Goal: Task Accomplishment & Management: Manage account settings

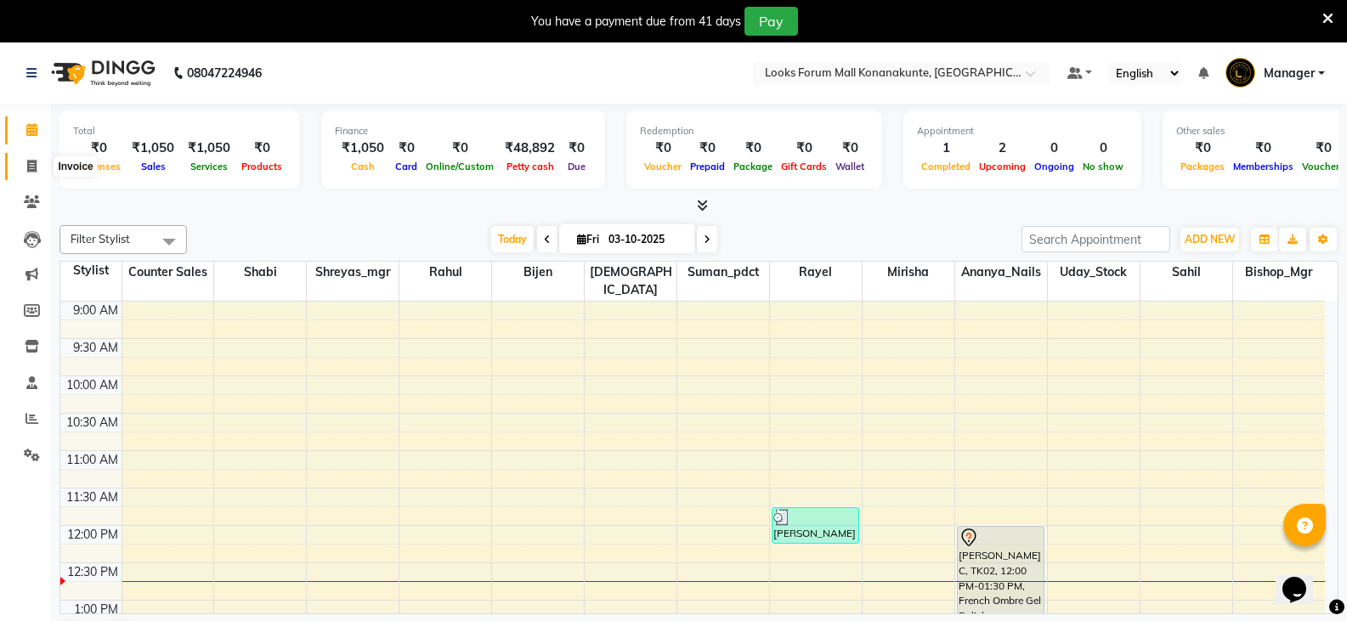
click at [24, 163] on span at bounding box center [32, 167] width 30 height 20
select select "service"
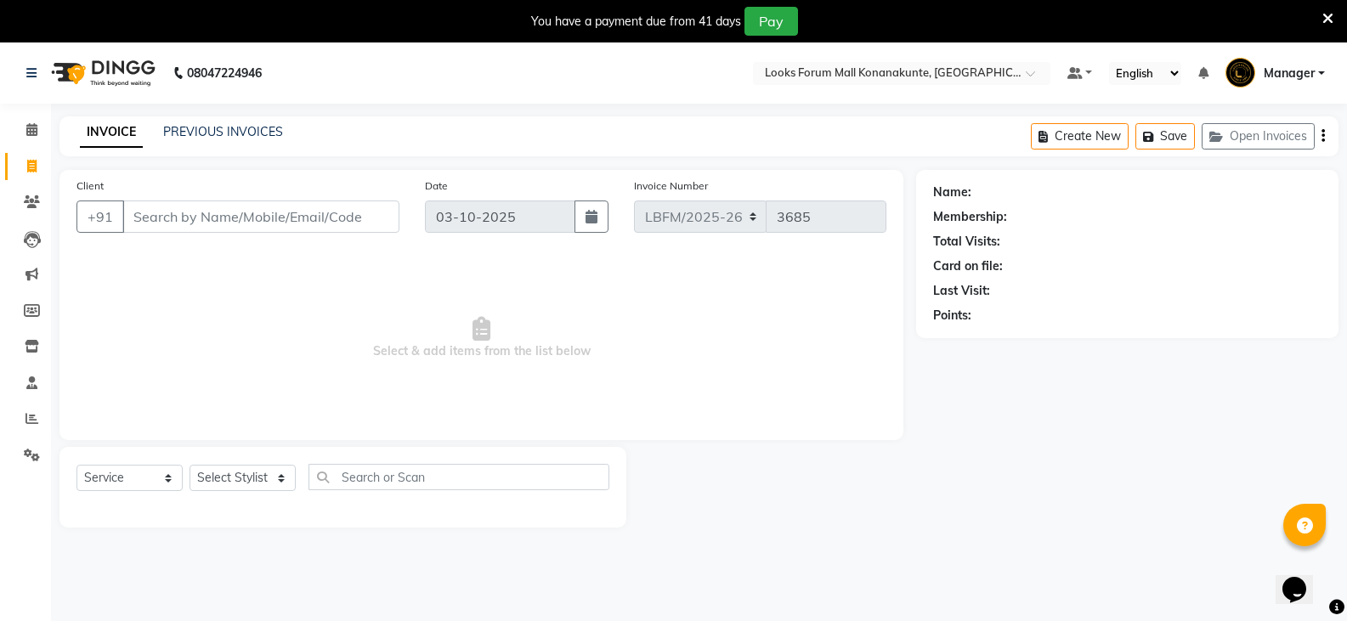
click at [331, 221] on input "Client" at bounding box center [260, 217] width 277 height 32
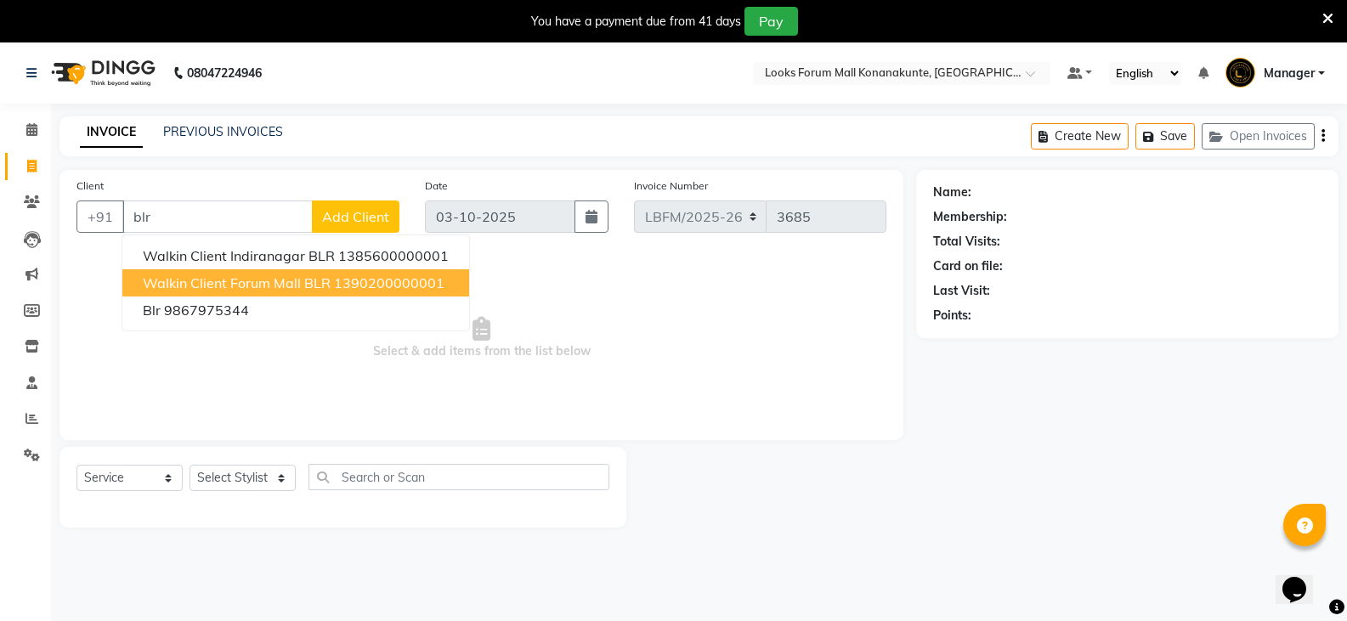
click at [352, 270] on button "Walkin Client Forum Mall BLR 1390200000001" at bounding box center [295, 282] width 347 height 27
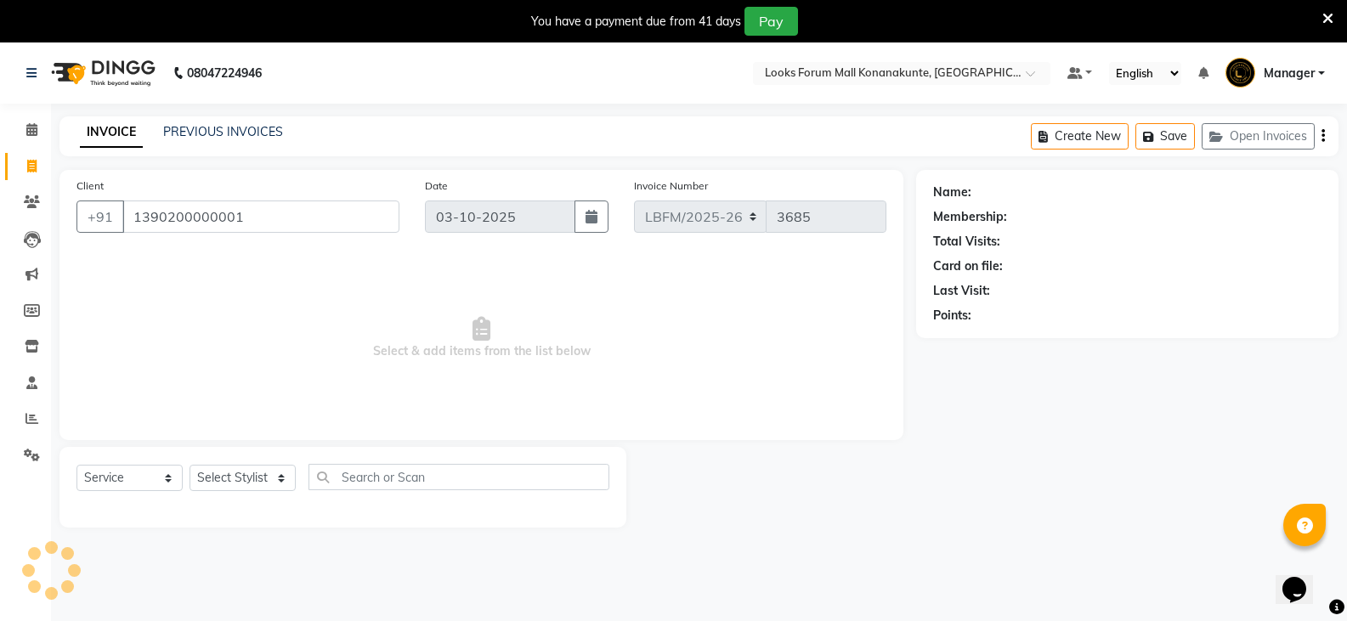
type input "1390200000001"
select select "1: Object"
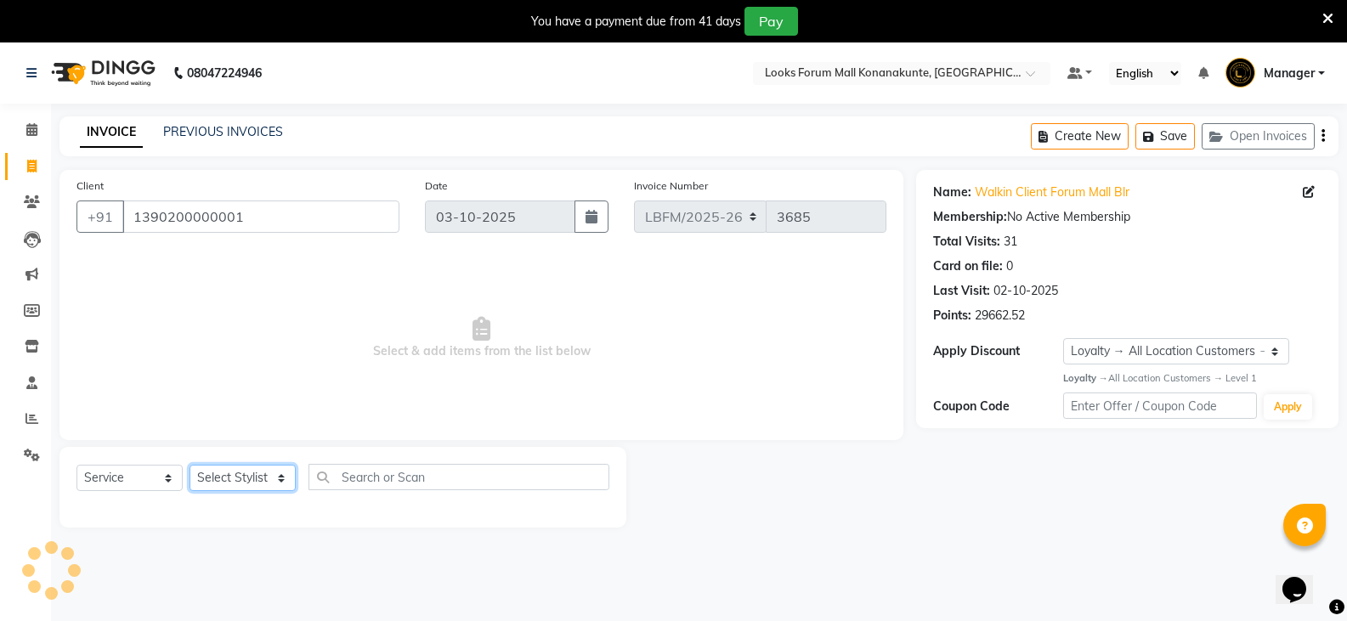
click at [269, 474] on select "Select Stylist Ananya_Nails [PERSON_NAME] Bijen Bishop_Mgr Counter Sales Manage…" at bounding box center [243, 478] width 106 height 26
select select "90395"
click at [190, 465] on select "Select Stylist Ananya_Nails [PERSON_NAME] Bijen Bishop_Mgr Counter Sales Manage…" at bounding box center [243, 478] width 106 height 26
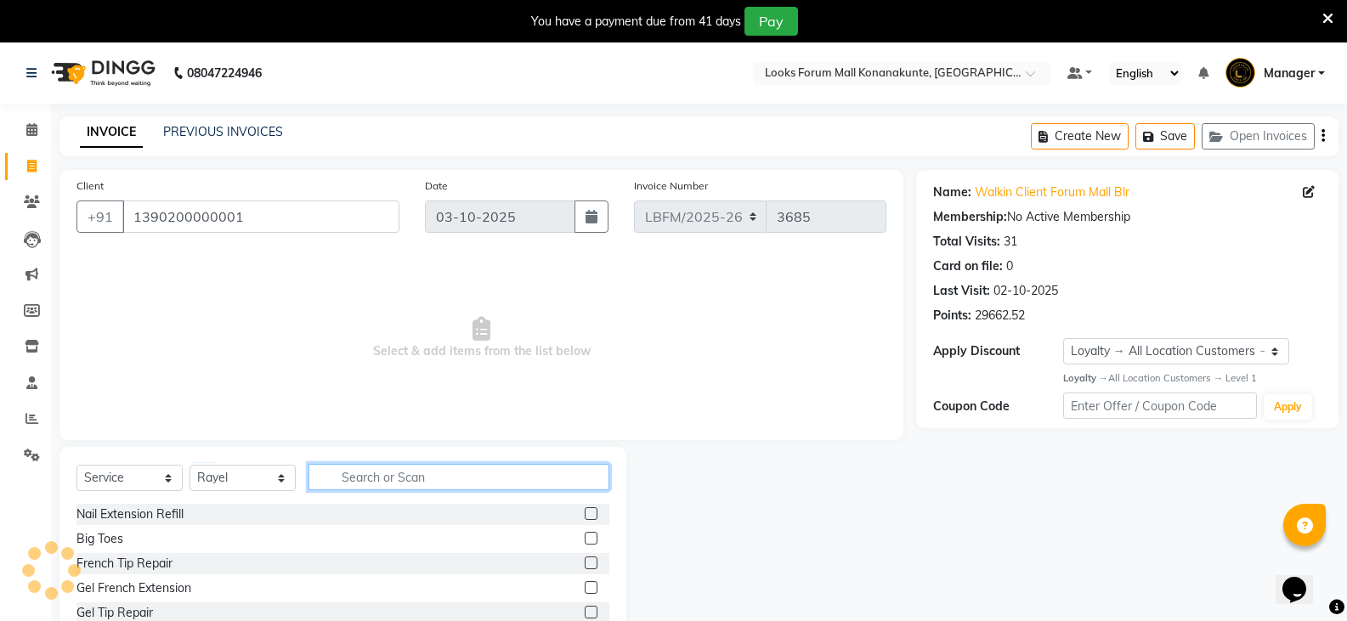
click at [356, 470] on input "text" at bounding box center [459, 477] width 301 height 26
type input "eye"
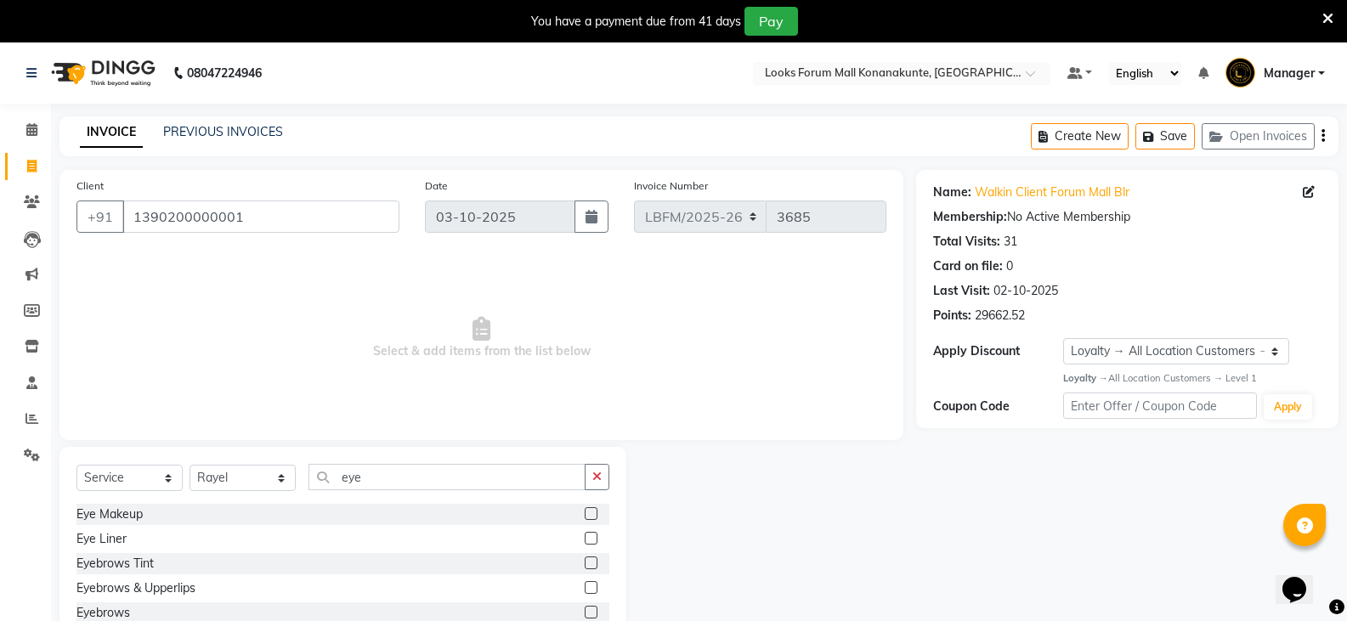
click at [585, 589] on label at bounding box center [591, 587] width 13 height 13
click at [585, 589] on input "checkbox" at bounding box center [590, 588] width 11 height 11
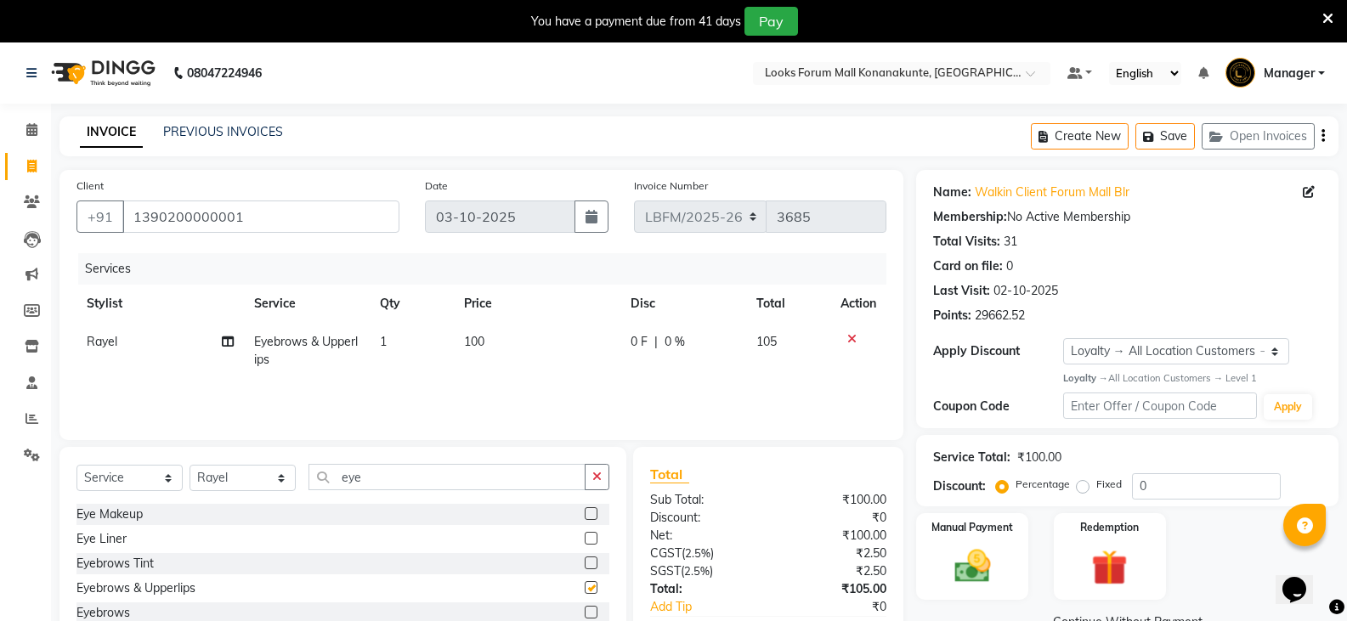
checkbox input "false"
click at [592, 473] on button "button" at bounding box center [597, 477] width 25 height 26
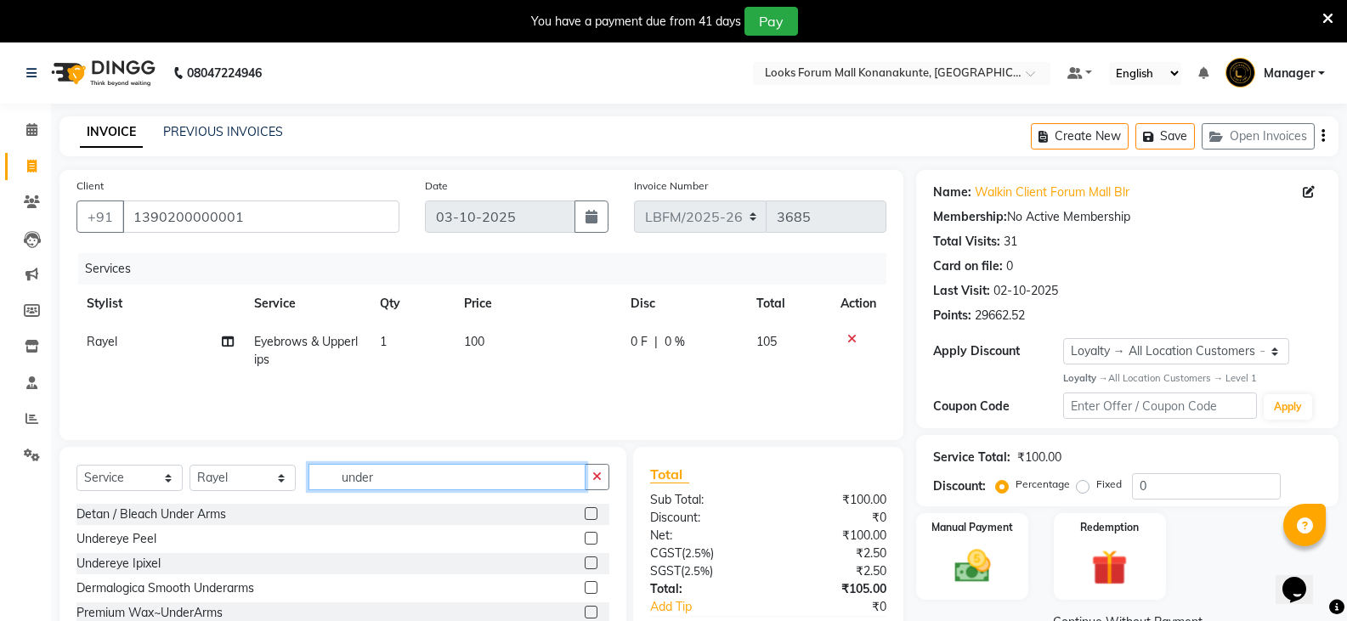
type input "under"
click at [585, 609] on label at bounding box center [591, 612] width 13 height 13
click at [585, 609] on input "checkbox" at bounding box center [590, 613] width 11 height 11
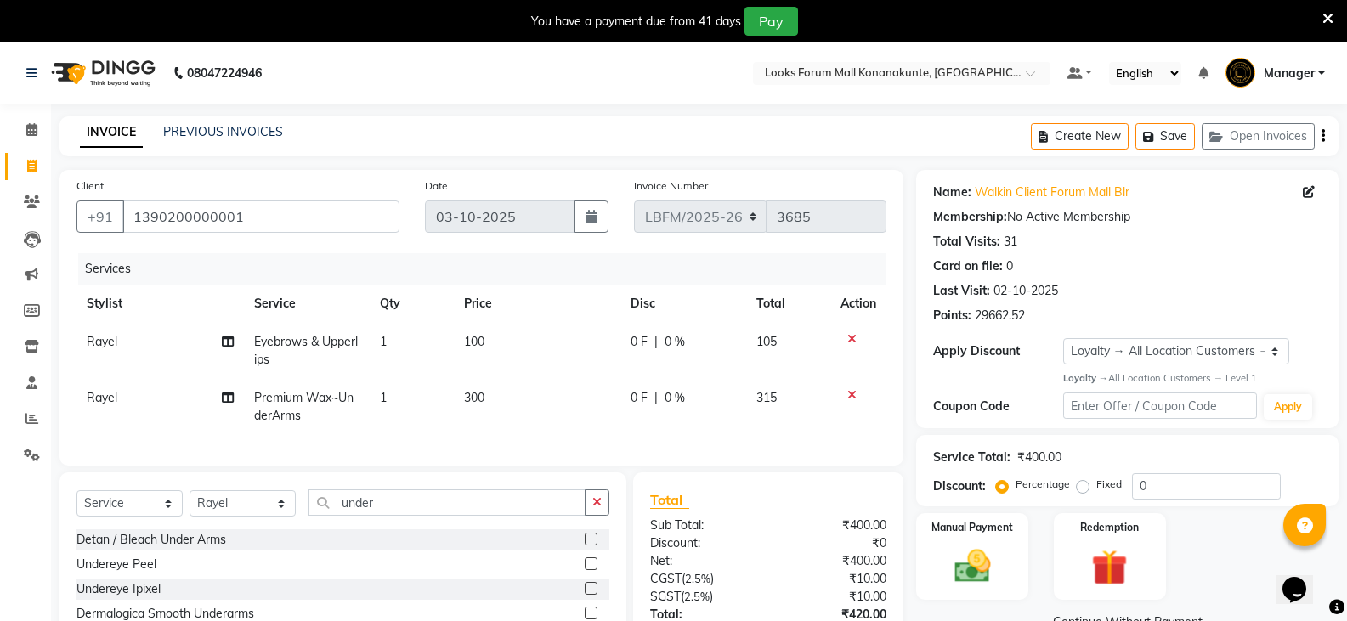
checkbox input "false"
click at [466, 395] on span "300" at bounding box center [474, 397] width 20 height 15
select select "90395"
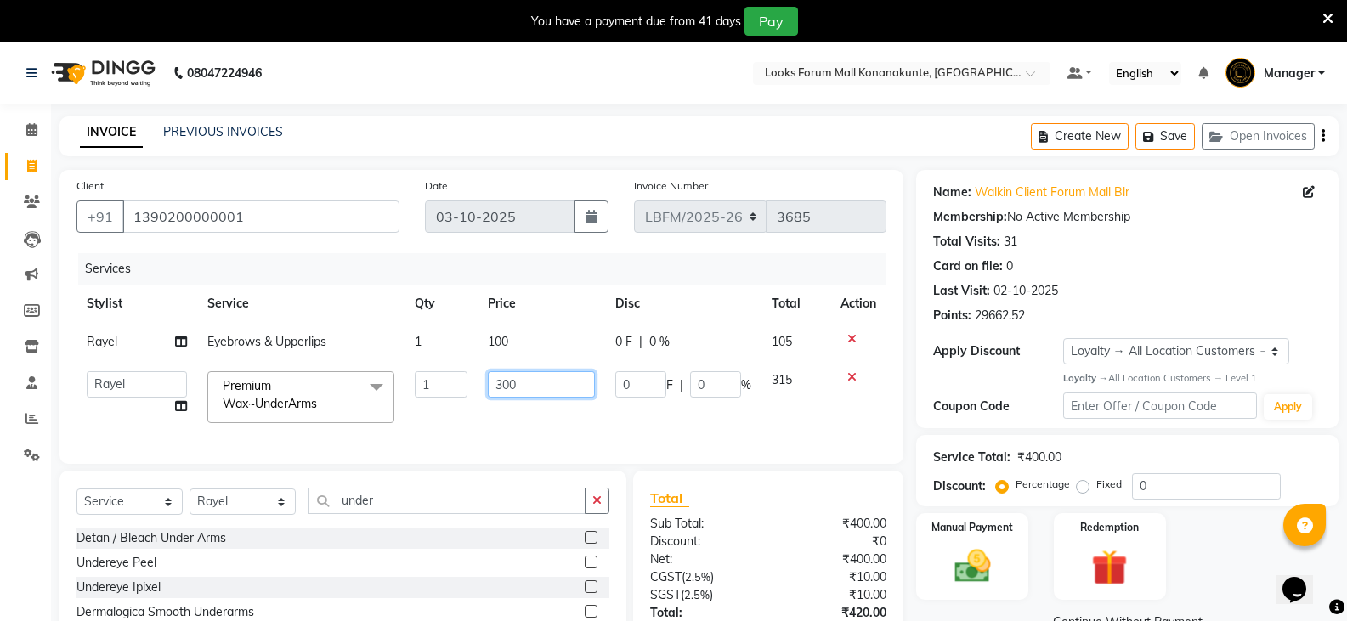
click at [507, 390] on input "300" at bounding box center [541, 384] width 106 height 26
click at [498, 390] on input "300" at bounding box center [541, 384] width 106 height 26
click at [501, 389] on input "300" at bounding box center [541, 384] width 106 height 26
drag, startPoint x: 552, startPoint y: 388, endPoint x: 551, endPoint y: 403, distance: 15.3
click at [552, 388] on input "300" at bounding box center [541, 384] width 106 height 26
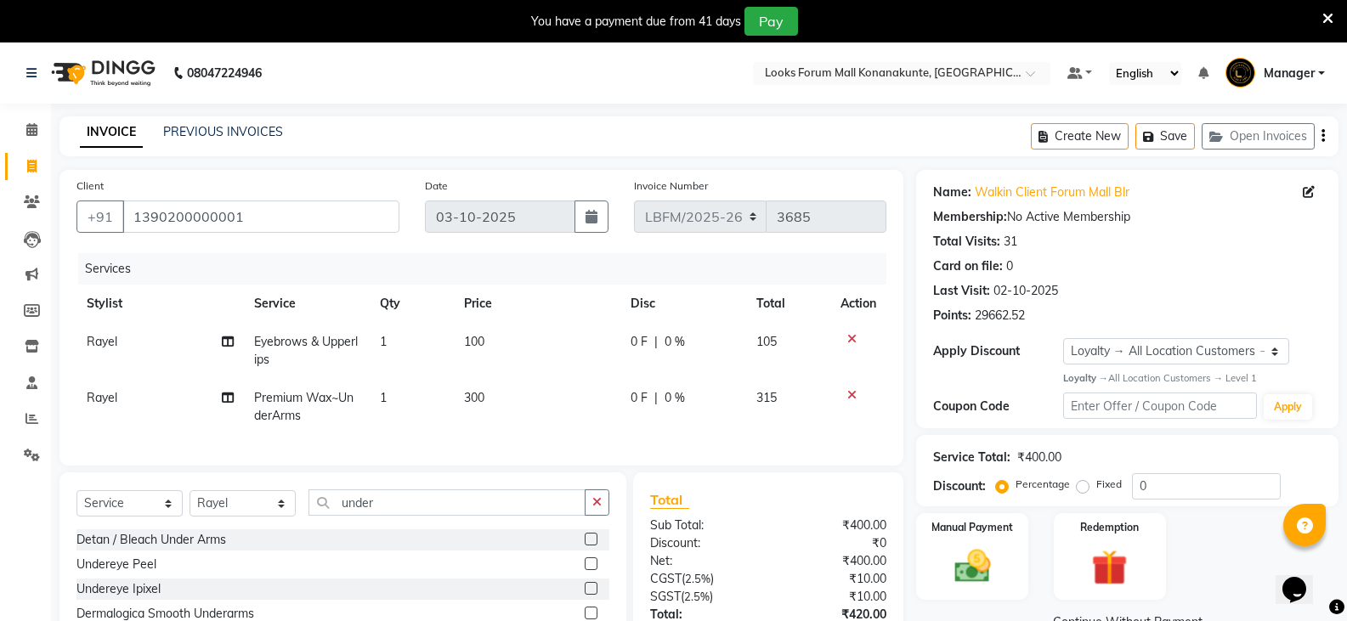
click at [546, 422] on td "300" at bounding box center [537, 407] width 167 height 56
select select "90395"
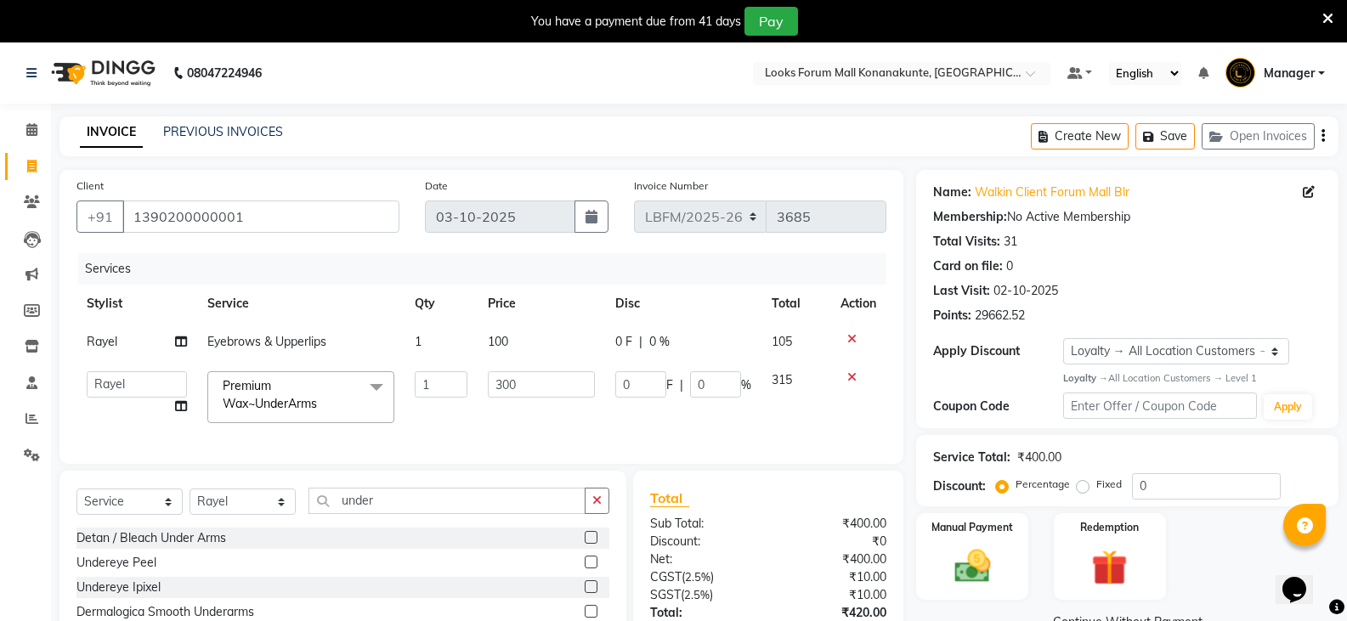
click at [496, 344] on span "100" at bounding box center [498, 341] width 20 height 15
select select "90395"
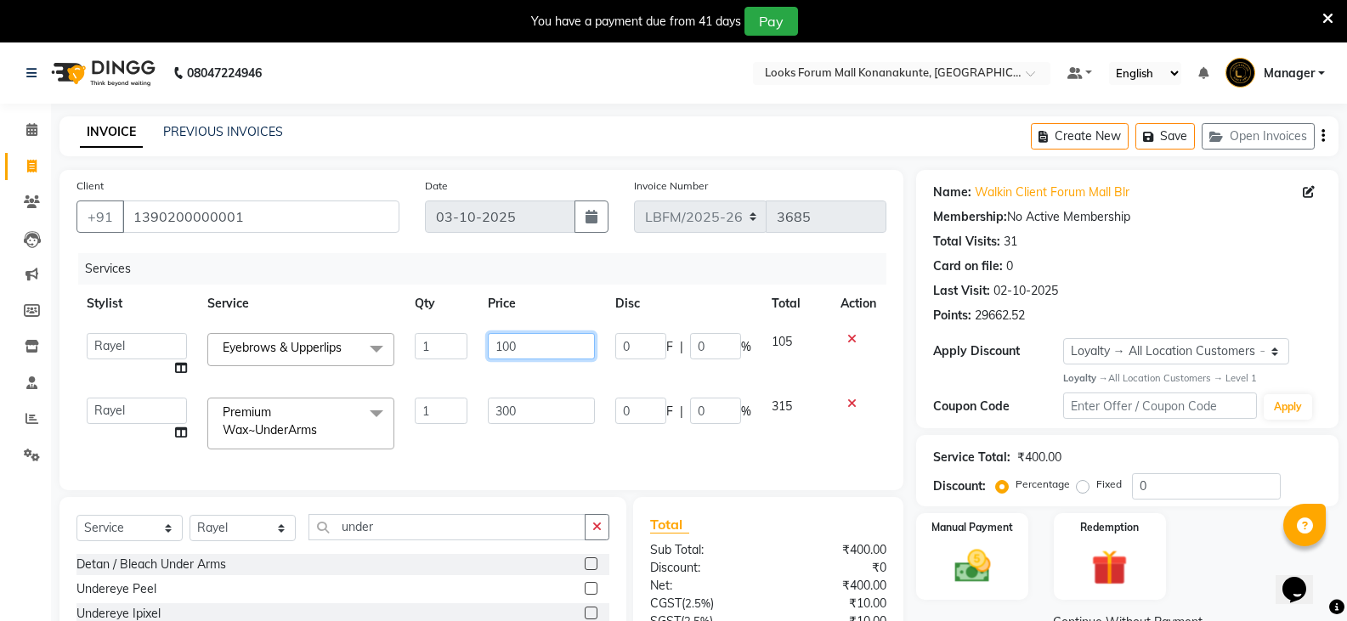
click at [529, 348] on input "100" at bounding box center [541, 346] width 106 height 26
type input "170"
click at [530, 471] on div "Client +91 1390200000001 Date 03-10-2025 Invoice Number LBFM/2025-26 3685 Servi…" at bounding box center [481, 330] width 844 height 320
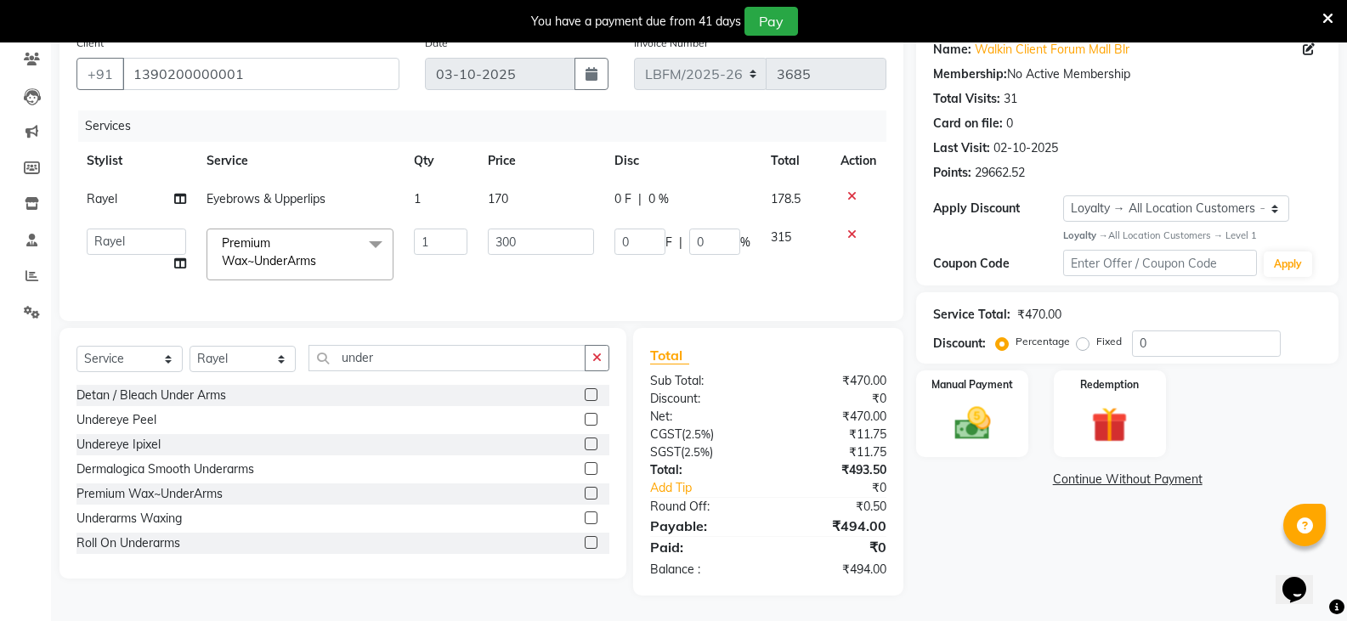
scroll to position [27, 0]
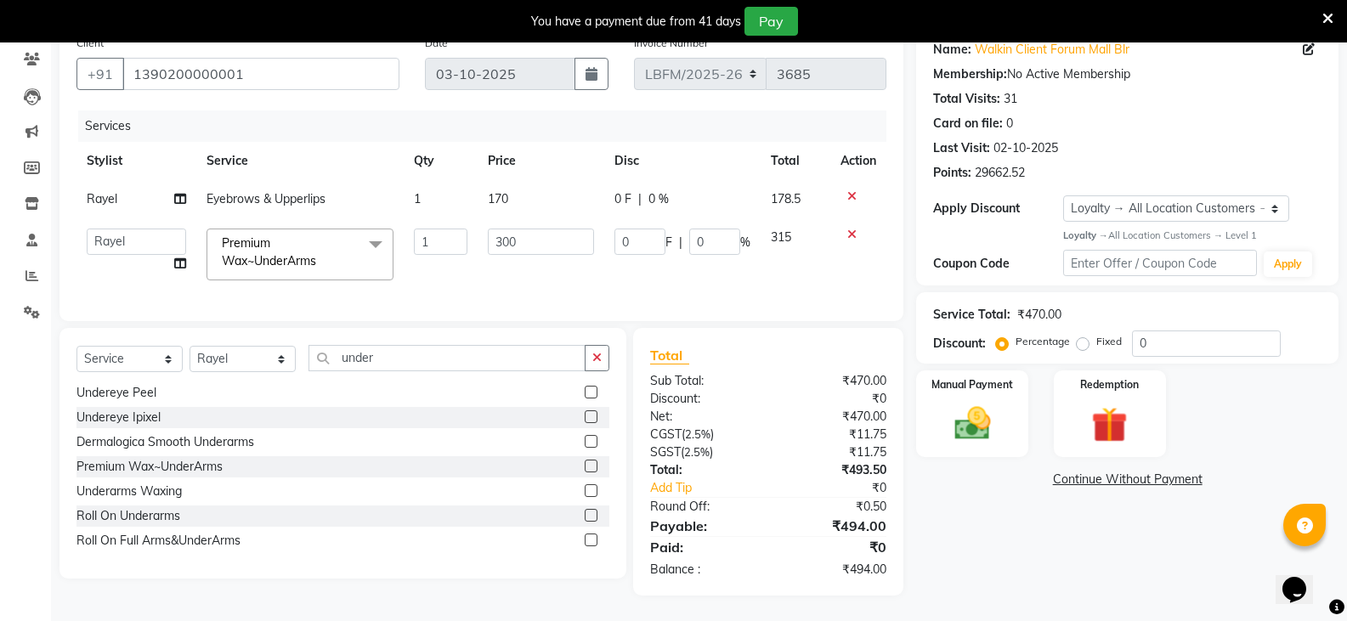
click at [220, 121] on div "Services" at bounding box center [488, 125] width 821 height 31
click at [262, 58] on input "1390200000001" at bounding box center [260, 74] width 277 height 32
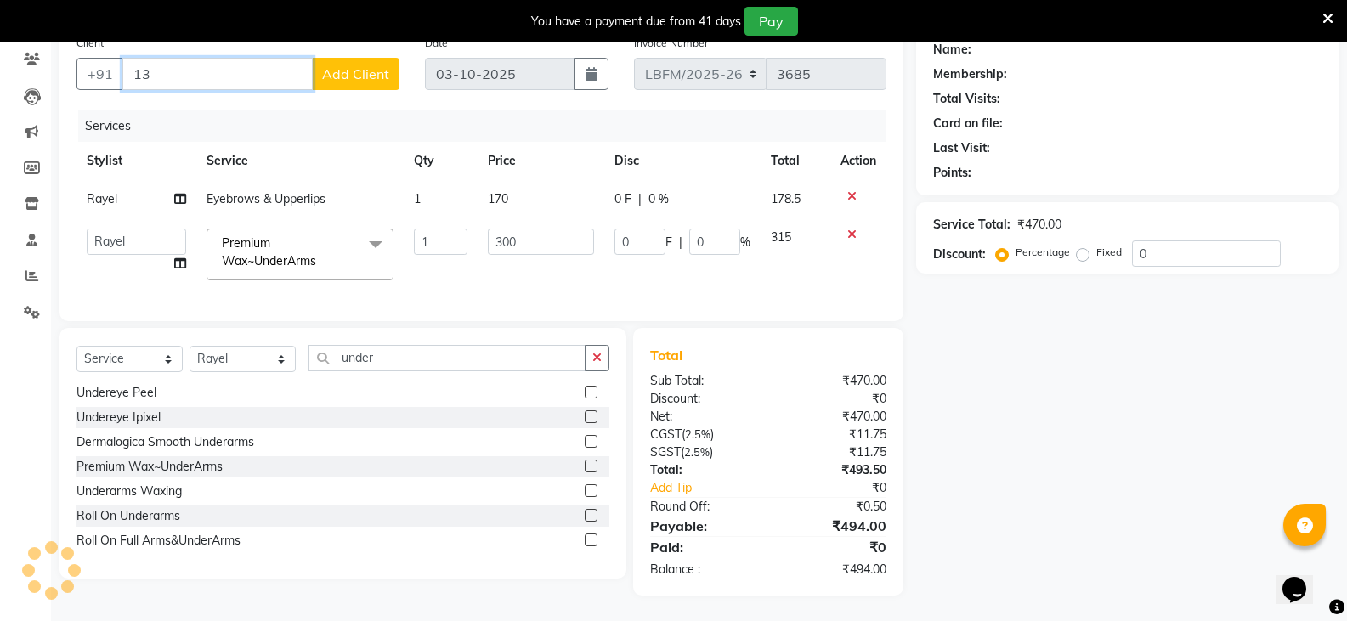
type input "1"
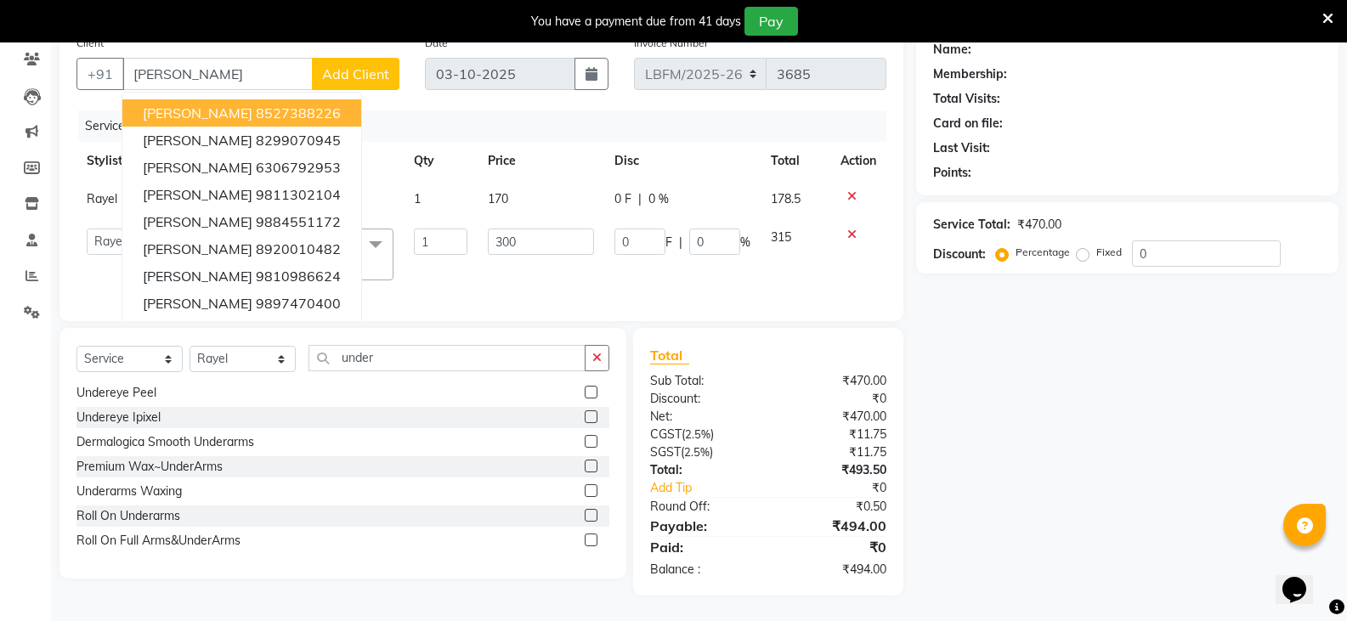
click at [437, 93] on div "Client +91 nigam APOORVA NIGAM 8527388226 SAKSHI NIGAM 8299070945 SALONI NIGAM …" at bounding box center [481, 174] width 844 height 294
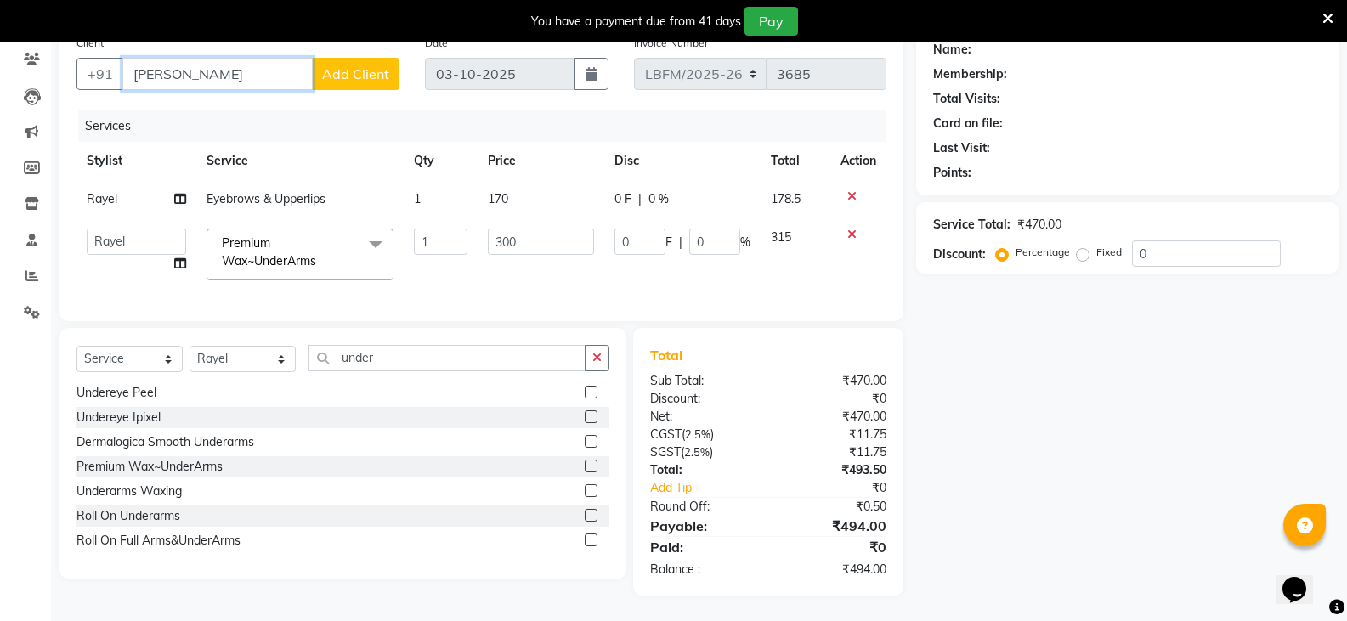
click at [286, 71] on input "nigam" at bounding box center [217, 74] width 190 height 32
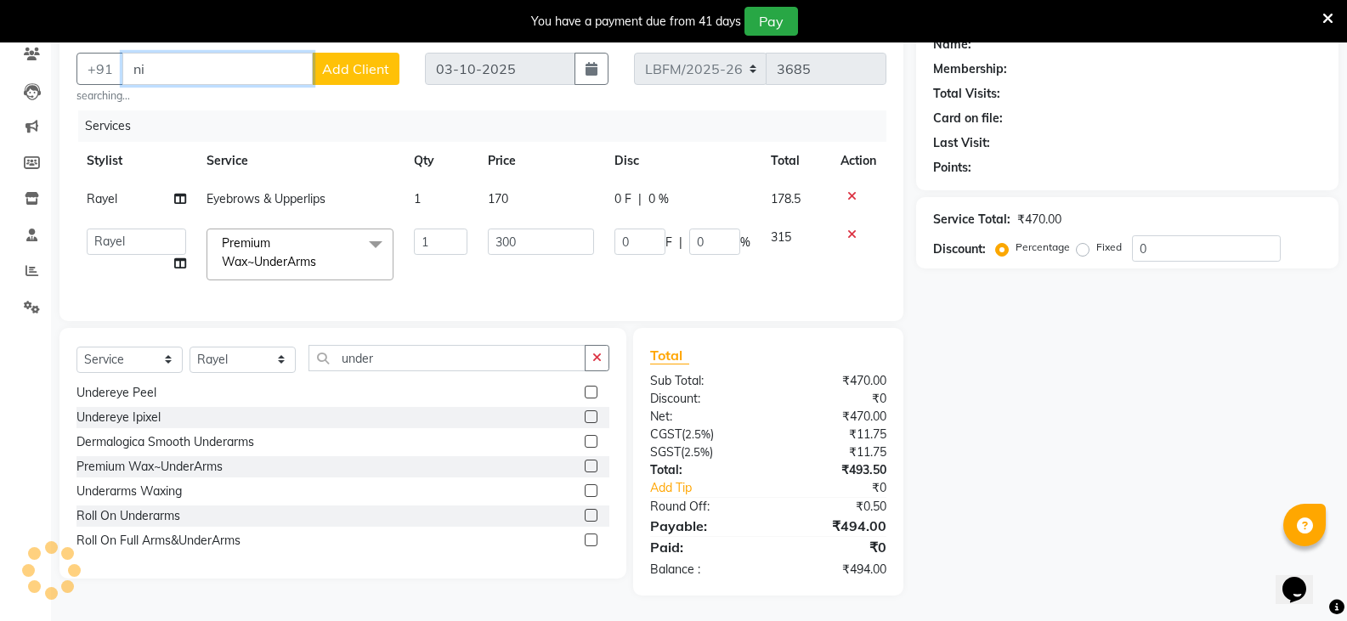
type input "n"
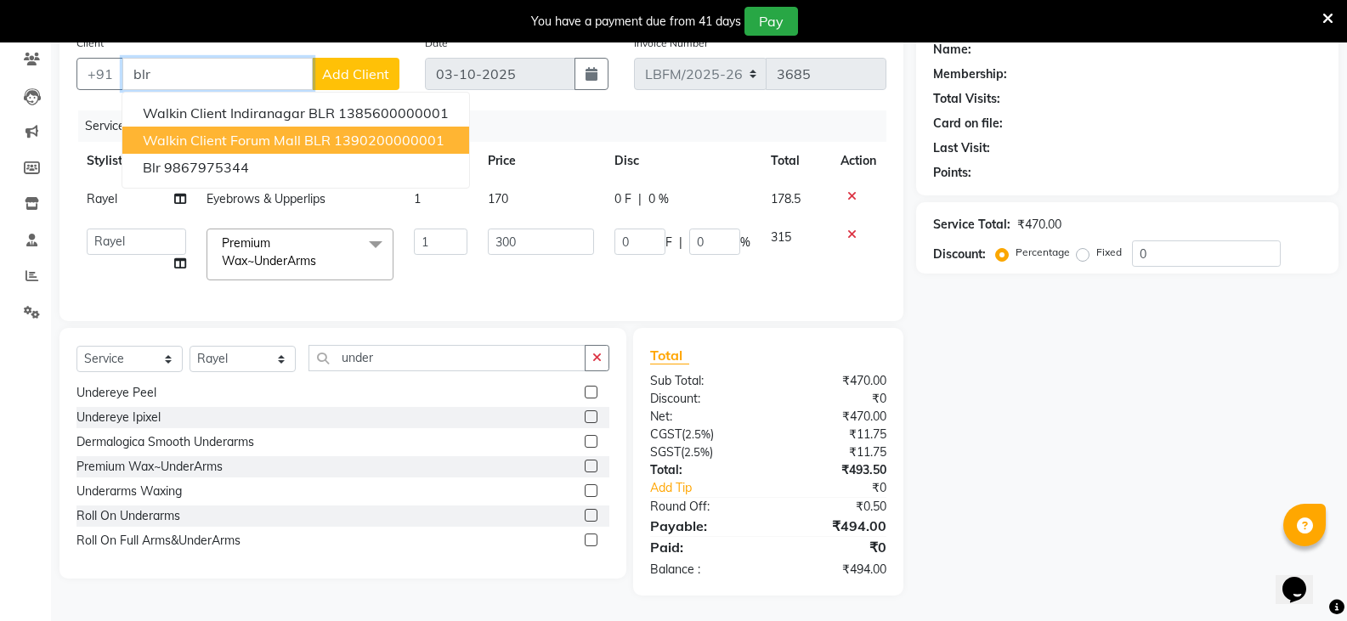
click at [246, 132] on span "Walkin Client Forum Mall BLR" at bounding box center [237, 140] width 188 height 17
type input "1390200000001"
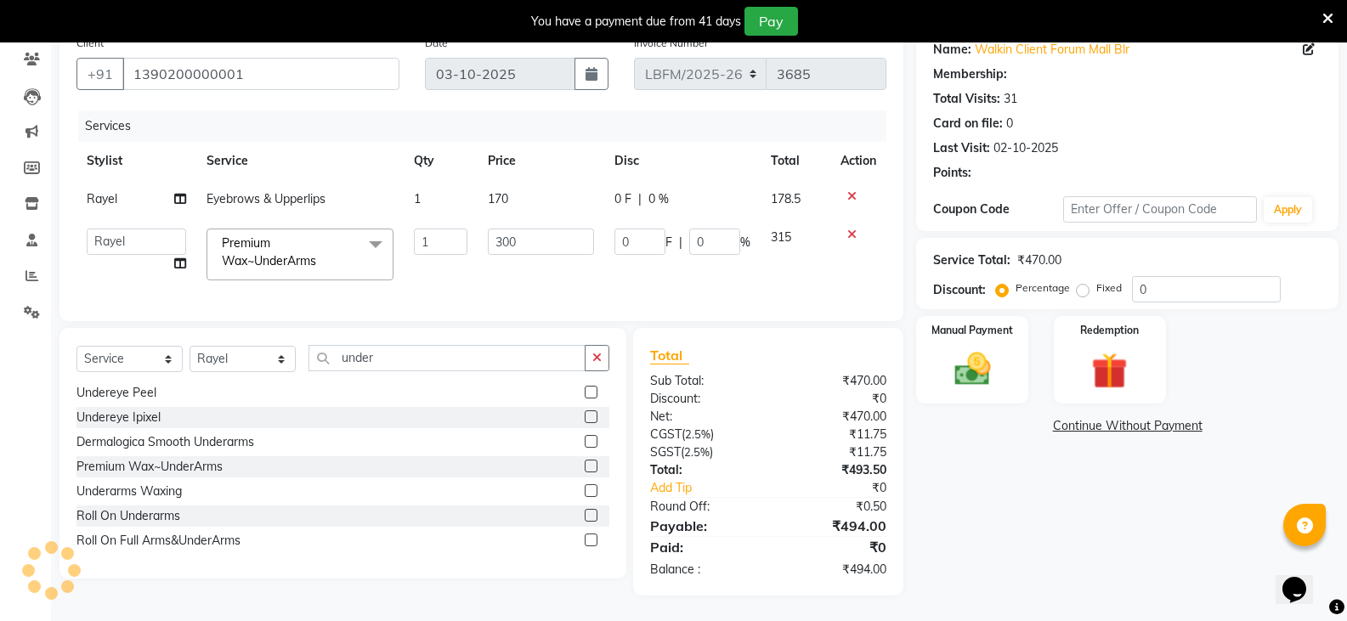
select select "1: Object"
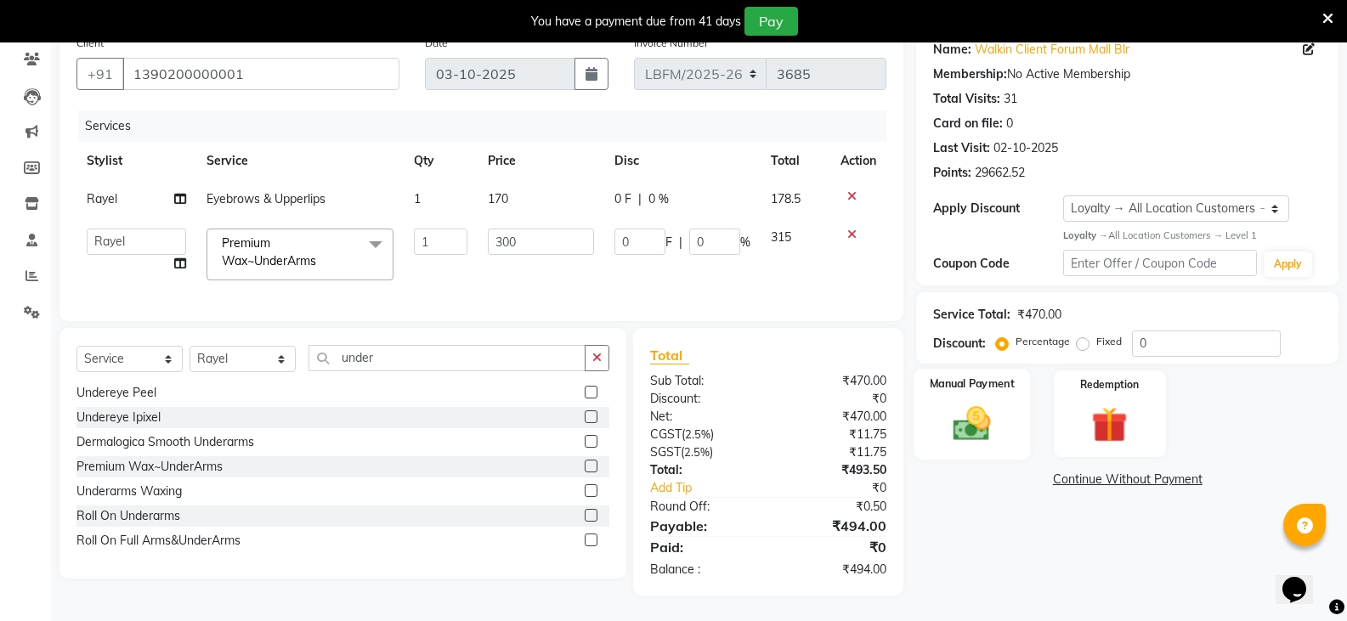
drag, startPoint x: 959, startPoint y: 411, endPoint x: 975, endPoint y: 412, distance: 16.2
click at [960, 412] on img at bounding box center [972, 423] width 60 height 43
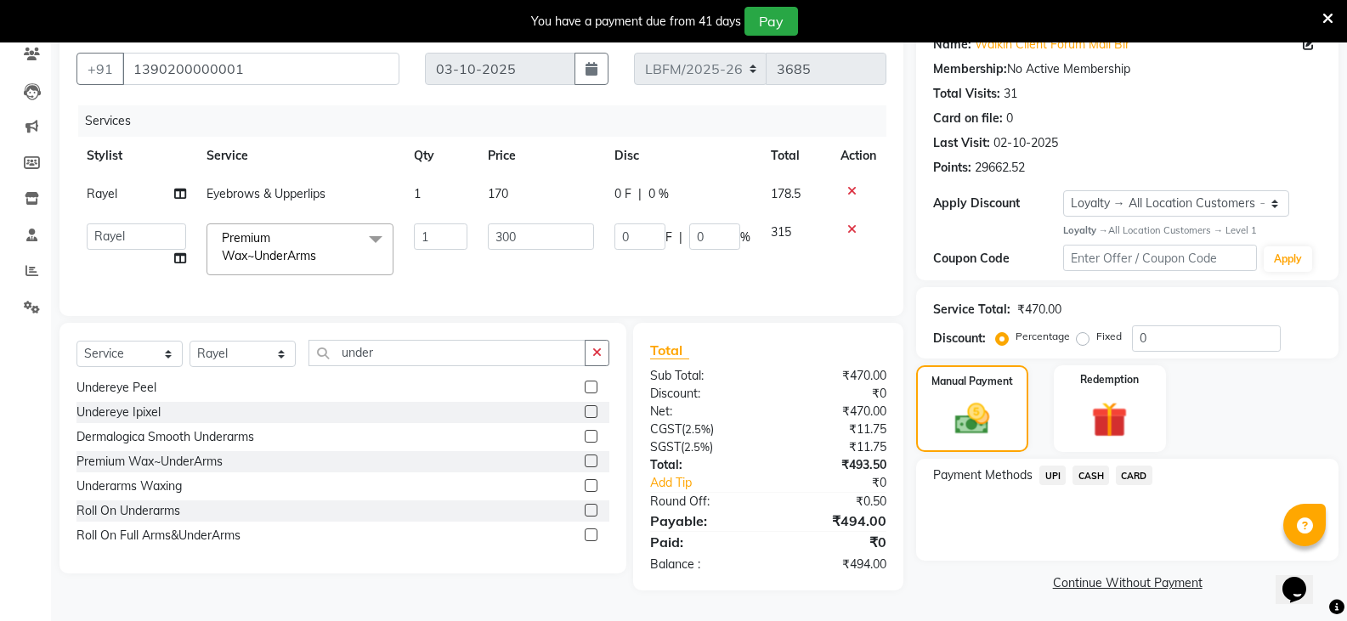
click at [1133, 466] on span "CARD" at bounding box center [1134, 476] width 37 height 20
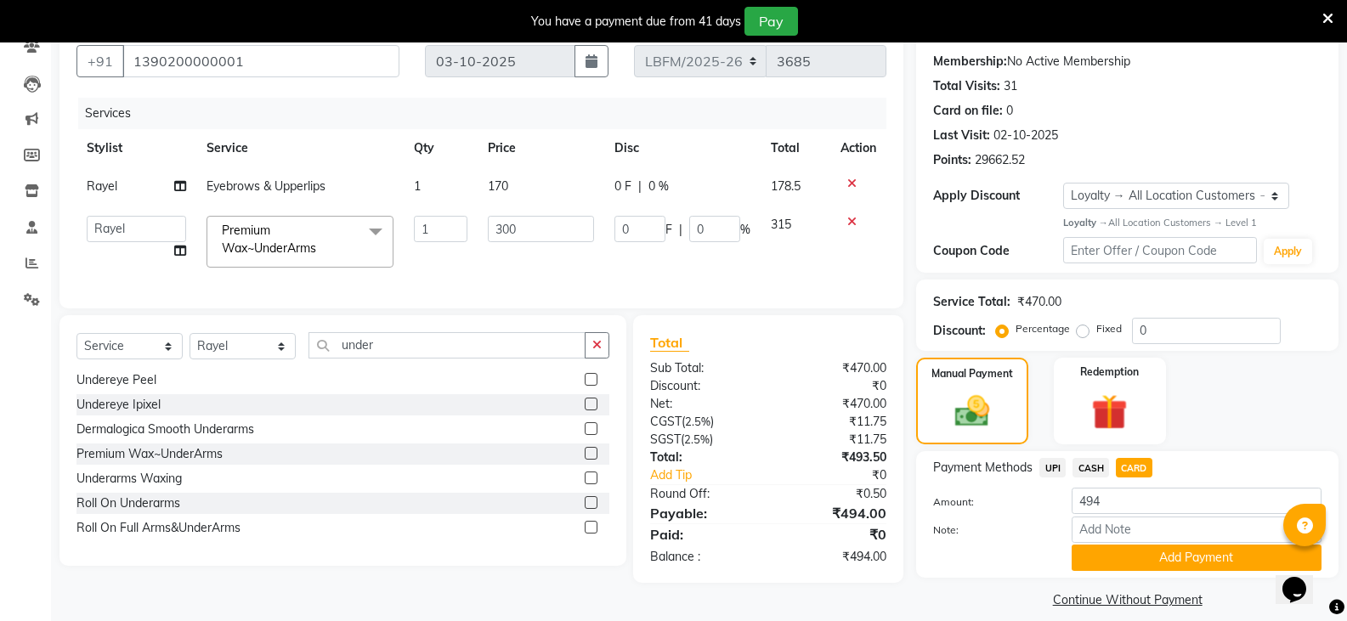
click at [1133, 471] on span "CARD" at bounding box center [1134, 468] width 37 height 20
click at [1134, 553] on button "Add Payment" at bounding box center [1197, 558] width 250 height 26
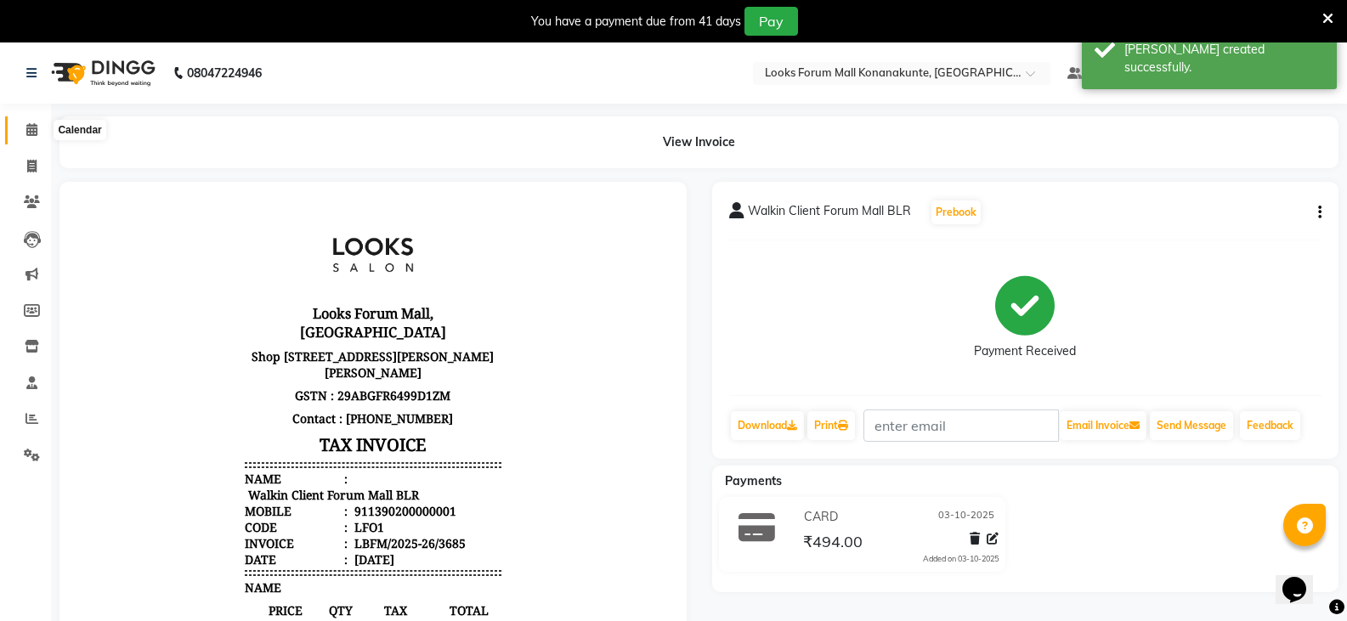
click at [26, 126] on icon at bounding box center [31, 129] width 11 height 13
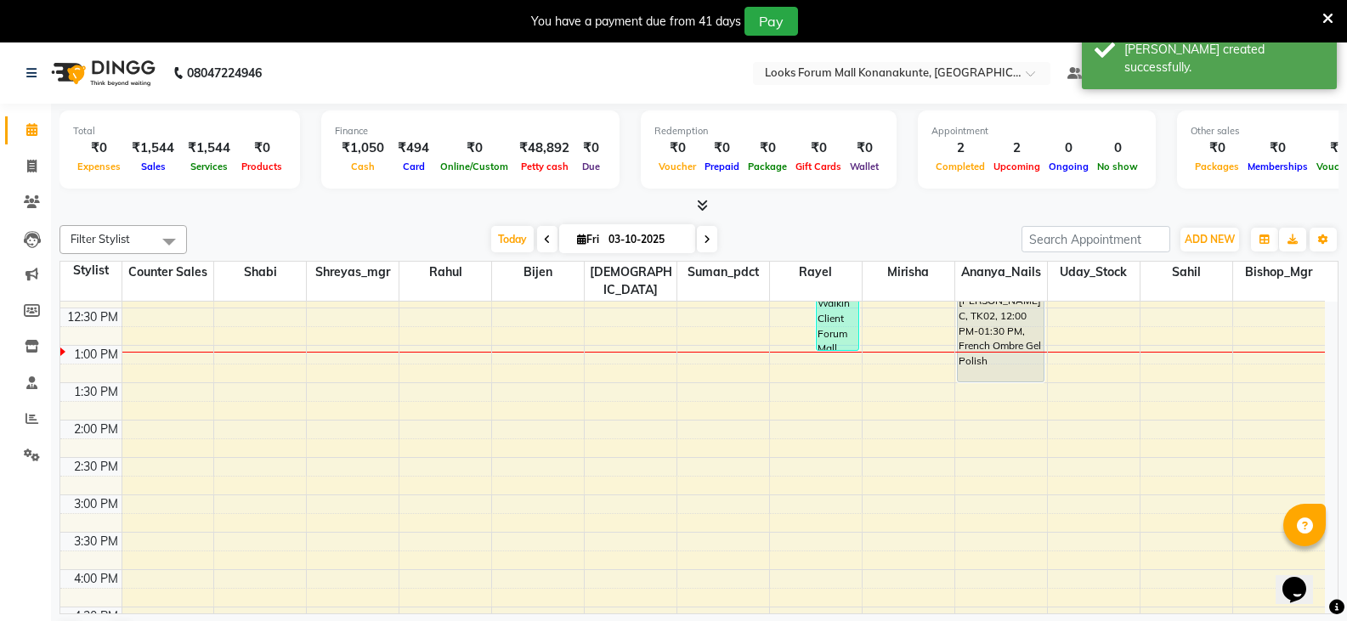
scroll to position [170, 0]
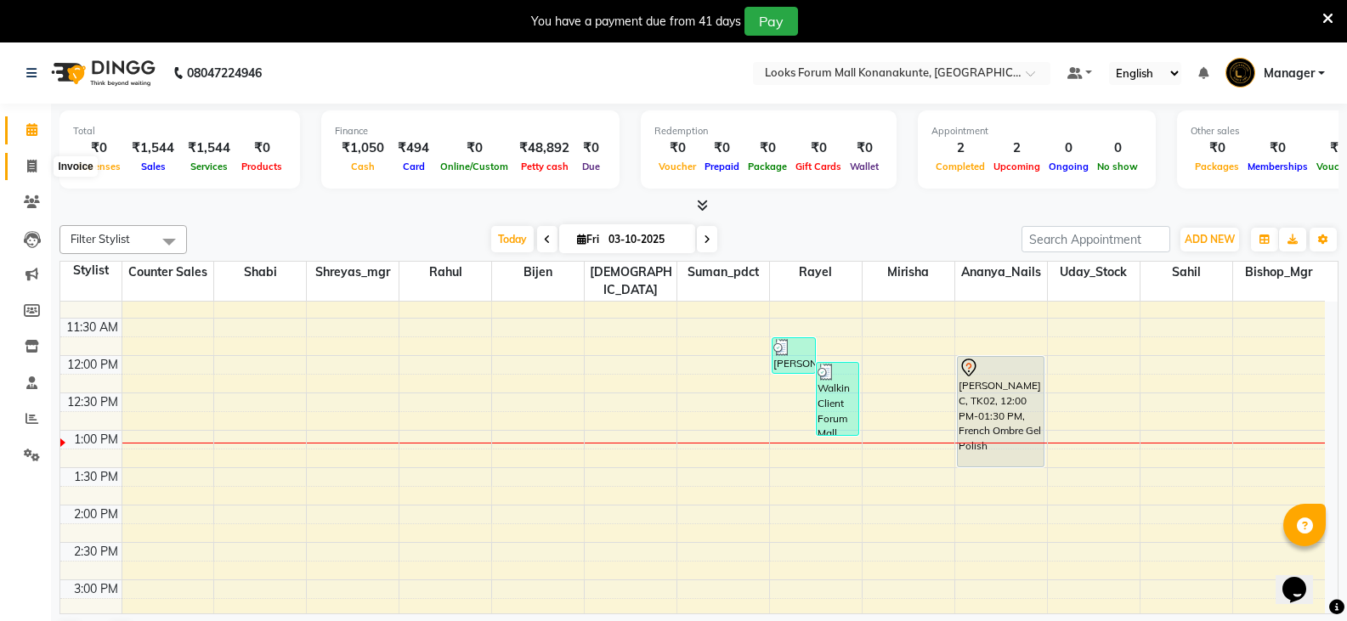
click at [36, 173] on span at bounding box center [32, 167] width 30 height 20
select select "service"
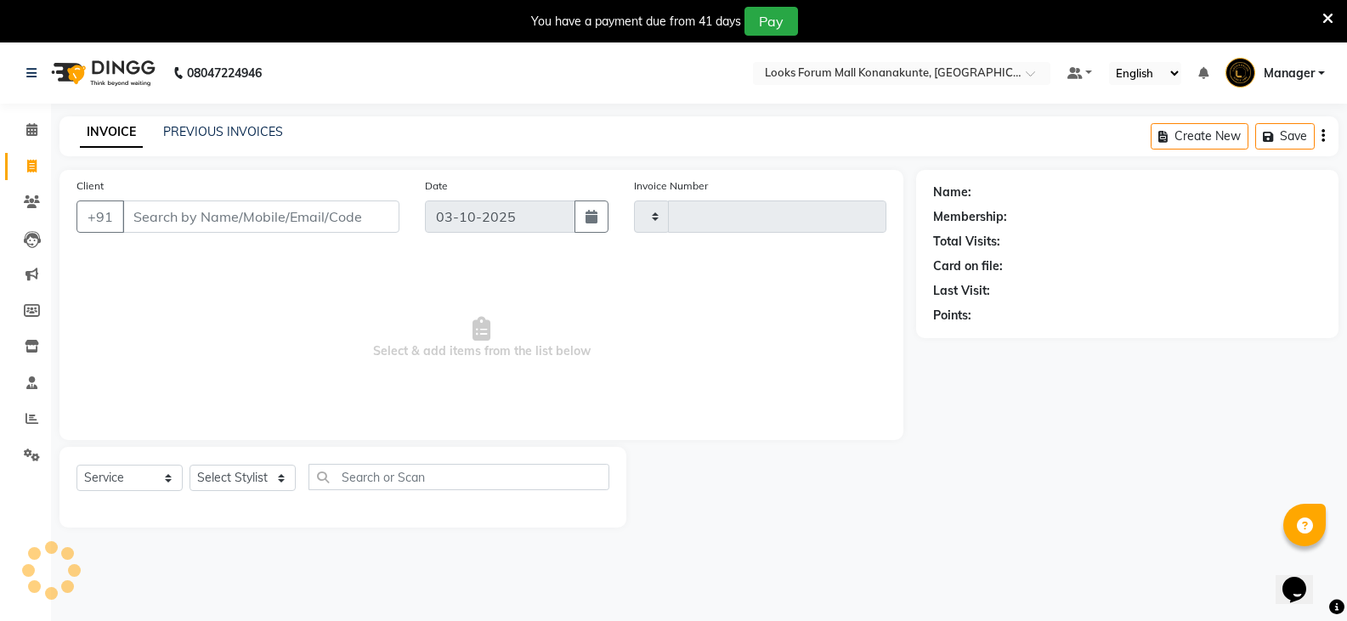
type input "3686"
select select "8945"
click at [323, 220] on input "Client" at bounding box center [260, 217] width 277 height 32
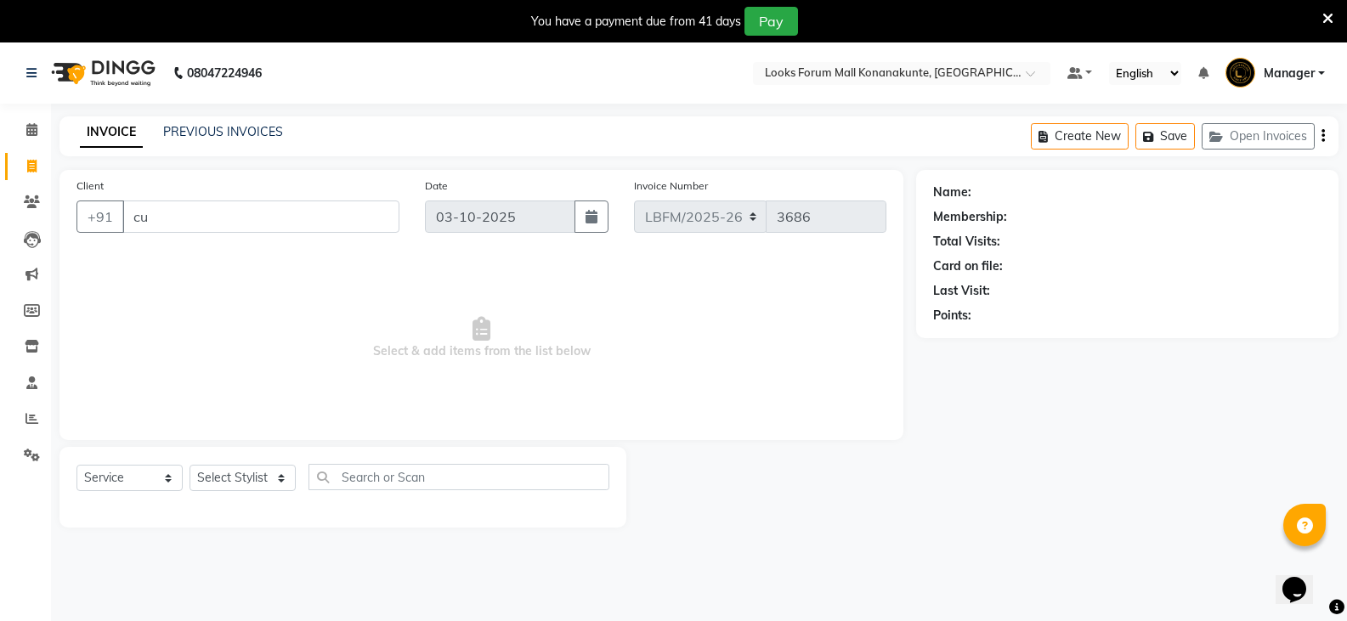
type input "c"
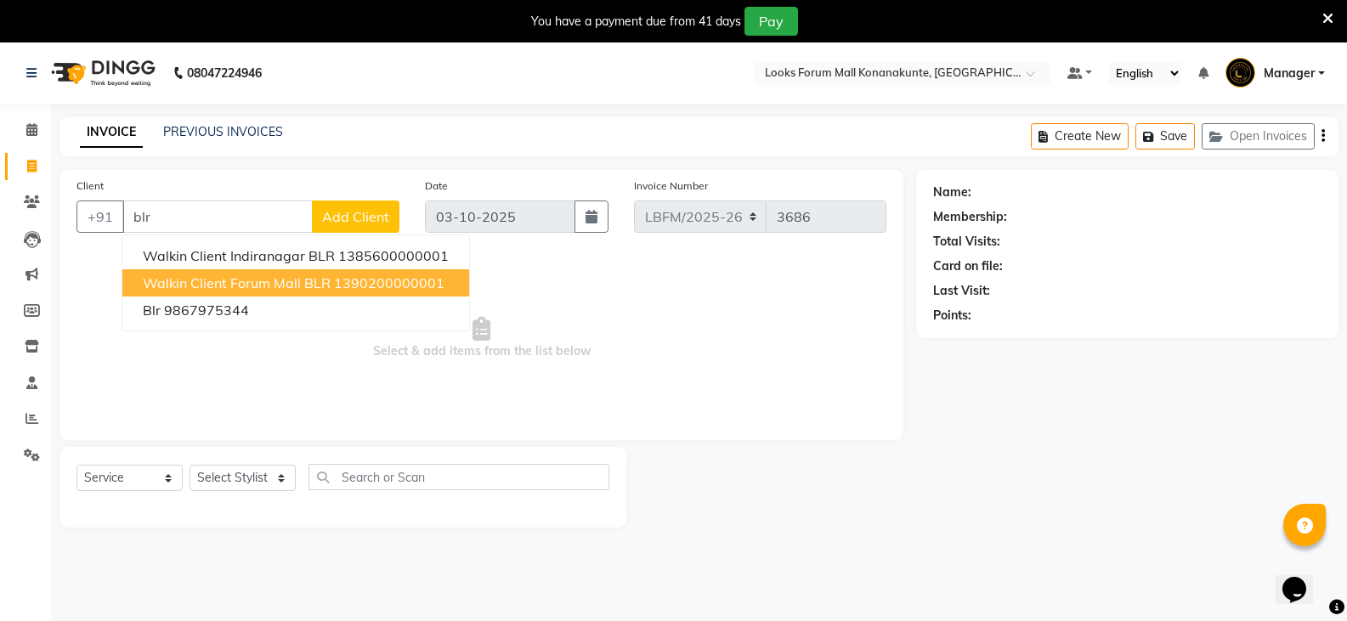
click at [301, 273] on button "Walkin Client Forum Mall BLR 1390200000001" at bounding box center [295, 282] width 347 height 27
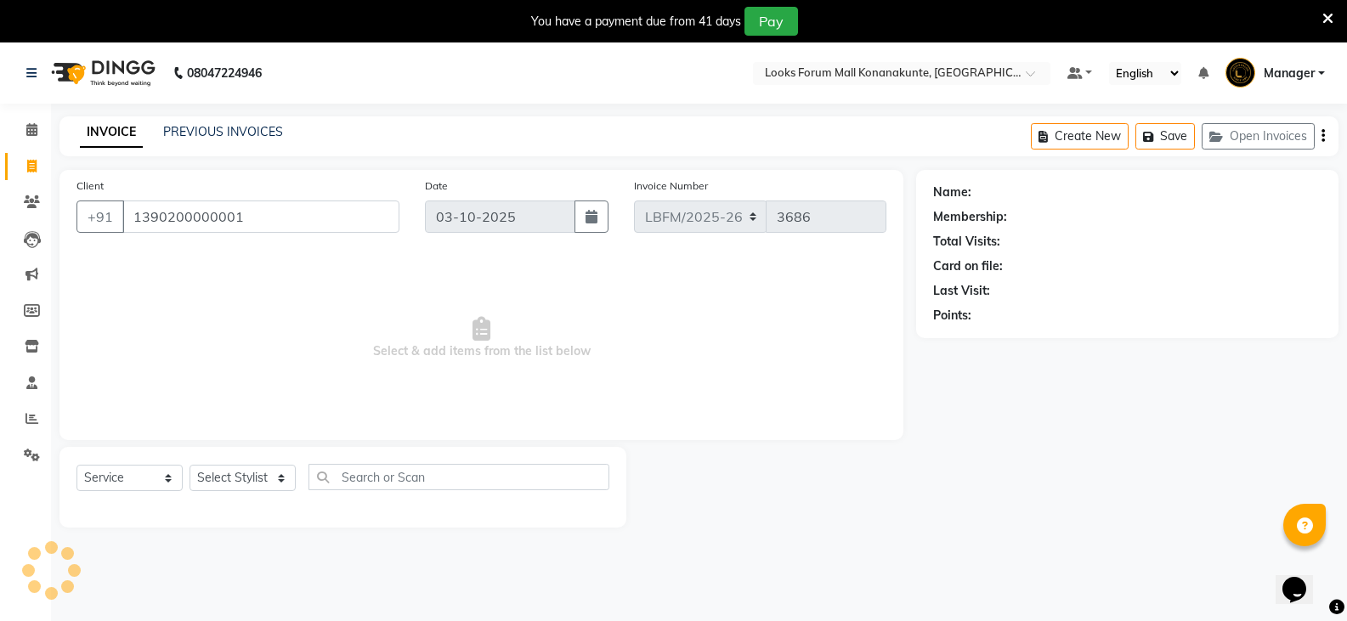
type input "1390200000001"
select select "1: Object"
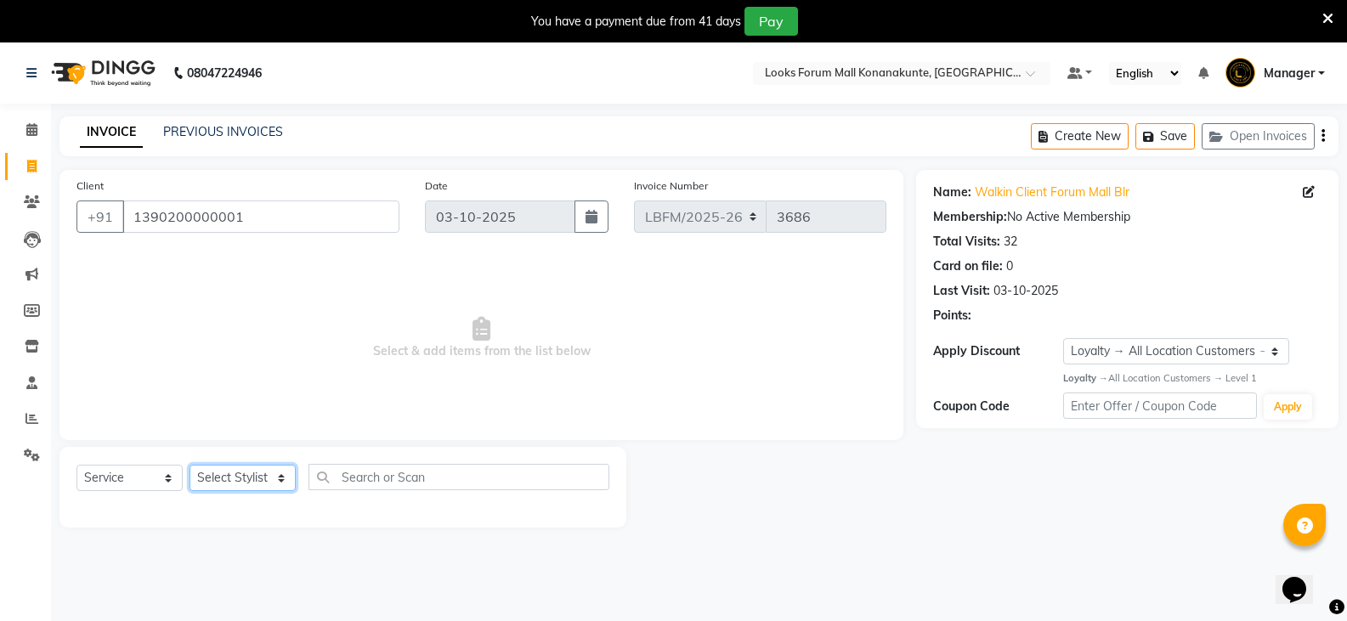
click at [287, 479] on select "Select Stylist Ananya_Nails [PERSON_NAME] Bijen Bishop_Mgr Counter Sales Manage…" at bounding box center [243, 478] width 106 height 26
select select "90400"
click at [190, 465] on select "Select Stylist Ananya_Nails [PERSON_NAME] Bijen Bishop_Mgr Counter Sales Manage…" at bounding box center [243, 478] width 106 height 26
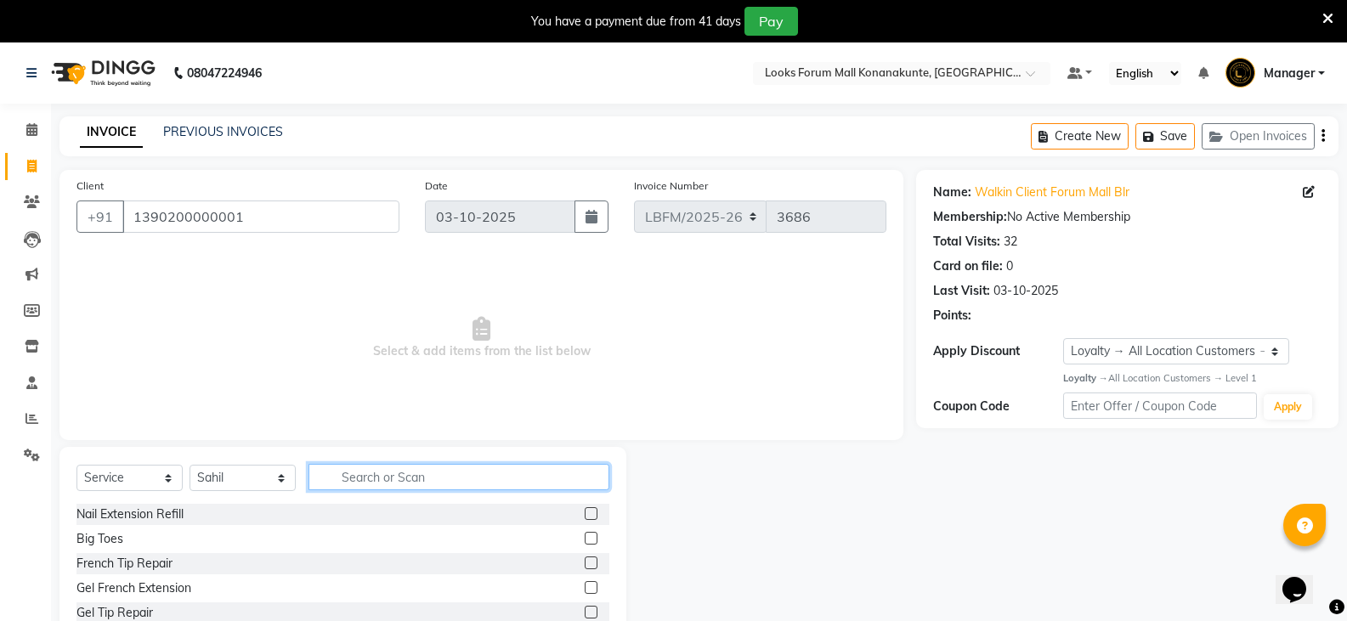
click at [337, 474] on input "text" at bounding box center [459, 477] width 301 height 26
type input "cut"
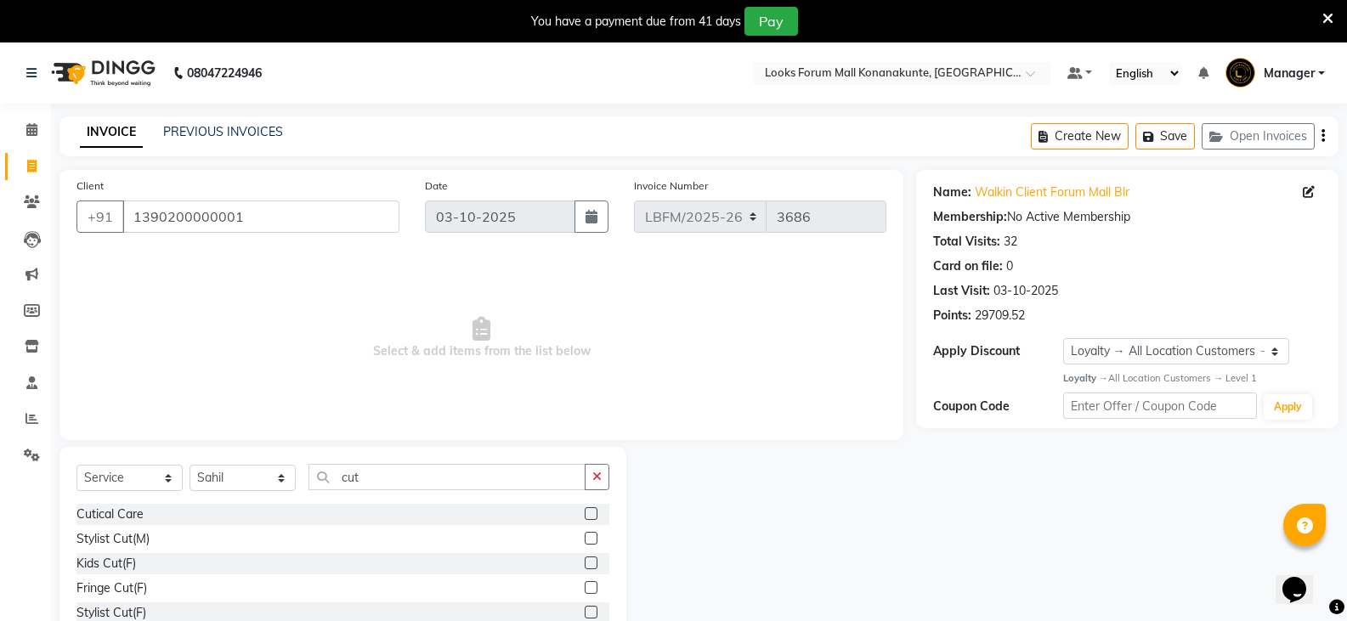
click at [585, 540] on label at bounding box center [591, 538] width 13 height 13
click at [585, 540] on input "checkbox" at bounding box center [590, 539] width 11 height 11
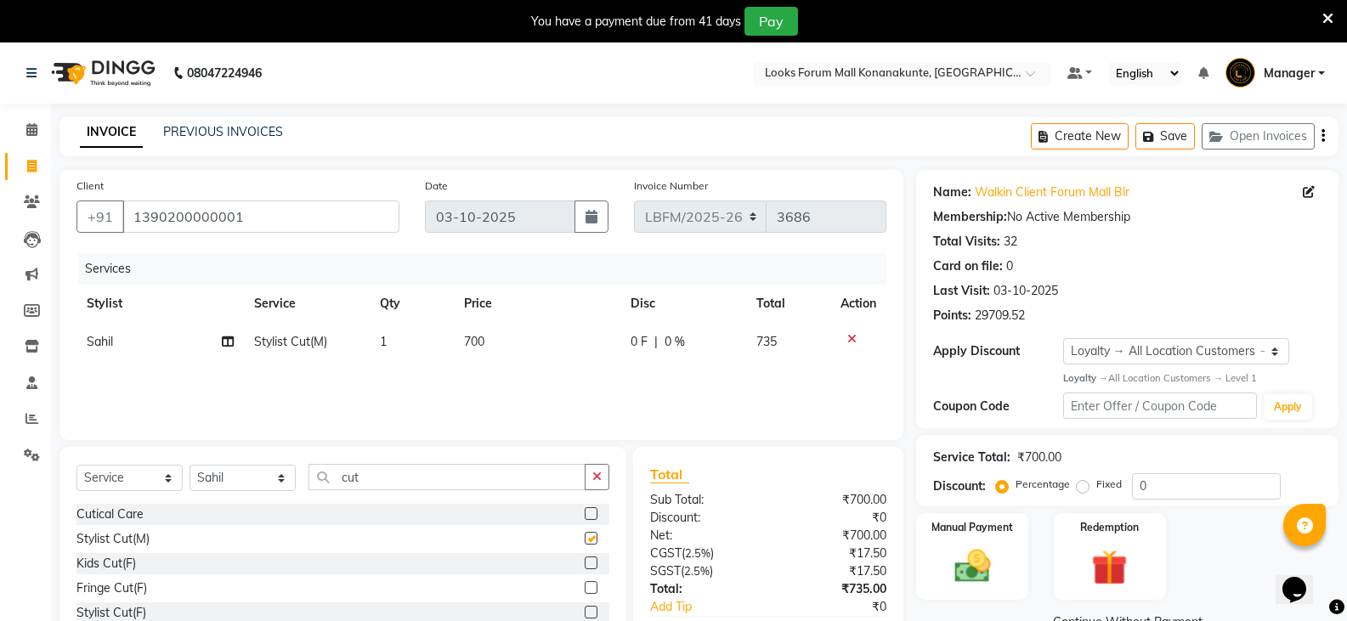
checkbox input "false"
click at [585, 510] on label at bounding box center [591, 513] width 13 height 13
click at [585, 510] on input "checkbox" at bounding box center [590, 514] width 11 height 11
checkbox input "false"
click at [550, 511] on div "Cutical Care" at bounding box center [342, 514] width 533 height 21
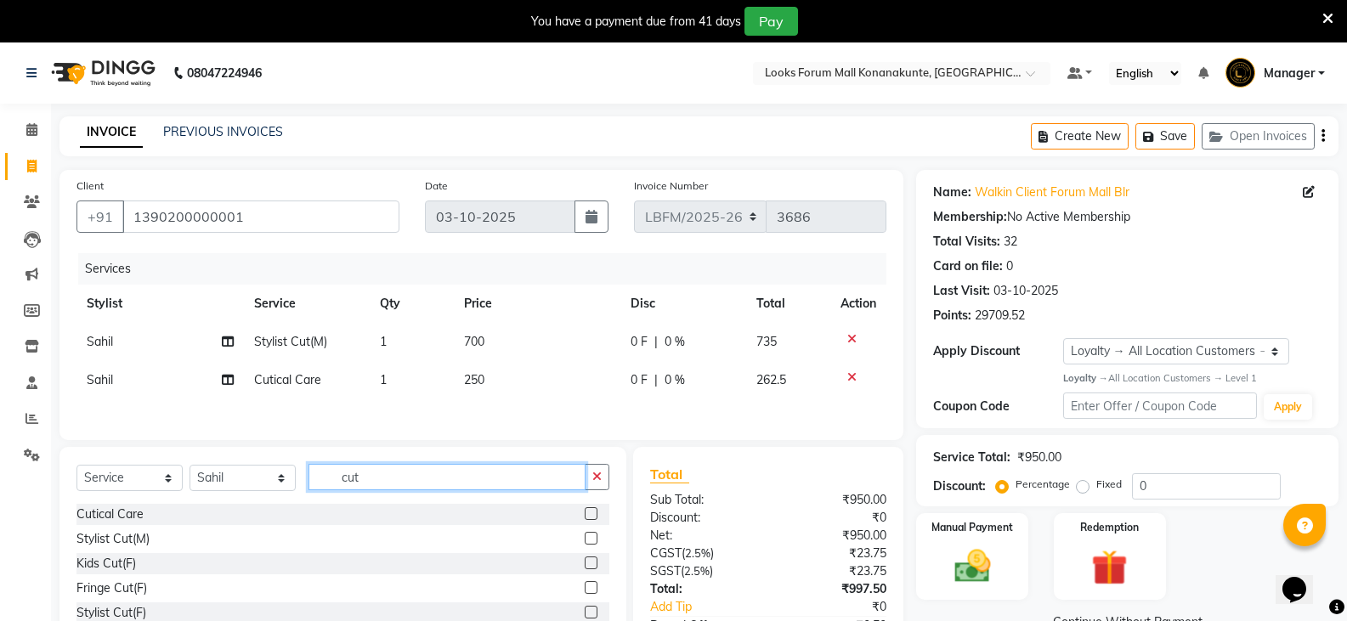
click at [564, 481] on input "cut" at bounding box center [447, 477] width 277 height 26
click at [560, 503] on div "Select Service Product Membership Package Voucher Prepaid Gift Card Select Styl…" at bounding box center [342, 484] width 533 height 40
click at [542, 484] on input "cut" at bounding box center [447, 477] width 277 height 26
type input "c"
type input "shav"
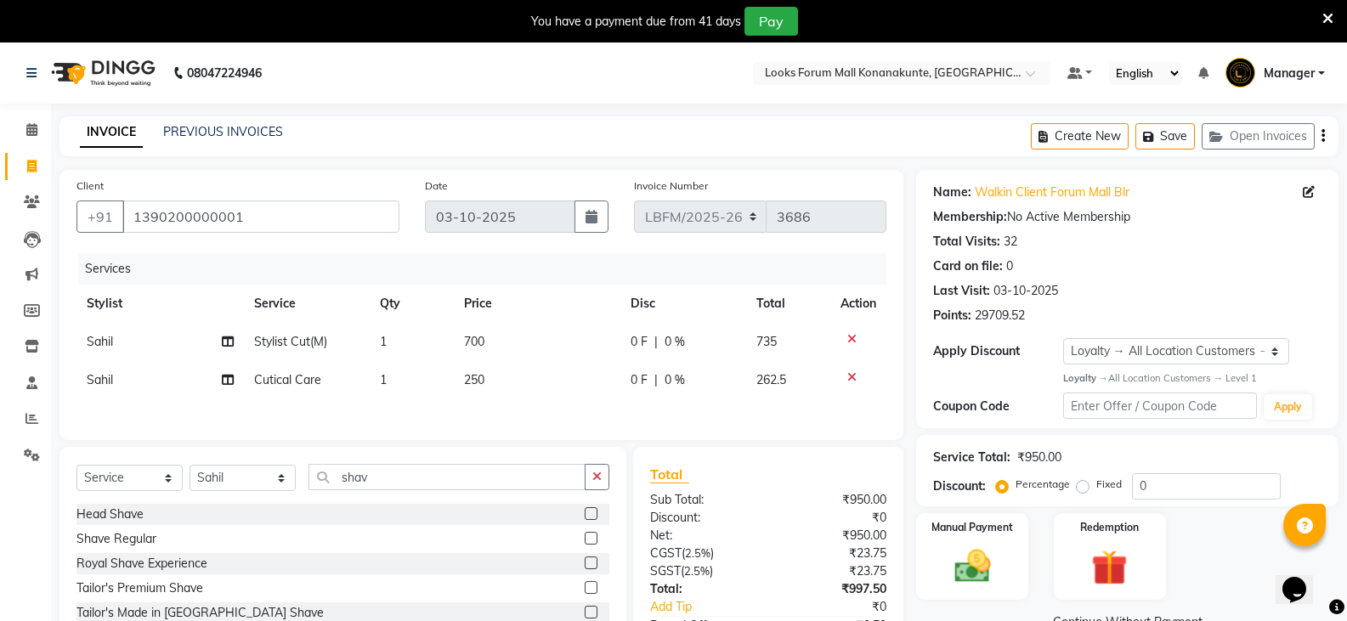
click at [593, 540] on label at bounding box center [591, 538] width 13 height 13
click at [593, 540] on input "checkbox" at bounding box center [590, 539] width 11 height 11
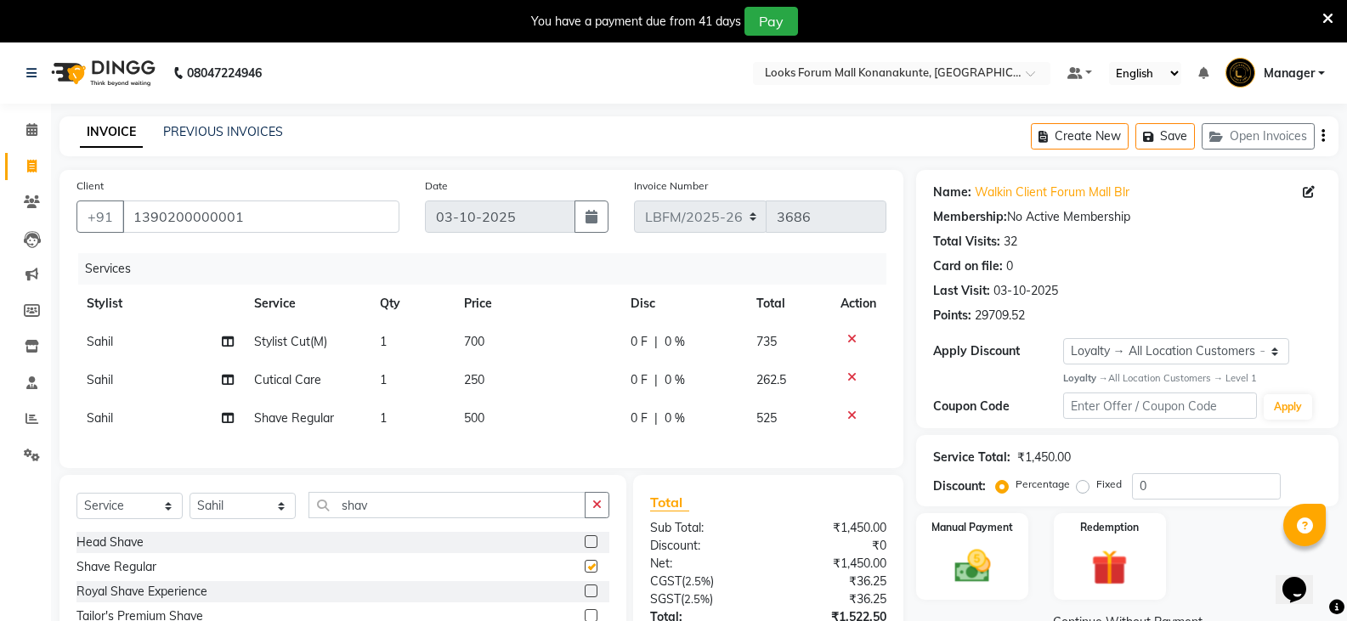
checkbox input "false"
click at [854, 373] on icon at bounding box center [851, 377] width 9 height 12
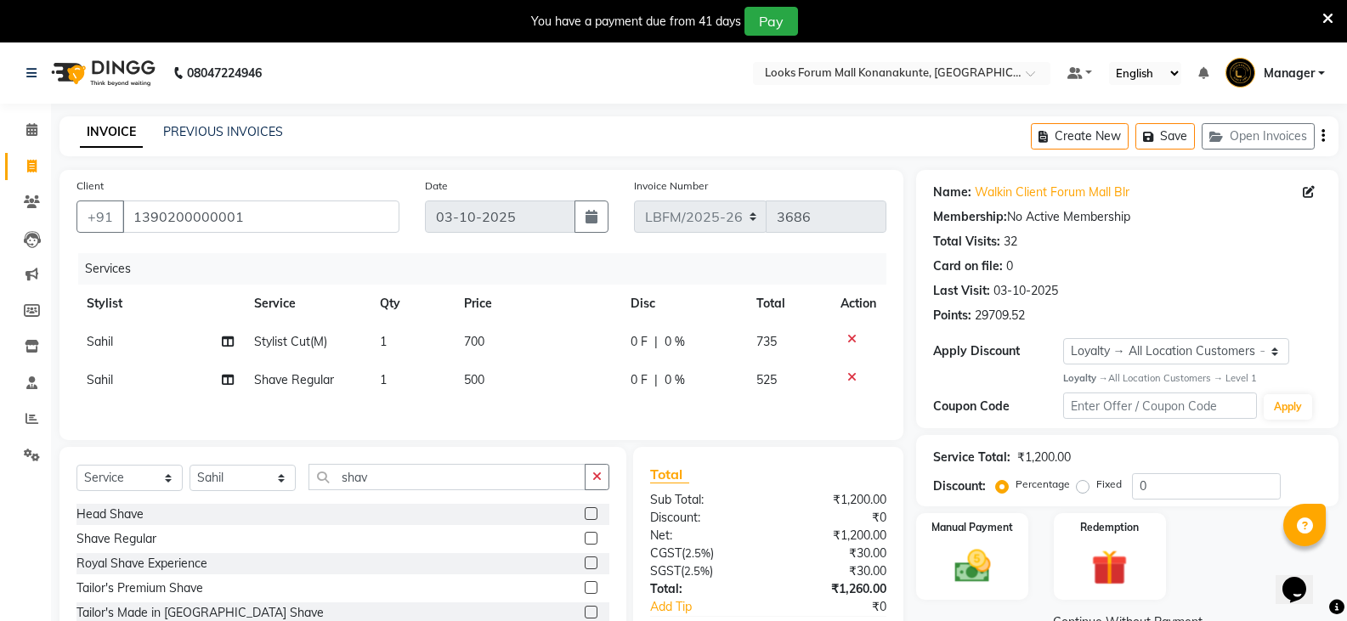
click at [467, 343] on span "700" at bounding box center [474, 341] width 20 height 15
select select "90400"
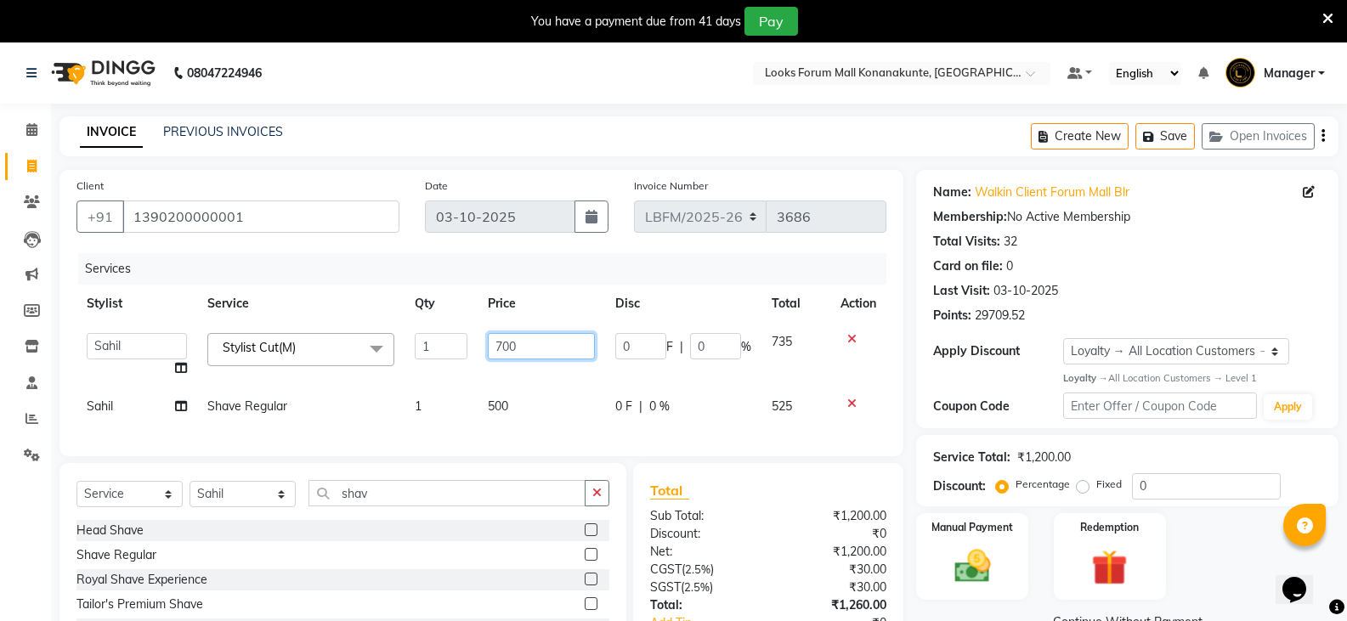
click at [501, 351] on input "700" at bounding box center [541, 346] width 106 height 26
type input "900"
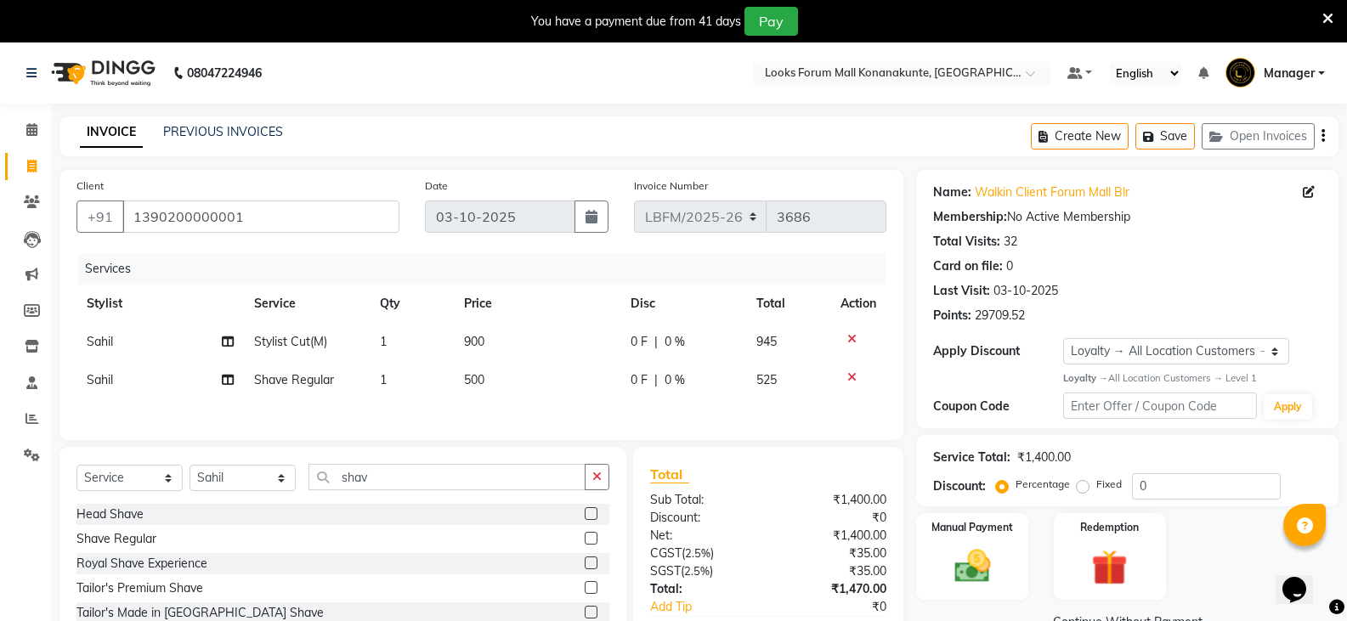
click at [517, 430] on div "Client +91 1390200000001 Date 03-10-2025 Invoice Number LBFM/2025-26 3686 Servi…" at bounding box center [481, 305] width 844 height 270
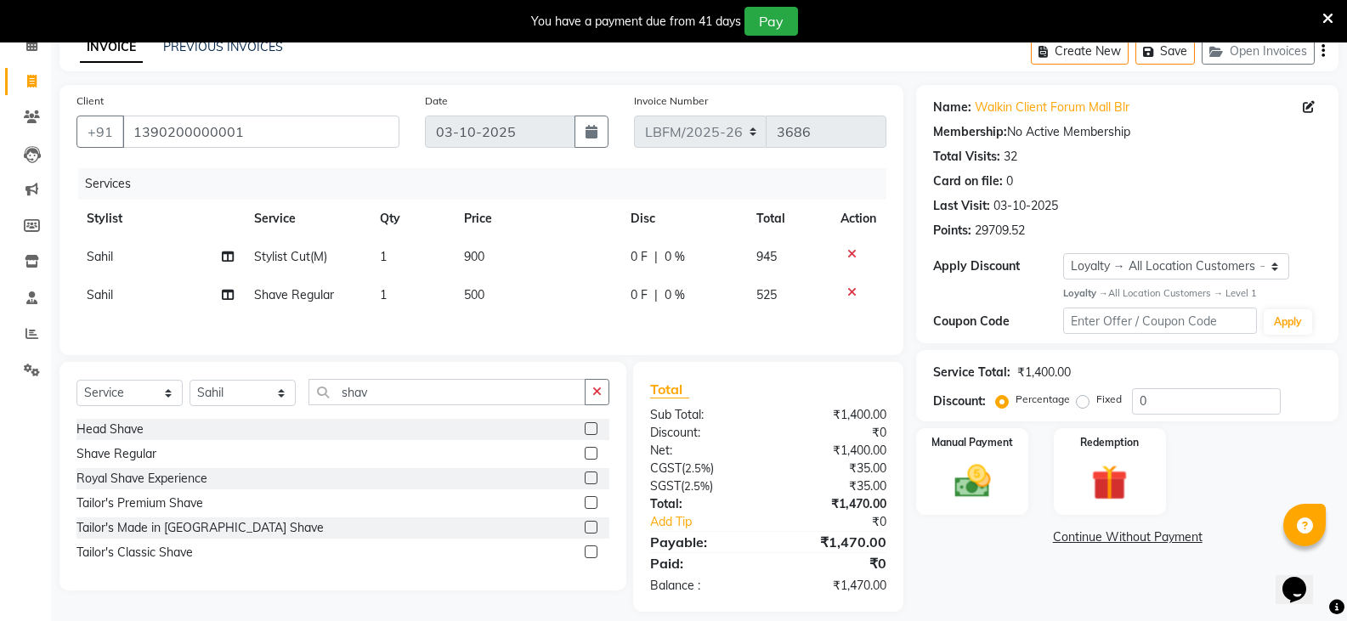
scroll to position [104, 0]
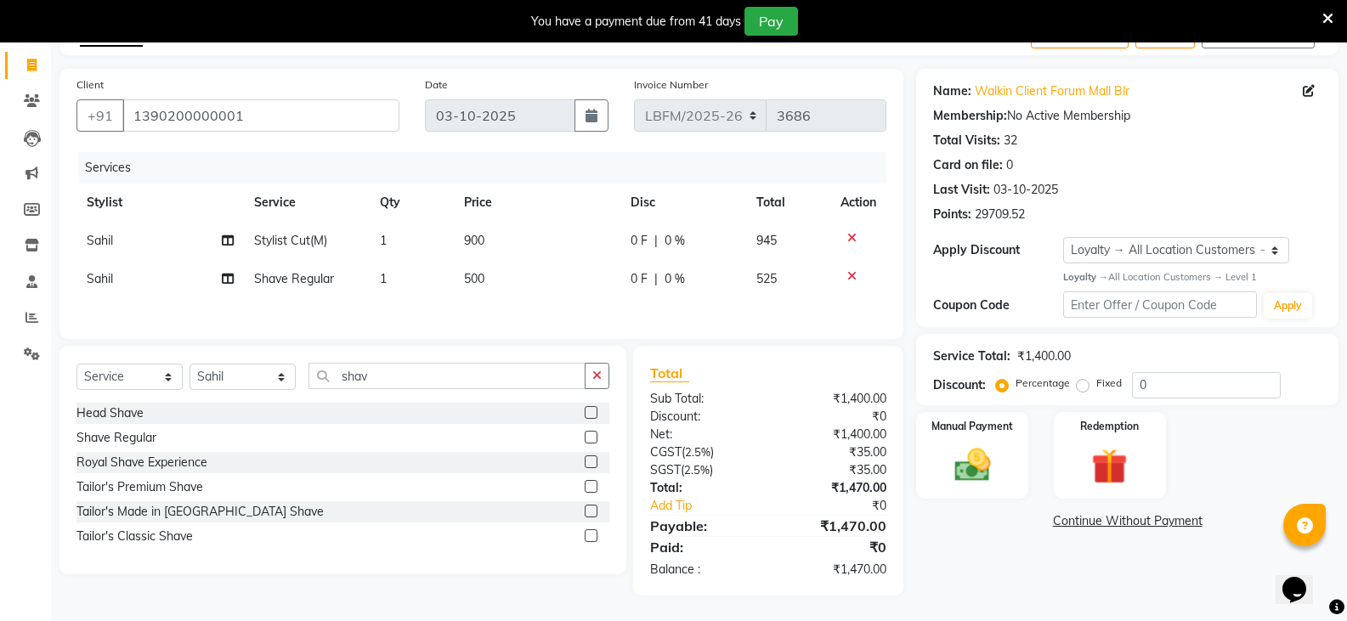
click at [578, 333] on div "Client +91 1390200000001 Date 03-10-2025 Invoice Number LBFM/2025-26 3686 Servi…" at bounding box center [481, 204] width 844 height 270
click at [667, 242] on span "0 %" at bounding box center [675, 241] width 20 height 18
select select "90400"
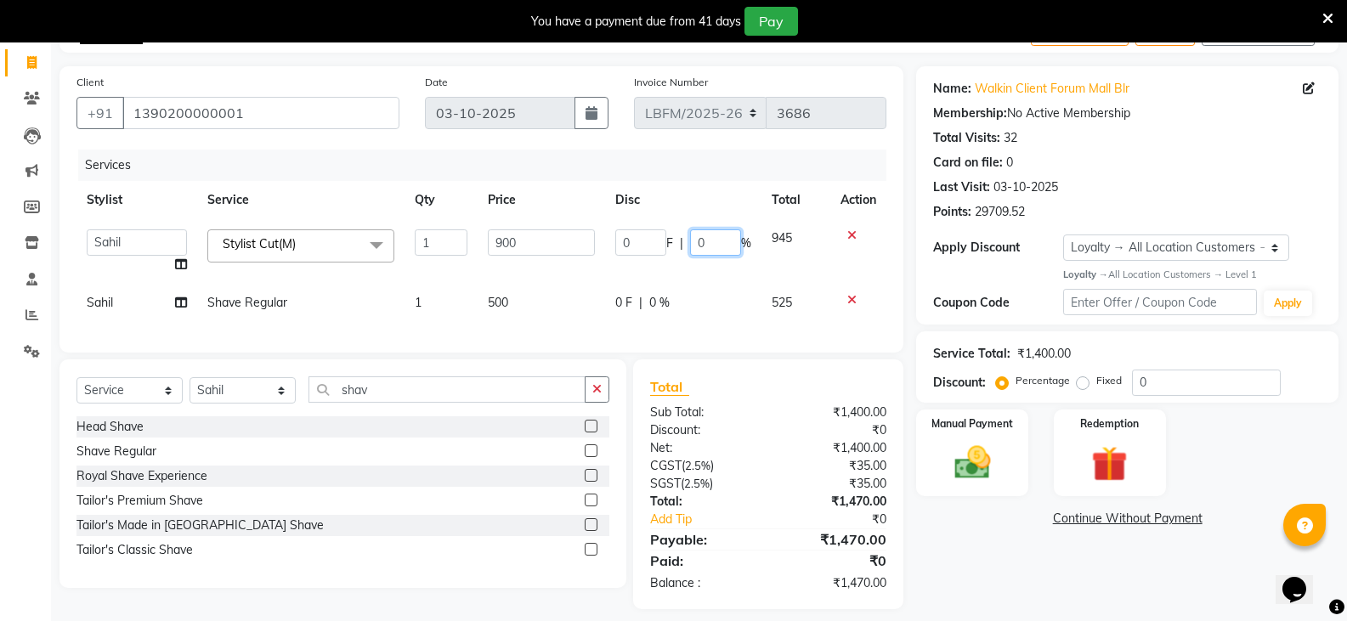
click at [696, 242] on input "0" at bounding box center [715, 242] width 51 height 26
type input "20"
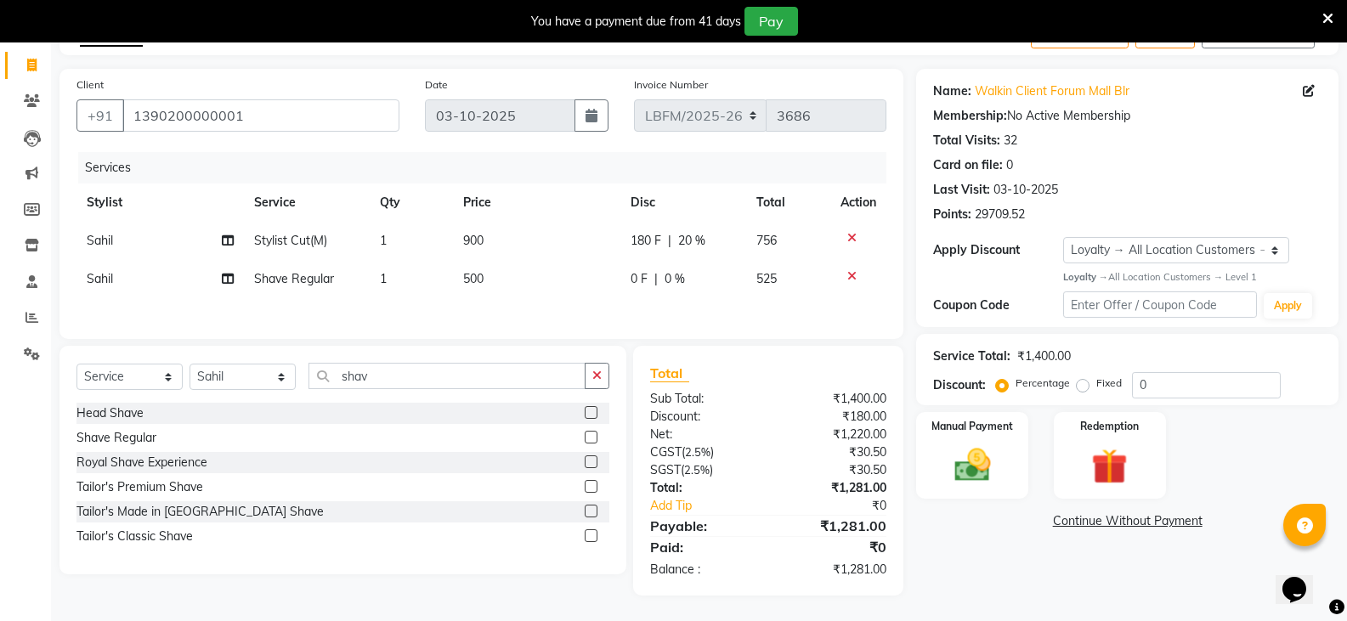
click at [729, 327] on div "Client +91 1390200000001 Date 03-10-2025 Invoice Number LBFM/2025-26 3686 Servi…" at bounding box center [481, 204] width 844 height 270
click at [1011, 620] on main "INVOICE PREVIOUS INVOICES Create New Save Open Invoices Client +91 139020000000…" at bounding box center [699, 318] width 1296 height 606
click at [957, 473] on img at bounding box center [972, 465] width 60 height 43
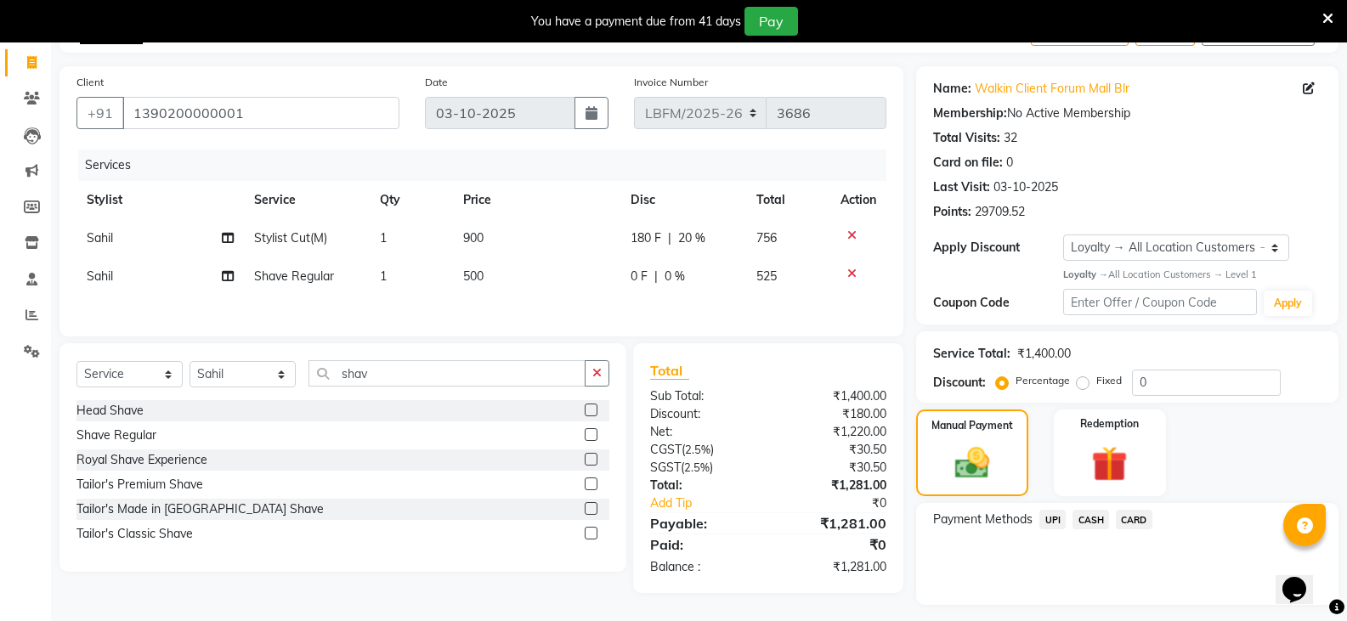
click at [665, 278] on span "0 %" at bounding box center [675, 277] width 20 height 18
select select "90400"
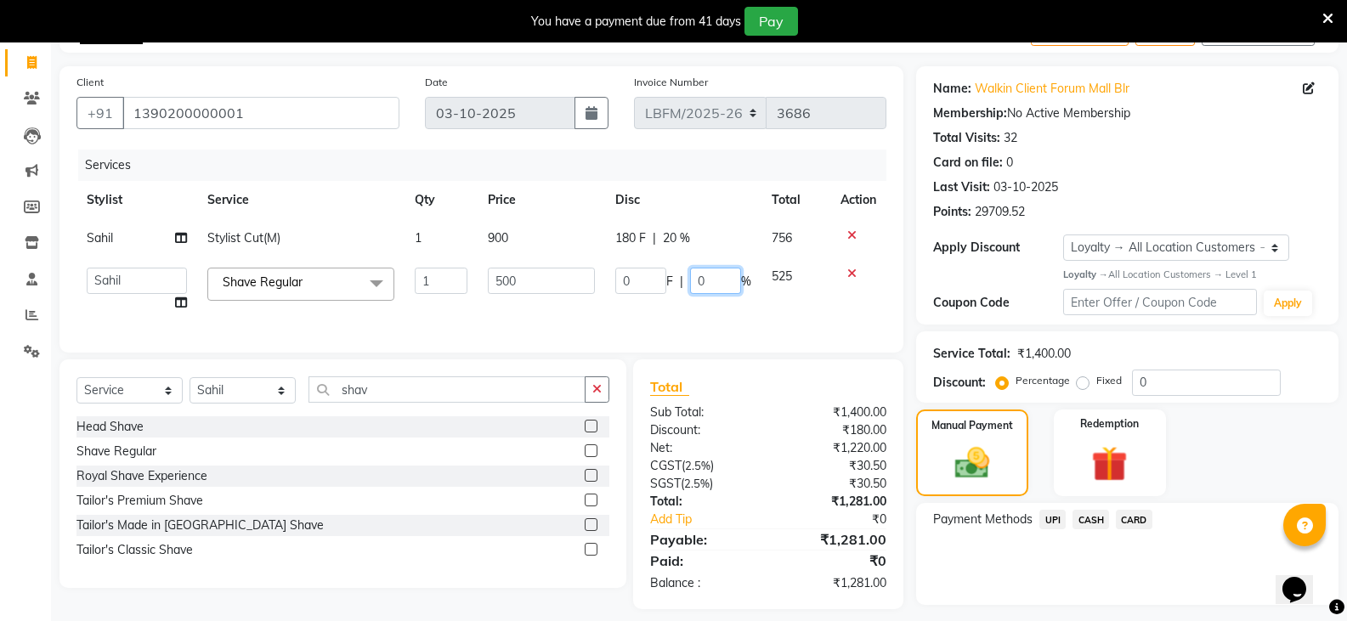
click at [699, 280] on input "0" at bounding box center [715, 281] width 51 height 26
type input "20"
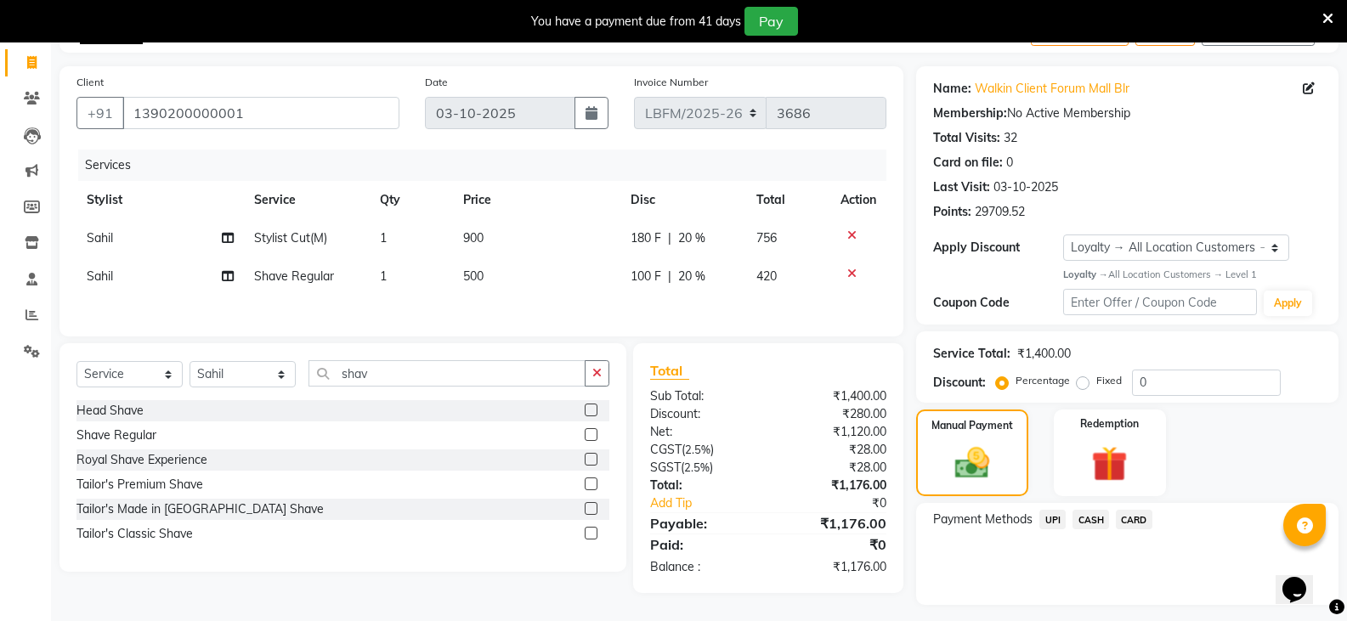
click at [740, 319] on div "Services Stylist Service Qty Price Disc Total Action Sahil Stylist Cut(M) 1 900…" at bounding box center [481, 235] width 810 height 170
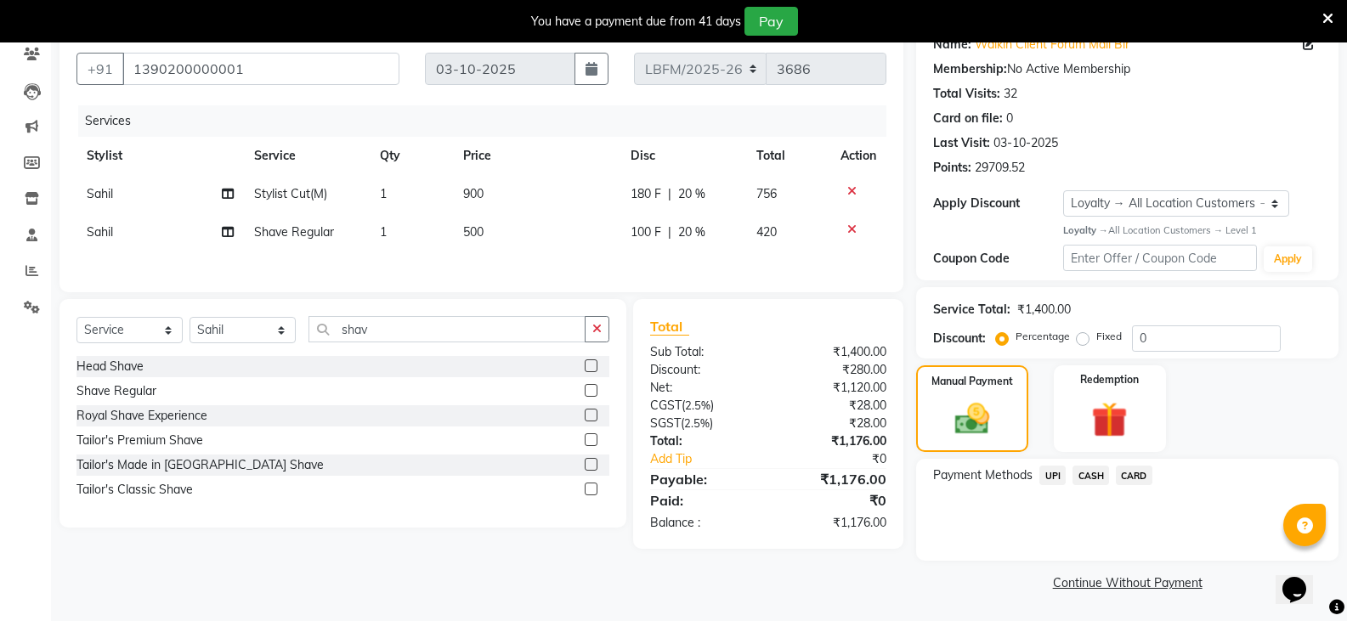
click at [1089, 477] on span "CASH" at bounding box center [1091, 476] width 37 height 20
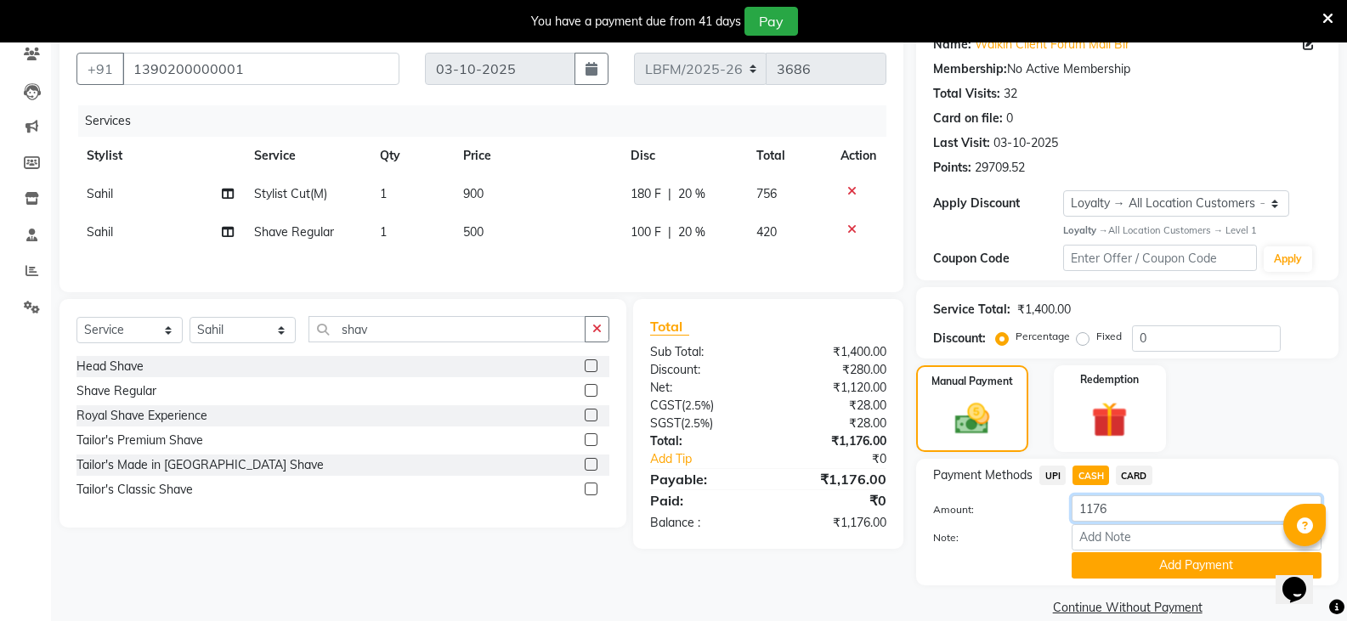
drag, startPoint x: 1135, startPoint y: 513, endPoint x: 1137, endPoint y: 499, distance: 13.7
click at [1135, 512] on input "1176" at bounding box center [1197, 509] width 250 height 26
type input "1000"
click at [1142, 563] on button "Add Payment" at bounding box center [1197, 565] width 250 height 26
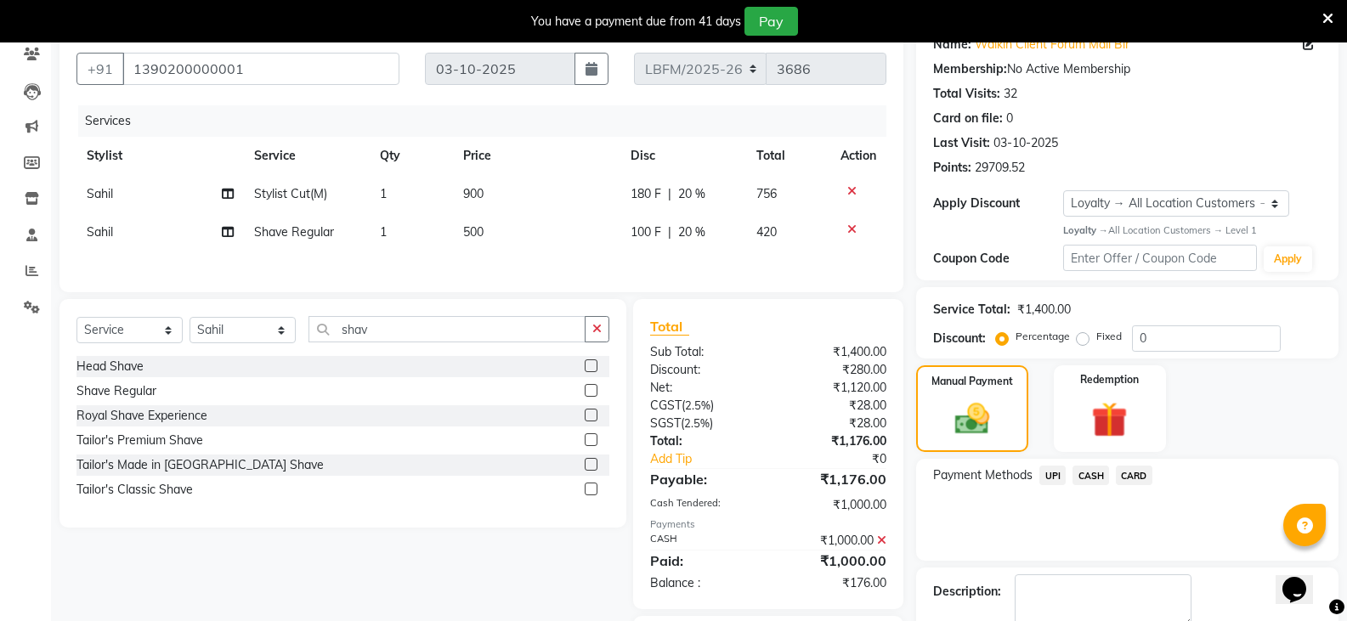
click at [1134, 480] on span "CARD" at bounding box center [1134, 476] width 37 height 20
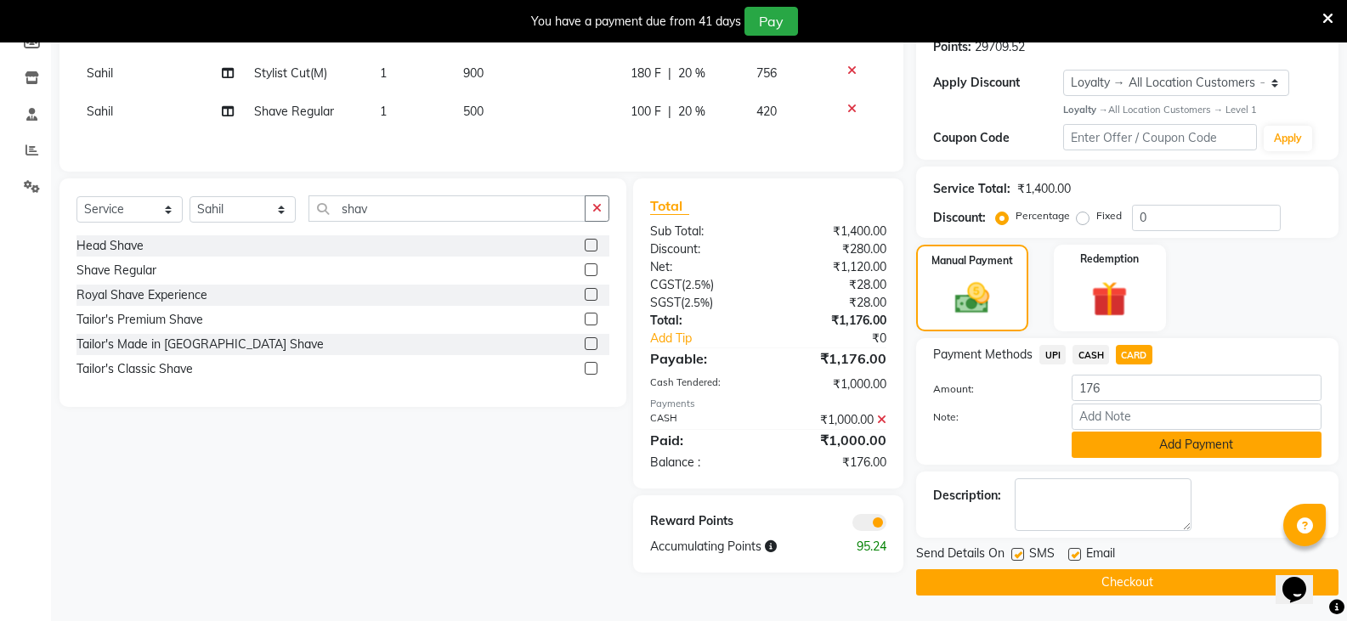
click at [1152, 445] on button "Add Payment" at bounding box center [1197, 445] width 250 height 26
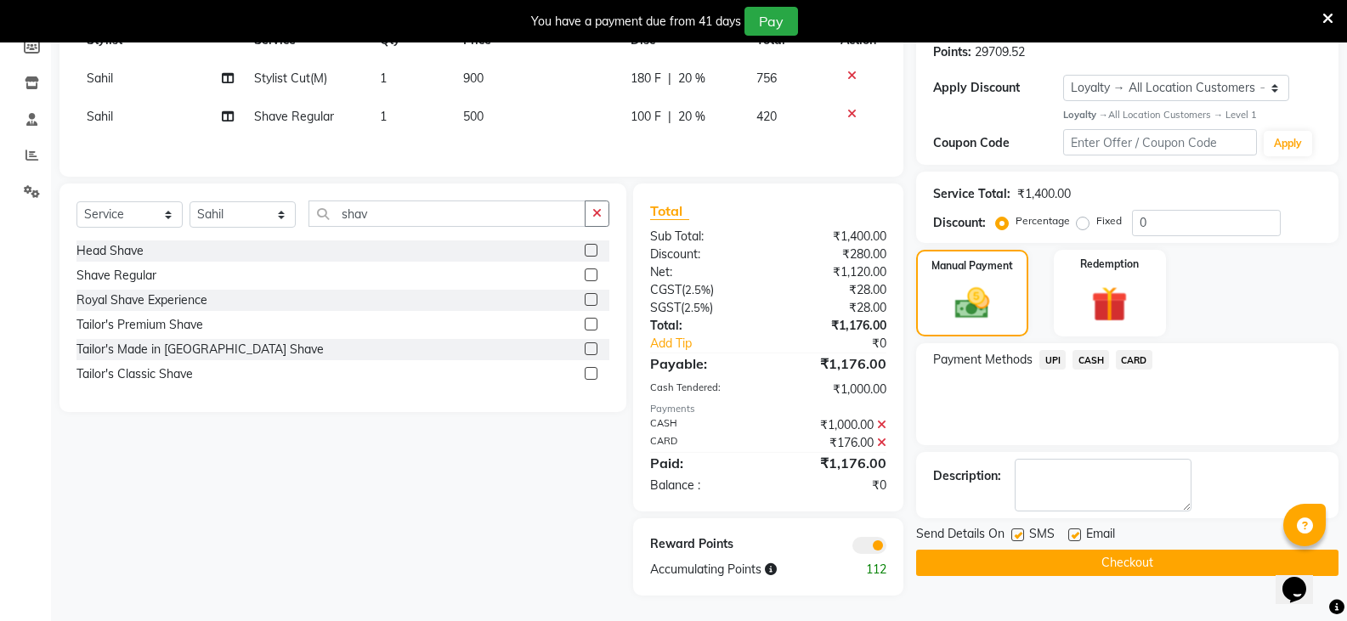
scroll to position [266, 0]
click at [1089, 559] on button "Checkout" at bounding box center [1127, 563] width 422 height 26
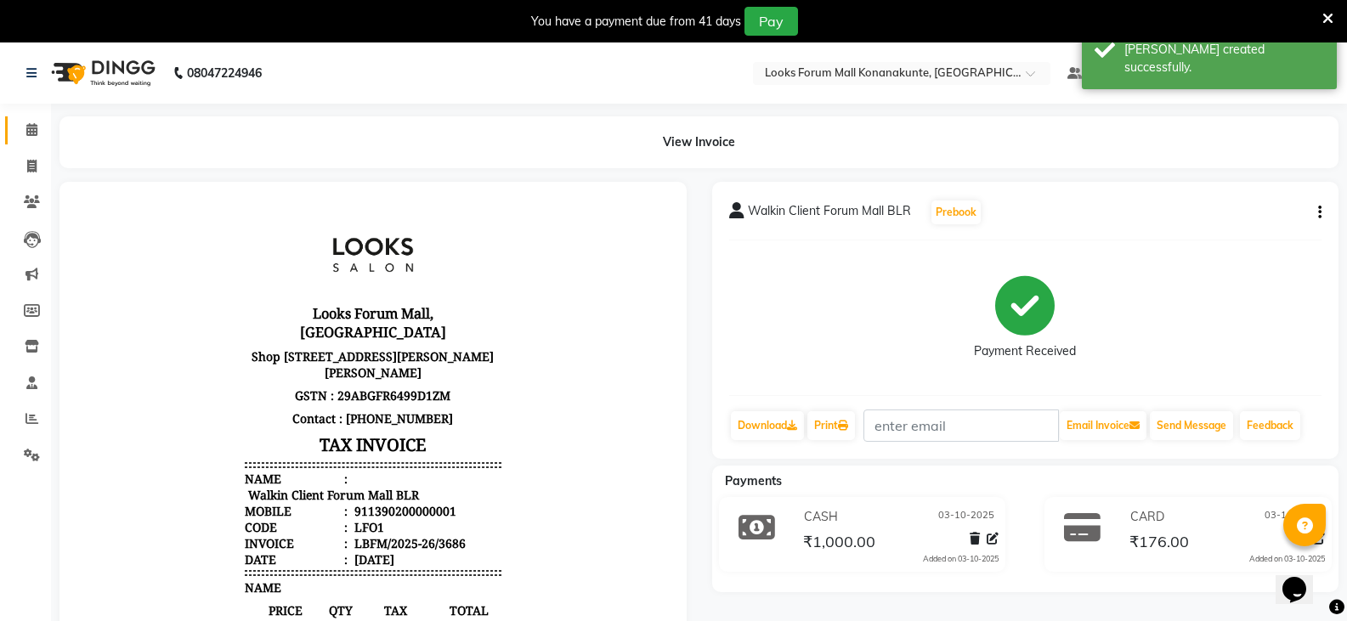
click at [27, 120] on link "Calendar" at bounding box center [25, 130] width 41 height 28
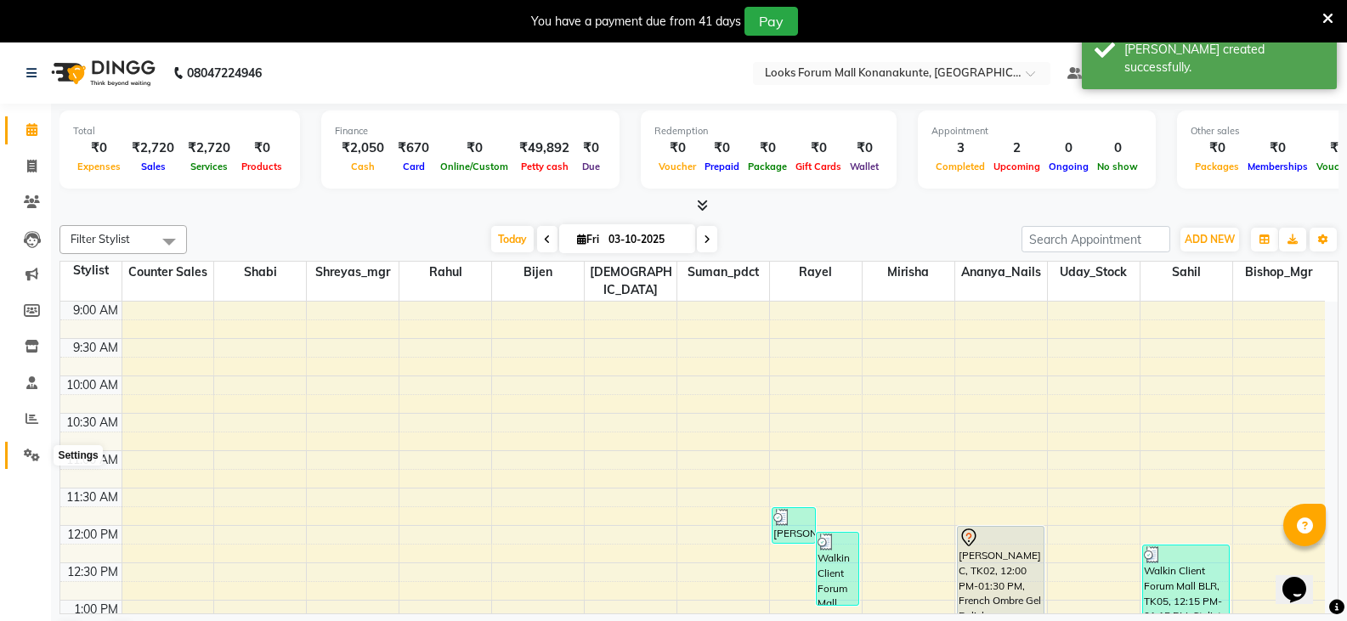
click at [31, 462] on span at bounding box center [32, 456] width 30 height 20
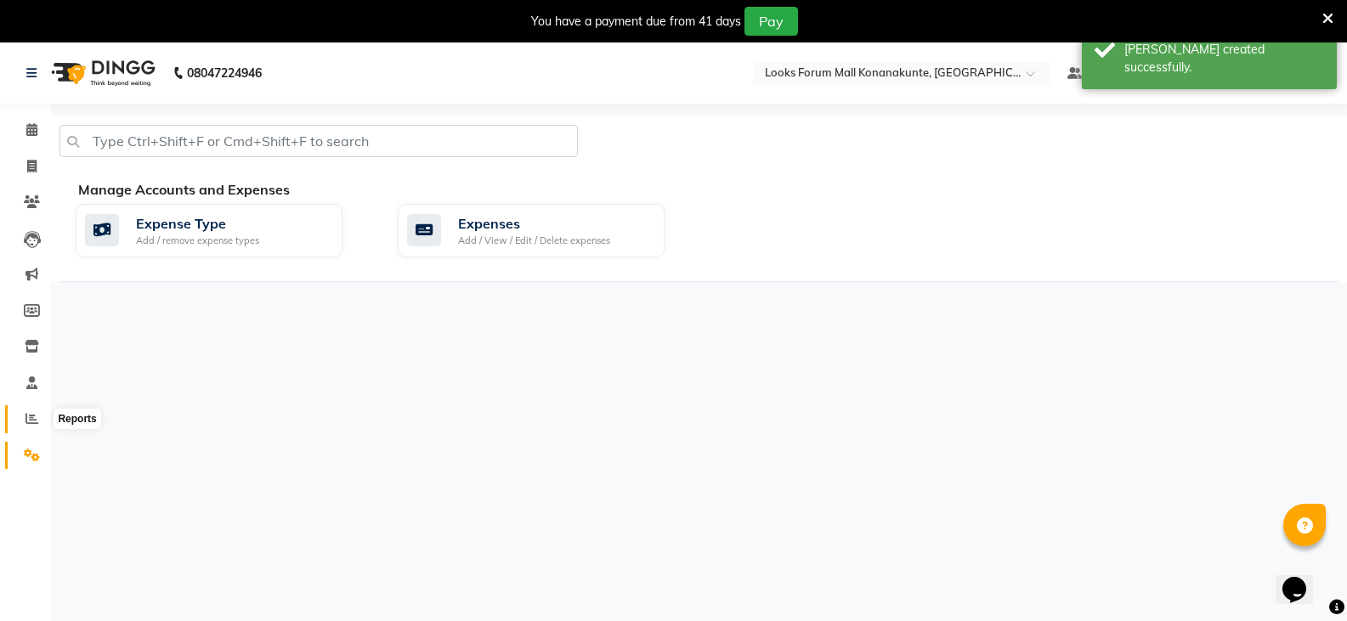
click at [37, 416] on icon at bounding box center [31, 418] width 13 height 13
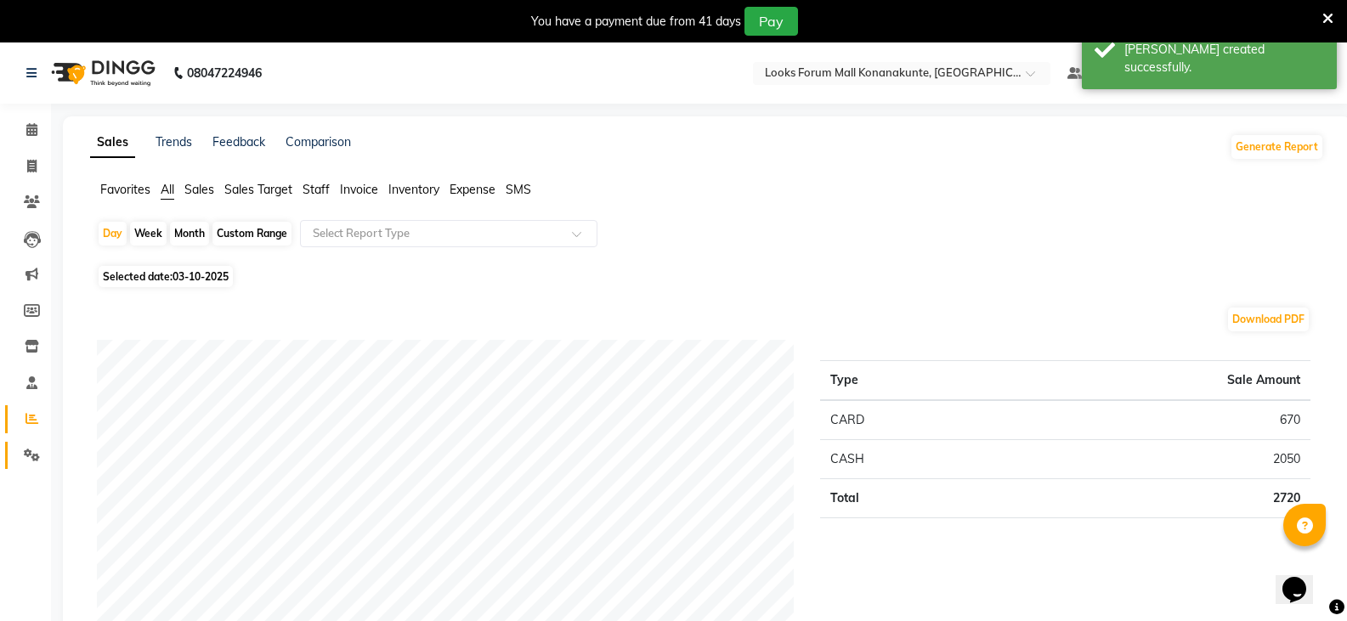
drag, startPoint x: 20, startPoint y: 458, endPoint x: 28, endPoint y: 452, distance: 9.7
click at [21, 458] on span at bounding box center [32, 456] width 30 height 20
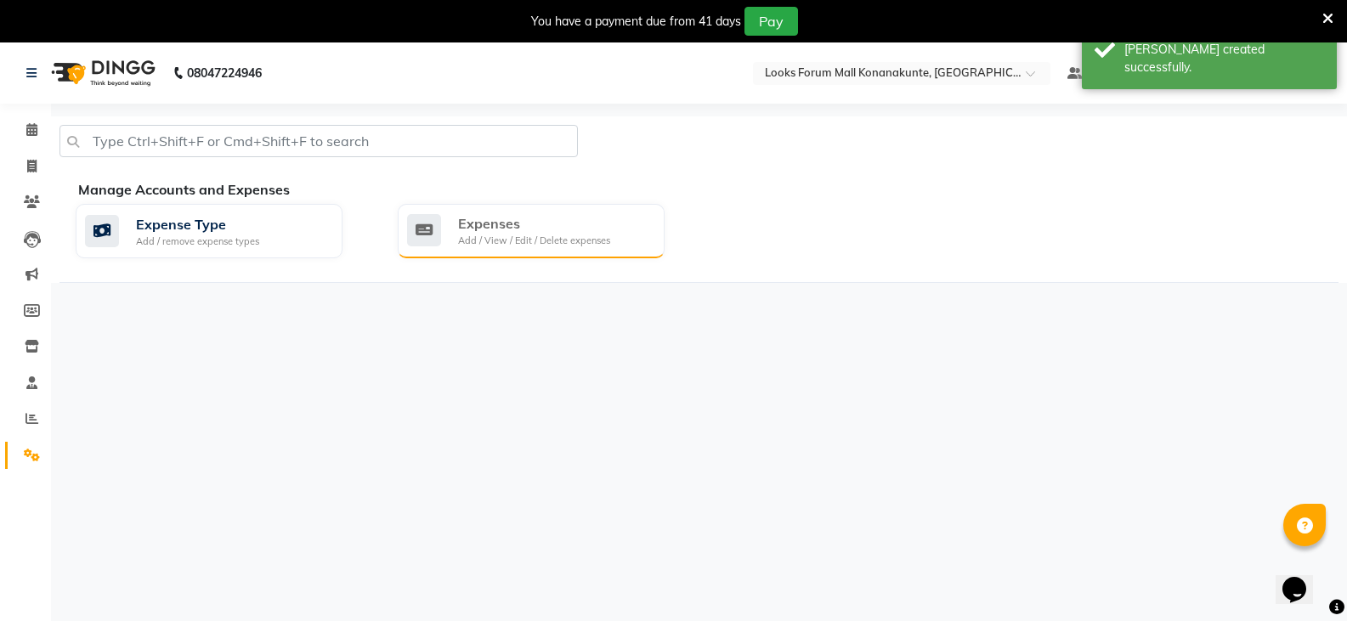
click at [527, 229] on div "Expenses" at bounding box center [534, 223] width 152 height 20
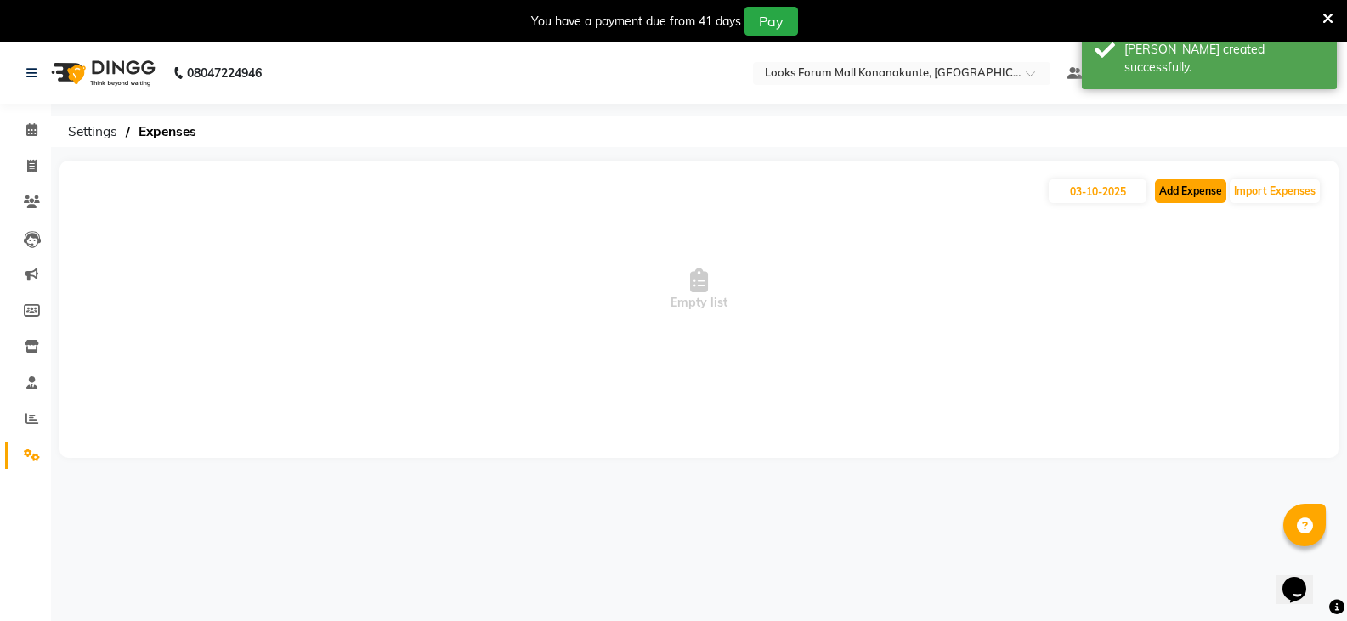
click at [1194, 192] on button "Add Expense" at bounding box center [1190, 191] width 71 height 24
select select "1"
select select "8119"
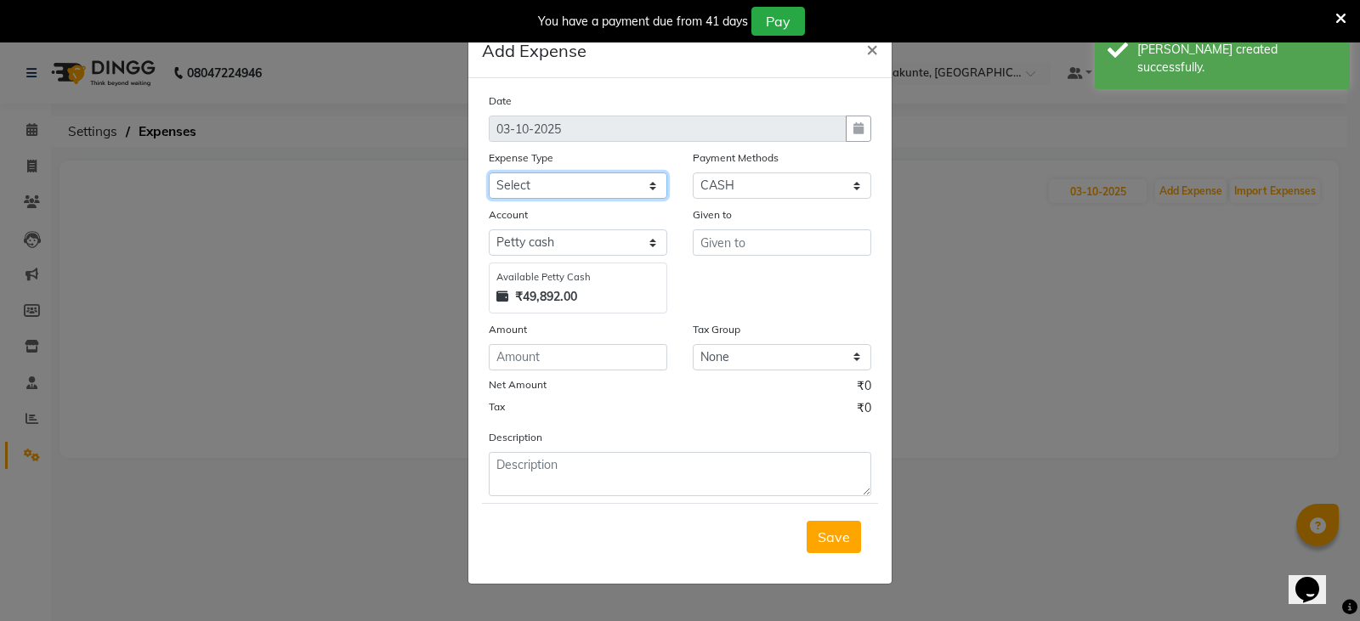
click at [600, 174] on select "Select Accommodation Aesthetics Bank Deposit BLINKIT Cash Handover Client Refun…" at bounding box center [578, 186] width 178 height 26
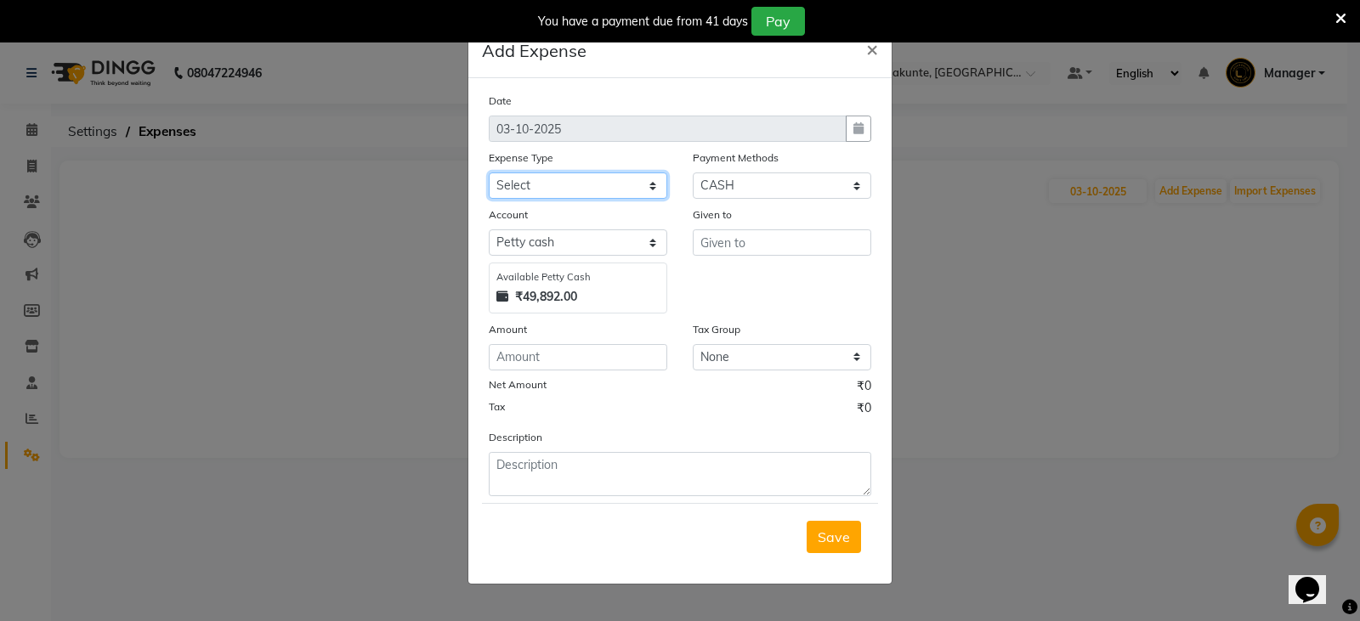
select select "24391"
click at [489, 173] on select "Select Accommodation Aesthetics Bank Deposit BLINKIT Cash Handover Client Refun…" at bounding box center [578, 186] width 178 height 26
click at [518, 362] on input "number" at bounding box center [578, 357] width 178 height 26
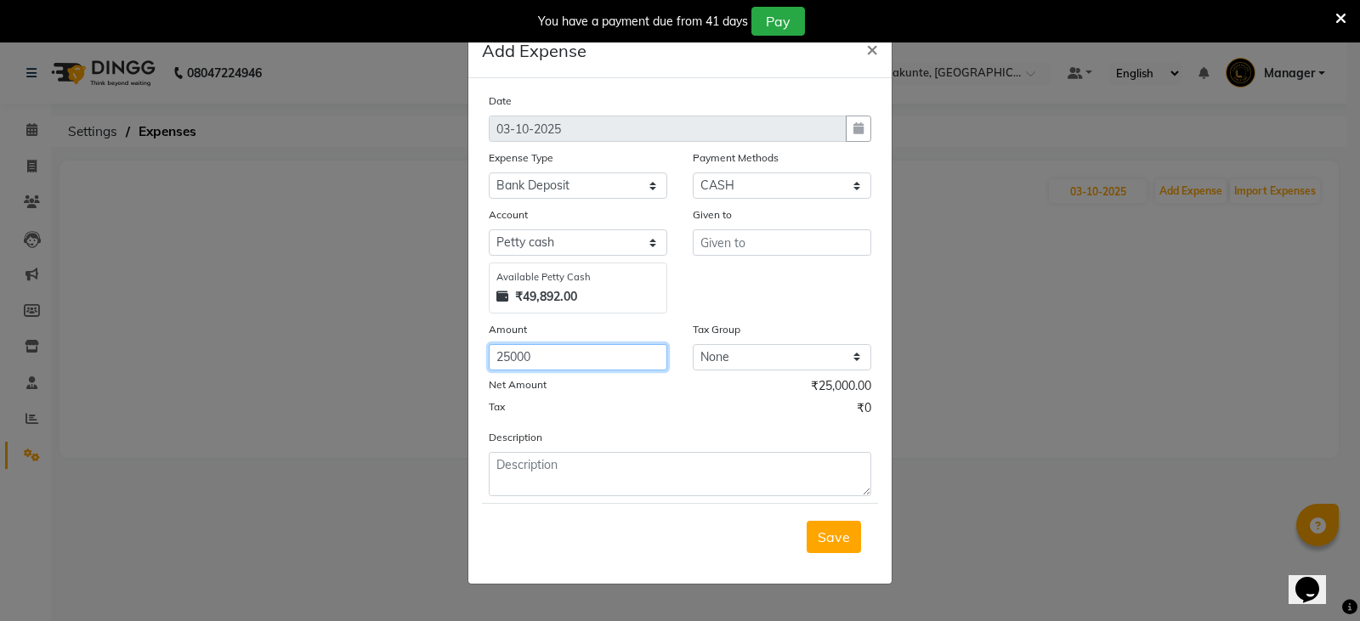
type input "25000"
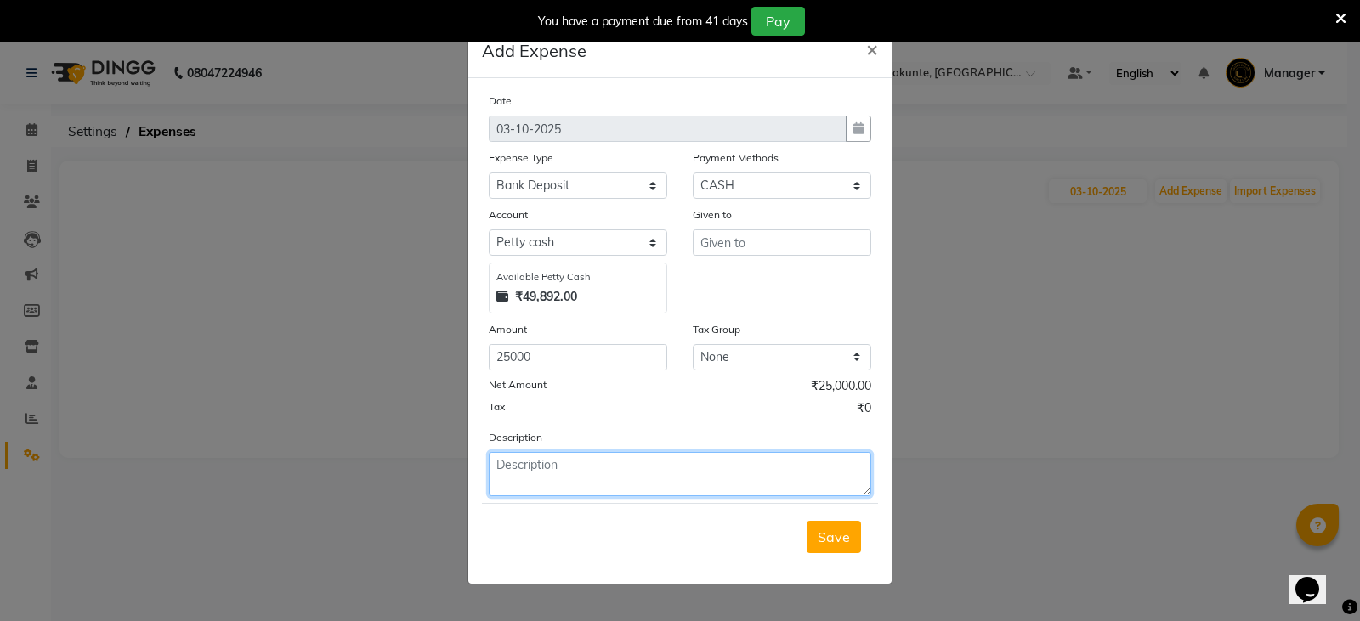
click at [537, 483] on textarea at bounding box center [680, 474] width 382 height 44
type textarea "25k deposit to ashu sir"
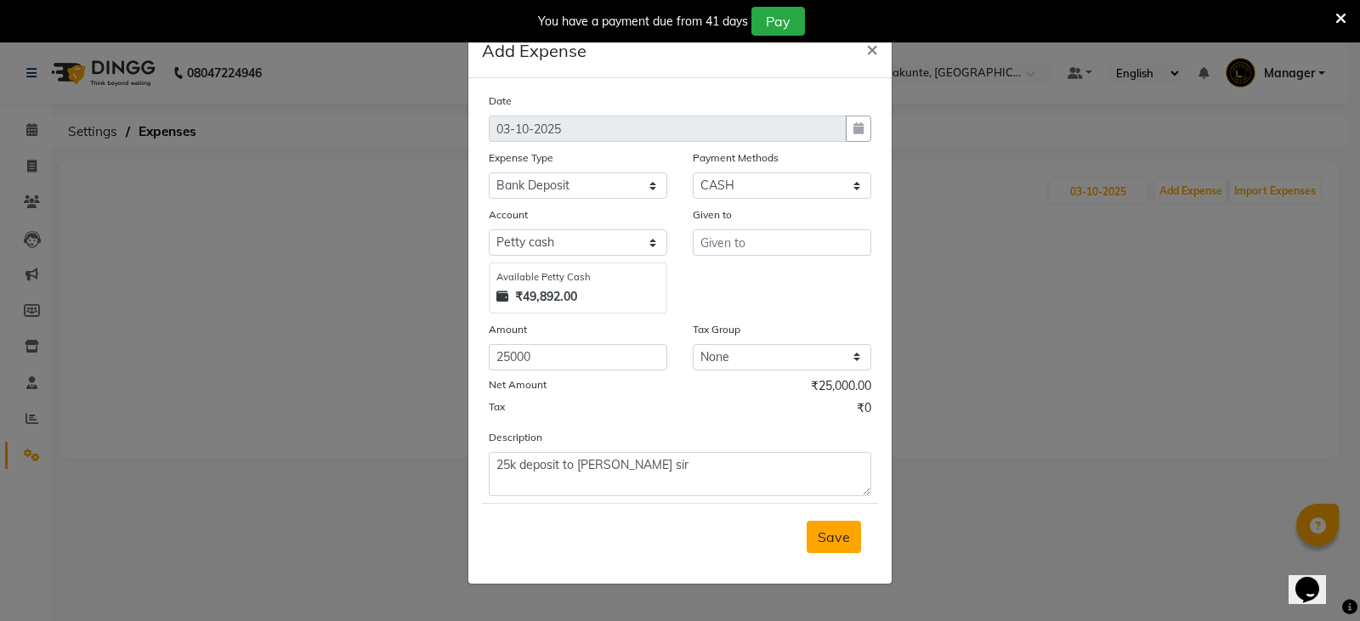
click at [832, 533] on span "Save" at bounding box center [834, 537] width 32 height 17
click at [767, 252] on input "text" at bounding box center [782, 242] width 178 height 26
click at [789, 286] on ngb-highlight "Shr eyas_mgr" at bounding box center [756, 278] width 85 height 17
type input "Shreyas_mgr"
click at [818, 543] on button "Save" at bounding box center [834, 537] width 54 height 32
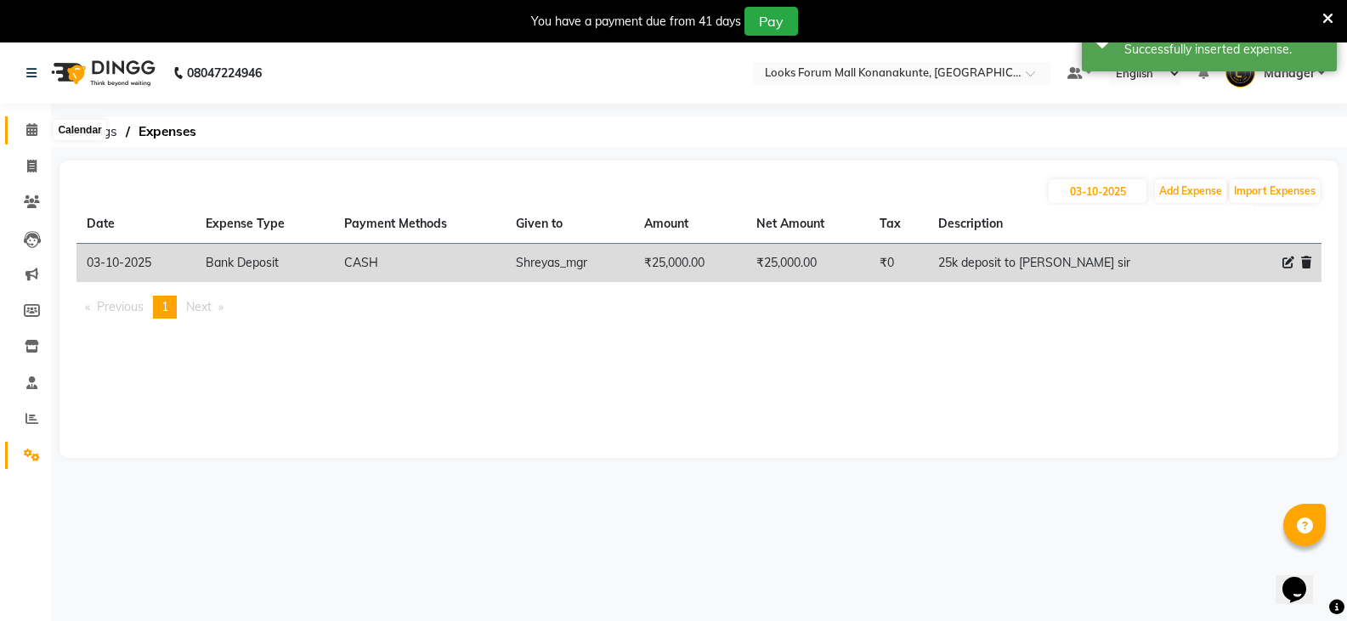
click at [38, 132] on span at bounding box center [32, 131] width 30 height 20
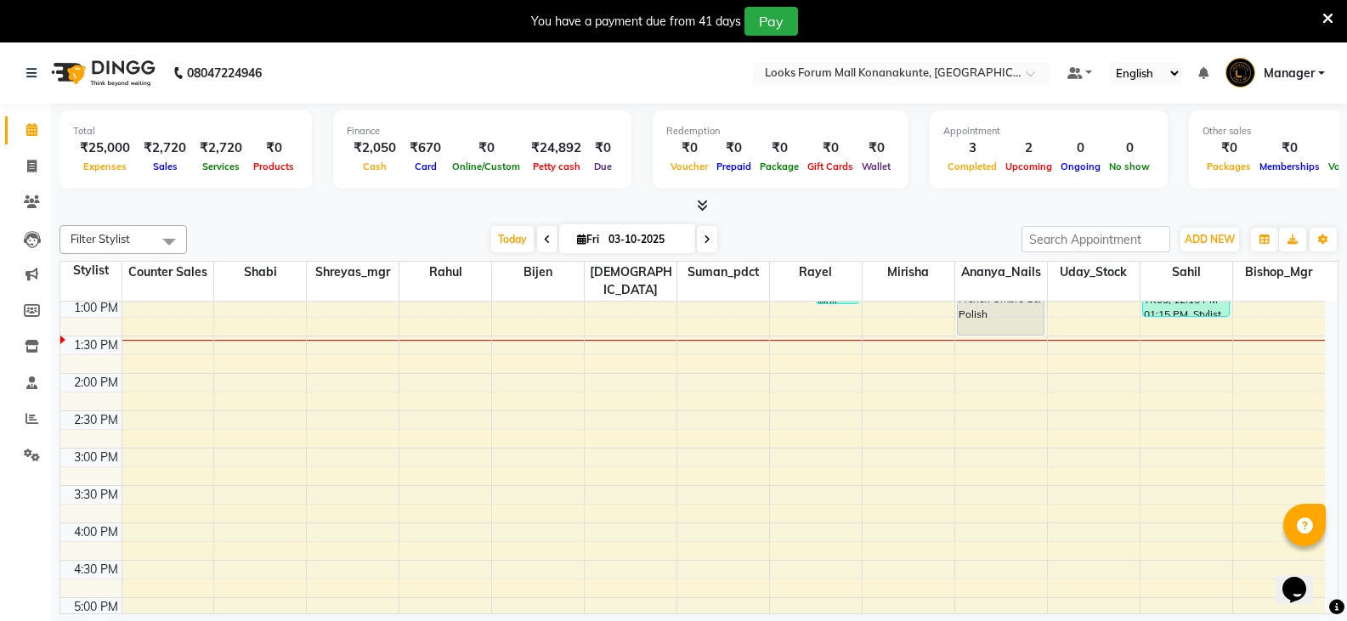
scroll to position [340, 0]
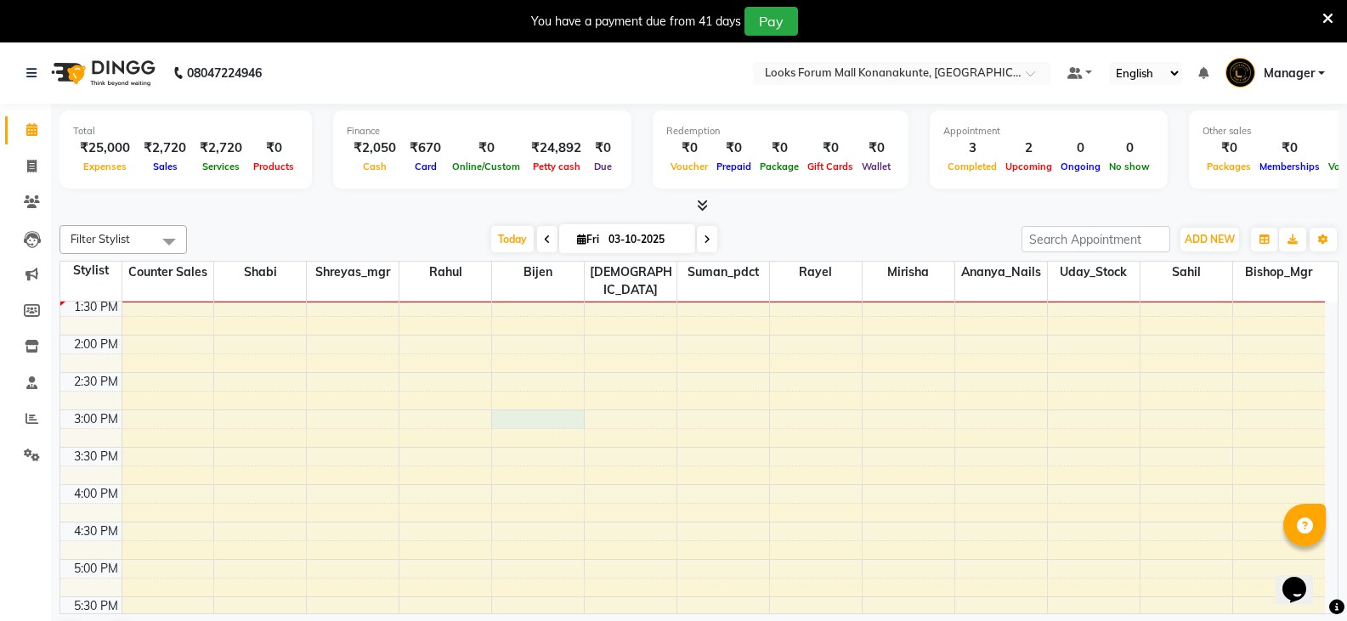
click at [557, 405] on div "9:00 AM 9:30 AM 10:00 AM 10:30 AM 11:00 AM 11:30 AM 12:00 PM 12:30 PM 1:00 PM 1…" at bounding box center [692, 485] width 1265 height 1046
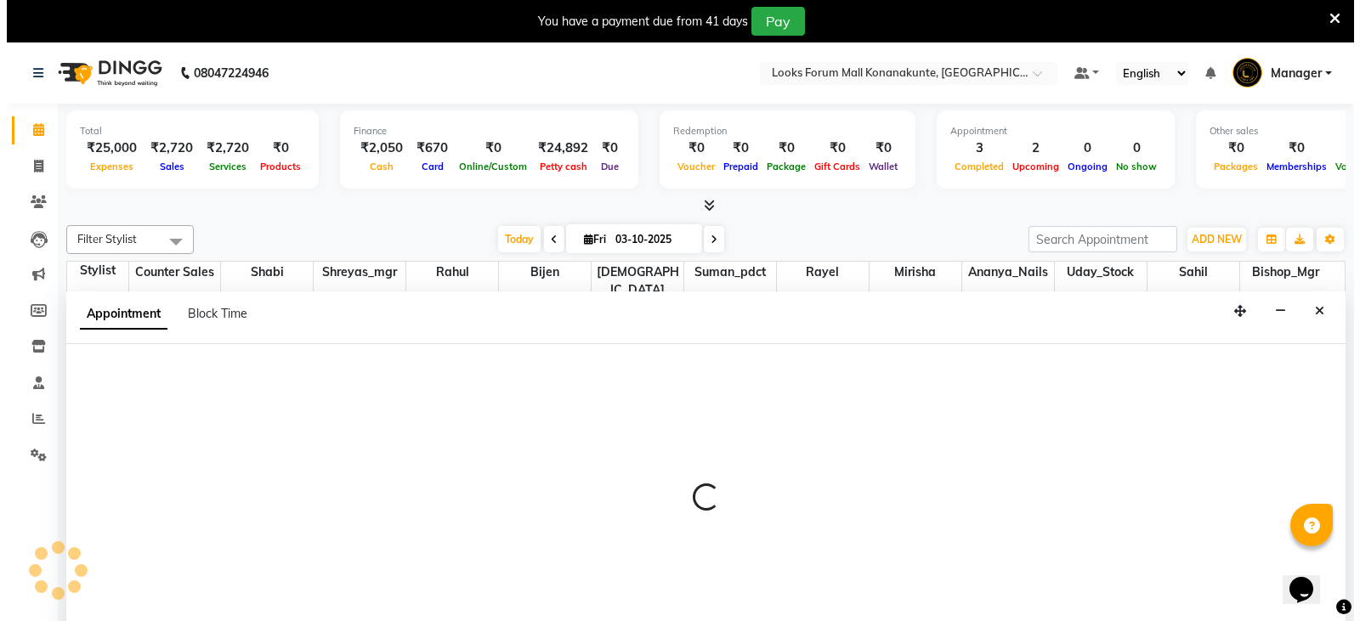
scroll to position [43, 0]
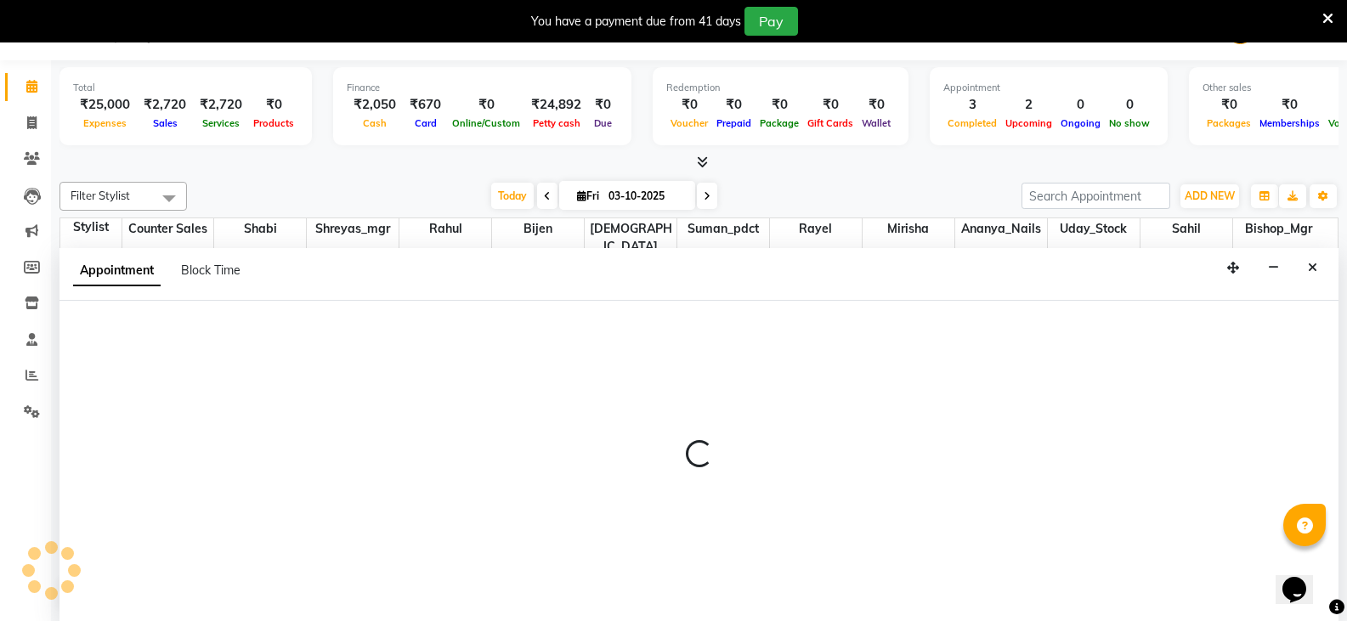
select select "90392"
select select "900"
select select "tentative"
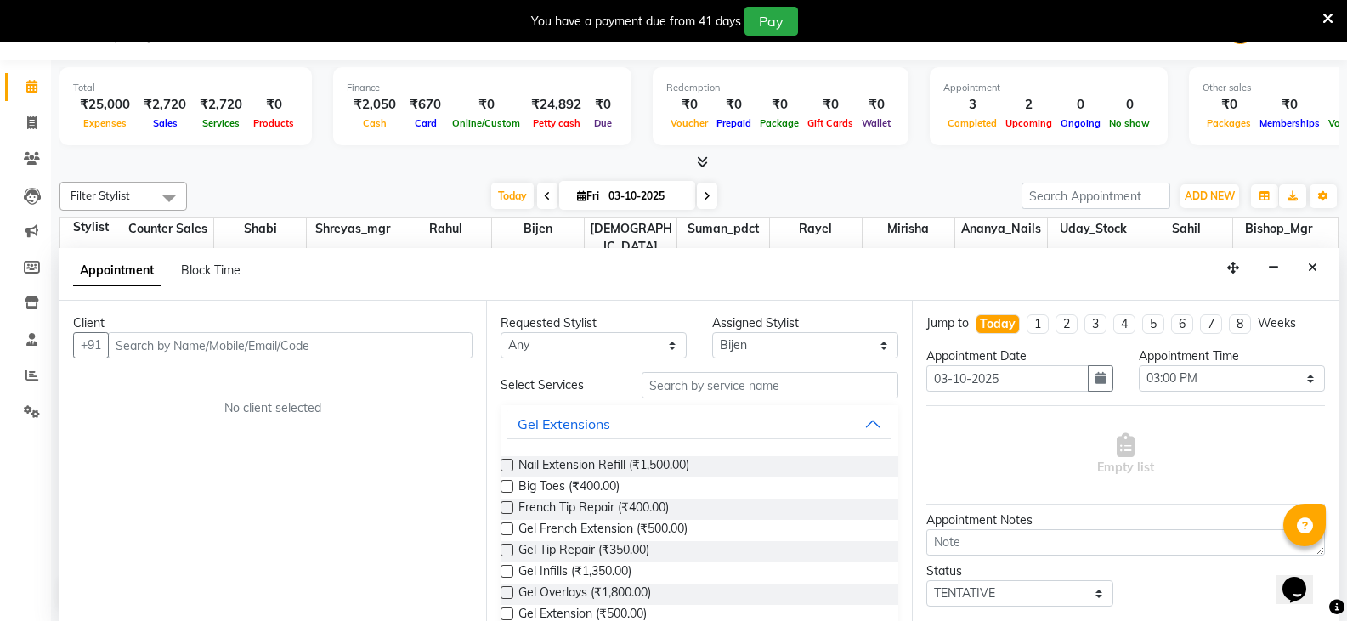
click at [304, 350] on input "text" at bounding box center [290, 345] width 365 height 26
type input "931581948"
click at [411, 348] on span "Add Client" at bounding box center [437, 344] width 57 height 15
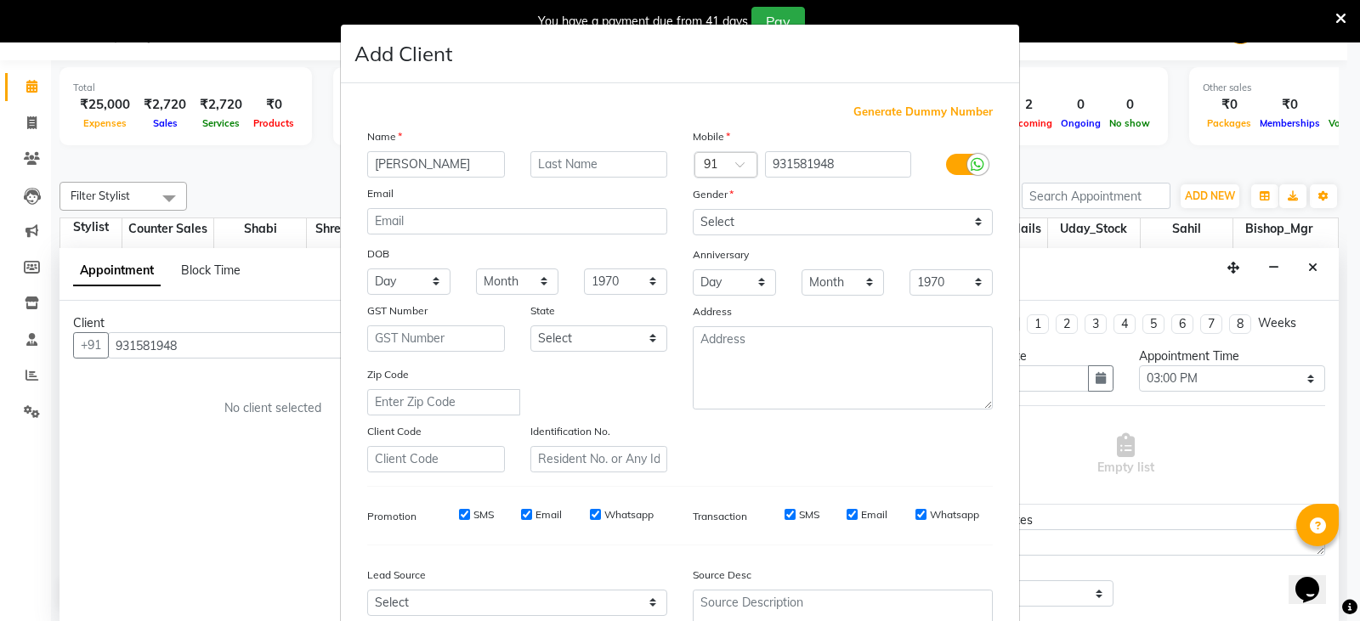
type input "[PERSON_NAME]"
click at [803, 224] on select "Select [DEMOGRAPHIC_DATA] [DEMOGRAPHIC_DATA] Other Prefer Not To Say" at bounding box center [843, 222] width 300 height 26
select select "[DEMOGRAPHIC_DATA]"
click at [693, 209] on select "Select [DEMOGRAPHIC_DATA] [DEMOGRAPHIC_DATA] Other Prefer Not To Say" at bounding box center [843, 222] width 300 height 26
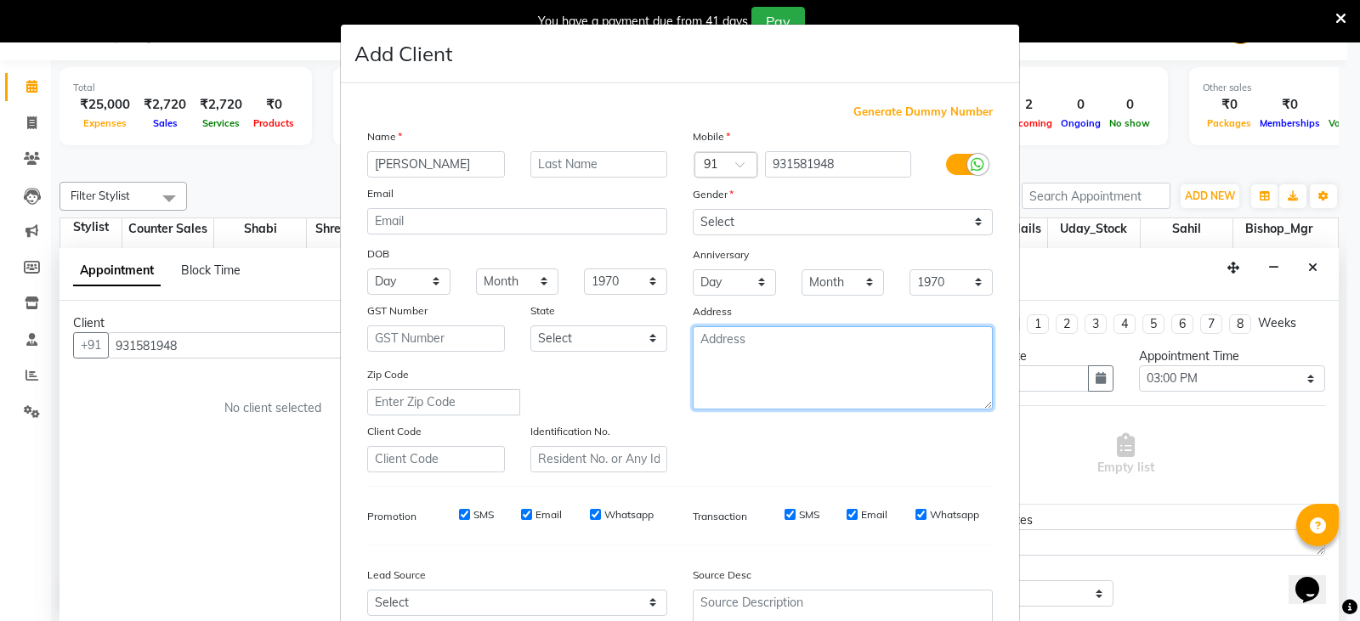
click at [713, 356] on textarea at bounding box center [843, 367] width 300 height 83
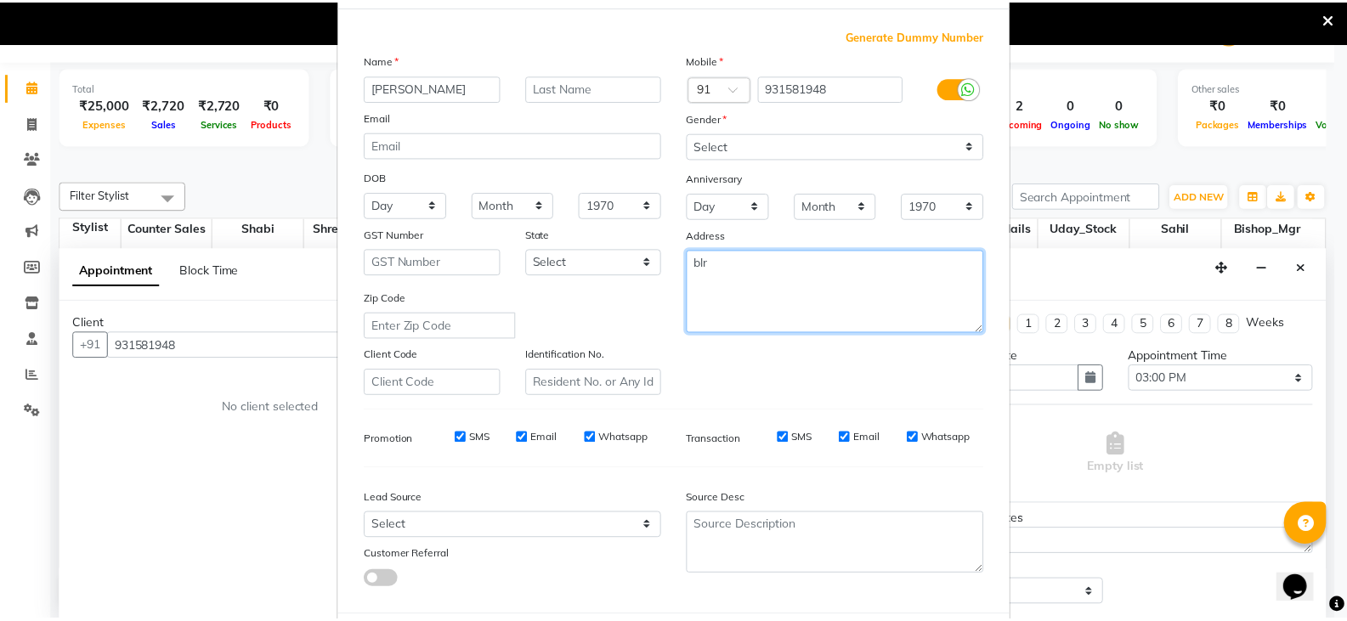
scroll to position [163, 0]
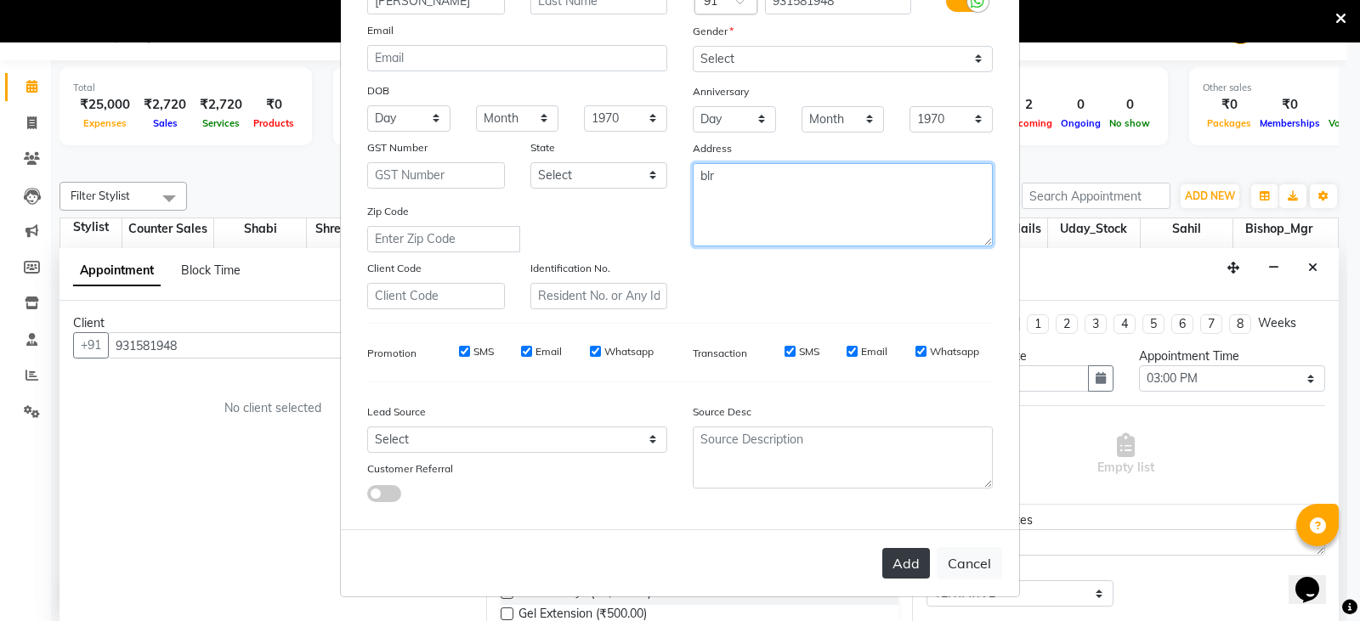
type textarea "blr"
click at [882, 559] on button "Add" at bounding box center [906, 563] width 48 height 31
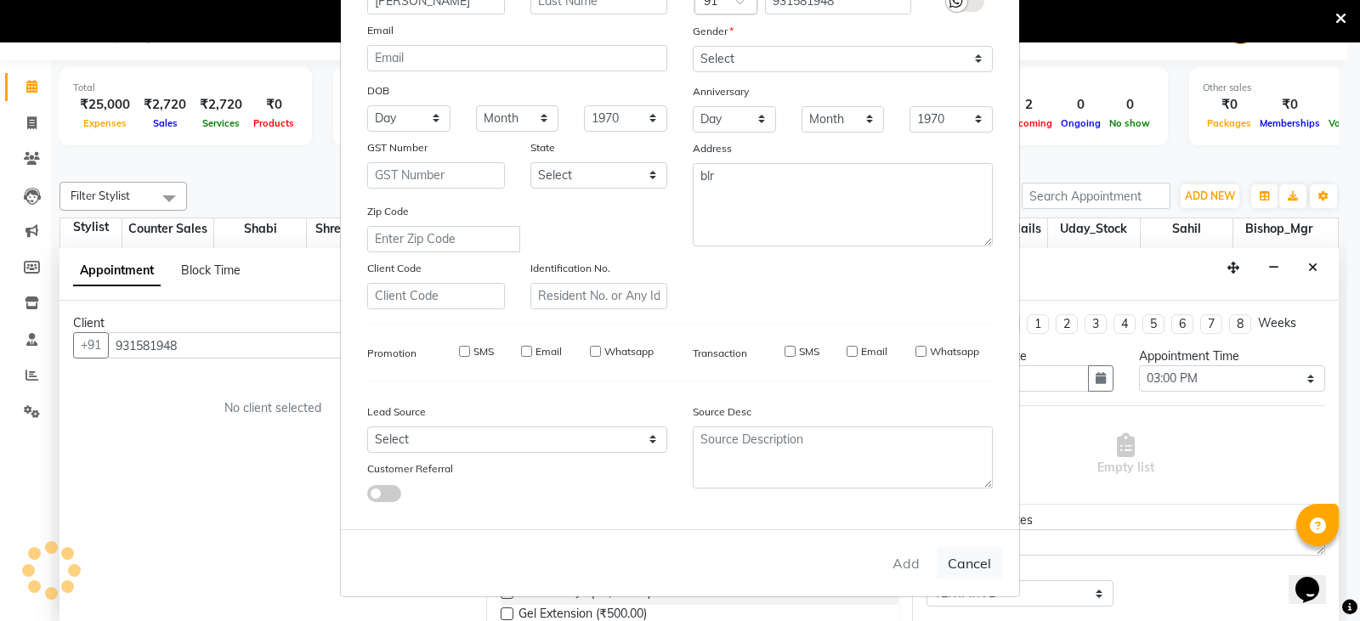
select select
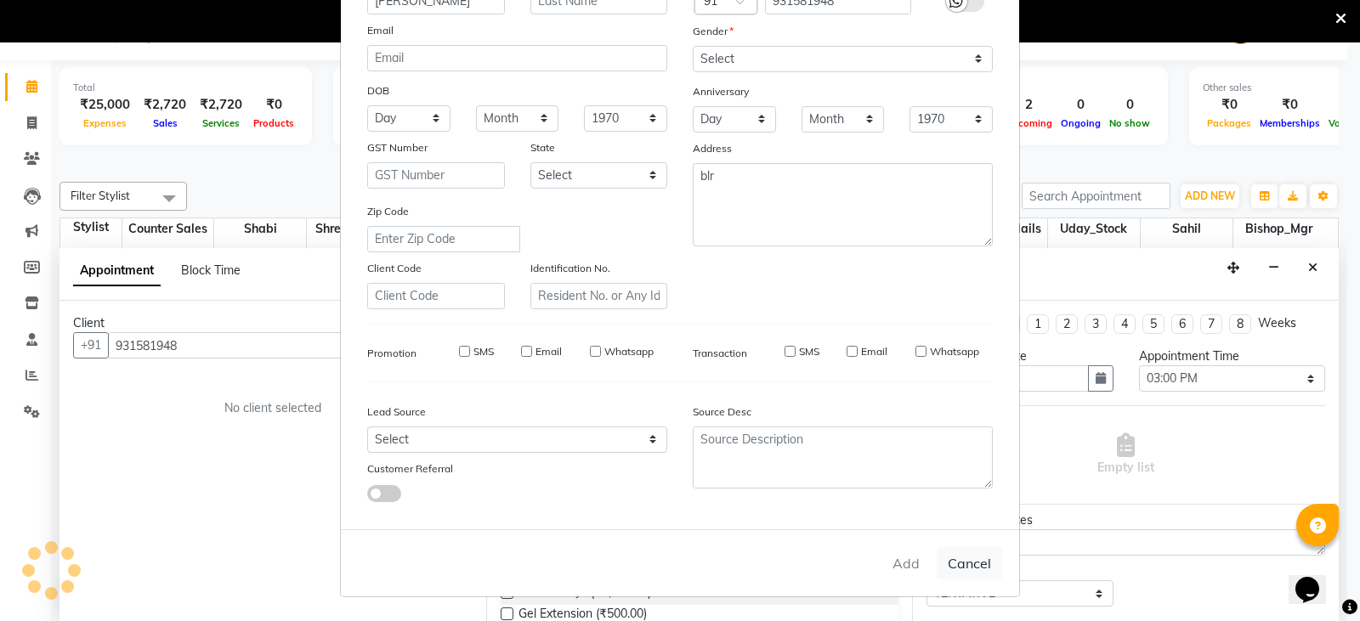
select select
checkbox input "false"
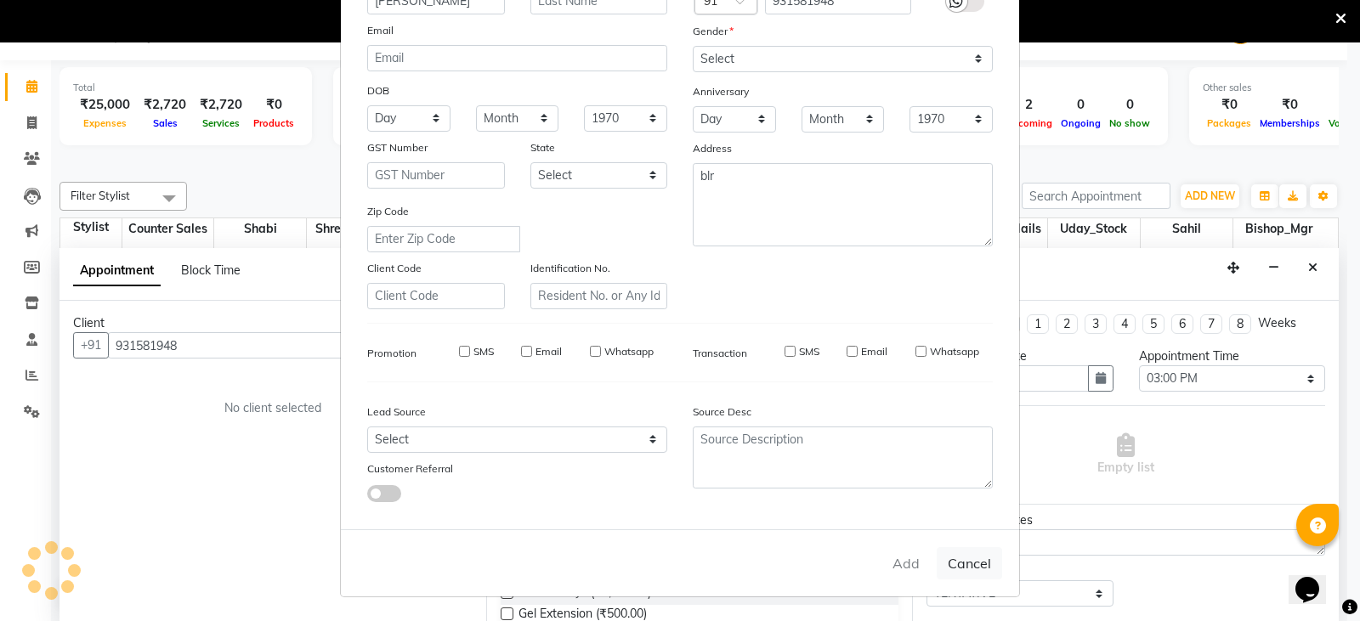
checkbox input "false"
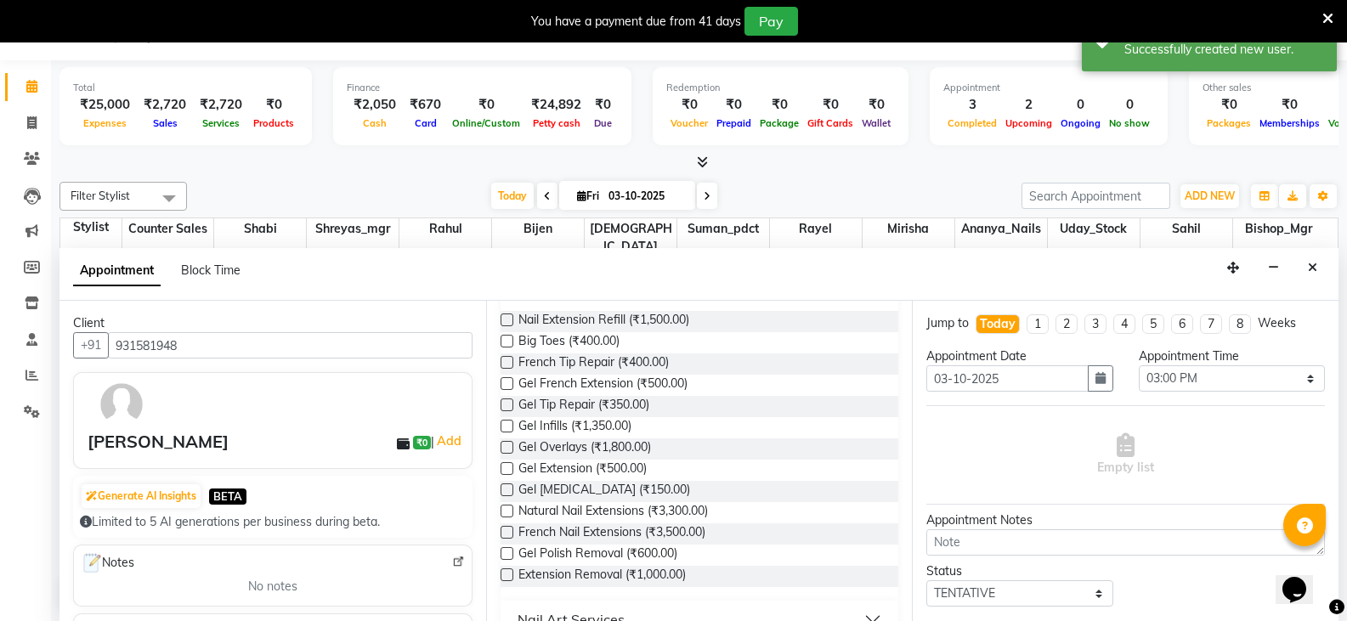
scroll to position [0, 0]
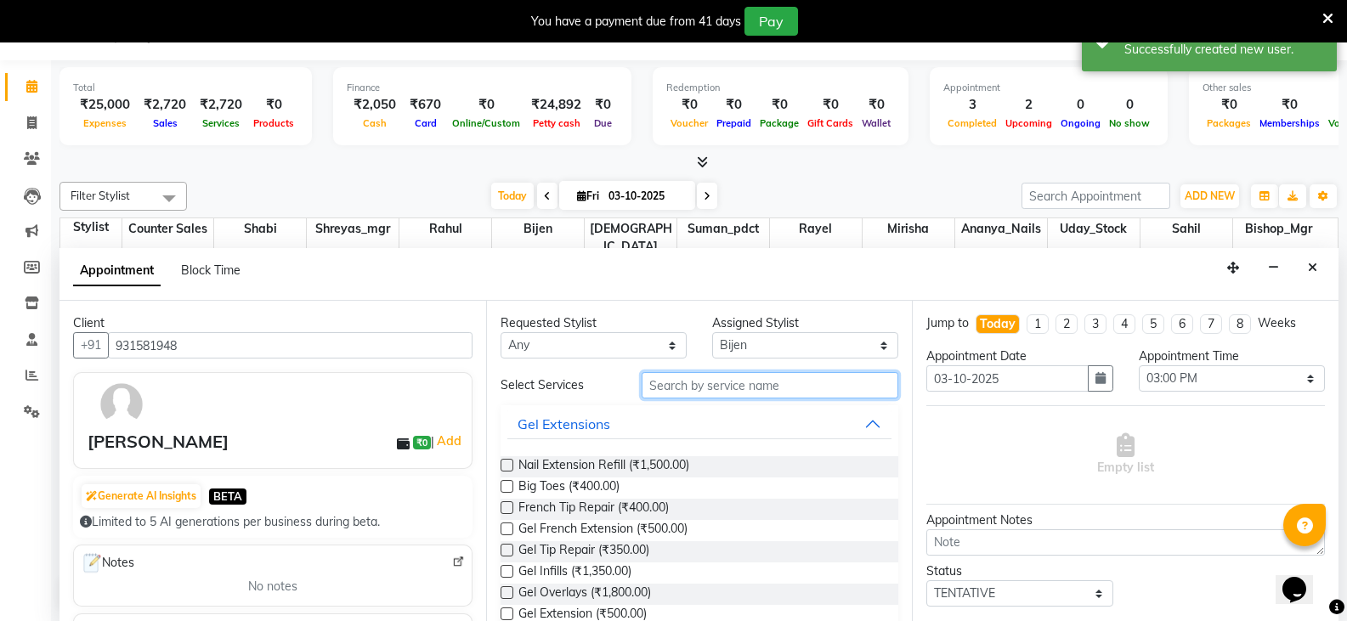
click at [723, 395] on input "text" at bounding box center [770, 385] width 257 height 26
click at [723, 383] on input "text" at bounding box center [770, 385] width 257 height 26
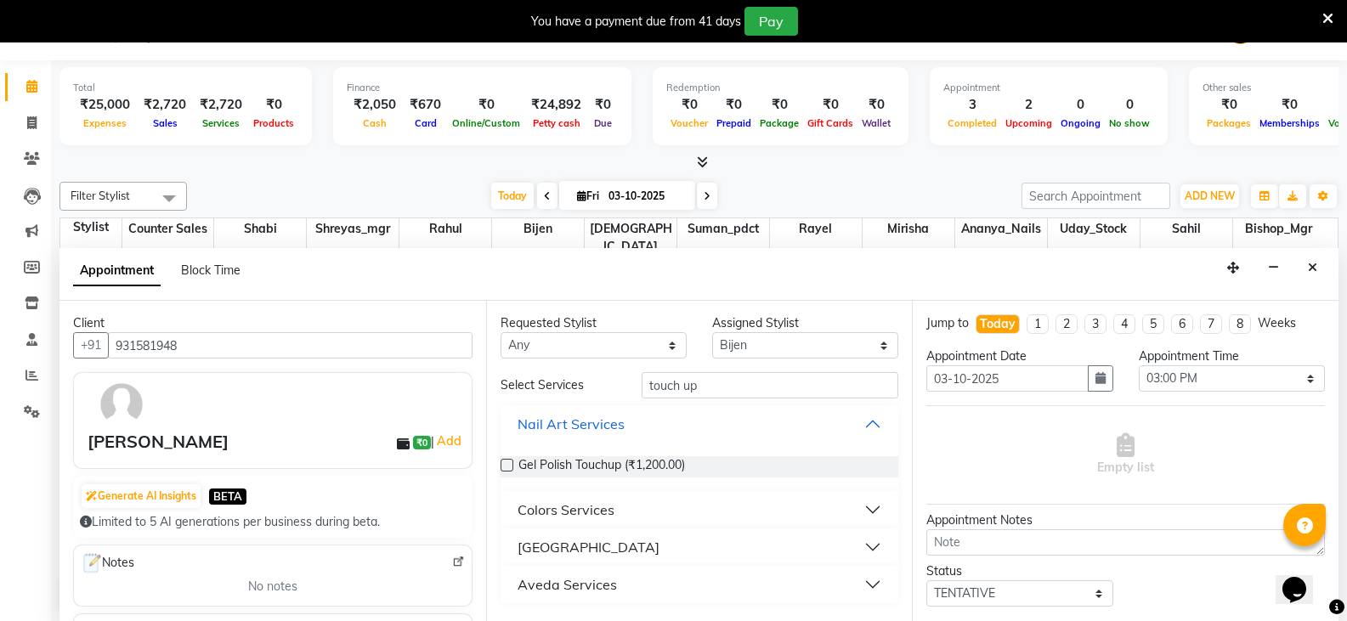
click at [744, 428] on button "Nail Art Services" at bounding box center [699, 424] width 385 height 31
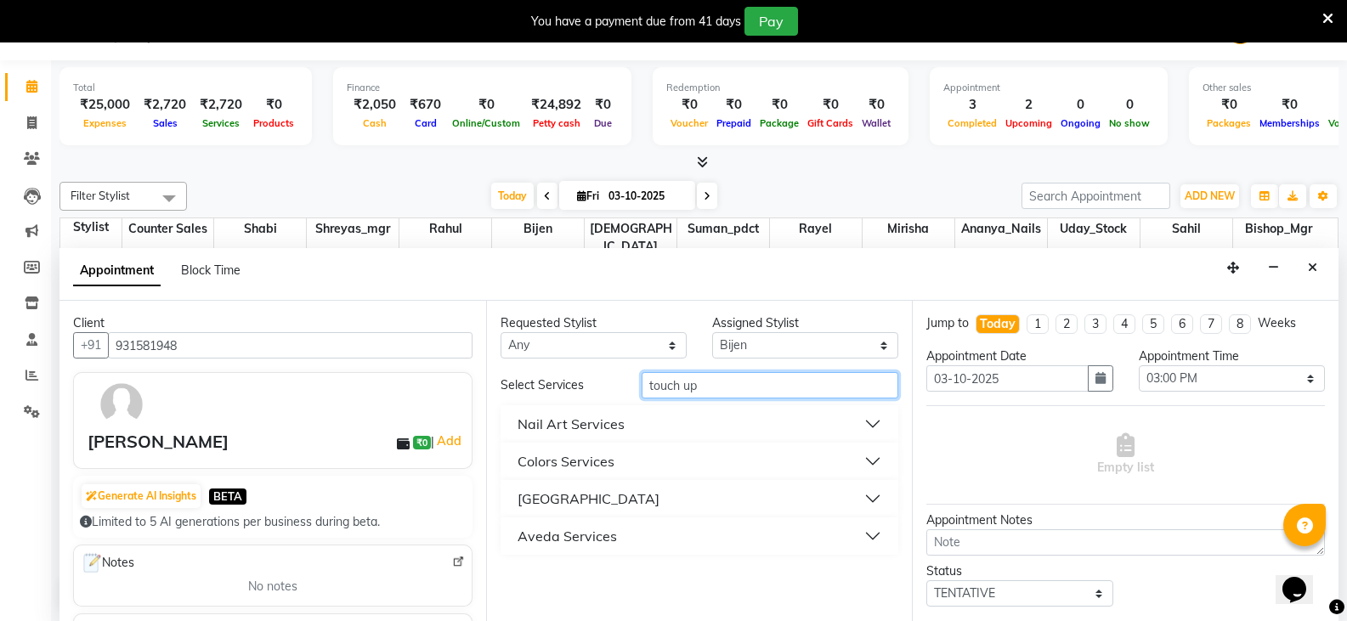
click at [762, 392] on input "touch up" at bounding box center [770, 385] width 257 height 26
type input "t"
click at [733, 398] on input "touch up" at bounding box center [770, 385] width 257 height 26
type input "t"
type input "colo"
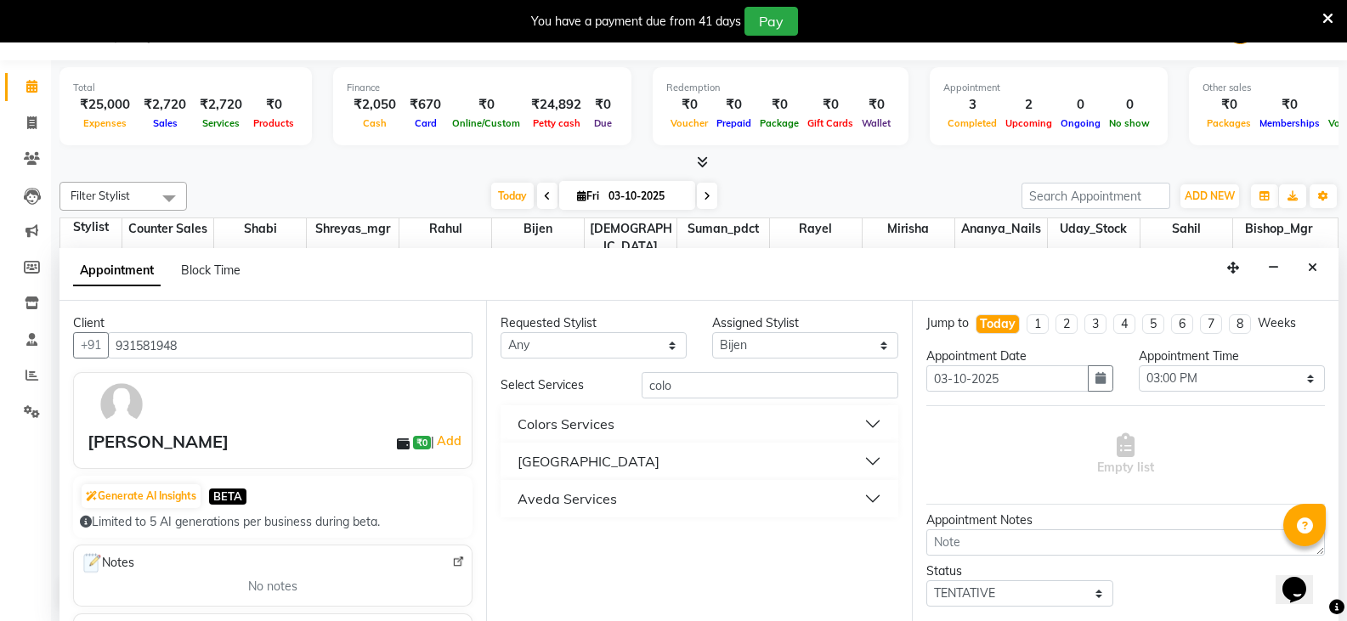
click at [860, 432] on button "Colors Services" at bounding box center [699, 424] width 385 height 31
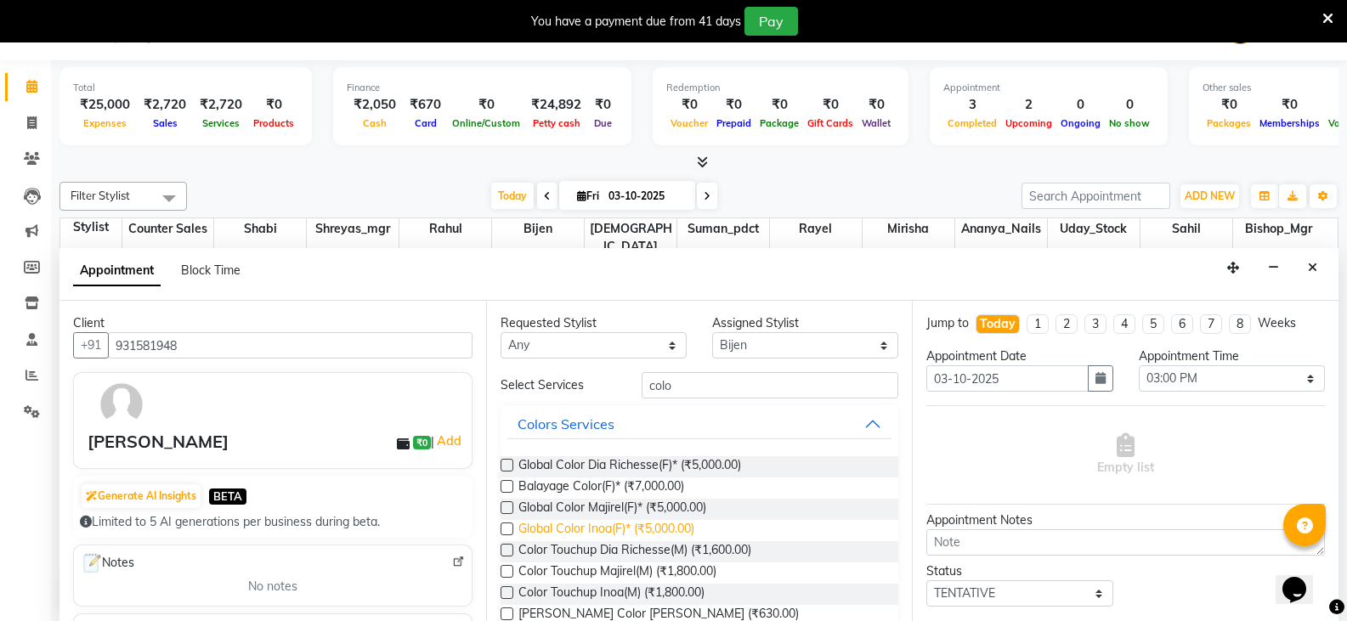
click at [586, 520] on span "Global Color Inoa(F)* (₹5,000.00)" at bounding box center [606, 530] width 176 height 21
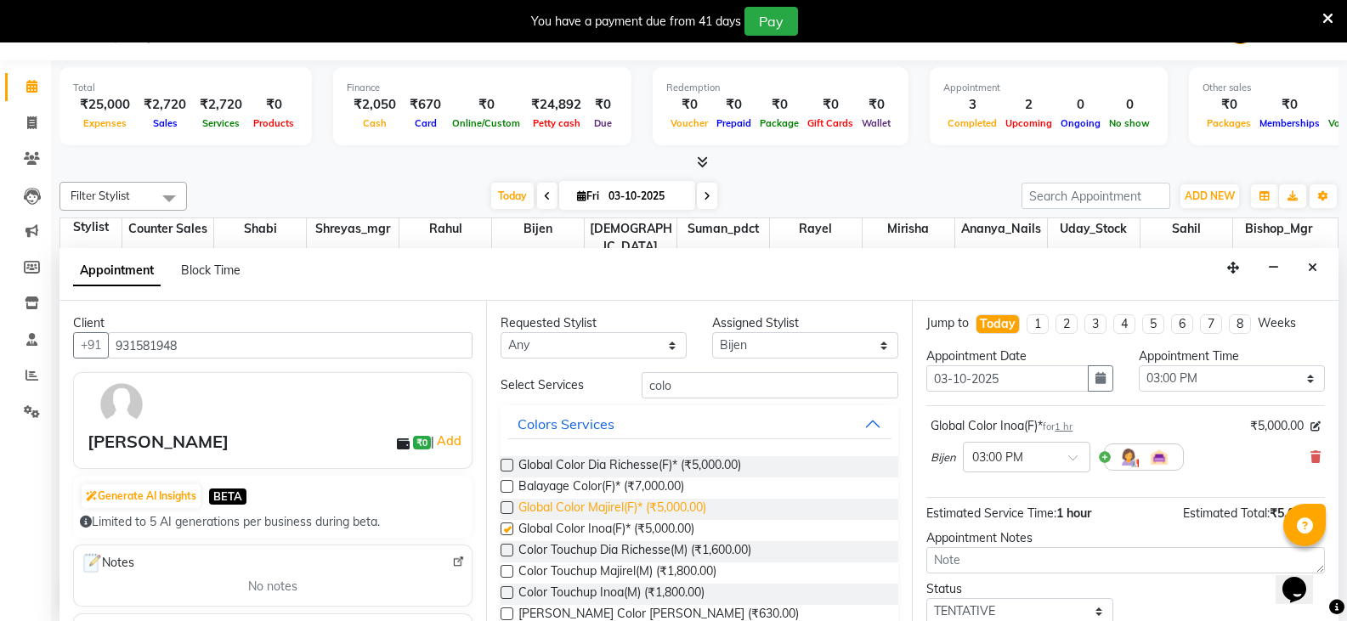
checkbox input "false"
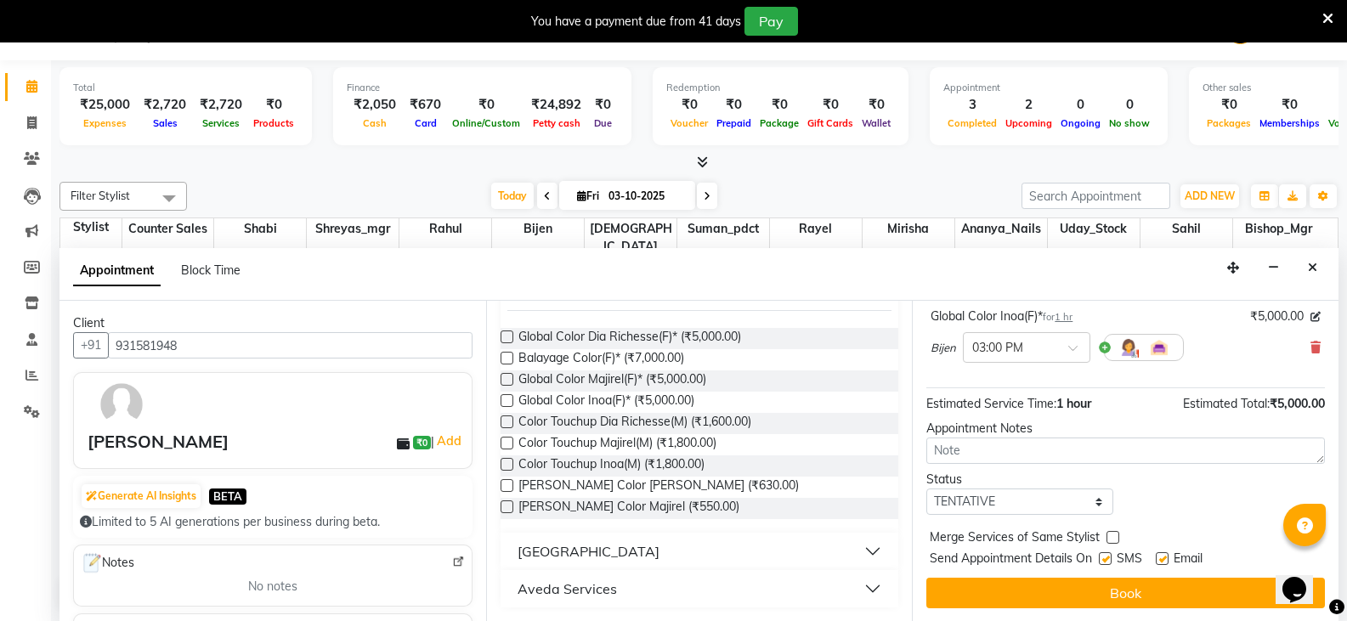
scroll to position [110, 0]
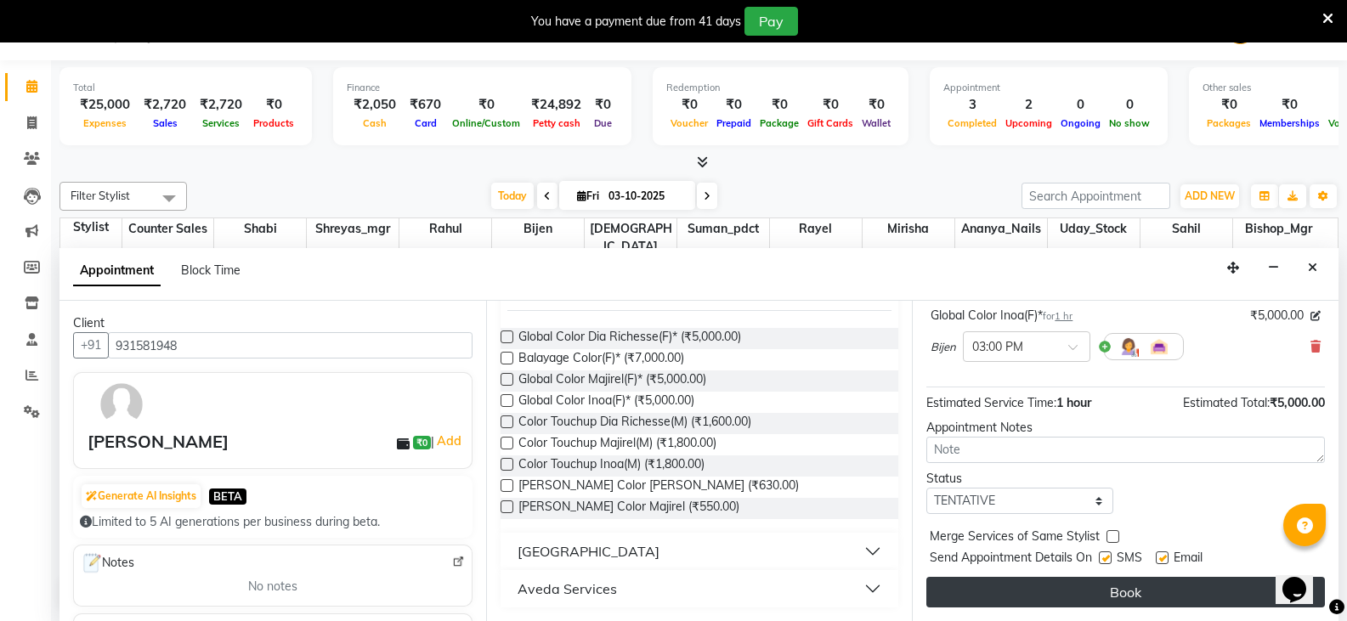
click at [1144, 601] on button "Book" at bounding box center [1125, 592] width 399 height 31
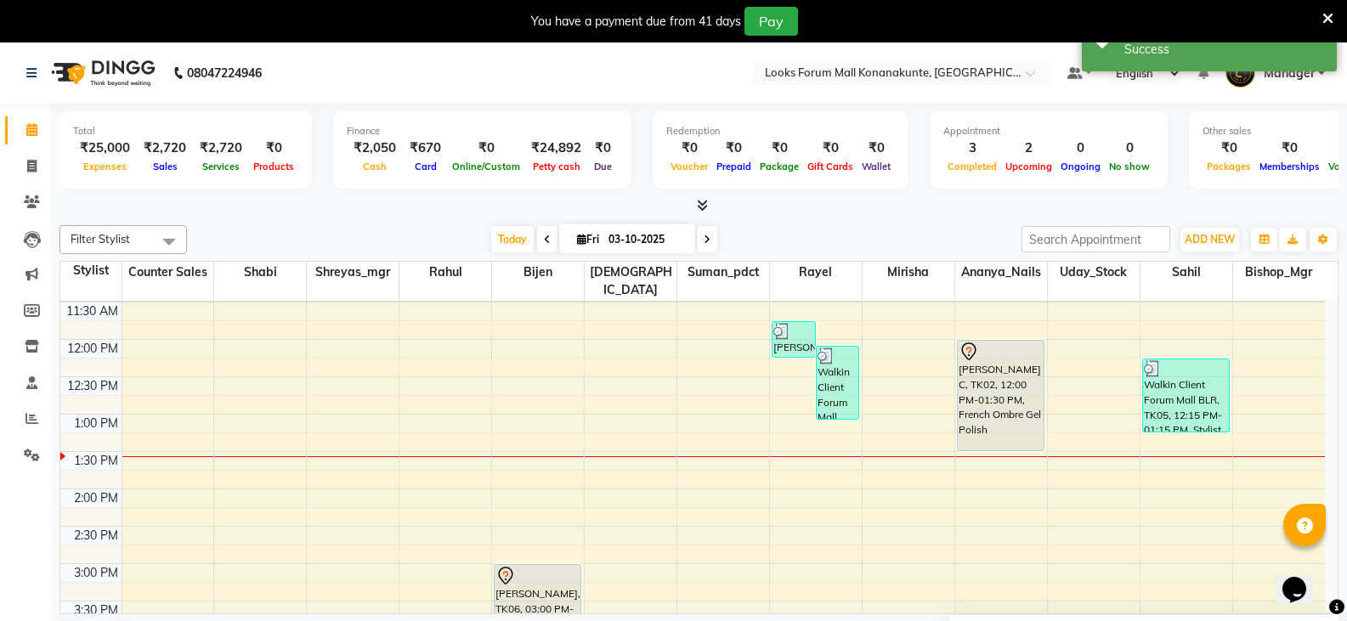
scroll to position [255, 0]
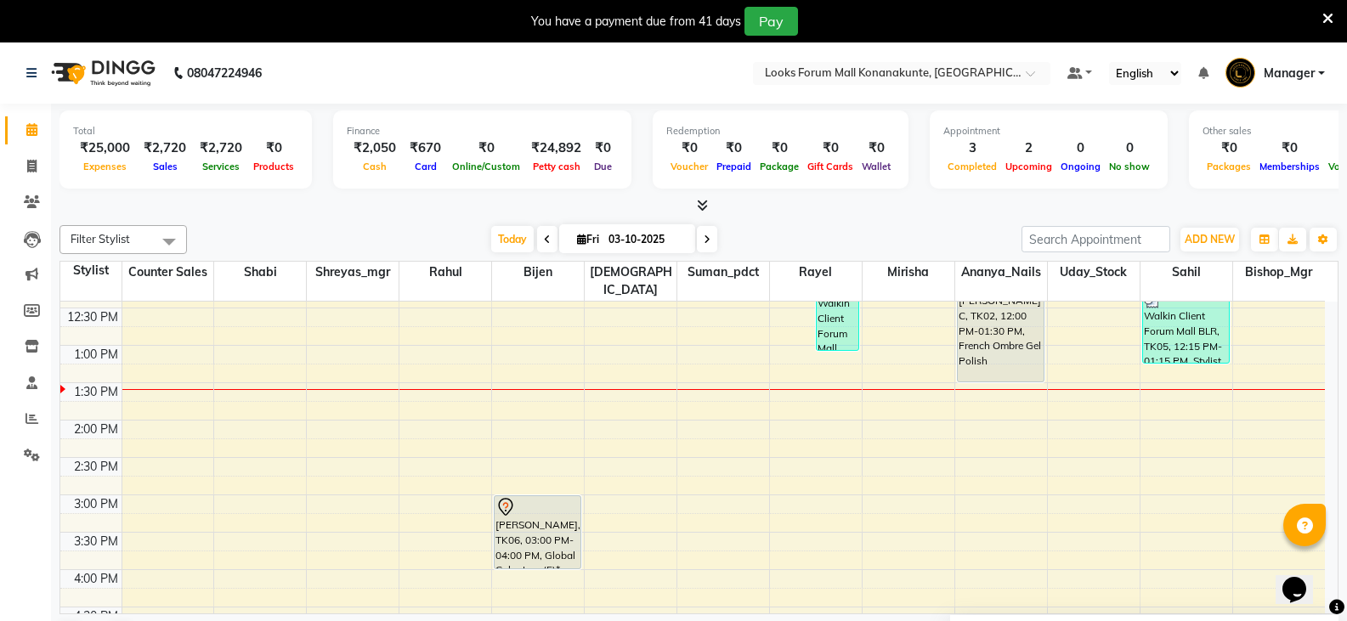
click at [154, 390] on div "9:00 AM 9:30 AM 10:00 AM 10:30 AM 11:00 AM 11:30 AM 12:00 PM 12:30 PM 1:00 PM 1…" at bounding box center [692, 570] width 1265 height 1046
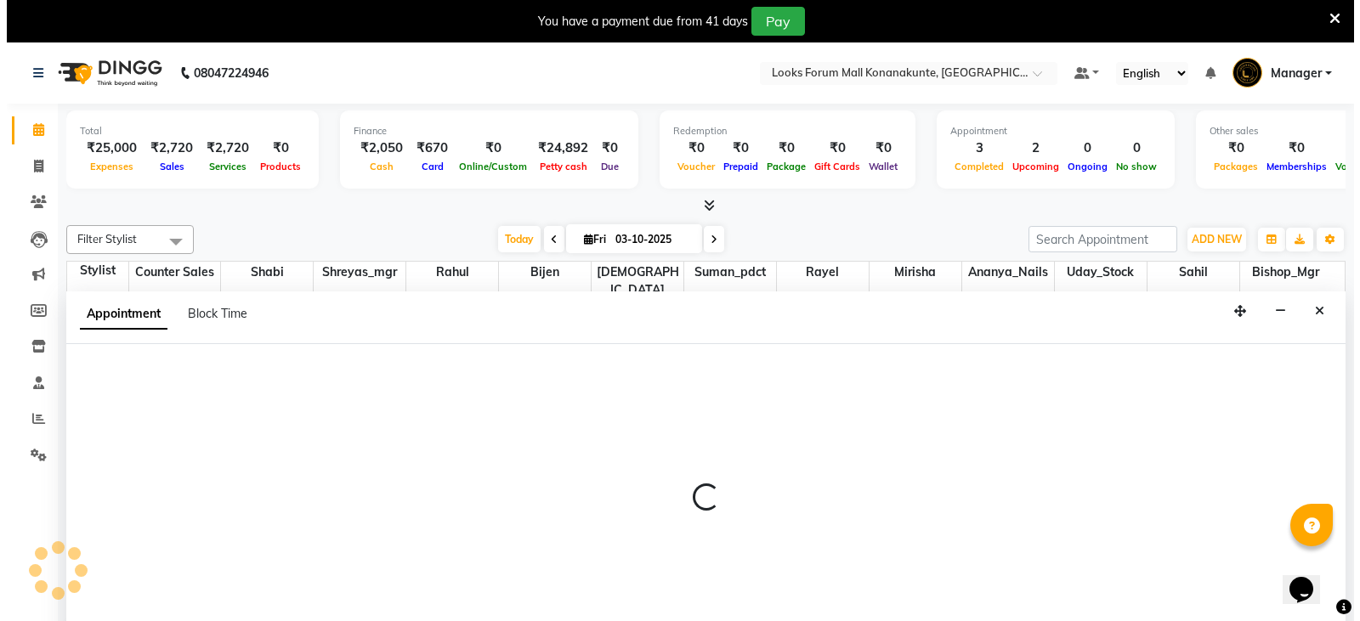
scroll to position [43, 0]
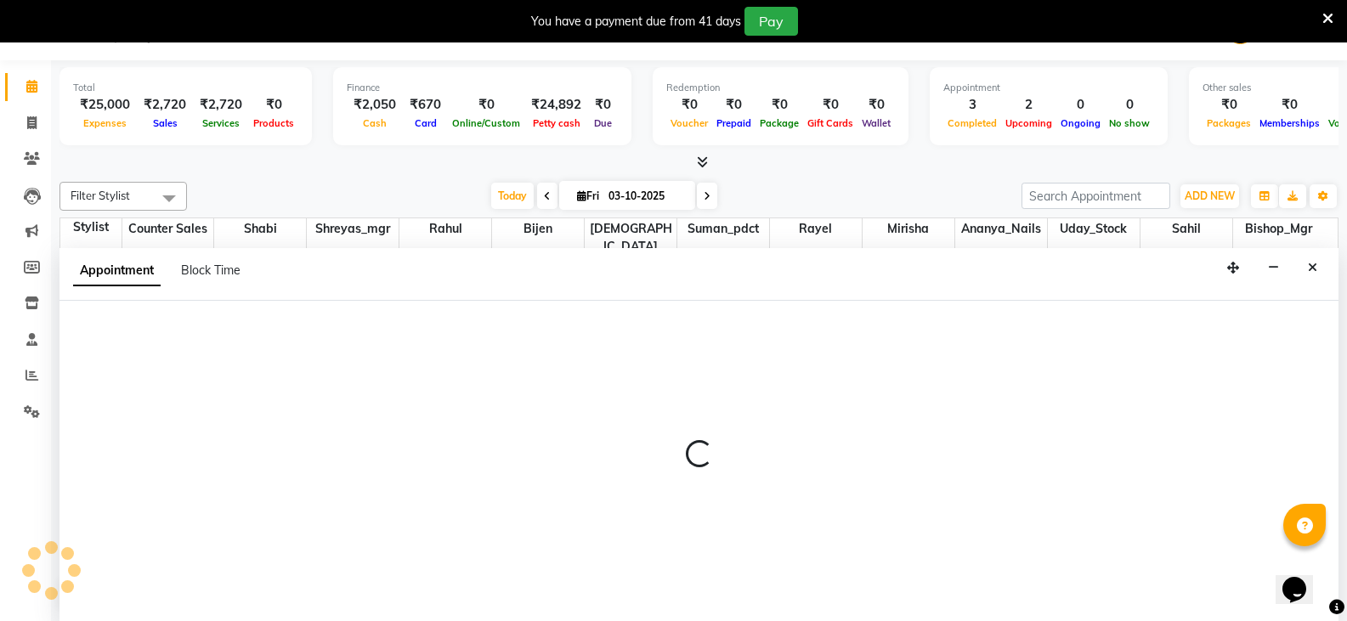
select select "90238"
select select "825"
select select "tentative"
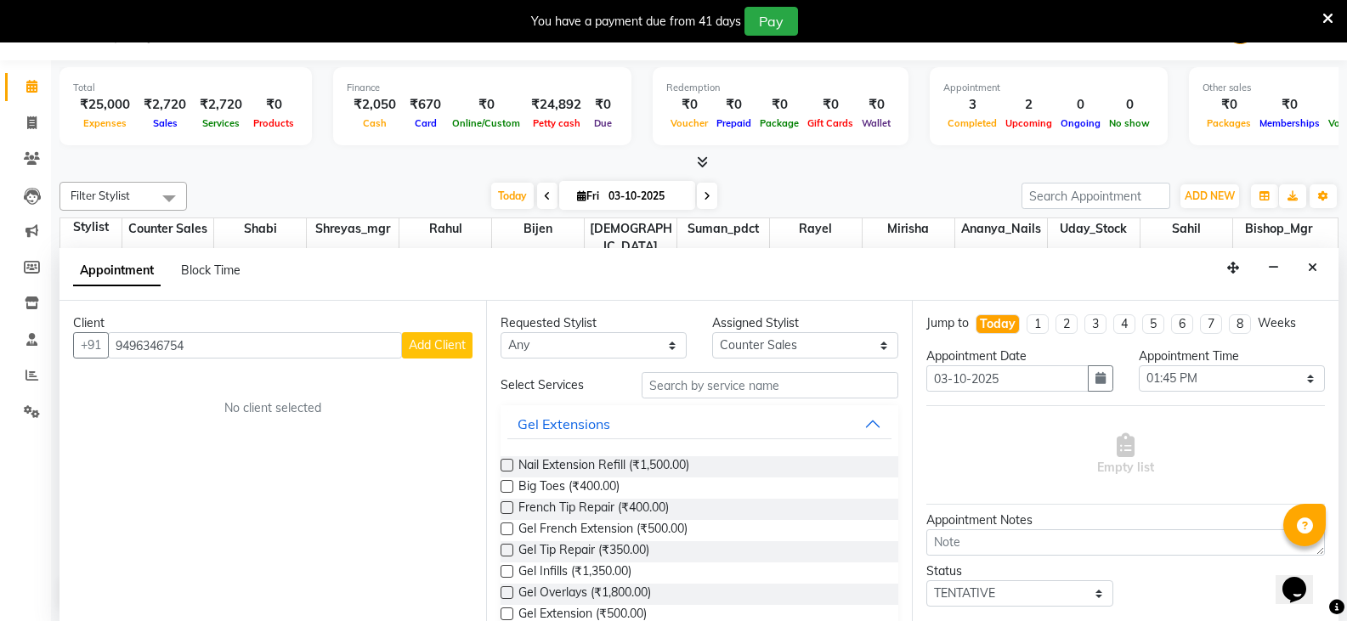
type input "9496346754"
click at [439, 344] on span "Add Client" at bounding box center [437, 344] width 57 height 15
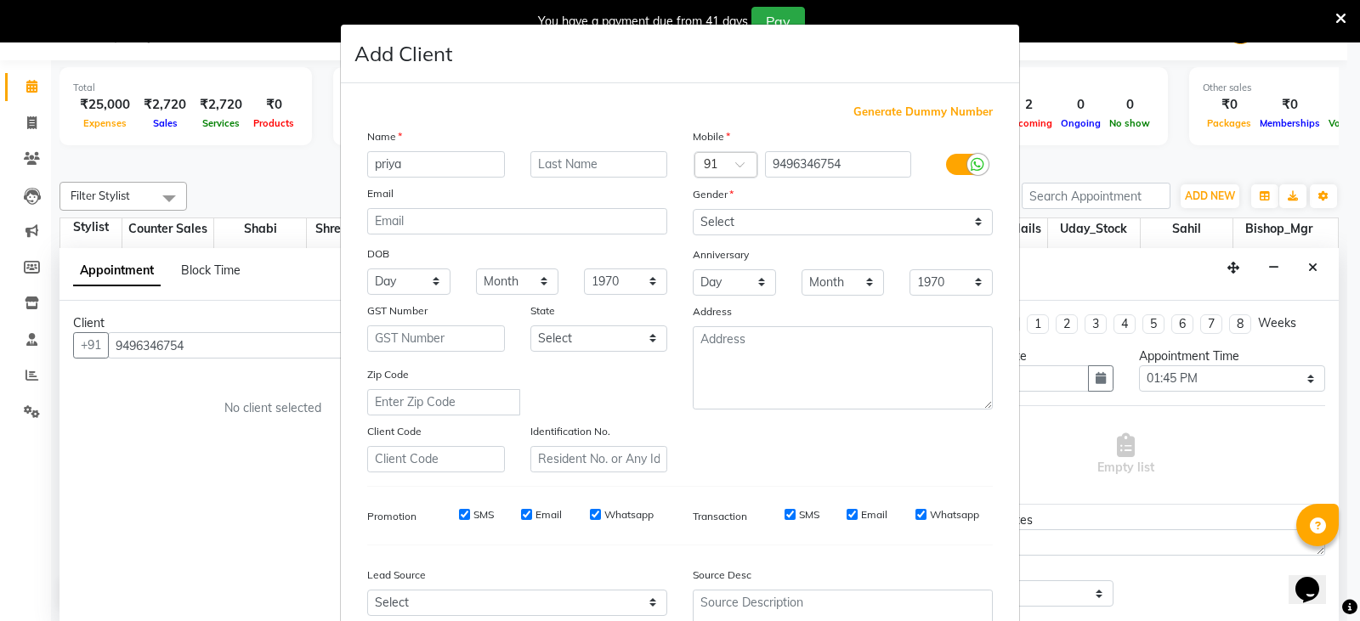
type input "priya"
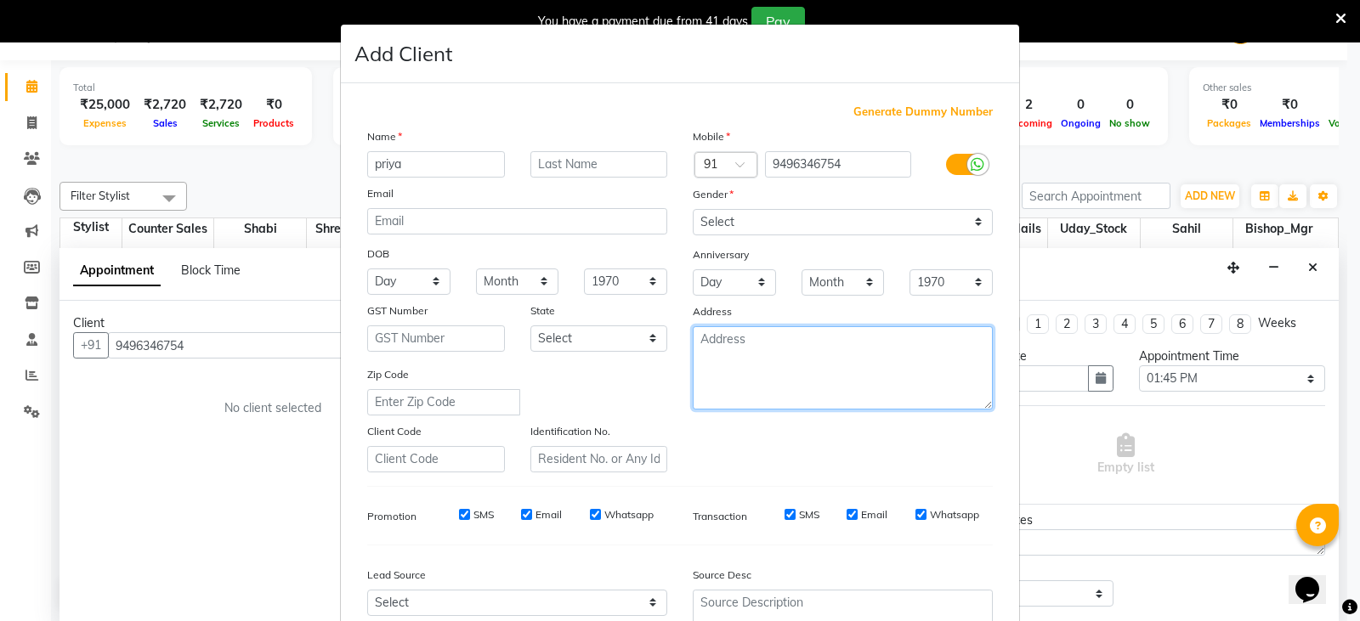
click at [803, 350] on textarea at bounding box center [843, 367] width 300 height 83
type textarea "blr"
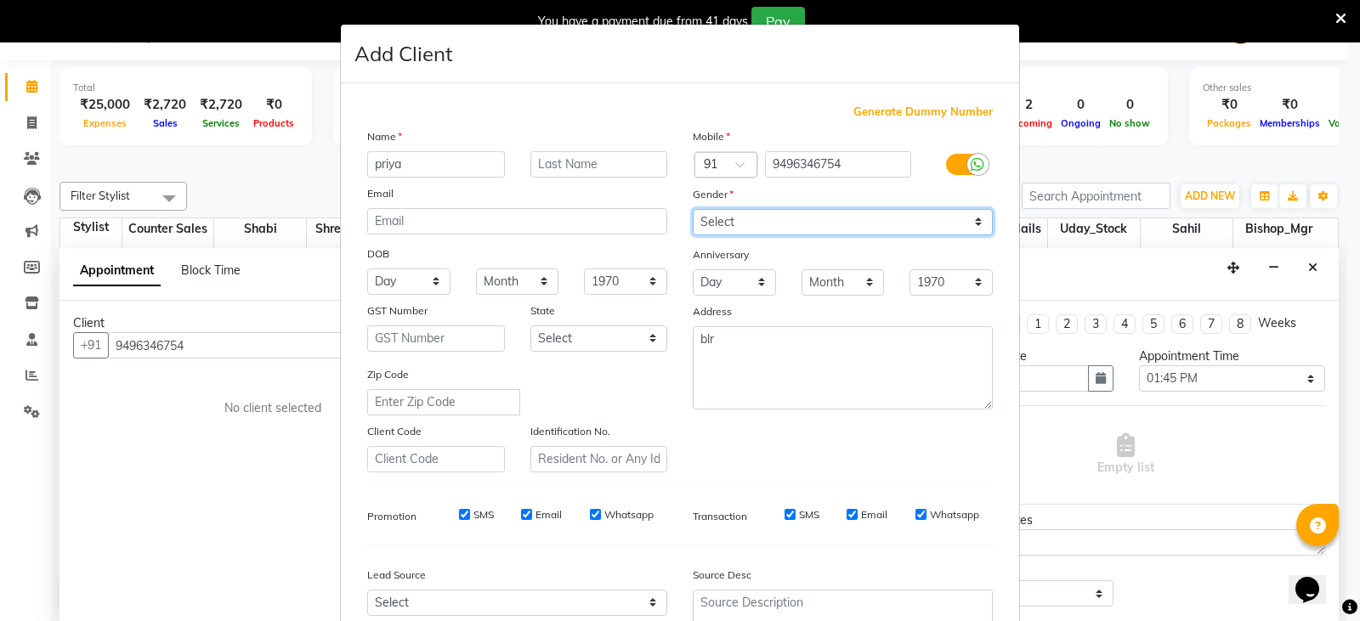
click at [811, 218] on select "Select [DEMOGRAPHIC_DATA] [DEMOGRAPHIC_DATA] Other Prefer Not To Say" at bounding box center [843, 222] width 300 height 26
select select "[DEMOGRAPHIC_DATA]"
click at [693, 209] on select "Select [DEMOGRAPHIC_DATA] [DEMOGRAPHIC_DATA] Other Prefer Not To Say" at bounding box center [843, 222] width 300 height 26
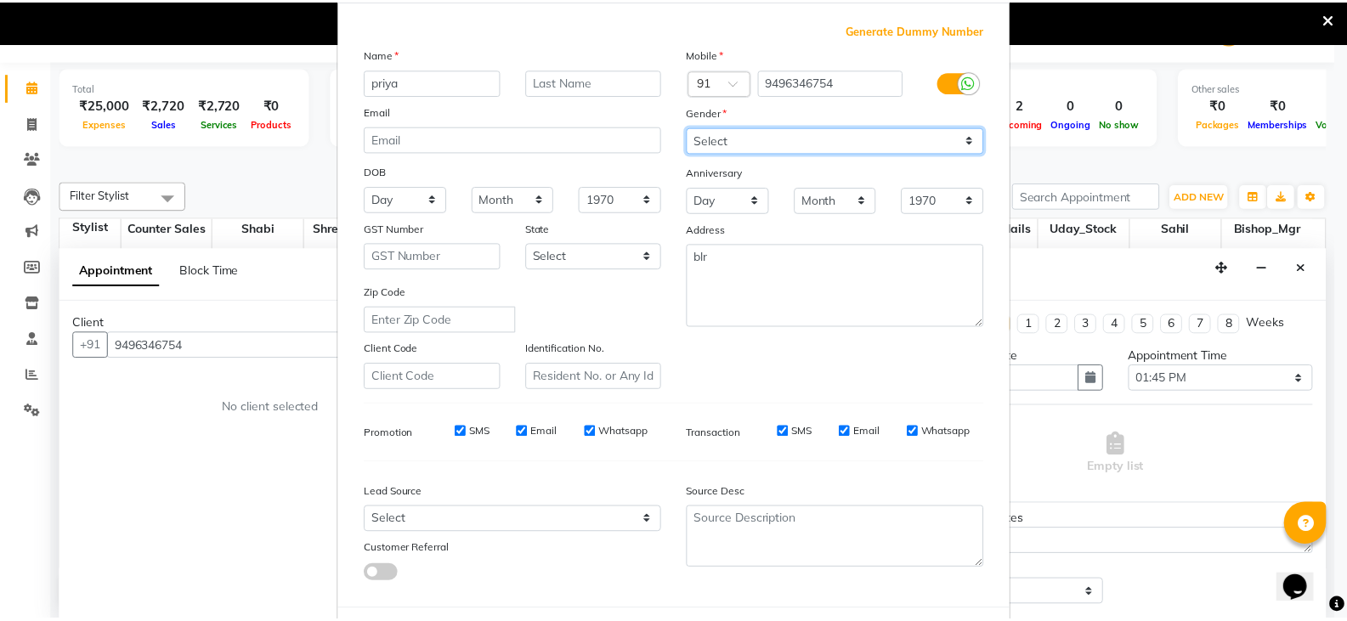
scroll to position [163, 0]
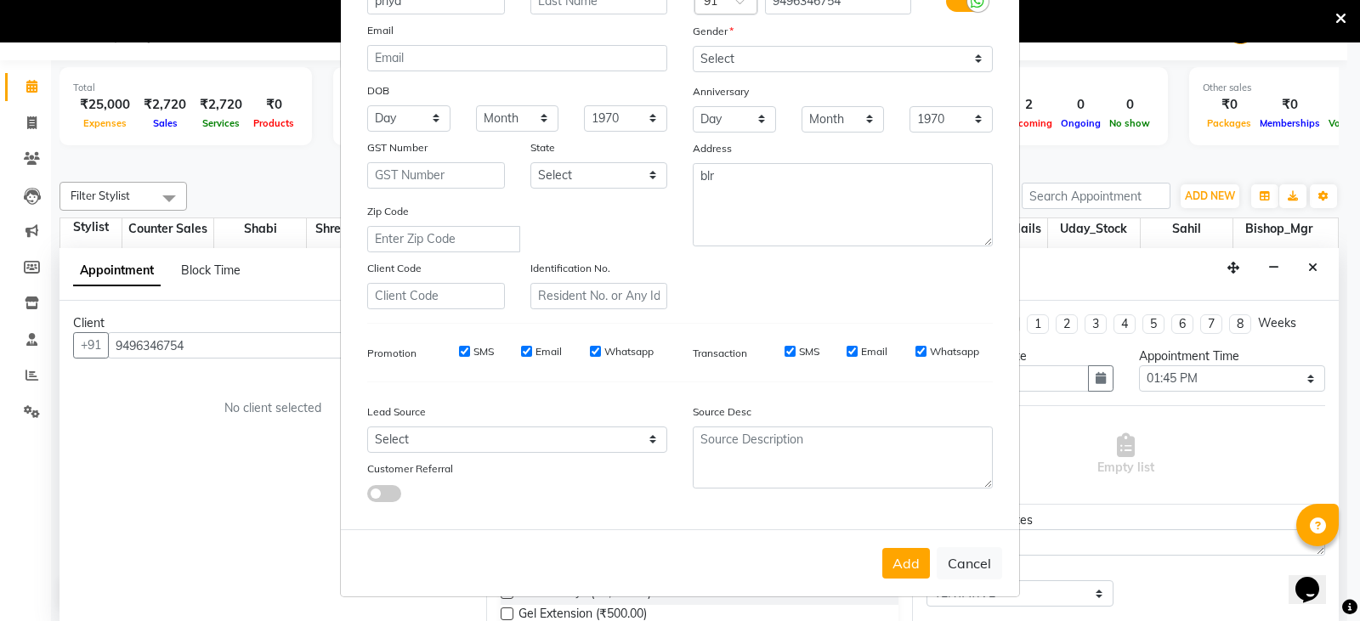
click at [898, 569] on button "Add" at bounding box center [906, 563] width 48 height 31
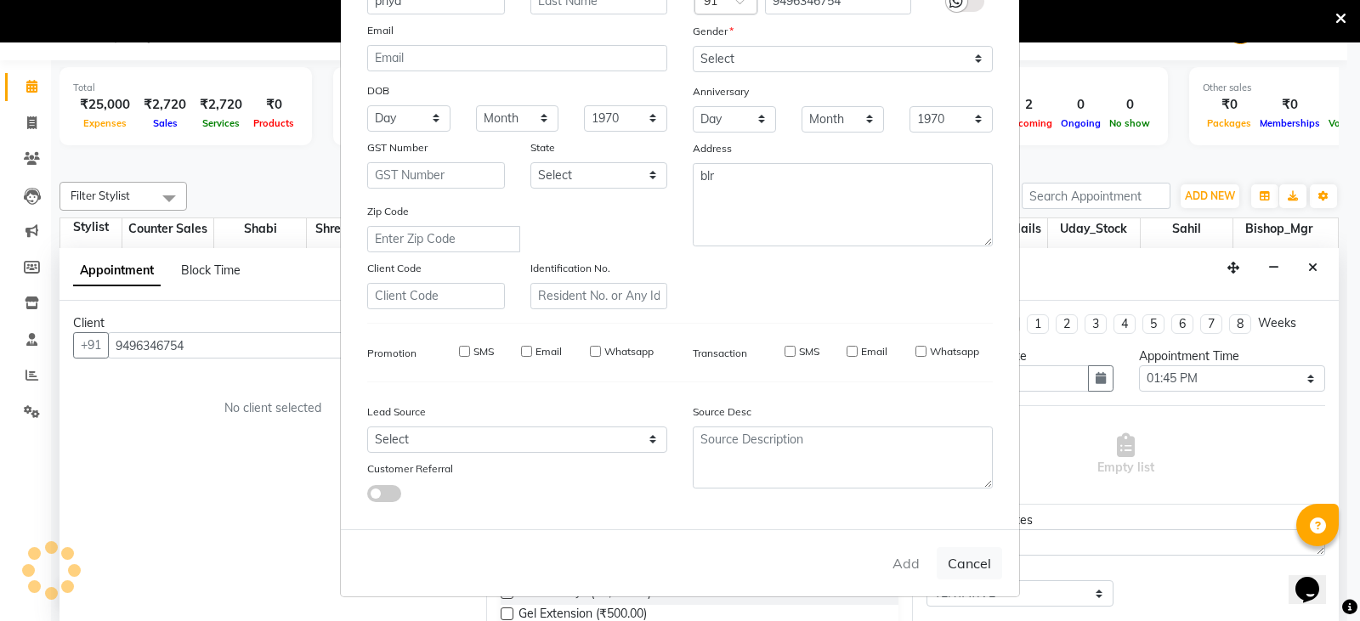
select select
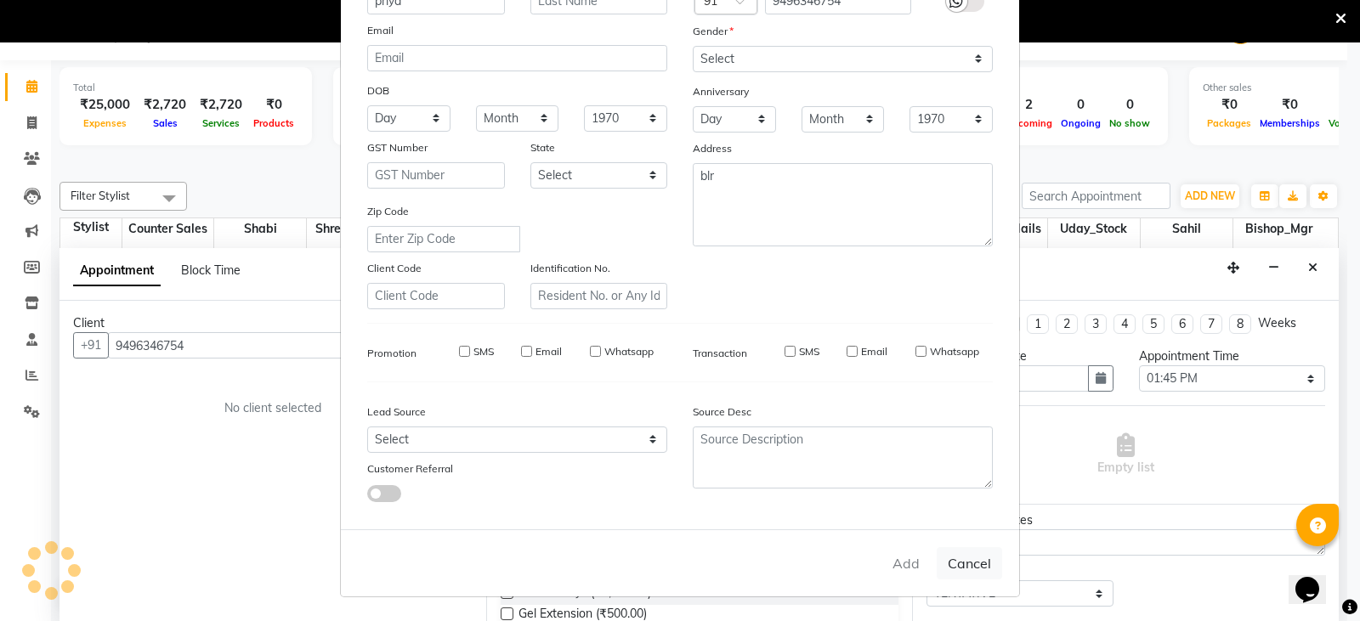
select select
checkbox input "false"
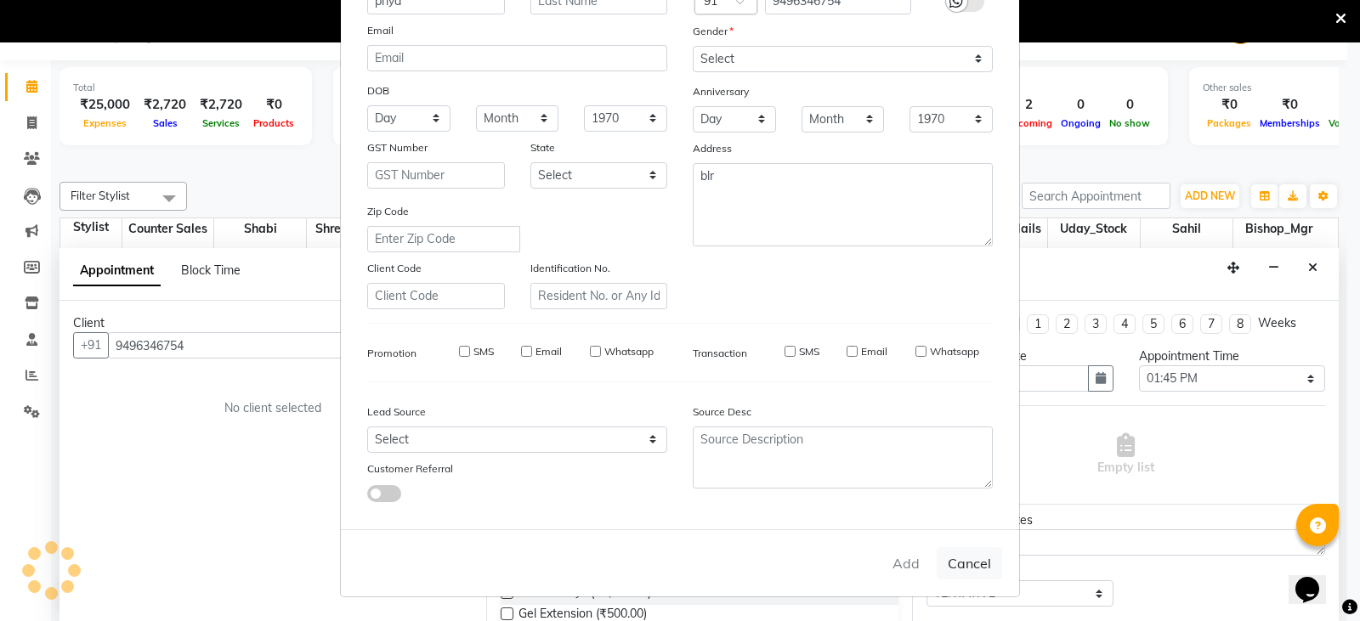
checkbox input "false"
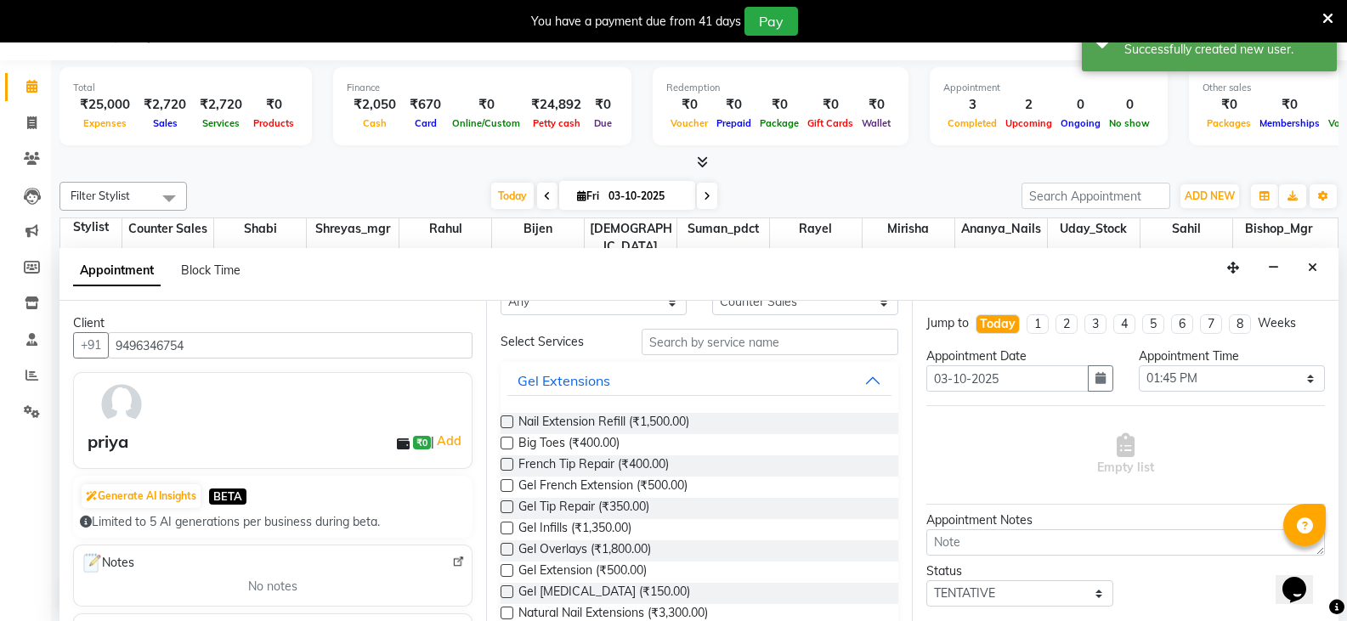
scroll to position [0, 0]
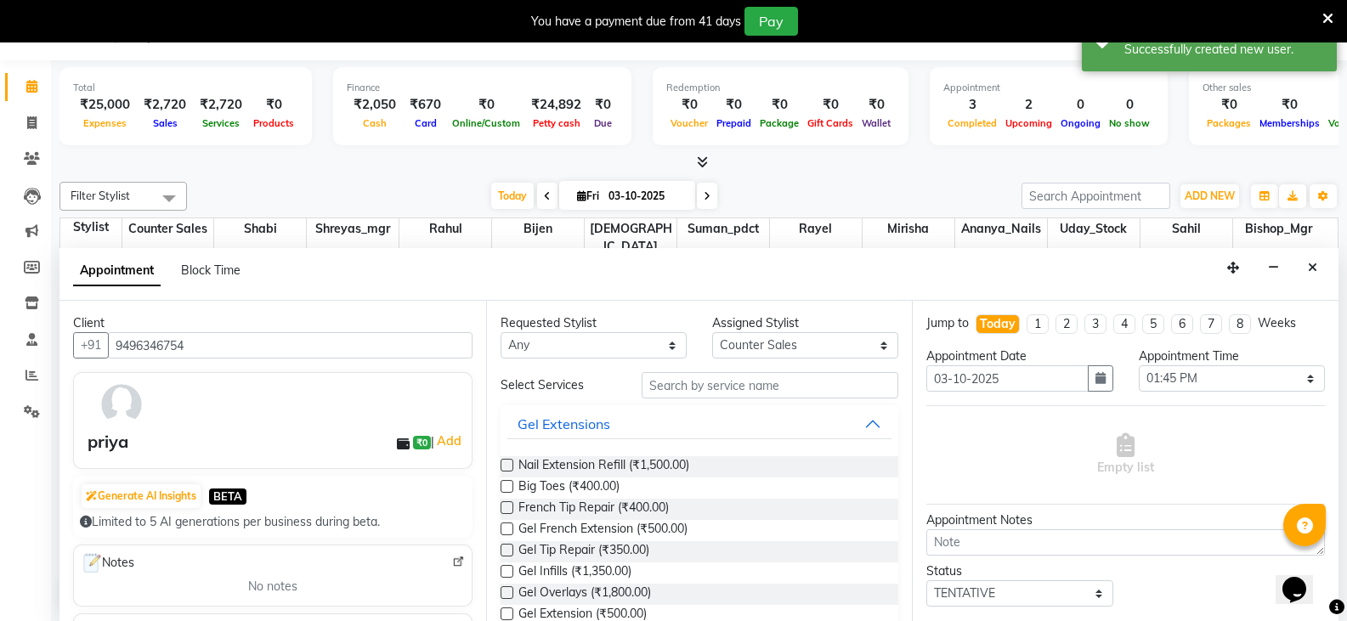
click at [680, 258] on div "Appointment Block Time" at bounding box center [698, 274] width 1279 height 53
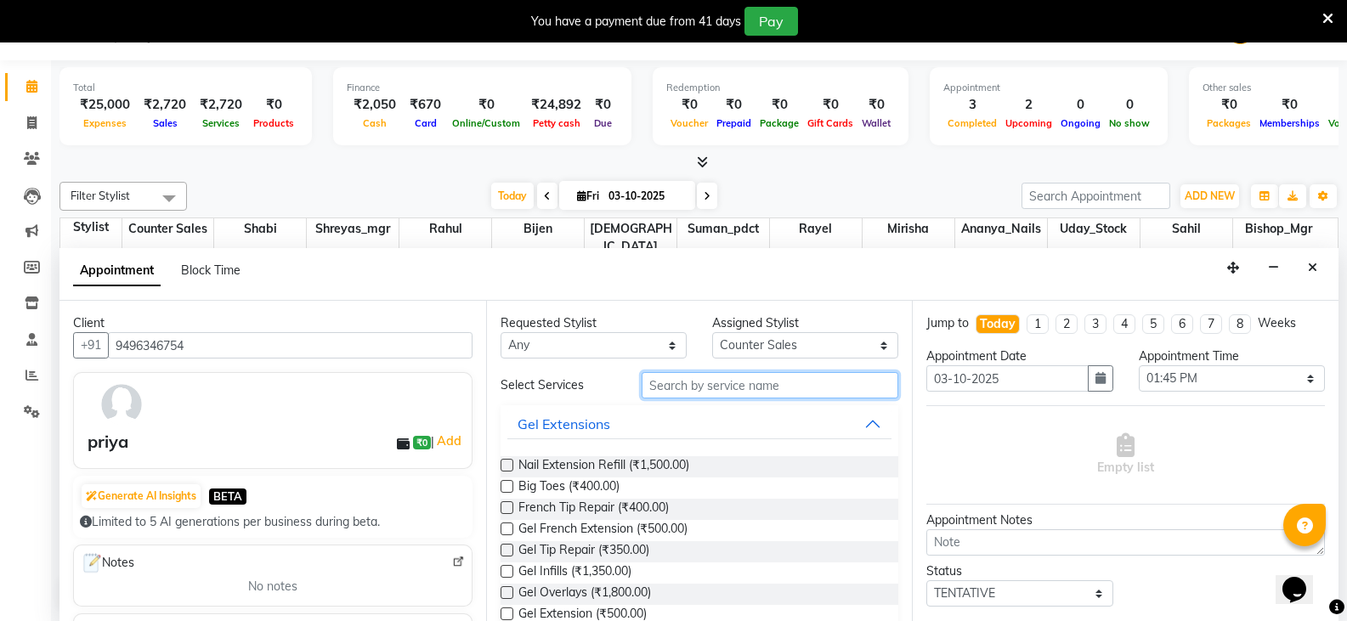
click at [736, 394] on input "text" at bounding box center [770, 385] width 257 height 26
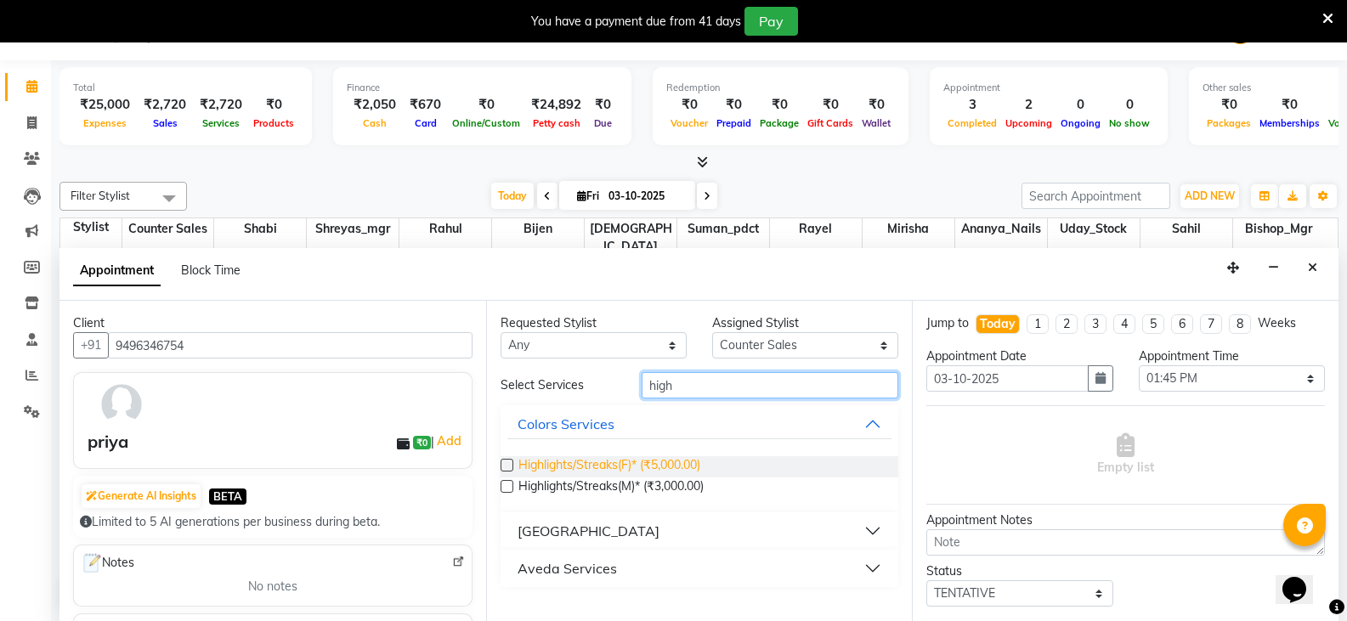
type input "high"
click at [632, 466] on span "Highlights/Streaks(F)* (₹5,000.00)" at bounding box center [609, 466] width 182 height 21
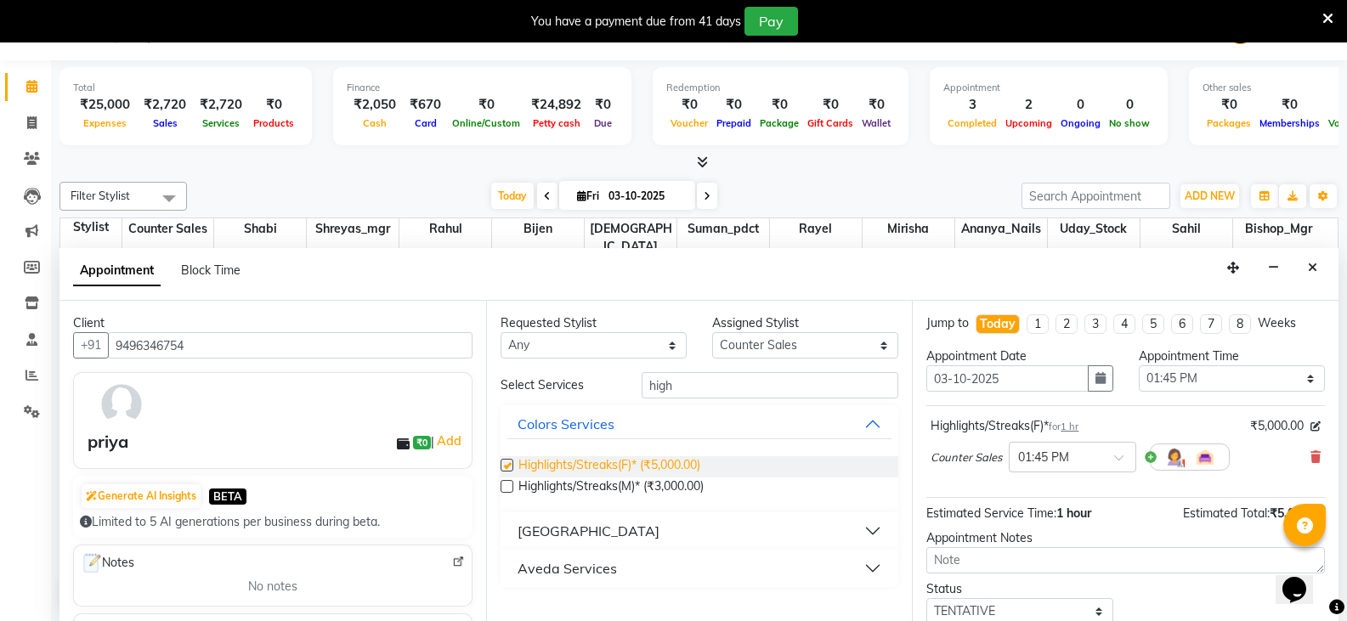
checkbox input "false"
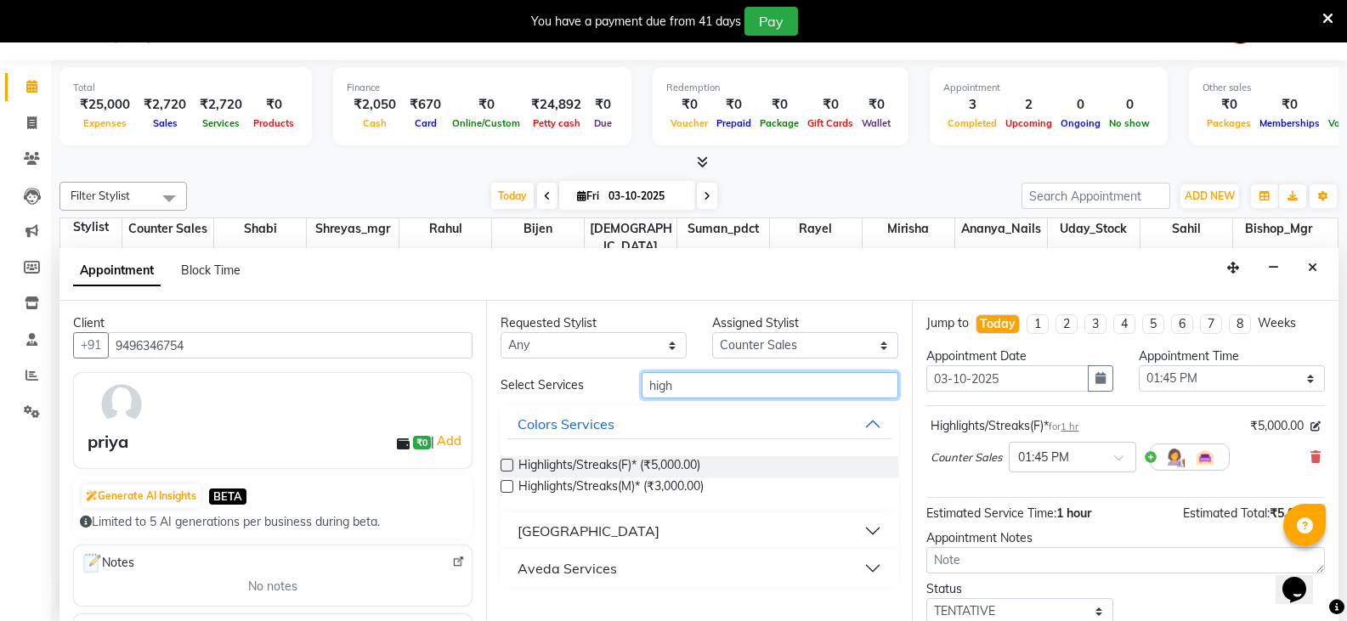
click at [788, 388] on input "high" at bounding box center [770, 385] width 257 height 26
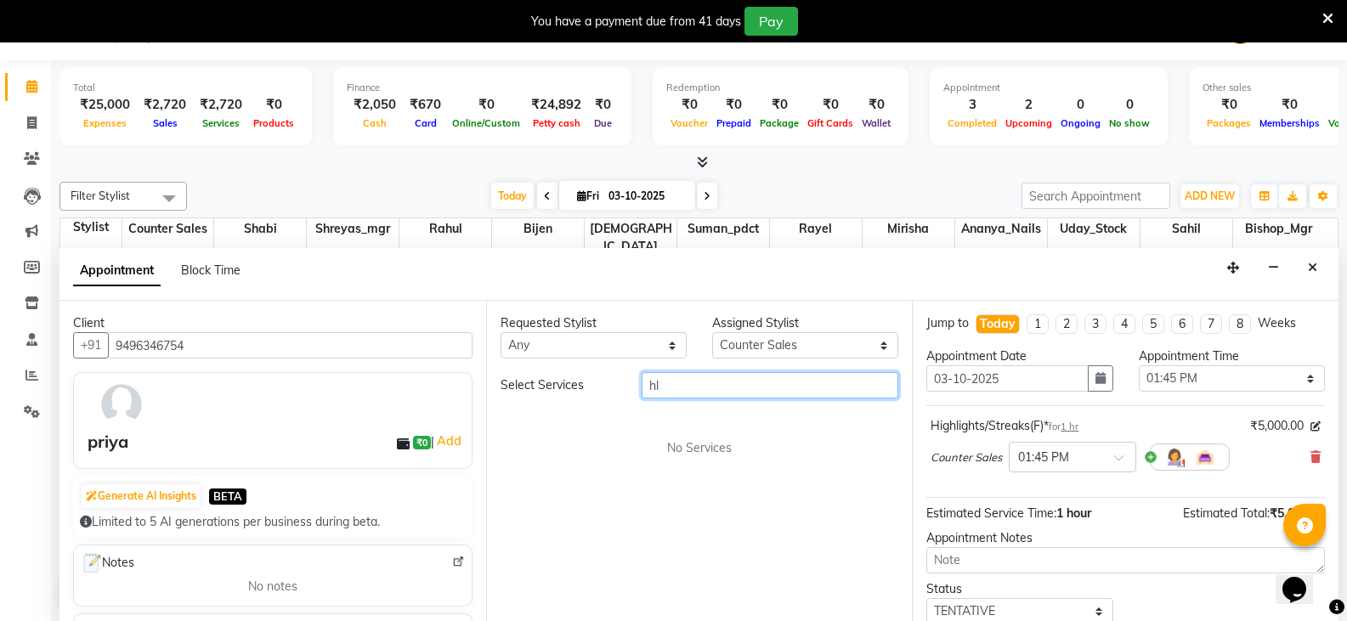
type input "h"
click at [820, 396] on input "lorea" at bounding box center [770, 385] width 257 height 26
type input "l"
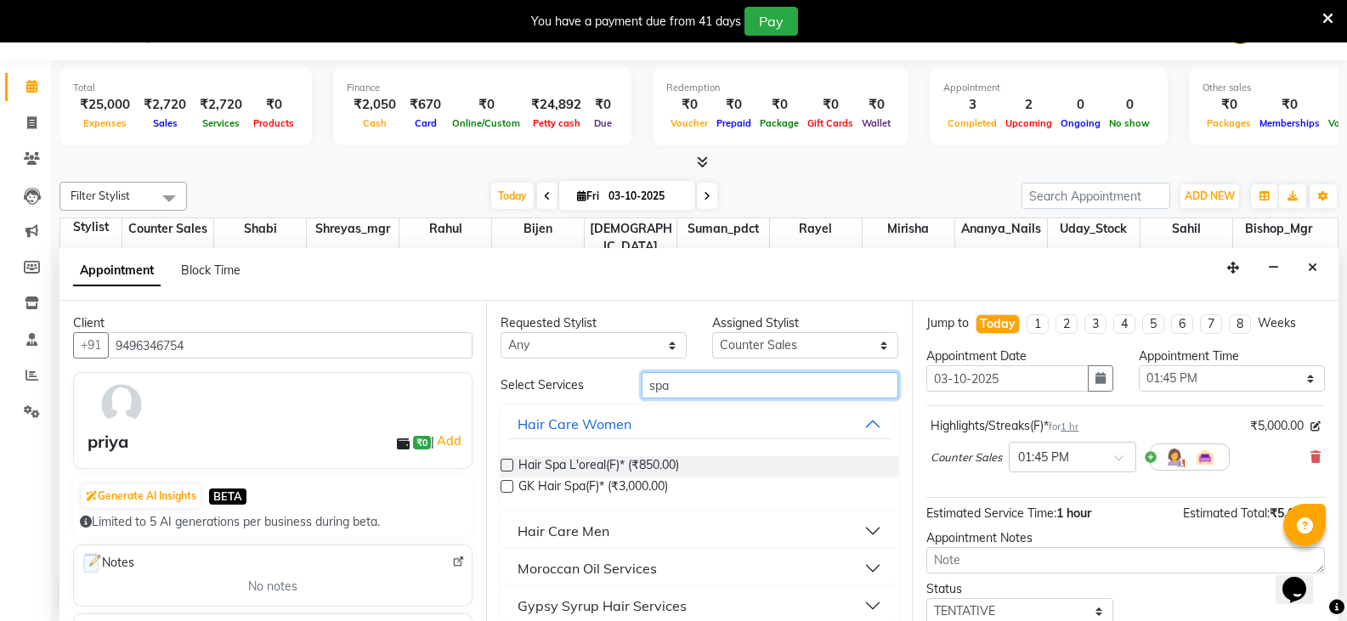
type input "spa"
click at [507, 467] on label at bounding box center [507, 465] width 13 height 13
click at [507, 467] on input "checkbox" at bounding box center [506, 467] width 11 height 11
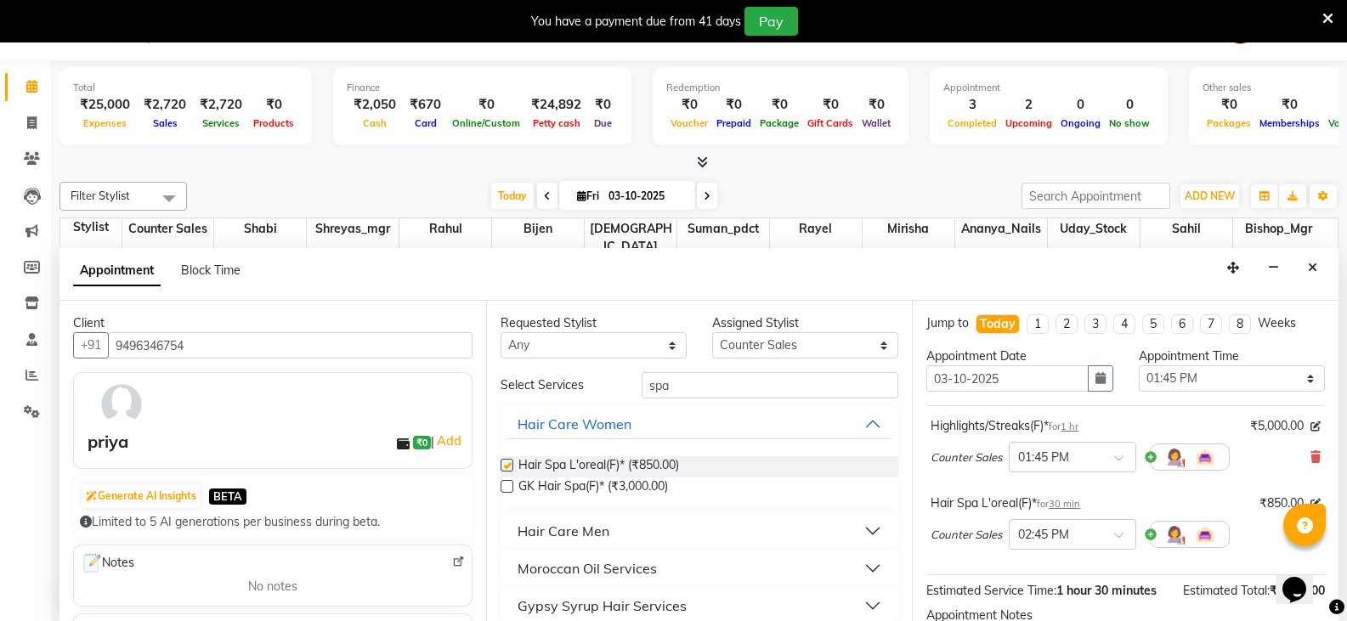
checkbox input "false"
click at [763, 404] on div "Select Services spa Hair Care Women Hair Spa L'oreal(F)* (₹850.00) GK Hair Spa(…" at bounding box center [700, 535] width 399 height 327
click at [774, 391] on input "spa" at bounding box center [770, 385] width 257 height 26
type input "s"
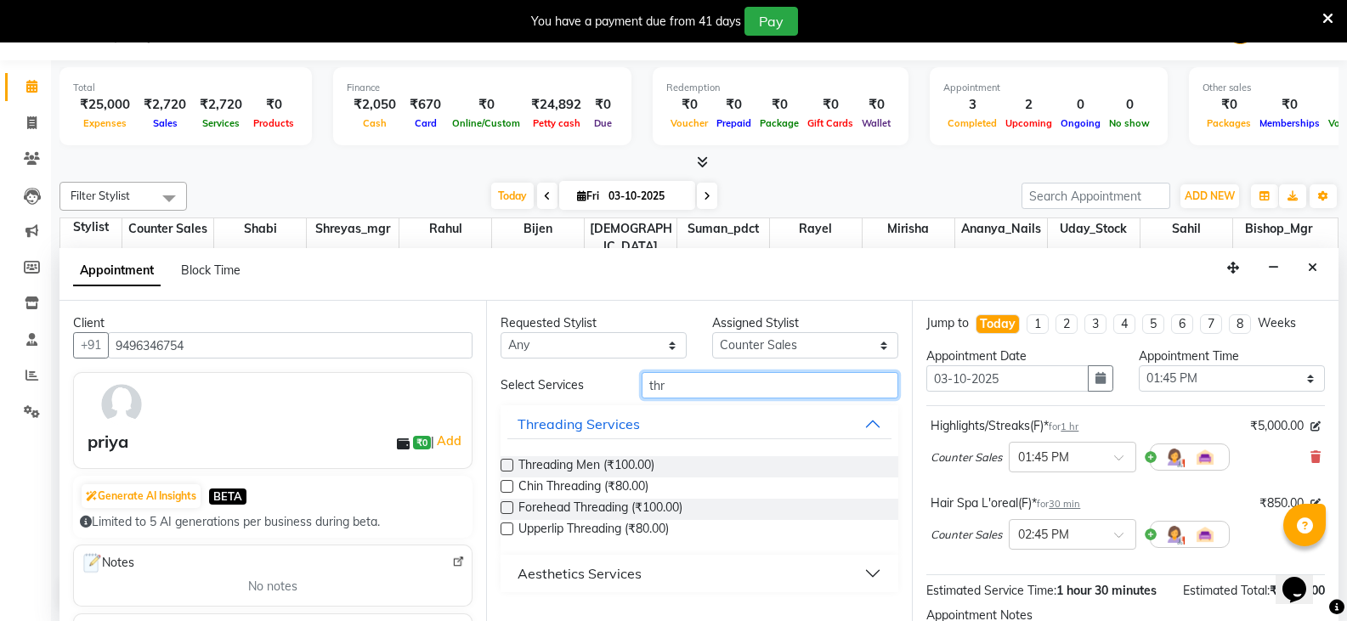
type input "thr"
click at [513, 467] on div "Threading Men (₹100.00)" at bounding box center [700, 466] width 399 height 21
click at [507, 466] on label at bounding box center [507, 465] width 13 height 13
click at [507, 466] on input "checkbox" at bounding box center [506, 467] width 11 height 11
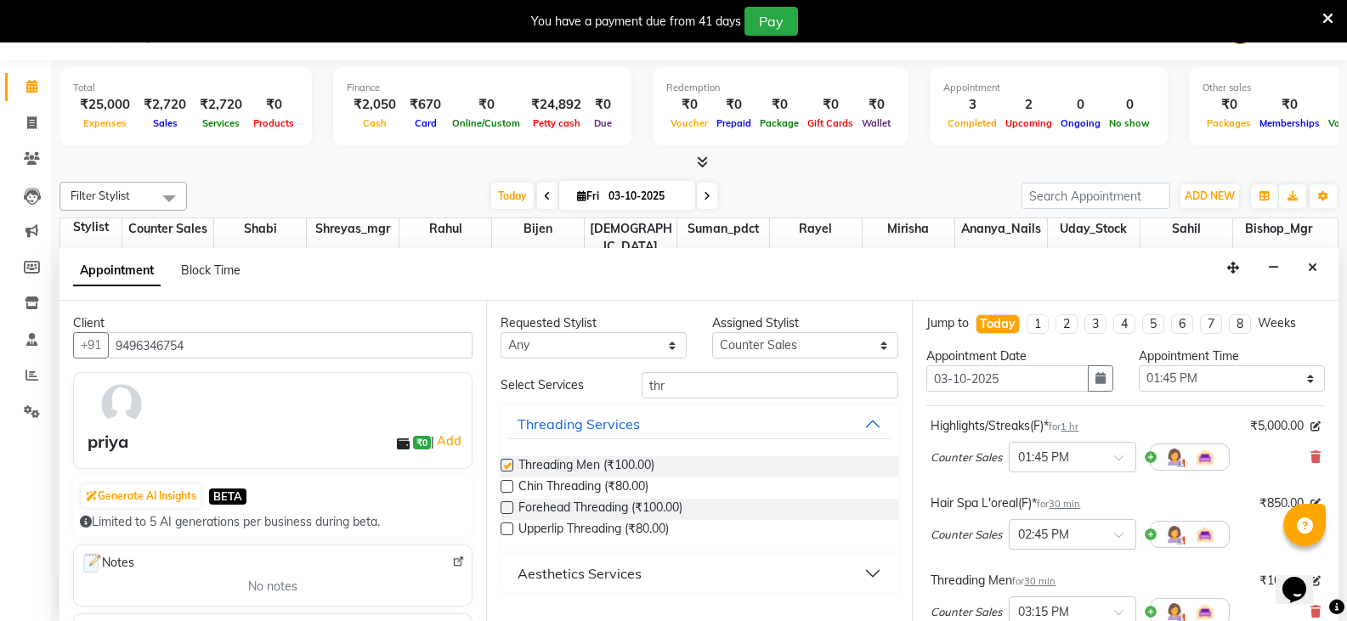
checkbox input "false"
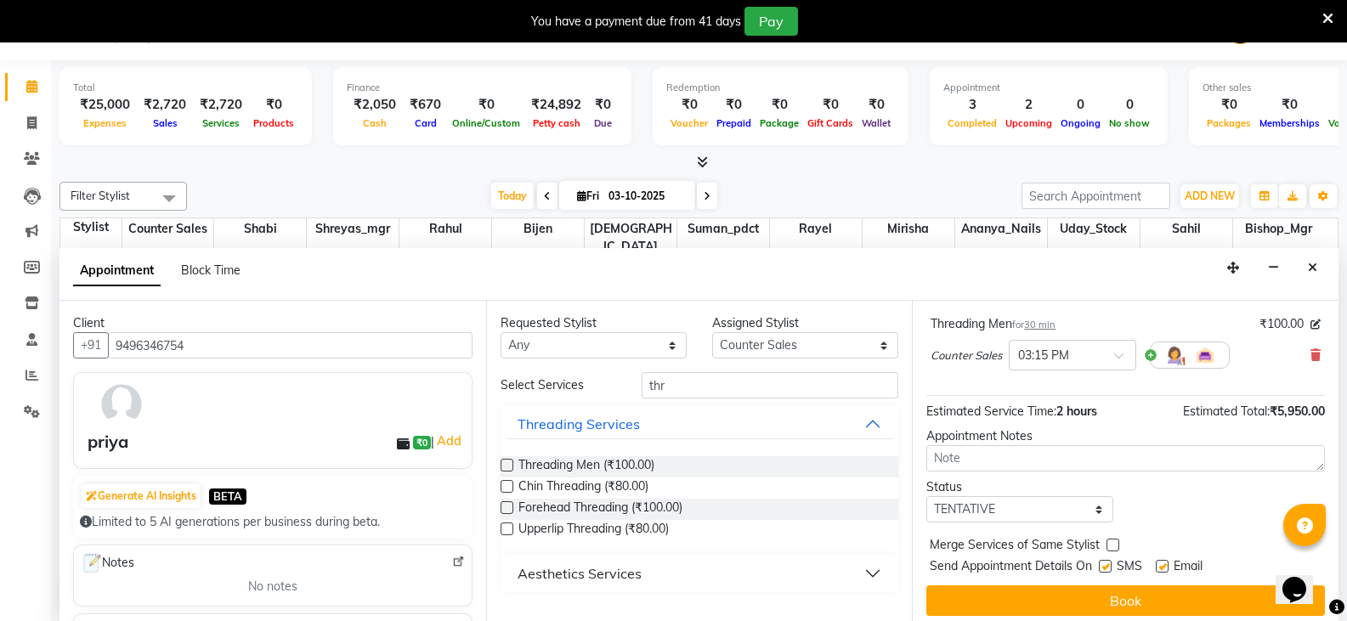
scroll to position [265, 0]
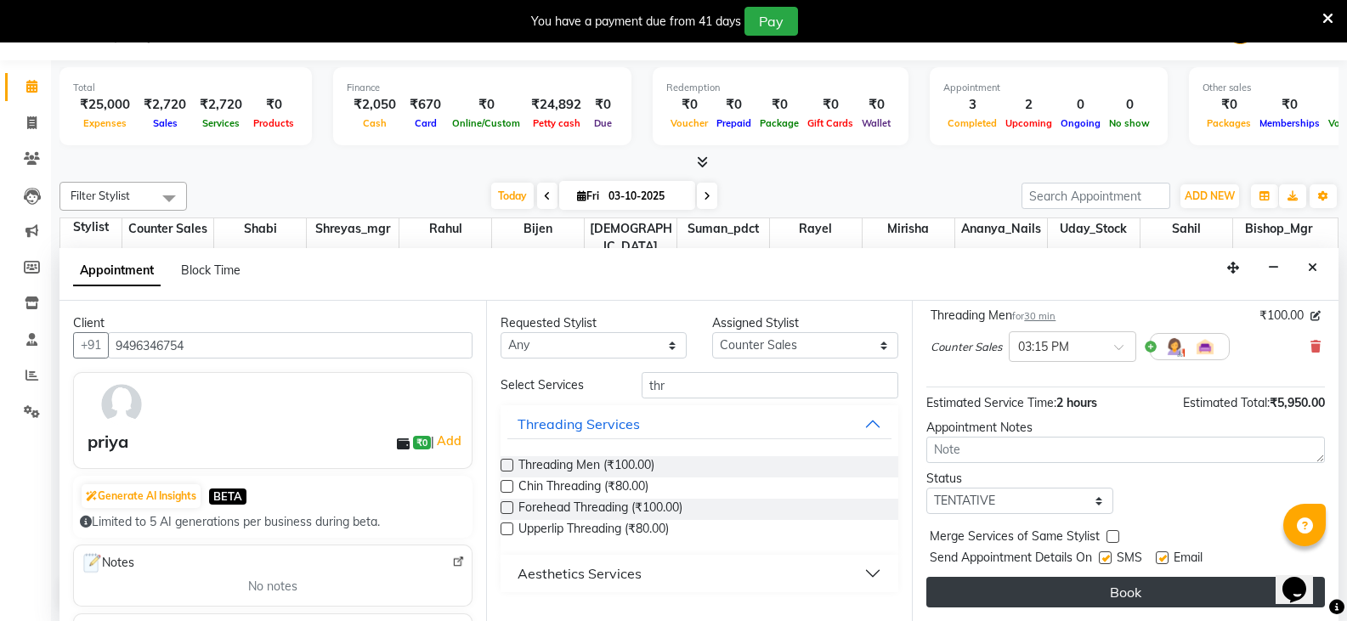
click at [1155, 593] on button "Book" at bounding box center [1125, 592] width 399 height 31
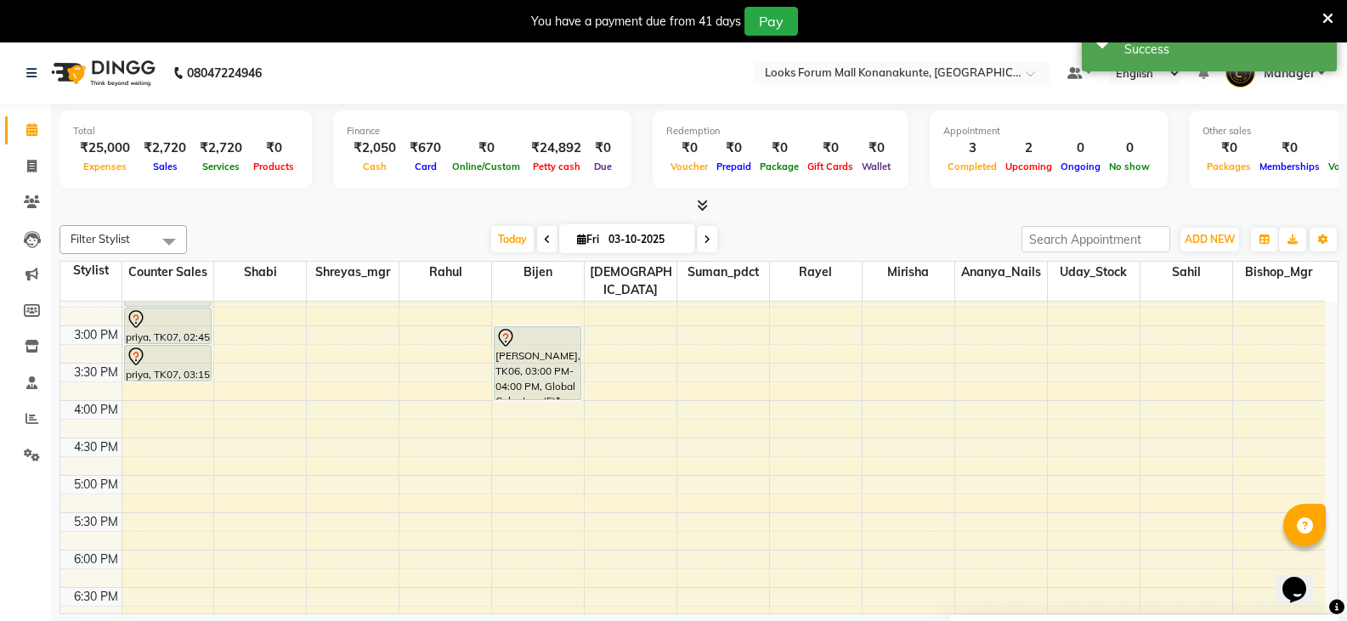
scroll to position [425, 0]
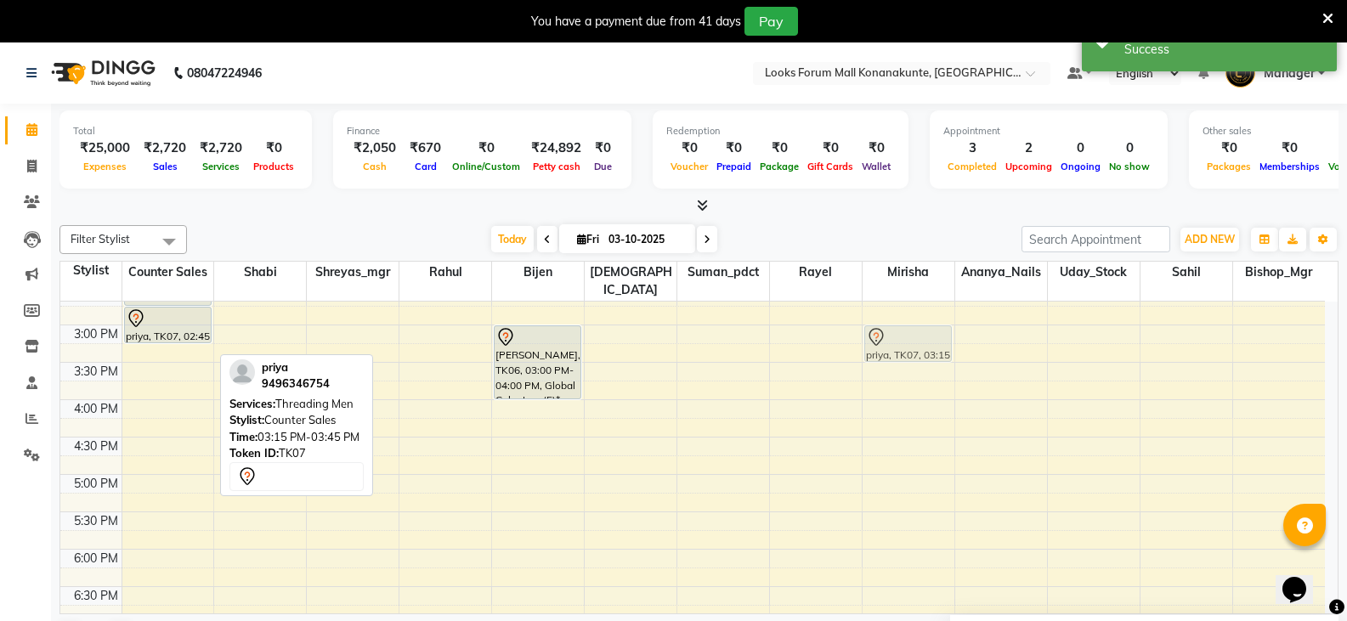
drag, startPoint x: 158, startPoint y: 354, endPoint x: 853, endPoint y: 360, distance: 695.3
click at [886, 334] on tr "priya, TK07, 01:45 PM-02:45 PM, Highlights/Streaks(F)* priya, TK07, 02:45 PM-03…" at bounding box center [692, 400] width 1265 height 1046
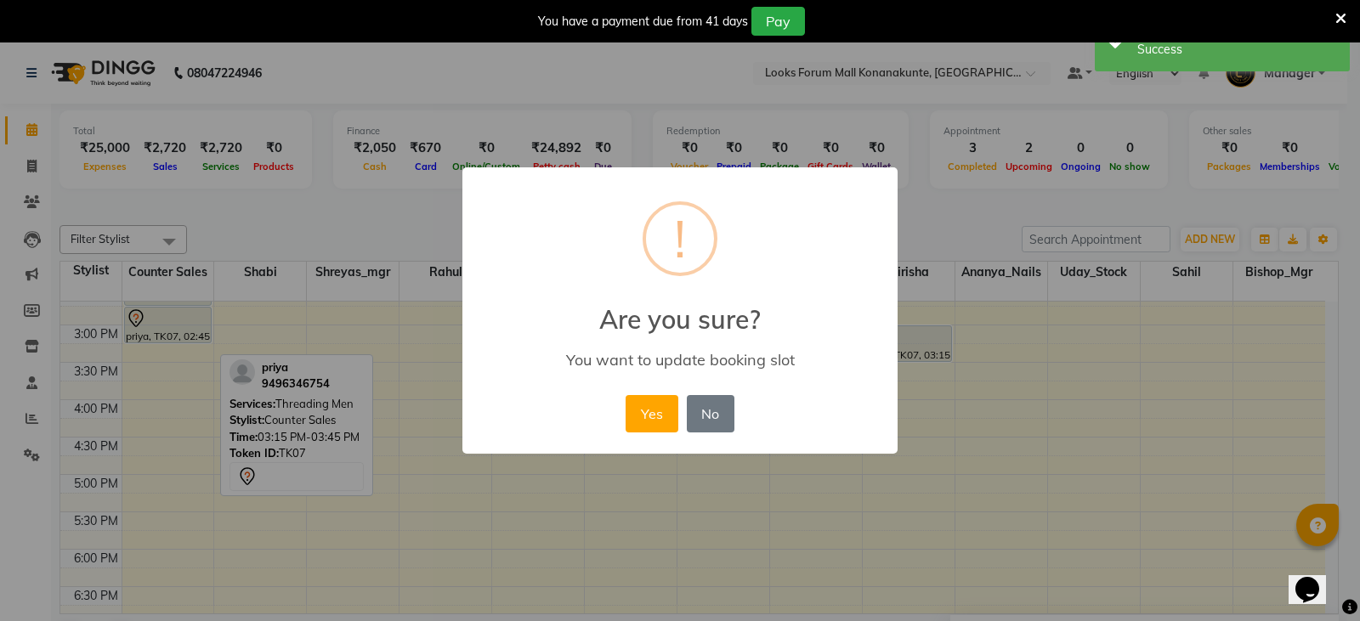
click at [620, 422] on div "× ! Are you sure? You want to update booking slot Yes No No" at bounding box center [679, 310] width 435 height 287
click at [633, 417] on button "Yes" at bounding box center [652, 413] width 52 height 37
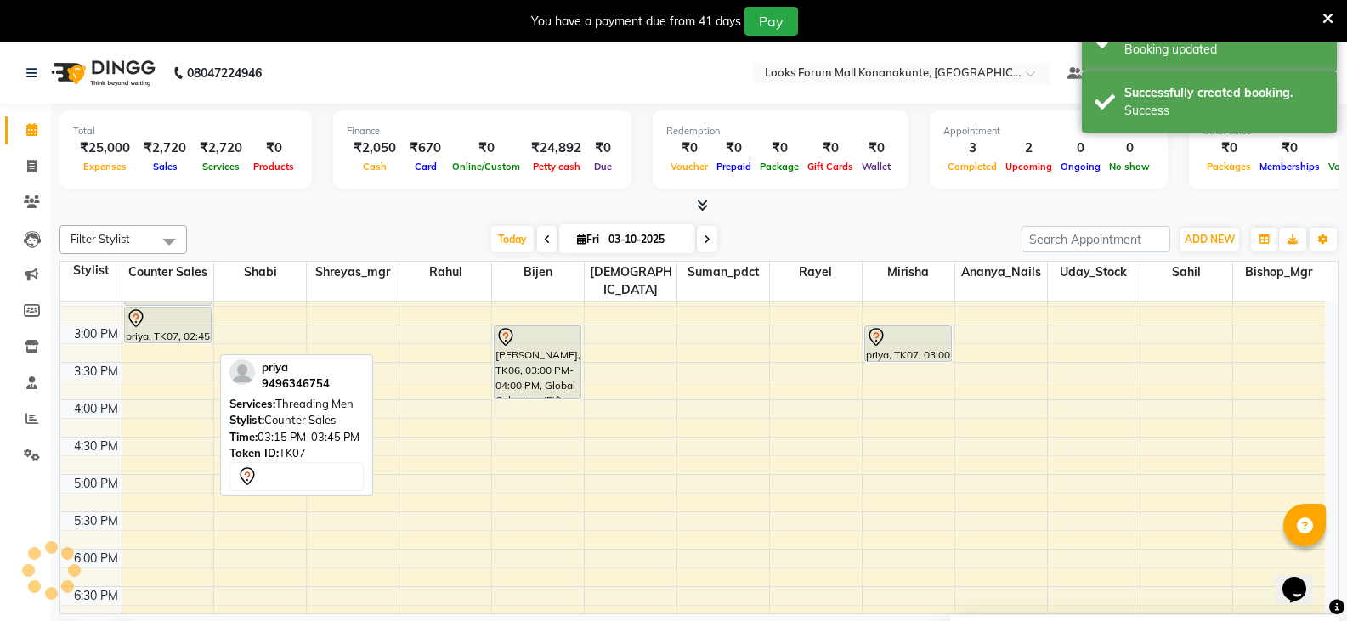
scroll to position [255, 0]
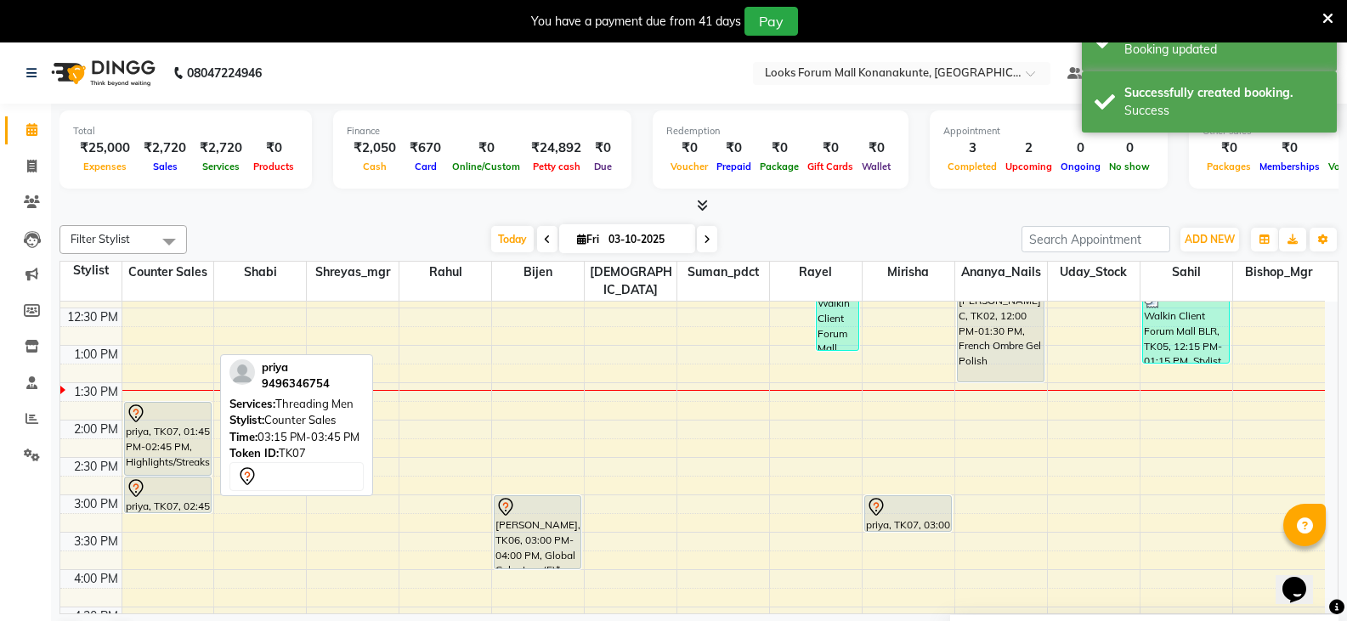
click at [330, 61] on nav "08047224946 Select Location × Looks Forum Mall Konanakunte, Bengaluru Default P…" at bounding box center [673, 72] width 1347 height 61
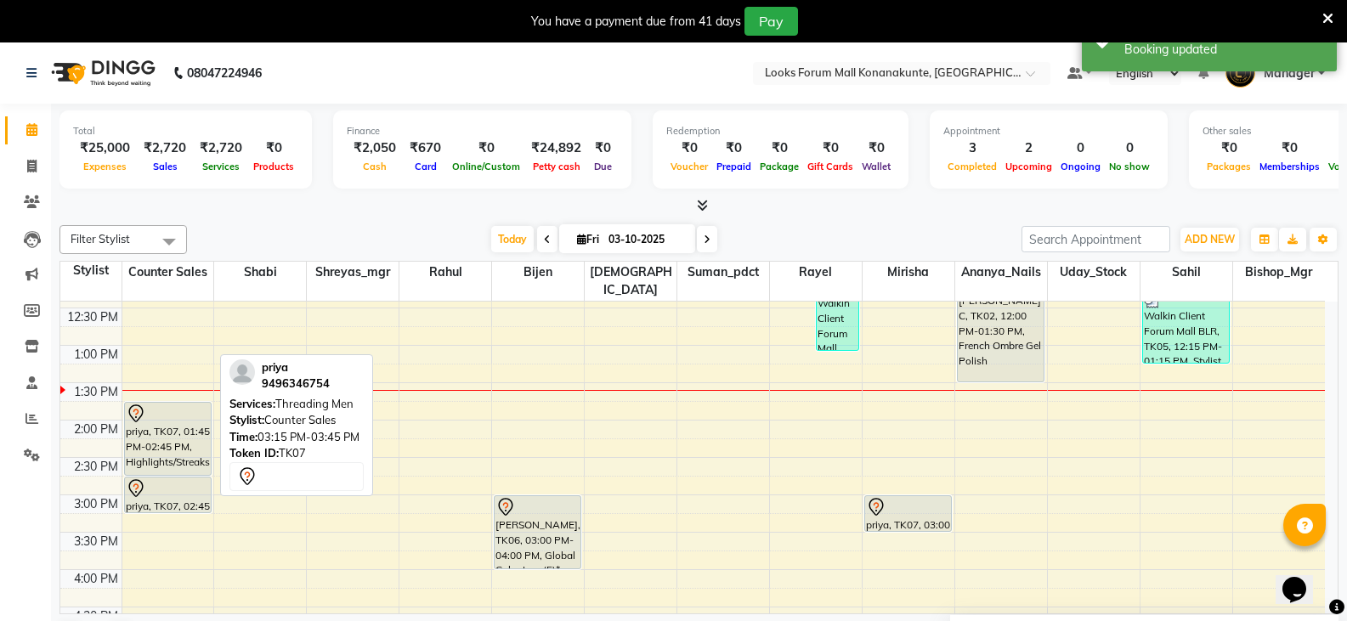
scroll to position [43, 0]
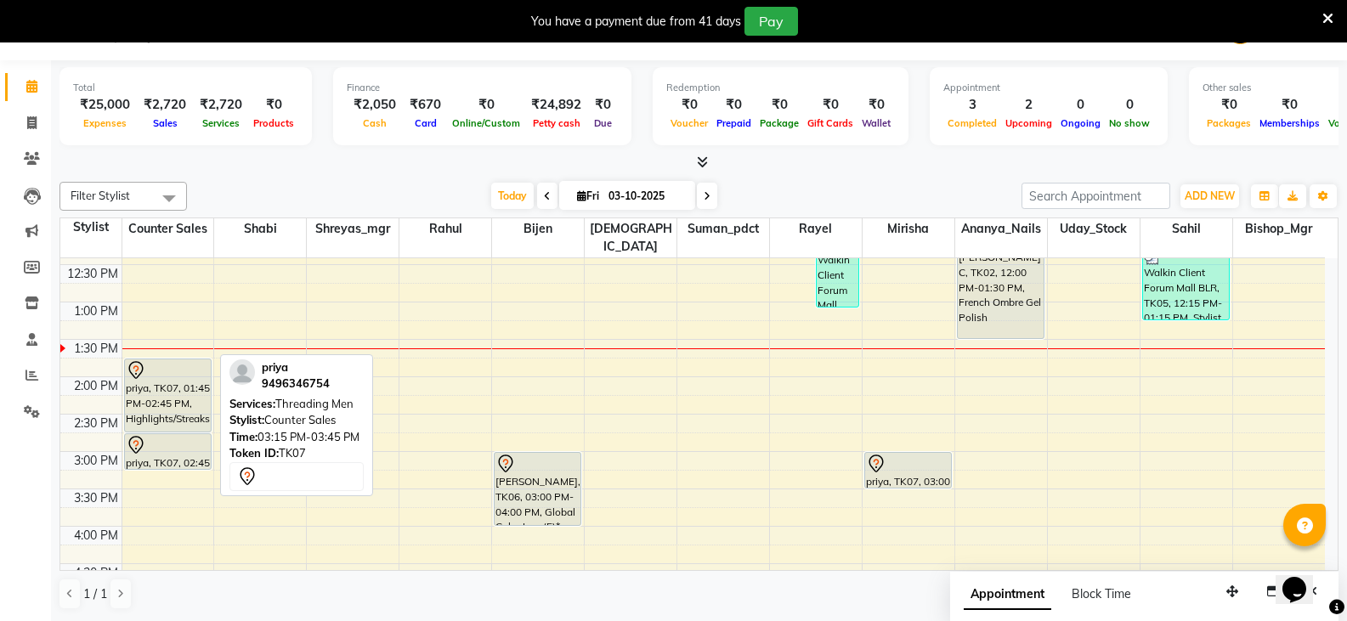
click at [362, 191] on div "Today Fri 03-10-2025" at bounding box center [604, 196] width 818 height 25
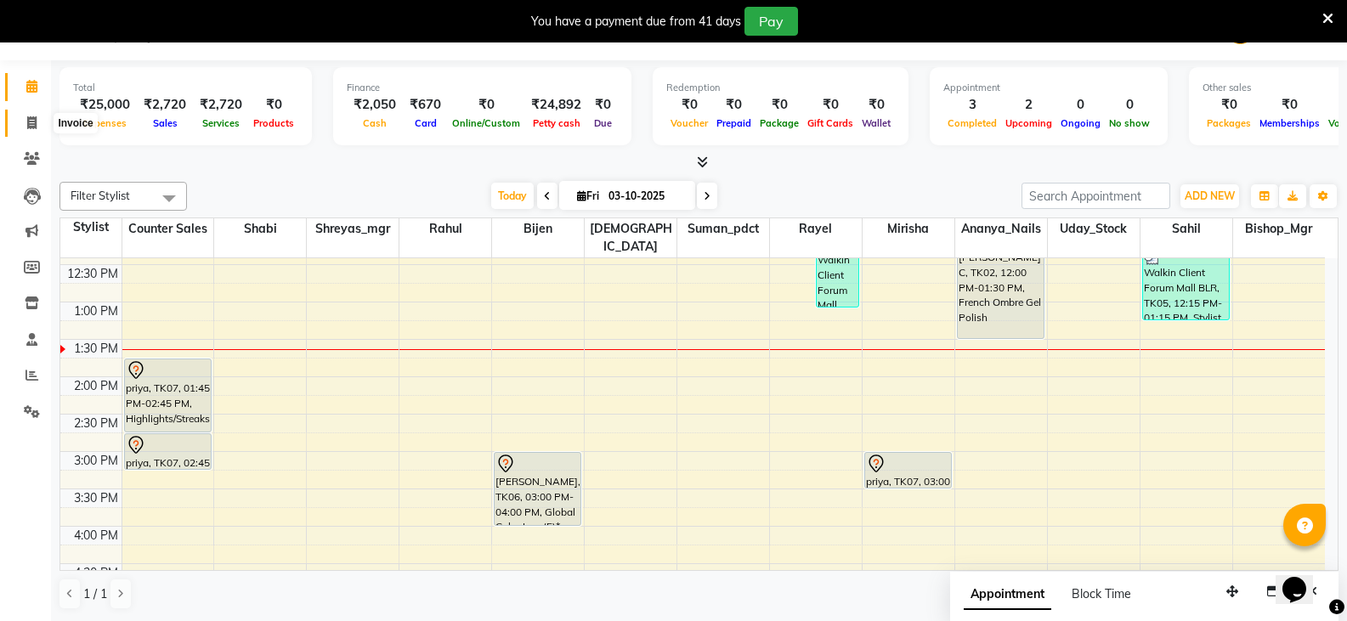
drag, startPoint x: 18, startPoint y: 113, endPoint x: 34, endPoint y: 122, distance: 18.7
click at [18, 114] on span at bounding box center [32, 124] width 30 height 20
select select "service"
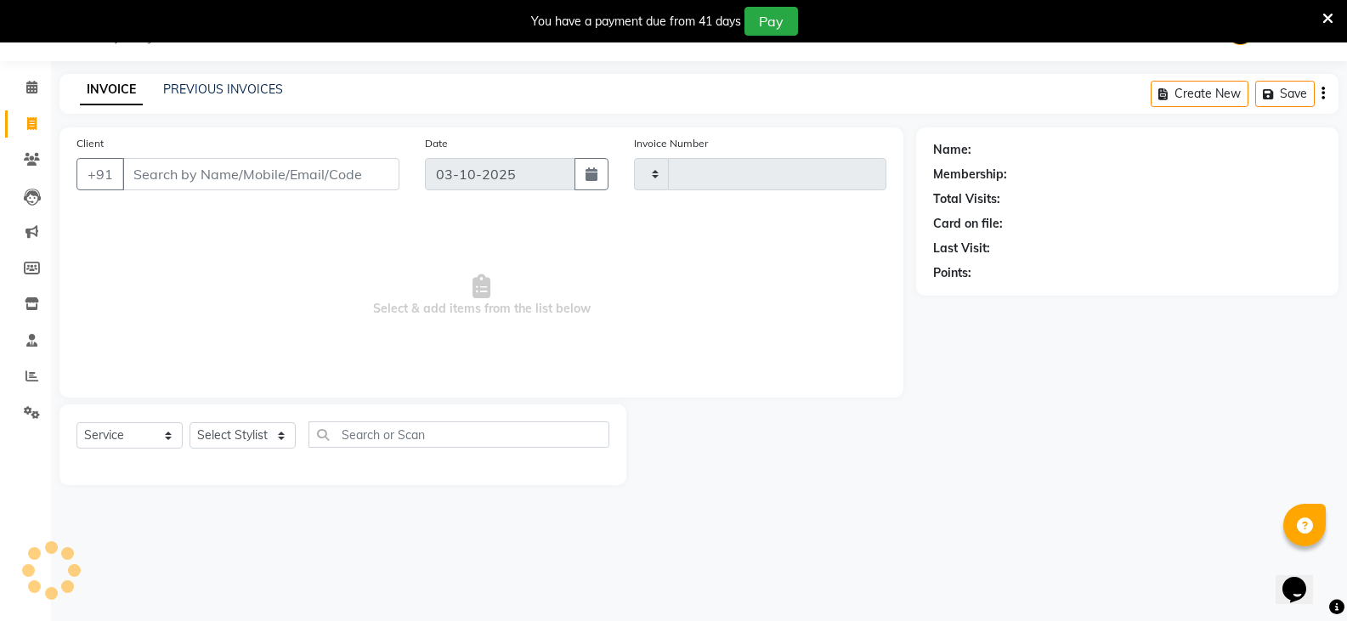
type input "3687"
select select "8945"
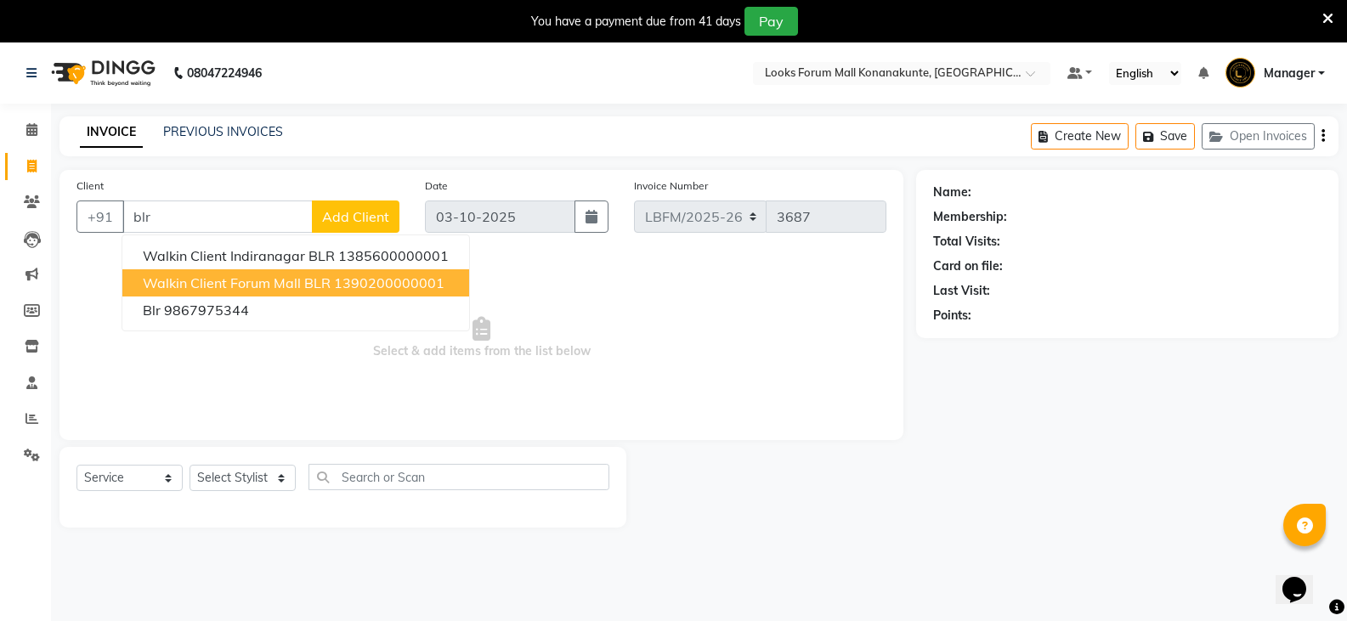
click at [262, 277] on span "Walkin Client Forum Mall BLR" at bounding box center [237, 283] width 188 height 17
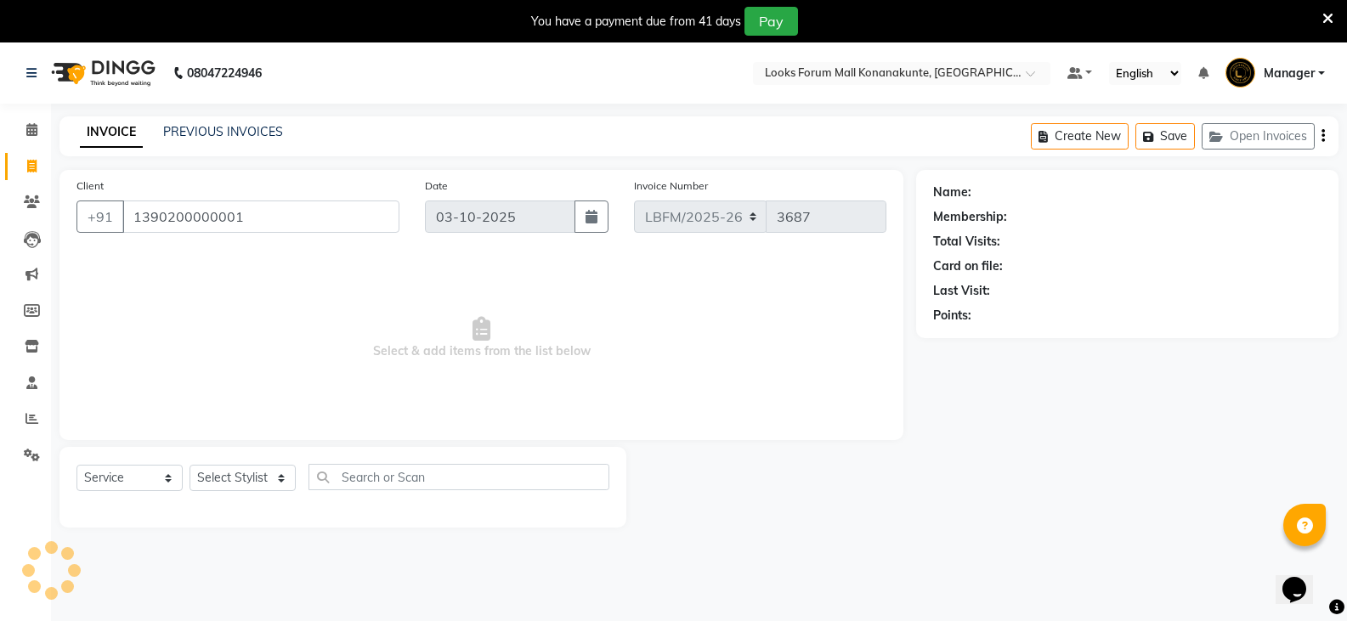
type input "1390200000001"
select select "1: Object"
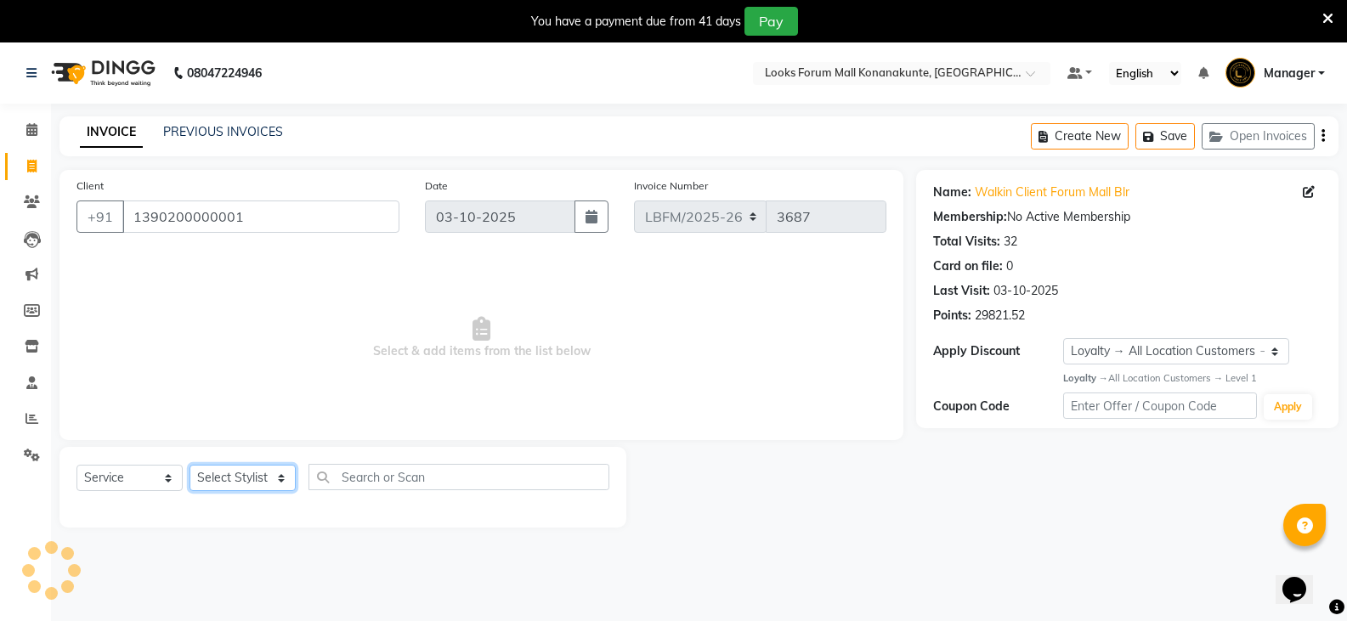
click at [271, 475] on select "Select Stylist Ananya_Nails [PERSON_NAME] Bijen Bishop_Mgr Counter Sales Manage…" at bounding box center [243, 478] width 106 height 26
select select "90392"
click at [190, 465] on select "Select Stylist Ananya_Nails [PERSON_NAME] Bijen Bishop_Mgr Counter Sales Manage…" at bounding box center [243, 478] width 106 height 26
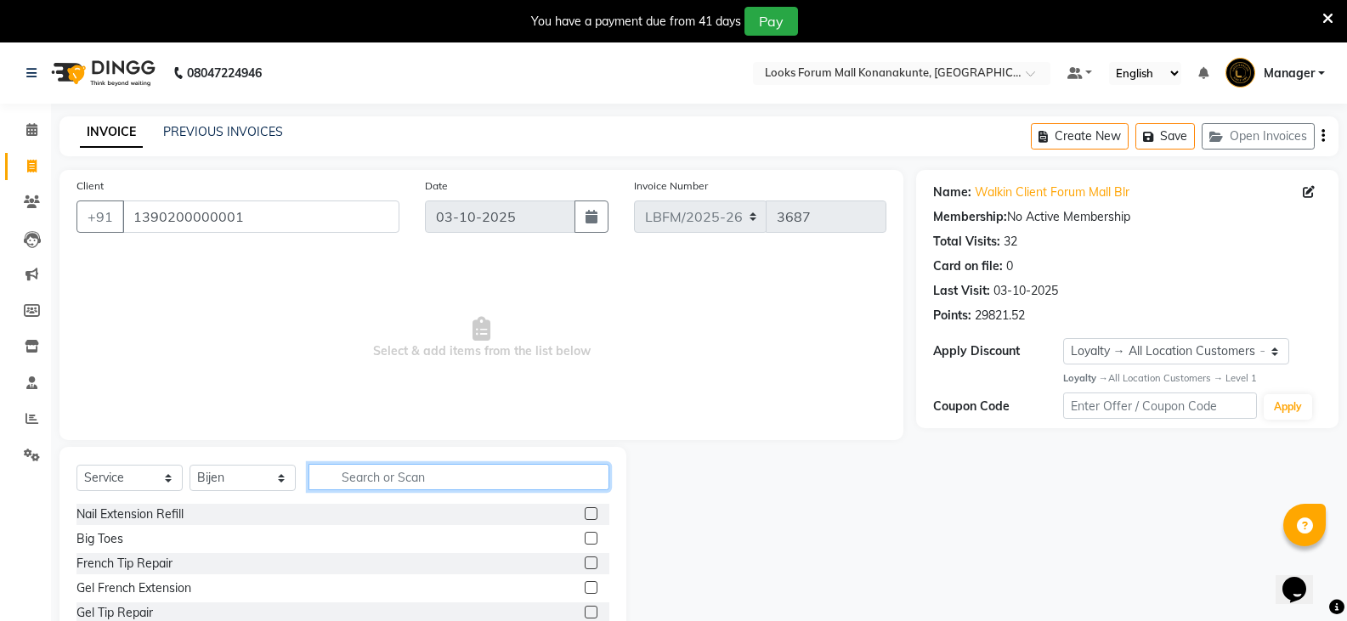
click at [344, 487] on input "text" at bounding box center [459, 477] width 301 height 26
type input "cut"
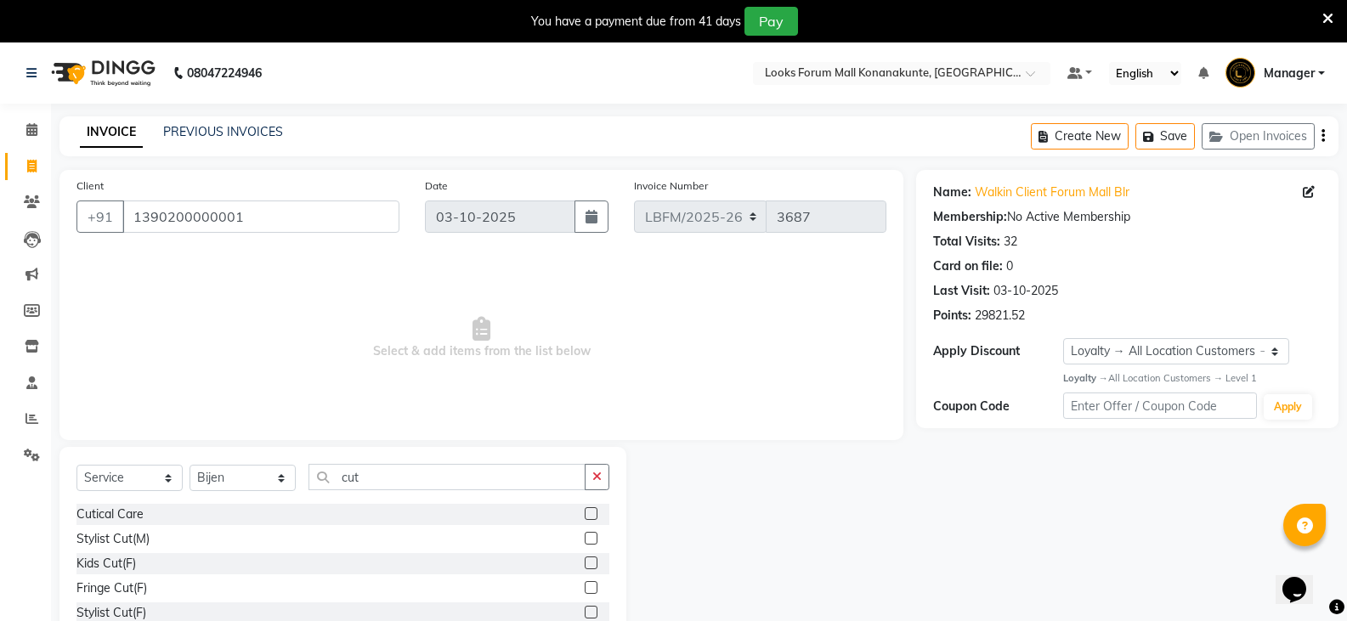
click at [585, 535] on label at bounding box center [591, 538] width 13 height 13
click at [585, 535] on input "checkbox" at bounding box center [590, 539] width 11 height 11
checkbox input "true"
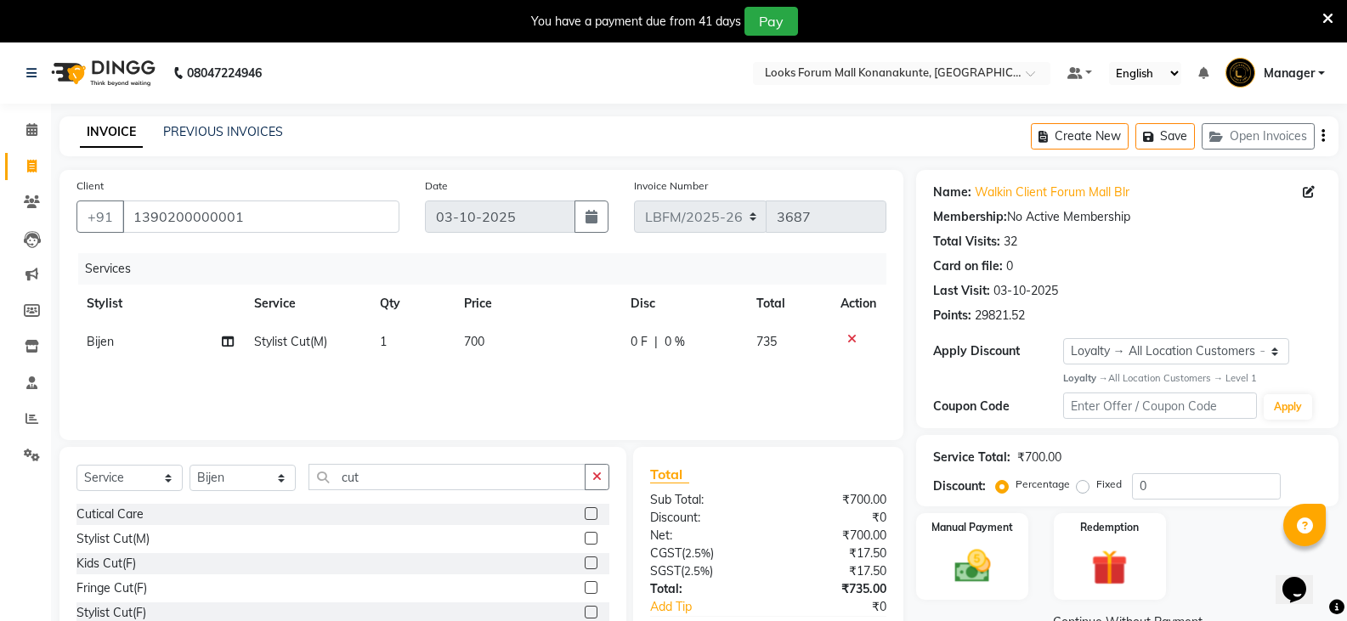
click at [592, 481] on button "button" at bounding box center [597, 477] width 25 height 26
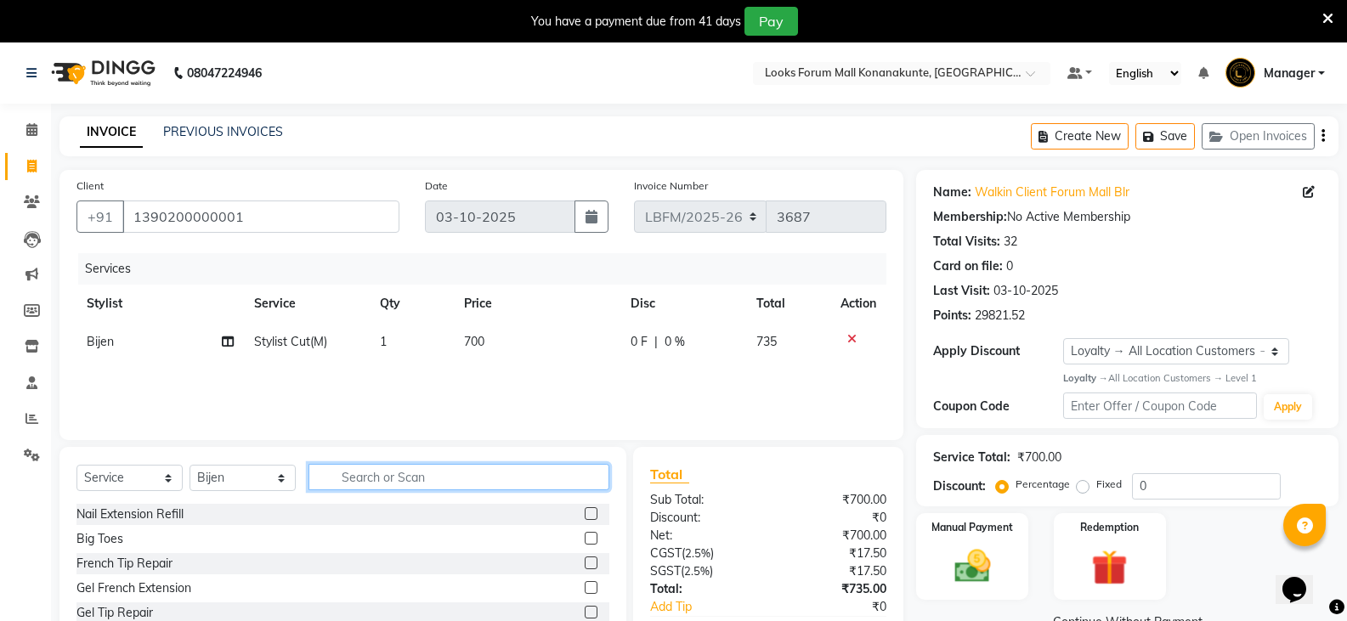
click at [546, 480] on input "text" at bounding box center [459, 477] width 301 height 26
type input "beard"
click at [597, 515] on label at bounding box center [591, 513] width 13 height 13
click at [596, 515] on input "checkbox" at bounding box center [590, 514] width 11 height 11
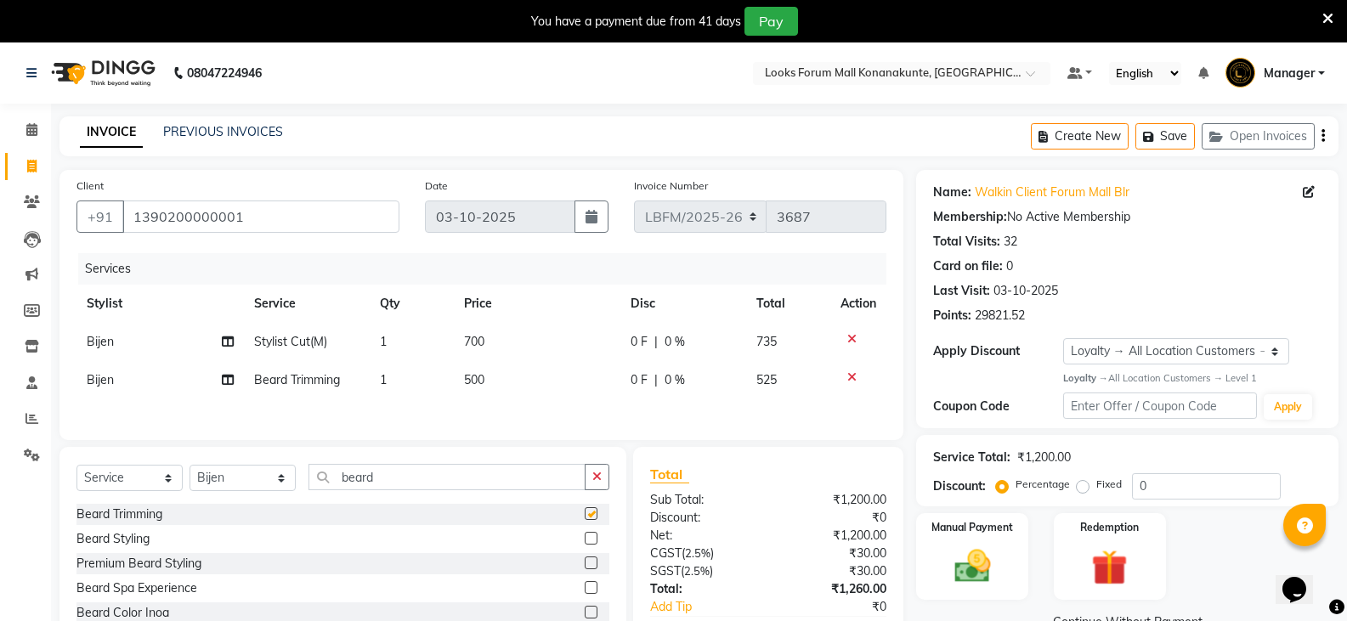
checkbox input "false"
click at [513, 382] on td "500" at bounding box center [537, 380] width 167 height 38
select select "90392"
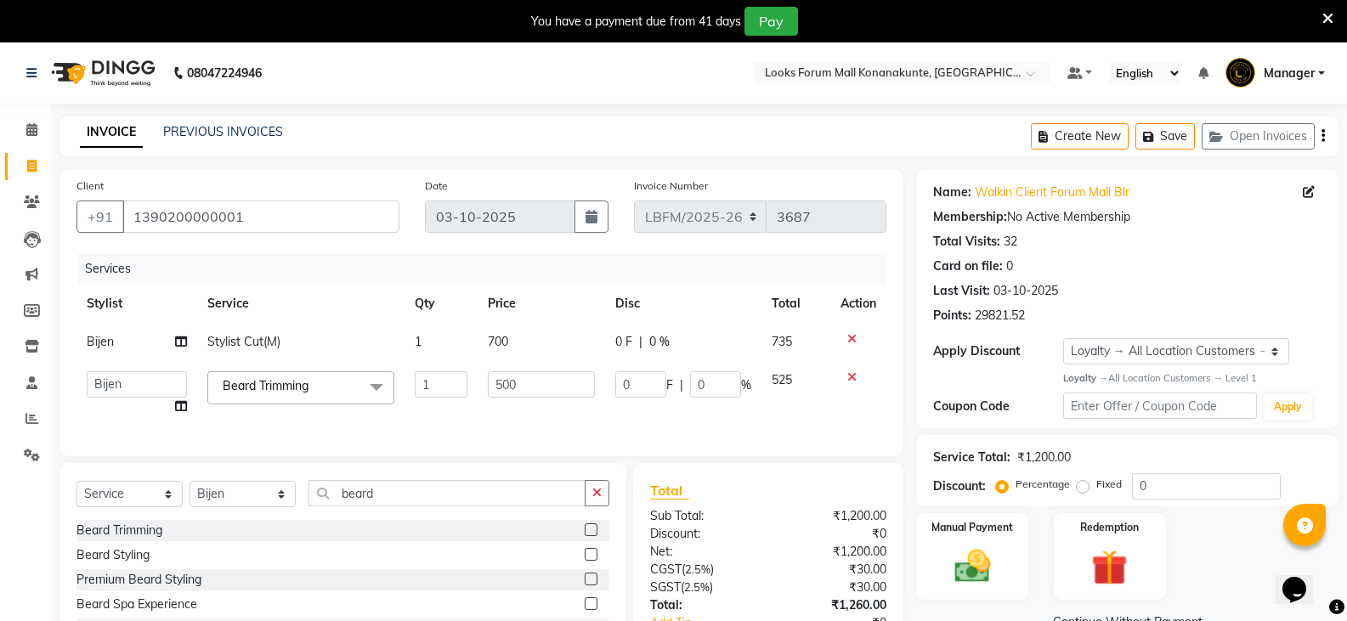
click at [530, 362] on td "500" at bounding box center [541, 393] width 127 height 65
click at [491, 340] on span "700" at bounding box center [498, 341] width 20 height 15
select select "90392"
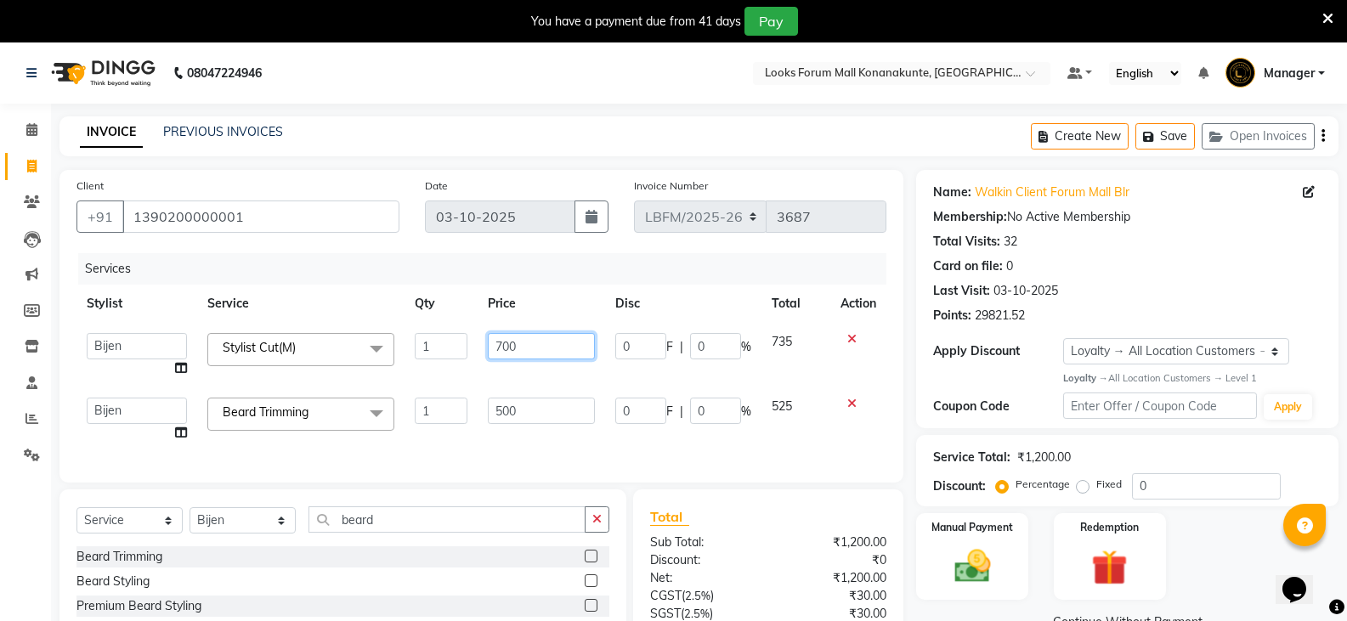
click at [503, 350] on input "700" at bounding box center [541, 346] width 106 height 26
type input "900"
click at [535, 438] on div "Services Stylist Service Qty Price Disc Total Action Ananya_Nails [PERSON_NAME]…" at bounding box center [481, 359] width 810 height 212
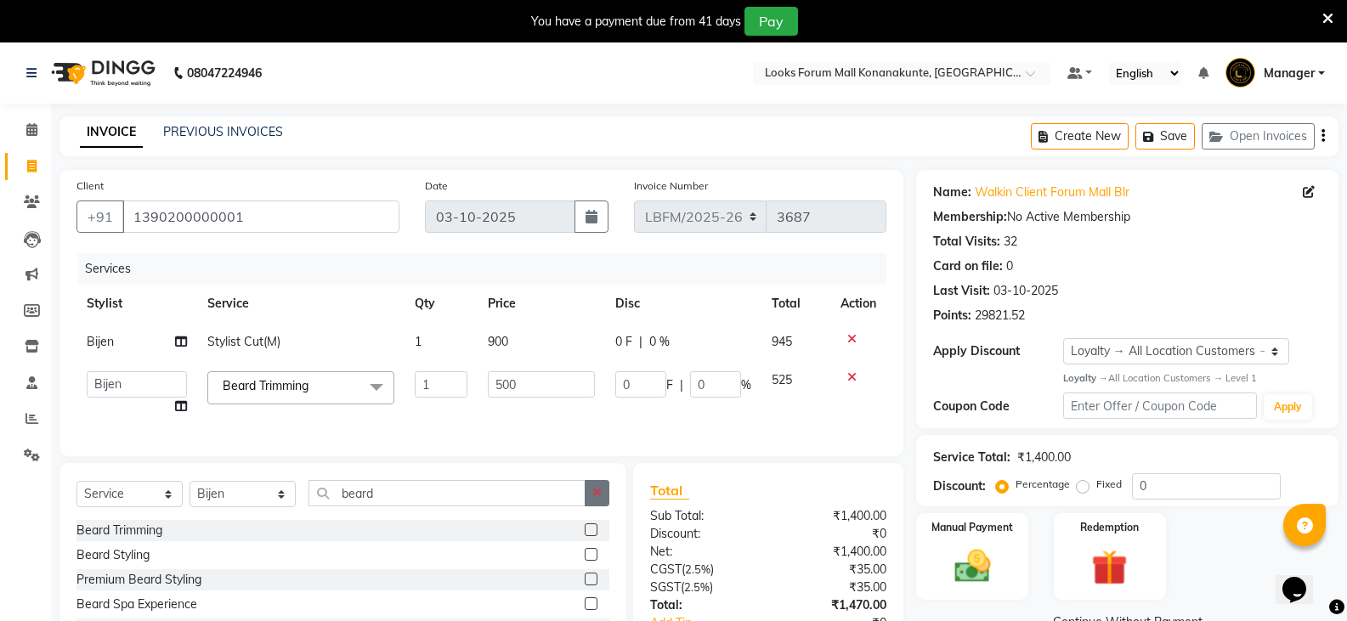
click at [594, 499] on icon "button" at bounding box center [596, 493] width 9 height 12
click at [507, 507] on input "text" at bounding box center [459, 493] width 301 height 26
click at [256, 507] on select "Select Stylist Ananya_Nails [PERSON_NAME] Bijen Bishop_Mgr Counter Sales Manage…" at bounding box center [243, 494] width 106 height 26
select select "90391"
click at [190, 494] on select "Select Stylist Ananya_Nails [PERSON_NAME] Bijen Bishop_Mgr Counter Sales Manage…" at bounding box center [243, 494] width 106 height 26
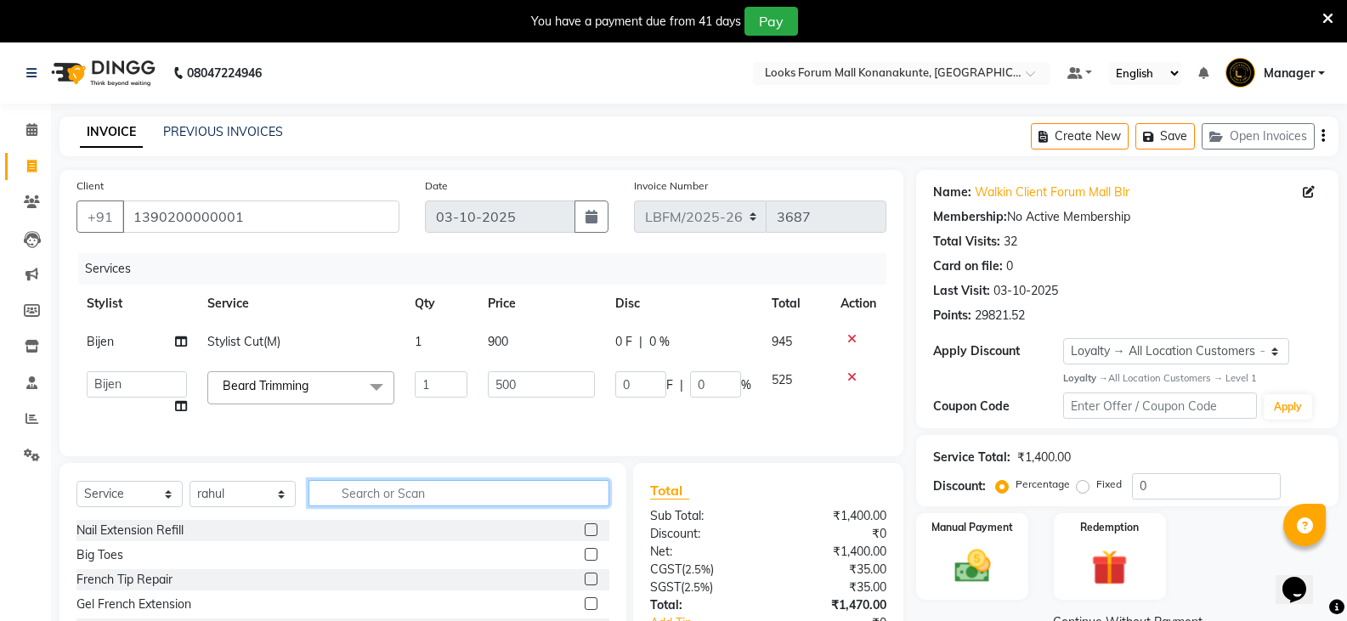
click at [443, 507] on input "text" at bounding box center [459, 493] width 301 height 26
type input "cut"
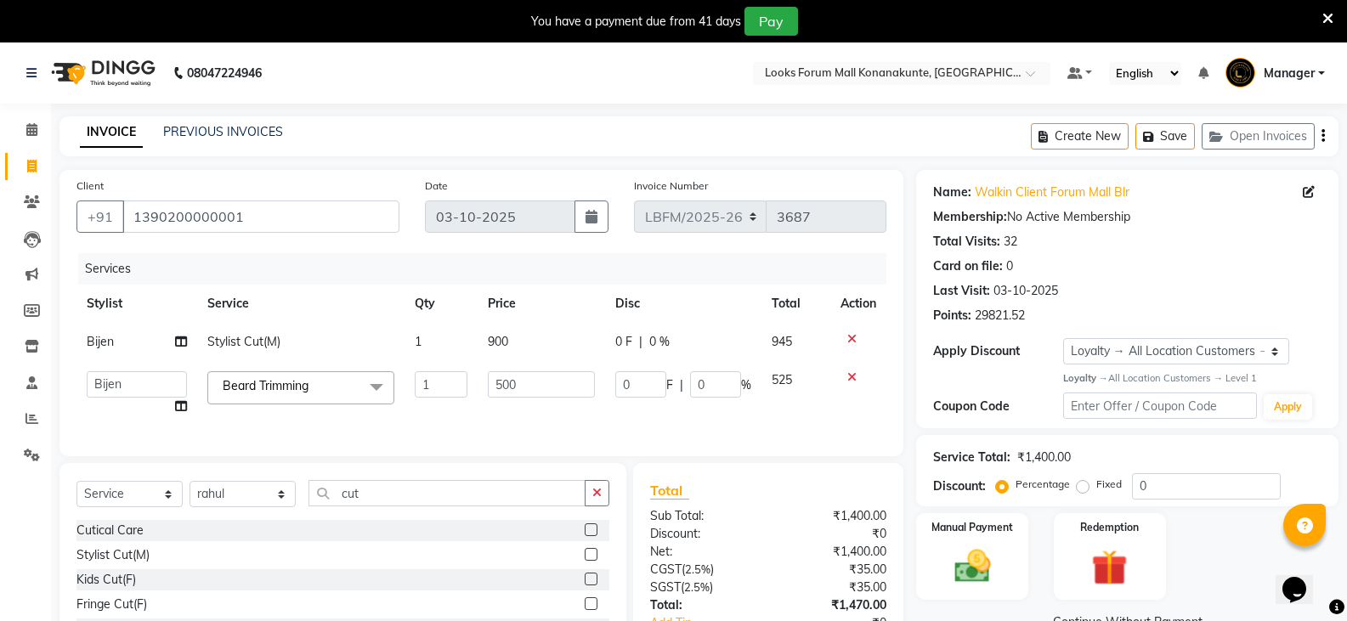
click at [585, 561] on label at bounding box center [591, 554] width 13 height 13
click at [585, 561] on input "checkbox" at bounding box center [590, 555] width 11 height 11
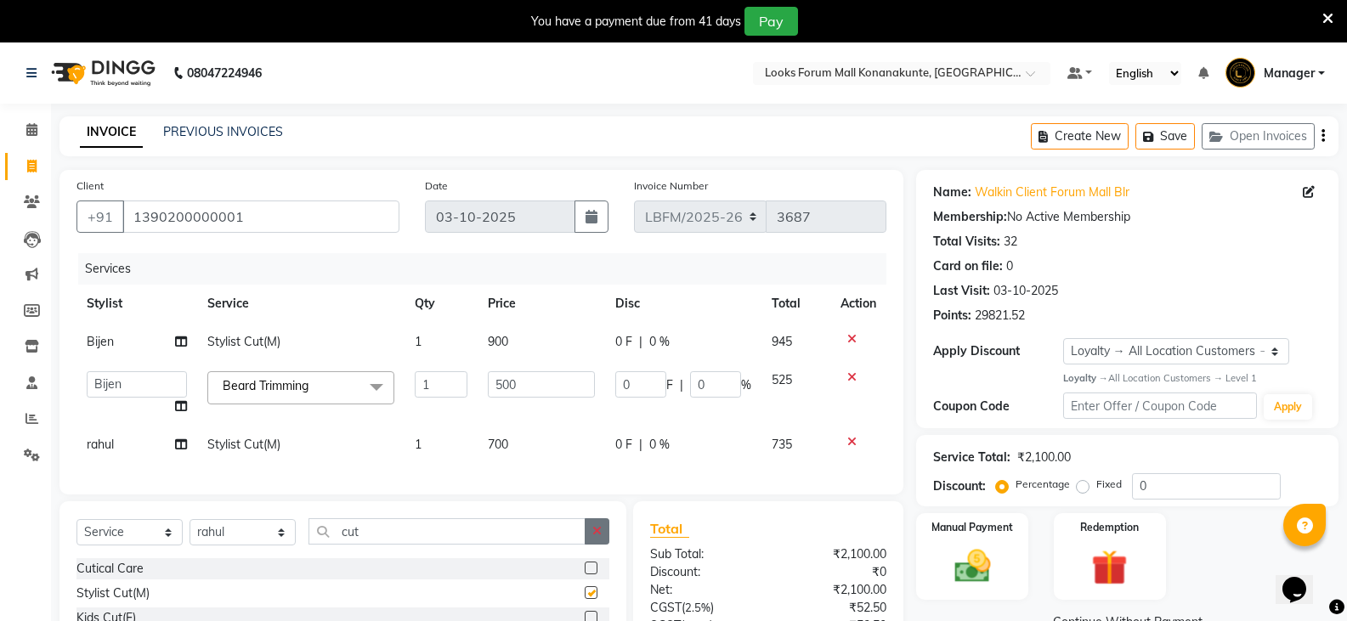
checkbox input "false"
click at [493, 443] on span "700" at bounding box center [498, 444] width 20 height 15
select select "90391"
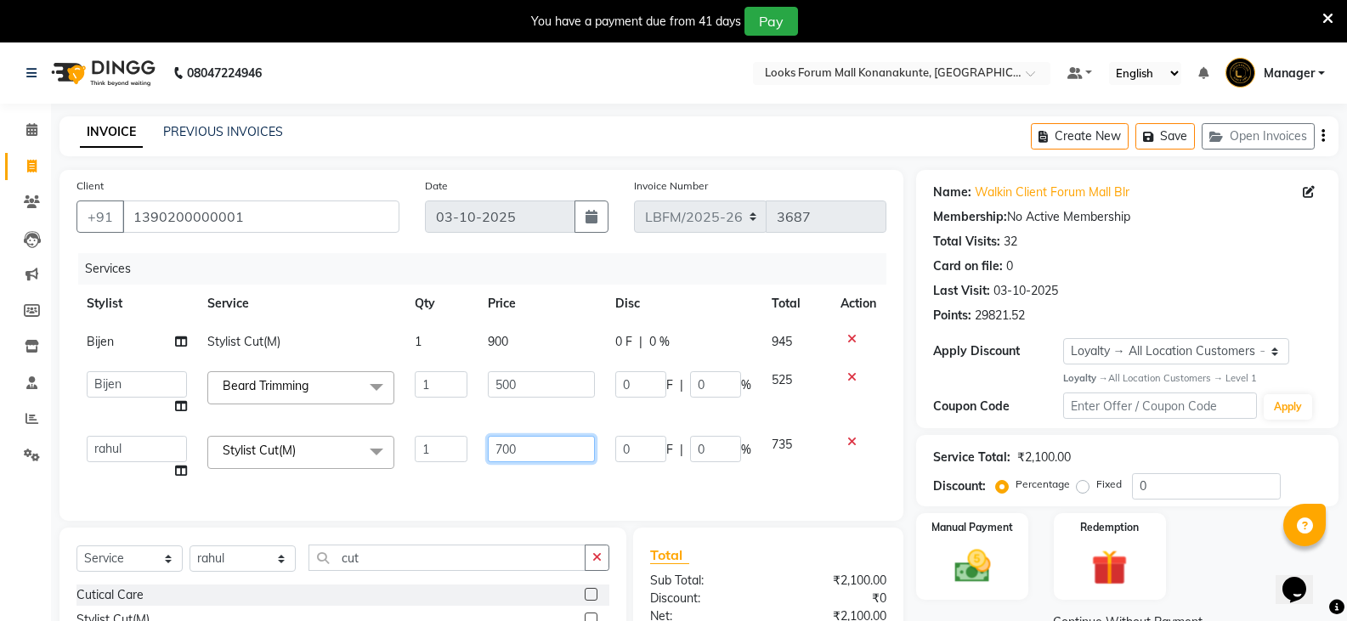
click at [504, 448] on input "700" at bounding box center [541, 449] width 106 height 26
type input "900"
click at [526, 468] on div "Services Stylist Service Qty Price Disc Total Action Bijen Stylist Cut(M) 1 900…" at bounding box center [481, 378] width 810 height 251
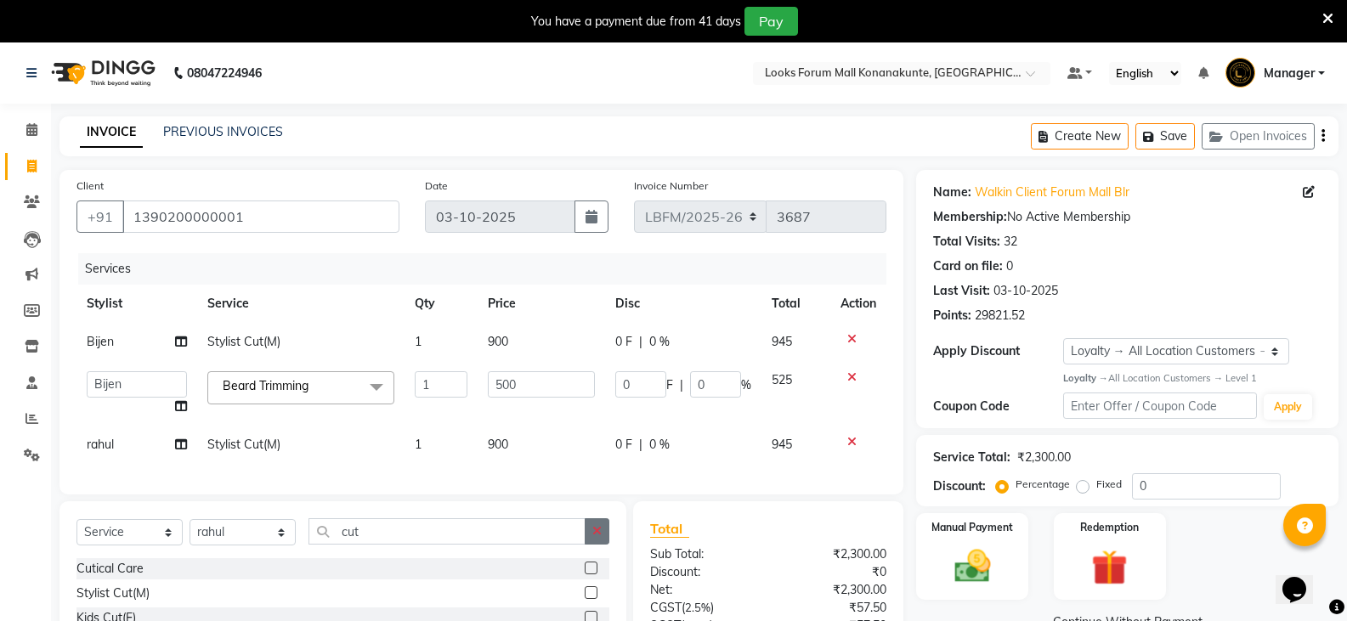
click at [587, 545] on button "button" at bounding box center [597, 531] width 25 height 26
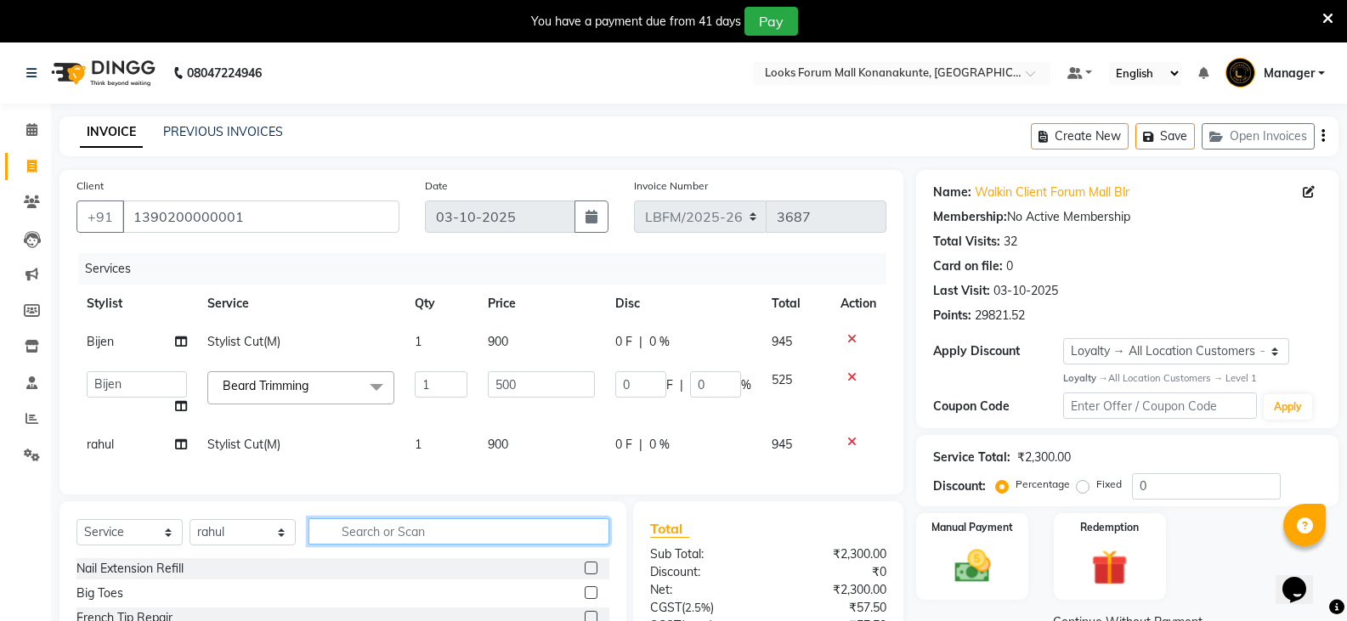
click at [538, 545] on input "text" at bounding box center [459, 531] width 301 height 26
type input "beard"
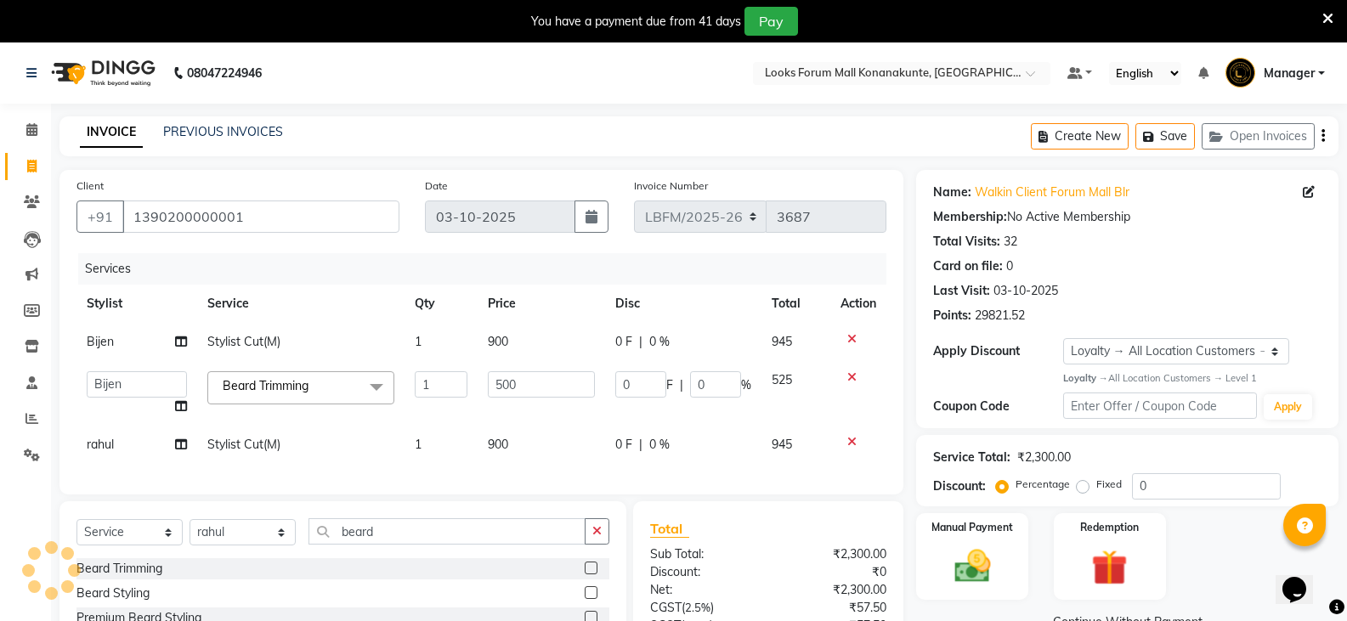
click at [587, 575] on label at bounding box center [591, 568] width 13 height 13
click at [587, 575] on input "checkbox" at bounding box center [590, 568] width 11 height 11
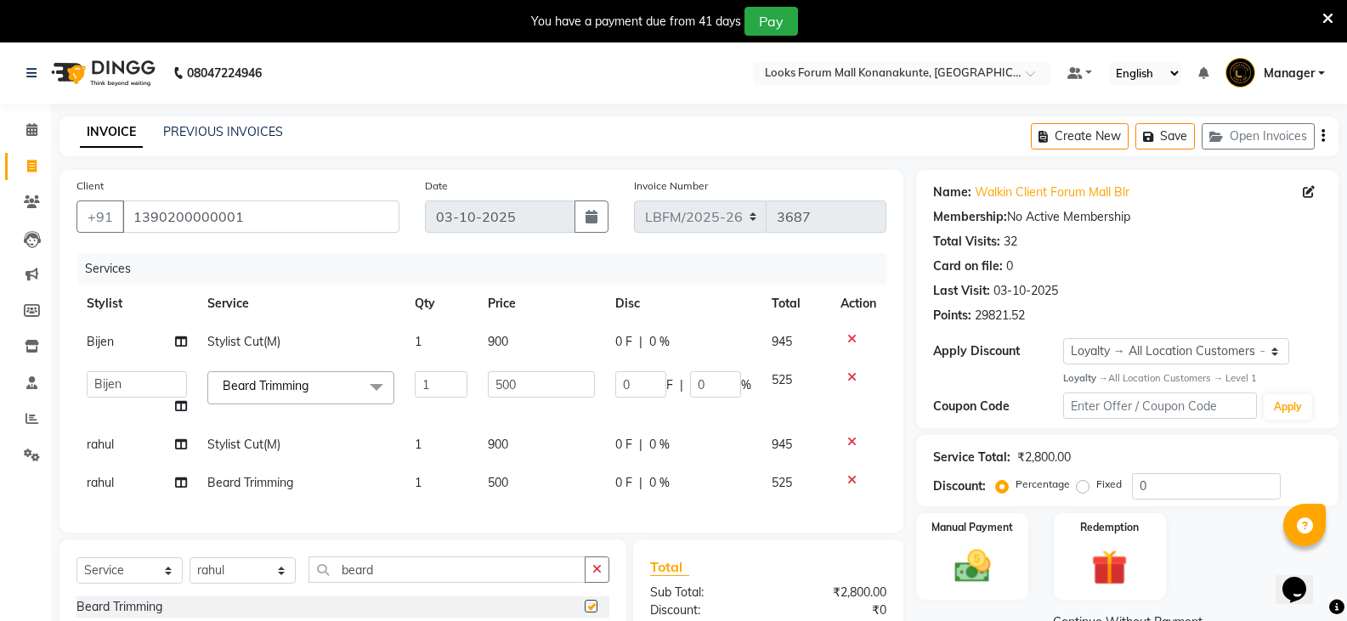
checkbox input "false"
click at [526, 490] on td "500" at bounding box center [541, 483] width 127 height 38
select select "90391"
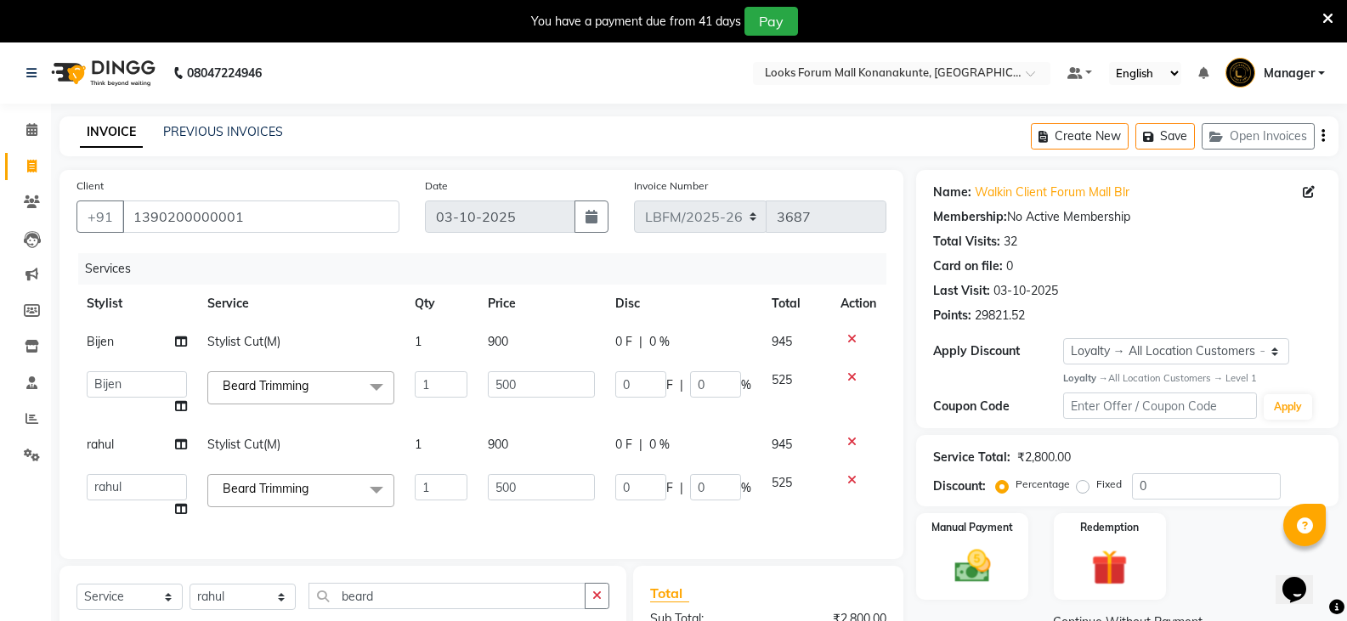
click at [531, 501] on td "500" at bounding box center [541, 496] width 127 height 65
click at [532, 518] on td "500" at bounding box center [541, 496] width 127 height 65
click at [497, 69] on nav "08047224946 Select Location × Looks Forum Mall Konanakunte, Bengaluru Default P…" at bounding box center [673, 72] width 1347 height 61
click at [643, 341] on div "0 F | 0 %" at bounding box center [683, 342] width 136 height 18
select select "90392"
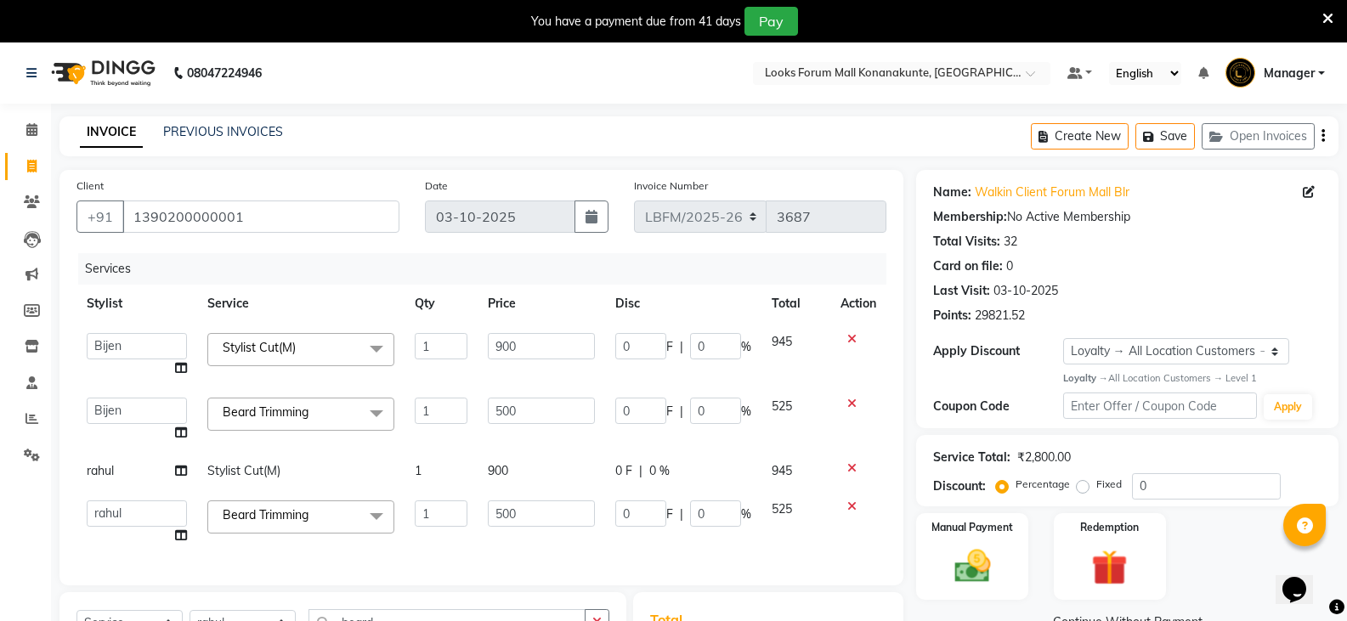
click at [653, 343] on input "0" at bounding box center [640, 346] width 51 height 26
click at [635, 345] on input "0" at bounding box center [640, 346] width 51 height 26
type input "20"
click at [645, 413] on td "0 F | 0 %" at bounding box center [683, 420] width 156 height 65
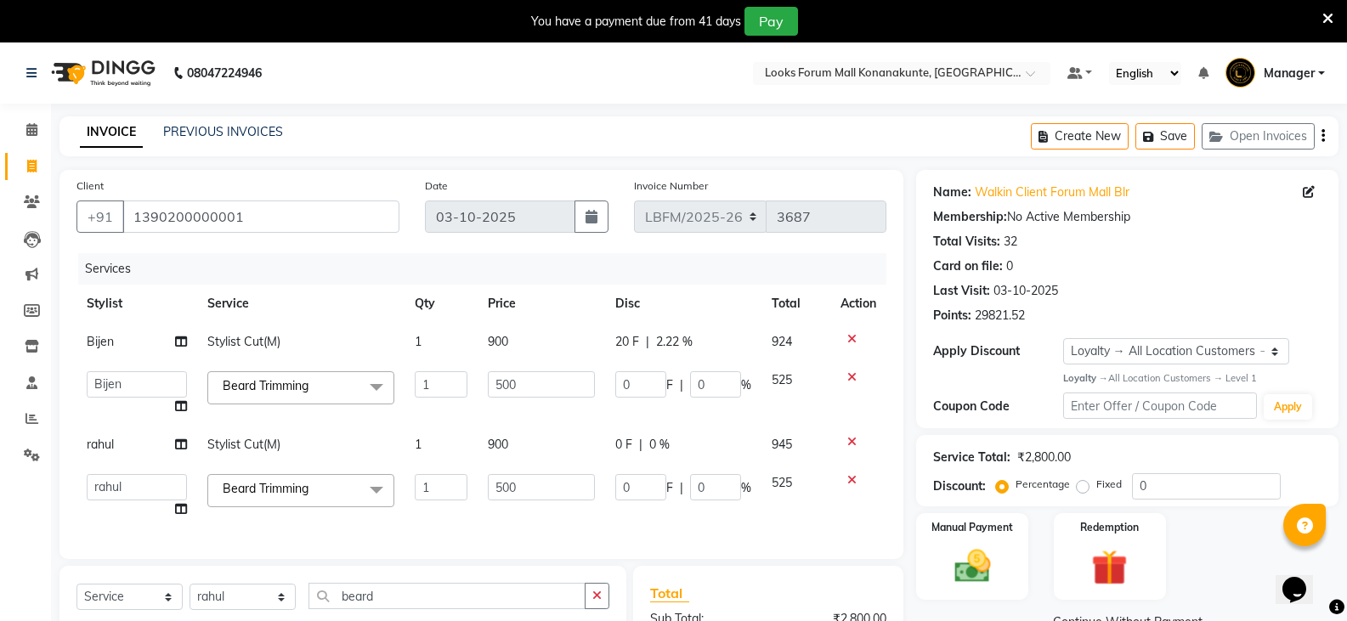
click at [646, 411] on tbody "Bijen Stylist Cut(M) 1 900 20 F | 2.22 % 924 Ananya_Nails Ashu Bijen Bishop_Mgr…" at bounding box center [481, 426] width 810 height 206
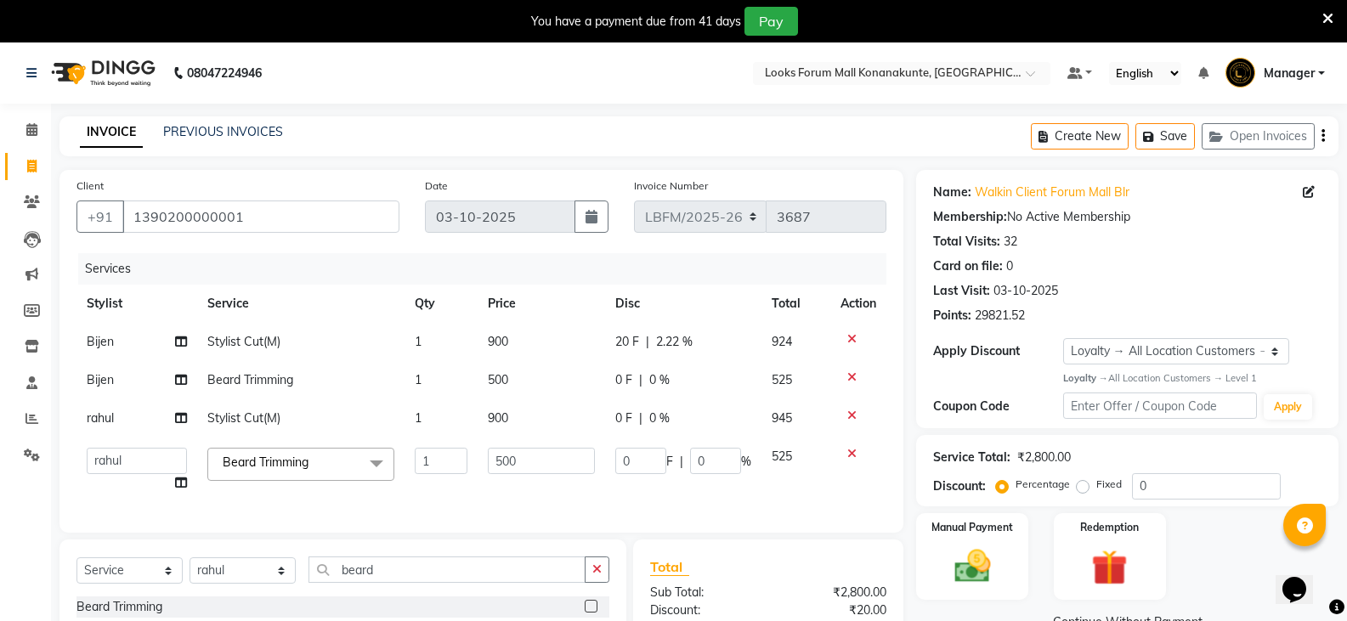
click at [657, 382] on span "0 %" at bounding box center [659, 380] width 20 height 18
select select "90392"
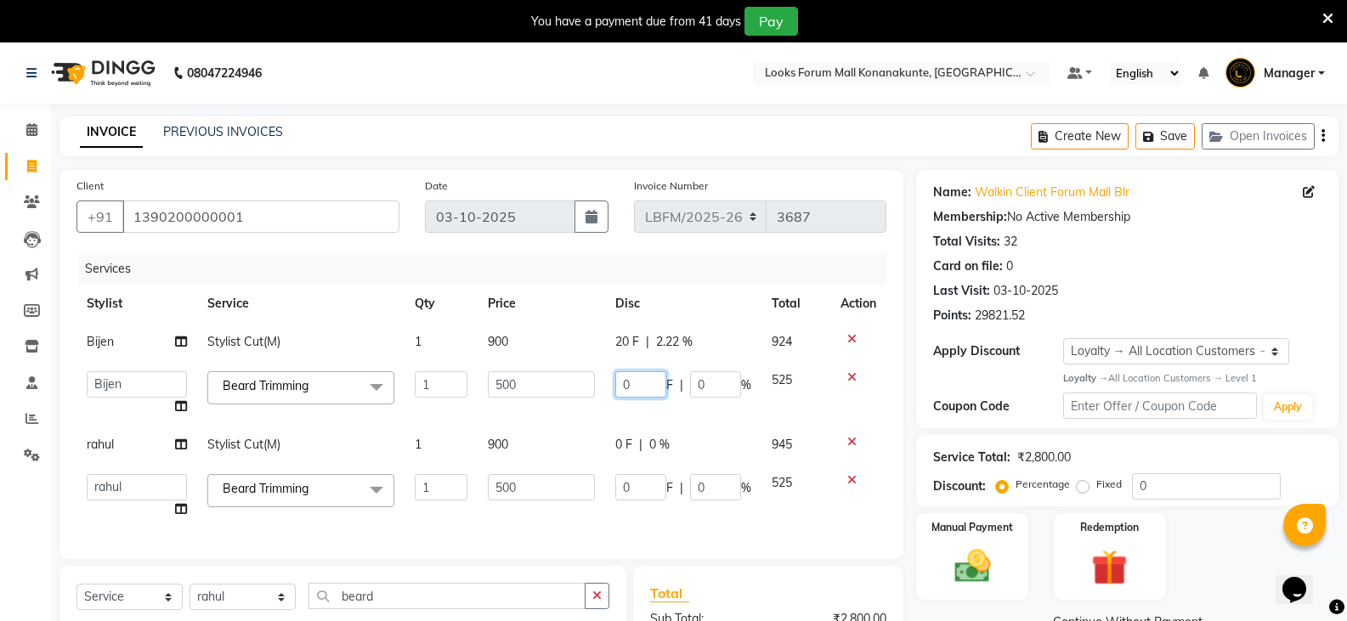
click at [632, 388] on input "0" at bounding box center [640, 384] width 51 height 26
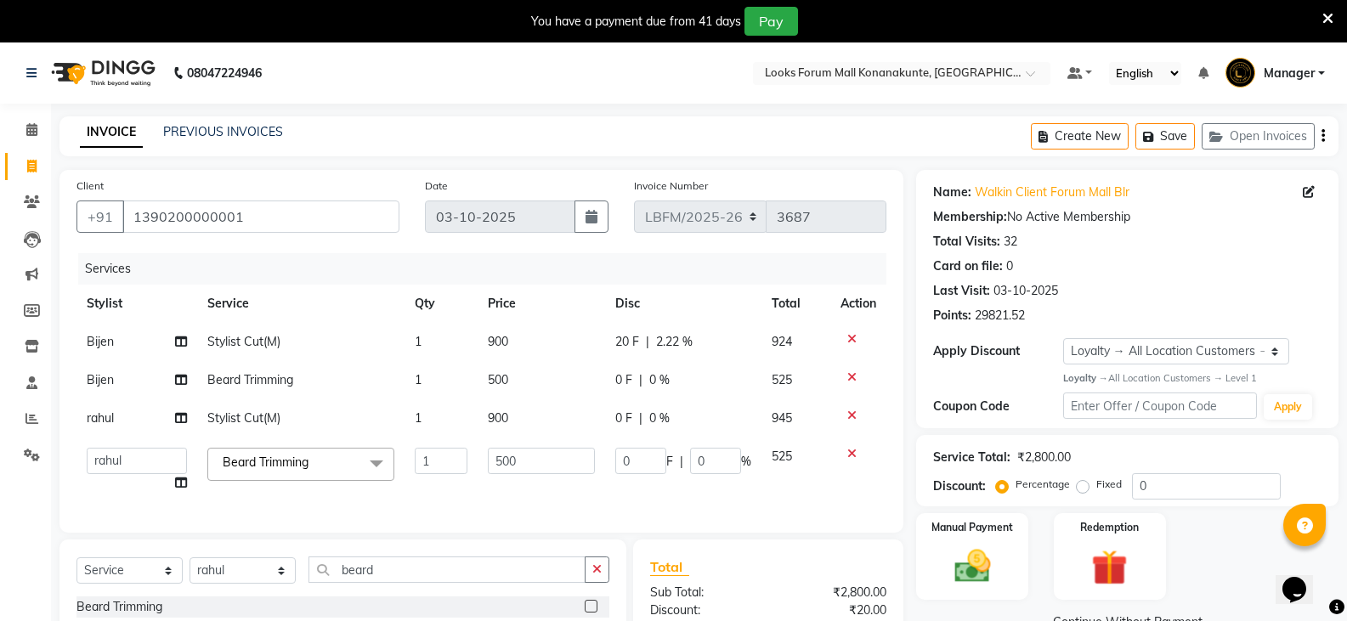
click at [660, 379] on span "0 %" at bounding box center [659, 380] width 20 height 18
select select "90392"
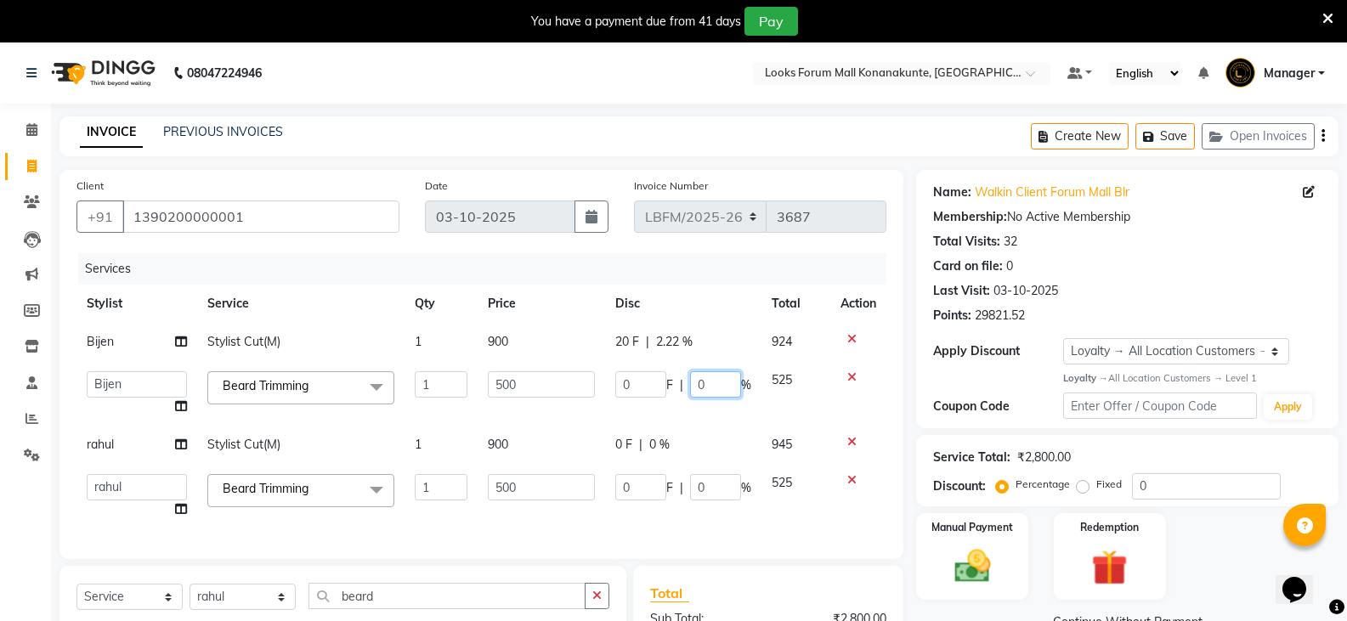
click at [705, 381] on input "0" at bounding box center [715, 384] width 51 height 26
type input "20"
click at [701, 410] on tbody "Bijen Stylist Cut(M) 1 900 20 F | 2.22 % 924 Ananya_Nails Ashu Bijen Bishop_Mgr…" at bounding box center [481, 426] width 810 height 206
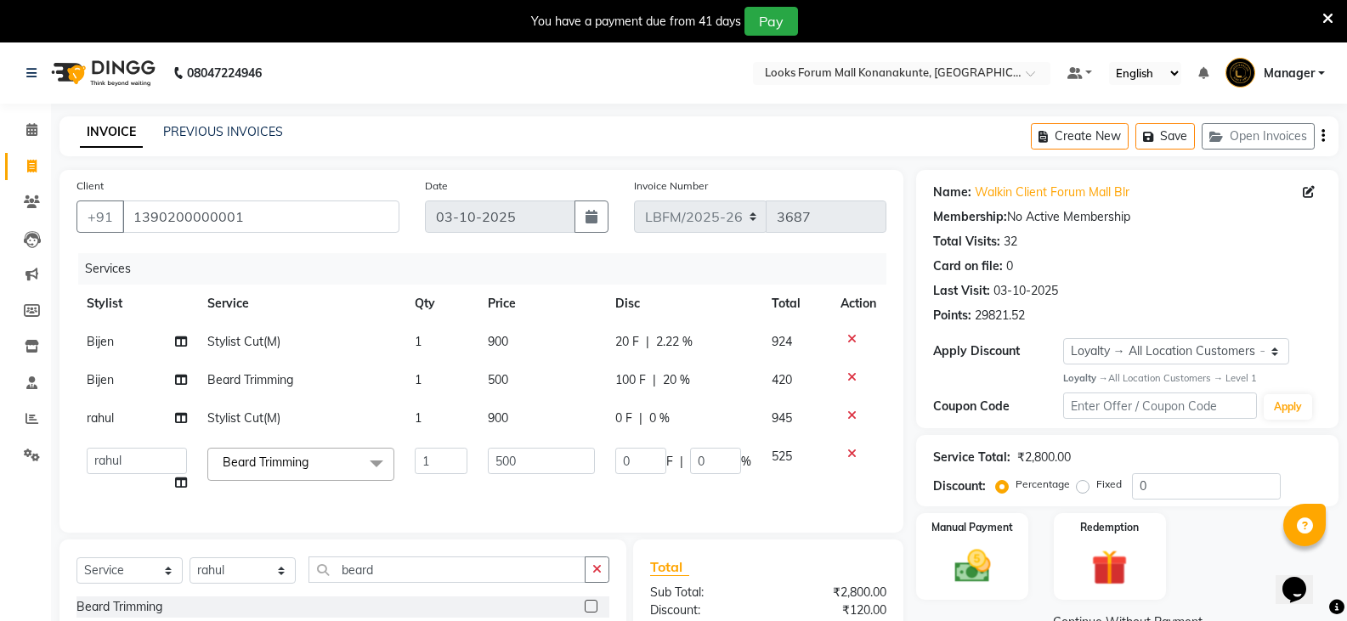
click at [673, 335] on span "2.22 %" at bounding box center [674, 342] width 37 height 18
select select "90392"
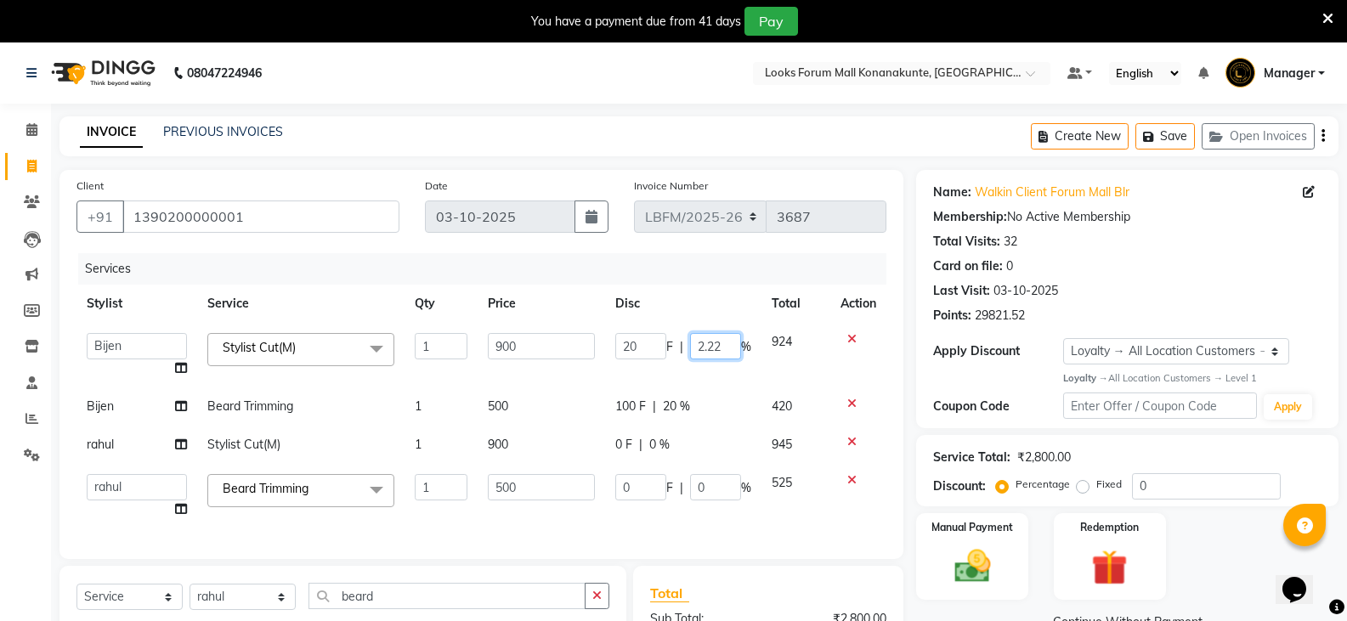
drag, startPoint x: 673, startPoint y: 335, endPoint x: 706, endPoint y: 348, distance: 35.5
click at [705, 348] on input "2.22" at bounding box center [715, 346] width 51 height 26
click at [726, 350] on input "2.22" at bounding box center [715, 346] width 51 height 26
type input "20"
click at [721, 375] on tbody "Ananya_Nails Ashu Bijen Bishop_Mgr Counter Sales Manager Mirisha rahul Rayel Sa…" at bounding box center [481, 426] width 810 height 206
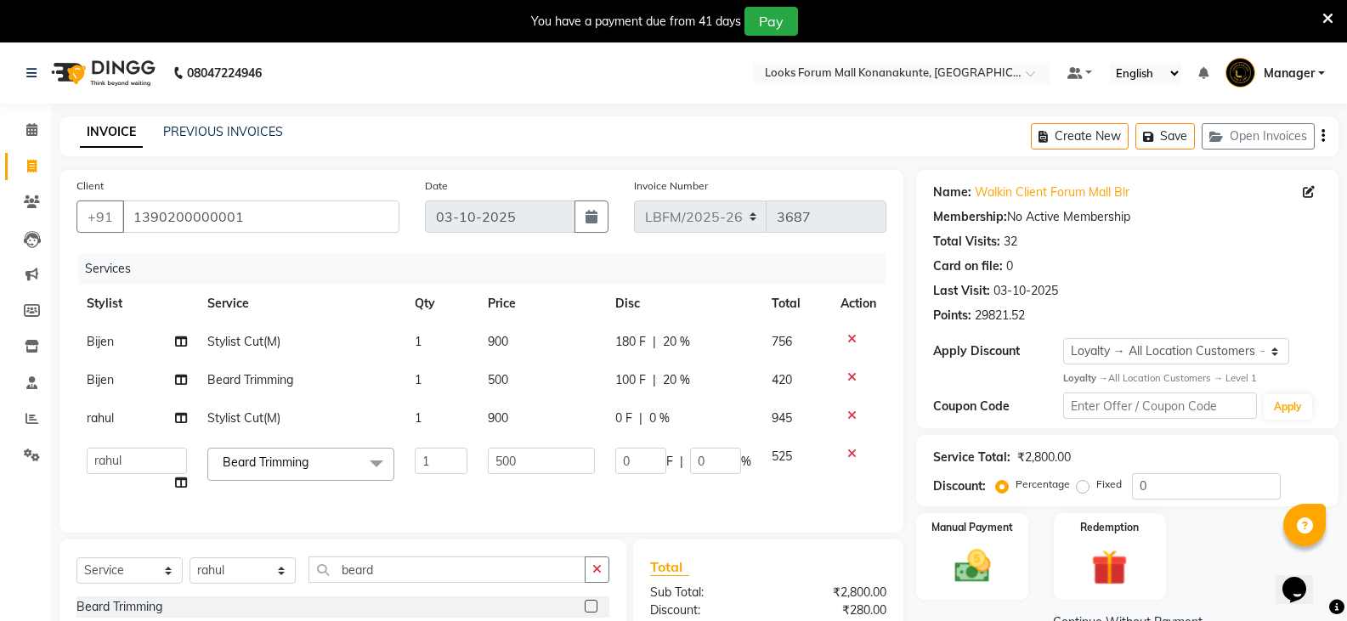
click at [655, 416] on span "0 %" at bounding box center [659, 419] width 20 height 18
select select "90391"
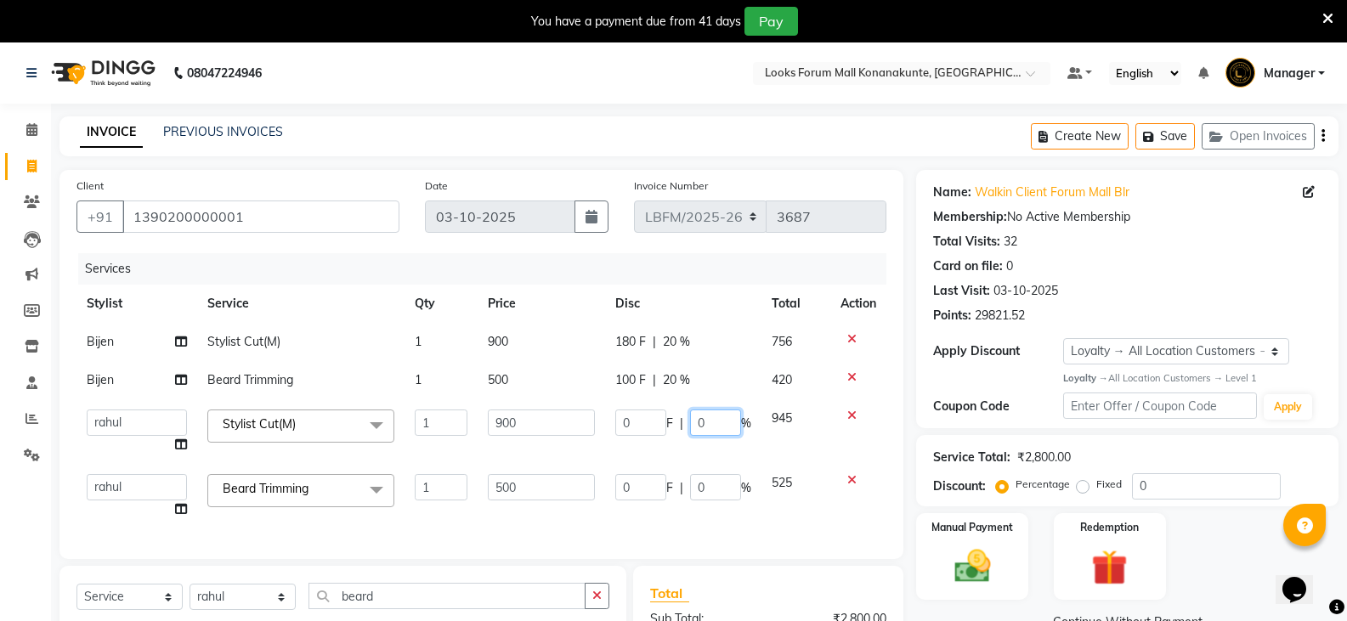
click at [691, 421] on input "0" at bounding box center [715, 423] width 51 height 26
type input "20"
click at [697, 433] on input "20" at bounding box center [715, 423] width 51 height 26
click at [694, 488] on td "0 F | 0 %" at bounding box center [683, 496] width 156 height 65
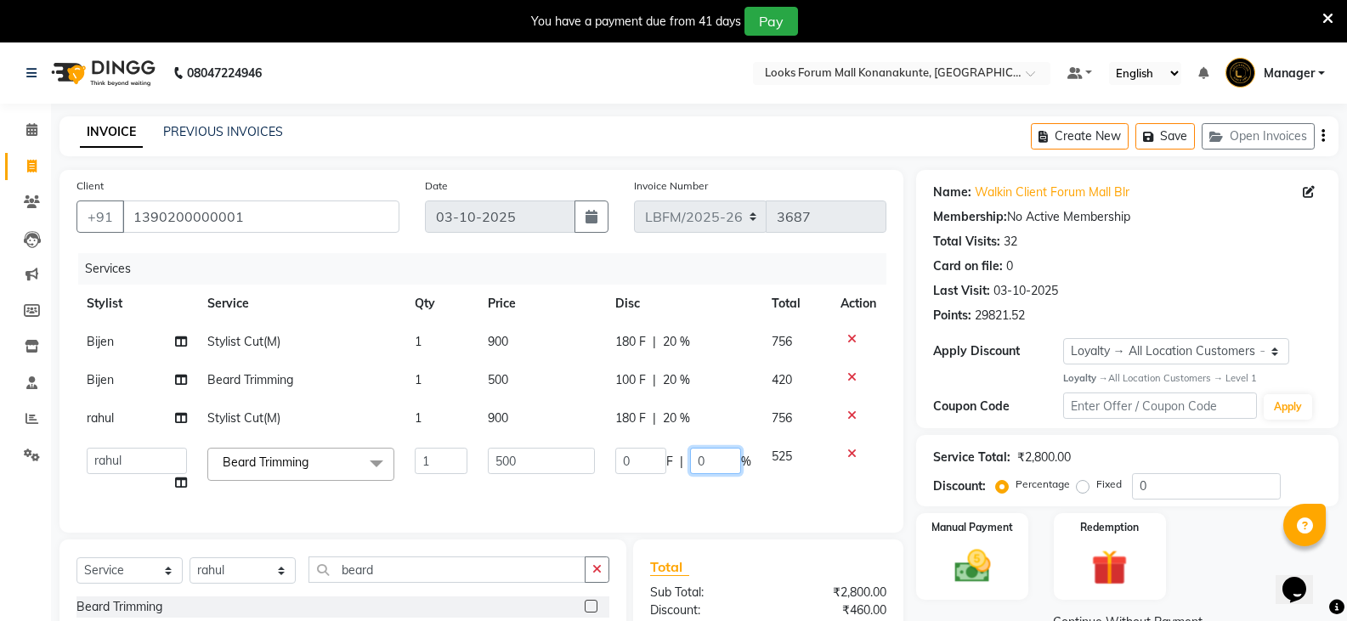
type input "20"
click at [700, 486] on div "Services Stylist Service Qty Price Disc Total Action Bijen Stylist Cut(M) 1 900…" at bounding box center [481, 384] width 810 height 263
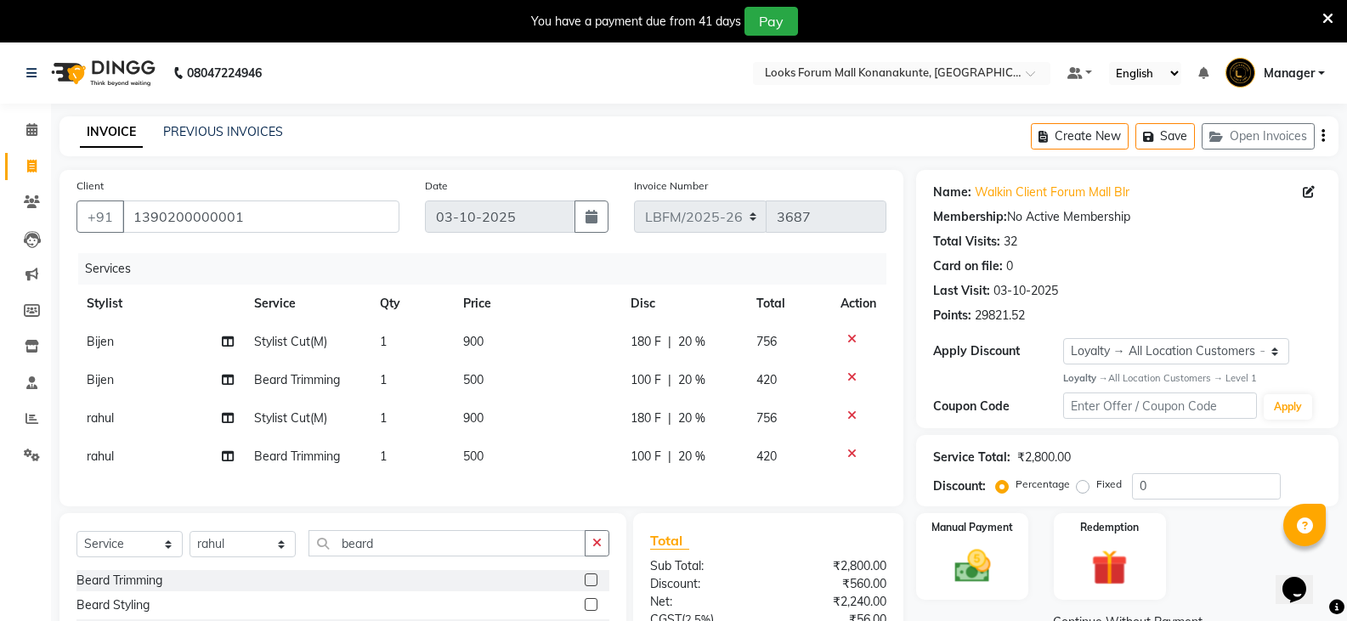
click at [695, 483] on div "Services Stylist Service Qty Price Disc Total Action Bijen Stylist Cut(M) 1 900…" at bounding box center [481, 371] width 810 height 236
click at [299, 224] on input "1390200000001" at bounding box center [260, 217] width 277 height 32
click at [301, 239] on div "Client +91 1390200000001" at bounding box center [238, 212] width 348 height 70
click at [327, 167] on main "INVOICE PREVIOUS INVOICES Create New Save Open Invoices Client +91 139020000000…" at bounding box center [699, 452] width 1296 height 672
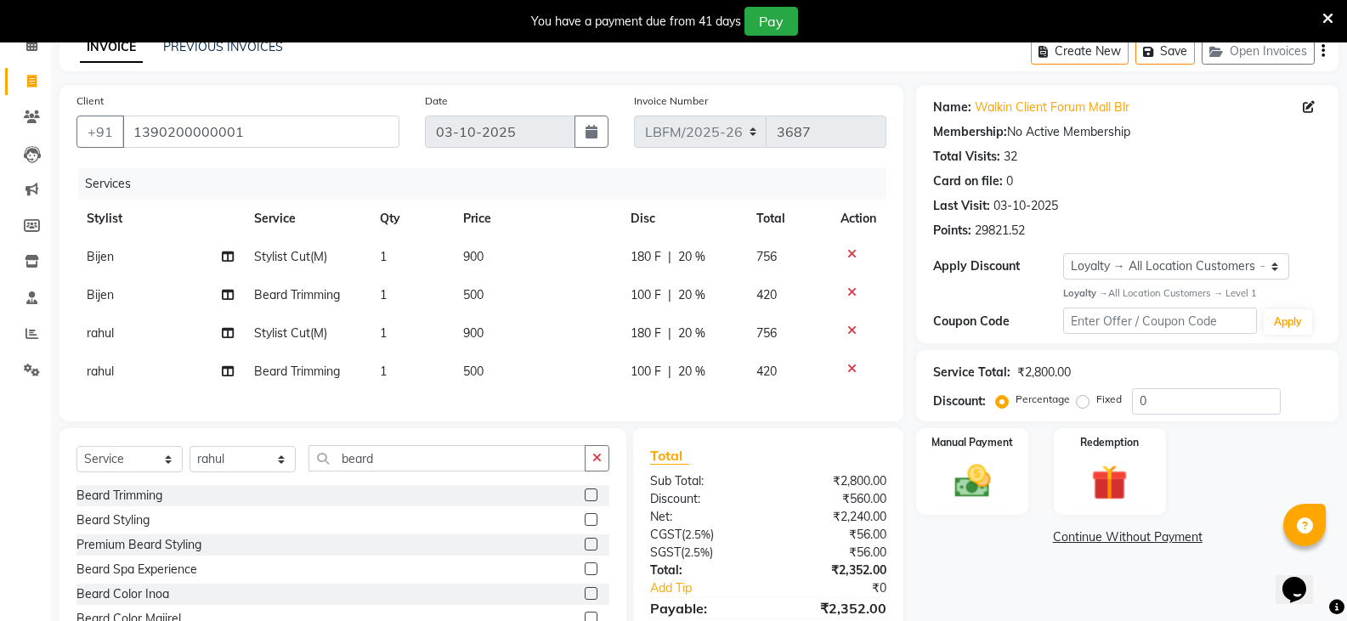
scroll to position [180, 0]
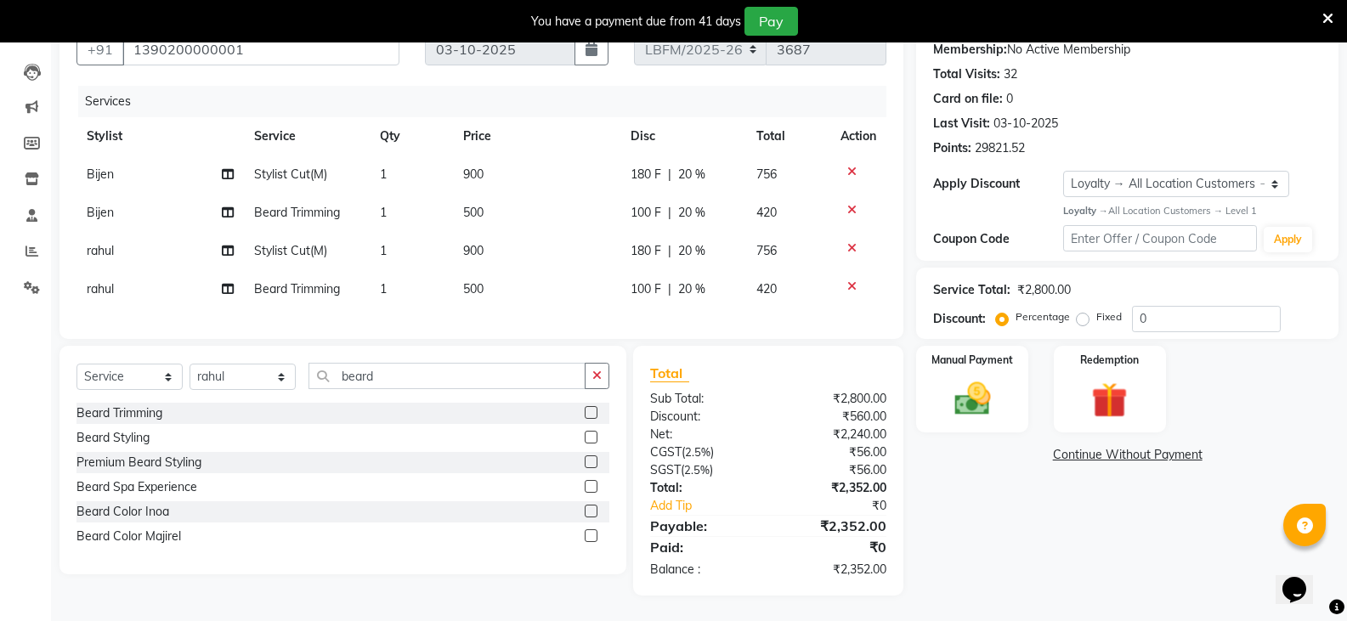
click at [848, 242] on icon at bounding box center [851, 248] width 9 height 12
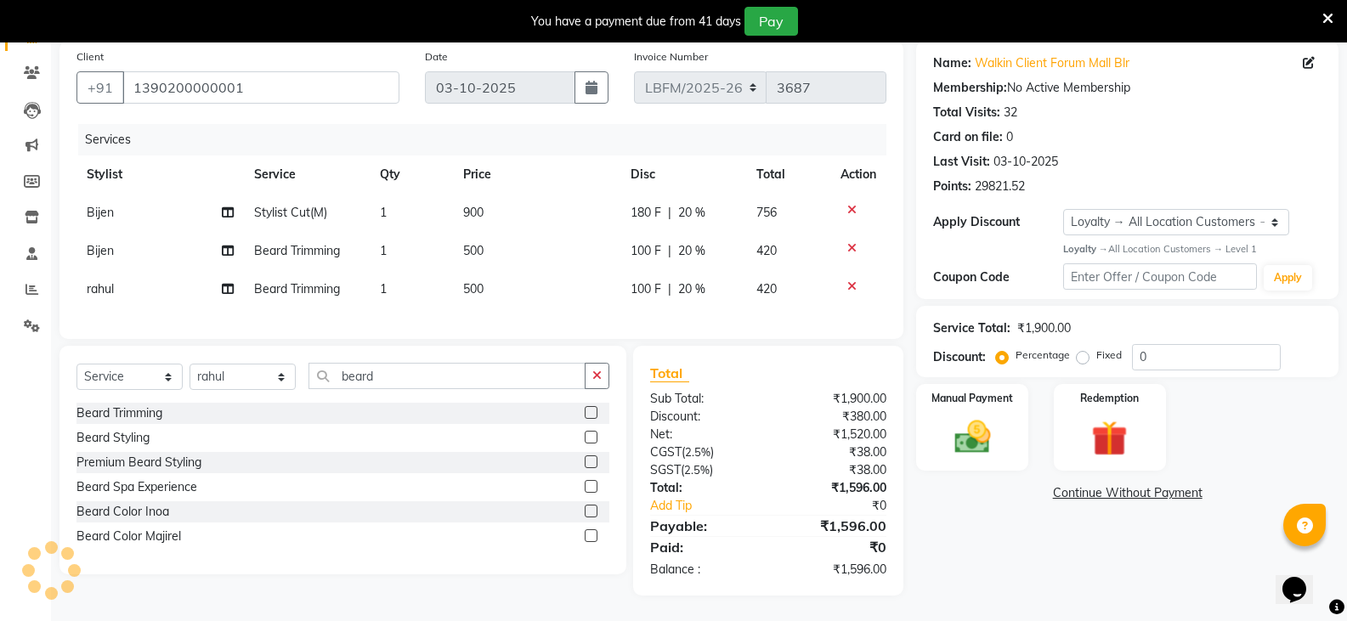
click at [853, 280] on icon at bounding box center [851, 286] width 9 height 12
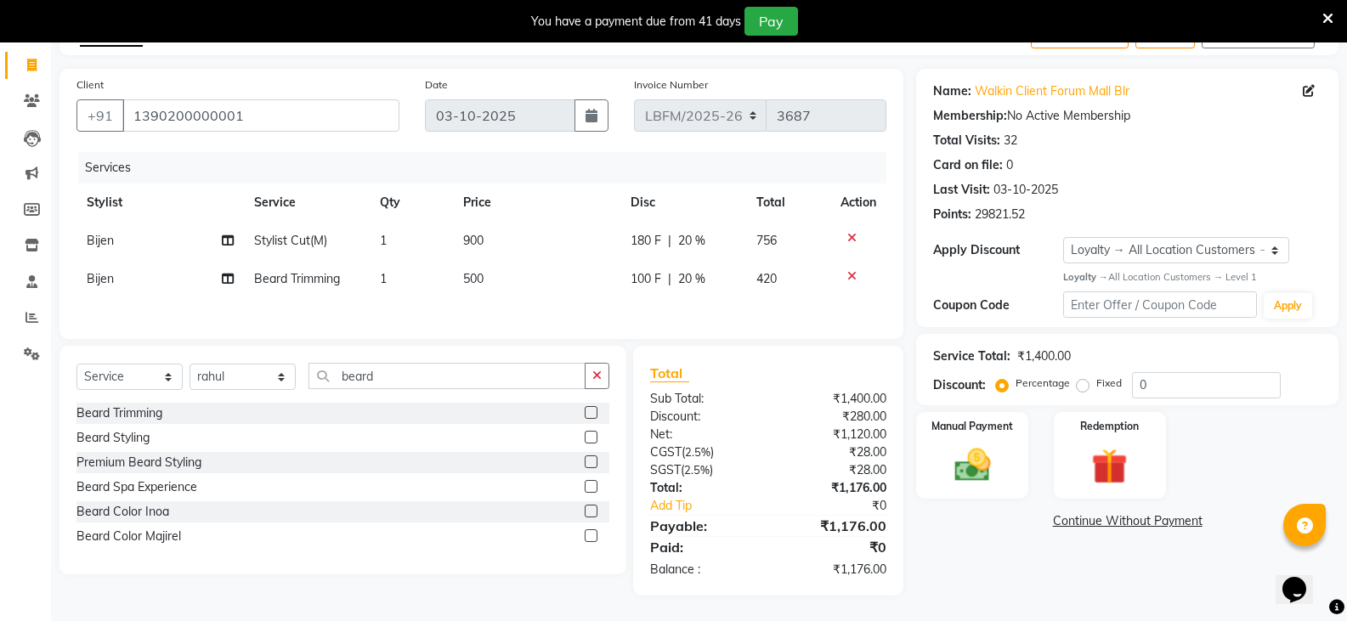
scroll to position [104, 0]
click at [988, 469] on img at bounding box center [972, 465] width 60 height 43
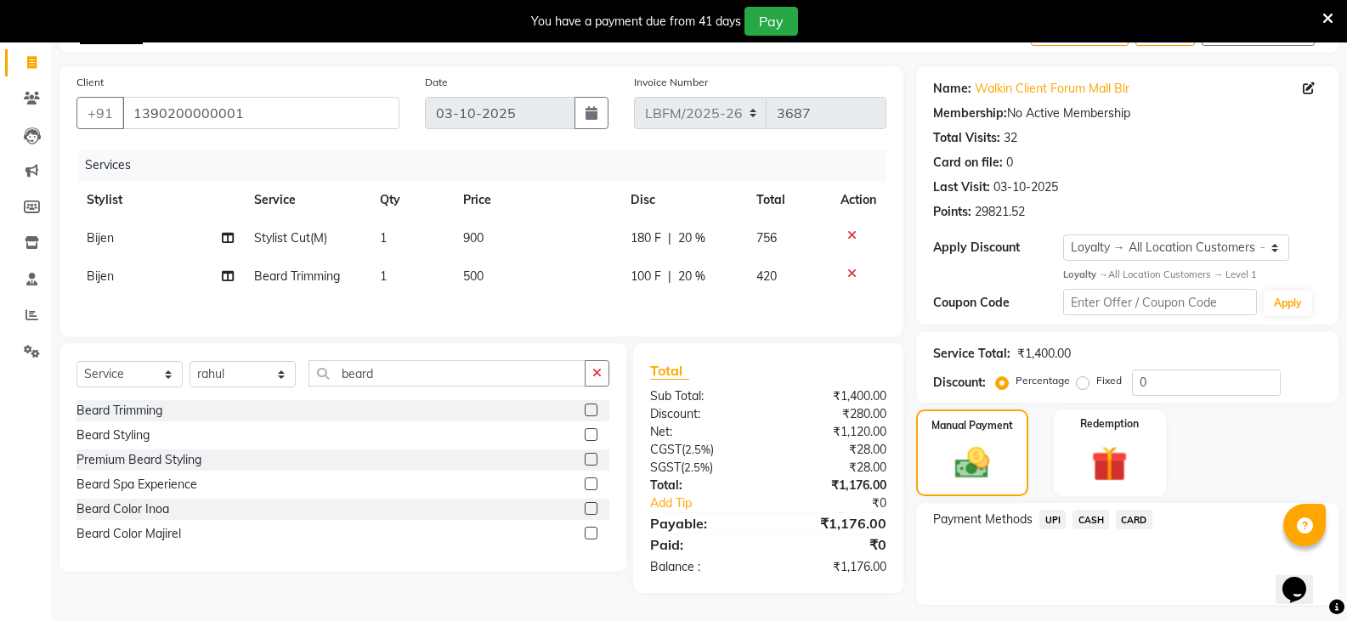
scroll to position [148, 0]
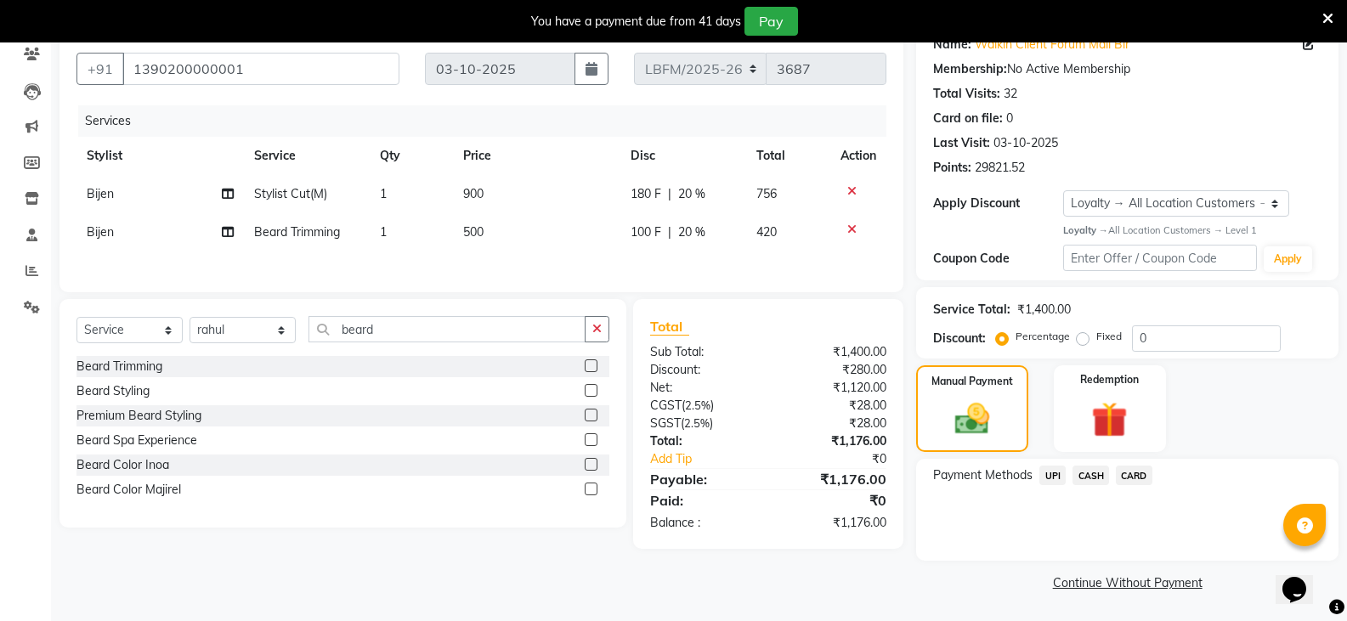
click at [1126, 471] on span "CARD" at bounding box center [1134, 476] width 37 height 20
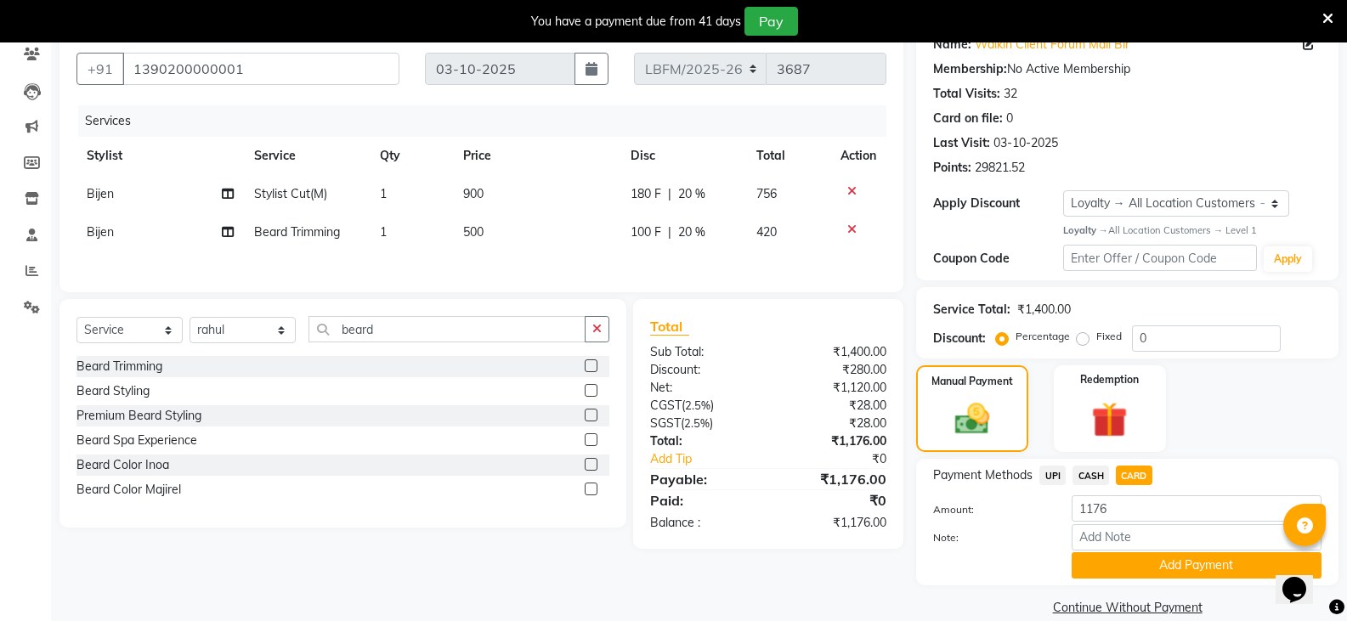
scroll to position [173, 0]
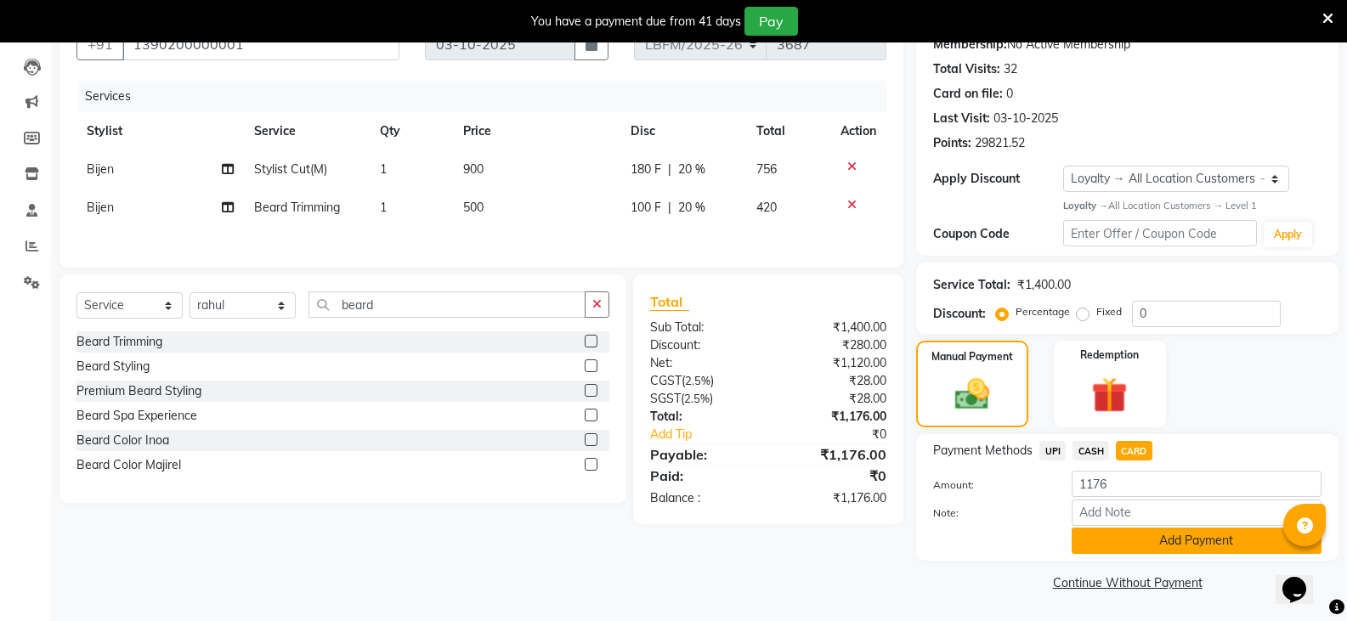
click at [1119, 546] on button "Add Payment" at bounding box center [1197, 541] width 250 height 26
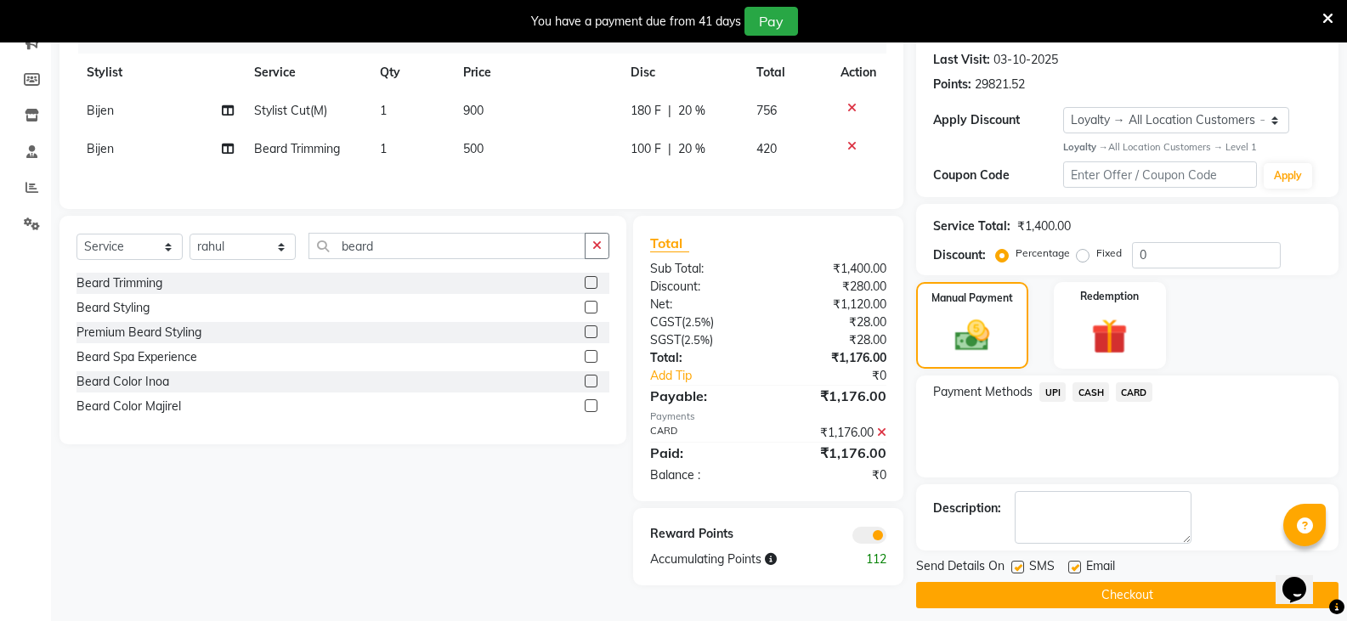
scroll to position [244, 0]
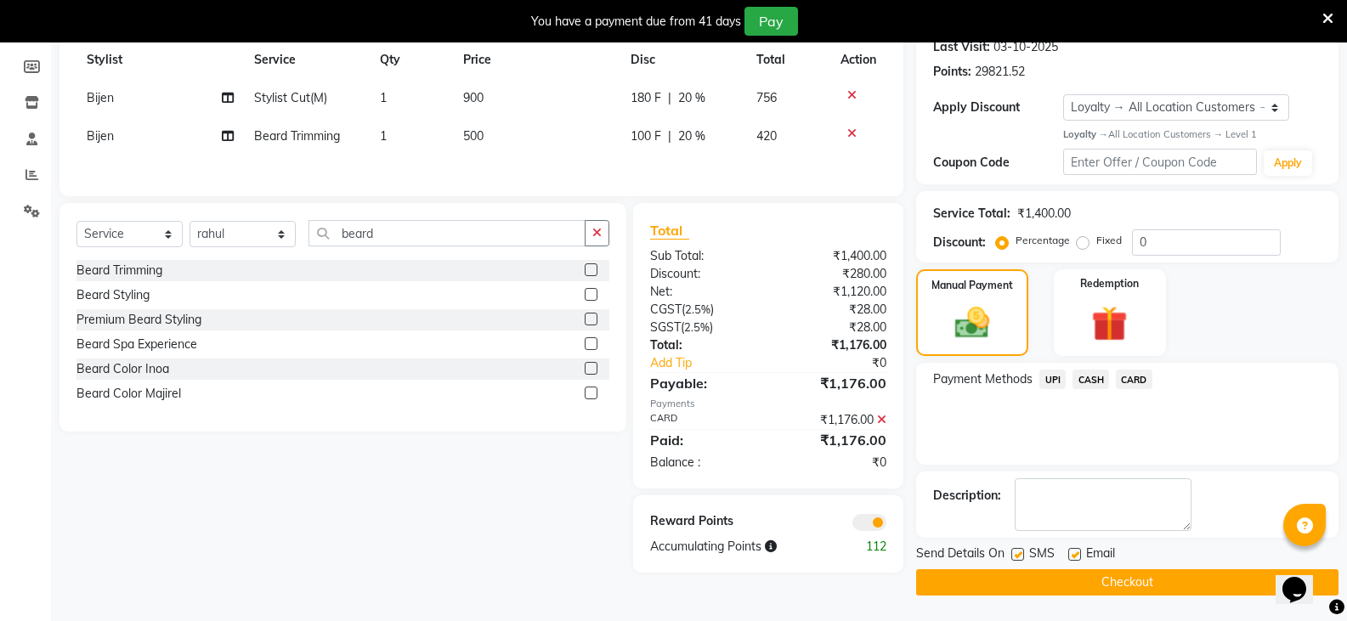
click at [1116, 585] on button "Checkout" at bounding box center [1127, 582] width 422 height 26
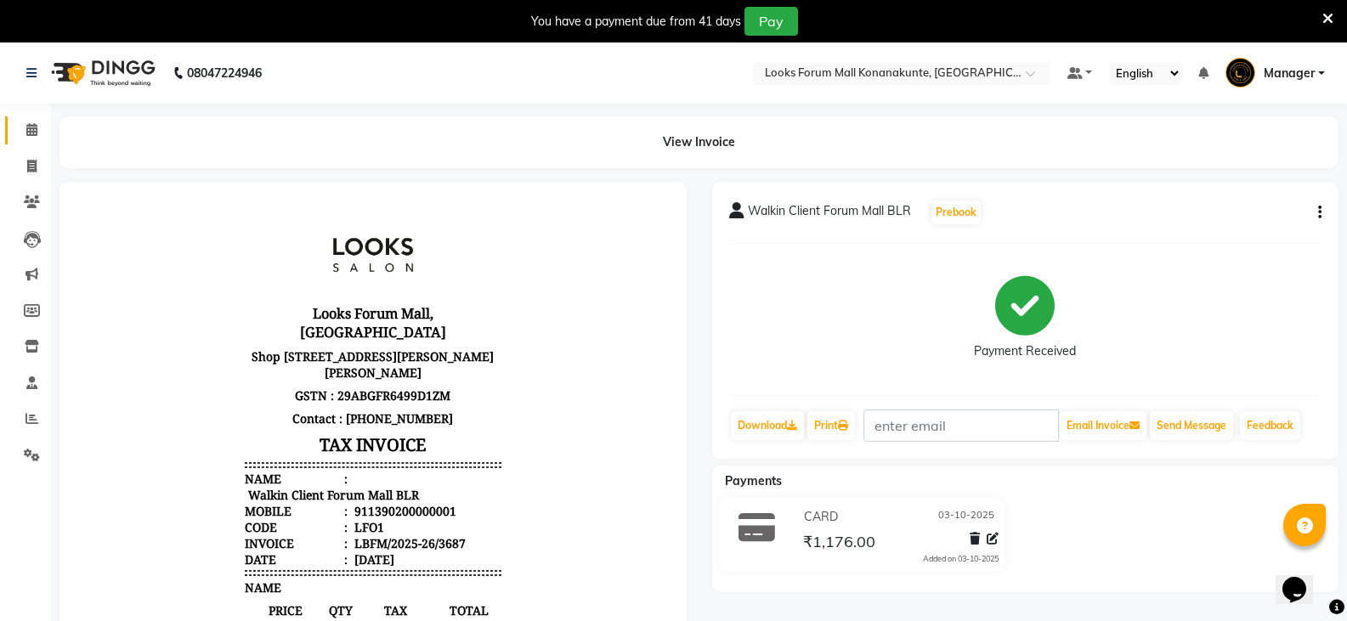
click at [31, 119] on link "Calendar" at bounding box center [25, 130] width 41 height 28
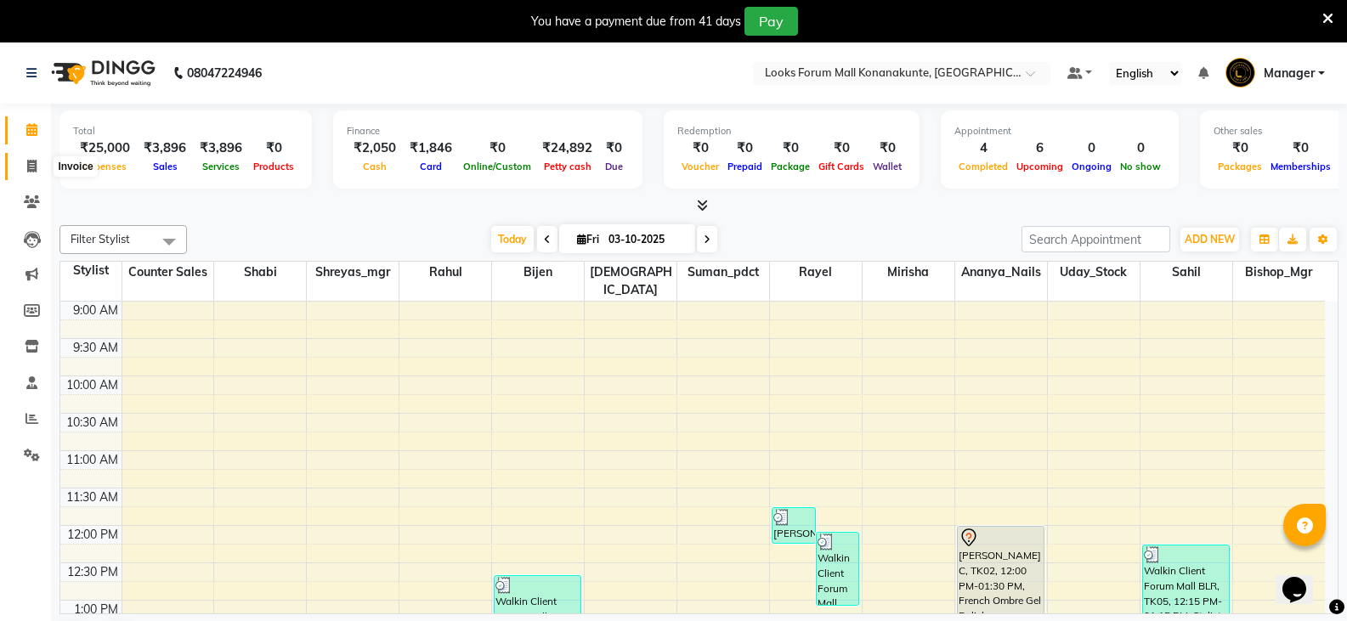
click at [29, 161] on icon at bounding box center [31, 166] width 9 height 13
select select "service"
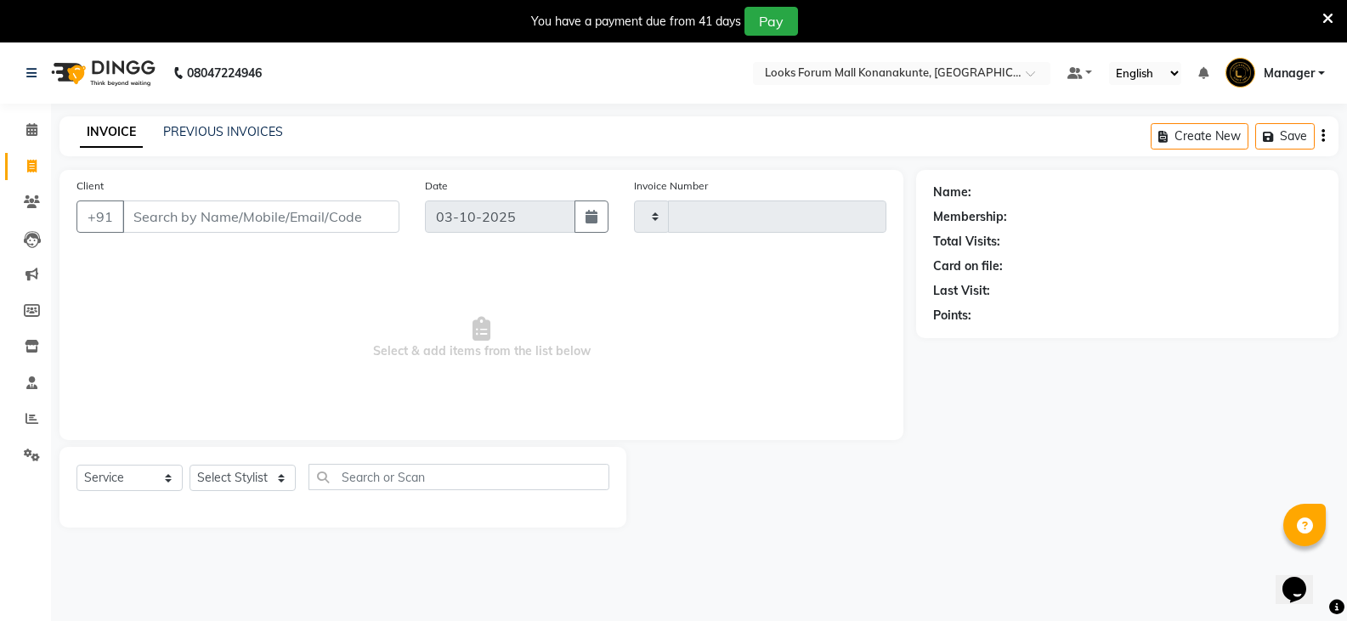
type input "3688"
select select "8945"
click at [236, 230] on input "Client" at bounding box center [260, 217] width 277 height 32
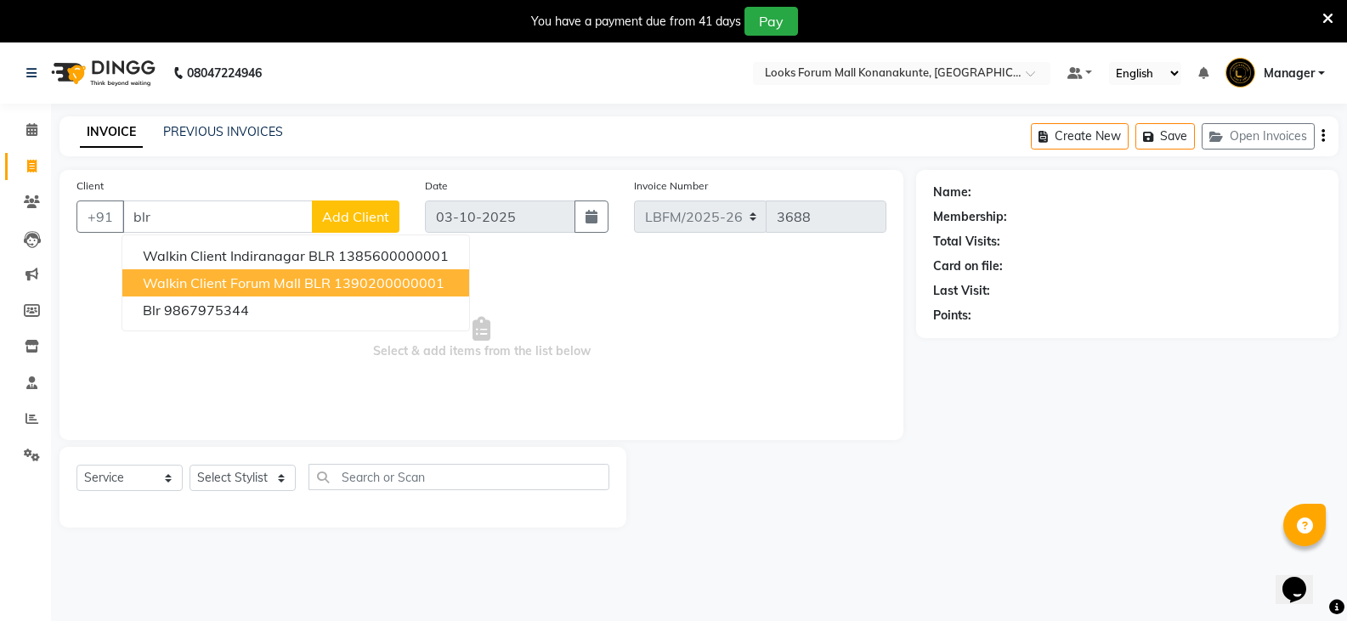
click at [232, 280] on span "Walkin Client Forum Mall BLR" at bounding box center [237, 283] width 188 height 17
type input "1390200000001"
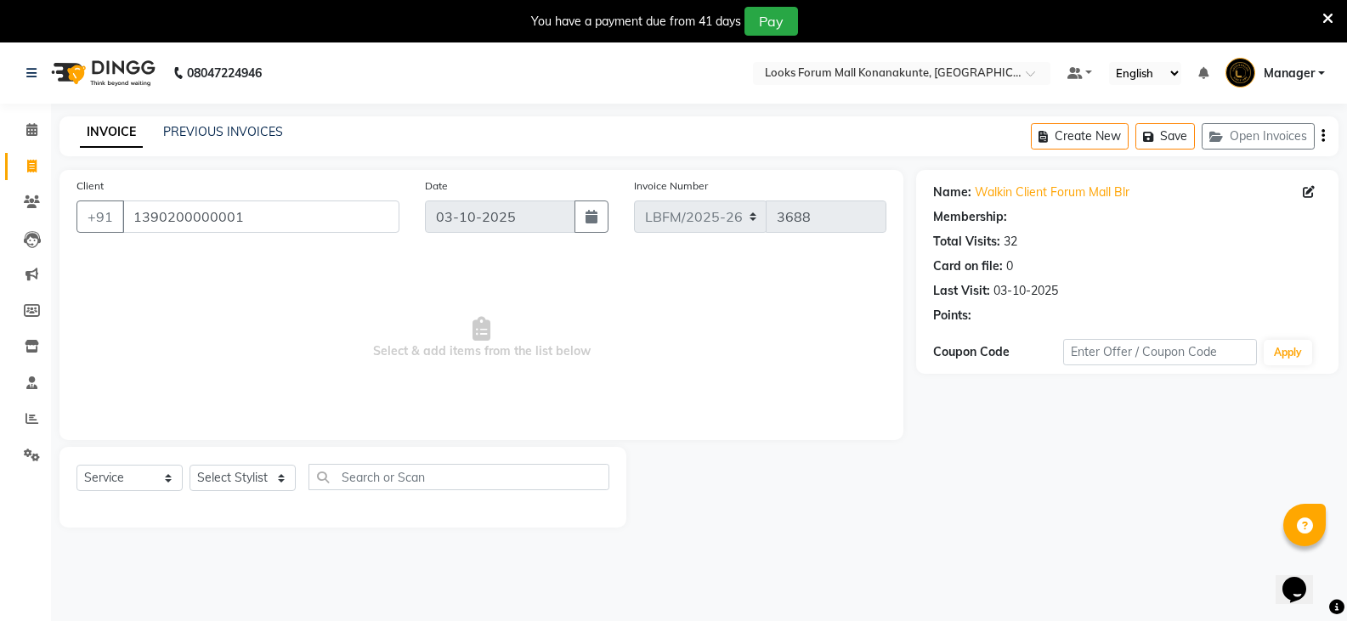
select select "1: Object"
click at [241, 462] on div "Select Service Product Membership Package Voucher Prepaid Gift Card Select Styl…" at bounding box center [342, 487] width 567 height 81
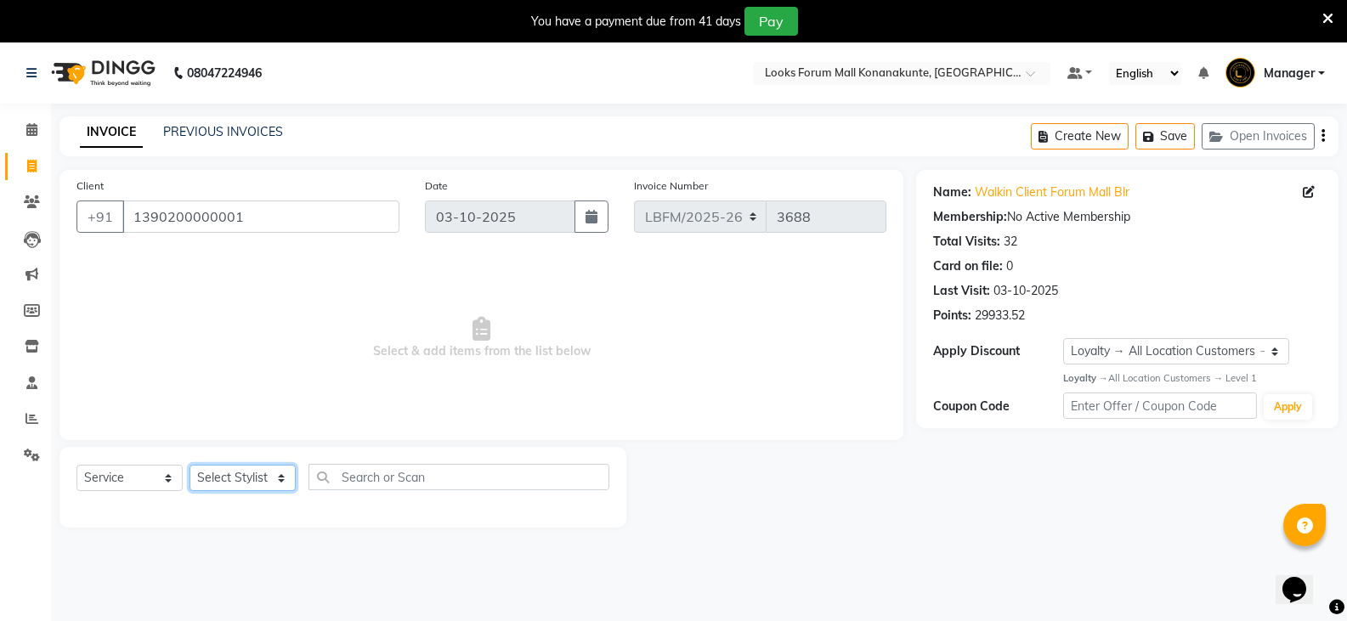
click at [242, 476] on select "Select Stylist Ananya_Nails [PERSON_NAME] Bijen Bishop_Mgr Counter Sales Manage…" at bounding box center [243, 478] width 106 height 26
select select "90391"
click at [190, 465] on select "Select Stylist Ananya_Nails [PERSON_NAME] Bijen Bishop_Mgr Counter Sales Manage…" at bounding box center [243, 478] width 106 height 26
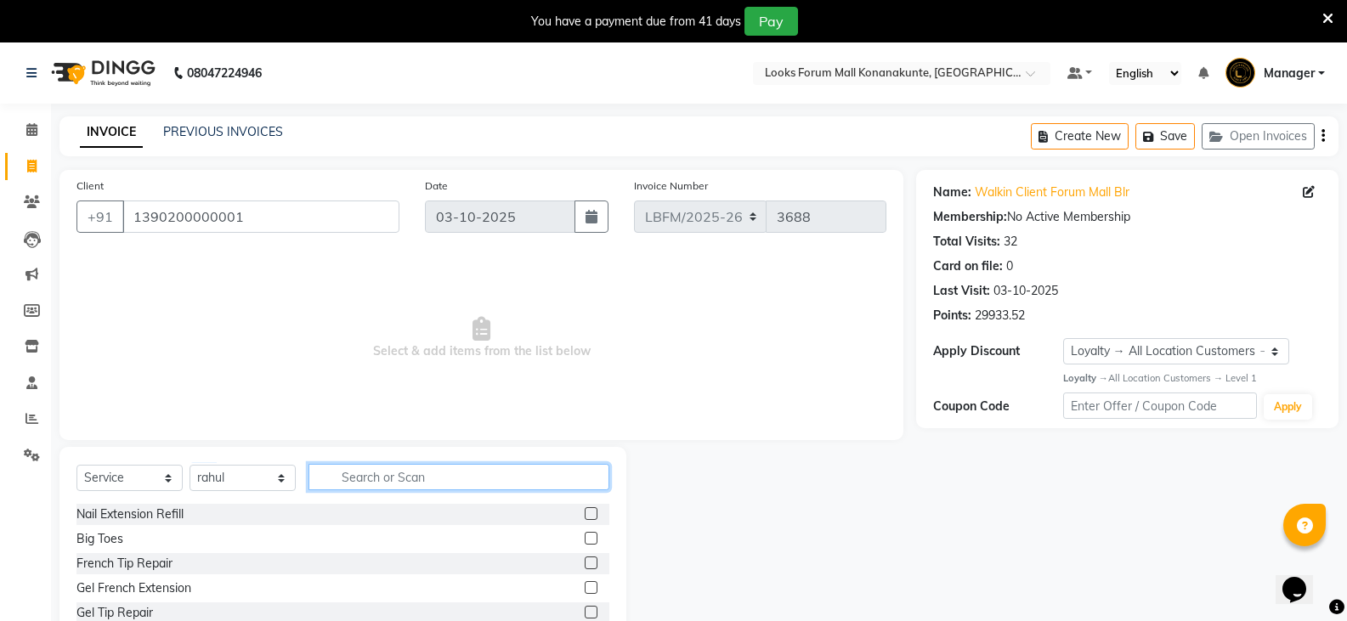
click at [359, 474] on input "text" at bounding box center [459, 477] width 301 height 26
type input "cut"
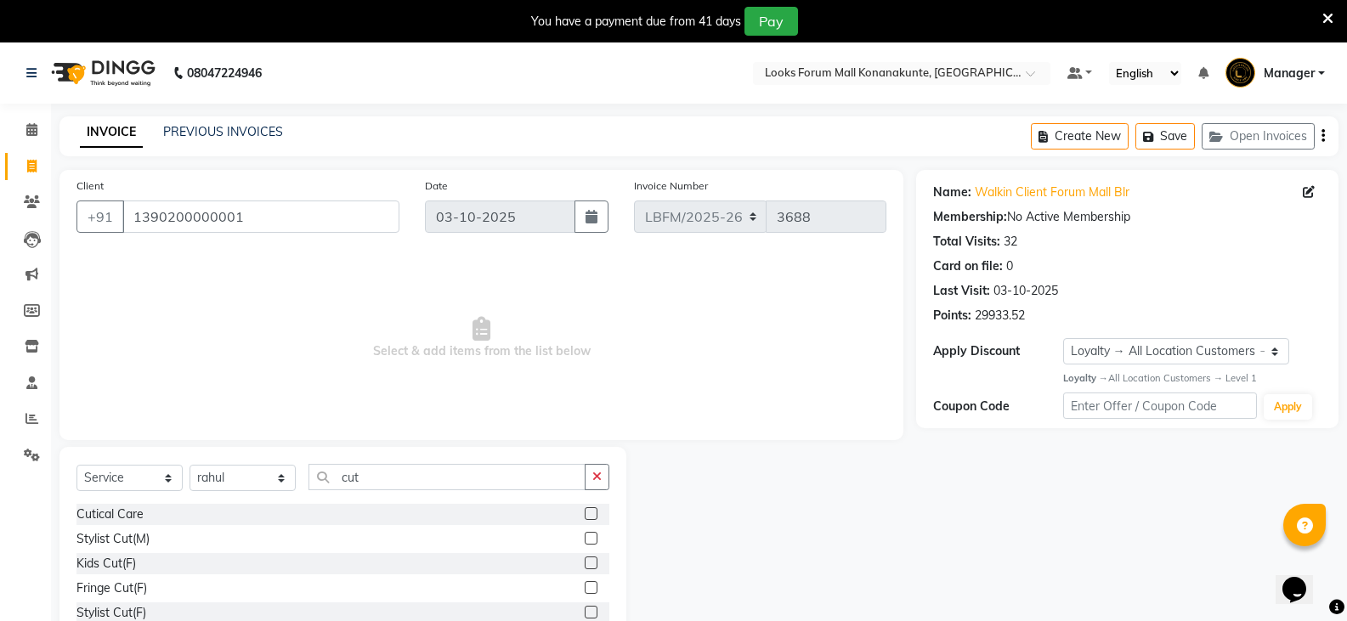
click at [585, 537] on label at bounding box center [591, 538] width 13 height 13
click at [585, 537] on input "checkbox" at bounding box center [590, 539] width 11 height 11
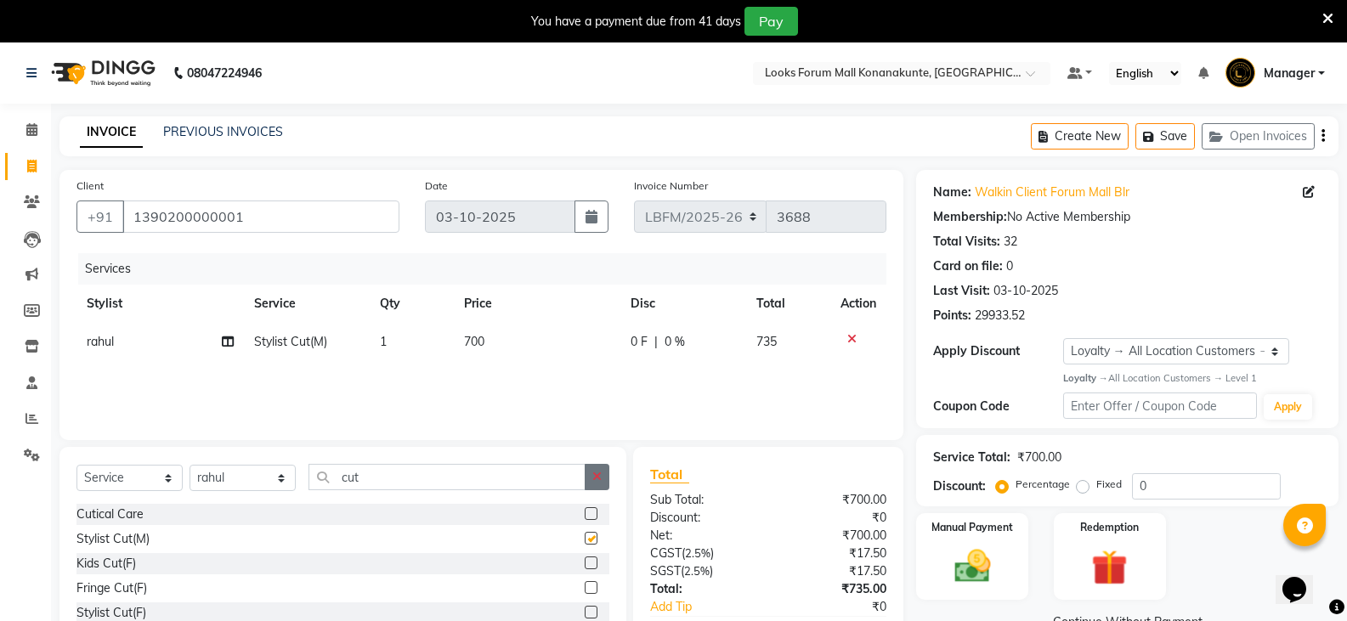
checkbox input "false"
click at [596, 480] on icon "button" at bounding box center [596, 477] width 9 height 12
click at [469, 343] on span "700" at bounding box center [474, 341] width 20 height 15
select select "90391"
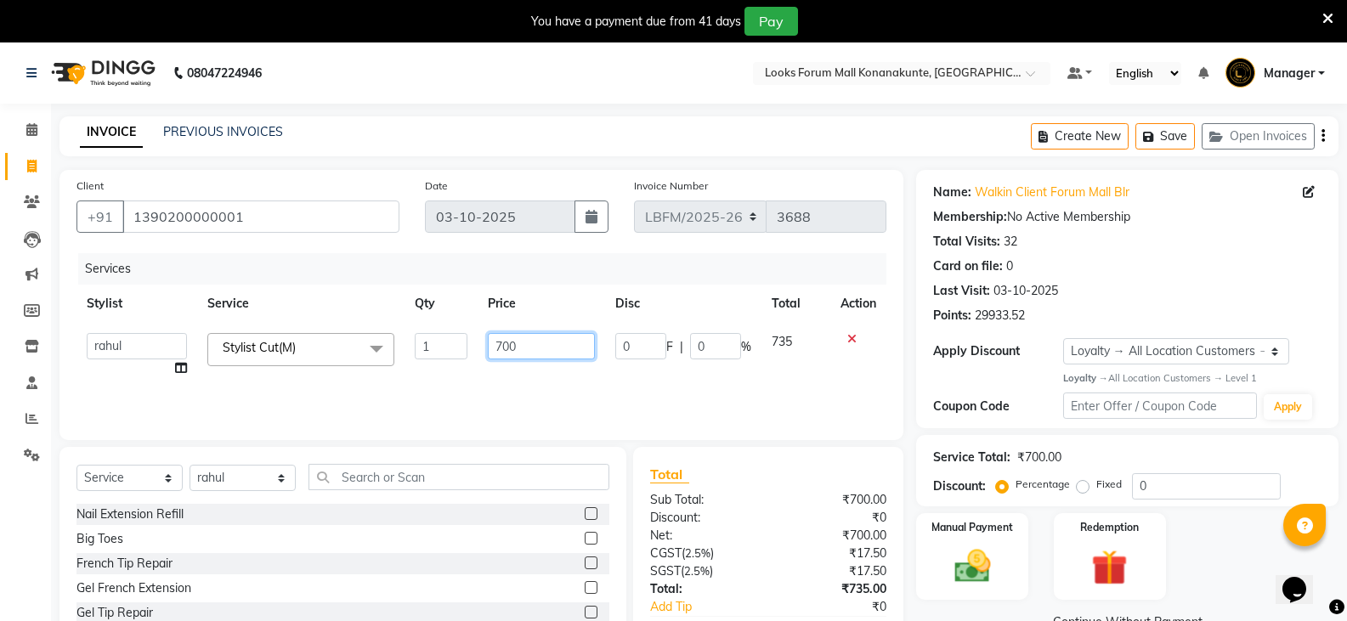
click at [496, 348] on input "700" at bounding box center [541, 346] width 106 height 26
click at [501, 348] on input "700" at bounding box center [541, 346] width 106 height 26
type input "900"
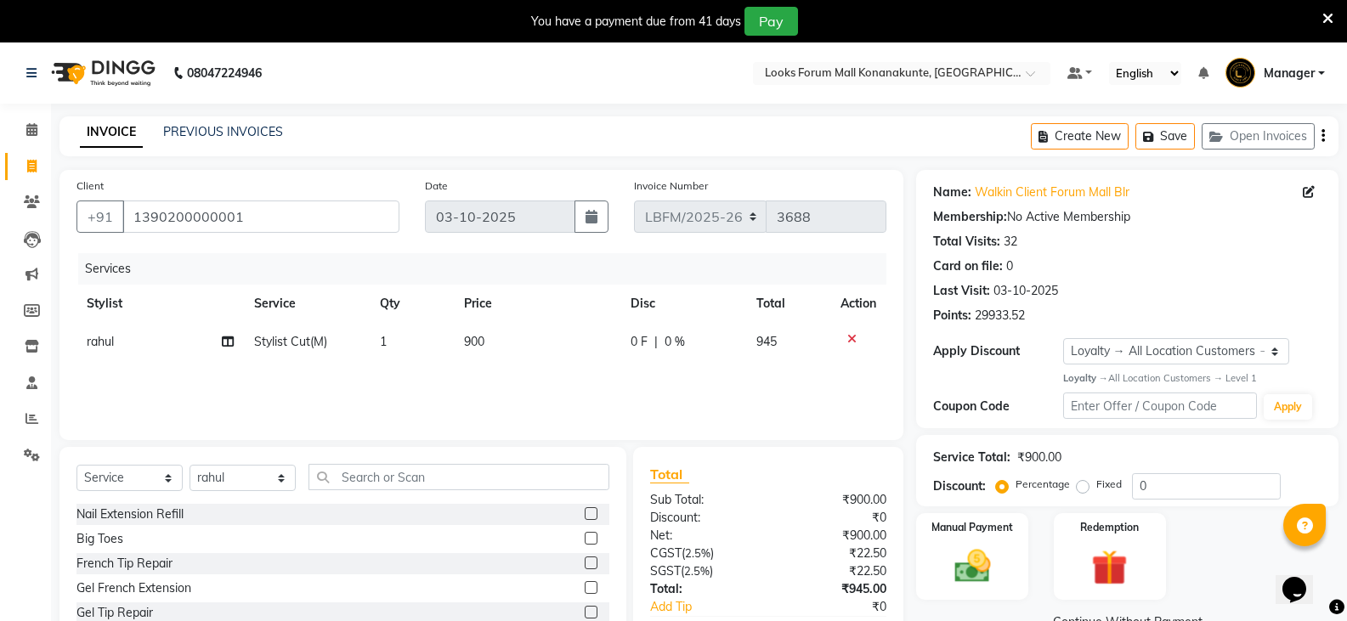
click at [508, 378] on div "Services Stylist Service Qty Price Disc Total Action rahul Stylist Cut(M) 1 900…" at bounding box center [481, 338] width 810 height 170
click at [553, 467] on input "text" at bounding box center [459, 477] width 301 height 26
type input "beard"
click at [589, 513] on label at bounding box center [591, 513] width 13 height 13
click at [589, 513] on input "checkbox" at bounding box center [590, 514] width 11 height 11
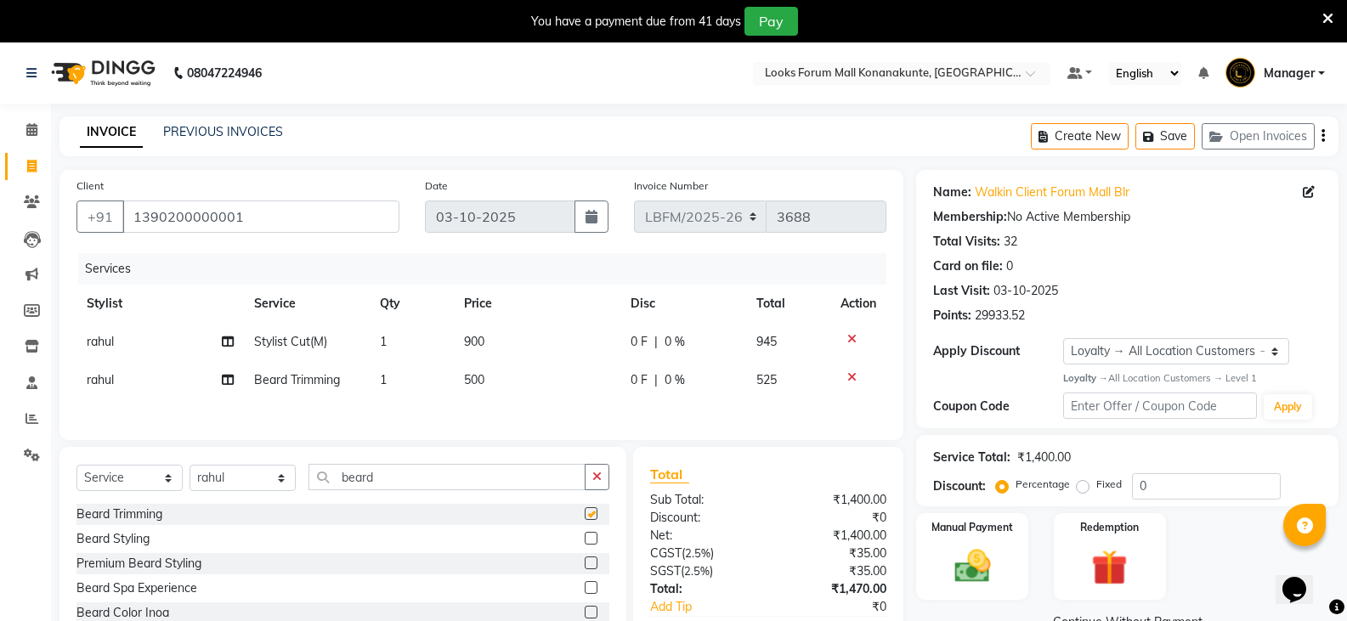
checkbox input "false"
click at [495, 385] on td "500" at bounding box center [537, 380] width 167 height 38
select select "90391"
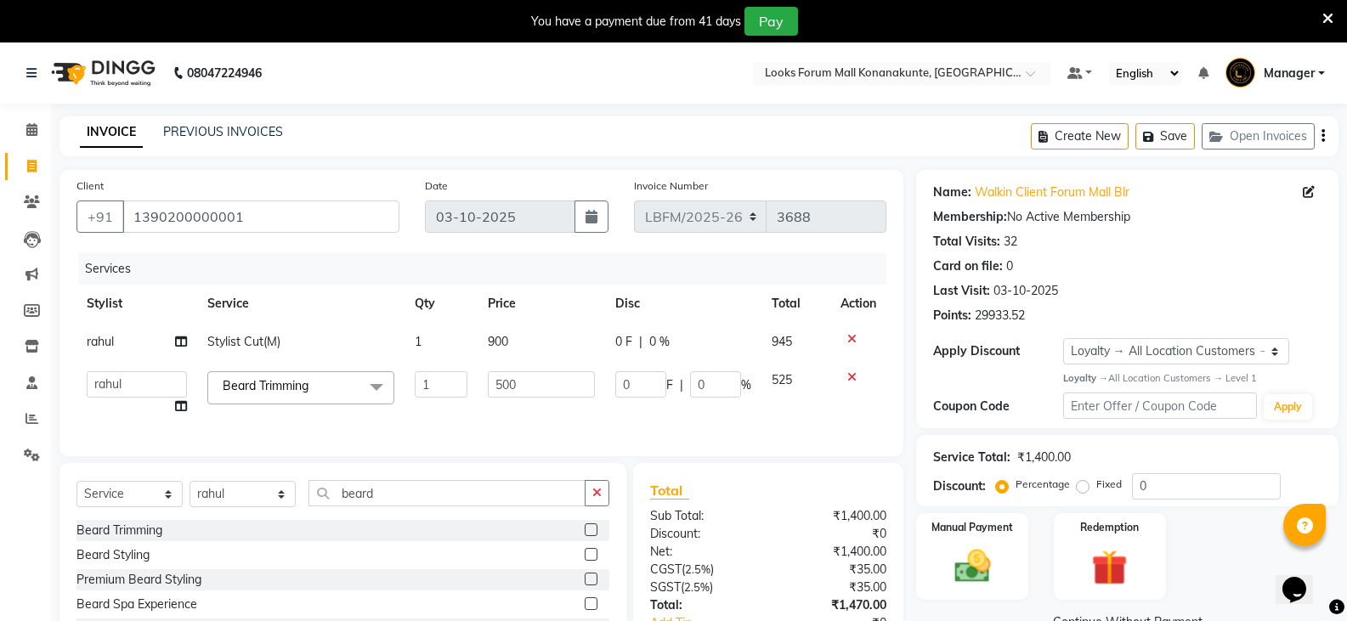
click at [518, 412] on td "500" at bounding box center [541, 393] width 127 height 65
click at [645, 337] on div "0 F | 0 %" at bounding box center [683, 342] width 136 height 18
select select "90391"
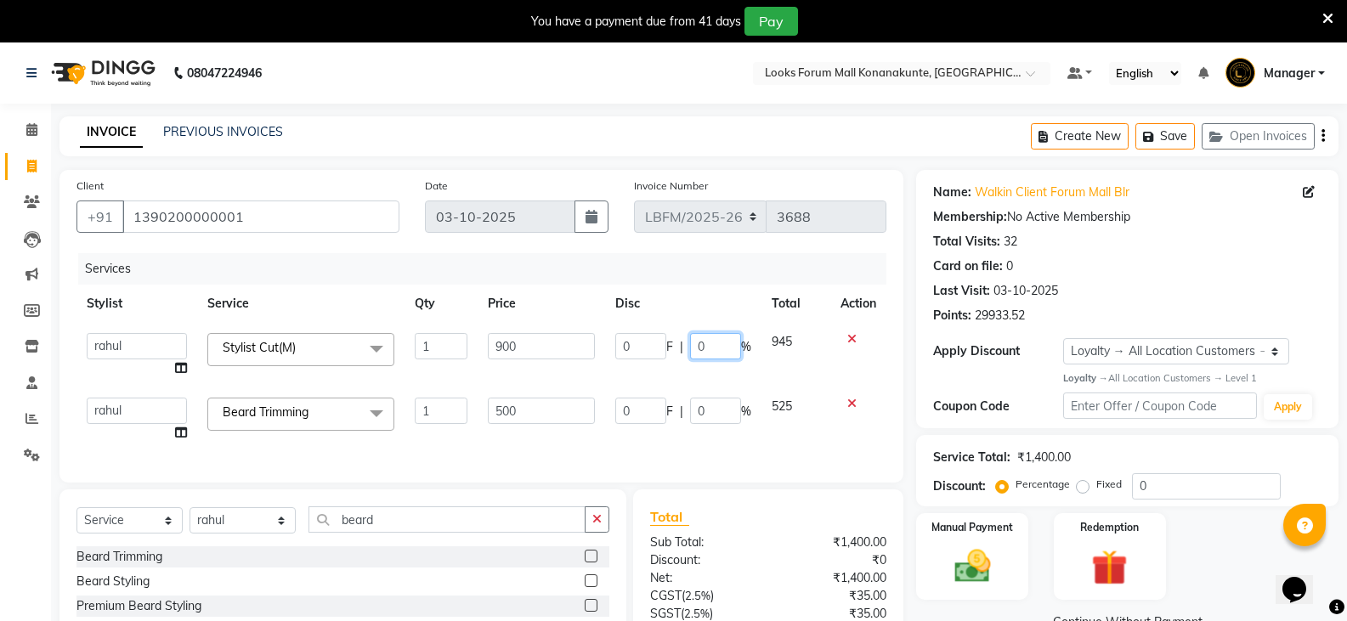
click at [697, 348] on input "0" at bounding box center [715, 346] width 51 height 26
type input "20"
click at [698, 411] on td "0 F | 0 %" at bounding box center [683, 420] width 156 height 65
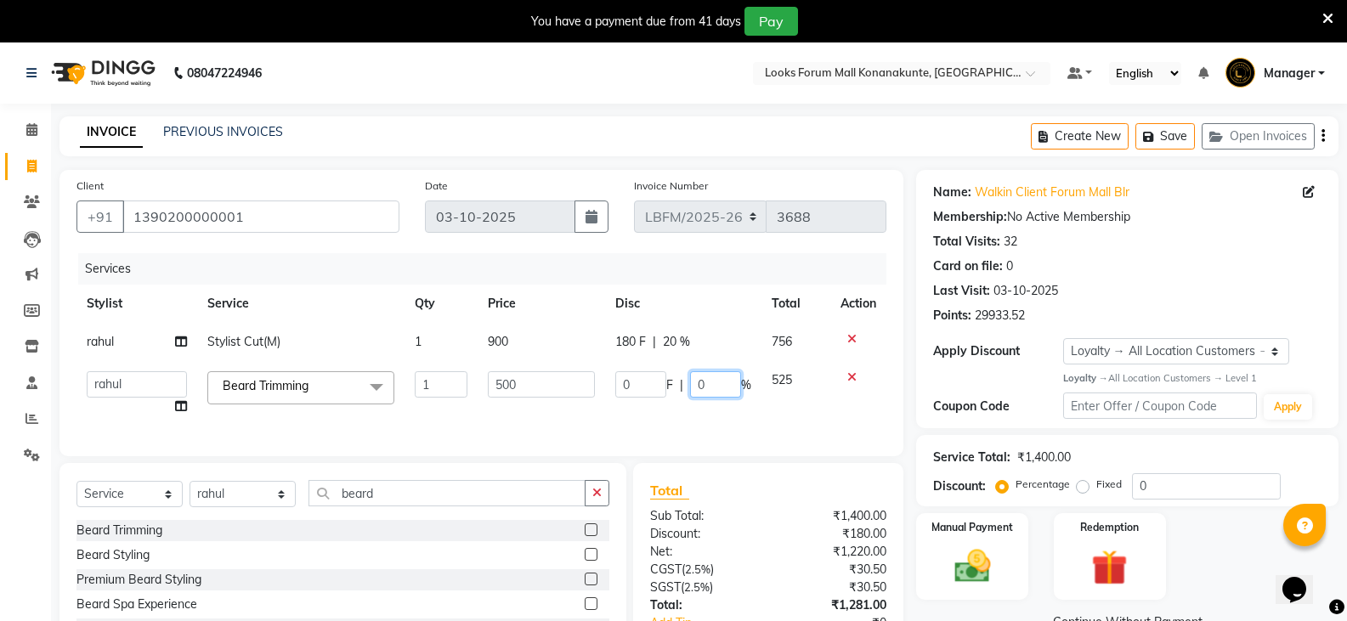
type input "20"
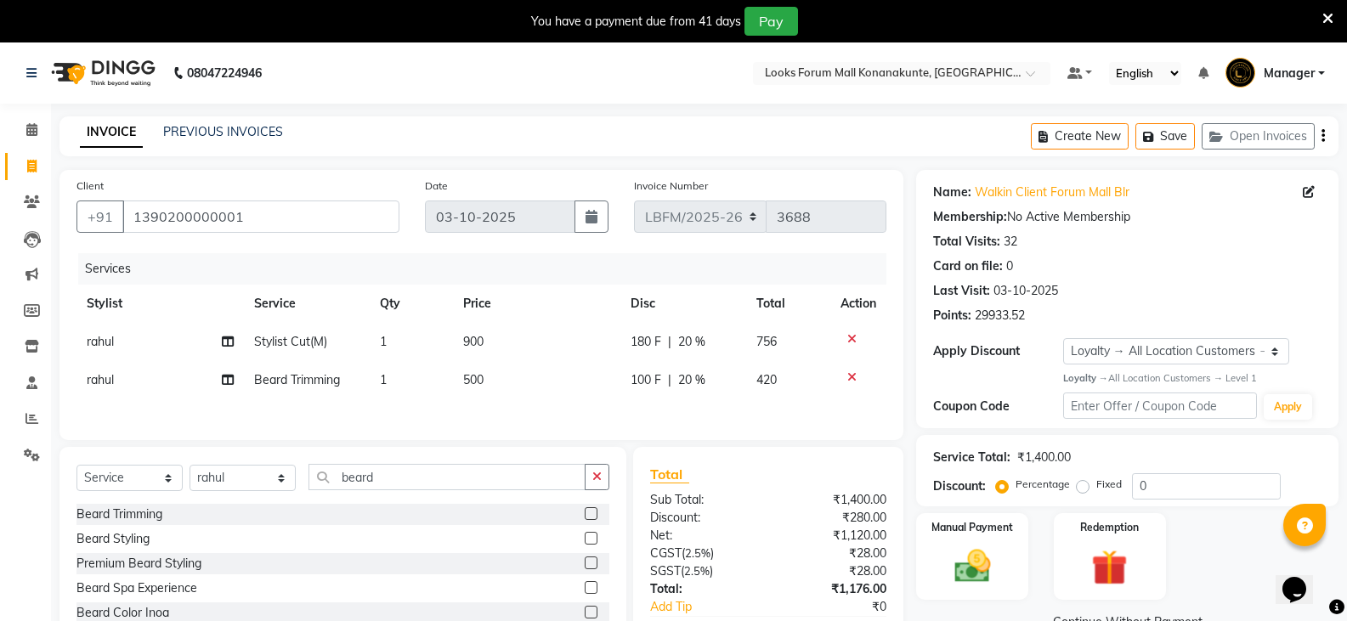
click at [777, 427] on div "Client +91 1390200000001 Date 03-10-2025 Invoice Number LBFM/2025-26 3688 Servi…" at bounding box center [481, 305] width 844 height 270
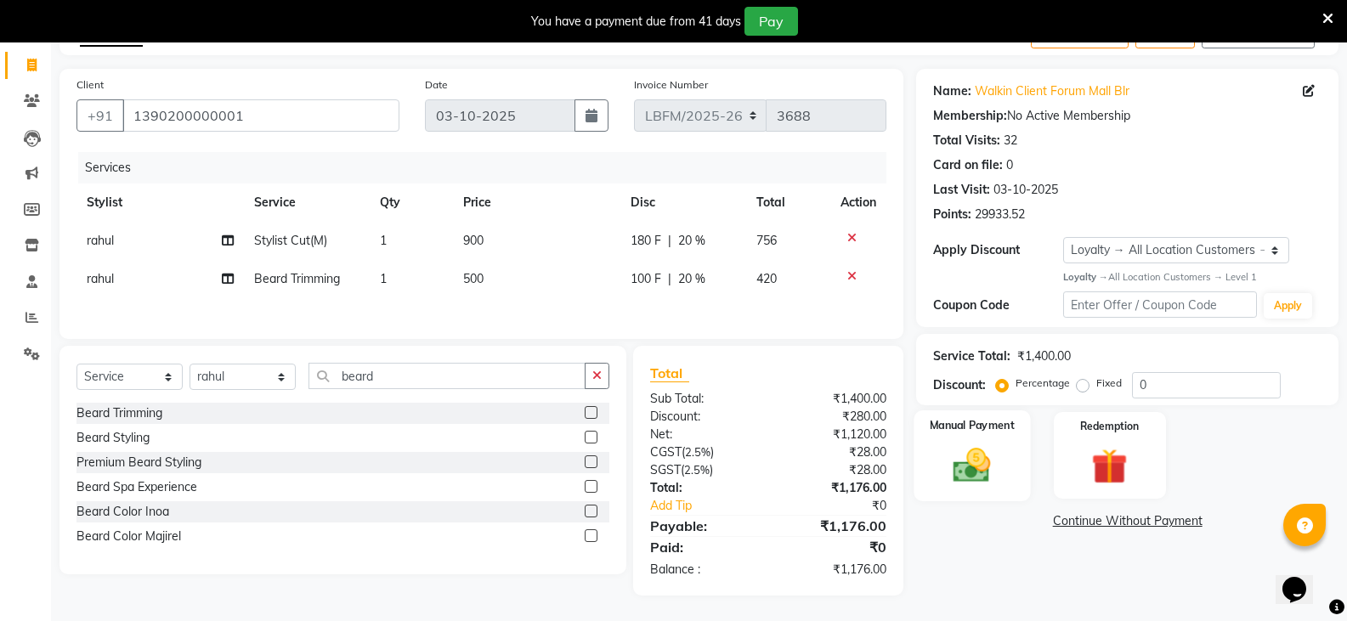
click at [980, 479] on img at bounding box center [972, 465] width 60 height 43
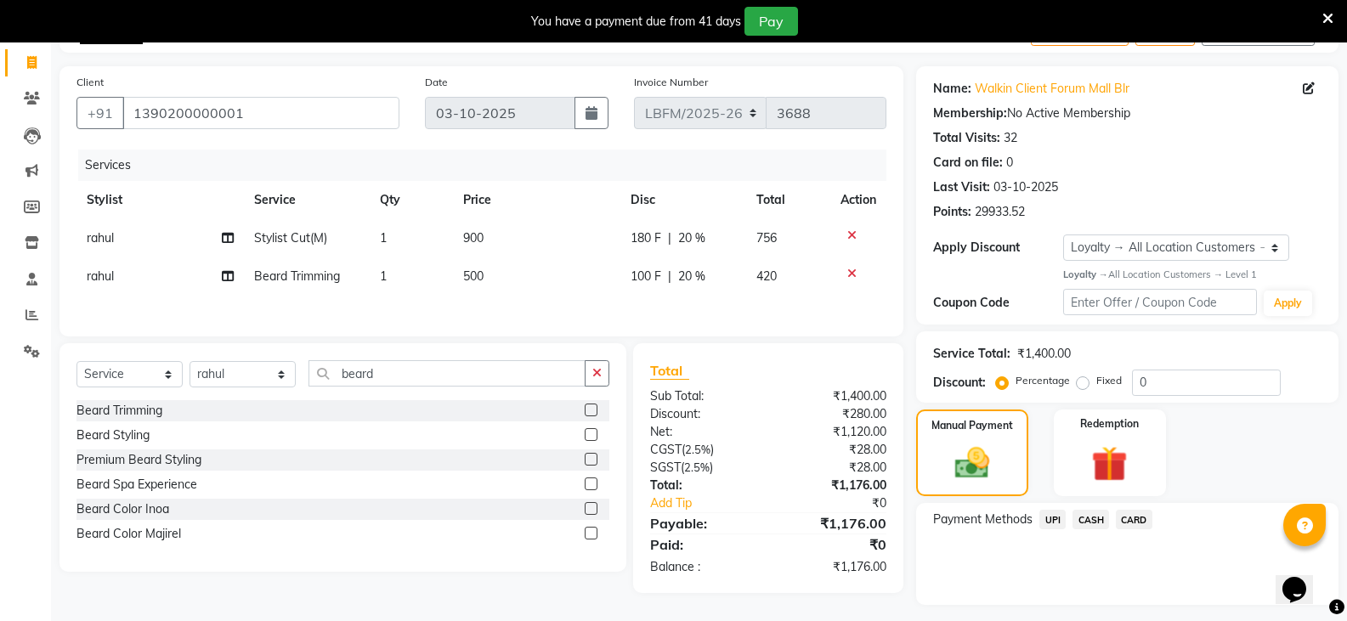
click at [1139, 518] on span "CARD" at bounding box center [1134, 520] width 37 height 20
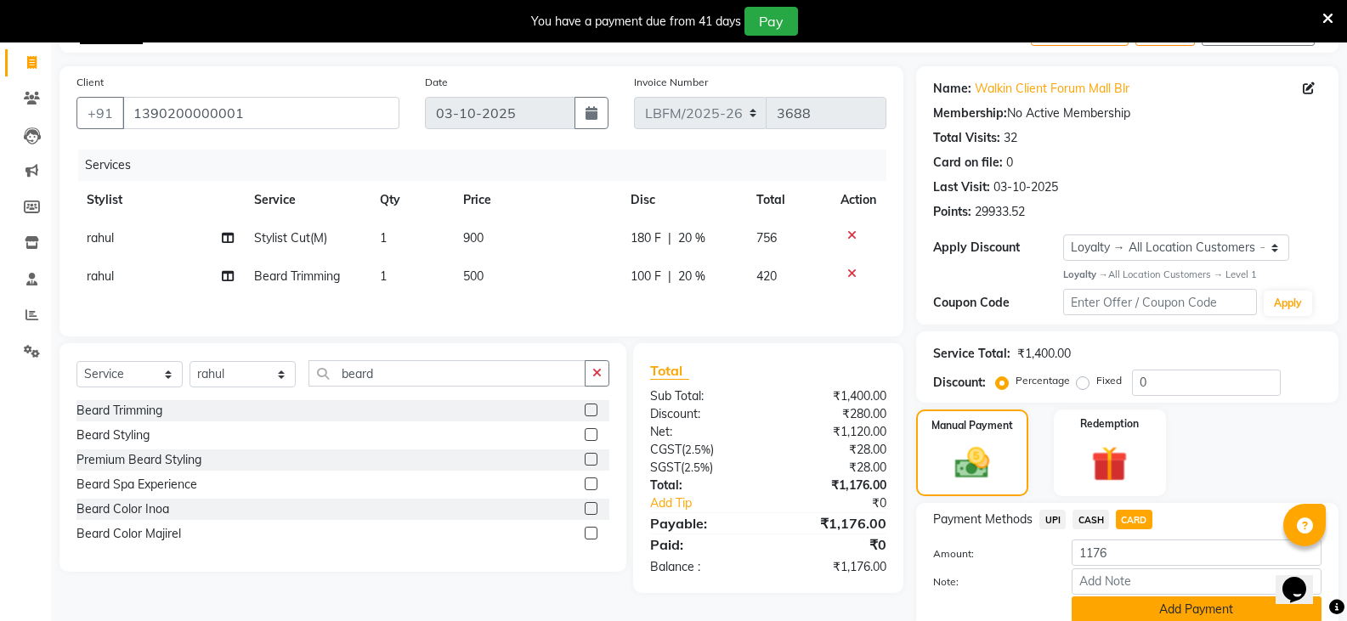
click at [1132, 597] on button "Add Payment" at bounding box center [1197, 610] width 250 height 26
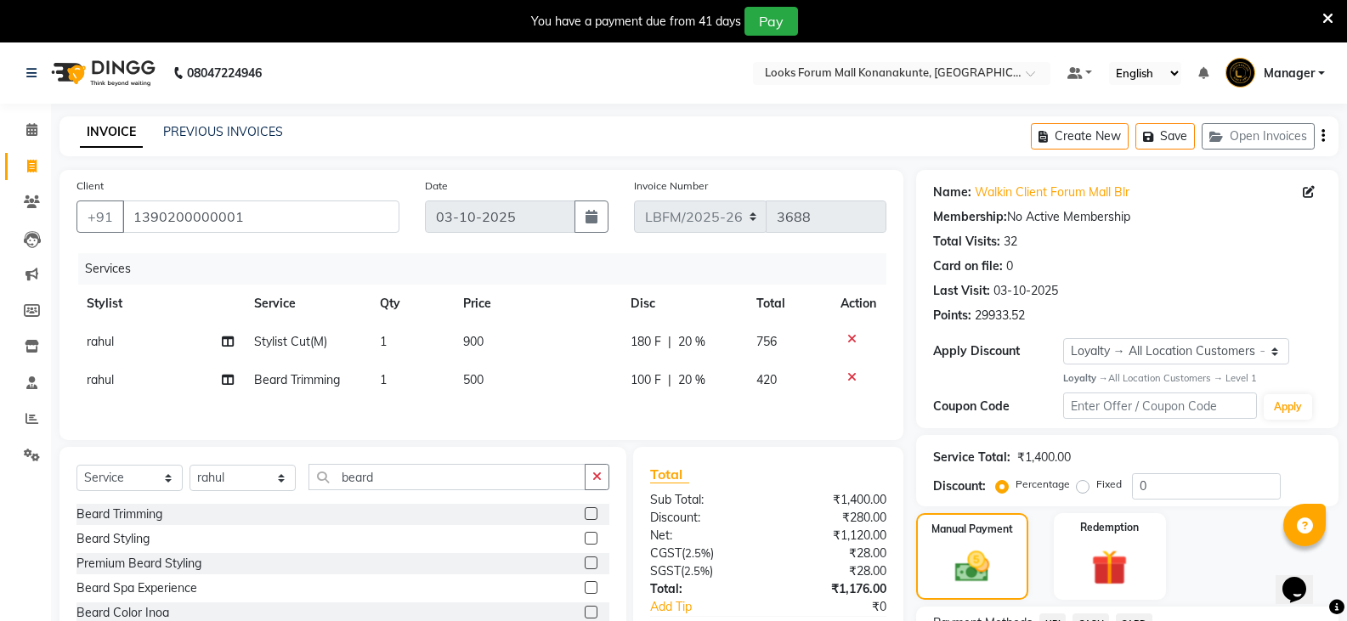
scroll to position [244, 0]
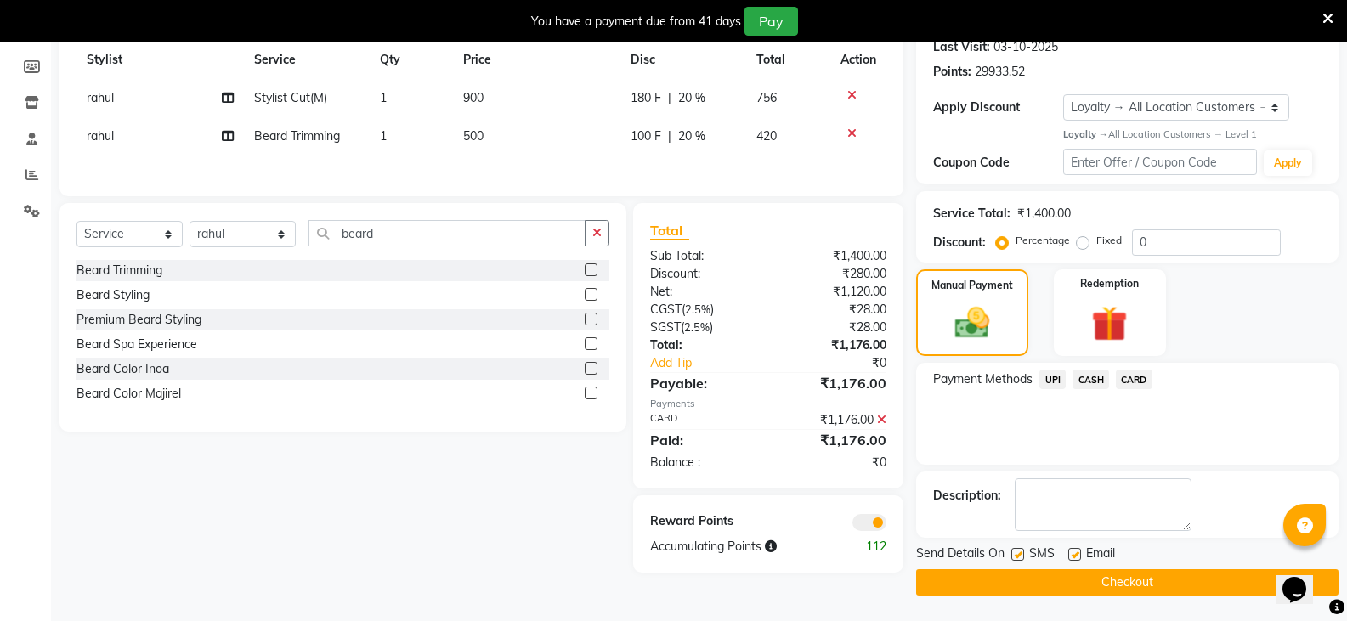
click at [1025, 572] on button "Checkout" at bounding box center [1127, 582] width 422 height 26
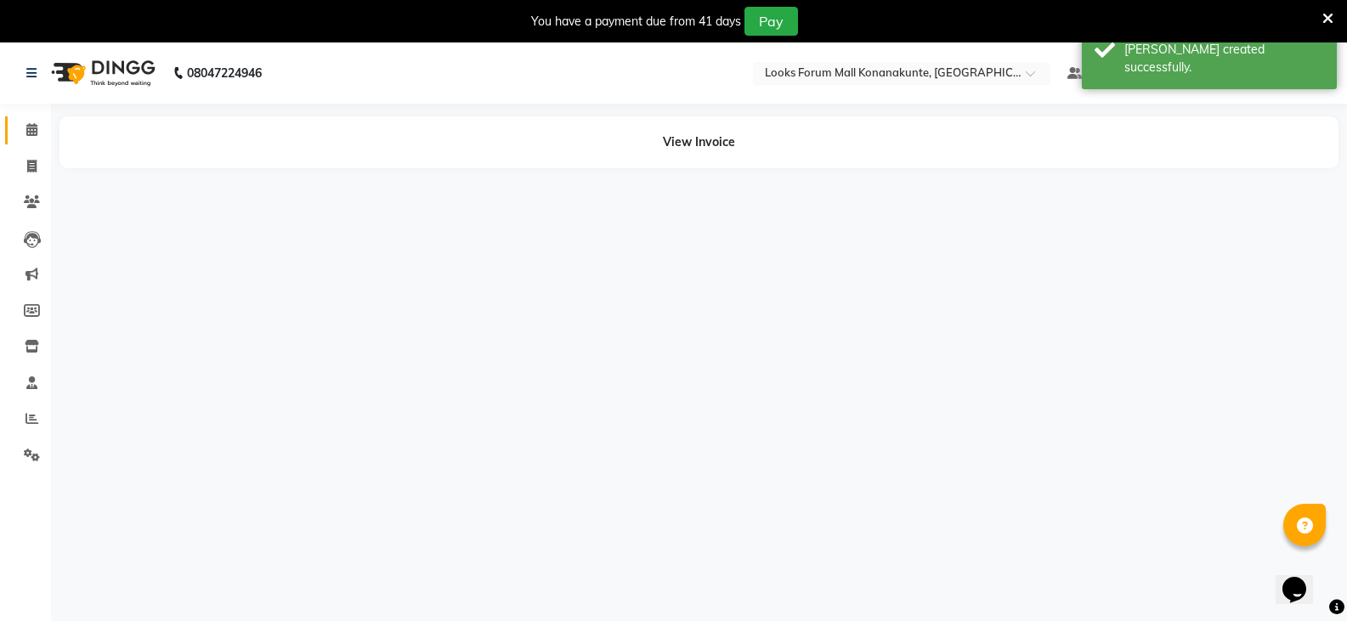
click at [30, 135] on icon at bounding box center [31, 129] width 11 height 13
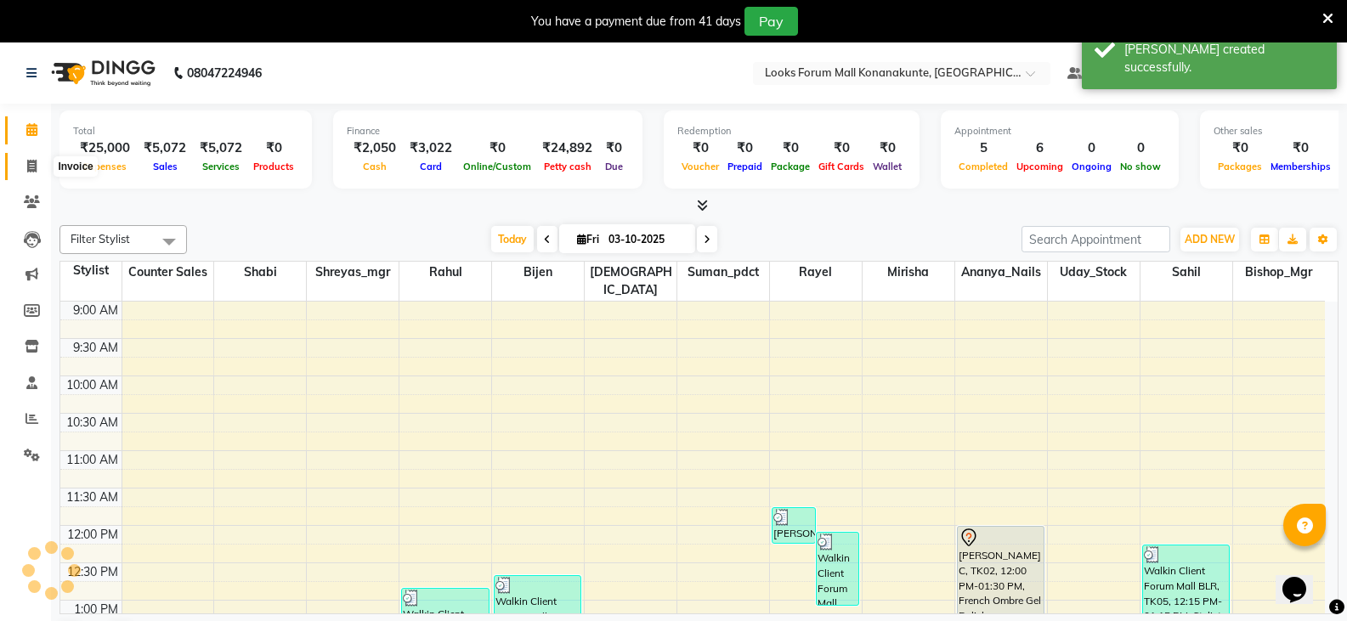
click at [19, 163] on span at bounding box center [32, 167] width 30 height 20
select select "service"
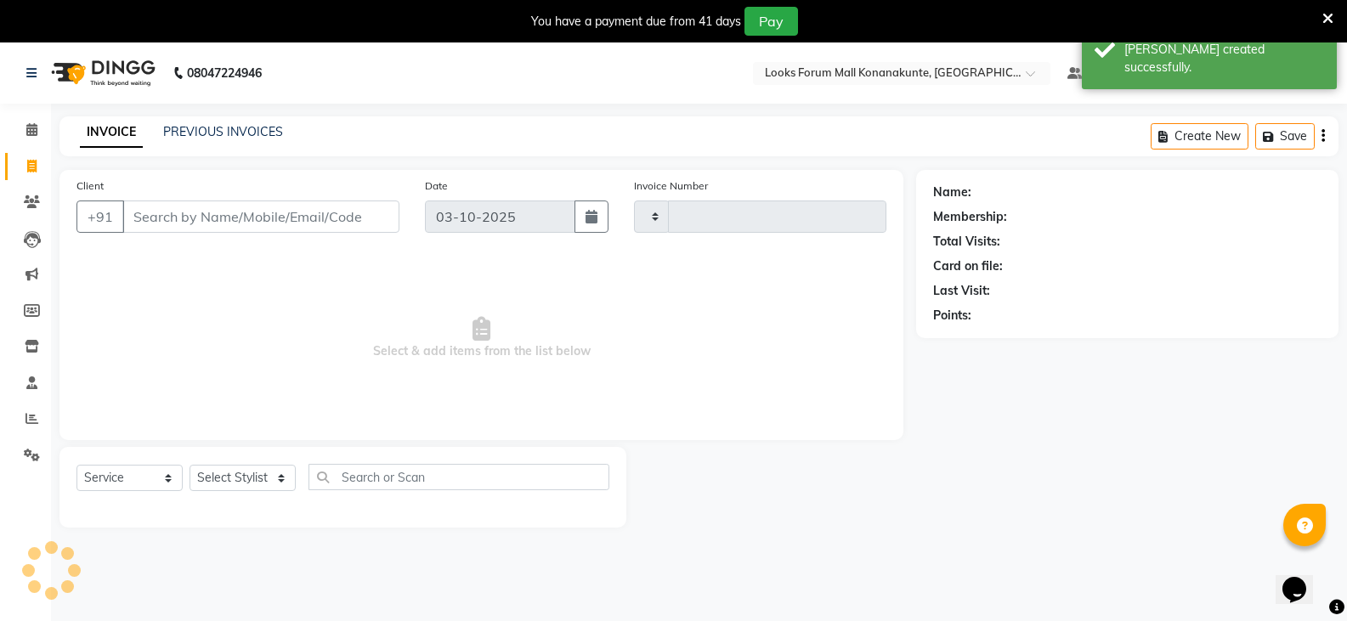
type input "3689"
select select "8945"
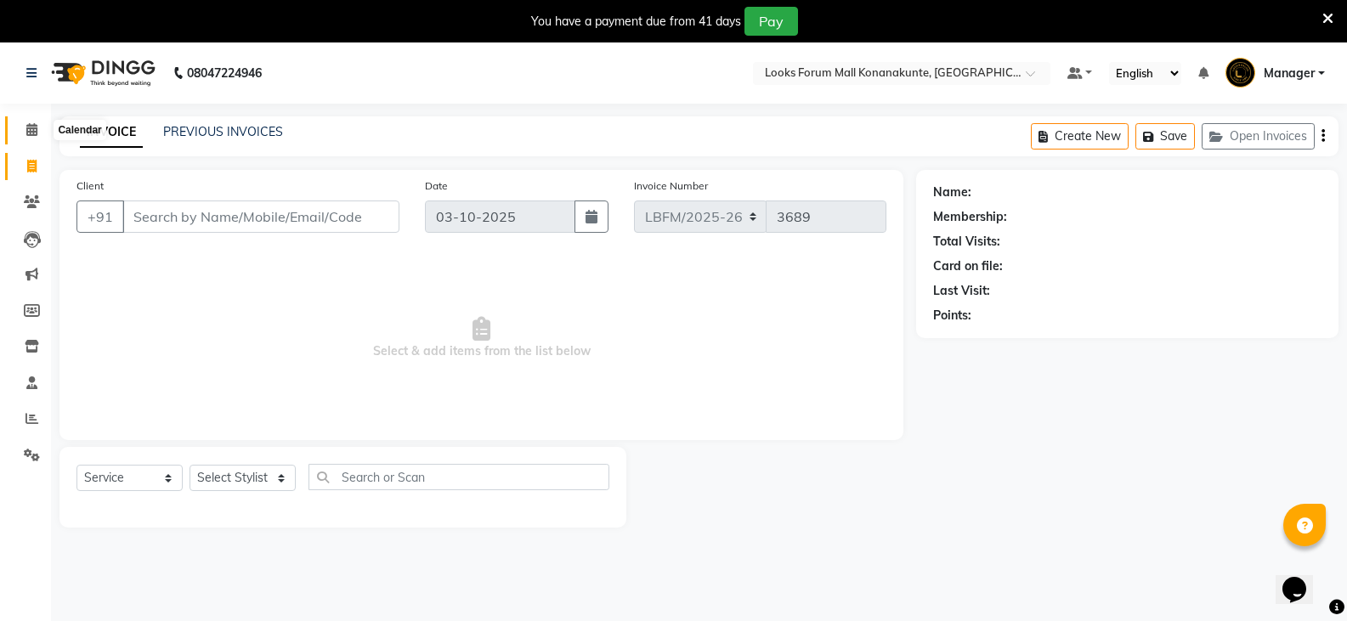
click at [23, 123] on span at bounding box center [32, 131] width 30 height 20
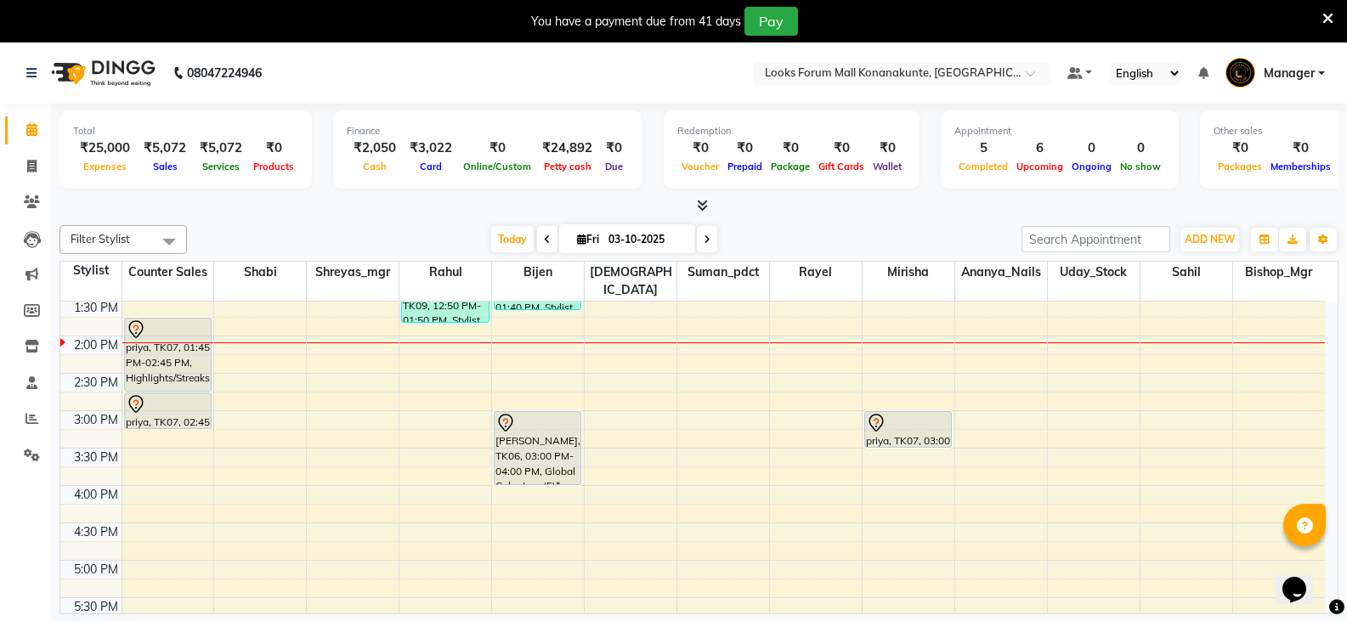
scroll to position [340, 0]
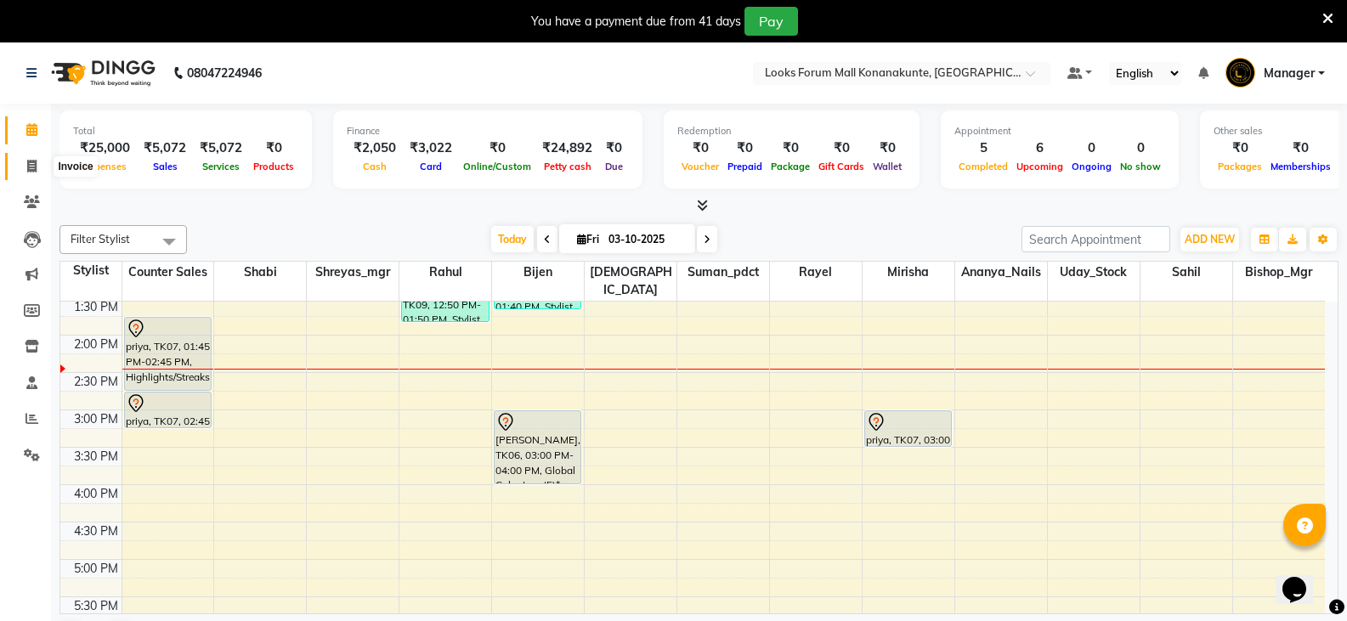
click at [42, 168] on span at bounding box center [32, 167] width 30 height 20
select select "service"
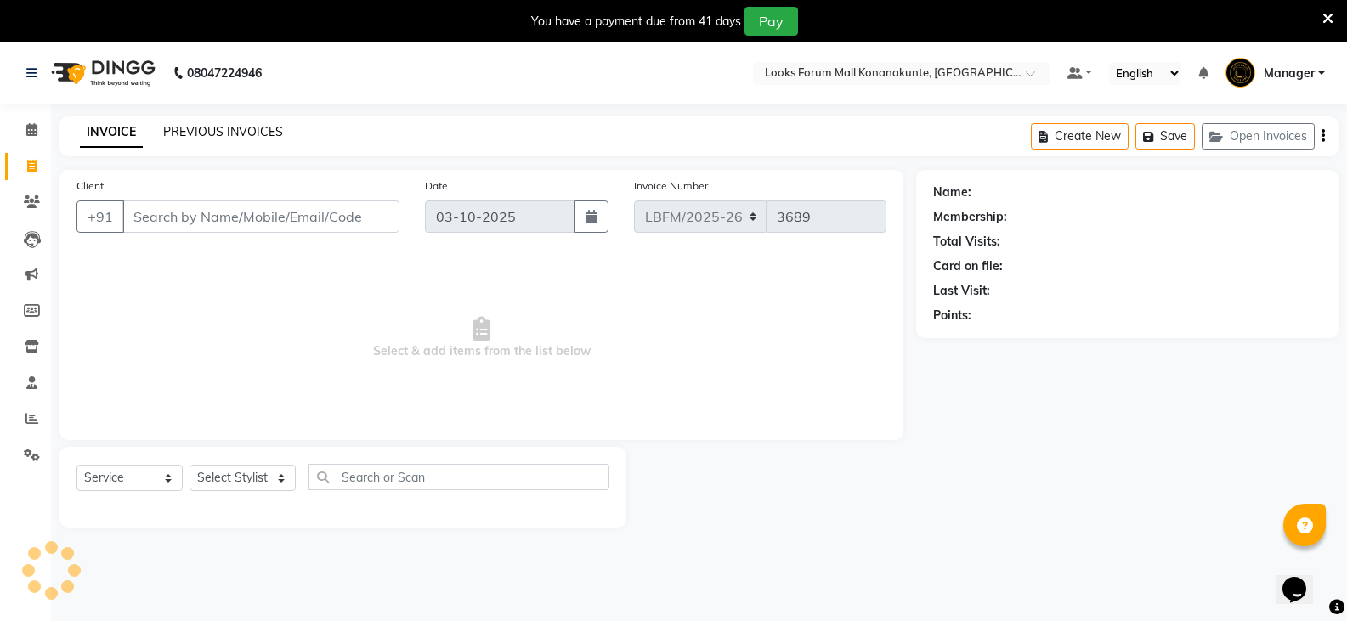
click at [227, 128] on link "PREVIOUS INVOICES" at bounding box center [223, 131] width 120 height 15
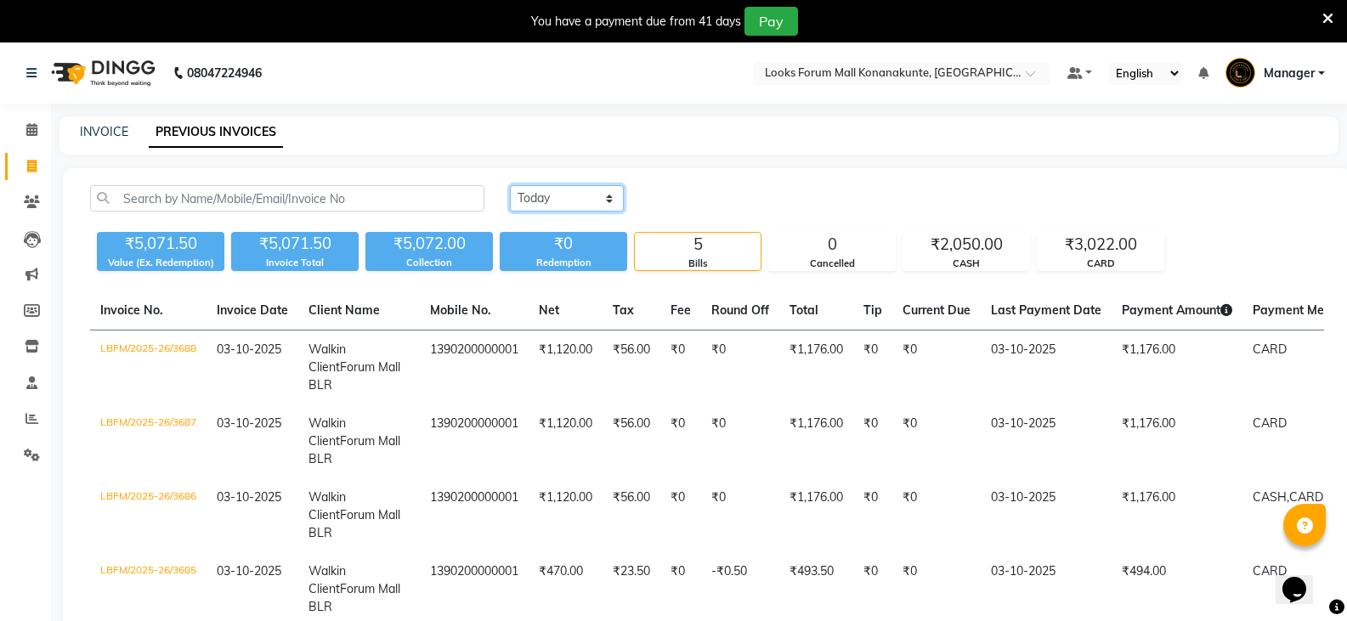
click at [573, 199] on select "Today Yesterday Custom Range" at bounding box center [567, 198] width 114 height 26
select select "range"
click at [510, 185] on select "Today Yesterday Custom Range" at bounding box center [567, 198] width 114 height 26
click at [749, 196] on input "03-10-2025" at bounding box center [705, 199] width 119 height 24
select select "10"
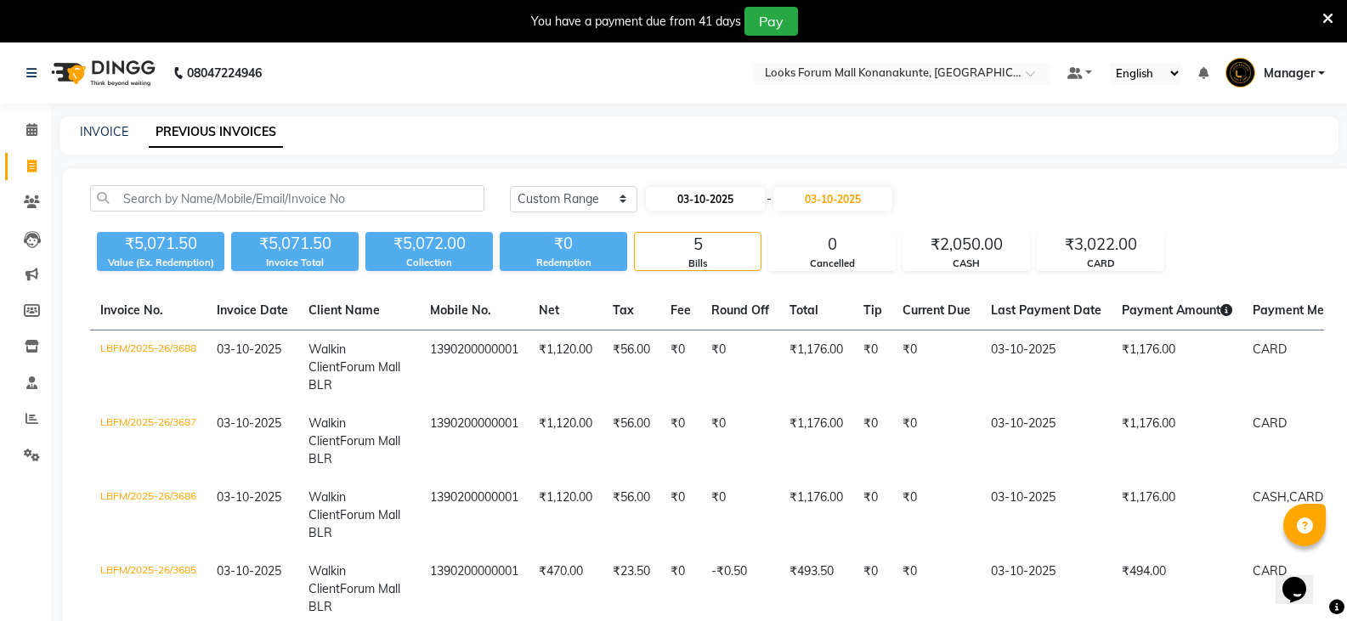
select select "2025"
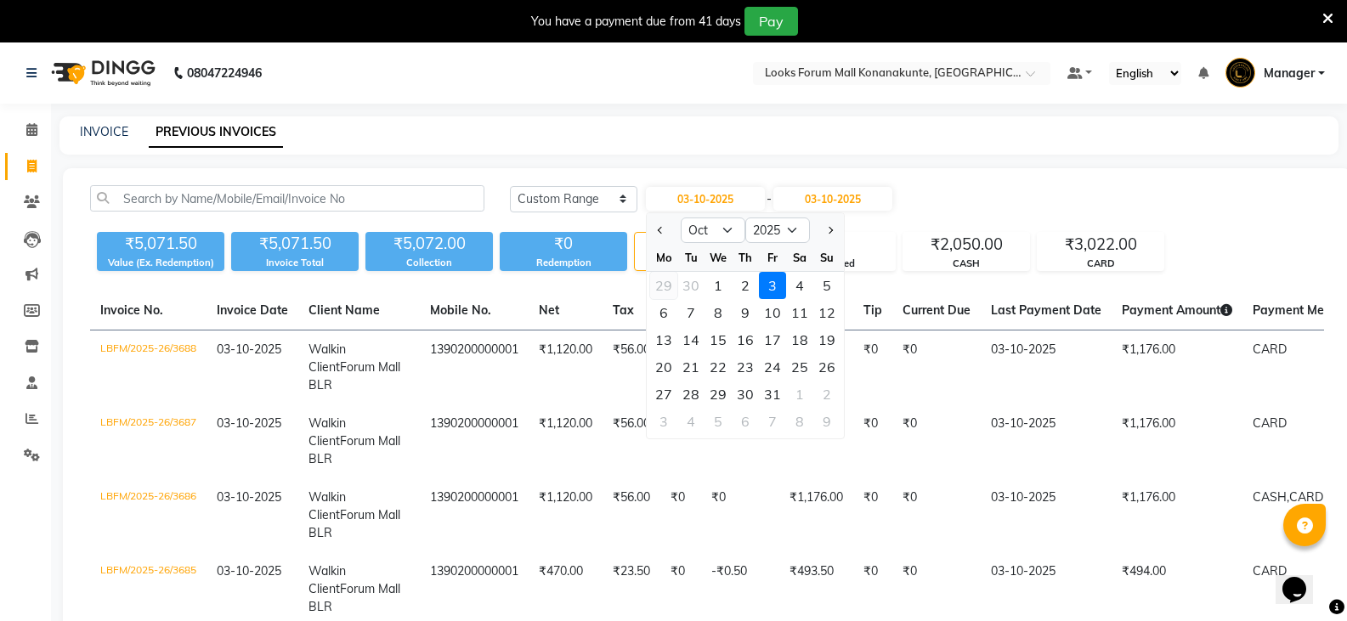
click at [664, 284] on div "29" at bounding box center [663, 285] width 27 height 27
type input "29-09-2025"
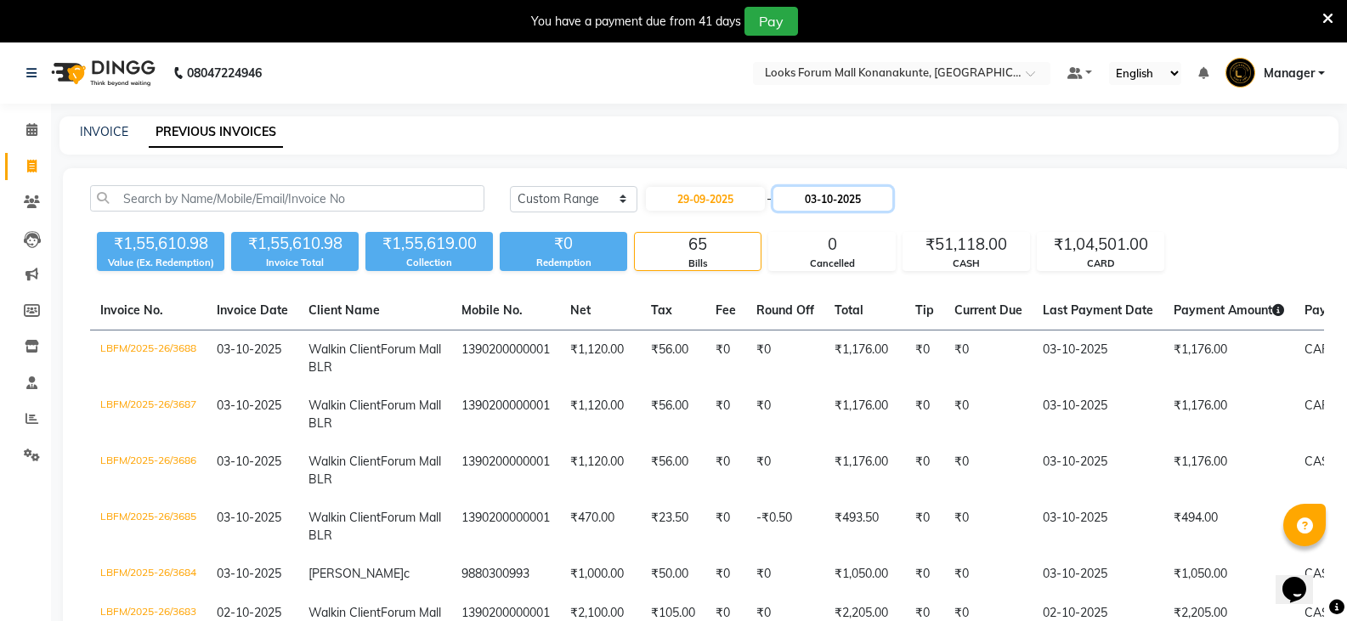
click at [826, 193] on input "03-10-2025" at bounding box center [832, 199] width 119 height 24
select select "10"
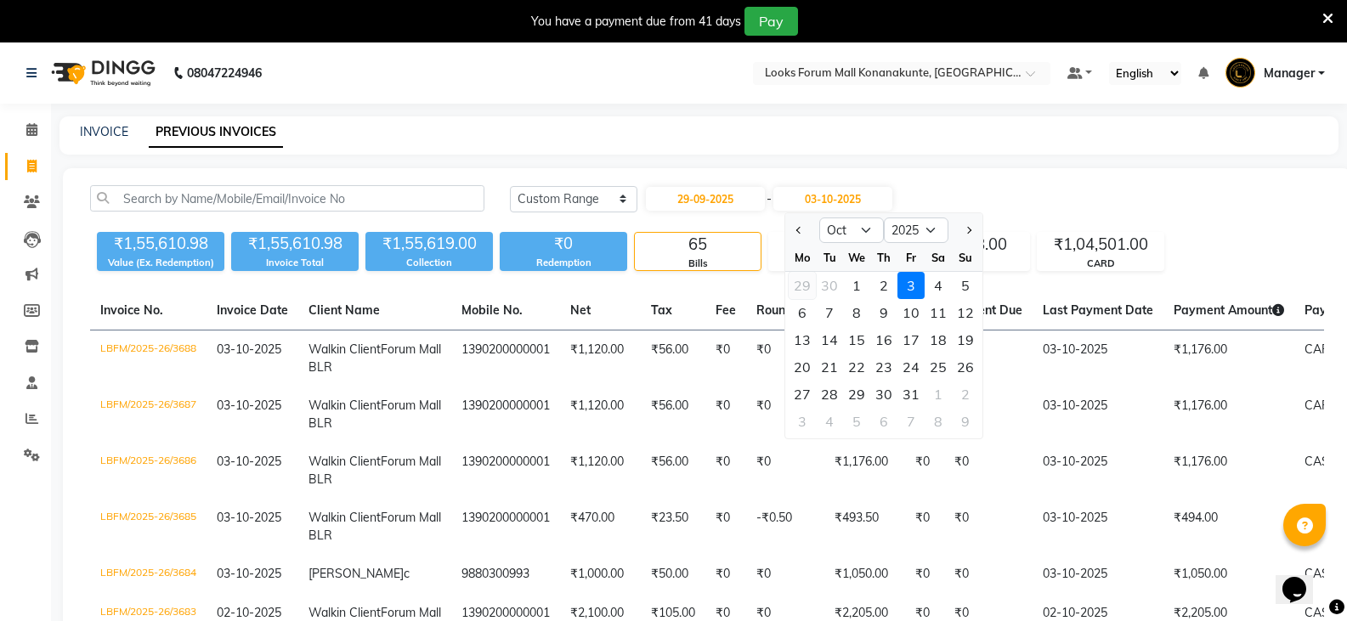
click at [800, 285] on div "29" at bounding box center [802, 285] width 27 height 27
type input "29-09-2025"
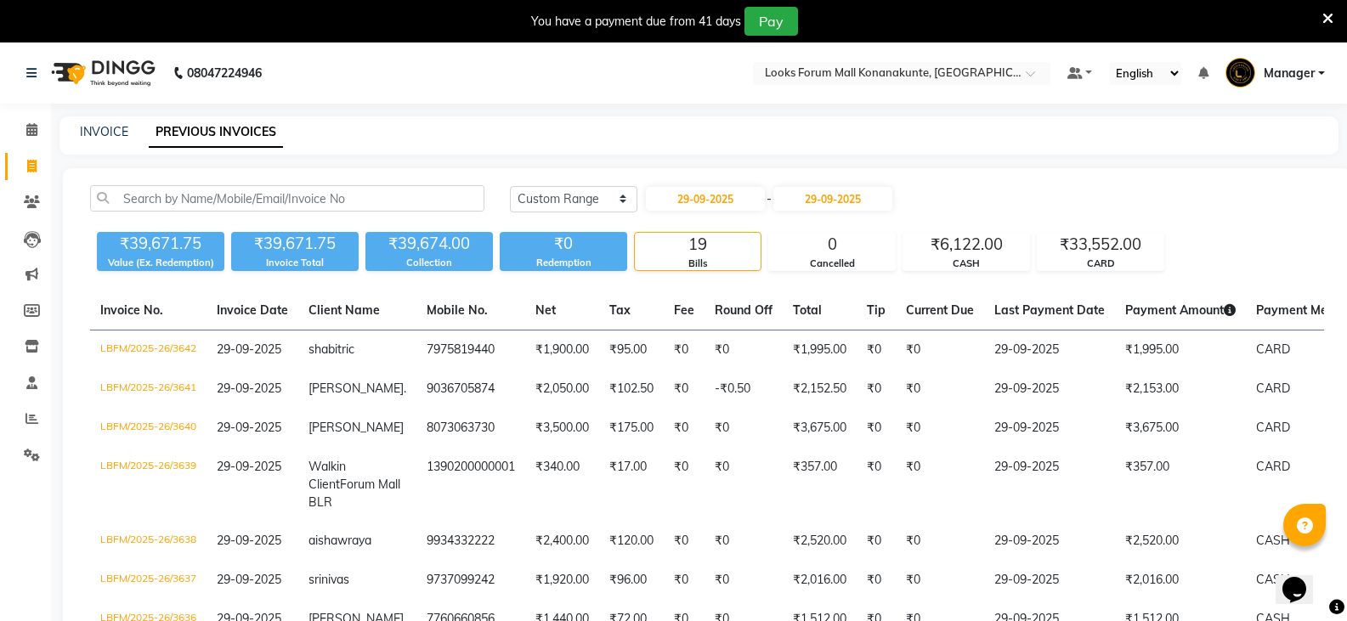
click at [1241, 225] on div "₹39,671.75 Value (Ex. Redemption) ₹39,671.75 Invoice Total ₹39,674.00 Collectio…" at bounding box center [707, 248] width 1234 height 46
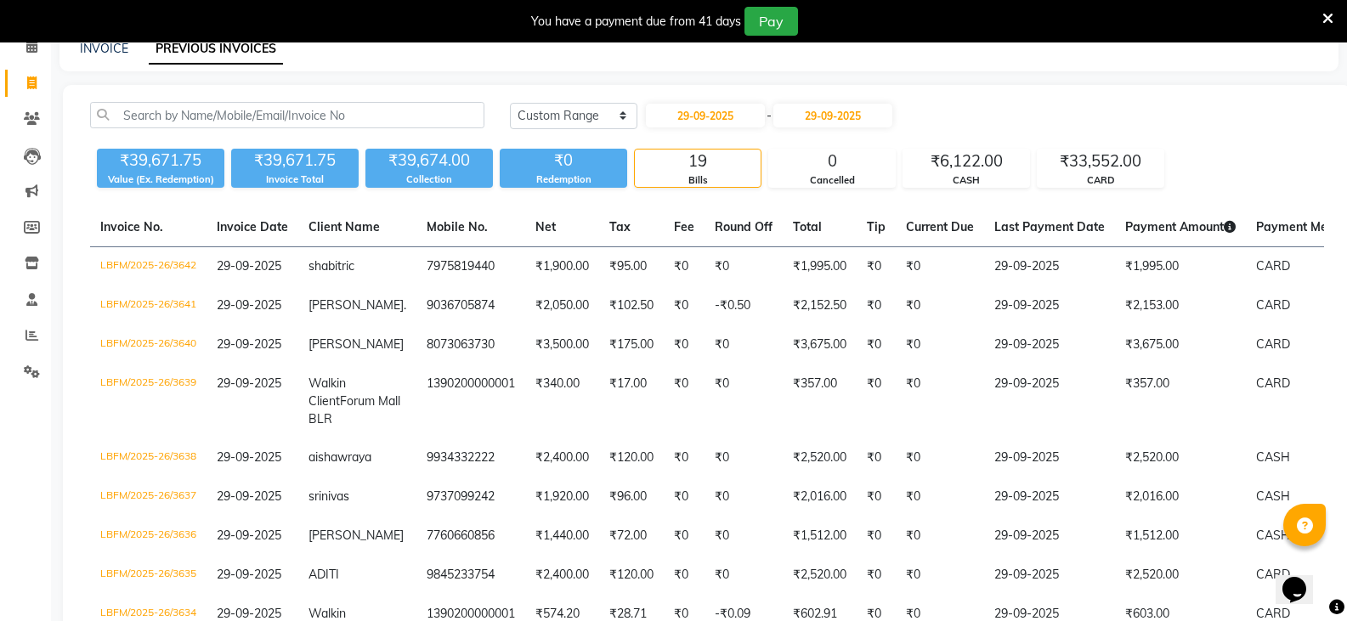
scroll to position [76, 0]
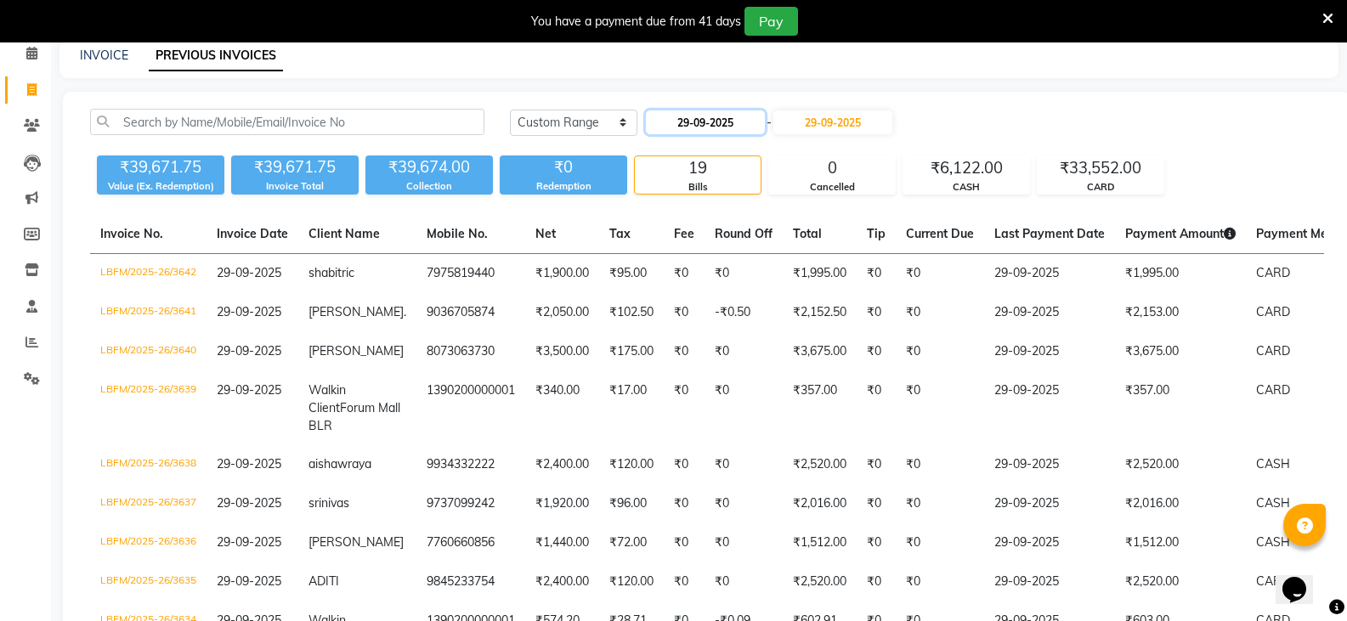
click at [720, 116] on input "29-09-2025" at bounding box center [705, 122] width 119 height 24
select select "9"
select select "2025"
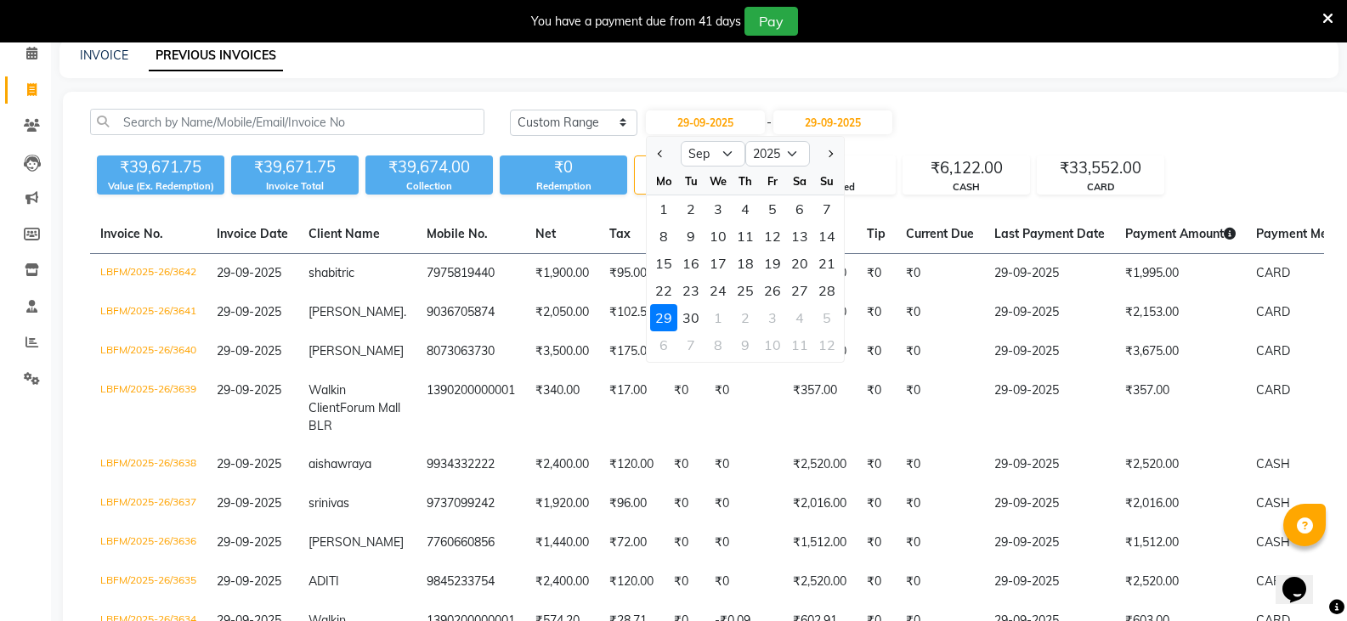
click at [1204, 134] on div "Today Yesterday Custom Range 29-09-2025 Jan Feb Mar Apr May Jun Jul Aug Sep Oct…" at bounding box center [917, 122] width 814 height 27
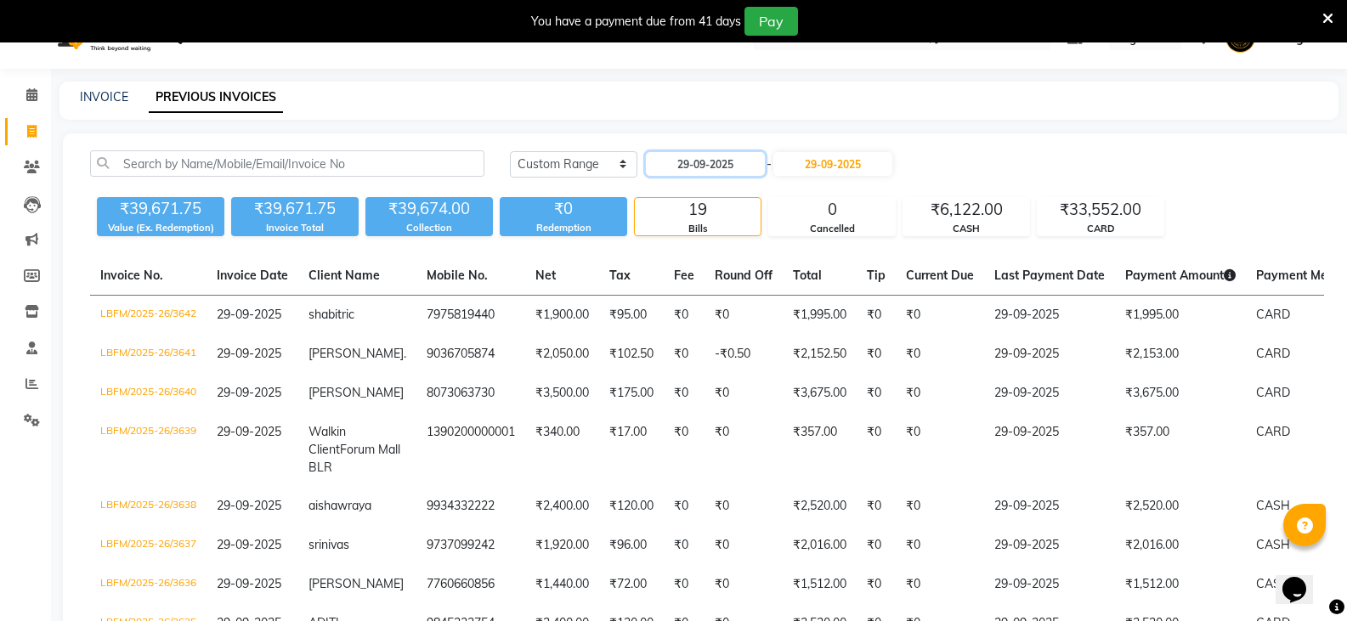
scroll to position [0, 0]
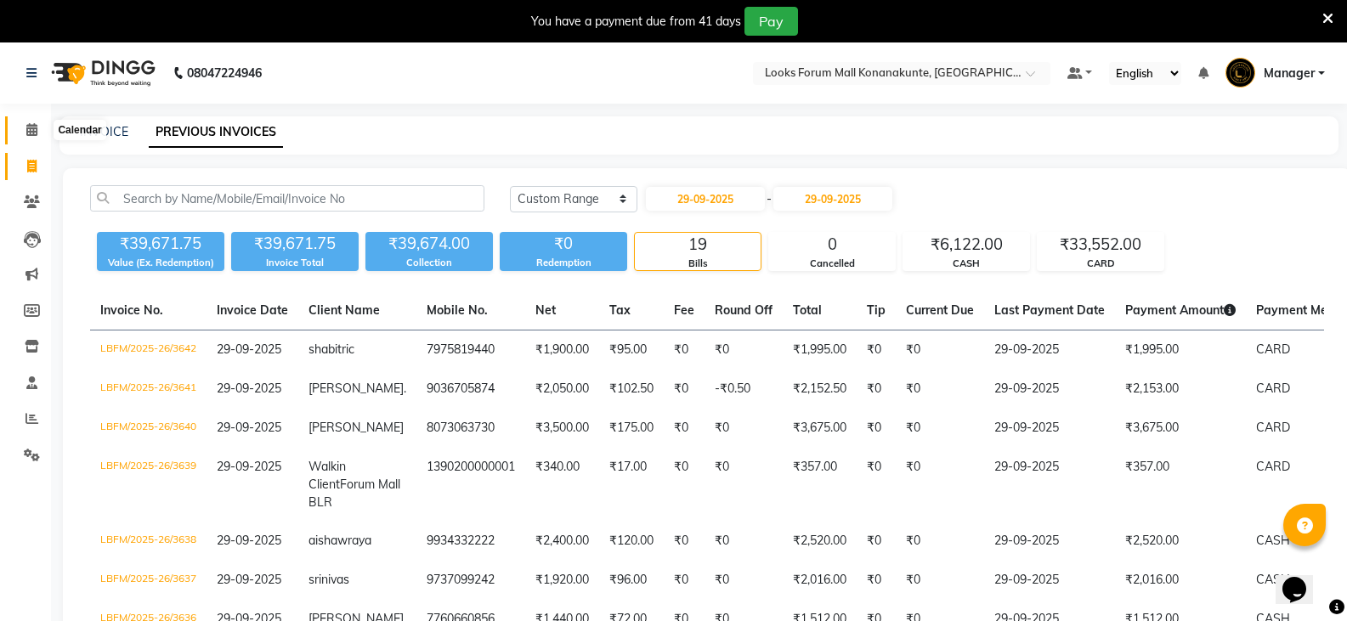
click at [30, 139] on span at bounding box center [32, 131] width 30 height 20
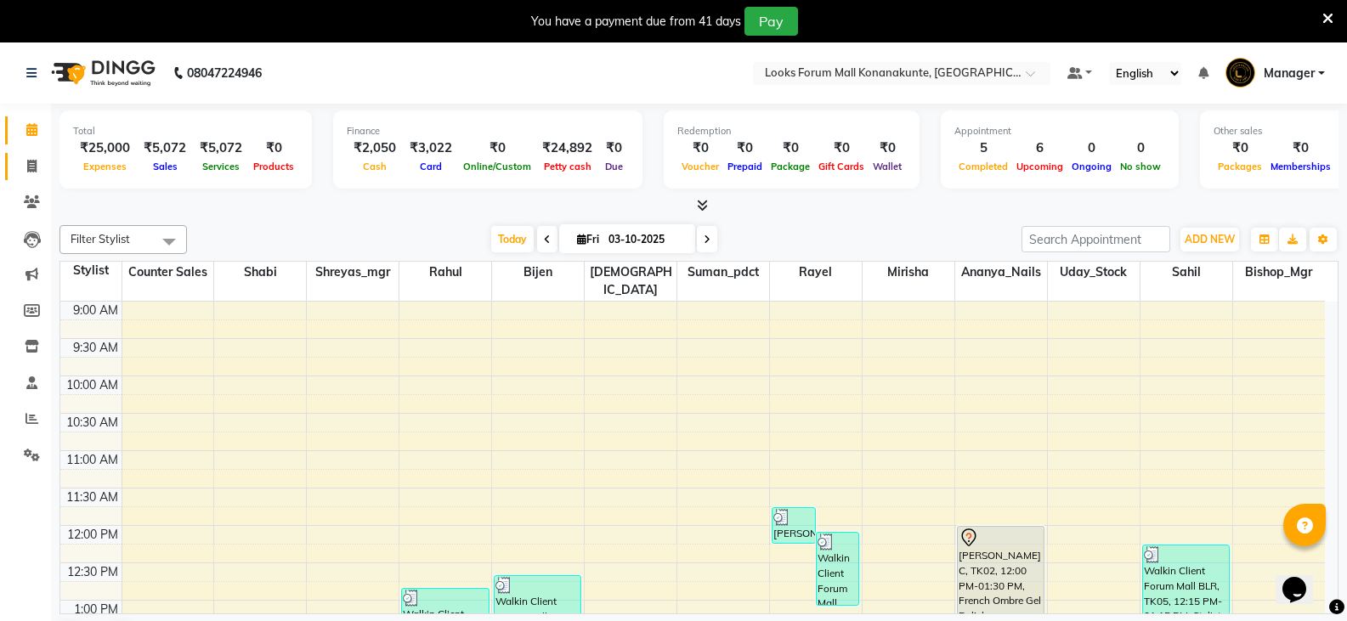
click at [31, 164] on icon at bounding box center [31, 166] width 9 height 13
select select "service"
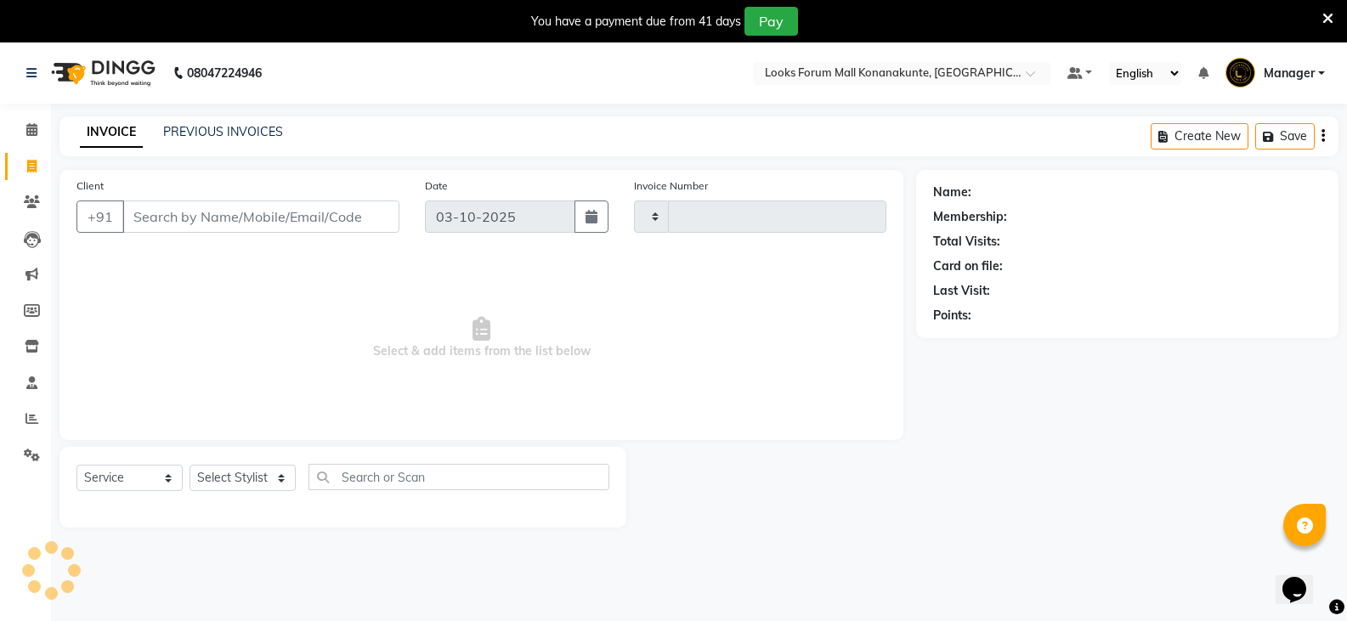
type input "3689"
select select "8945"
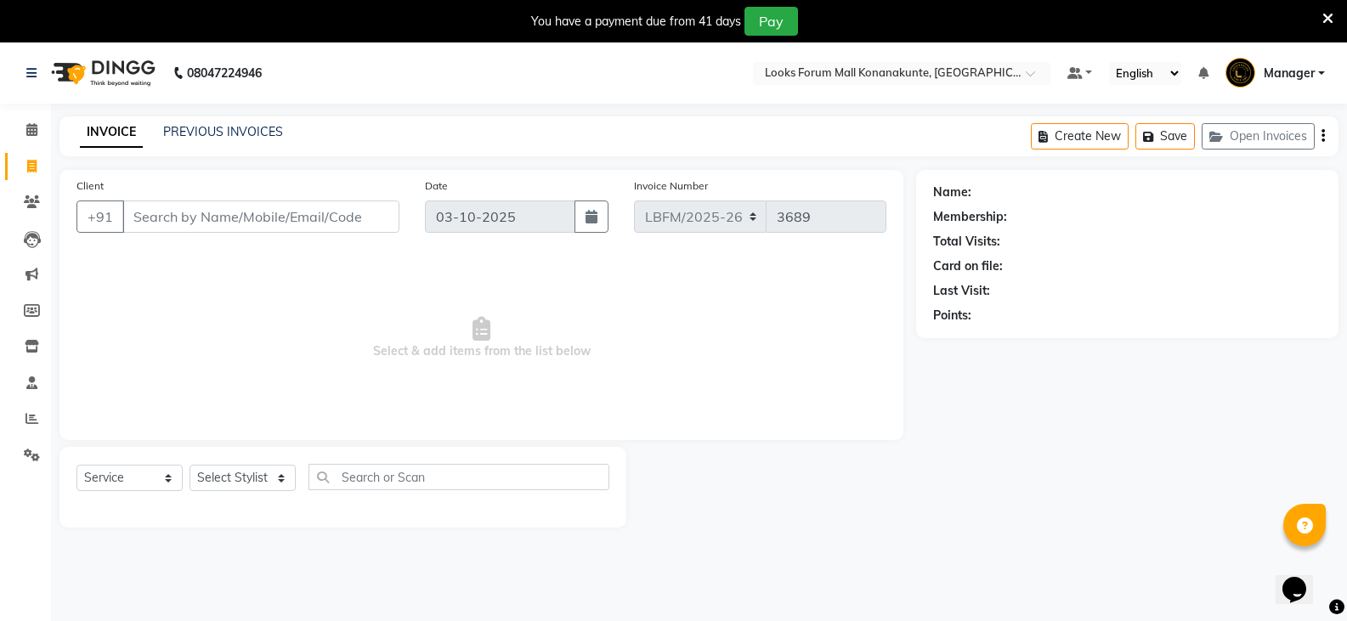
click at [303, 217] on input "Client" at bounding box center [260, 217] width 277 height 32
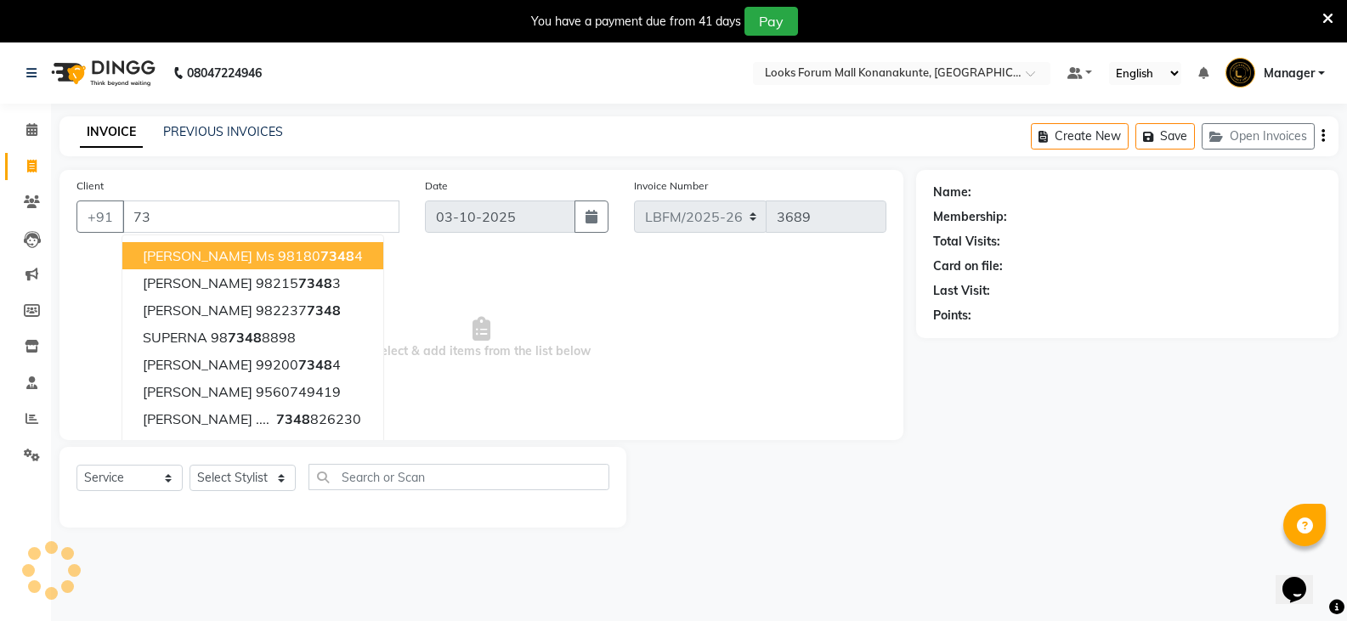
type input "7"
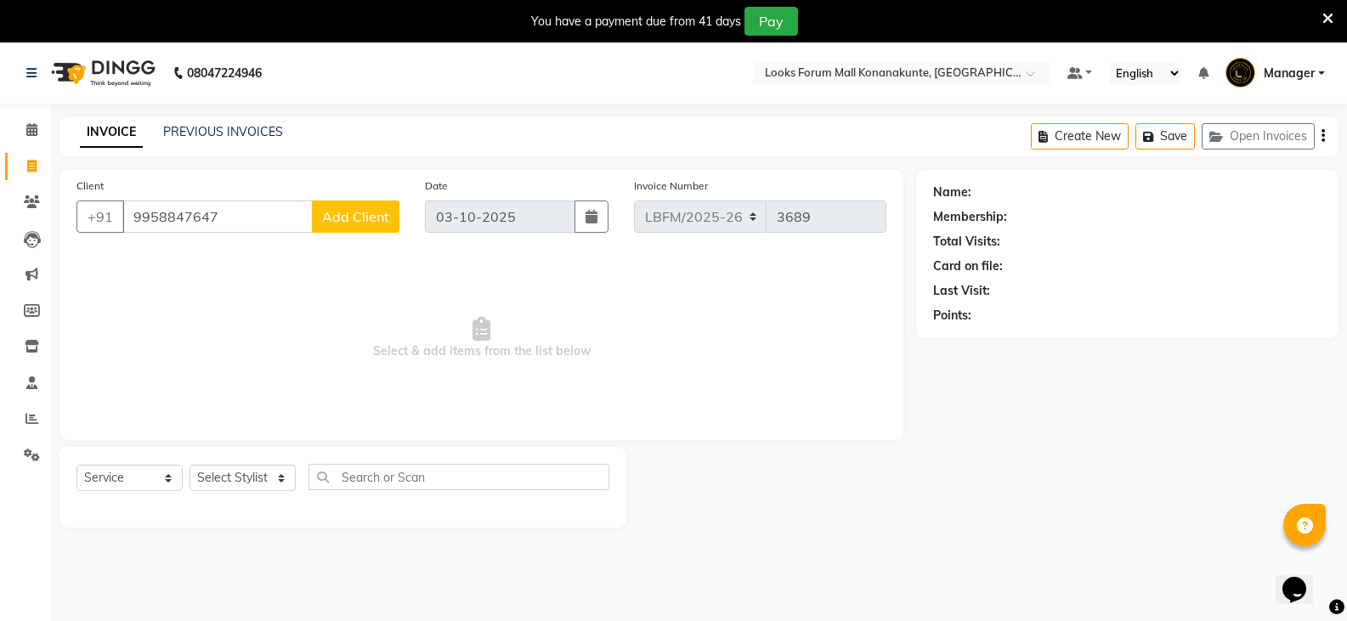
type input "9958847647"
click at [356, 219] on span "Add Client" at bounding box center [355, 216] width 67 height 17
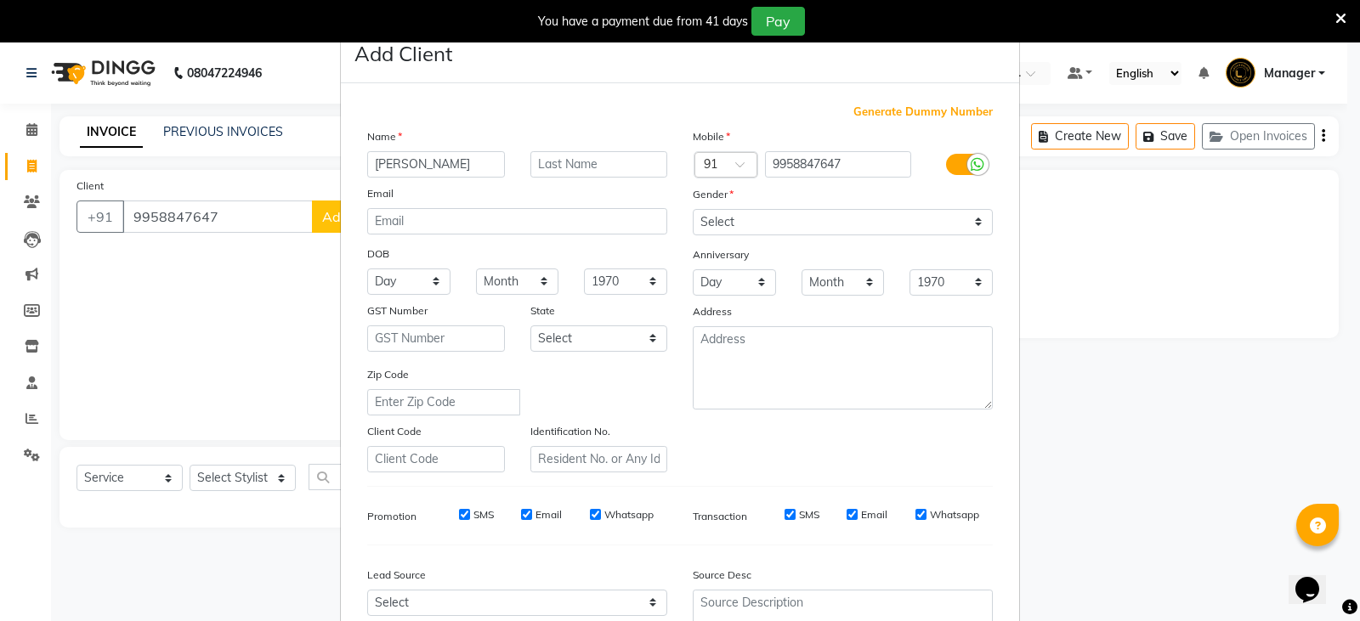
type input "sunaina"
type input "c"
click at [728, 224] on select "Select [DEMOGRAPHIC_DATA] [DEMOGRAPHIC_DATA] Other Prefer Not To Say" at bounding box center [843, 222] width 300 height 26
select select "[DEMOGRAPHIC_DATA]"
click at [693, 209] on select "Select [DEMOGRAPHIC_DATA] [DEMOGRAPHIC_DATA] Other Prefer Not To Say" at bounding box center [843, 222] width 300 height 26
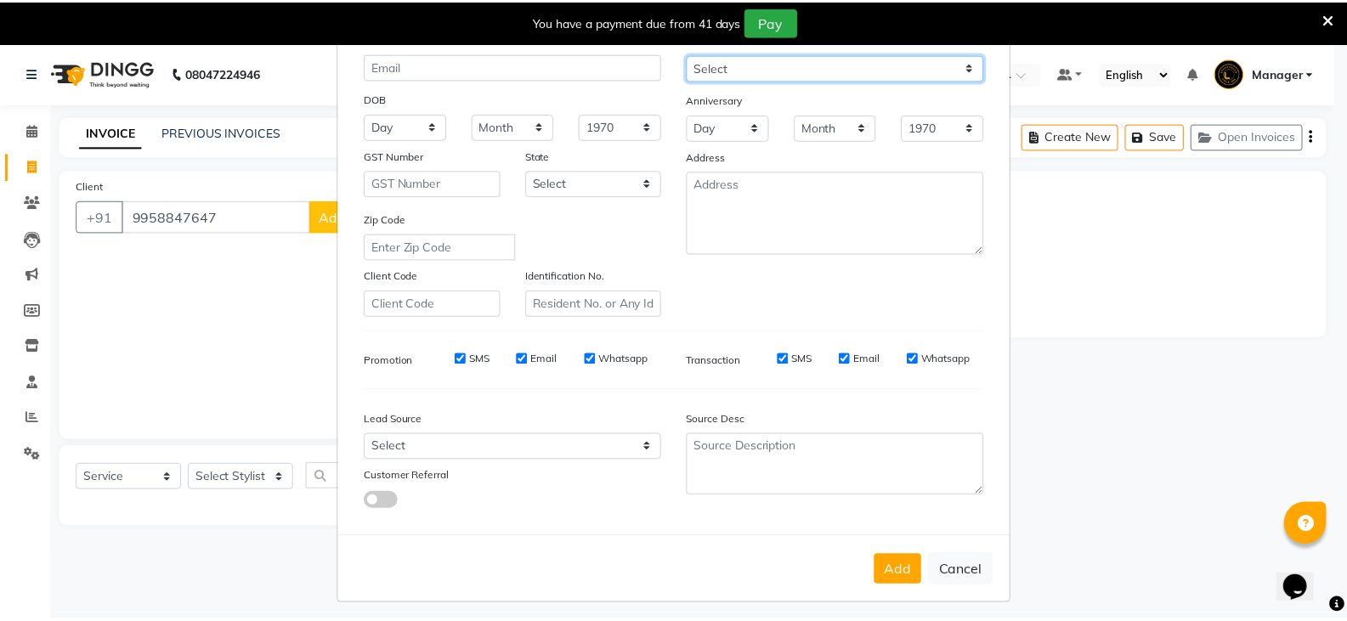
scroll to position [163, 0]
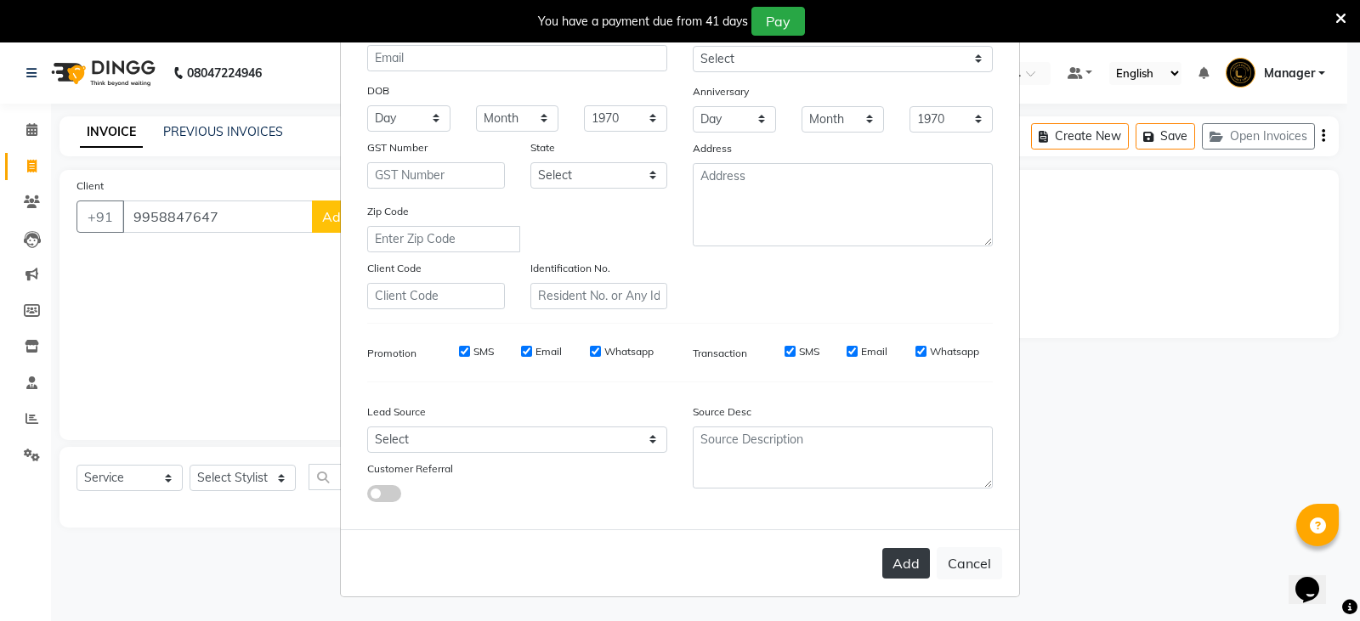
click at [892, 563] on button "Add" at bounding box center [906, 563] width 48 height 31
select select
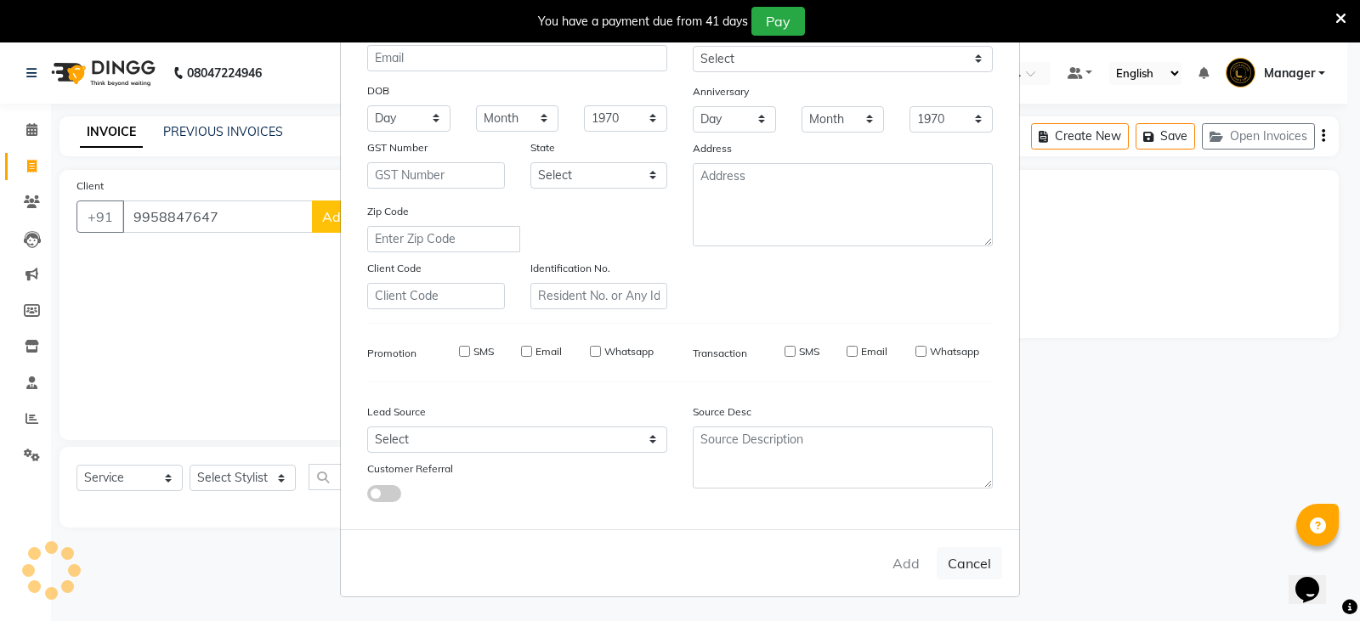
select select
checkbox input "false"
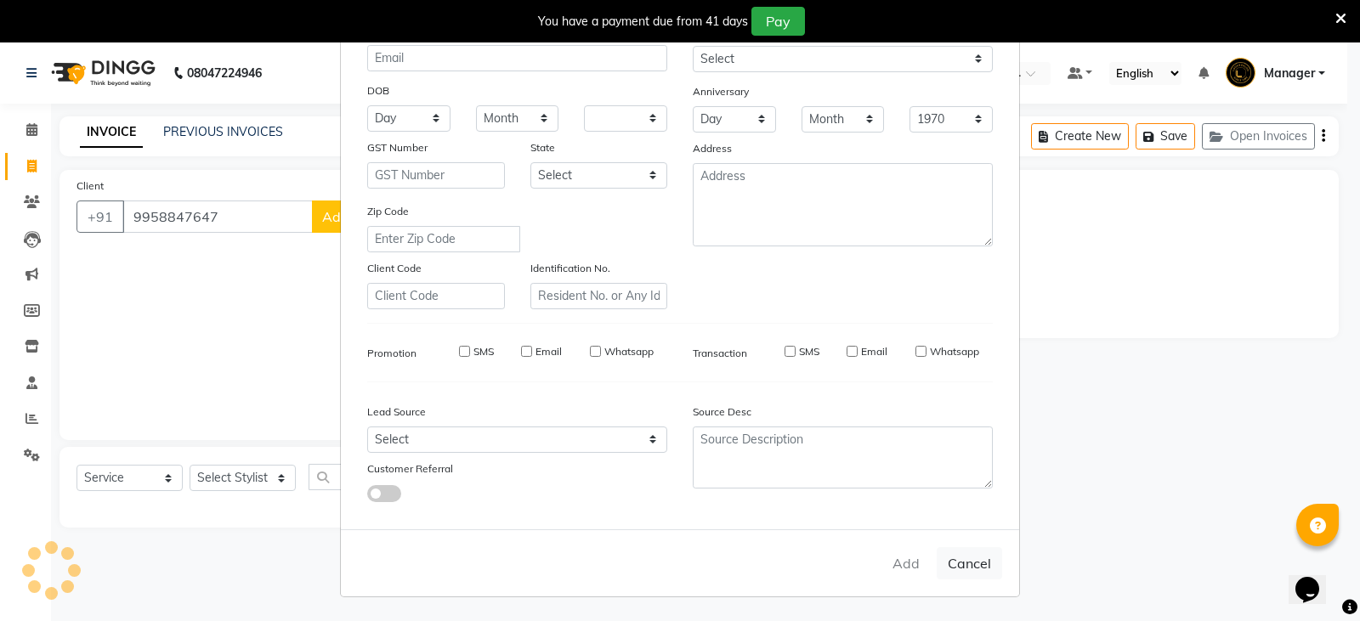
checkbox input "false"
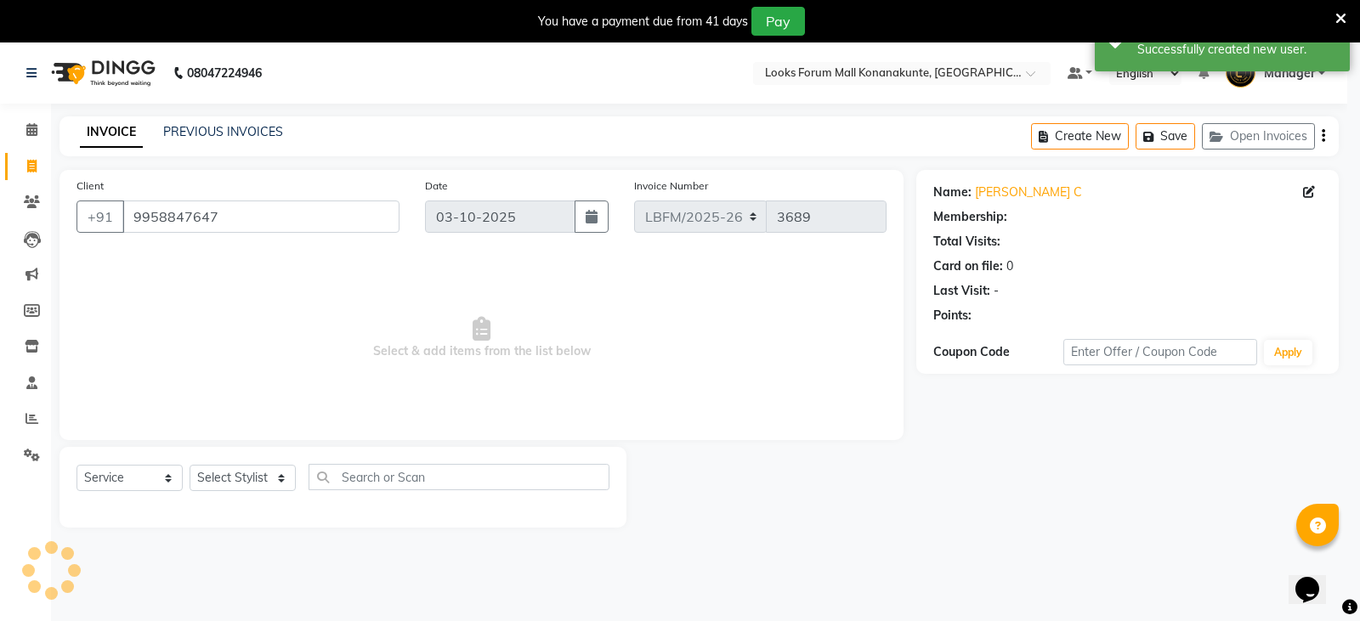
select select "1: Object"
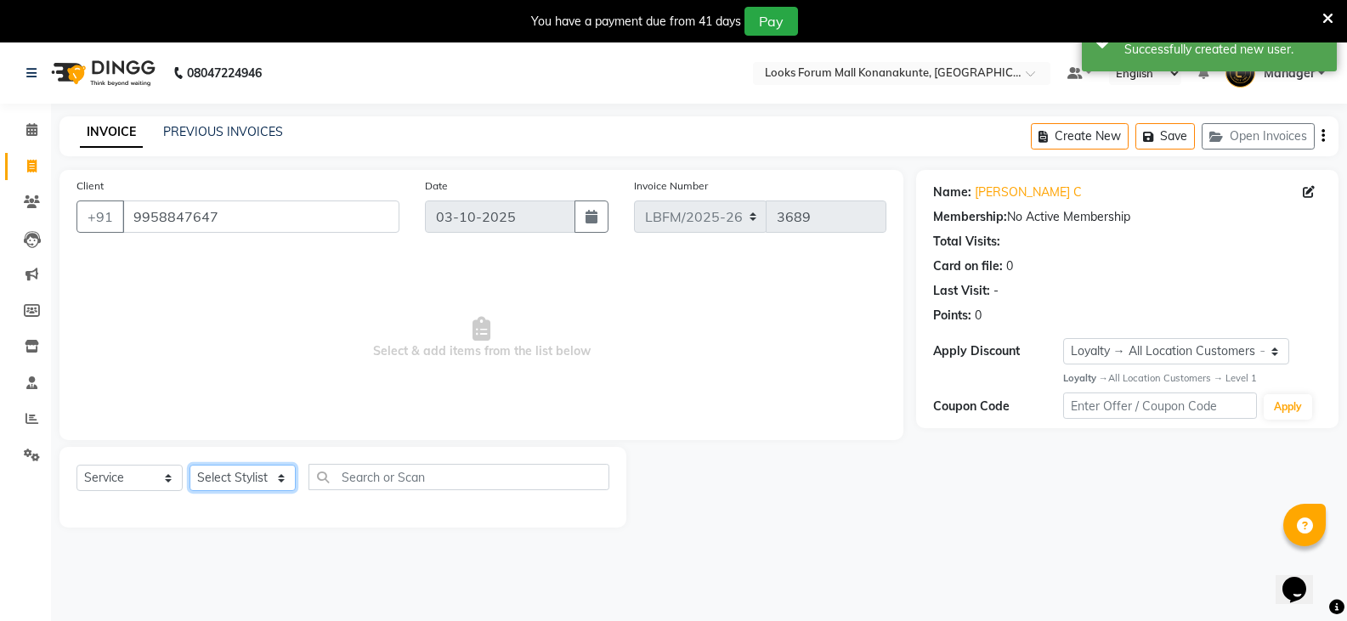
click at [261, 485] on select "Select Stylist Ananya_Nails [PERSON_NAME] Bijen Bishop_Mgr Counter Sales Manage…" at bounding box center [243, 478] width 106 height 26
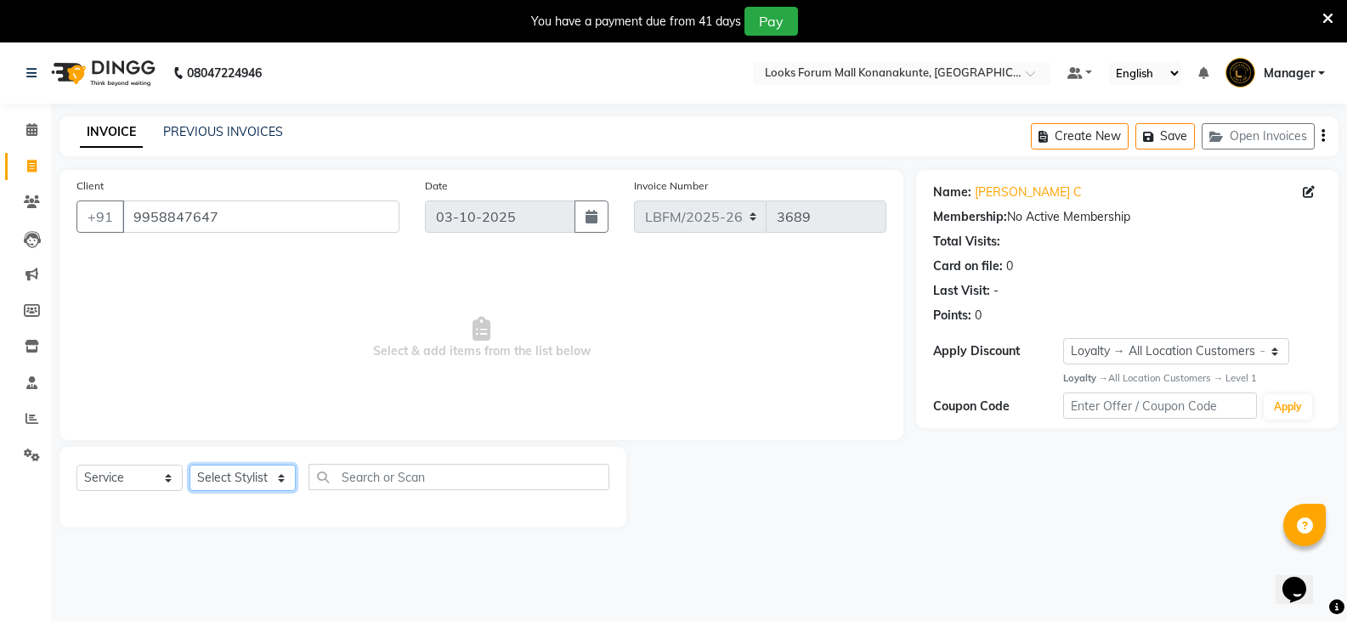
select select "90396"
click at [190, 465] on select "Select Stylist Ananya_Nails [PERSON_NAME] Bijen Bishop_Mgr Counter Sales Manage…" at bounding box center [243, 478] width 106 height 26
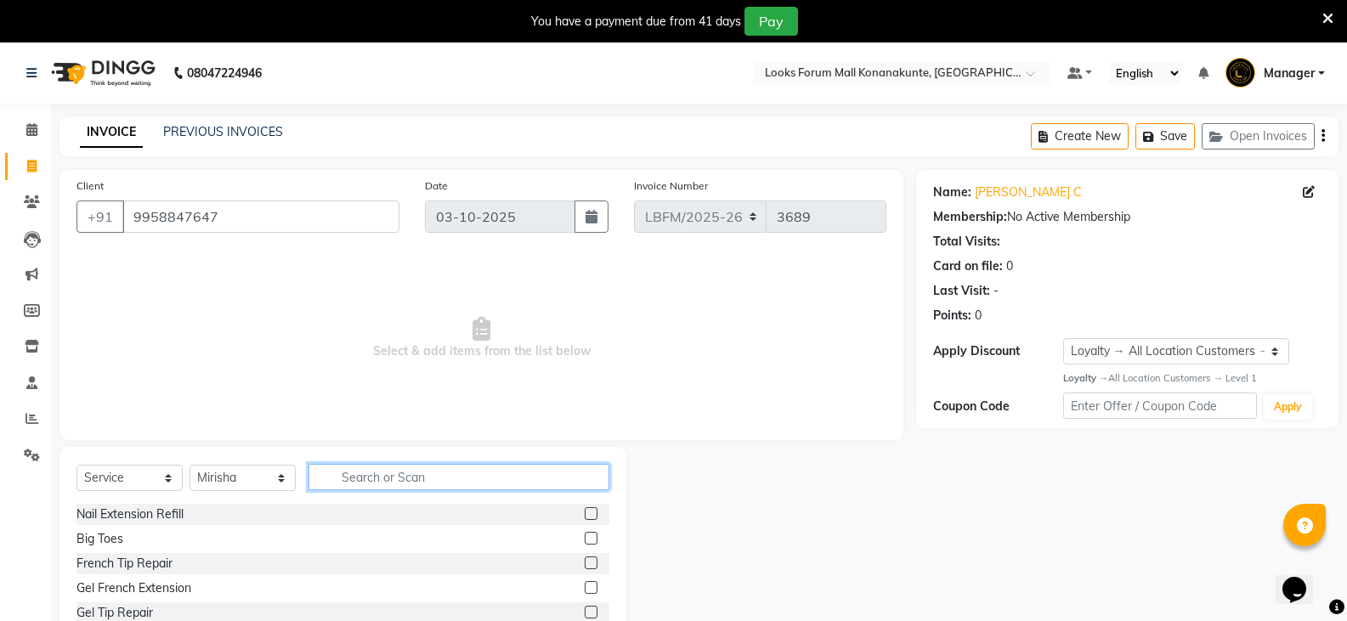
click at [407, 483] on input "text" at bounding box center [459, 477] width 301 height 26
type input "eye"
click at [585, 586] on label at bounding box center [591, 587] width 13 height 13
click at [585, 586] on input "checkbox" at bounding box center [590, 588] width 11 height 11
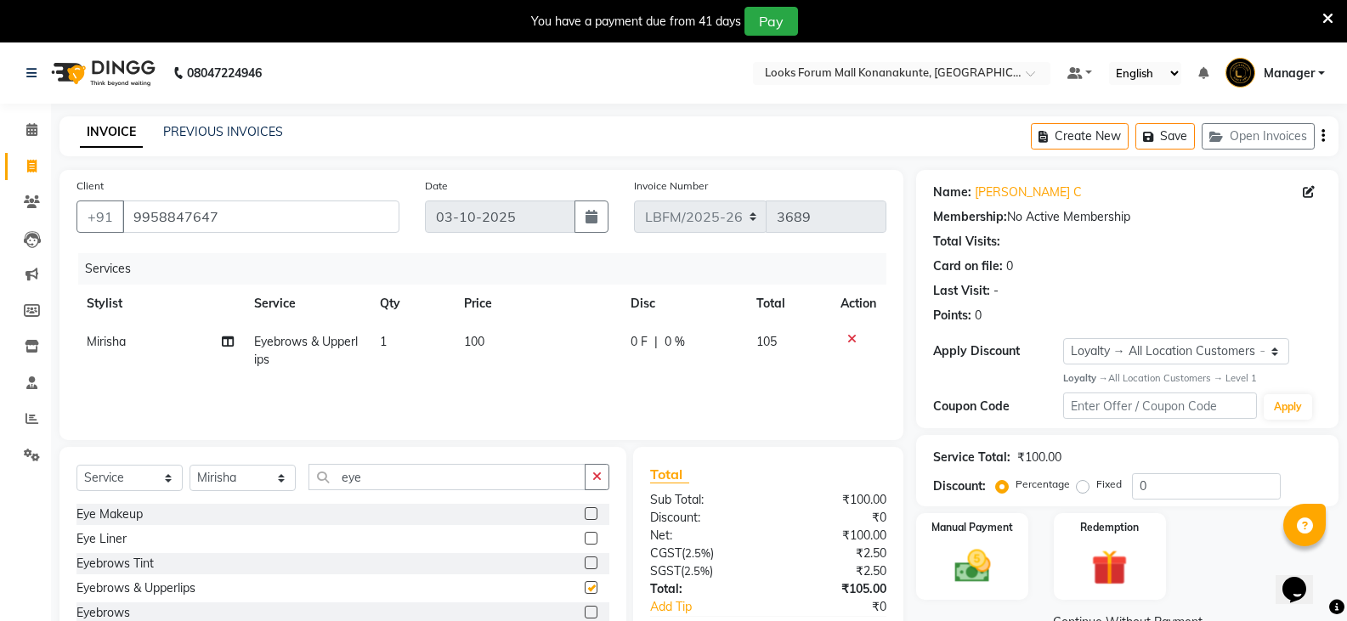
checkbox input "false"
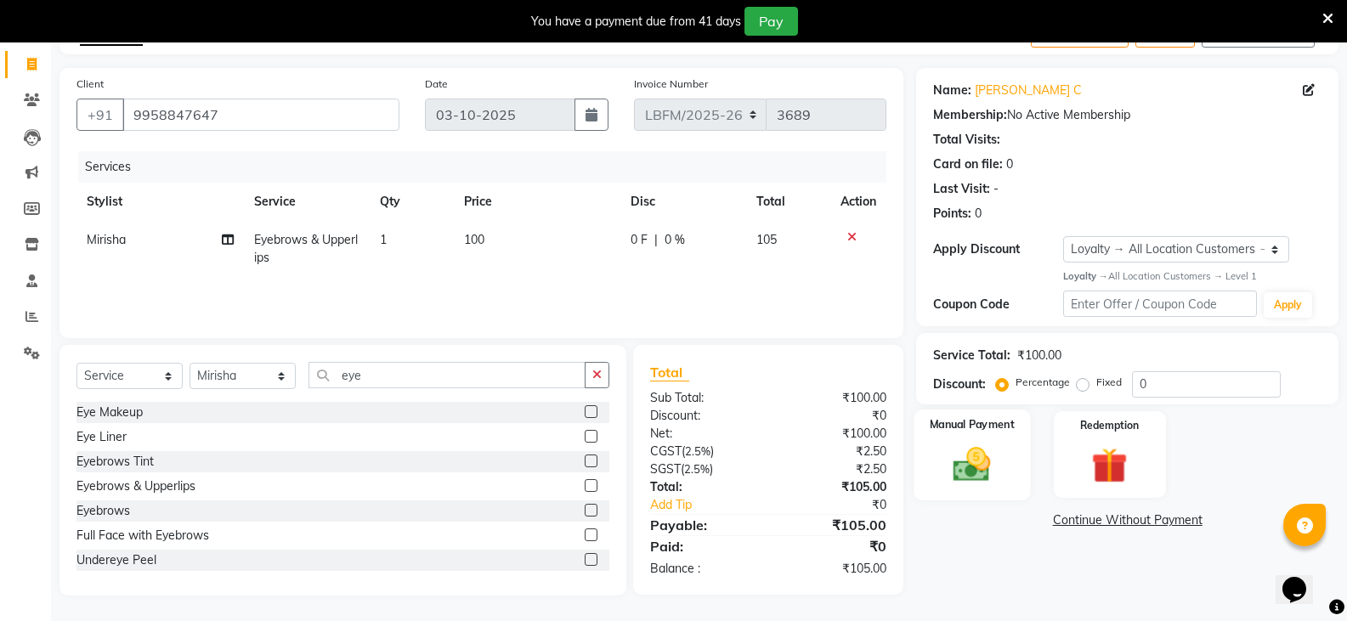
click at [966, 468] on img at bounding box center [972, 464] width 60 height 43
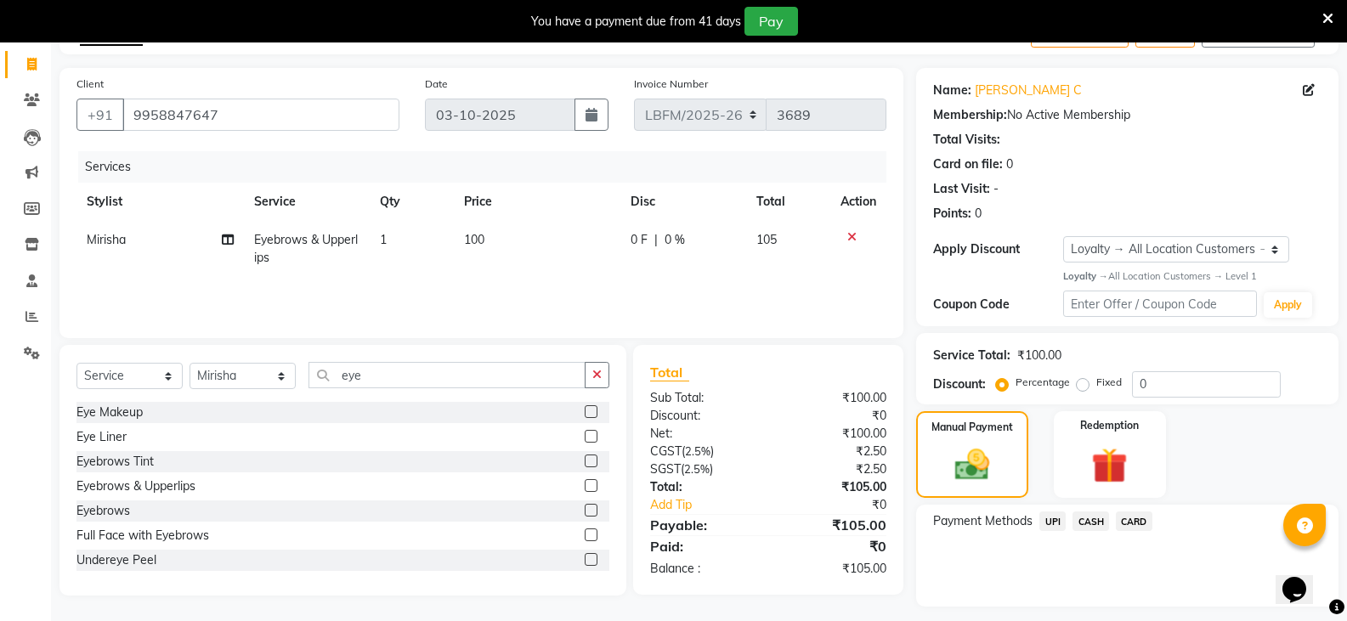
click at [1118, 518] on span "CARD" at bounding box center [1134, 522] width 37 height 20
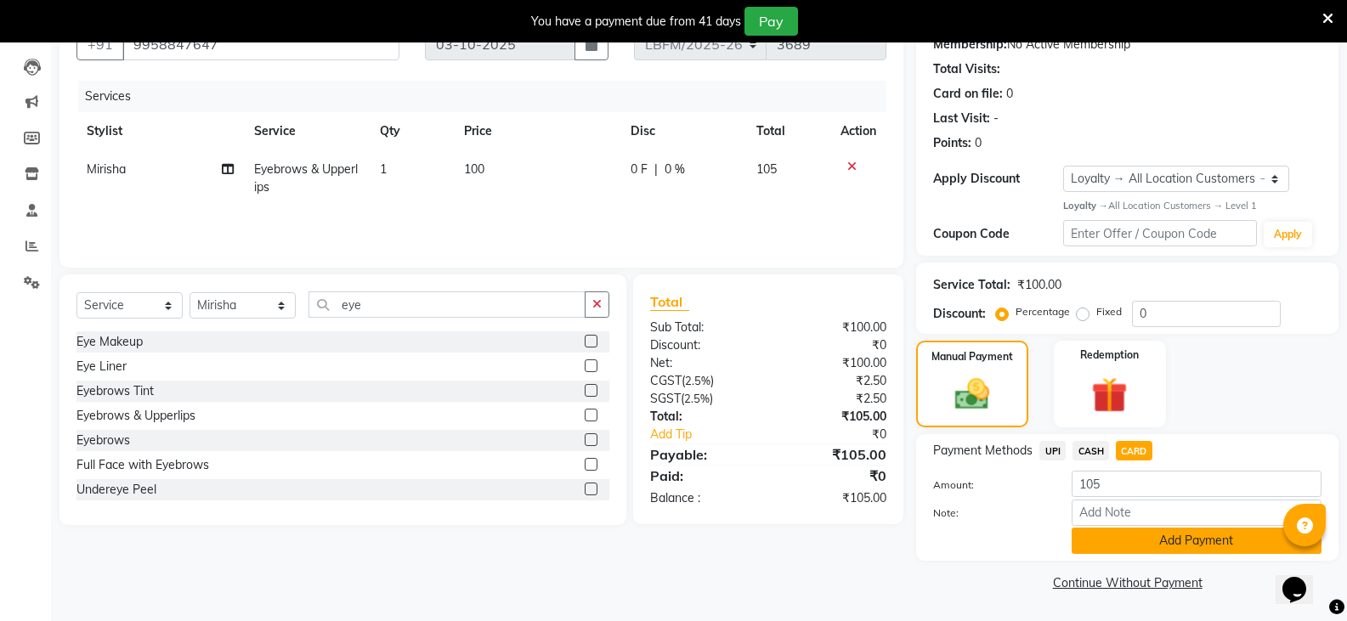
click at [1157, 537] on button "Add Payment" at bounding box center [1197, 541] width 250 height 26
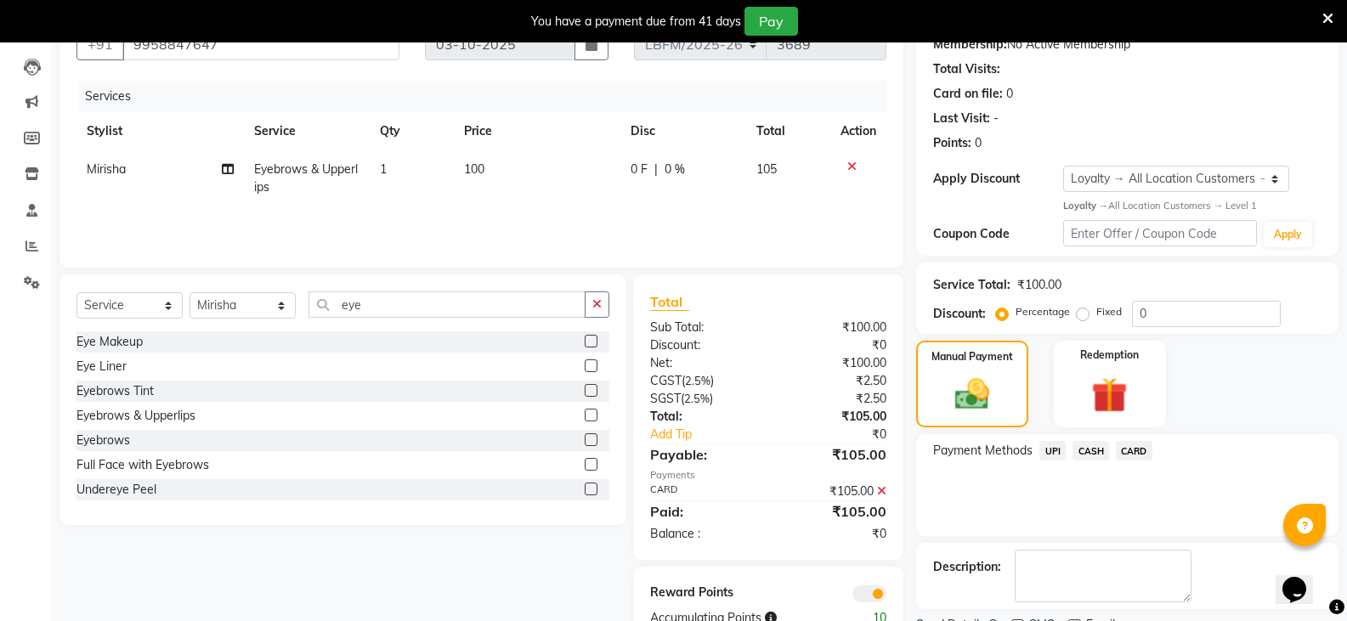
scroll to position [244, 0]
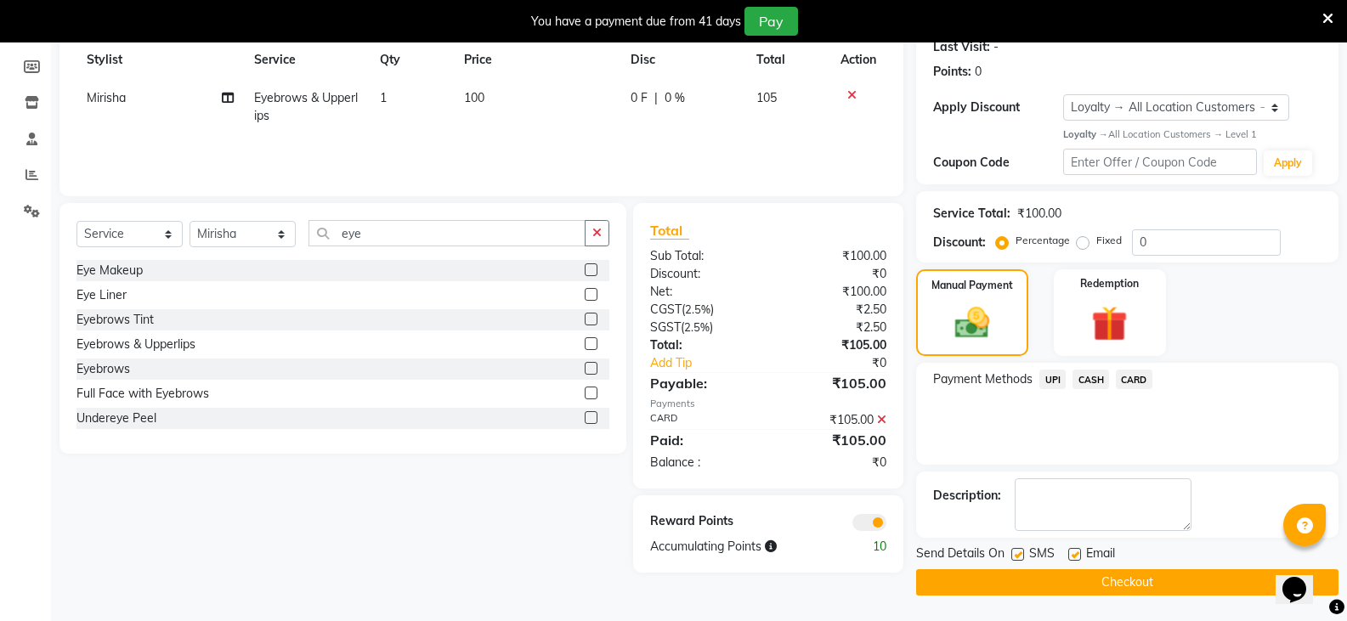
click at [1088, 579] on button "Checkout" at bounding box center [1127, 582] width 422 height 26
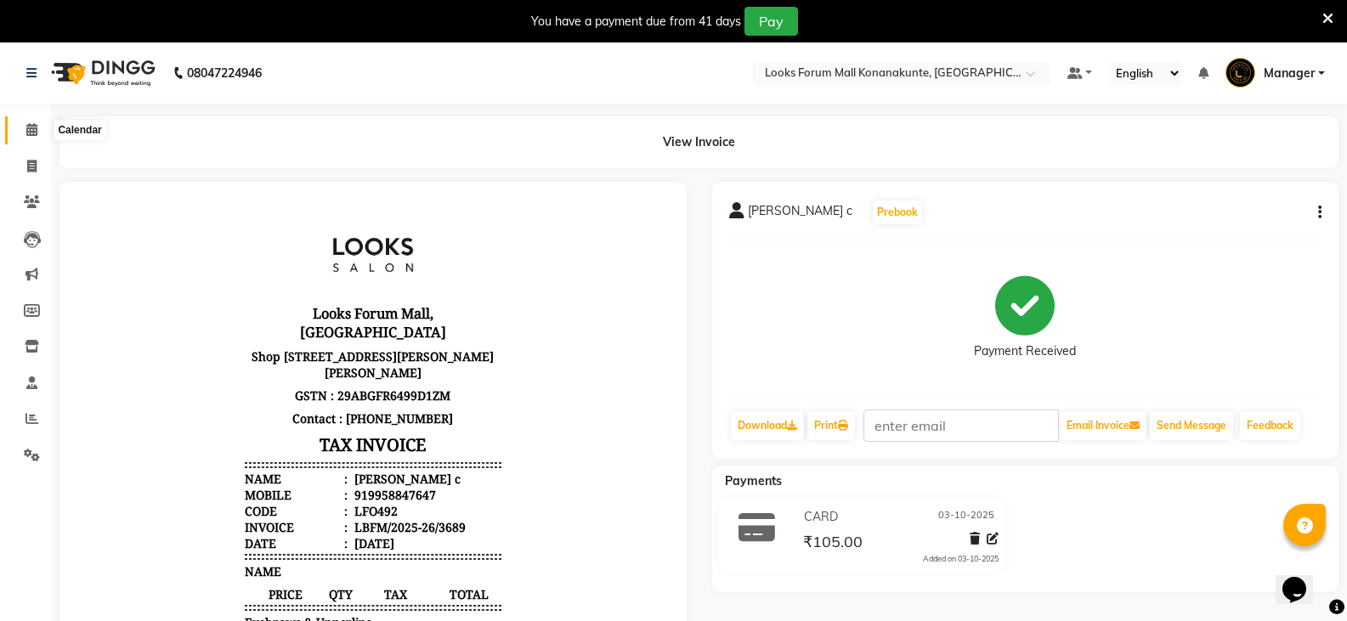
click at [35, 127] on icon at bounding box center [31, 129] width 11 height 13
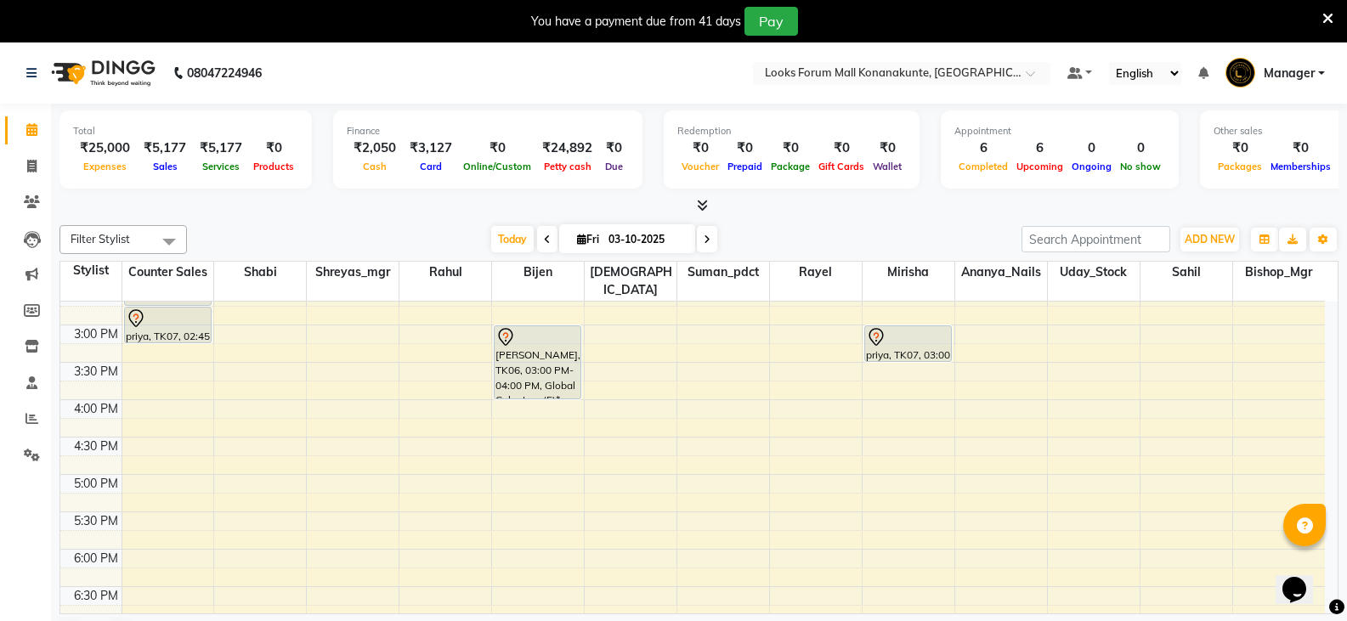
scroll to position [405, 0]
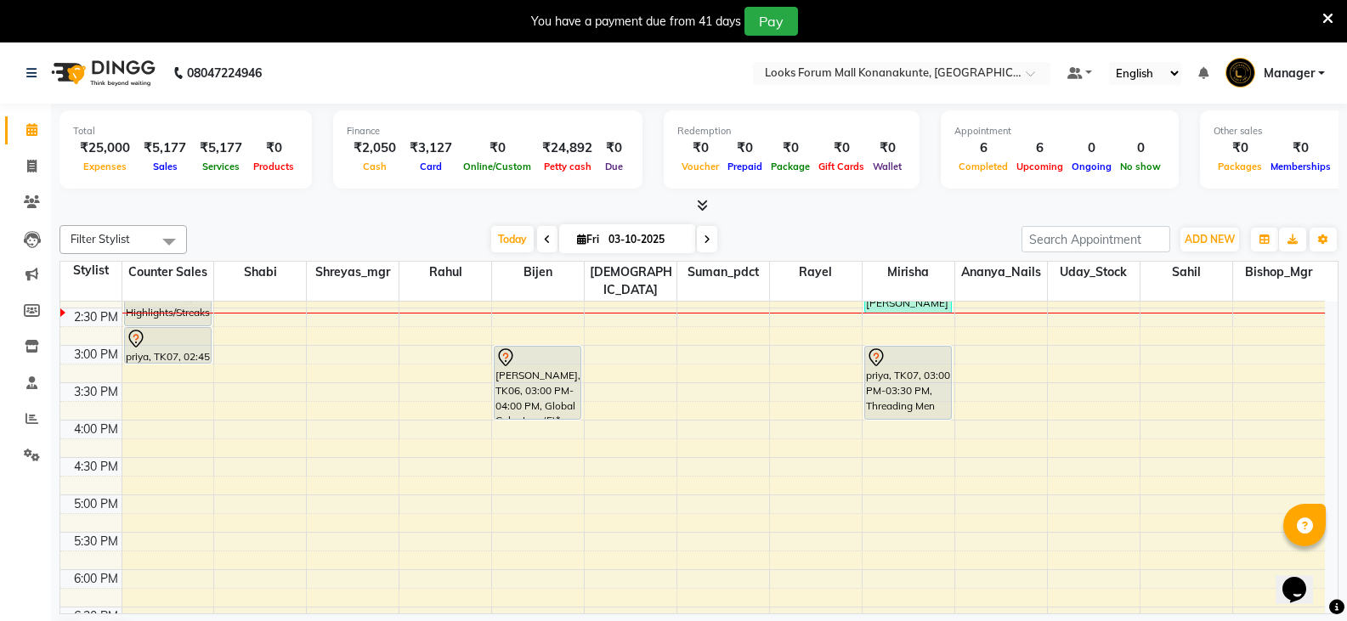
click at [906, 385] on div "sunaina c, TK10, 02:05 PM-02:35 PM, Eyebrows & Upperlips priya, TK07, 03:00 PM-…" at bounding box center [909, 420] width 92 height 1046
click at [808, 373] on div "9:00 AM 9:30 AM 10:00 AM 10:30 AM 11:00 AM 11:30 AM 12:00 PM 12:30 PM 1:00 PM 1…" at bounding box center [692, 420] width 1265 height 1046
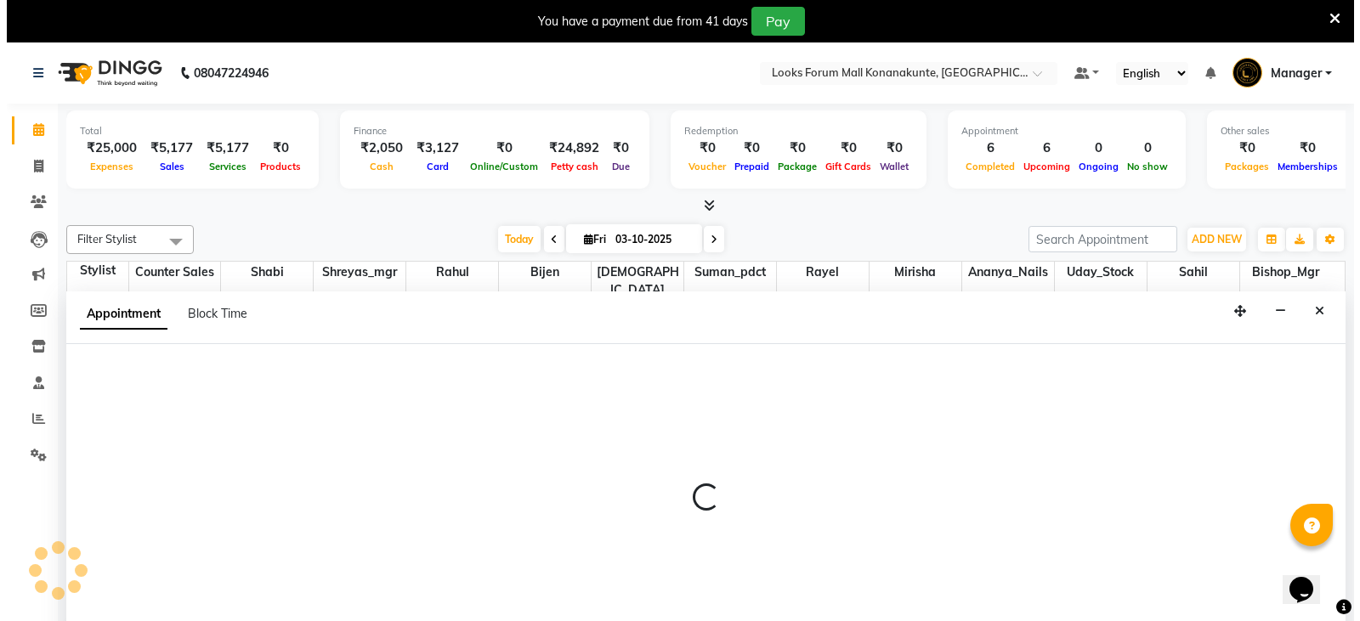
scroll to position [43, 0]
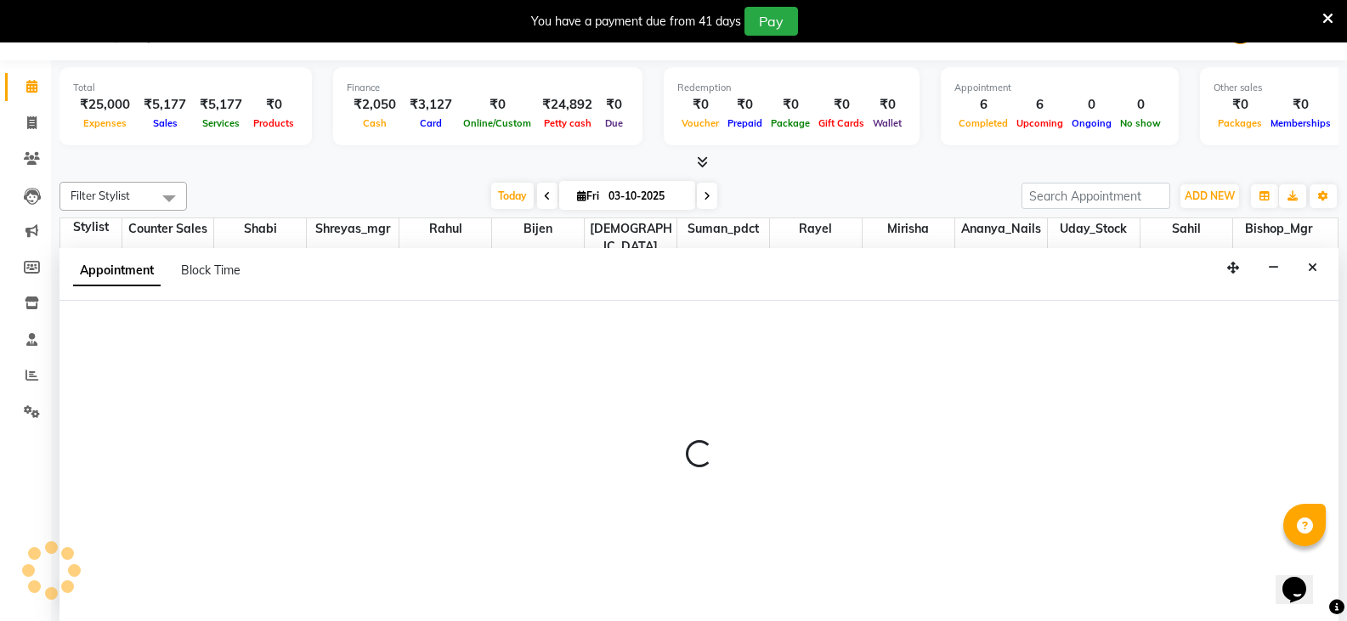
select select "90395"
select select "930"
select select "tentative"
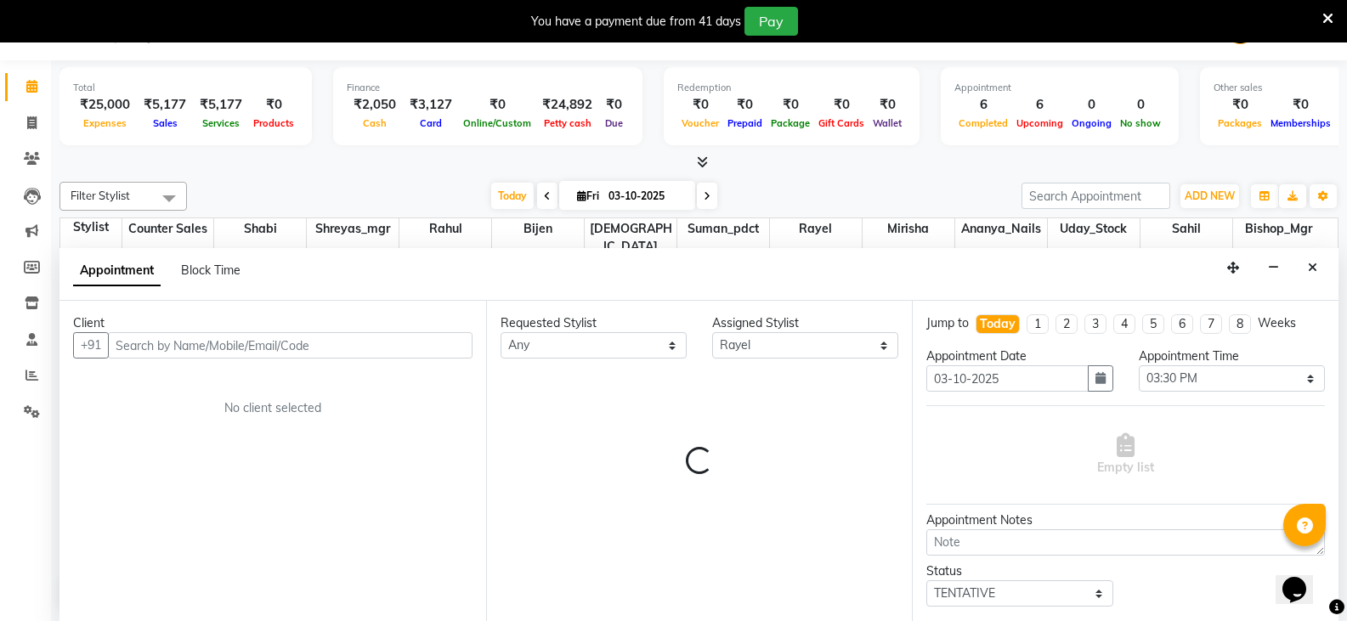
click at [361, 353] on input "text" at bounding box center [290, 345] width 365 height 26
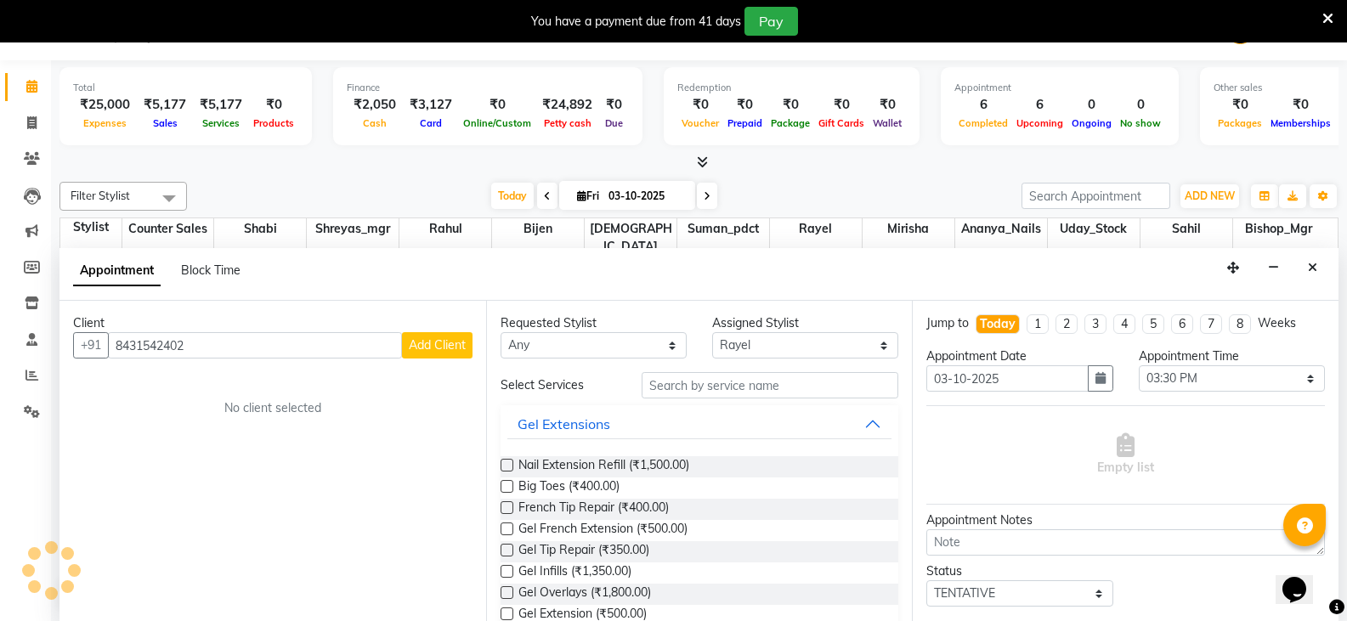
type input "8431542402"
click at [427, 339] on span "Add Client" at bounding box center [437, 344] width 57 height 15
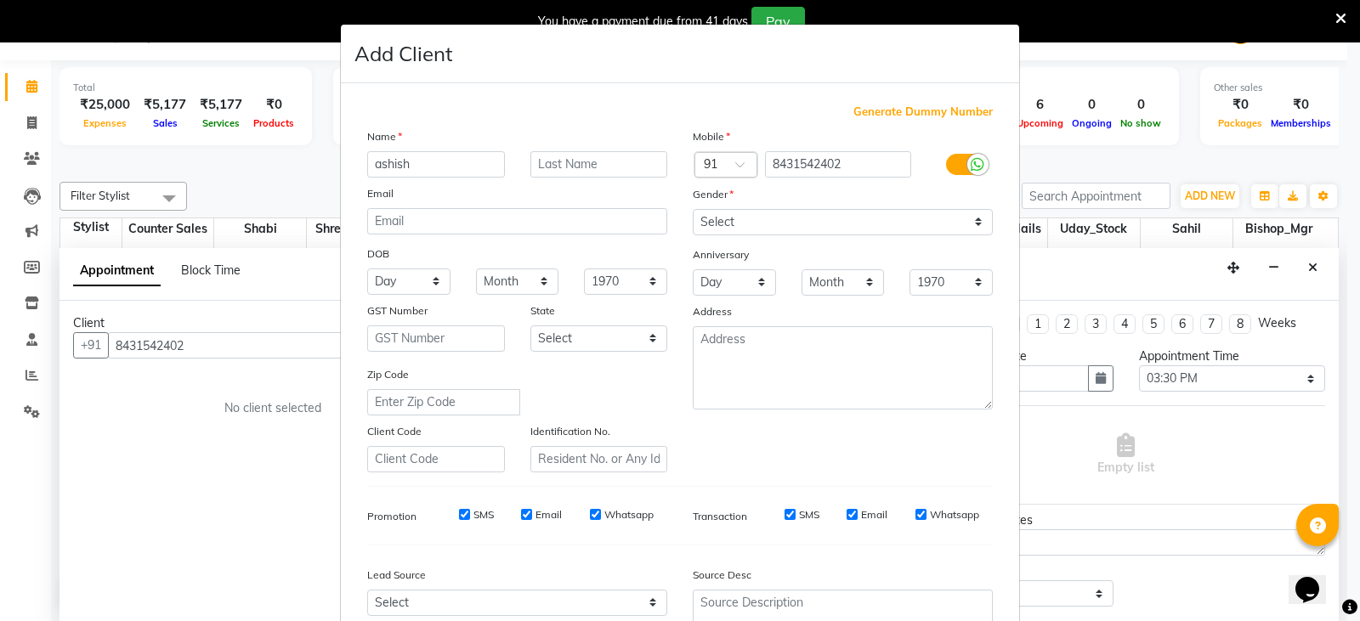
type input "ashish"
type input "c"
click at [794, 216] on select "Select [DEMOGRAPHIC_DATA] [DEMOGRAPHIC_DATA] Other Prefer Not To Say" at bounding box center [843, 222] width 300 height 26
select select "[DEMOGRAPHIC_DATA]"
click at [693, 209] on select "Select [DEMOGRAPHIC_DATA] [DEMOGRAPHIC_DATA] Other Prefer Not To Say" at bounding box center [843, 222] width 300 height 26
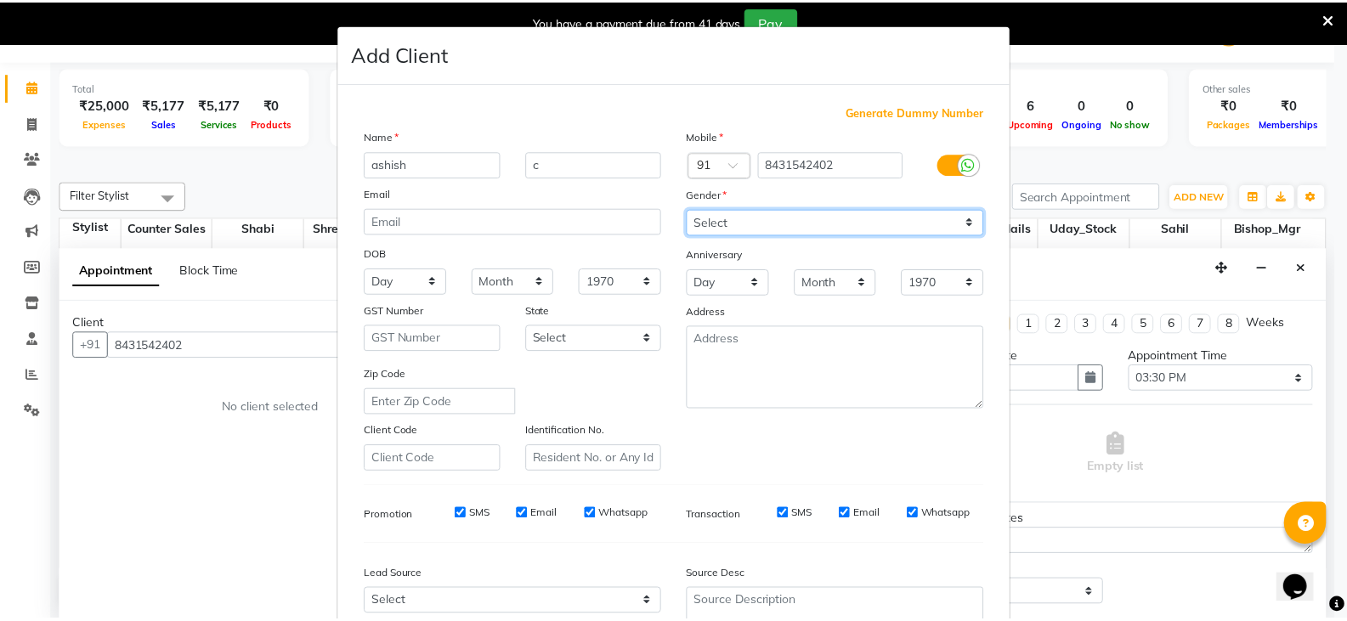
scroll to position [163, 0]
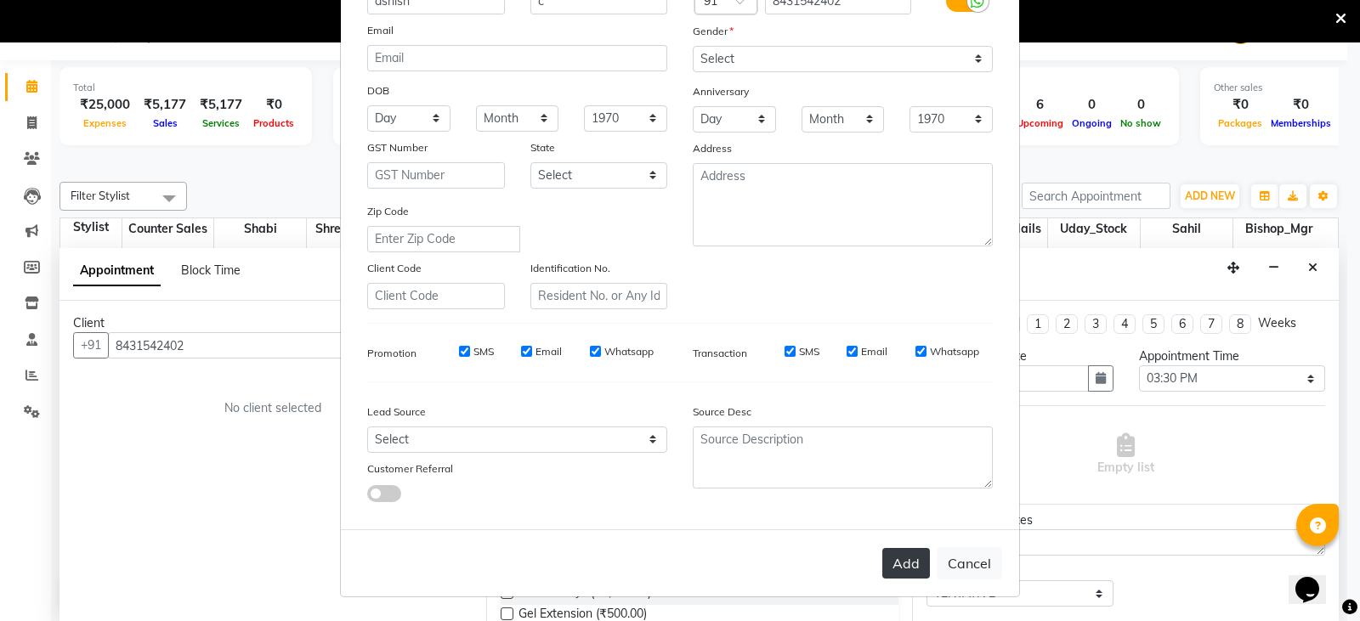
click at [888, 566] on button "Add" at bounding box center [906, 563] width 48 height 31
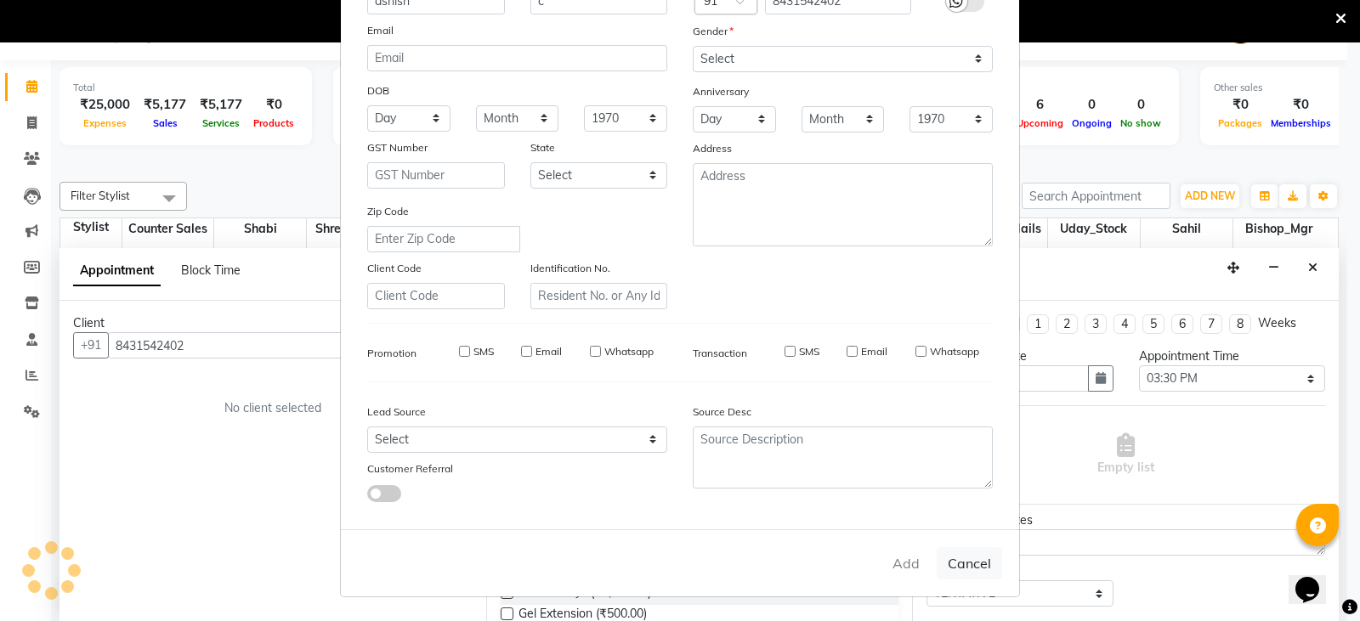
select select
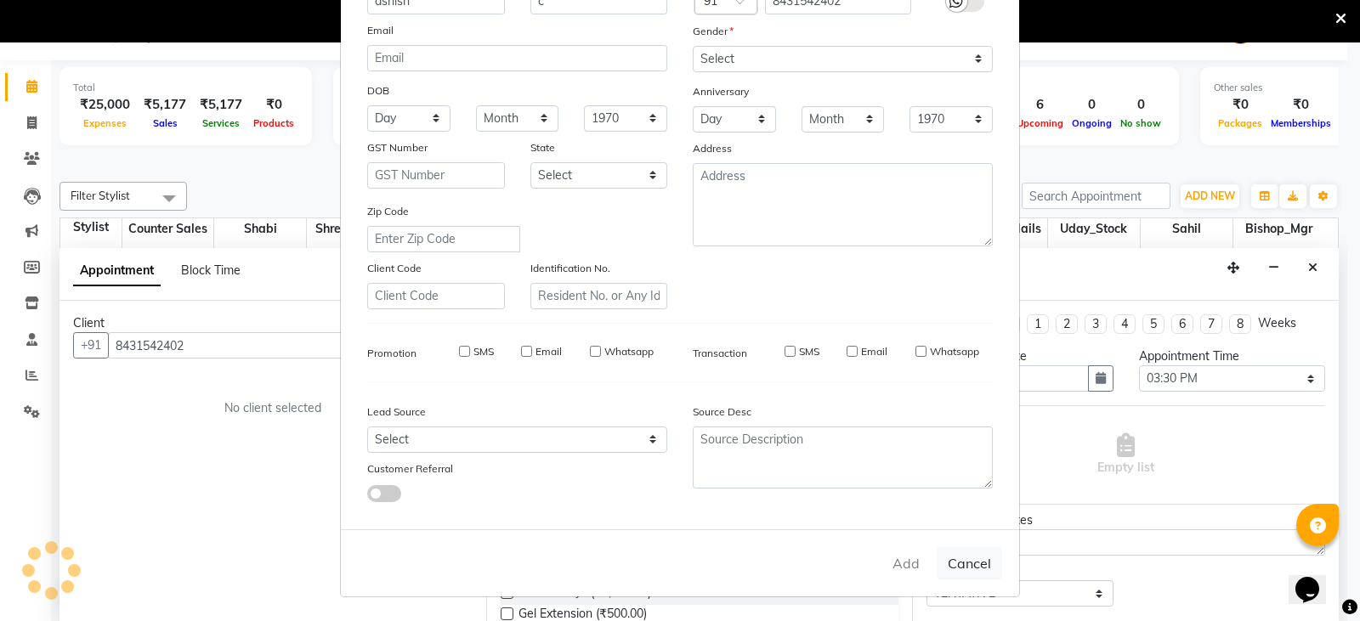
select select
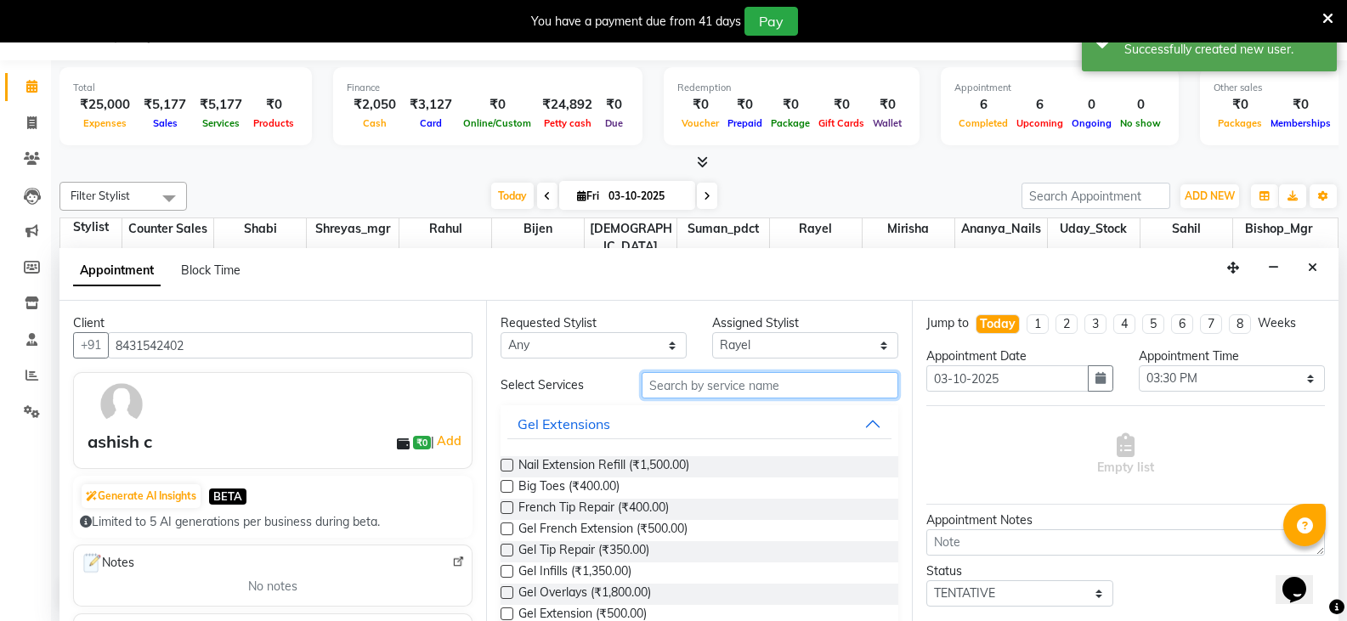
click at [775, 386] on input "text" at bounding box center [770, 385] width 257 height 26
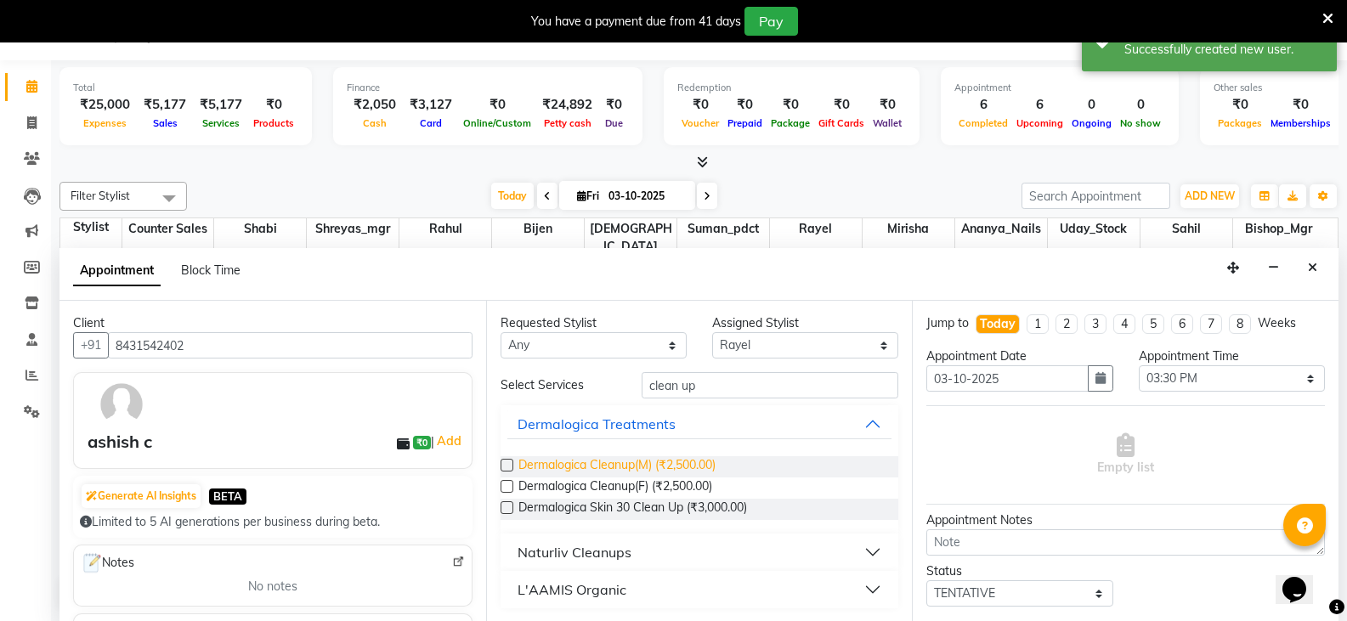
click at [699, 464] on span "Dermalogica Cleanup(M) (₹2,500.00)" at bounding box center [616, 466] width 197 height 21
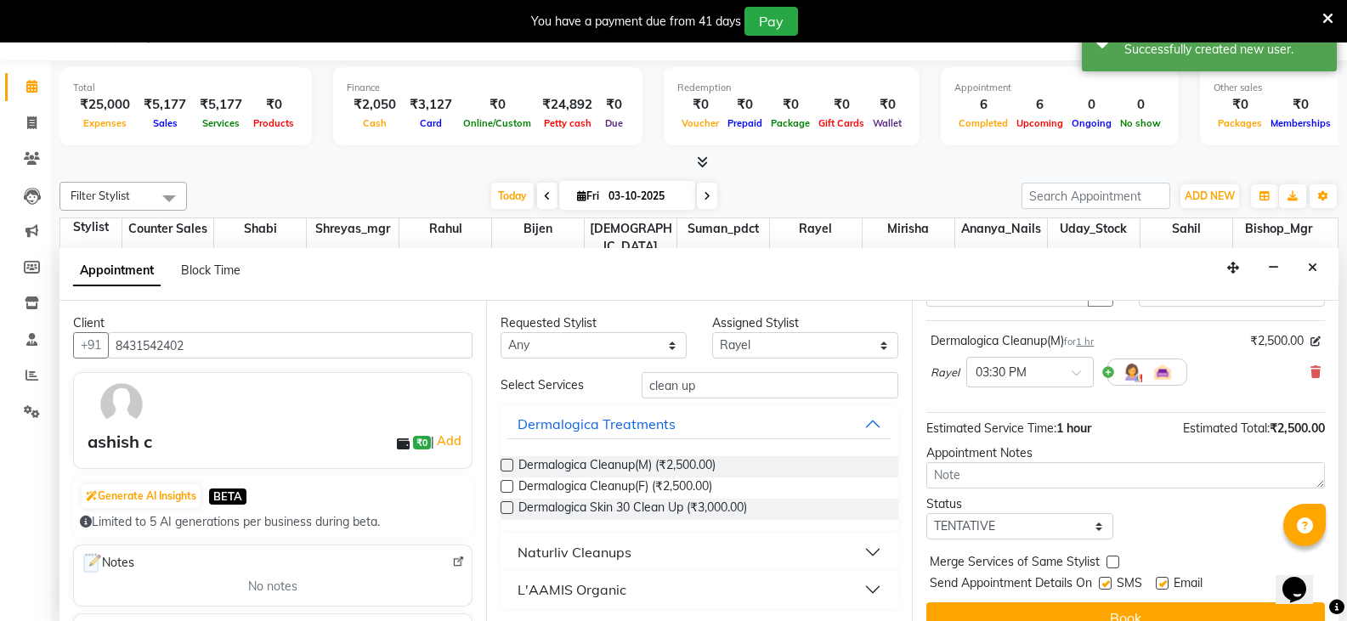
scroll to position [110, 0]
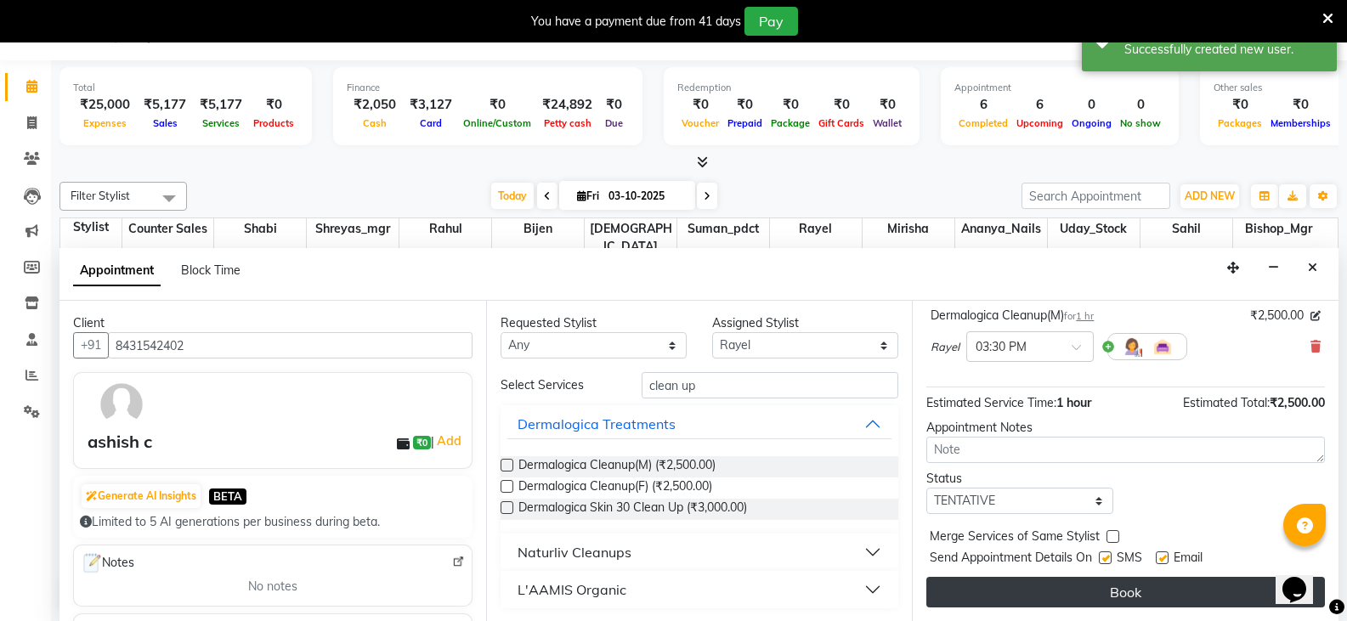
click at [1113, 592] on button "Book" at bounding box center [1125, 592] width 399 height 31
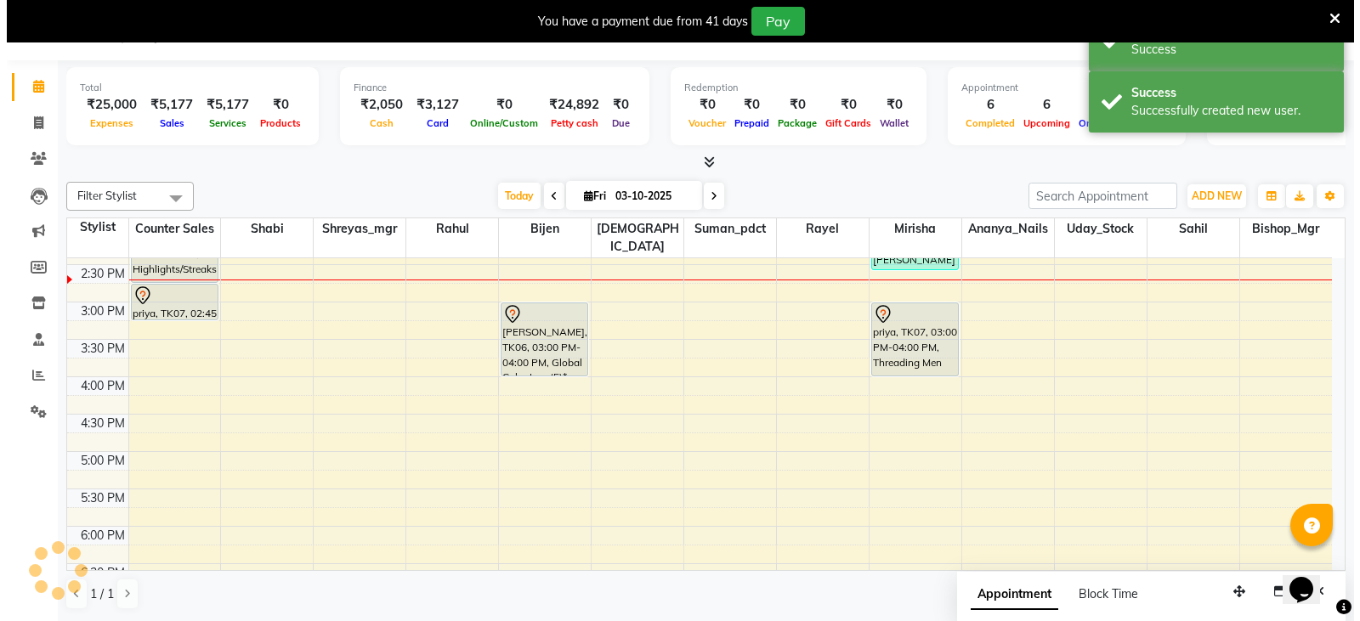
scroll to position [0, 0]
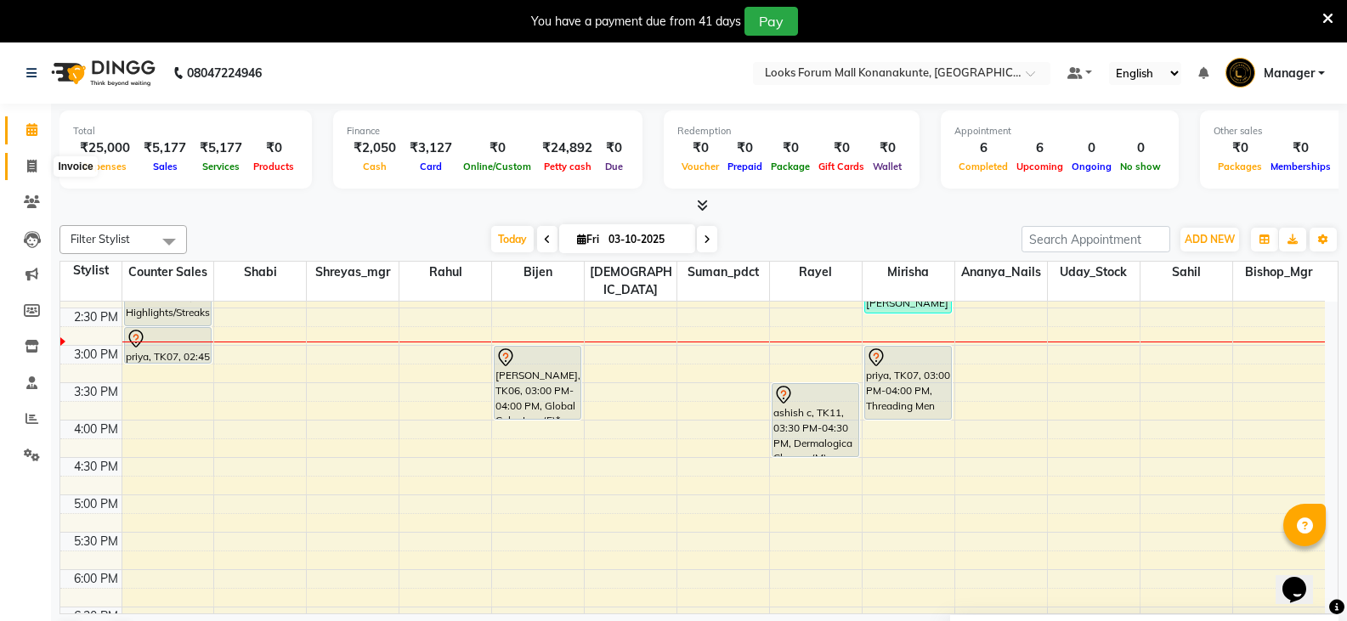
click at [37, 170] on span at bounding box center [32, 167] width 30 height 20
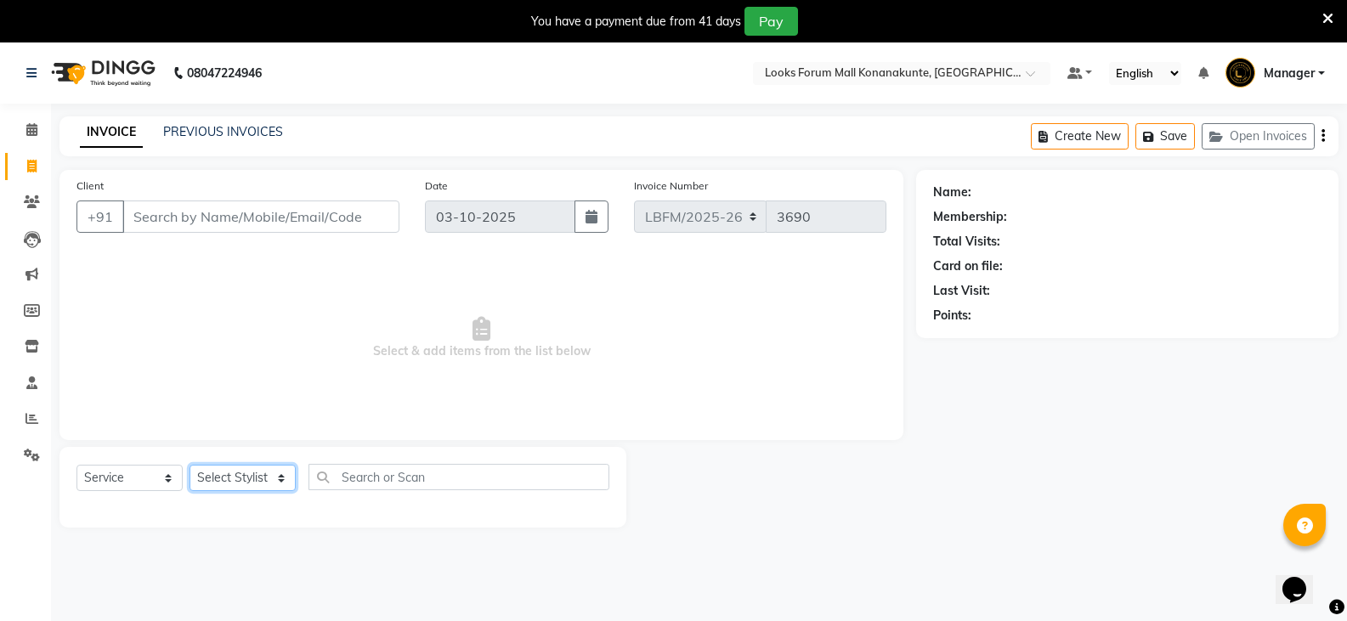
click at [254, 474] on select "Select Stylist" at bounding box center [243, 478] width 106 height 26
click at [190, 465] on select "Select Stylist Ananya_Nails [PERSON_NAME] Bijen Bishop_Mgr Counter Sales Manage…" at bounding box center [243, 478] width 106 height 26
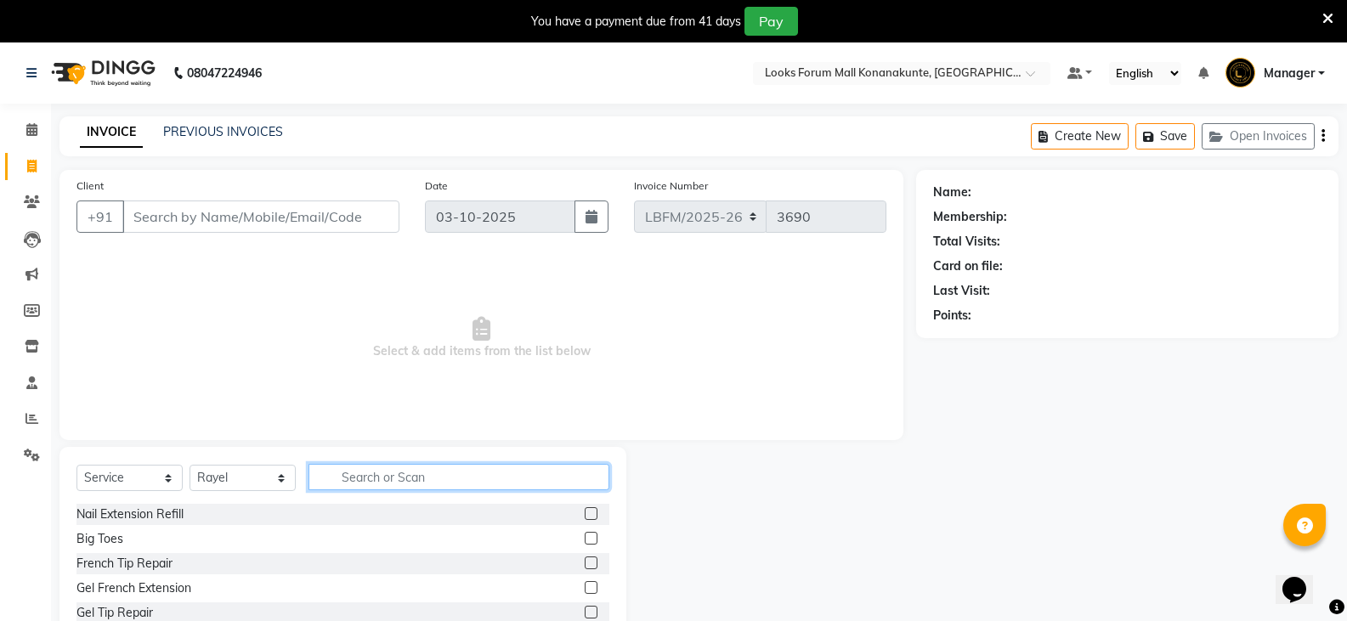
click at [396, 467] on input "text" at bounding box center [459, 477] width 301 height 26
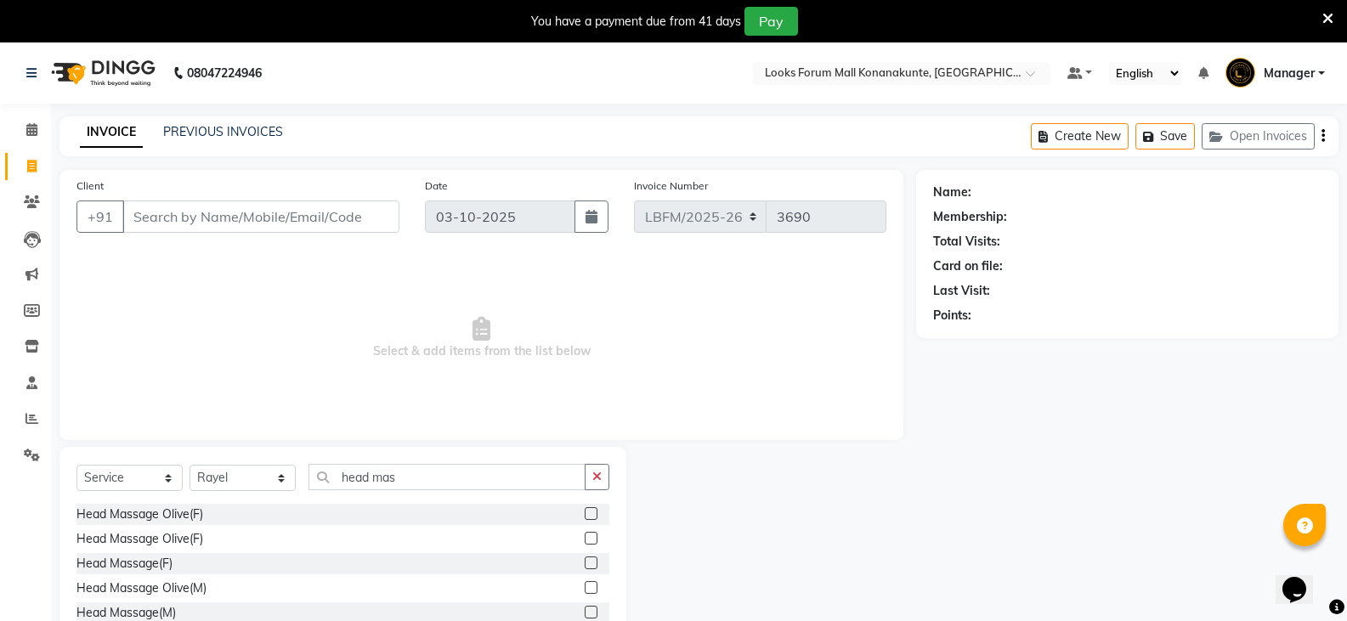
click at [585, 591] on label at bounding box center [591, 587] width 13 height 13
click at [585, 591] on input "checkbox" at bounding box center [590, 588] width 11 height 11
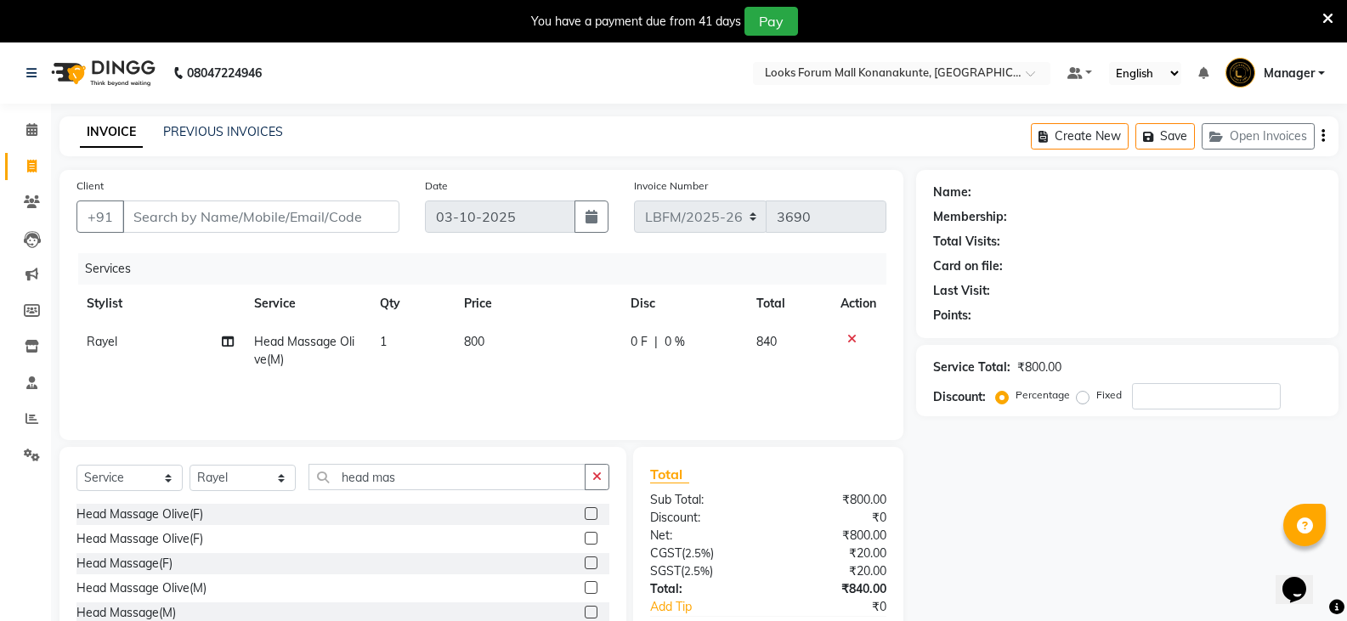
click at [481, 345] on span "800" at bounding box center [474, 341] width 20 height 15
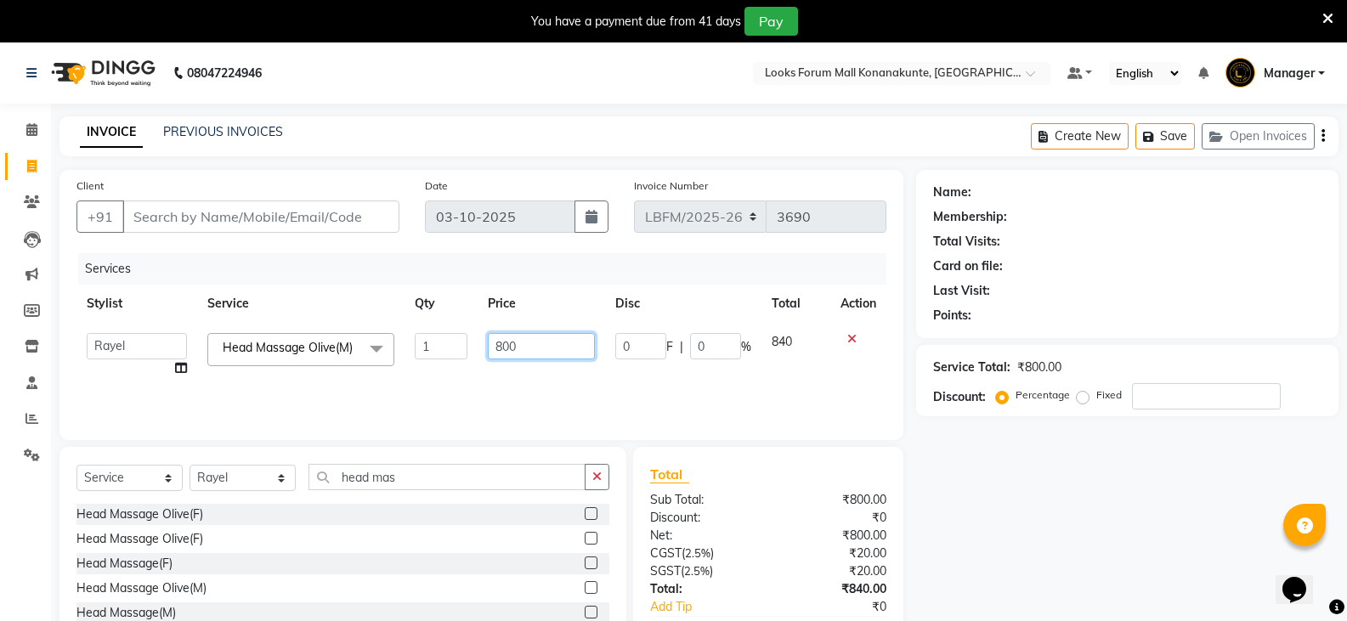
drag, startPoint x: 532, startPoint y: 345, endPoint x: 447, endPoint y: 349, distance: 85.1
click at [447, 349] on tr "Ananya_Nails Ashu Bijen Bishop_Mgr Counter Sales Manager Mirisha rahul Rayel Sa…" at bounding box center [481, 355] width 810 height 65
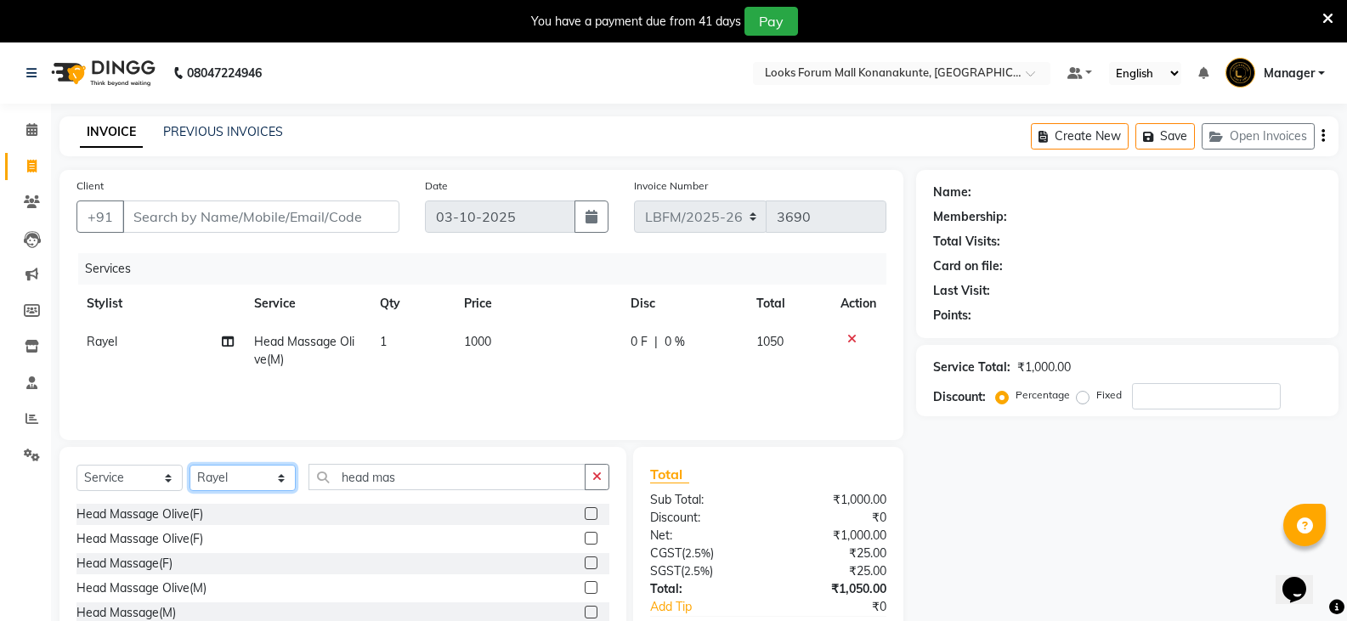
click at [229, 481] on select "Select Stylist Ananya_Nails [PERSON_NAME] Bijen Bishop_Mgr Counter Sales Manage…" at bounding box center [243, 478] width 106 height 26
click at [190, 465] on select "Select Stylist Ananya_Nails [PERSON_NAME] Bijen Bishop_Mgr Counter Sales Manage…" at bounding box center [243, 478] width 106 height 26
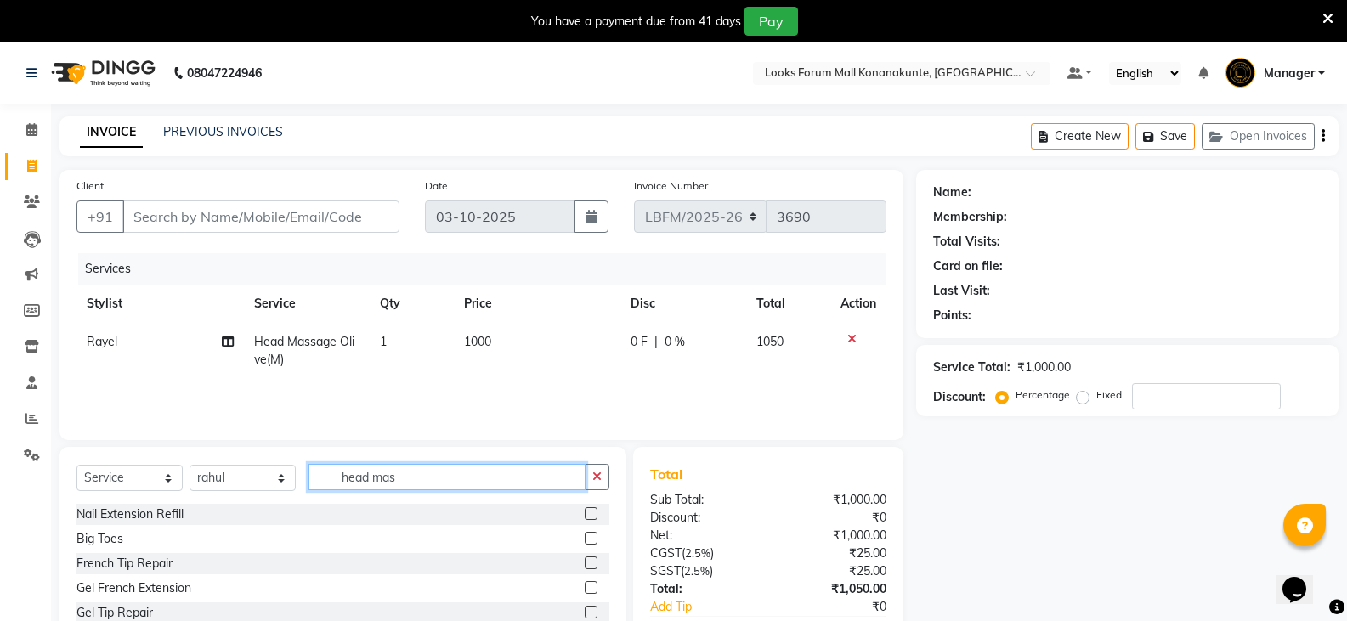
drag, startPoint x: 424, startPoint y: 483, endPoint x: 324, endPoint y: 476, distance: 100.5
click at [324, 476] on input "head mas" at bounding box center [447, 477] width 277 height 26
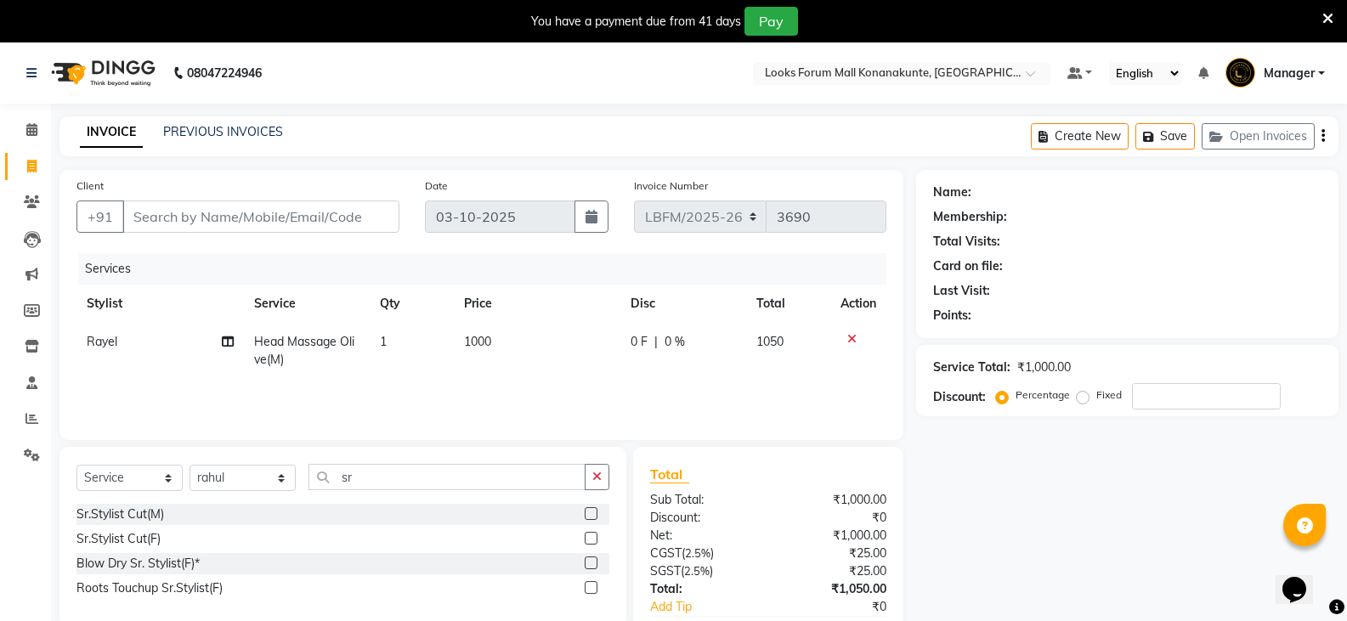
click at [590, 513] on label at bounding box center [591, 513] width 13 height 13
click at [590, 513] on input "checkbox" at bounding box center [590, 514] width 11 height 11
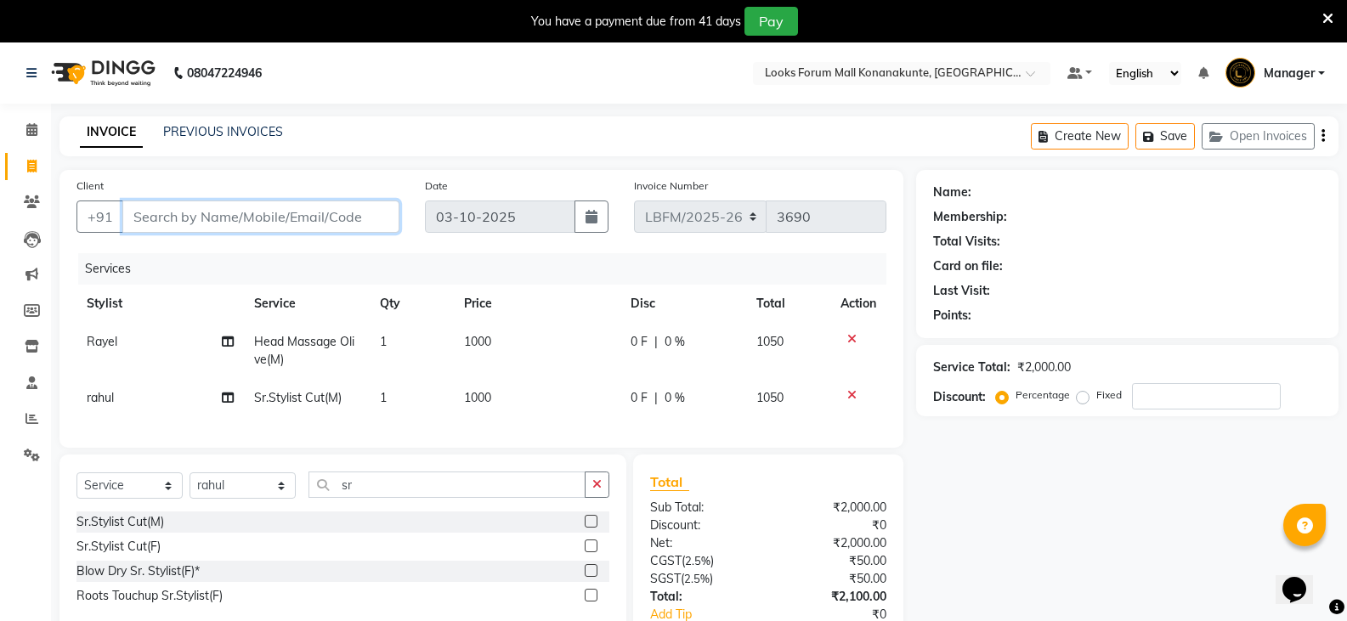
click at [184, 216] on input "Client" at bounding box center [260, 217] width 277 height 32
click at [391, 218] on button "Add Client" at bounding box center [356, 217] width 88 height 32
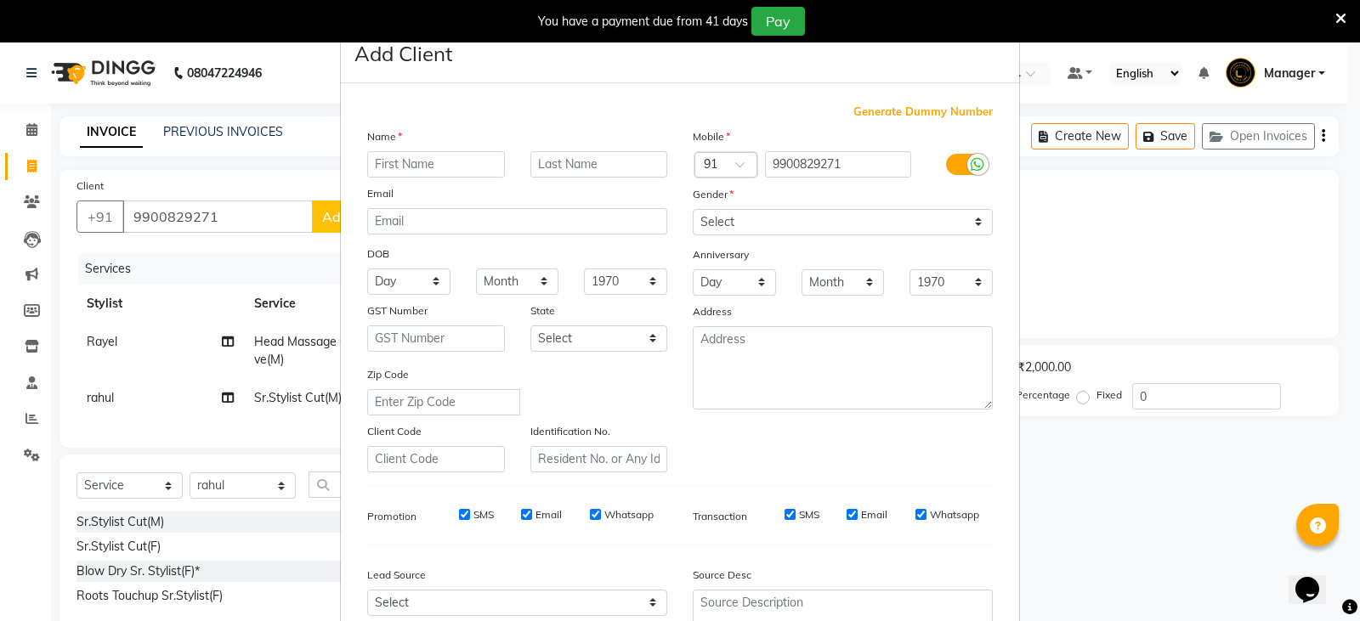
click at [490, 170] on input "text" at bounding box center [436, 164] width 138 height 26
drag, startPoint x: 753, startPoint y: 221, endPoint x: 757, endPoint y: 231, distance: 11.0
click at [753, 221] on select "Select [DEMOGRAPHIC_DATA] [DEMOGRAPHIC_DATA] Other Prefer Not To Say" at bounding box center [843, 222] width 300 height 26
click at [693, 209] on select "Select [DEMOGRAPHIC_DATA] [DEMOGRAPHIC_DATA] Other Prefer Not To Say" at bounding box center [843, 222] width 300 height 26
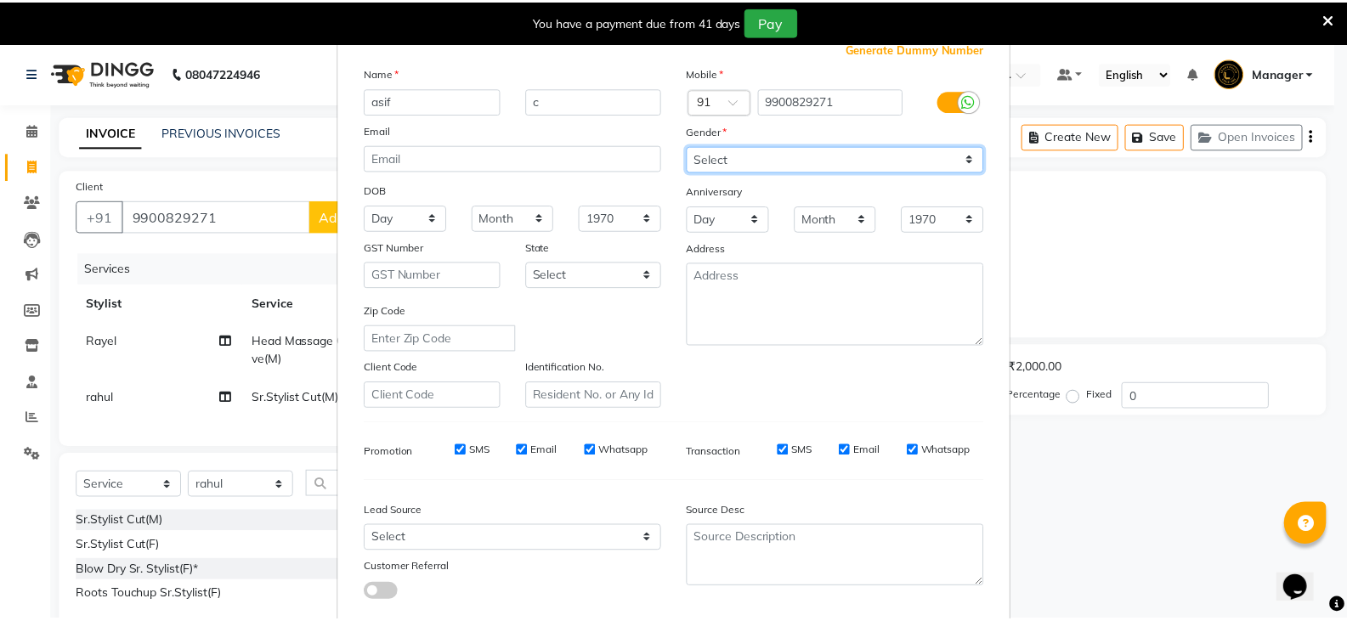
scroll to position [163, 0]
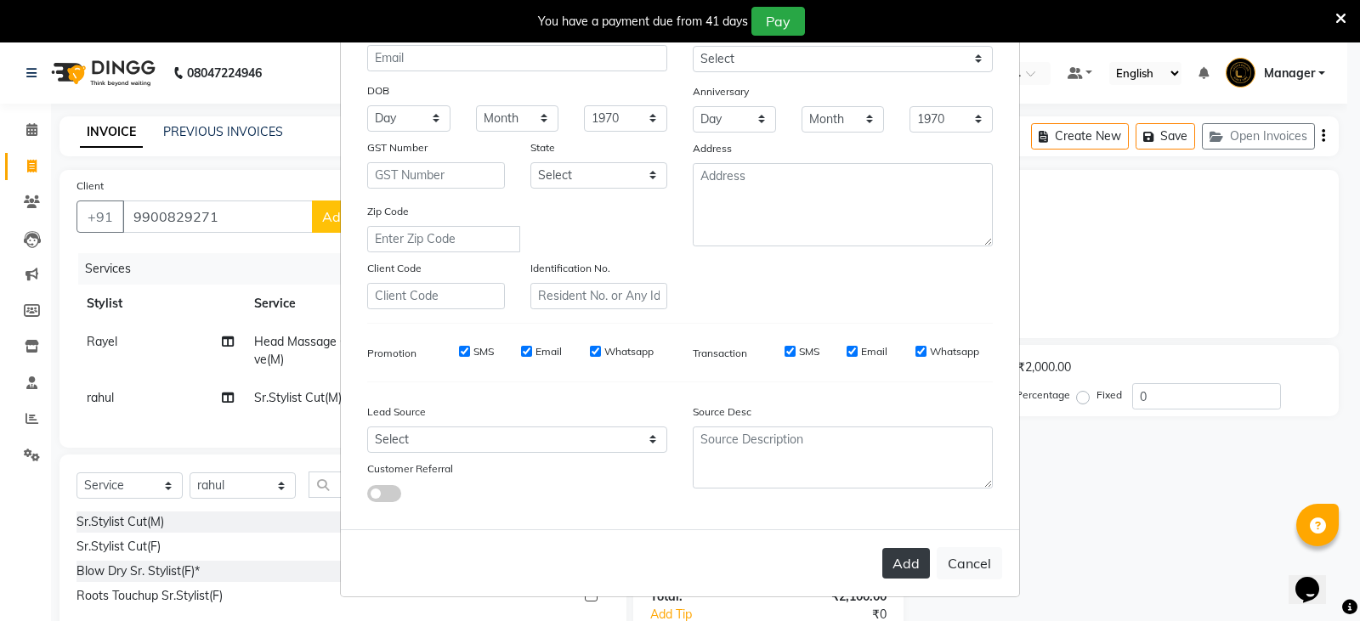
click at [896, 557] on button "Add" at bounding box center [906, 563] width 48 height 31
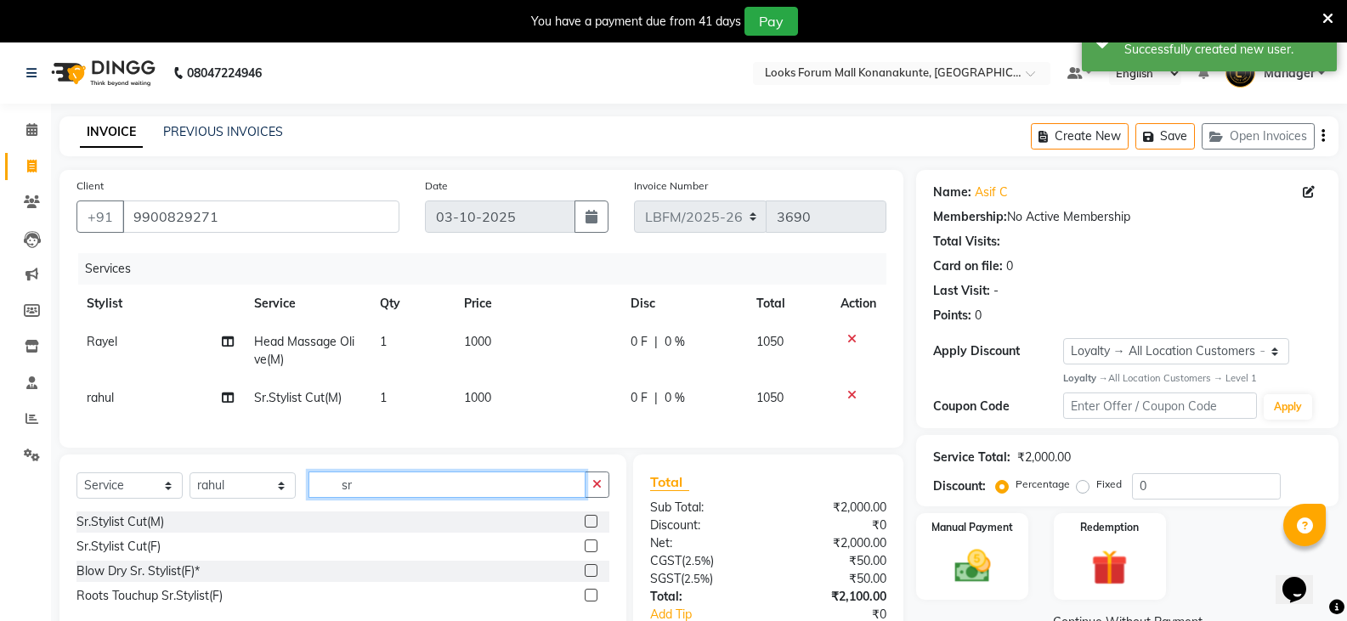
drag, startPoint x: 384, startPoint y: 498, endPoint x: 285, endPoint y: 489, distance: 99.9
click at [285, 489] on div "Select Service Product Membership Package Voucher Prepaid Gift Card Select Styl…" at bounding box center [342, 492] width 533 height 40
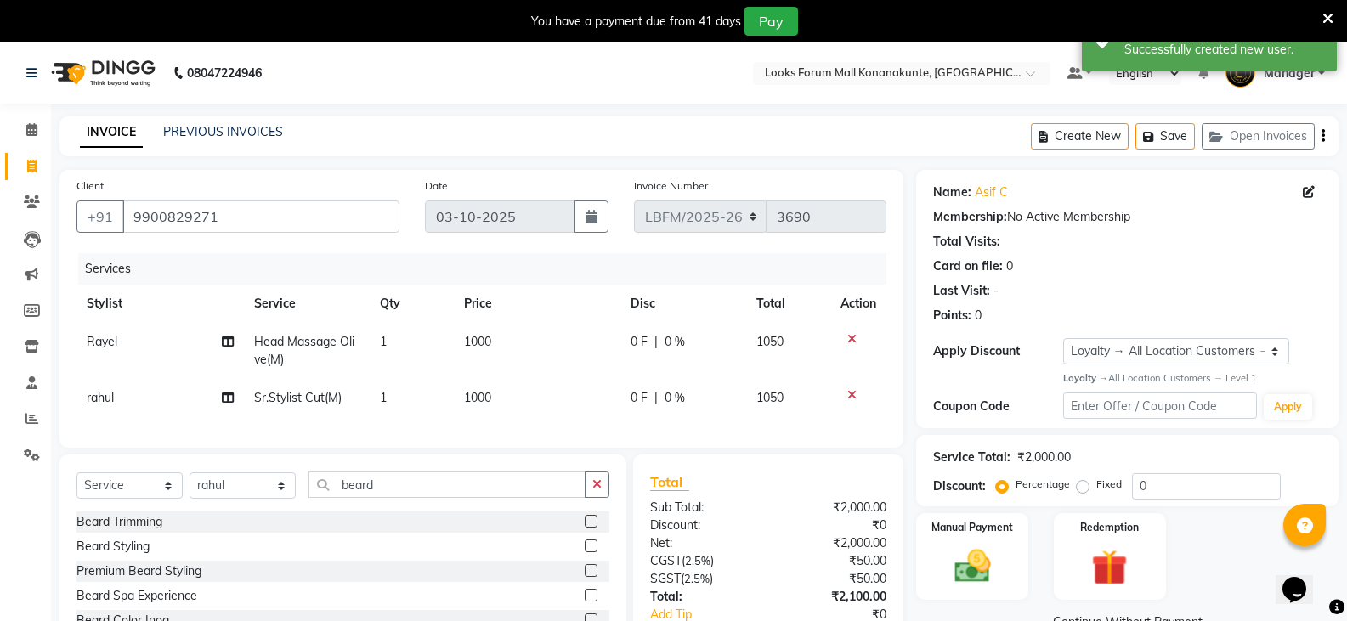
click at [586, 528] on label at bounding box center [591, 521] width 13 height 13
click at [586, 528] on input "checkbox" at bounding box center [590, 522] width 11 height 11
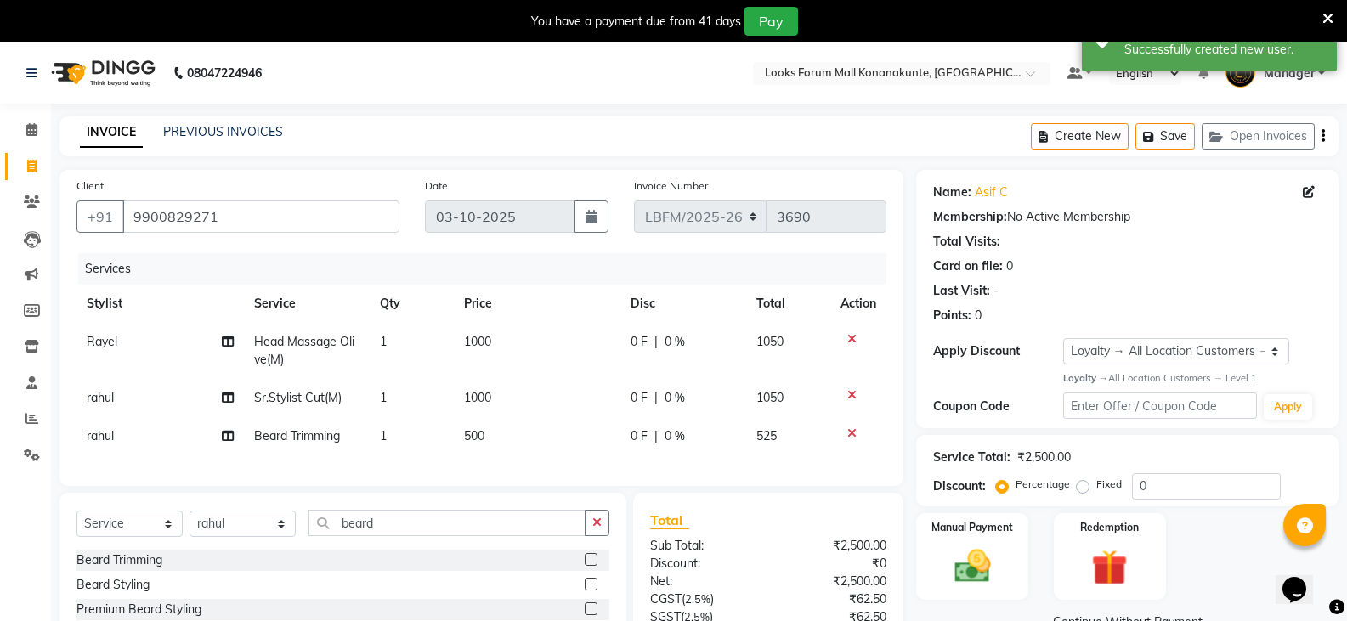
click at [849, 434] on icon at bounding box center [851, 434] width 9 height 12
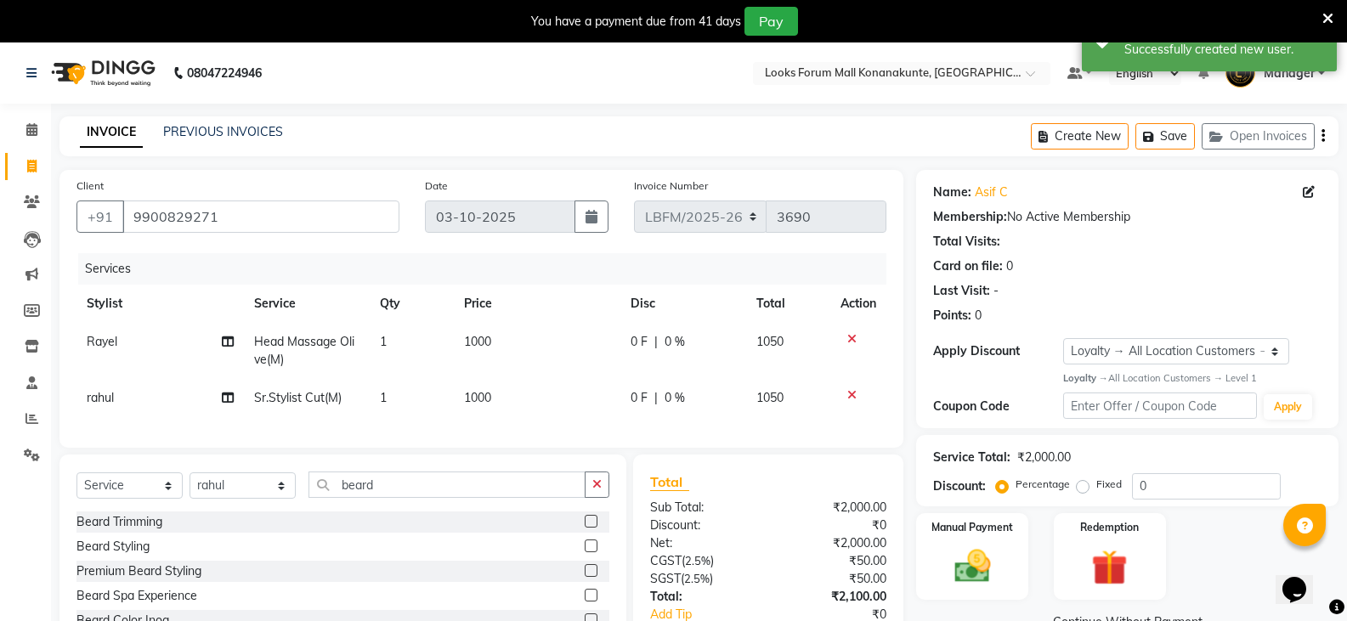
click at [698, 341] on div "0 F | 0 %" at bounding box center [683, 342] width 105 height 18
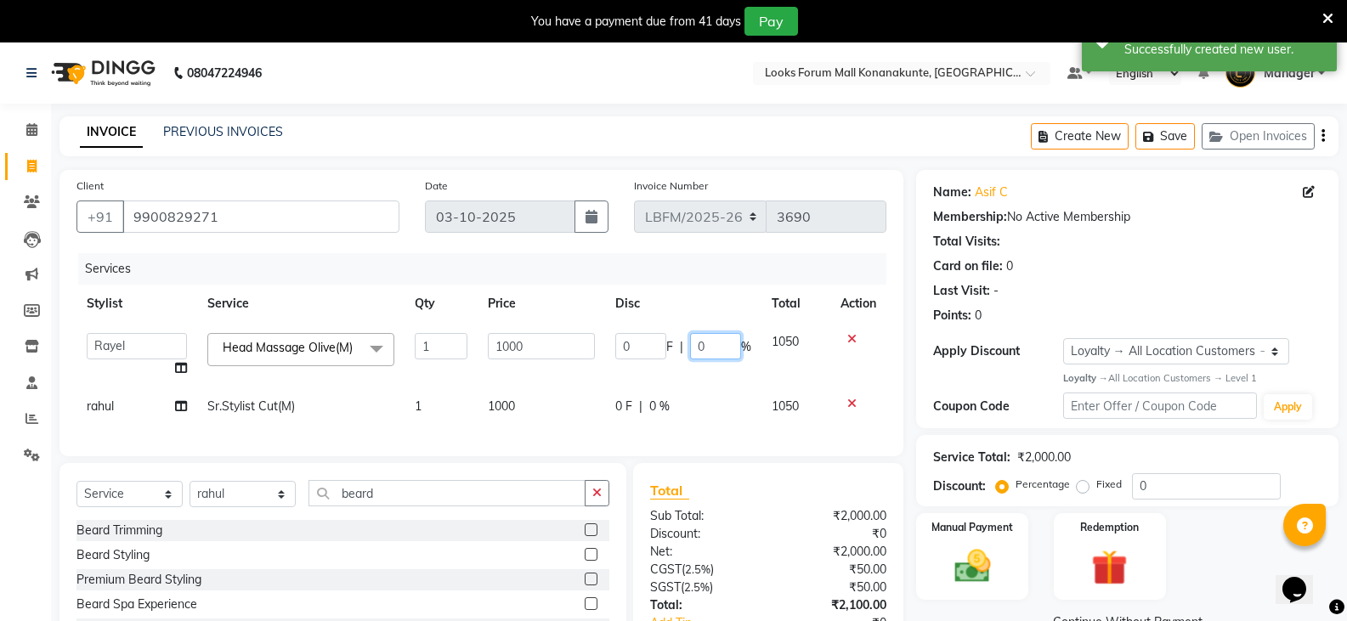
drag, startPoint x: 719, startPoint y: 346, endPoint x: 626, endPoint y: 342, distance: 92.7
click at [626, 342] on div "0 F | 0 %" at bounding box center [683, 346] width 136 height 26
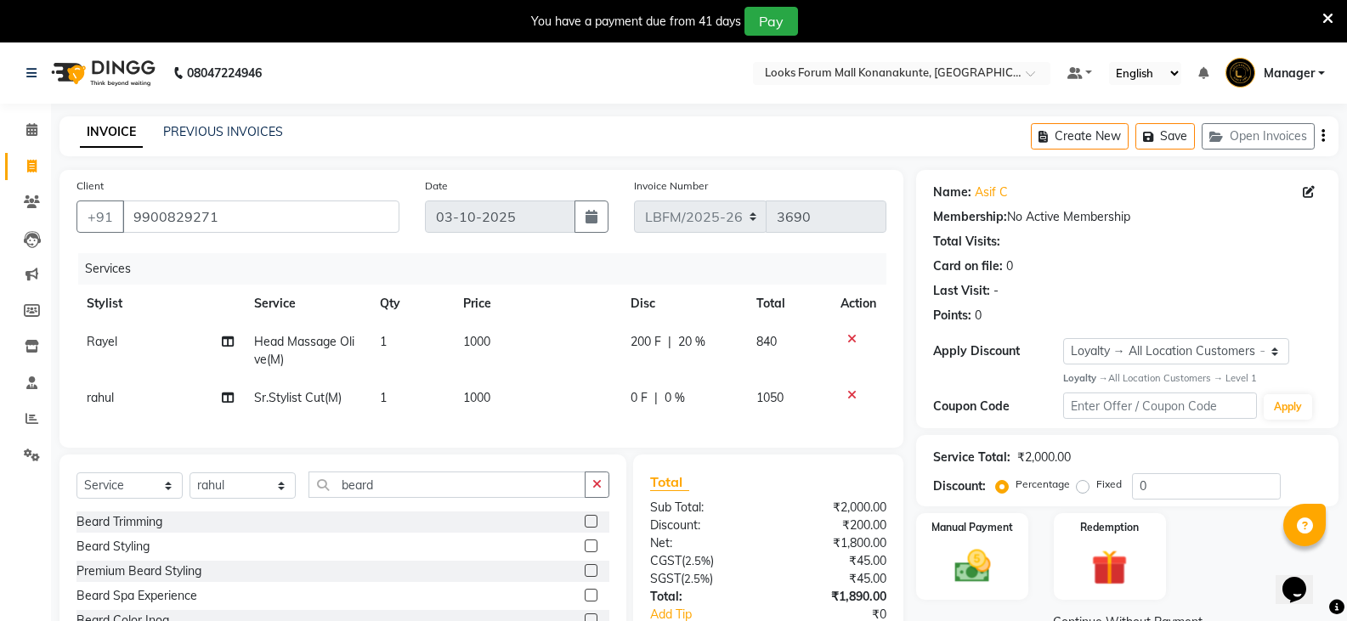
click at [677, 411] on td "0 F | 0 %" at bounding box center [683, 398] width 126 height 38
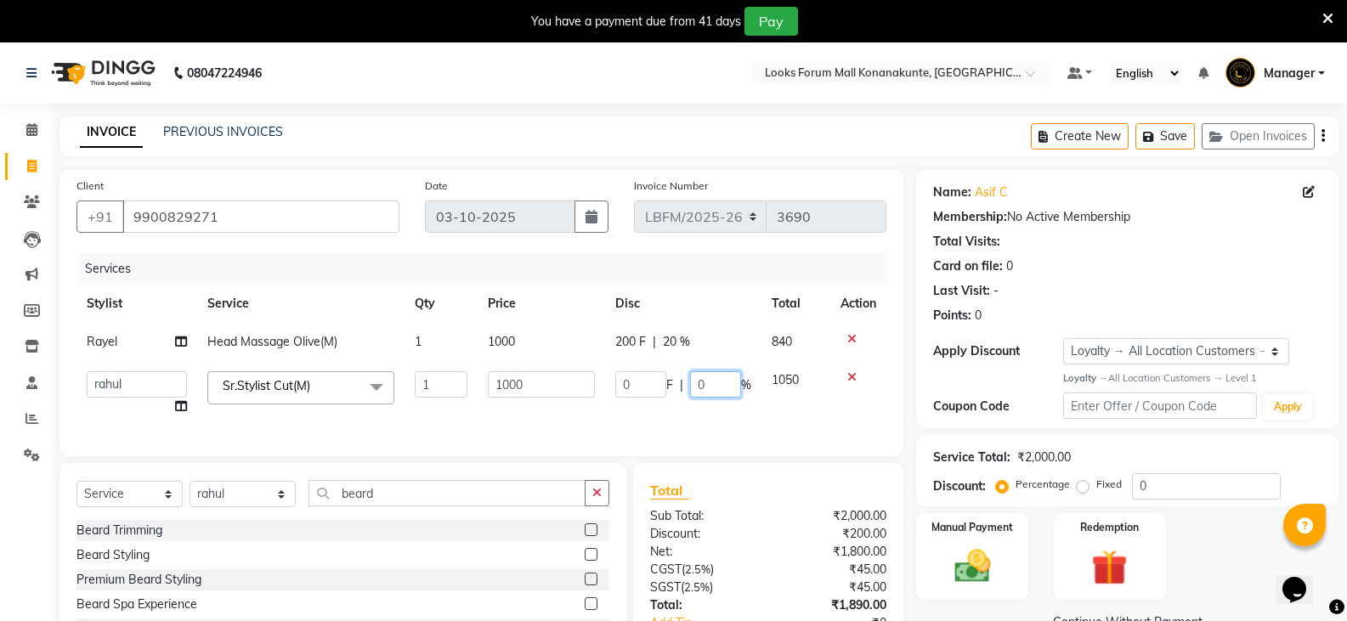
click at [715, 392] on input "0" at bounding box center [715, 384] width 51 height 26
drag, startPoint x: 715, startPoint y: 392, endPoint x: 632, endPoint y: 389, distance: 82.5
click at [632, 389] on div "0 F | 0 %" at bounding box center [683, 384] width 136 height 26
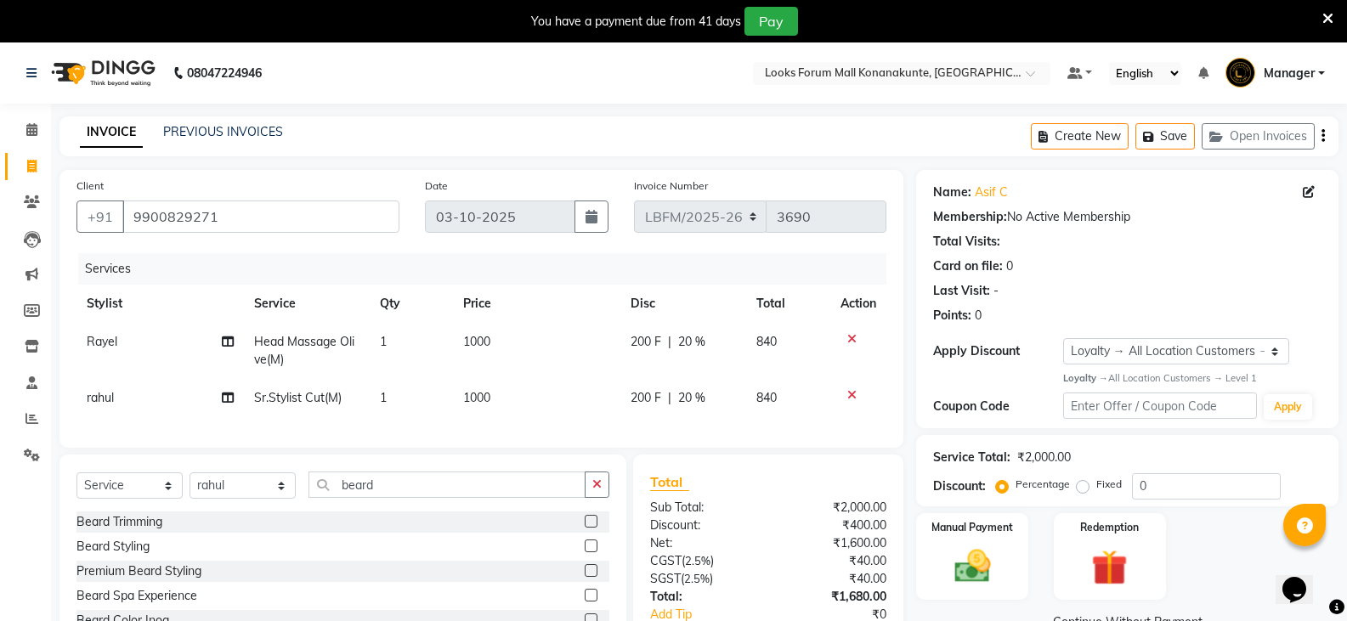
click at [539, 399] on td "1000" at bounding box center [536, 398] width 167 height 38
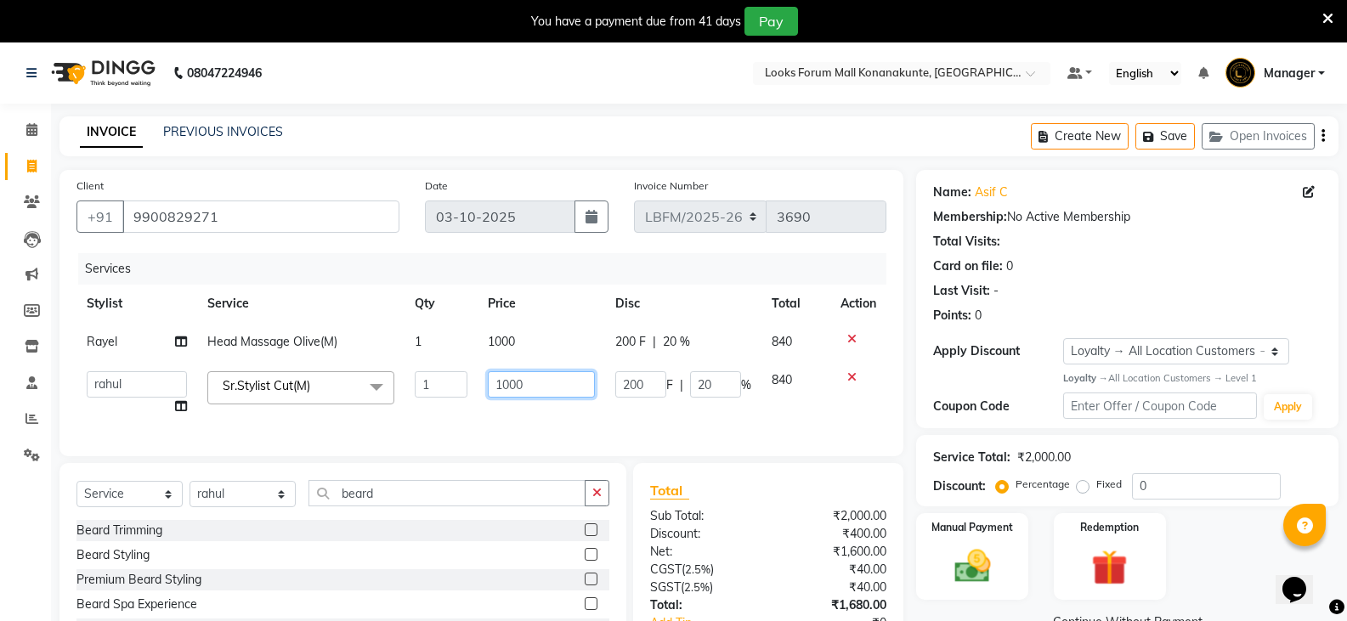
drag, startPoint x: 541, startPoint y: 394, endPoint x: 391, endPoint y: 387, distance: 149.8
click at [391, 387] on tr "Ananya_Nails Ashu Bijen Bishop_Mgr Counter Sales Manager Mirisha rahul Rayel Sa…" at bounding box center [481, 393] width 810 height 65
click at [965, 554] on img at bounding box center [972, 566] width 60 height 43
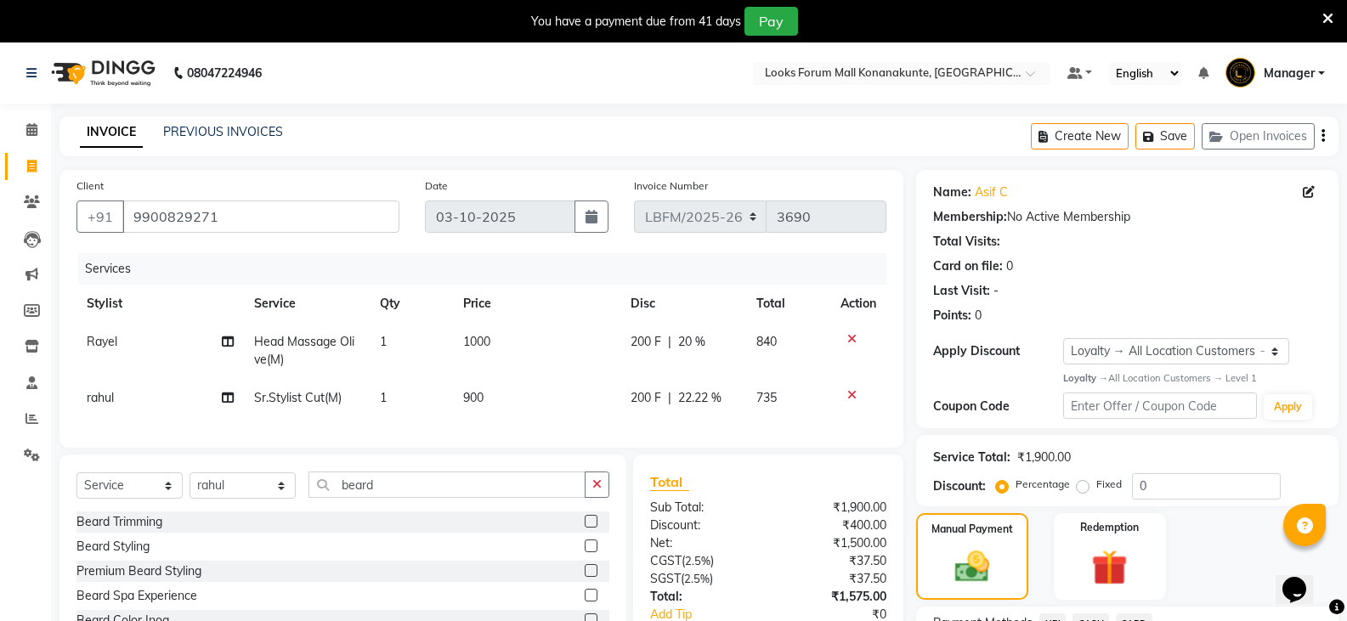
scroll to position [148, 0]
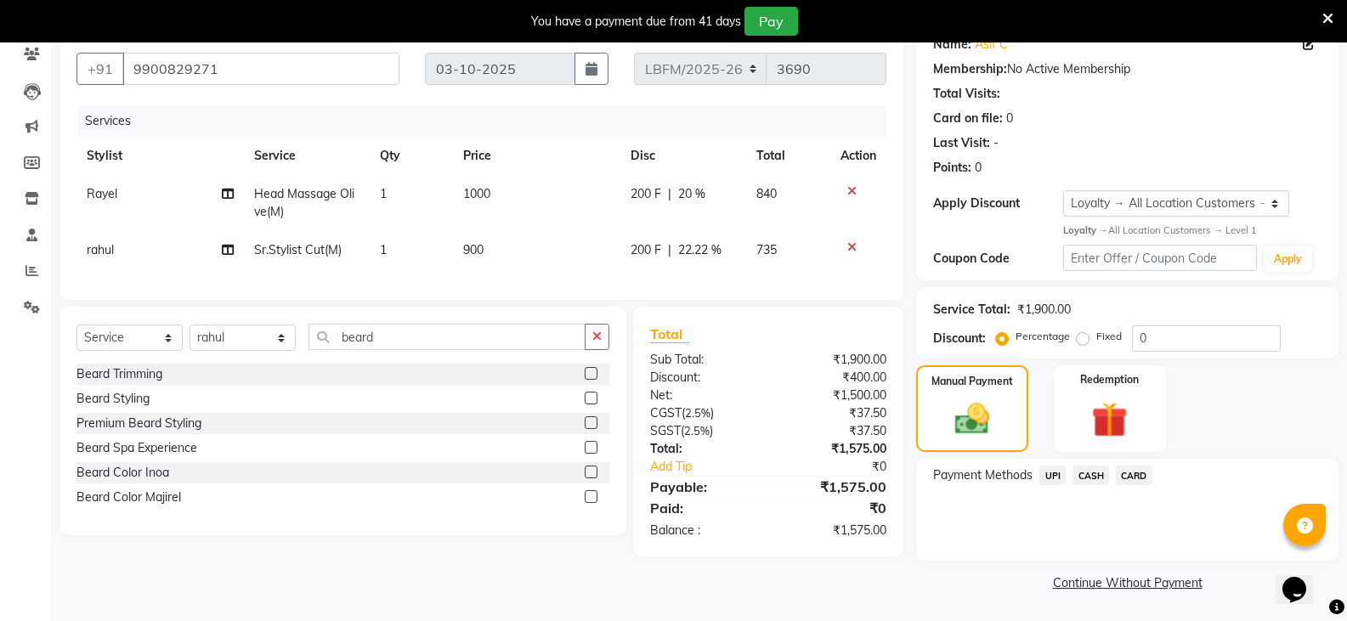
click at [1133, 478] on span "CARD" at bounding box center [1134, 476] width 37 height 20
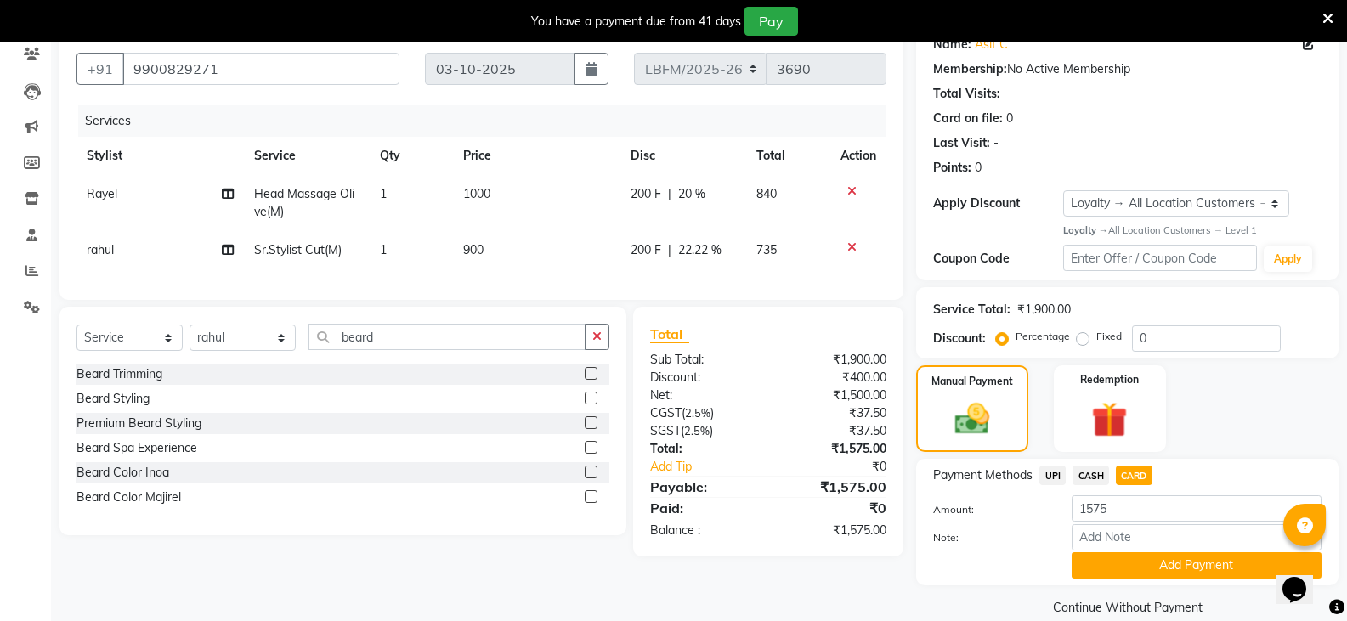
click at [716, 251] on span "22.22 %" at bounding box center [699, 250] width 43 height 18
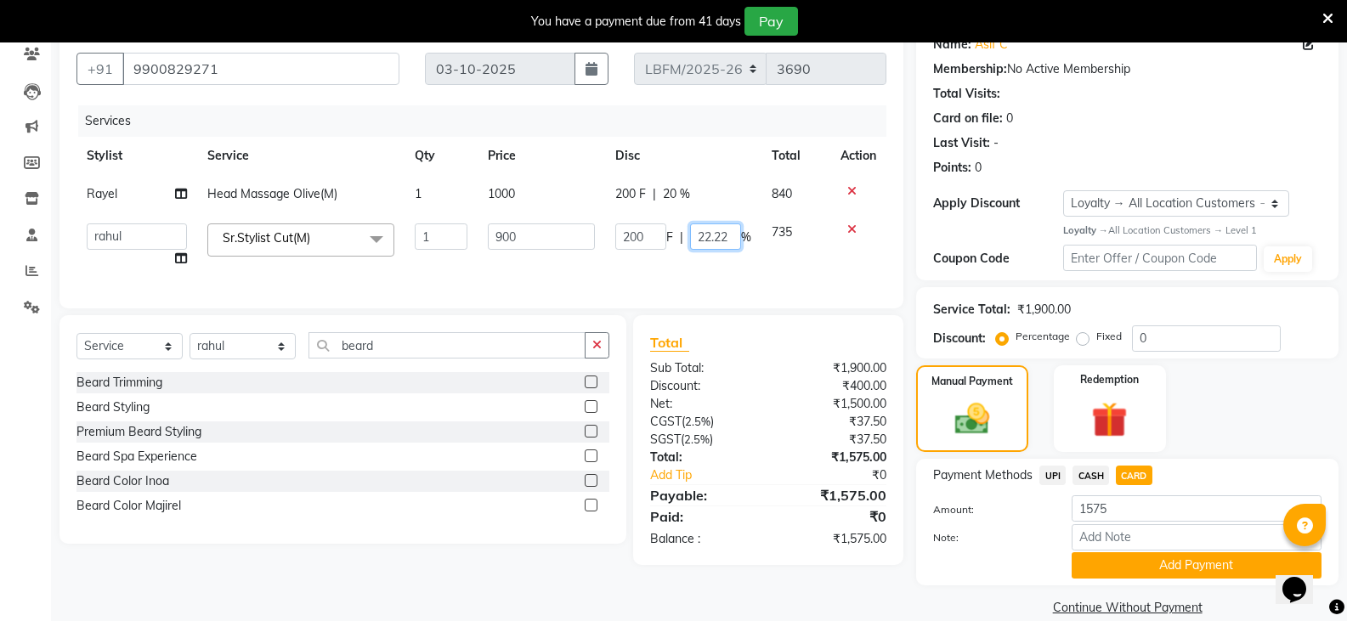
drag, startPoint x: 735, startPoint y: 234, endPoint x: 662, endPoint y: 235, distance: 73.1
click at [662, 235] on div "200 F | 22.22 %" at bounding box center [683, 237] width 136 height 26
click at [1135, 473] on span "CARD" at bounding box center [1134, 476] width 37 height 20
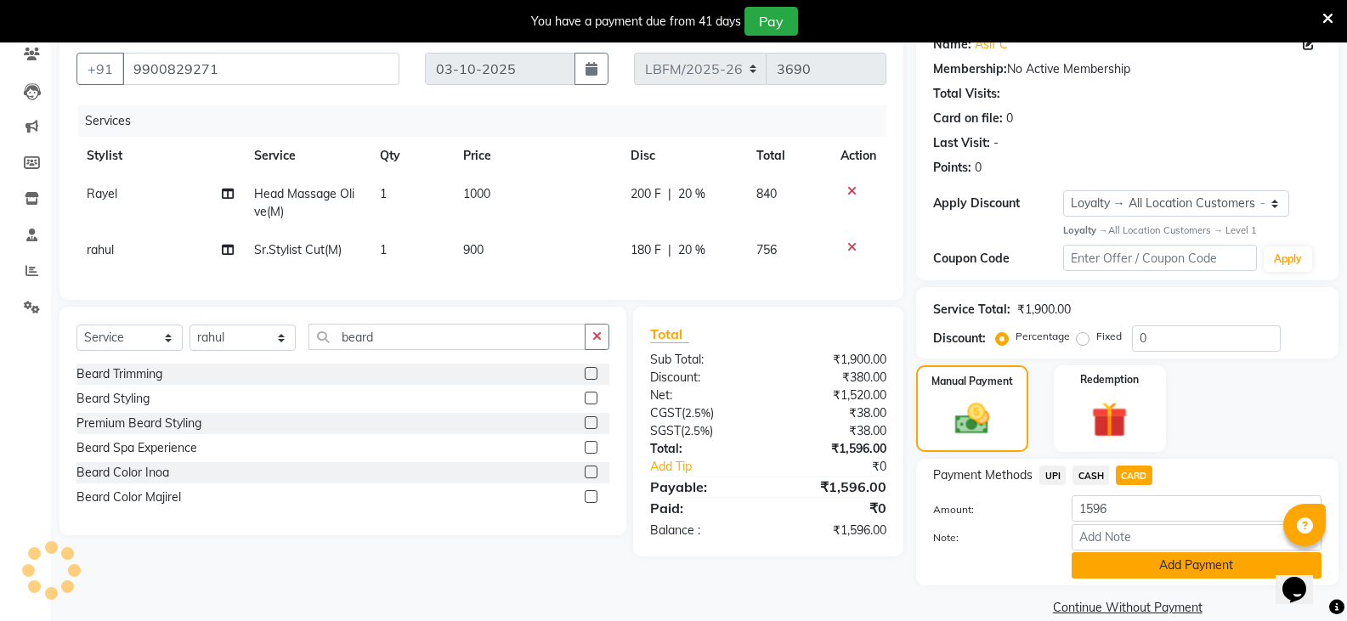
click at [1178, 571] on button "Add Payment" at bounding box center [1197, 565] width 250 height 26
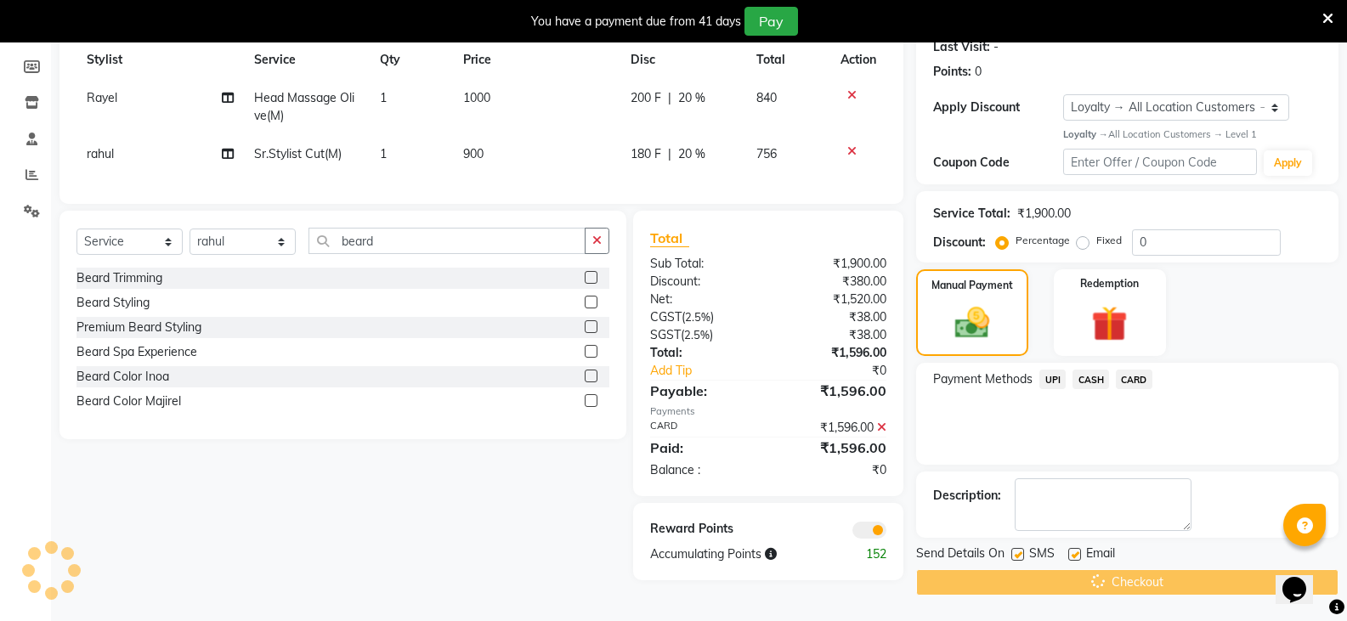
scroll to position [0, 0]
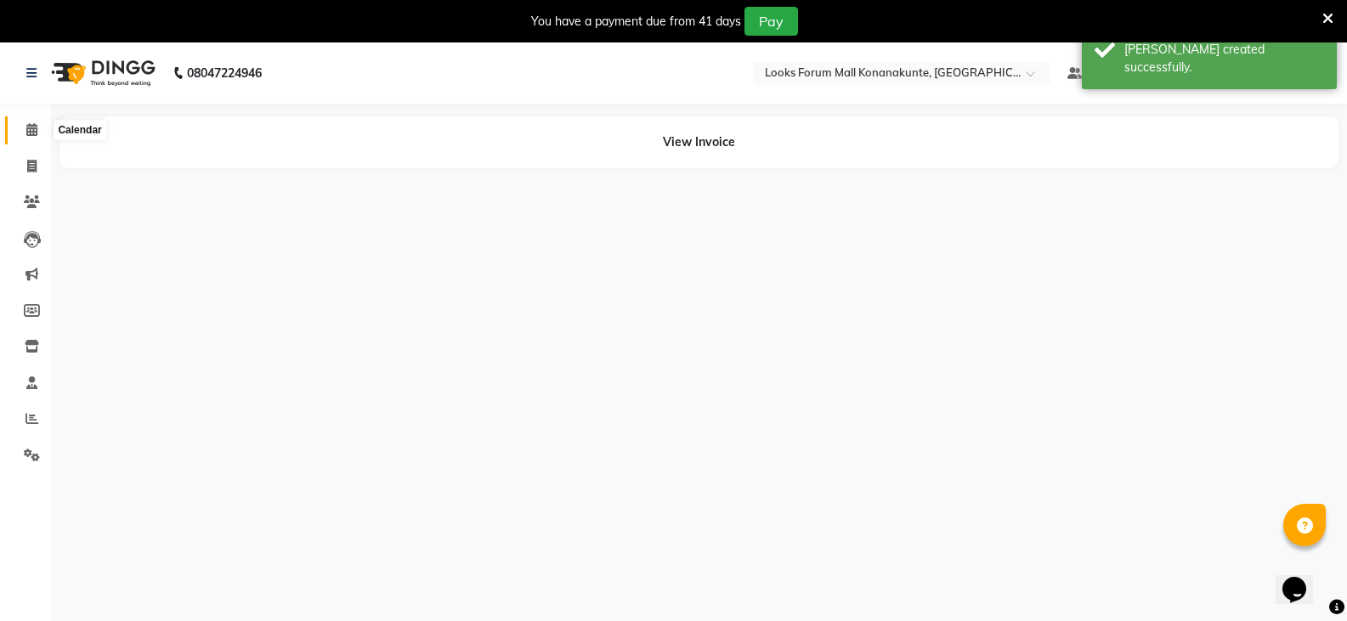
click at [44, 129] on span at bounding box center [32, 131] width 30 height 20
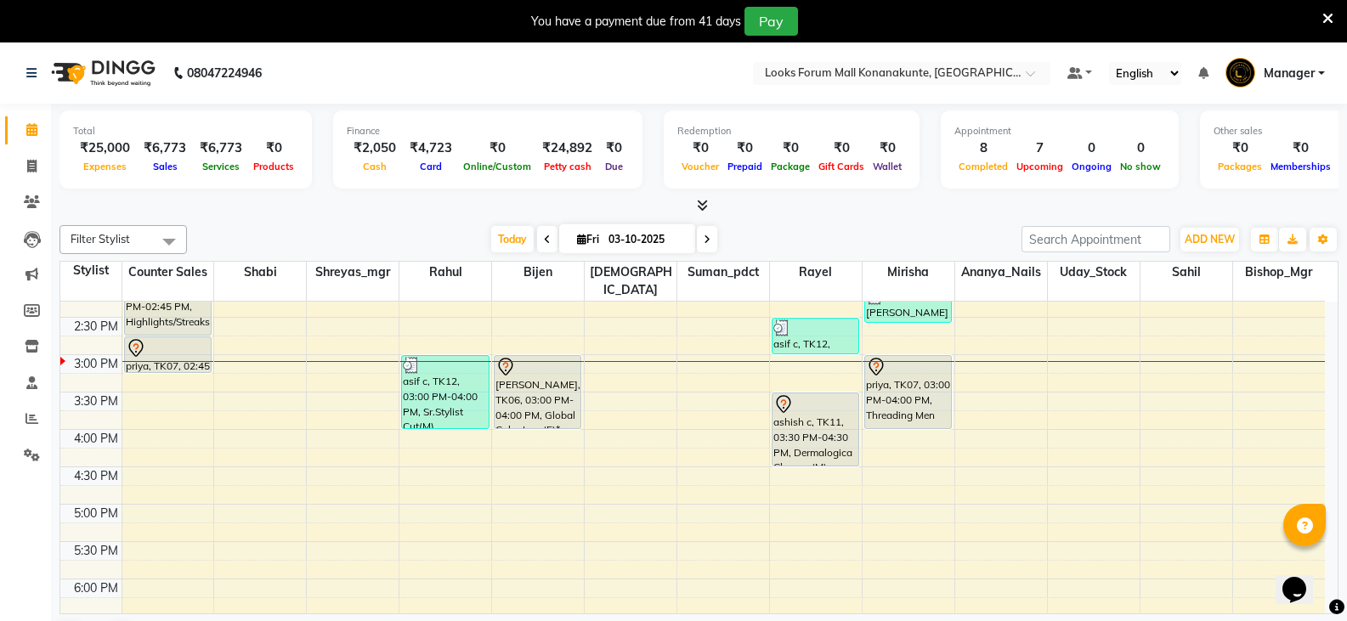
scroll to position [425, 0]
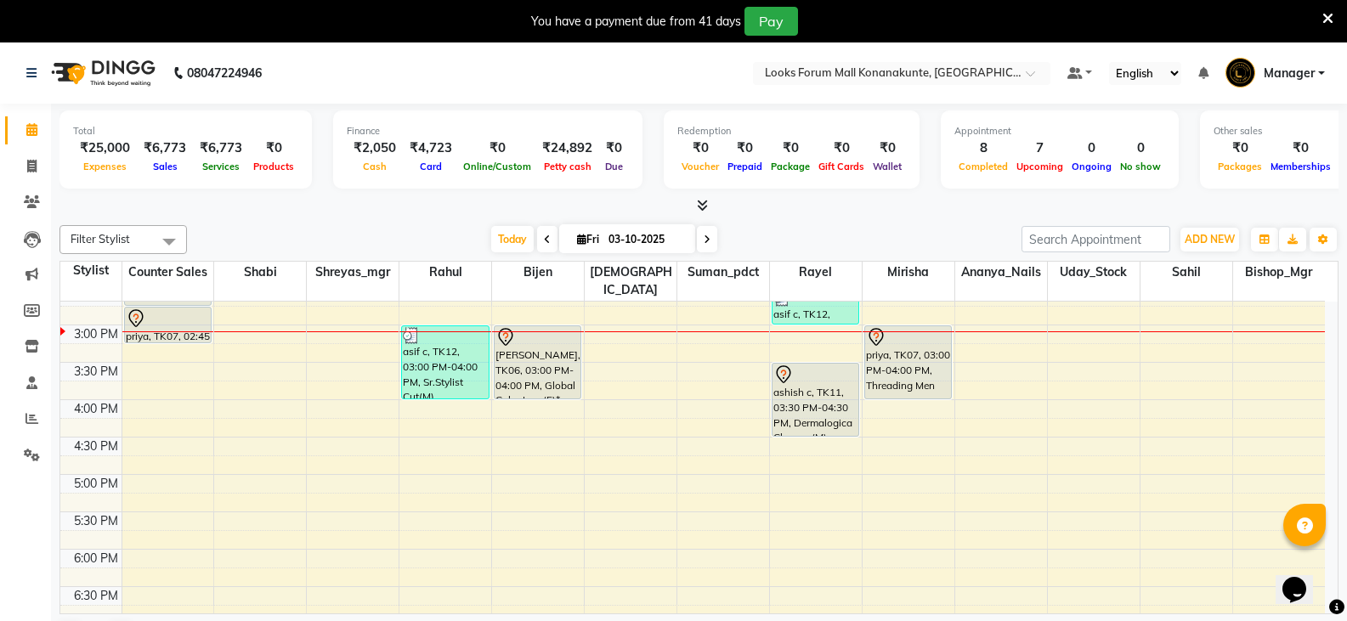
click at [454, 499] on div "9:00 AM 9:30 AM 10:00 AM 10:30 AM 11:00 AM 11:30 AM 12:00 PM 12:30 PM 1:00 PM 1…" at bounding box center [692, 400] width 1265 height 1046
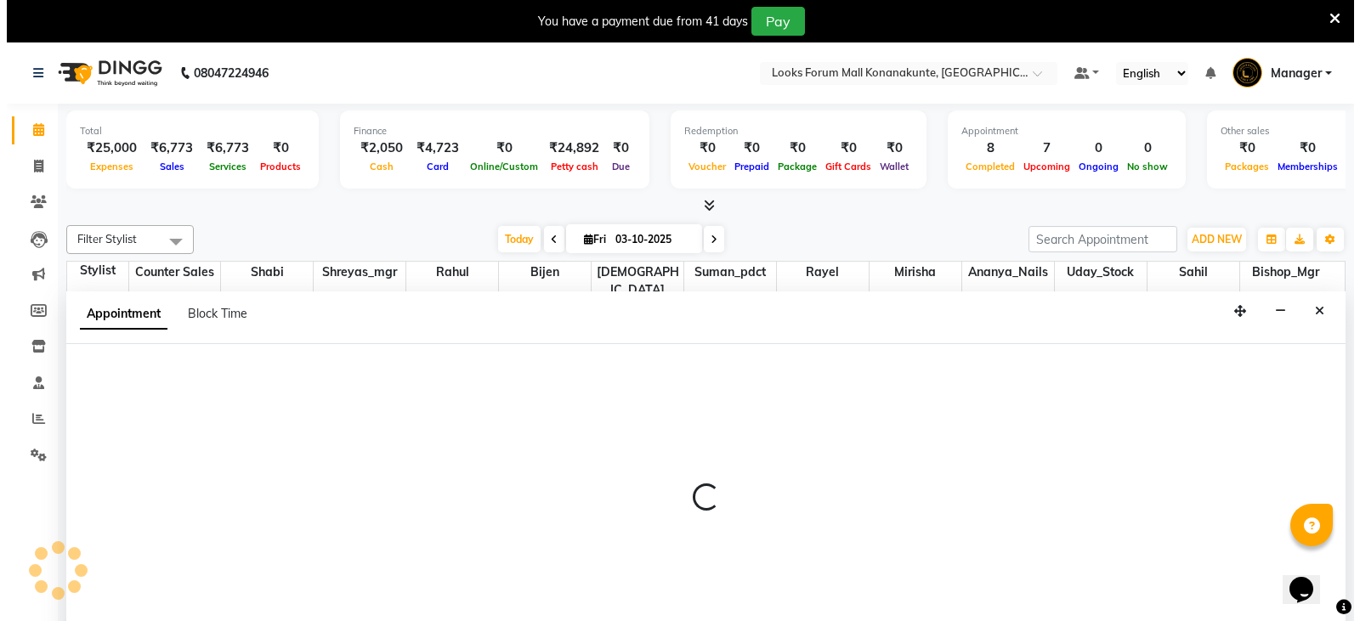
scroll to position [43, 0]
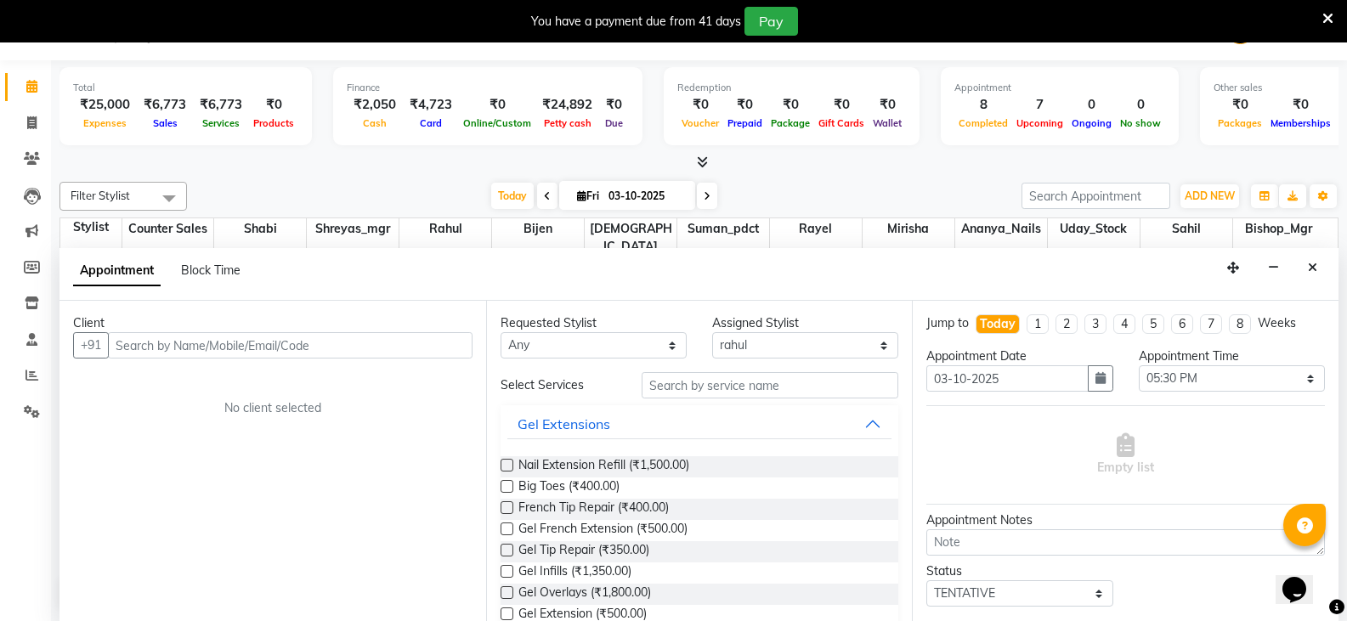
click at [409, 319] on div "Client" at bounding box center [272, 323] width 399 height 18
drag, startPoint x: 399, startPoint y: 343, endPoint x: 409, endPoint y: 292, distance: 52.0
click at [399, 343] on input "text" at bounding box center [290, 345] width 365 height 26
click at [422, 343] on span "Add Client" at bounding box center [437, 344] width 57 height 15
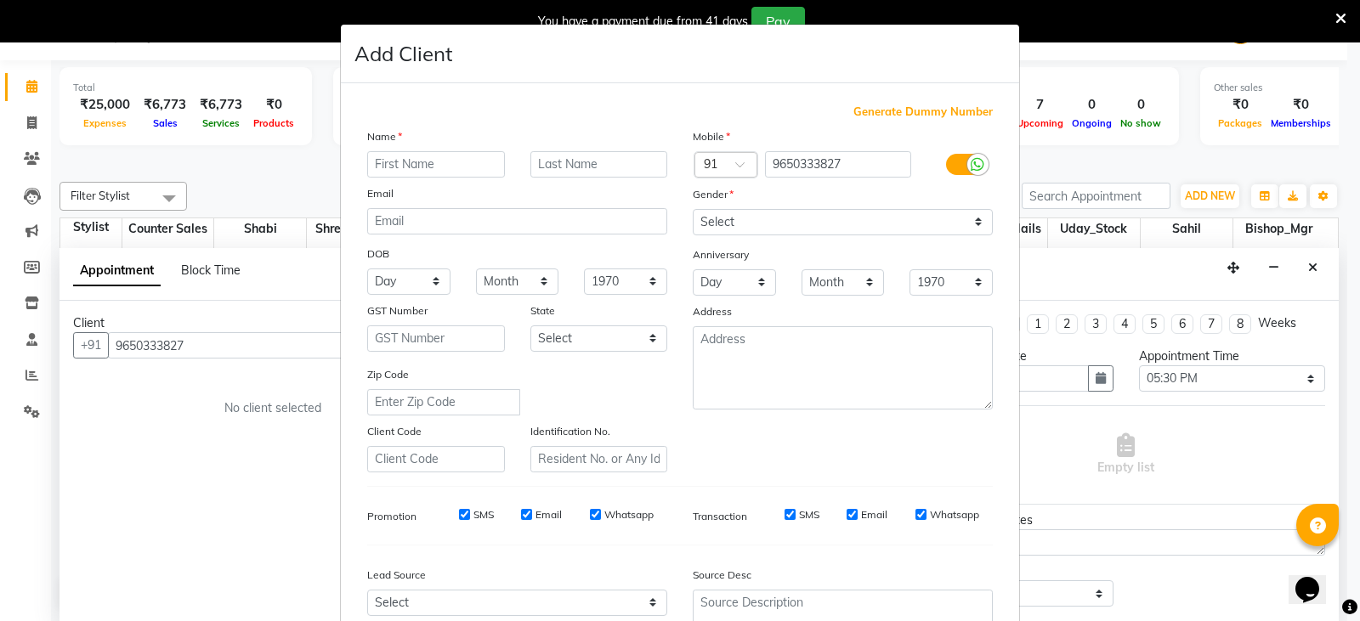
click at [445, 160] on input "text" at bounding box center [436, 164] width 138 height 26
click at [733, 218] on select "Select [DEMOGRAPHIC_DATA] [DEMOGRAPHIC_DATA] Other Prefer Not To Say" at bounding box center [843, 222] width 300 height 26
click at [693, 209] on select "Select [DEMOGRAPHIC_DATA] [DEMOGRAPHIC_DATA] Other Prefer Not To Say" at bounding box center [843, 222] width 300 height 26
click at [742, 213] on select "Select [DEMOGRAPHIC_DATA] [DEMOGRAPHIC_DATA] Other Prefer Not To Say" at bounding box center [843, 222] width 300 height 26
click at [693, 209] on select "Select [DEMOGRAPHIC_DATA] [DEMOGRAPHIC_DATA] Other Prefer Not To Say" at bounding box center [843, 222] width 300 height 26
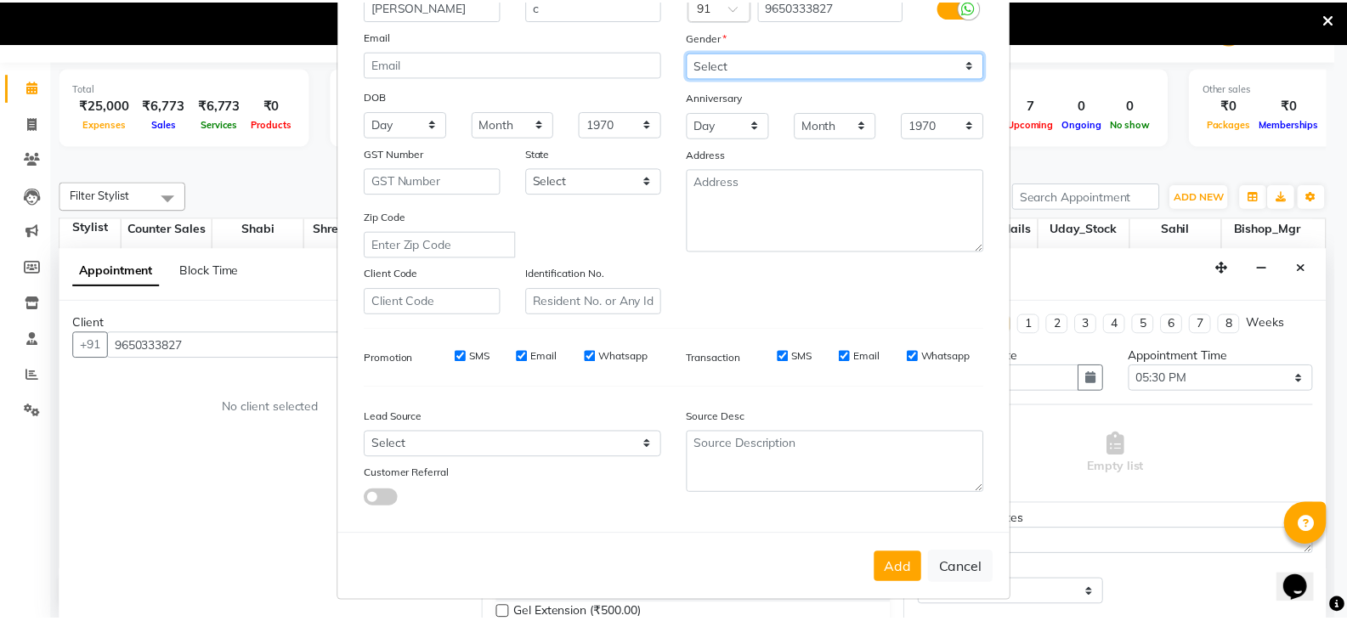
scroll to position [163, 0]
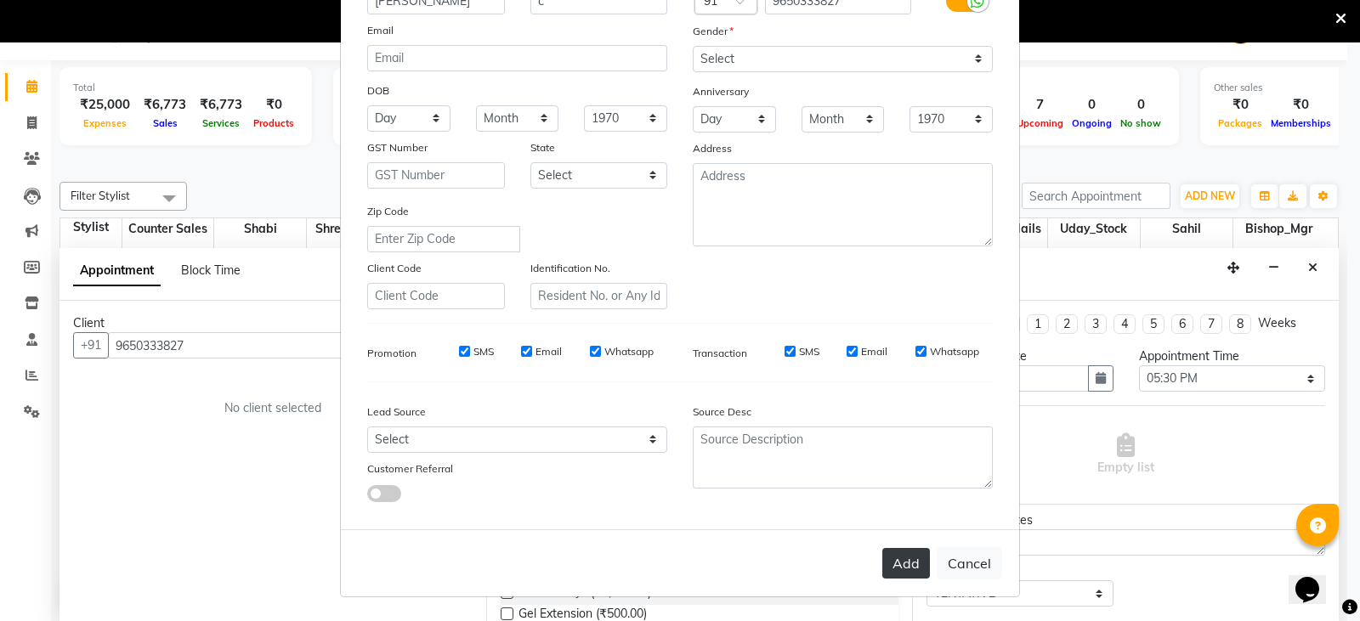
click at [914, 565] on button "Add" at bounding box center [906, 563] width 48 height 31
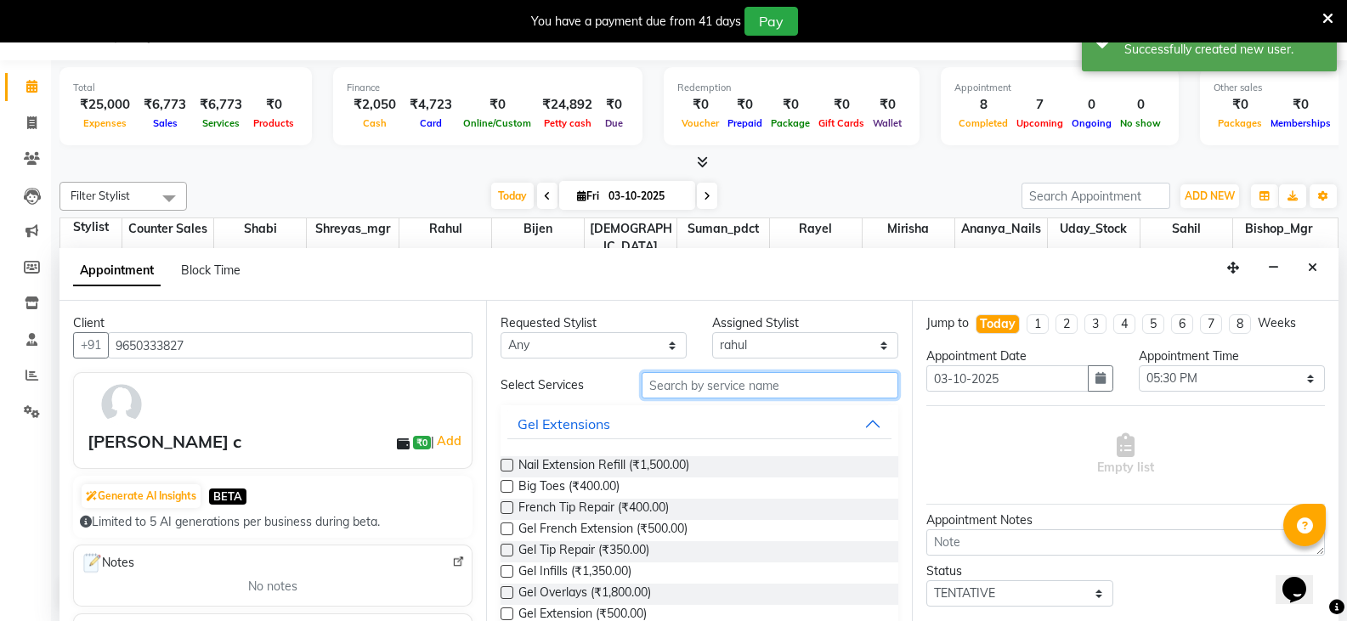
click at [716, 376] on input "text" at bounding box center [770, 385] width 257 height 26
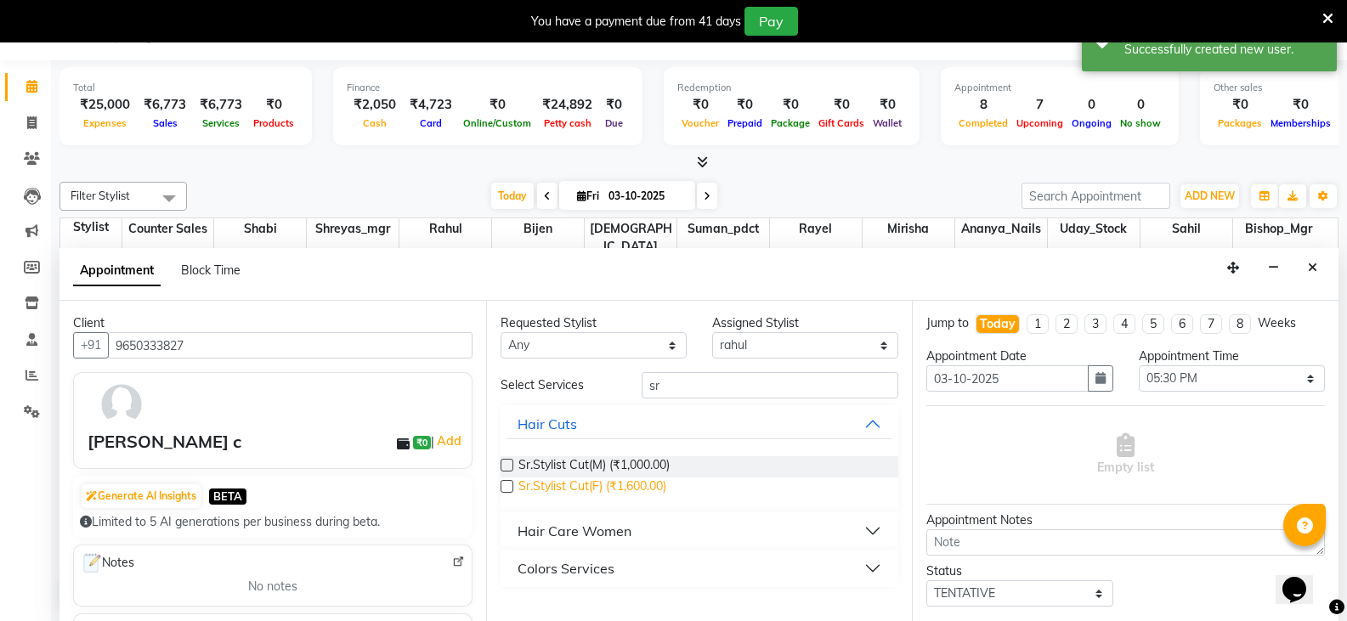
click at [615, 490] on span "Sr.Stylist Cut(F) (₹1,600.00)" at bounding box center [592, 488] width 148 height 21
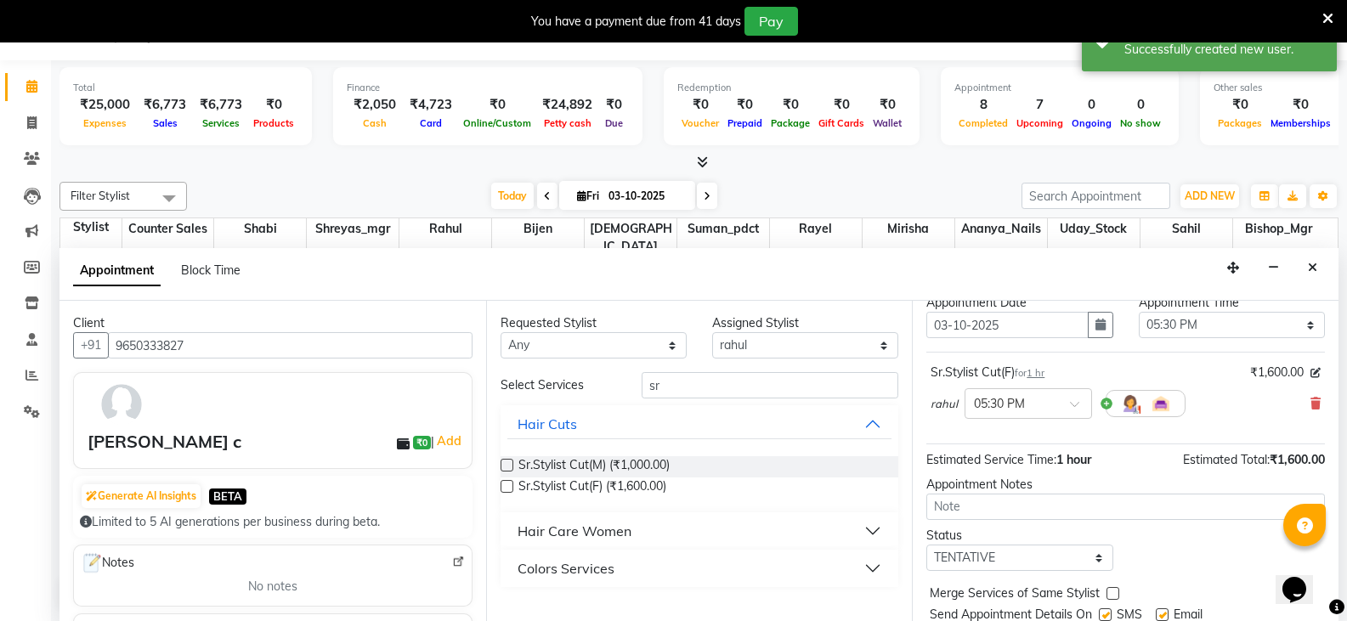
scroll to position [110, 0]
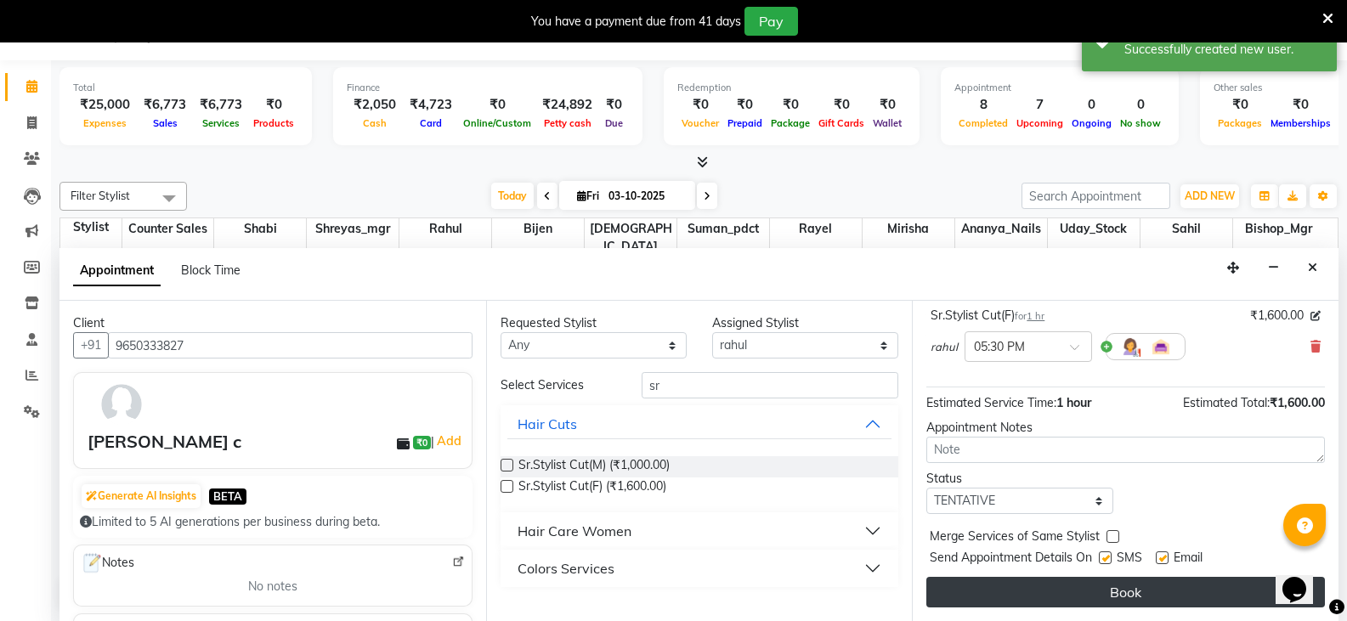
click at [1152, 585] on button "Book" at bounding box center [1125, 592] width 399 height 31
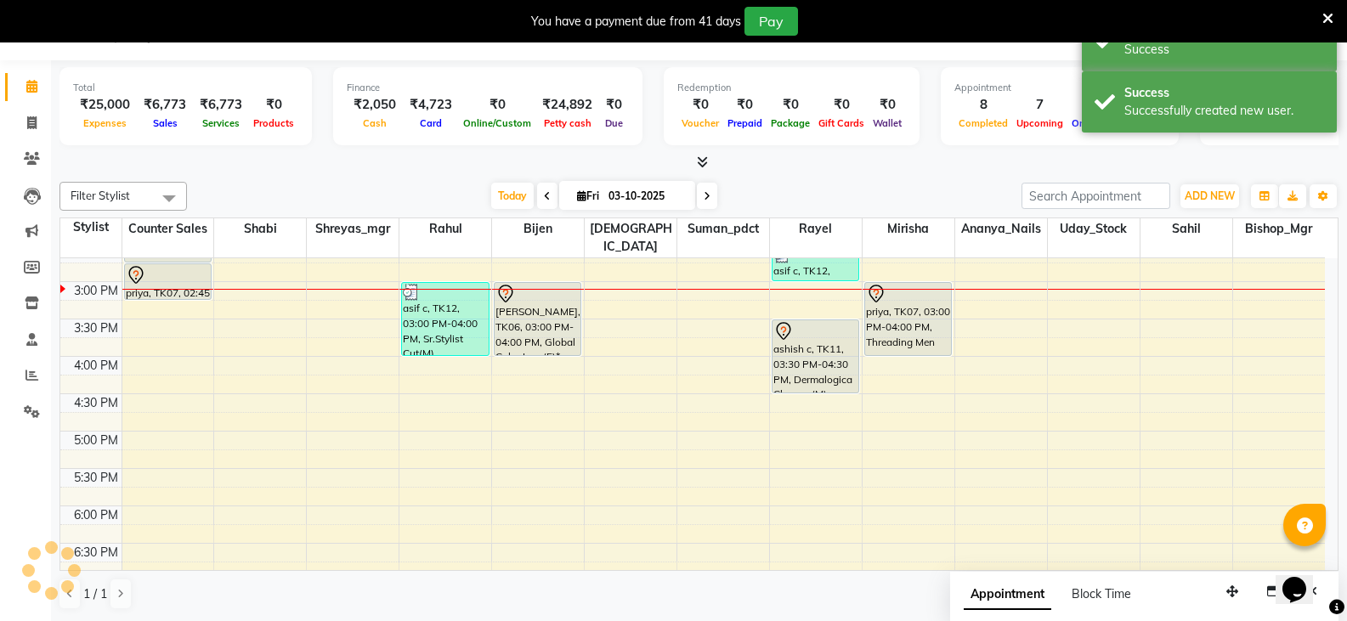
scroll to position [0, 0]
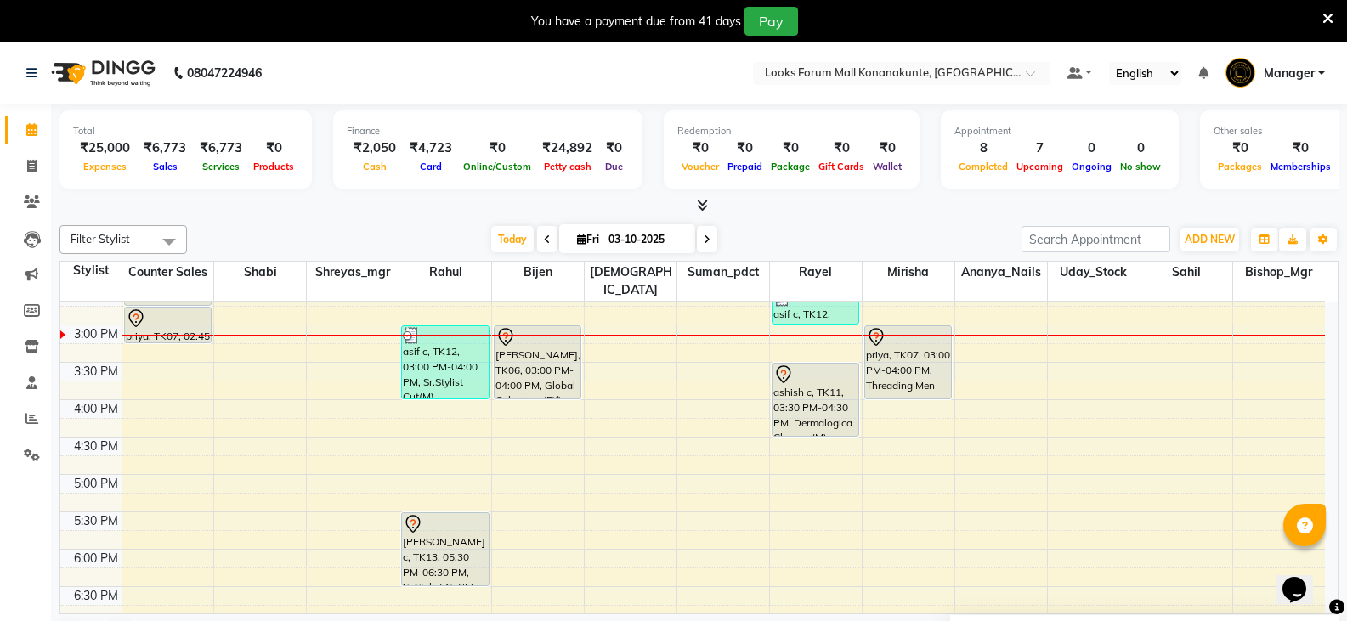
click at [668, 240] on input "03-10-2025" at bounding box center [645, 239] width 85 height 25
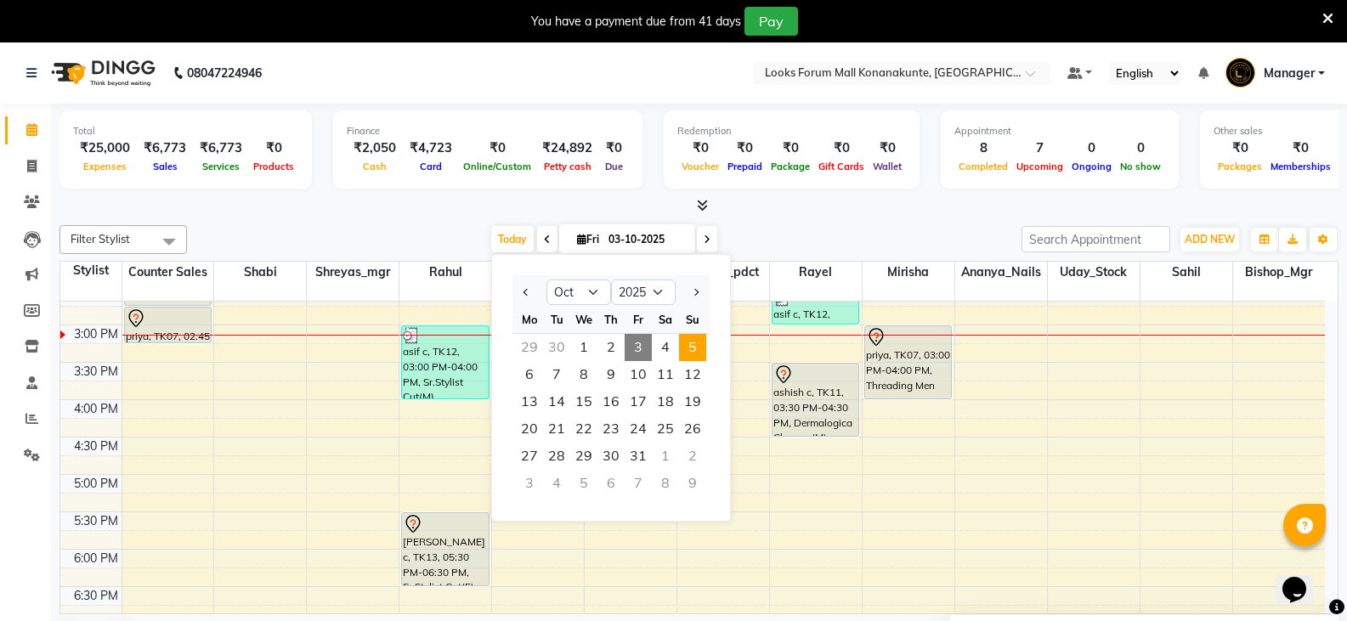
click at [689, 335] on span "5" at bounding box center [692, 347] width 27 height 27
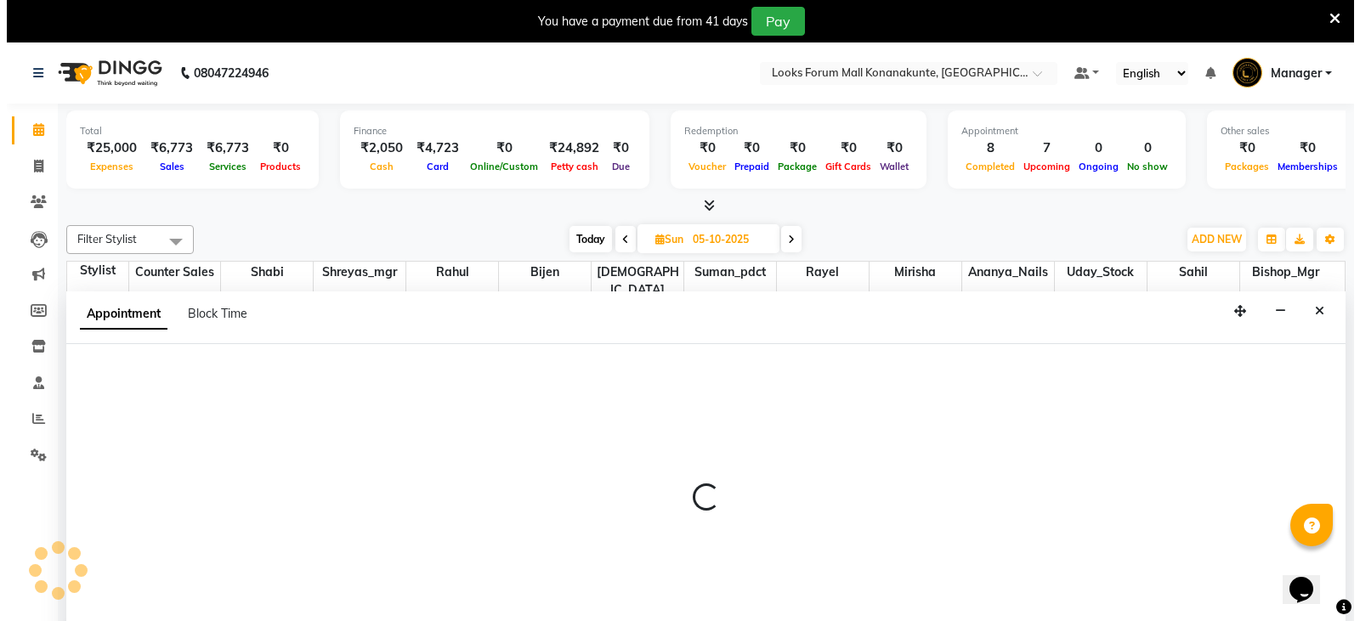
scroll to position [43, 0]
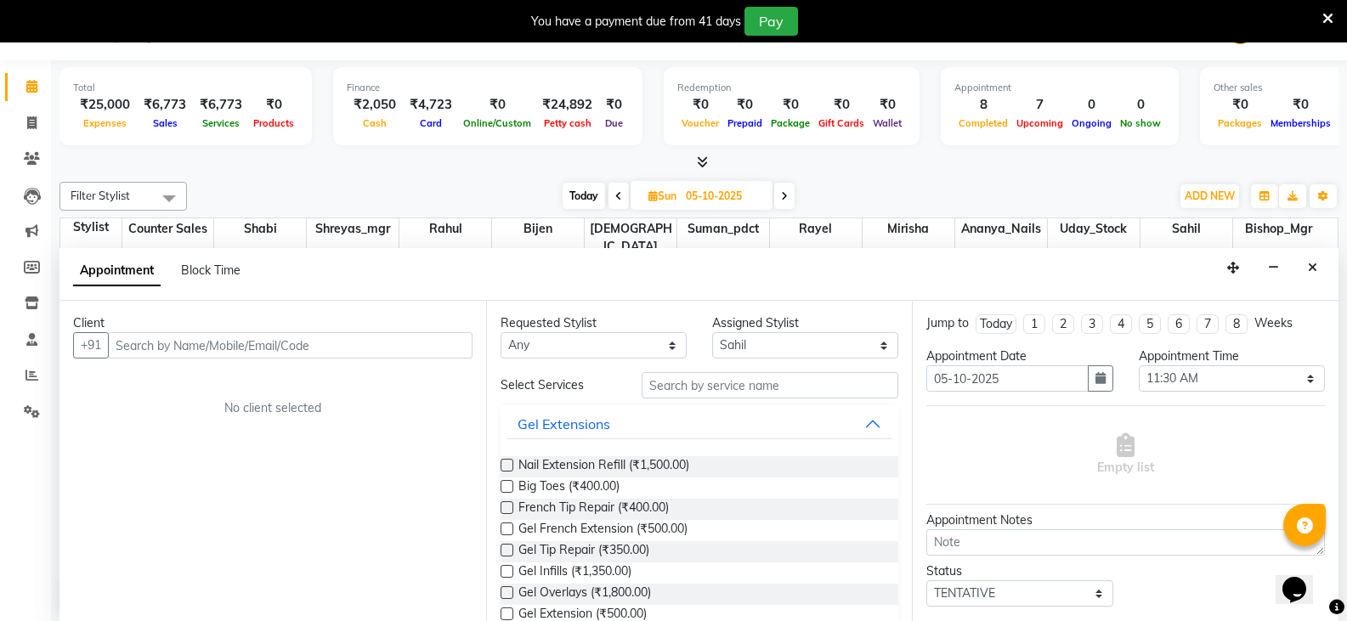
click at [399, 340] on input "text" at bounding box center [290, 345] width 365 height 26
click at [449, 347] on span "Add Client" at bounding box center [437, 344] width 57 height 15
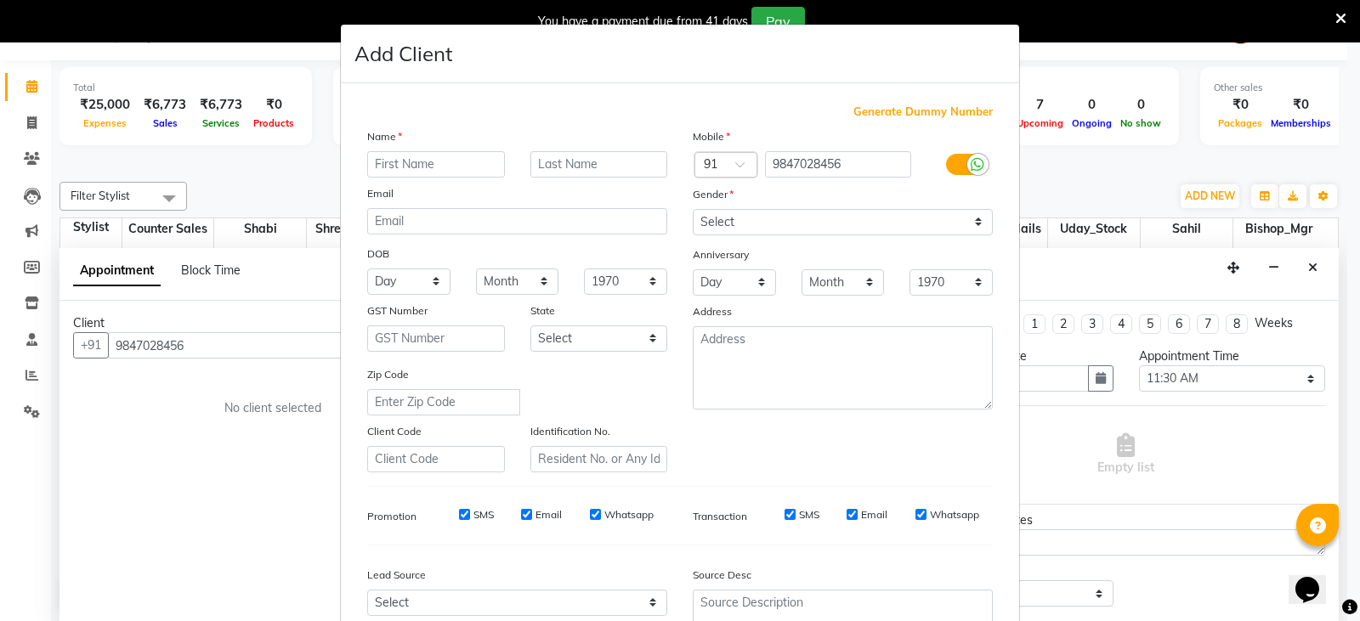
click at [463, 164] on input "text" at bounding box center [436, 164] width 138 height 26
click at [754, 220] on select "Select [DEMOGRAPHIC_DATA] [DEMOGRAPHIC_DATA] Other Prefer Not To Say" at bounding box center [843, 222] width 300 height 26
click at [693, 209] on select "Select [DEMOGRAPHIC_DATA] [DEMOGRAPHIC_DATA] Other Prefer Not To Say" at bounding box center [843, 222] width 300 height 26
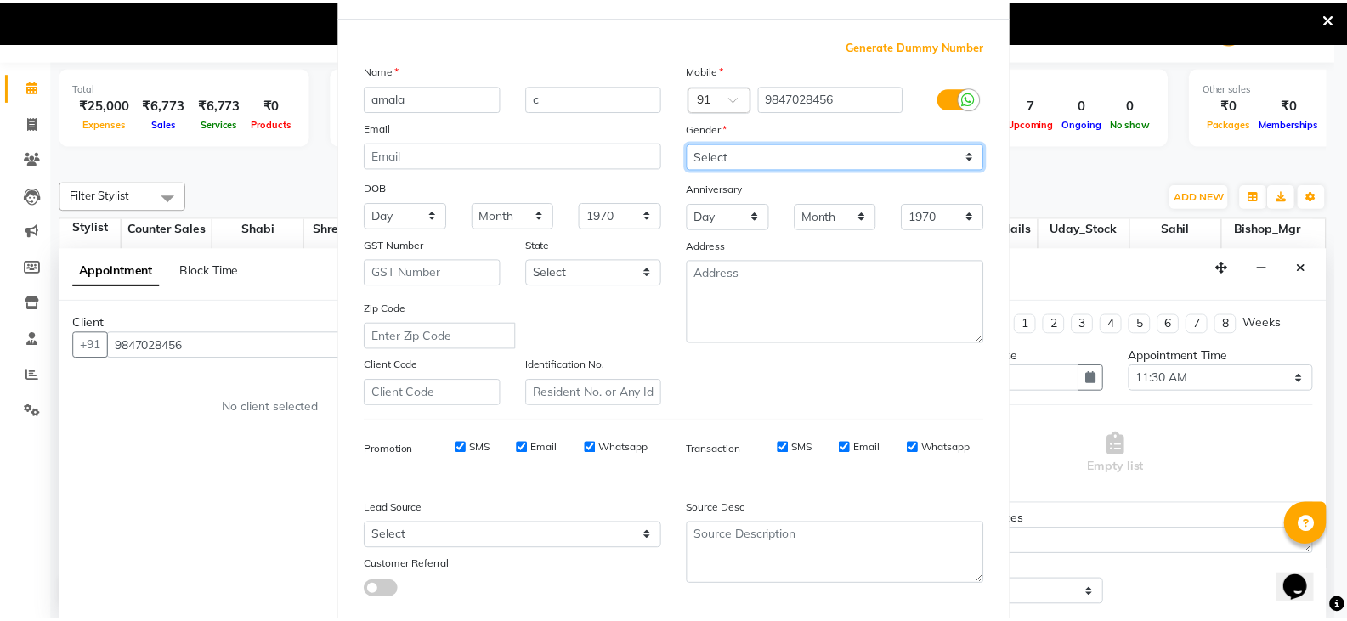
scroll to position [163, 0]
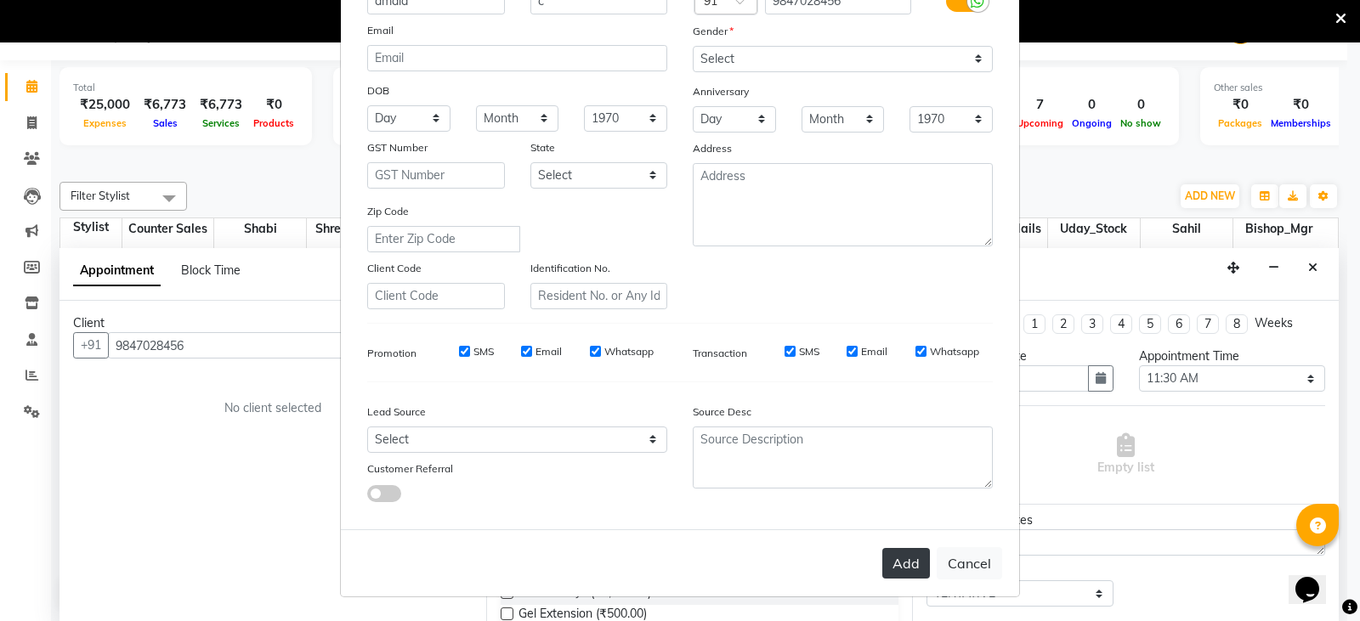
click at [886, 562] on button "Add" at bounding box center [906, 563] width 48 height 31
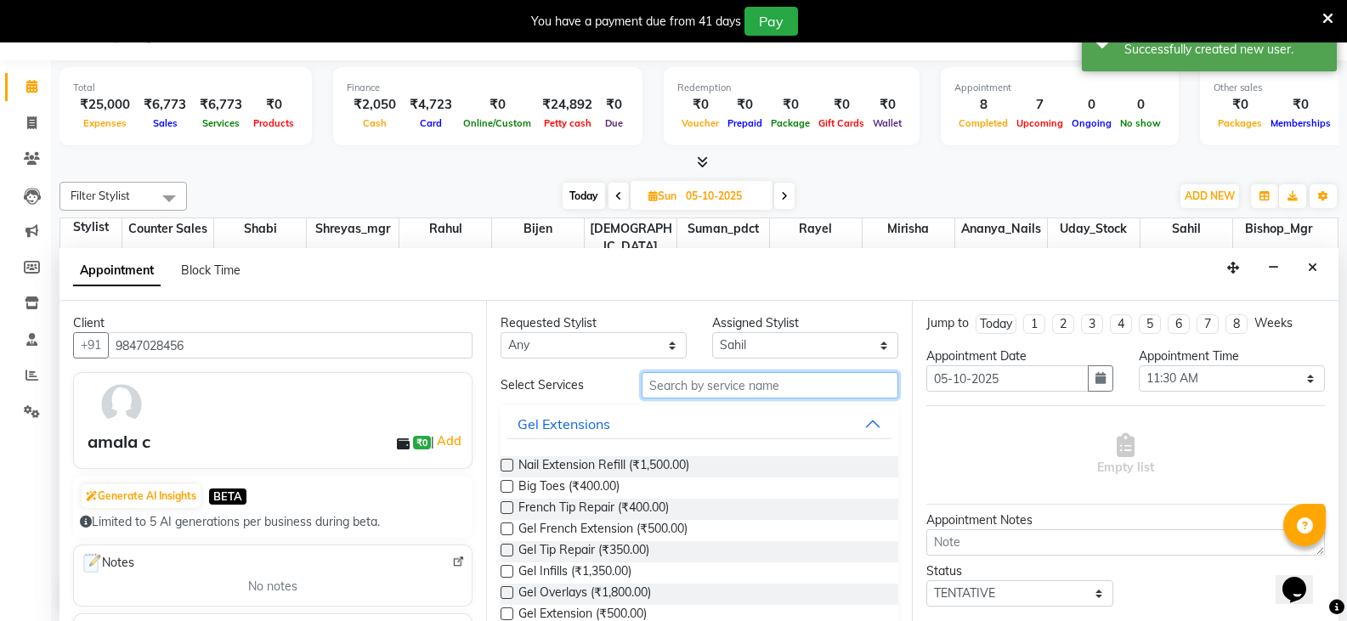
click at [695, 380] on input "text" at bounding box center [770, 385] width 257 height 26
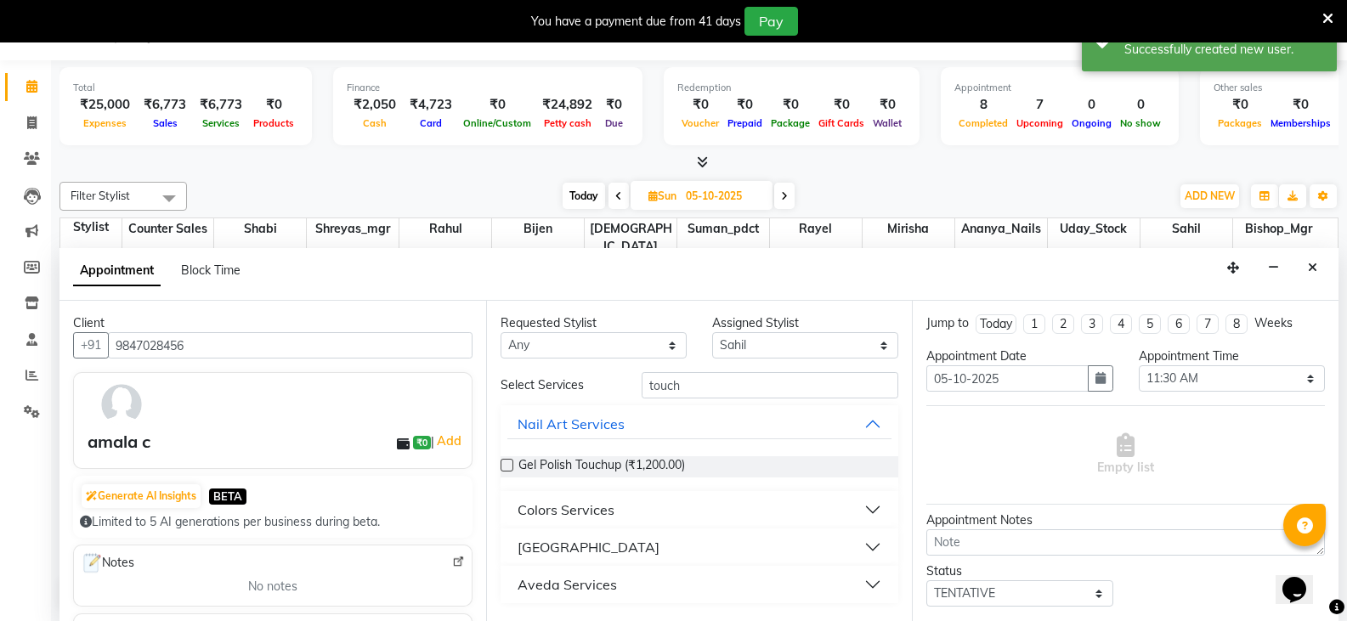
click at [601, 513] on div "Colors Services" at bounding box center [566, 510] width 97 height 20
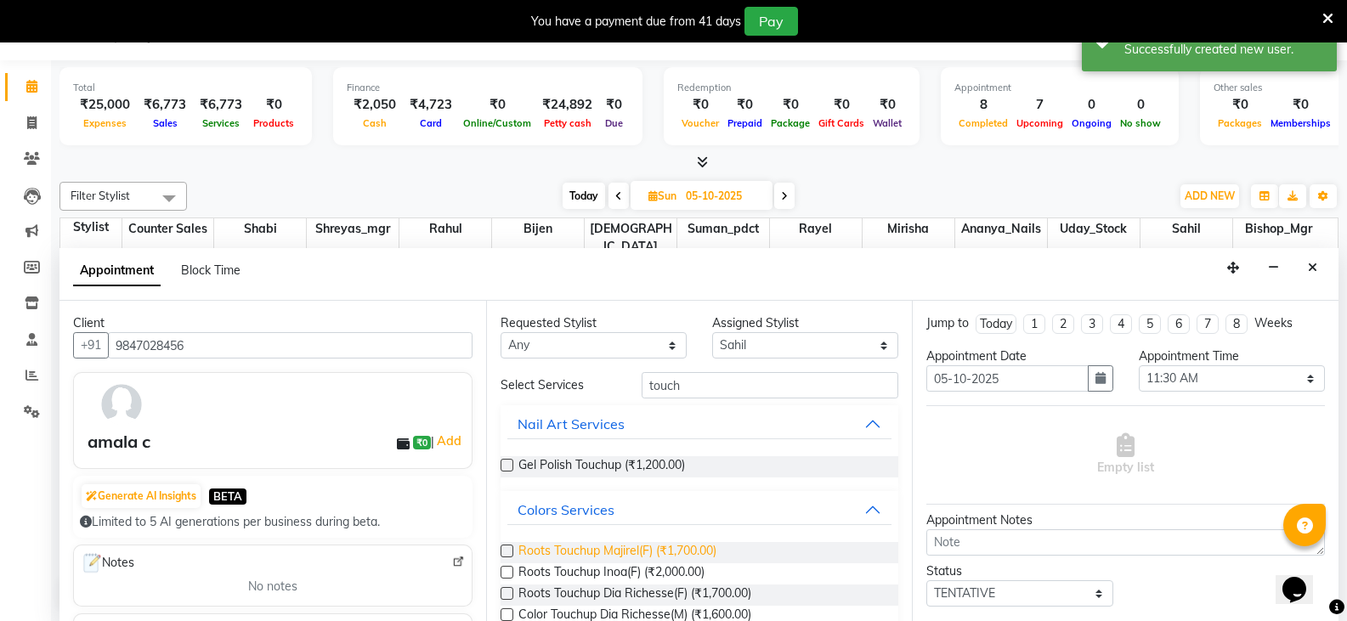
click at [604, 549] on span "Roots Touchup Majirel(F) (₹1,700.00)" at bounding box center [617, 552] width 198 height 21
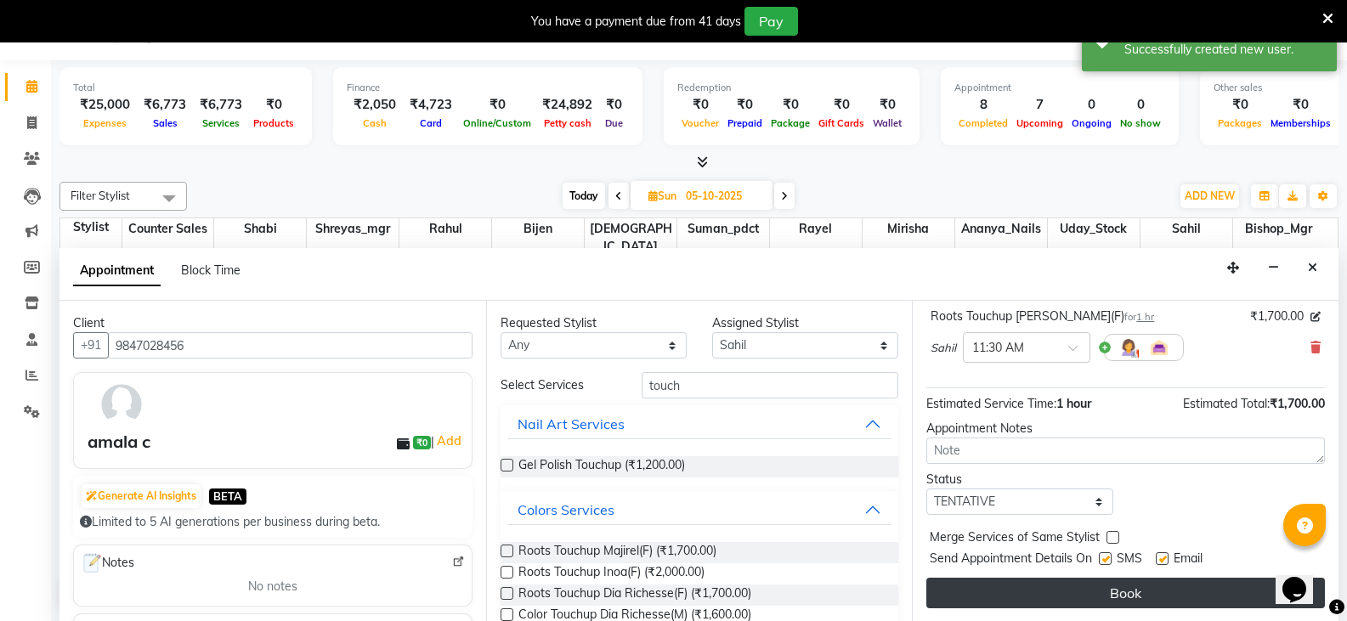
scroll to position [110, 0]
click at [1118, 593] on button "Book" at bounding box center [1125, 592] width 399 height 31
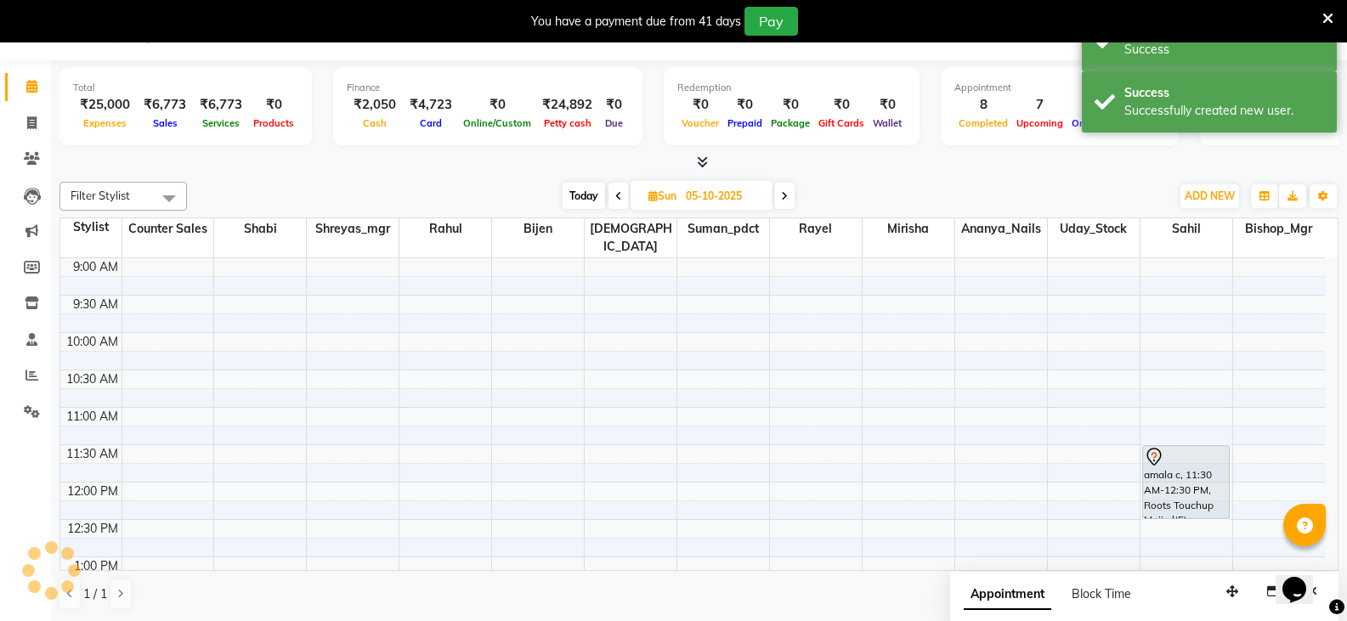
scroll to position [0, 0]
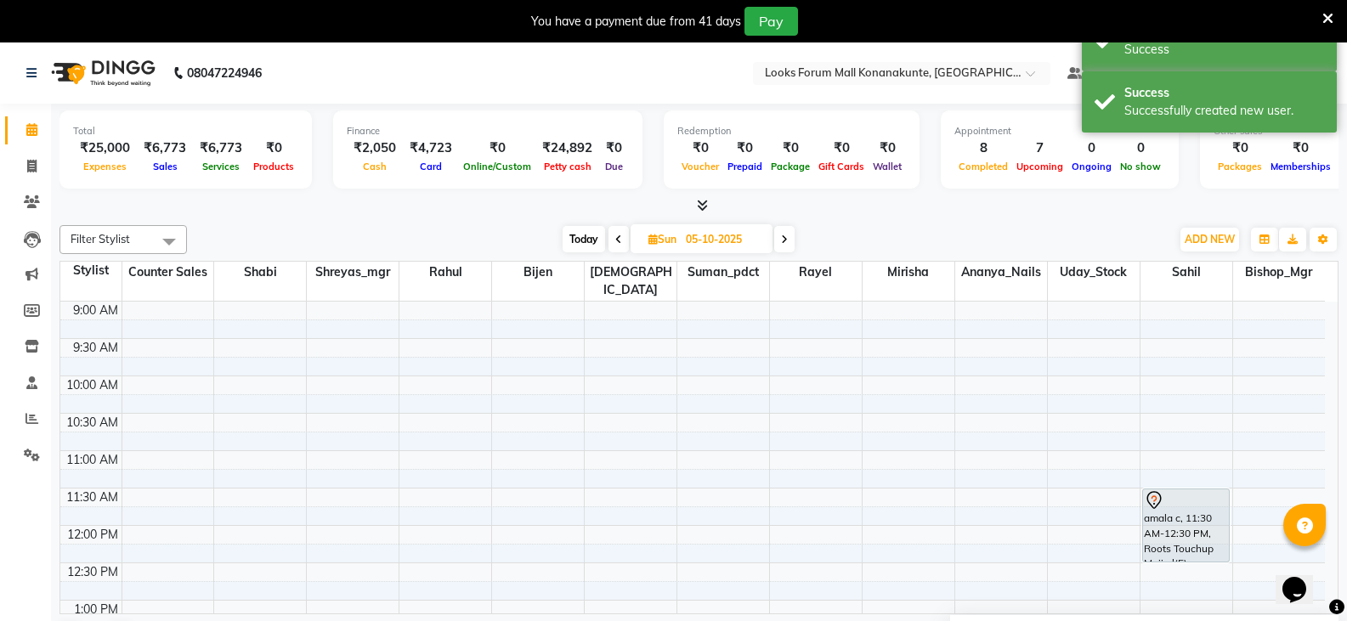
click at [669, 235] on span "Sun" at bounding box center [662, 239] width 37 height 13
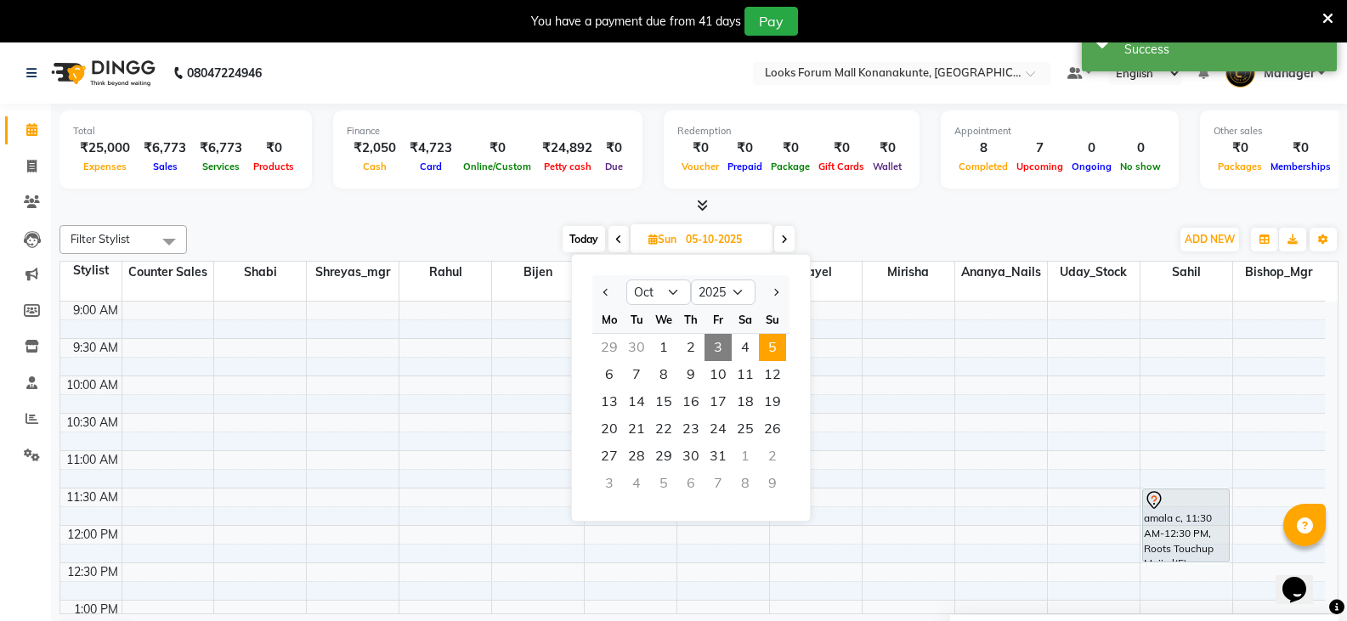
click at [711, 346] on span "3" at bounding box center [718, 347] width 27 height 27
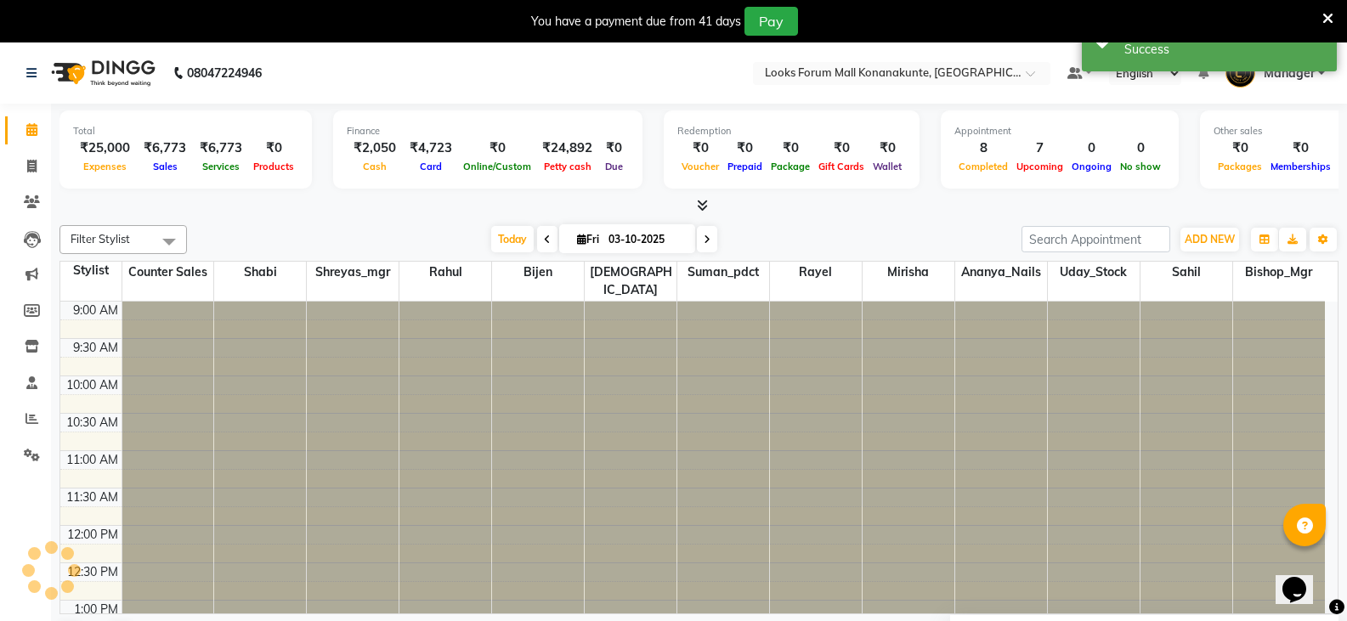
scroll to position [450, 0]
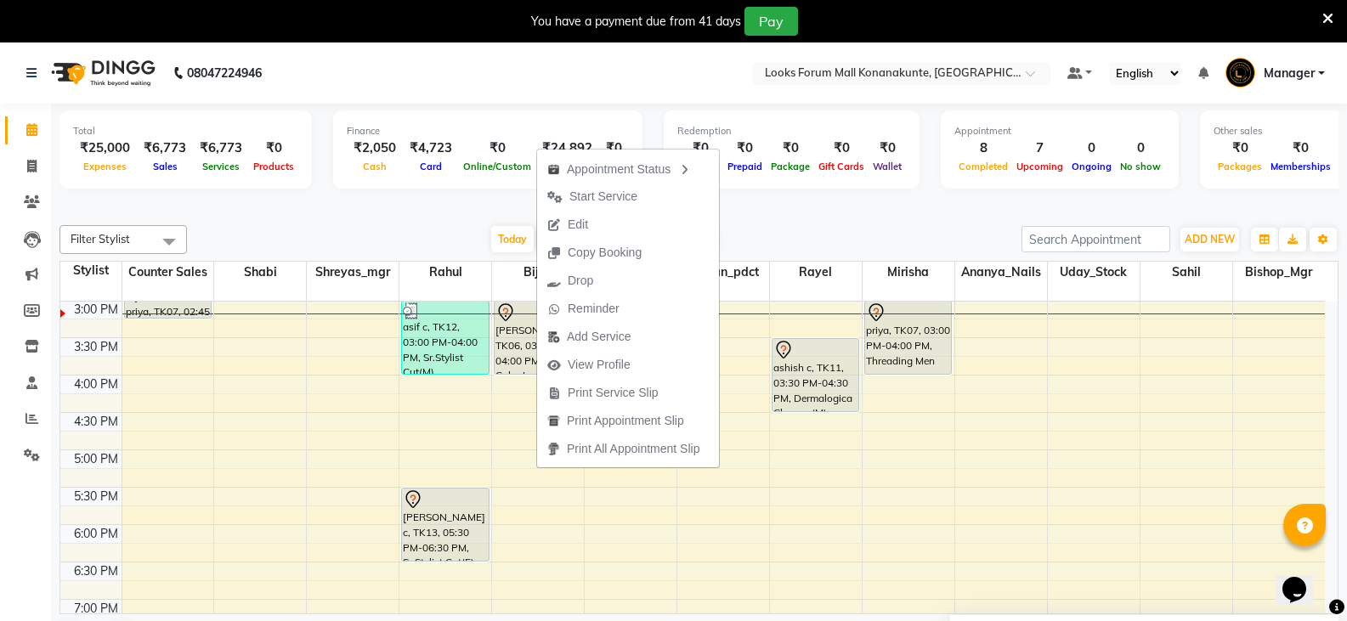
click at [599, 199] on span "Start Service" at bounding box center [603, 197] width 68 height 18
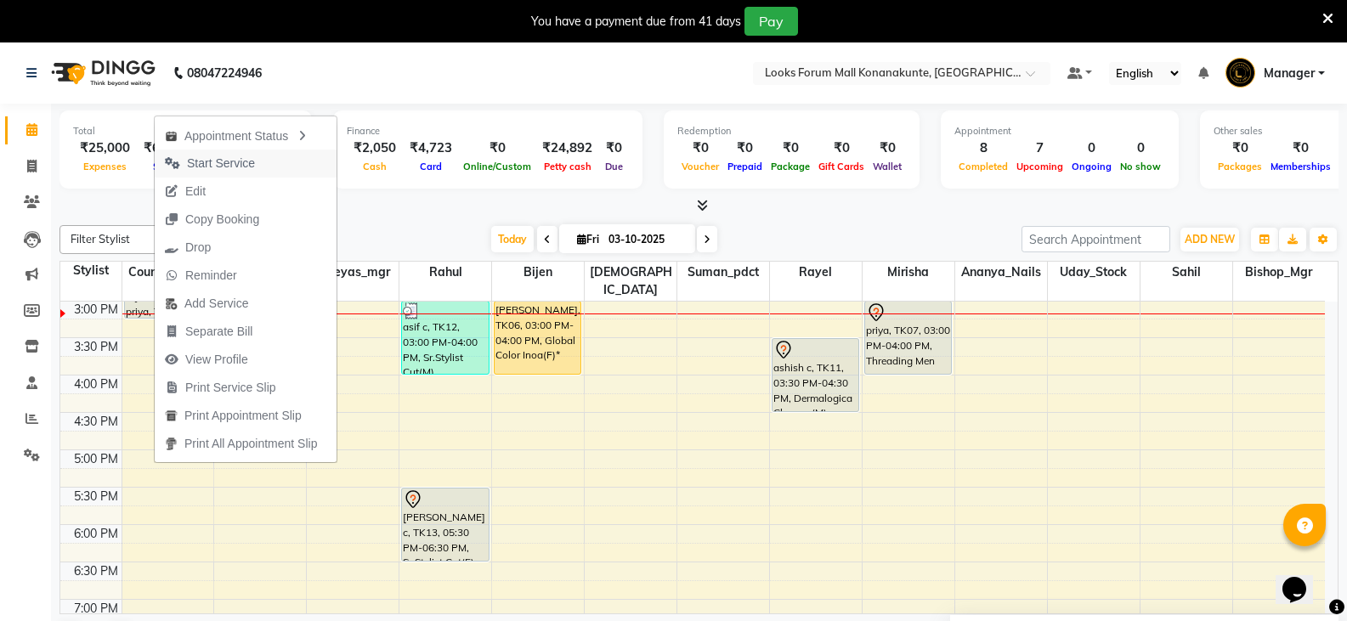
click at [218, 166] on span "Start Service" at bounding box center [221, 164] width 68 height 18
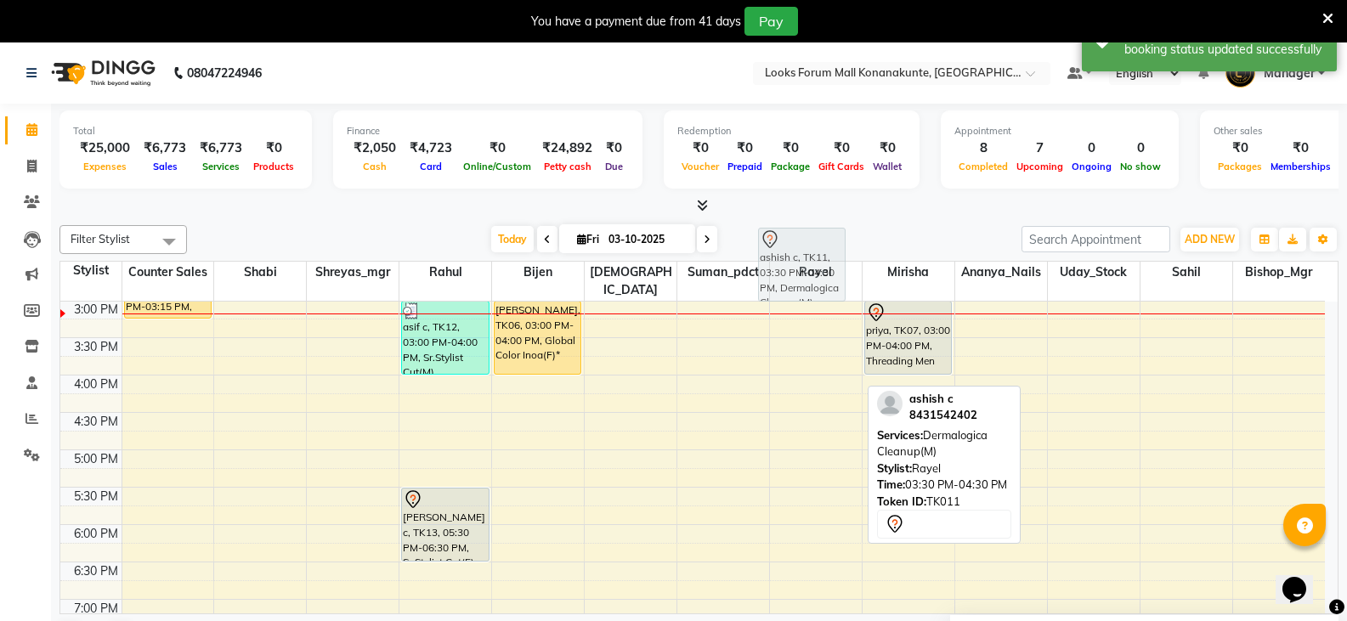
scroll to position [437, 0]
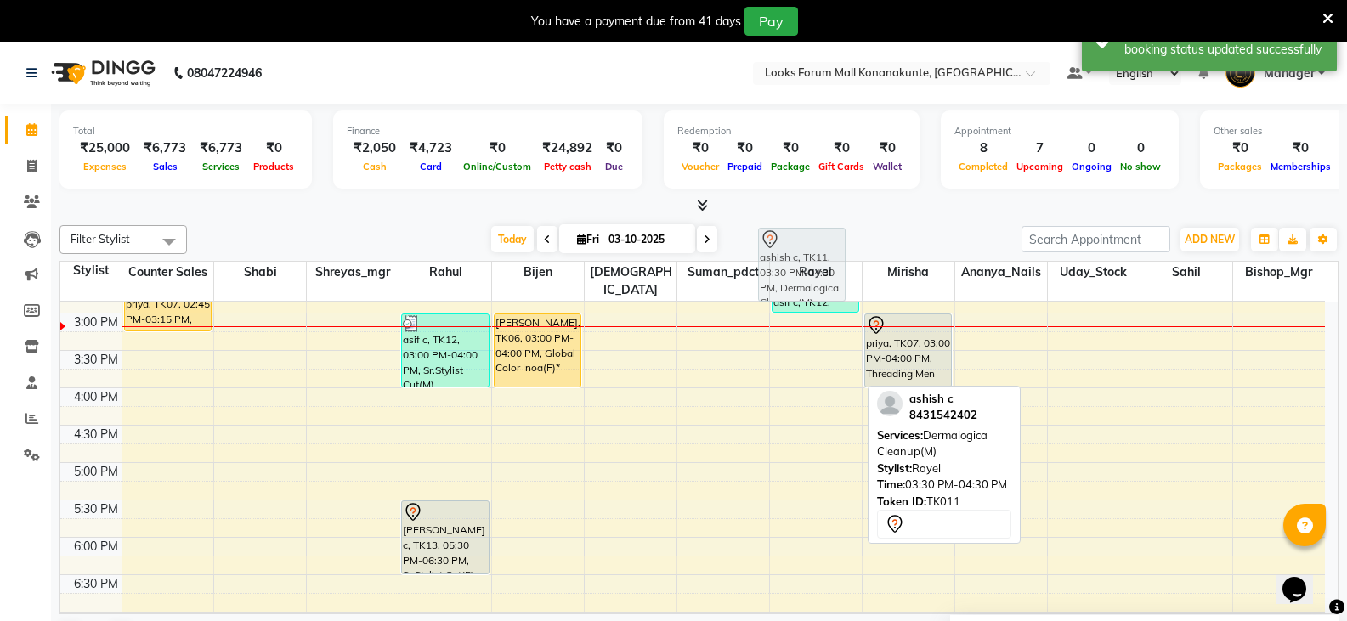
drag, startPoint x: 820, startPoint y: 375, endPoint x: 808, endPoint y: 287, distance: 88.3
click at [807, 282] on full-calendar "Stylist Counter Sales Shabi Shreyas_mgr rahul Bijen Ashu Suman_pdct Rayel Miris…" at bounding box center [698, 438] width 1279 height 354
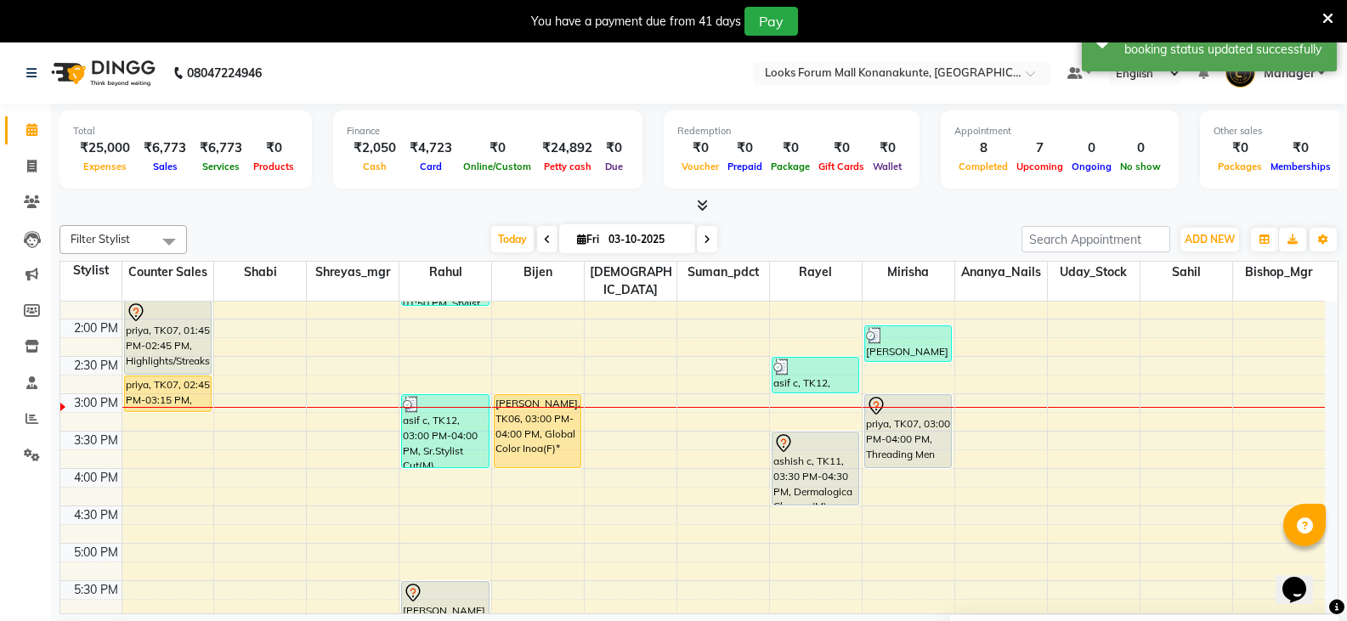
scroll to position [267, 0]
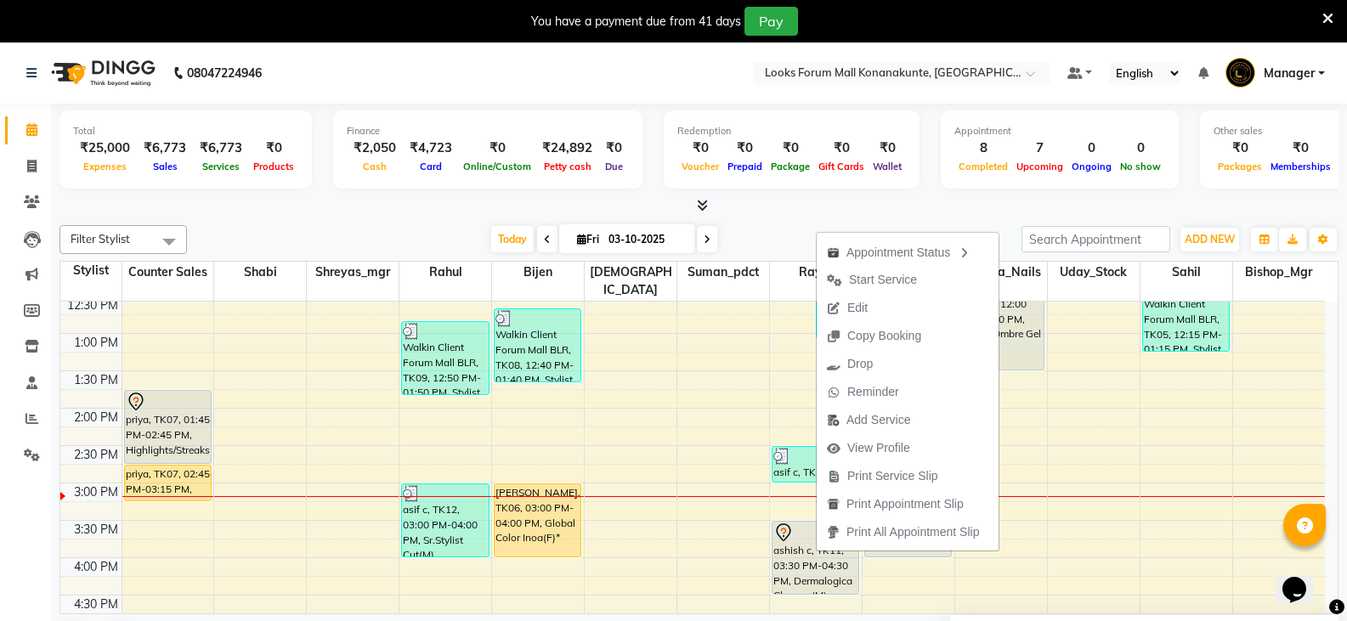
click at [770, 211] on div at bounding box center [698, 206] width 1279 height 18
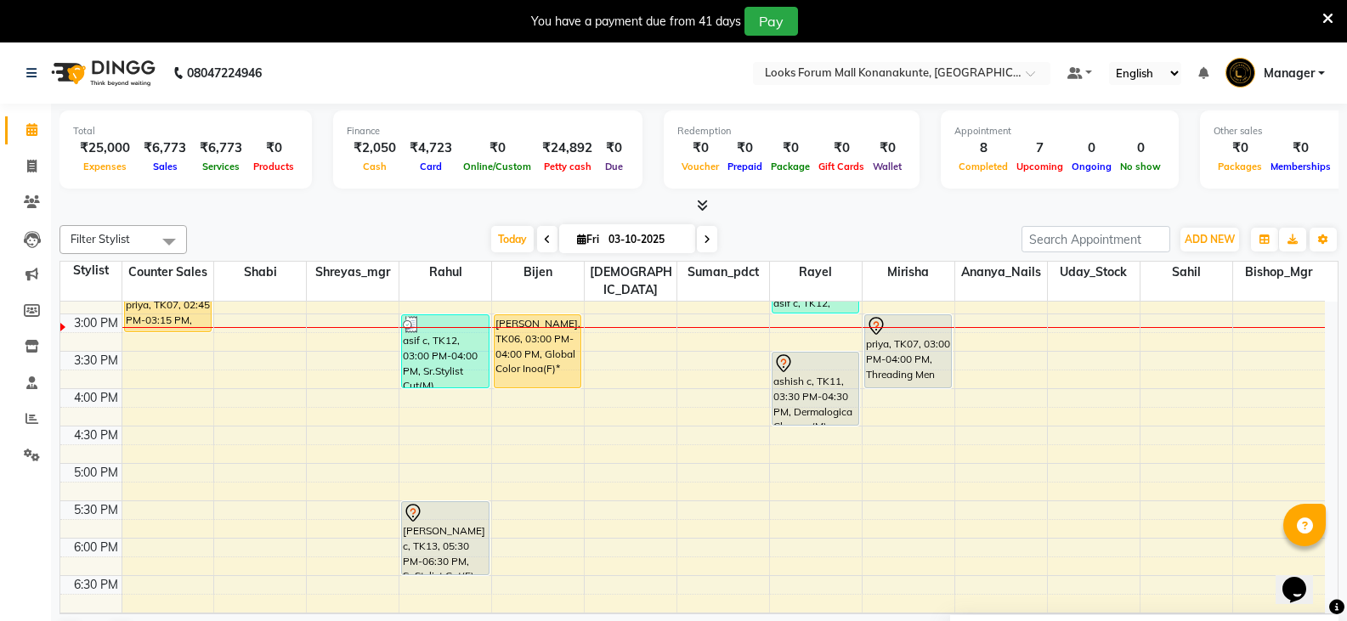
scroll to position [437, 0]
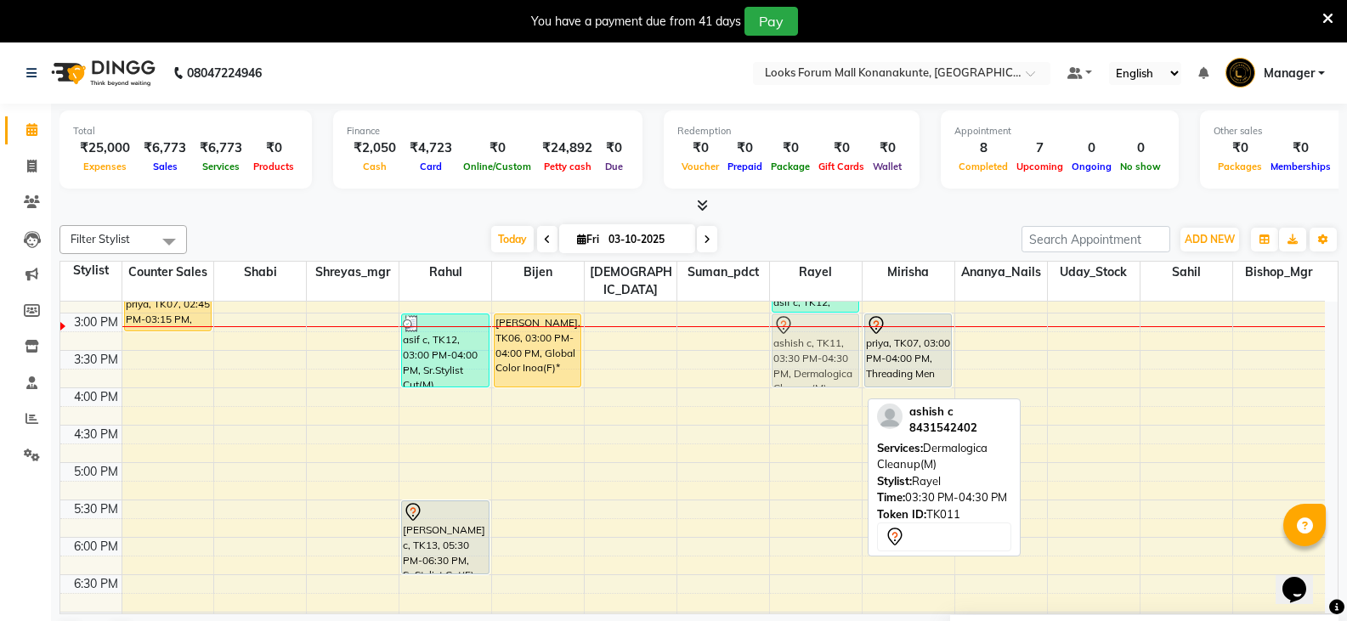
drag, startPoint x: 826, startPoint y: 385, endPoint x: 823, endPoint y: 336, distance: 49.4
click at [823, 336] on div "abhinath c, TK03, 11:45 AM-12:15 PM, Classic Pedicure(F) Walkin Client Forum Ma…" at bounding box center [816, 388] width 92 height 1046
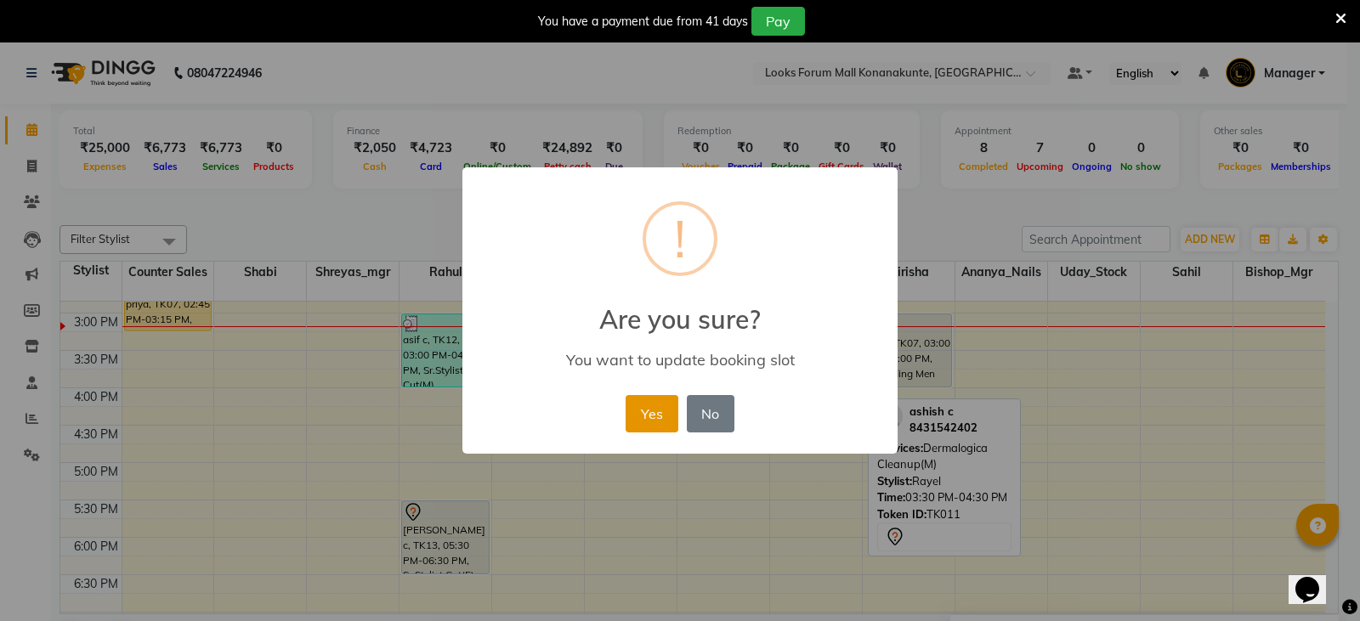
click at [640, 416] on button "Yes" at bounding box center [652, 413] width 52 height 37
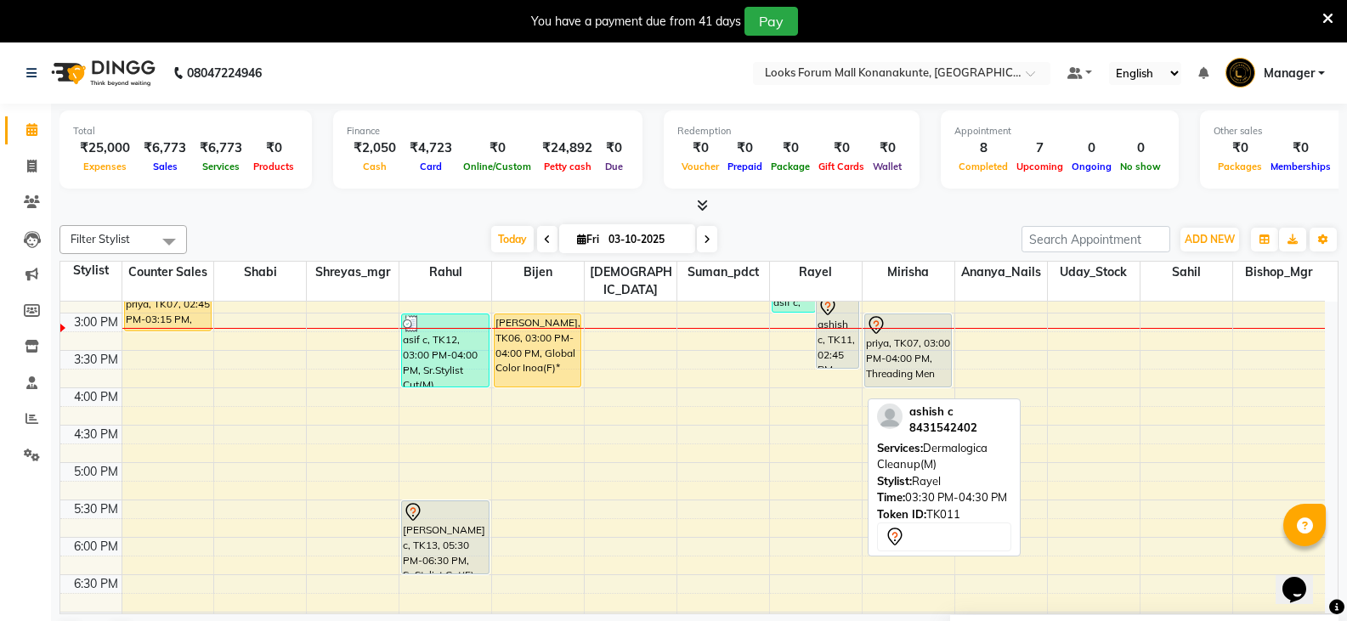
click at [767, 224] on div "Filter Stylist Select All Ananya_Nails Ashu Bijen Bishop_Mgr Counter Sales Miri…" at bounding box center [698, 439] width 1279 height 442
click at [762, 225] on div "Filter Stylist Select All Ananya_Nails Ashu Bijen Bishop_Mgr Counter Sales Miri…" at bounding box center [698, 239] width 1279 height 29
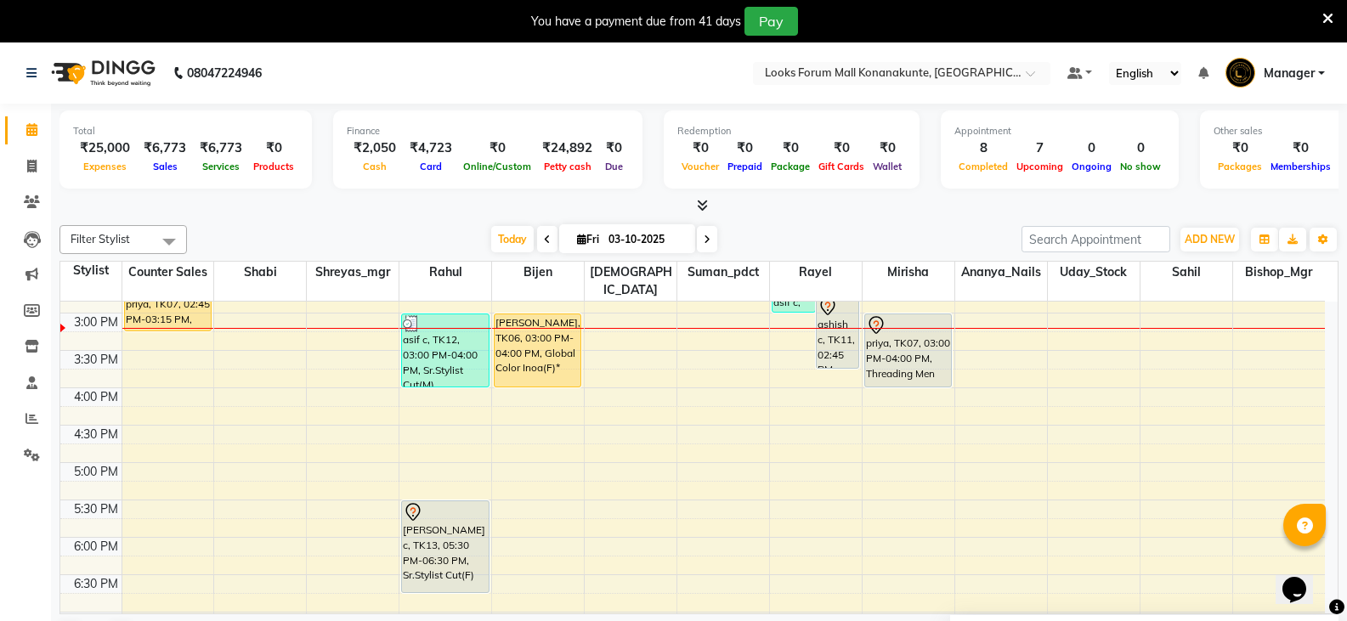
drag, startPoint x: 441, startPoint y: 555, endPoint x: 440, endPoint y: 567, distance: 11.9
click at [440, 567] on div "Walkin Client Forum Mall BLR, TK09, 12:50 PM-01:50 PM, Stylist Cut(M),Beard Tri…" at bounding box center [445, 388] width 92 height 1046
click at [40, 164] on span at bounding box center [32, 167] width 30 height 20
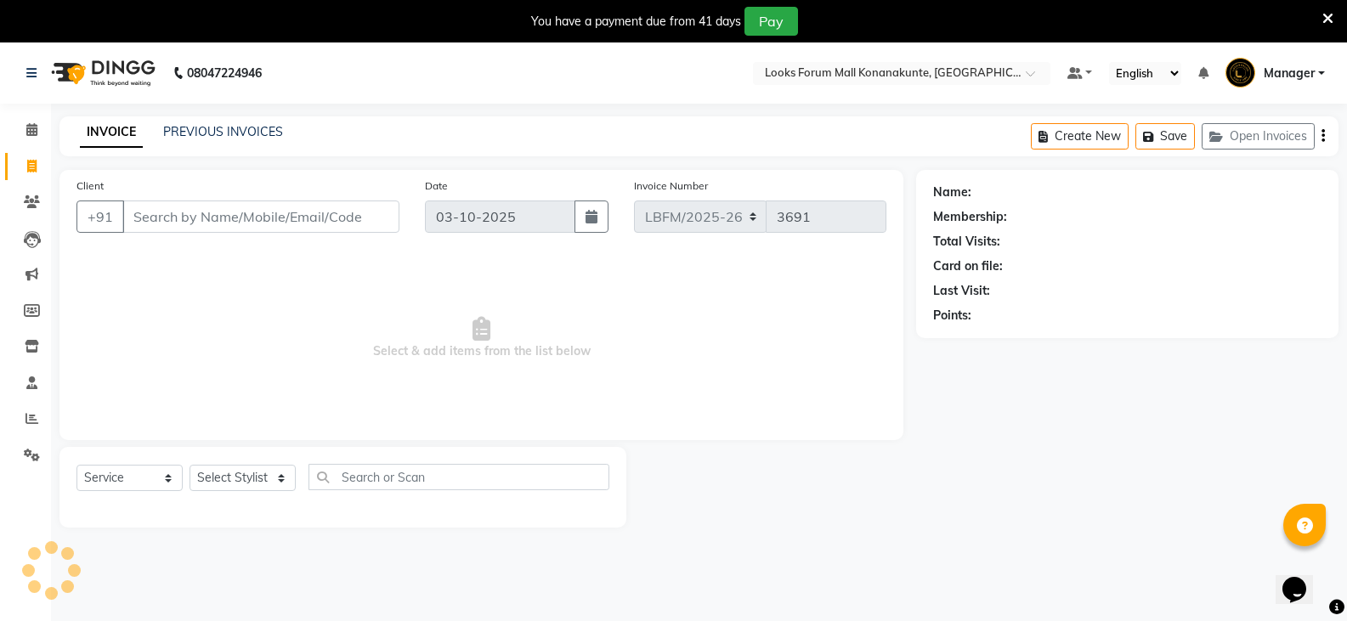
click at [230, 210] on input "Client" at bounding box center [260, 217] width 277 height 32
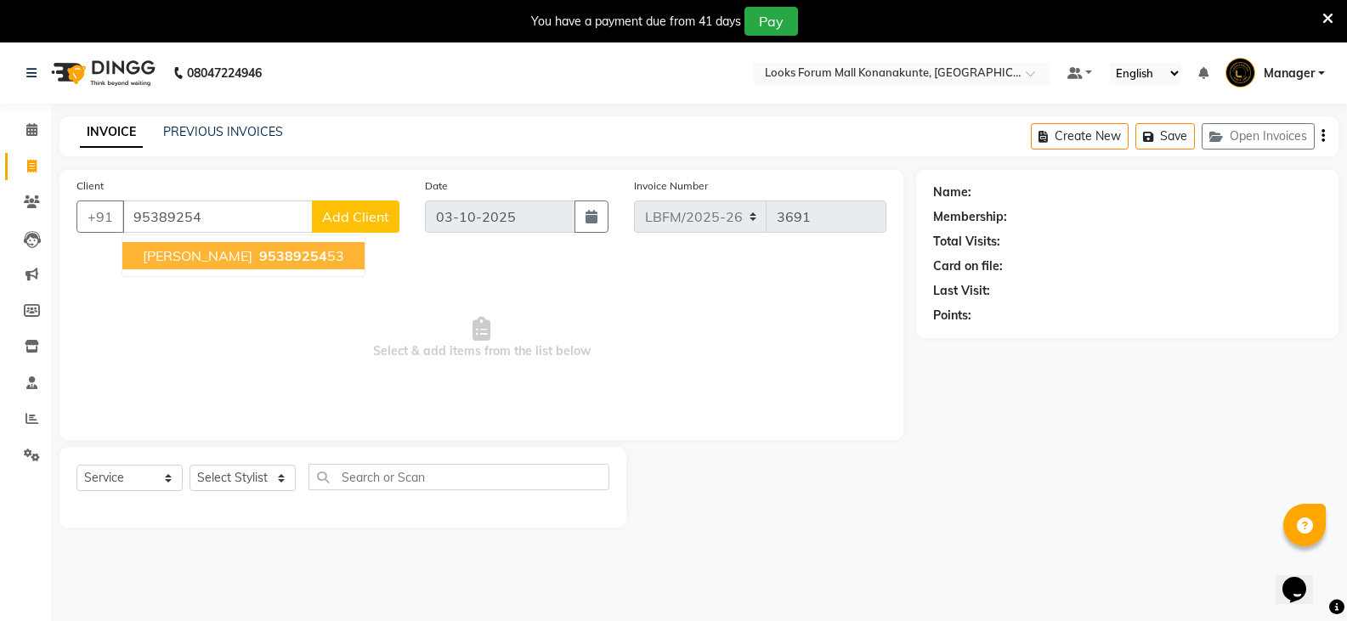
click at [259, 252] on span "95389254" at bounding box center [293, 255] width 68 height 17
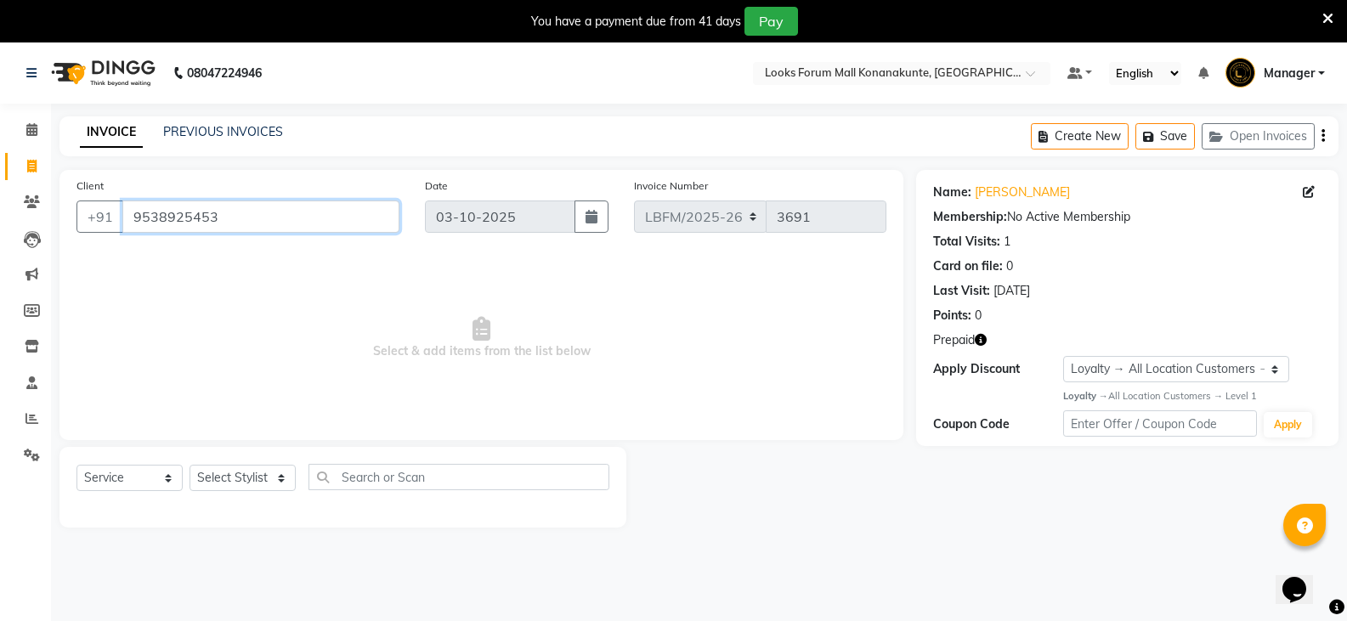
click at [185, 217] on input "9538925453" at bounding box center [260, 217] width 277 height 32
click at [185, 215] on input "9538925453" at bounding box center [260, 217] width 277 height 32
click at [36, 414] on icon at bounding box center [31, 418] width 13 height 13
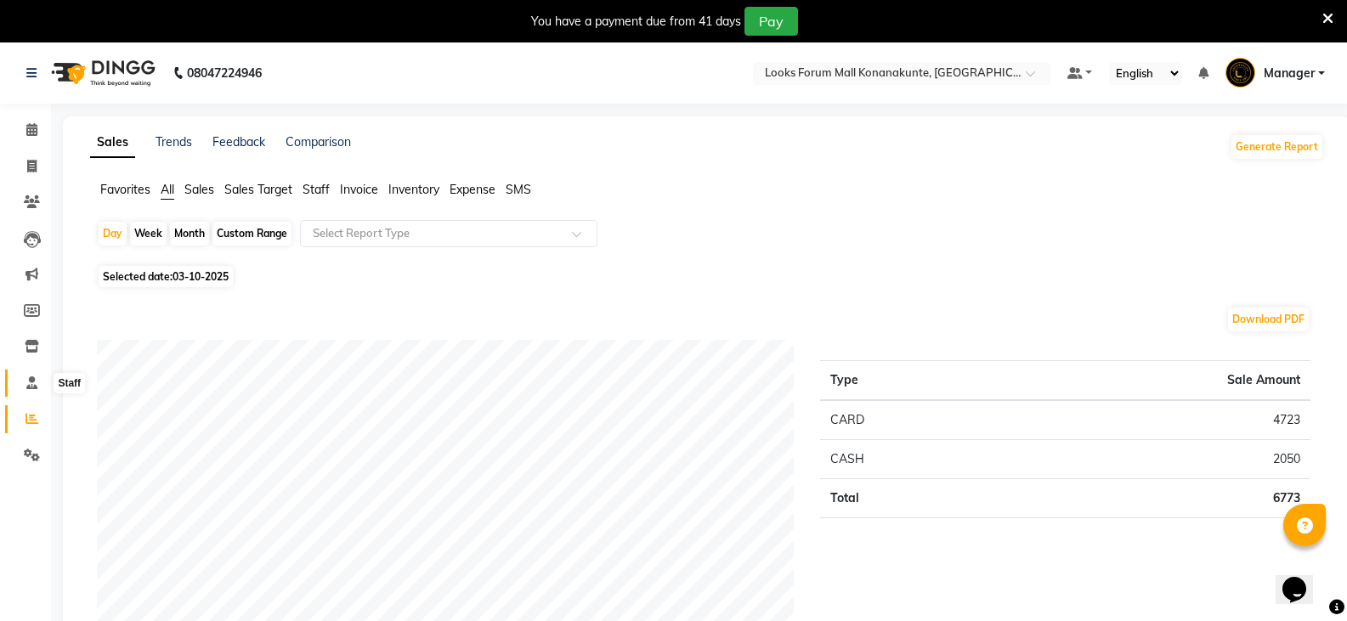
click at [31, 384] on icon at bounding box center [31, 383] width 11 height 13
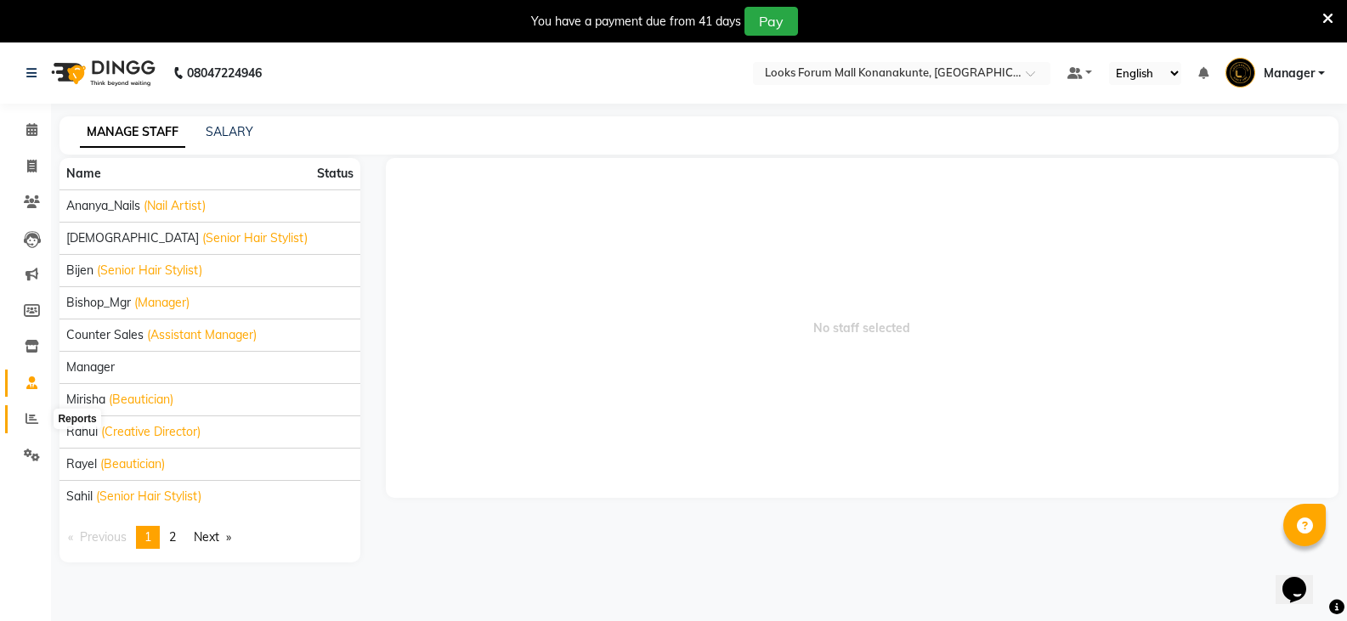
click at [31, 417] on icon at bounding box center [31, 418] width 13 height 13
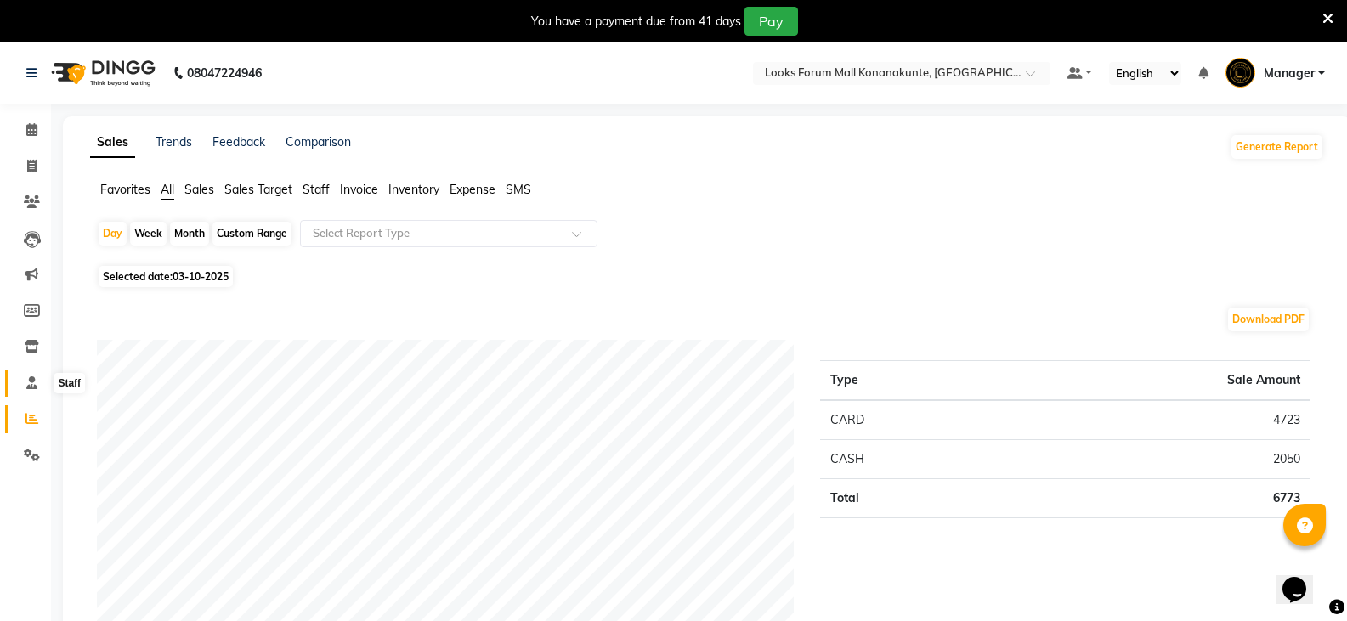
click at [31, 390] on span at bounding box center [32, 384] width 30 height 20
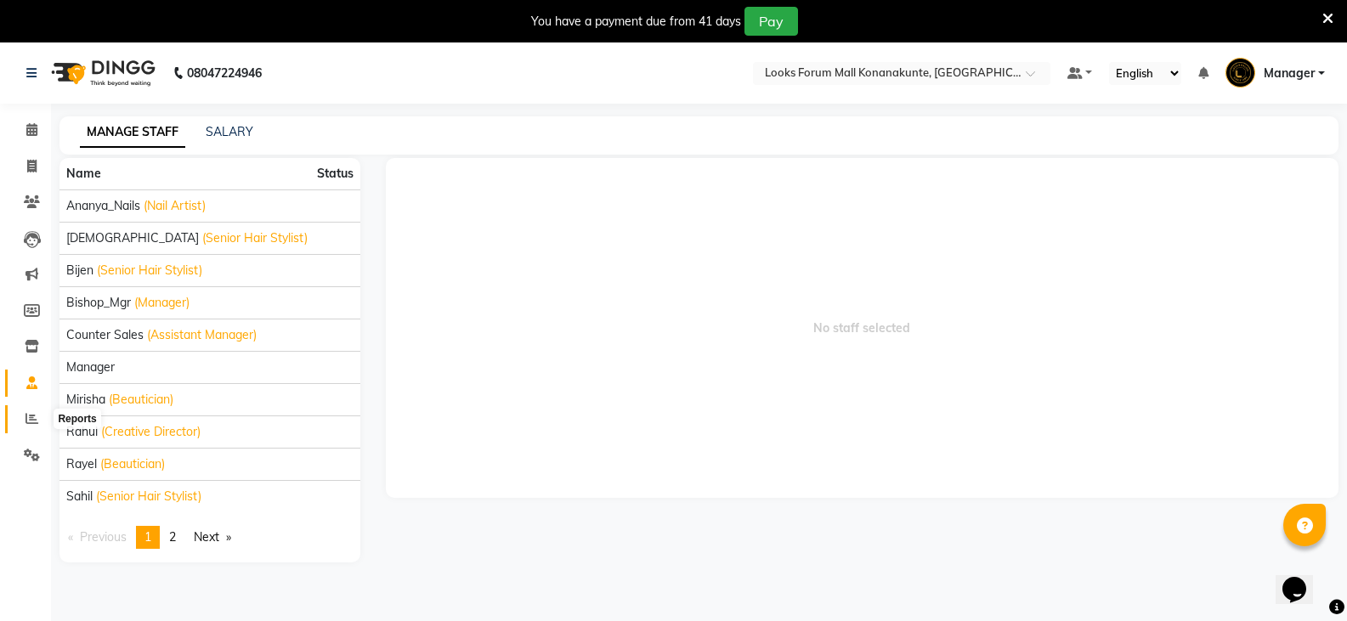
click at [33, 417] on icon at bounding box center [31, 418] width 13 height 13
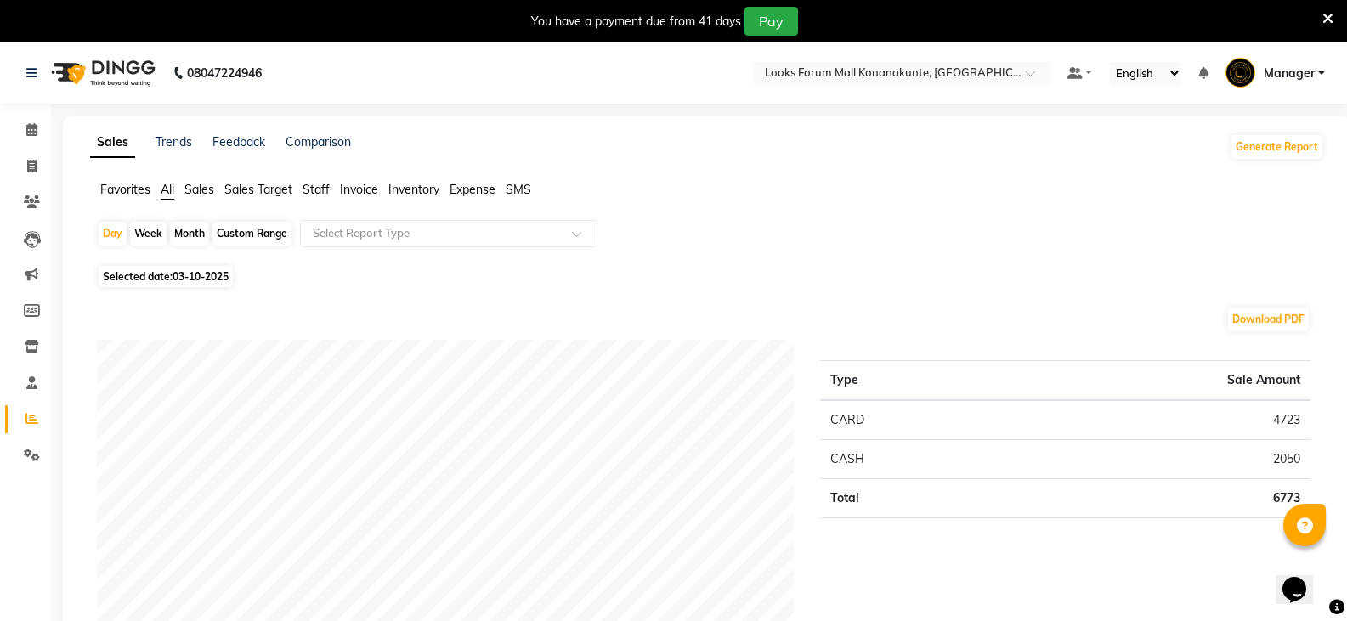
click at [359, 190] on span "Invoice" at bounding box center [359, 189] width 38 height 15
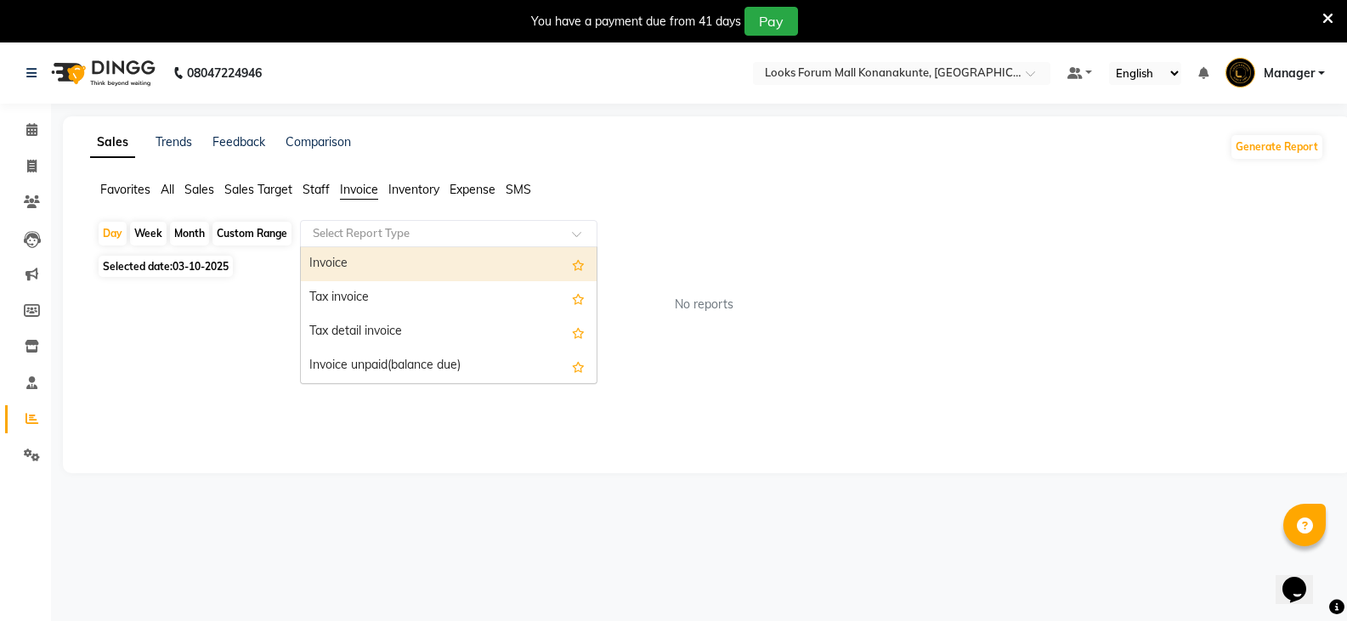
click at [364, 235] on input "text" at bounding box center [431, 233] width 245 height 17
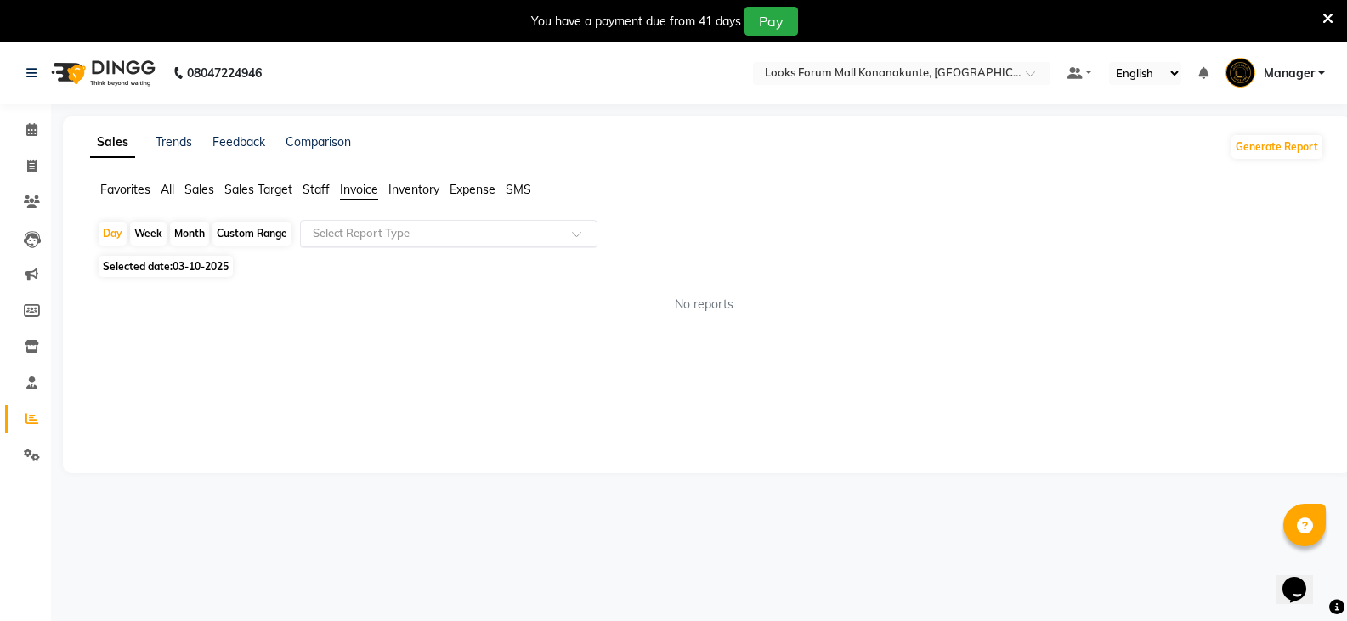
drag, startPoint x: 581, startPoint y: 195, endPoint x: 305, endPoint y: 234, distance: 278.9
click at [582, 195] on ul "Favorites All Sales Sales Target Staff Invoice Inventory Expense SMS" at bounding box center [707, 190] width 1234 height 19
click at [31, 167] on icon at bounding box center [31, 166] width 9 height 13
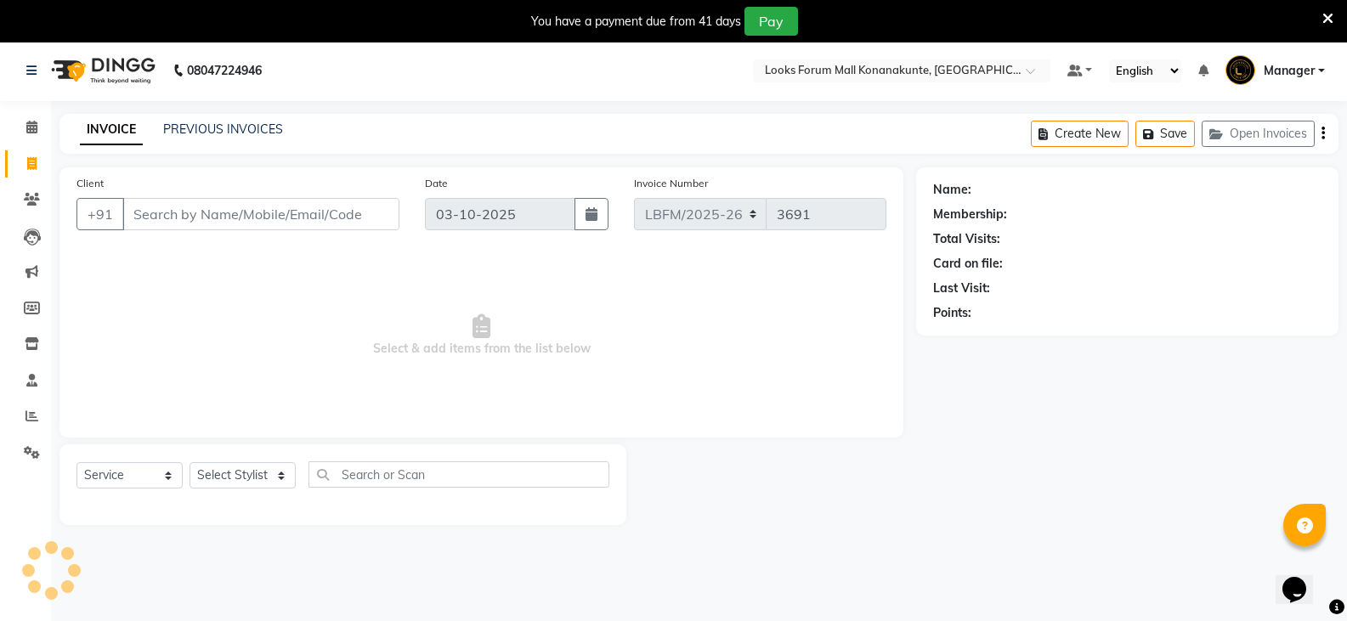
scroll to position [3, 0]
click at [33, 126] on icon at bounding box center [31, 126] width 11 height 13
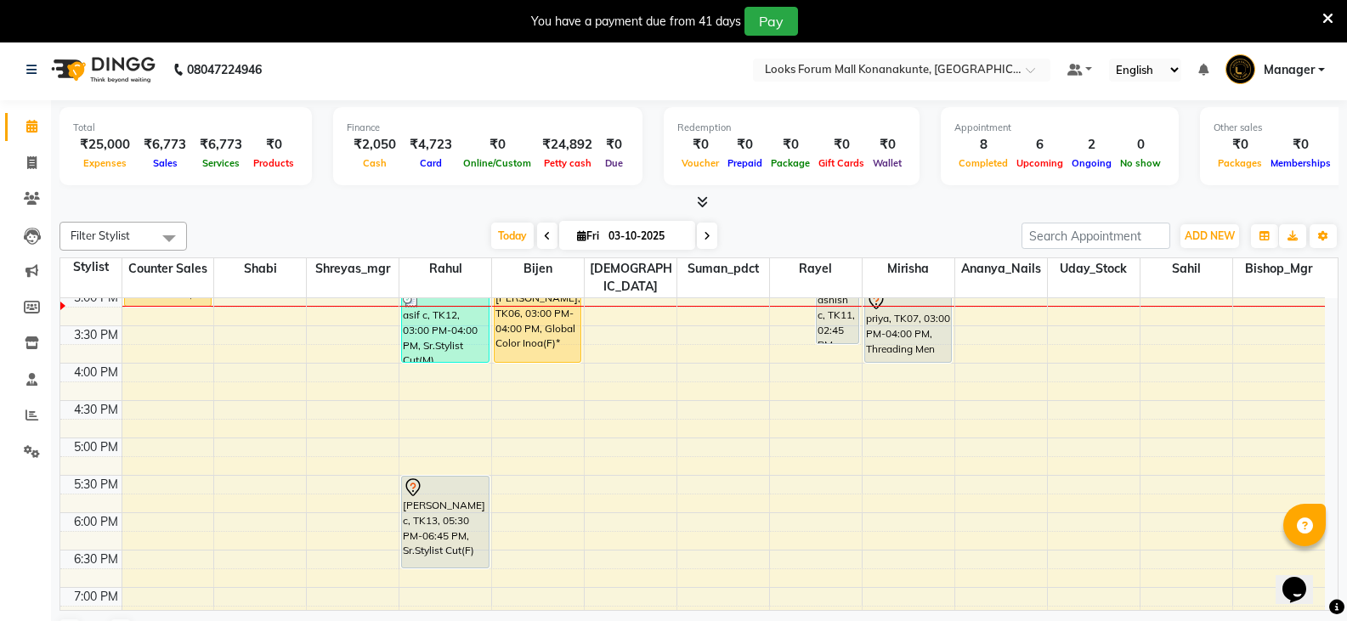
scroll to position [510, 0]
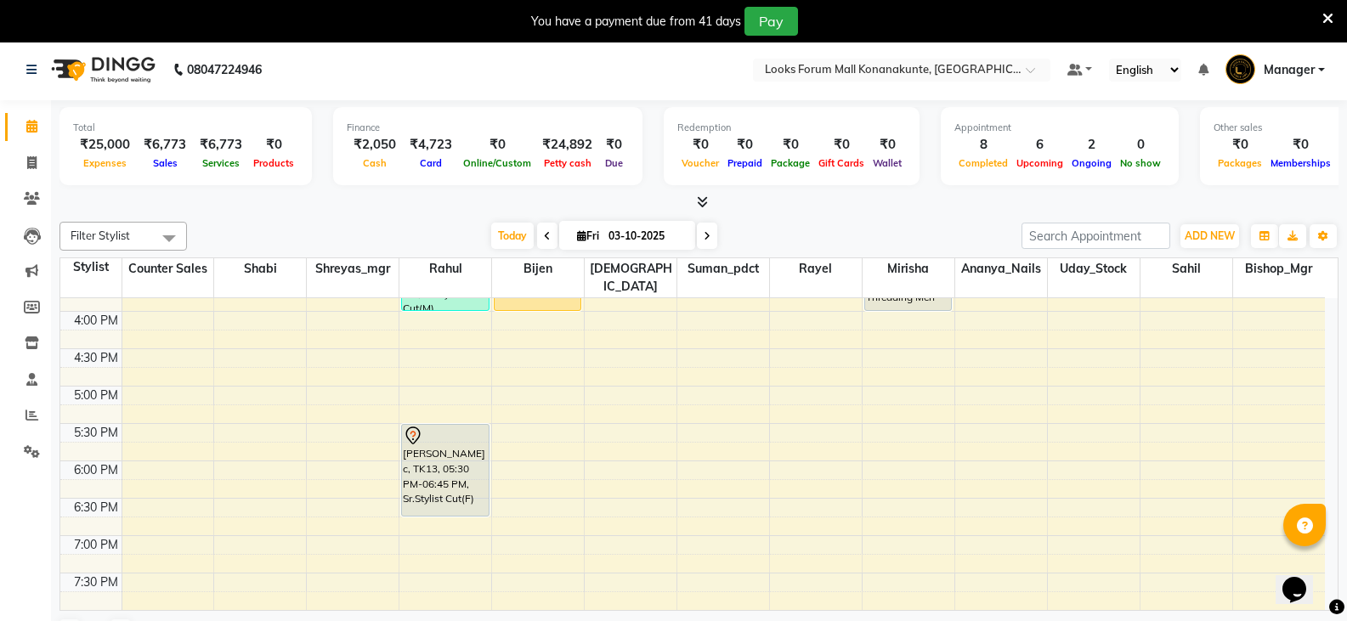
click at [637, 375] on div "9:00 AM 9:30 AM 10:00 AM 10:30 AM 11:00 AM 11:30 AM 12:00 PM 12:30 PM 1:00 PM 1…" at bounding box center [692, 311] width 1265 height 1046
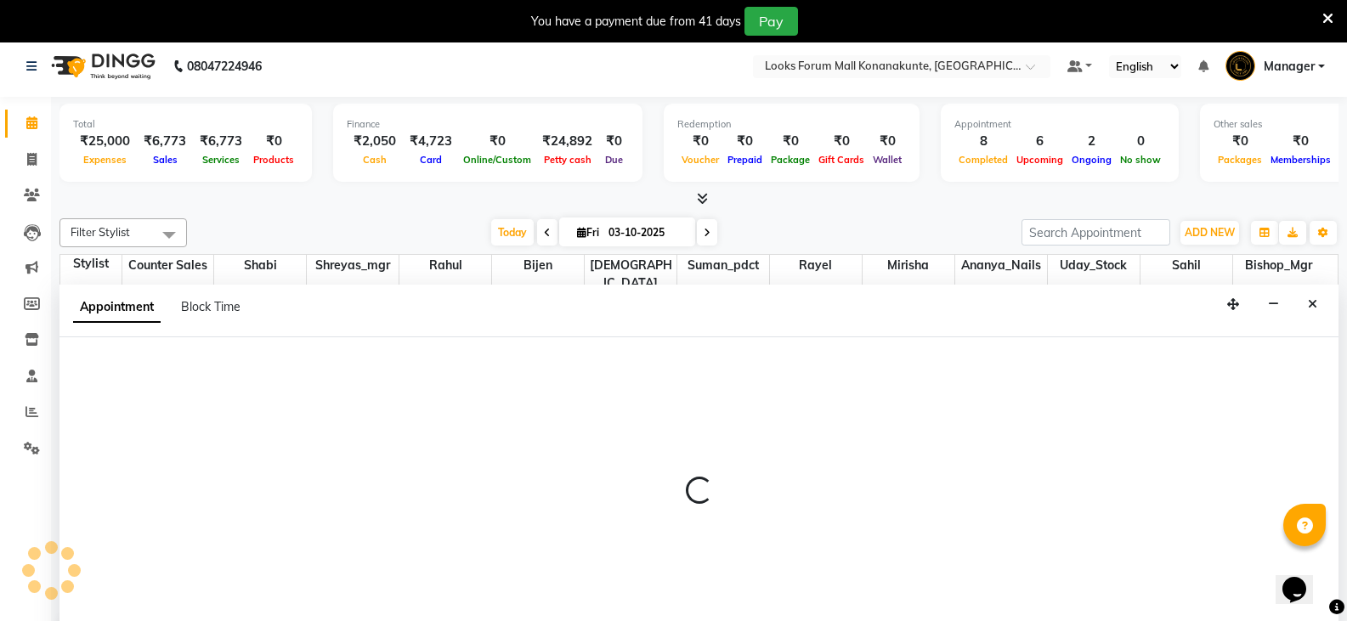
scroll to position [43, 0]
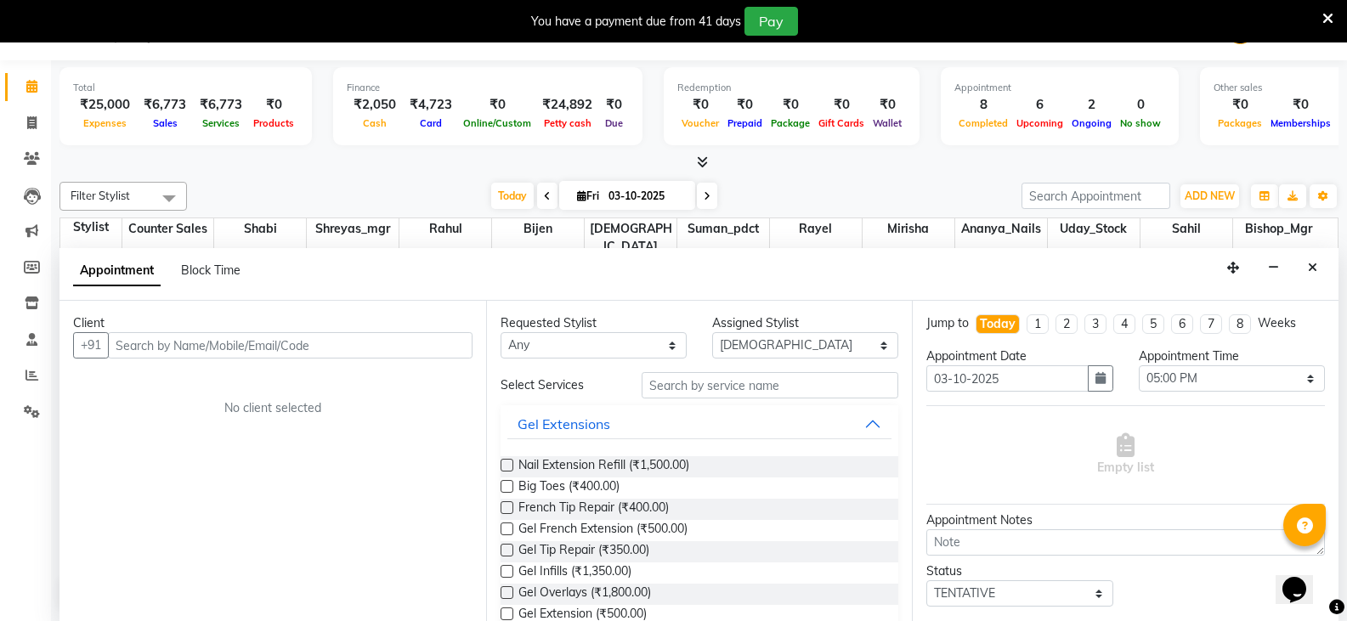
click at [341, 351] on input "text" at bounding box center [290, 345] width 365 height 26
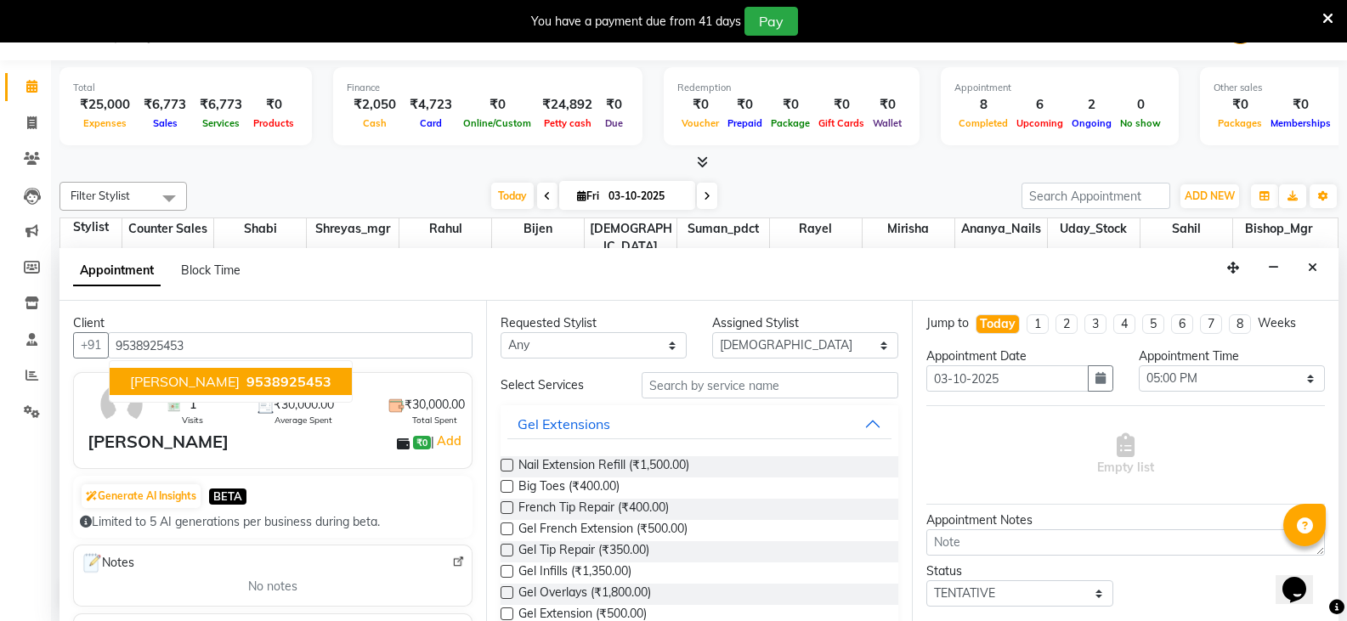
click at [225, 396] on ngb-typeahead-window "SHUBA 9538925453" at bounding box center [231, 381] width 244 height 42
click at [246, 388] on span "9538925453" at bounding box center [288, 381] width 85 height 17
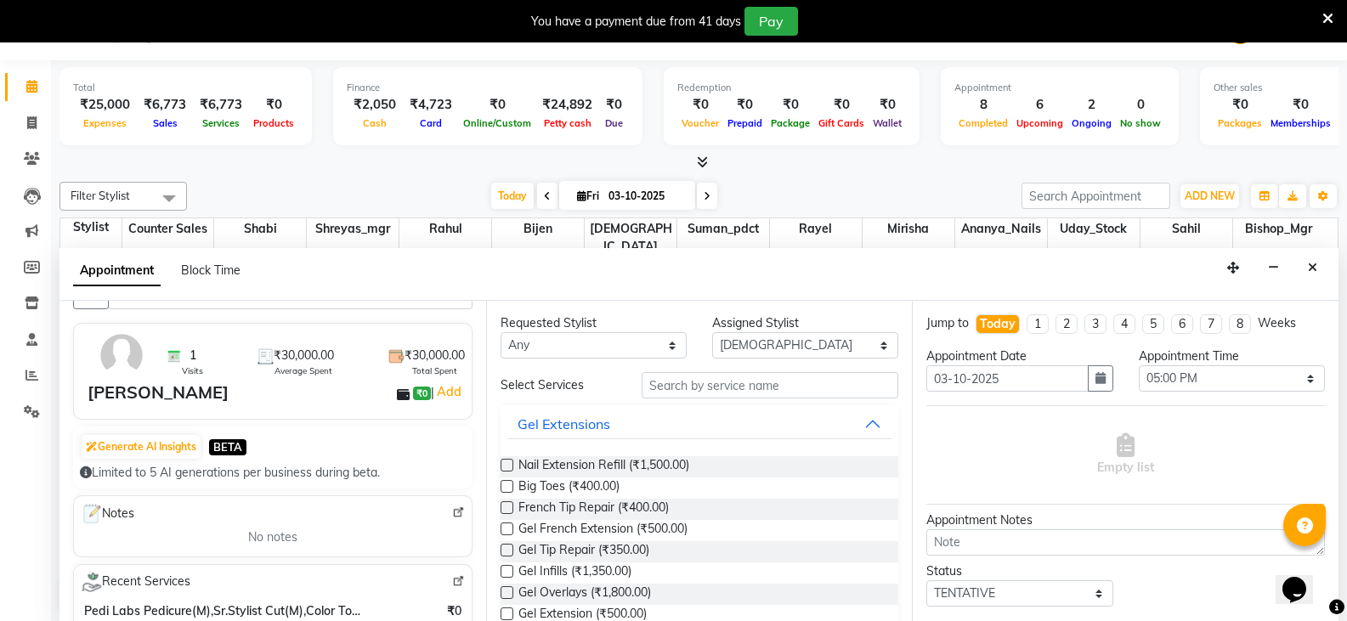
scroll to position [255, 0]
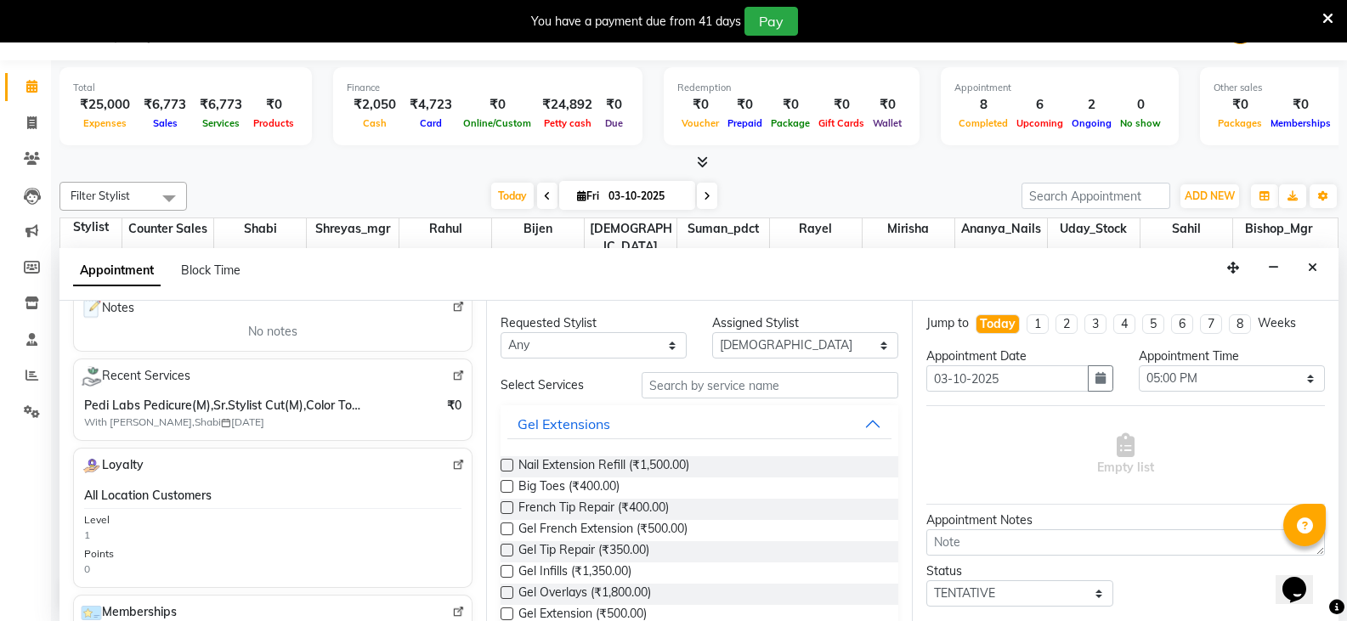
click at [452, 377] on img at bounding box center [458, 376] width 13 height 13
drag, startPoint x: 719, startPoint y: 394, endPoint x: 751, endPoint y: 347, distance: 57.5
click at [719, 394] on input "text" at bounding box center [770, 385] width 257 height 26
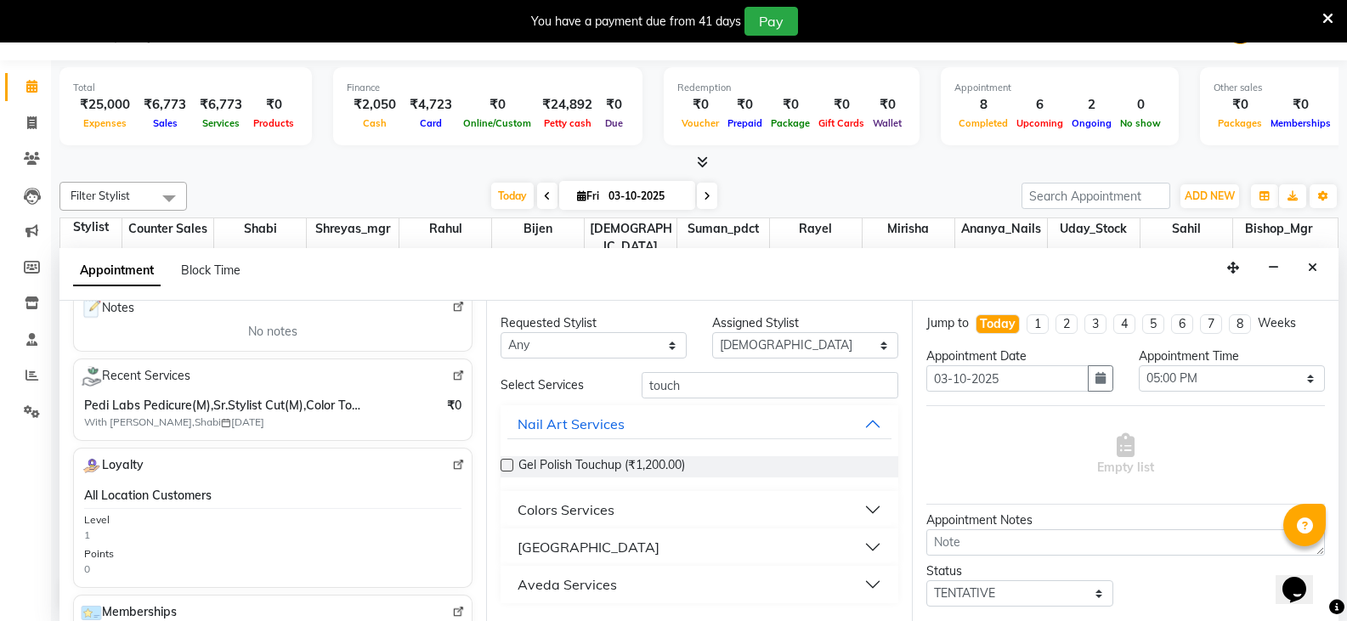
click at [601, 510] on div "Colors Services" at bounding box center [566, 510] width 97 height 20
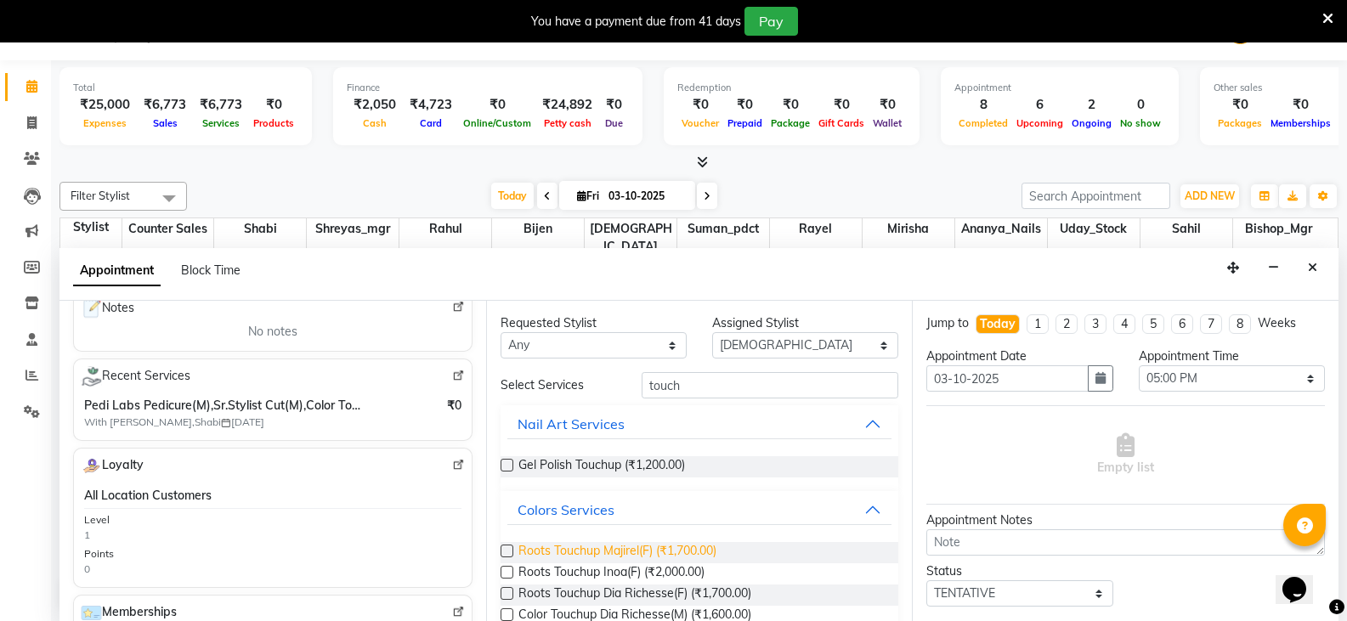
click at [597, 547] on span "Roots Touchup Majirel(F) (₹1,700.00)" at bounding box center [617, 552] width 198 height 21
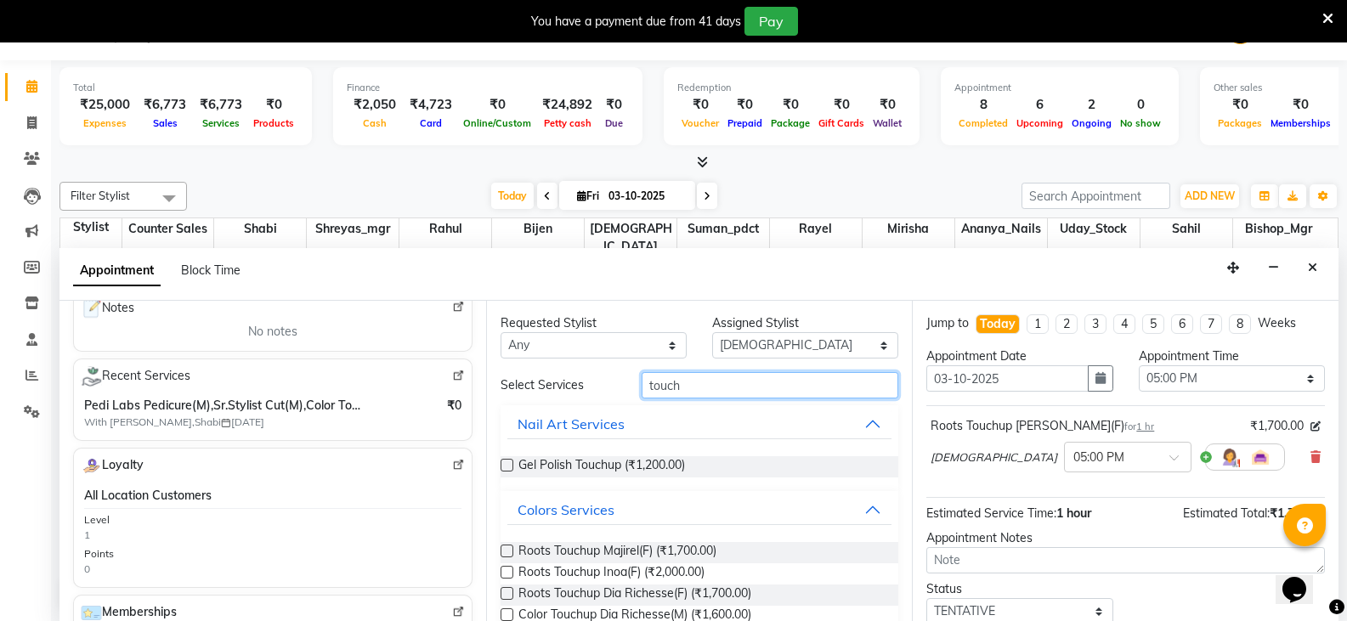
drag, startPoint x: 699, startPoint y: 392, endPoint x: 484, endPoint y: 392, distance: 215.0
click at [484, 392] on div "Client +91 9538925453 1 Visits ₹30,000.00 Average Spent ₹30,000.00 Total Spent …" at bounding box center [698, 461] width 1279 height 320
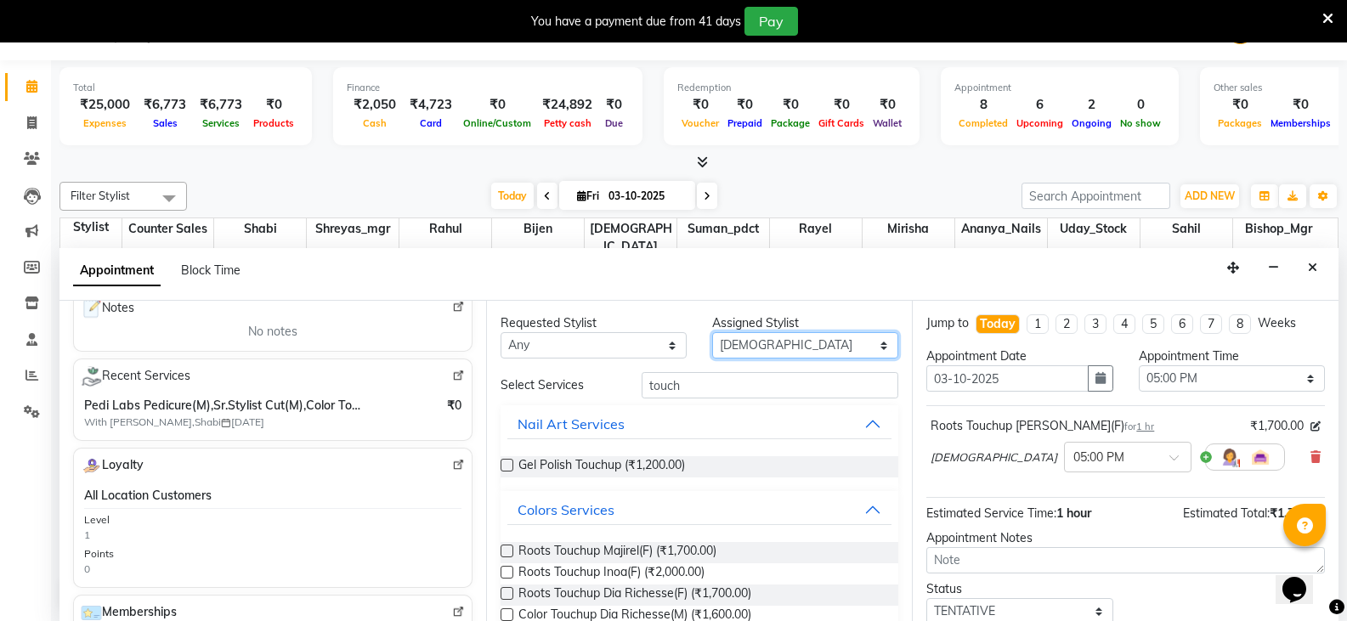
click at [821, 347] on select "Select Ananya_Nails Ashu Bijen Bishop_Mgr Counter Sales Mirisha rahul Rayel Sah…" at bounding box center [805, 345] width 186 height 26
click at [712, 332] on select "Select Ananya_Nails Ashu Bijen Bishop_Mgr Counter Sales Mirisha rahul Rayel Sah…" at bounding box center [805, 345] width 186 height 26
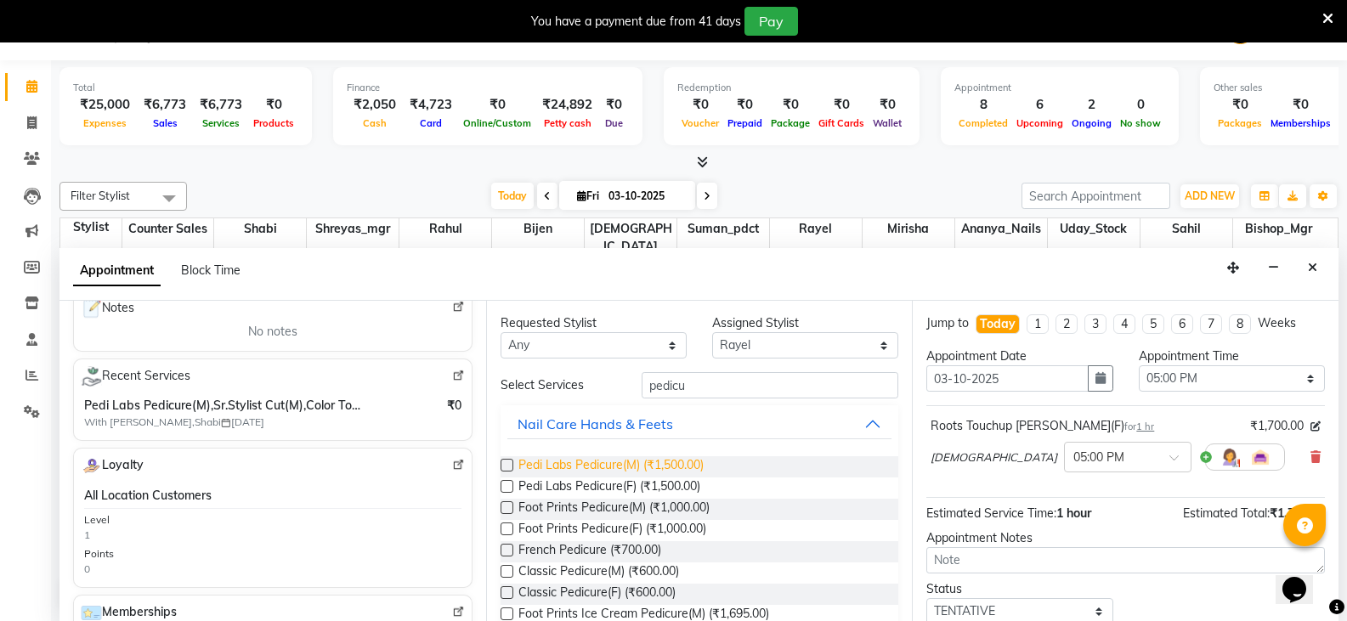
click at [590, 470] on span "Pedi Labs Pedicure(M) (₹1,500.00)" at bounding box center [610, 466] width 185 height 21
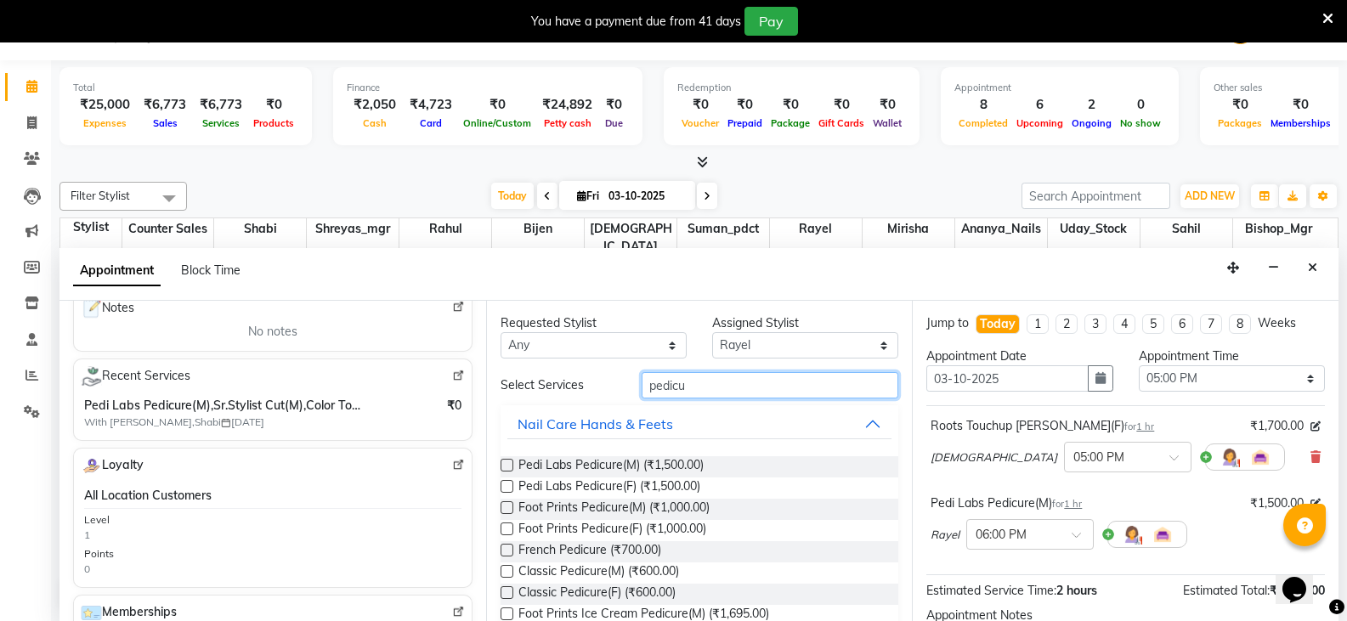
drag, startPoint x: 689, startPoint y: 389, endPoint x: 537, endPoint y: 396, distance: 152.3
click at [537, 396] on div "Select Services pedicu" at bounding box center [700, 385] width 424 height 26
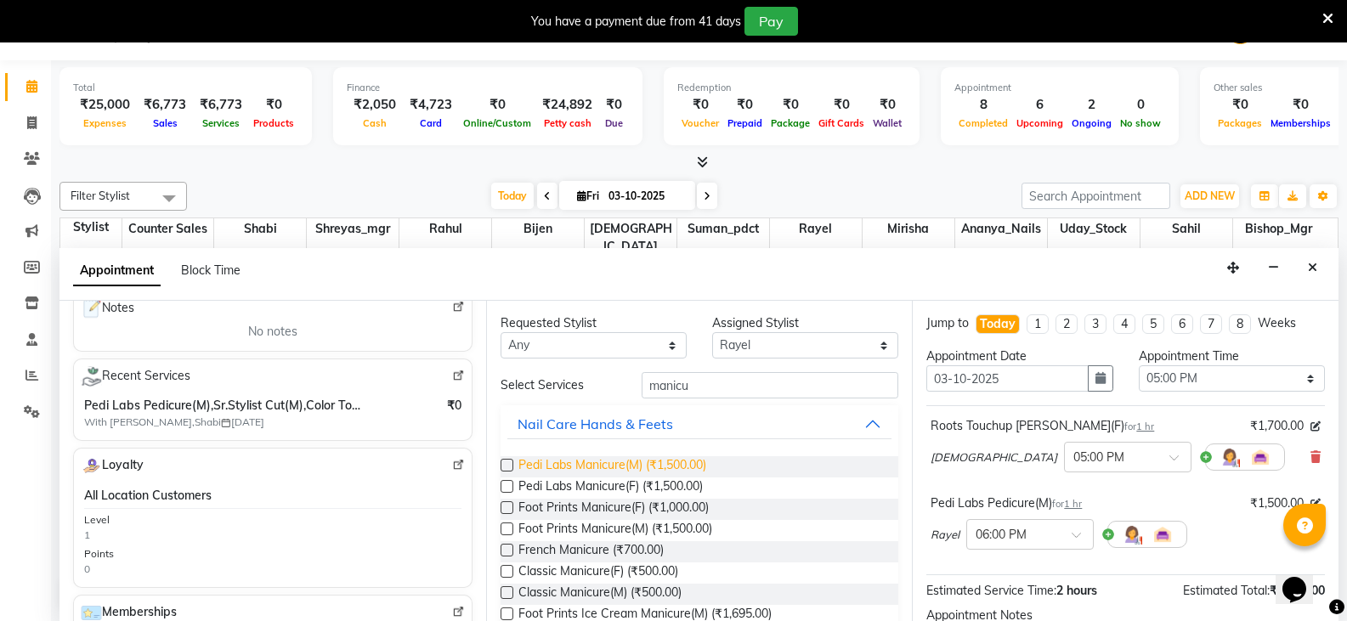
click at [618, 470] on span "Pedi Labs Manicure(M) (₹1,500.00)" at bounding box center [612, 466] width 188 height 21
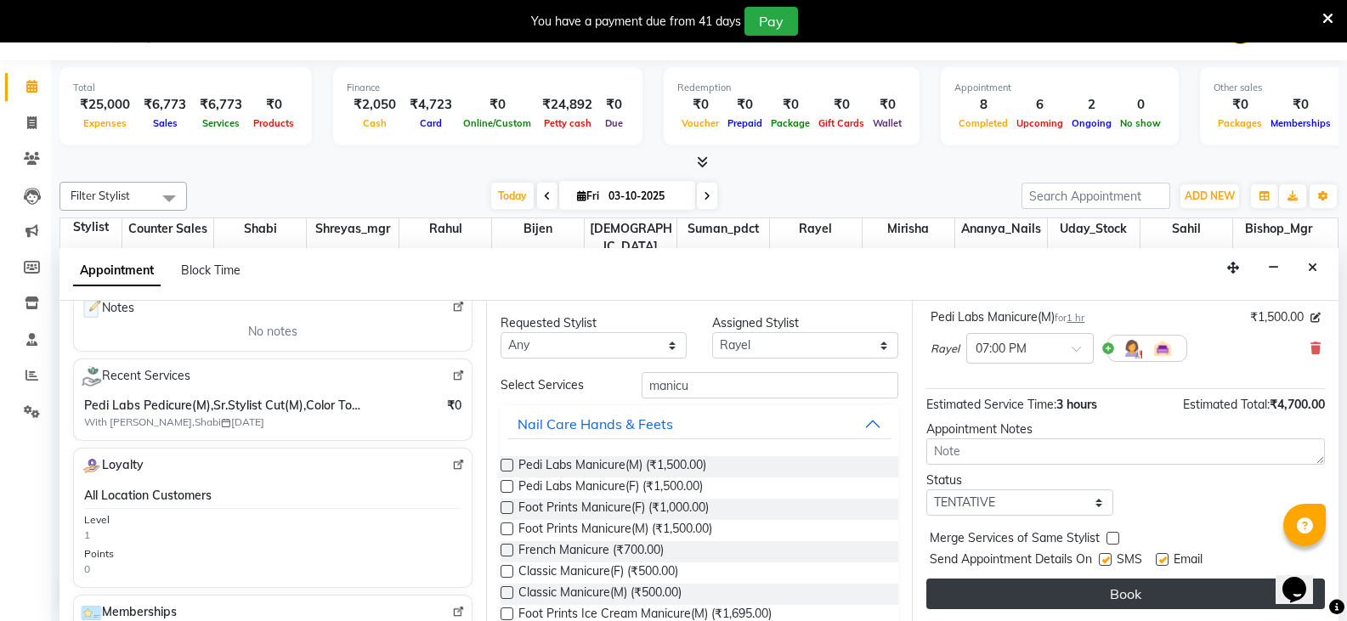
scroll to position [265, 0]
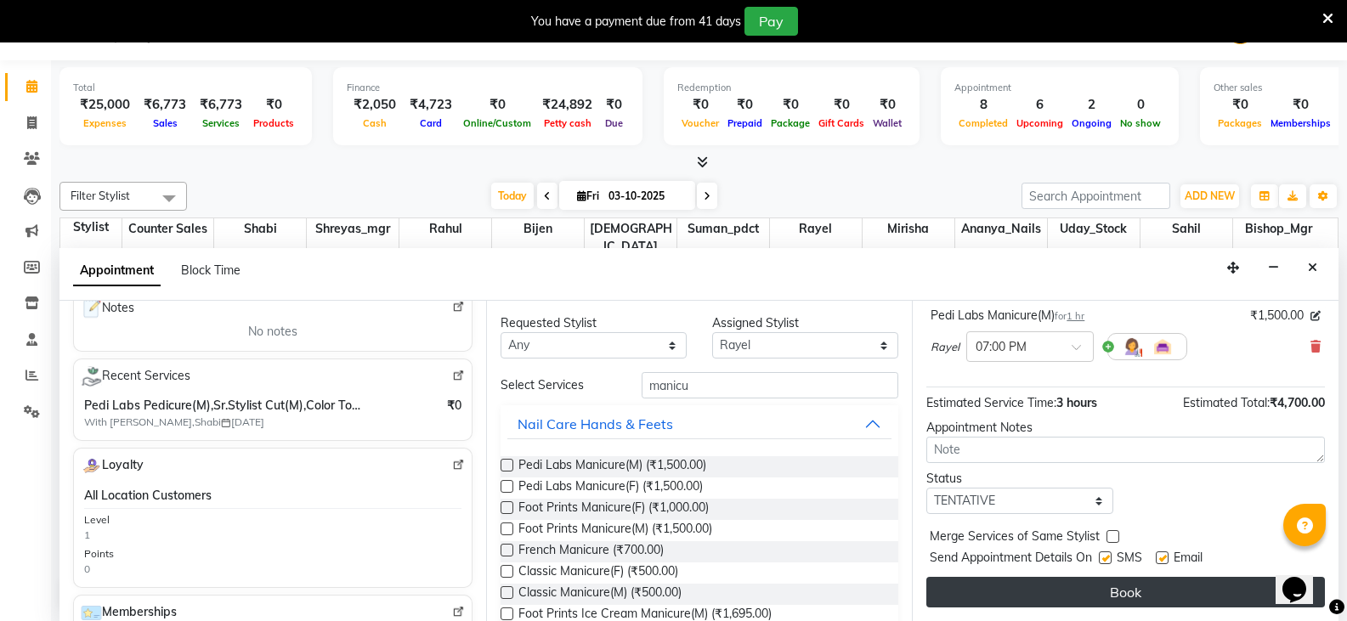
click at [1121, 587] on button "Book" at bounding box center [1125, 592] width 399 height 31
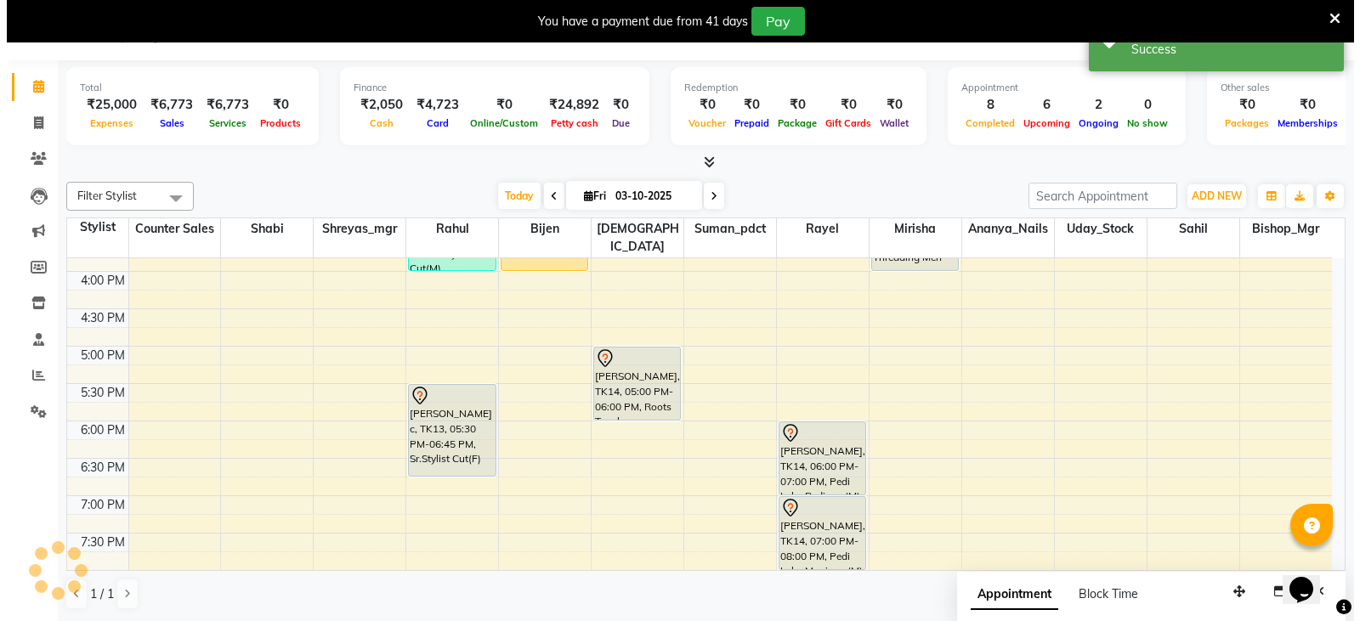
scroll to position [0, 0]
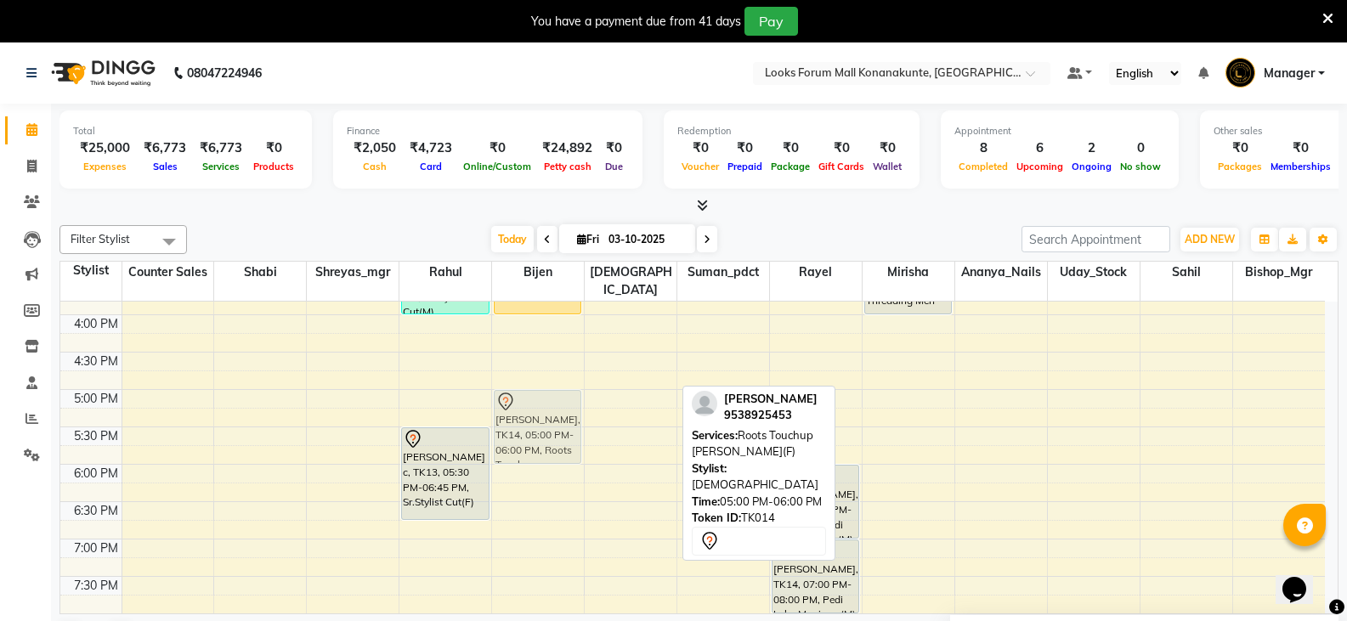
drag, startPoint x: 643, startPoint y: 389, endPoint x: 571, endPoint y: 389, distance: 71.4
click at [571, 389] on tr "priya, TK07, 01:45 PM-02:45 PM, Highlights/Streaks(F)* priya, TK07, 02:45 PM-03…" at bounding box center [692, 315] width 1265 height 1046
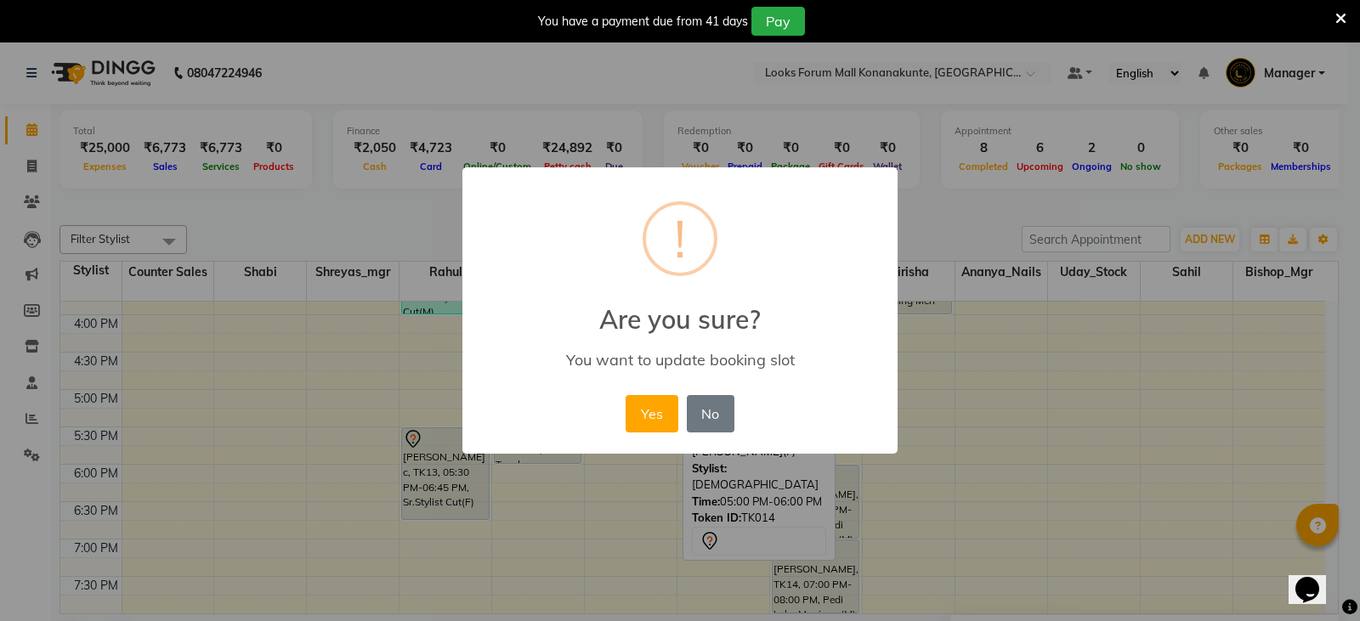
click at [655, 407] on button "Yes" at bounding box center [652, 413] width 52 height 37
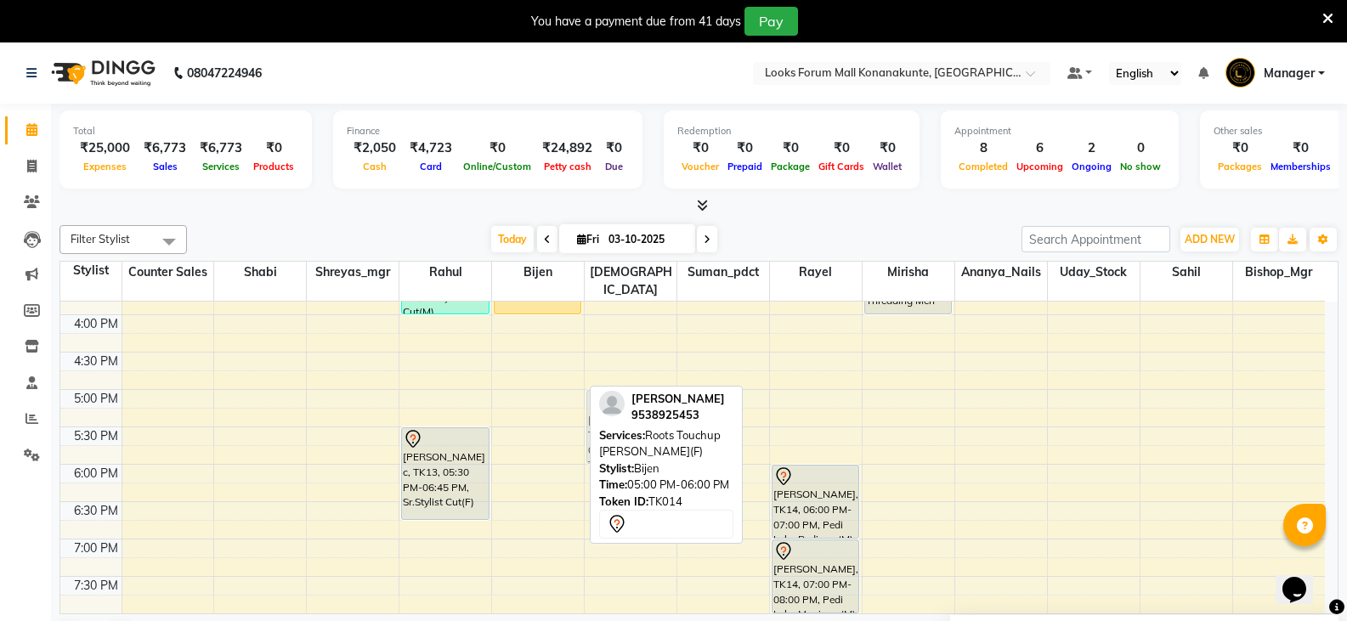
drag, startPoint x: 521, startPoint y: 409, endPoint x: 577, endPoint y: 409, distance: 56.1
click at [577, 409] on div "9:00 AM 9:30 AM 10:00 AM 10:30 AM 11:00 AM 11:30 AM 12:00 PM 12:30 PM 1:00 PM 1…" at bounding box center [692, 315] width 1265 height 1046
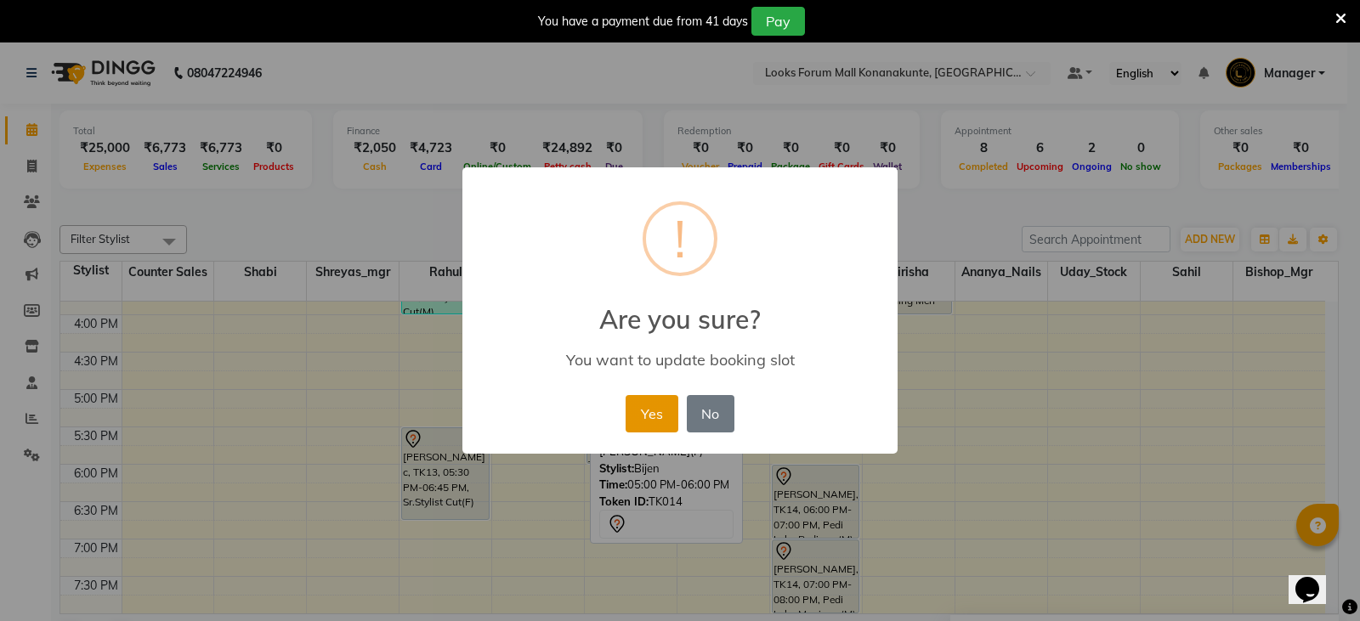
click at [663, 411] on button "Yes" at bounding box center [652, 413] width 52 height 37
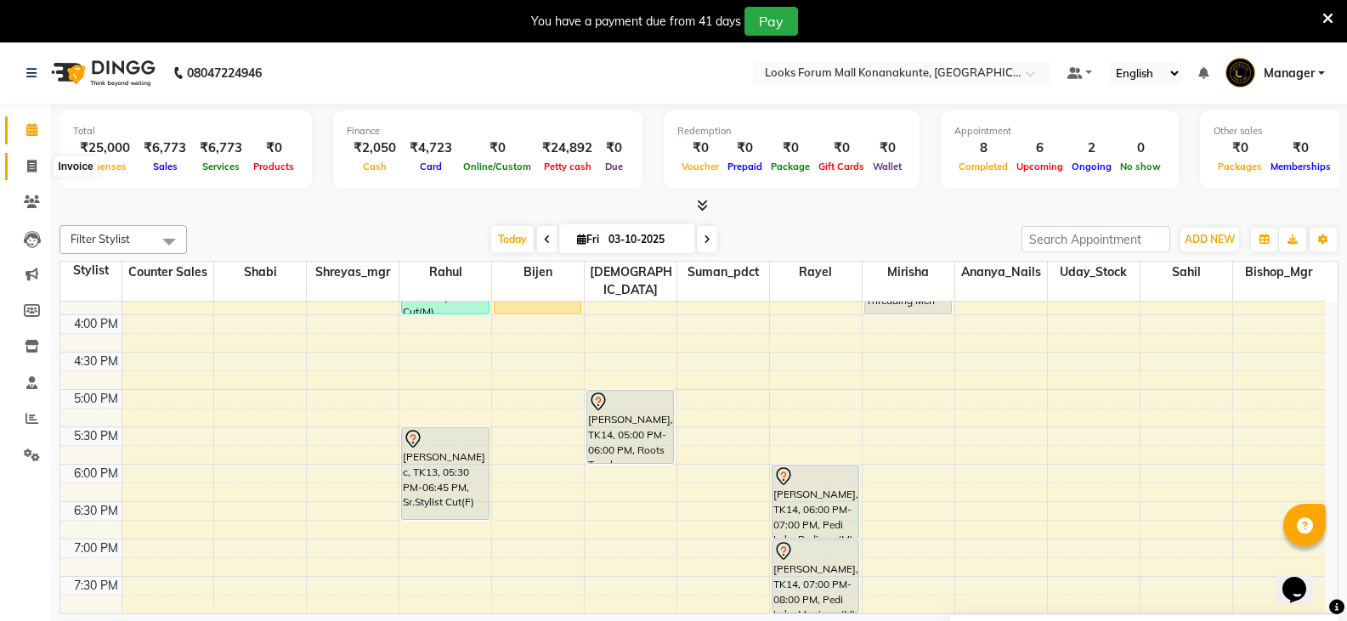
click at [36, 160] on icon at bounding box center [31, 166] width 9 height 13
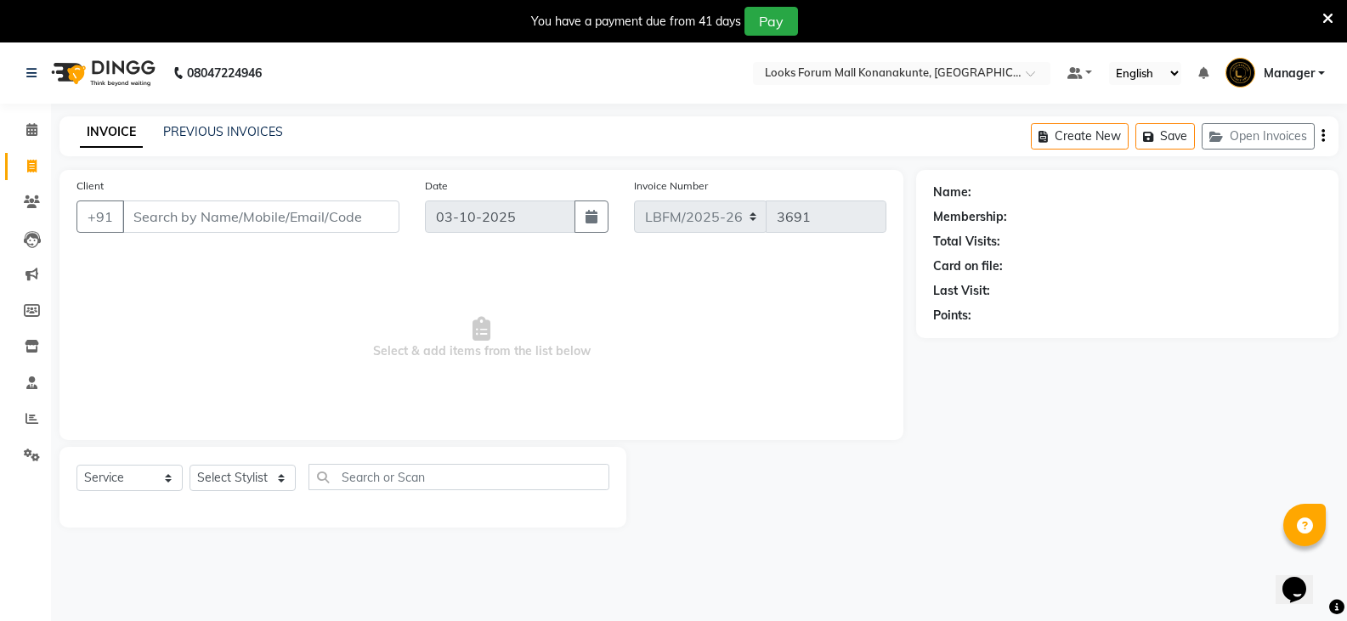
click at [181, 215] on input "Client" at bounding box center [260, 217] width 277 height 32
click at [354, 233] on div "Client +91 7760155155 Add Client" at bounding box center [238, 212] width 348 height 70
click at [356, 227] on button "Add Client" at bounding box center [356, 217] width 88 height 32
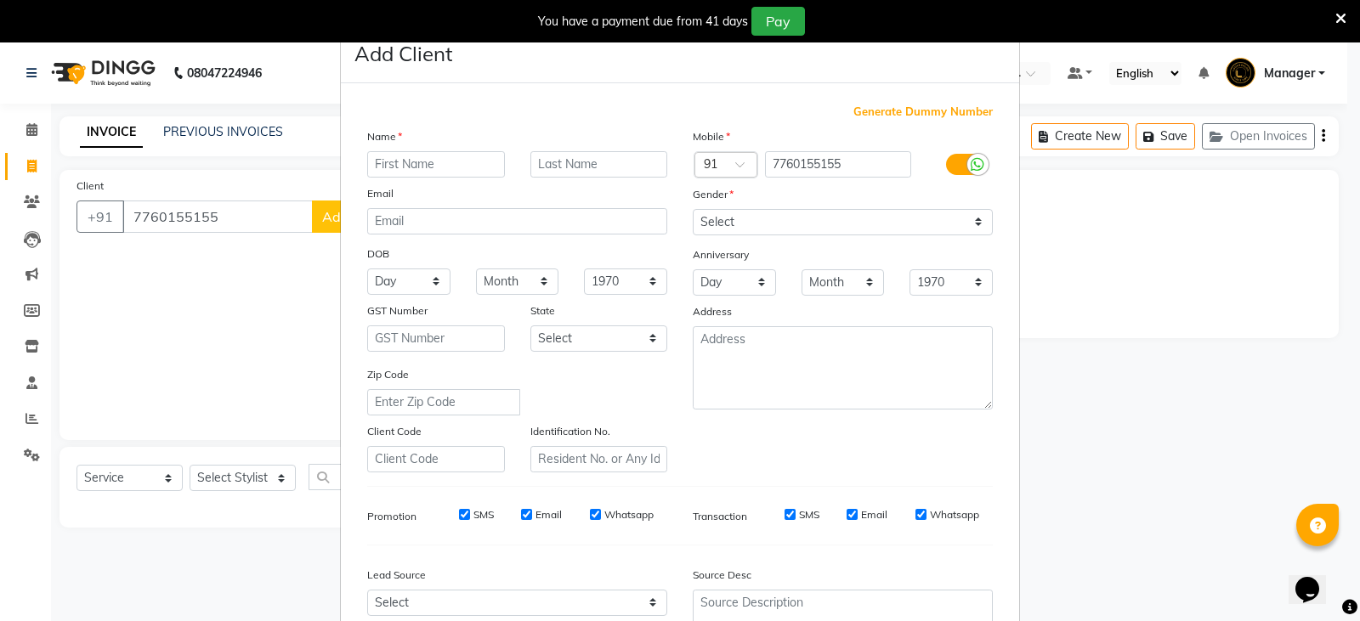
click at [425, 166] on input "text" at bounding box center [436, 164] width 138 height 26
click at [532, 172] on input "text" at bounding box center [599, 164] width 138 height 26
click at [755, 220] on select "Select [DEMOGRAPHIC_DATA] [DEMOGRAPHIC_DATA] Other Prefer Not To Say" at bounding box center [843, 222] width 300 height 26
click at [693, 209] on select "Select [DEMOGRAPHIC_DATA] [DEMOGRAPHIC_DATA] Other Prefer Not To Say" at bounding box center [843, 222] width 300 height 26
click at [797, 225] on select "Select [DEMOGRAPHIC_DATA] [DEMOGRAPHIC_DATA] Other Prefer Not To Say" at bounding box center [843, 222] width 300 height 26
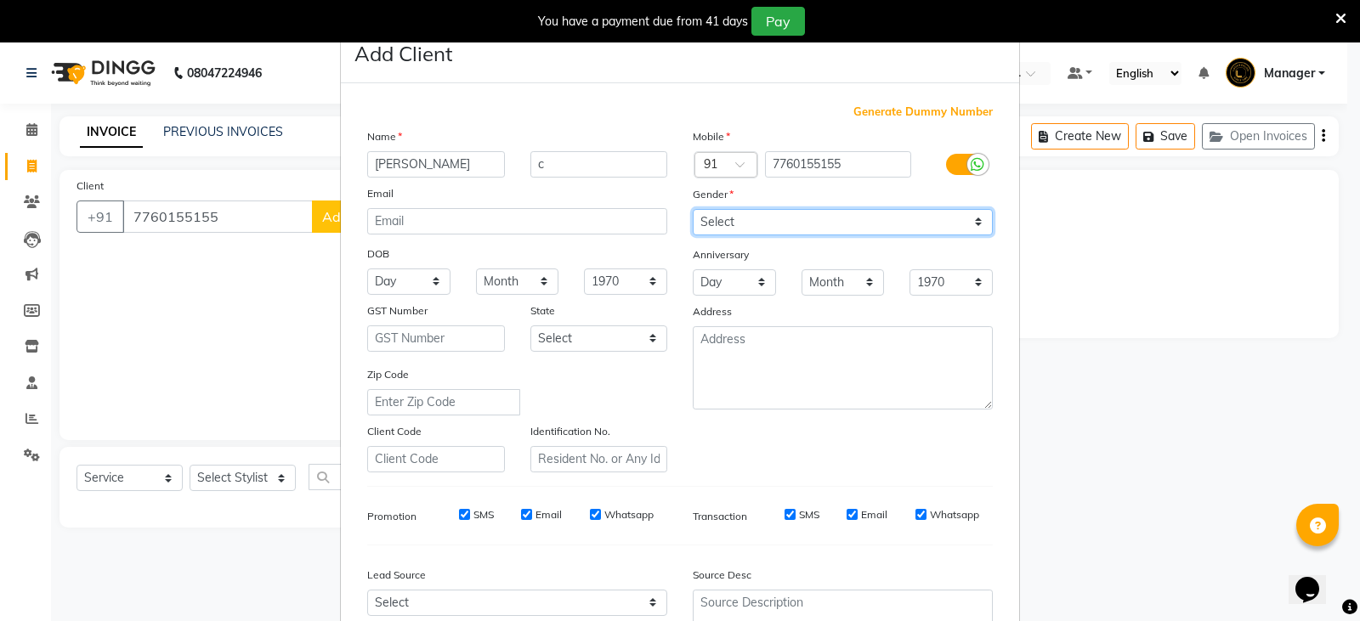
click at [693, 209] on select "Select [DEMOGRAPHIC_DATA] [DEMOGRAPHIC_DATA] Other Prefer Not To Say" at bounding box center [843, 222] width 300 height 26
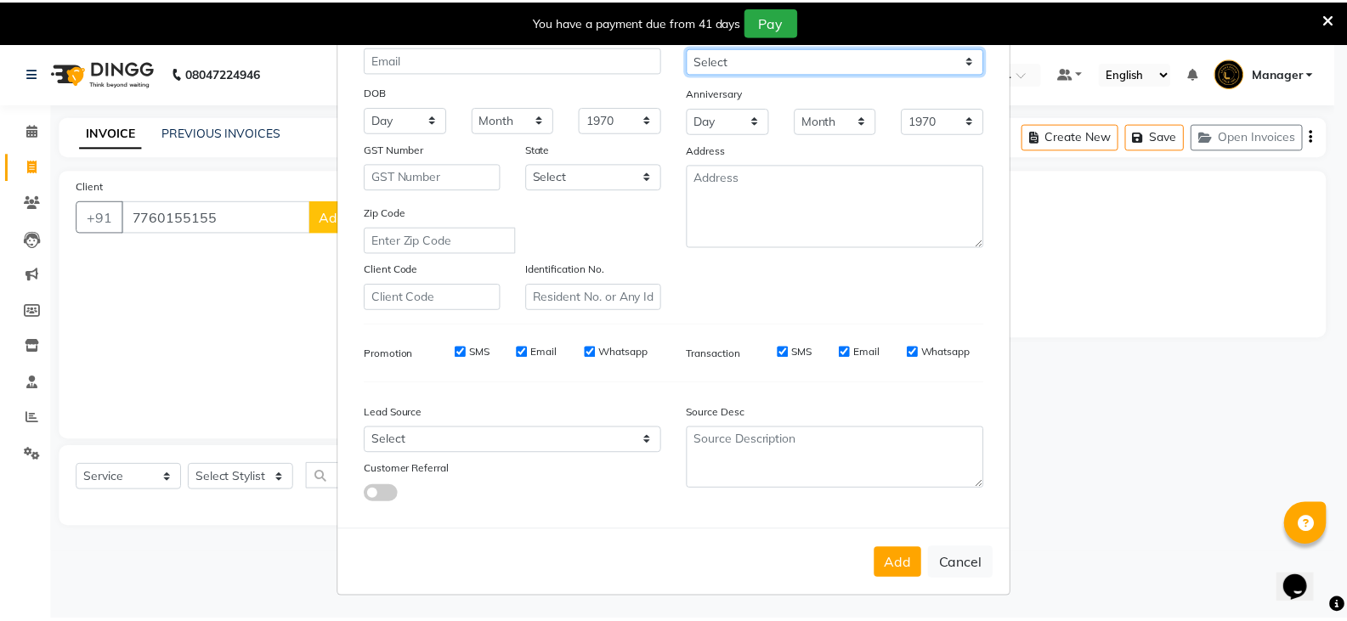
scroll to position [163, 0]
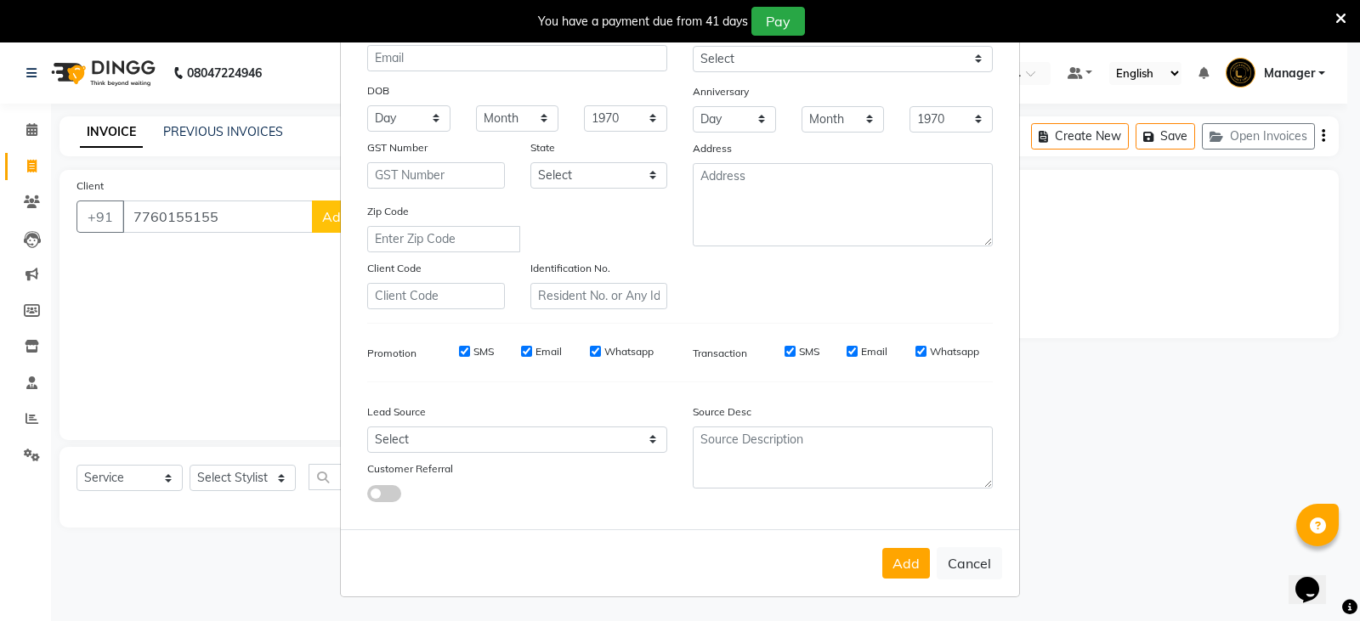
click at [897, 568] on button "Add" at bounding box center [906, 563] width 48 height 31
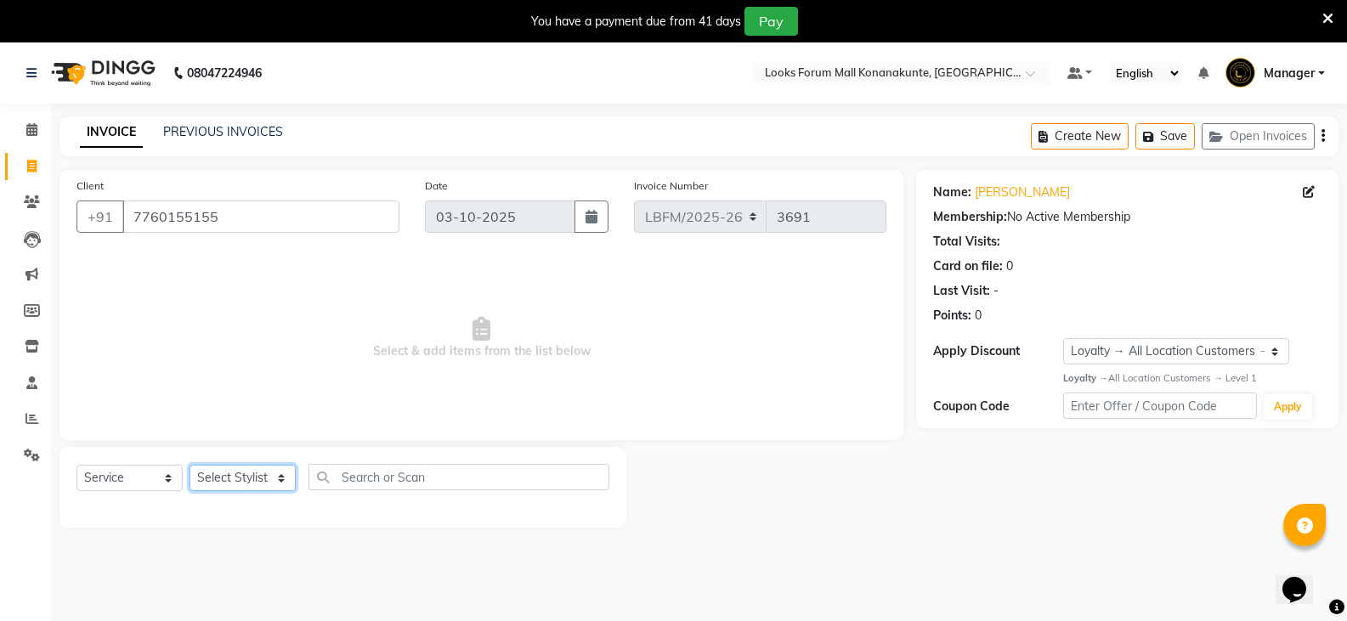
click at [224, 476] on select "Select Stylist Ananya_Nails [PERSON_NAME] Bijen Bishop_Mgr Counter Sales Manage…" at bounding box center [243, 478] width 106 height 26
click at [190, 465] on select "Select Stylist Ananya_Nails [PERSON_NAME] Bijen Bishop_Mgr Counter Sales Manage…" at bounding box center [243, 478] width 106 height 26
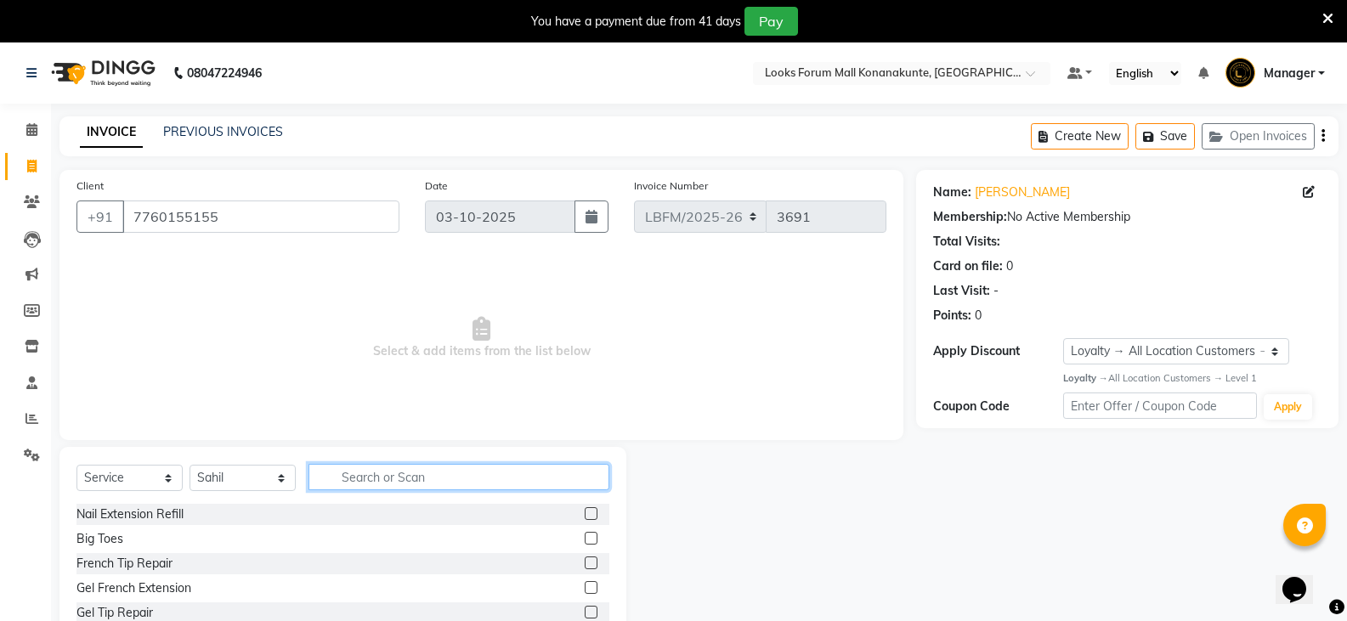
click at [376, 464] on input "text" at bounding box center [459, 477] width 301 height 26
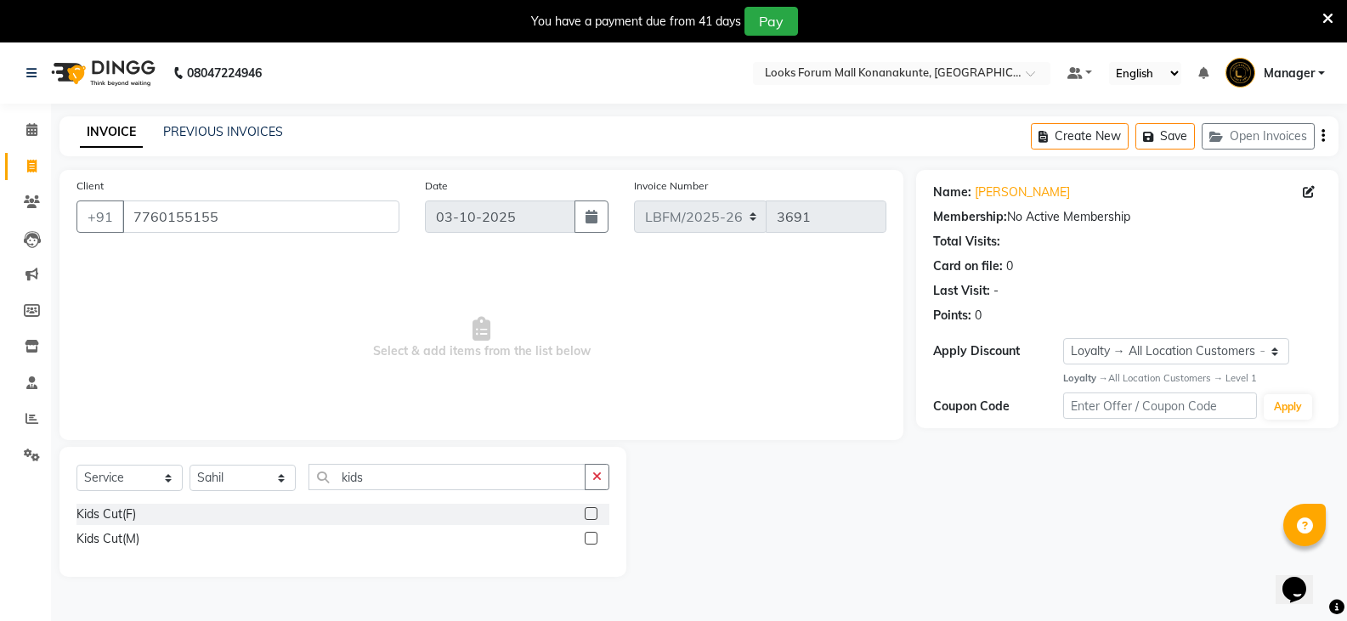
click at [594, 540] on label at bounding box center [591, 538] width 13 height 13
click at [594, 540] on input "checkbox" at bounding box center [590, 539] width 11 height 11
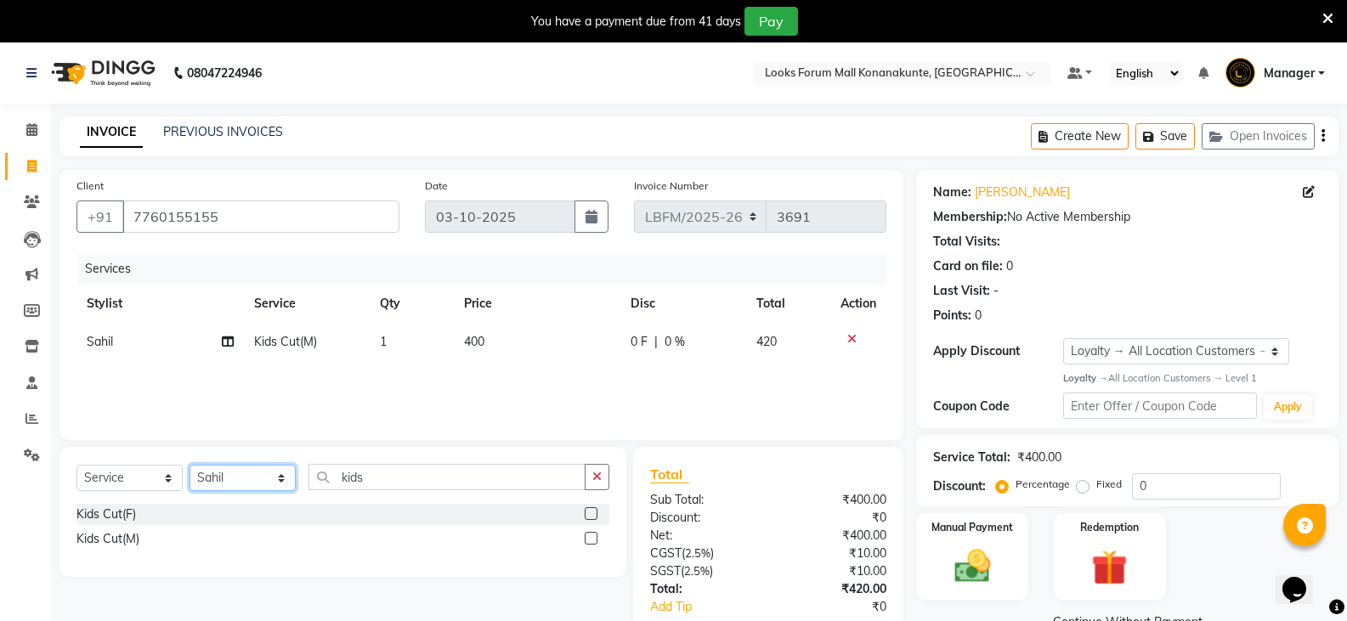
click at [214, 479] on select "Select Stylist Ananya_Nails [PERSON_NAME] Bijen Bishop_Mgr Counter Sales Manage…" at bounding box center [243, 478] width 106 height 26
click at [190, 465] on select "Select Stylist Ananya_Nails [PERSON_NAME] Bijen Bishop_Mgr Counter Sales Manage…" at bounding box center [243, 478] width 106 height 26
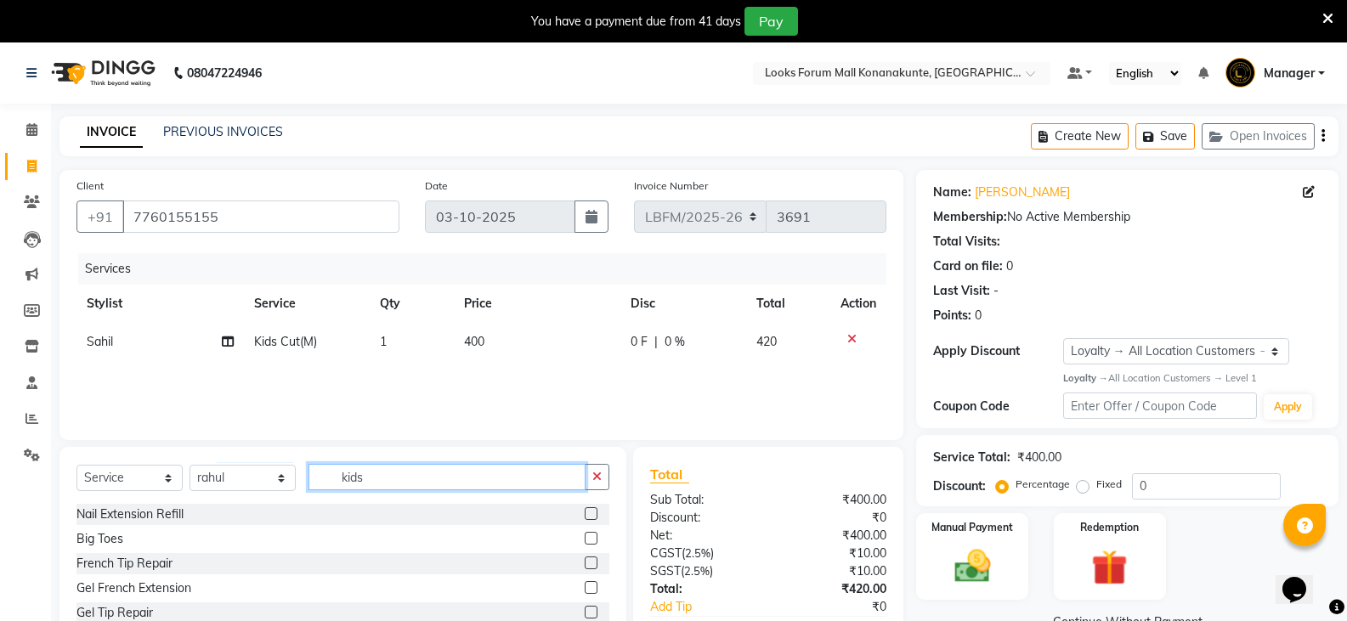
drag, startPoint x: 392, startPoint y: 473, endPoint x: 335, endPoint y: 471, distance: 57.0
click at [335, 471] on input "kids" at bounding box center [447, 477] width 277 height 26
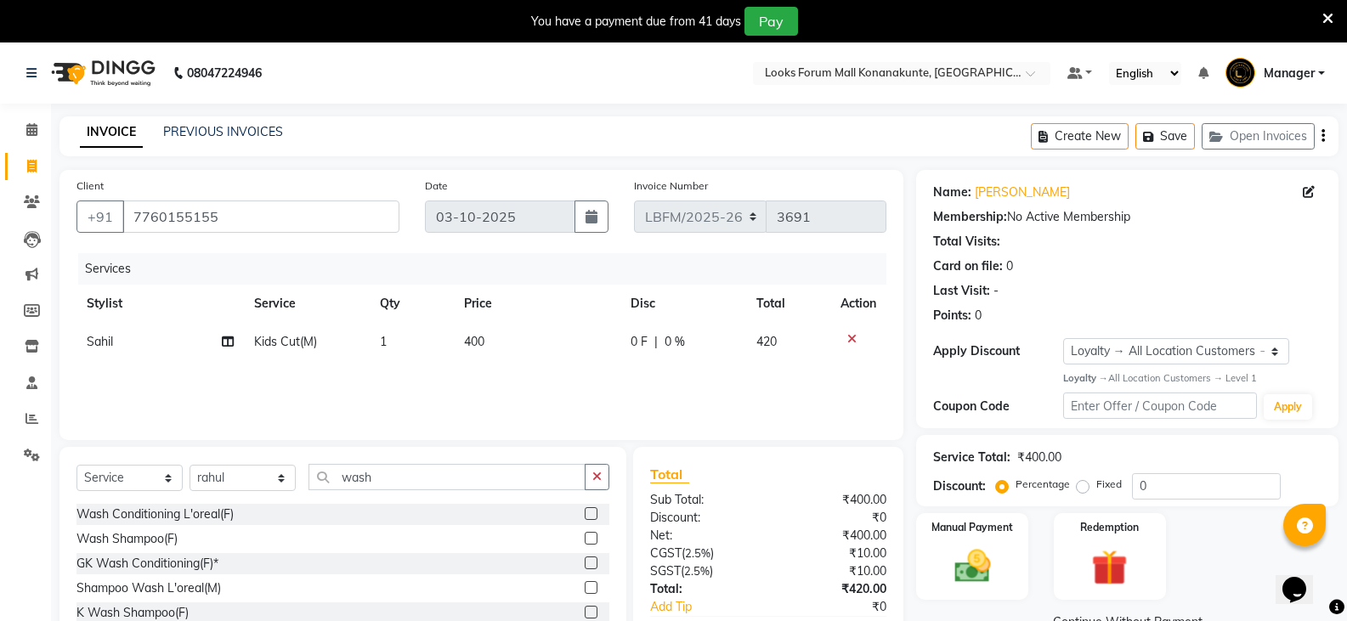
click at [585, 512] on label at bounding box center [591, 513] width 13 height 13
click at [585, 512] on input "checkbox" at bounding box center [590, 514] width 11 height 11
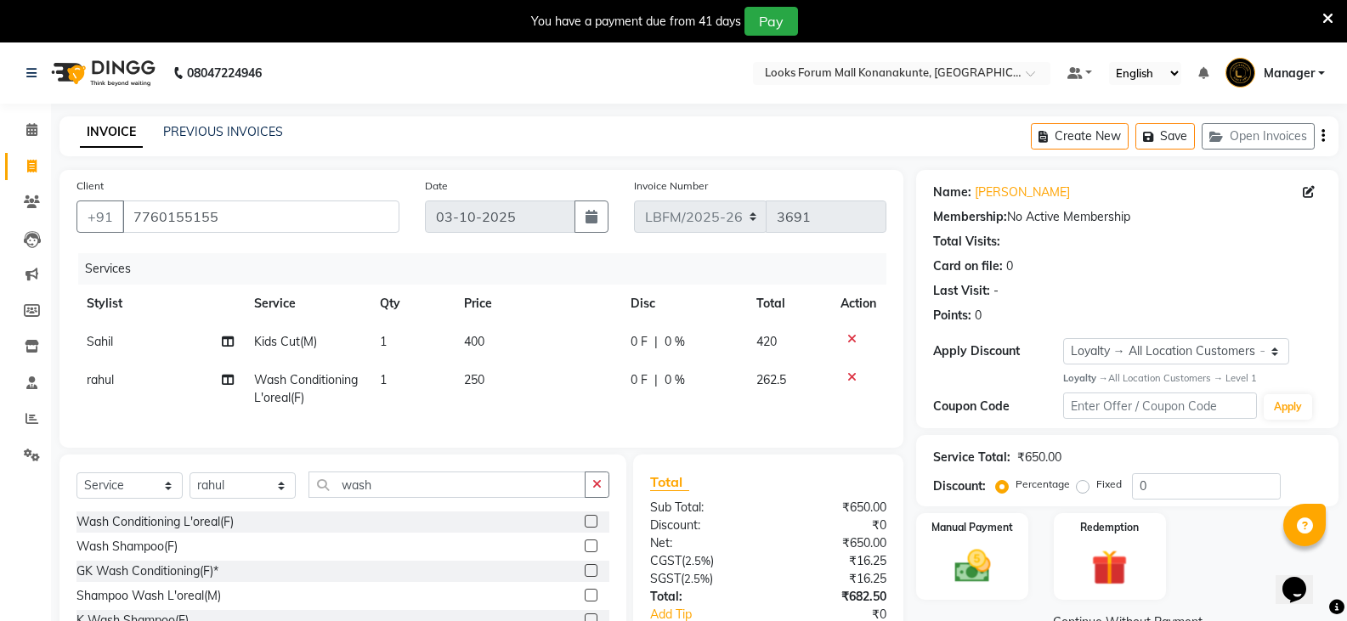
click at [494, 386] on td "250" at bounding box center [537, 389] width 167 height 56
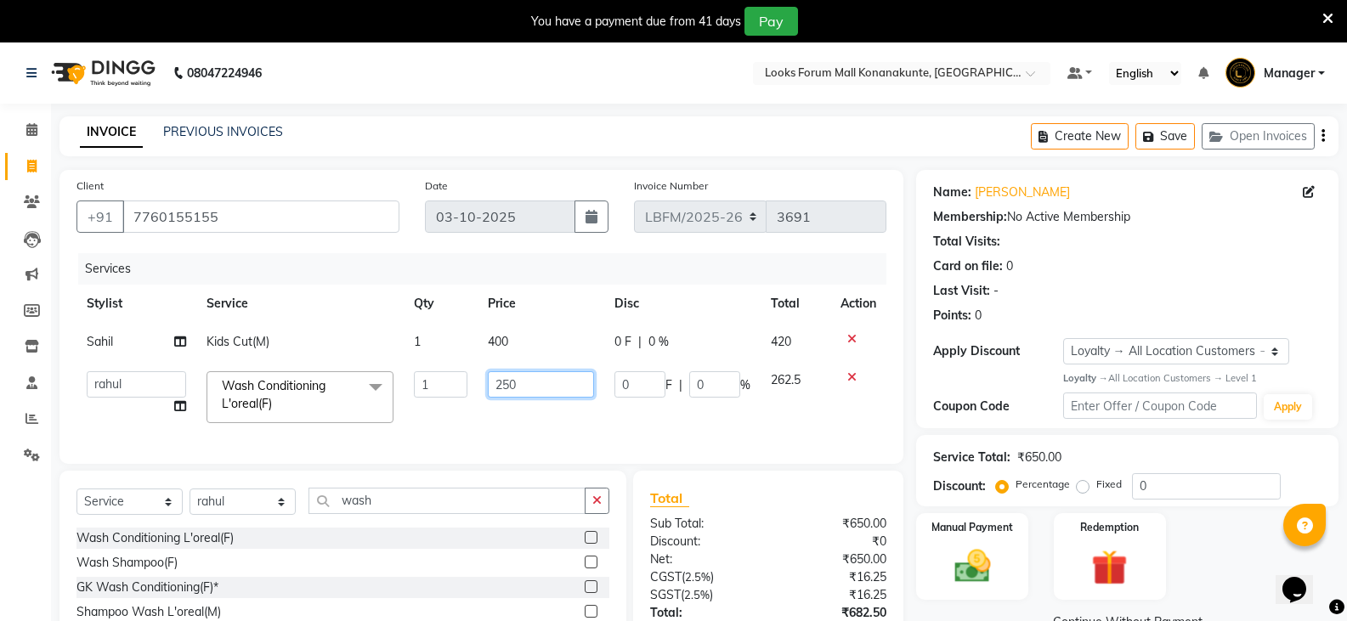
drag, startPoint x: 544, startPoint y: 374, endPoint x: 423, endPoint y: 377, distance: 120.7
click at [423, 377] on tr "Ananya_Nails Ashu Bijen Bishop_Mgr Counter Sales Manager Mirisha rahul Rayel Sa…" at bounding box center [481, 397] width 810 height 72
click at [495, 342] on td "400" at bounding box center [541, 342] width 127 height 38
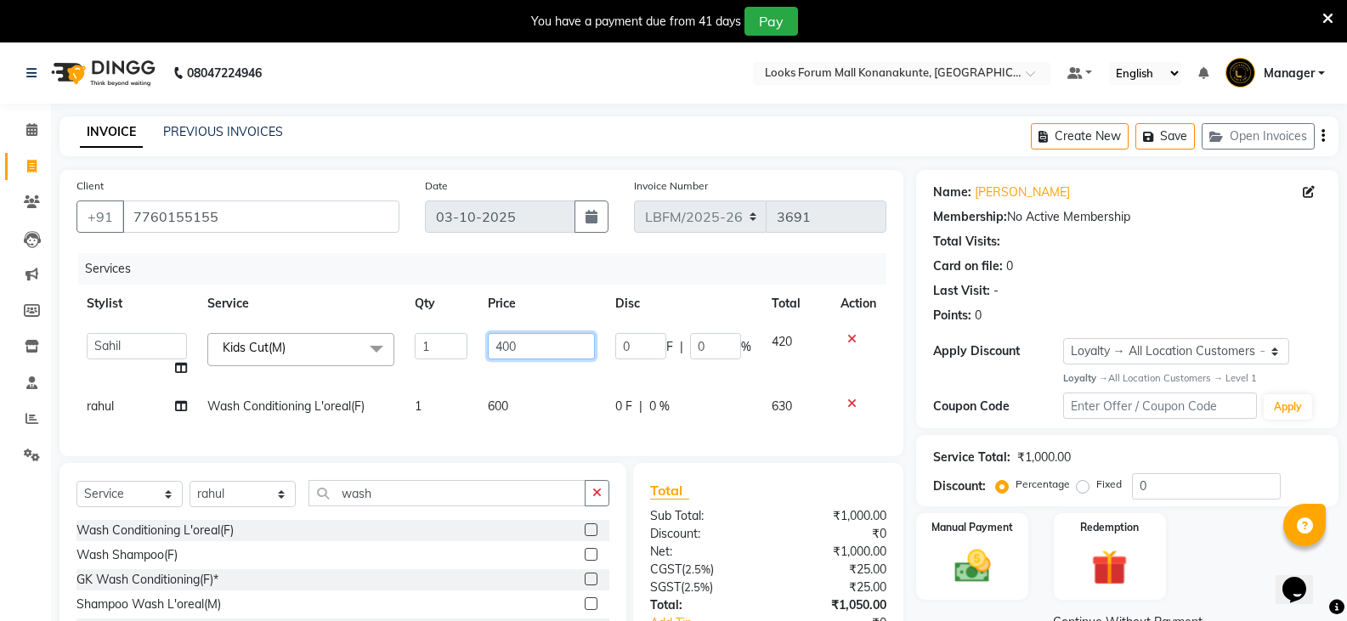
drag, startPoint x: 535, startPoint y: 340, endPoint x: 469, endPoint y: 346, distance: 65.7
click at [469, 346] on tr "Ananya_Nails Ashu Bijen Bishop_Mgr Counter Sales Manager Mirisha rahul Rayel Sa…" at bounding box center [481, 355] width 810 height 65
click at [251, 500] on select "Select Stylist Ananya_Nails [PERSON_NAME] Bijen Bishop_Mgr Counter Sales Manage…" at bounding box center [243, 494] width 106 height 26
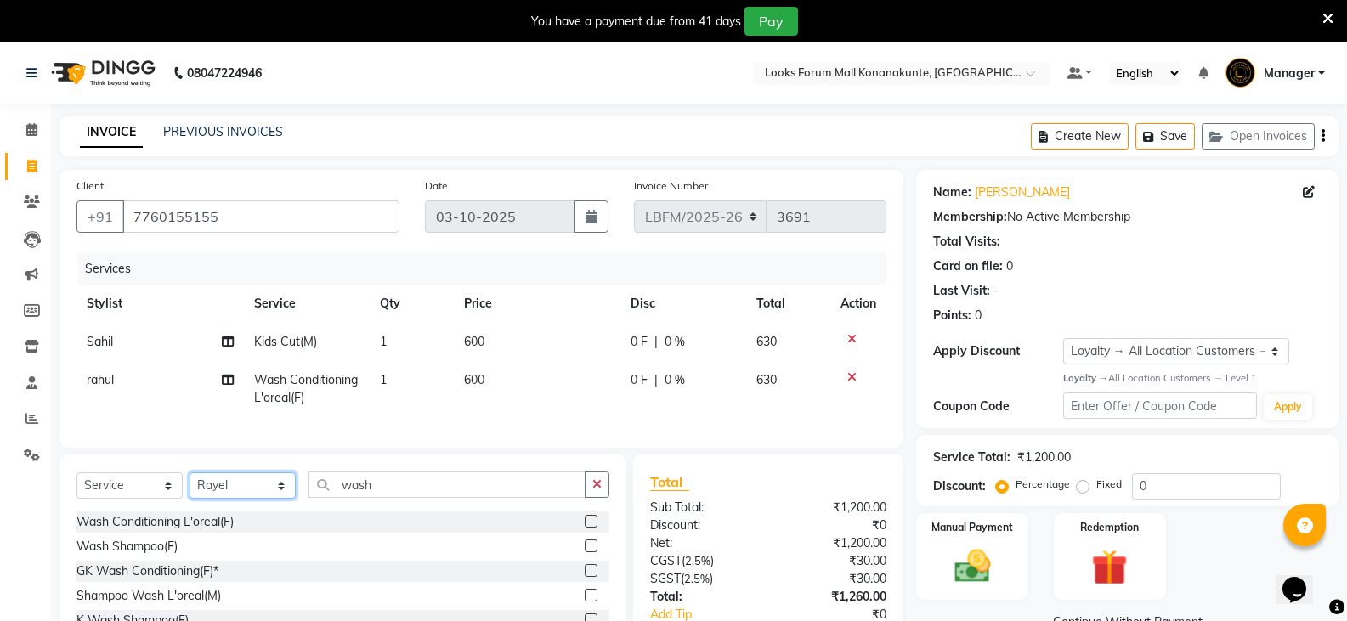
click at [190, 485] on select "Select Stylist Ananya_Nails [PERSON_NAME] Bijen Bishop_Mgr Counter Sales Manage…" at bounding box center [243, 486] width 106 height 26
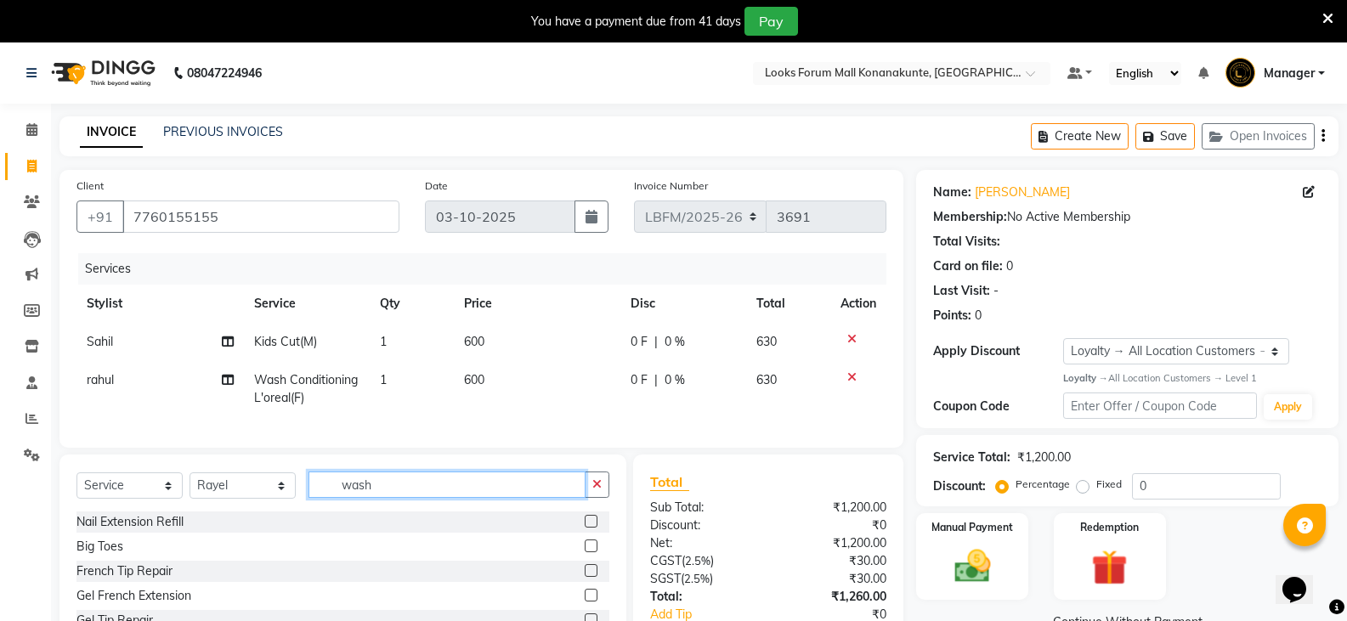
drag, startPoint x: 422, startPoint y: 504, endPoint x: 320, endPoint y: 500, distance: 102.1
click at [320, 498] on input "wash" at bounding box center [447, 485] width 277 height 26
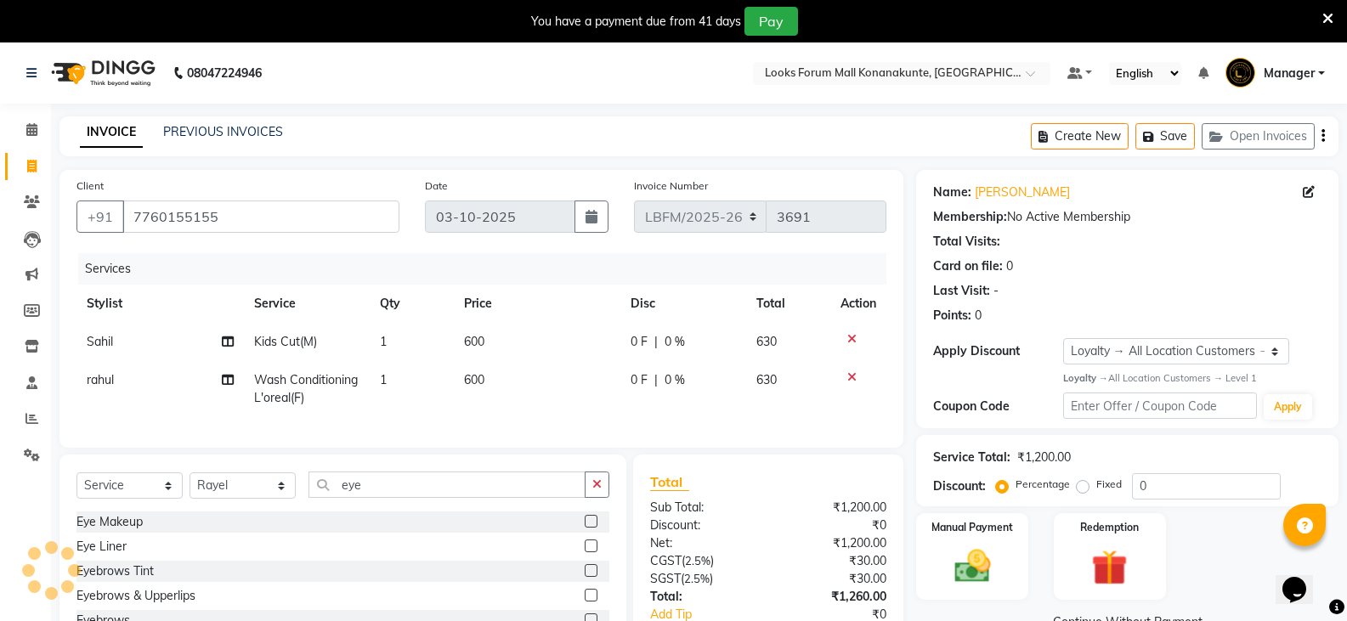
click at [585, 602] on label at bounding box center [591, 595] width 13 height 13
click at [585, 602] on input "checkbox" at bounding box center [590, 596] width 11 height 11
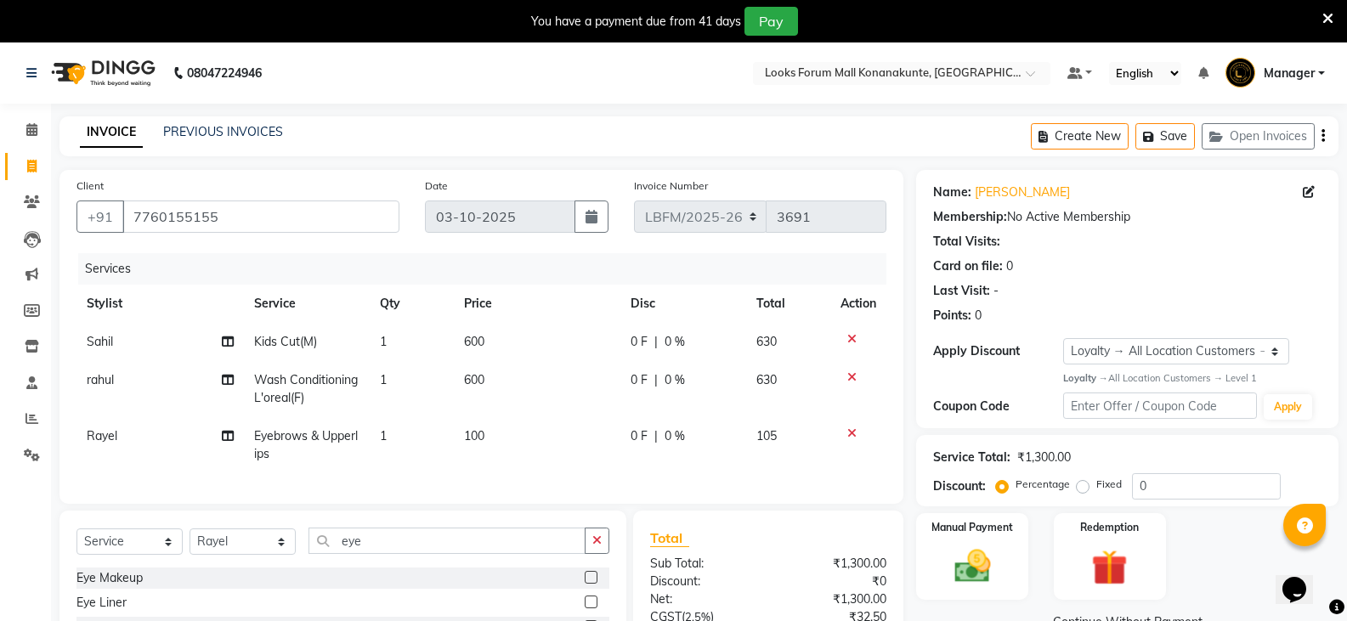
click at [701, 344] on div "0 F | 0 %" at bounding box center [683, 342] width 105 height 18
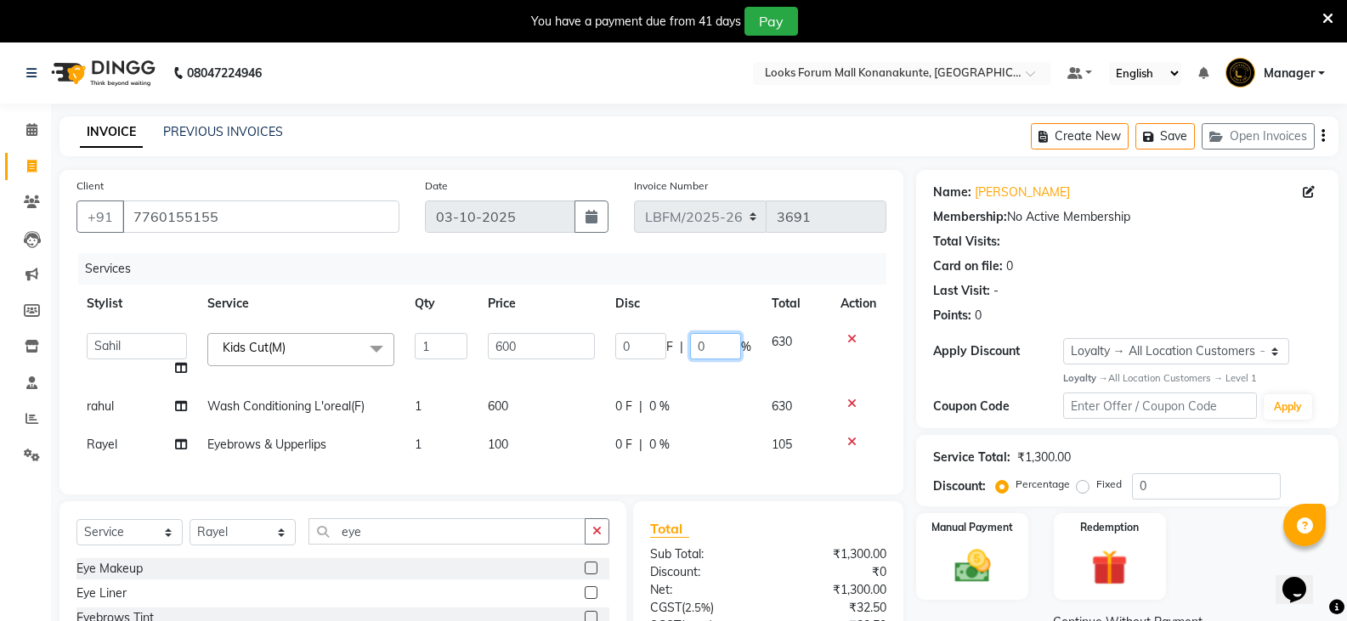
drag, startPoint x: 730, startPoint y: 344, endPoint x: 575, endPoint y: 350, distance: 154.8
click at [575, 350] on tr "Ananya_Nails Ashu Bijen Bishop_Mgr Counter Sales Manager Mirisha rahul Rayel Sa…" at bounding box center [481, 355] width 810 height 65
click at [673, 399] on td "0 F | 0 %" at bounding box center [683, 407] width 156 height 38
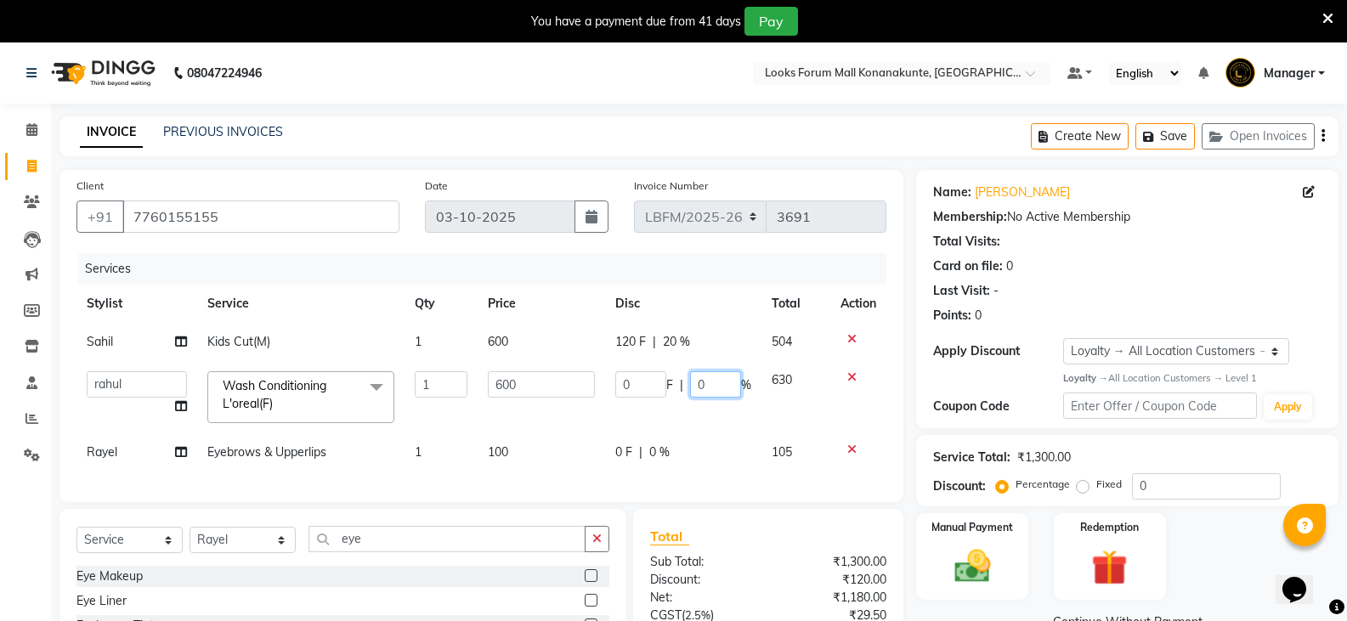
drag, startPoint x: 731, startPoint y: 384, endPoint x: 648, endPoint y: 390, distance: 83.5
click at [648, 390] on div "0 F | 0 %" at bounding box center [683, 384] width 136 height 26
click at [958, 569] on img at bounding box center [972, 566] width 60 height 43
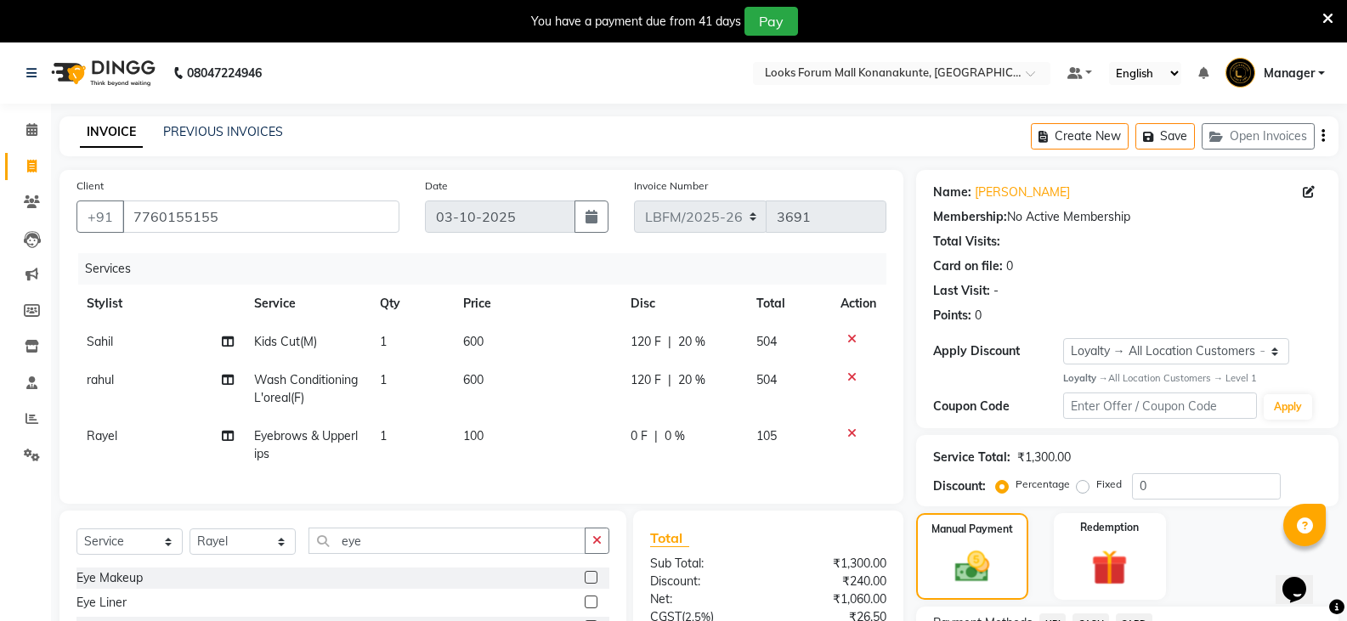
click at [1124, 614] on span "CARD" at bounding box center [1134, 624] width 37 height 20
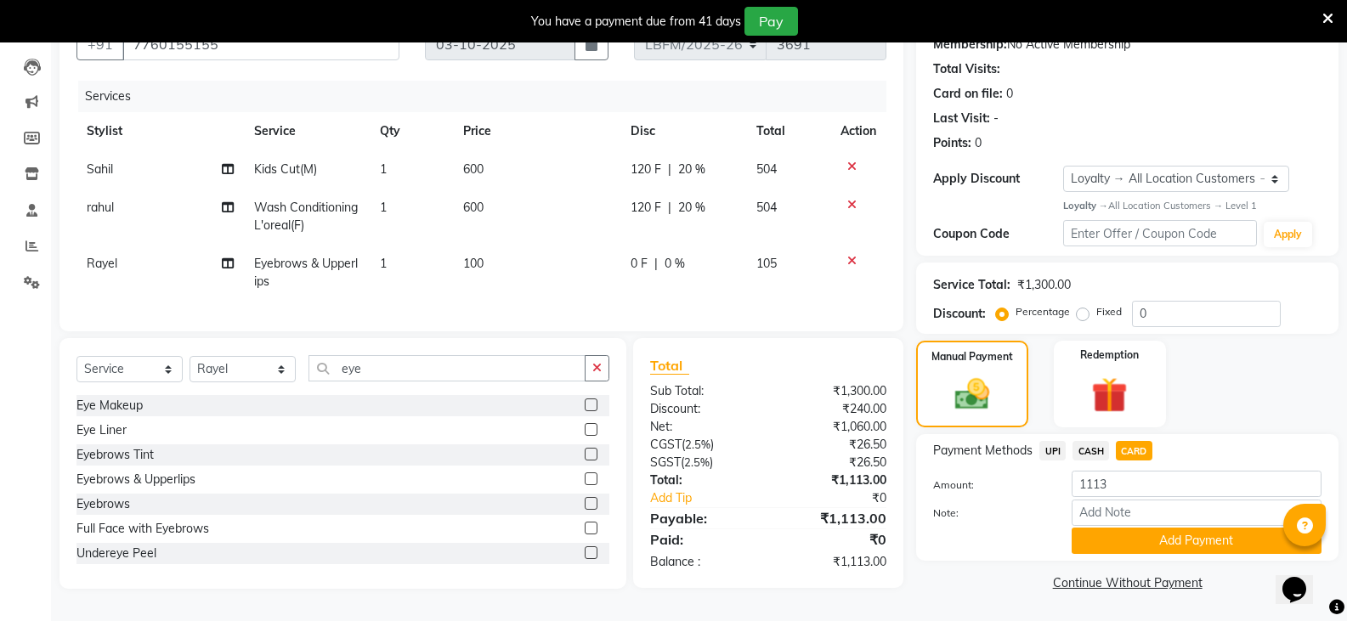
click at [498, 201] on td "600" at bounding box center [536, 217] width 167 height 56
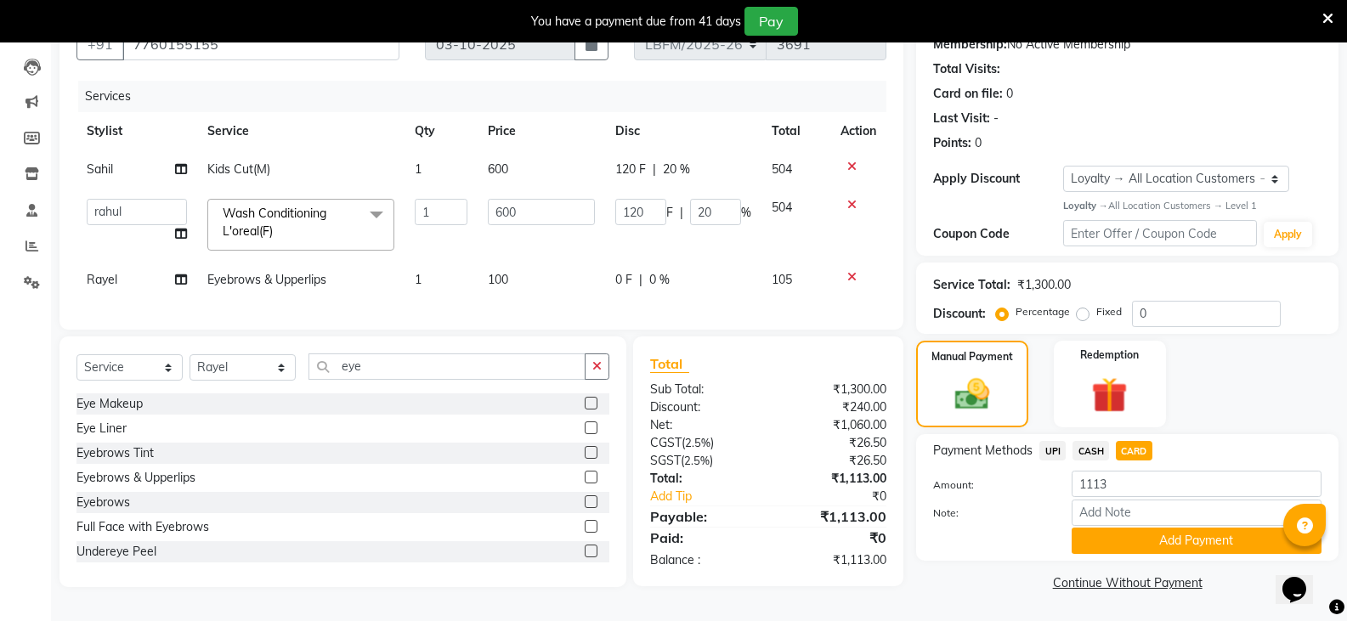
scroll to position [177, 0]
click at [456, 207] on tr "Ananya_Nails Ashu Bijen Bishop_Mgr Counter Sales Manager Mirisha rahul Rayel Sa…" at bounding box center [481, 225] width 810 height 72
click at [1144, 447] on span "CARD" at bounding box center [1134, 451] width 37 height 20
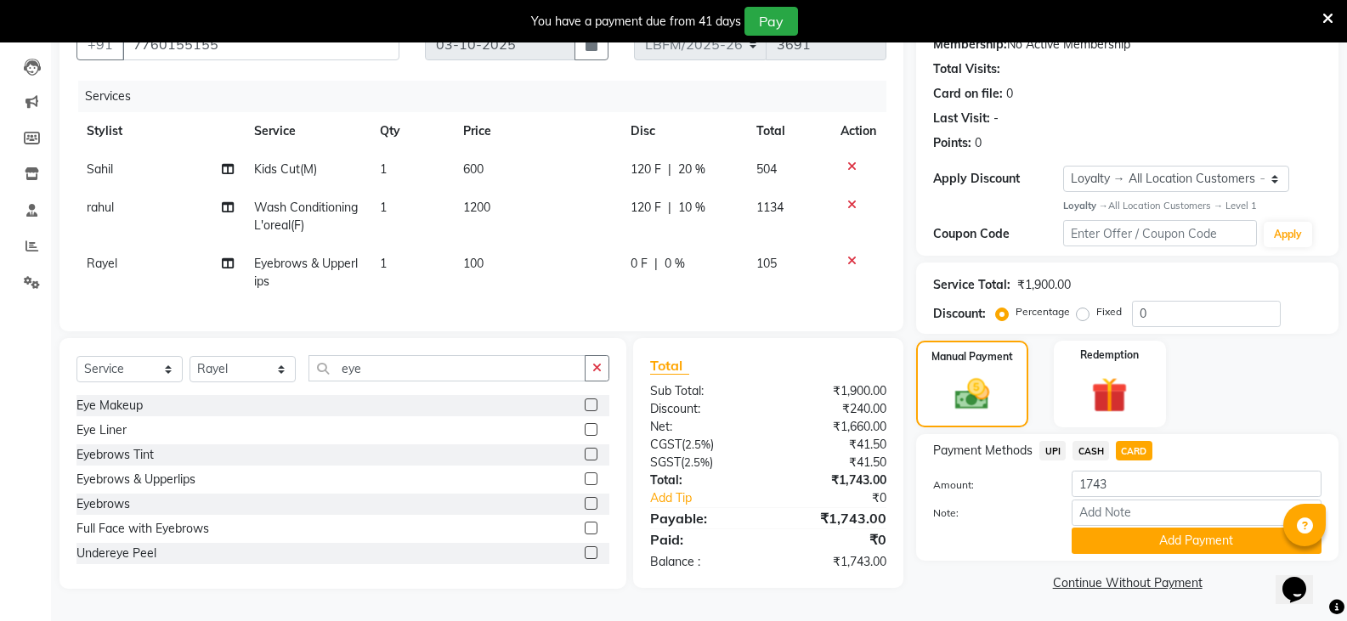
click at [683, 208] on span "10 %" at bounding box center [691, 208] width 27 height 18
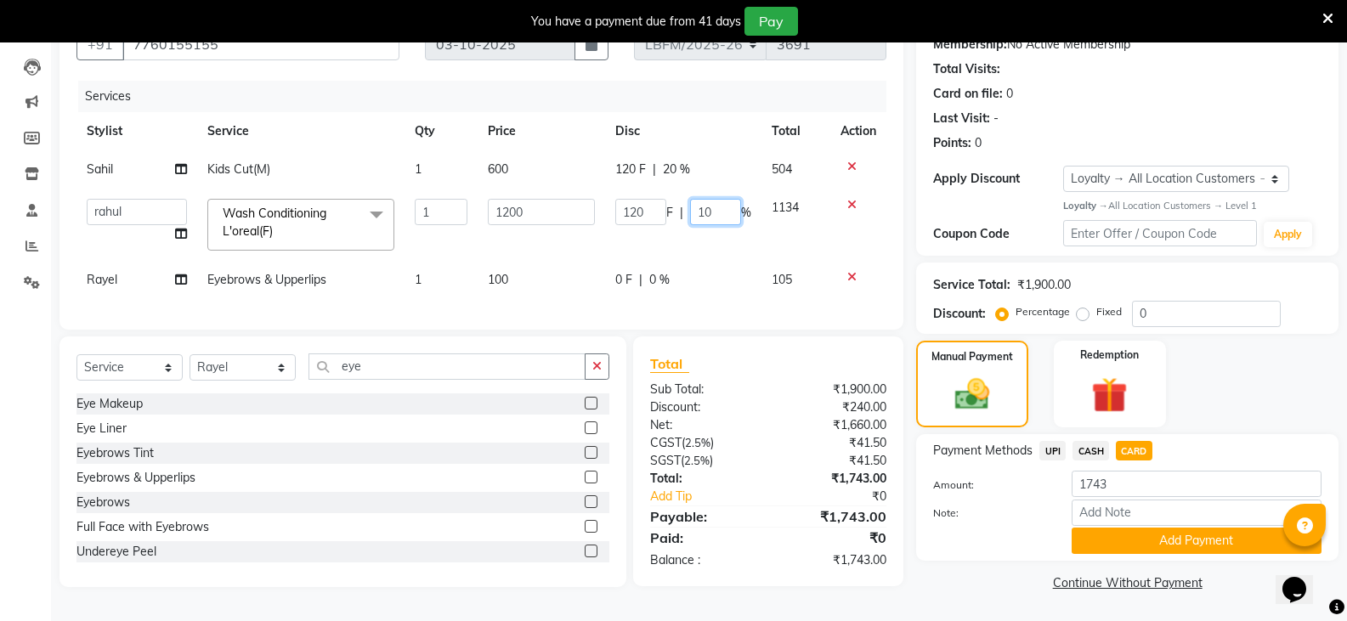
drag, startPoint x: 734, startPoint y: 207, endPoint x: 661, endPoint y: 203, distance: 73.2
click at [661, 203] on div "120 F | 10 %" at bounding box center [683, 212] width 136 height 26
click at [1140, 450] on span "CARD" at bounding box center [1134, 451] width 37 height 20
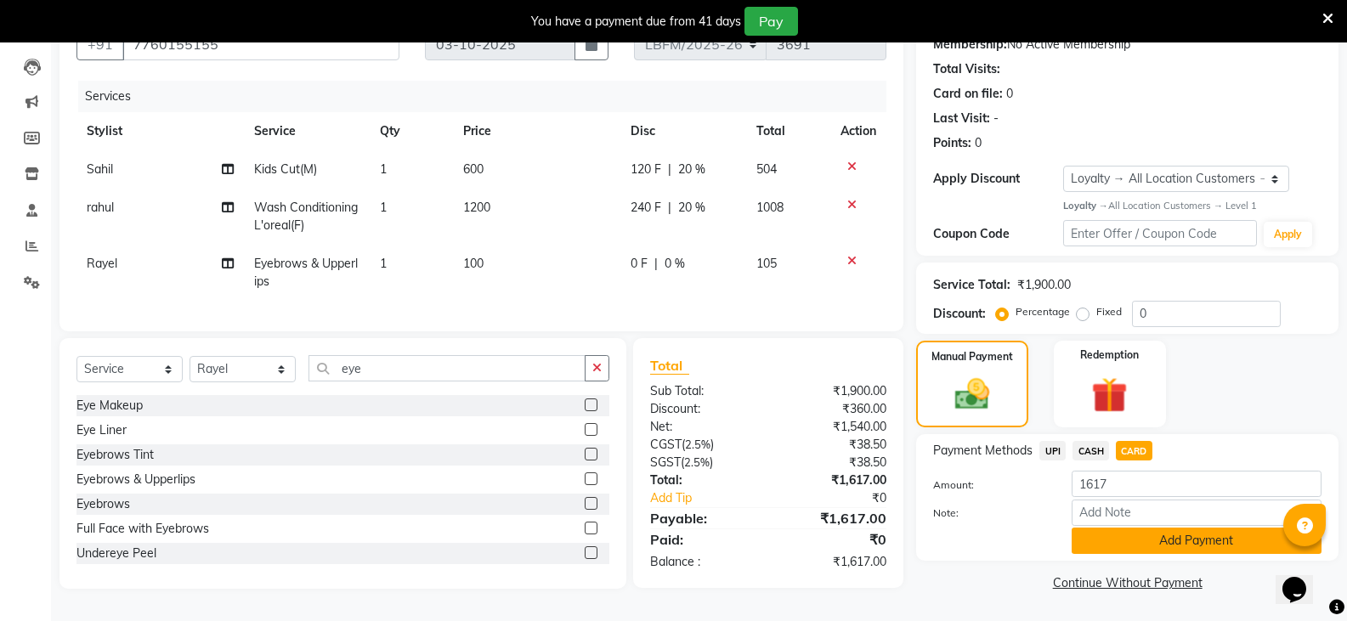
click at [1171, 540] on button "Add Payment" at bounding box center [1197, 541] width 250 height 26
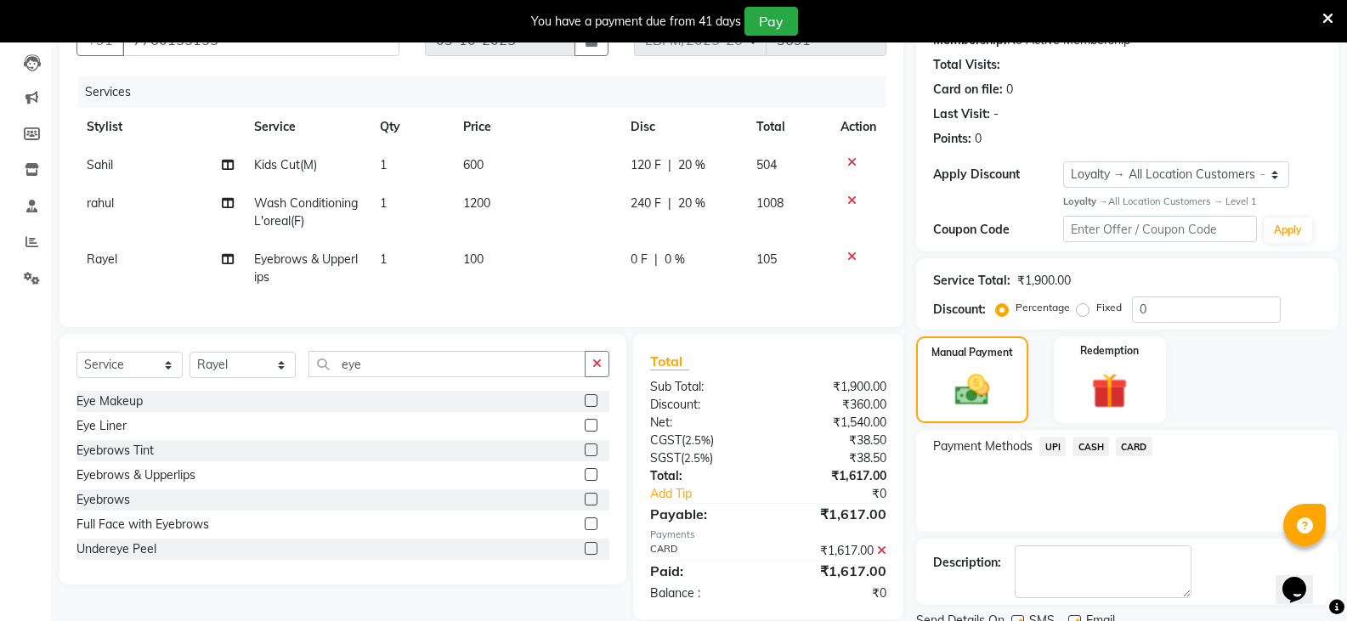
scroll to position [297, 0]
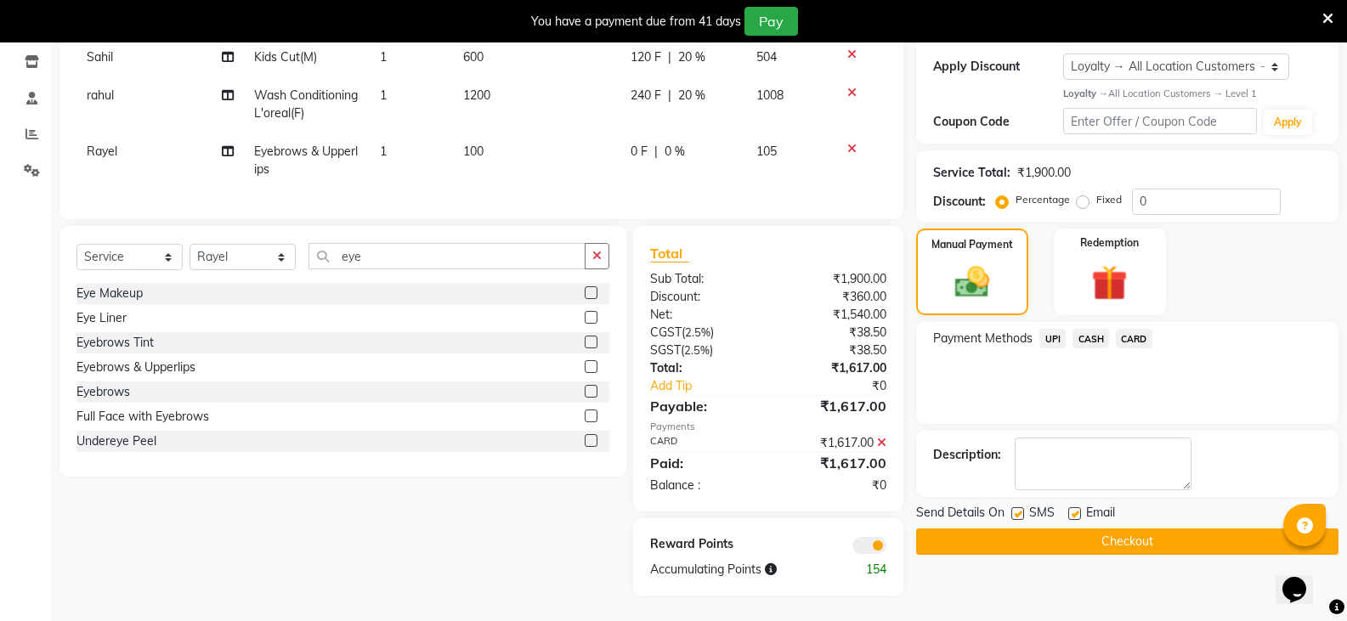
click at [1138, 541] on button "Checkout" at bounding box center [1127, 542] width 422 height 26
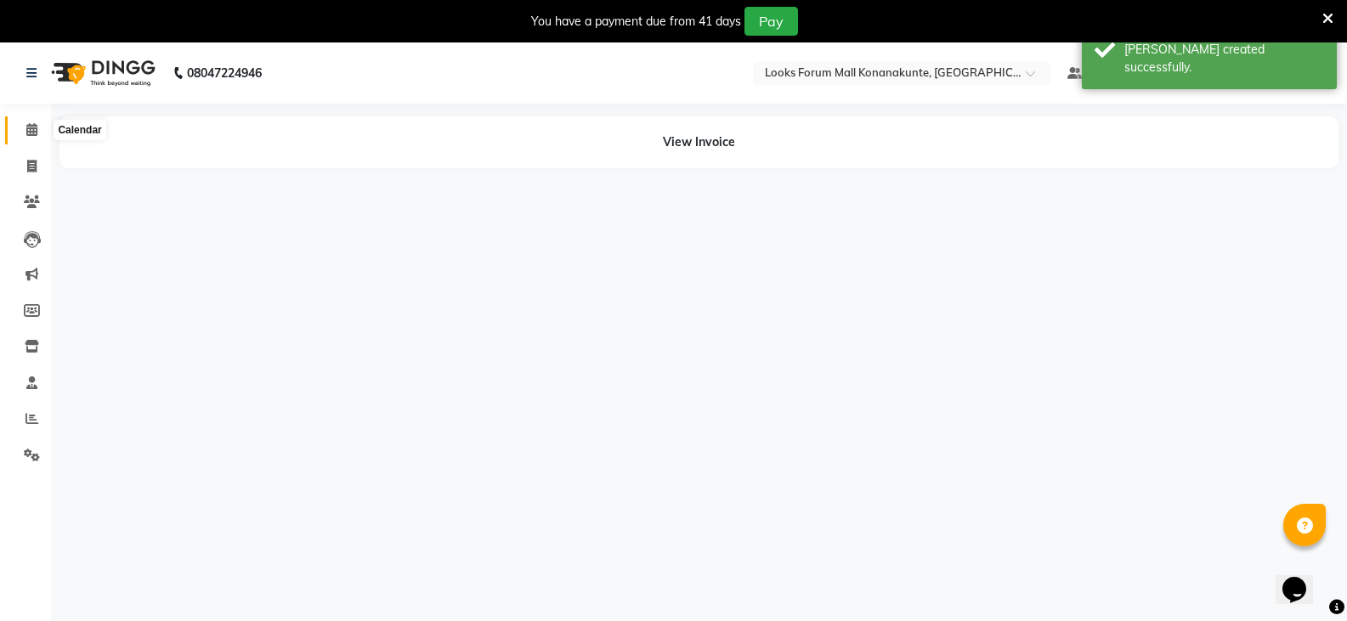
click at [28, 126] on icon at bounding box center [31, 129] width 11 height 13
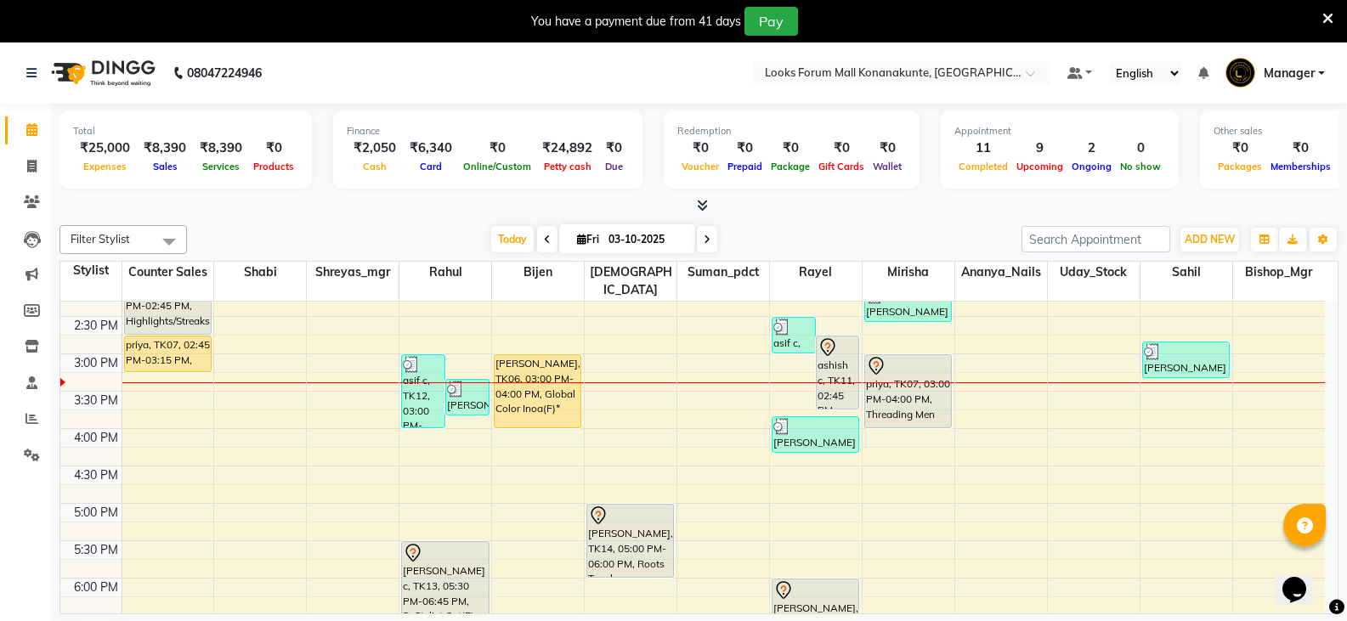
scroll to position [425, 0]
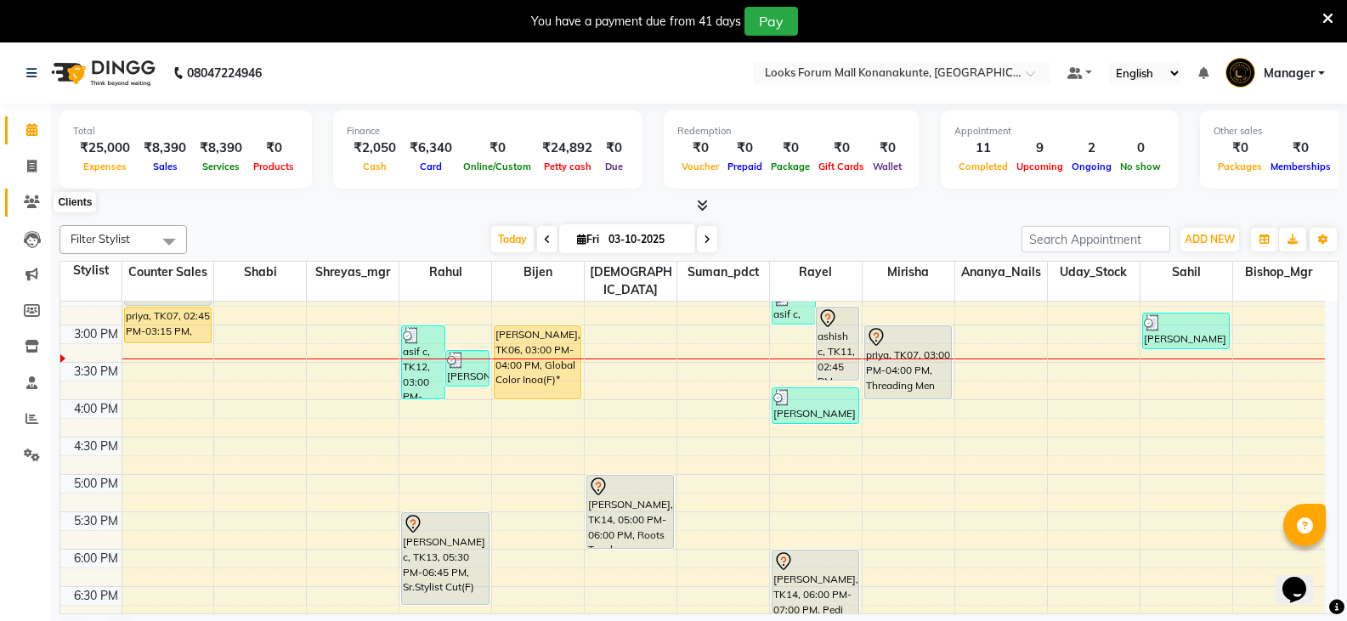
click at [36, 198] on icon at bounding box center [32, 201] width 16 height 13
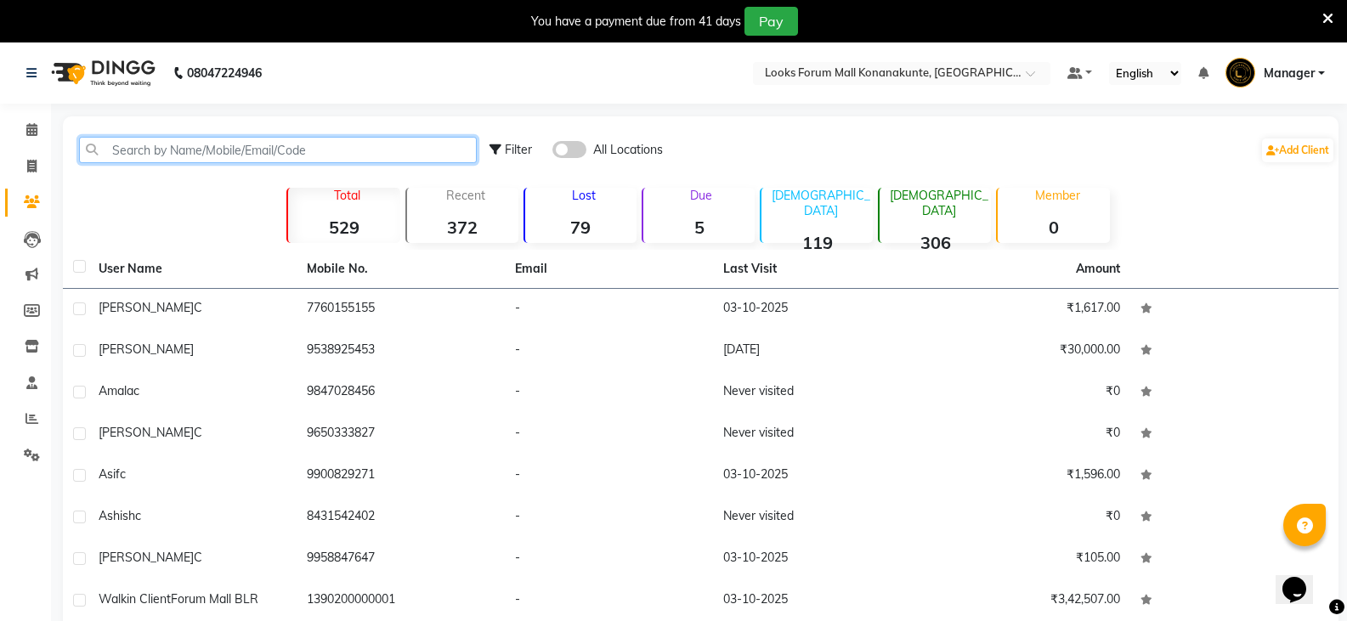
click at [382, 150] on input "text" at bounding box center [278, 150] width 398 height 26
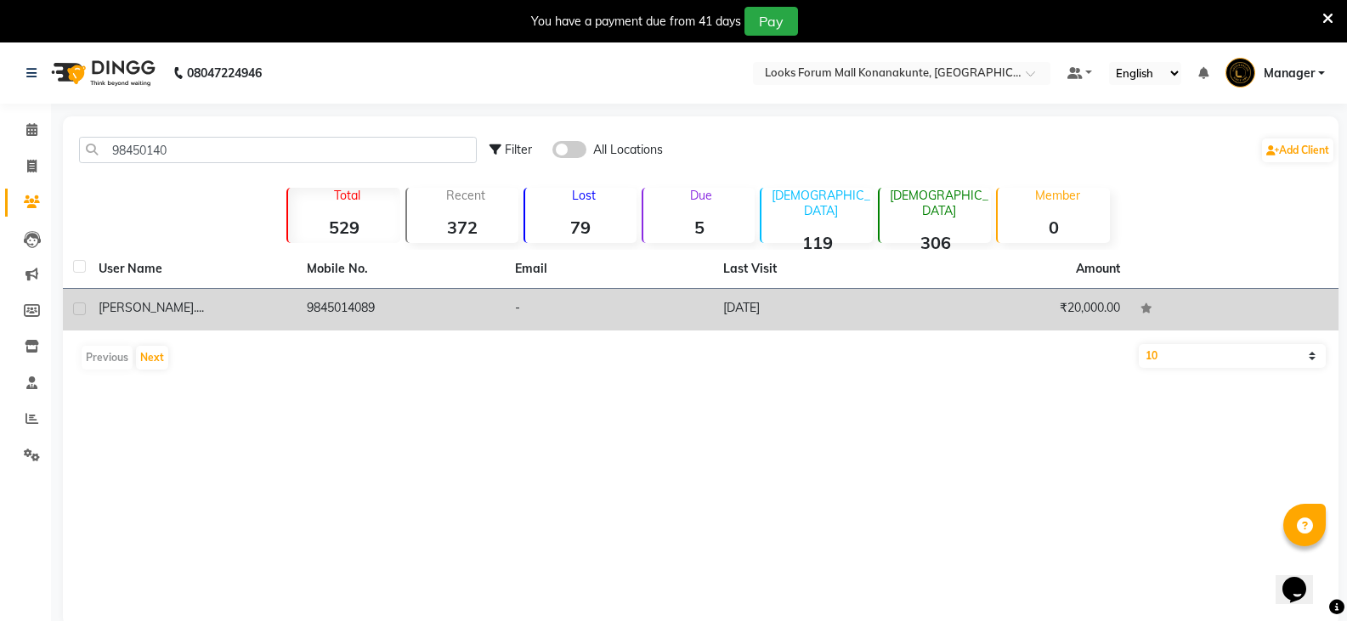
click at [369, 315] on td "9845014089" at bounding box center [401, 310] width 208 height 42
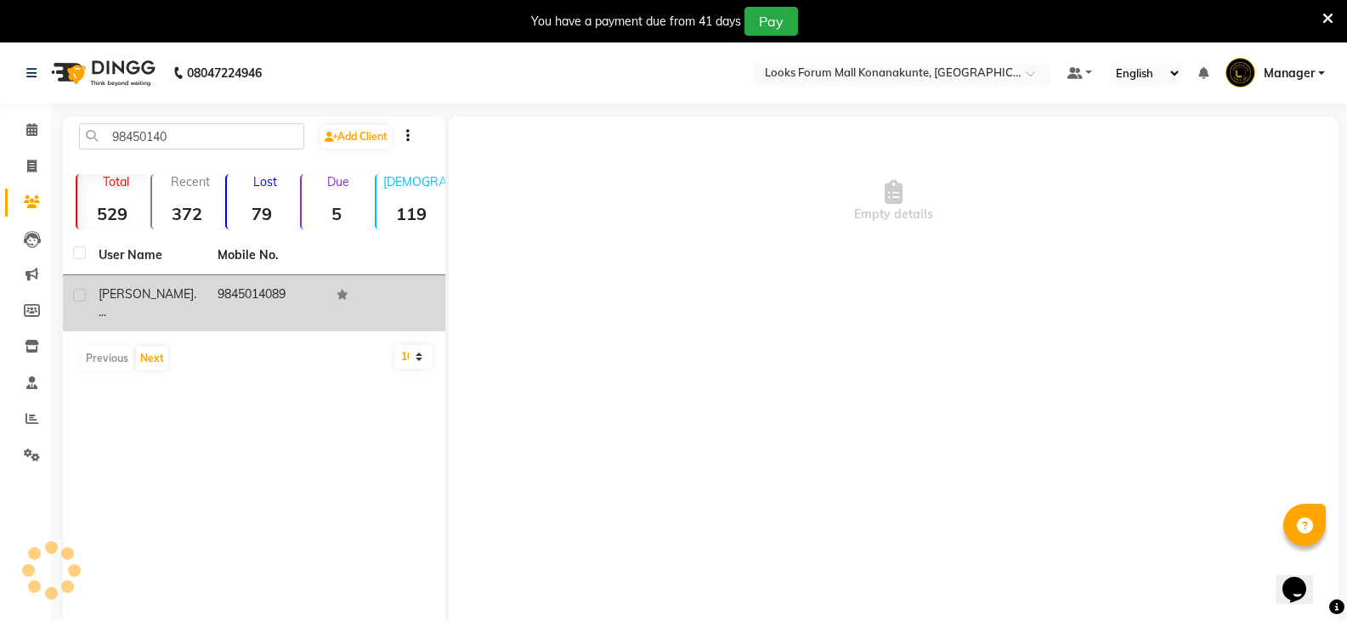
click at [369, 315] on td at bounding box center [385, 303] width 119 height 56
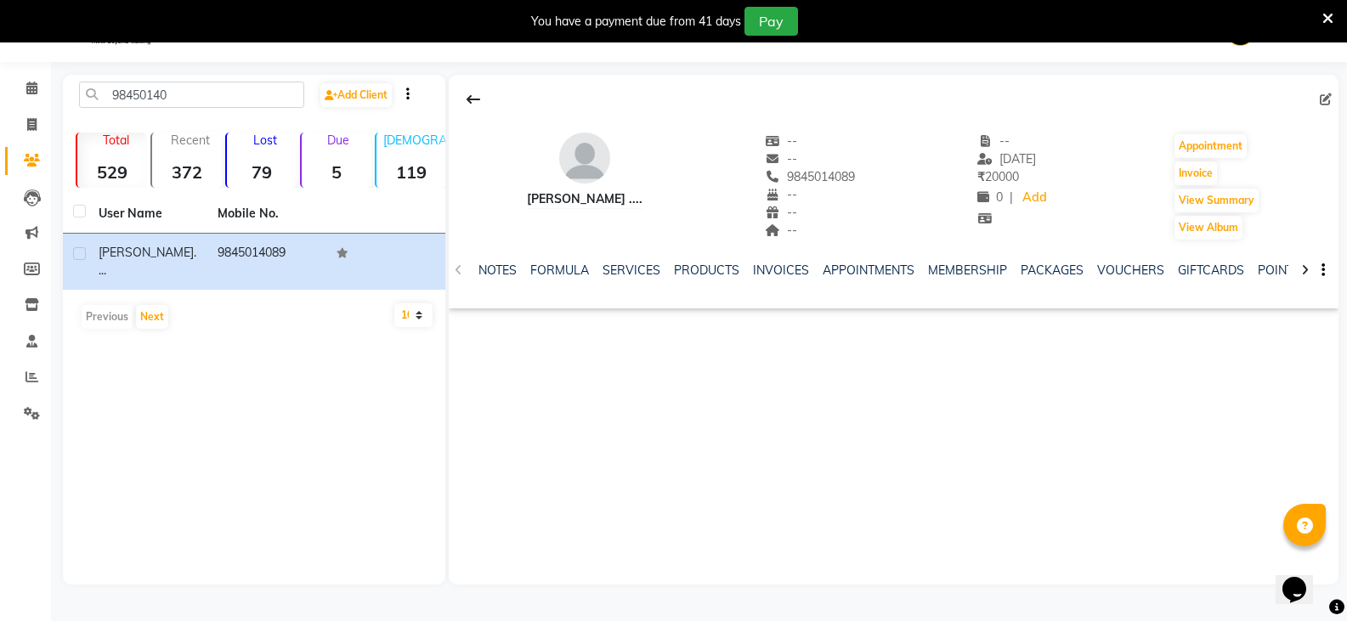
scroll to position [42, 0]
click at [625, 269] on link "SERVICES" at bounding box center [632, 269] width 58 height 15
click at [692, 269] on link "PRODUCTS" at bounding box center [706, 269] width 65 height 15
click at [524, 265] on link "FORMULA" at bounding box center [532, 269] width 59 height 15
click at [498, 269] on link "NOTES" at bounding box center [498, 269] width 38 height 15
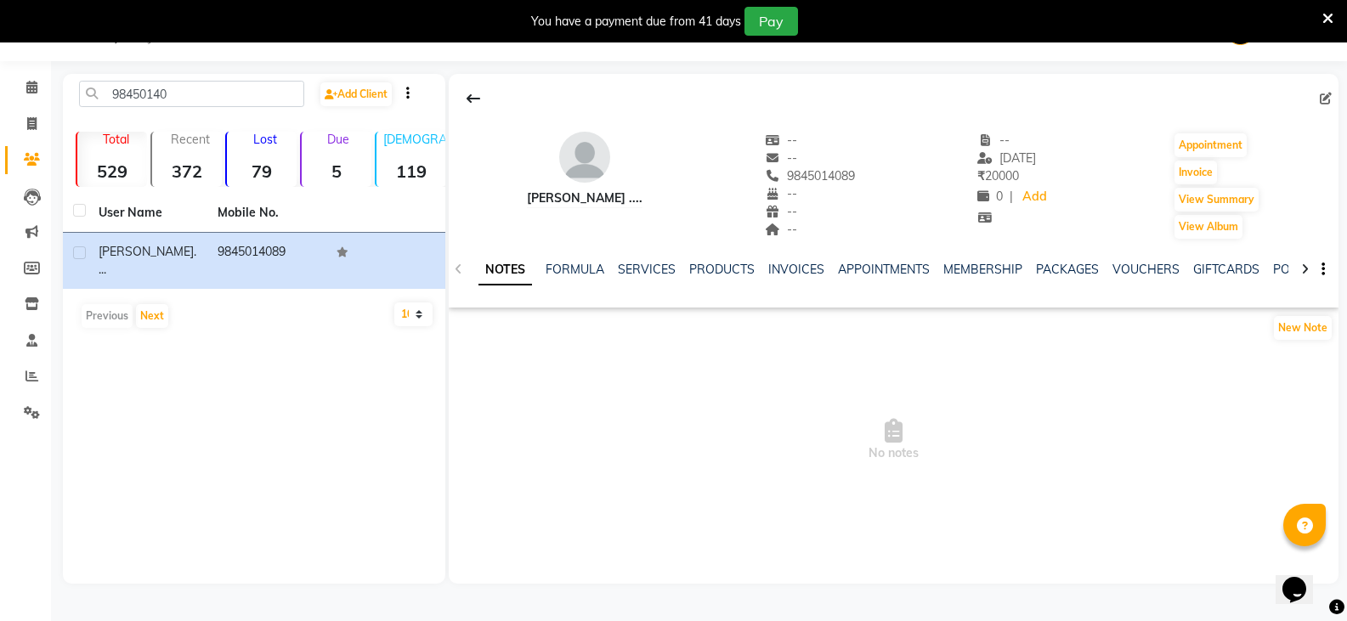
click at [392, 166] on strong "119" at bounding box center [412, 171] width 70 height 21
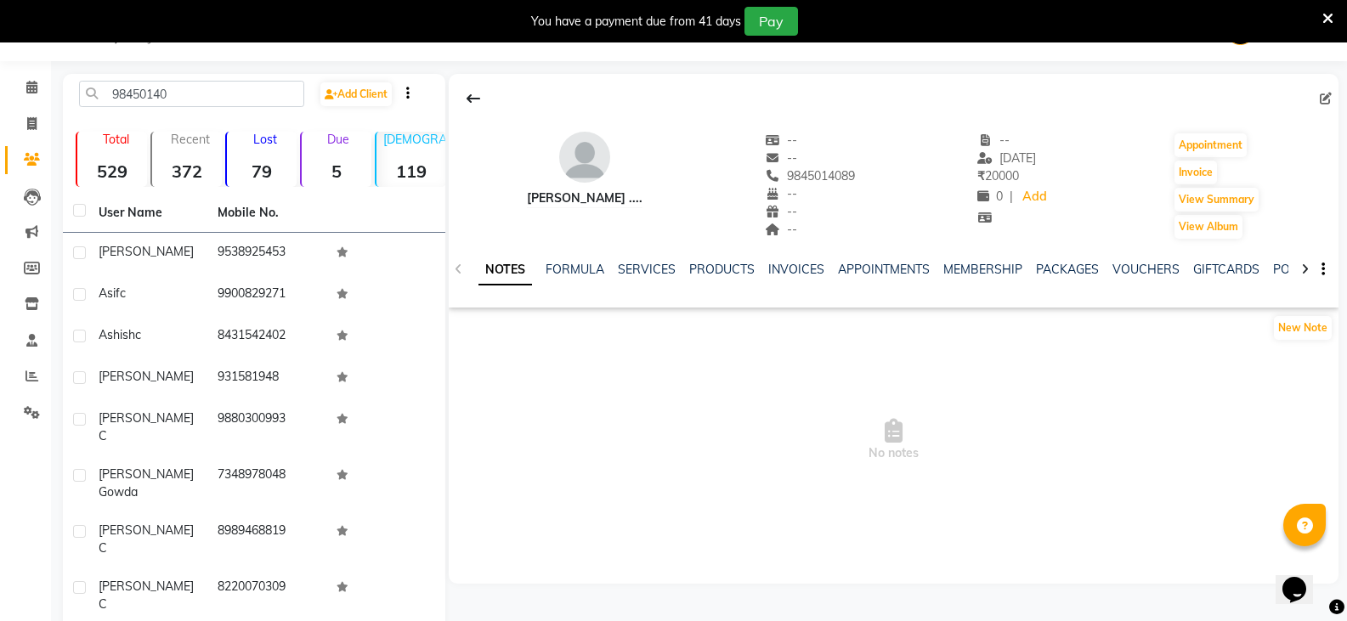
click at [354, 164] on strong "5" at bounding box center [337, 171] width 70 height 21
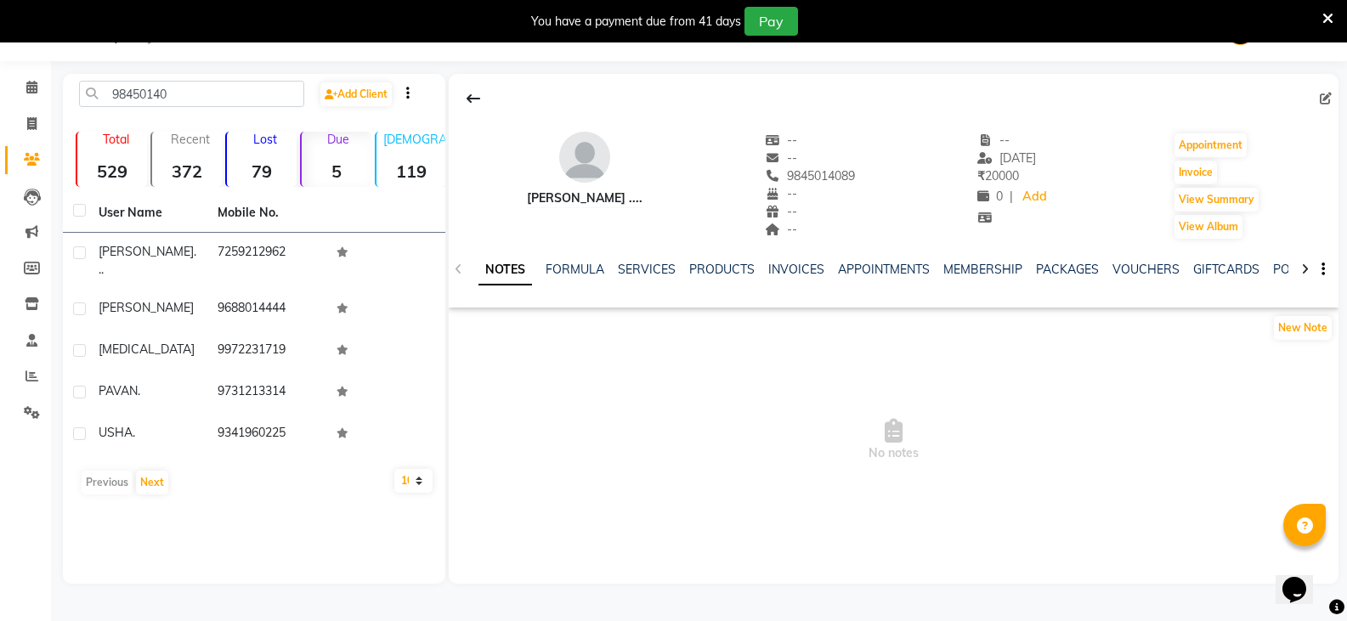
click at [264, 165] on strong "79" at bounding box center [262, 171] width 70 height 21
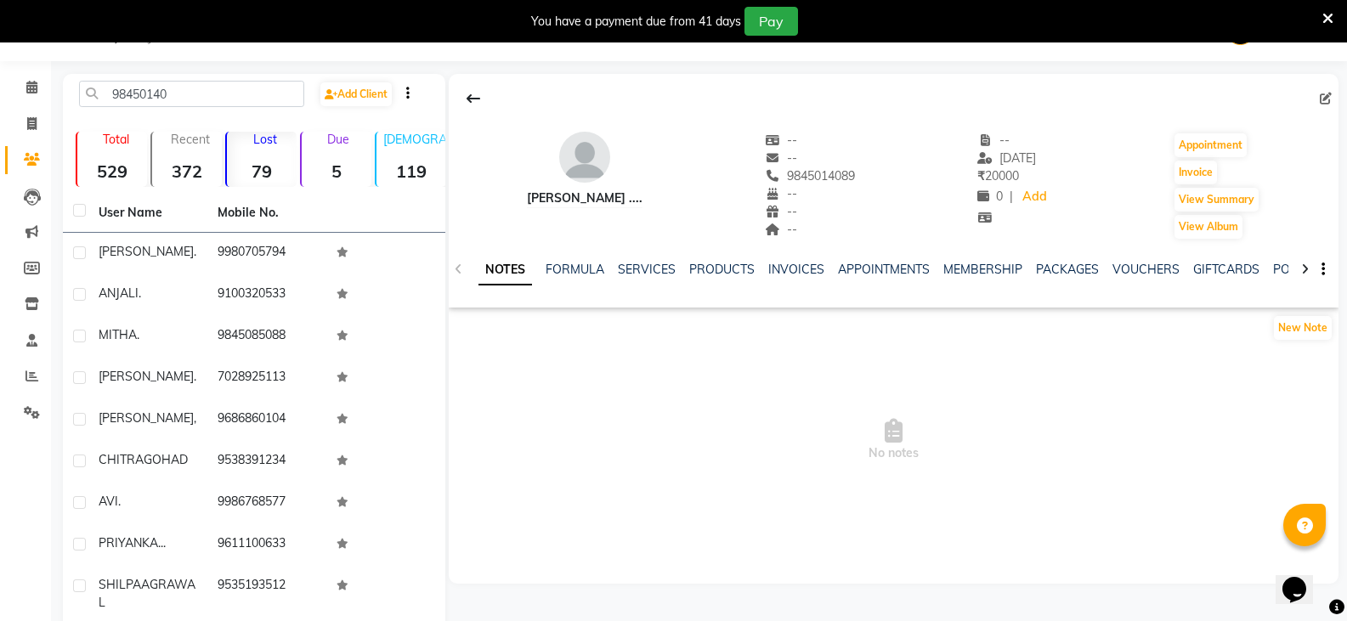
click at [131, 161] on strong "529" at bounding box center [112, 171] width 70 height 21
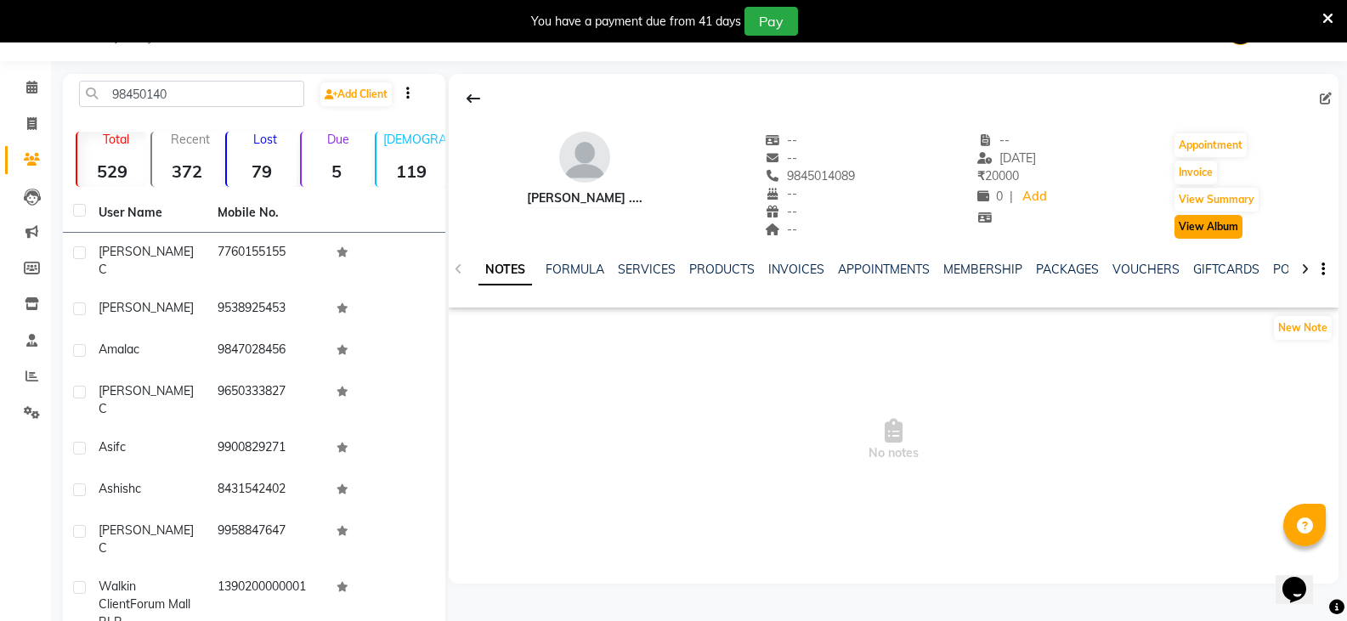
click at [1226, 225] on button "View Album" at bounding box center [1209, 227] width 68 height 24
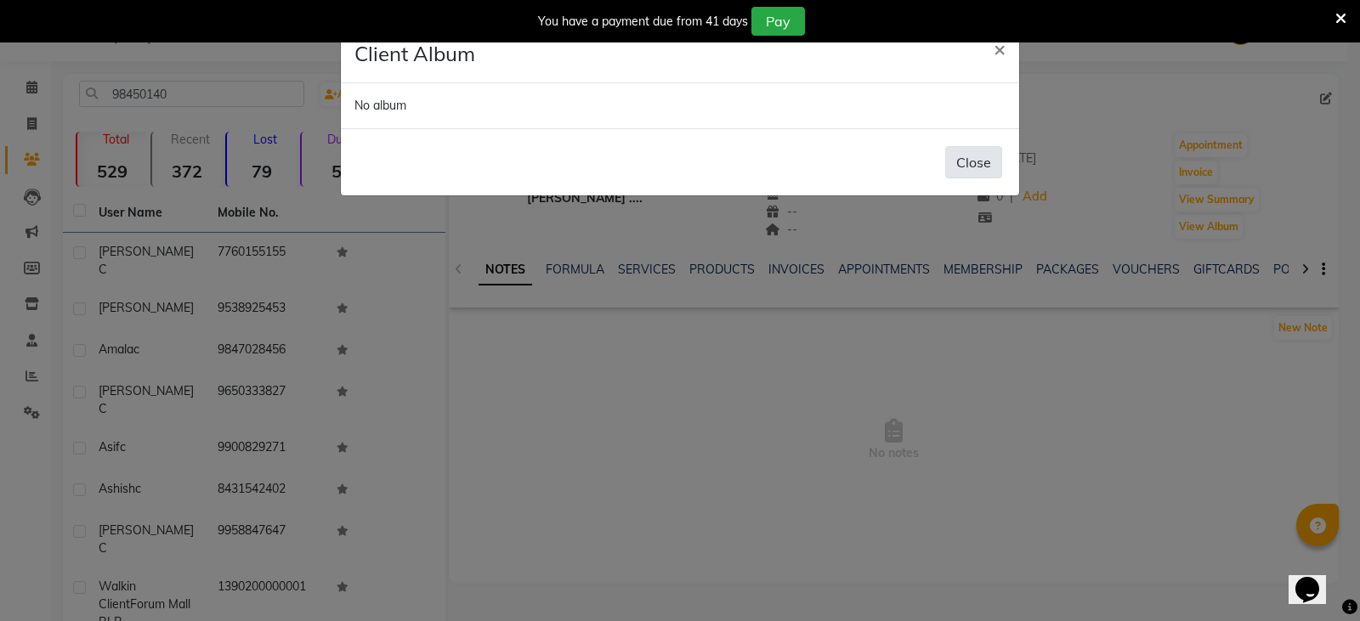
click at [983, 167] on button "Close" at bounding box center [973, 162] width 57 height 32
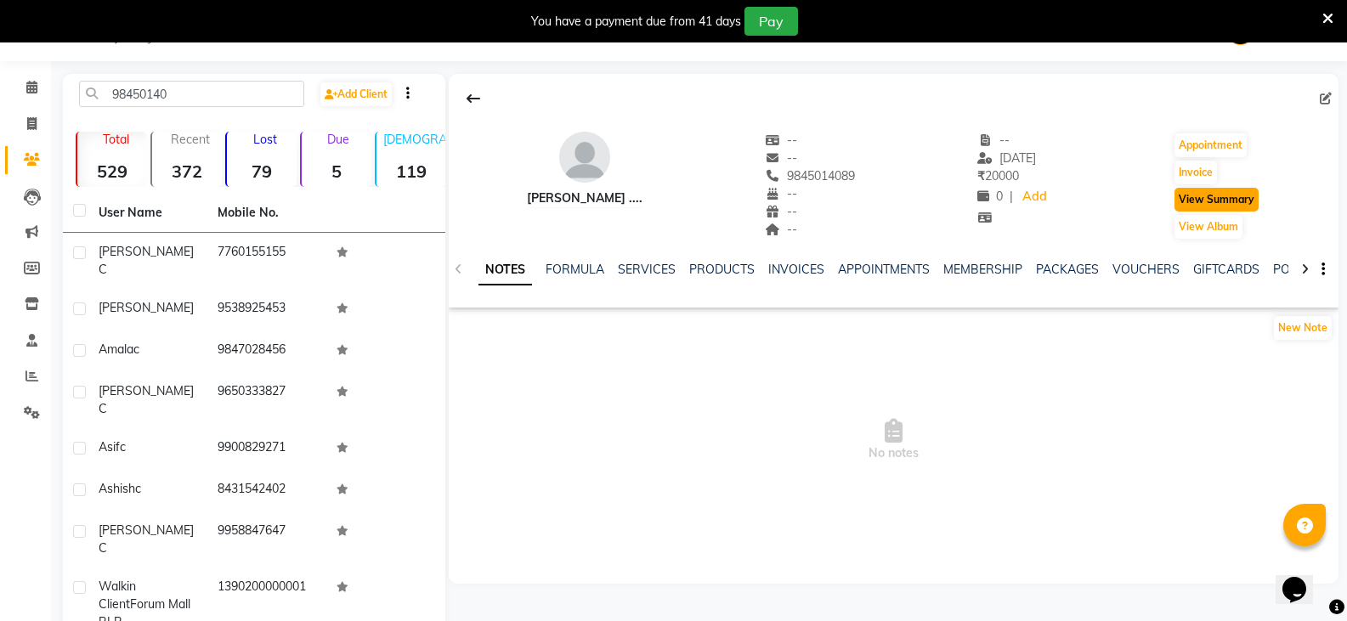
click at [1189, 193] on button "View Summary" at bounding box center [1217, 200] width 84 height 24
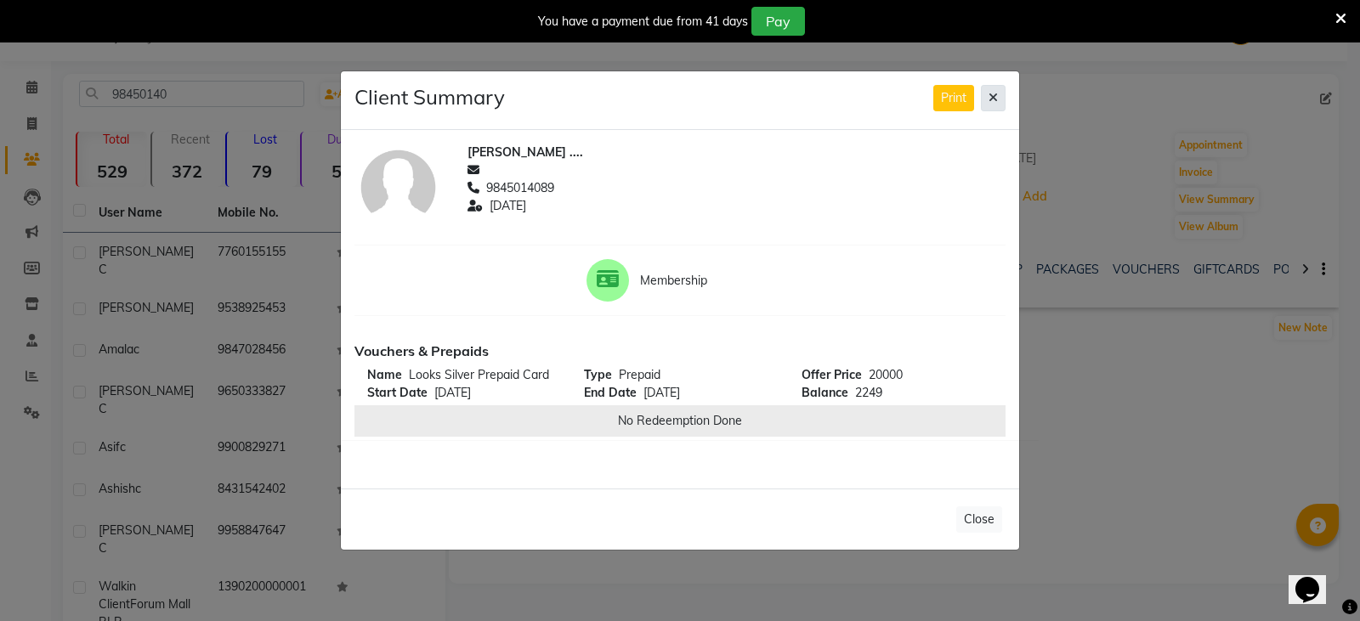
click at [993, 95] on icon at bounding box center [992, 98] width 9 height 12
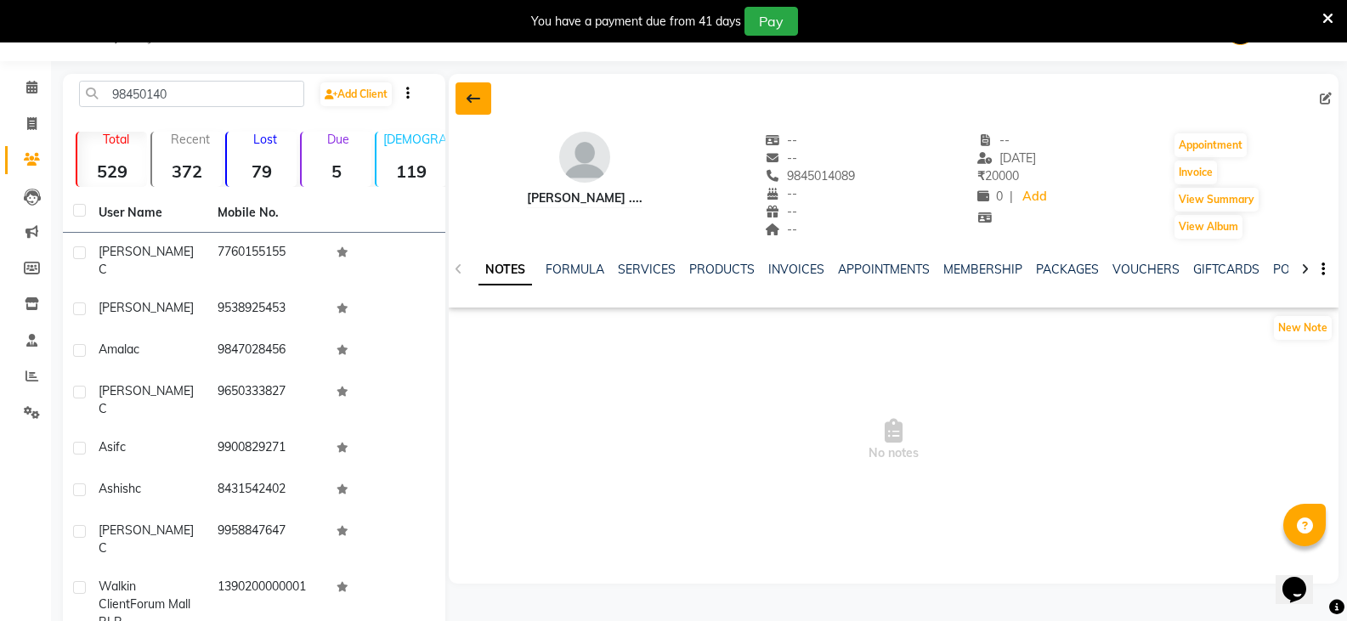
click at [469, 99] on icon at bounding box center [474, 99] width 14 height 14
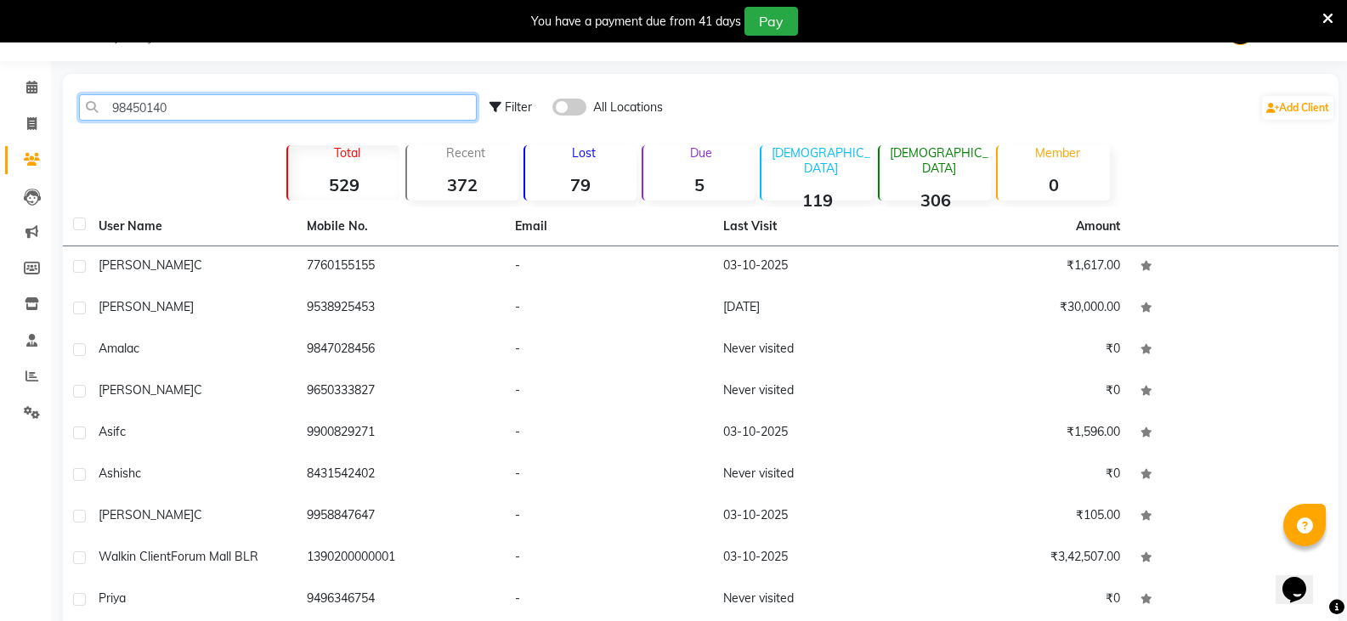
click at [260, 110] on input "98450140" at bounding box center [278, 107] width 398 height 26
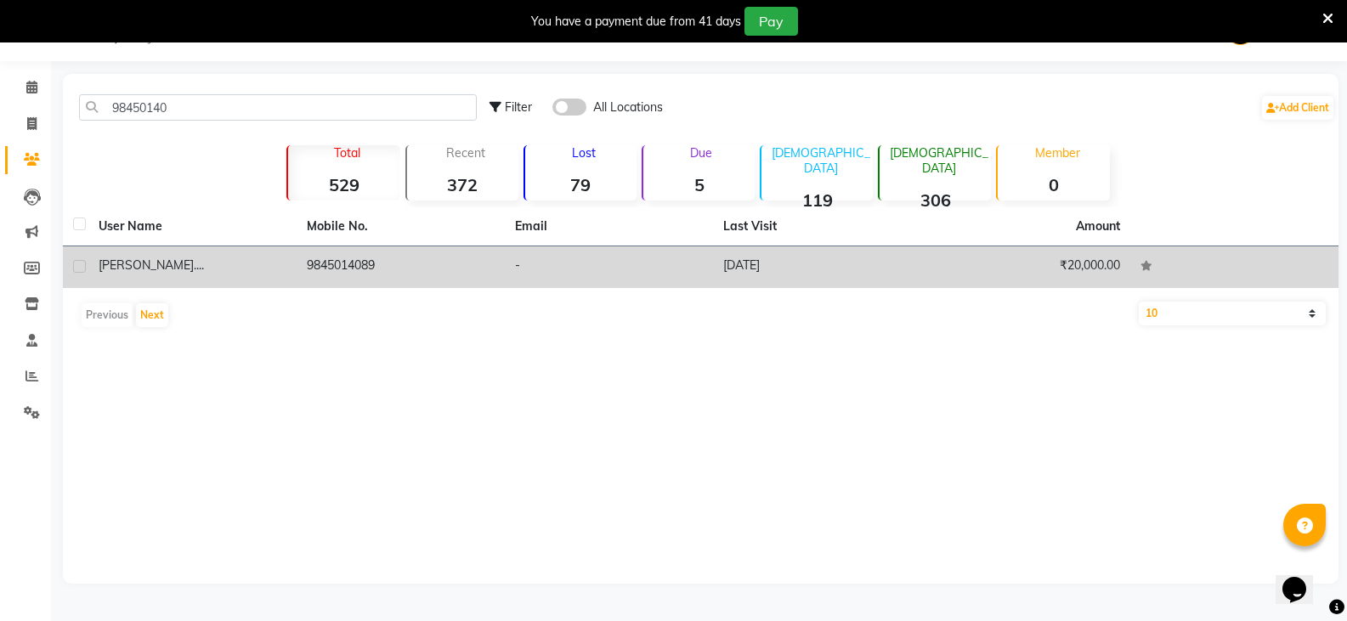
click at [134, 264] on span "MUKUND" at bounding box center [146, 265] width 95 height 15
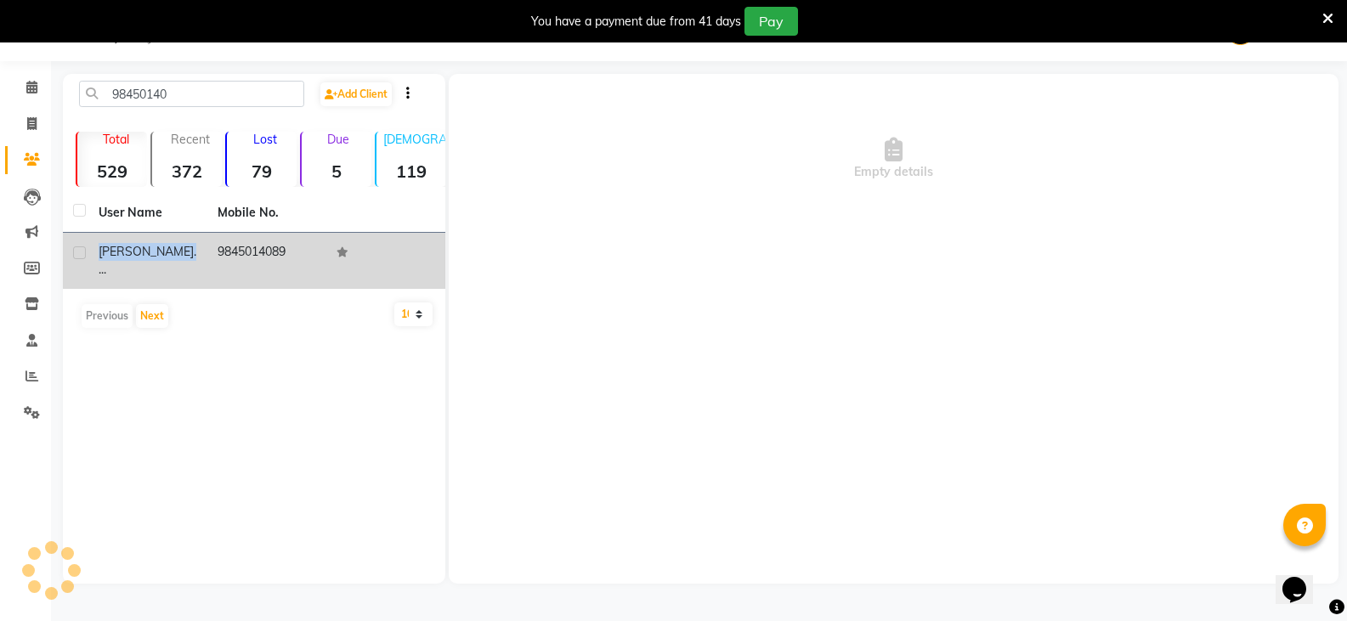
click at [134, 264] on td "MUKUND ...." at bounding box center [147, 261] width 119 height 56
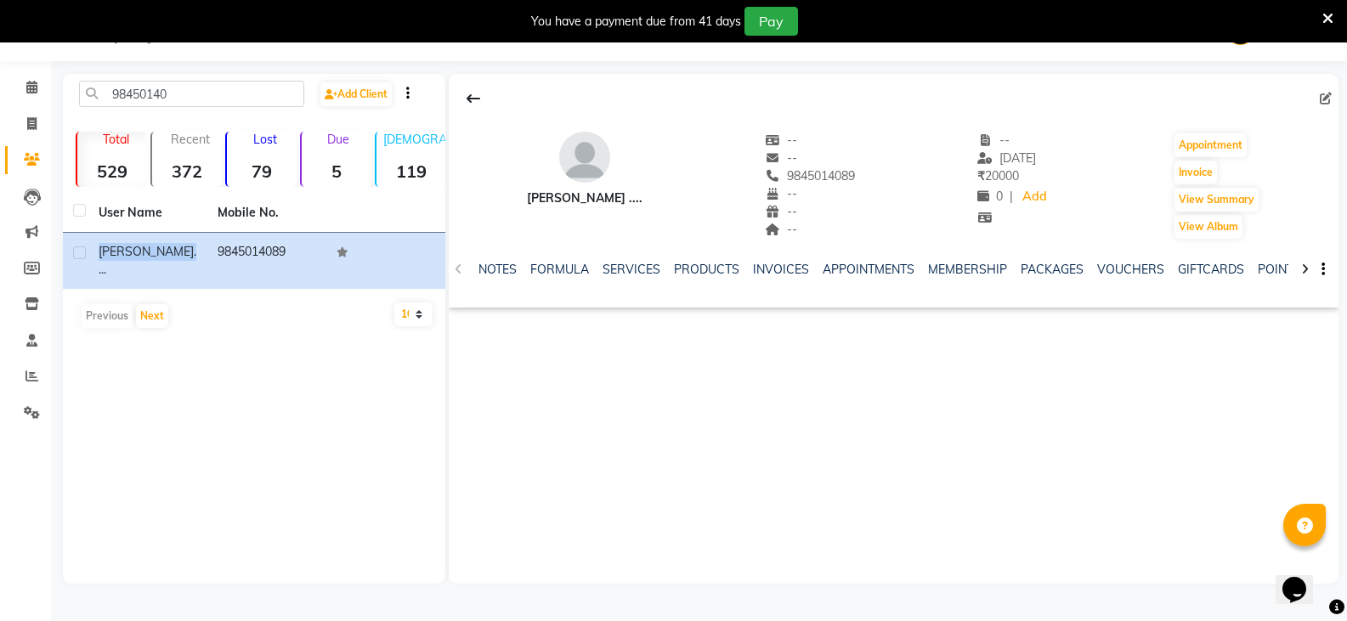
click at [1323, 269] on icon "button" at bounding box center [1323, 269] width 3 height 1
click at [32, 377] on icon at bounding box center [31, 376] width 13 height 13
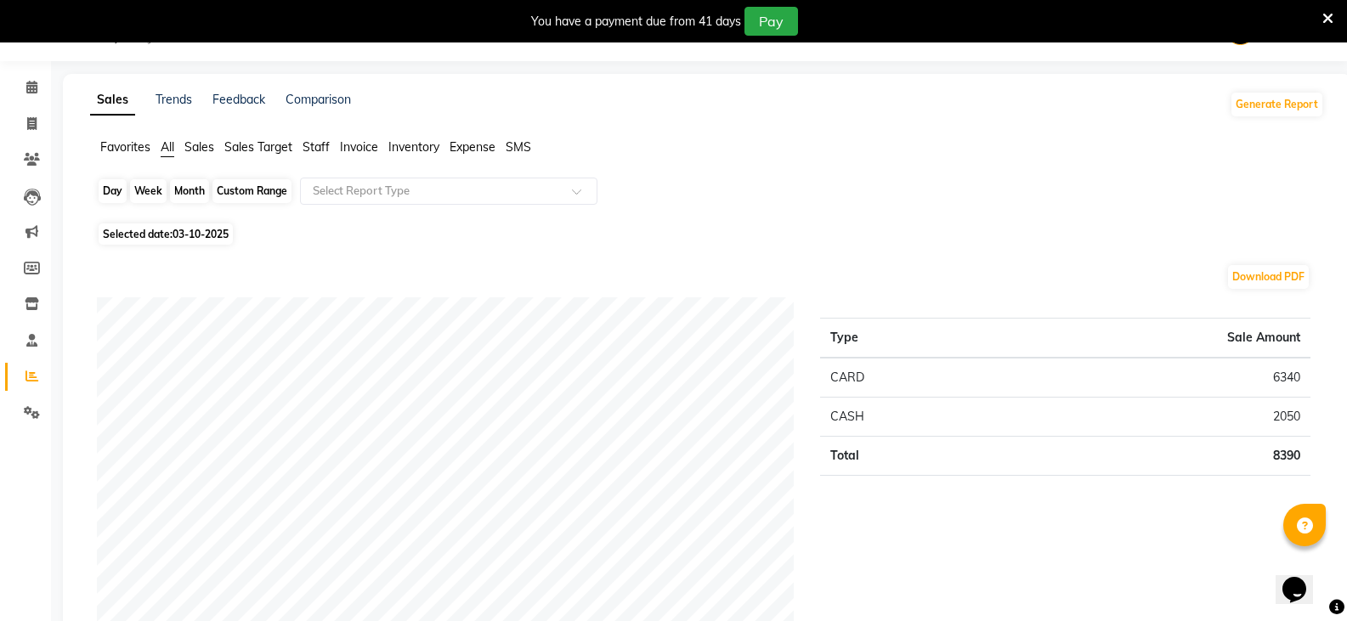
click at [107, 195] on div "Day" at bounding box center [113, 191] width 28 height 24
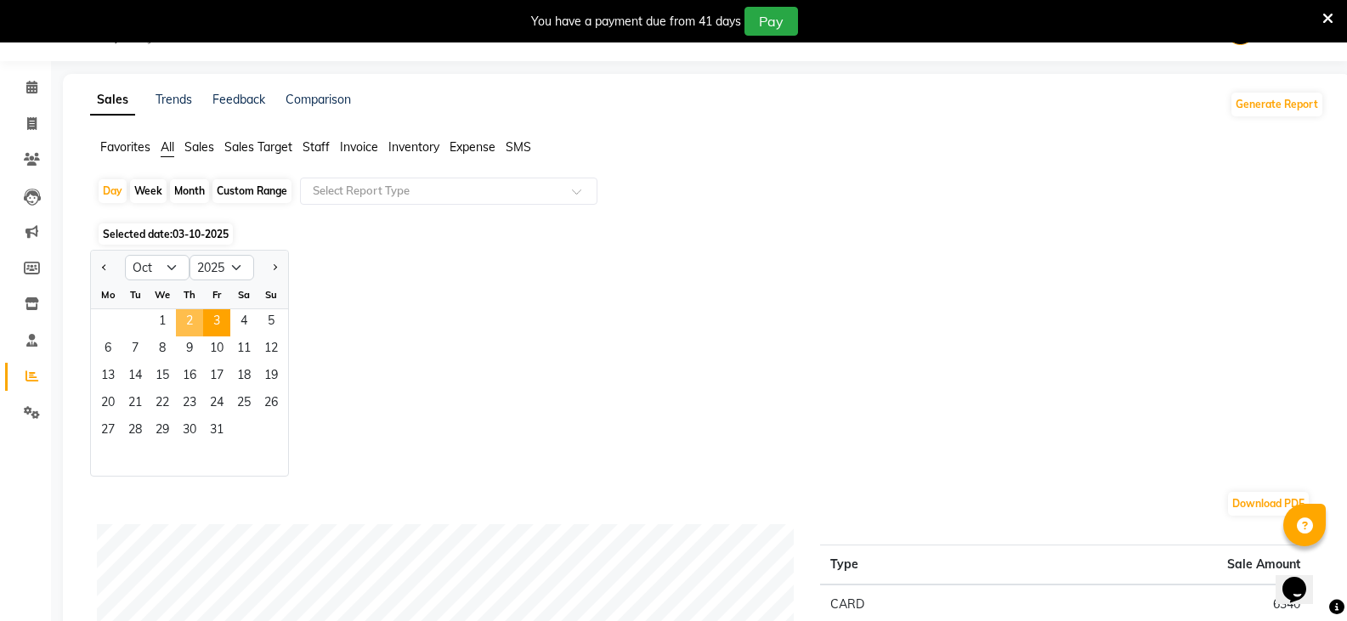
click at [187, 321] on span "2" at bounding box center [189, 322] width 27 height 27
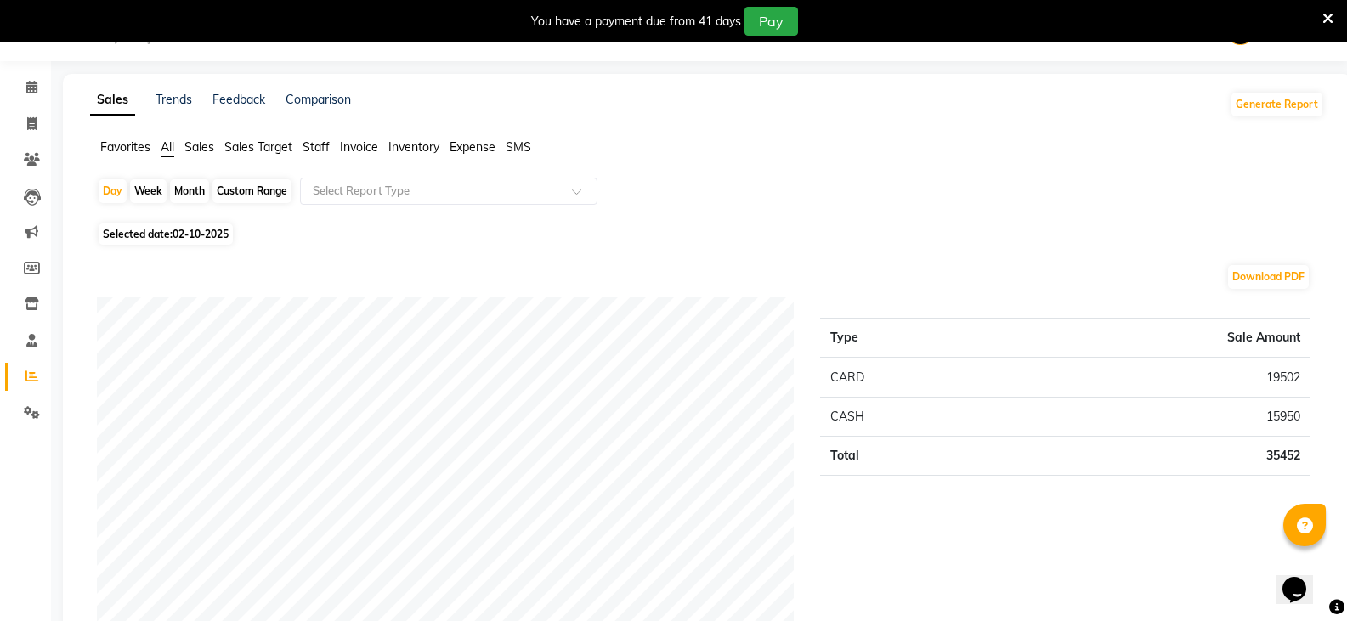
click at [317, 142] on span "Staff" at bounding box center [316, 146] width 27 height 15
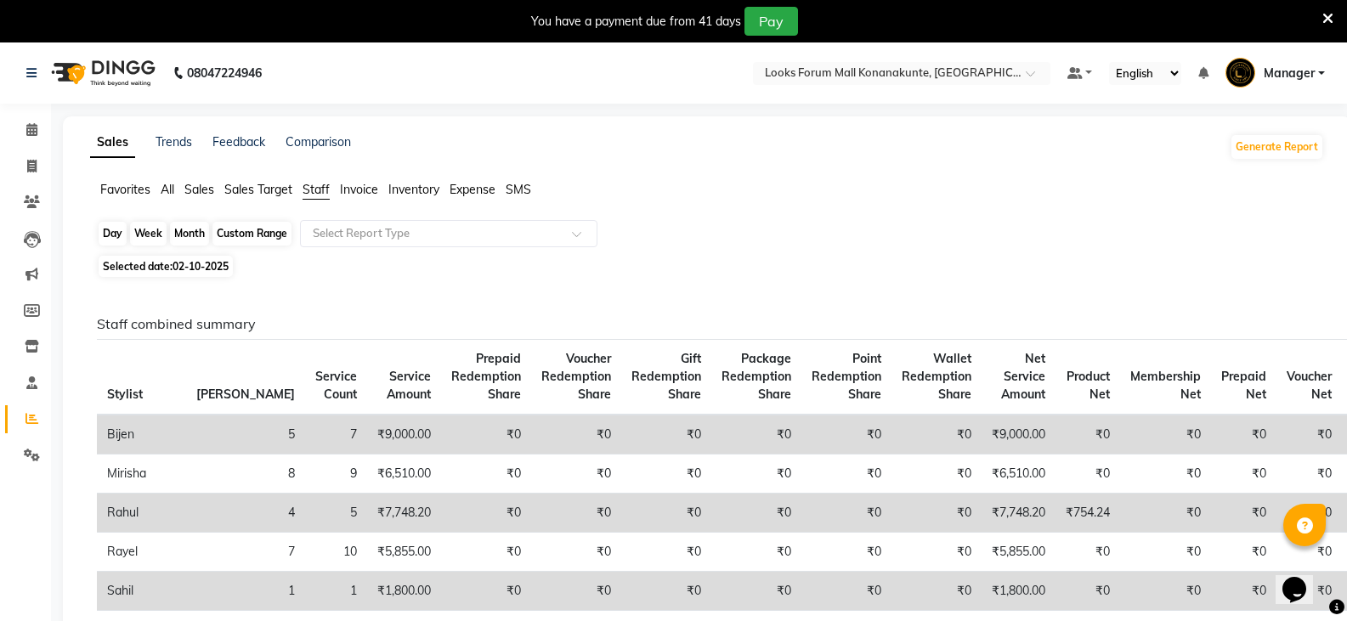
click at [111, 229] on div "Day" at bounding box center [113, 234] width 28 height 24
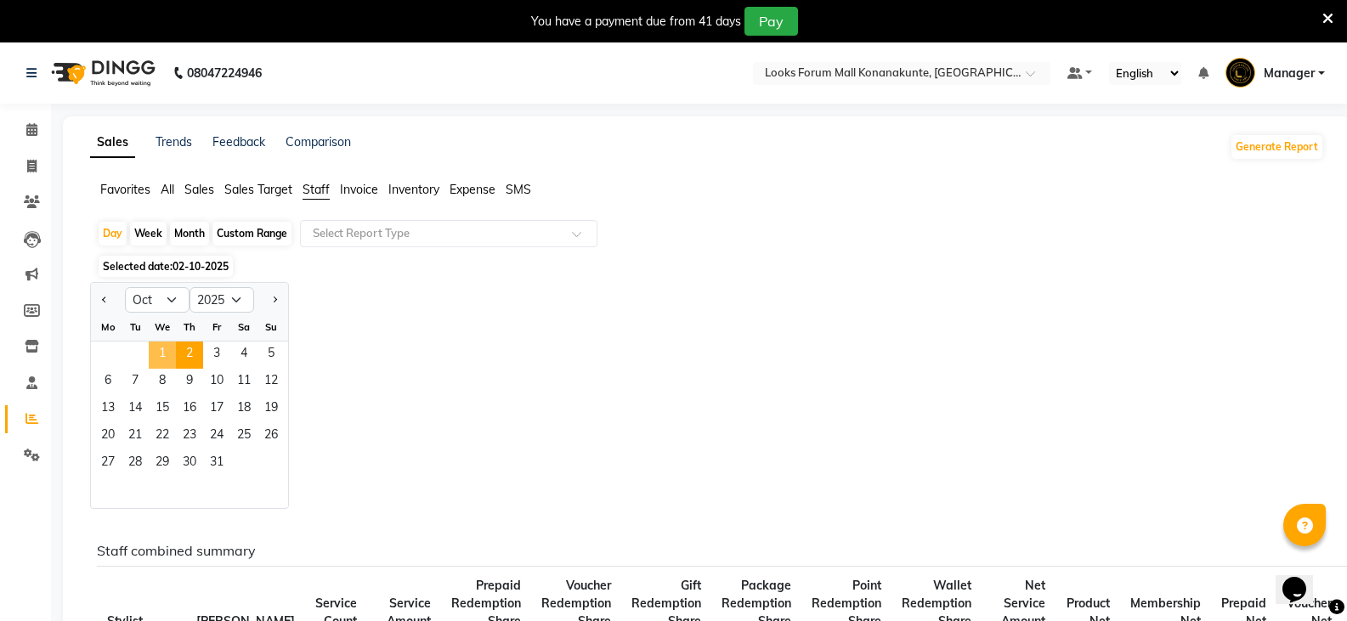
drag, startPoint x: 164, startPoint y: 353, endPoint x: 194, endPoint y: 360, distance: 30.7
click at [174, 356] on span "1" at bounding box center [162, 355] width 27 height 27
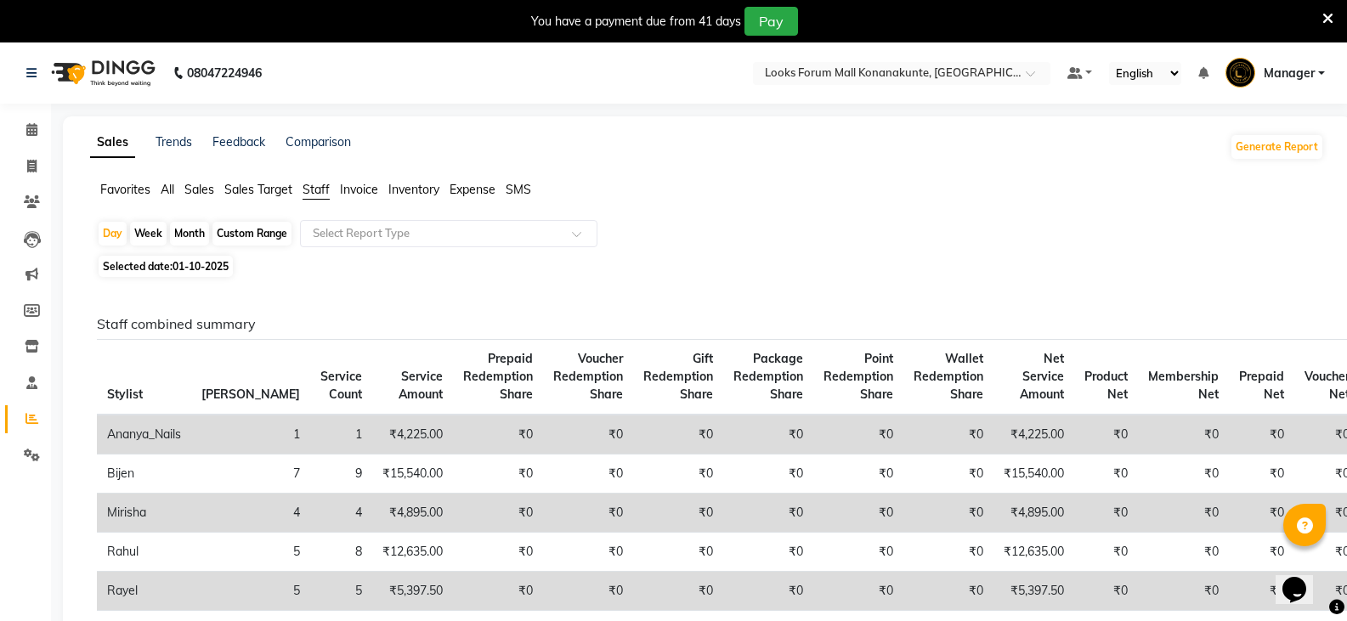
click at [183, 263] on span "01-10-2025" at bounding box center [201, 266] width 56 height 13
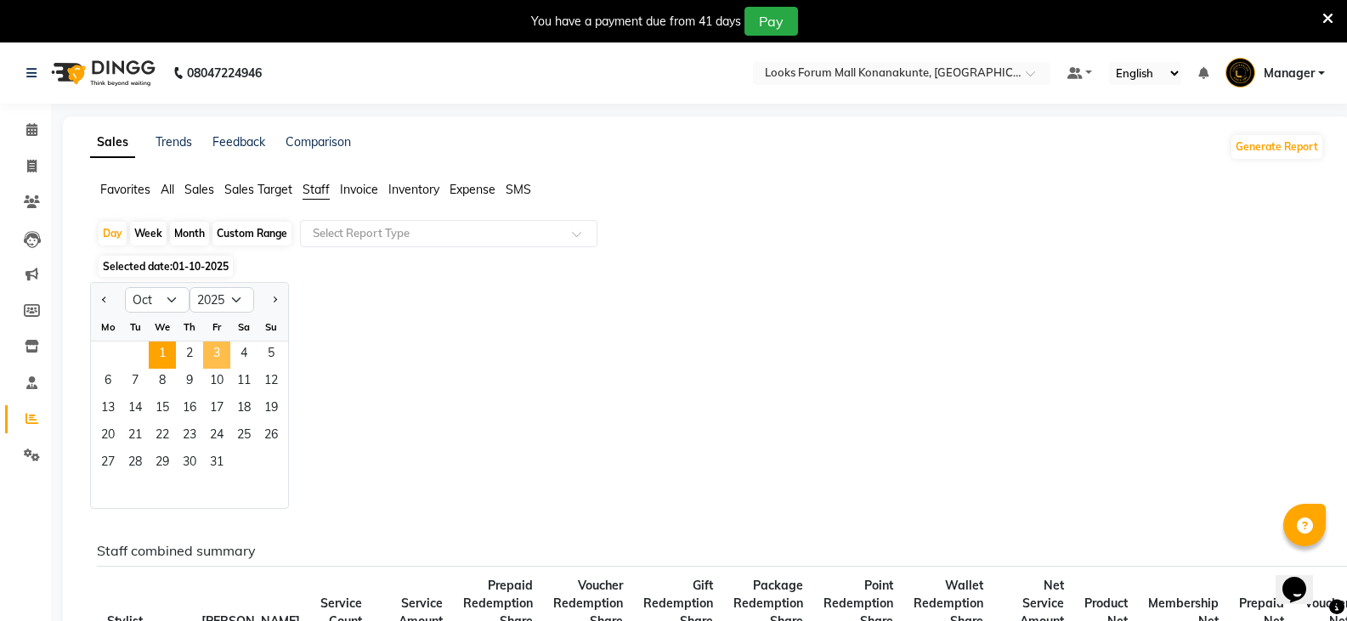
click at [219, 348] on span "3" at bounding box center [216, 355] width 27 height 27
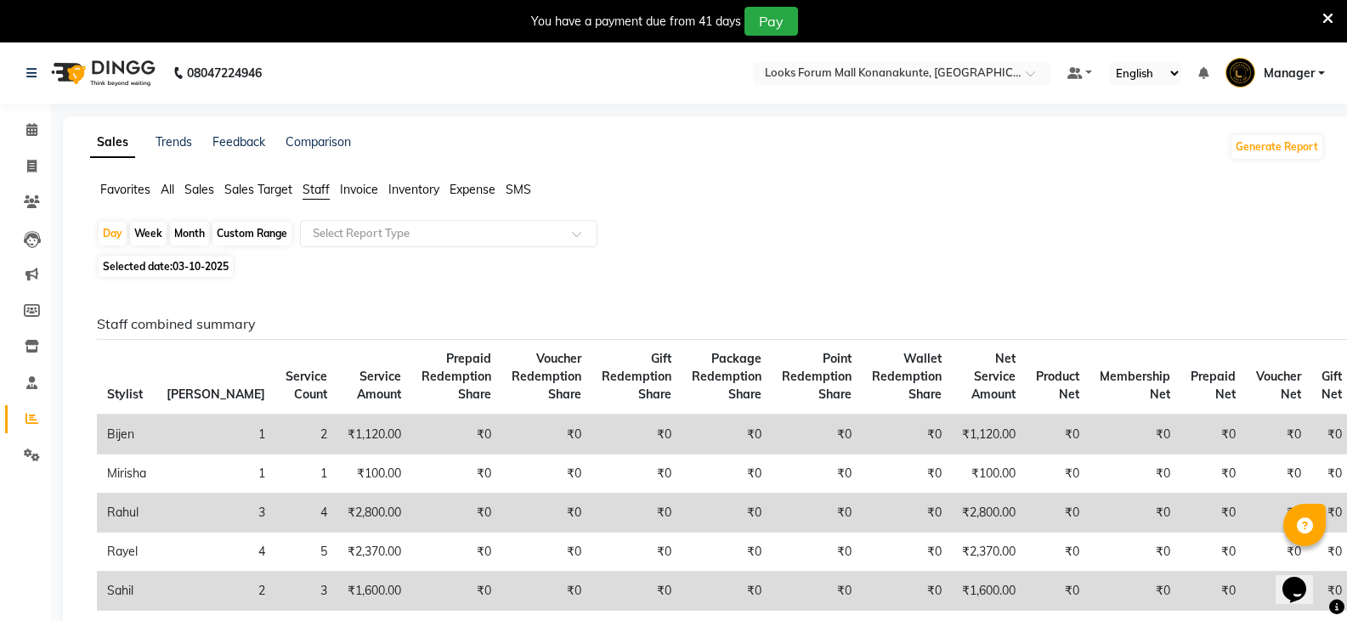
scroll to position [170, 0]
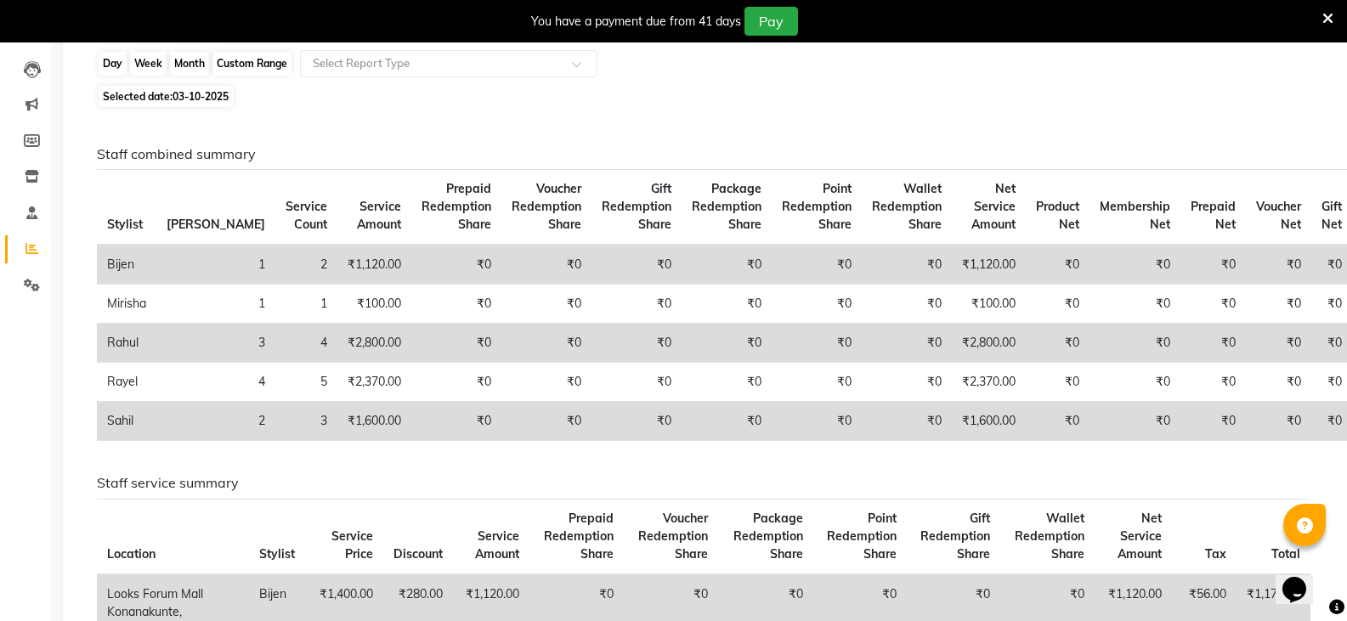
click at [114, 66] on div "Day" at bounding box center [113, 64] width 28 height 24
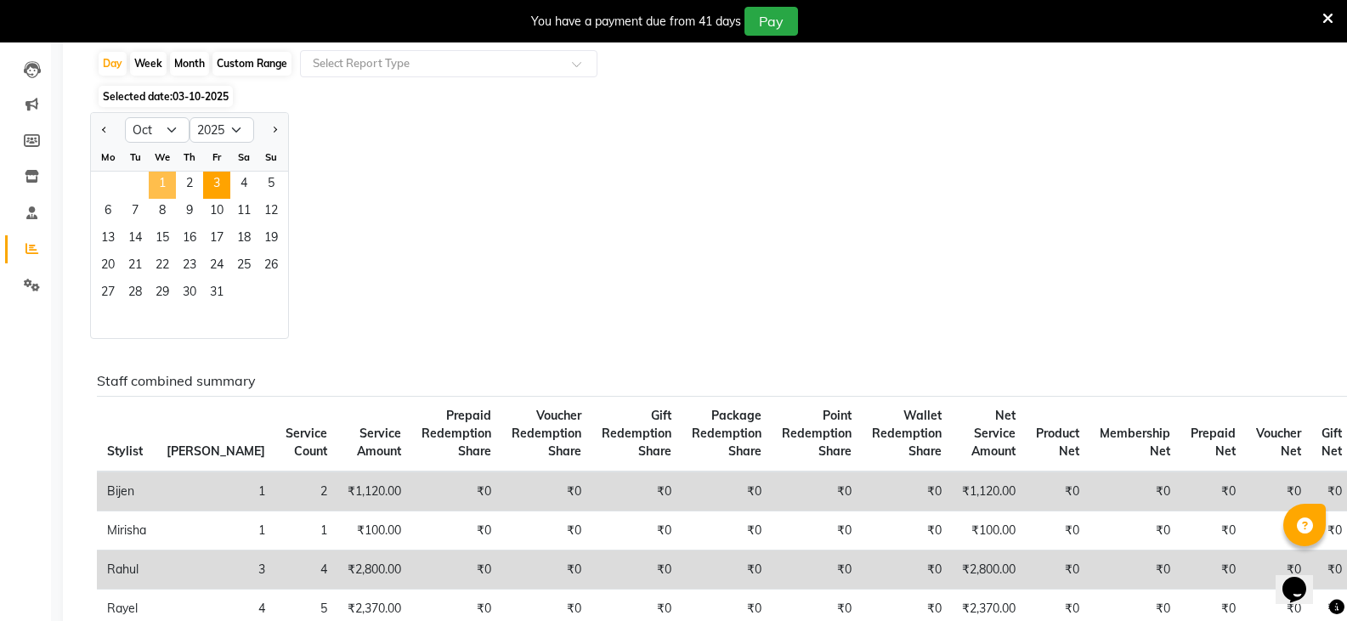
click at [157, 184] on span "1" at bounding box center [162, 185] width 27 height 27
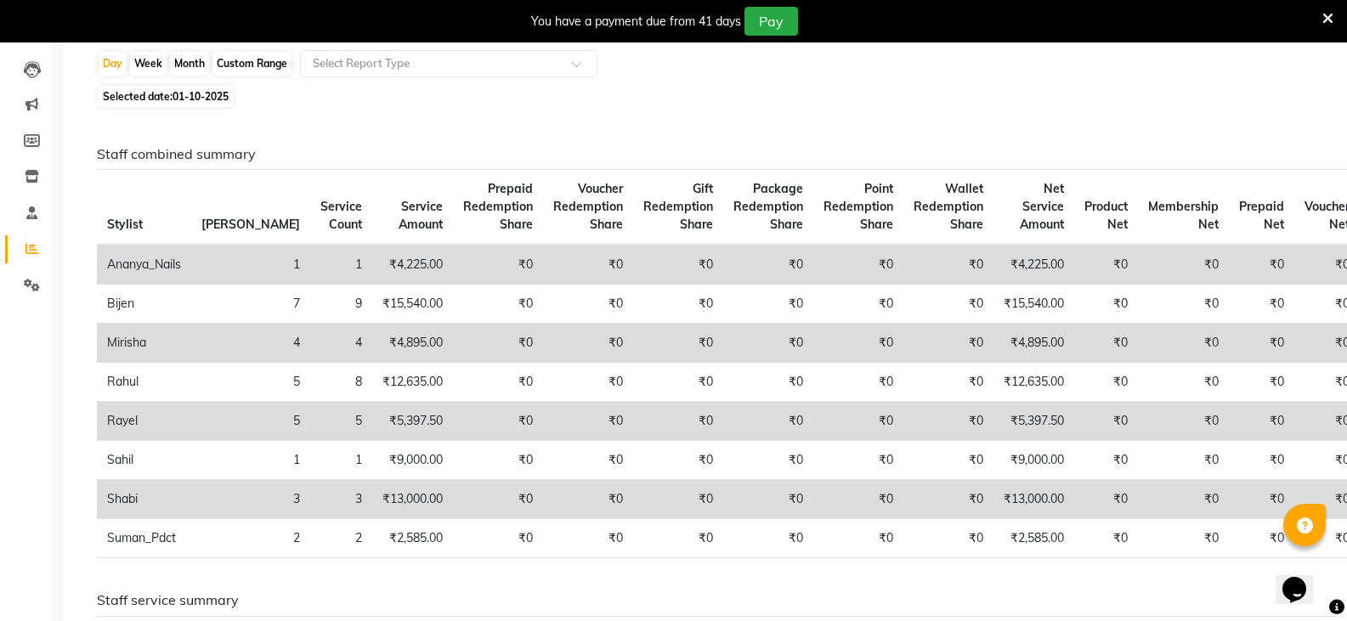
click at [235, 62] on div "Custom Range" at bounding box center [251, 64] width 79 height 24
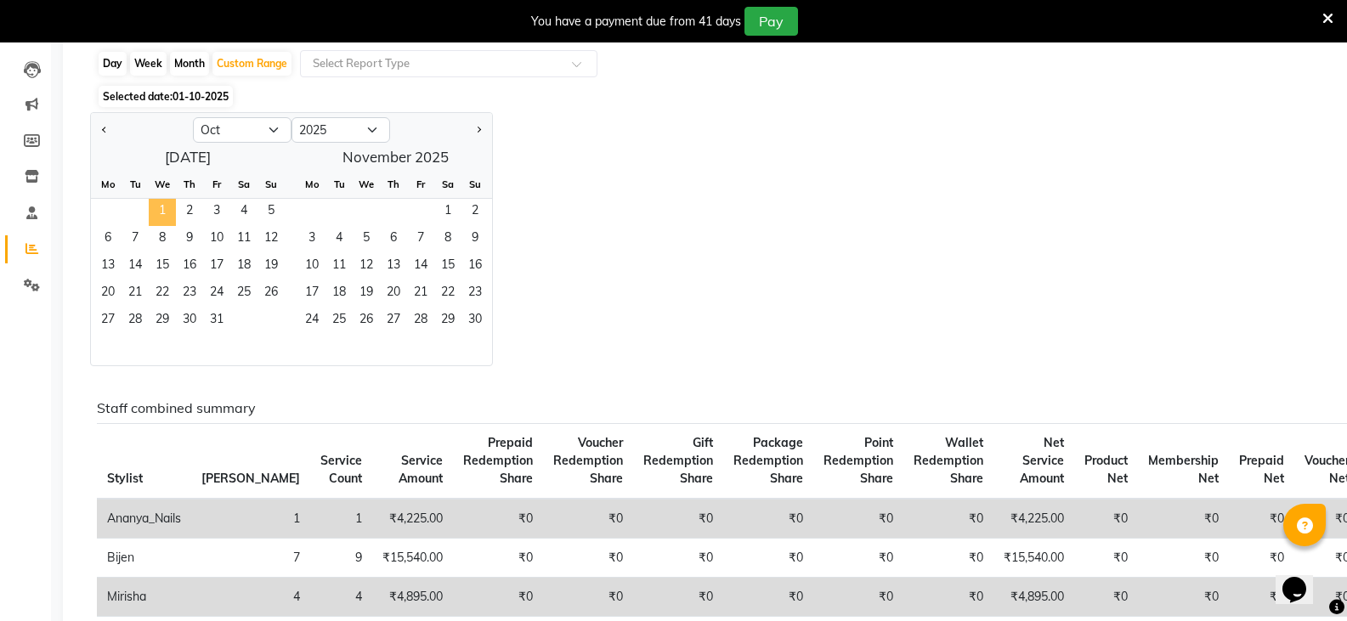
click at [161, 202] on span "1" at bounding box center [162, 212] width 27 height 27
click at [218, 207] on span "3" at bounding box center [216, 212] width 27 height 27
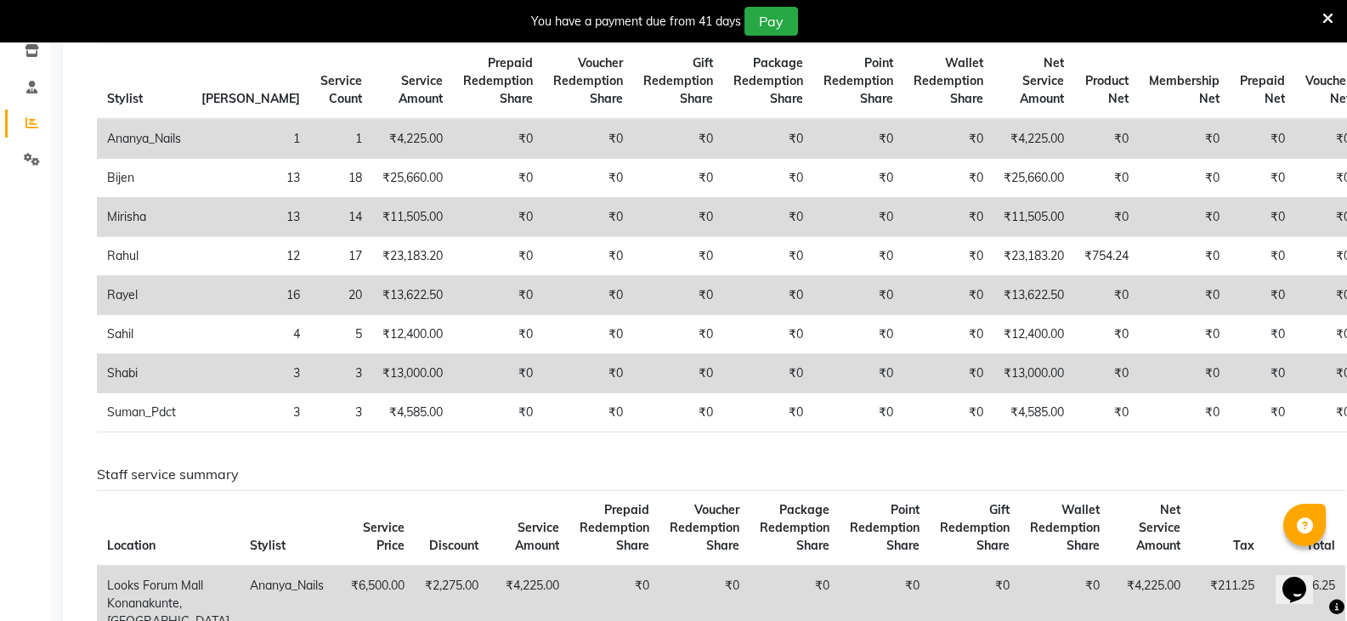
scroll to position [255, 0]
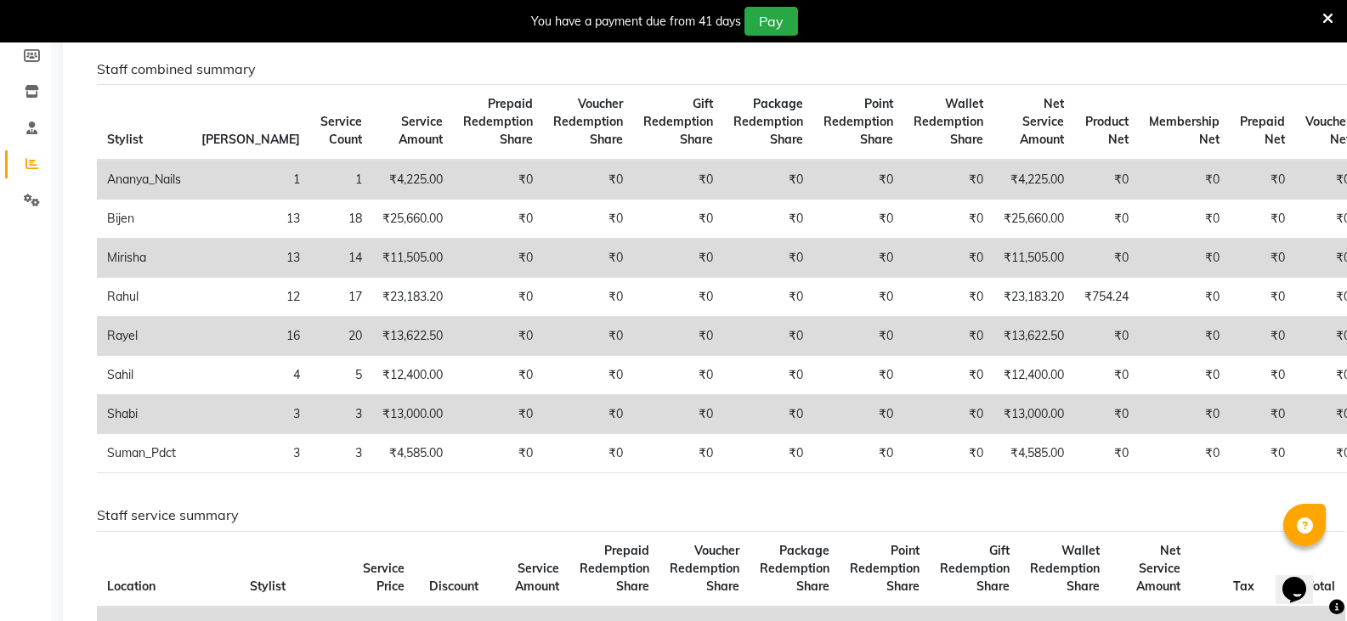
click at [1328, 18] on icon at bounding box center [1327, 18] width 11 height 15
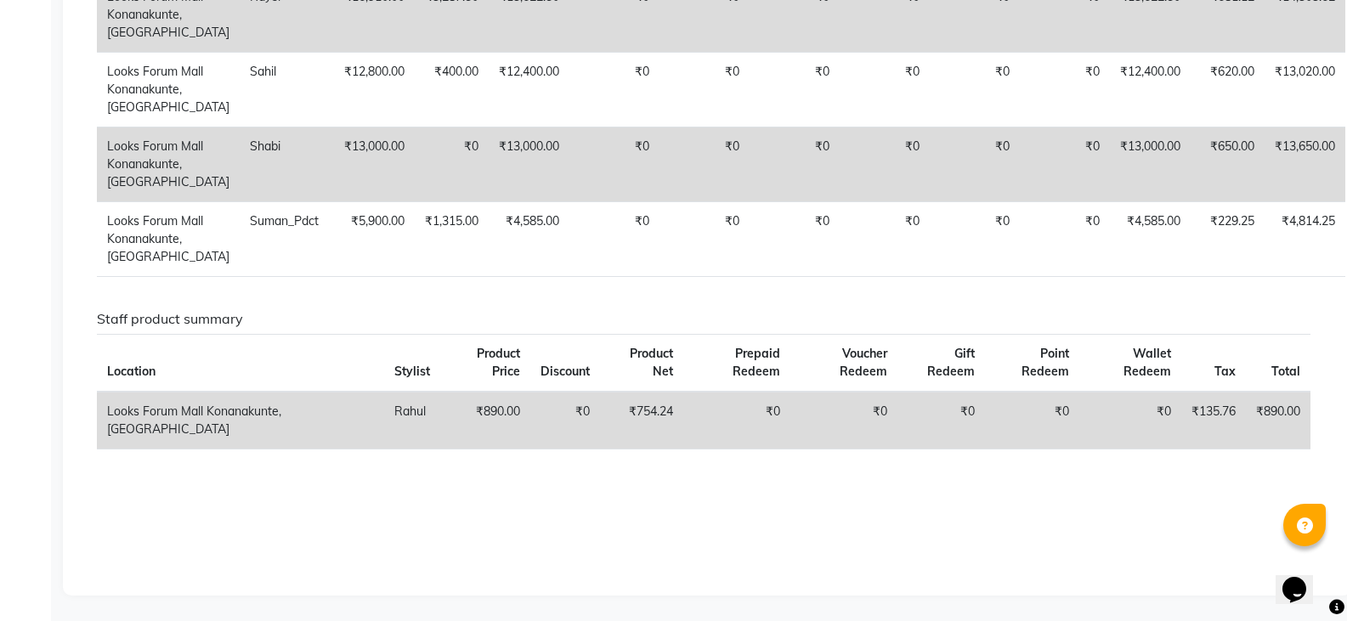
scroll to position [0, 0]
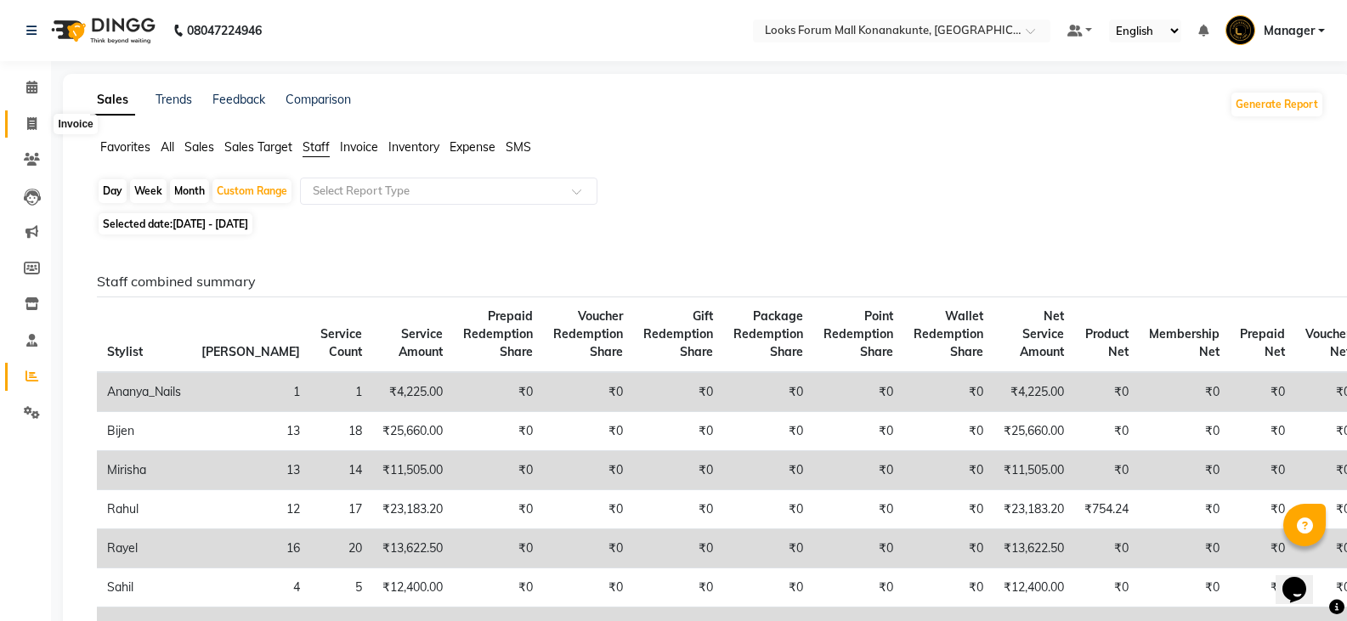
click at [33, 128] on icon at bounding box center [31, 123] width 9 height 13
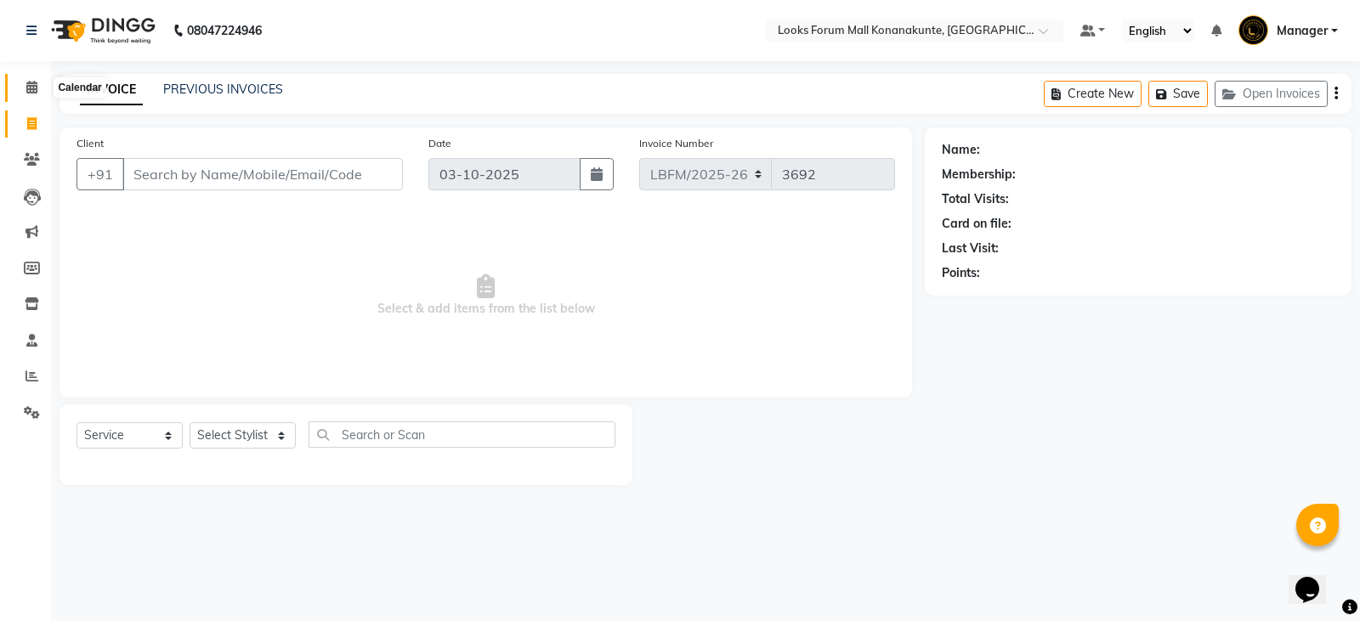
click at [41, 91] on span at bounding box center [32, 88] width 30 height 20
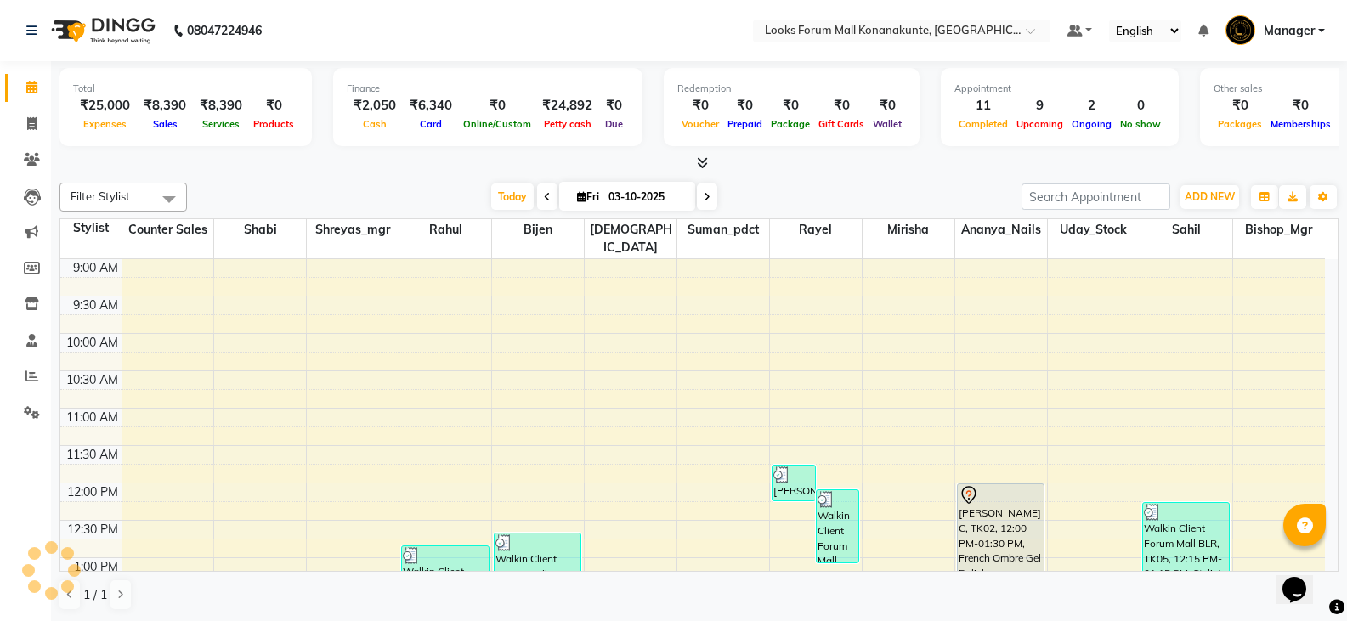
click at [479, 314] on td at bounding box center [723, 323] width 1203 height 19
click at [469, 296] on td at bounding box center [723, 305] width 1203 height 19
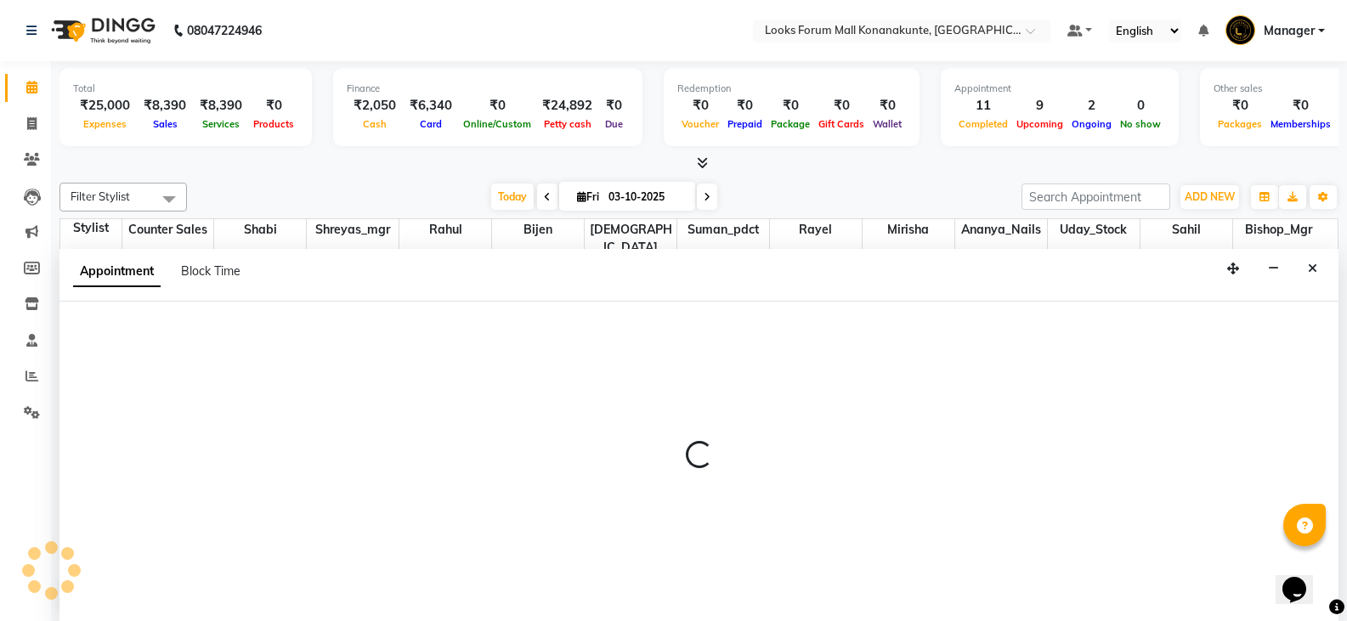
scroll to position [1, 0]
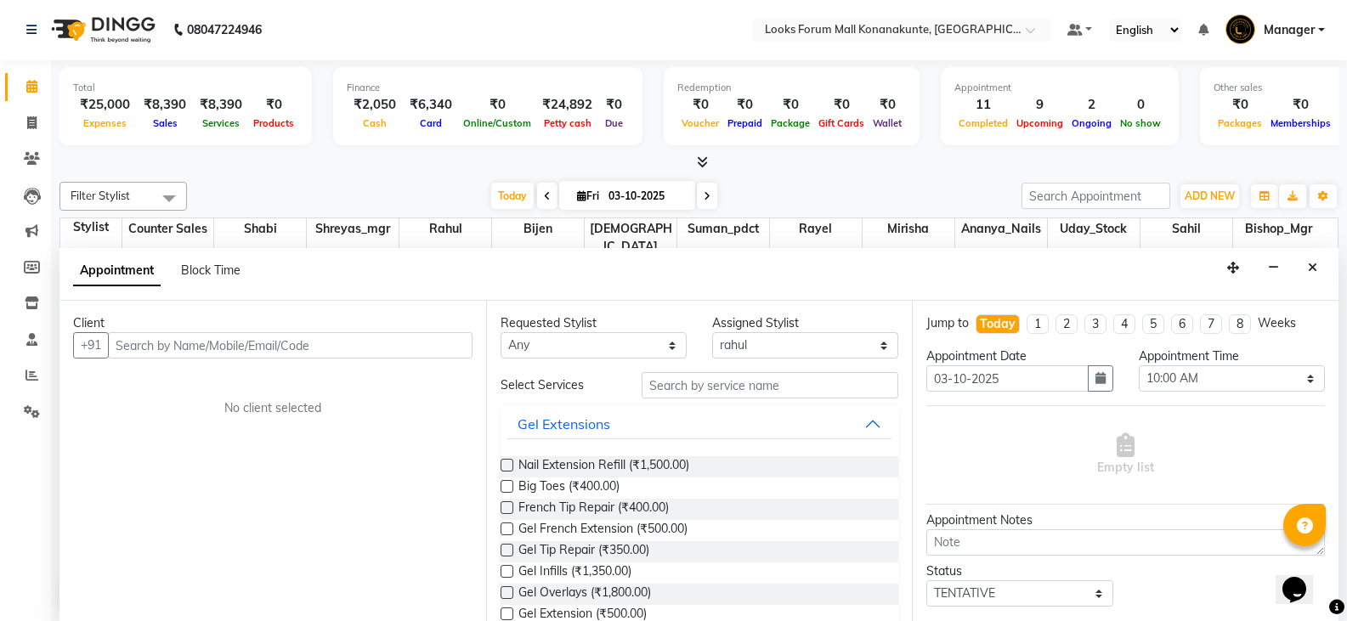
click at [327, 348] on input "text" at bounding box center [290, 345] width 365 height 26
click at [32, 85] on icon at bounding box center [31, 86] width 11 height 13
click at [35, 121] on icon at bounding box center [31, 122] width 9 height 13
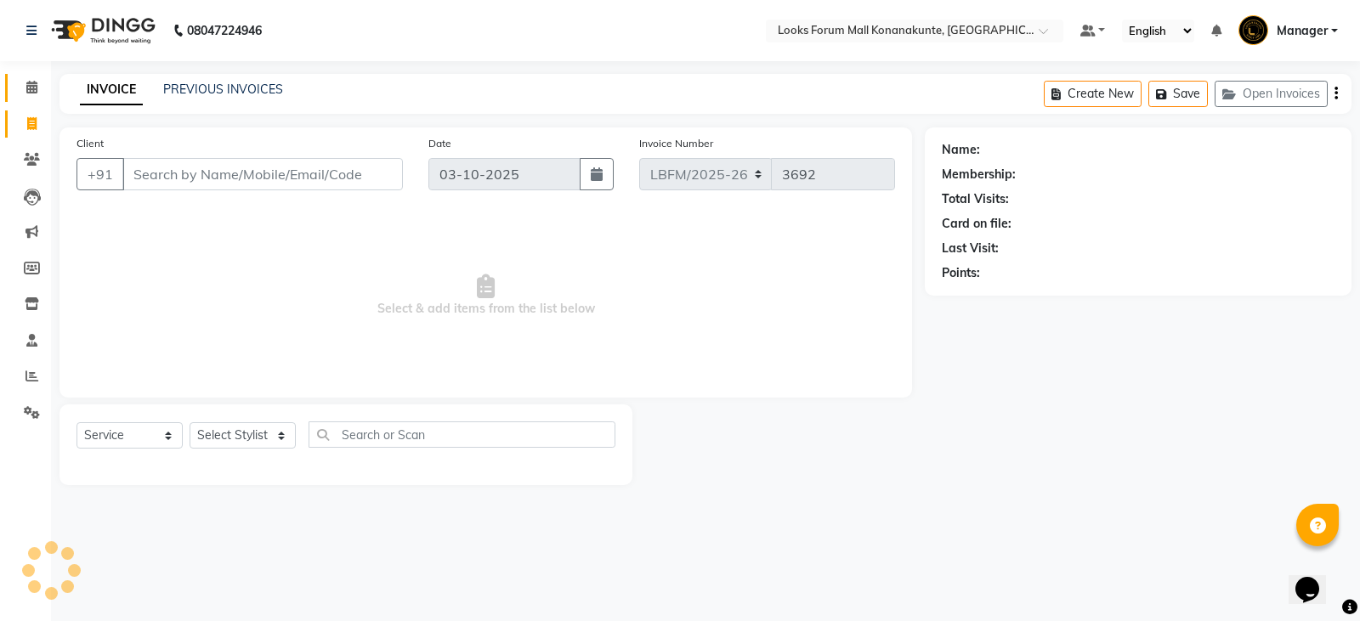
click at [32, 90] on icon at bounding box center [31, 87] width 11 height 13
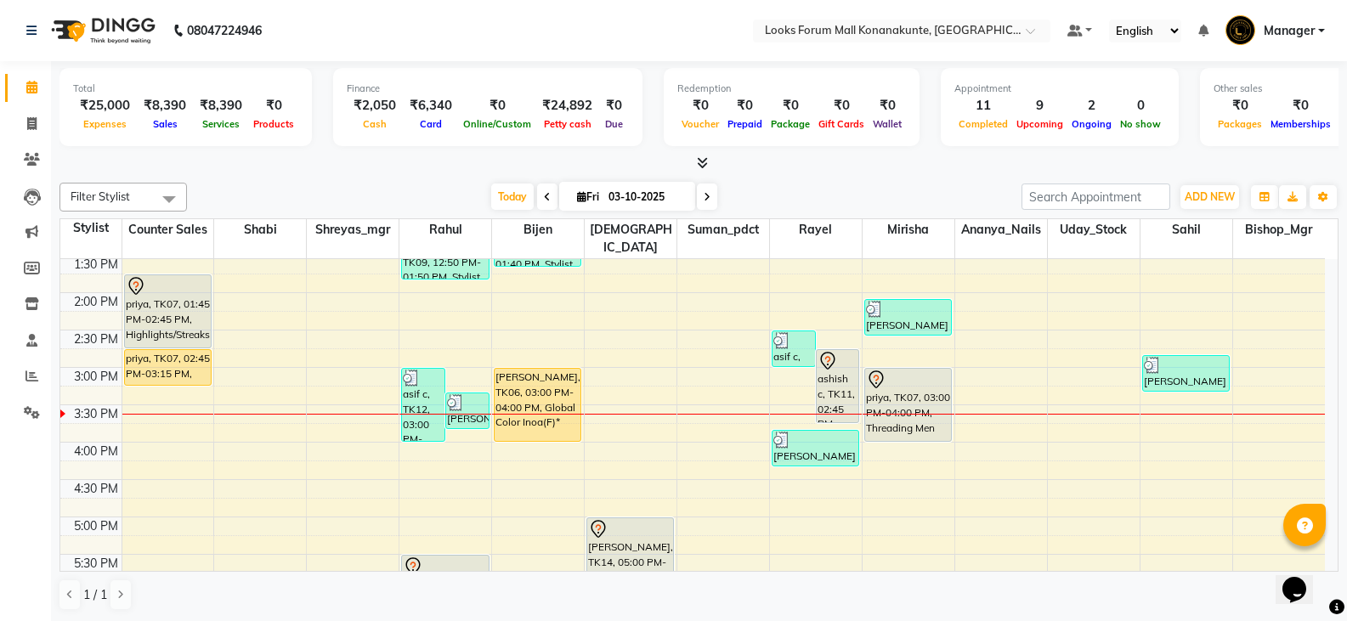
scroll to position [425, 0]
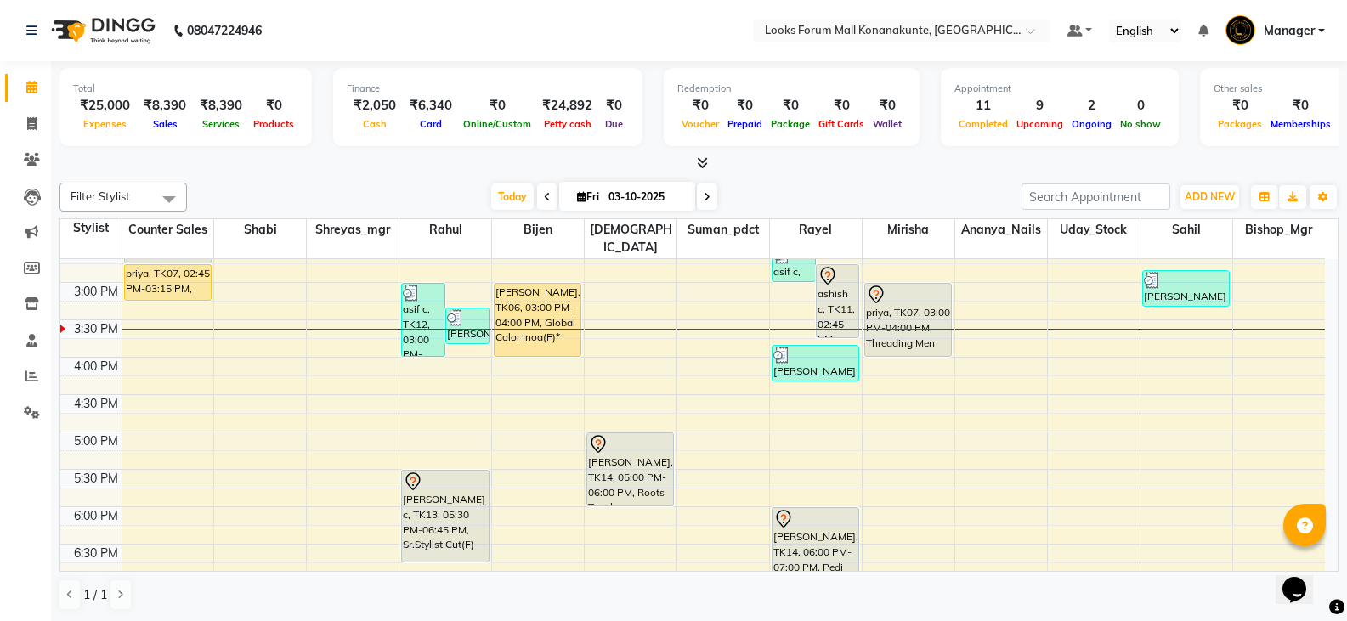
click at [1157, 496] on div "9:00 AM 9:30 AM 10:00 AM 10:30 AM 11:00 AM 11:30 AM 12:00 PM 12:30 PM 1:00 PM 1…" at bounding box center [692, 357] width 1265 height 1046
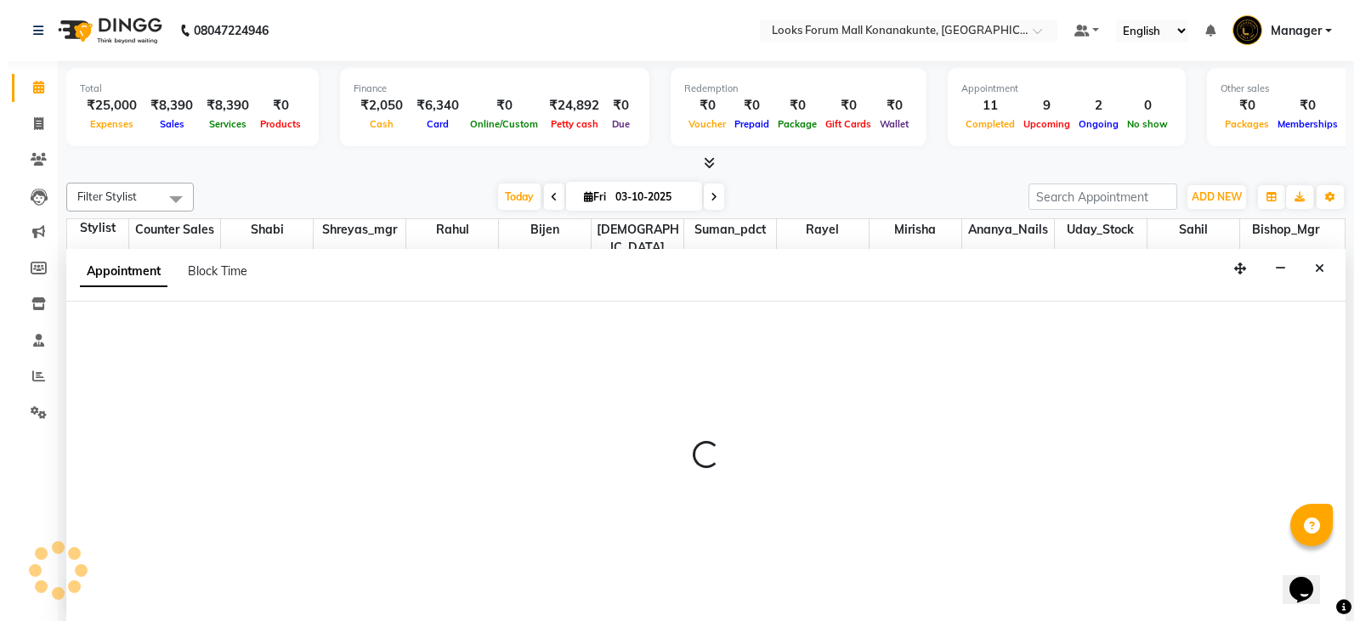
scroll to position [1, 0]
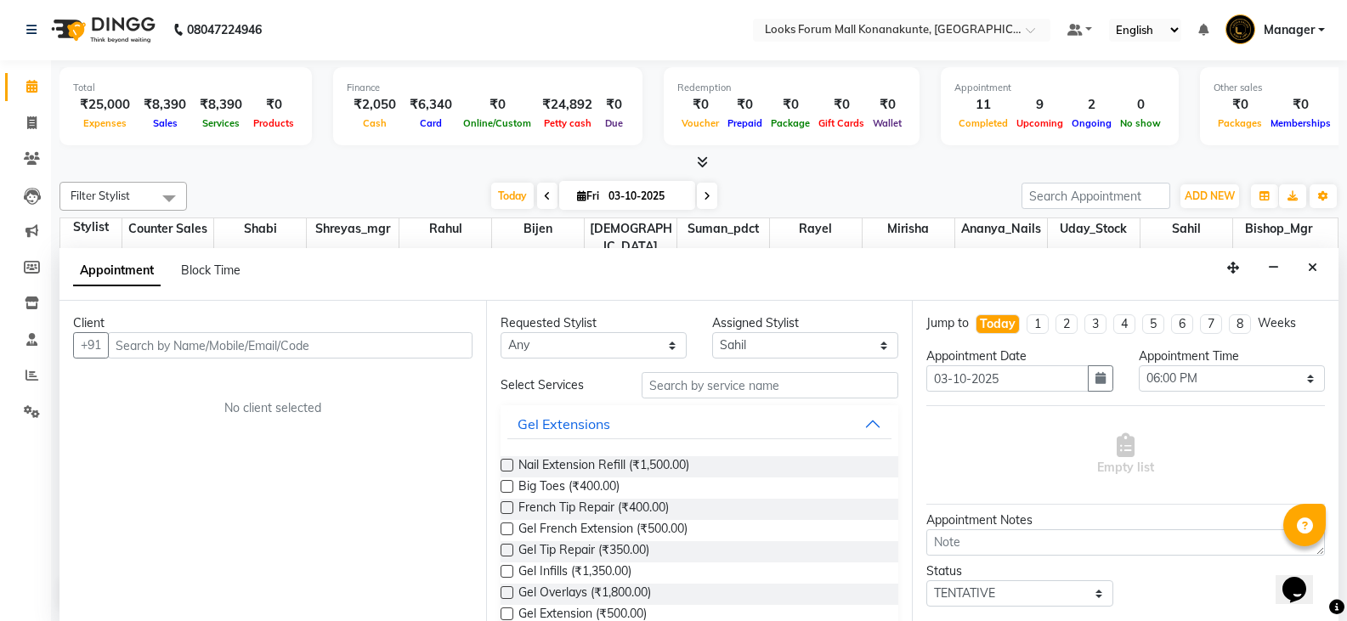
click at [291, 346] on input "text" at bounding box center [290, 345] width 365 height 26
click at [409, 348] on span "Add Client" at bounding box center [437, 344] width 57 height 15
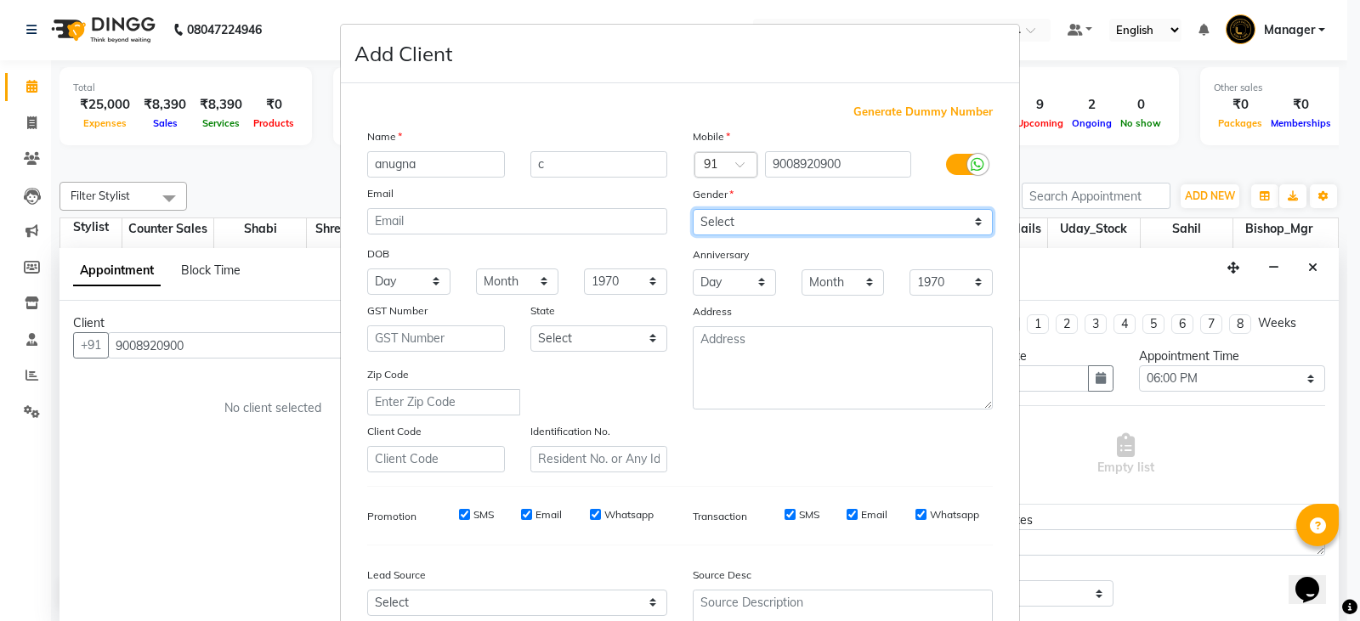
click at [750, 213] on select "Select [DEMOGRAPHIC_DATA] [DEMOGRAPHIC_DATA] Other Prefer Not To Say" at bounding box center [843, 222] width 300 height 26
click at [693, 209] on select "Select [DEMOGRAPHIC_DATA] [DEMOGRAPHIC_DATA] Other Prefer Not To Say" at bounding box center [843, 222] width 300 height 26
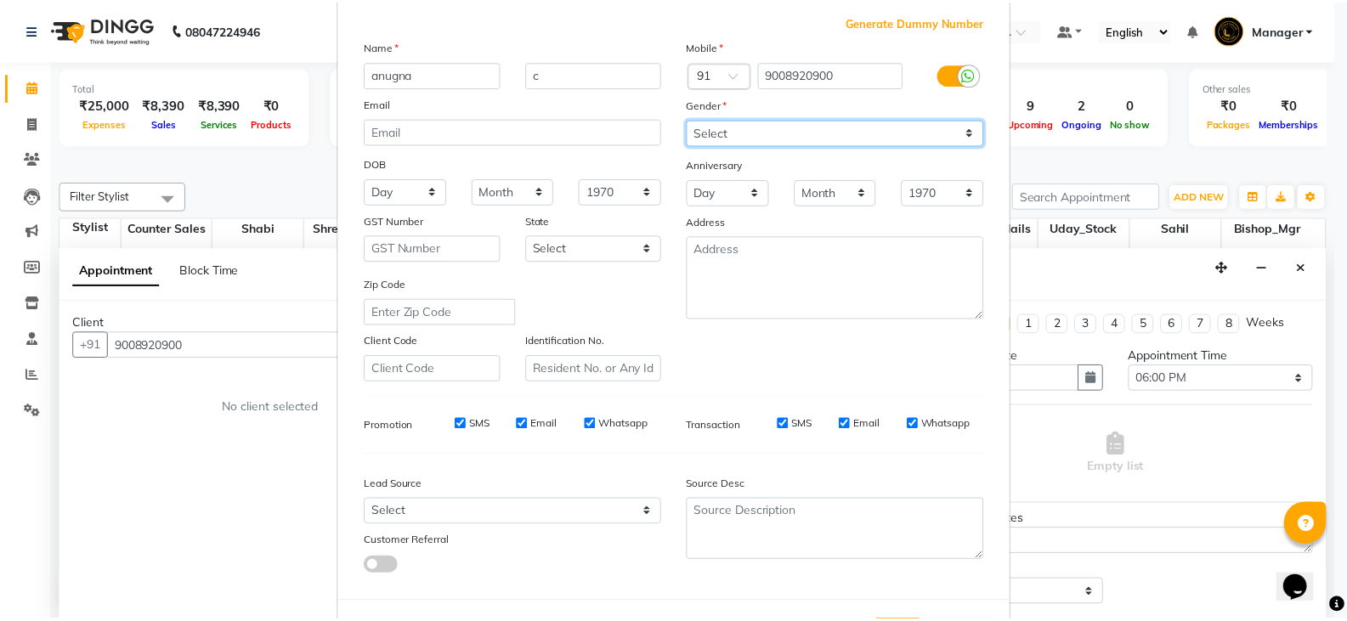
scroll to position [163, 0]
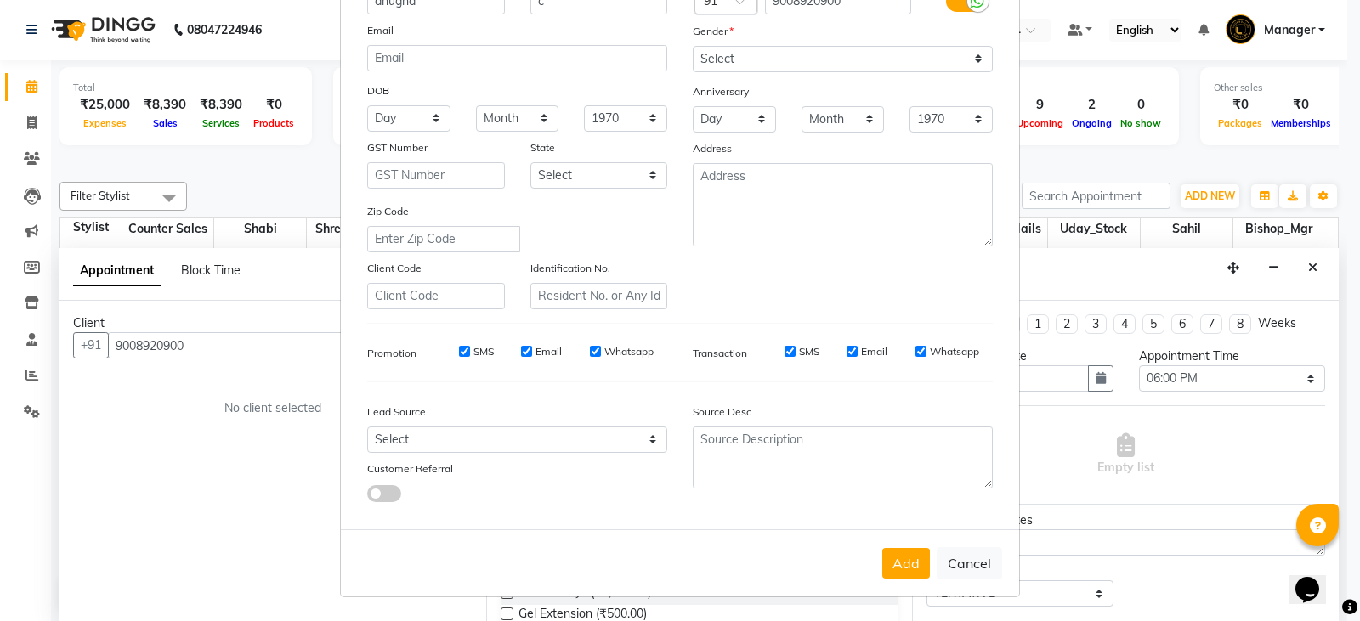
click at [898, 560] on button "Add" at bounding box center [906, 563] width 48 height 31
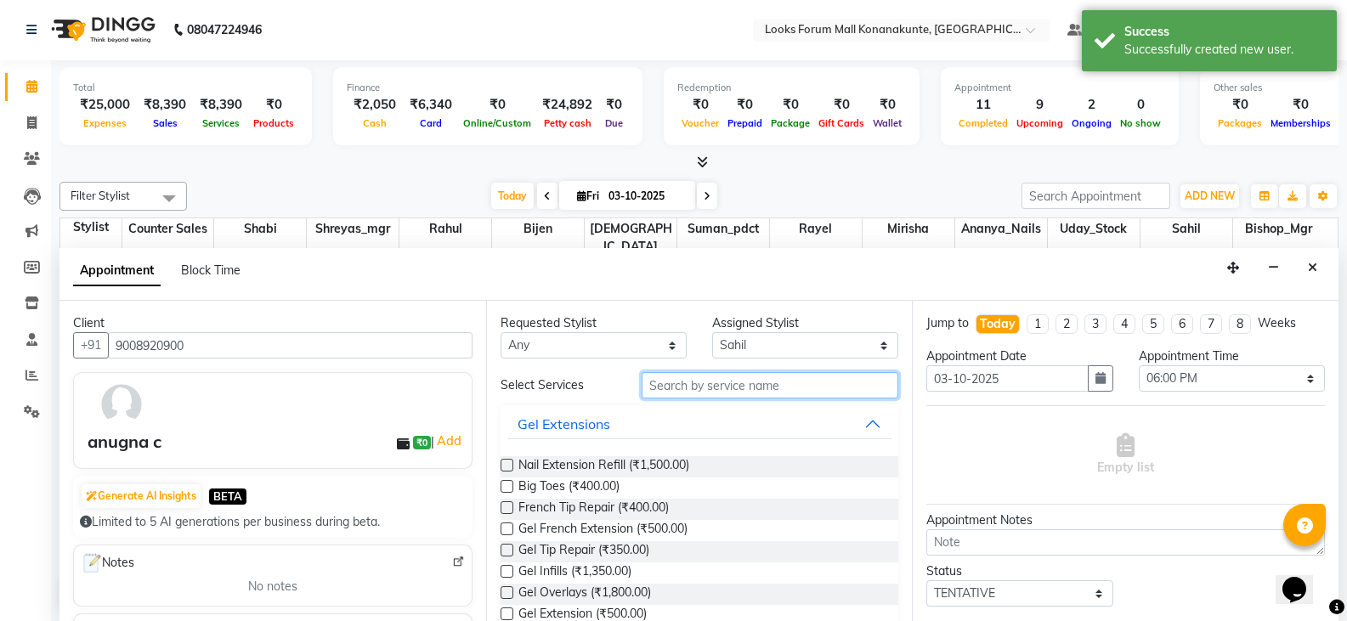
click at [727, 389] on input "text" at bounding box center [770, 385] width 257 height 26
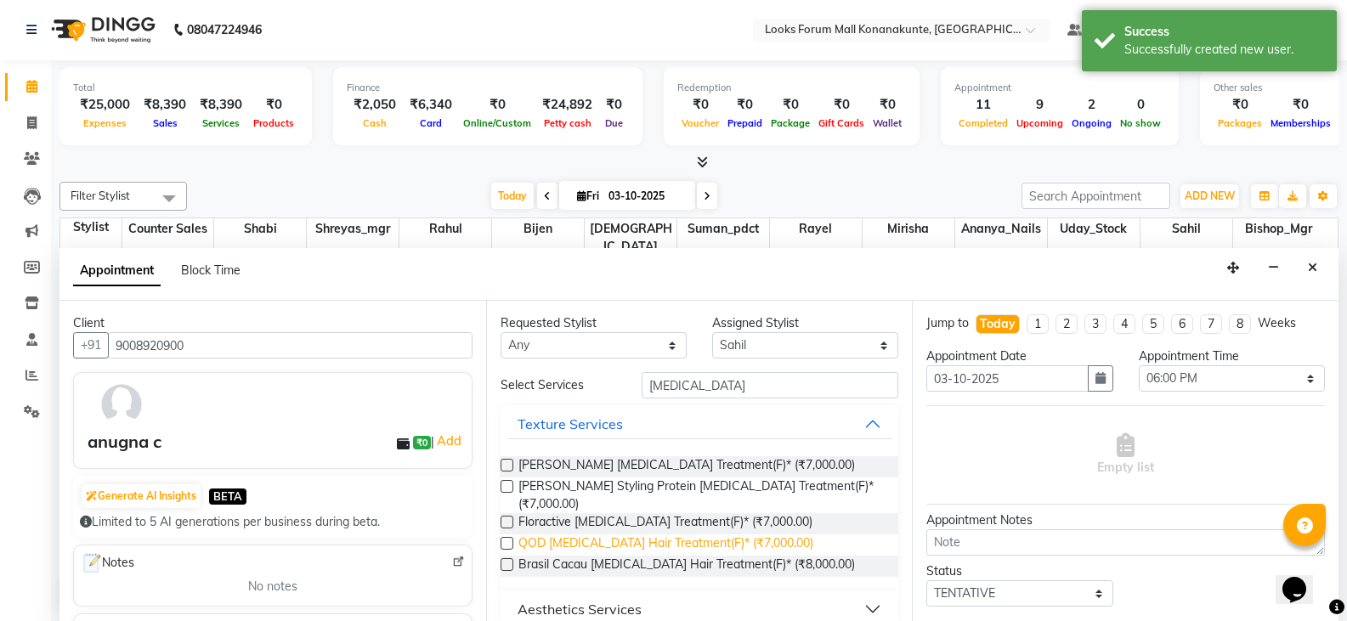
click at [571, 535] on span "QOD Botox Hair Treatment(F)* (₹7,000.00)" at bounding box center [665, 545] width 295 height 21
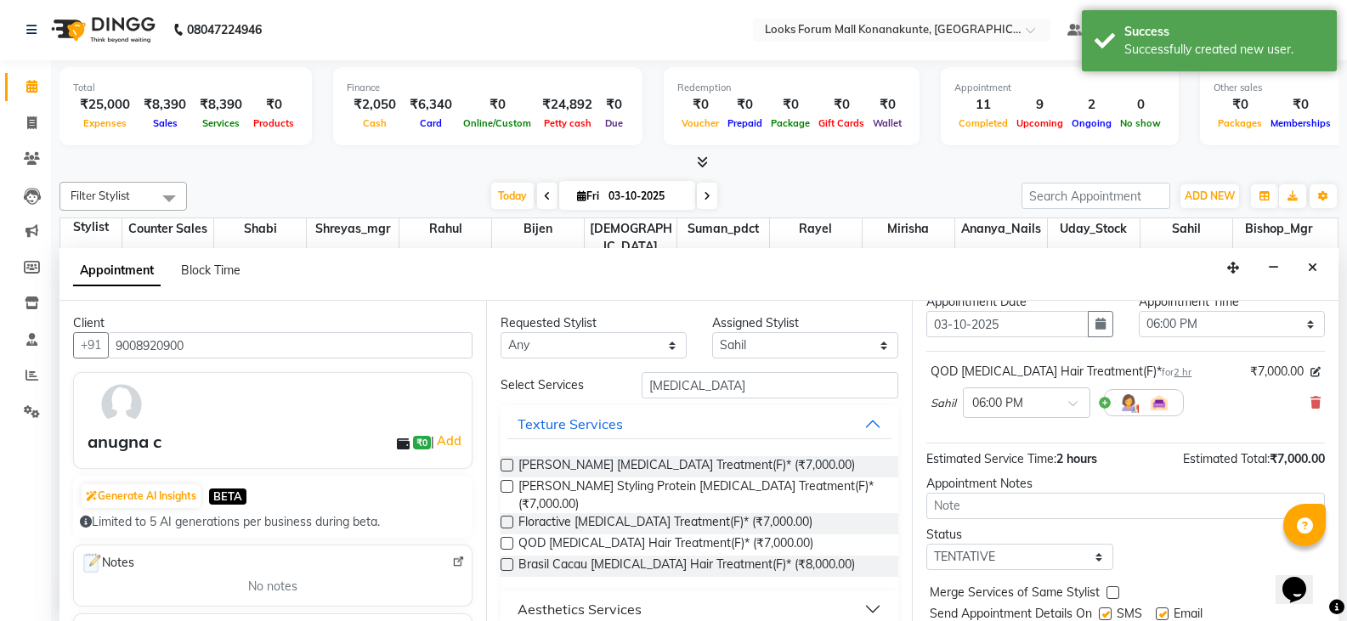
scroll to position [110, 0]
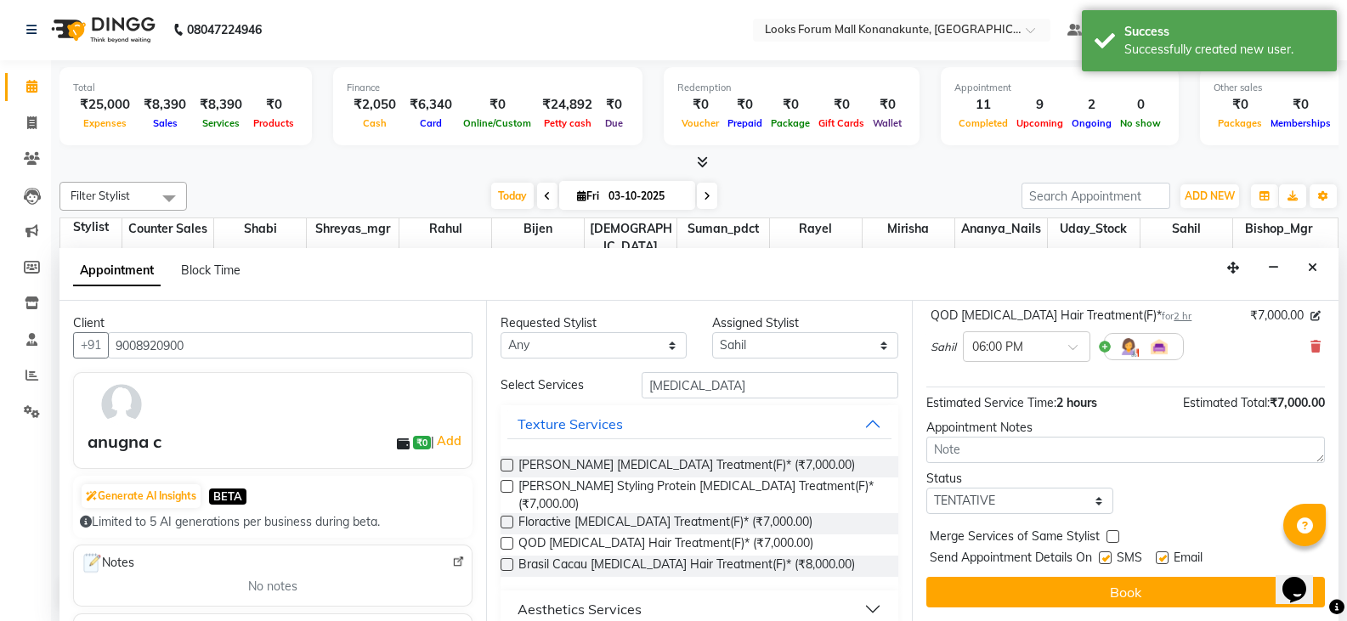
click at [1101, 586] on button "Book" at bounding box center [1125, 592] width 399 height 31
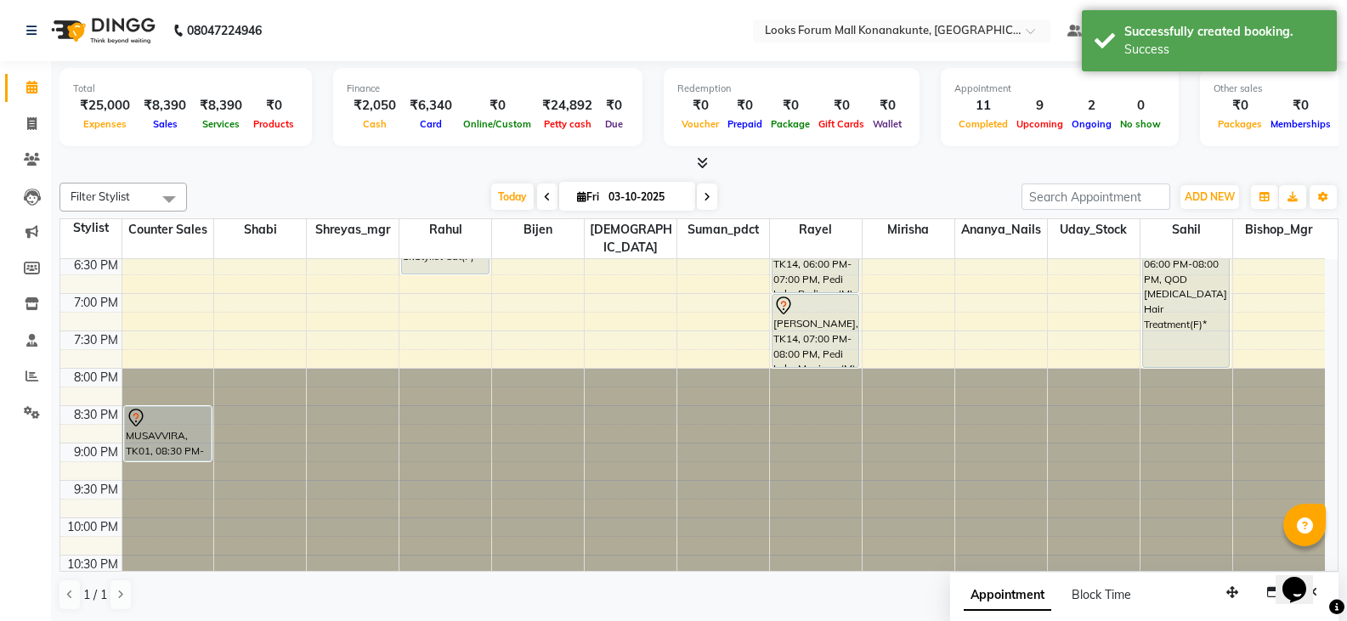
scroll to position [716, 0]
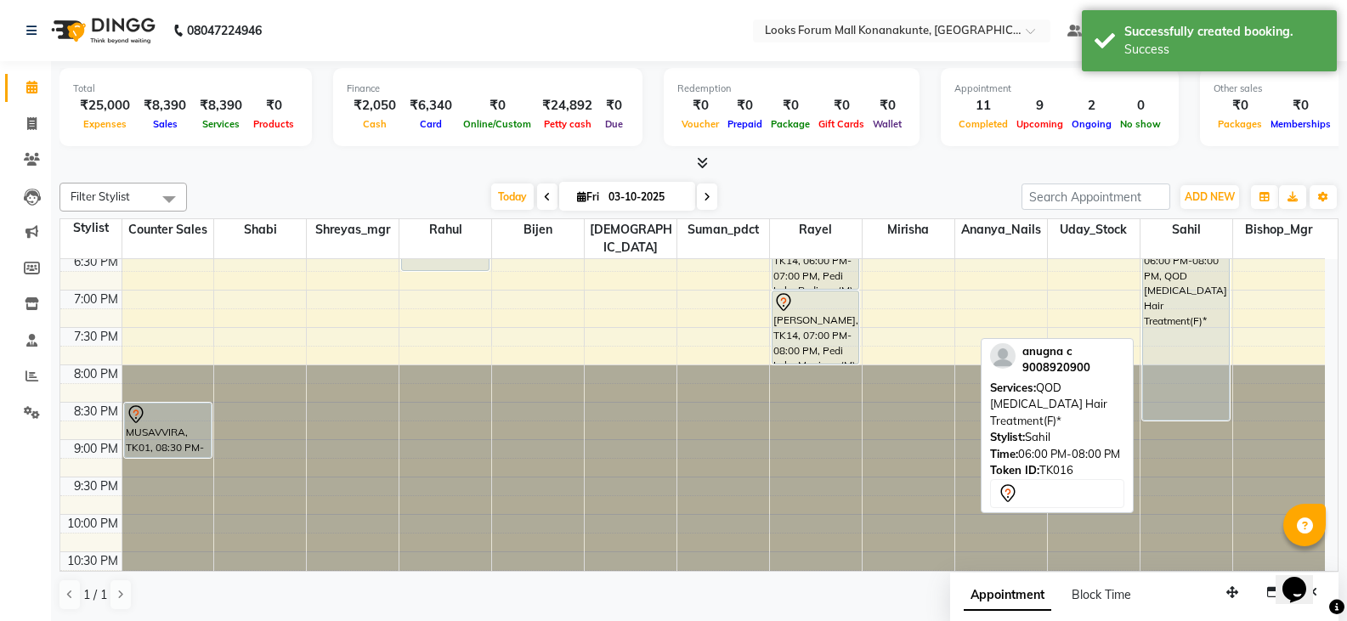
drag, startPoint x: 1187, startPoint y: 343, endPoint x: 1186, endPoint y: 385, distance: 42.5
click at [1186, 385] on div "Walkin Client Forum Mall BLR, TK05, 12:15 PM-01:15 PM, Stylist Cut(M),Shave Reg…" at bounding box center [1187, 66] width 92 height 1046
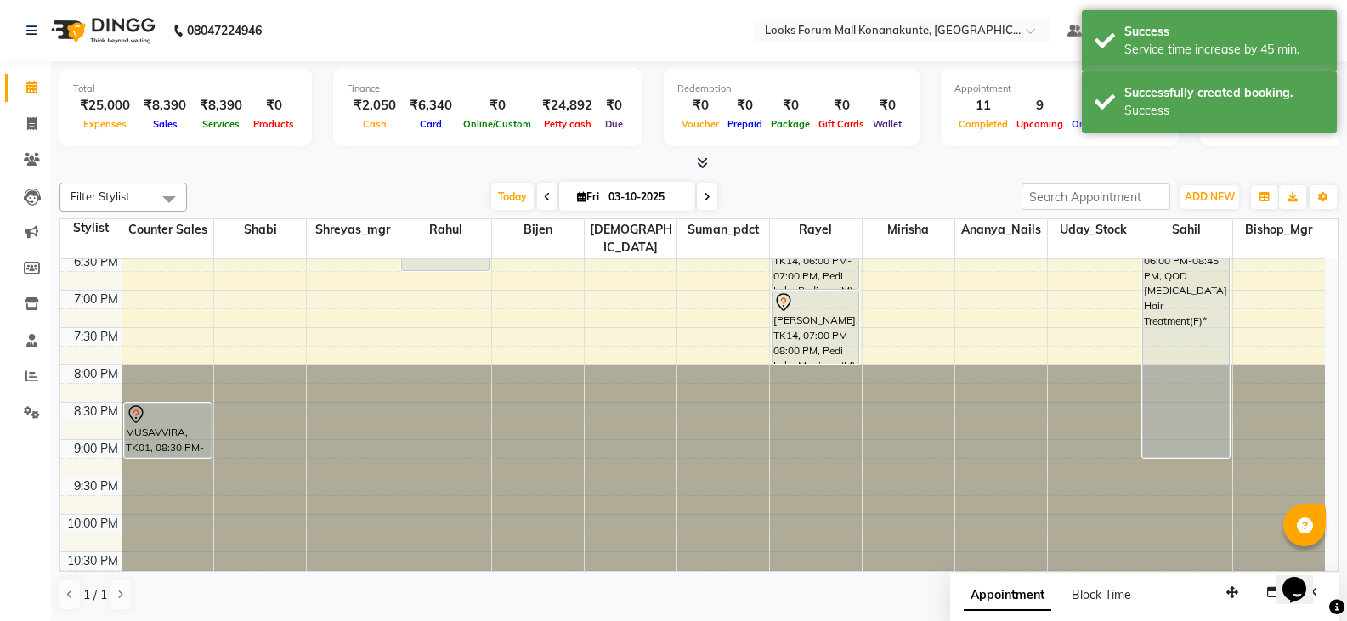
drag, startPoint x: 1192, startPoint y: 400, endPoint x: 1192, endPoint y: 424, distance: 23.8
click at [1192, 424] on div "Walkin Client Forum Mall BLR, TK05, 12:15 PM-01:15 PM, Stylist Cut(M),Shave Reg…" at bounding box center [1187, 66] width 92 height 1046
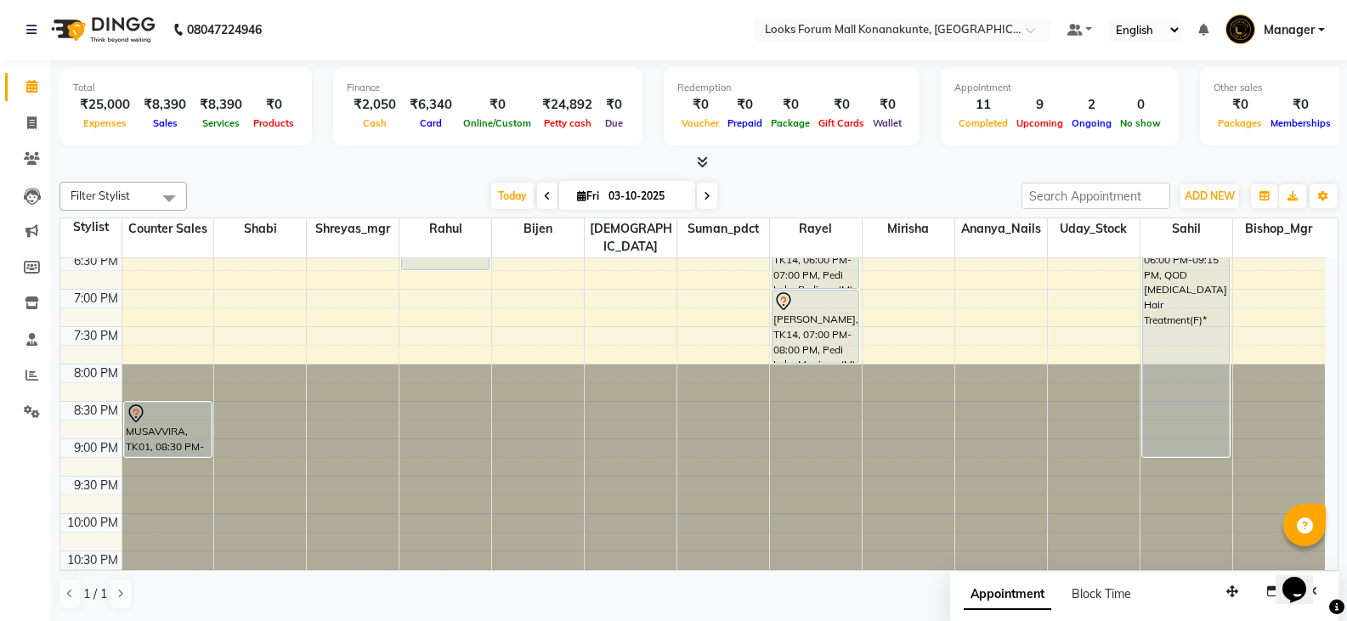
click at [706, 200] on icon at bounding box center [707, 196] width 7 height 10
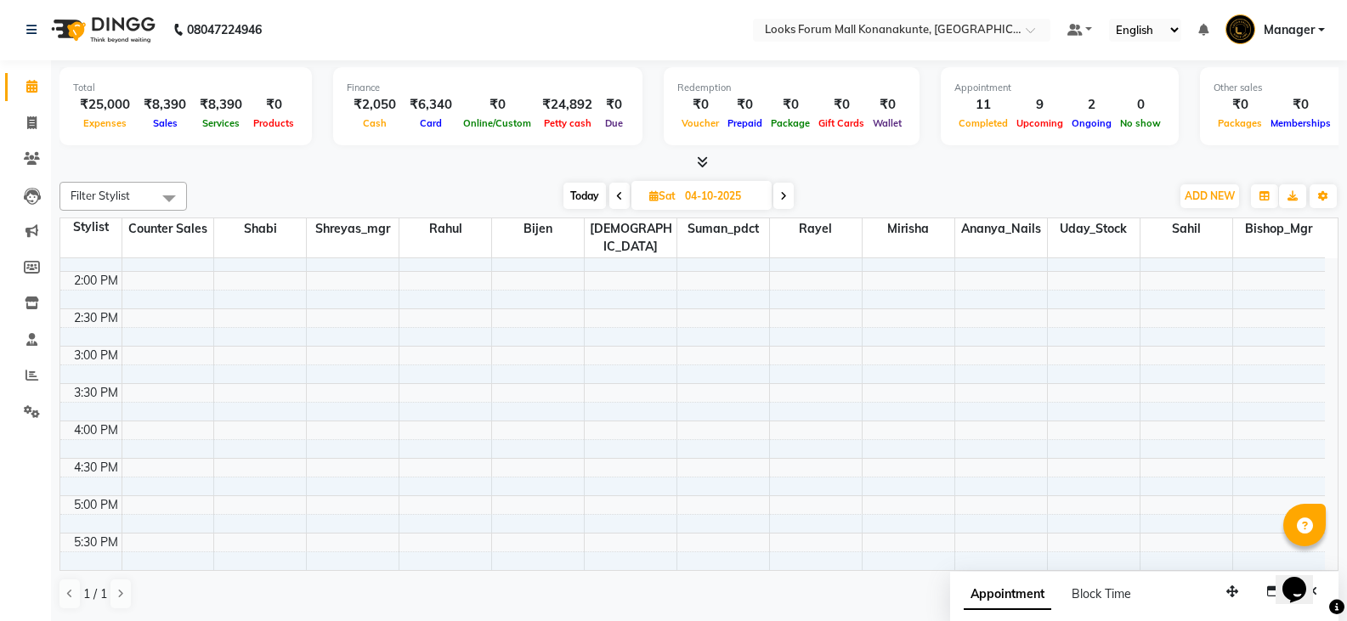
scroll to position [354, 0]
click at [180, 342] on div "9:00 AM 9:30 AM 10:00 AM 10:30 AM 11:00 AM 11:30 AM 12:00 PM 12:30 PM 1:00 PM 1…" at bounding box center [692, 427] width 1265 height 1046
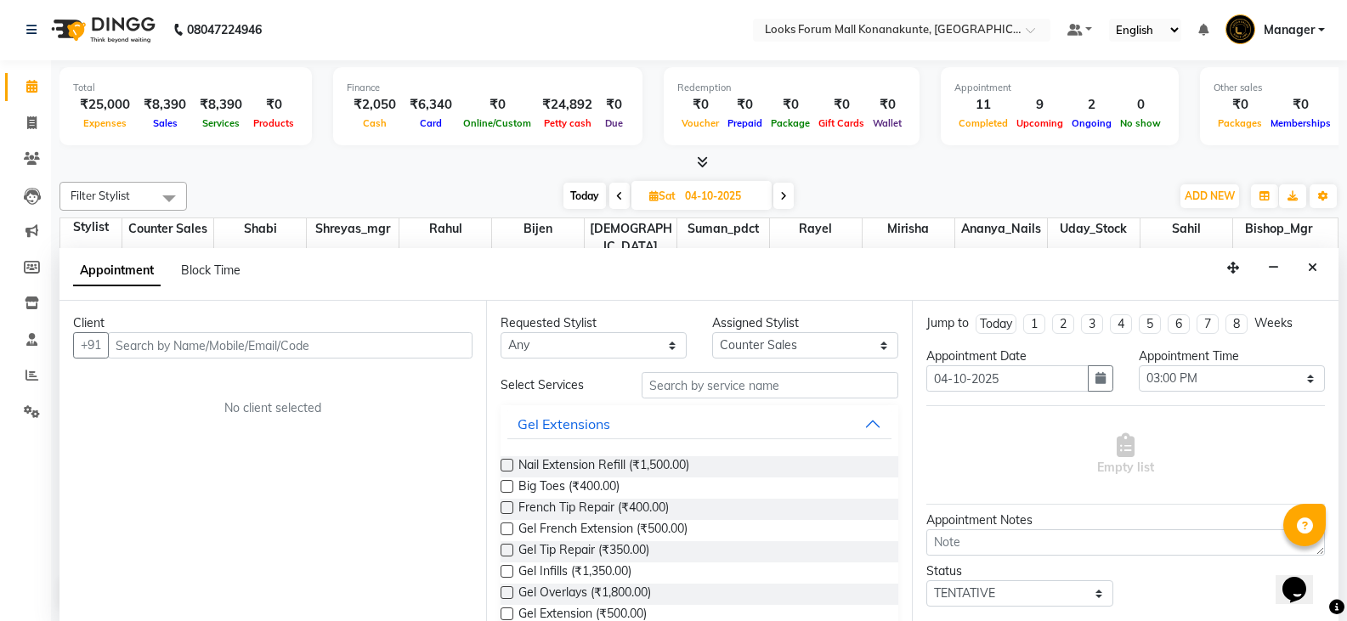
click at [303, 344] on input "text" at bounding box center [290, 345] width 365 height 26
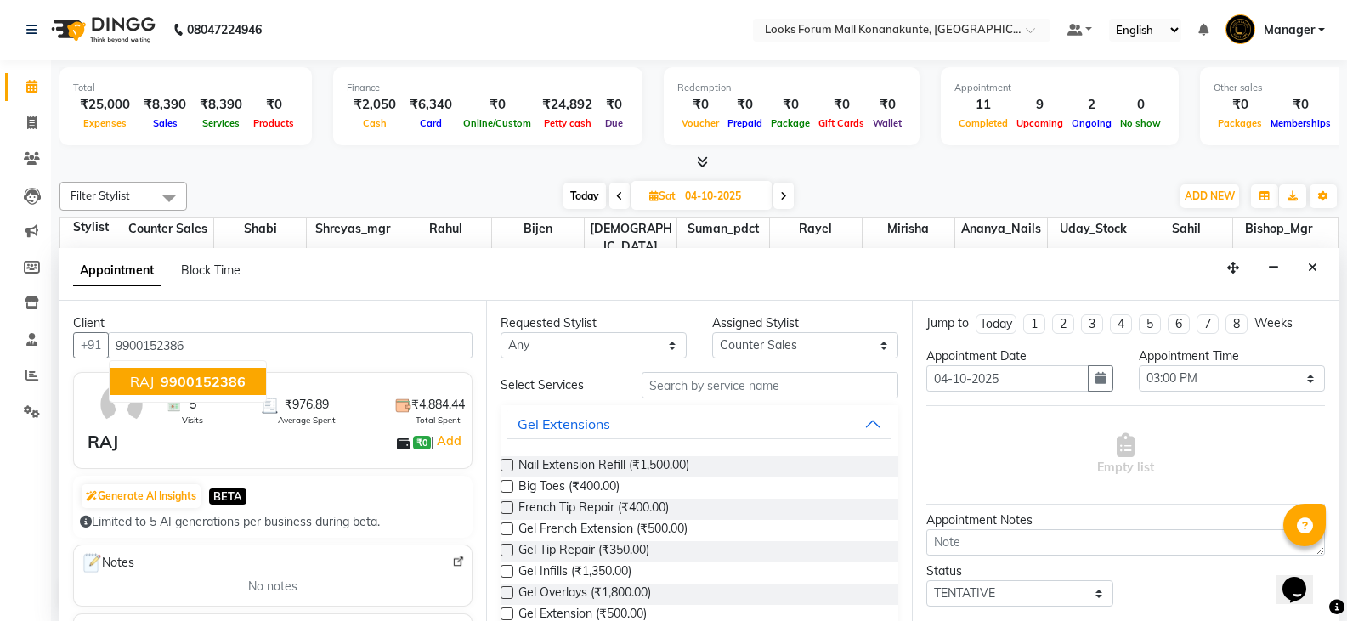
click at [219, 372] on button "RAJ 9900152386" at bounding box center [188, 381] width 156 height 27
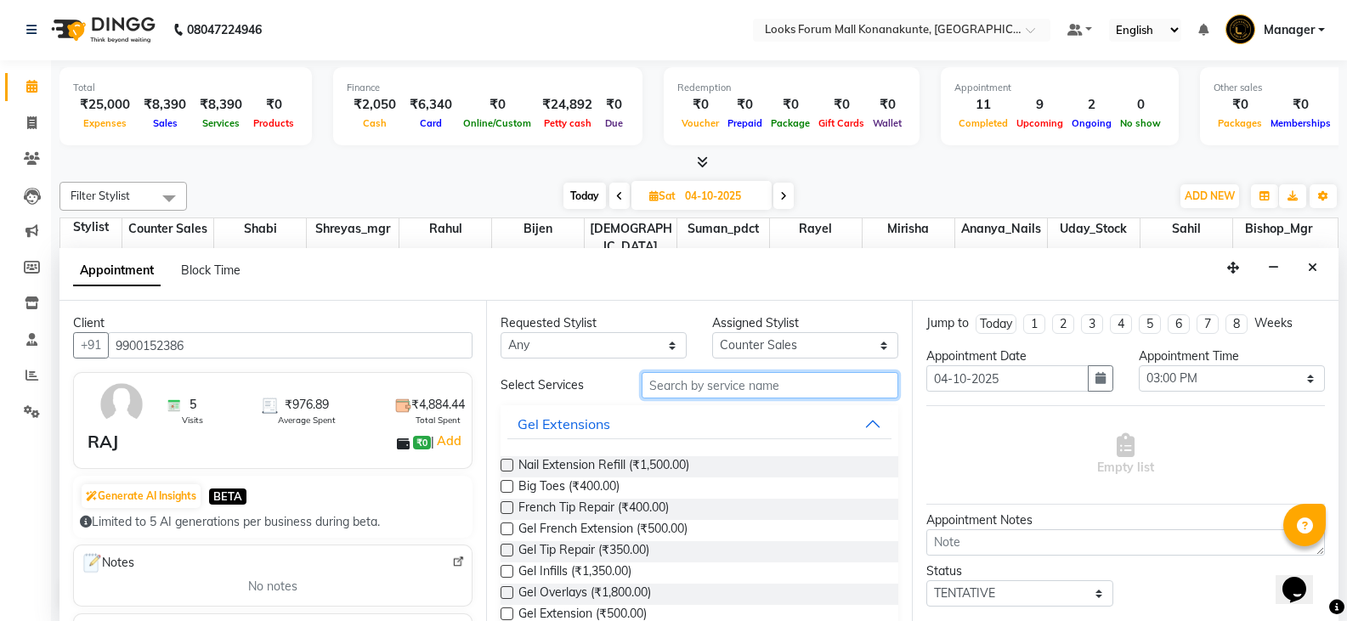
click at [709, 391] on input "text" at bounding box center [770, 385] width 257 height 26
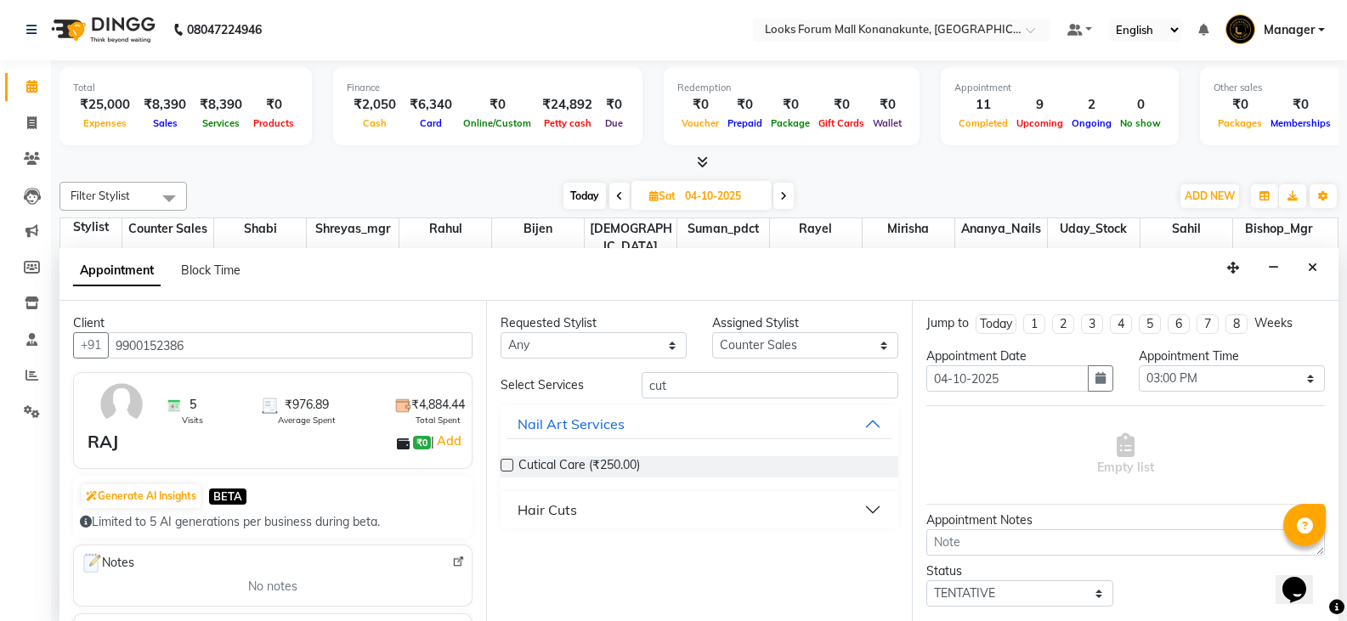
click at [692, 498] on button "Hair Cuts" at bounding box center [699, 510] width 385 height 31
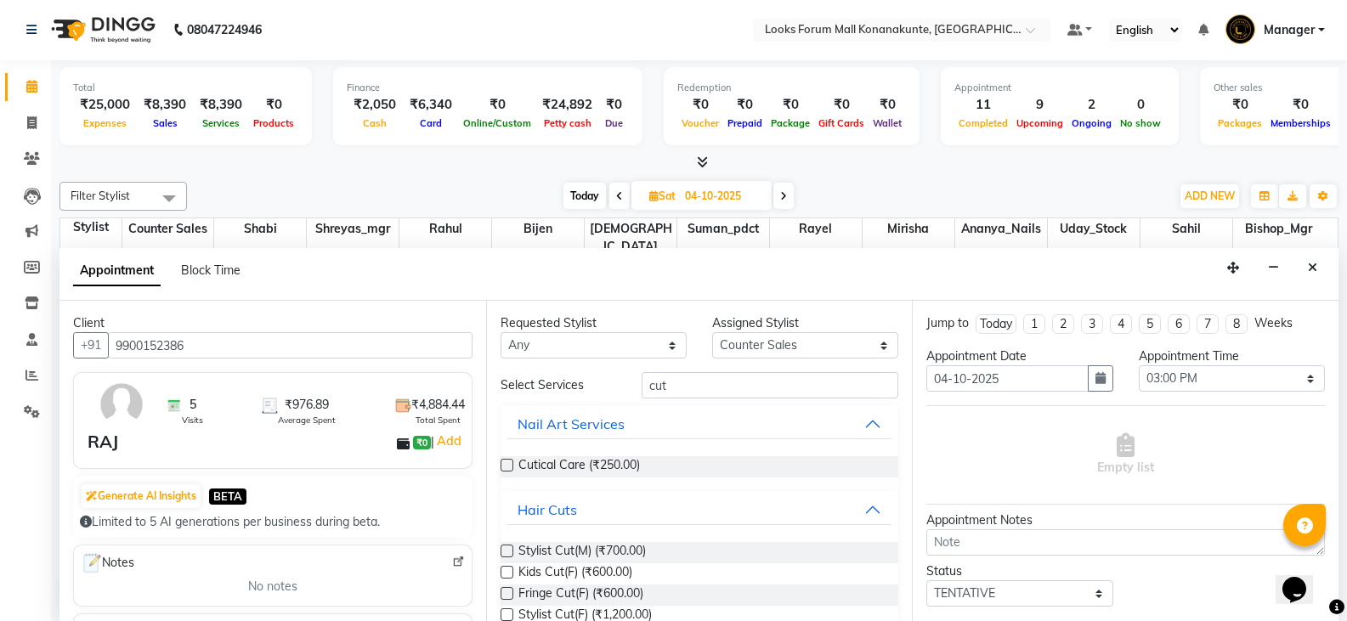
click at [670, 559] on div "Stylist Cut(M) (₹700.00)" at bounding box center [700, 552] width 399 height 21
click at [494, 543] on div "Requested Stylist Any Ananya_Nails Ashu Bijen Bishop_Mgr Counter Sales Mirisha …" at bounding box center [699, 461] width 427 height 320
click at [508, 549] on label at bounding box center [507, 551] width 13 height 13
click at [508, 549] on input "checkbox" at bounding box center [506, 552] width 11 height 11
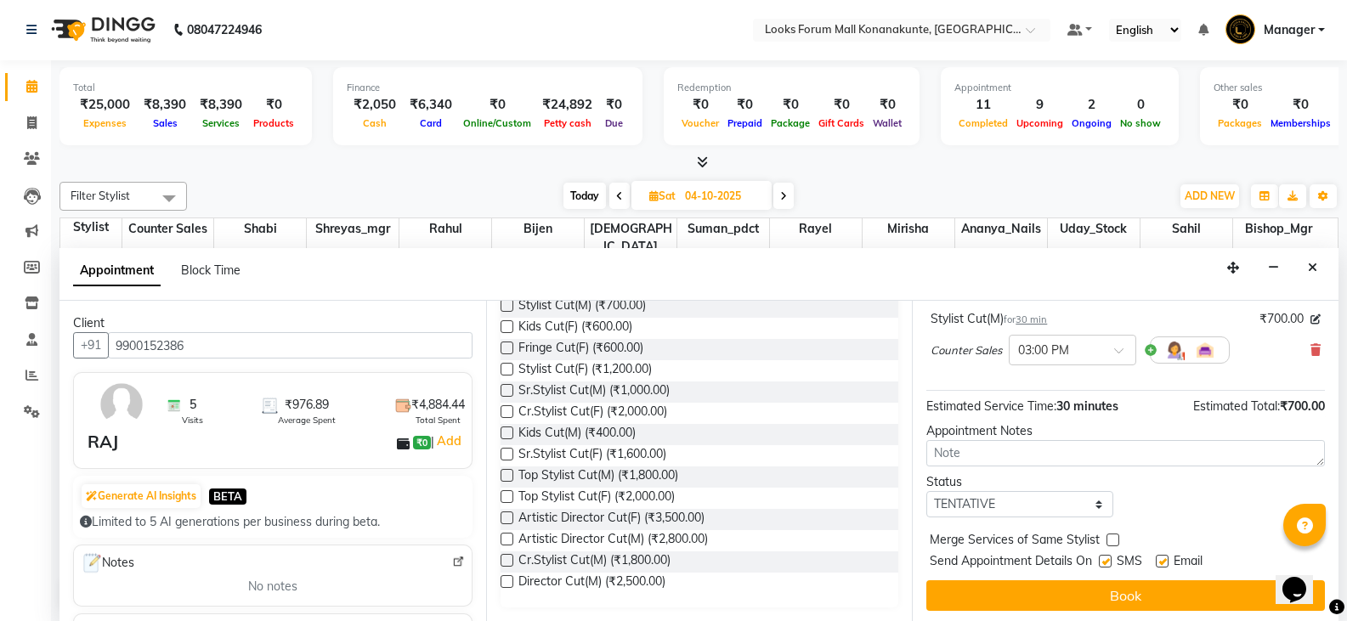
scroll to position [110, 0]
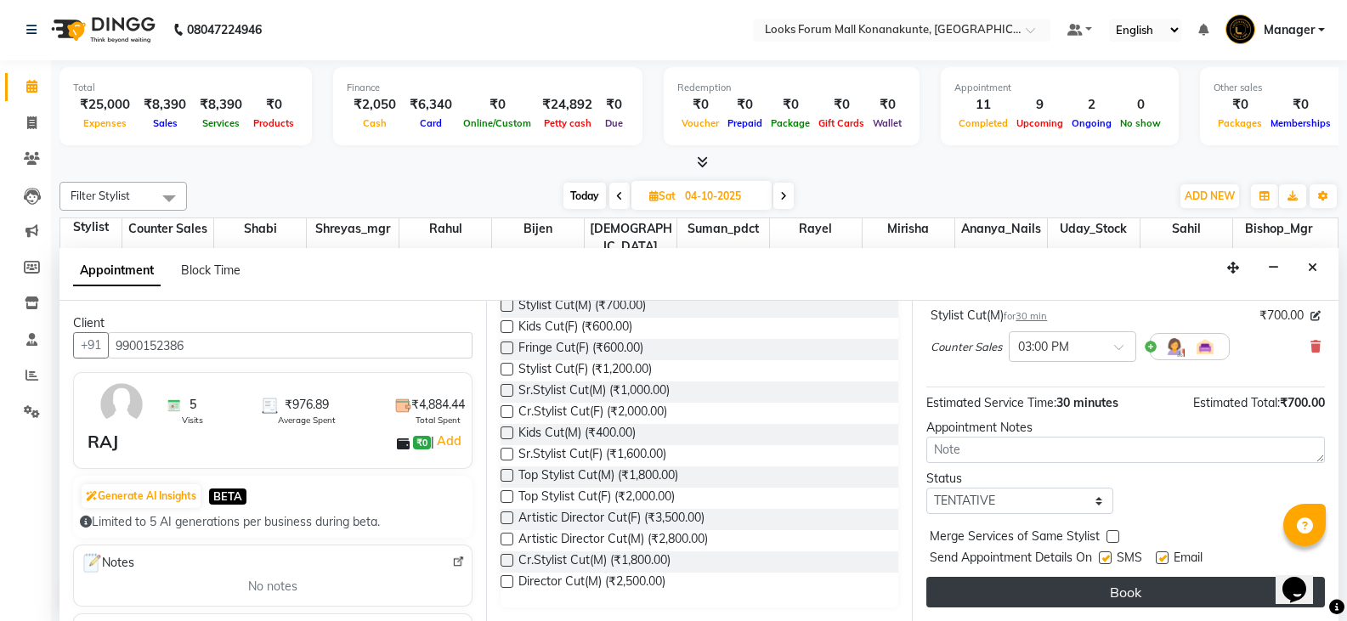
click at [1178, 593] on button "Book" at bounding box center [1125, 592] width 399 height 31
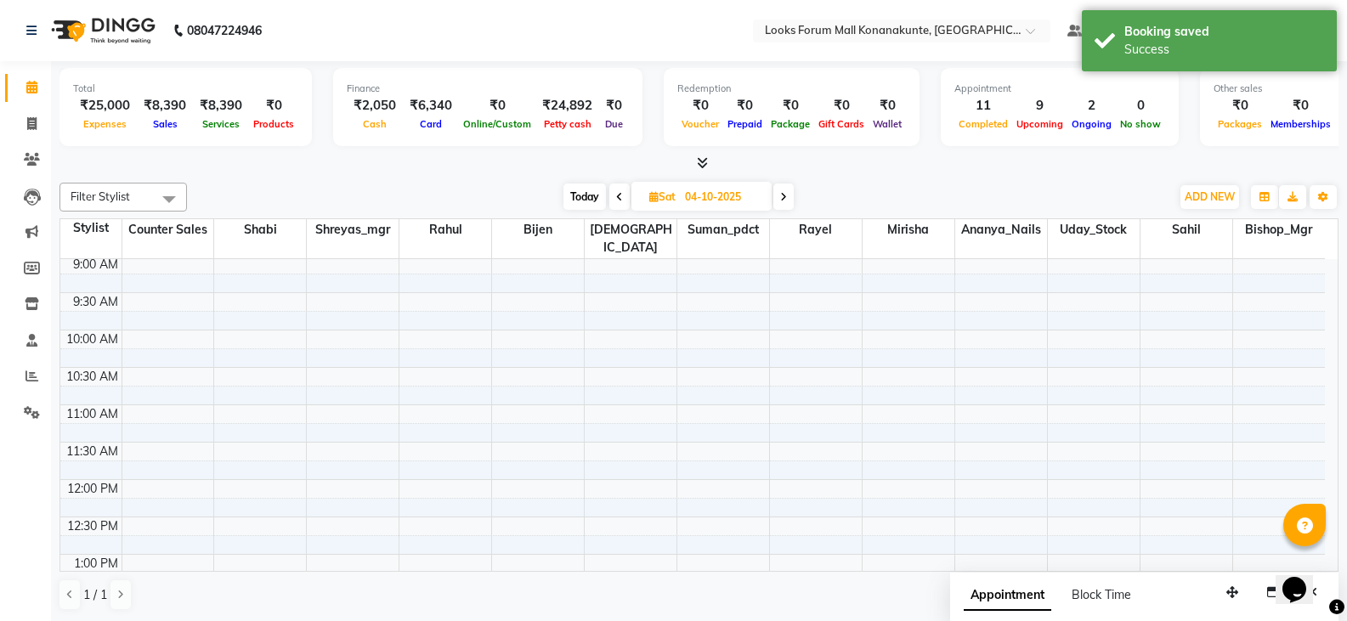
scroll to position [0, 0]
click at [622, 202] on span at bounding box center [619, 197] width 20 height 26
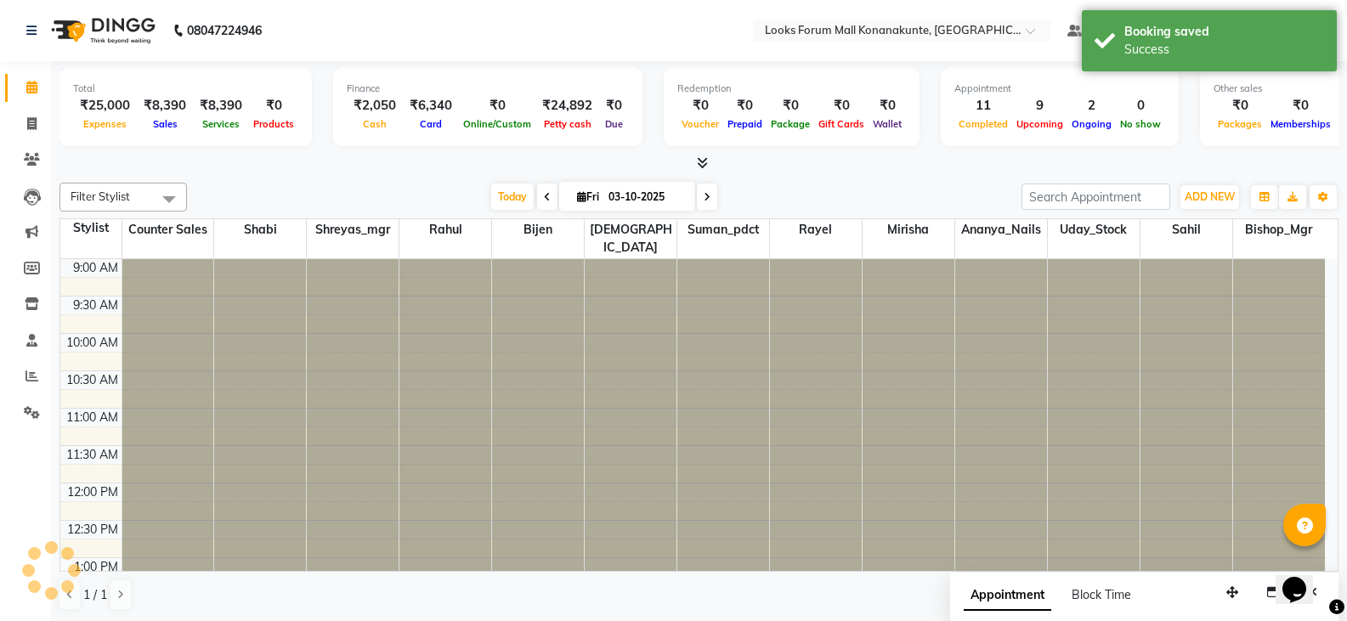
scroll to position [524, 0]
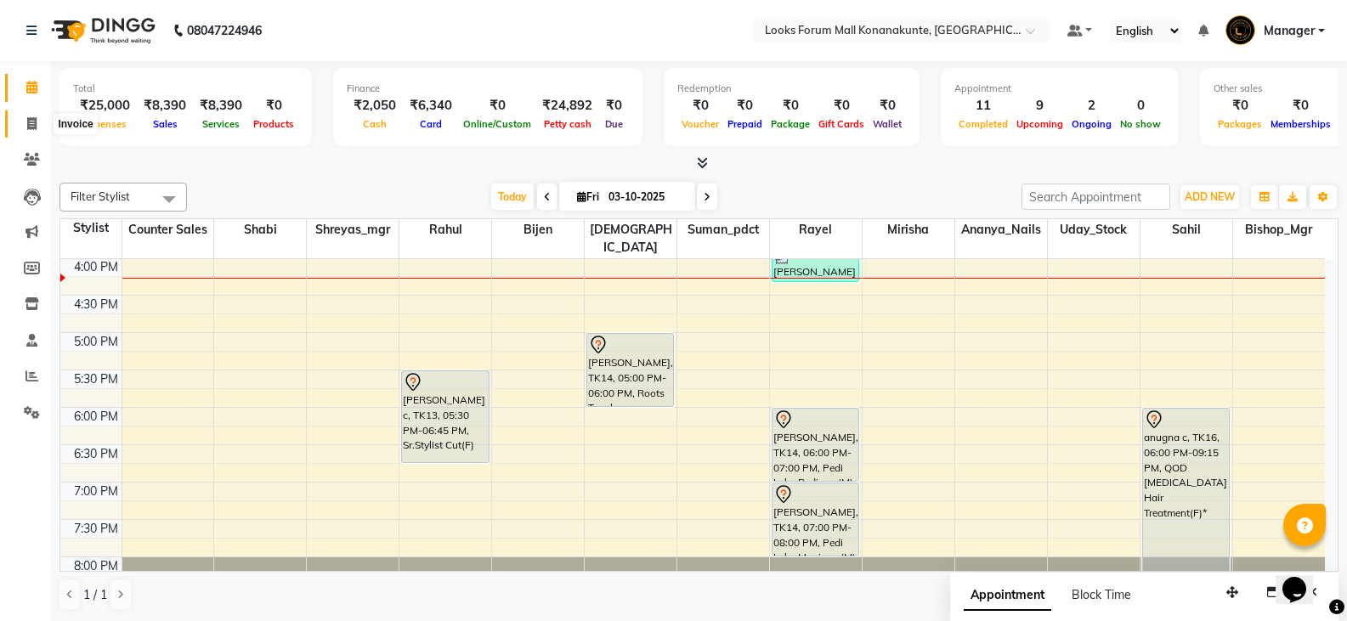
click at [24, 122] on span at bounding box center [32, 125] width 30 height 20
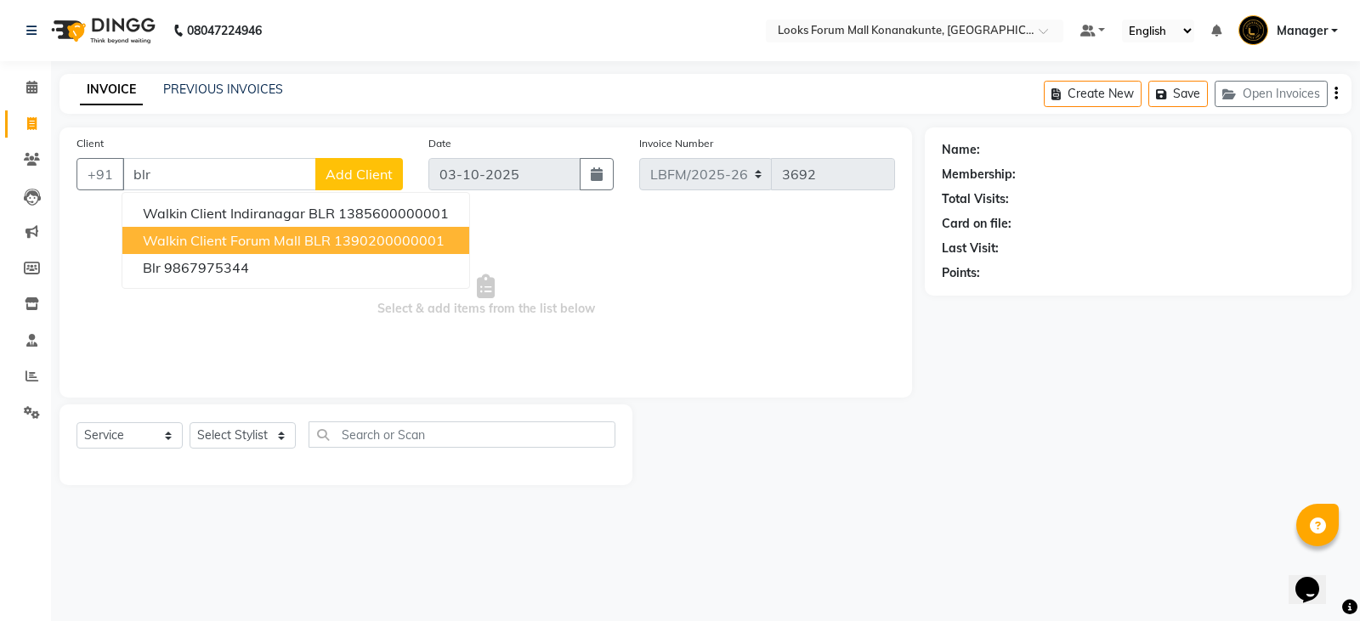
click at [246, 241] on span "Walkin Client Forum Mall BLR" at bounding box center [237, 240] width 188 height 17
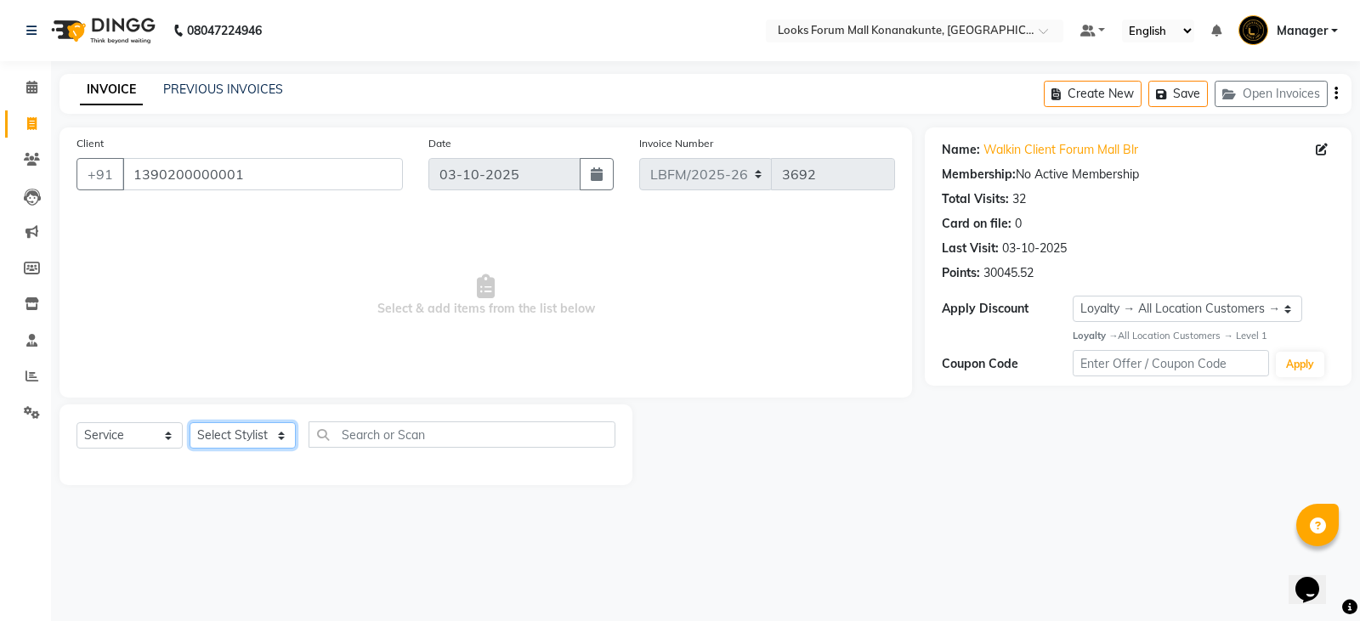
click at [246, 443] on select "Select Stylist Ananya_Nails [PERSON_NAME] Bijen Bishop_Mgr Counter Sales Manage…" at bounding box center [243, 435] width 106 height 26
click at [190, 422] on select "Select Stylist Ananya_Nails [PERSON_NAME] Bijen Bishop_Mgr Counter Sales Manage…" at bounding box center [243, 435] width 106 height 26
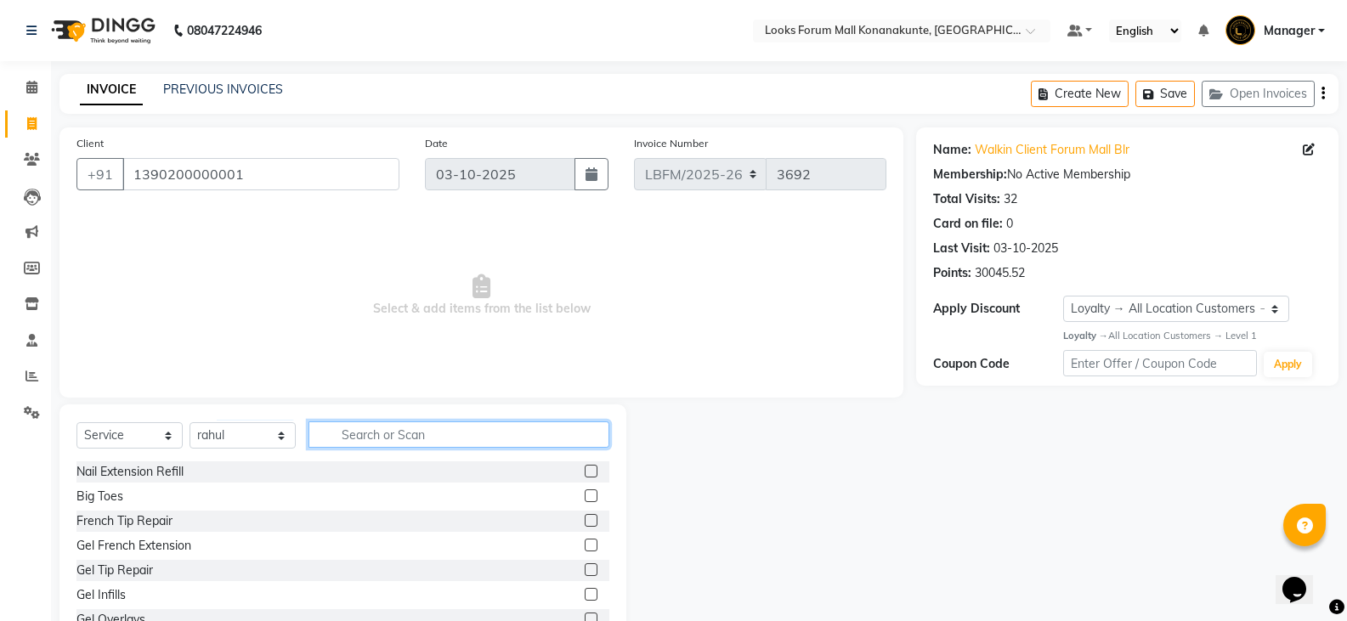
click at [476, 439] on input "text" at bounding box center [459, 435] width 301 height 26
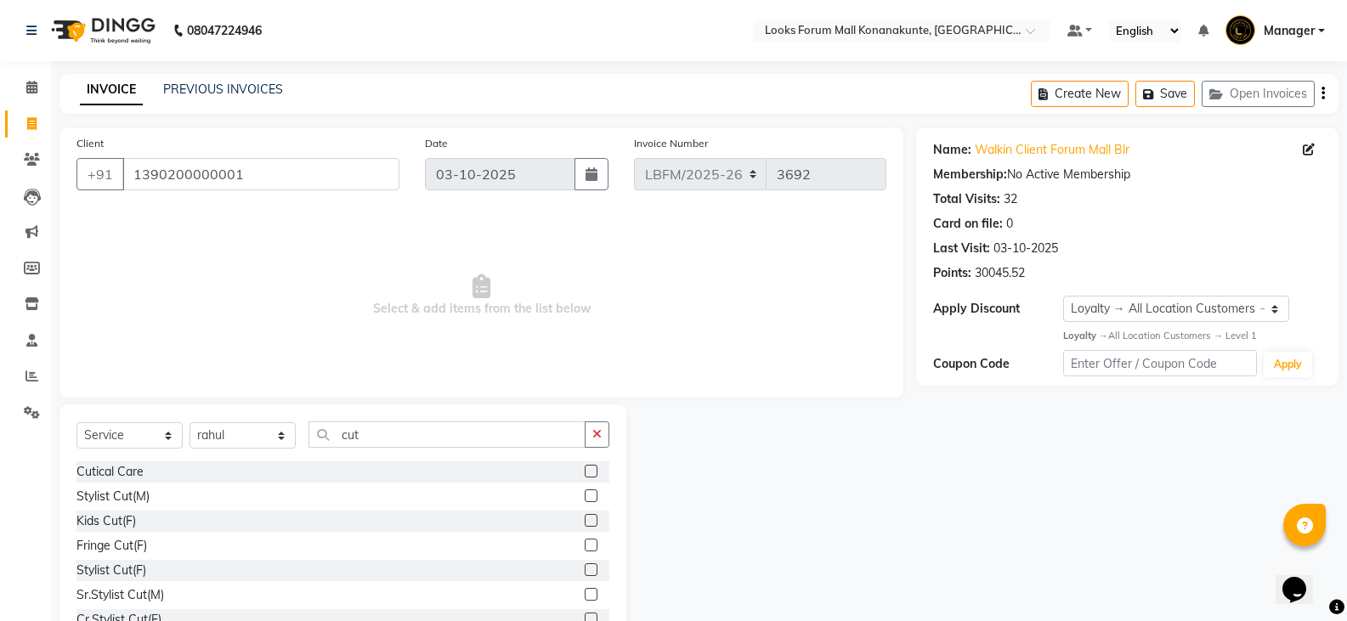
click at [585, 495] on label at bounding box center [591, 496] width 13 height 13
click at [585, 495] on input "checkbox" at bounding box center [590, 496] width 11 height 11
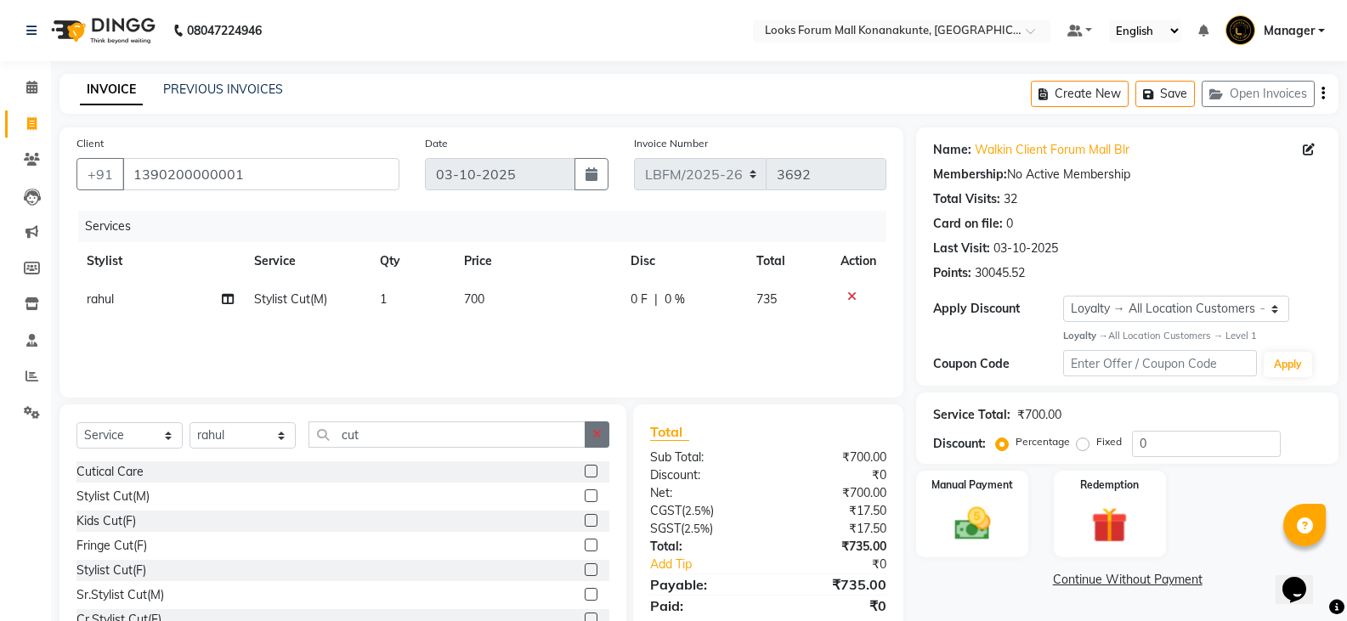
click at [605, 431] on button "button" at bounding box center [597, 435] width 25 height 26
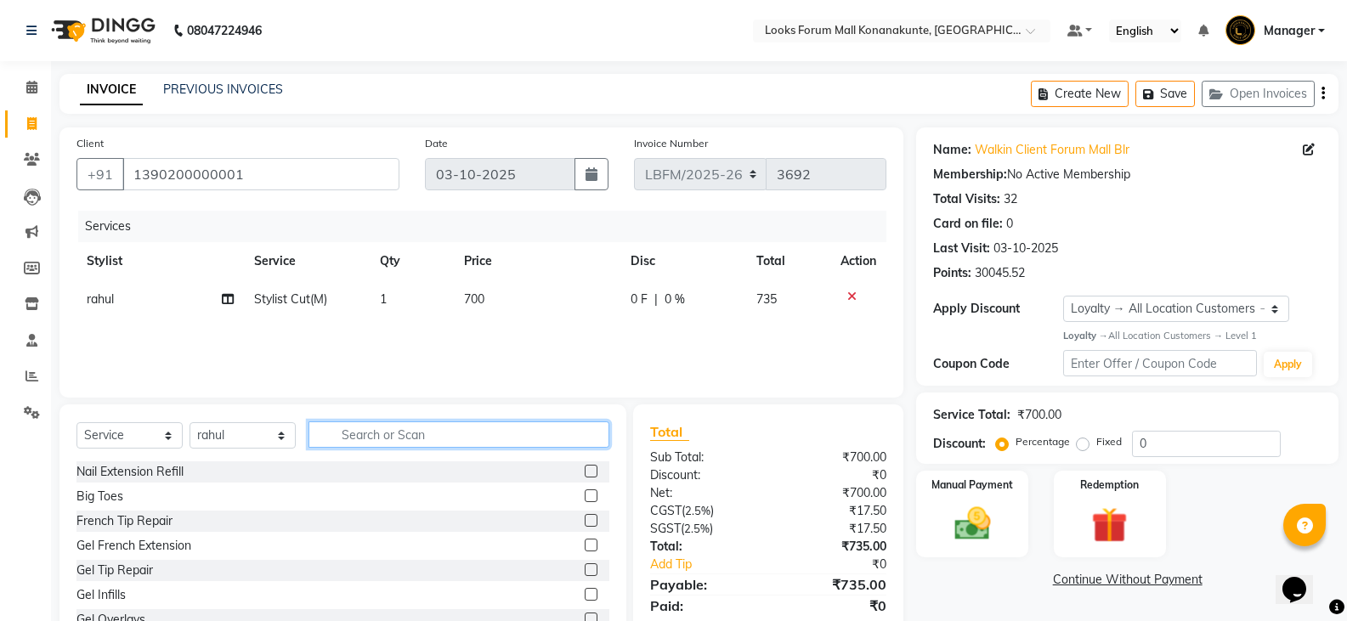
click at [581, 432] on input "text" at bounding box center [459, 435] width 301 height 26
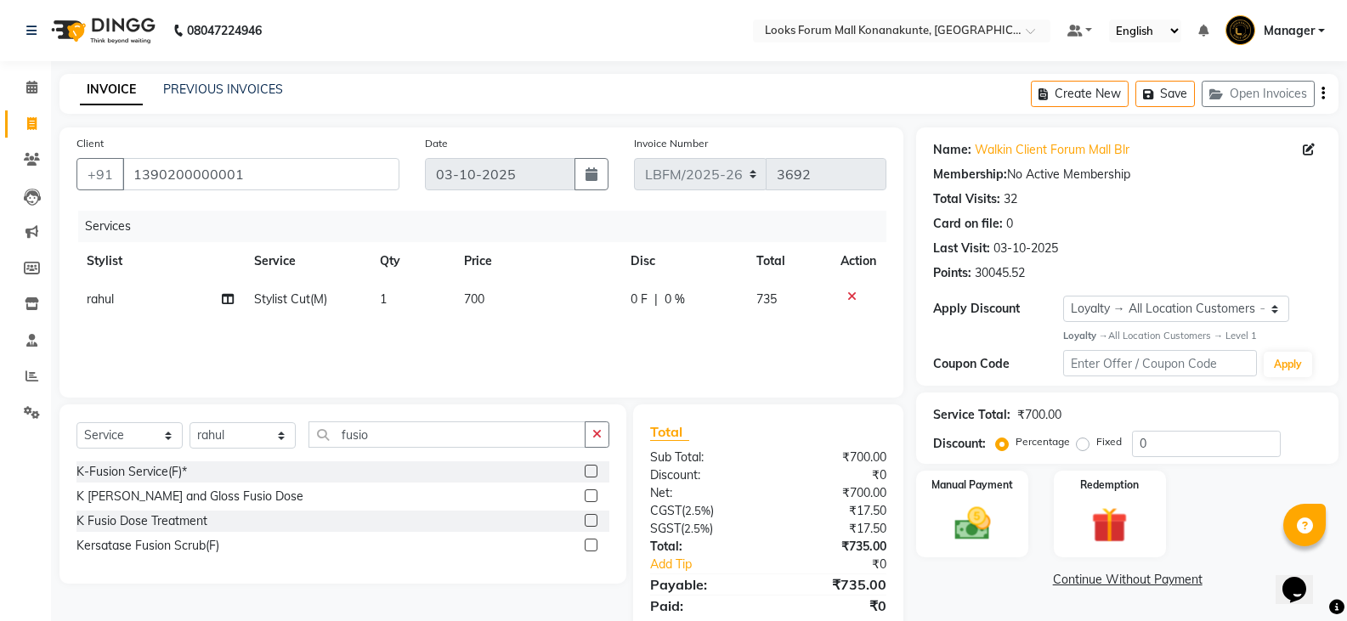
click at [592, 544] on label at bounding box center [591, 545] width 13 height 13
click at [592, 544] on input "checkbox" at bounding box center [590, 546] width 11 height 11
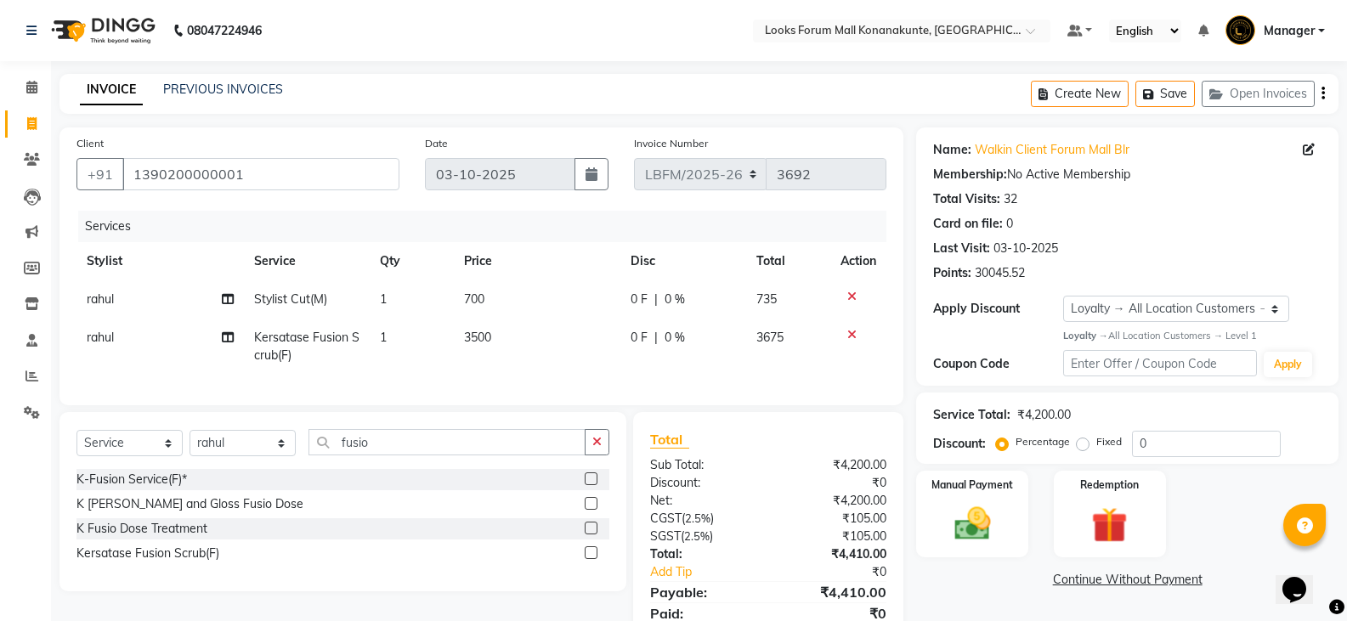
click at [493, 332] on td "3500" at bounding box center [537, 347] width 167 height 56
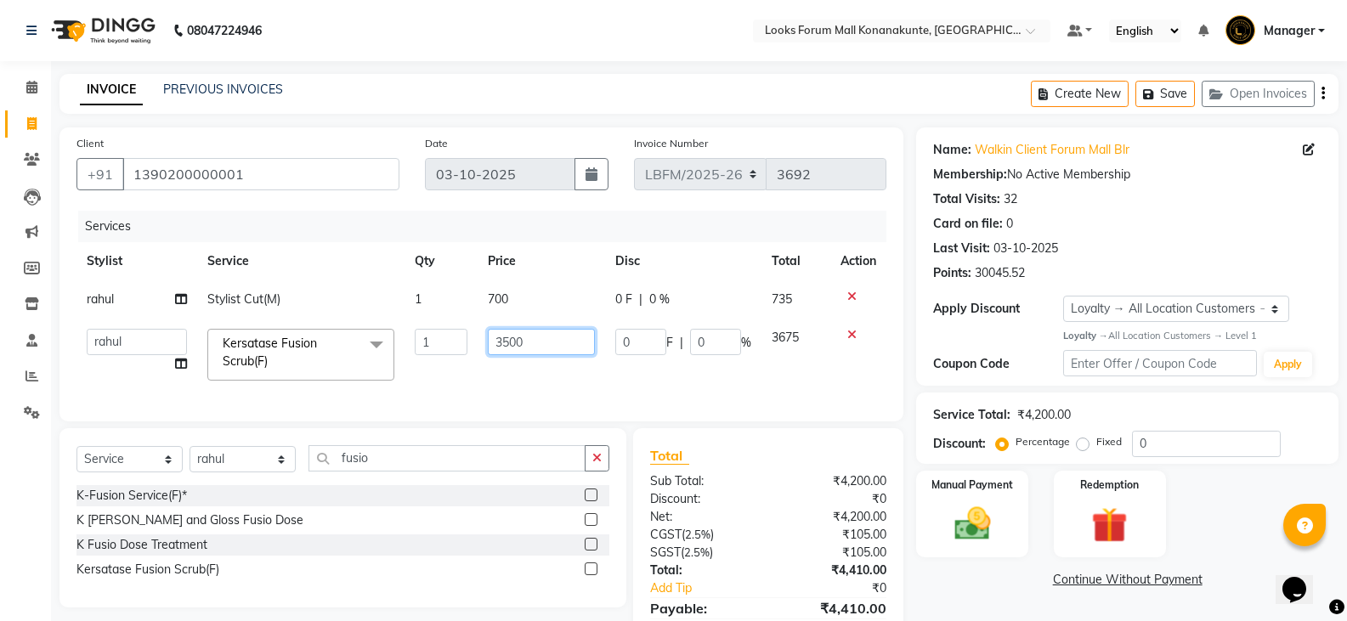
click at [521, 337] on input "3500" at bounding box center [541, 342] width 106 height 26
click at [495, 299] on td "700" at bounding box center [541, 299] width 127 height 38
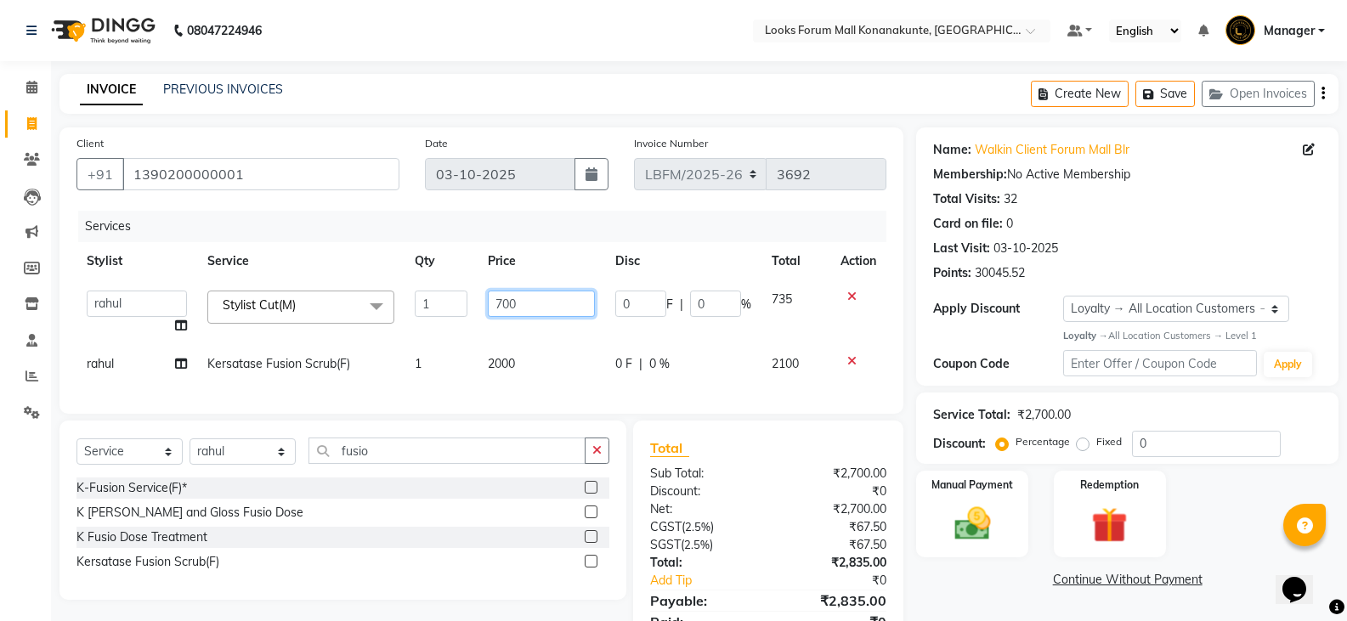
click at [500, 300] on input "700" at bounding box center [541, 304] width 106 height 26
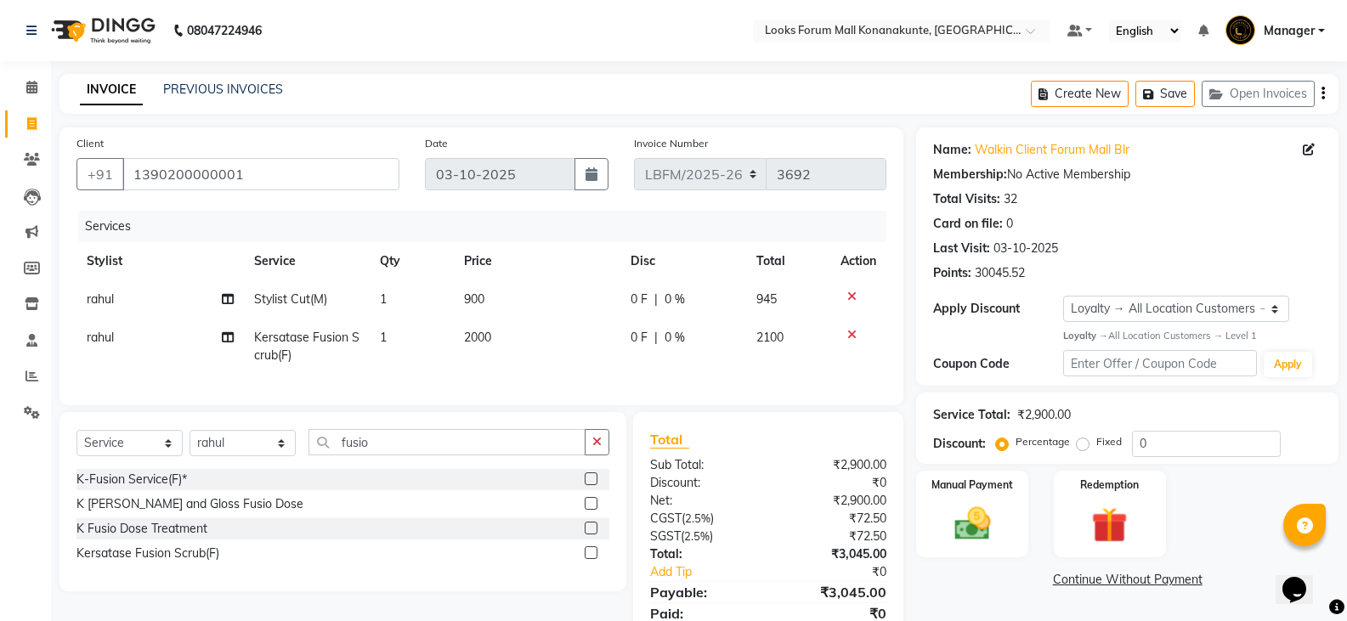
click at [518, 377] on div "Services Stylist Service Qty Price Disc Total Action rahul Stylist Cut(M) 1 900…" at bounding box center [481, 300] width 810 height 178
click at [320, 178] on input "1390200000001" at bounding box center [260, 174] width 277 height 32
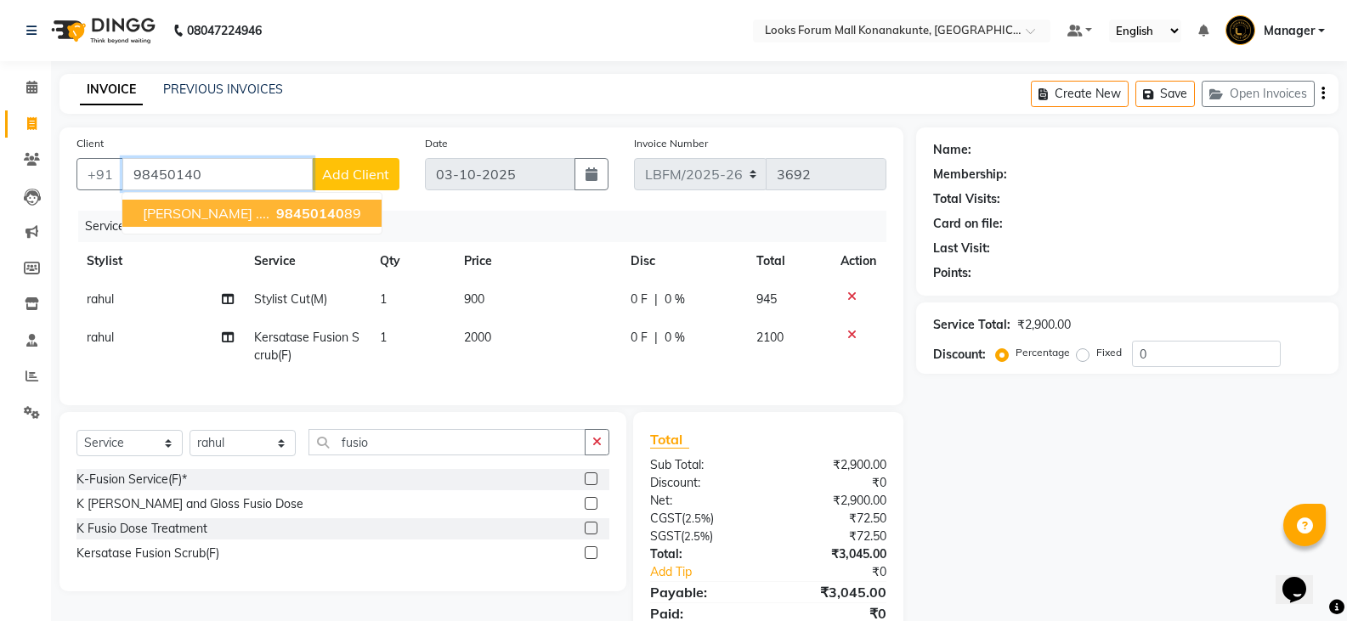
click at [276, 218] on span "98450140" at bounding box center [310, 213] width 68 height 17
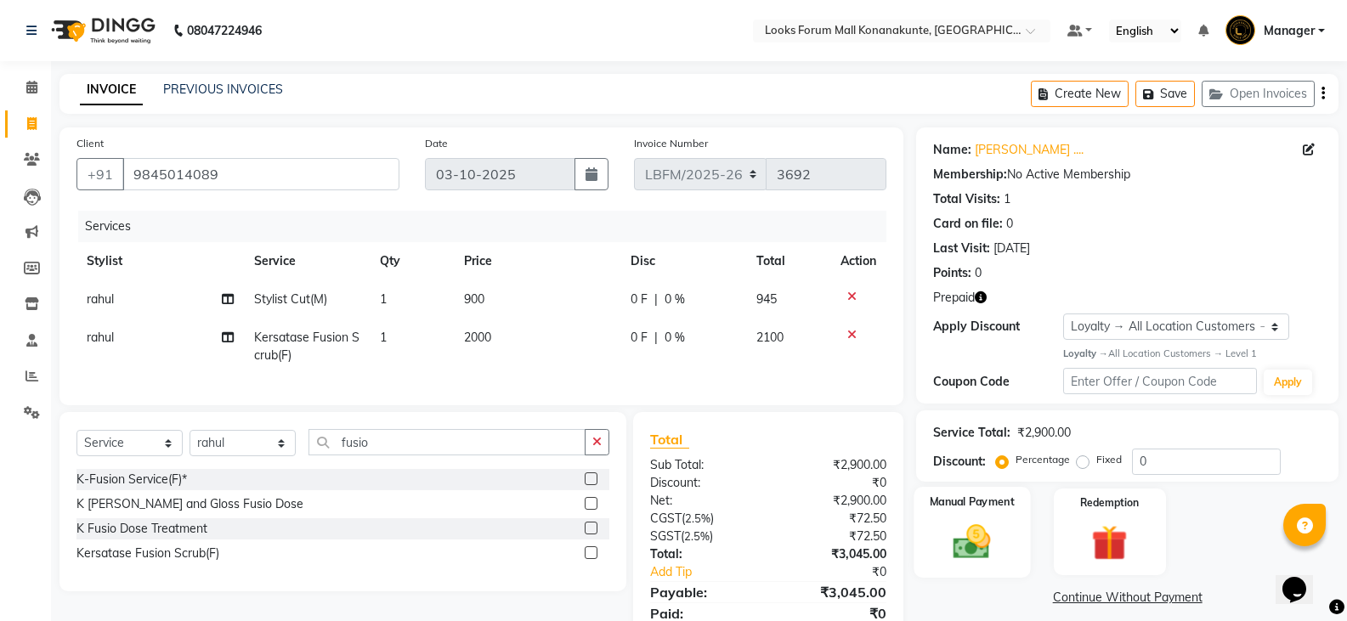
click at [951, 552] on img at bounding box center [972, 541] width 60 height 43
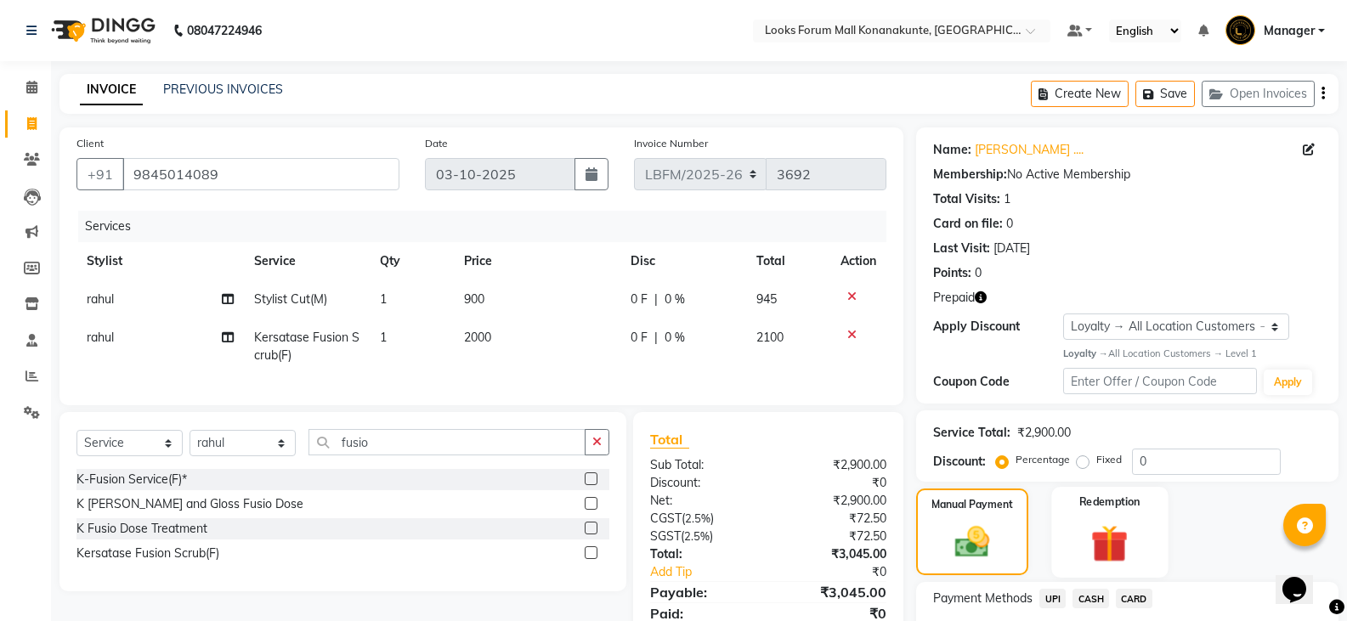
click at [1113, 520] on img at bounding box center [1109, 543] width 60 height 47
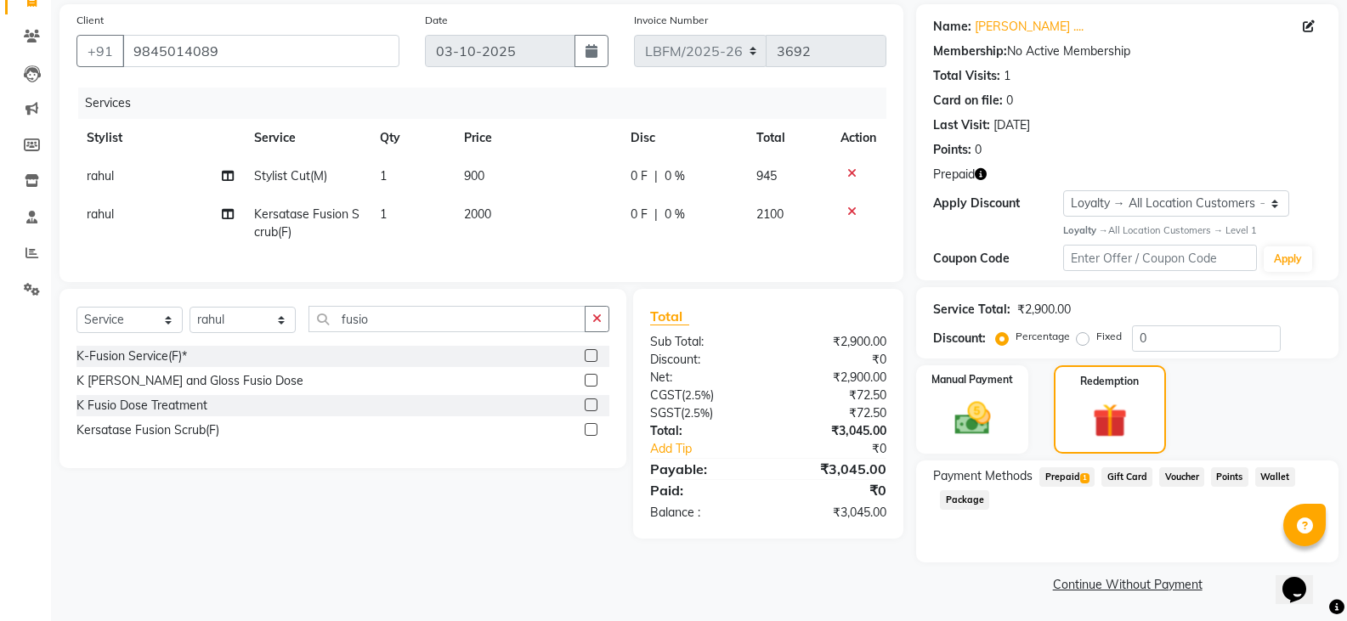
click at [1090, 474] on span "Prepaid 1" at bounding box center [1066, 477] width 55 height 20
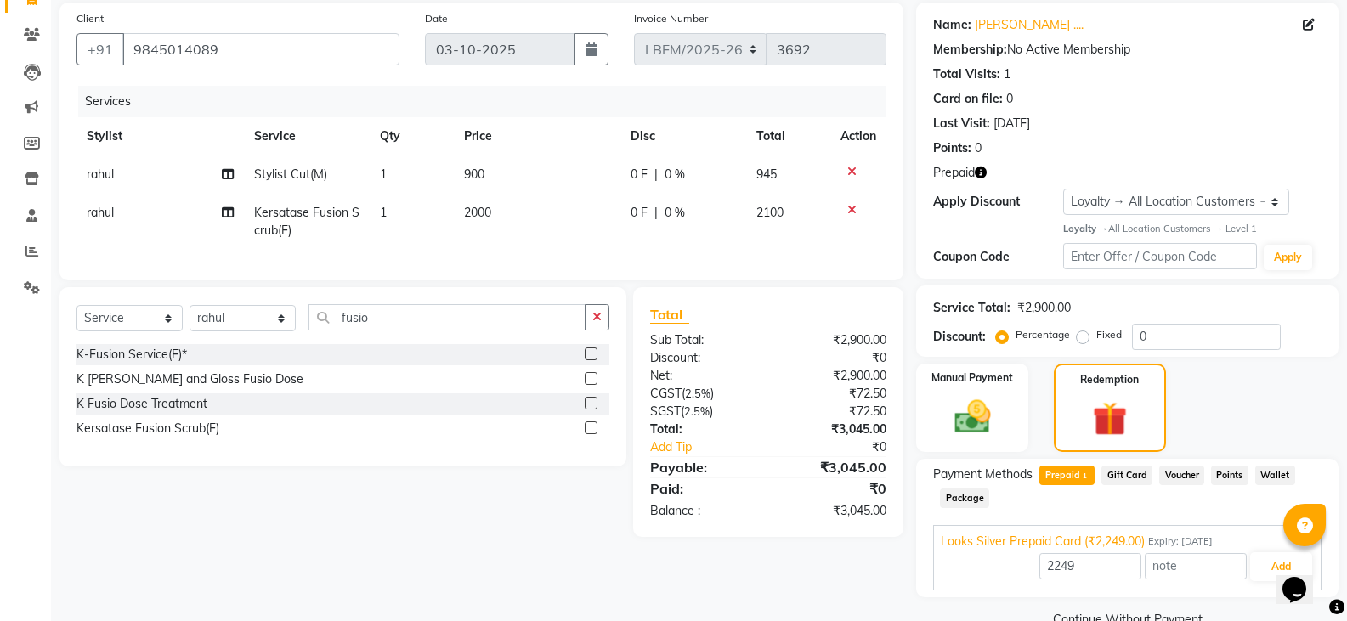
scroll to position [161, 0]
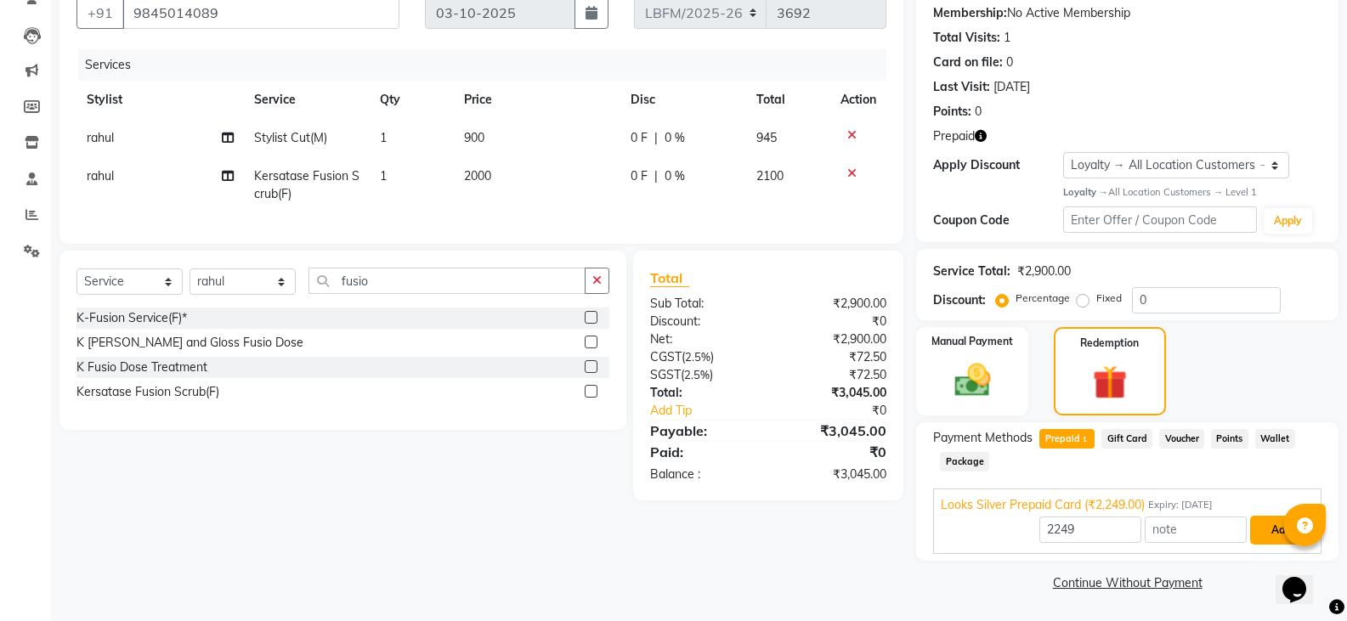
click at [1266, 531] on button "Add" at bounding box center [1281, 530] width 62 height 29
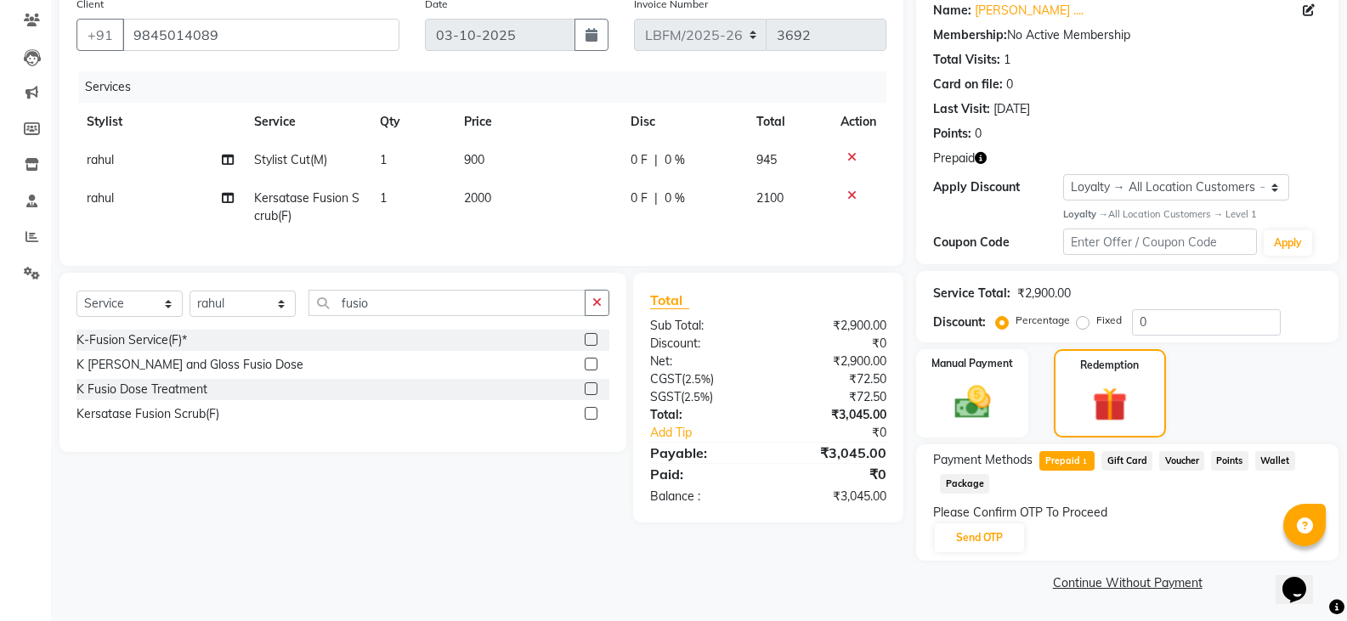
scroll to position [139, 0]
click at [968, 540] on button "Send OTP" at bounding box center [979, 538] width 89 height 29
click at [1267, 559] on link "Resend OTP" at bounding box center [1294, 561] width 56 height 14
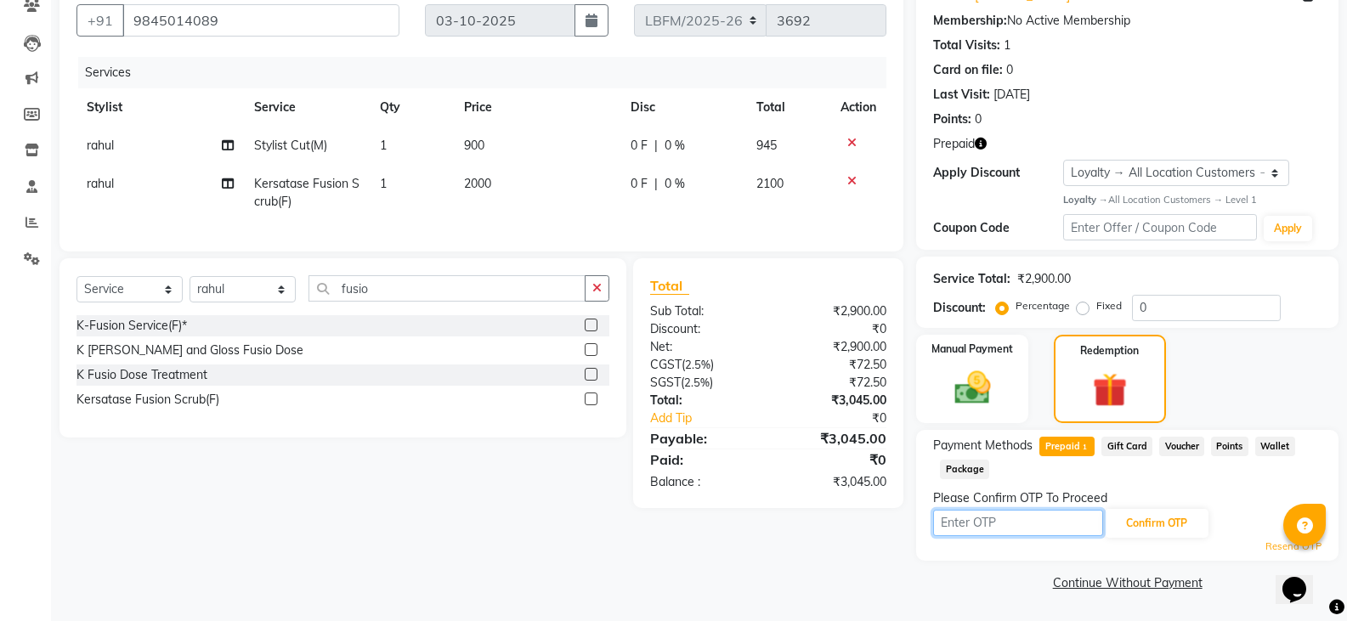
click at [977, 530] on input "text" at bounding box center [1018, 523] width 170 height 26
click at [978, 530] on input "text" at bounding box center [1018, 523] width 170 height 26
click at [982, 542] on div "Resend OTP" at bounding box center [1127, 547] width 388 height 14
click at [1271, 551] on link "Resend OTP" at bounding box center [1294, 547] width 56 height 14
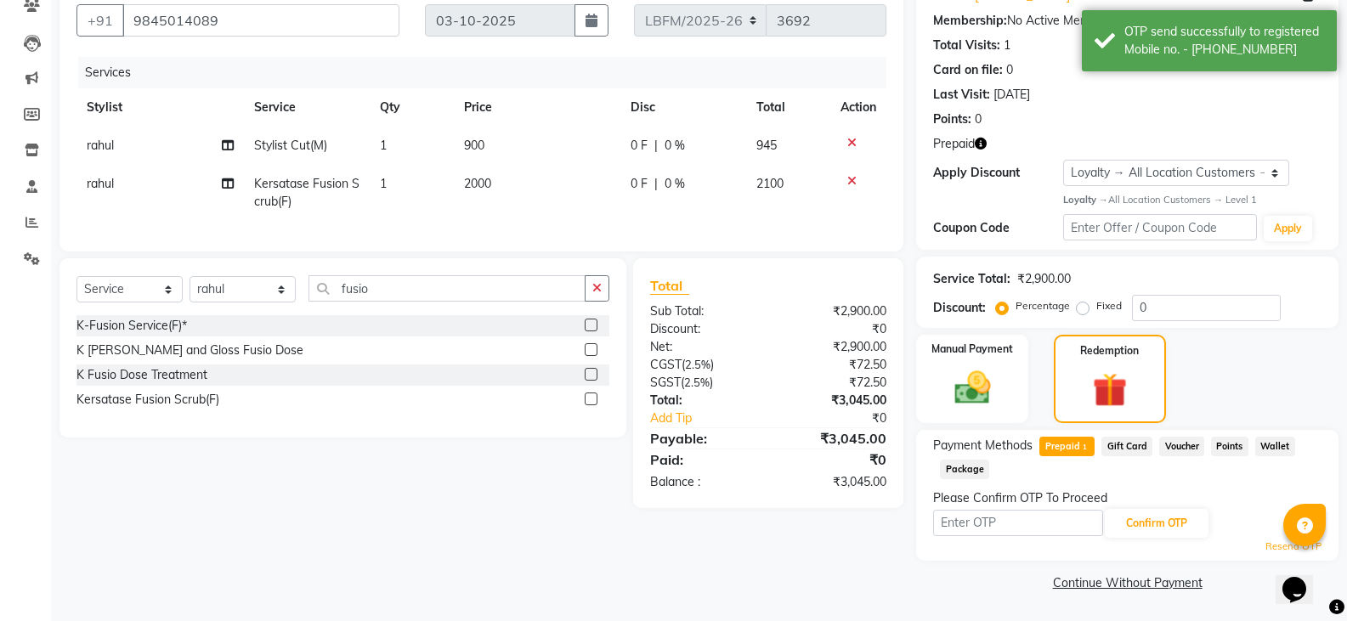
click at [1267, 546] on link "Resend OTP" at bounding box center [1294, 547] width 56 height 14
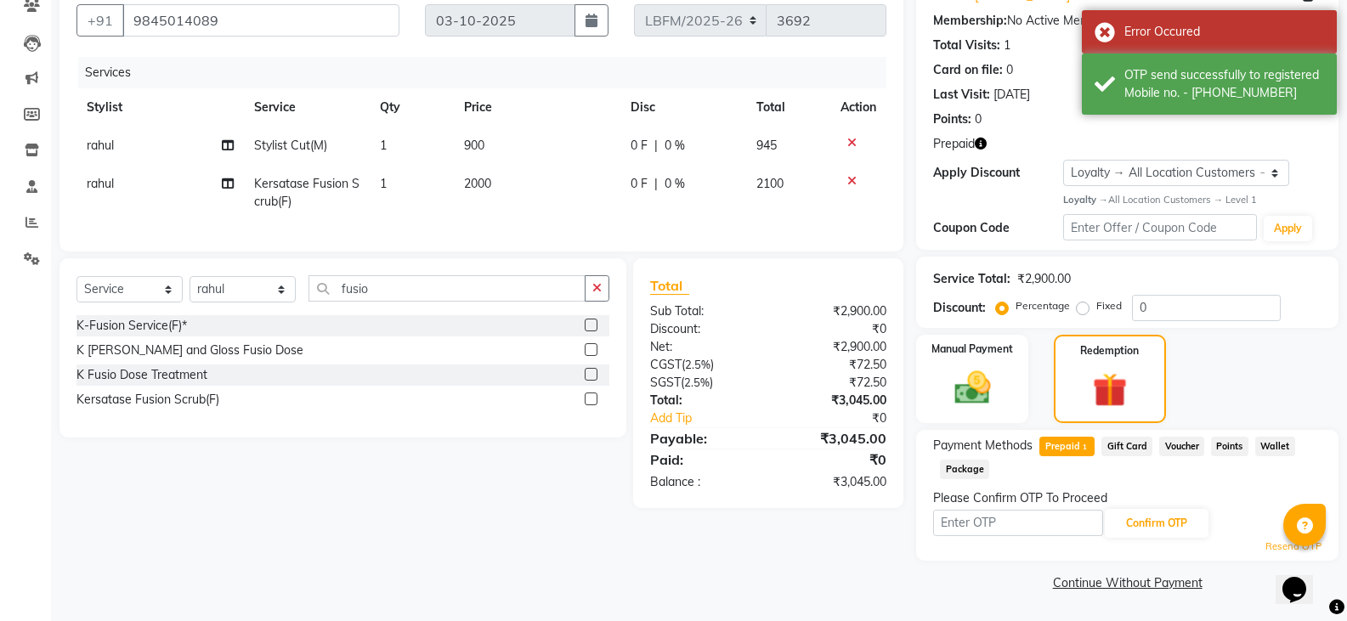
click at [1271, 549] on link "Resend OTP" at bounding box center [1294, 547] width 56 height 14
click at [1268, 548] on link "Resend OTP" at bounding box center [1294, 547] width 56 height 14
click at [1108, 33] on div "Error Occured" at bounding box center [1209, 31] width 255 height 43
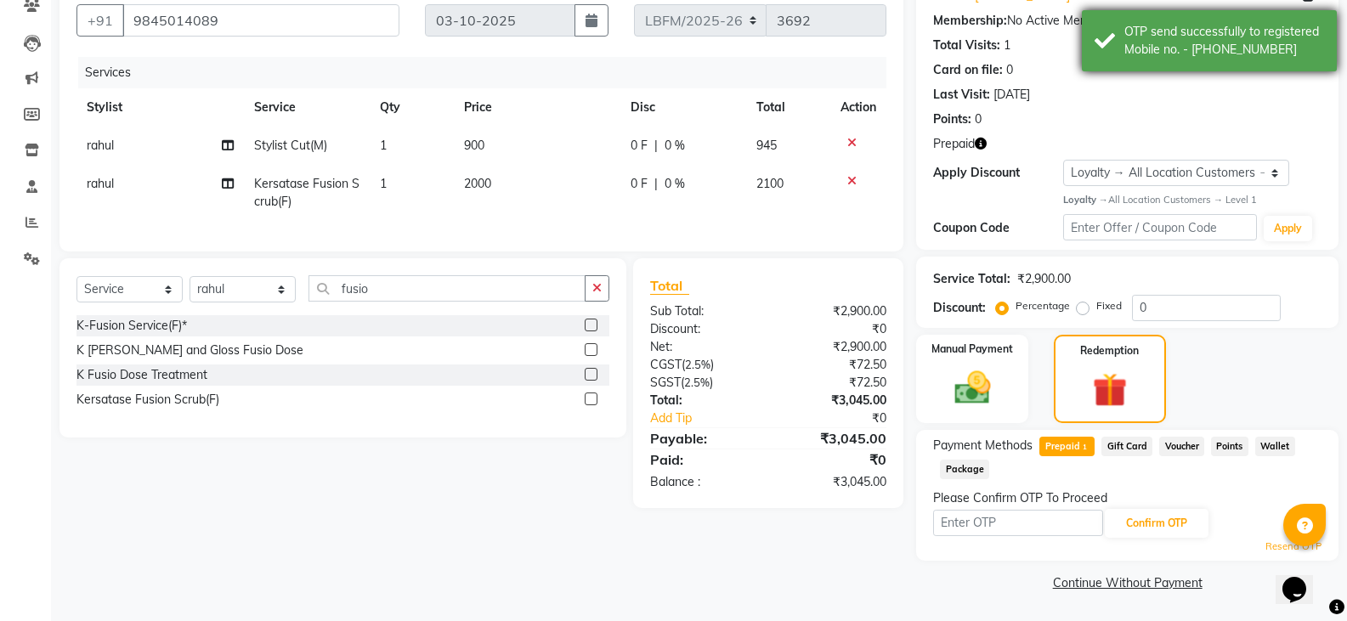
click at [1105, 40] on div "OTP send successfully to registered Mobile no. - 919845014089" at bounding box center [1209, 40] width 255 height 61
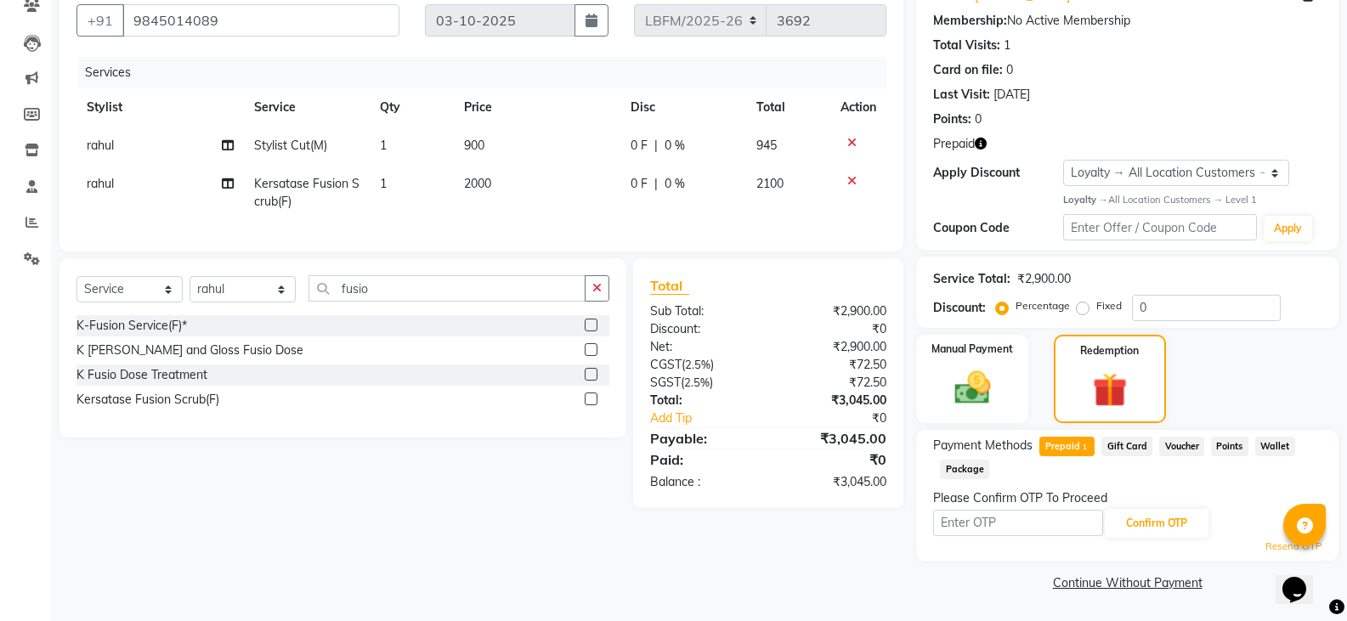
click at [1269, 543] on link "Resend OTP" at bounding box center [1294, 547] width 56 height 14
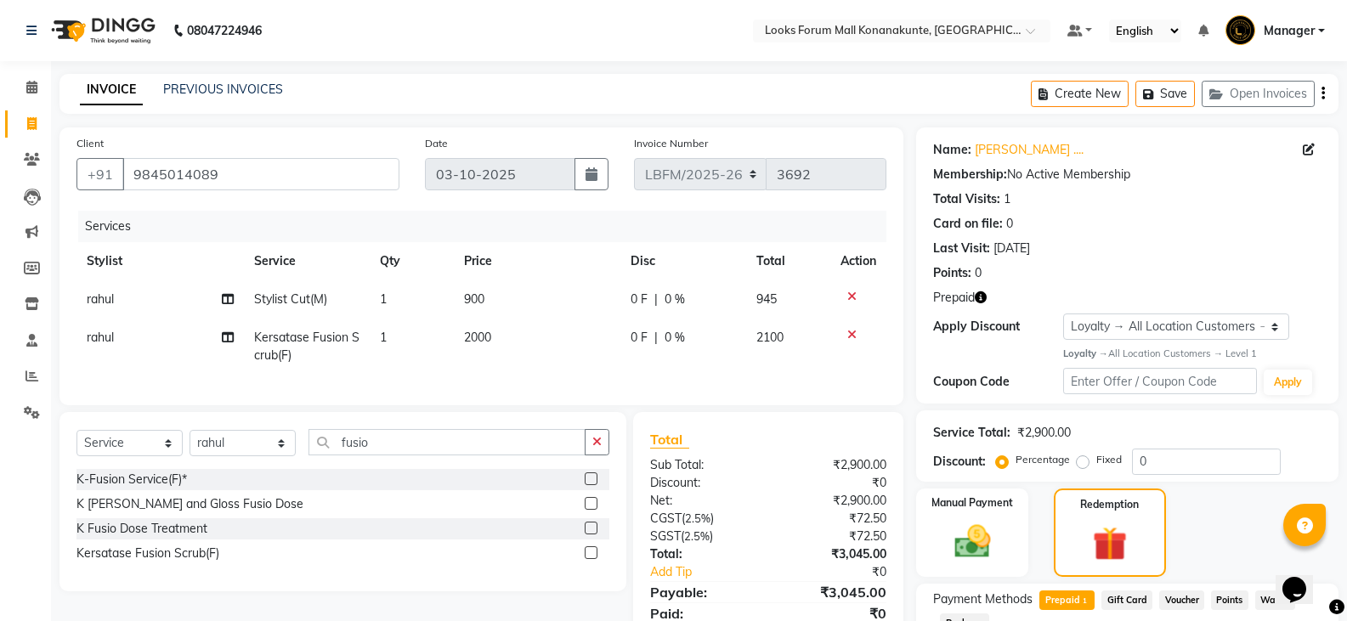
click at [1167, 94] on button "Save" at bounding box center [1164, 94] width 59 height 26
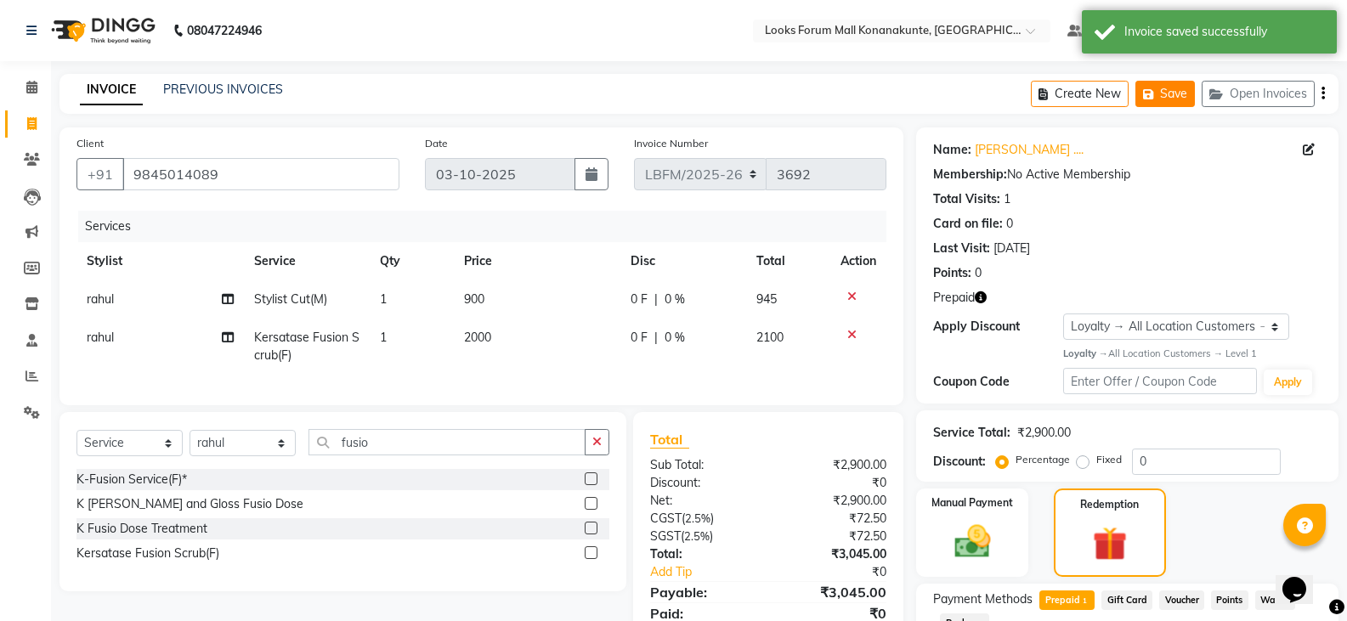
click at [1162, 91] on button "Save" at bounding box center [1164, 94] width 59 height 26
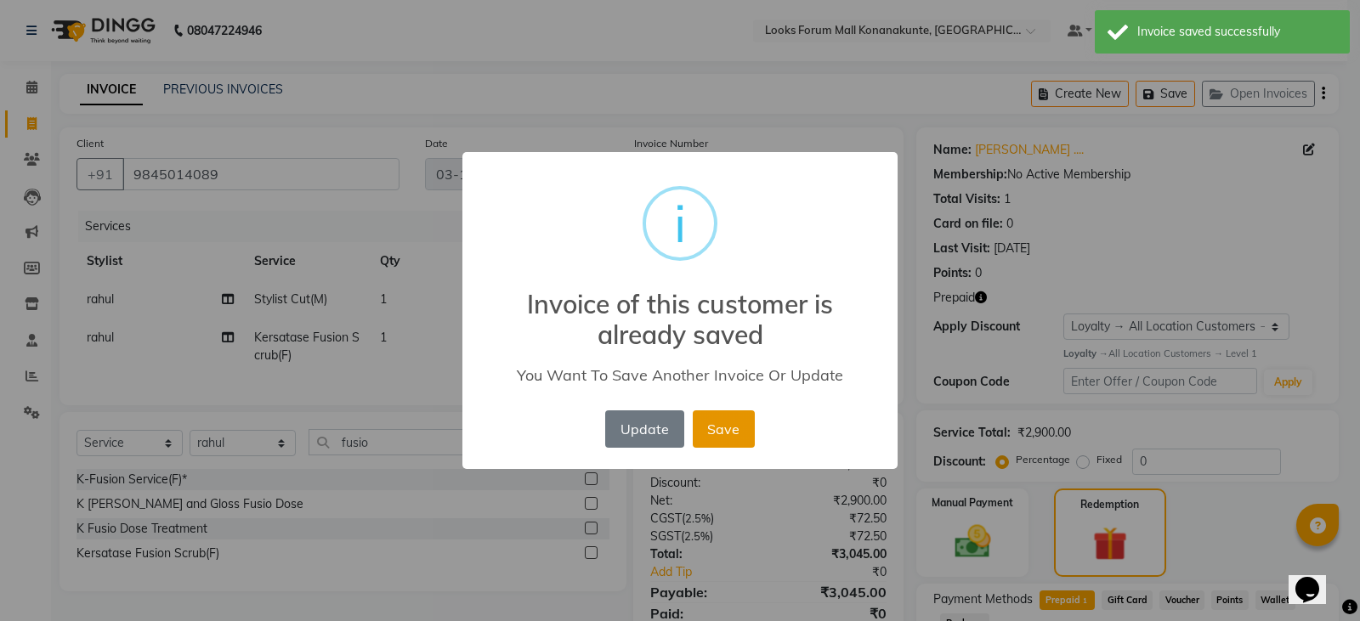
click at [719, 428] on button "Save" at bounding box center [724, 429] width 62 height 37
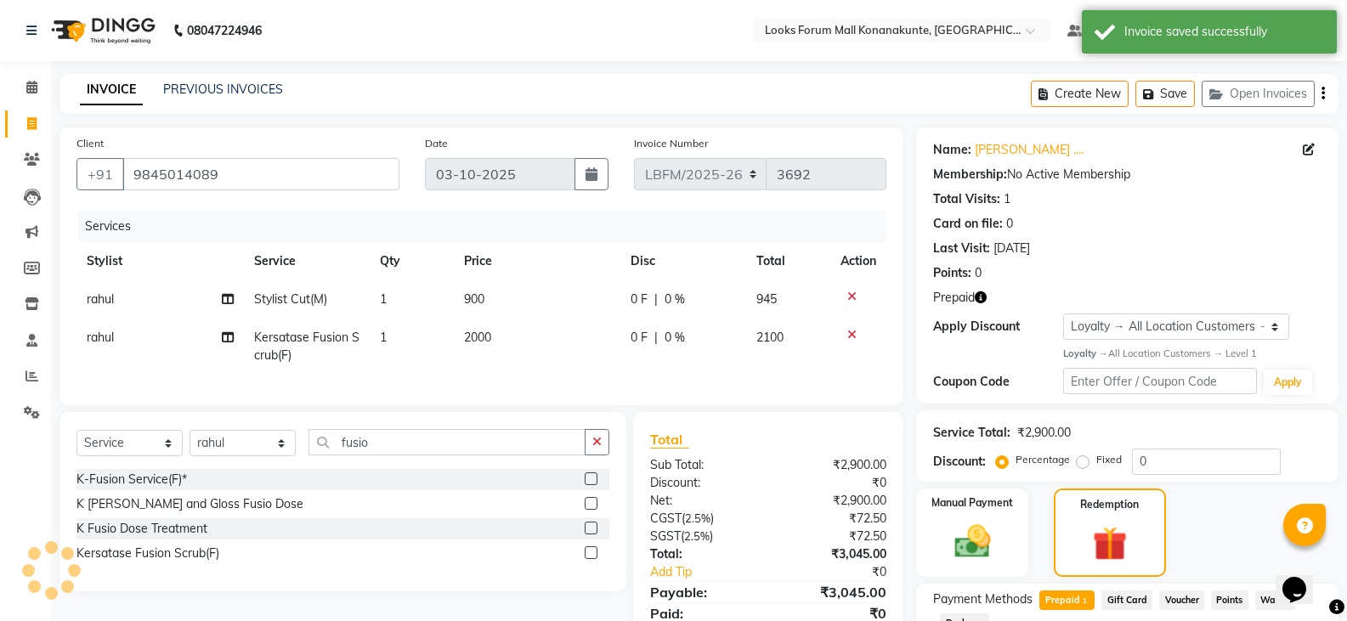
scroll to position [122, 0]
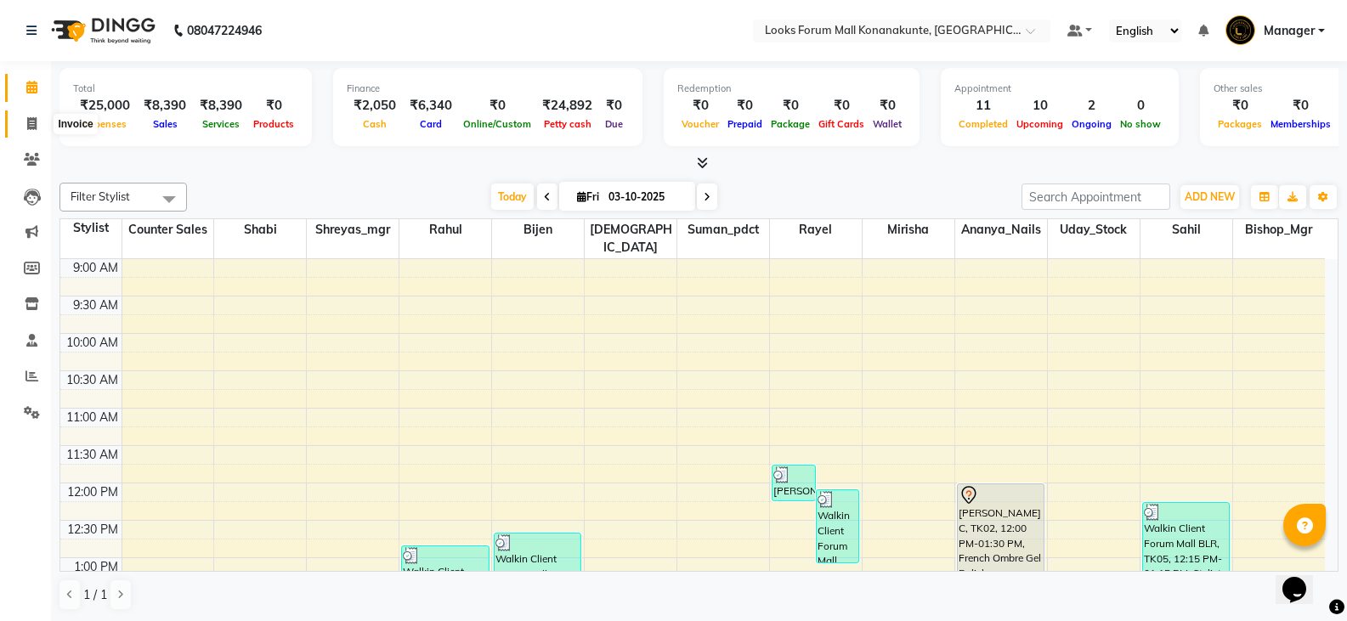
click at [39, 125] on span at bounding box center [32, 125] width 30 height 20
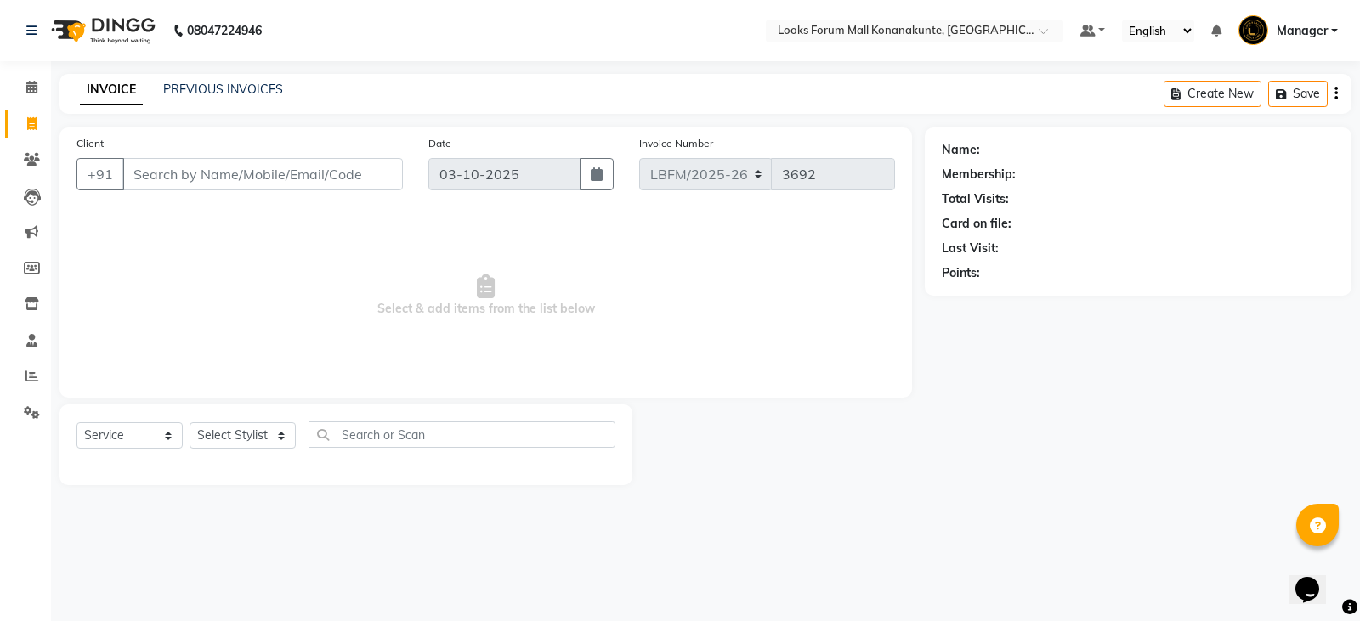
click at [1341, 100] on div "Create New Save" at bounding box center [1258, 94] width 188 height 40
click at [1337, 94] on icon "button" at bounding box center [1335, 93] width 3 height 1
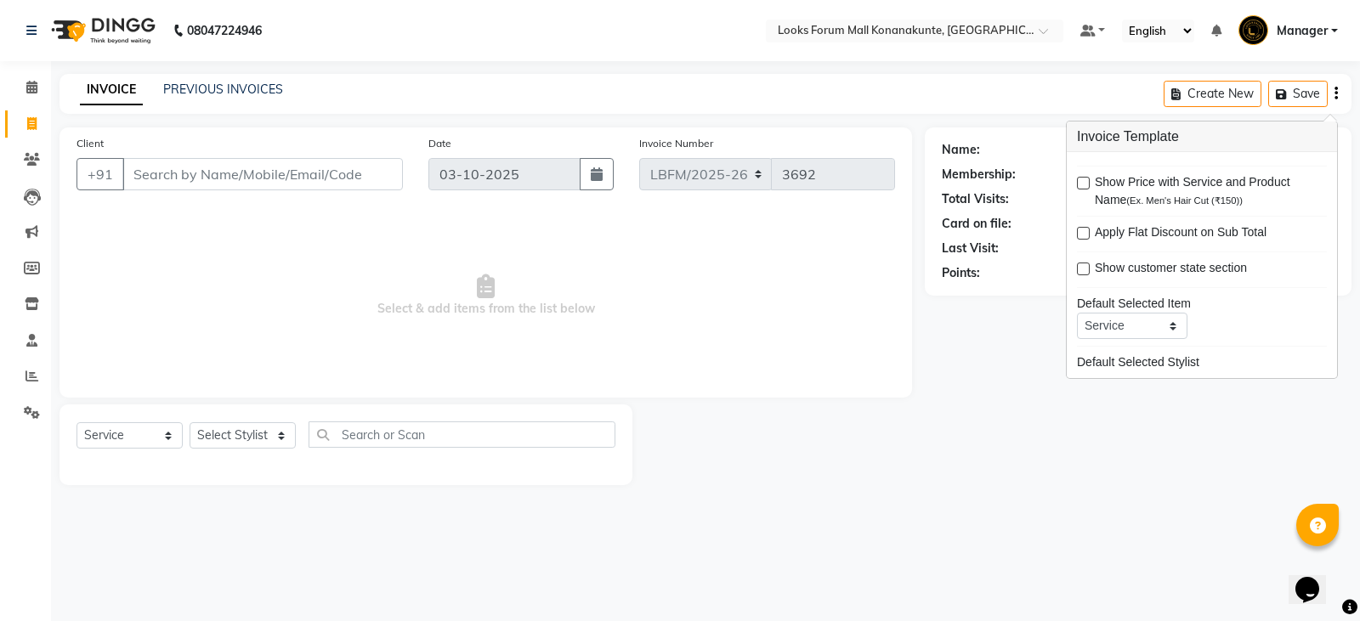
click at [1079, 78] on div "INVOICE PREVIOUS INVOICES Create New Save" at bounding box center [705, 94] width 1292 height 40
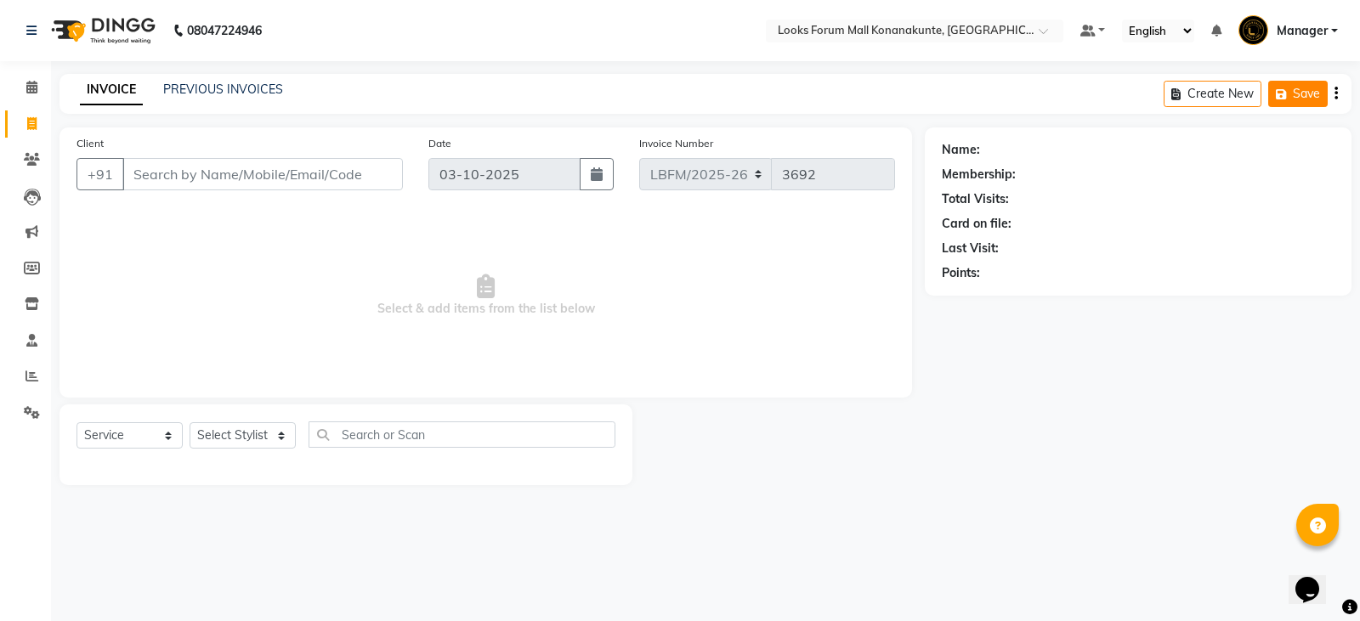
click at [1302, 90] on button "Save" at bounding box center [1297, 94] width 59 height 26
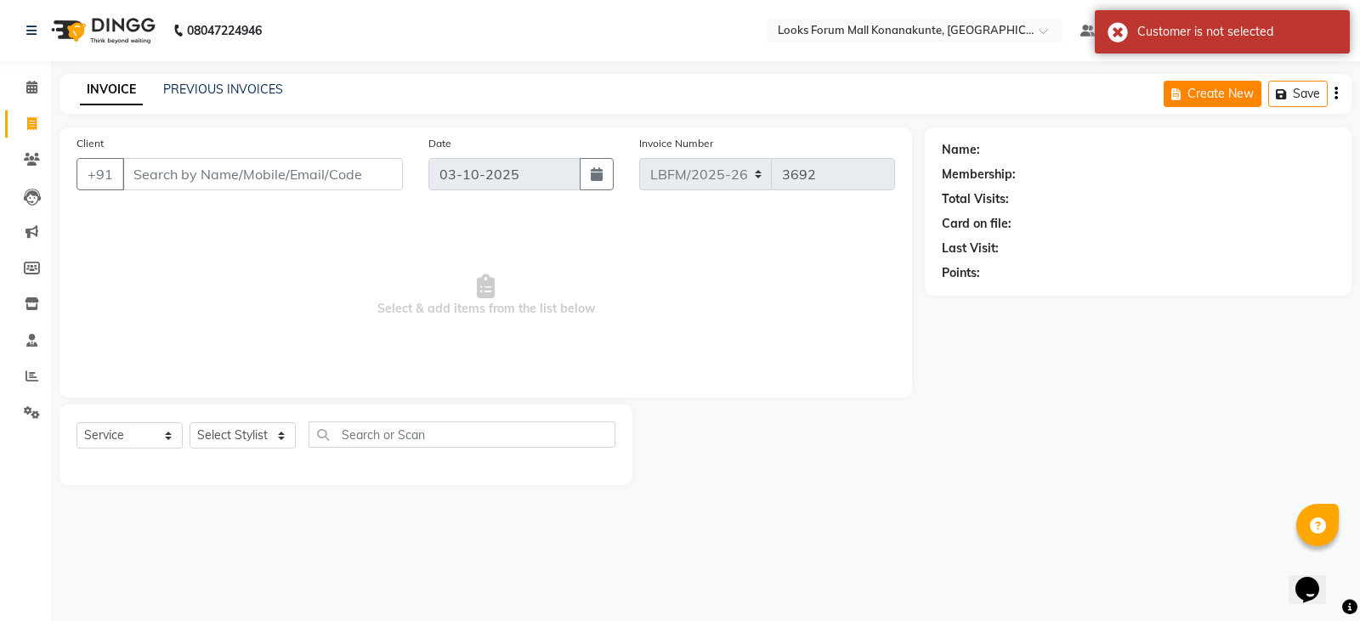
click at [1254, 97] on button "Create New" at bounding box center [1213, 94] width 98 height 26
click at [1249, 95] on button "Open Invoices" at bounding box center [1271, 94] width 113 height 26
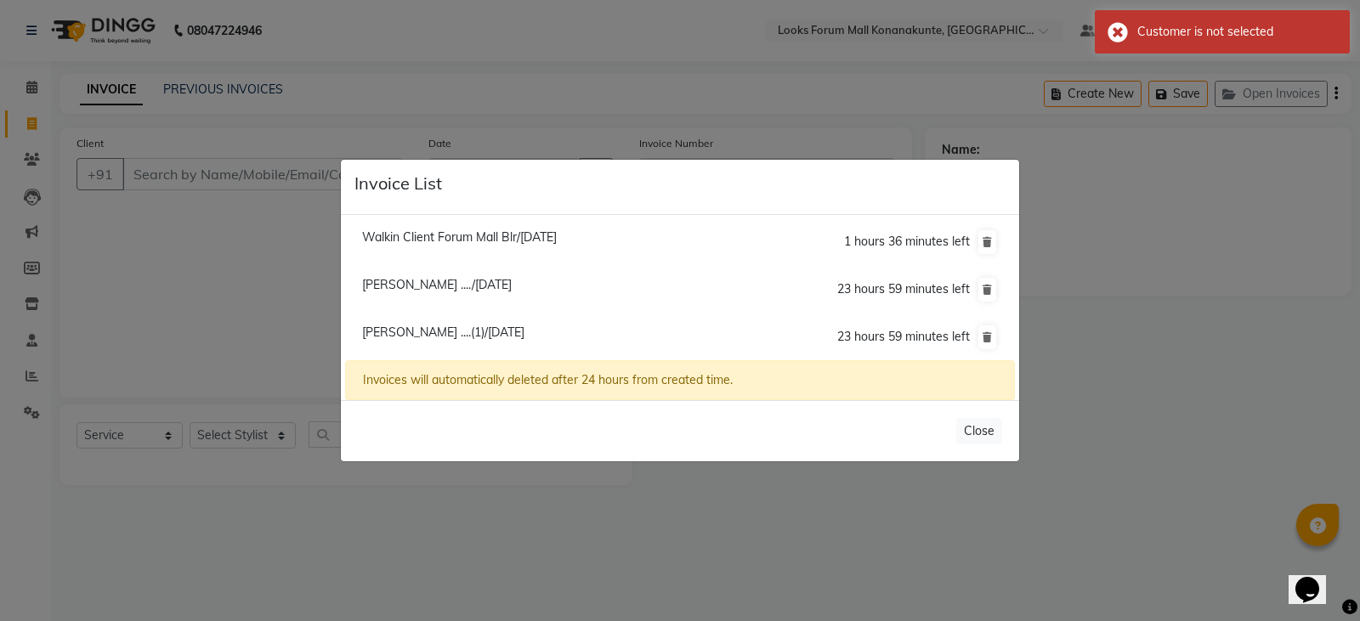
click at [586, 285] on li "Mukund ..../03 October 2025 23 hours 59 minutes left" at bounding box center [680, 290] width 670 height 48
click at [563, 280] on li "Mukund ..../03 October 2025 23 hours 59 minutes left" at bounding box center [680, 290] width 670 height 48
click at [472, 333] on span "[PERSON_NAME] ....(1)/[DATE]" at bounding box center [443, 332] width 162 height 15
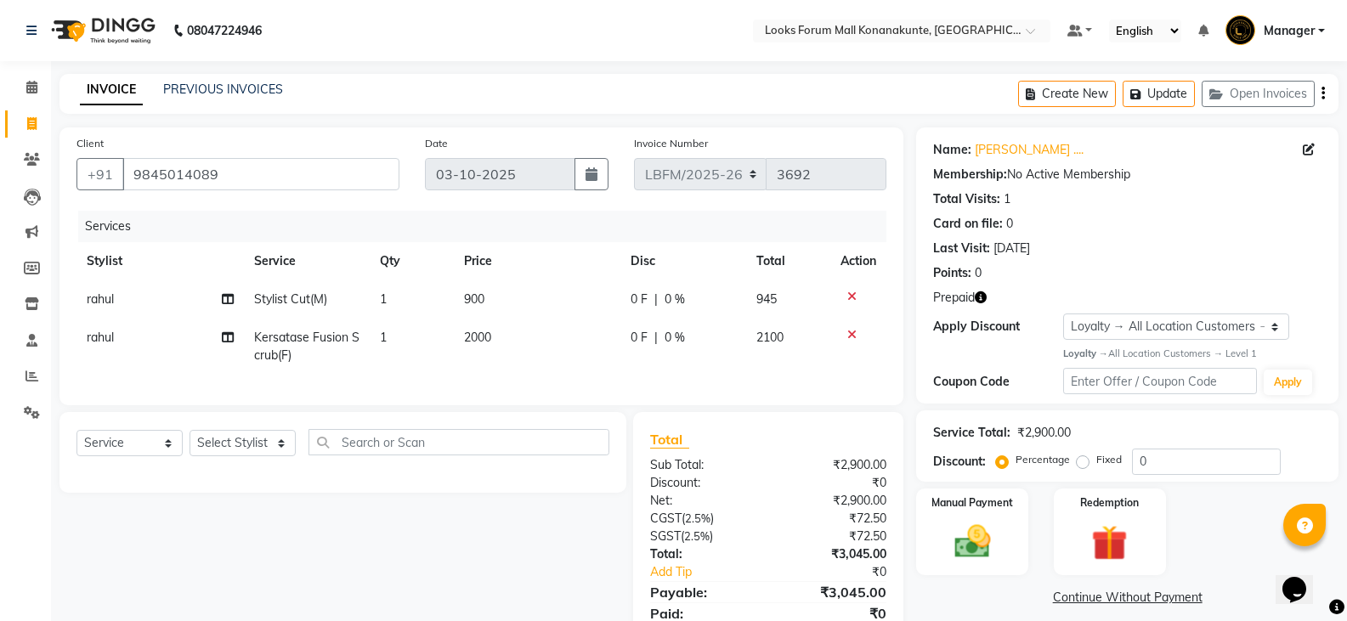
scroll to position [79, 0]
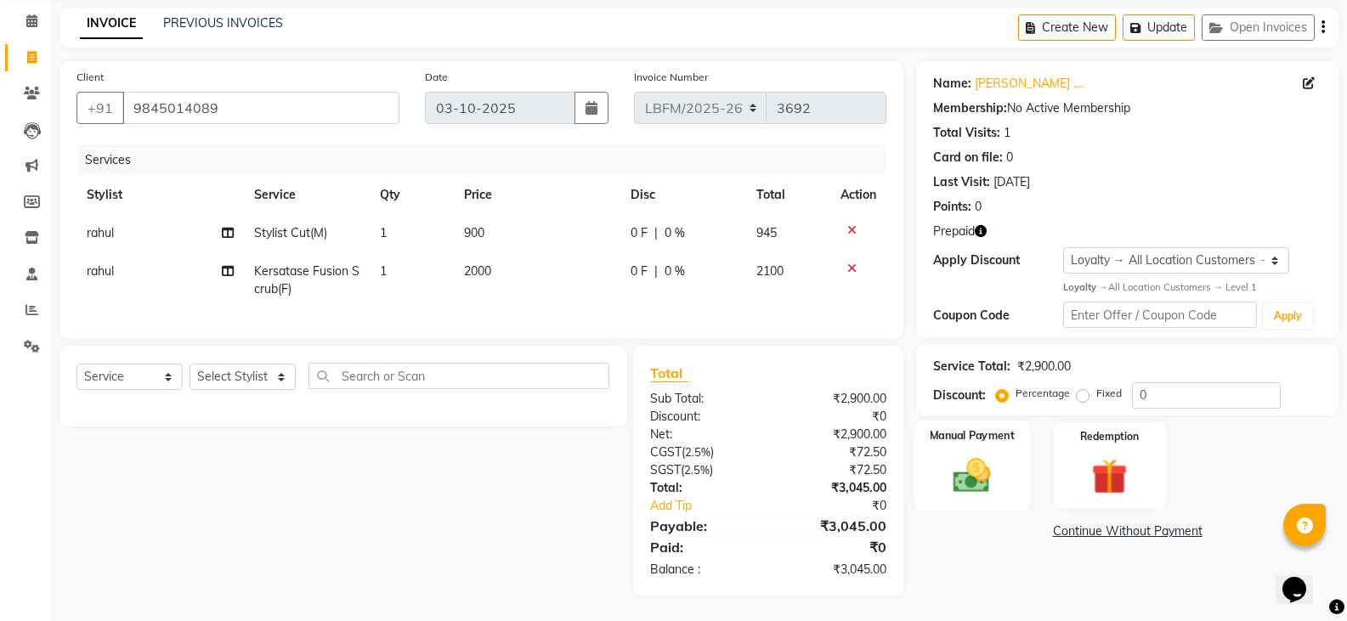
click at [995, 461] on img at bounding box center [972, 475] width 60 height 43
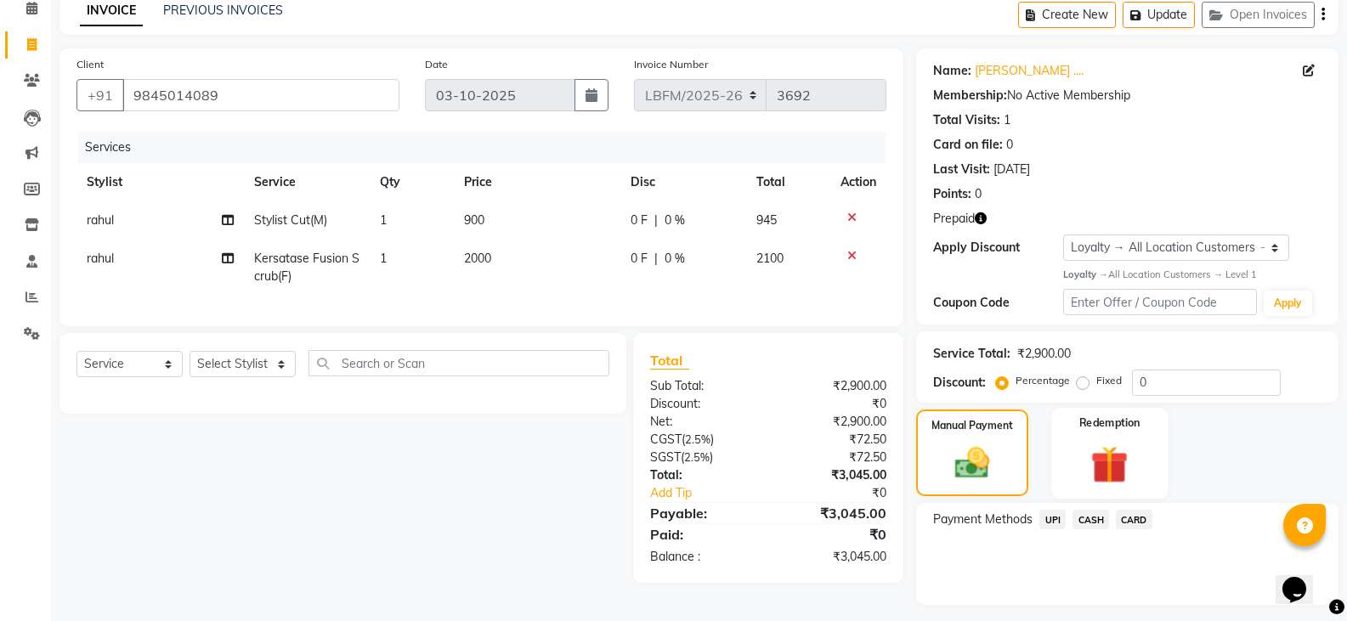
click at [1107, 466] on img at bounding box center [1109, 464] width 60 height 47
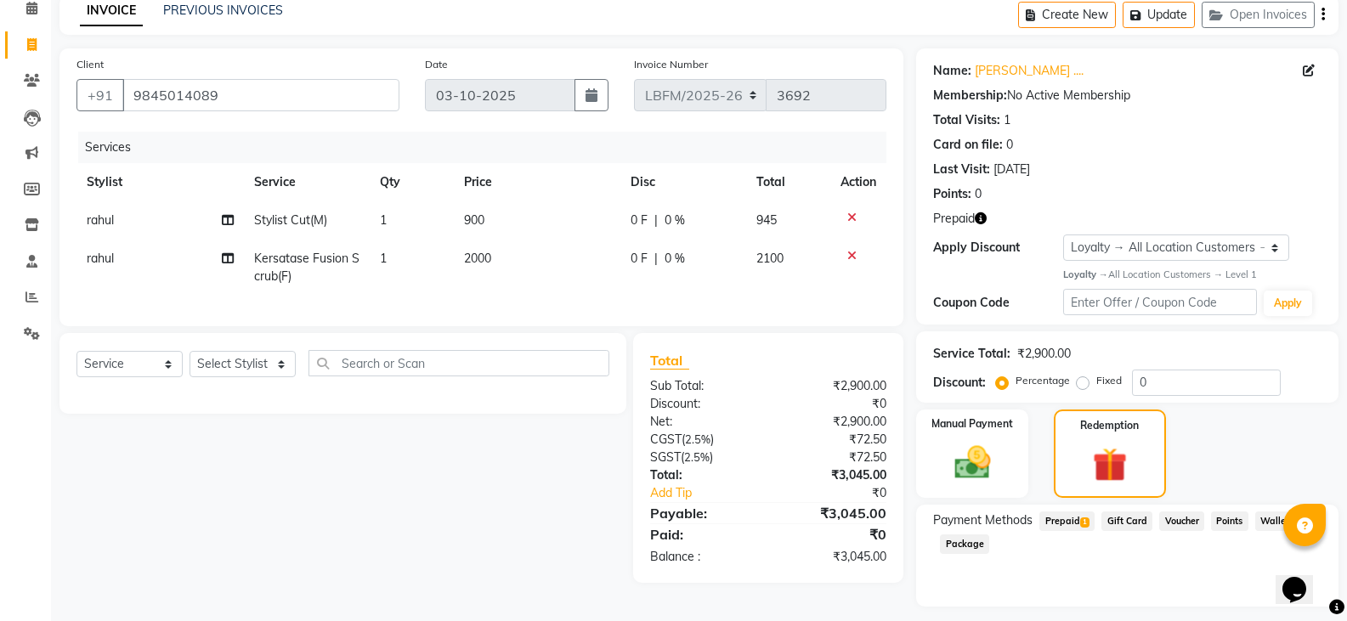
click at [1068, 522] on span "Prepaid 1" at bounding box center [1066, 522] width 55 height 20
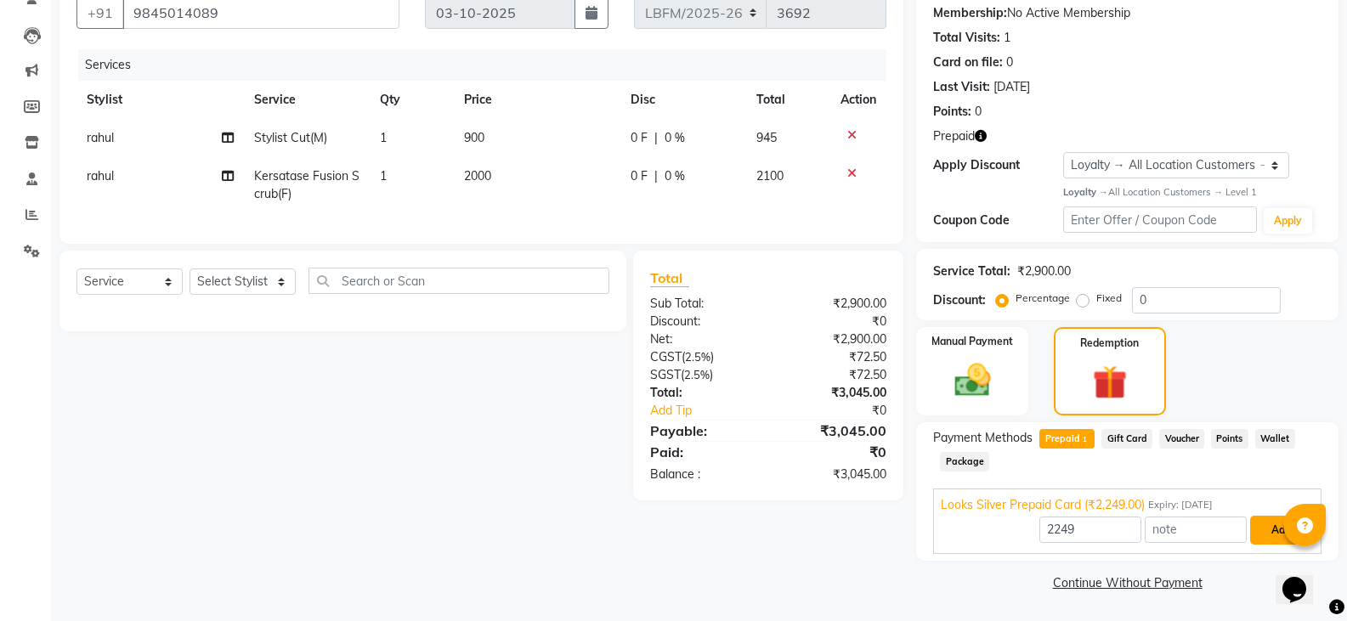
click at [1260, 530] on button "Add" at bounding box center [1281, 530] width 62 height 29
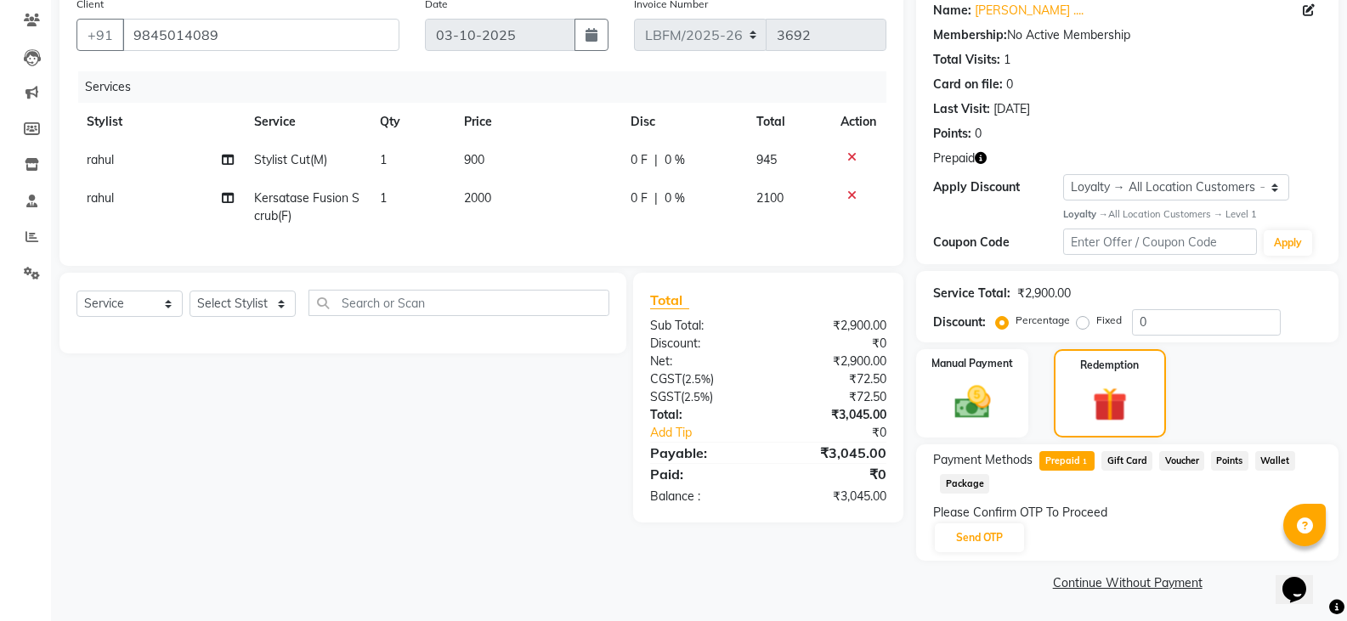
scroll to position [139, 0]
click at [954, 541] on button "Send OTP" at bounding box center [979, 538] width 89 height 29
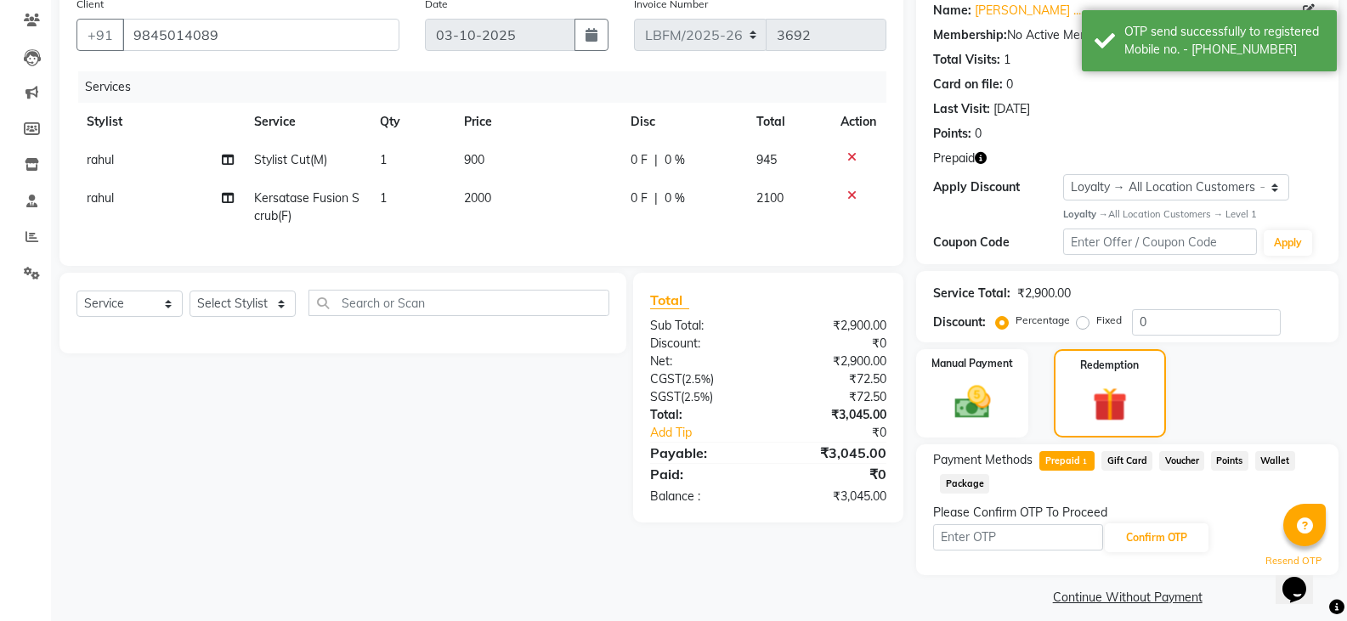
scroll to position [154, 0]
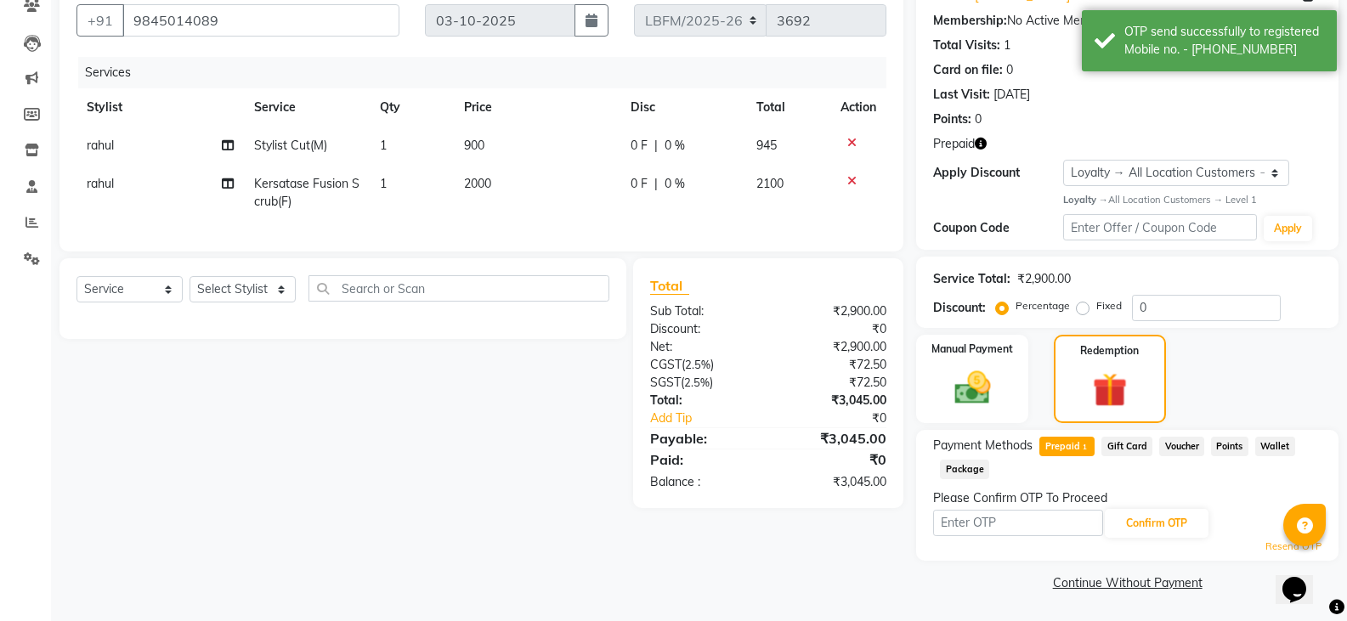
click at [1140, 445] on span "Gift Card" at bounding box center [1126, 447] width 51 height 20
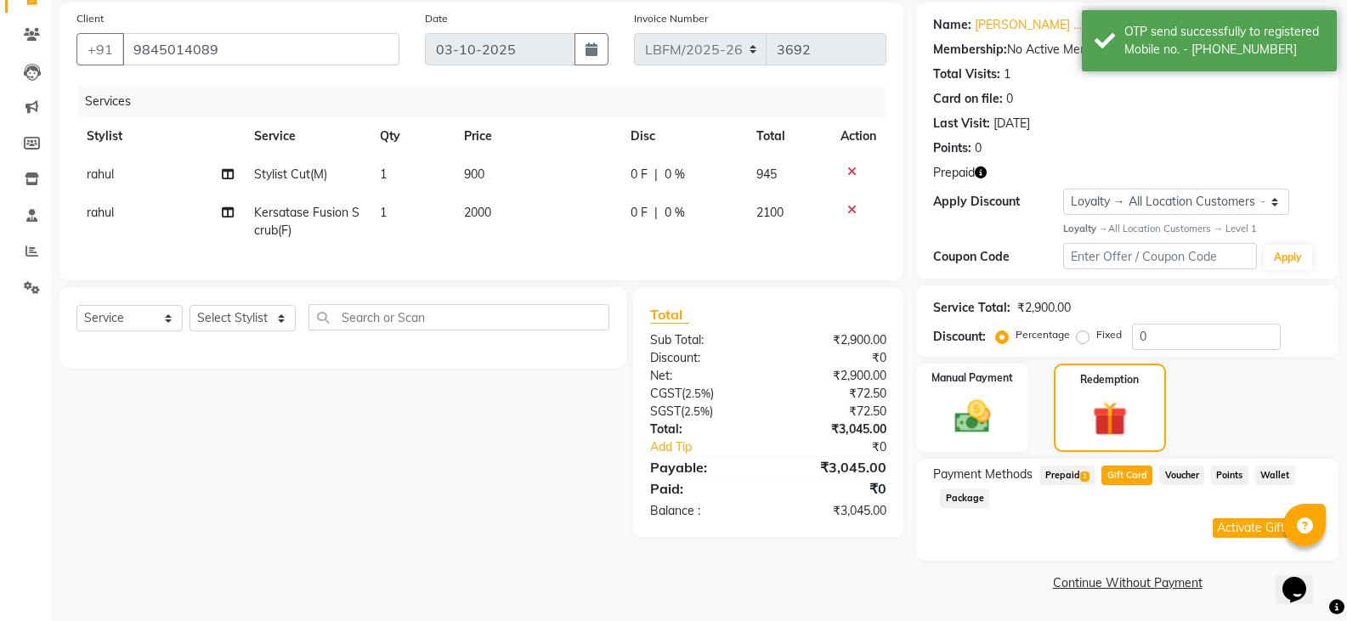
click at [1075, 471] on span "Prepaid 1" at bounding box center [1066, 476] width 55 height 20
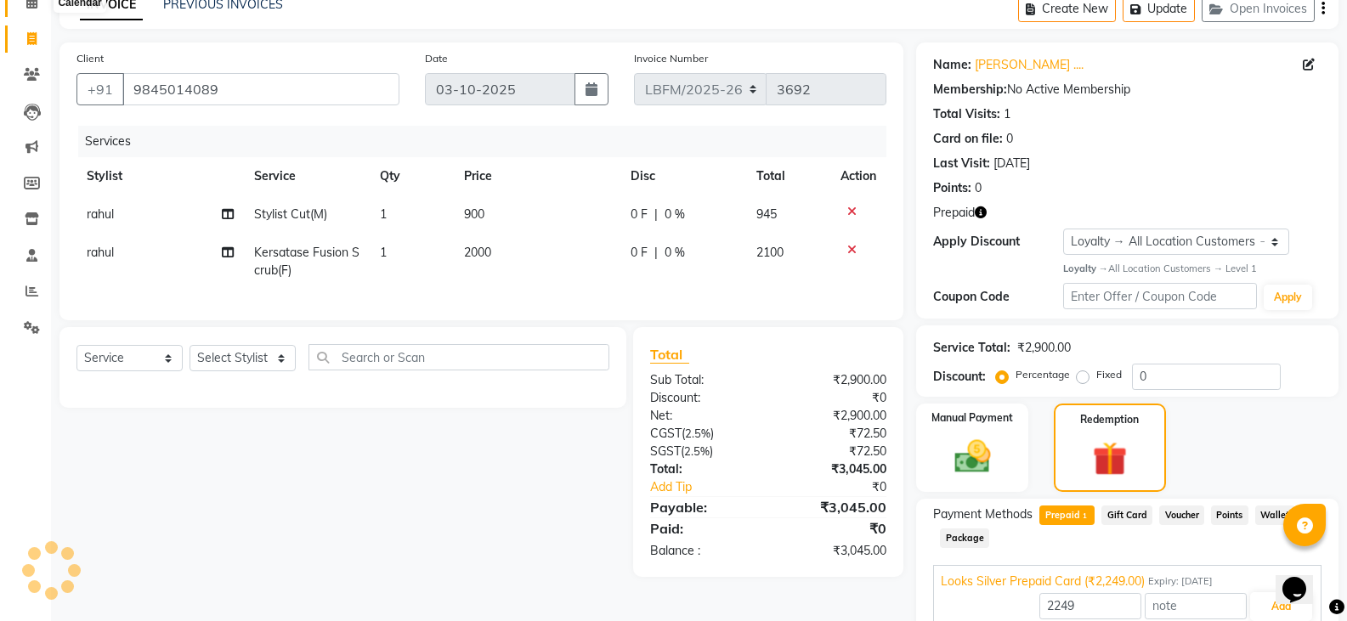
scroll to position [0, 0]
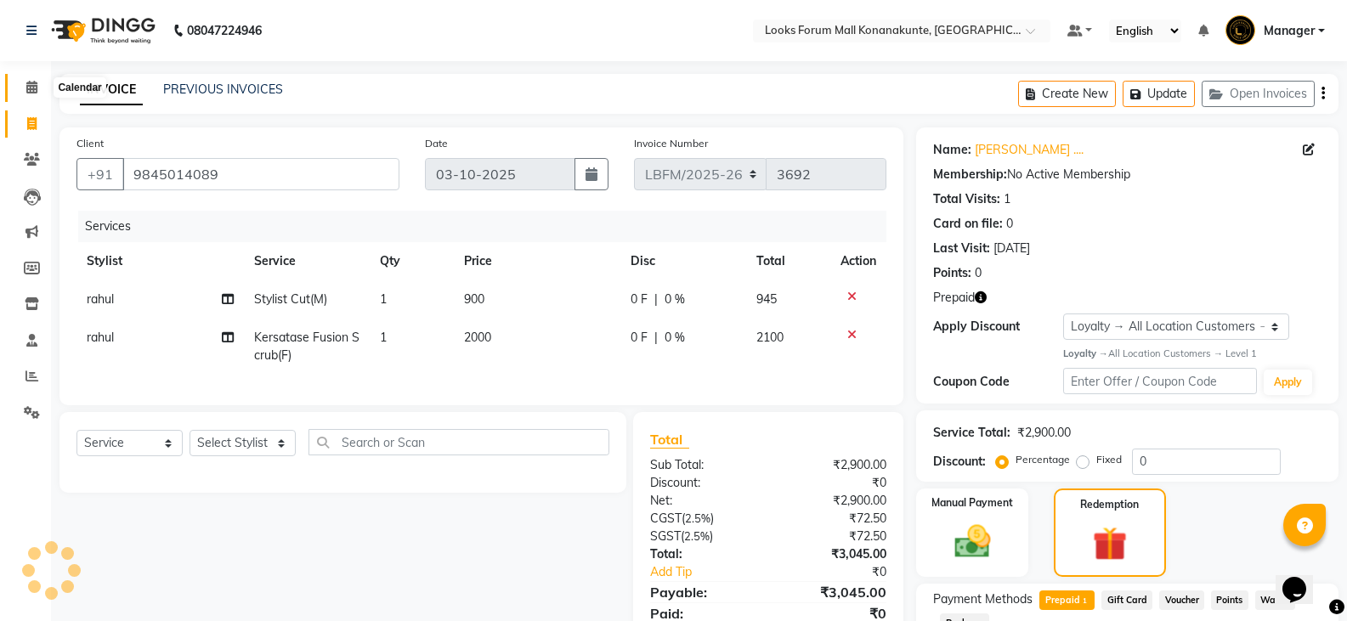
click at [23, 85] on span at bounding box center [32, 88] width 30 height 20
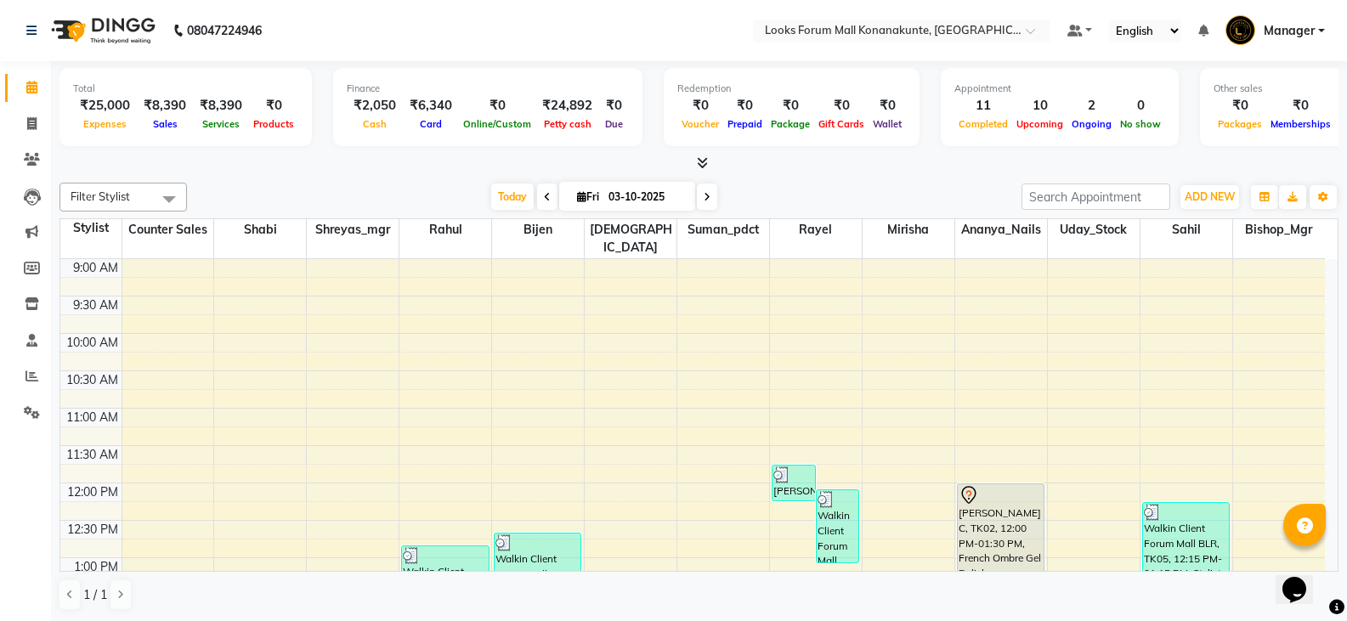
click at [231, 177] on div "Filter Stylist Select All Ananya_Nails [PERSON_NAME] Bijen Bishop_Mgr Counter S…" at bounding box center [698, 397] width 1279 height 442
click at [20, 118] on span at bounding box center [32, 125] width 30 height 20
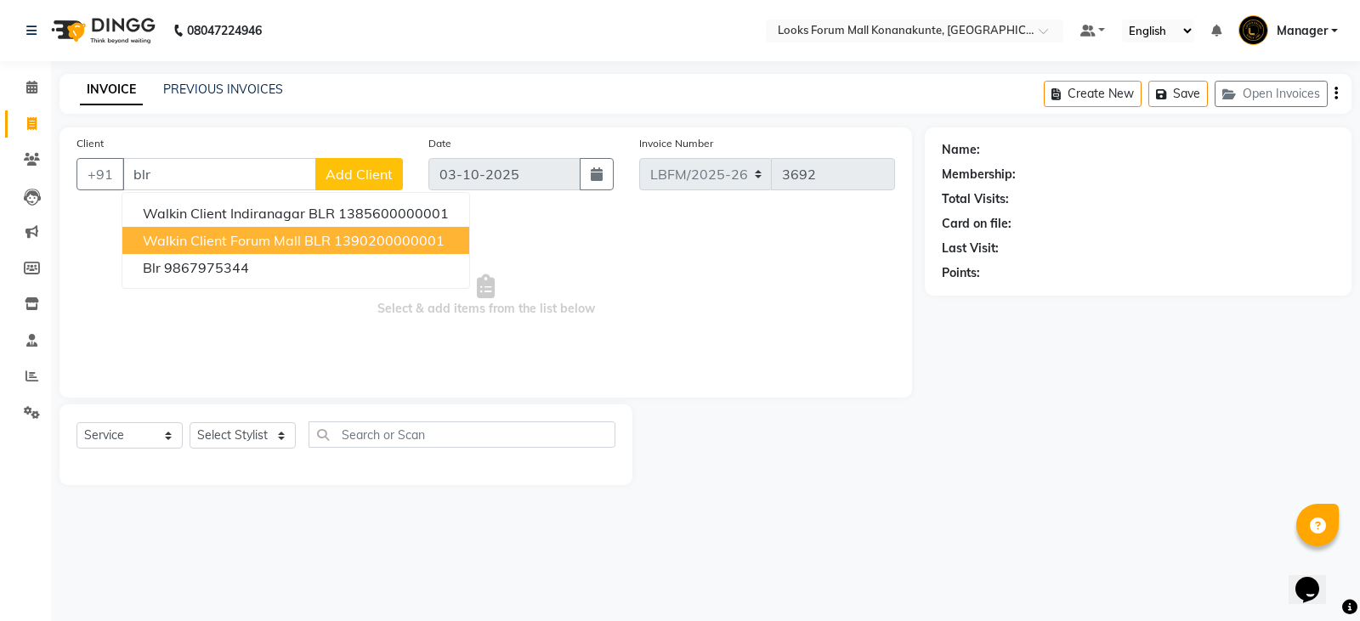
click at [278, 228] on button "Walkin Client Forum Mall BLR 1390200000001" at bounding box center [295, 240] width 347 height 27
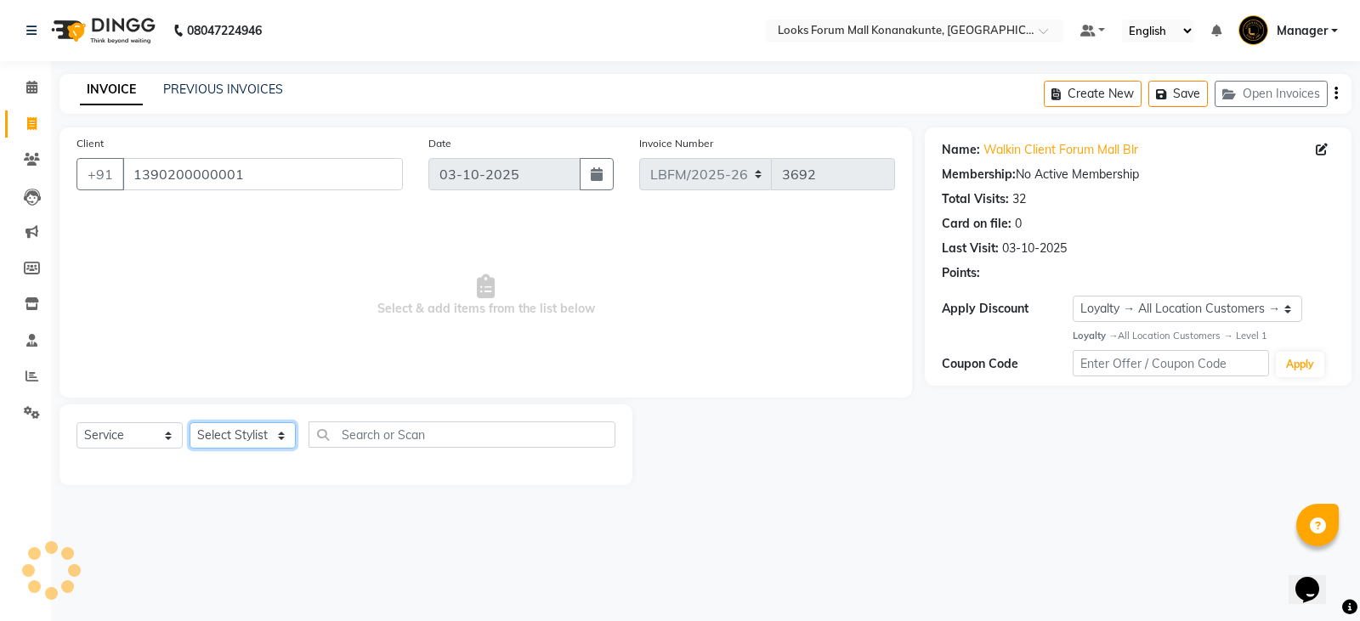
click at [251, 432] on select "Select Stylist Ananya_Nails [PERSON_NAME] Bijen Bishop_Mgr Counter Sales Manage…" at bounding box center [243, 435] width 106 height 26
click at [190, 422] on select "Select Stylist Ananya_Nails [PERSON_NAME] Bijen Bishop_Mgr Counter Sales Manage…" at bounding box center [243, 435] width 106 height 26
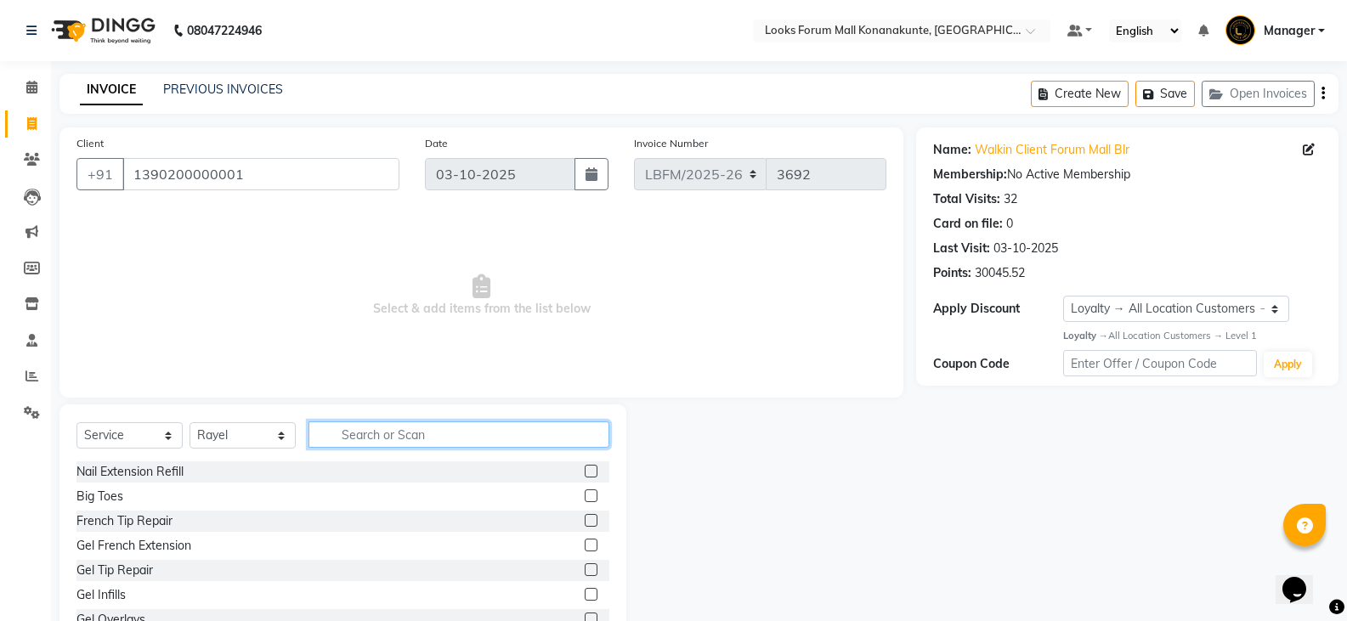
click at [404, 435] on input "text" at bounding box center [459, 435] width 301 height 26
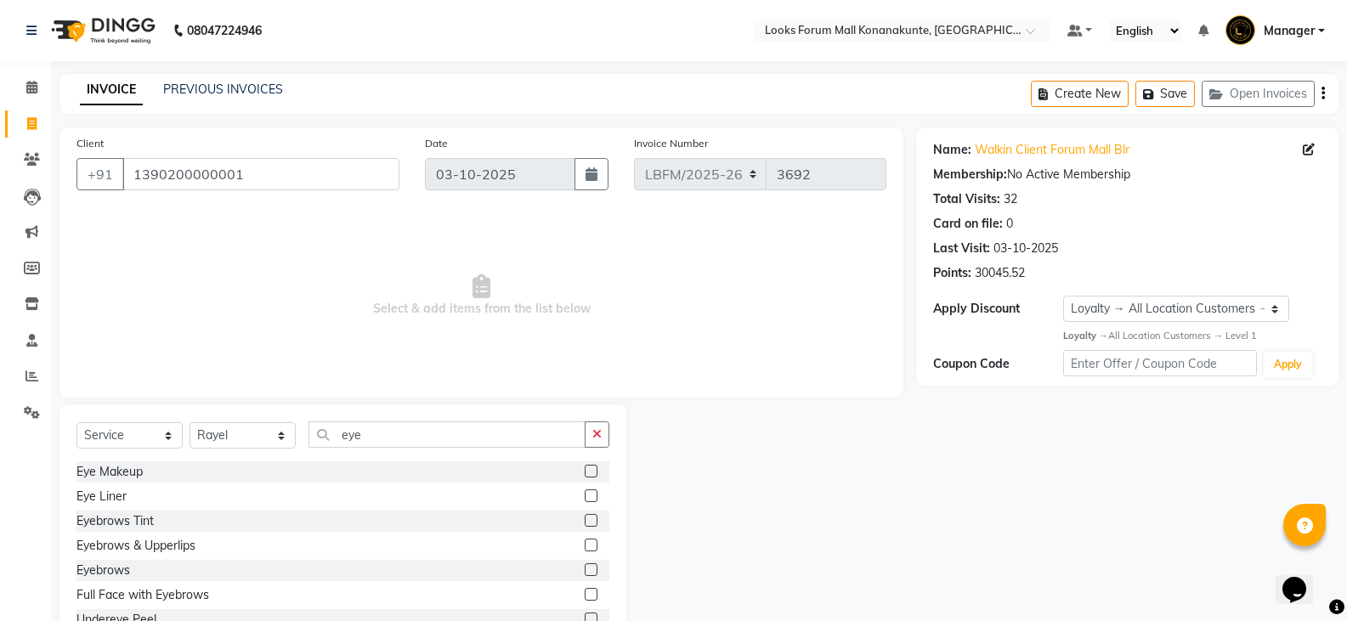
click at [585, 546] on label at bounding box center [591, 545] width 13 height 13
click at [585, 546] on input "checkbox" at bounding box center [590, 546] width 11 height 11
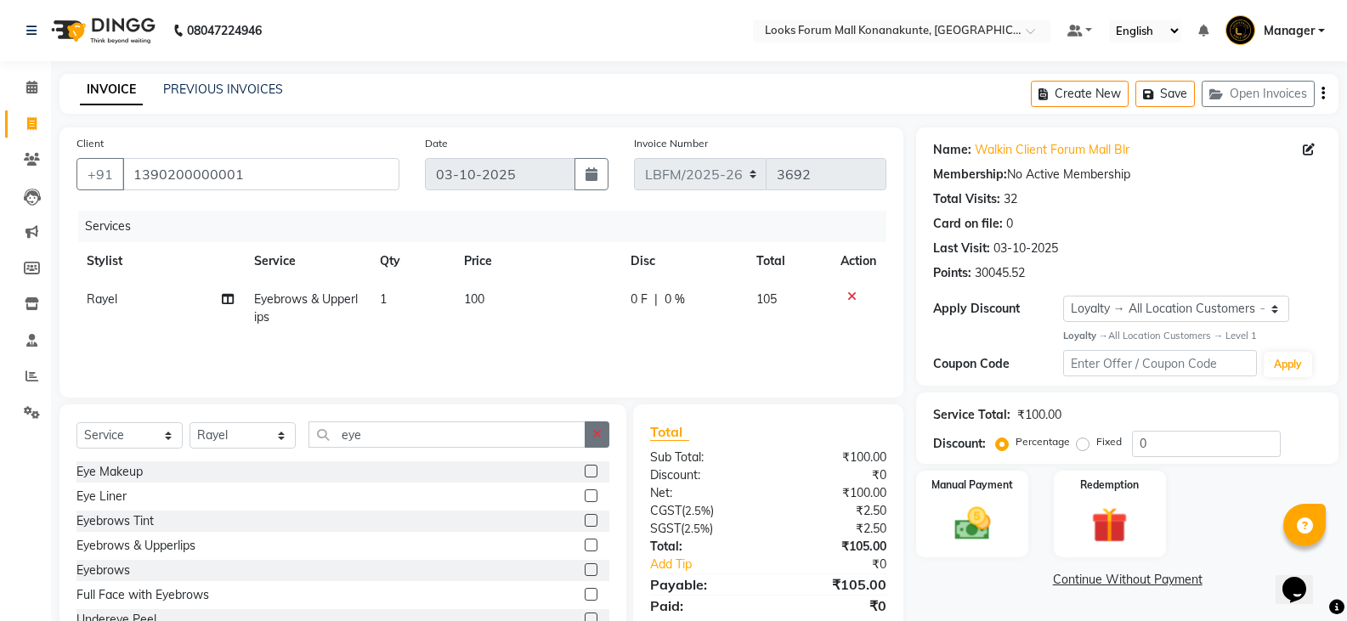
click at [591, 432] on button "button" at bounding box center [597, 435] width 25 height 26
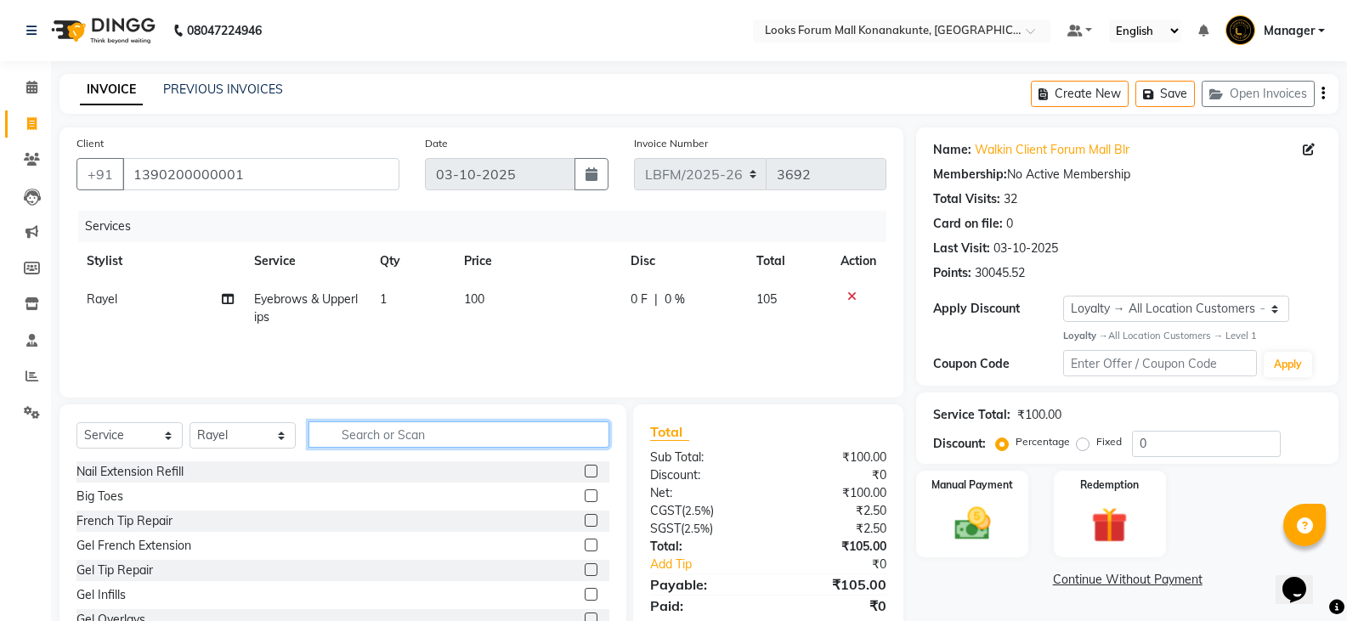
click at [552, 435] on input "text" at bounding box center [459, 435] width 301 height 26
click at [241, 439] on select "Select Stylist Ananya_Nails [PERSON_NAME] Bijen Bishop_Mgr Counter Sales Manage…" at bounding box center [243, 435] width 106 height 26
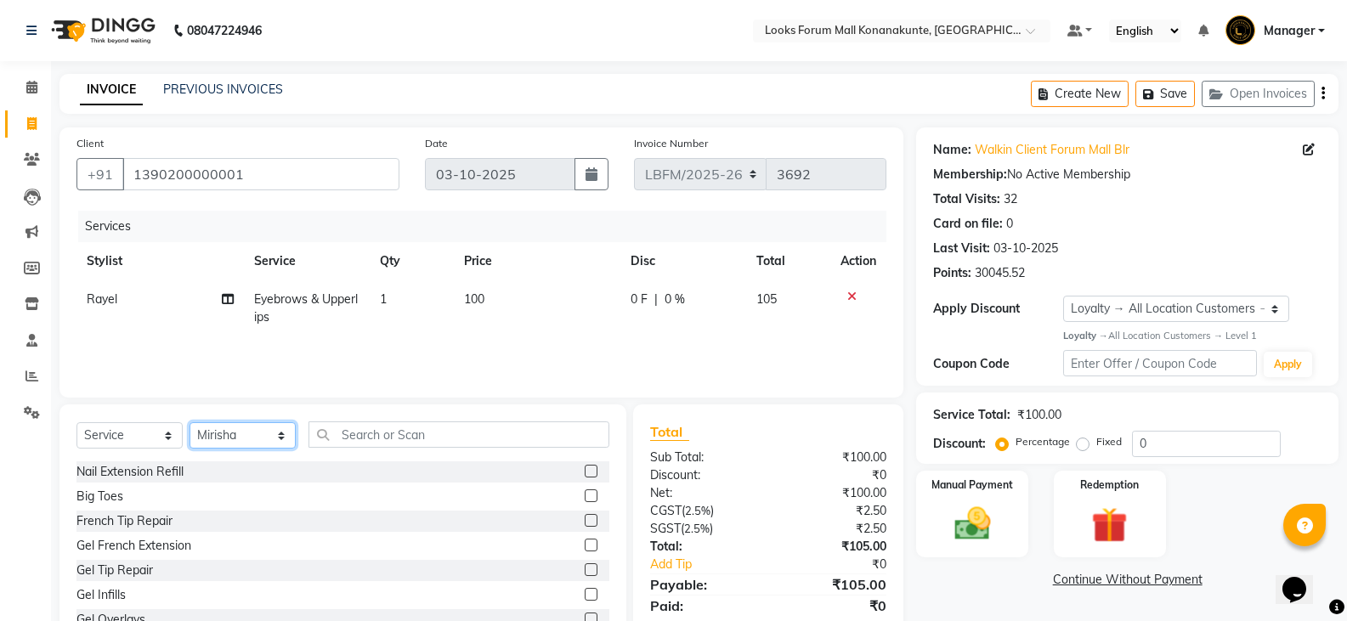
click at [190, 422] on select "Select Stylist Ananya_Nails [PERSON_NAME] Bijen Bishop_Mgr Counter Sales Manage…" at bounding box center [243, 435] width 106 height 26
click at [409, 438] on div "Select Service Product Membership Package Voucher Prepaid Gift Card Select Styl…" at bounding box center [342, 530] width 567 height 251
click at [408, 438] on input "text" at bounding box center [459, 435] width 301 height 26
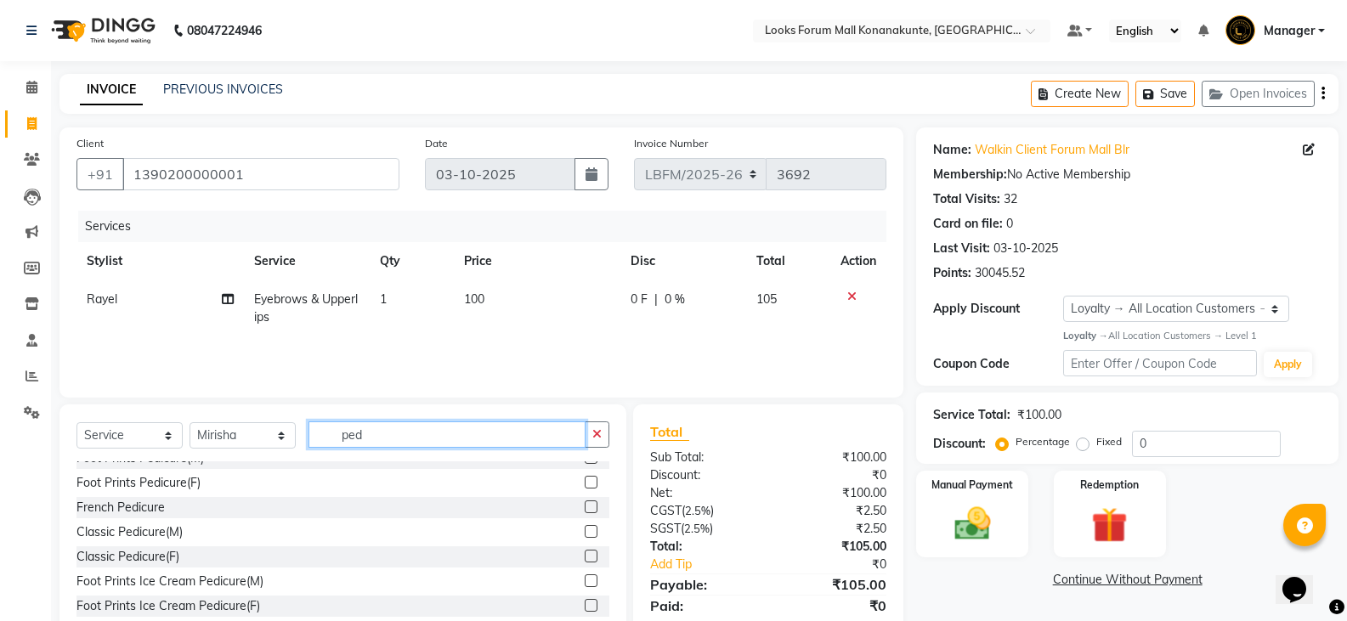
scroll to position [79, 0]
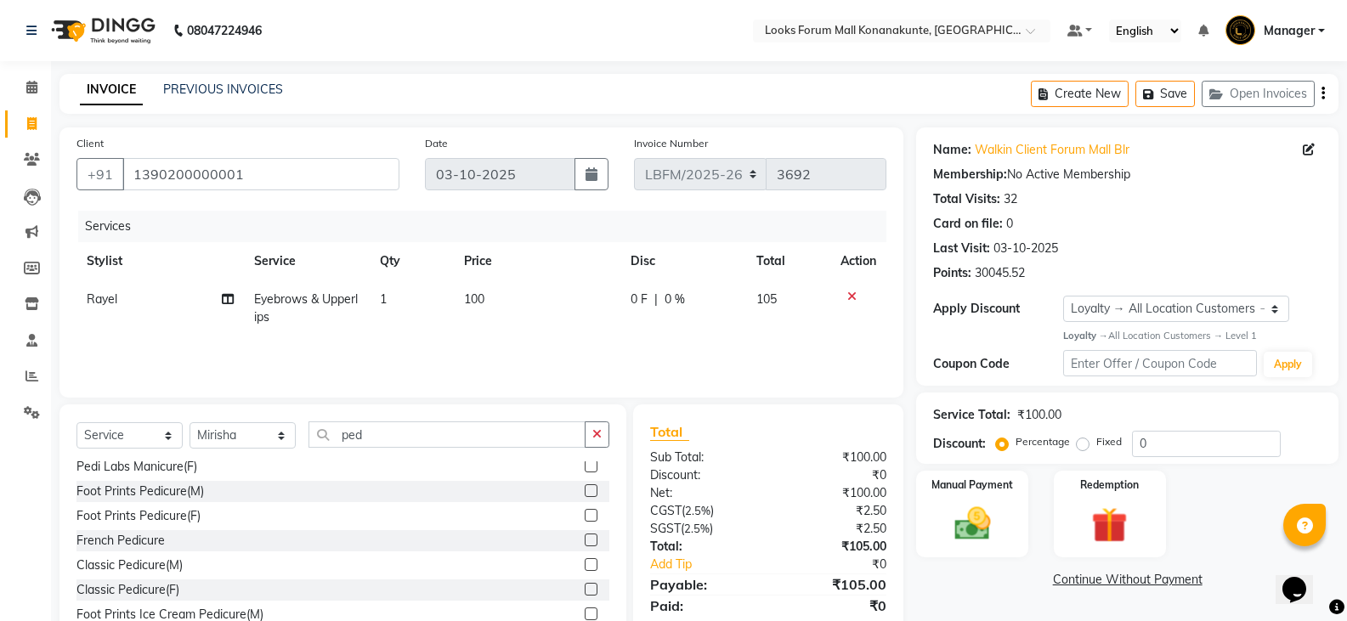
click at [333, 565] on div "Classic Pedicure(M)" at bounding box center [342, 565] width 533 height 21
click at [585, 563] on label at bounding box center [591, 564] width 13 height 13
click at [585, 563] on input "checkbox" at bounding box center [590, 565] width 11 height 11
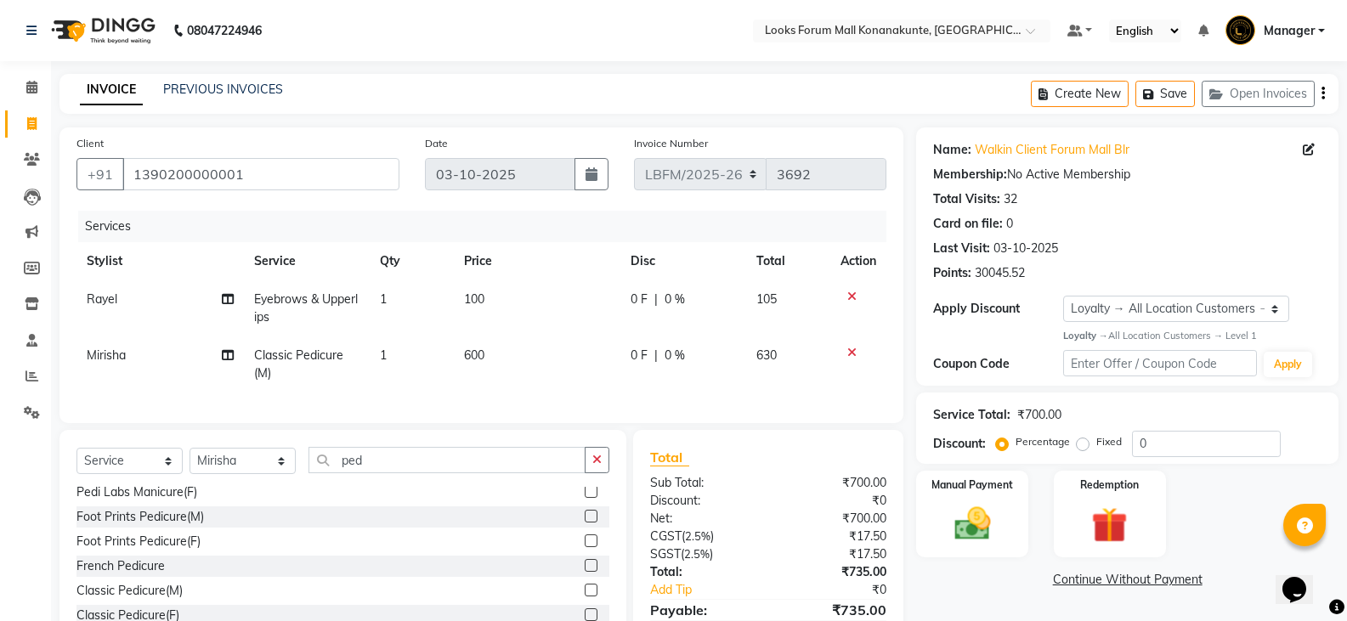
drag, startPoint x: 498, startPoint y: 354, endPoint x: 509, endPoint y: 355, distance: 11.1
click at [499, 354] on td "600" at bounding box center [537, 365] width 167 height 56
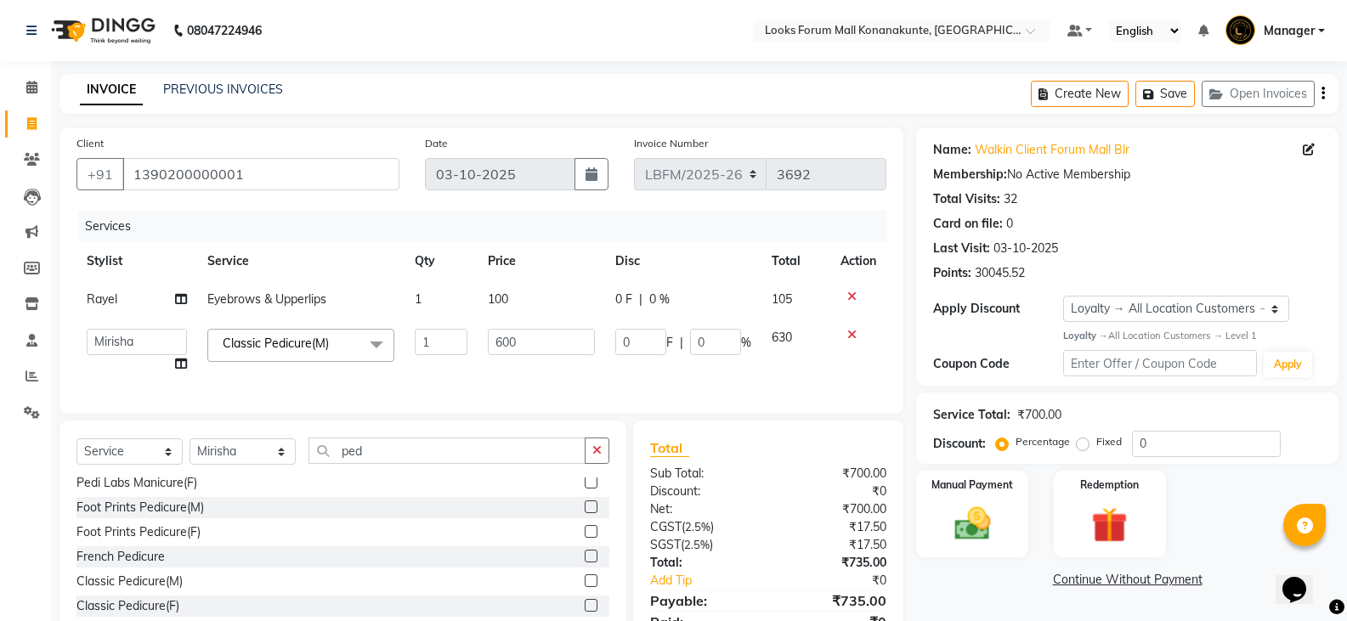
click at [524, 355] on td "600" at bounding box center [541, 351] width 127 height 65
click at [531, 340] on input "600" at bounding box center [541, 342] width 106 height 26
click at [587, 464] on button "button" at bounding box center [597, 451] width 25 height 26
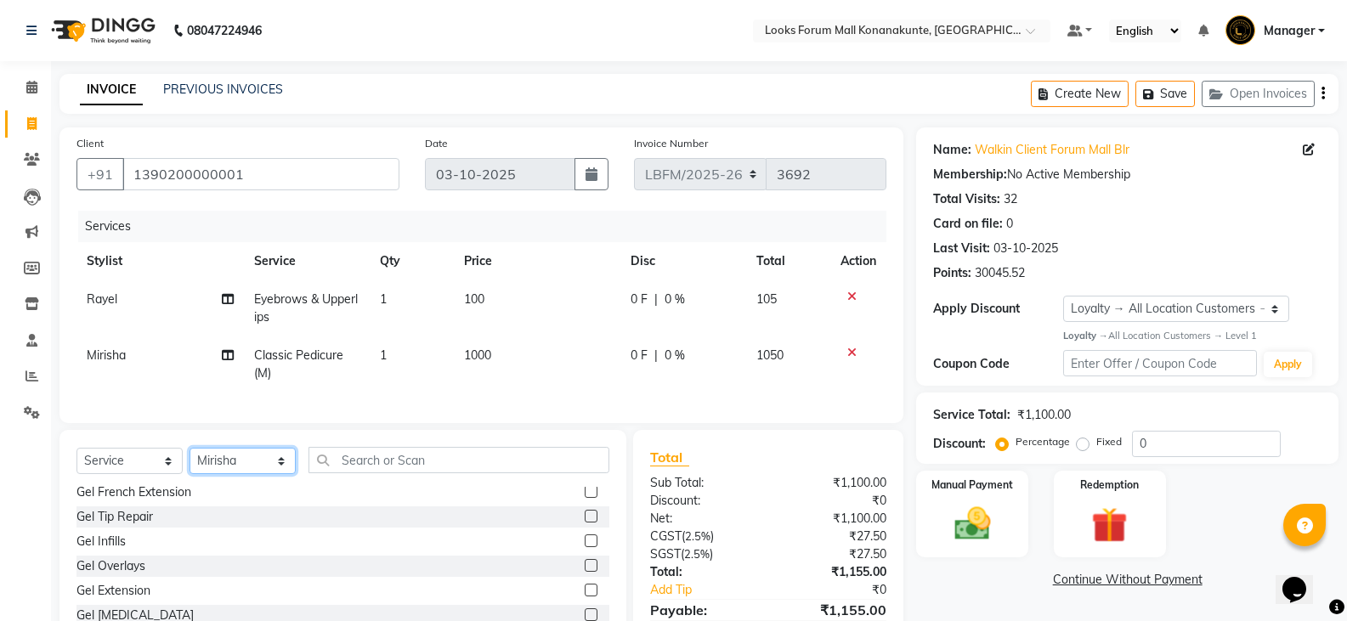
click at [279, 474] on select "Select Stylist Ananya_Nails [PERSON_NAME] Bijen Bishop_Mgr Counter Sales Manage…" at bounding box center [243, 461] width 106 height 26
click at [190, 461] on select "Select Stylist Ananya_Nails [PERSON_NAME] Bijen Bishop_Mgr Counter Sales Manage…" at bounding box center [243, 461] width 106 height 26
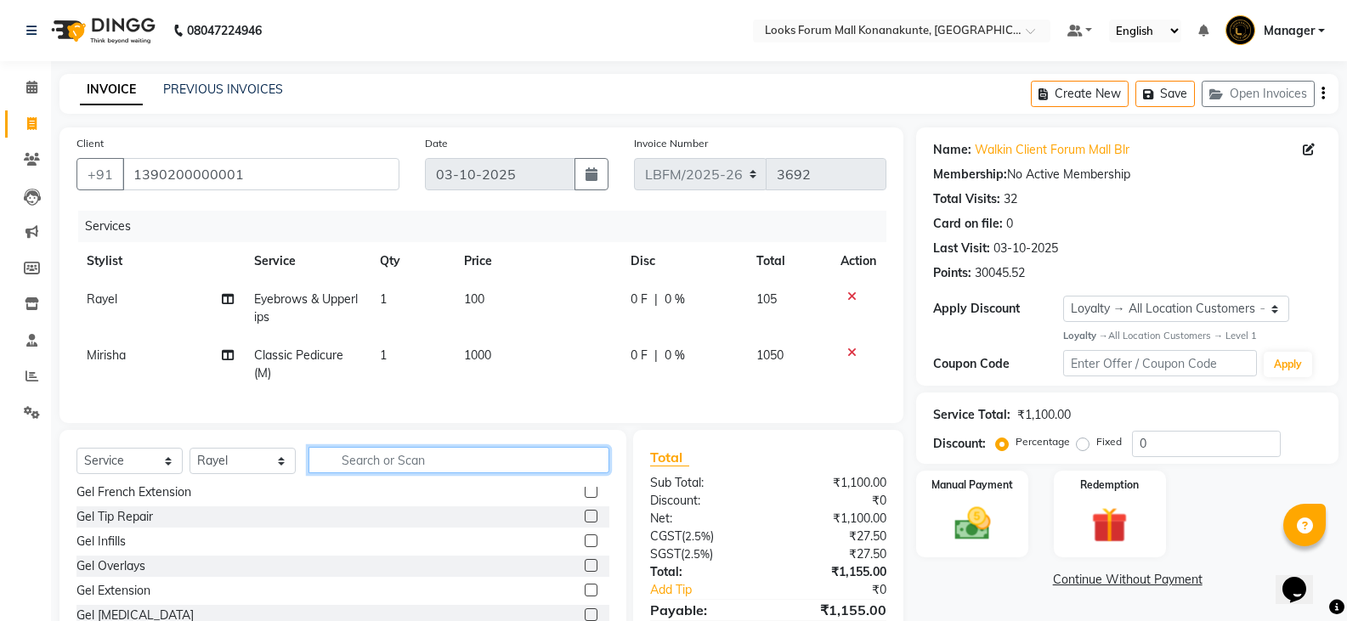
click at [457, 473] on input "text" at bounding box center [459, 460] width 301 height 26
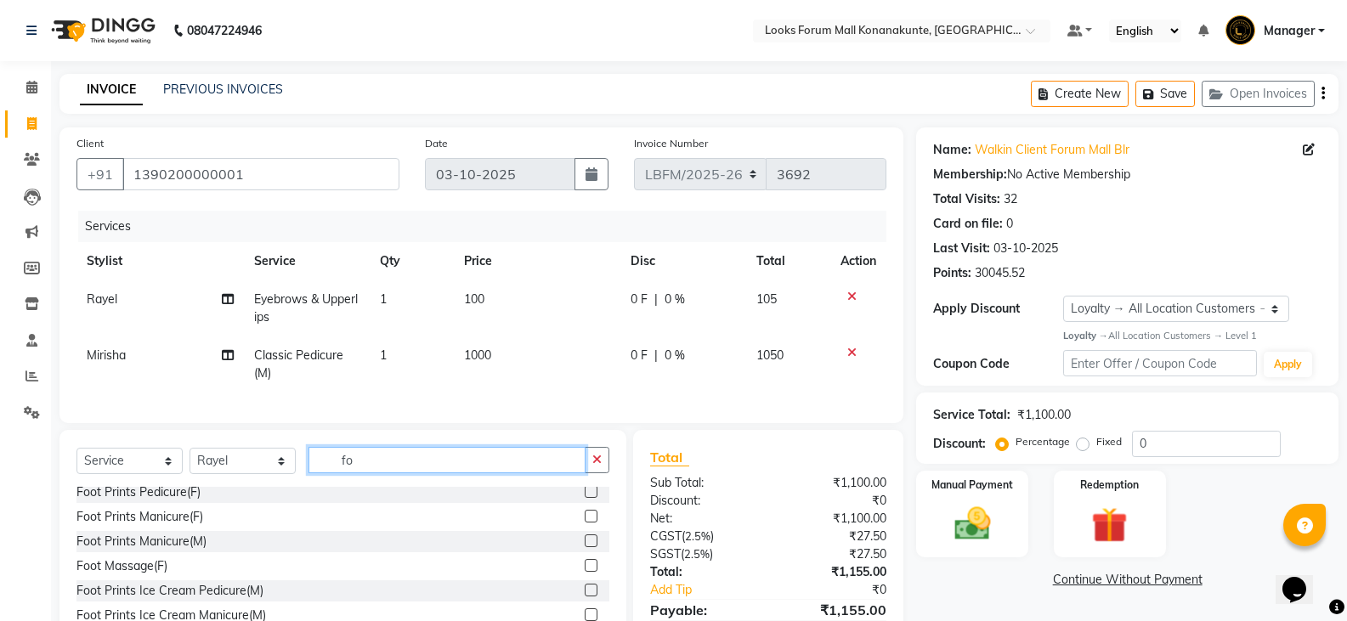
scroll to position [0, 0]
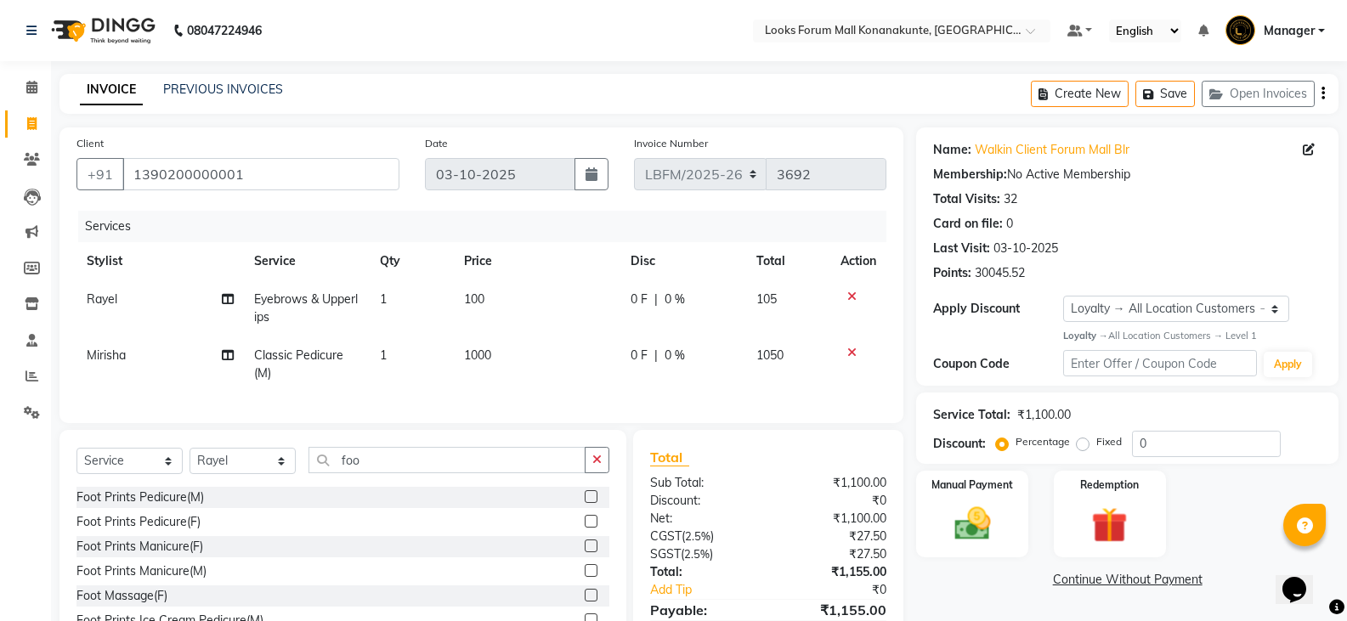
click at [585, 503] on label at bounding box center [591, 496] width 13 height 13
click at [585, 503] on input "checkbox" at bounding box center [590, 497] width 11 height 11
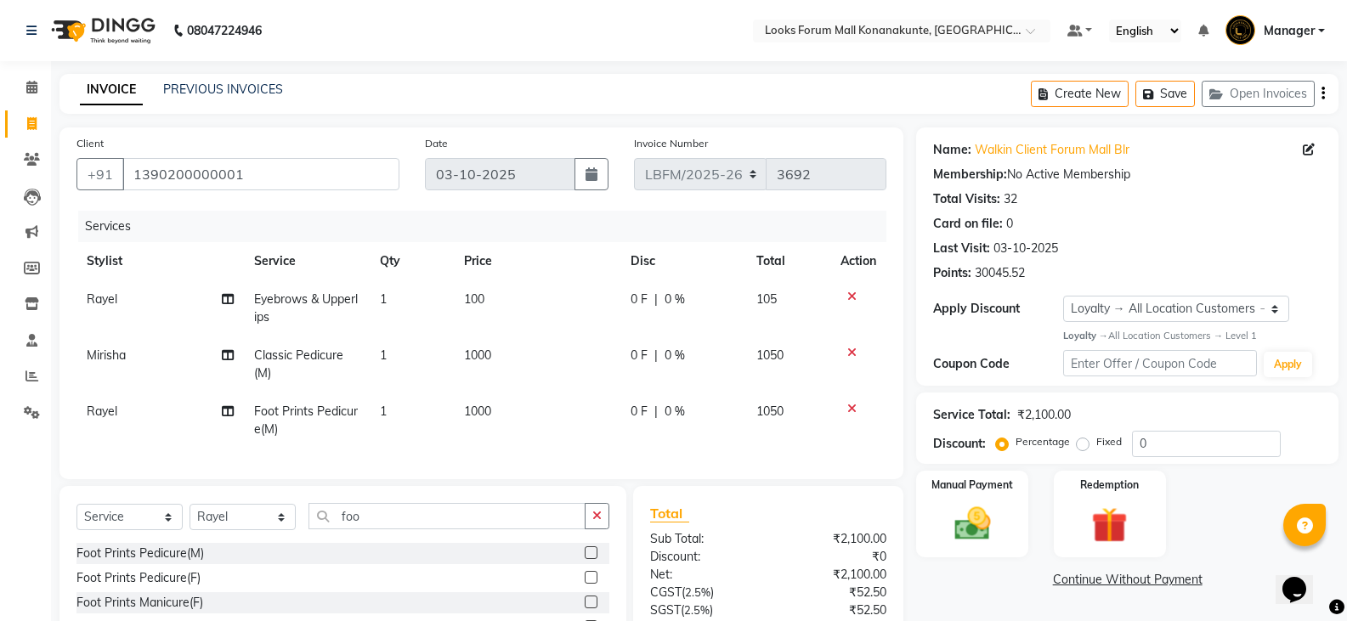
click at [476, 411] on span "1000" at bounding box center [477, 411] width 27 height 15
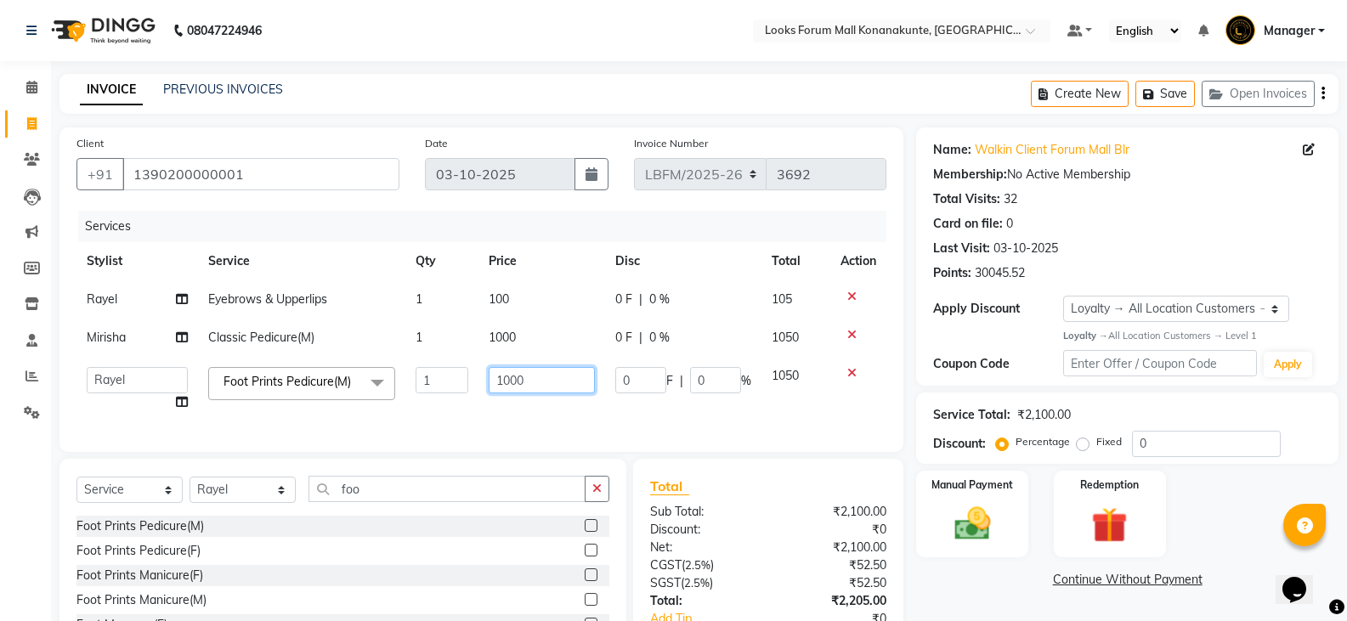
click at [507, 385] on input "1000" at bounding box center [542, 380] width 106 height 26
click at [528, 435] on div "Services Stylist Service Qty Price Disc Total Action Rayel Eyebrows & Upperlips…" at bounding box center [481, 323] width 810 height 224
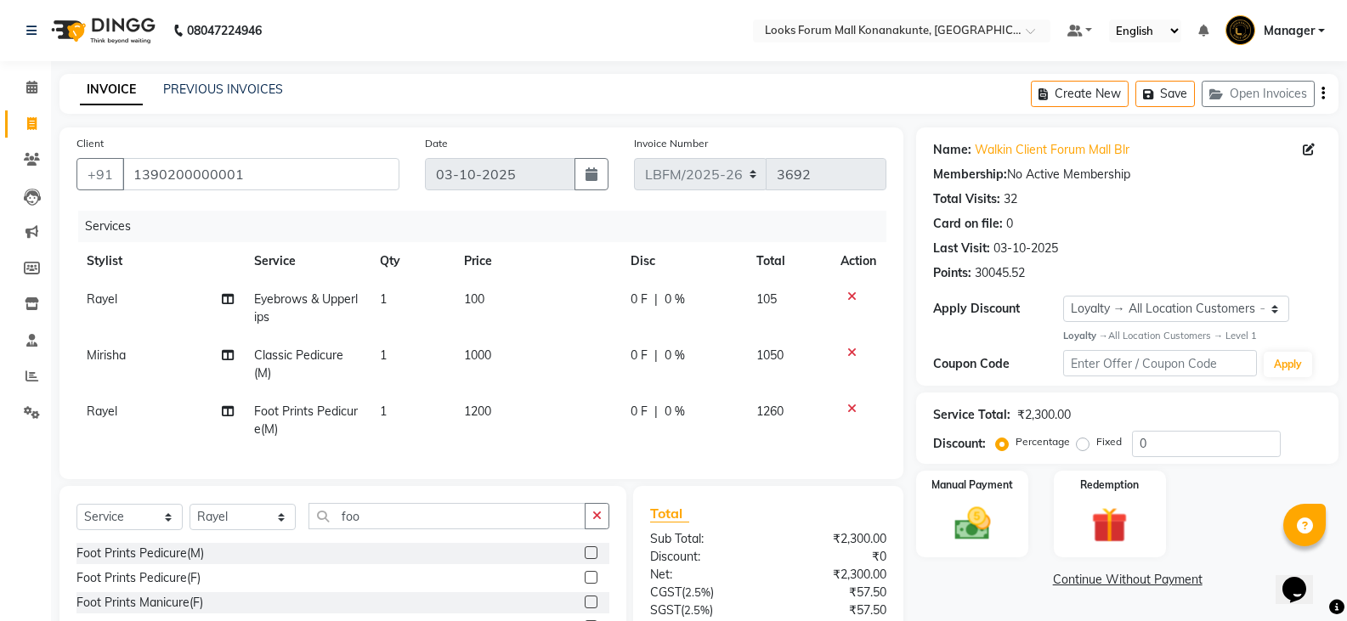
click at [501, 307] on td "100" at bounding box center [537, 308] width 167 height 56
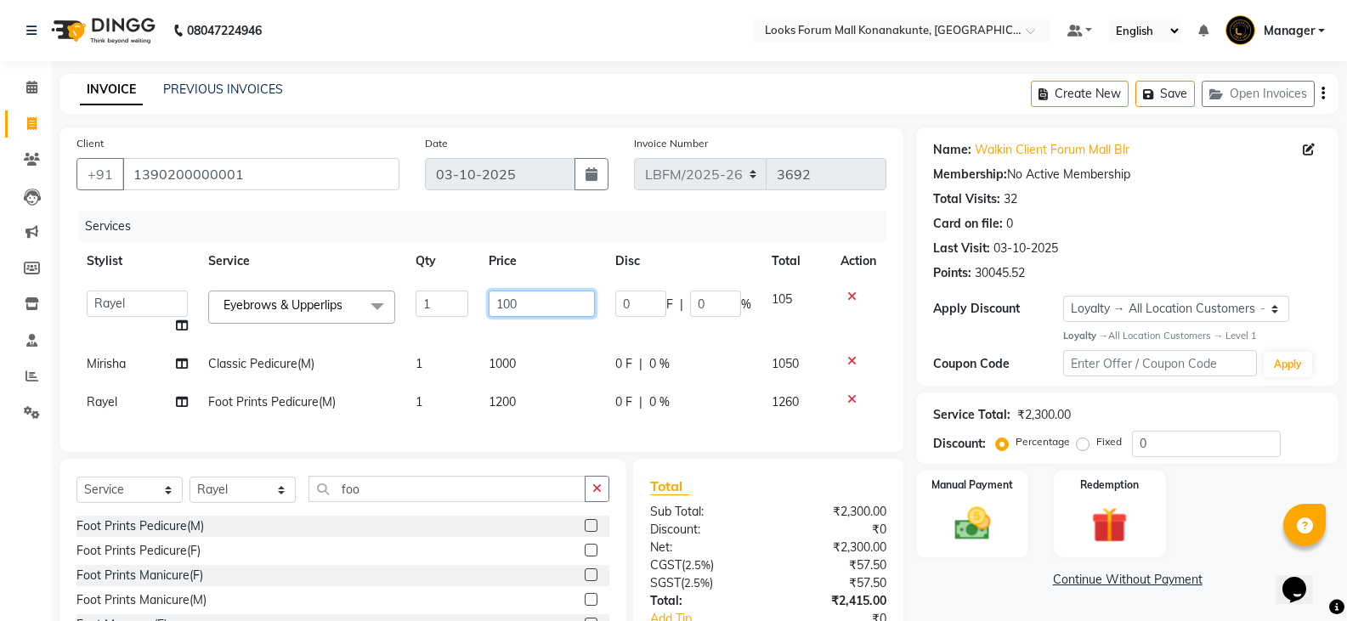
click at [535, 296] on input "100" at bounding box center [542, 304] width 106 height 26
click at [546, 420] on td "1200" at bounding box center [542, 402] width 127 height 38
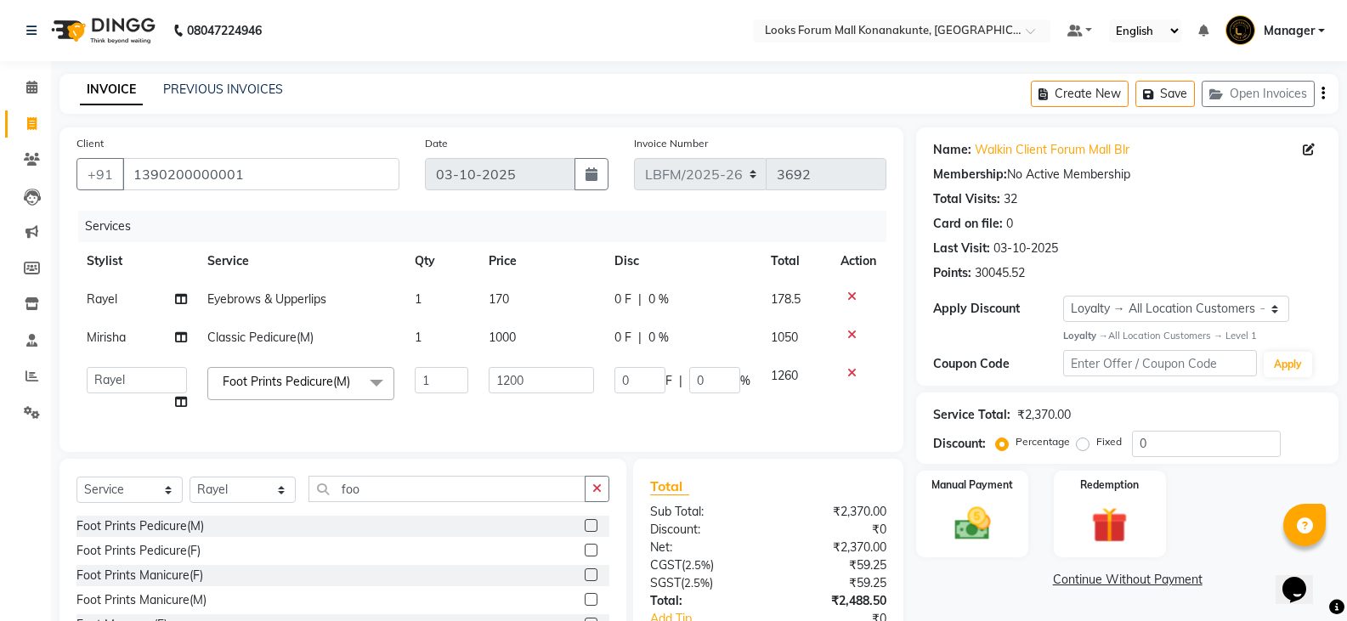
scroll to position [126, 0]
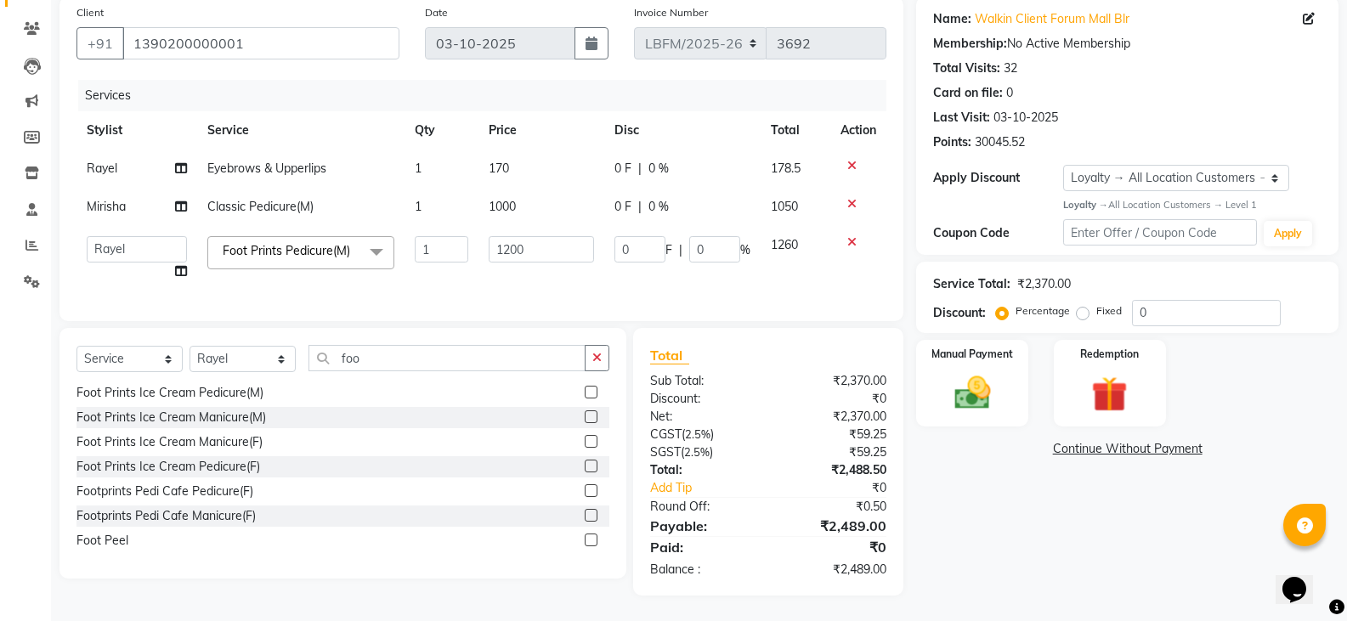
click at [373, 80] on div "Services" at bounding box center [488, 95] width 821 height 31
click at [651, 160] on span "0 %" at bounding box center [658, 169] width 20 height 18
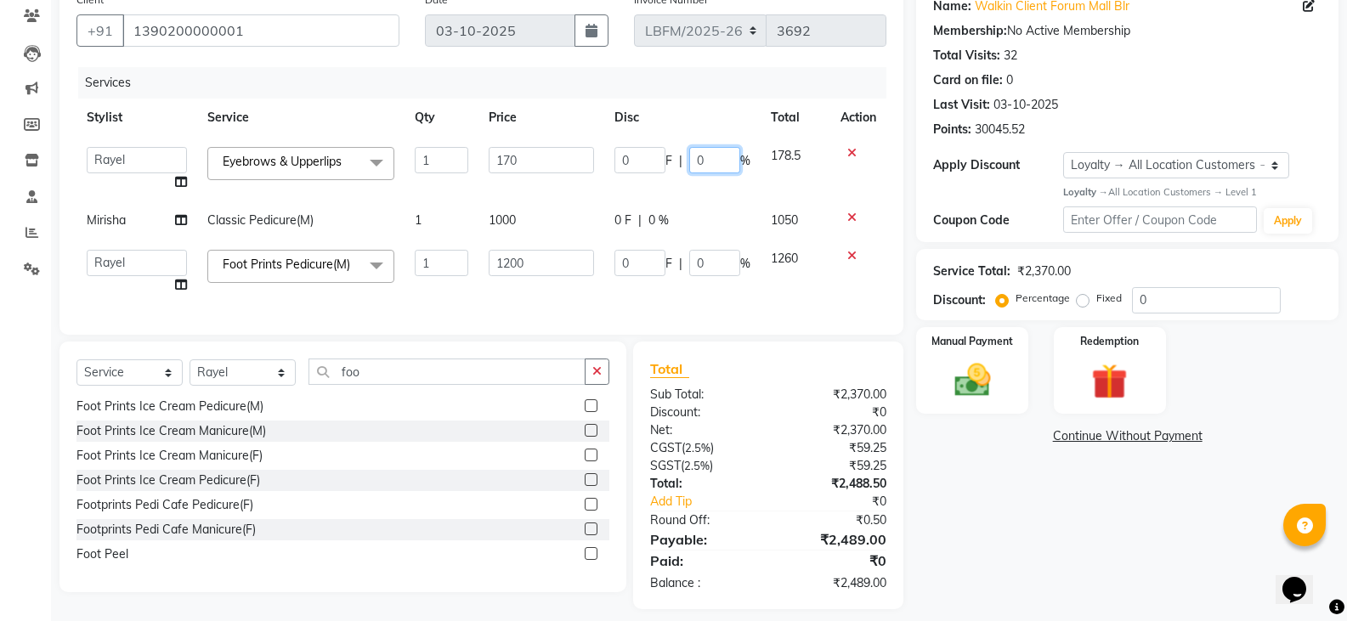
click at [703, 161] on input "0" at bounding box center [714, 160] width 51 height 26
click at [649, 223] on tbody "Ananya_Nails Ashu Bijen Bishop_Mgr Counter Sales Manager Mirisha rahul Rayel Sa…" at bounding box center [481, 220] width 810 height 167
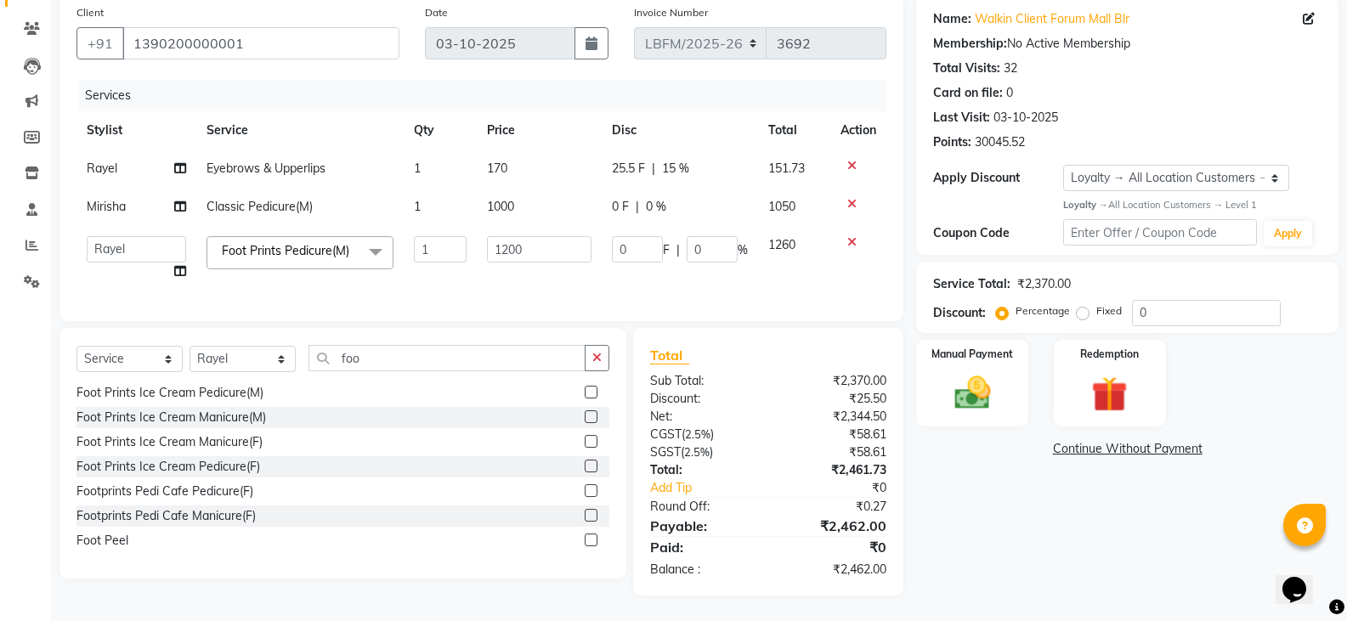
click at [653, 190] on tbody "Rayel Eyebrows & Upperlips 1 170 25.5 F | 15 % 151.73 Mirisha Classic Pedicure(…" at bounding box center [481, 220] width 810 height 141
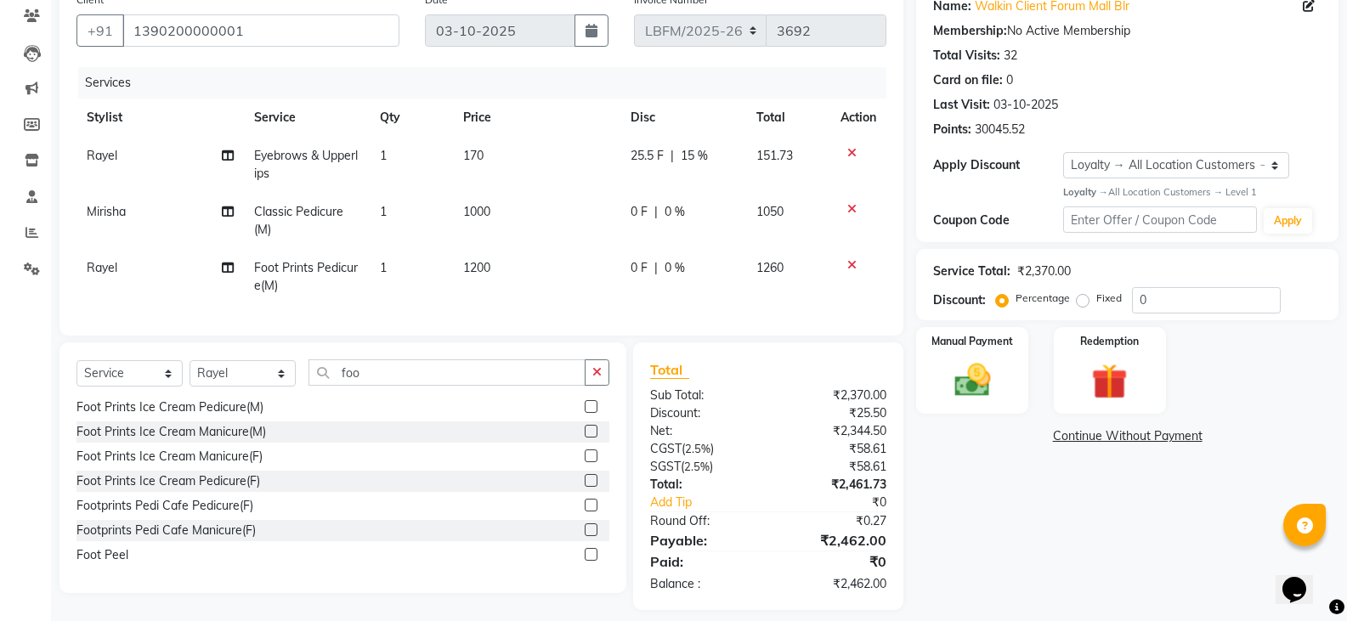
click at [653, 192] on td "25.5 F | 15 %" at bounding box center [683, 165] width 126 height 56
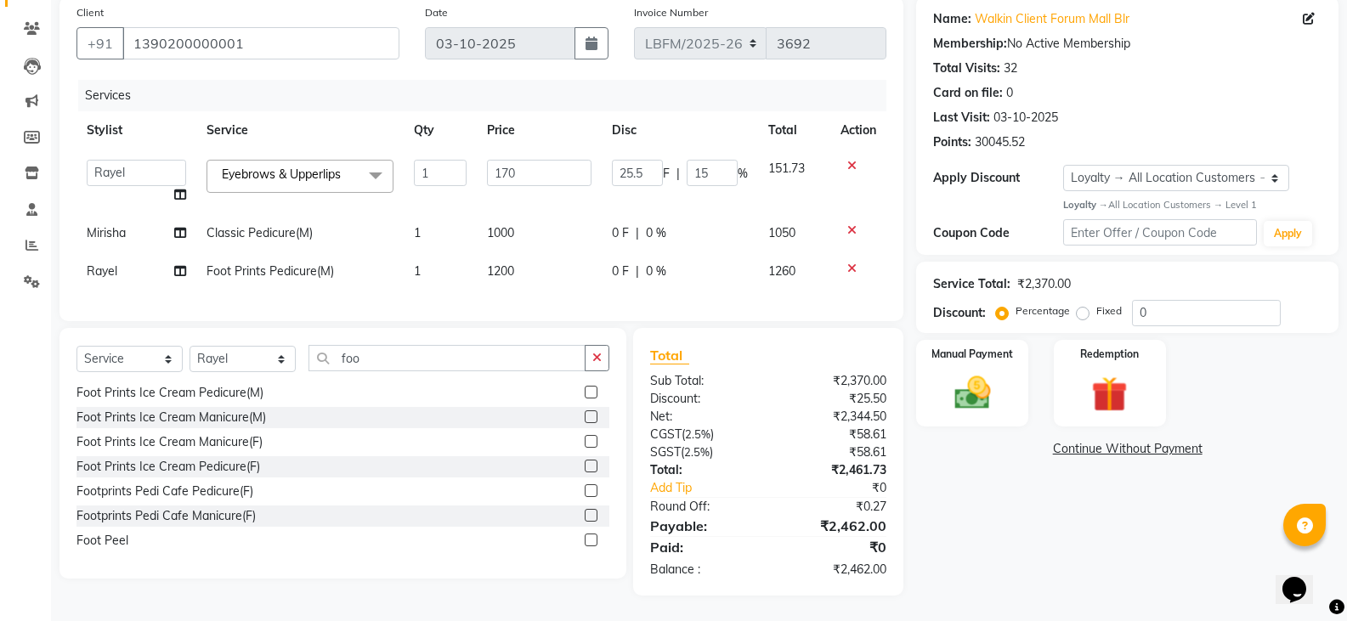
click at [649, 224] on span "0 %" at bounding box center [656, 233] width 20 height 18
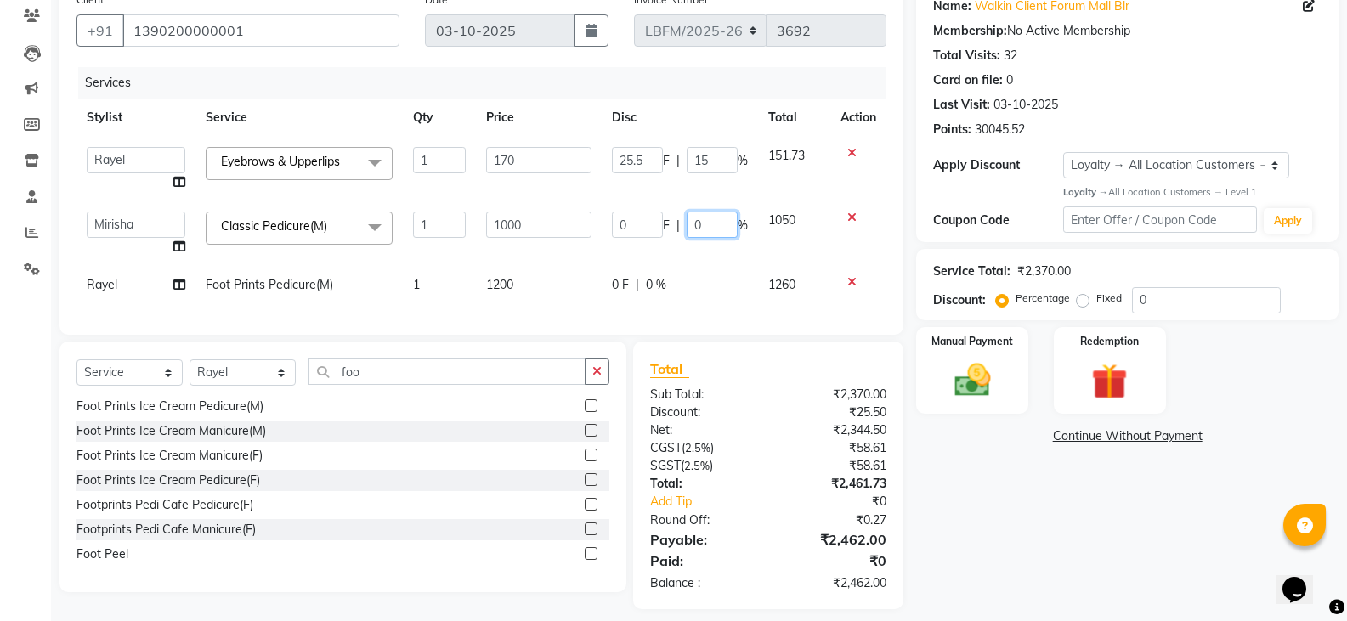
click at [702, 224] on input "0" at bounding box center [712, 225] width 51 height 26
click at [653, 282] on div "Services Stylist Service Qty Price Disc Total Action Ananya_Nails Ashu Bijen Bi…" at bounding box center [481, 192] width 810 height 251
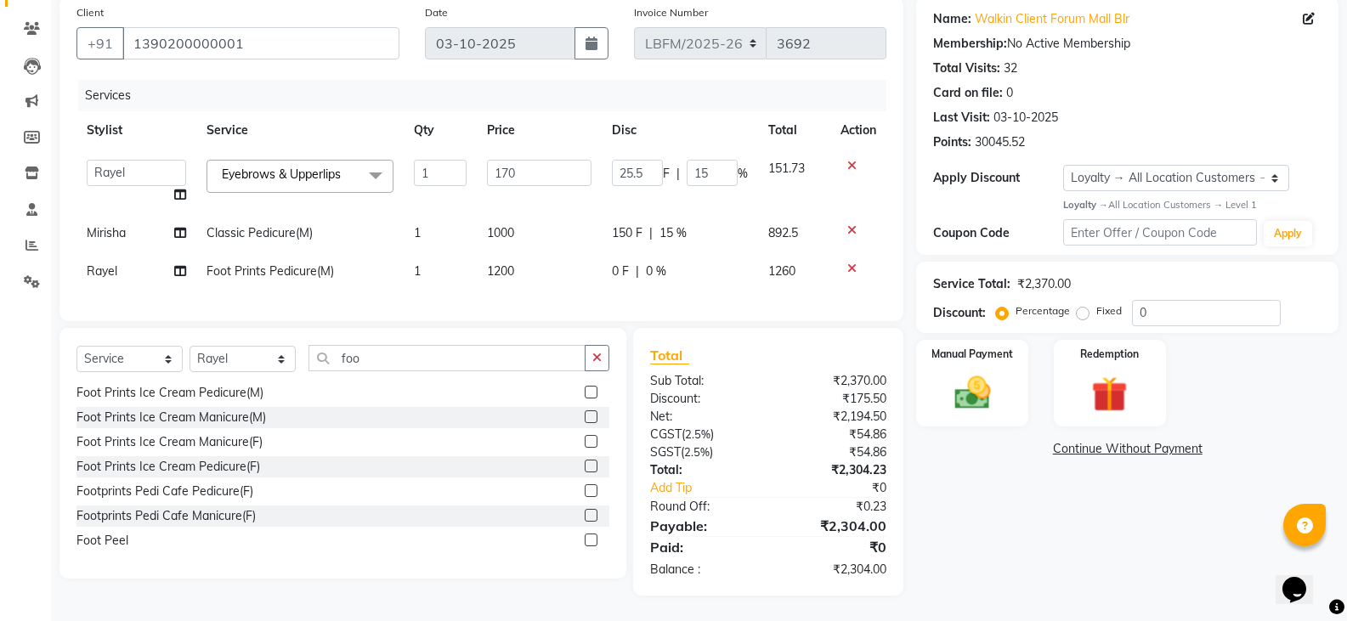
click at [651, 264] on span "0 %" at bounding box center [656, 272] width 20 height 18
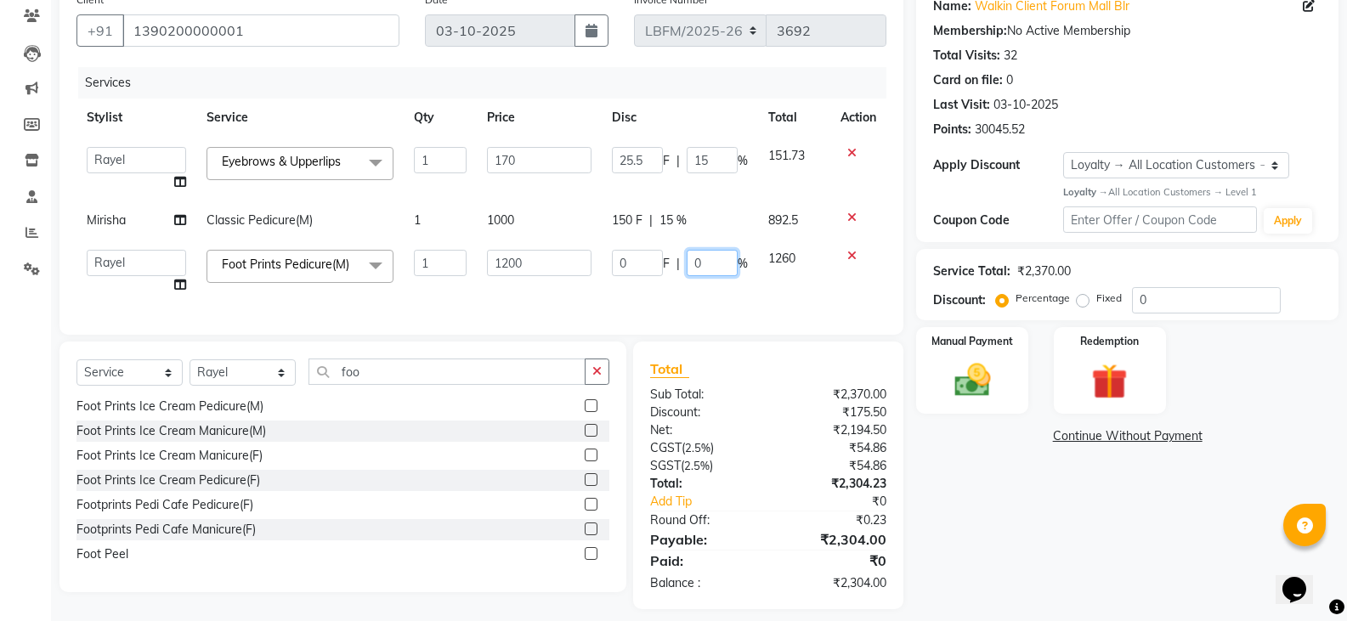
click at [704, 255] on input "0" at bounding box center [712, 263] width 51 height 26
click at [688, 274] on input "15" at bounding box center [712, 263] width 51 height 26
click at [691, 292] on div "Services Stylist Service Qty Price Disc Total Action Ananya_Nails Ashu Bijen Bi…" at bounding box center [481, 192] width 810 height 251
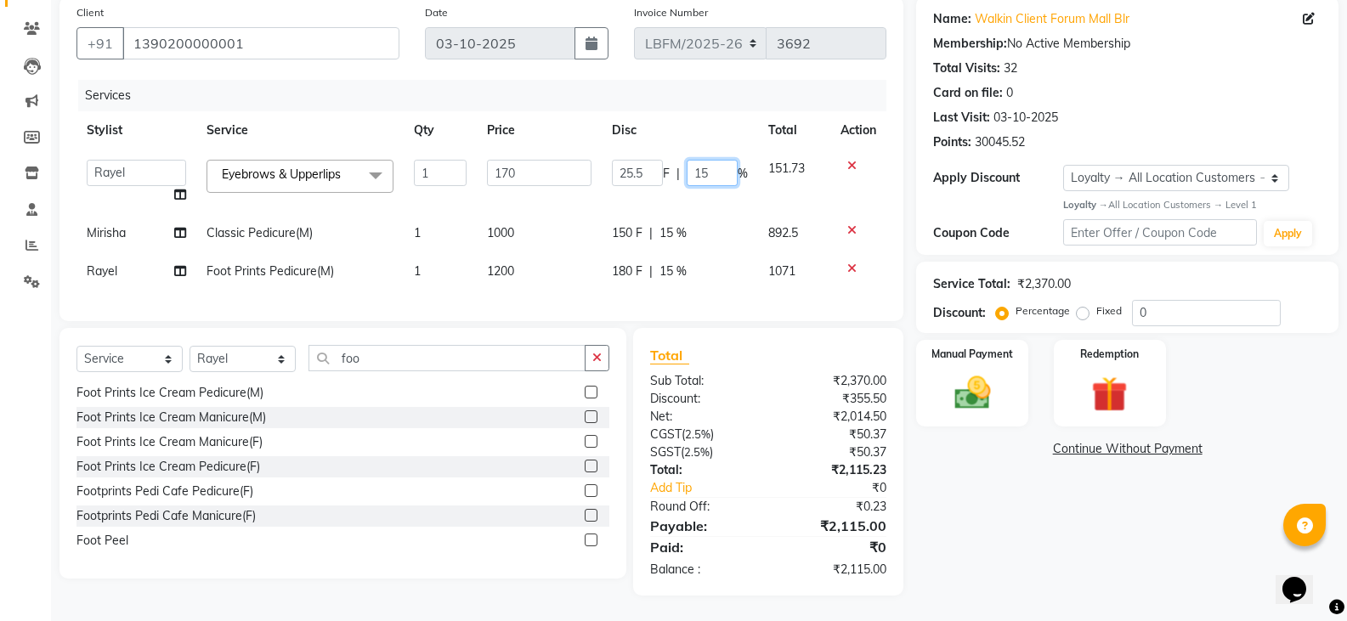
click at [710, 166] on input "15" at bounding box center [712, 173] width 51 height 26
click at [702, 226] on td "150 F | 15 %" at bounding box center [680, 233] width 156 height 38
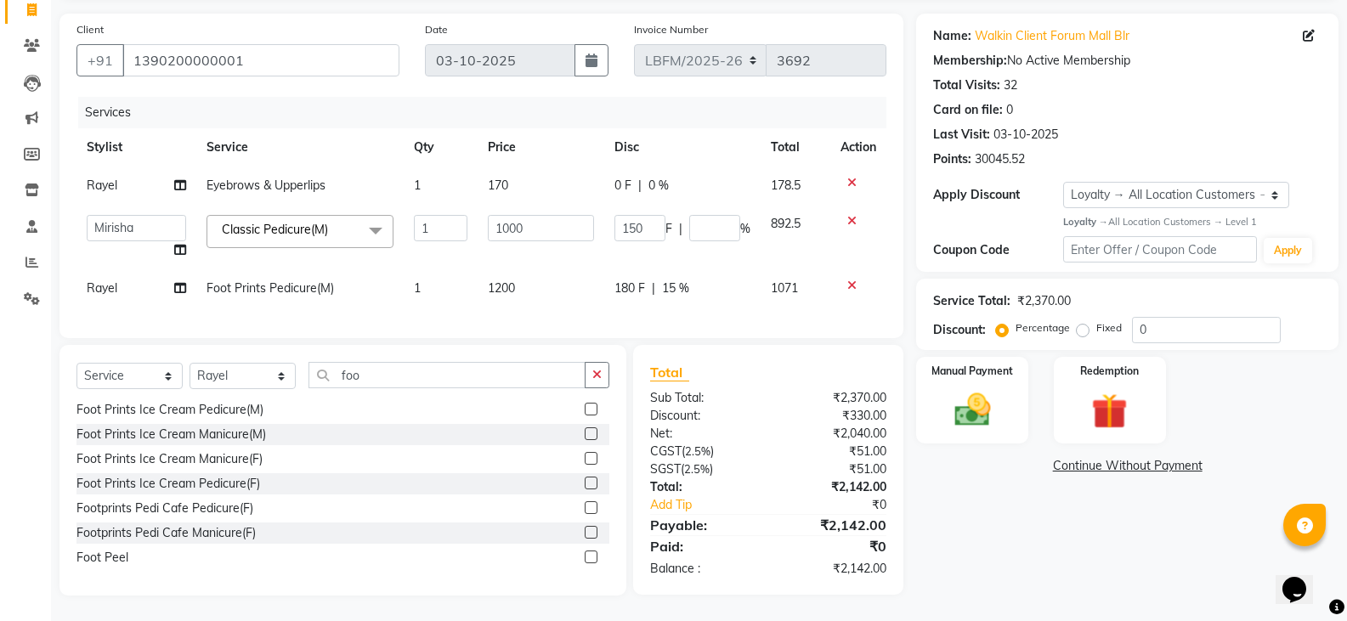
scroll to position [127, 0]
click at [722, 283] on div "180 F | 15 %" at bounding box center [682, 289] width 136 height 18
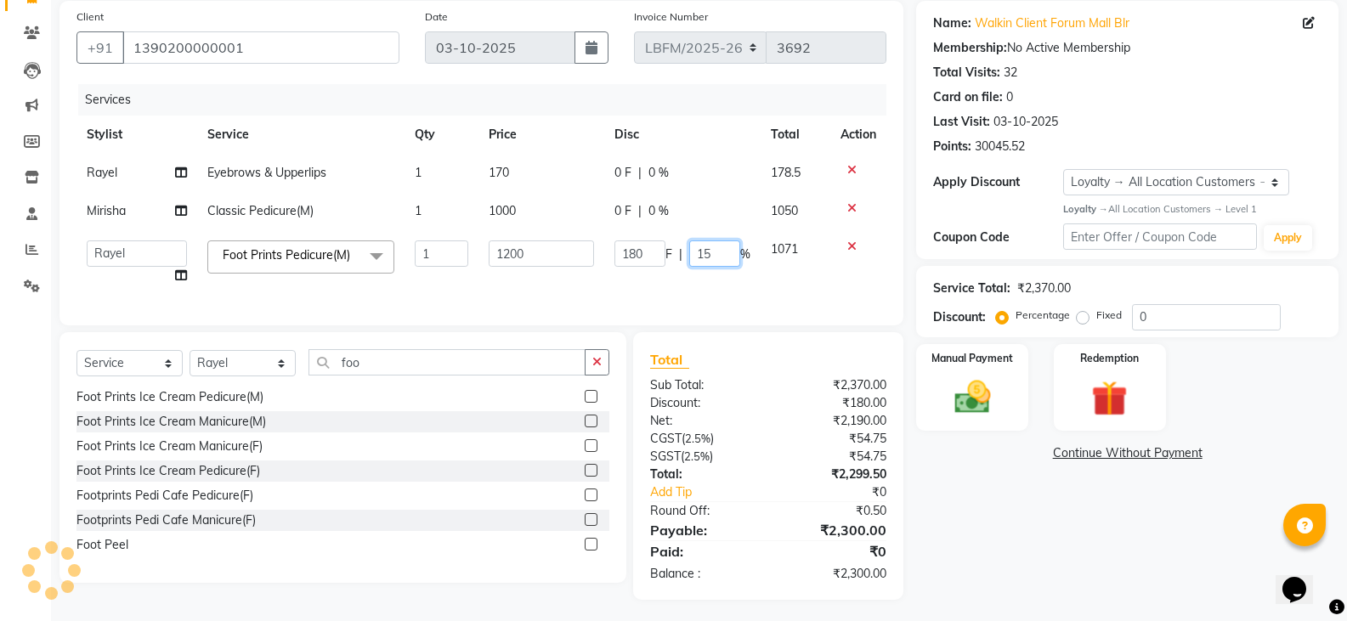
click at [706, 252] on input "15" at bounding box center [714, 254] width 51 height 26
click at [720, 252] on input "15" at bounding box center [714, 254] width 51 height 26
click at [719, 251] on input "15" at bounding box center [714, 254] width 51 height 26
click at [705, 299] on div "Services Stylist Service Qty Price Disc Total Action Rayel Eyebrows & Upperlips…" at bounding box center [481, 196] width 810 height 224
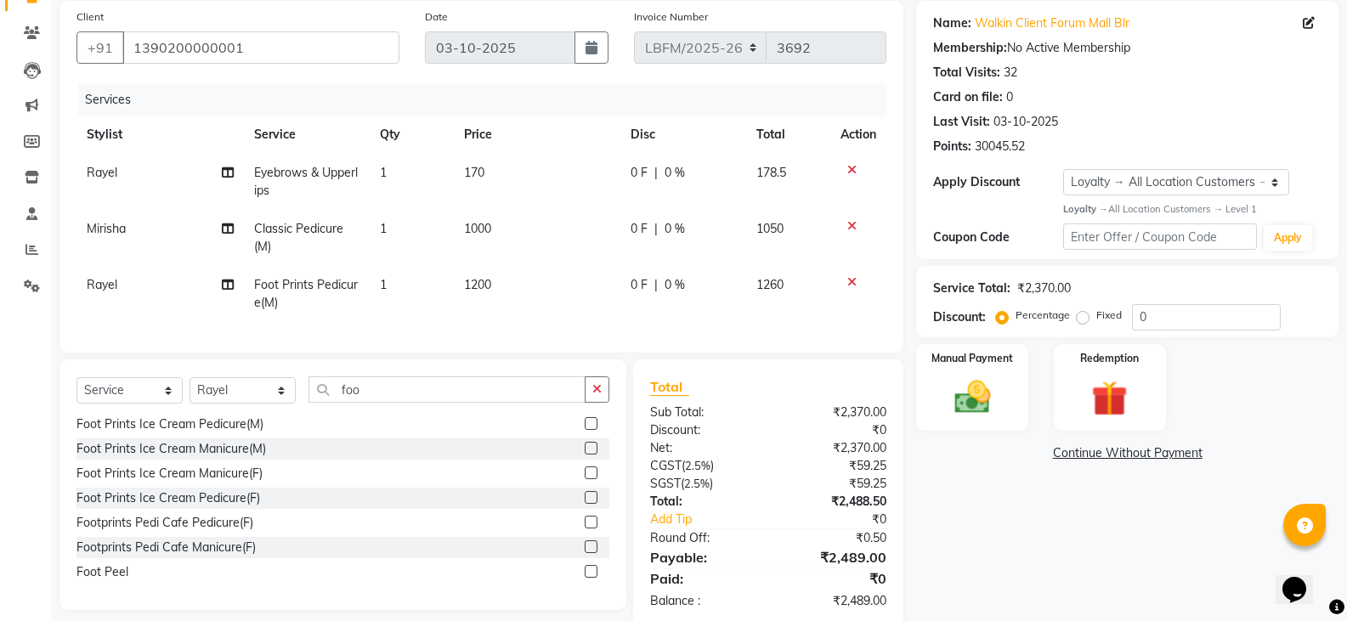
click at [677, 178] on span "0 %" at bounding box center [675, 173] width 20 height 18
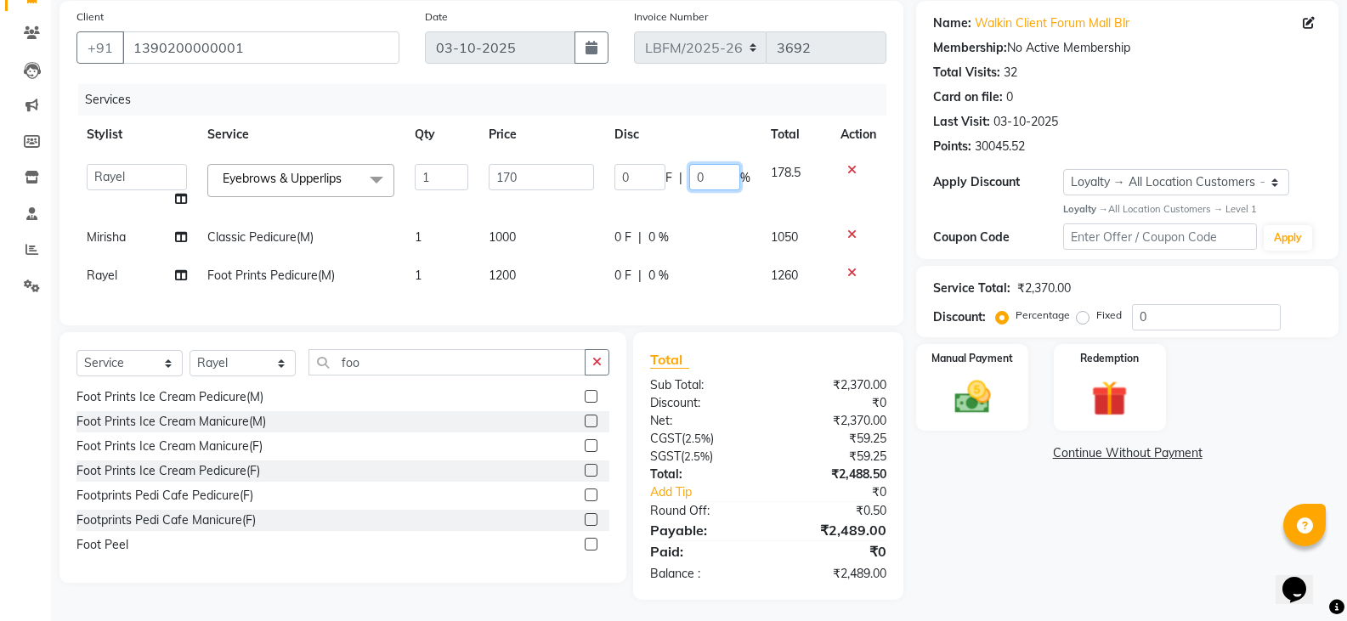
click at [715, 176] on input "0" at bounding box center [714, 177] width 51 height 26
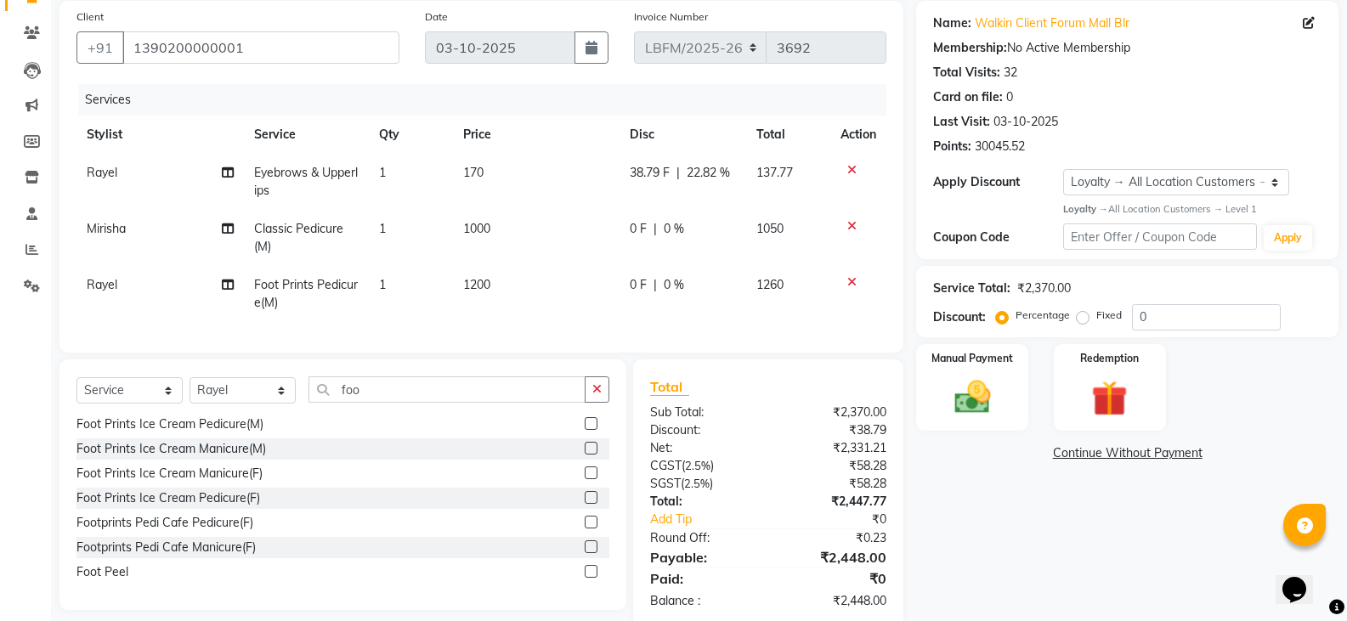
click at [671, 232] on span "0 %" at bounding box center [674, 229] width 20 height 18
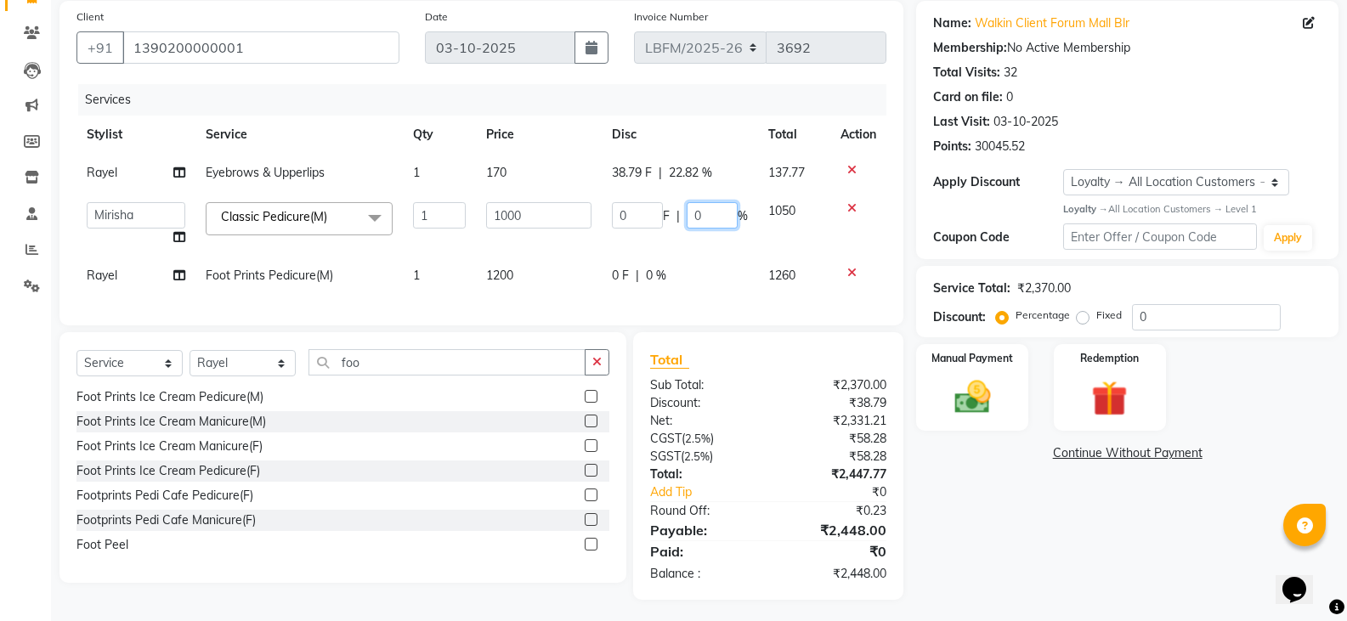
click at [699, 219] on input "0" at bounding box center [712, 215] width 51 height 26
click at [649, 276] on div "0 F | 0 %" at bounding box center [680, 276] width 136 height 18
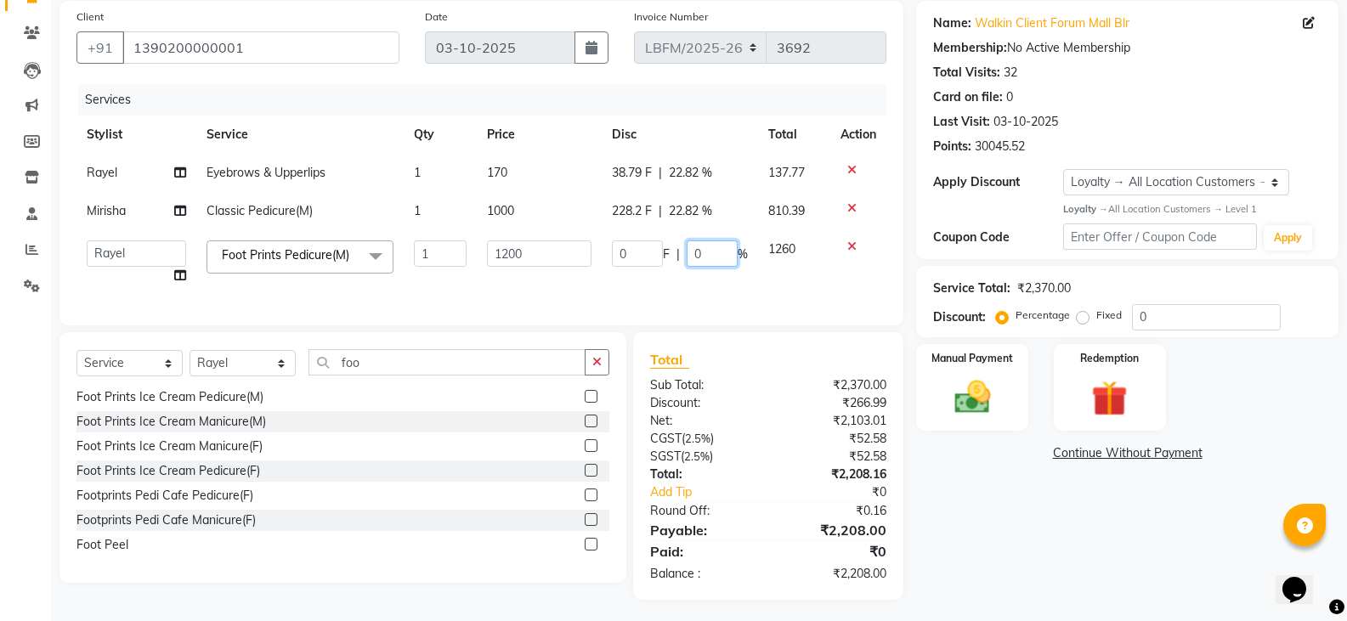
click at [704, 256] on input "0" at bounding box center [712, 254] width 51 height 26
click at [699, 297] on div "Services Stylist Service Qty Price Disc Total Action Rayel Eyebrows & Upperlips…" at bounding box center [481, 196] width 810 height 224
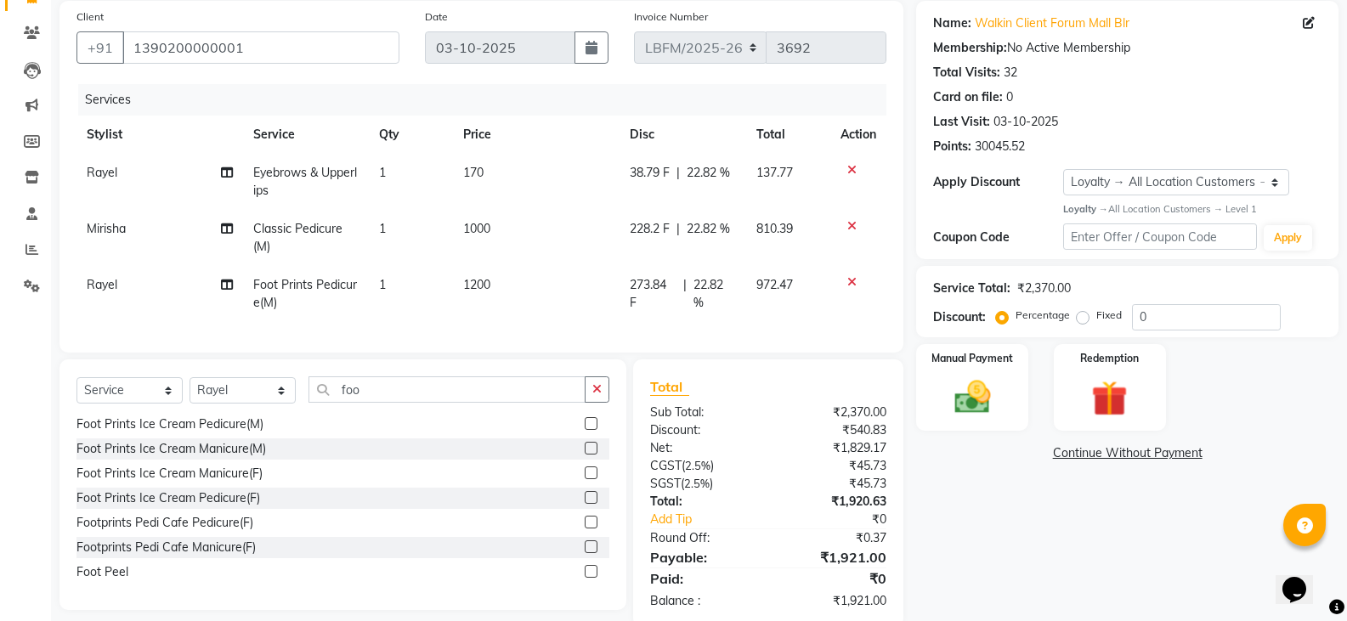
scroll to position [171, 0]
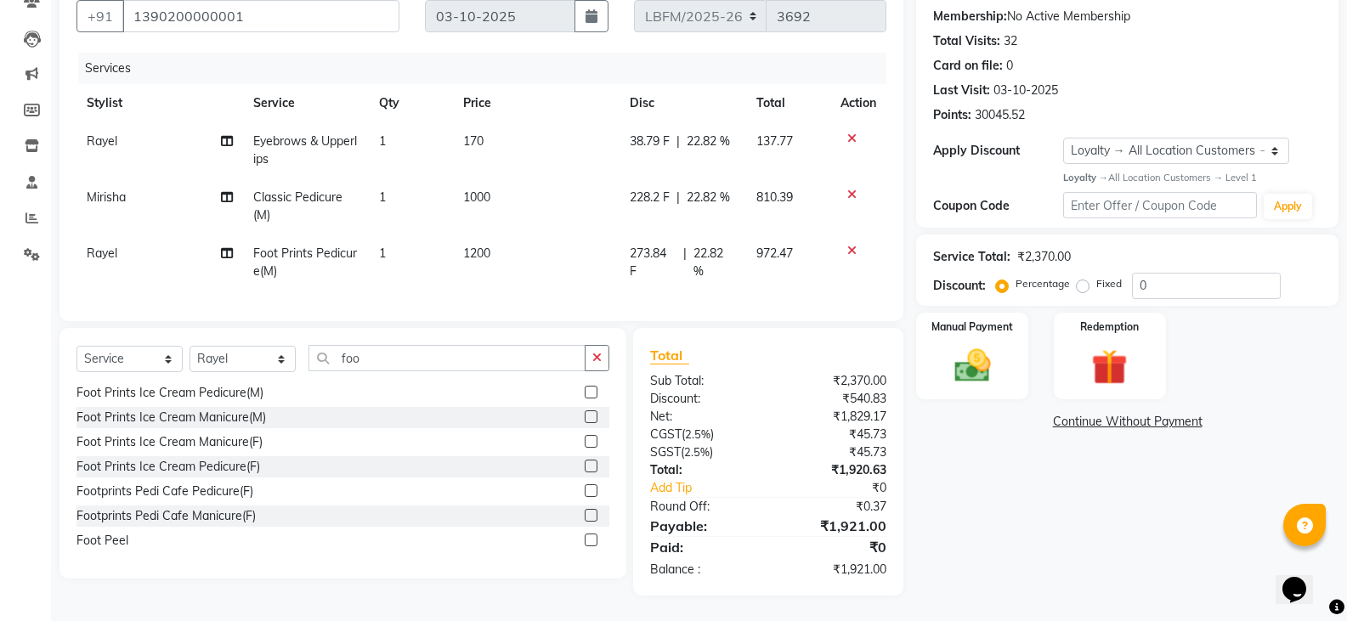
click at [706, 153] on td "38.79 F | 22.82 %" at bounding box center [683, 150] width 127 height 56
click at [716, 122] on th "Disc" at bounding box center [683, 103] width 127 height 38
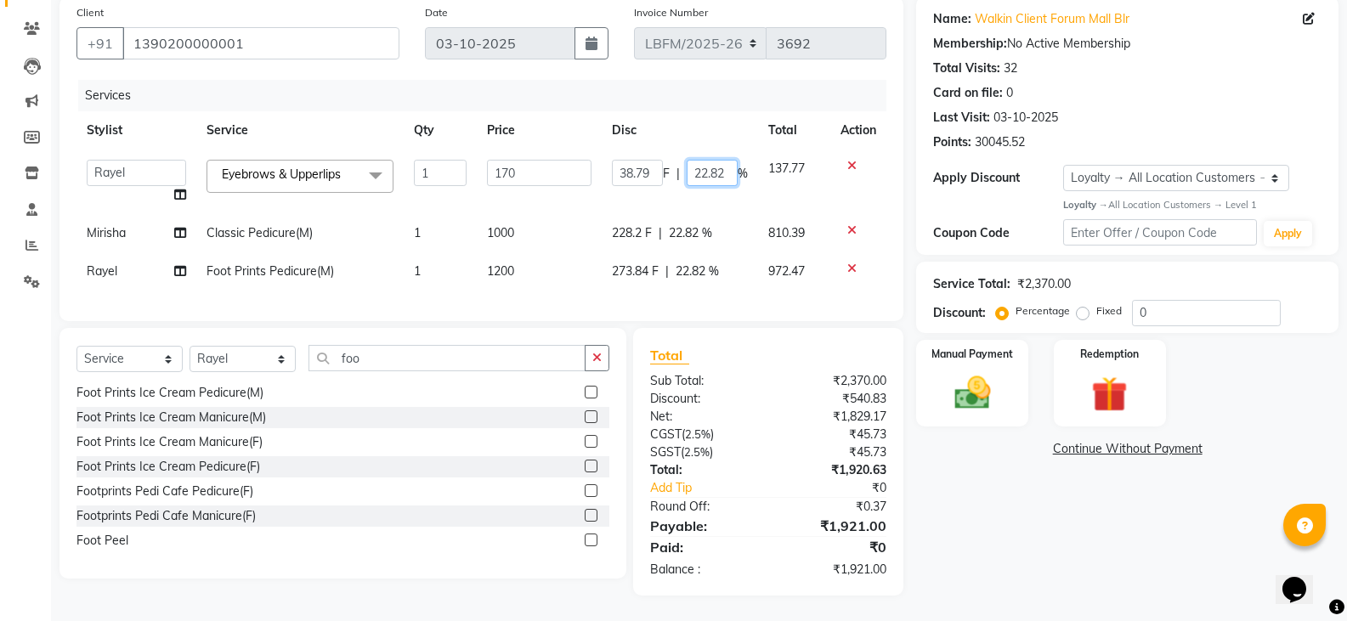
click at [722, 160] on input "22.82" at bounding box center [712, 173] width 51 height 26
click at [696, 225] on td "228.2 F | 22.82 %" at bounding box center [680, 233] width 156 height 38
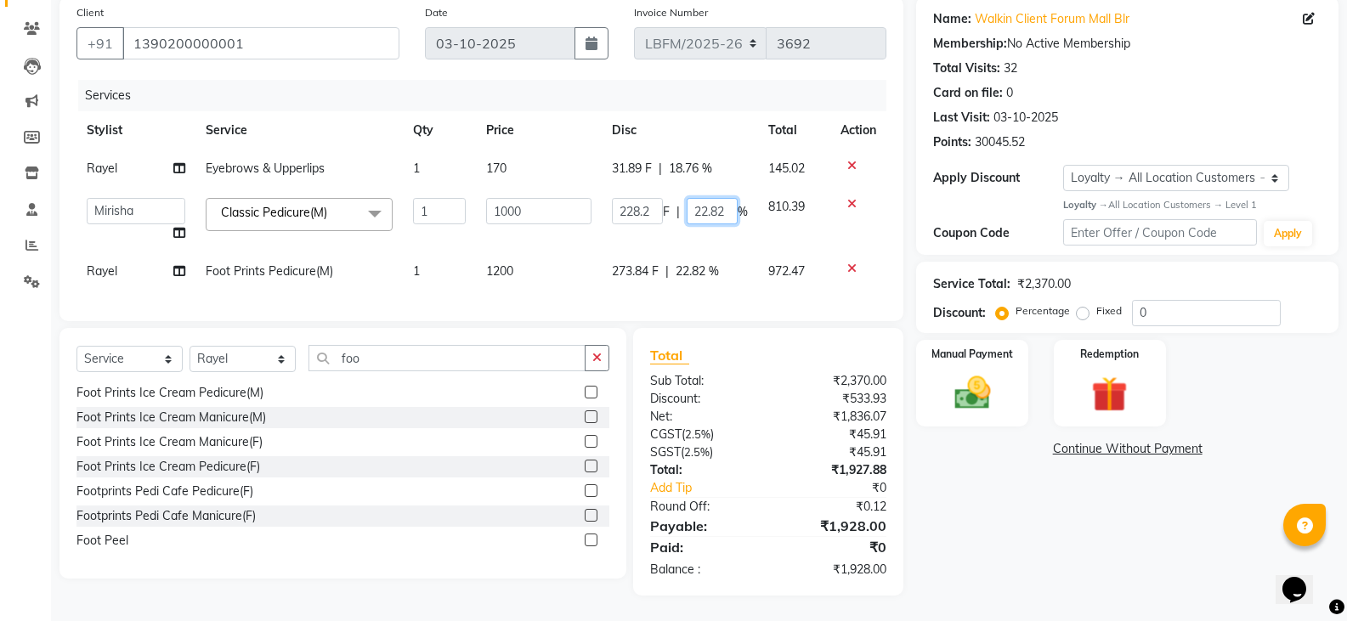
click at [721, 201] on input "22.82" at bounding box center [712, 211] width 51 height 26
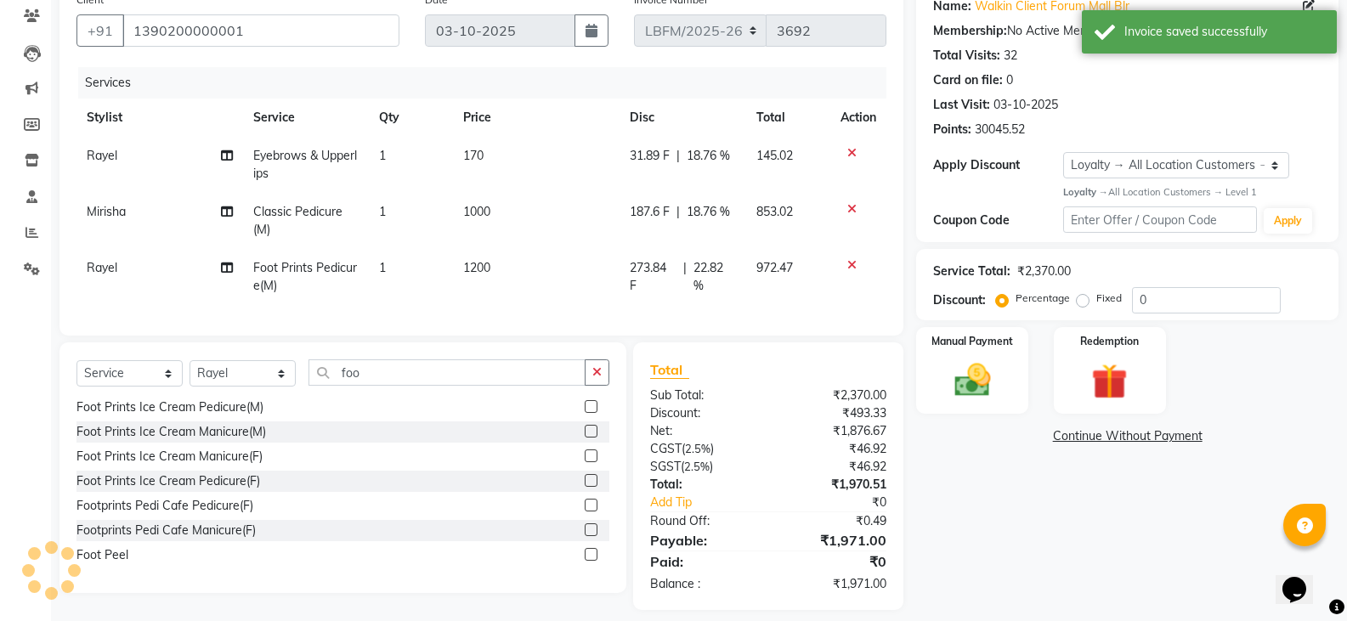
scroll to position [0, 0]
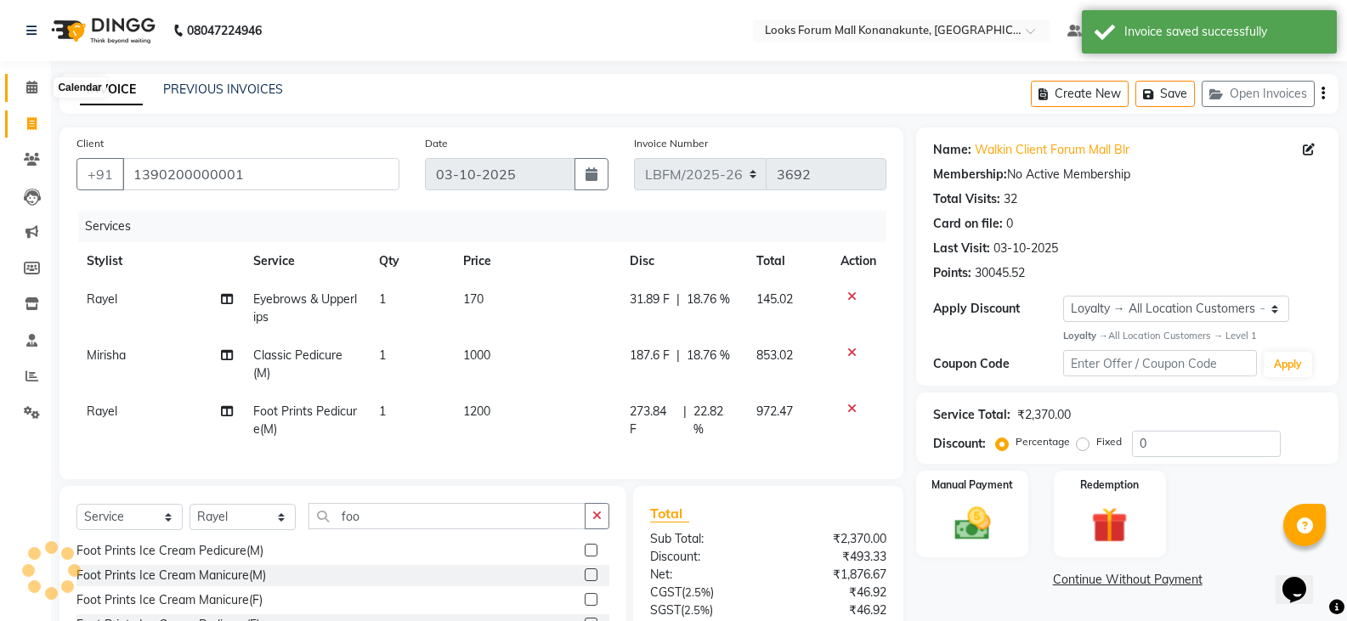
click at [27, 87] on icon at bounding box center [31, 87] width 11 height 13
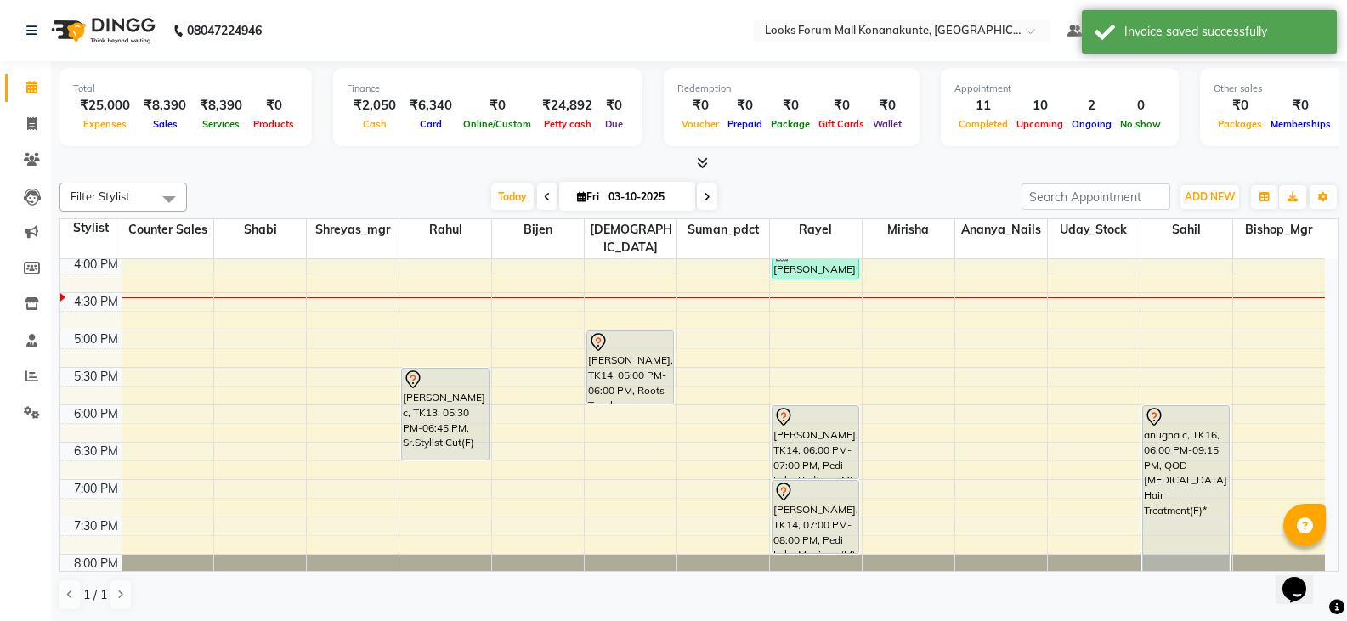
scroll to position [595, 0]
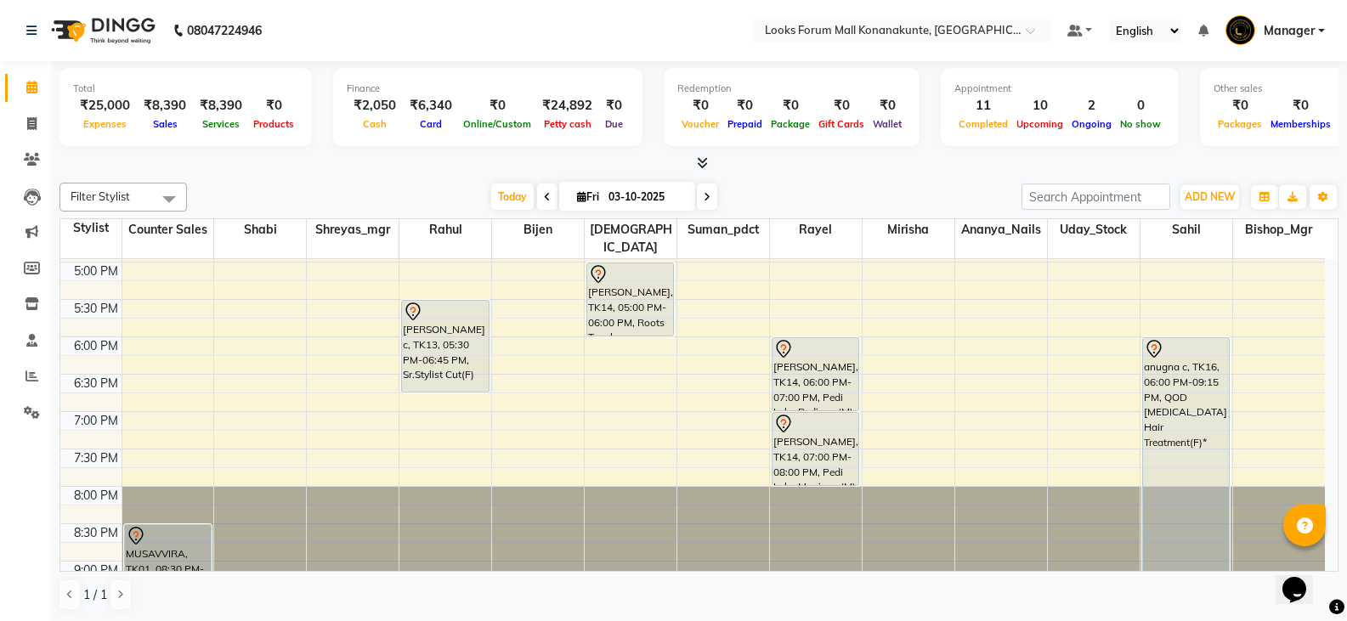
click at [449, 382] on div "9:00 AM 9:30 AM 10:00 AM 10:30 AM 11:00 AM 11:30 AM 12:00 PM 12:30 PM 1:00 PM 1…" at bounding box center [692, 187] width 1265 height 1046
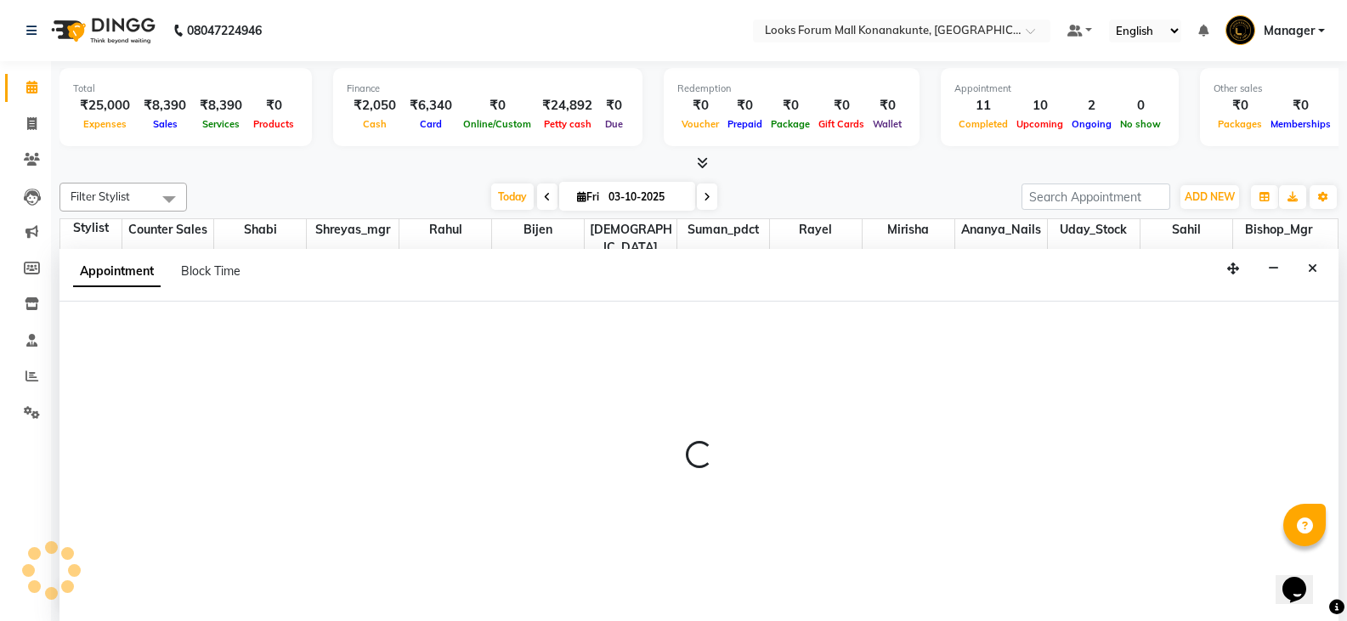
scroll to position [1, 0]
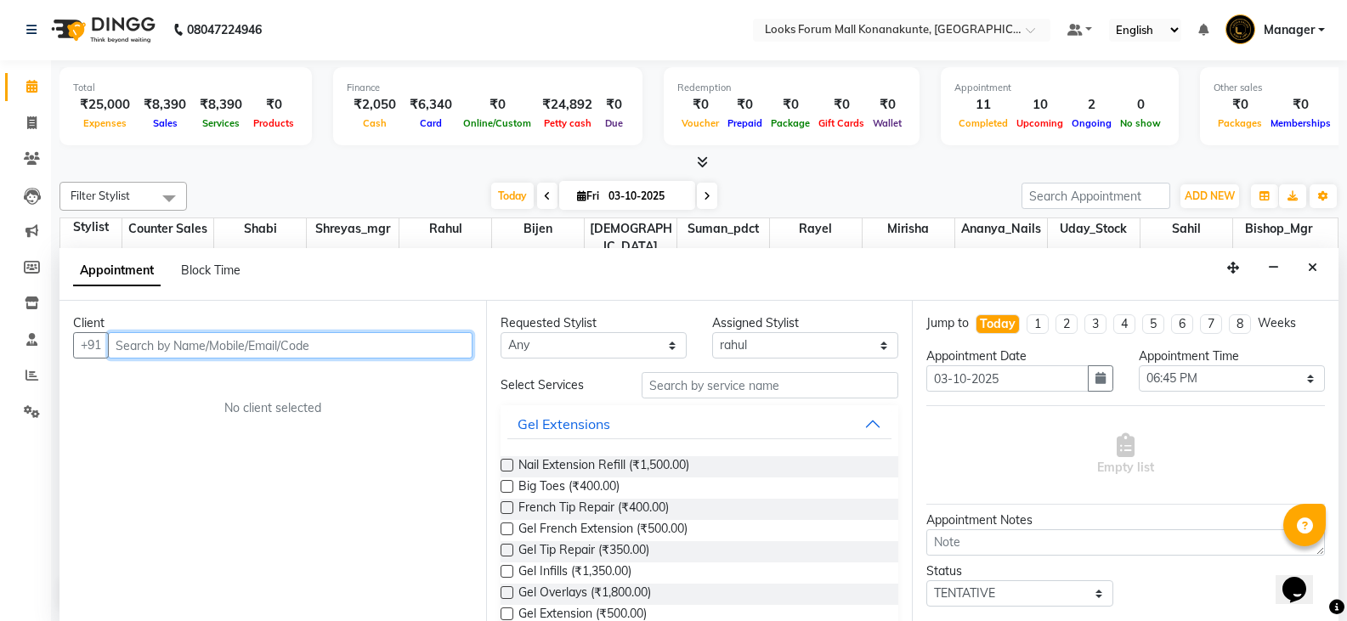
click at [216, 348] on input "text" at bounding box center [290, 345] width 365 height 26
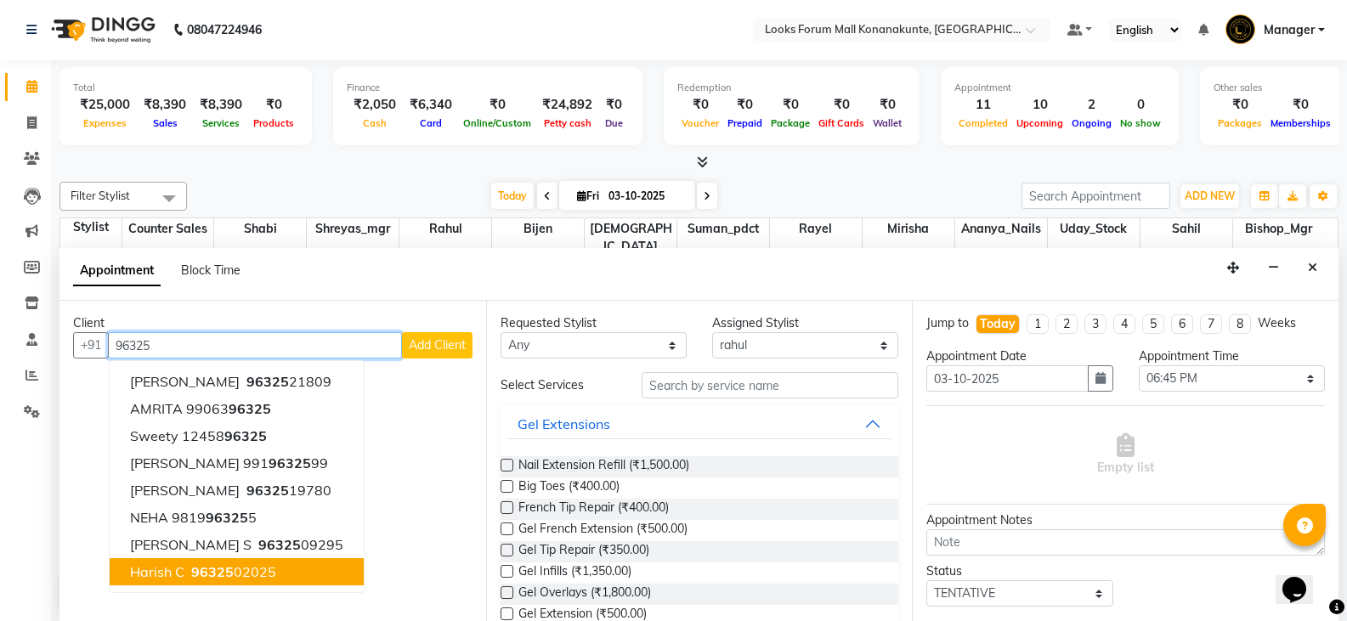
click at [354, 574] on button "harish c 96325 02025" at bounding box center [237, 571] width 254 height 27
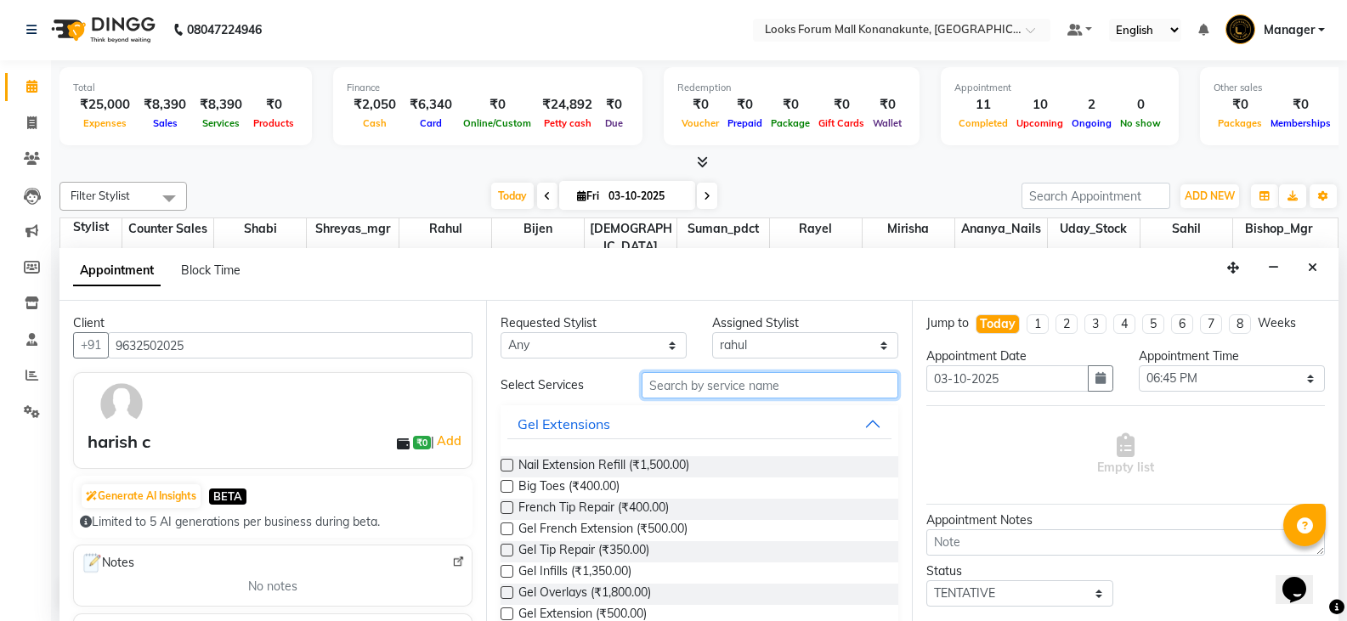
click at [700, 396] on input "text" at bounding box center [770, 385] width 257 height 26
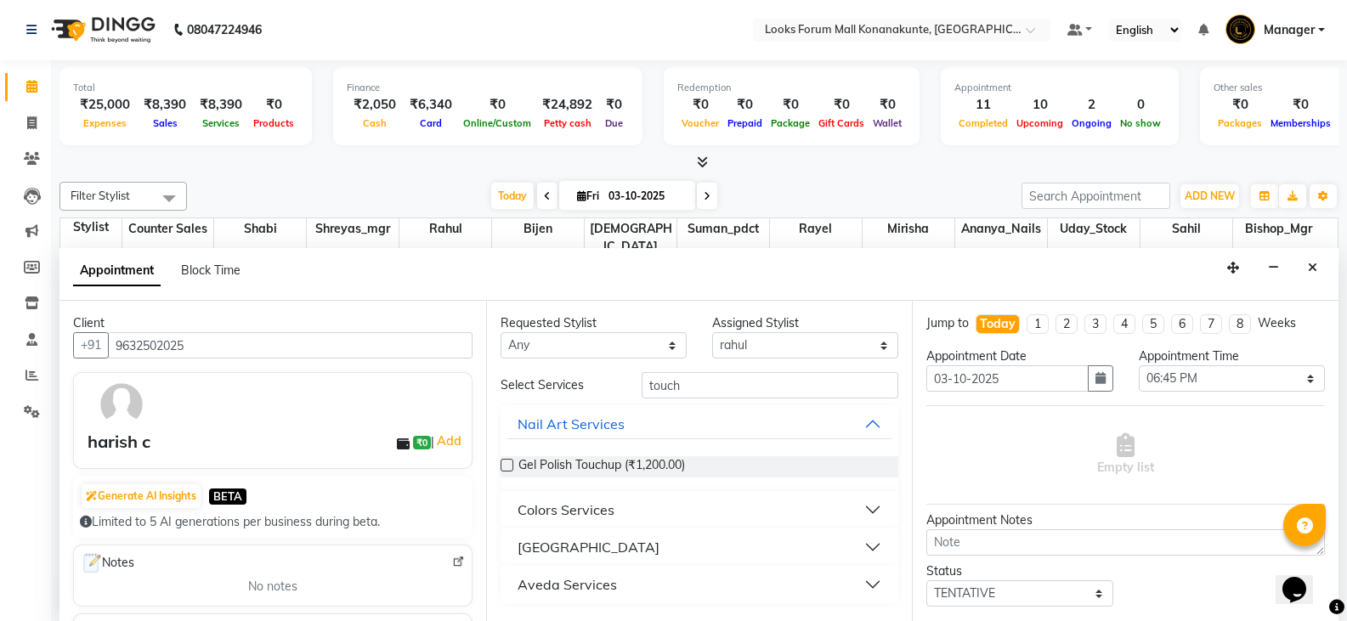
click at [692, 518] on button "Colors Services" at bounding box center [699, 510] width 385 height 31
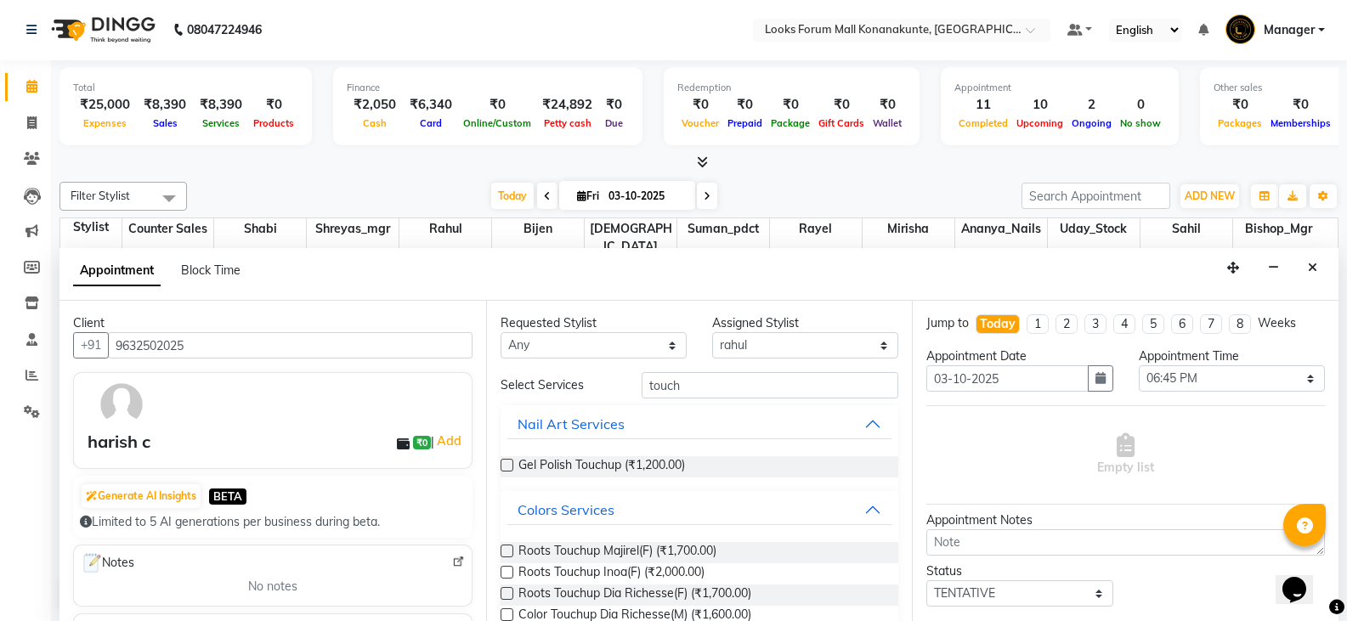
click at [510, 570] on label at bounding box center [507, 572] width 13 height 13
click at [510, 570] on input "checkbox" at bounding box center [506, 574] width 11 height 11
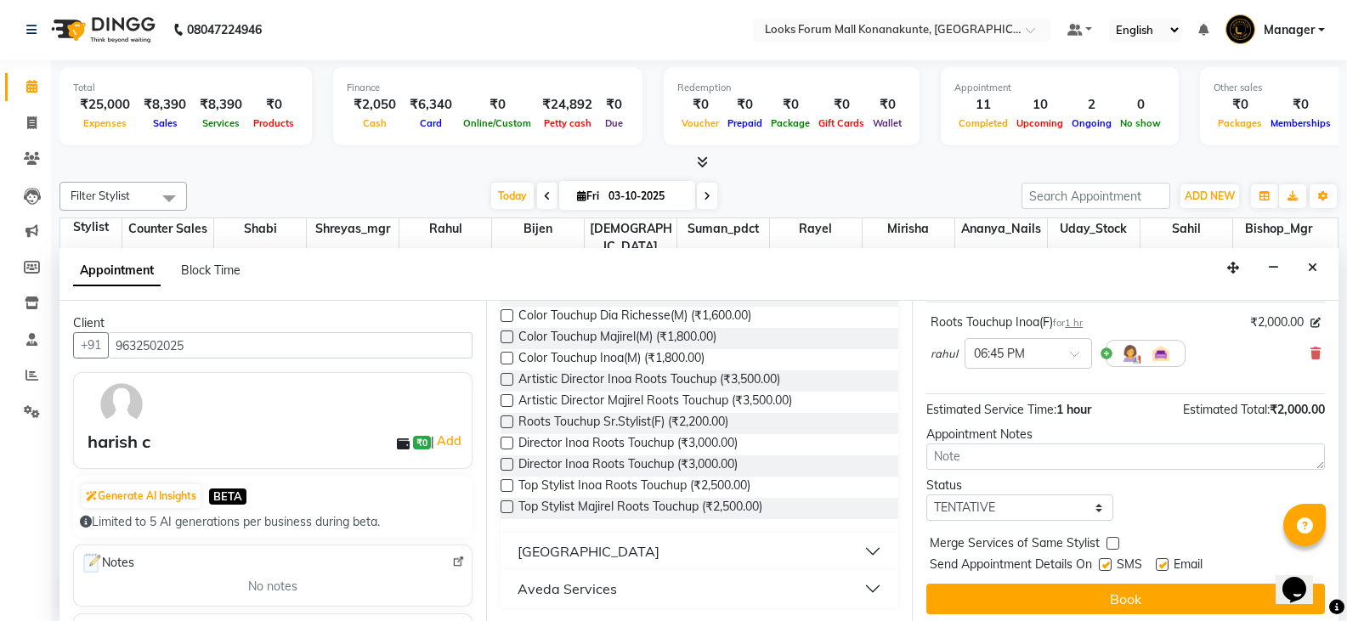
scroll to position [110, 0]
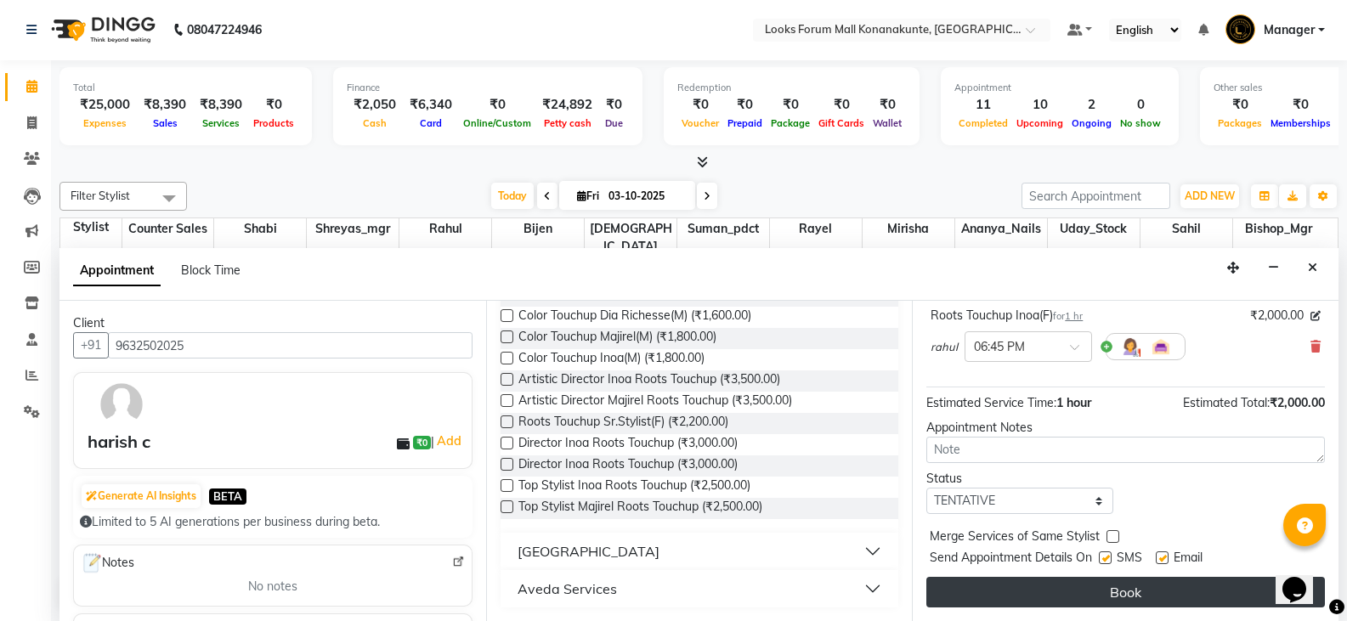
click at [1058, 599] on button "Book" at bounding box center [1125, 592] width 399 height 31
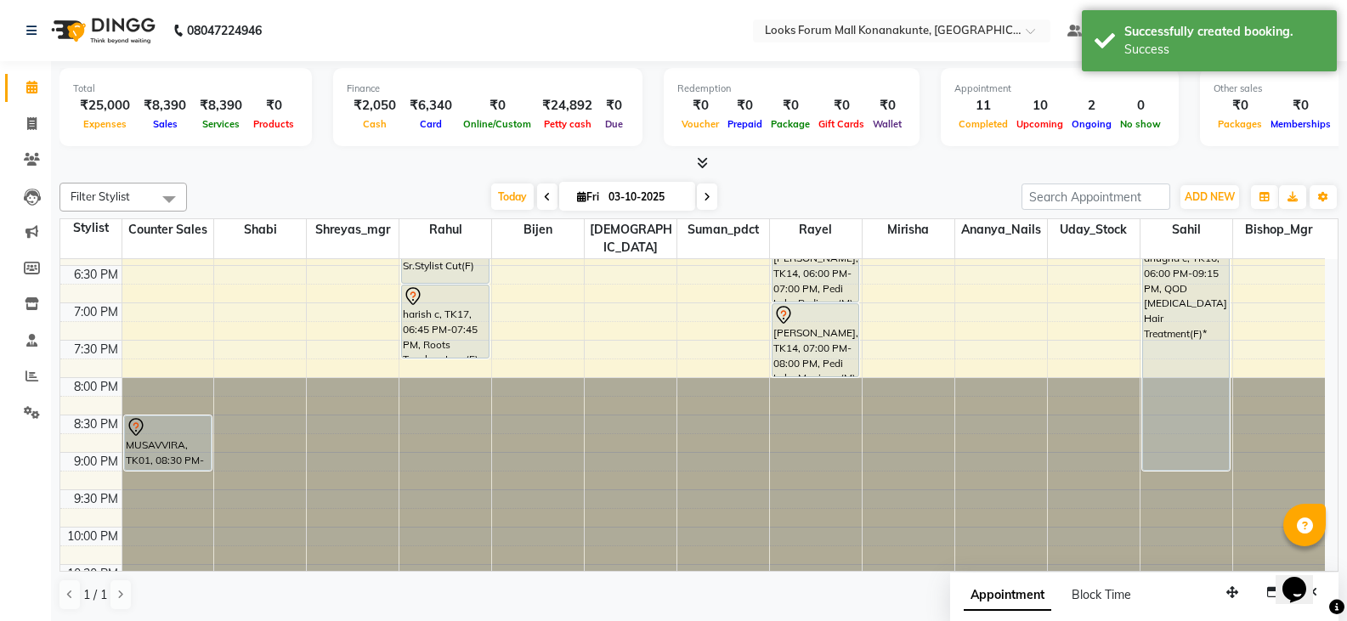
scroll to position [716, 0]
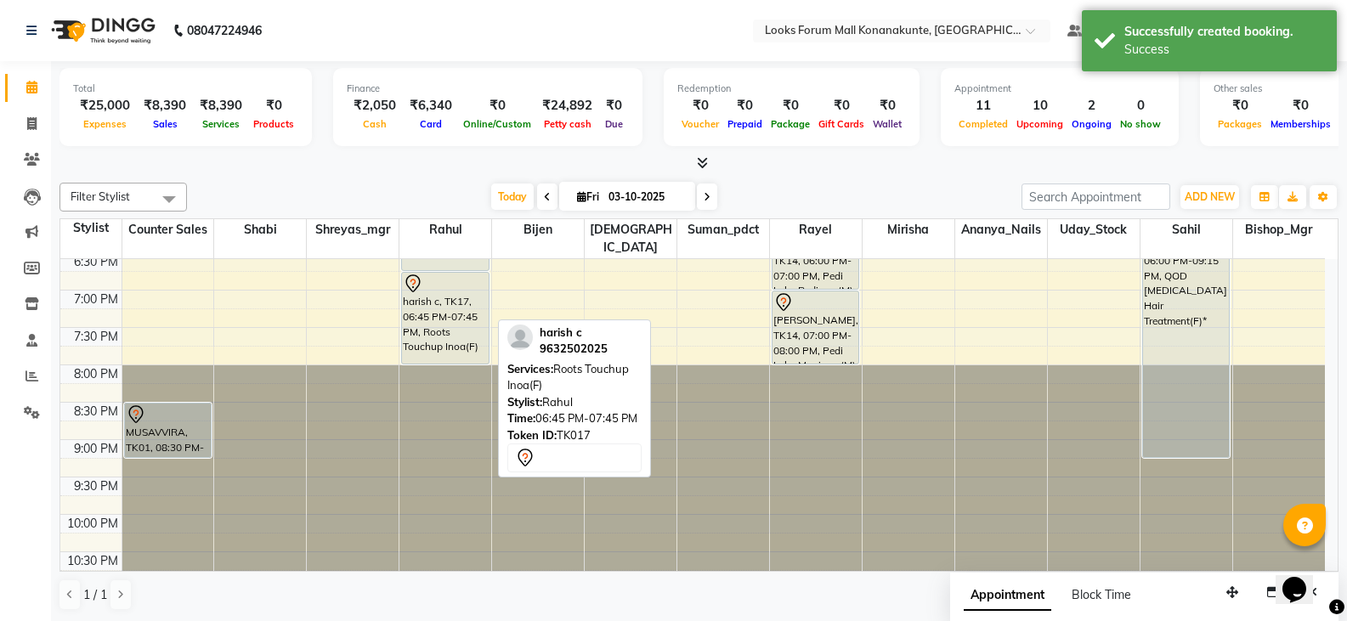
click at [440, 337] on div "asif c, TK12, 03:00 PM-04:00 PM, Sr.Stylist Cut(M) varsha c, TK15, 03:20 PM-03:…" at bounding box center [445, 66] width 92 height 1046
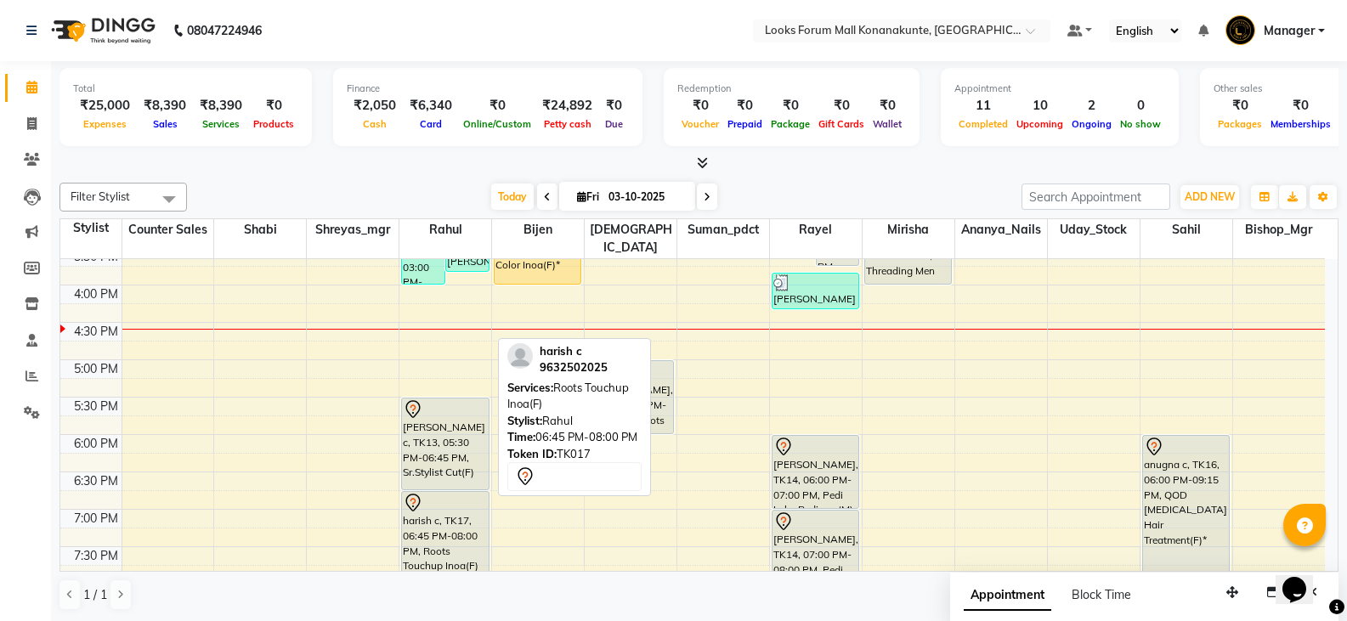
scroll to position [462, 0]
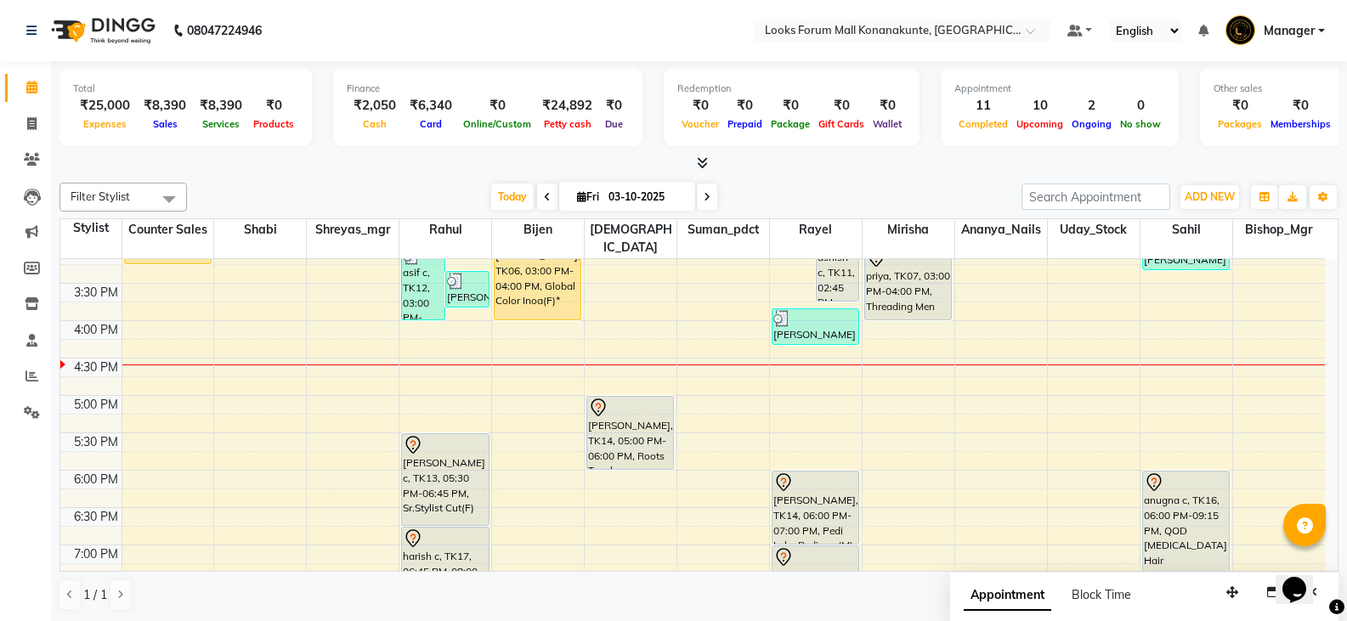
click at [371, 190] on div "Today Fri 03-10-2025" at bounding box center [604, 196] width 818 height 25
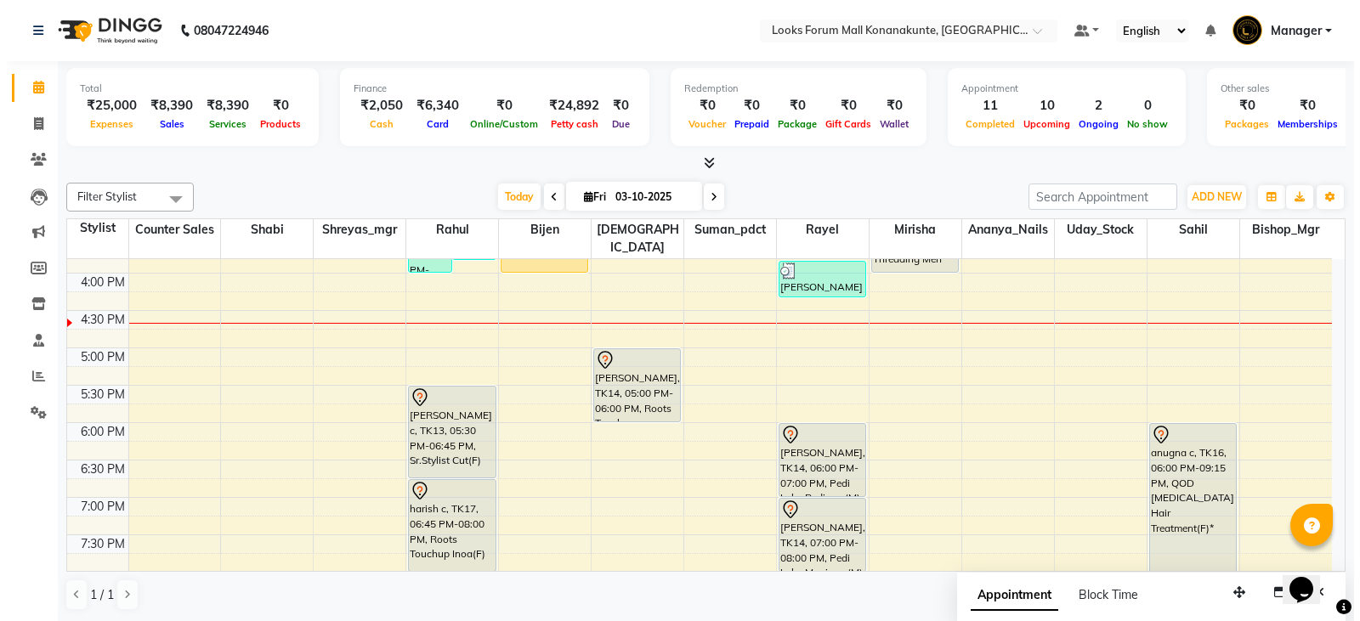
scroll to position [546, 0]
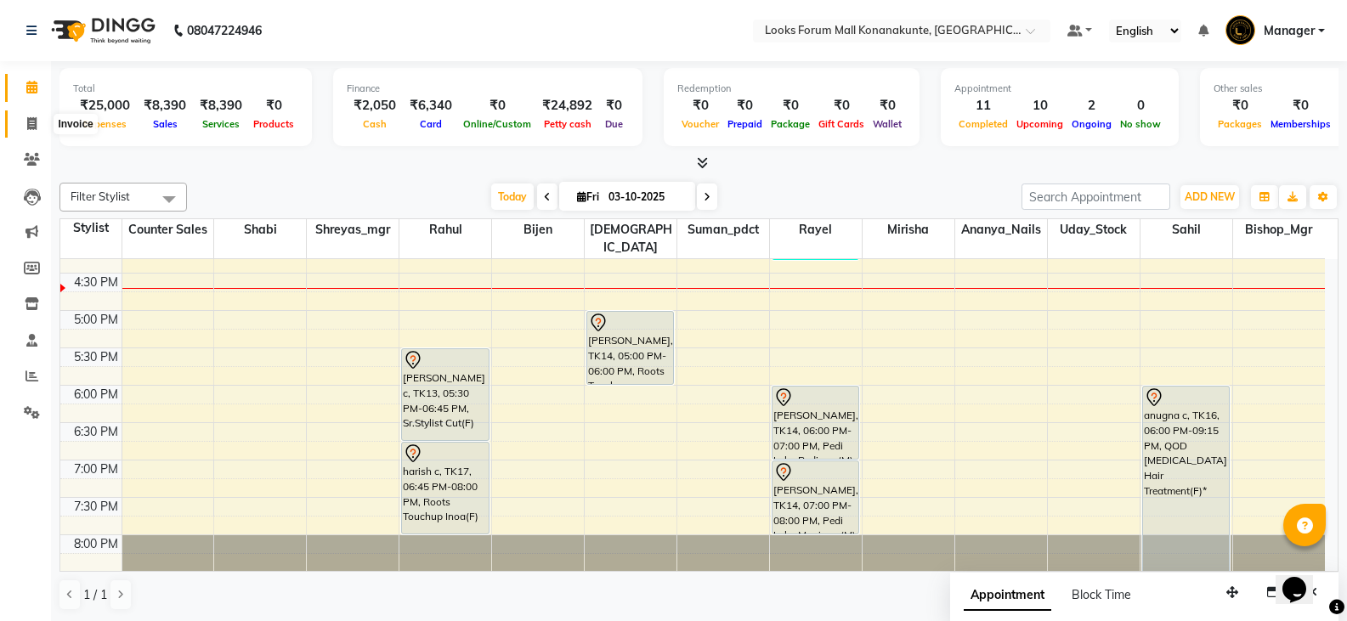
click at [27, 125] on icon at bounding box center [31, 123] width 9 height 13
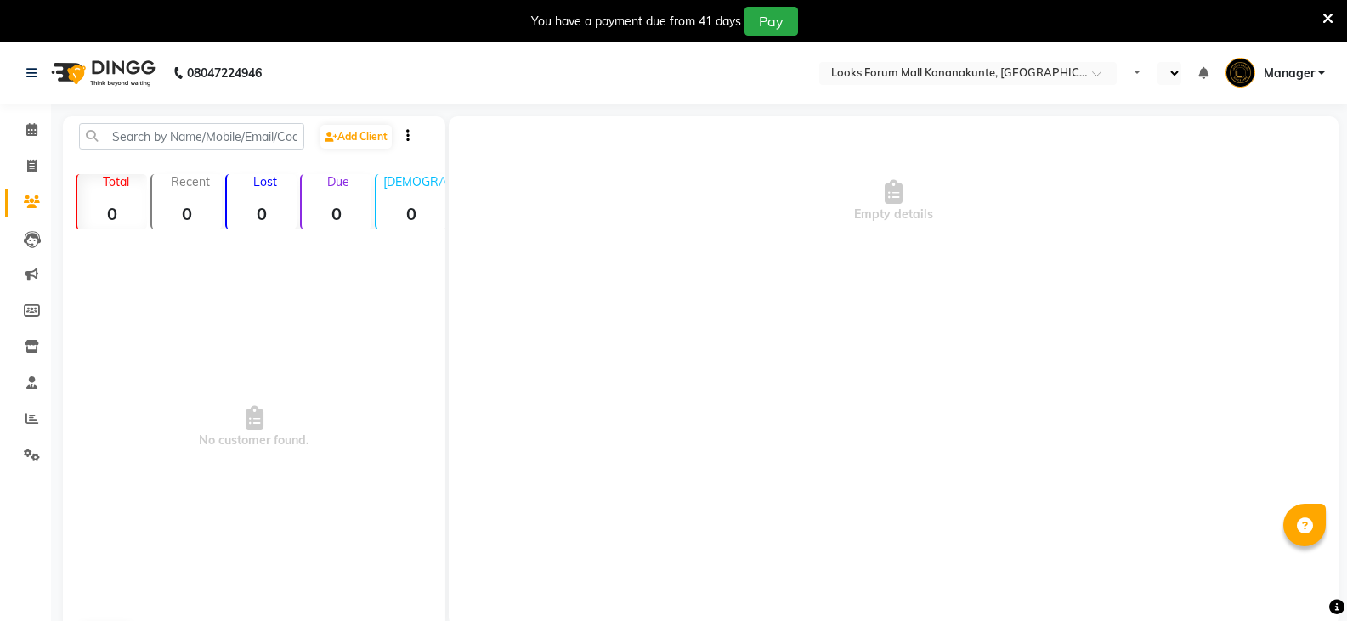
select select "en"
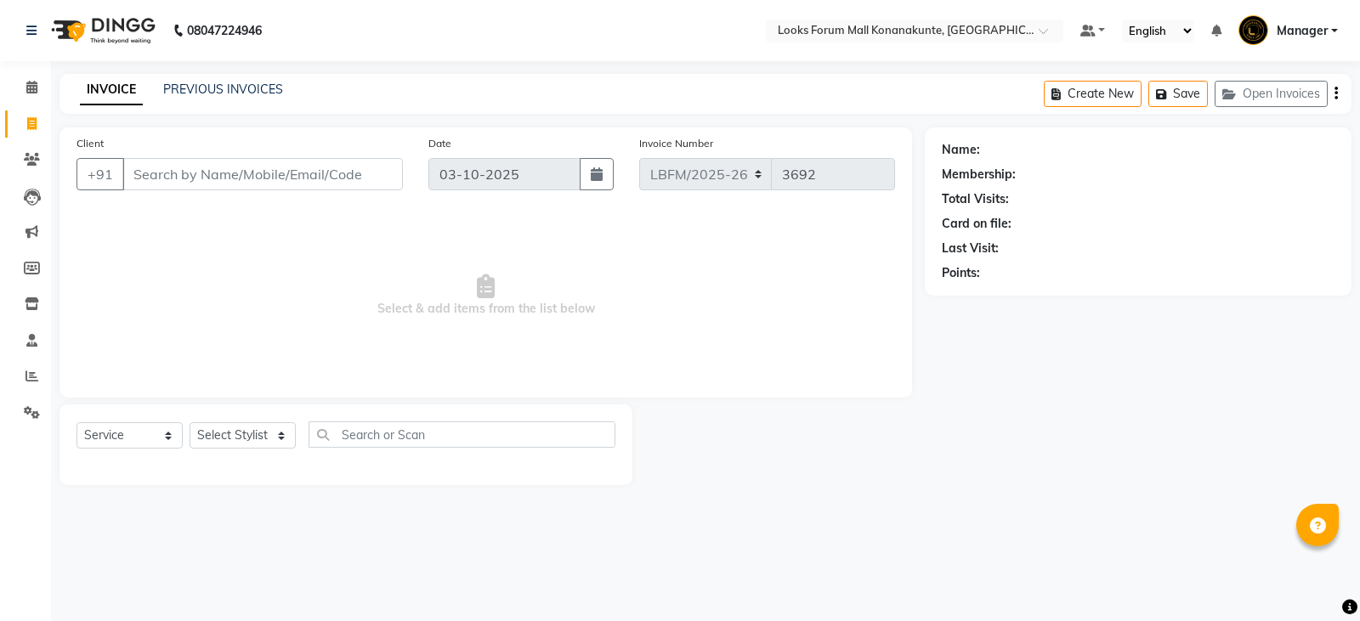
select select "service"
click at [1183, 92] on button "Save" at bounding box center [1177, 94] width 59 height 26
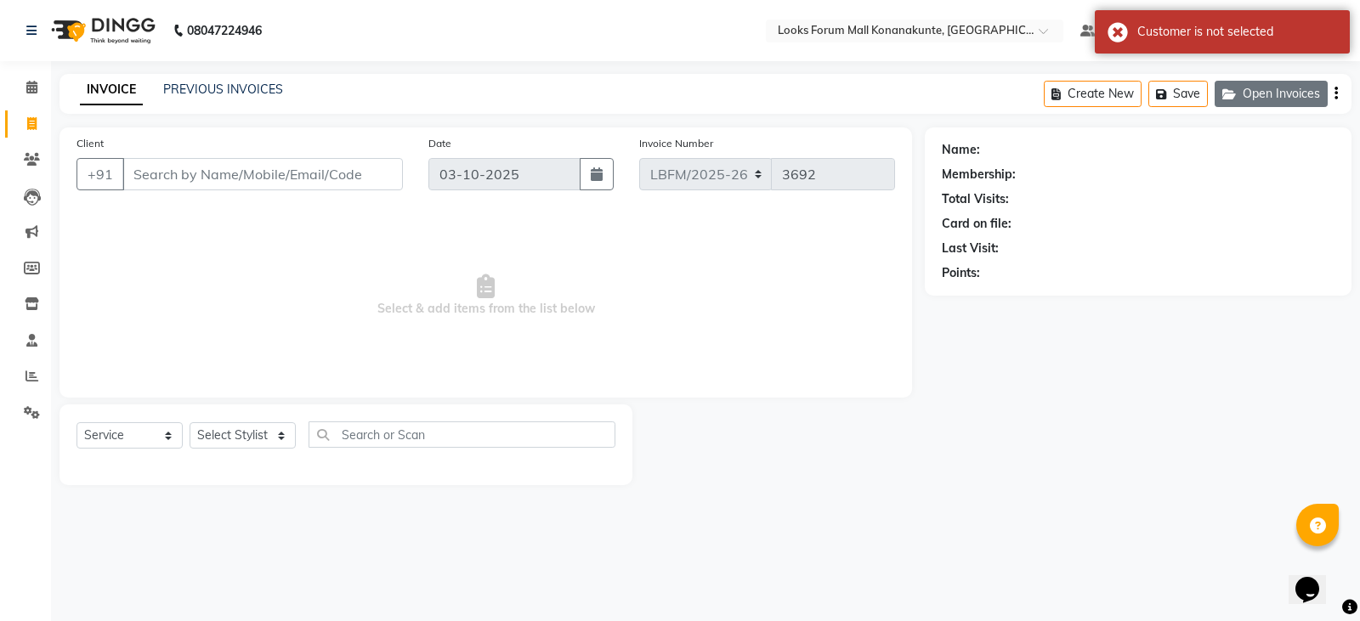
click at [1277, 101] on button "Open Invoices" at bounding box center [1271, 94] width 113 height 26
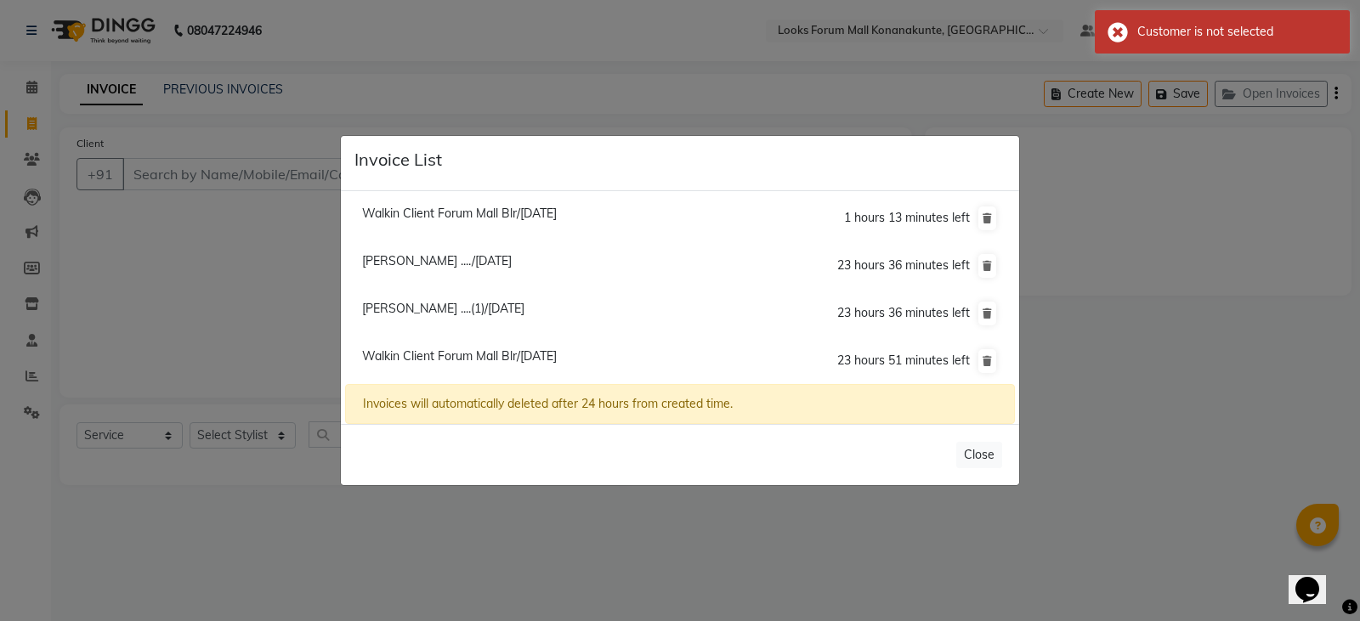
click at [512, 223] on li "Walkin Client Forum Mall Blr/[DATE] 1 hours 13 minutes left" at bounding box center [680, 219] width 670 height 48
click at [695, 220] on li "Walkin Client Forum Mall Blr/[DATE] 1 hours 13 minutes left" at bounding box center [680, 219] width 670 height 48
click at [535, 208] on span "Walkin Client Forum Mall Blr/[DATE]" at bounding box center [459, 213] width 195 height 15
type input "1390200000001"
type input "02-10-2025"
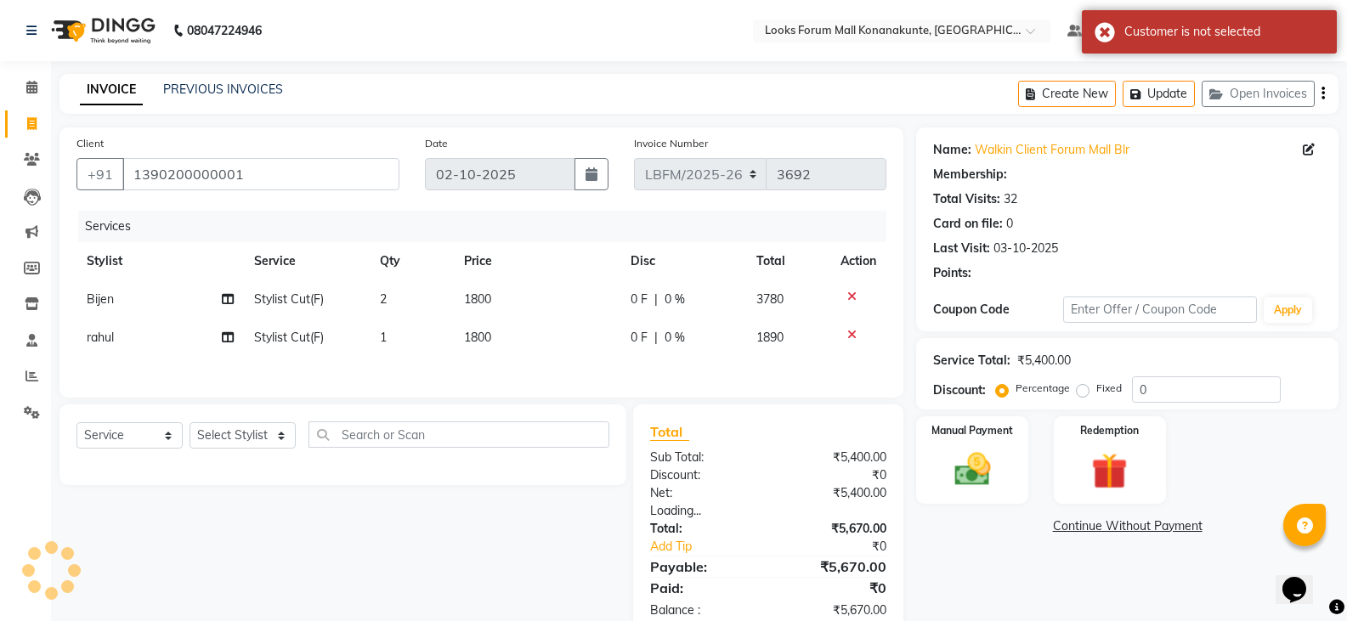
select select "1: Object"
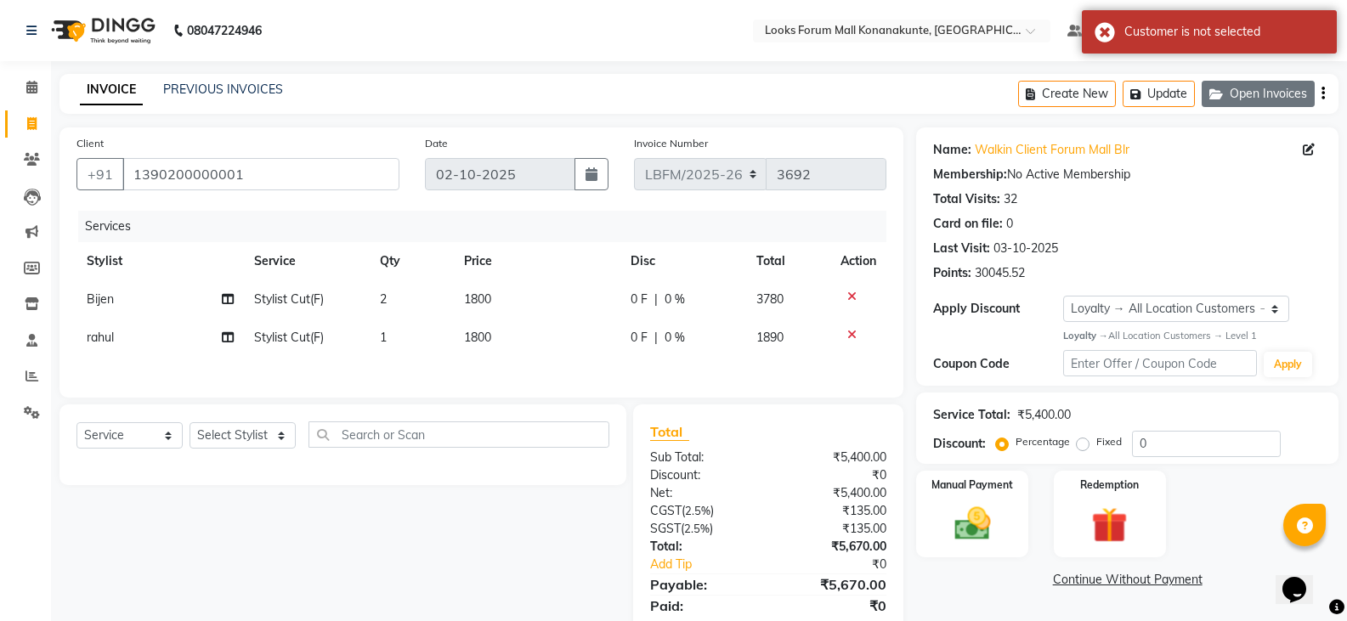
click at [1231, 98] on button "Open Invoices" at bounding box center [1258, 94] width 113 height 26
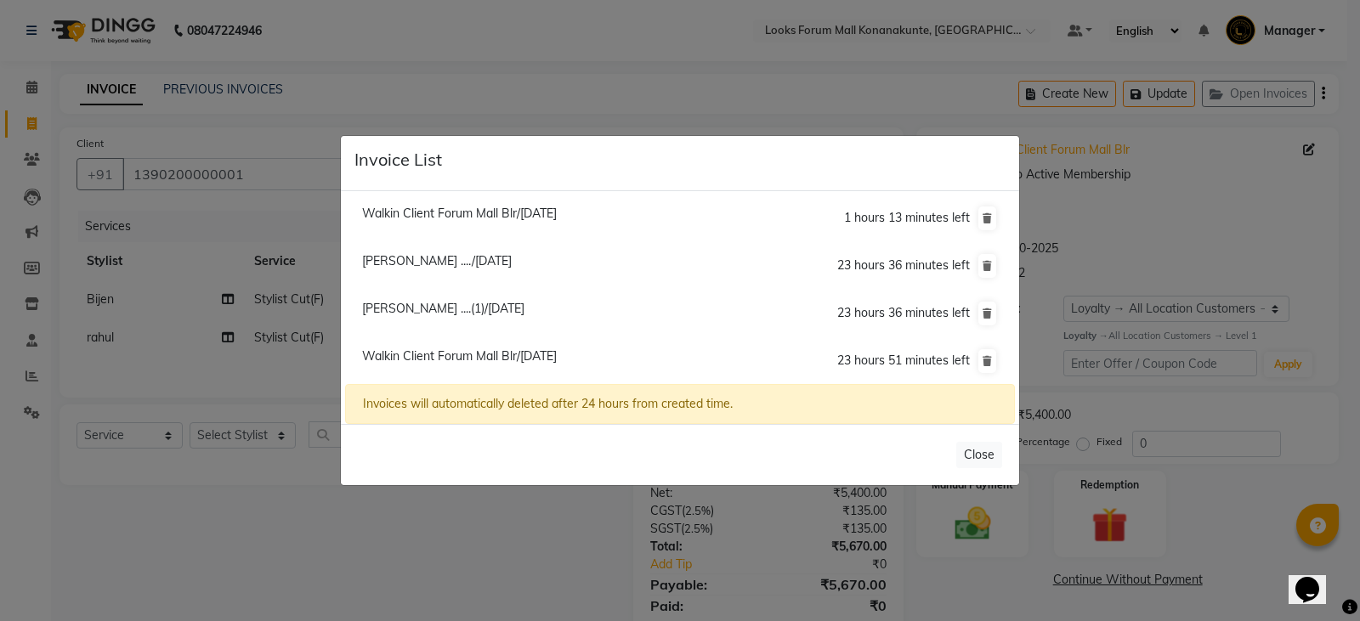
click at [491, 352] on span "Walkin Client Forum Mall Blr/[DATE]" at bounding box center [459, 355] width 195 height 15
type input "03-10-2025"
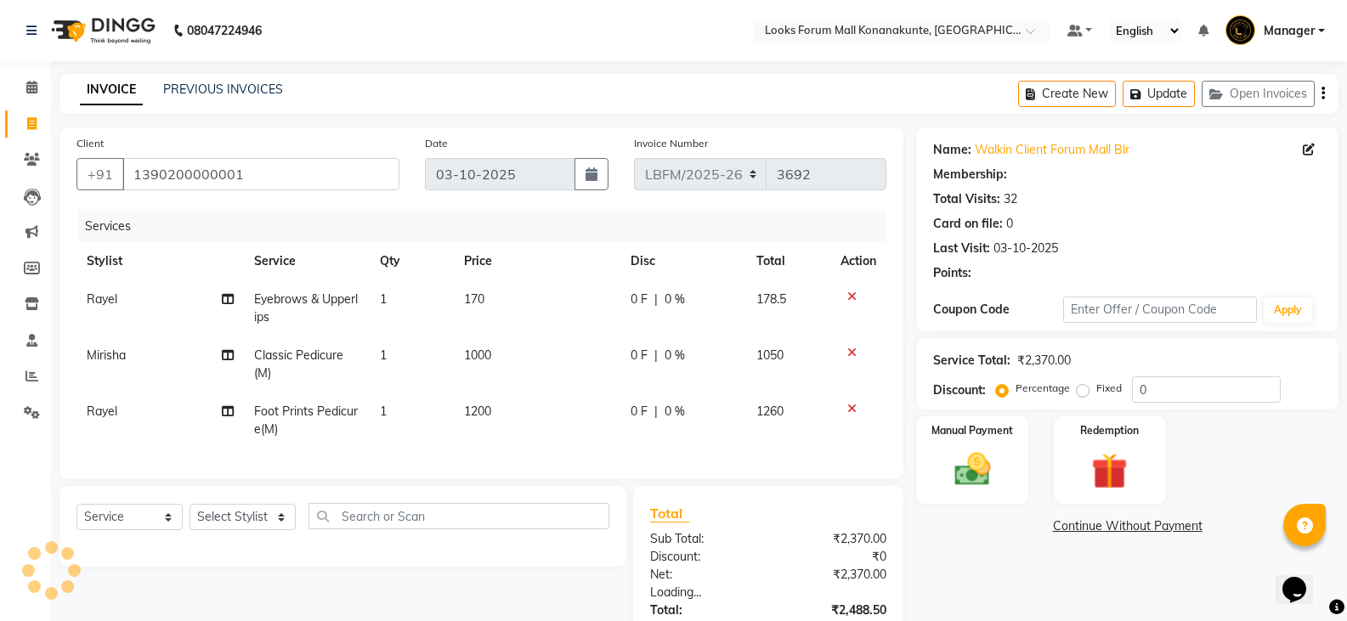
select select "1: Object"
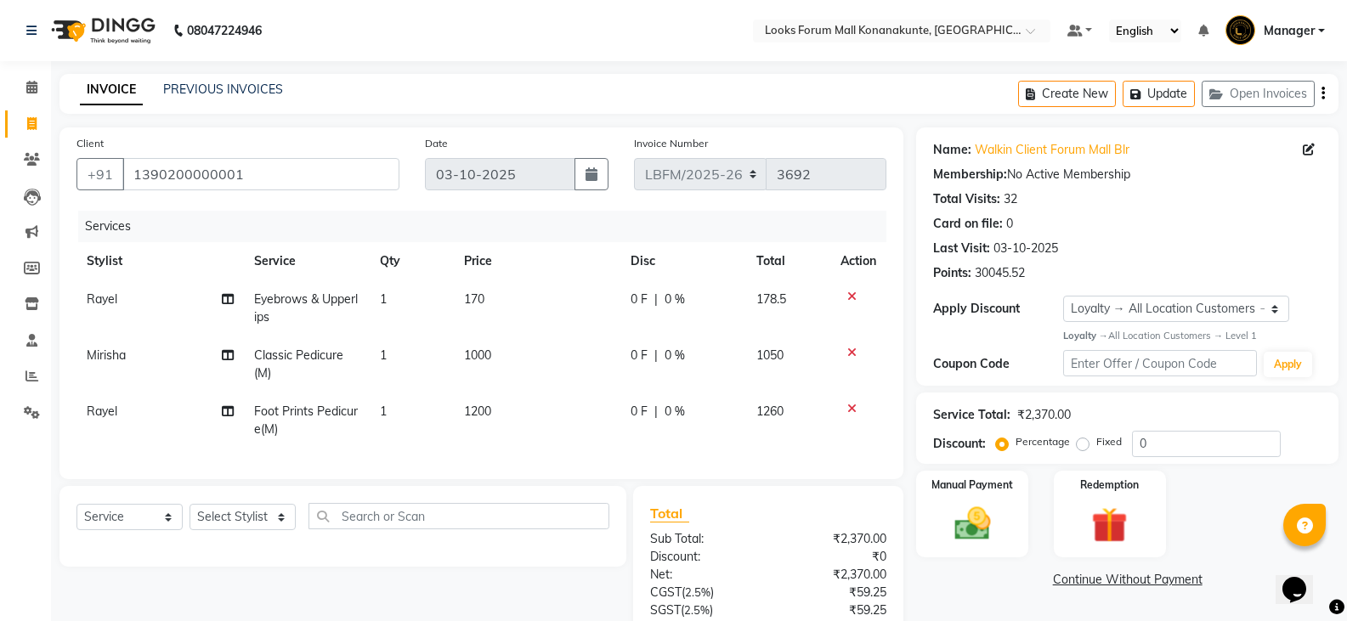
click at [665, 296] on span "0 %" at bounding box center [675, 300] width 20 height 18
select select "90395"
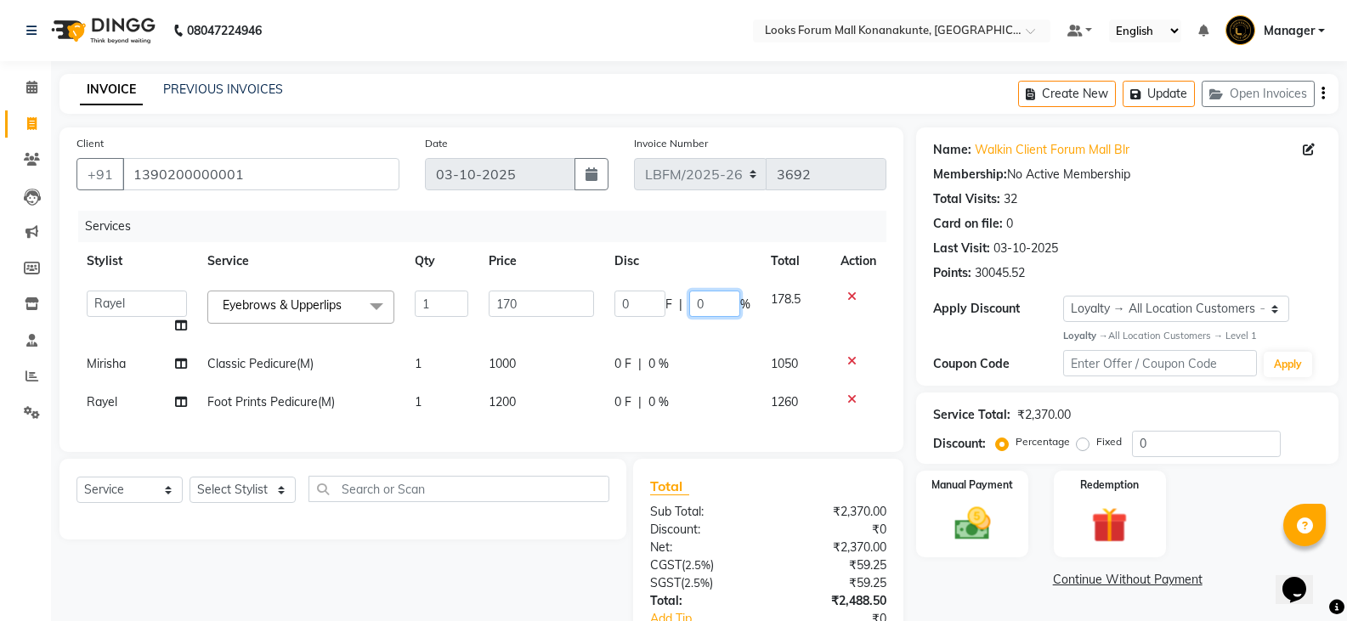
click at [719, 310] on input "0" at bounding box center [714, 304] width 51 height 26
type input "18.76"
click at [647, 365] on td "0 F | 0 %" at bounding box center [682, 364] width 156 height 38
select select "90396"
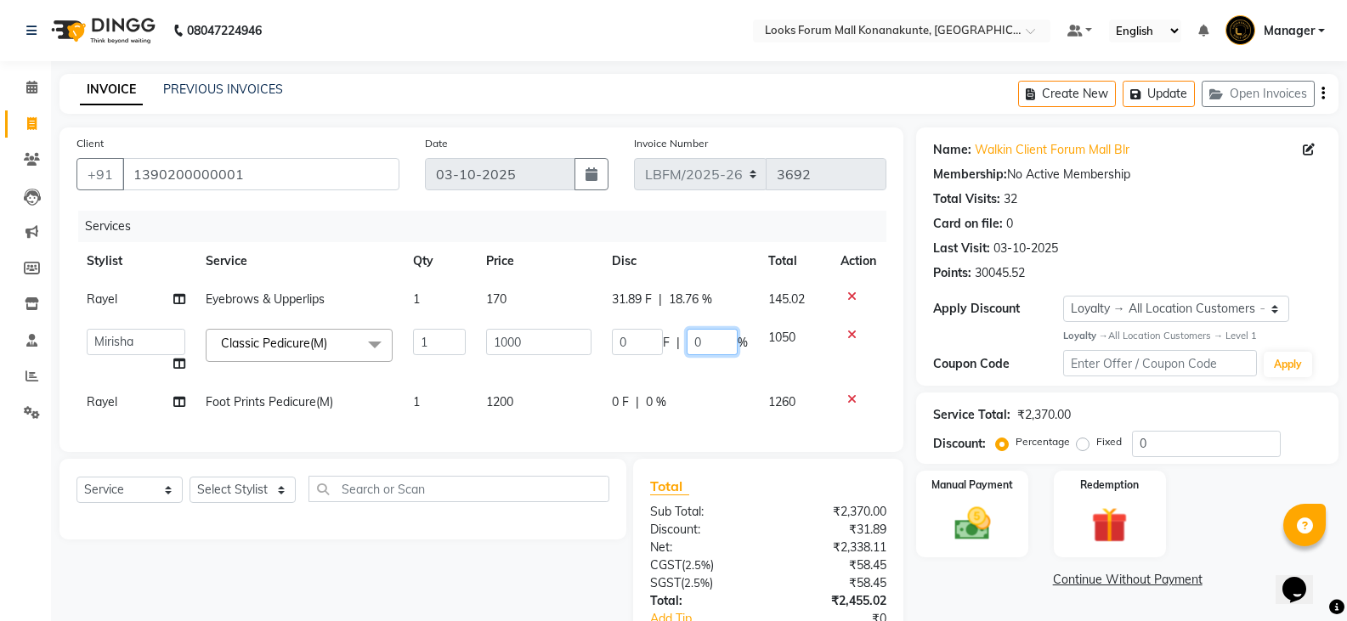
click at [701, 342] on input "0" at bounding box center [712, 342] width 51 height 26
type input "18.76"
click at [654, 405] on div "0 F | 0 %" at bounding box center [680, 403] width 136 height 18
select select "90395"
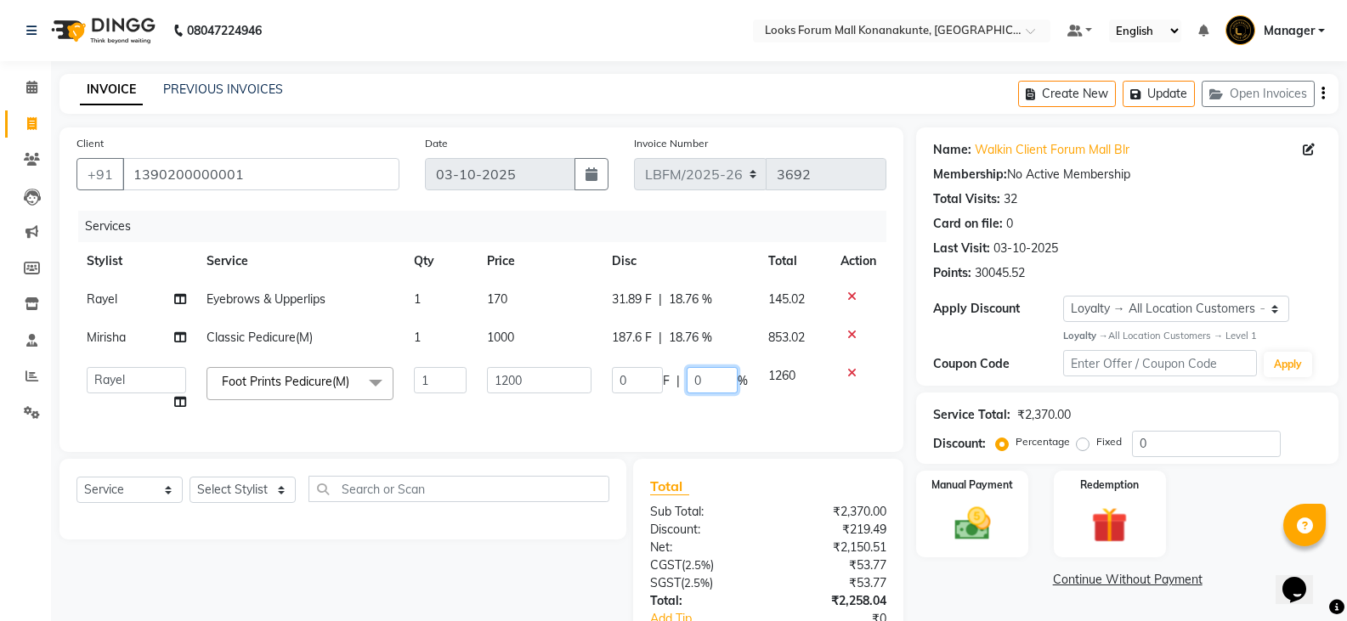
click at [716, 383] on input "0" at bounding box center [712, 380] width 51 height 26
type input "18.76"
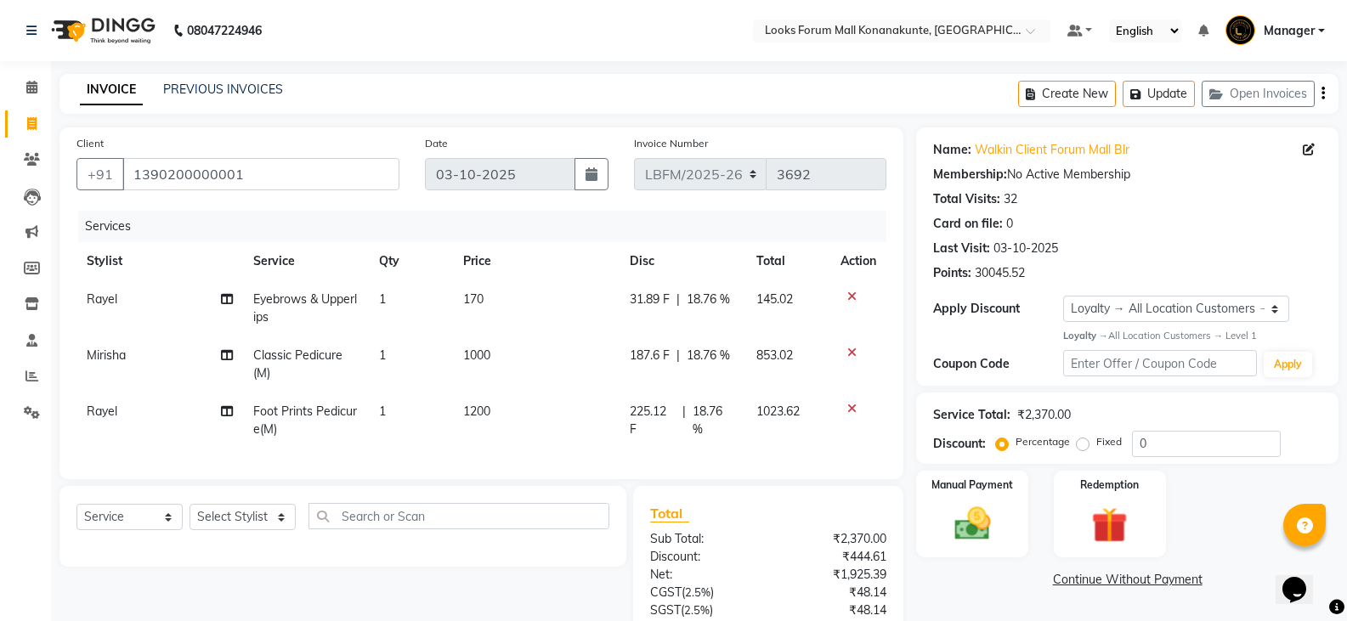
click at [704, 414] on td "225.12 F | 18.76 %" at bounding box center [683, 421] width 127 height 56
select select "90395"
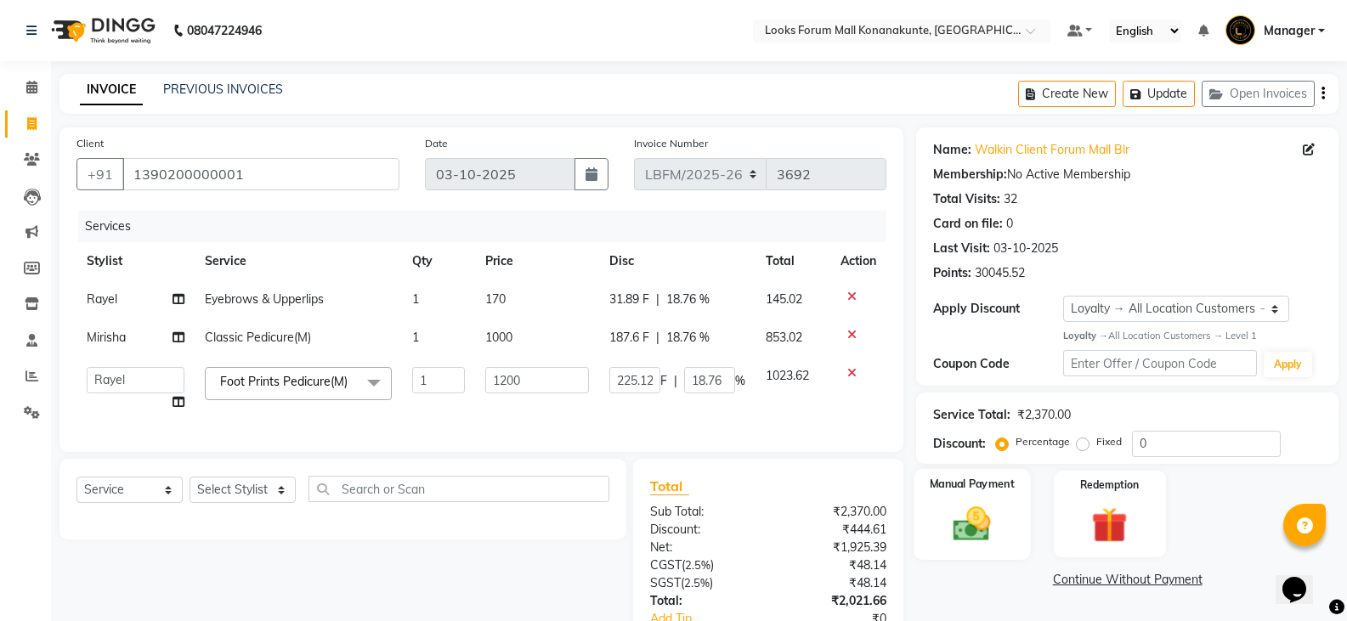
click at [965, 502] on img at bounding box center [972, 523] width 60 height 43
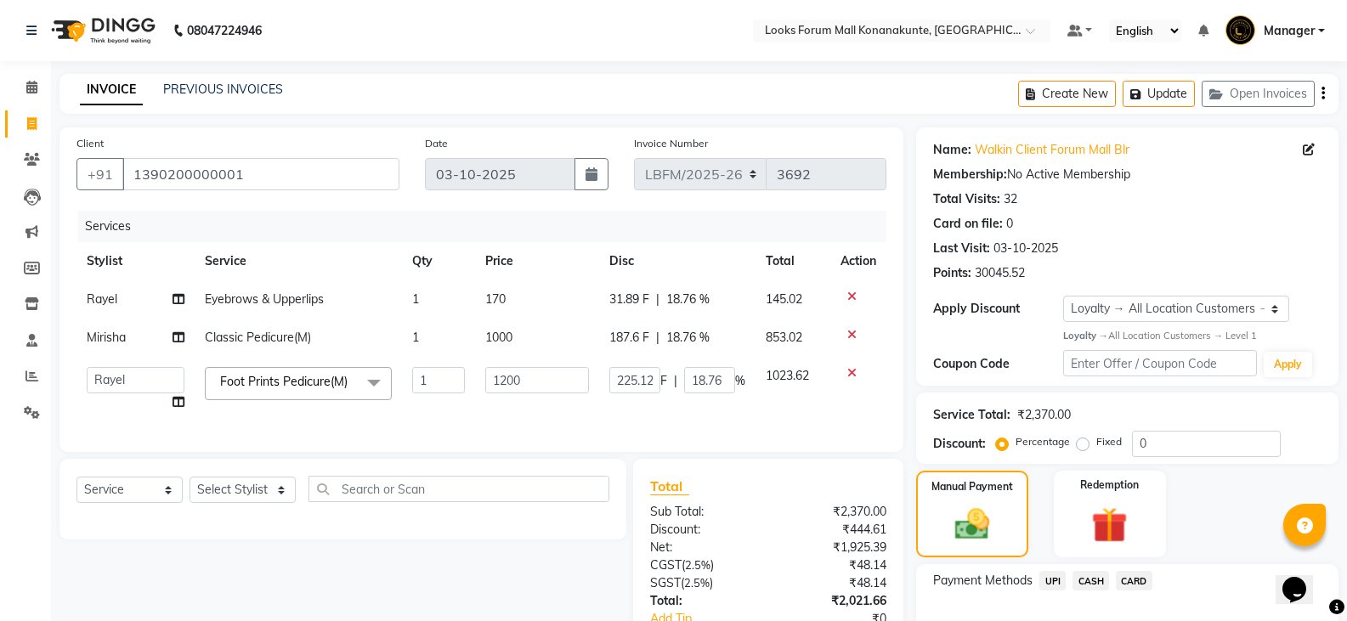
scroll to position [144, 0]
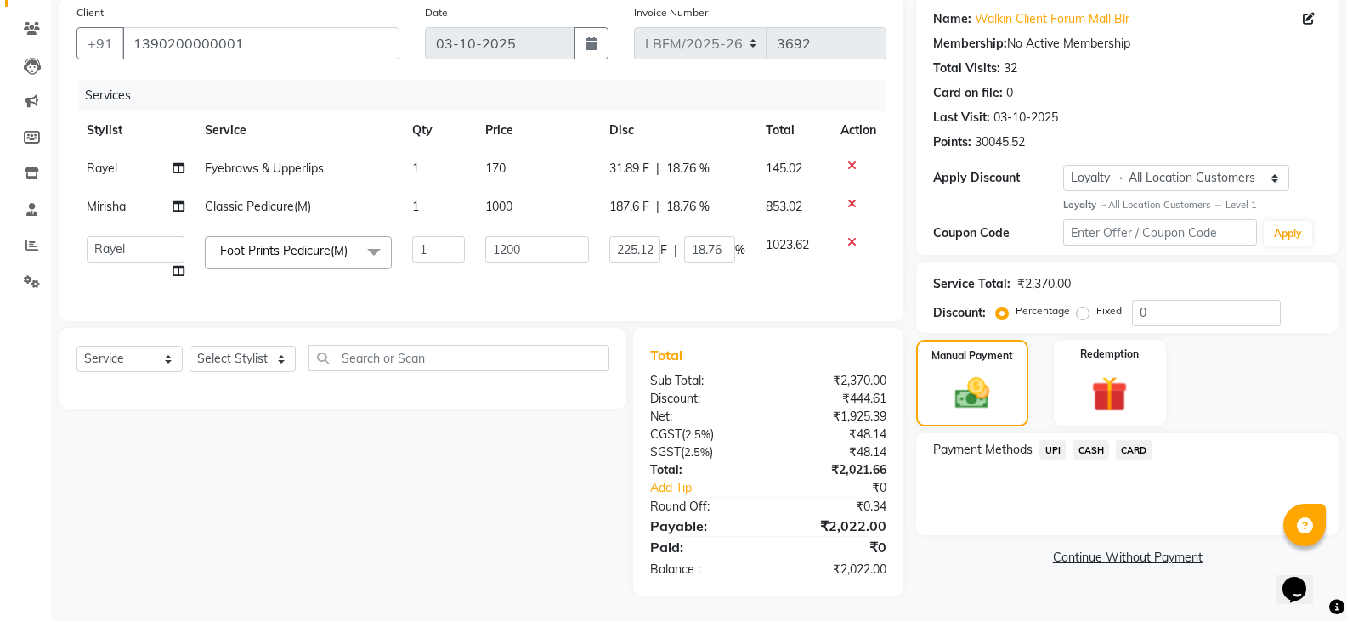
click at [1117, 440] on span "CARD" at bounding box center [1134, 450] width 37 height 20
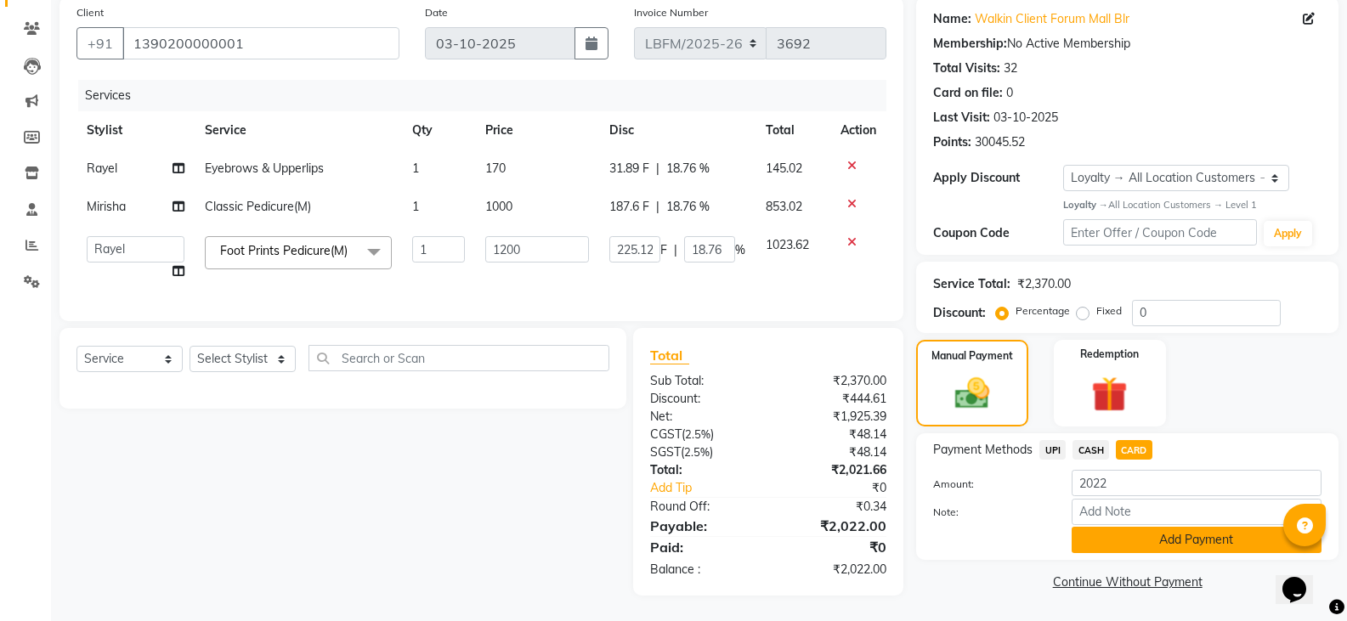
click at [1120, 530] on button "Add Payment" at bounding box center [1197, 540] width 250 height 26
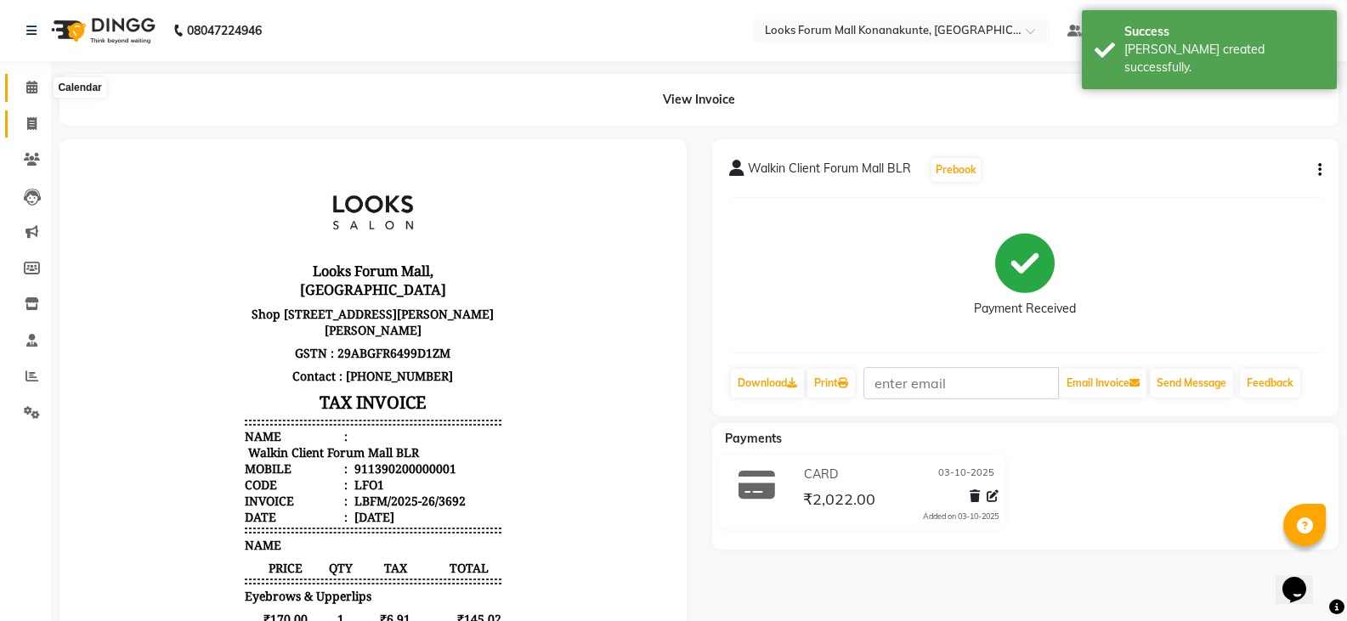
drag, startPoint x: 24, startPoint y: 94, endPoint x: 27, endPoint y: 110, distance: 15.7
click at [24, 94] on span at bounding box center [32, 88] width 30 height 20
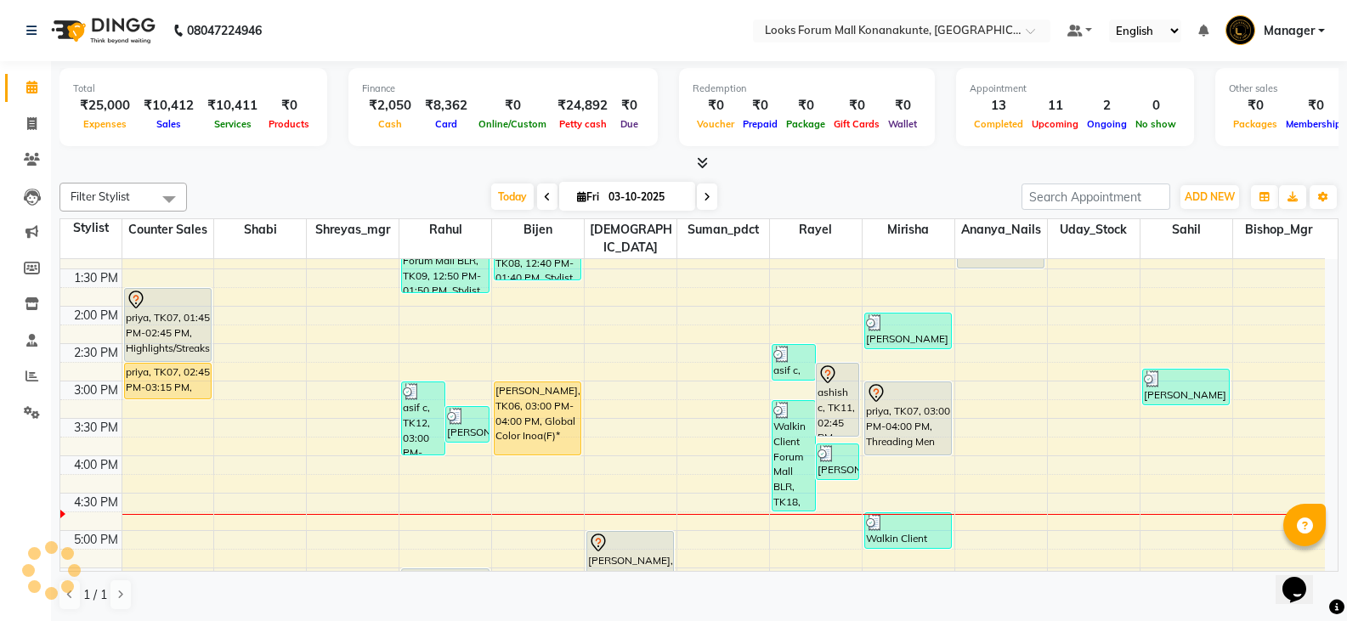
scroll to position [340, 0]
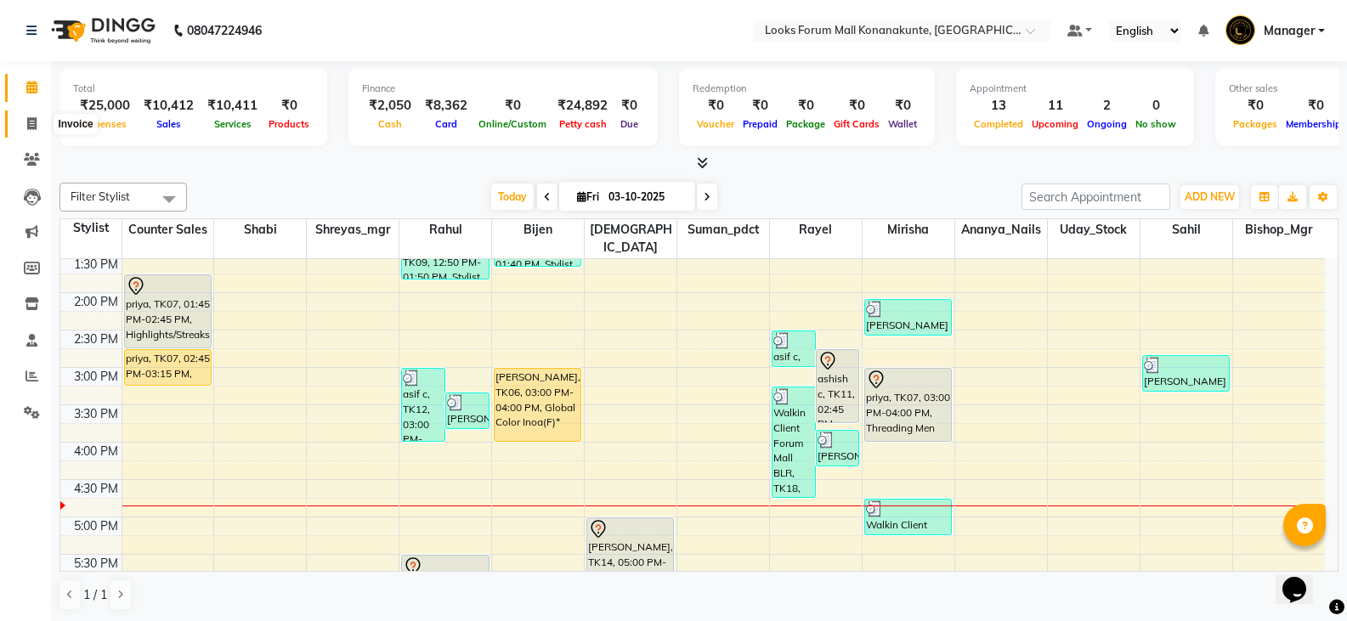
click at [36, 119] on icon at bounding box center [31, 123] width 9 height 13
select select "service"
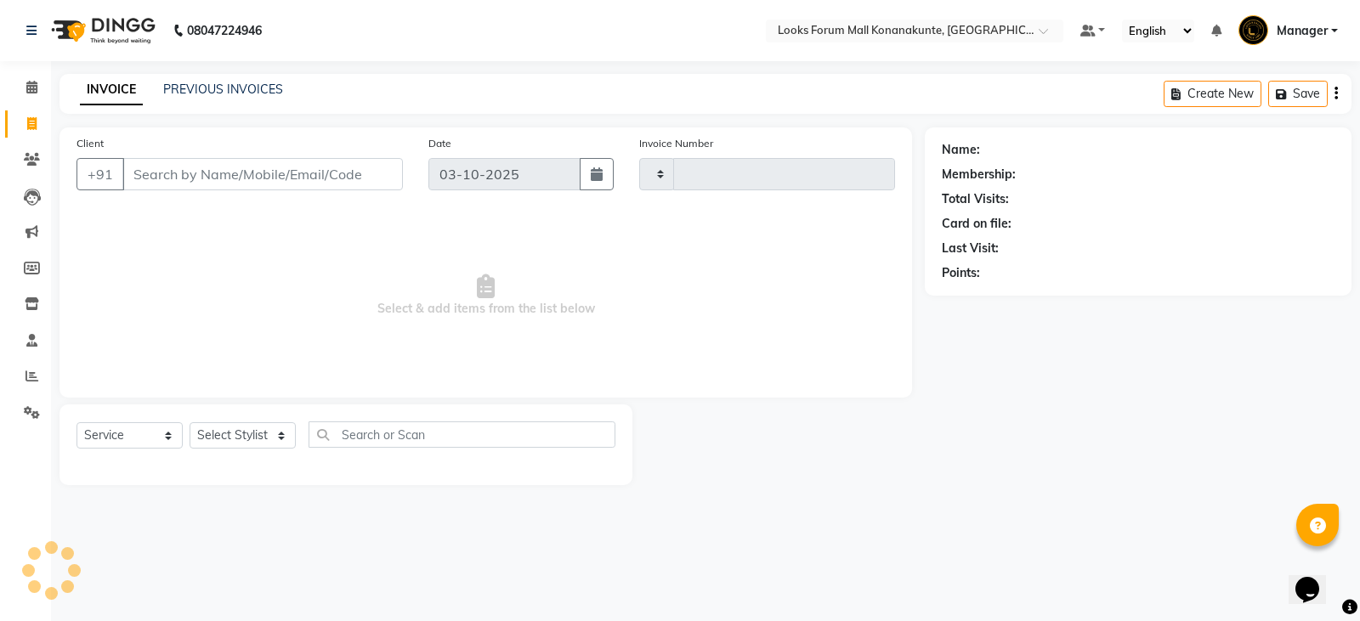
type input "3693"
select select "8945"
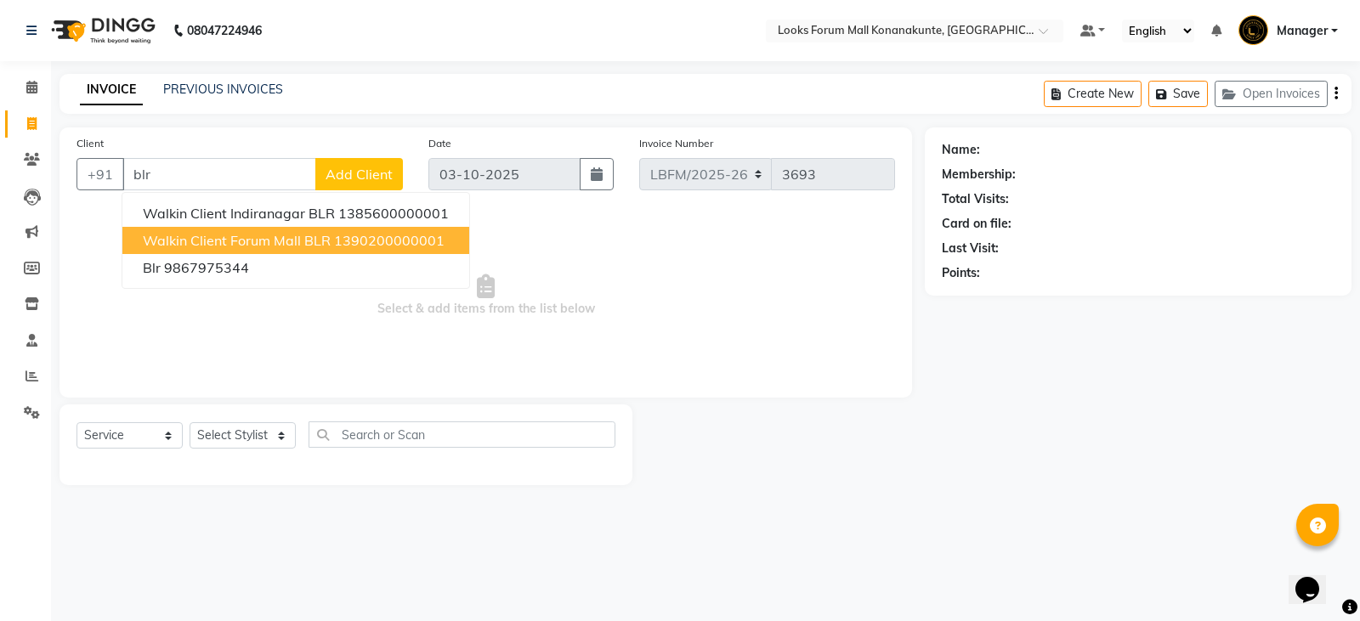
click at [250, 249] on button "Walkin Client Forum Mall BLR 1390200000001" at bounding box center [295, 240] width 347 height 27
type input "1390200000001"
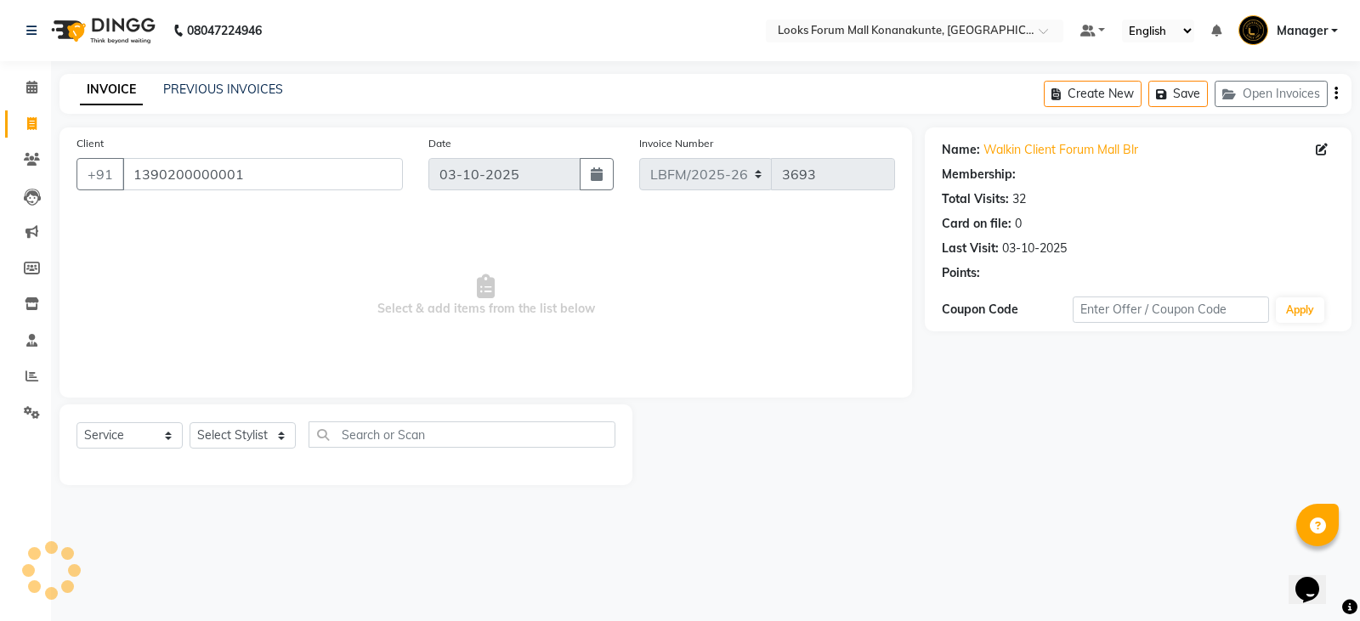
select select "1: Object"
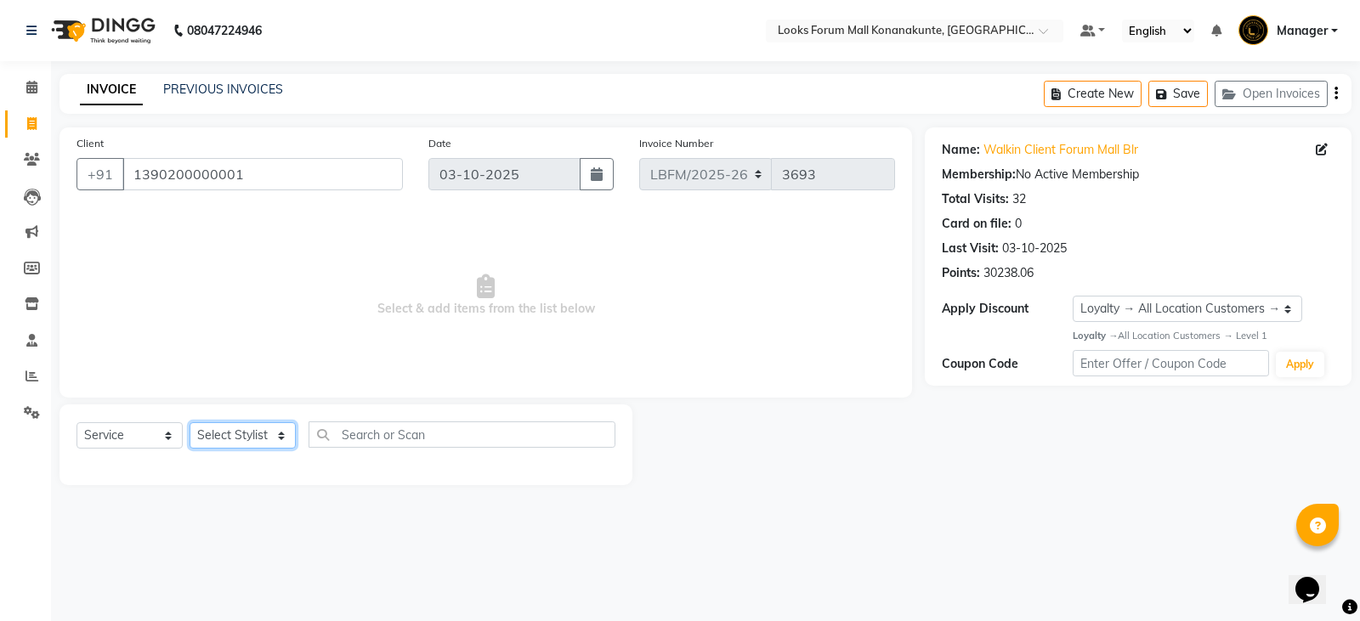
click at [278, 436] on select "Select Stylist Ananya_Nails [PERSON_NAME] Bijen Bishop_Mgr Counter Sales Manage…" at bounding box center [243, 435] width 106 height 26
select select "90392"
click at [190, 422] on select "Select Stylist Ananya_Nails [PERSON_NAME] Bijen Bishop_Mgr Counter Sales Manage…" at bounding box center [243, 435] width 106 height 26
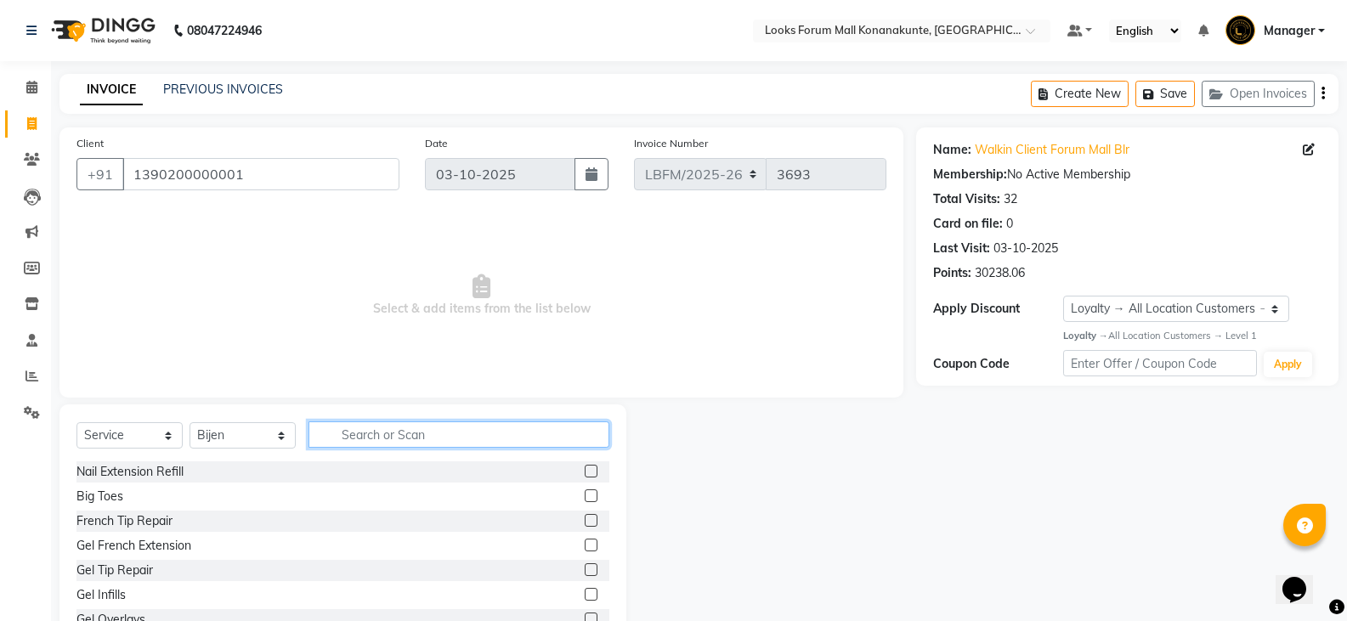
click at [362, 425] on input "text" at bounding box center [459, 435] width 301 height 26
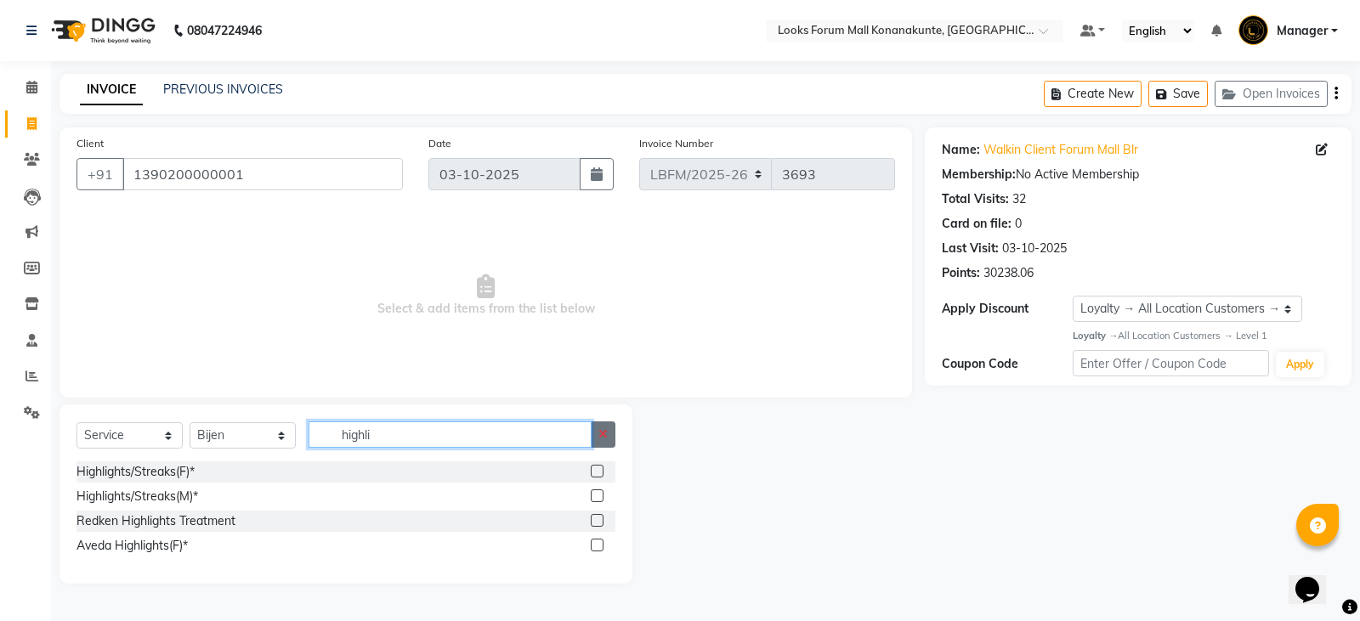
type input "highli"
click at [610, 428] on button "button" at bounding box center [603, 435] width 25 height 26
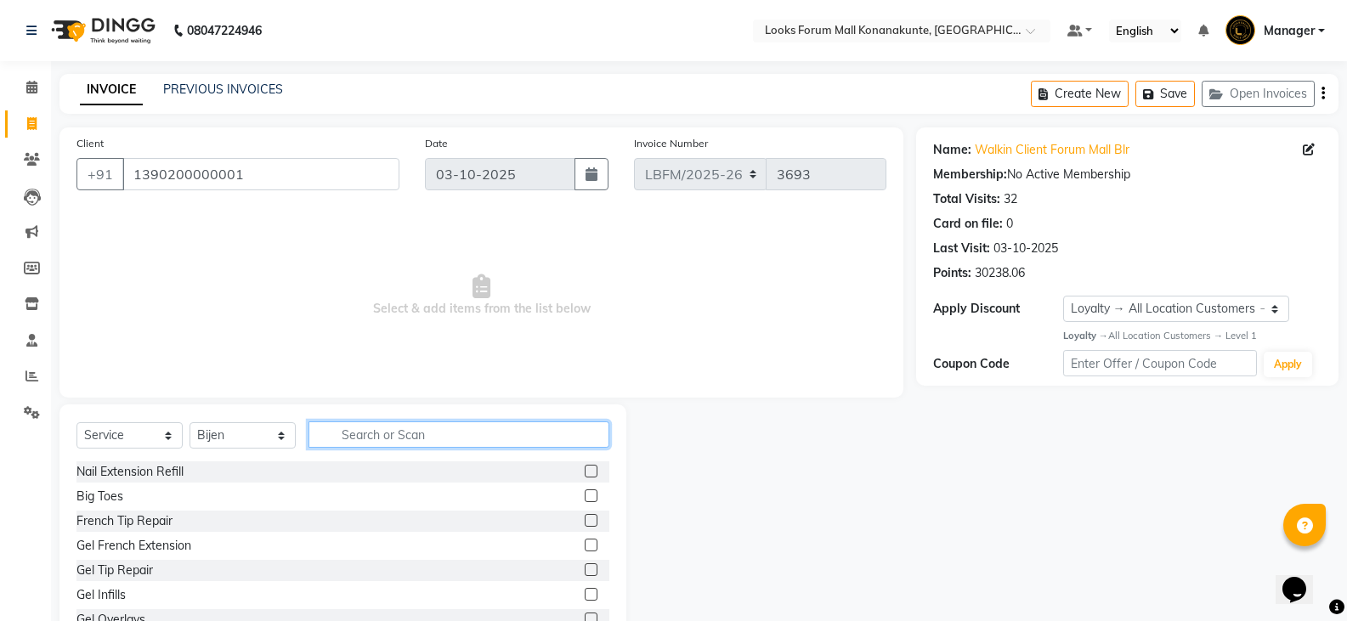
click at [473, 436] on input "text" at bounding box center [459, 435] width 301 height 26
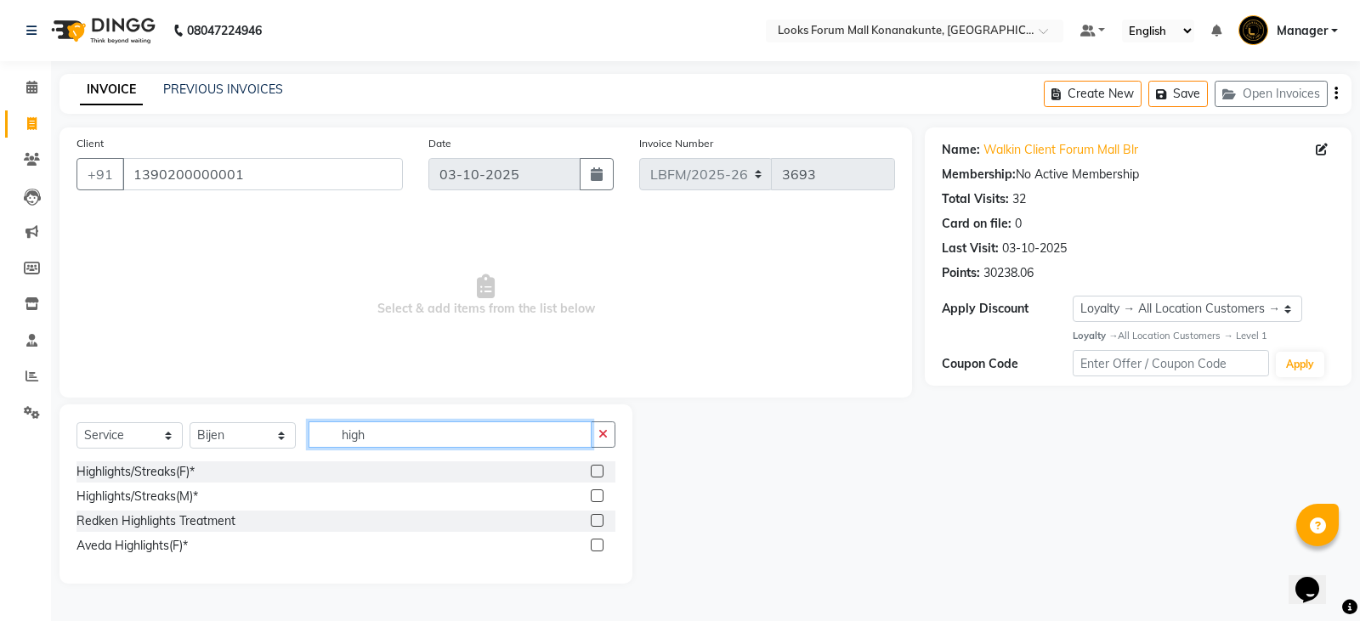
type input "high"
click at [598, 472] on label at bounding box center [597, 471] width 13 height 13
click at [598, 472] on input "checkbox" at bounding box center [596, 472] width 11 height 11
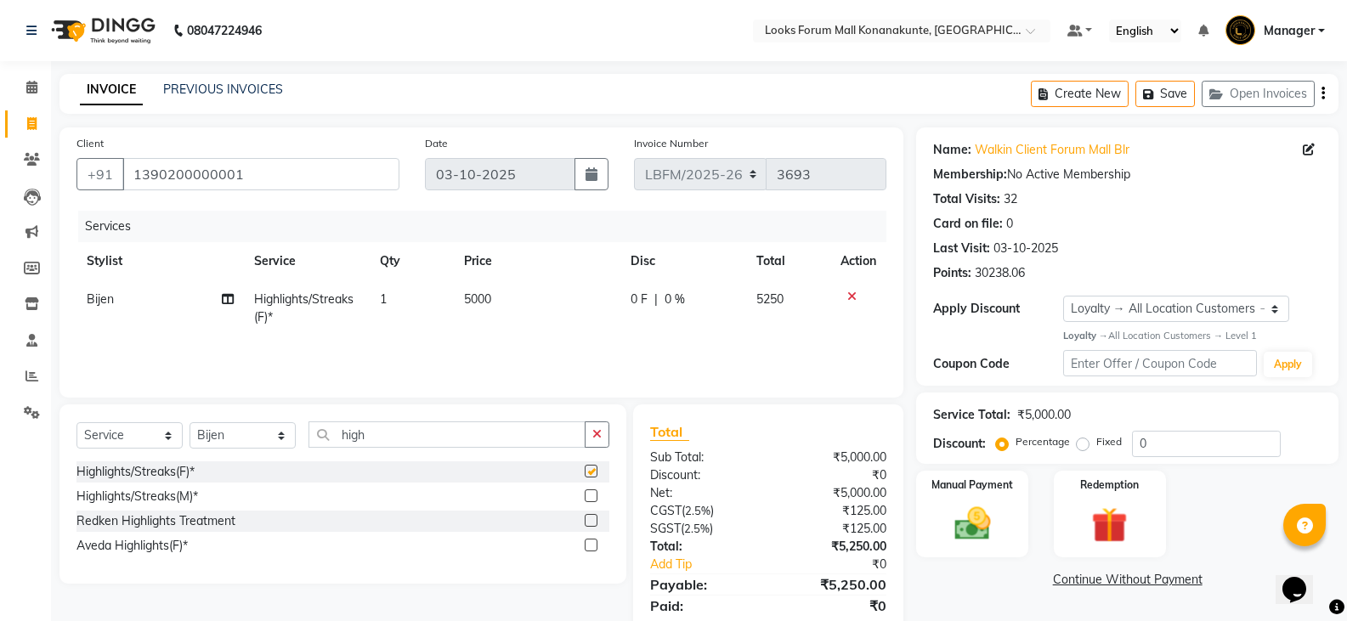
checkbox input "false"
click at [503, 303] on td "5000" at bounding box center [537, 308] width 167 height 56
select select "90392"
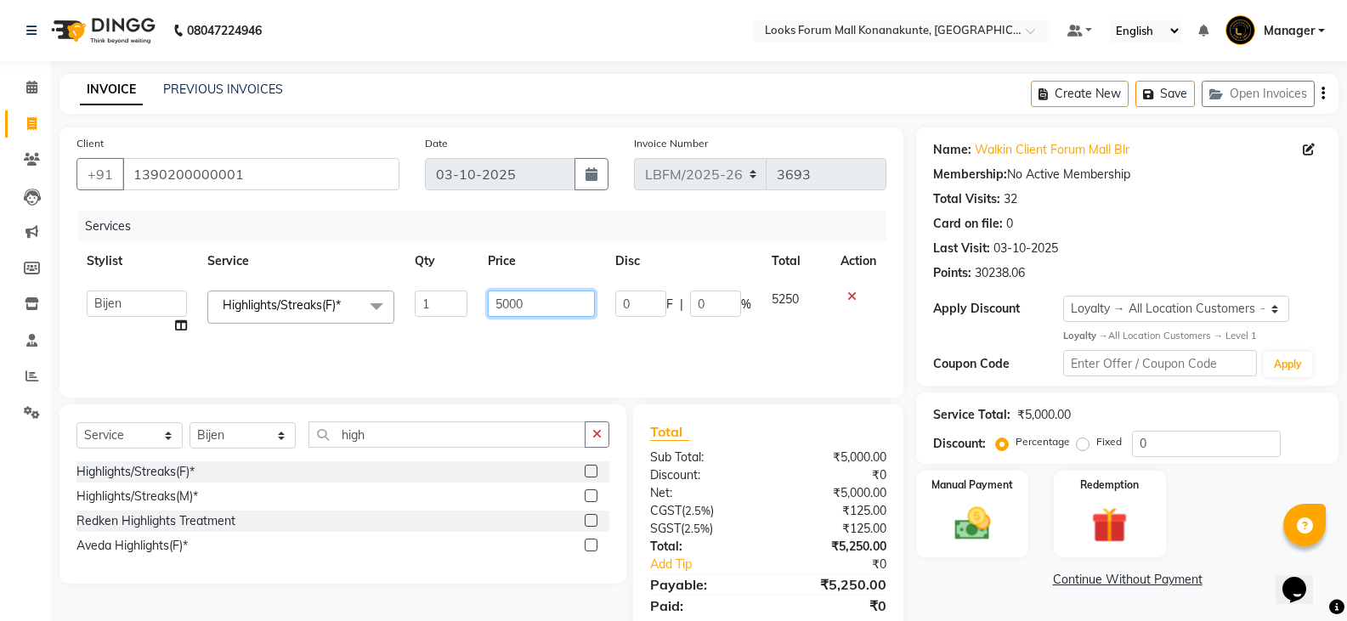
click at [533, 304] on input "5000" at bounding box center [541, 304] width 106 height 26
type input "5"
type input "7000"
click at [546, 351] on div "Services Stylist Service Qty Price Disc Total Action Ananya_Nails [PERSON_NAME]…" at bounding box center [481, 296] width 810 height 170
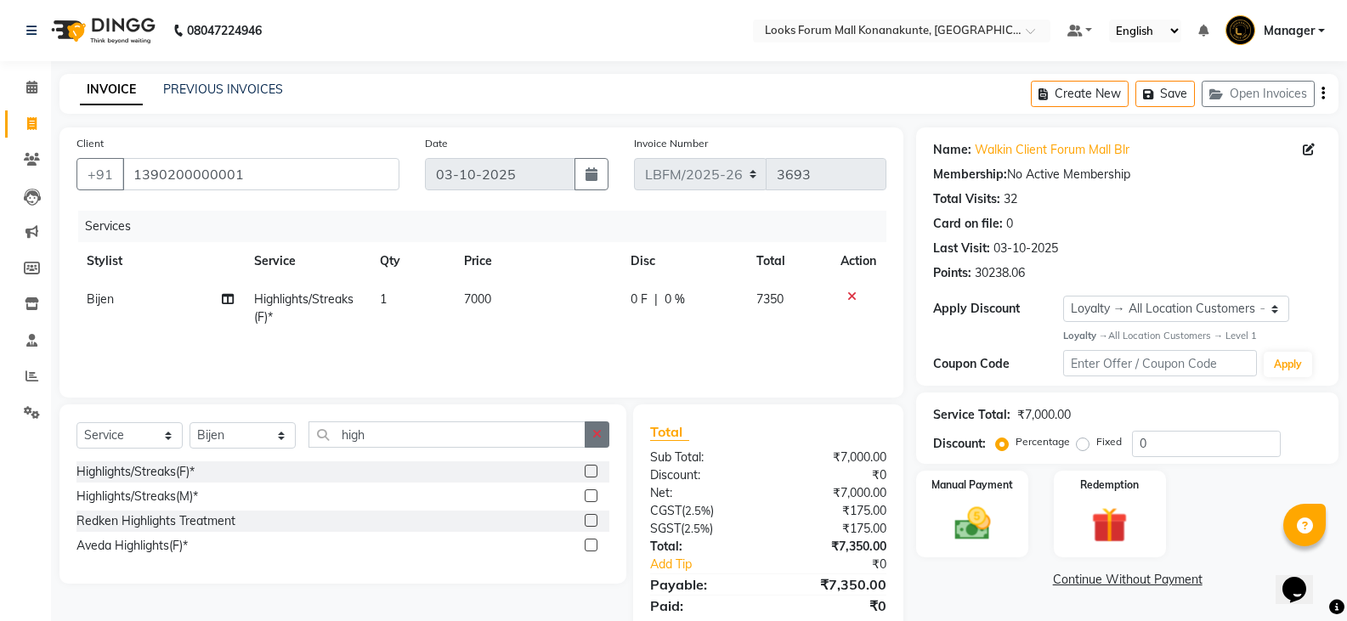
click at [592, 437] on icon "button" at bounding box center [596, 434] width 9 height 12
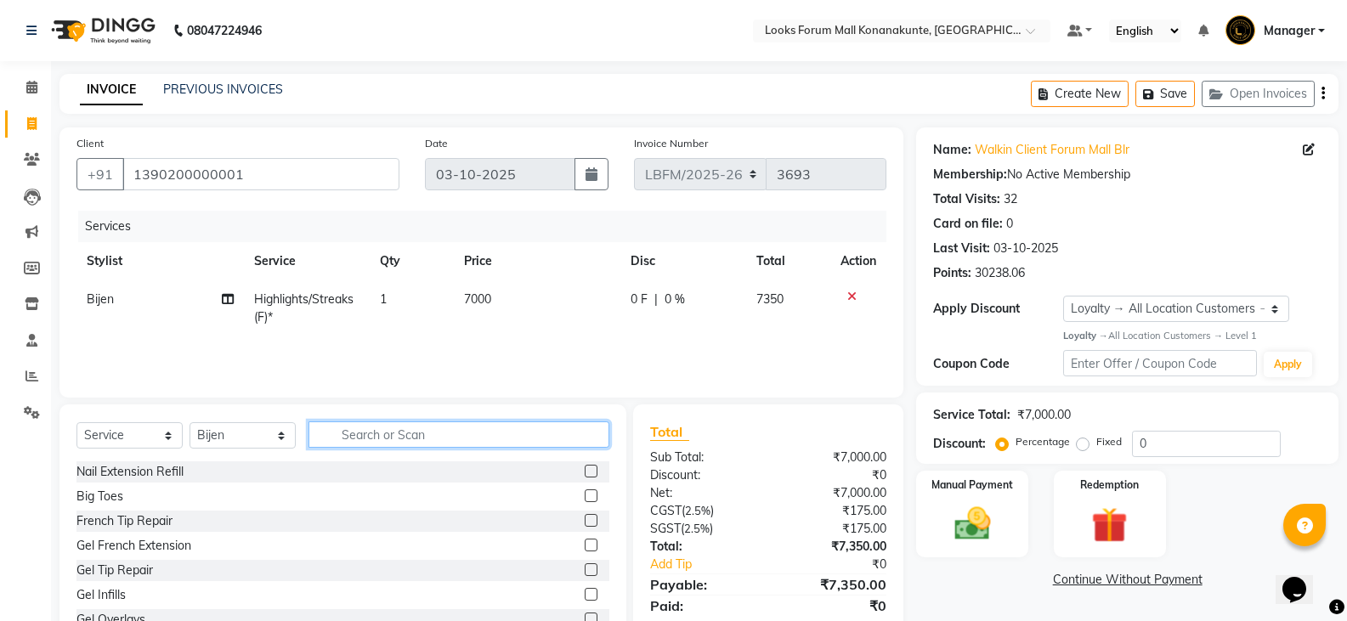
click at [546, 428] on input "text" at bounding box center [459, 435] width 301 height 26
type input "l"
type input "spa"
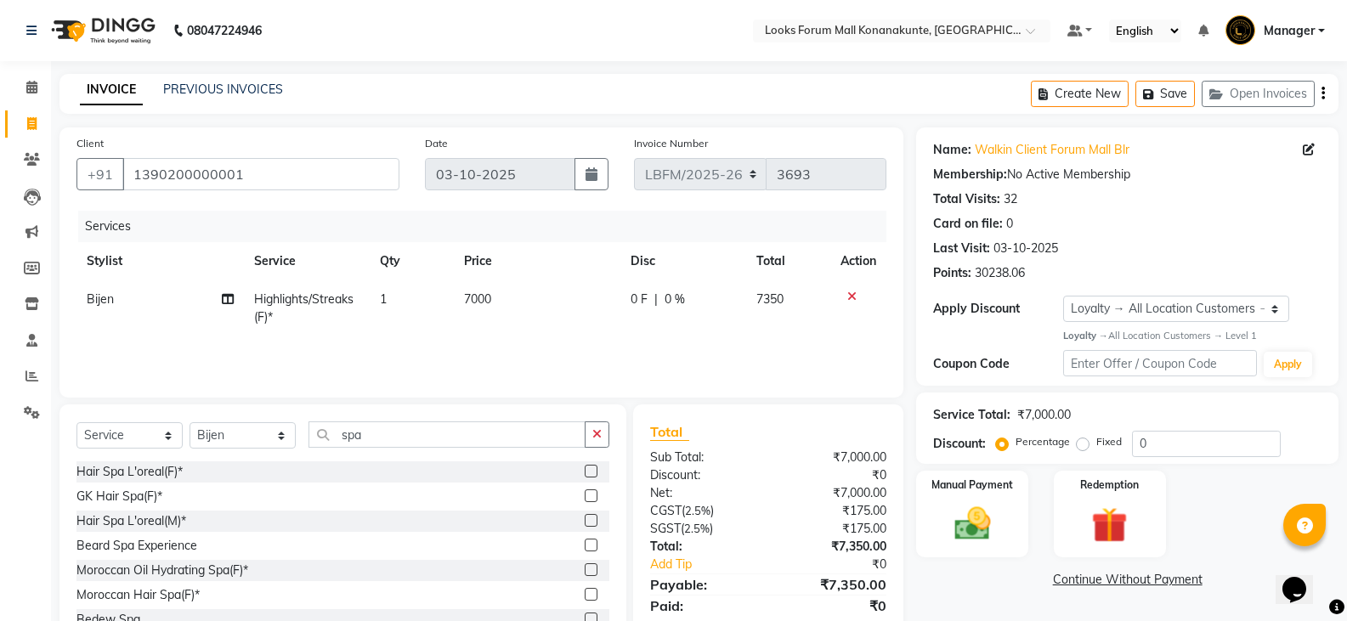
click at [585, 471] on label at bounding box center [591, 471] width 13 height 13
click at [585, 471] on input "checkbox" at bounding box center [590, 472] width 11 height 11
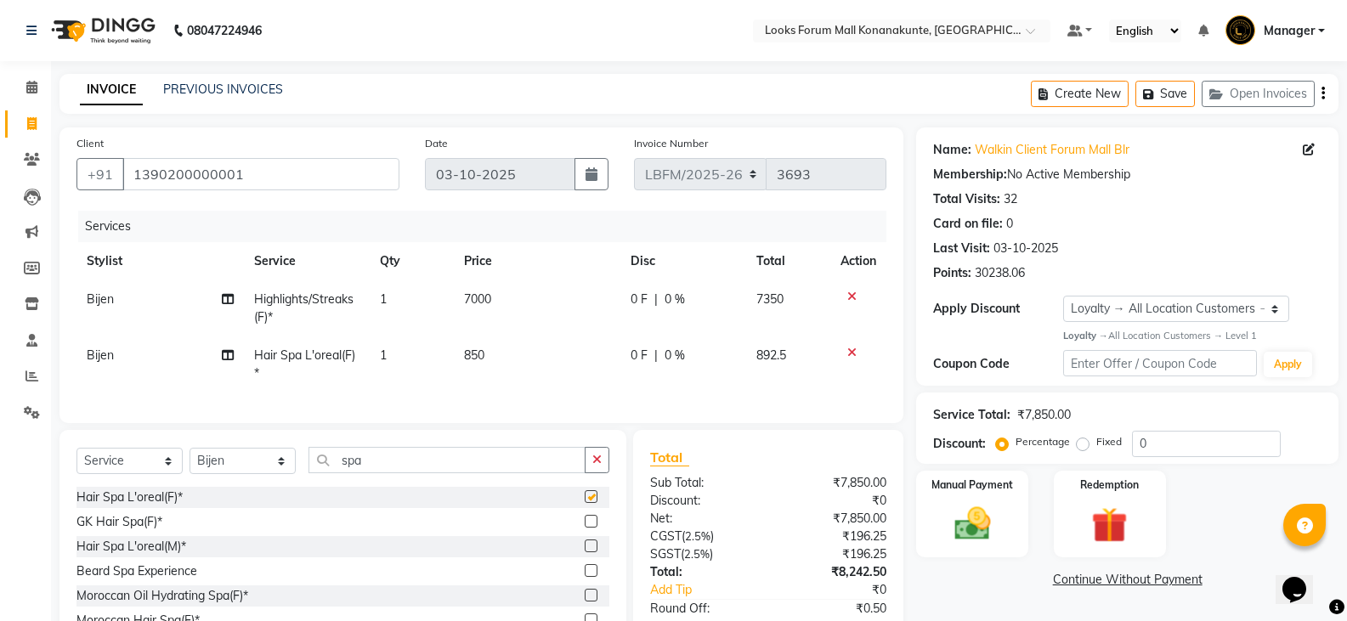
checkbox input "false"
click at [499, 351] on td "850" at bounding box center [537, 365] width 167 height 56
select select "90392"
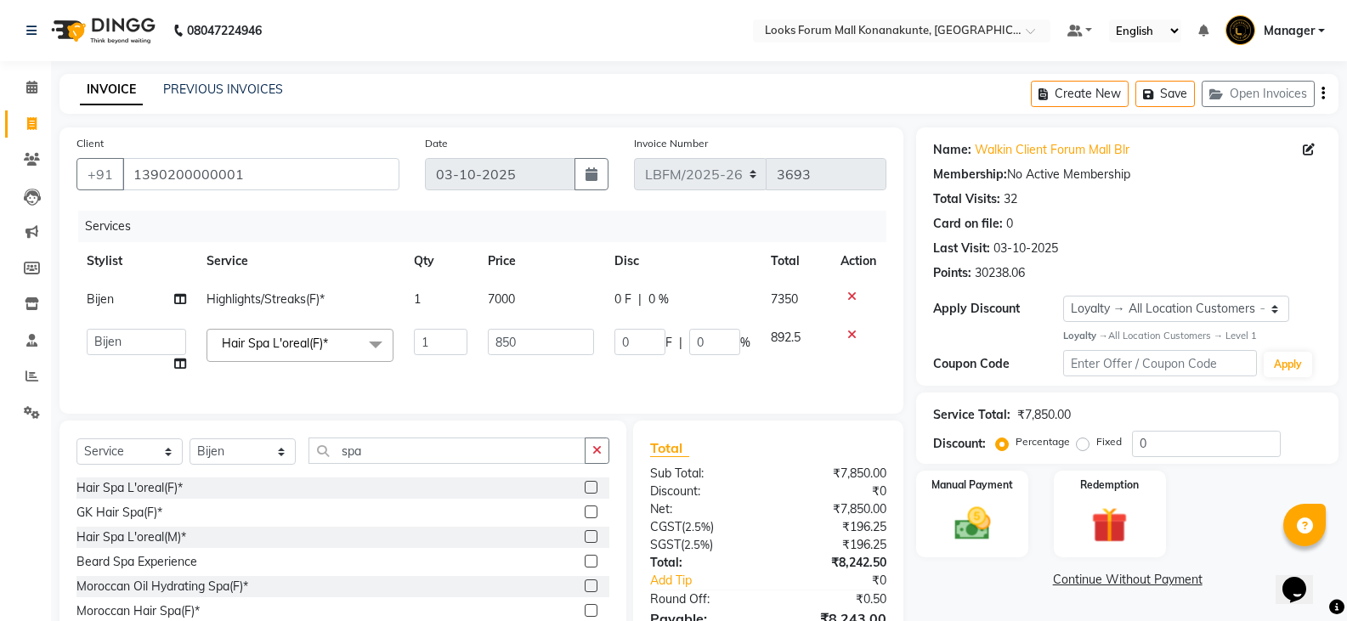
click at [547, 357] on td "850" at bounding box center [541, 351] width 127 height 65
click at [558, 344] on input "850" at bounding box center [541, 342] width 106 height 26
type input "8"
type input "2500"
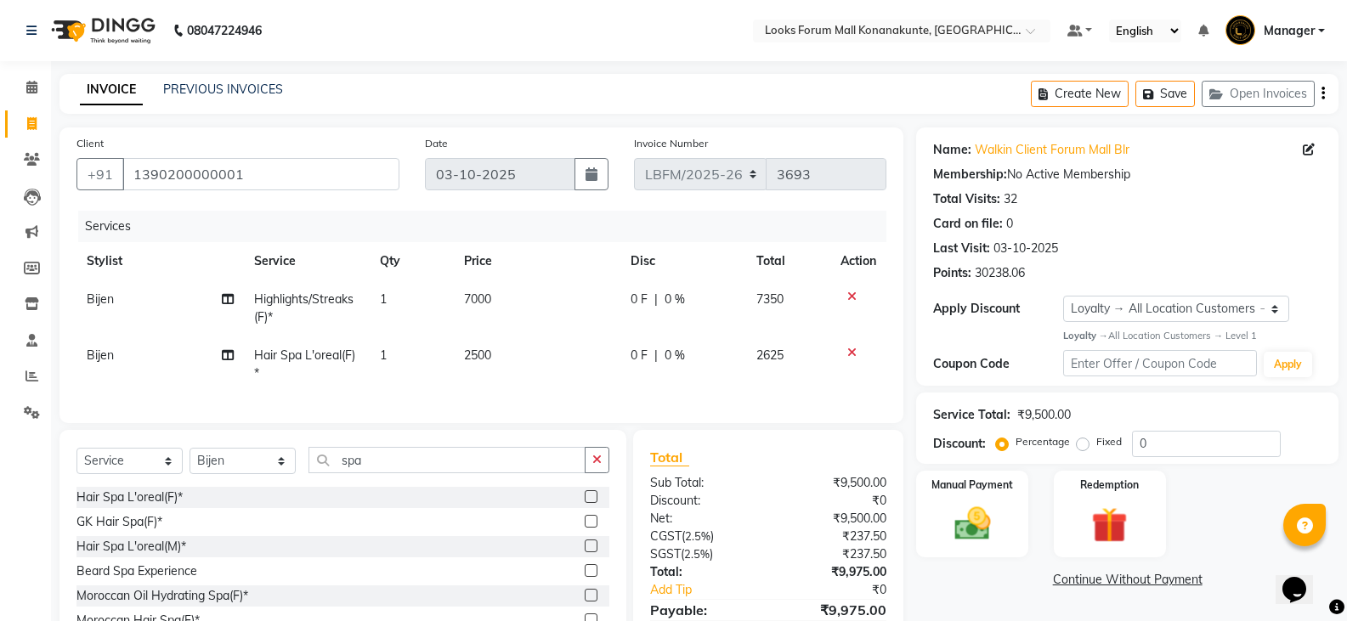
click at [558, 382] on td "2500" at bounding box center [537, 365] width 167 height 56
select select "90392"
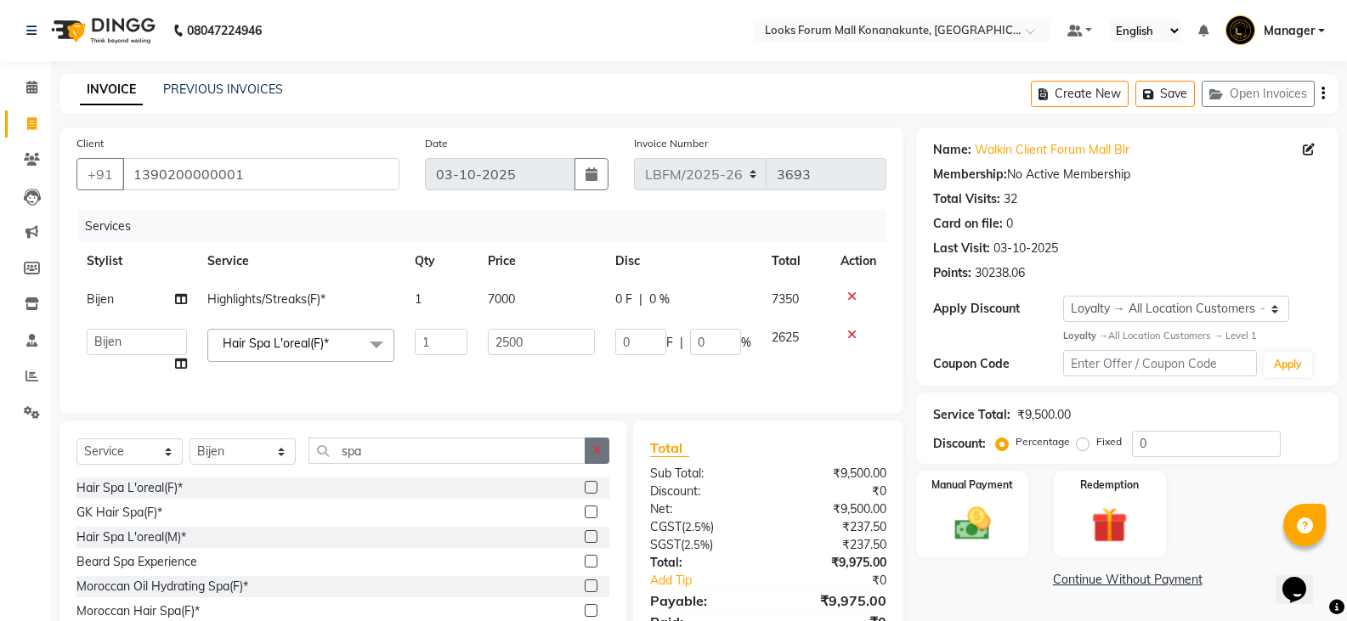
click at [594, 456] on icon "button" at bounding box center [596, 451] width 9 height 12
click at [539, 443] on div "Select Service Product Membership Package Voucher Prepaid Gift Card Select Styl…" at bounding box center [342, 546] width 567 height 251
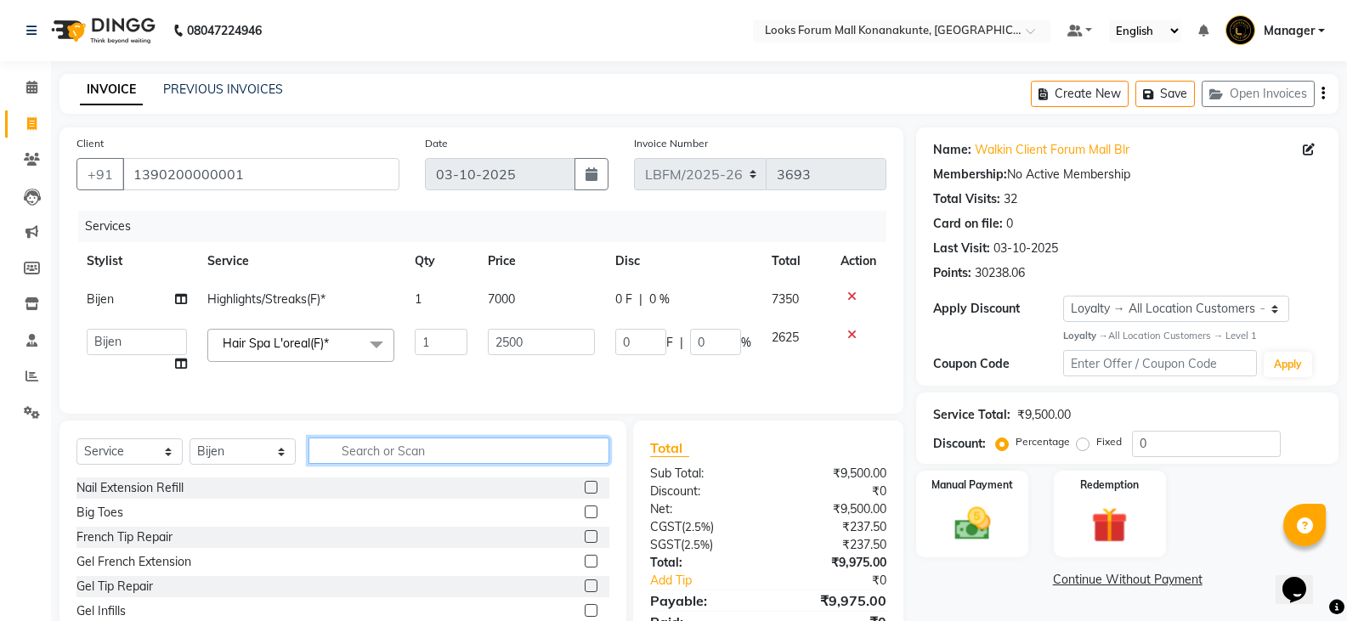
click at [541, 451] on input "text" at bounding box center [459, 451] width 301 height 26
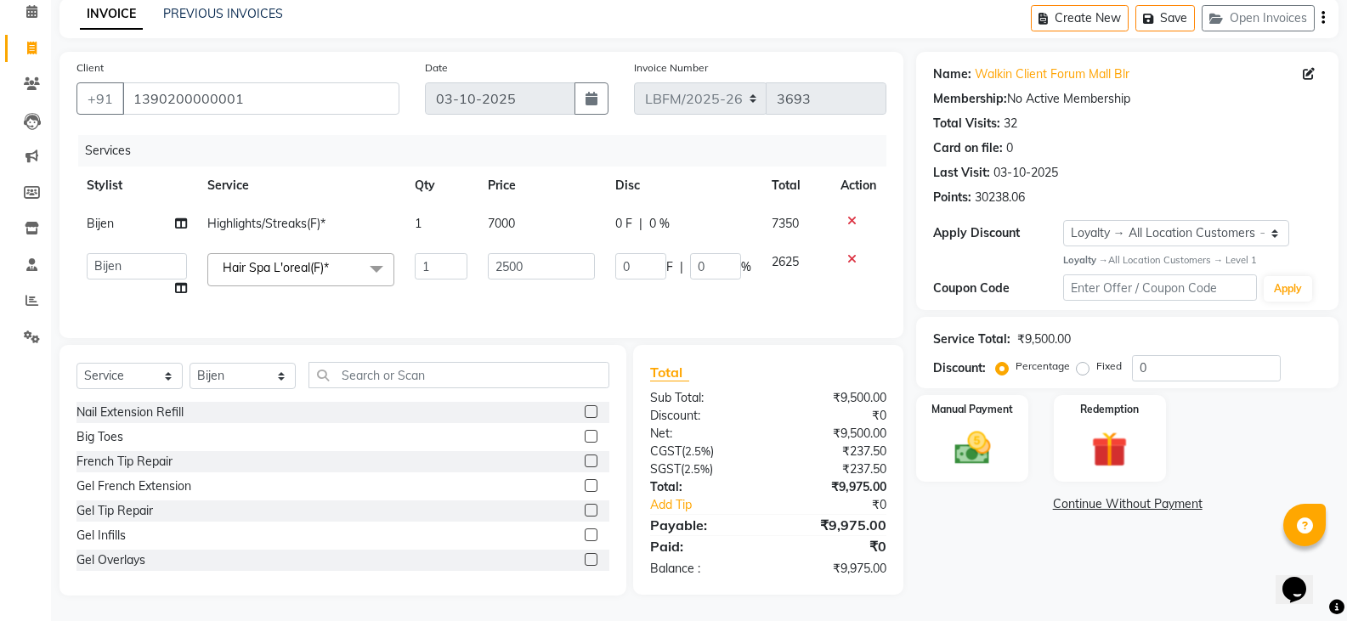
click at [521, 284] on td "2500" at bounding box center [541, 275] width 127 height 65
click at [502, 259] on input "2500" at bounding box center [541, 266] width 106 height 26
type input "3500"
click at [589, 296] on td "3500" at bounding box center [541, 275] width 127 height 65
select select "90392"
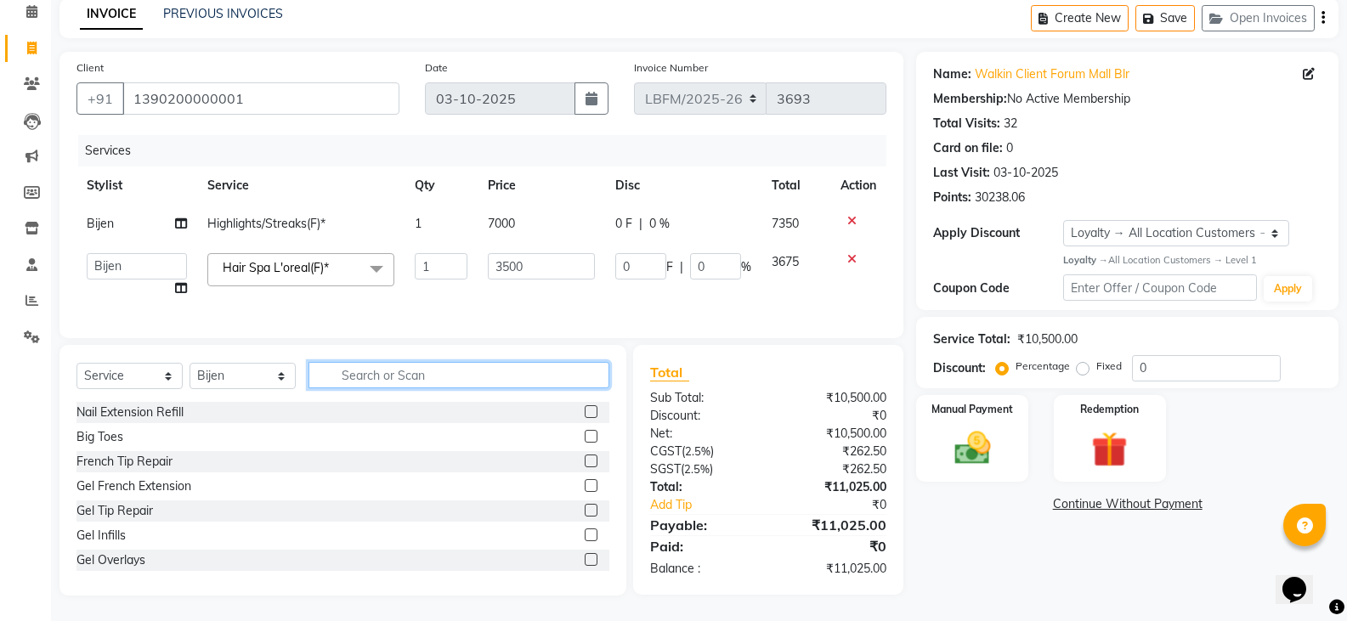
click at [508, 377] on input "text" at bounding box center [459, 375] width 301 height 26
type input "cut"
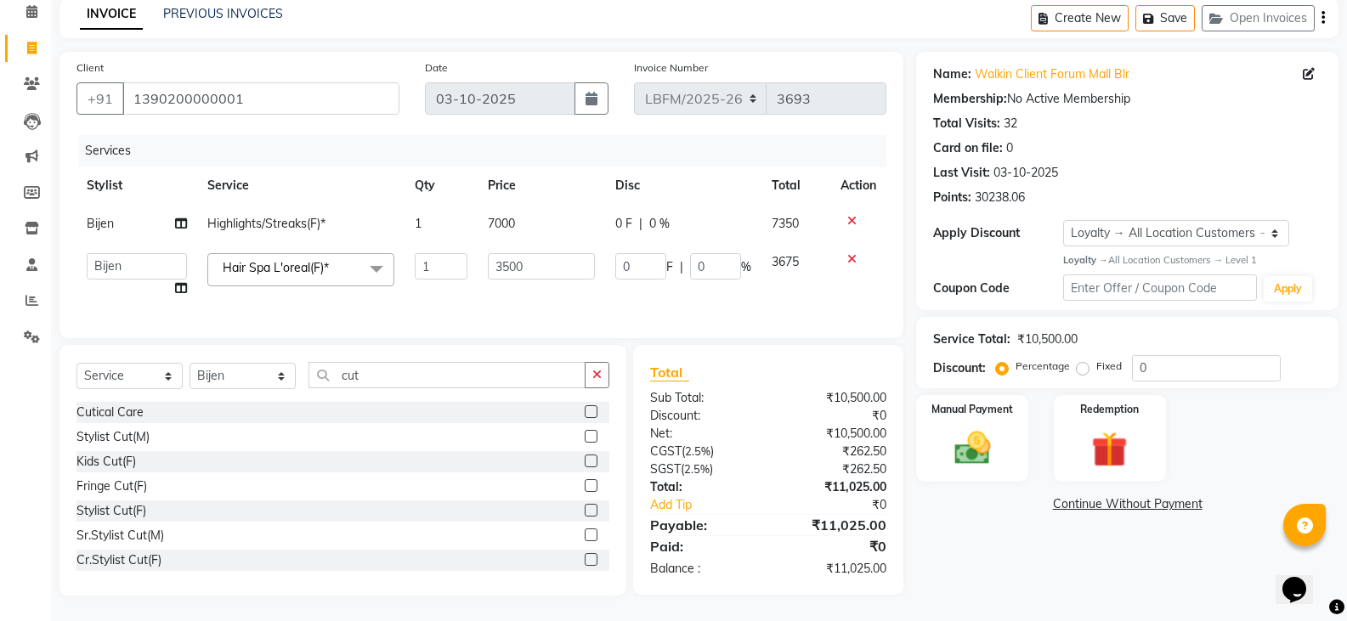
click at [585, 513] on label at bounding box center [591, 510] width 13 height 13
click at [585, 513] on input "checkbox" at bounding box center [590, 511] width 11 height 11
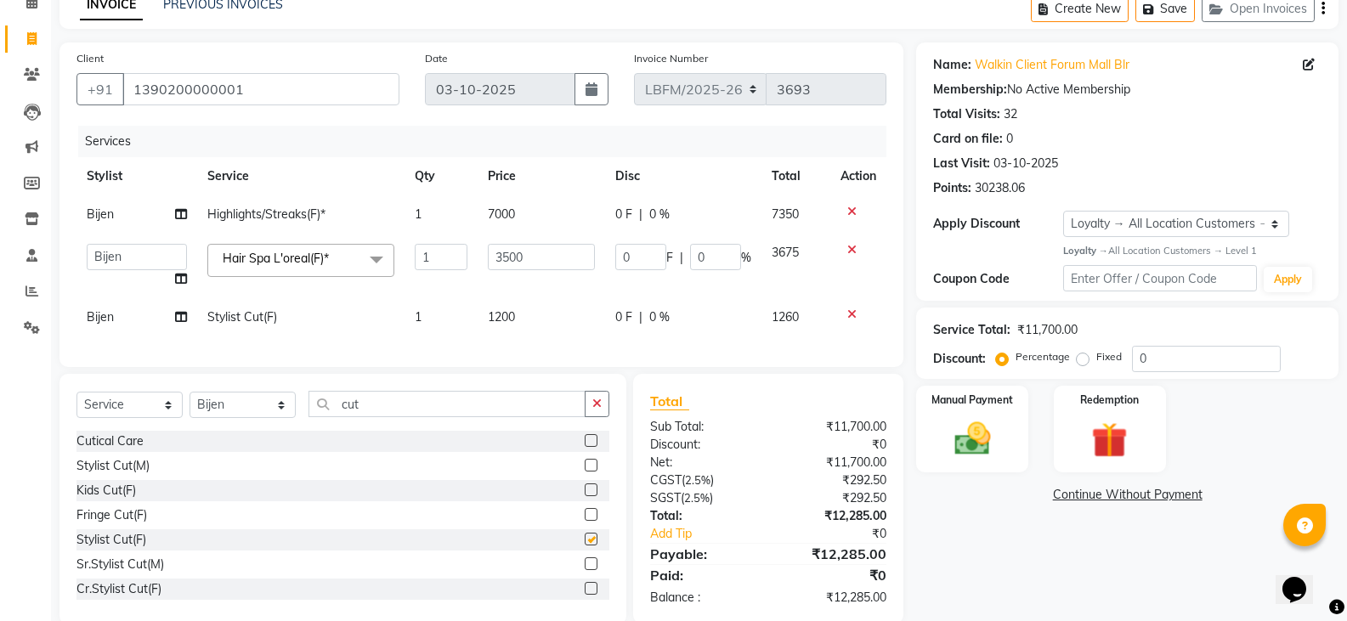
checkbox input "false"
click at [493, 318] on span "1200" at bounding box center [501, 316] width 27 height 15
select select "90392"
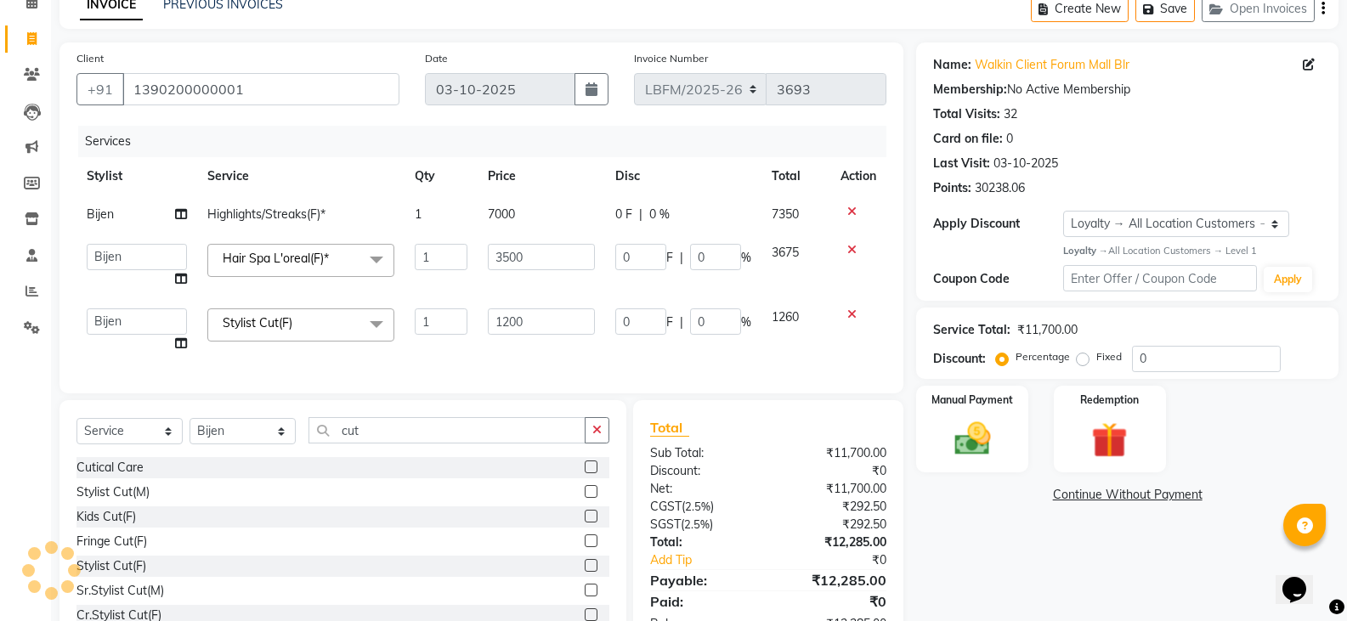
click at [505, 319] on input "1200" at bounding box center [541, 322] width 106 height 26
click at [510, 322] on input "1200" at bounding box center [541, 322] width 106 height 26
type input "1800"
click at [518, 252] on input "3500" at bounding box center [541, 257] width 106 height 26
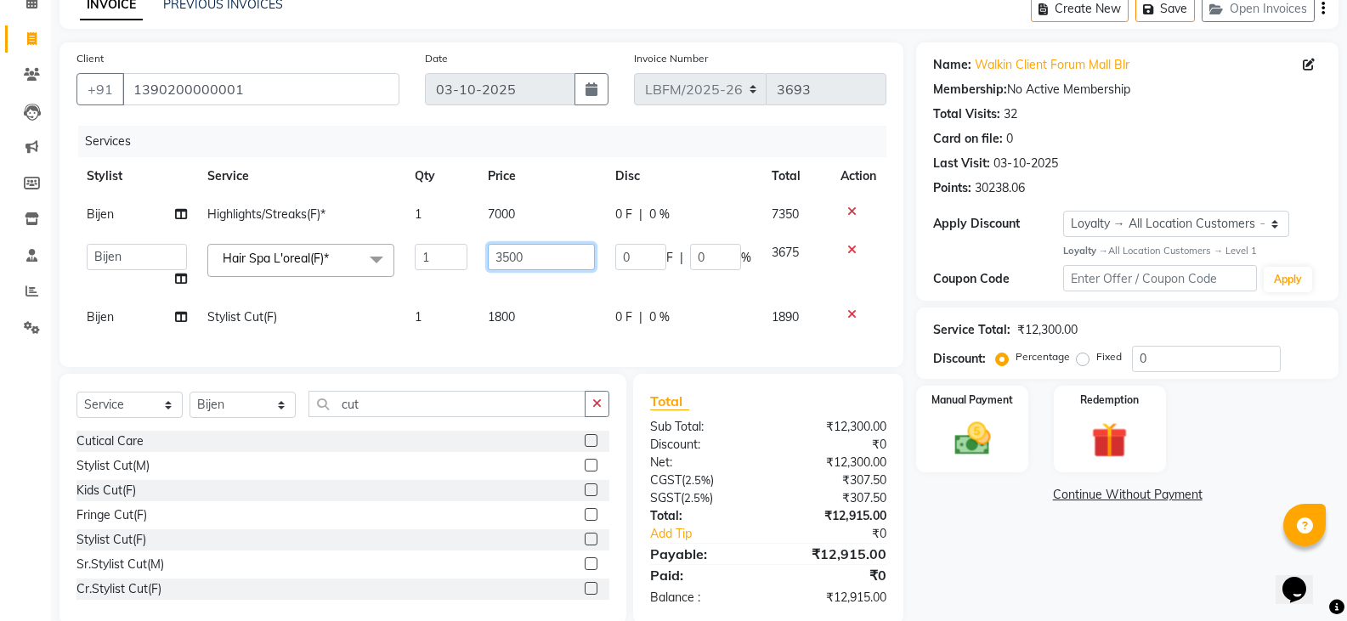
click at [506, 263] on input "3500" at bounding box center [541, 257] width 106 height 26
type input "2500"
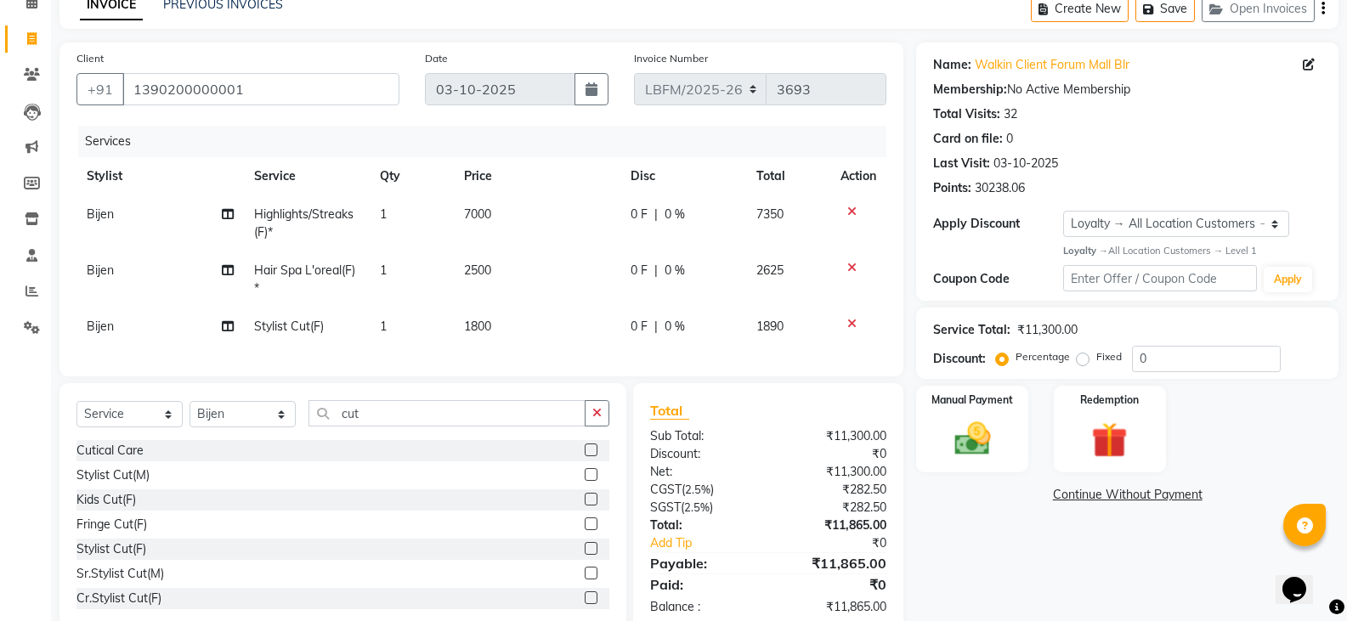
click at [461, 343] on div "Services Stylist Service Qty Price Disc Total Action Bijen Highlights/Streaks(F…" at bounding box center [481, 243] width 810 height 234
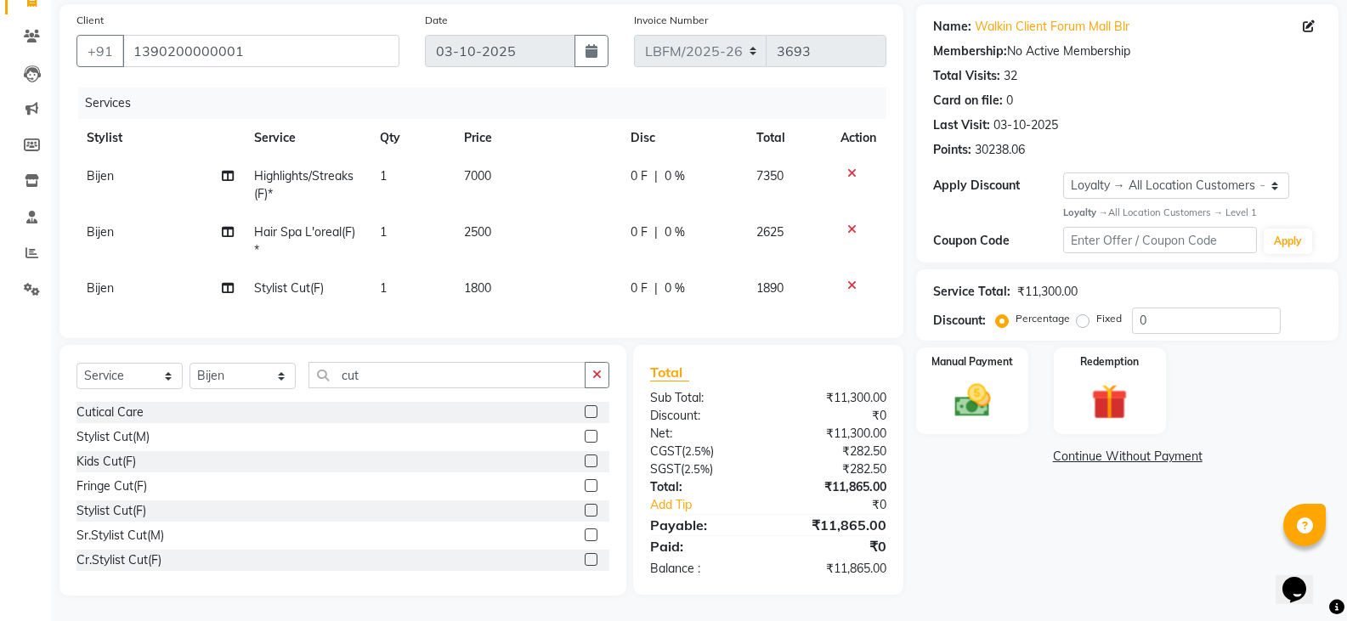
click at [682, 167] on span "0 %" at bounding box center [675, 176] width 20 height 18
select select "90392"
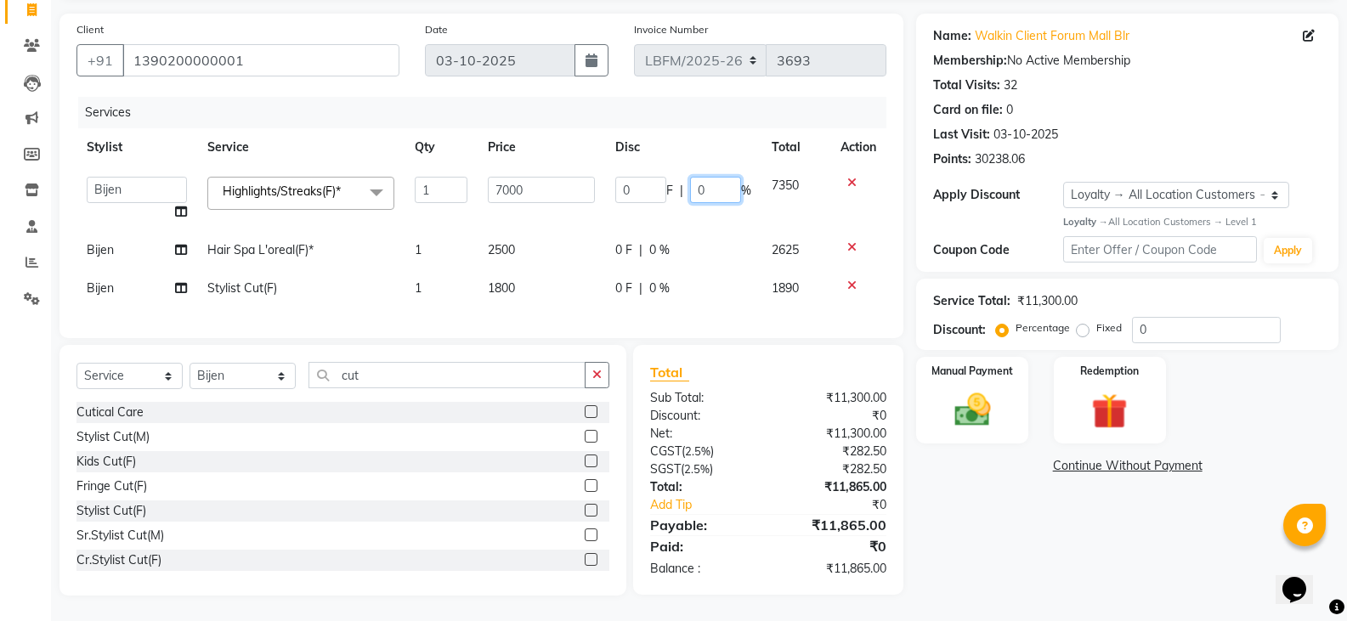
click at [720, 178] on input "0" at bounding box center [715, 190] width 51 height 26
type input "26.57"
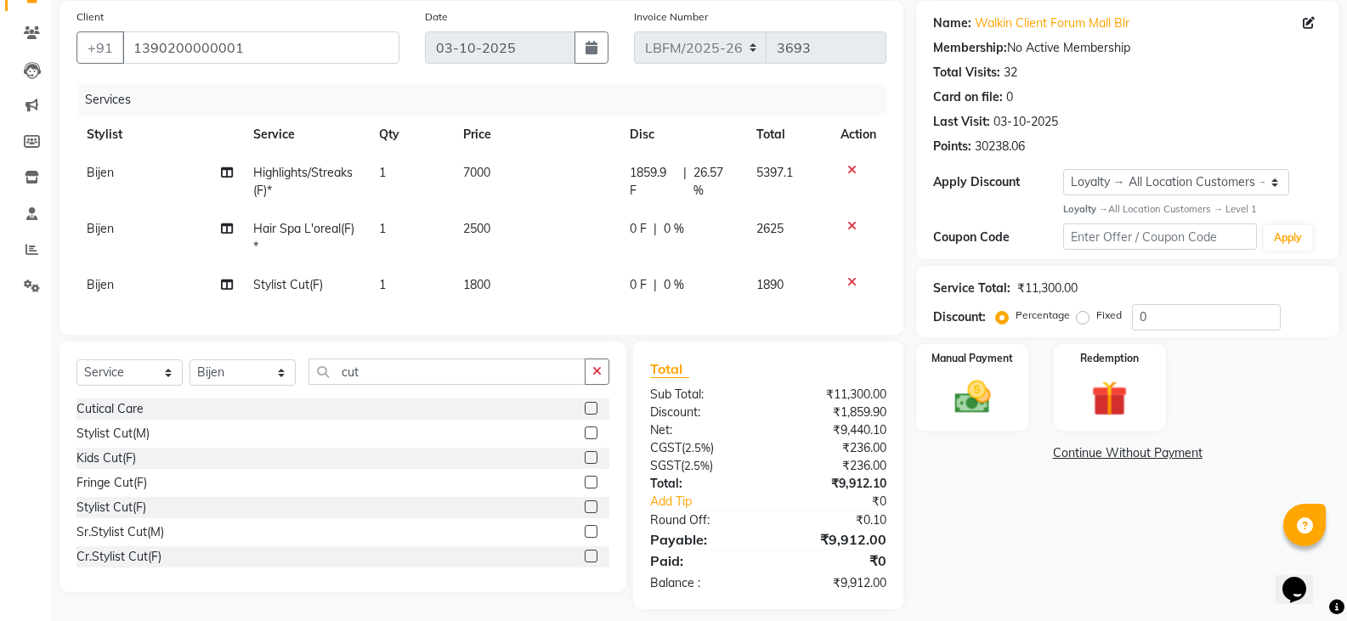
click at [668, 235] on span "0 %" at bounding box center [674, 229] width 20 height 18
select select "90392"
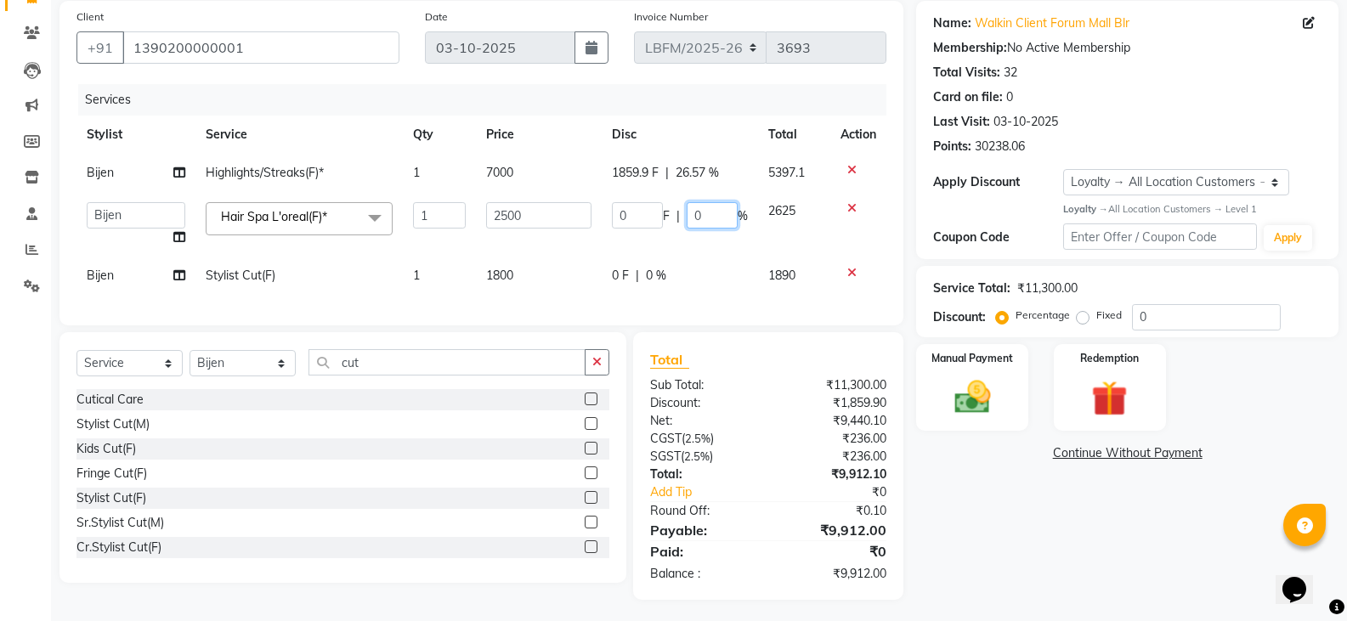
click at [707, 223] on input "0" at bounding box center [712, 215] width 51 height 26
type input "26.57"
click at [664, 283] on span "0 %" at bounding box center [656, 276] width 20 height 18
select select "90392"
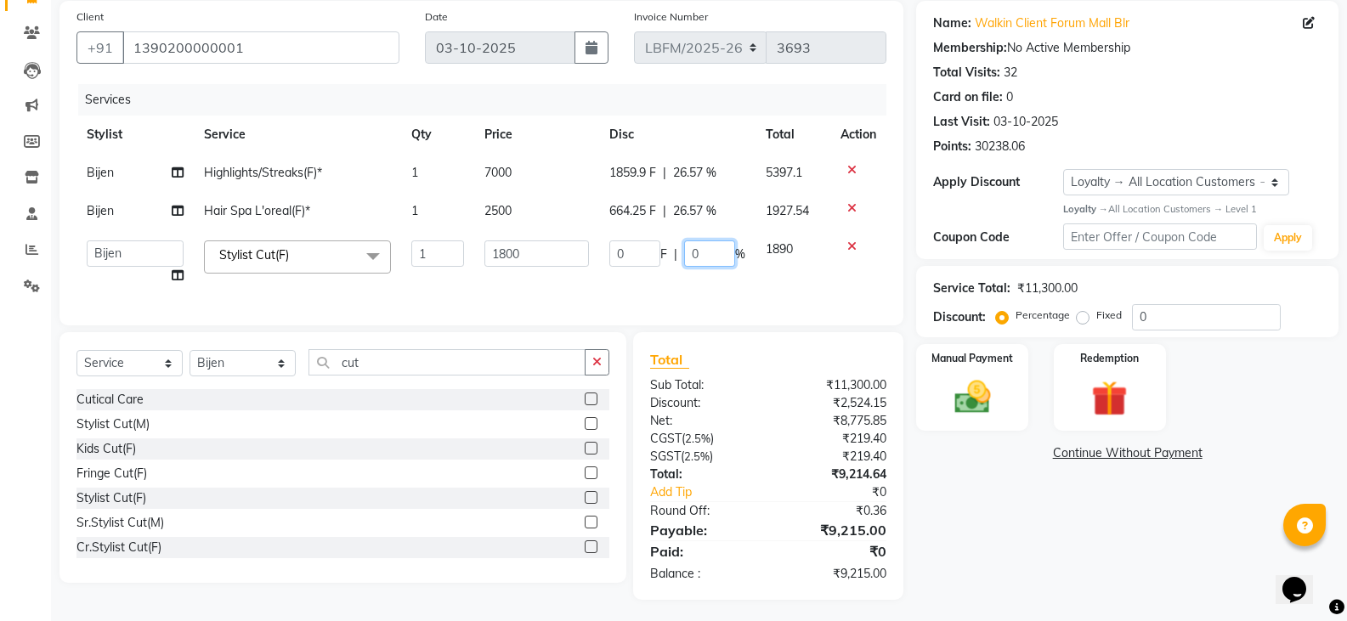
click at [716, 246] on input "0" at bounding box center [709, 254] width 51 height 26
type input "26.57"
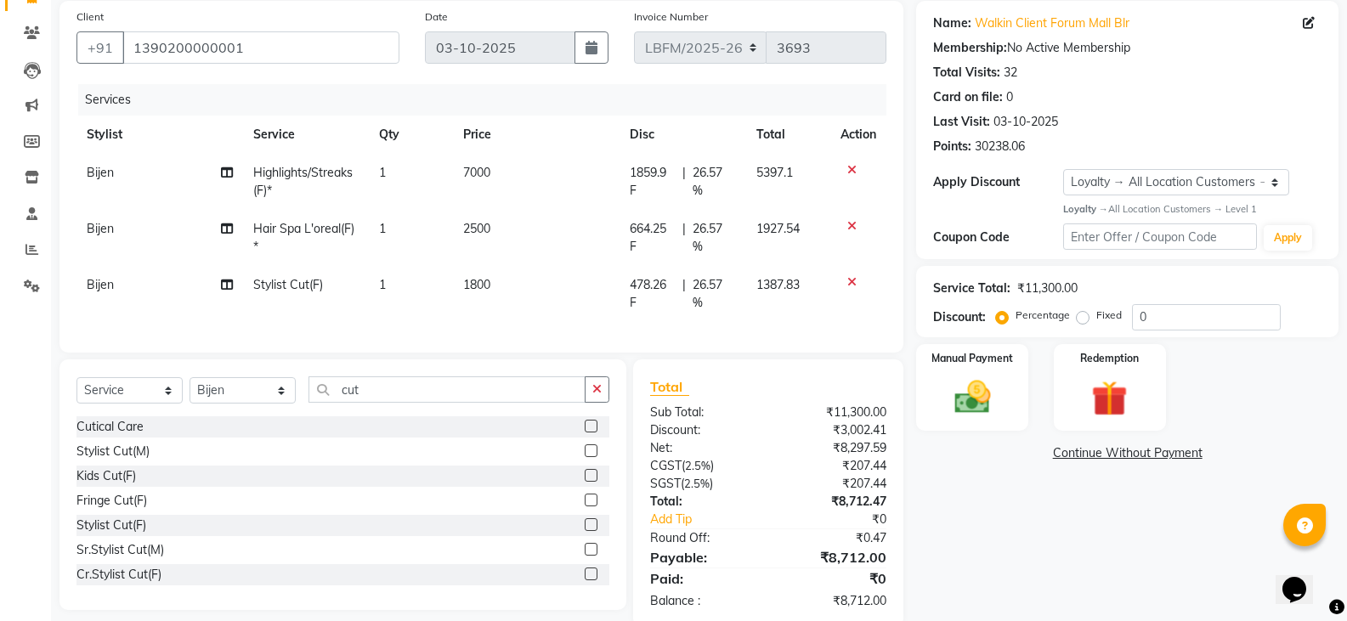
click at [692, 277] on td "478.26 F | 26.57 %" at bounding box center [683, 294] width 127 height 56
select select "90392"
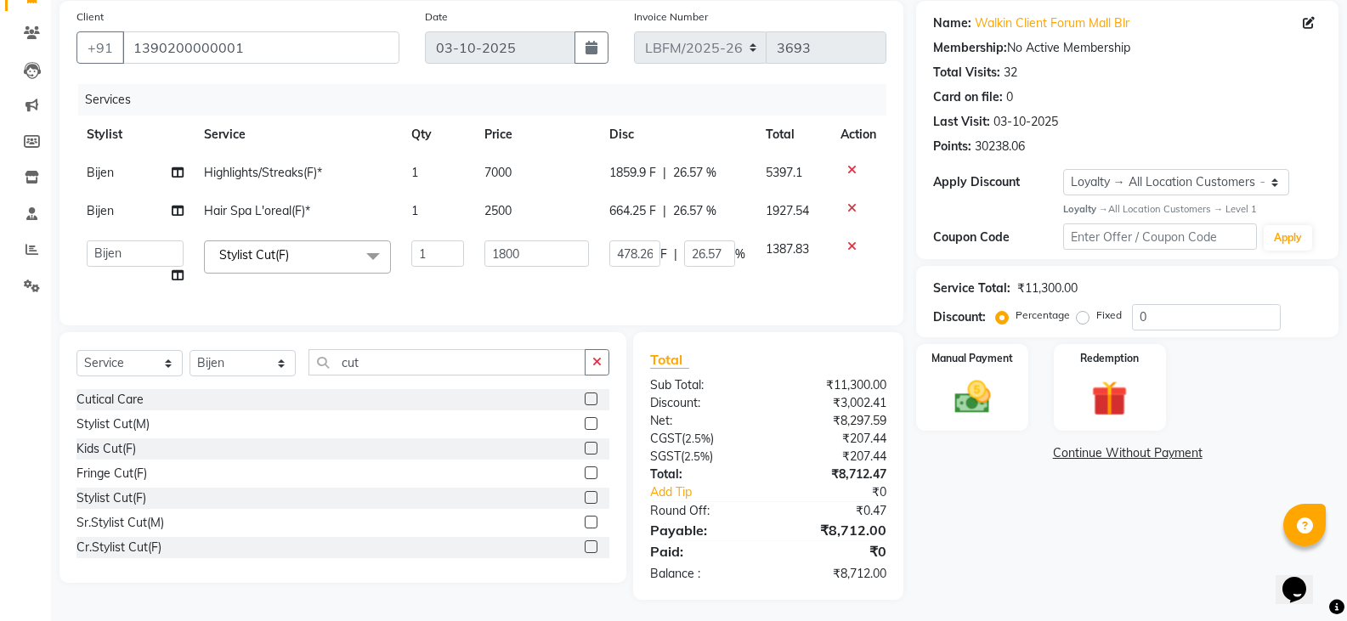
scroll to position [144, 0]
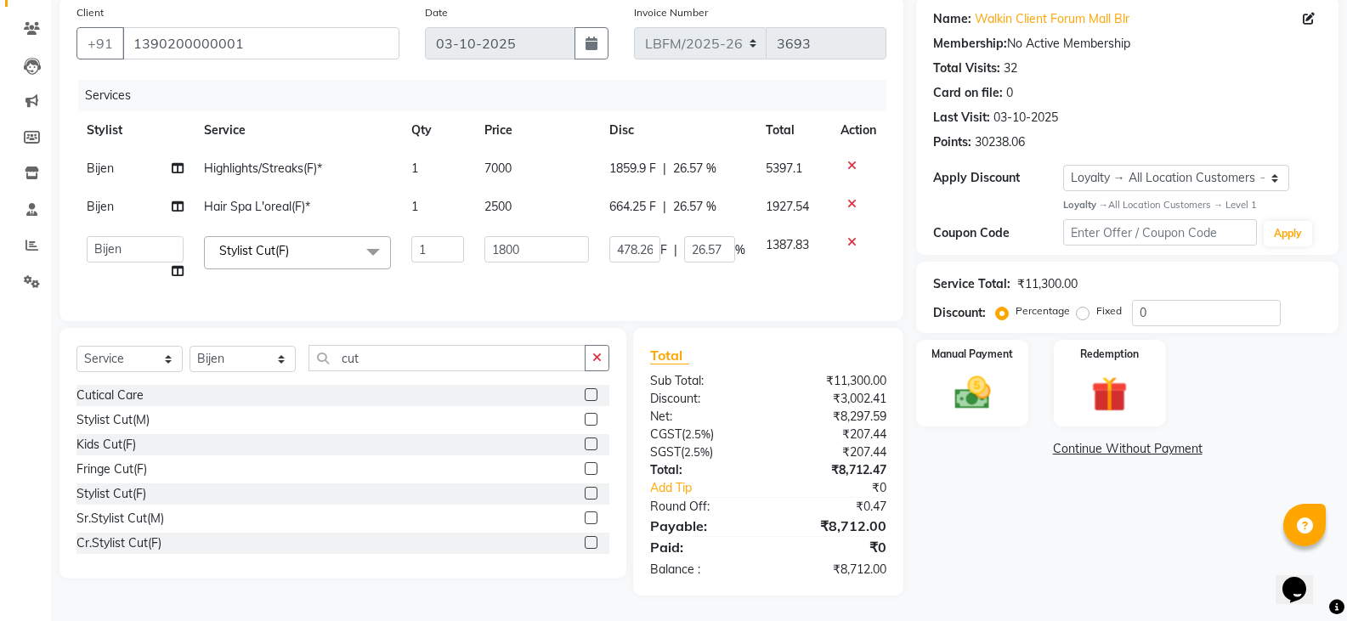
click at [977, 496] on div "Name: Walkin Client Forum Mall Blr Membership: No Active Membership Total Visit…" at bounding box center [1133, 296] width 435 height 599
click at [353, 33] on input "1390200000001" at bounding box center [260, 43] width 277 height 32
type input "139020000000"
type input "0"
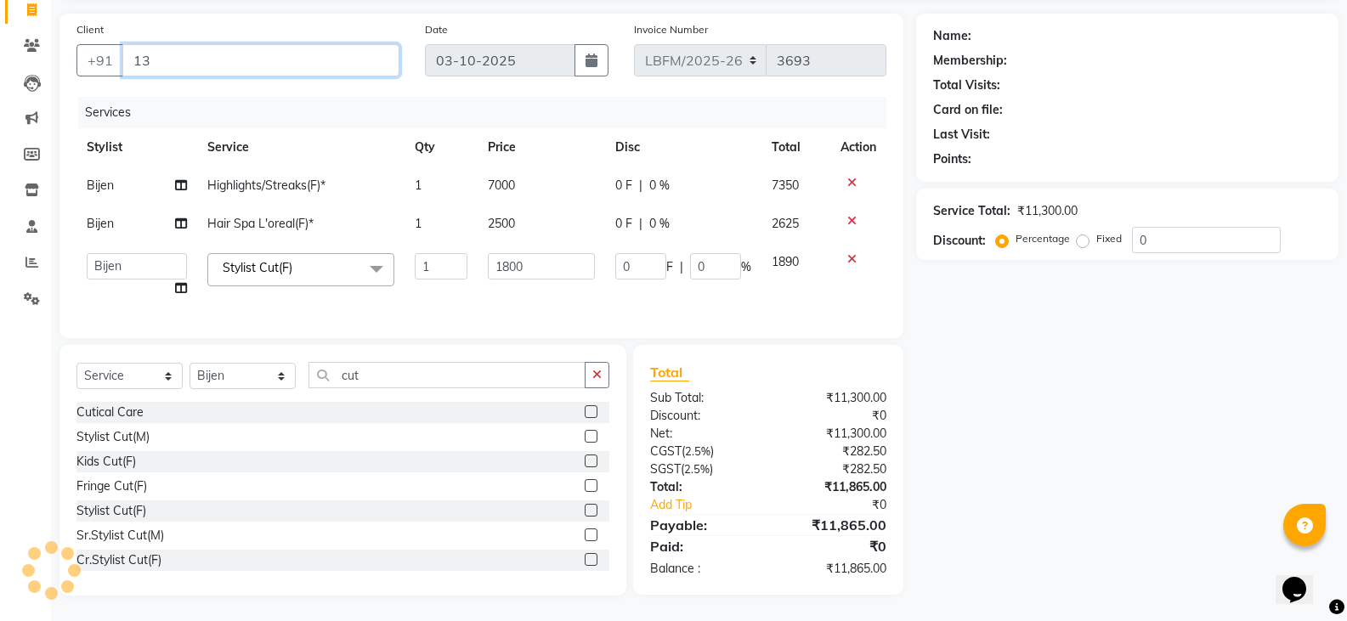
type input "1"
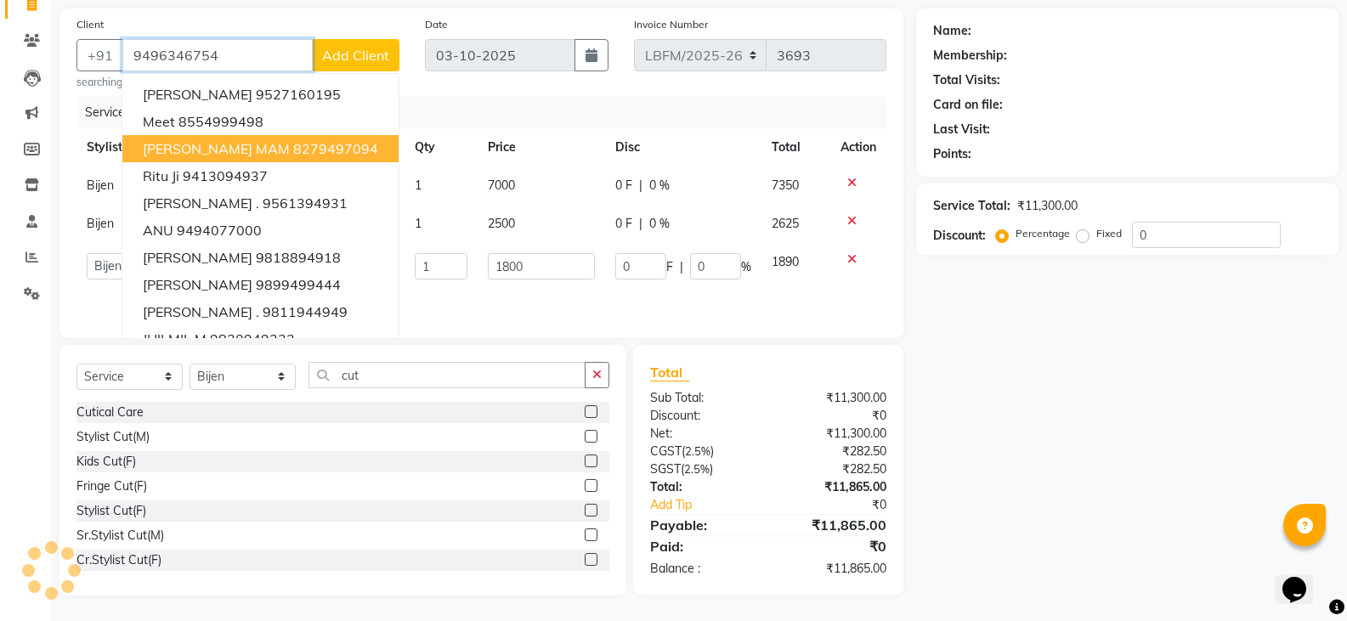
type input "9496346754"
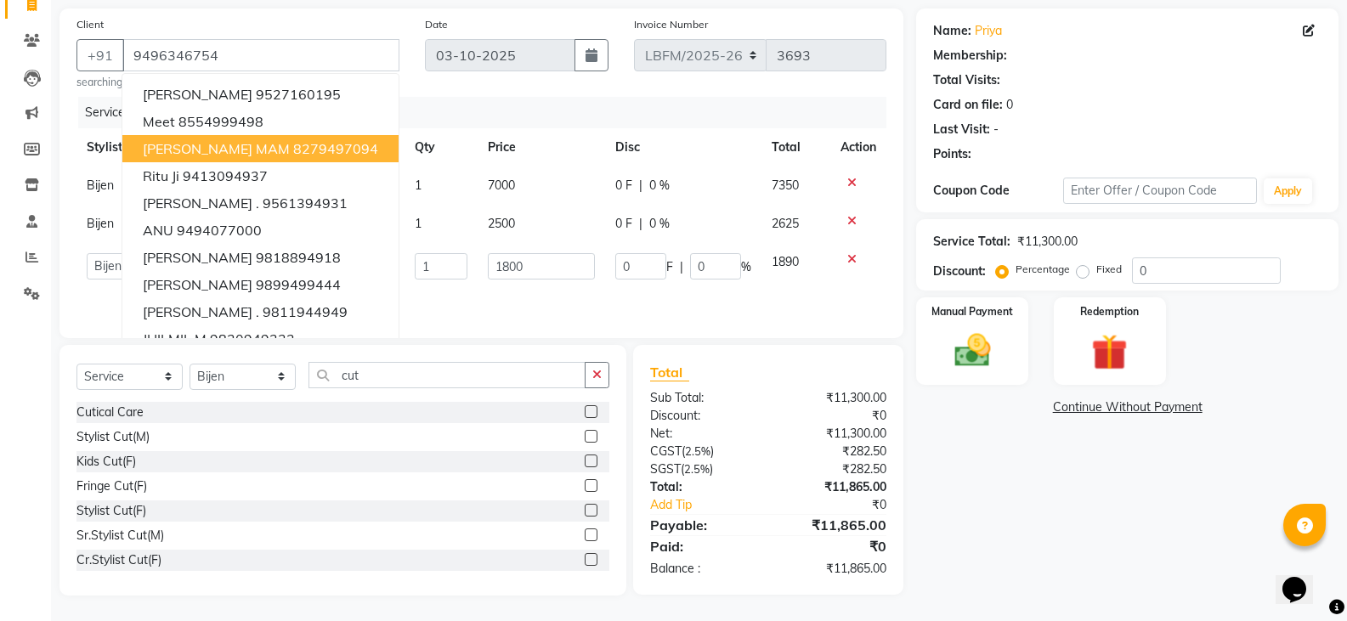
select select "1: Object"
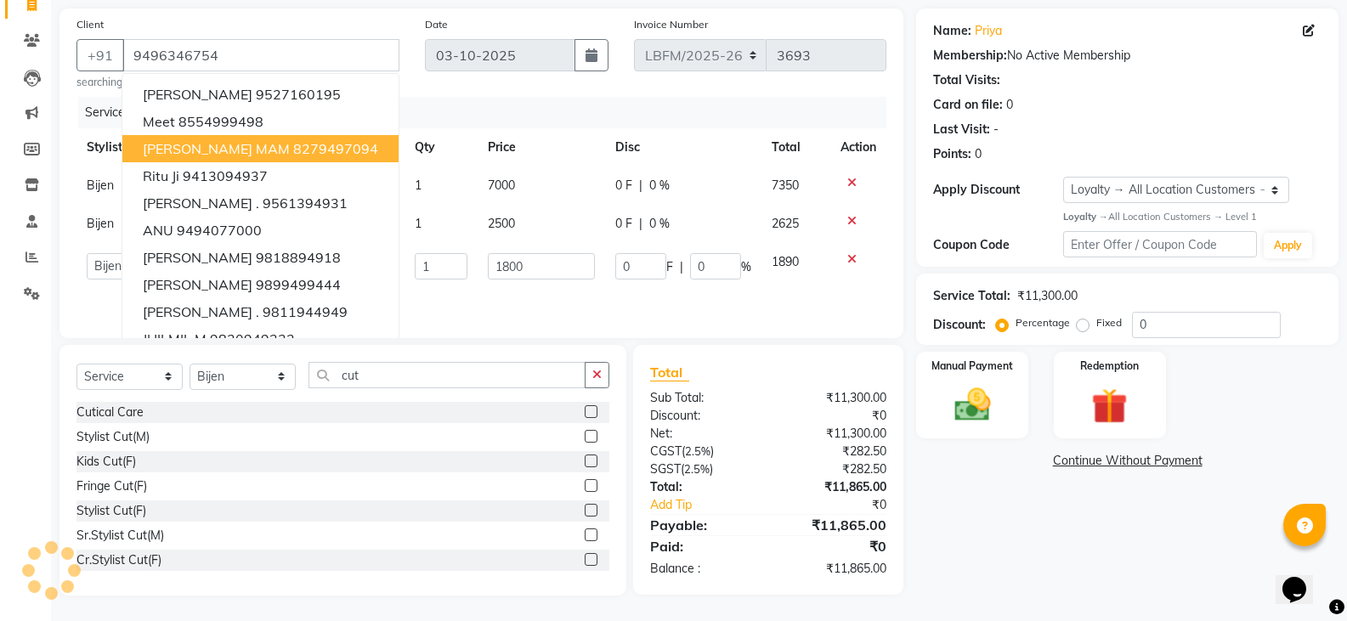
click at [511, 297] on div "Services Stylist Service Qty Price Disc Total Action Bijen Highlights/Streaks(F…" at bounding box center [481, 209] width 810 height 224
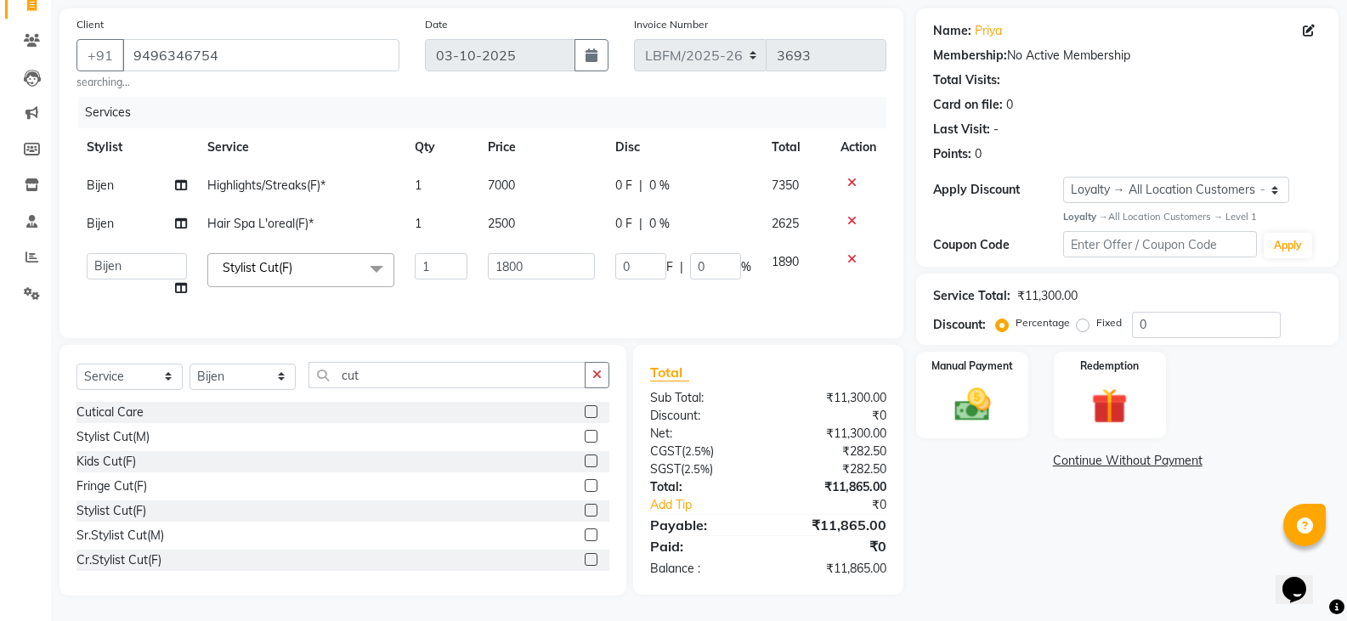
click at [960, 433] on div "Name: Priya Membership: No Active Membership Total Visits: Card on file: 0 Last…" at bounding box center [1133, 301] width 435 height 587
click at [649, 177] on span "0 %" at bounding box center [659, 186] width 20 height 18
select select "90392"
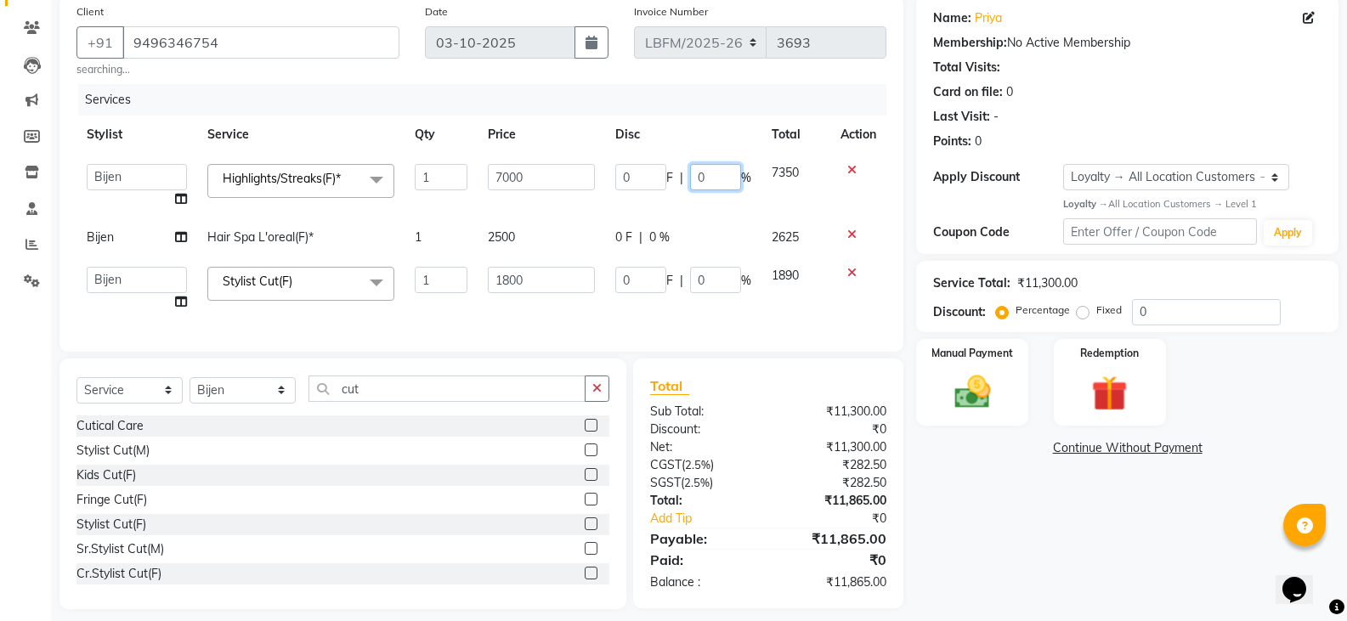
click at [701, 177] on input "0" at bounding box center [715, 177] width 51 height 26
click at [708, 178] on input "0" at bounding box center [715, 177] width 51 height 26
type input "26.57"
click at [660, 241] on tbody "Ananya_Nails [PERSON_NAME] Bijen Bishop_Mgr Counter Sales Manager Mirisha [PERS…" at bounding box center [481, 237] width 810 height 167
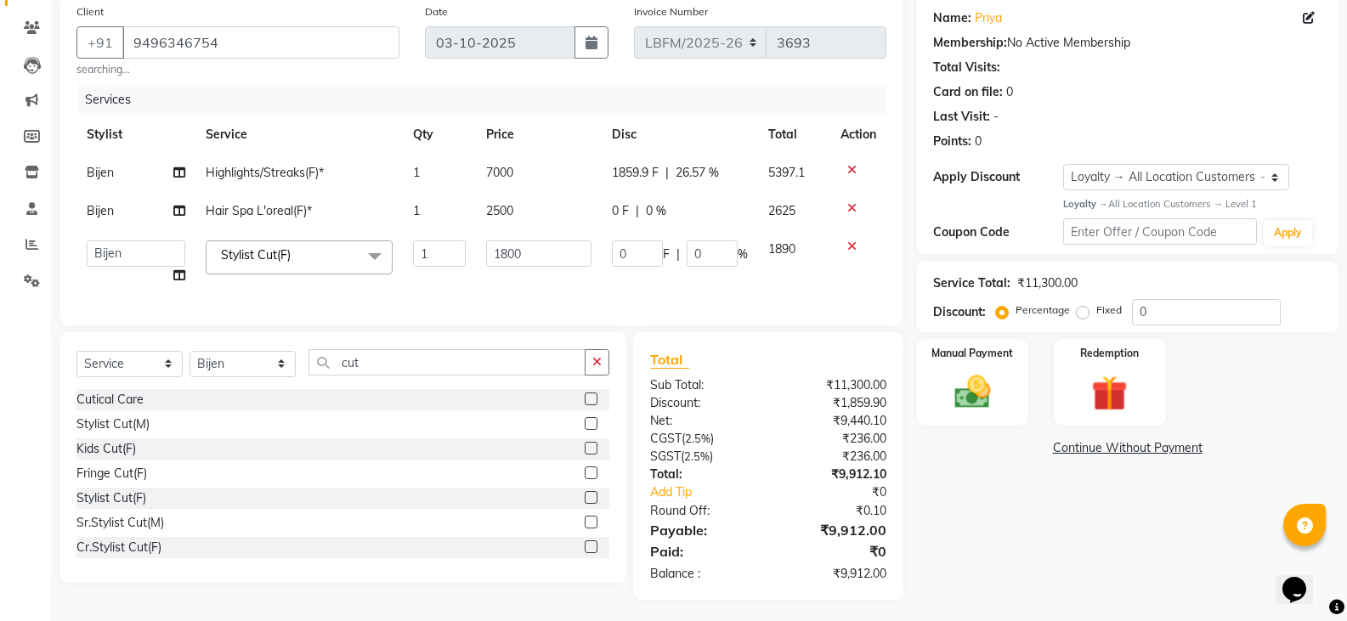
click at [660, 211] on span "0 %" at bounding box center [656, 211] width 20 height 18
select select "90392"
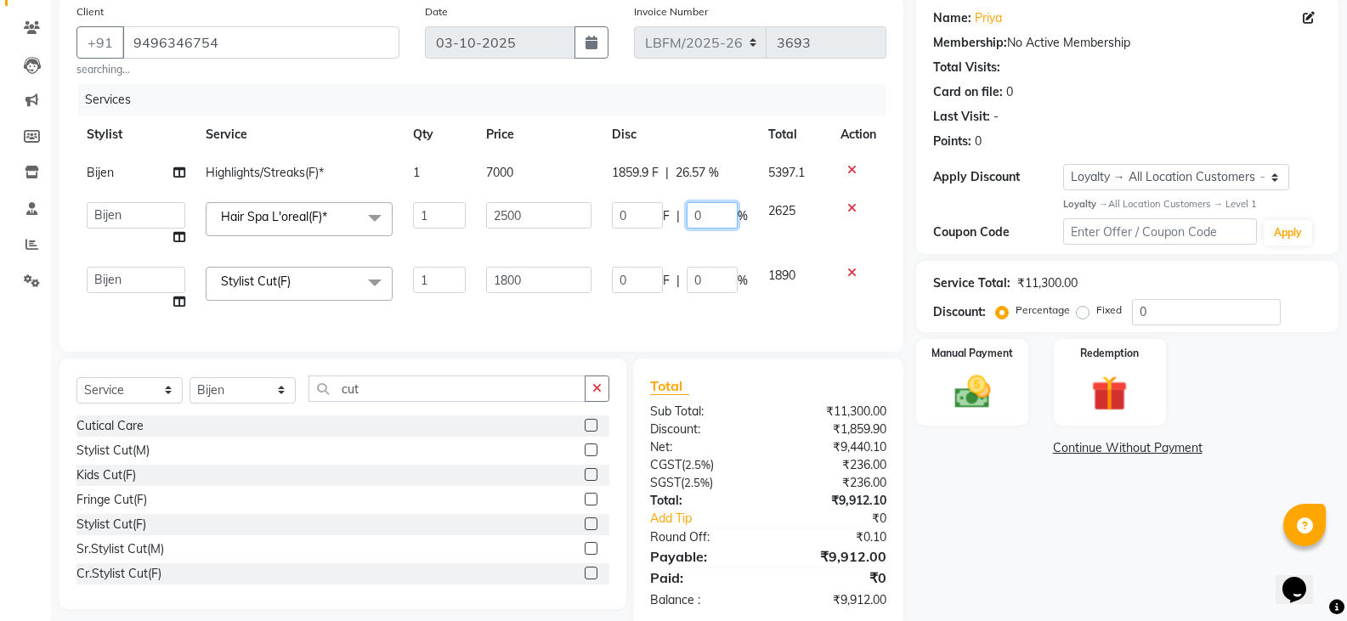
click at [713, 210] on input "0" at bounding box center [712, 215] width 51 height 26
type input "26.57"
click at [696, 286] on td "0 F | 0 %" at bounding box center [680, 289] width 156 height 65
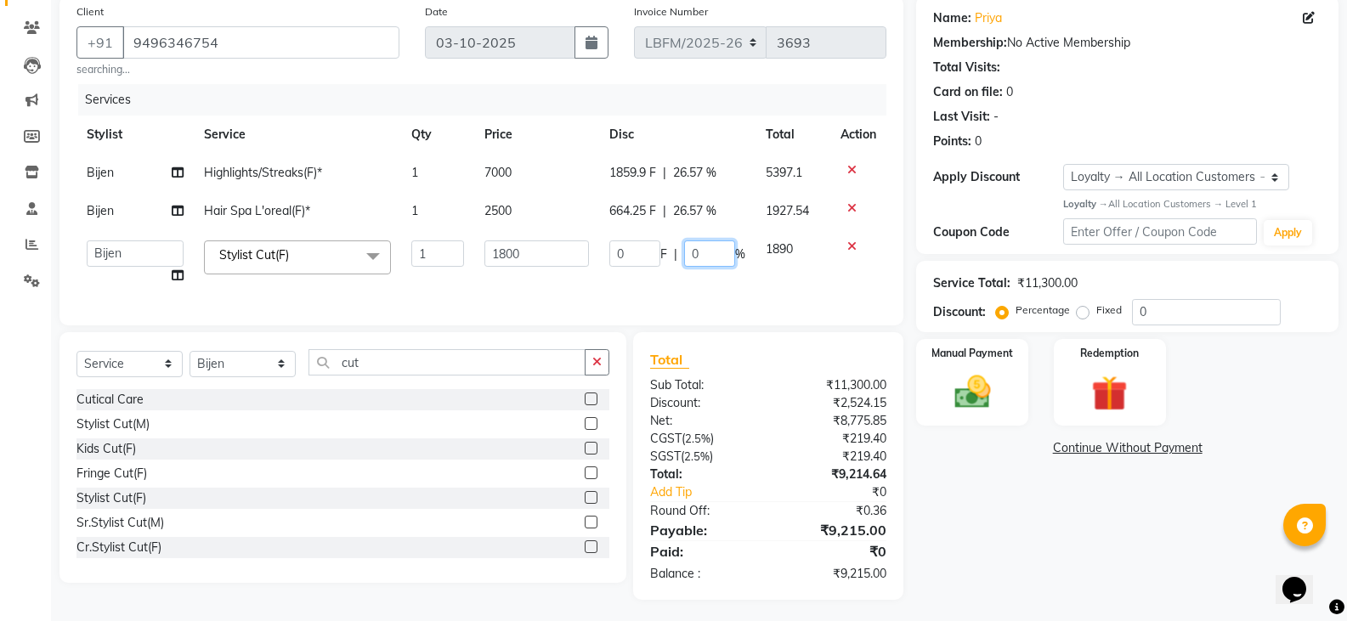
click at [705, 258] on input "0" at bounding box center [709, 254] width 51 height 26
type input "26.57"
click at [721, 297] on div "Services Stylist Service Qty Price Disc Total Action Bijen Highlights/Streaks(F…" at bounding box center [481, 196] width 810 height 224
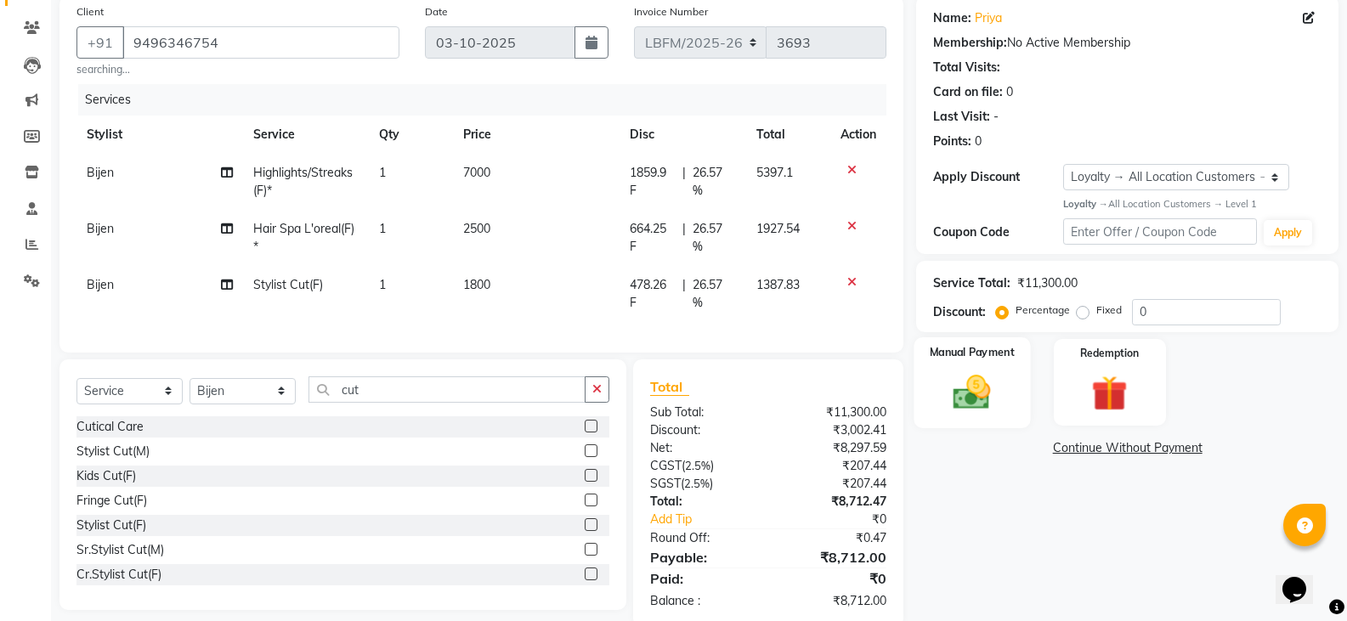
click at [979, 371] on div "Manual Payment" at bounding box center [973, 382] width 116 height 91
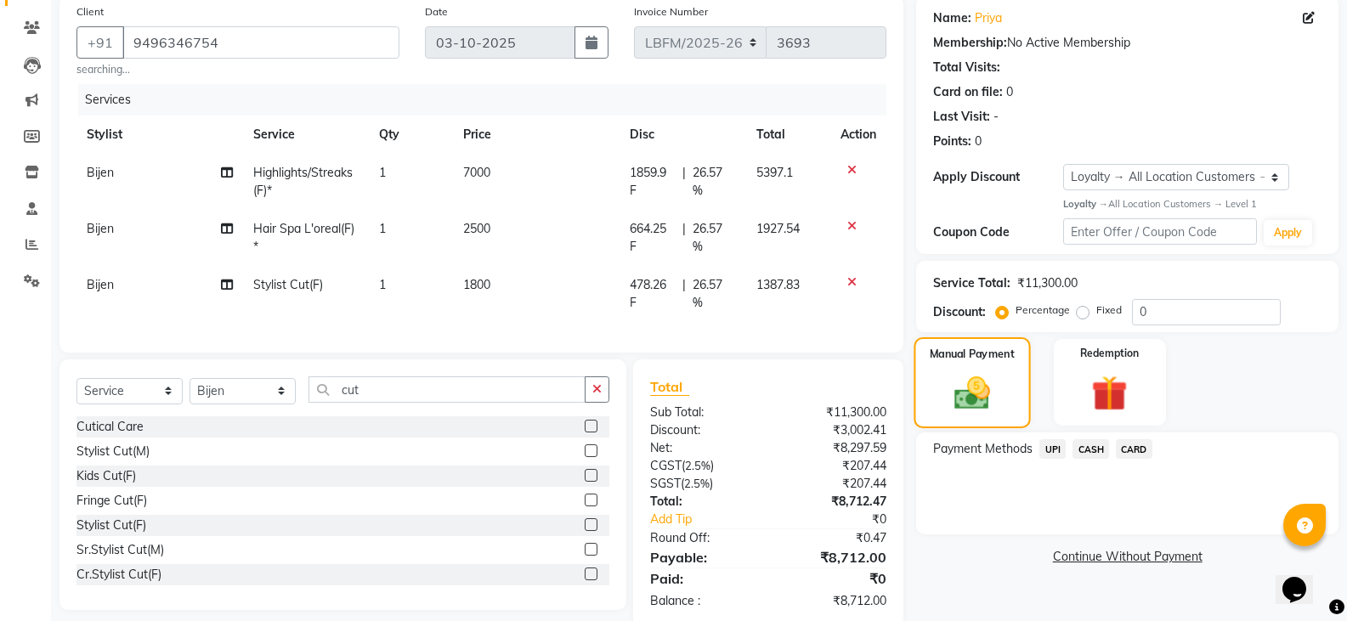
scroll to position [176, 0]
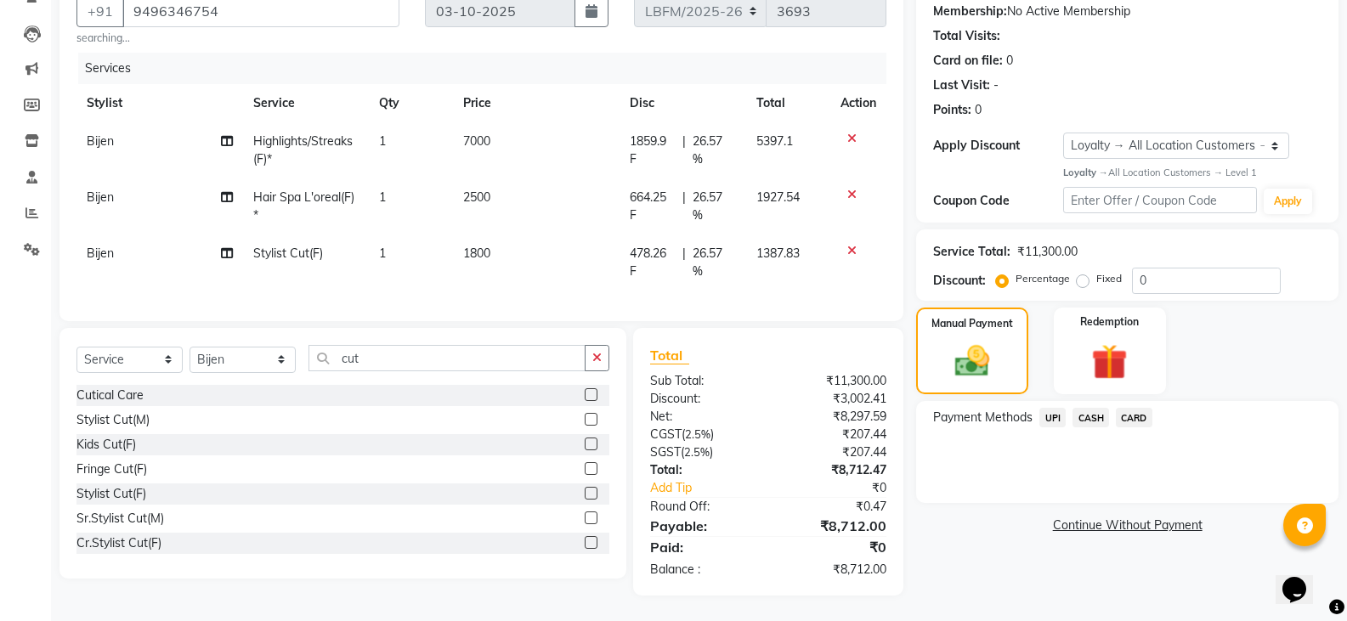
click at [1129, 408] on span "CARD" at bounding box center [1134, 418] width 37 height 20
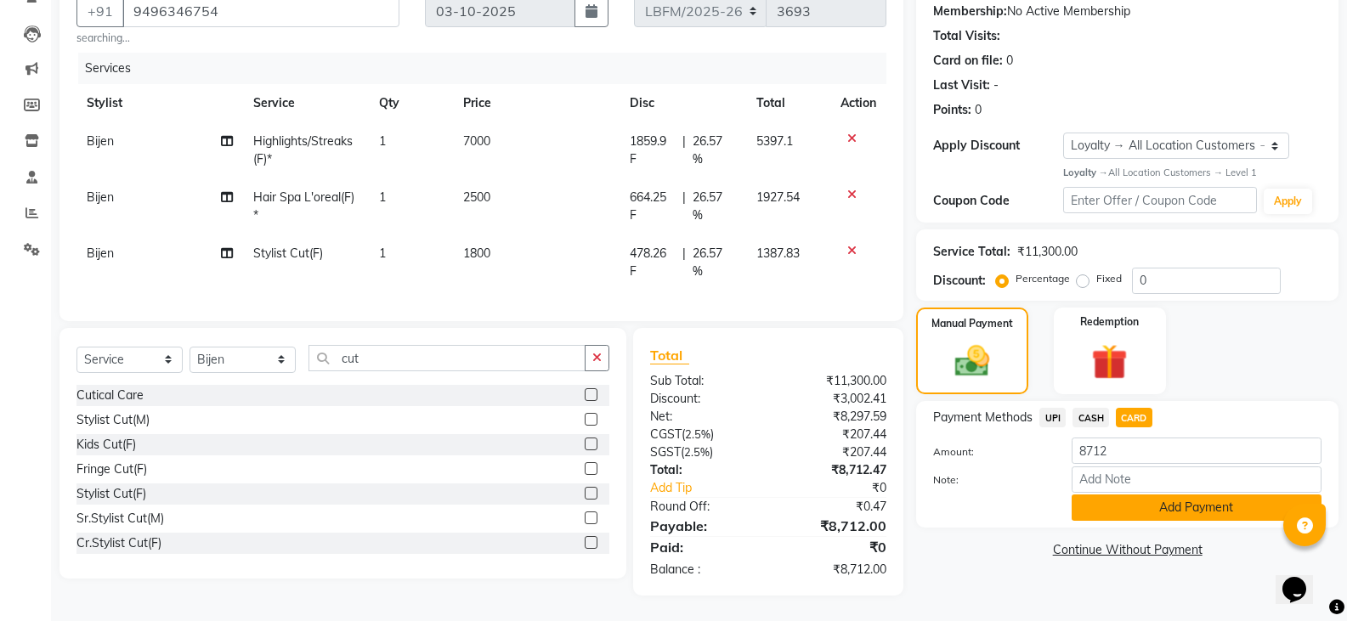
click at [1132, 496] on button "Add Payment" at bounding box center [1197, 508] width 250 height 26
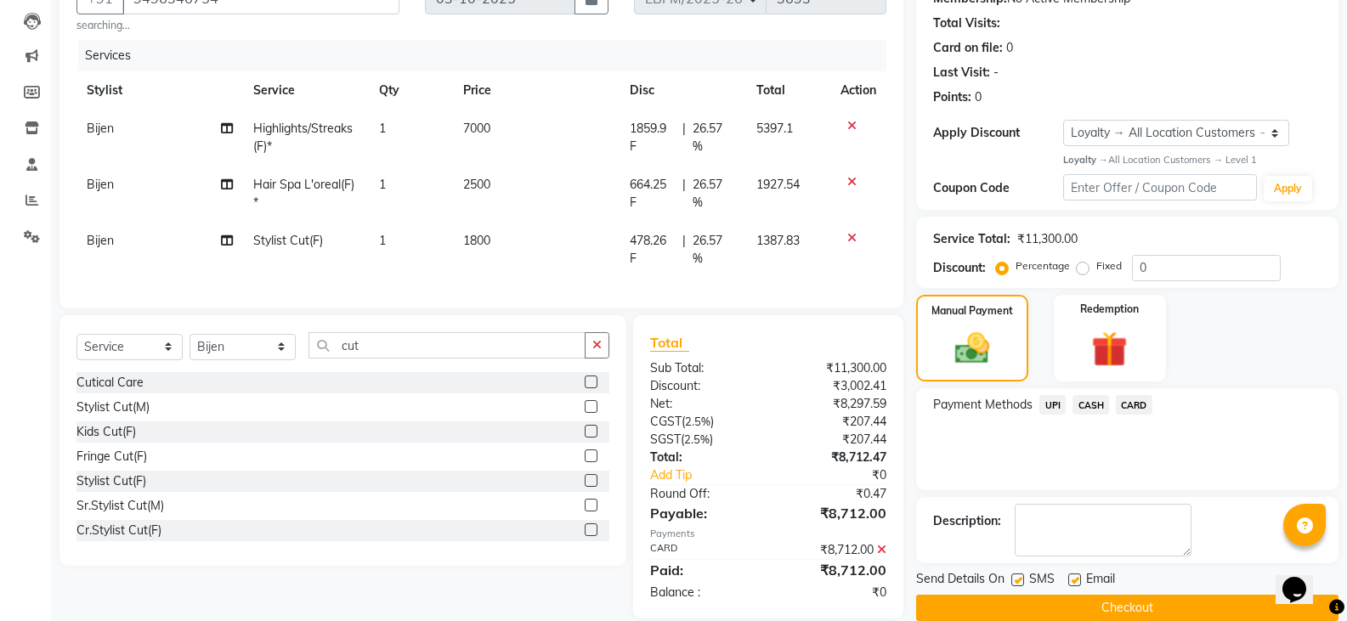
click at [1119, 595] on button "Checkout" at bounding box center [1127, 608] width 422 height 26
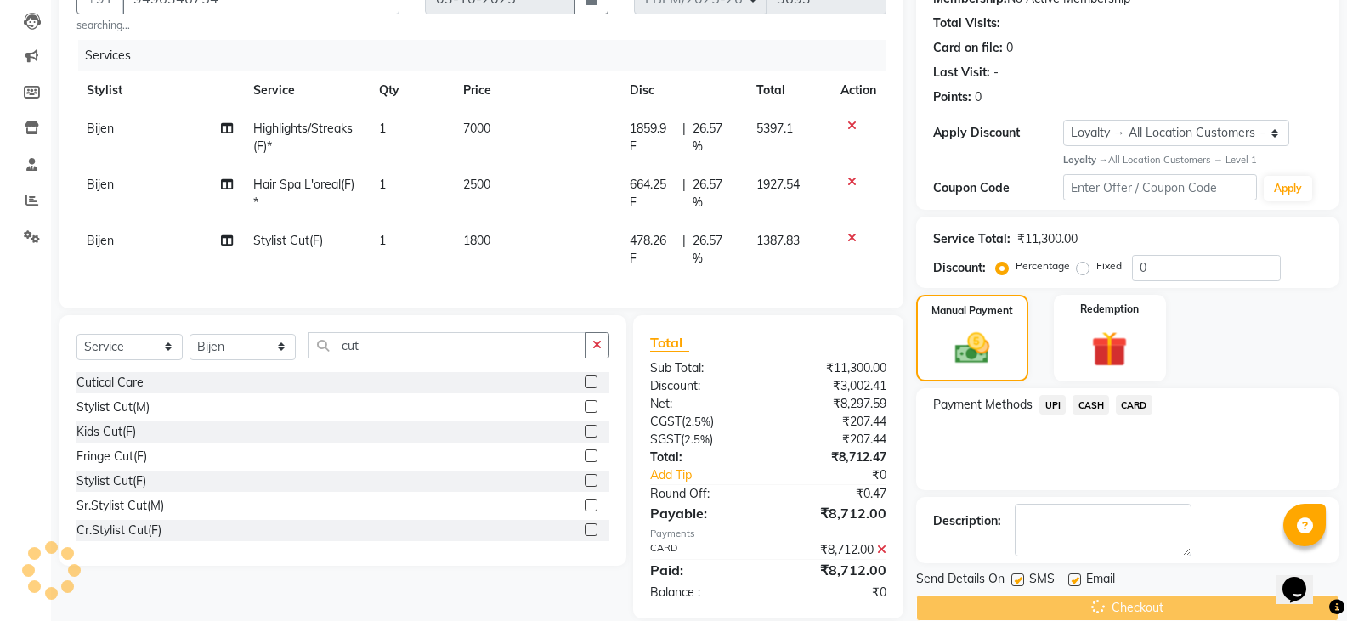
scroll to position [296, 0]
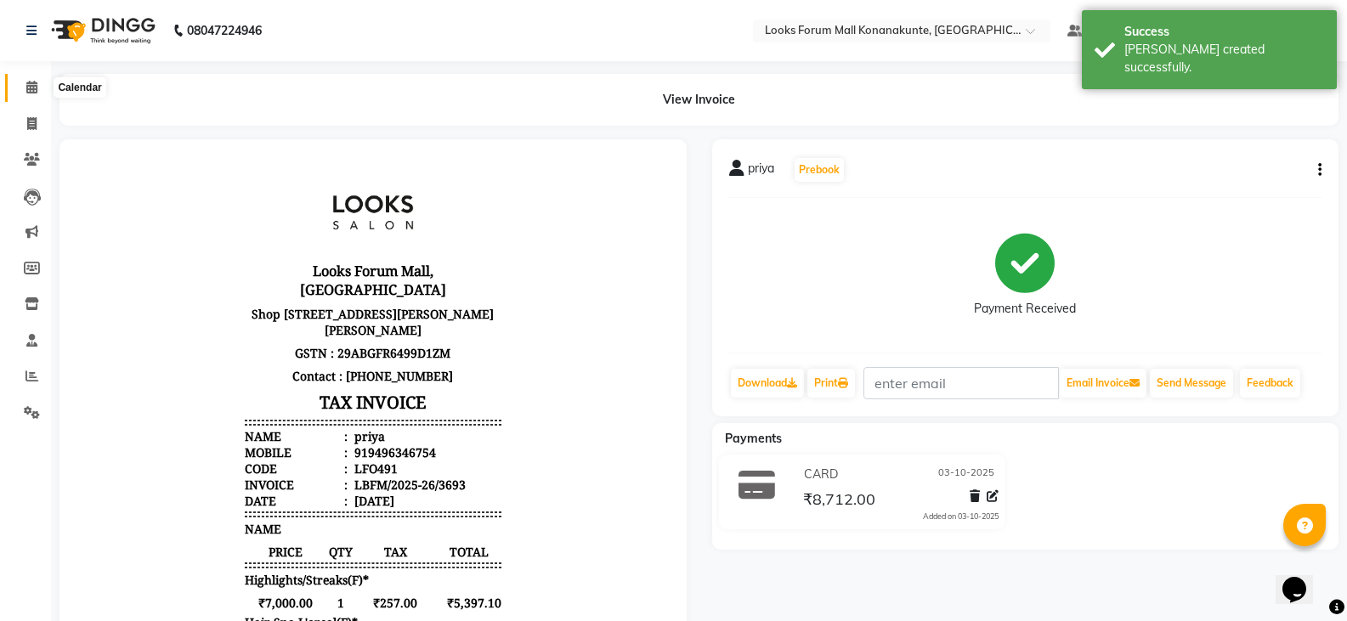
click at [40, 93] on span at bounding box center [32, 88] width 30 height 20
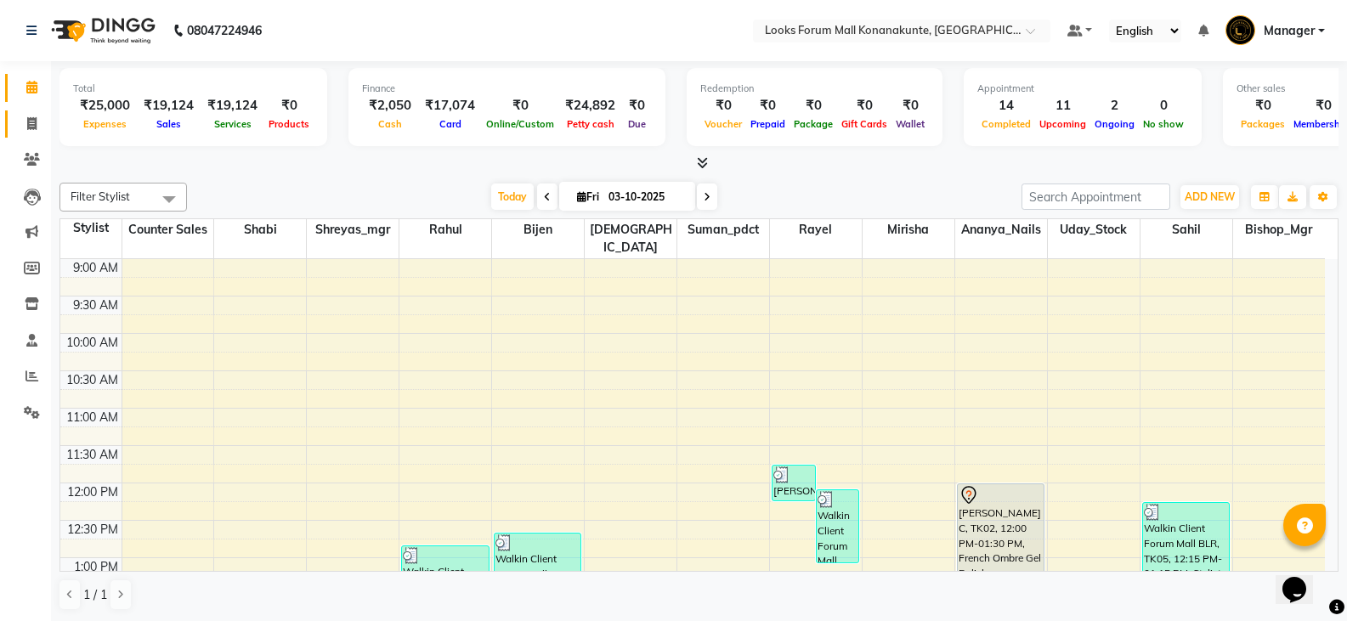
click at [36, 126] on icon at bounding box center [31, 123] width 9 height 13
select select "service"
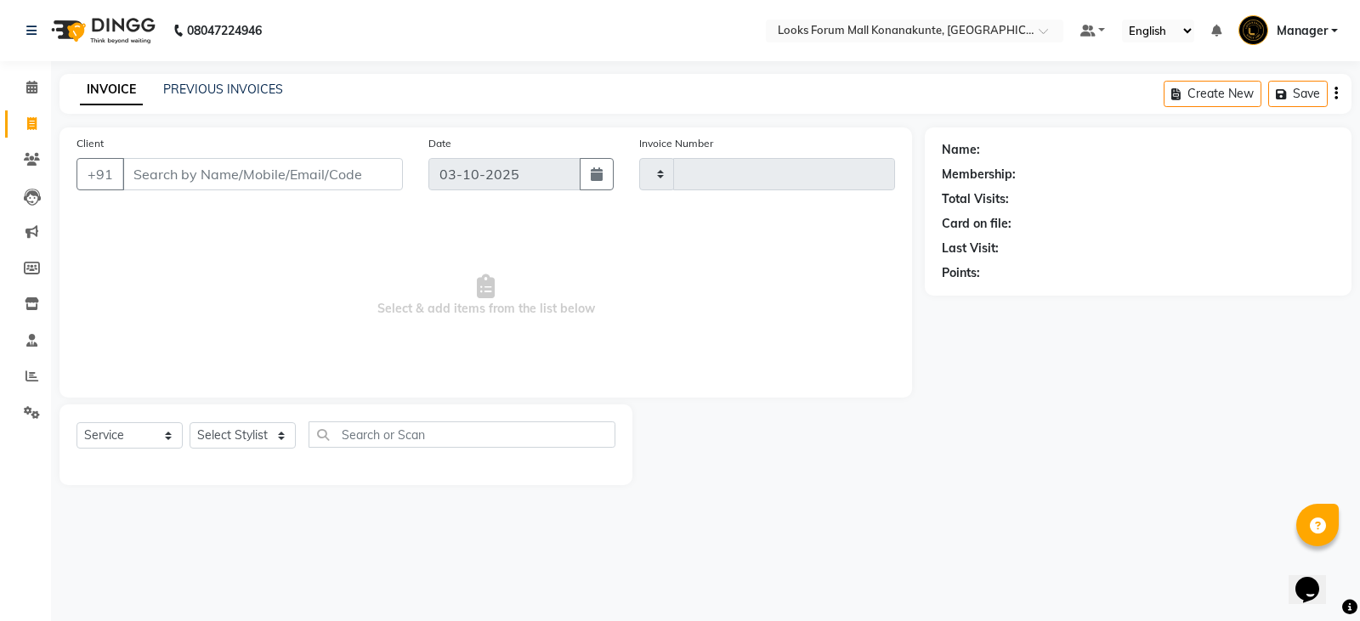
type input "3694"
select select "8945"
click at [191, 174] on input "Client" at bounding box center [262, 174] width 280 height 32
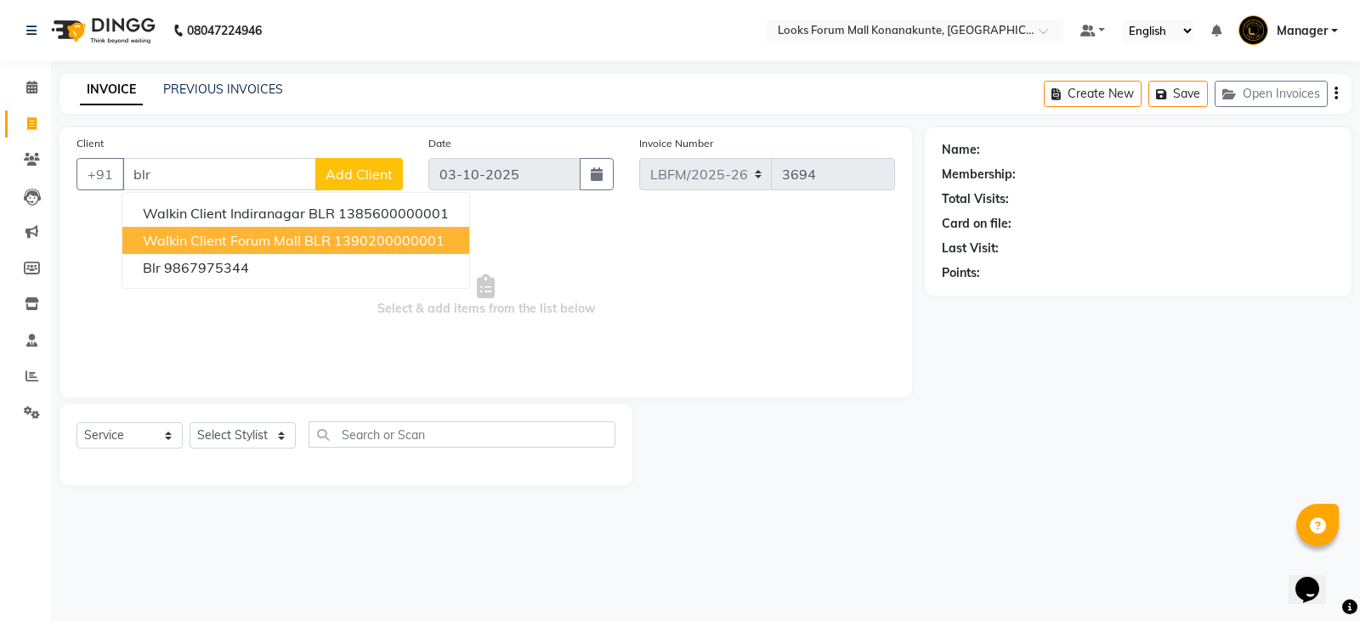
click at [228, 247] on span "Walkin Client Forum Mall BLR" at bounding box center [237, 240] width 188 height 17
type input "1390200000001"
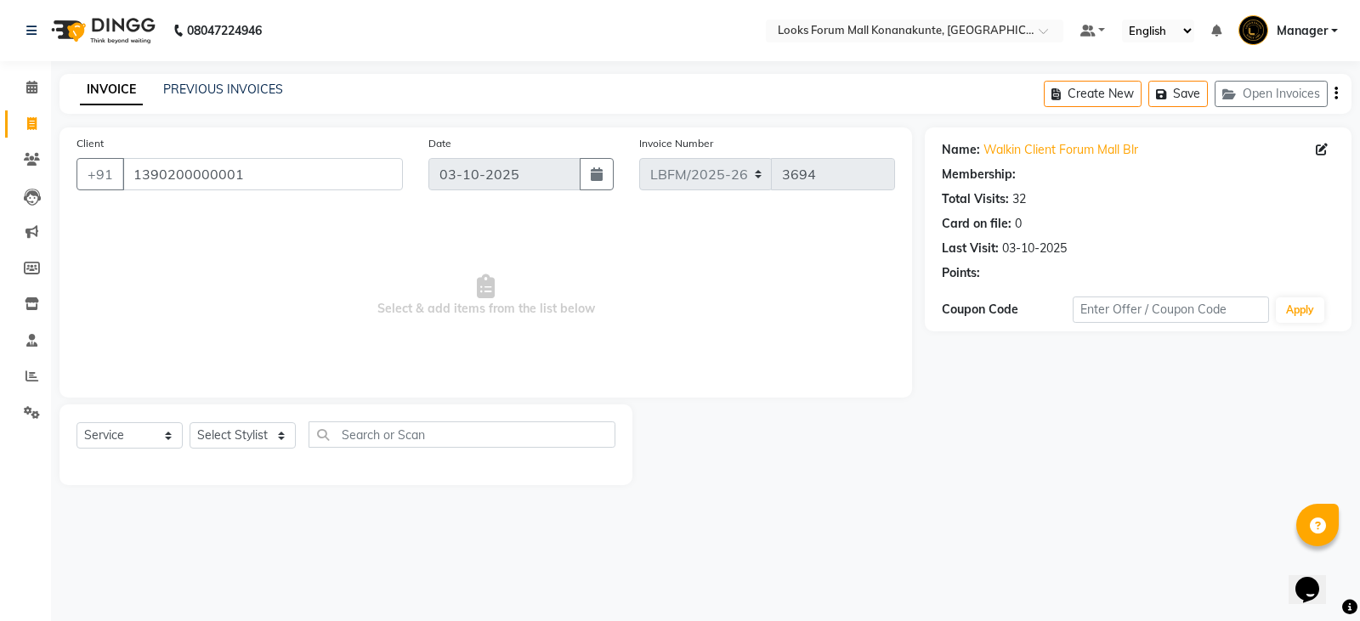
select select "1: Object"
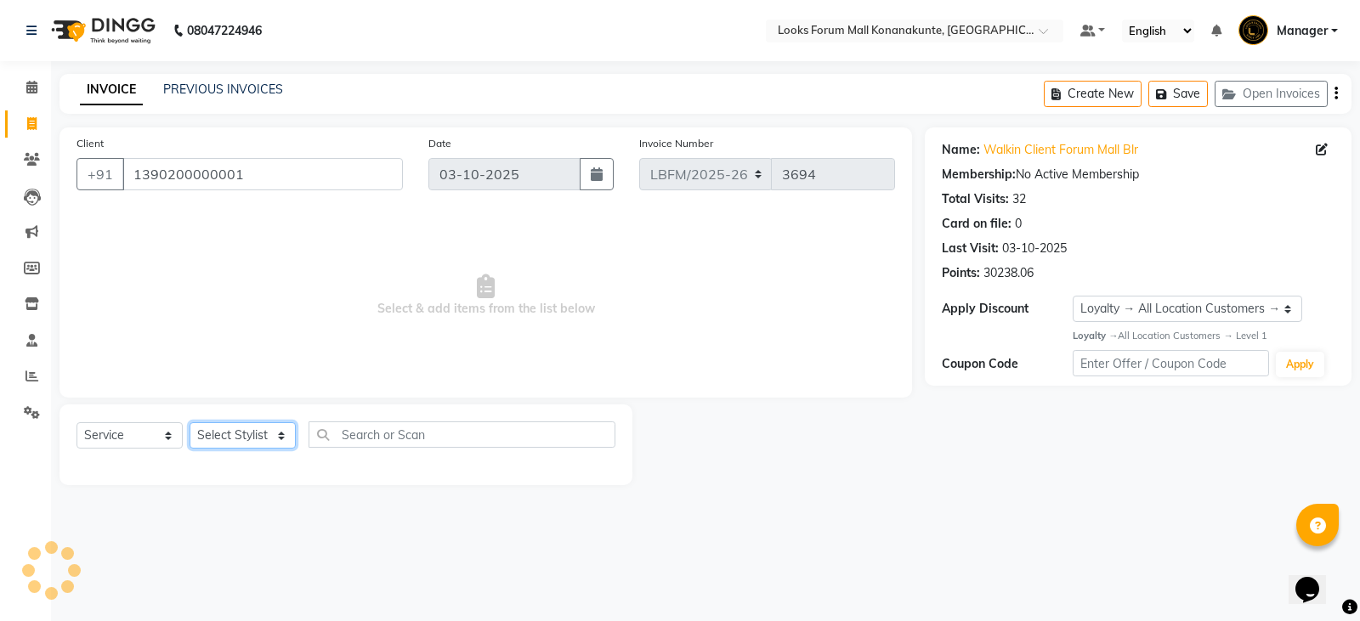
click at [262, 433] on select "Select Stylist Ananya_Nails [PERSON_NAME] Bijen Bishop_Mgr Counter Sales Manage…" at bounding box center [243, 435] width 106 height 26
click at [190, 422] on select "Select Stylist Ananya_Nails [PERSON_NAME] Bijen Bishop_Mgr Counter Sales Manage…" at bounding box center [243, 435] width 106 height 26
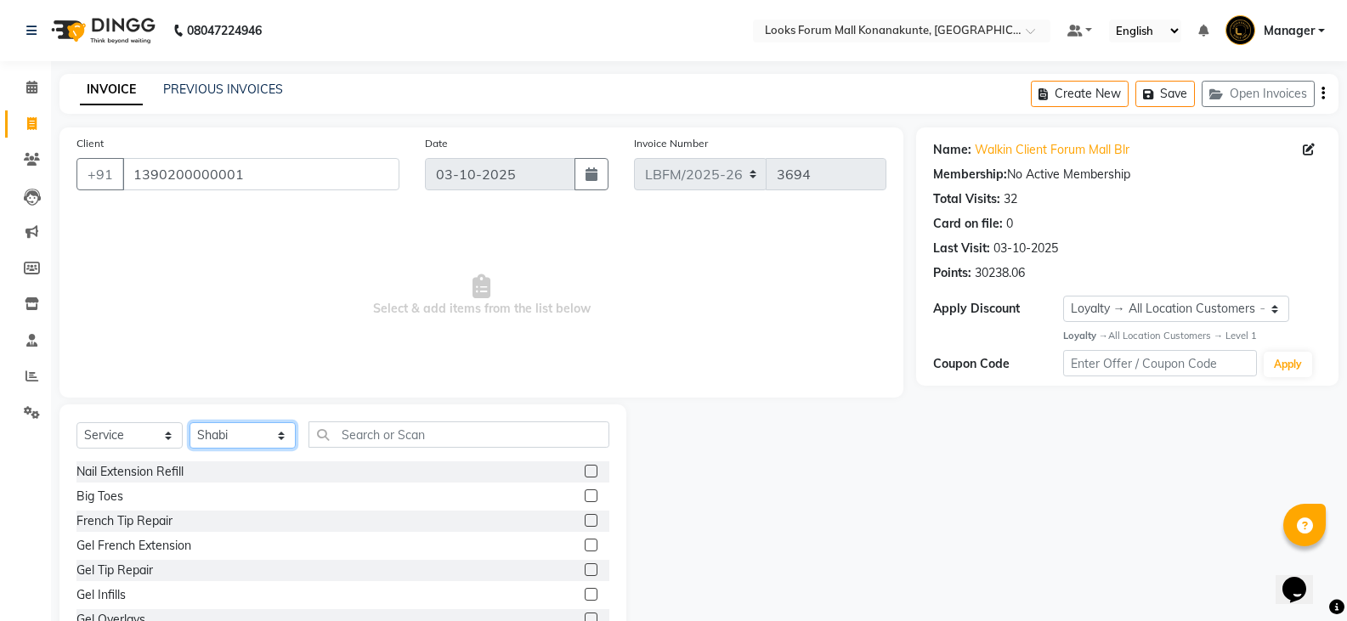
click at [267, 434] on select "Select Stylist Ananya_Nails [PERSON_NAME] Bijen Bishop_Mgr Counter Sales Manage…" at bounding box center [243, 435] width 106 height 26
select select "90400"
click at [190, 422] on select "Select Stylist Ananya_Nails [PERSON_NAME] Bijen Bishop_Mgr Counter Sales Manage…" at bounding box center [243, 435] width 106 height 26
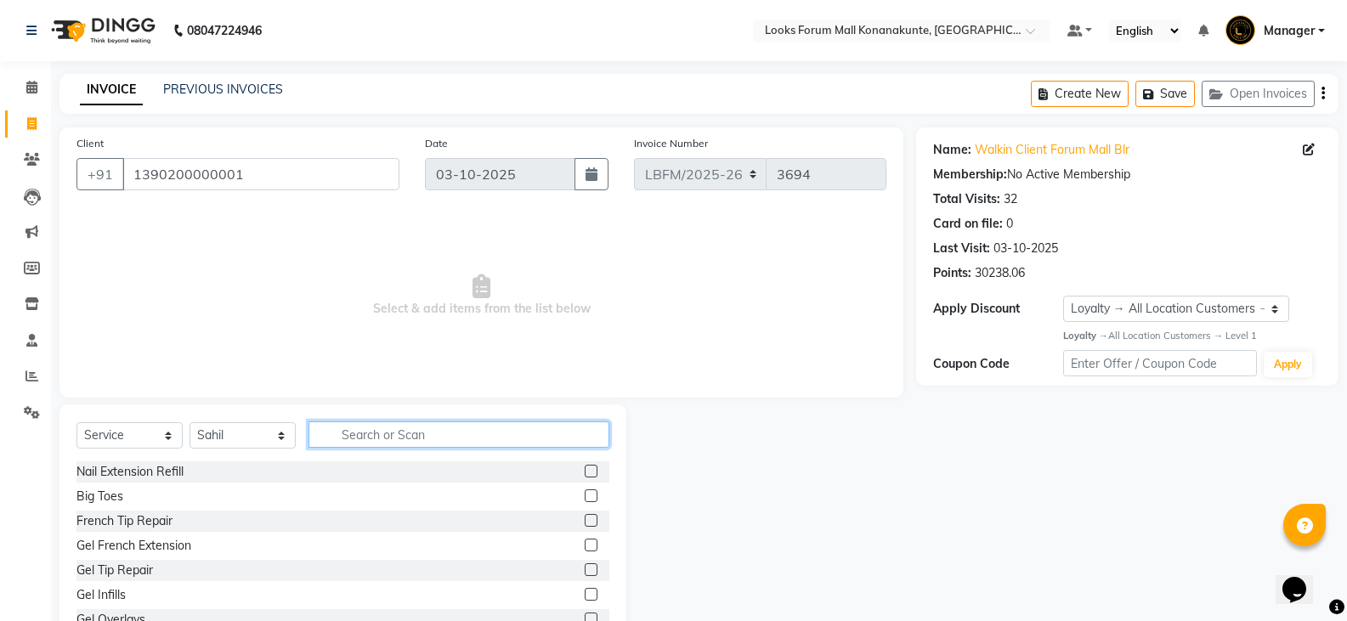
click at [378, 427] on input "text" at bounding box center [459, 435] width 301 height 26
click at [34, 79] on span at bounding box center [32, 88] width 30 height 20
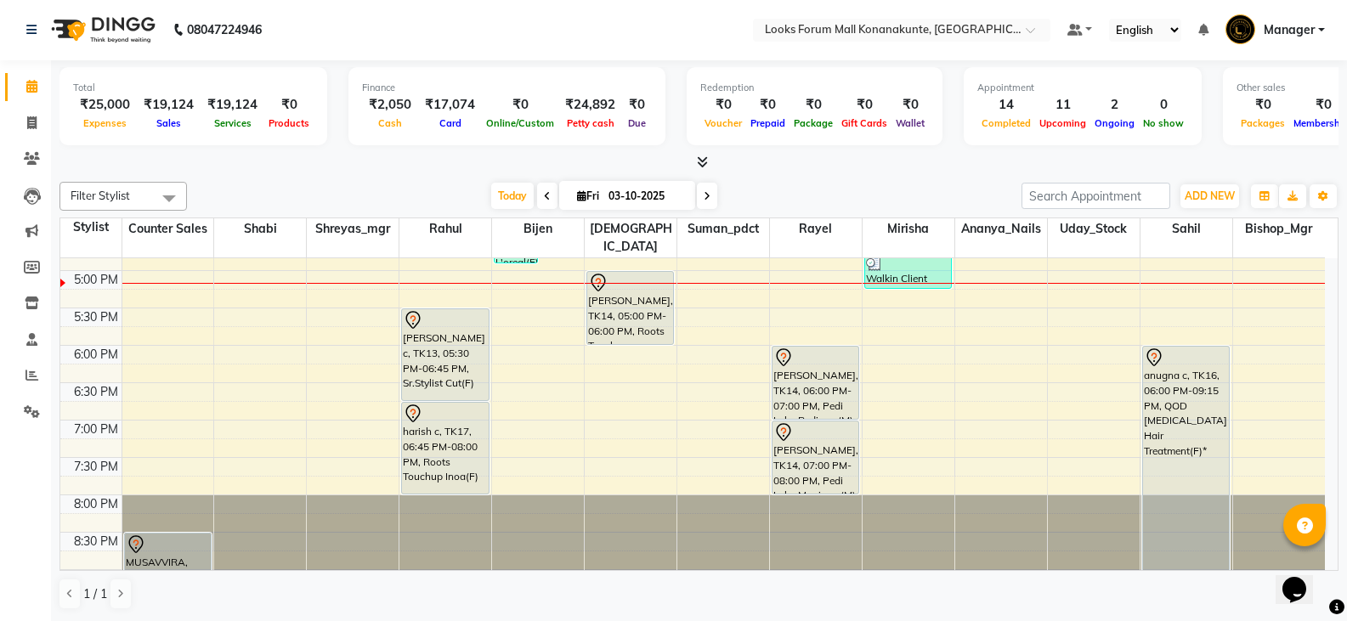
scroll to position [546, 0]
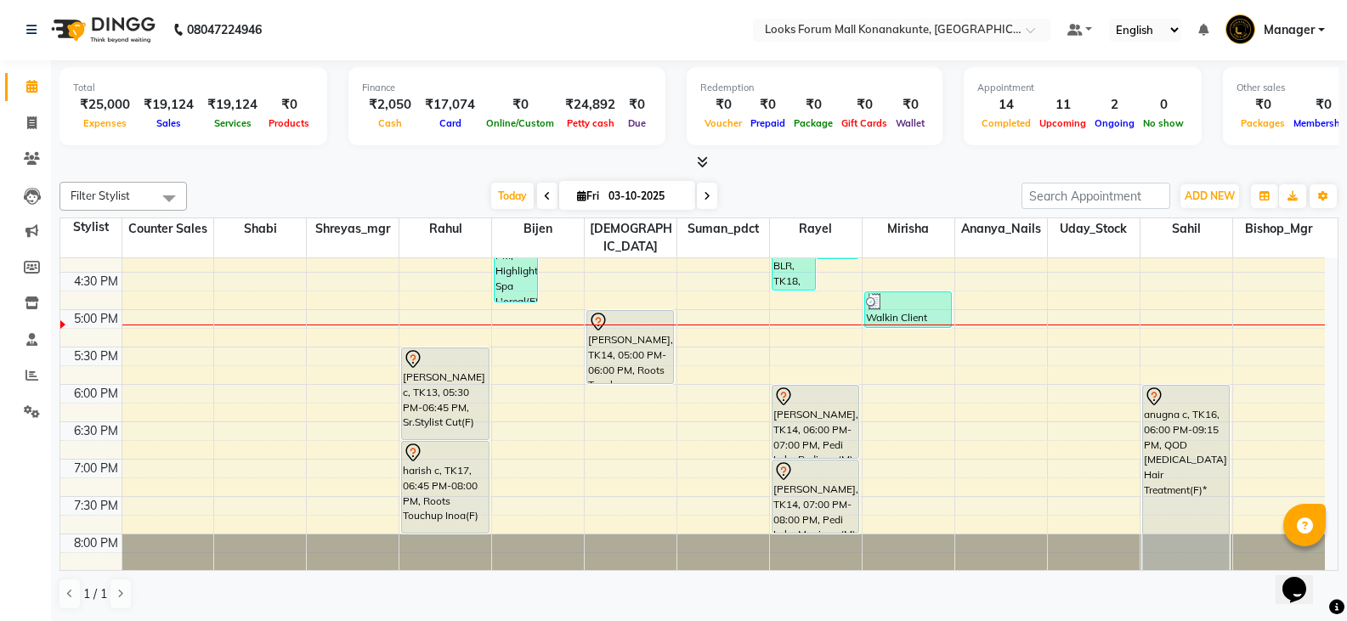
click at [30, 104] on li "Calendar" at bounding box center [25, 87] width 51 height 37
click at [31, 139] on li "Invoice" at bounding box center [25, 123] width 51 height 37
click at [34, 129] on span at bounding box center [32, 124] width 30 height 20
select select "service"
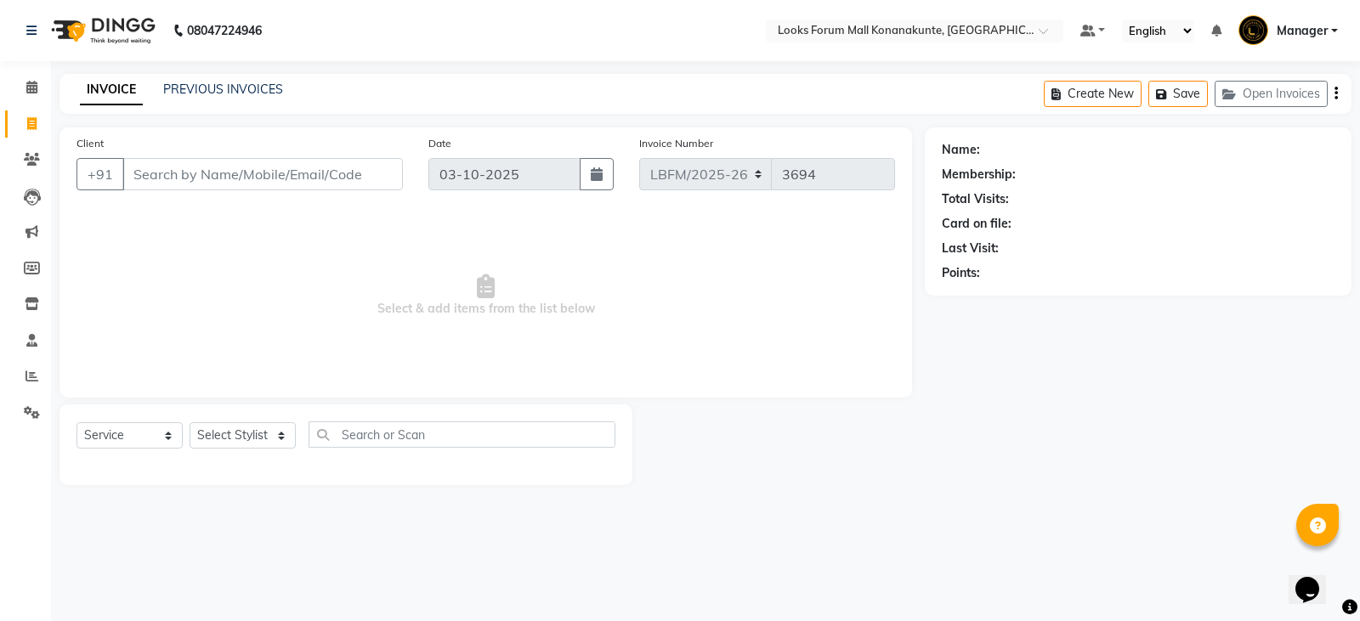
drag, startPoint x: 230, startPoint y: 172, endPoint x: 239, endPoint y: 174, distance: 8.9
click at [231, 173] on input "Client" at bounding box center [262, 174] width 280 height 32
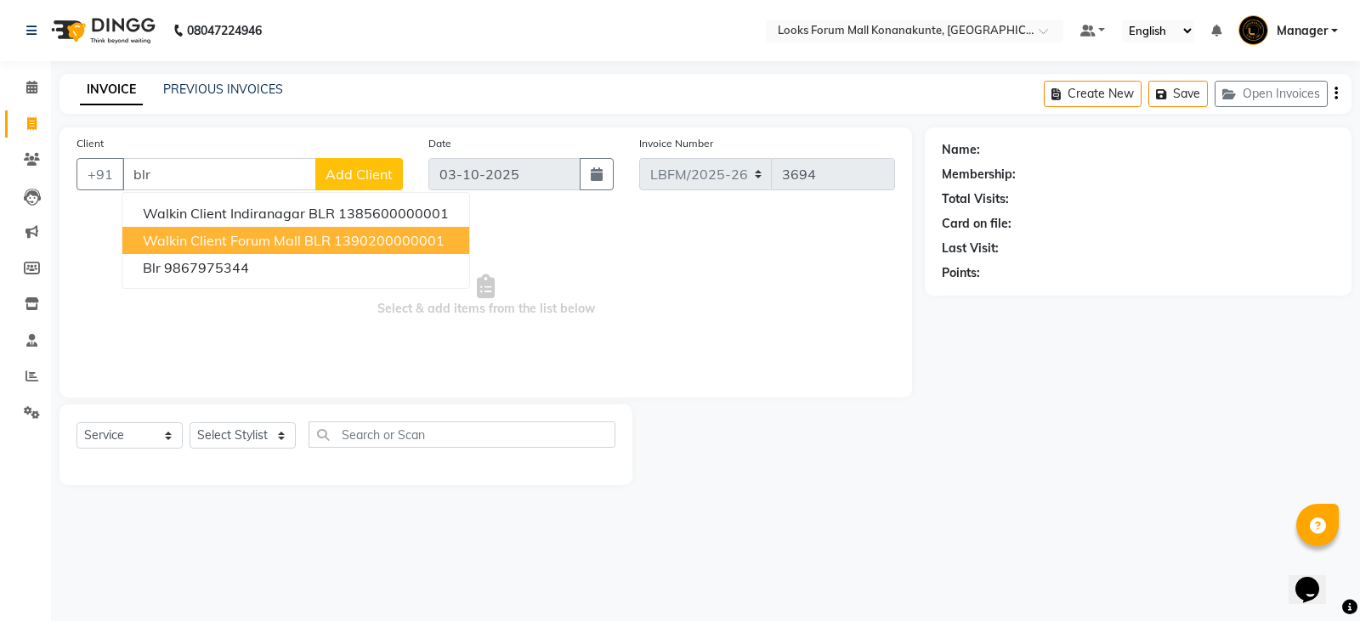
click at [227, 241] on span "Walkin Client Forum Mall BLR" at bounding box center [237, 240] width 188 height 17
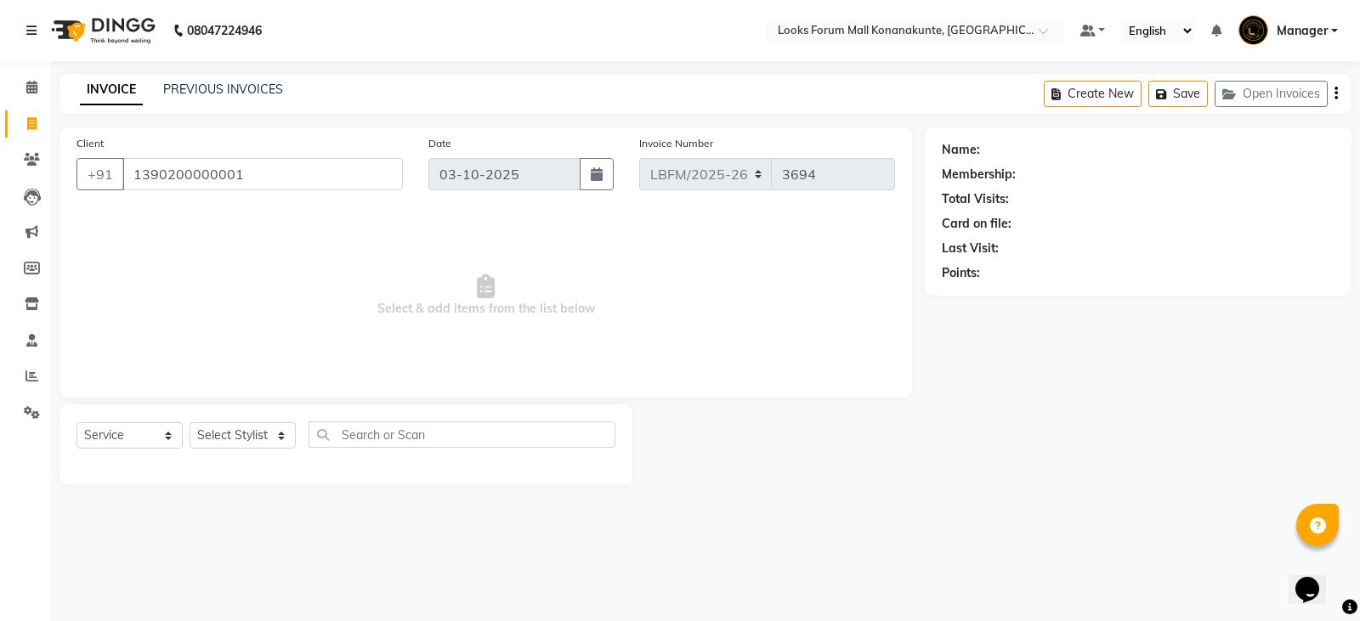
type input "1390200000001"
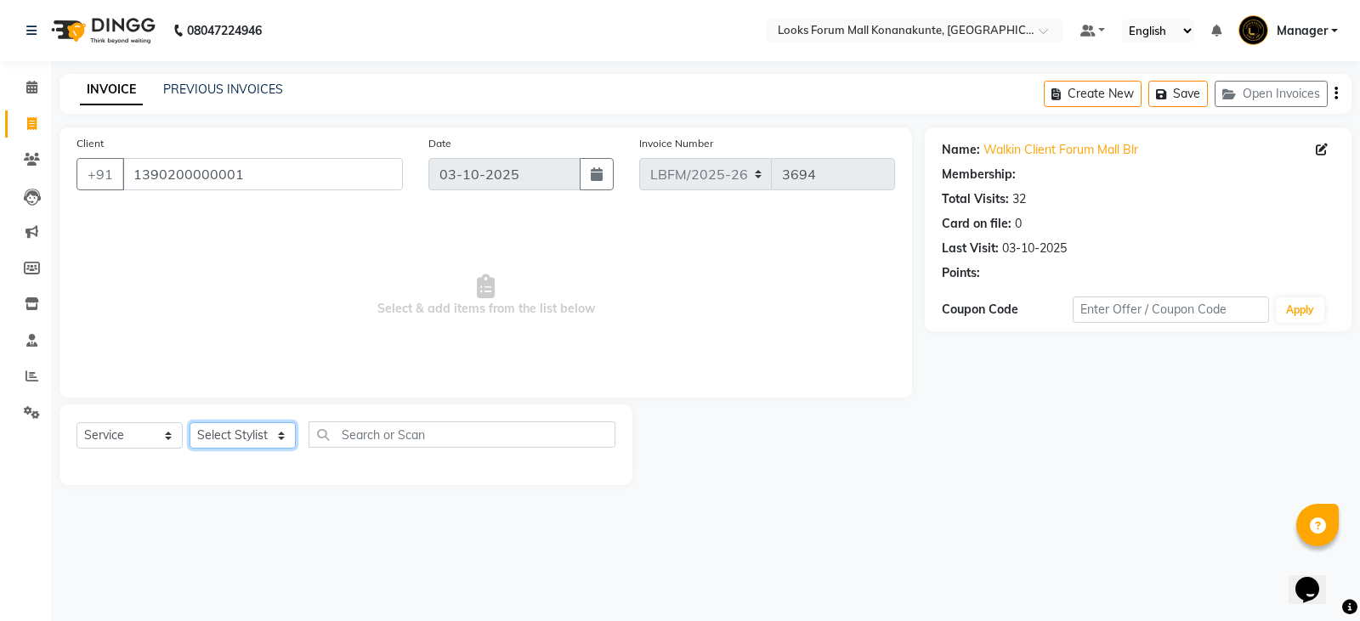
click at [245, 434] on select "Select Stylist Ananya_Nails [PERSON_NAME] Bijen Bishop_Mgr Counter Sales Manage…" at bounding box center [243, 435] width 106 height 26
select select "1: Object"
select select "90400"
click at [190, 422] on select "Select Stylist Ananya_Nails [PERSON_NAME] Bijen Bishop_Mgr Counter Sales Manage…" at bounding box center [243, 435] width 106 height 26
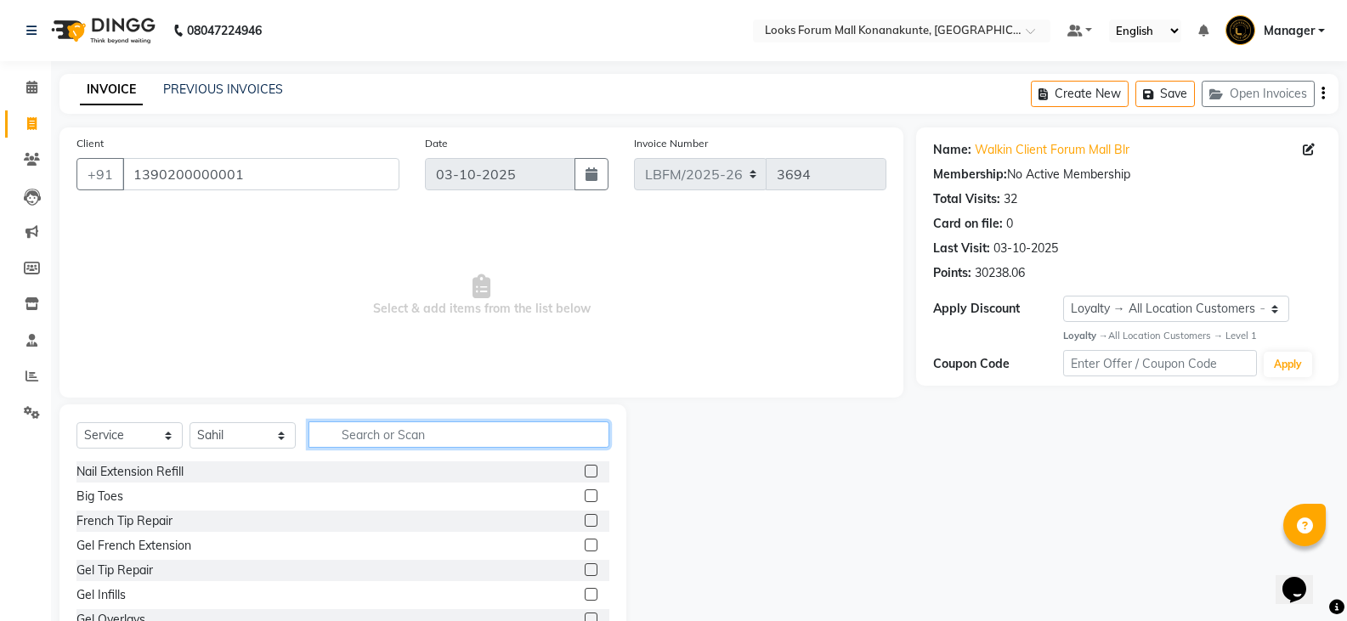
click at [379, 441] on input "text" at bounding box center [459, 435] width 301 height 26
type input "cut"
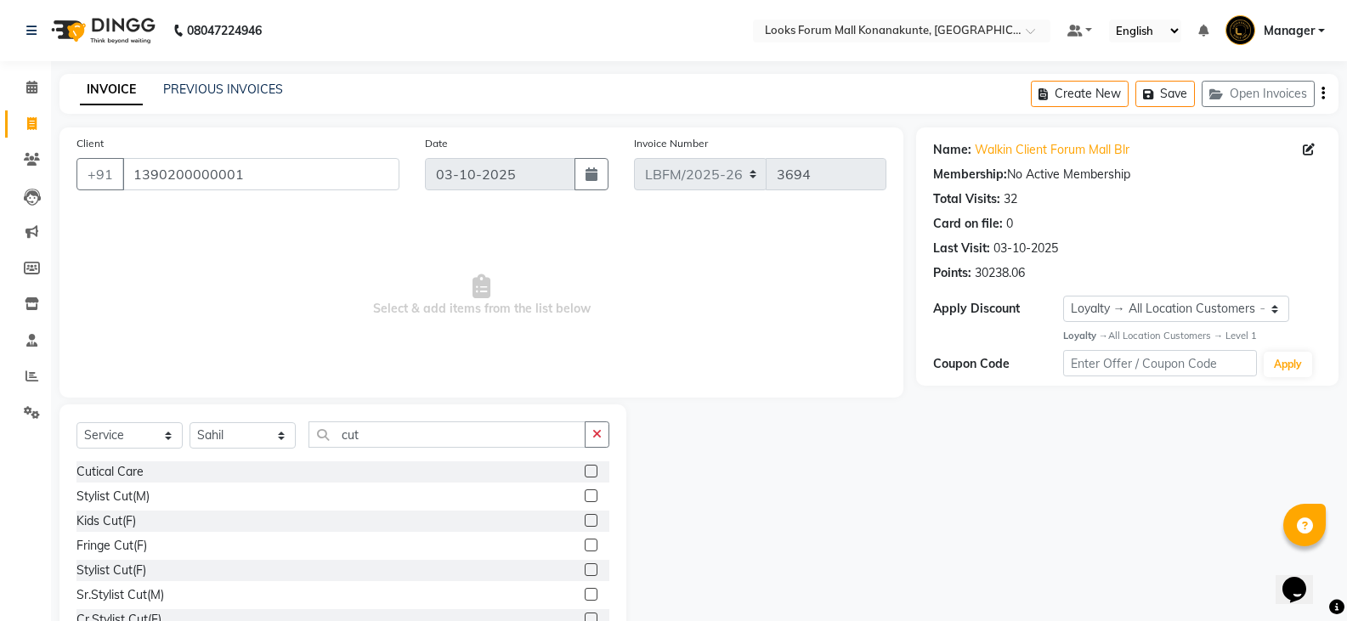
click at [585, 497] on label at bounding box center [591, 496] width 13 height 13
click at [585, 497] on input "checkbox" at bounding box center [590, 496] width 11 height 11
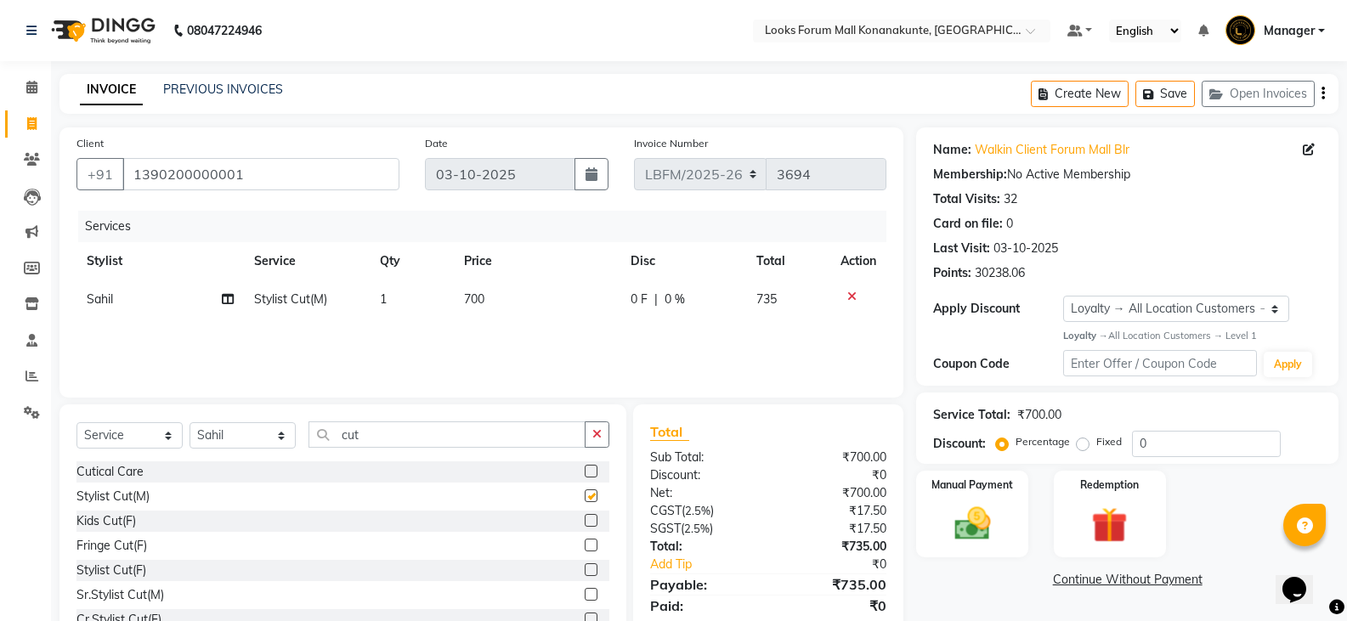
checkbox input "false"
click at [470, 302] on span "700" at bounding box center [474, 299] width 20 height 15
select select "90400"
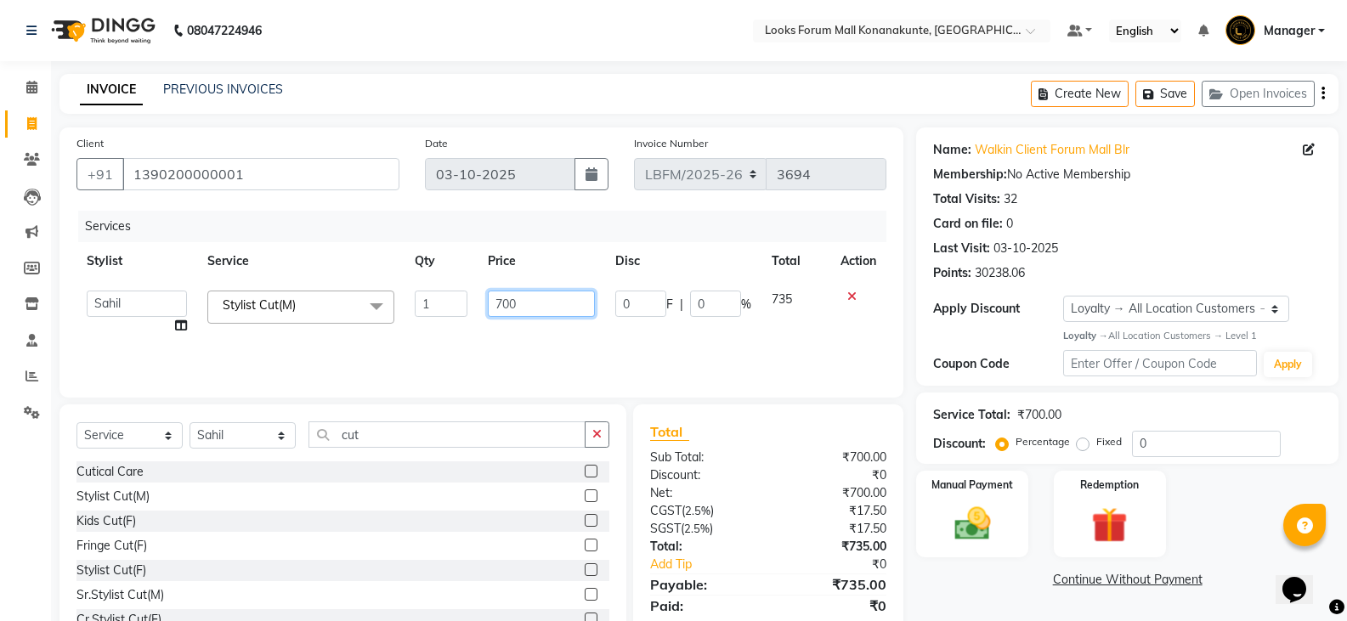
click at [506, 304] on input "700" at bounding box center [541, 304] width 106 height 26
type input "900"
click at [576, 343] on div "Services Stylist Service Qty Price Disc Total Action Ananya_Nails [PERSON_NAME]…" at bounding box center [481, 296] width 810 height 170
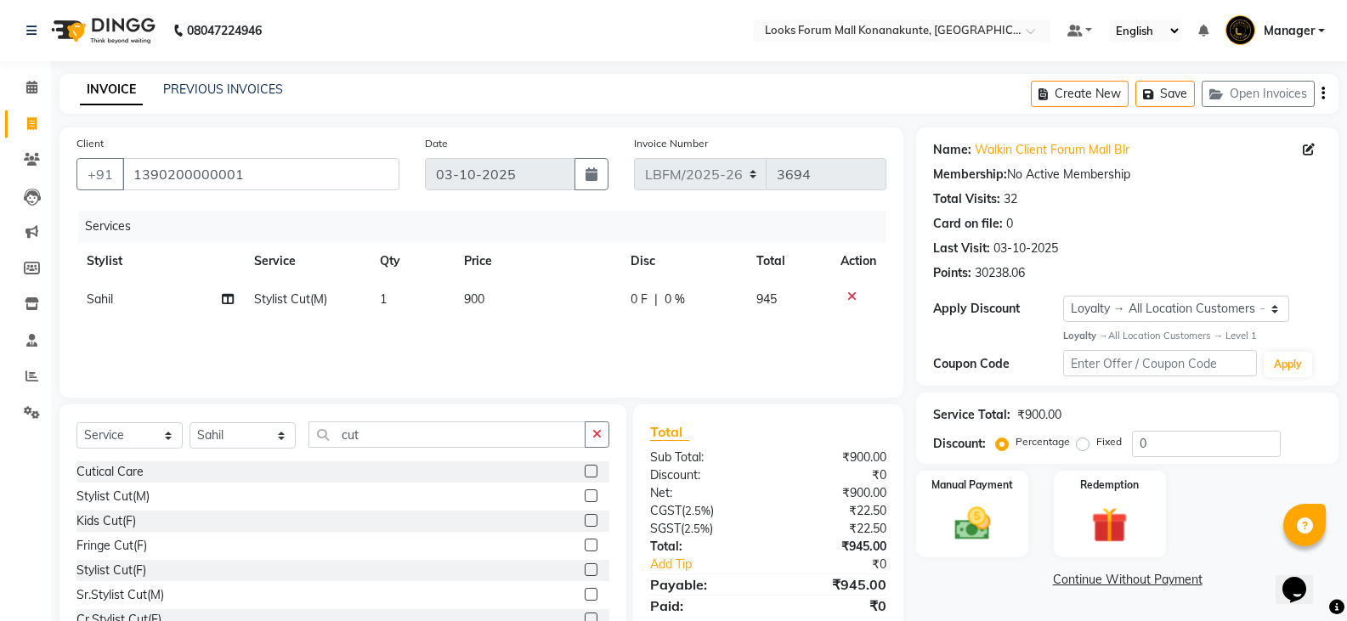
scroll to position [59, 0]
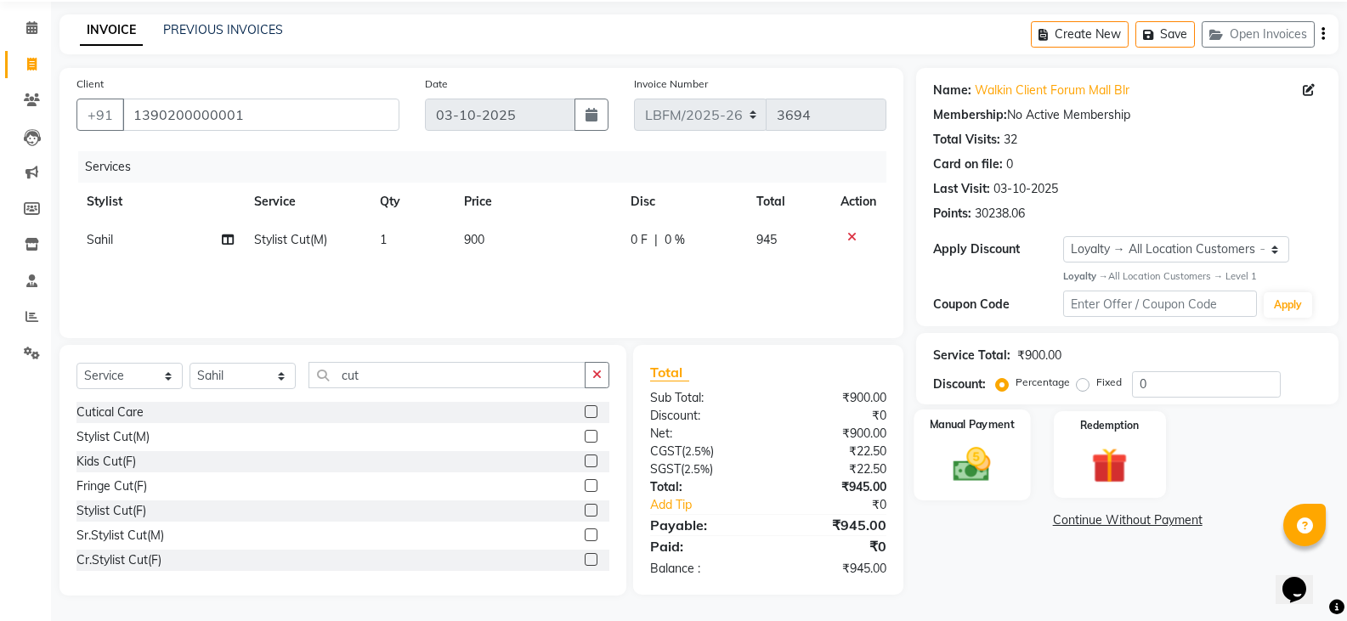
click at [963, 473] on img at bounding box center [972, 464] width 60 height 43
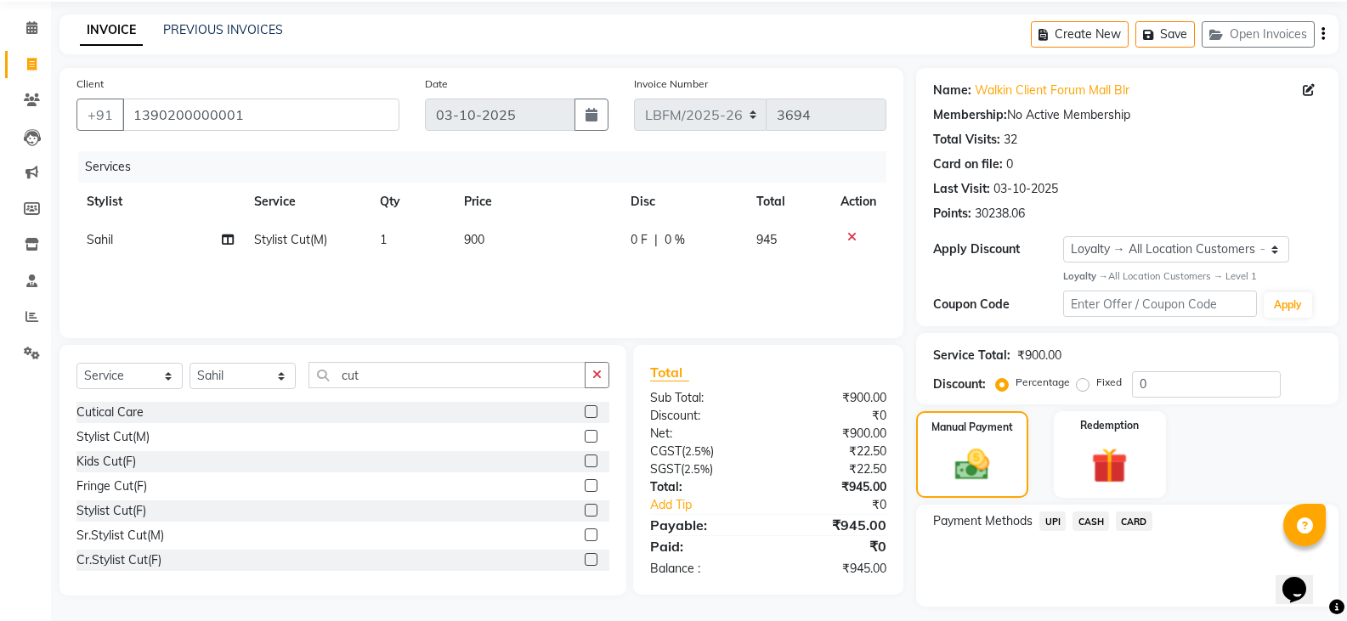
click at [1129, 524] on span "CARD" at bounding box center [1134, 522] width 37 height 20
click at [1148, 612] on button "Add Payment" at bounding box center [1197, 611] width 250 height 26
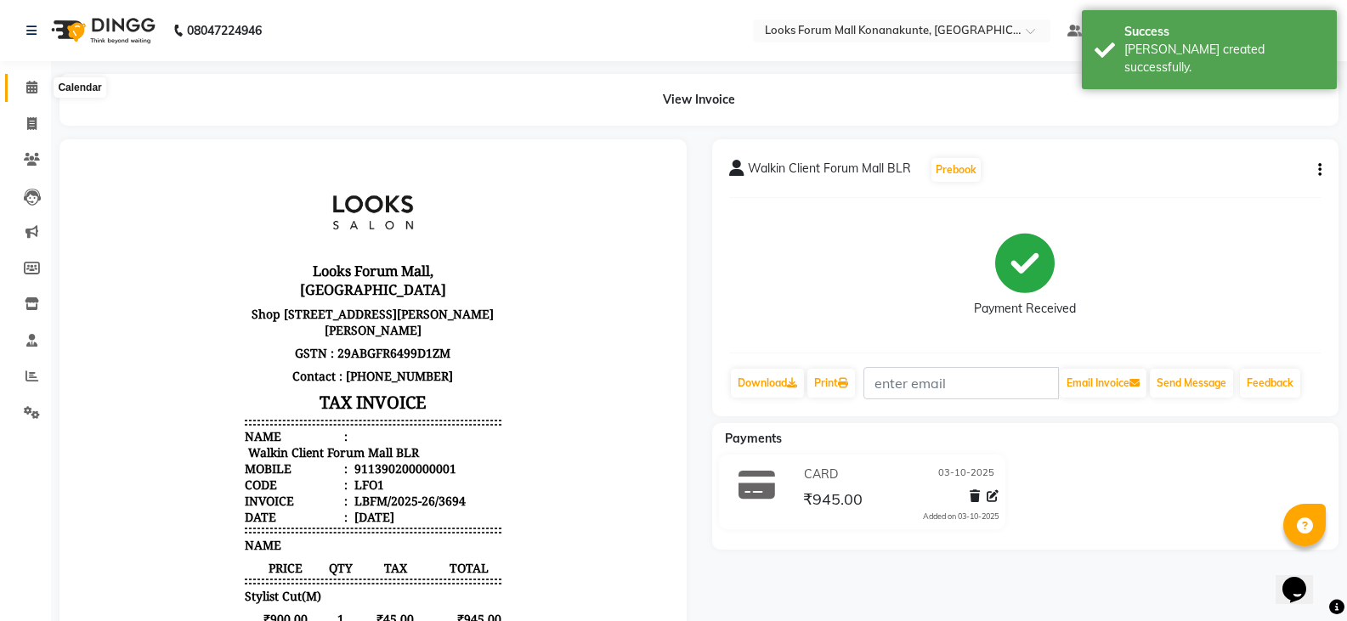
drag, startPoint x: 32, startPoint y: 90, endPoint x: 44, endPoint y: 99, distance: 14.6
click at [32, 90] on icon at bounding box center [31, 87] width 11 height 13
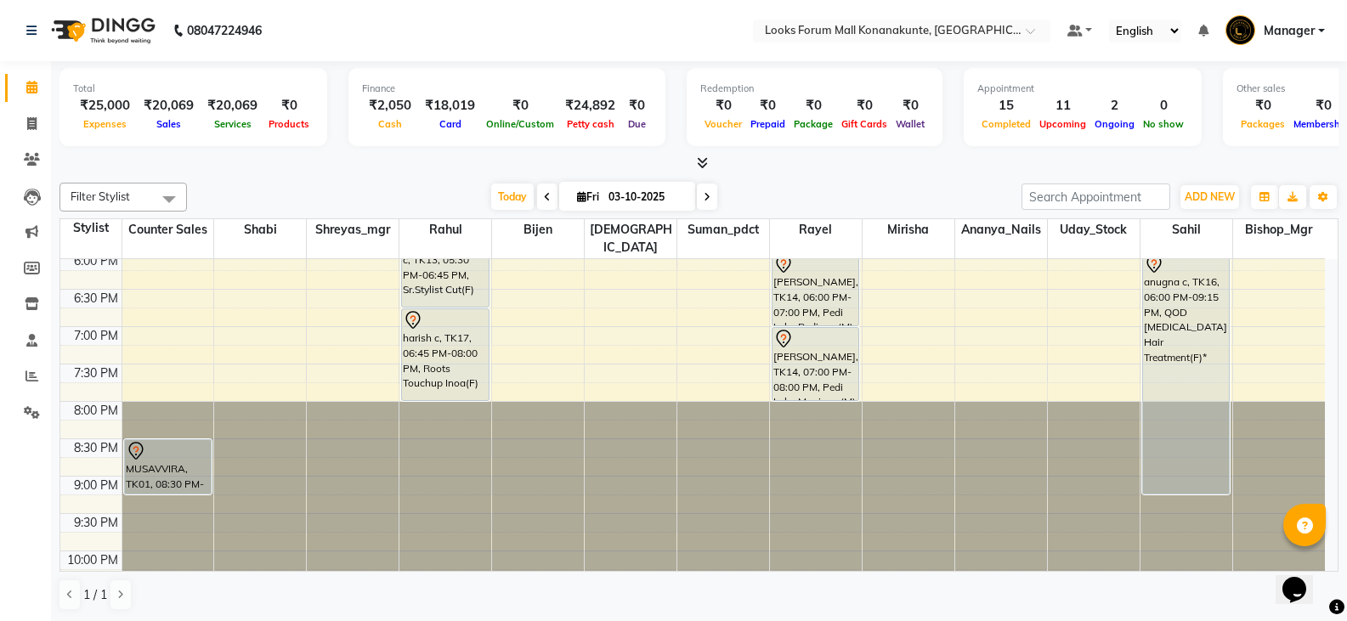
scroll to position [595, 0]
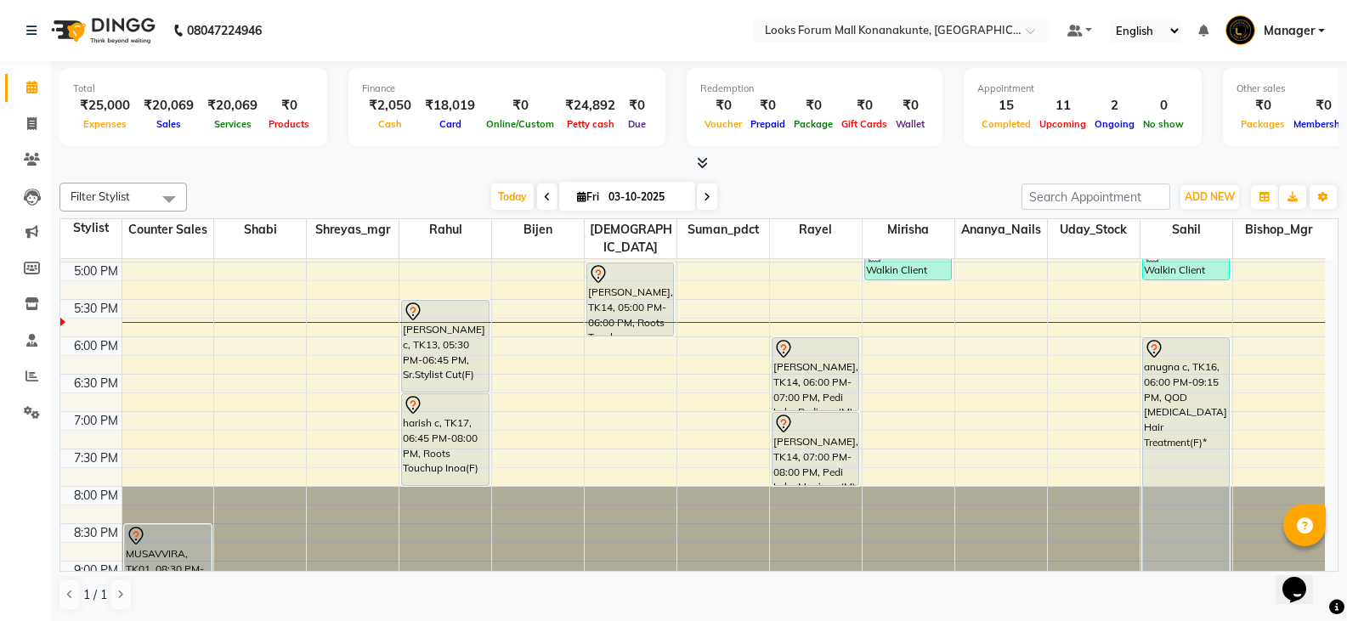
click at [916, 405] on div "9:00 AM 9:30 AM 10:00 AM 10:30 AM 11:00 AM 11:30 AM 12:00 PM 12:30 PM 1:00 PM 1…" at bounding box center [692, 187] width 1265 height 1046
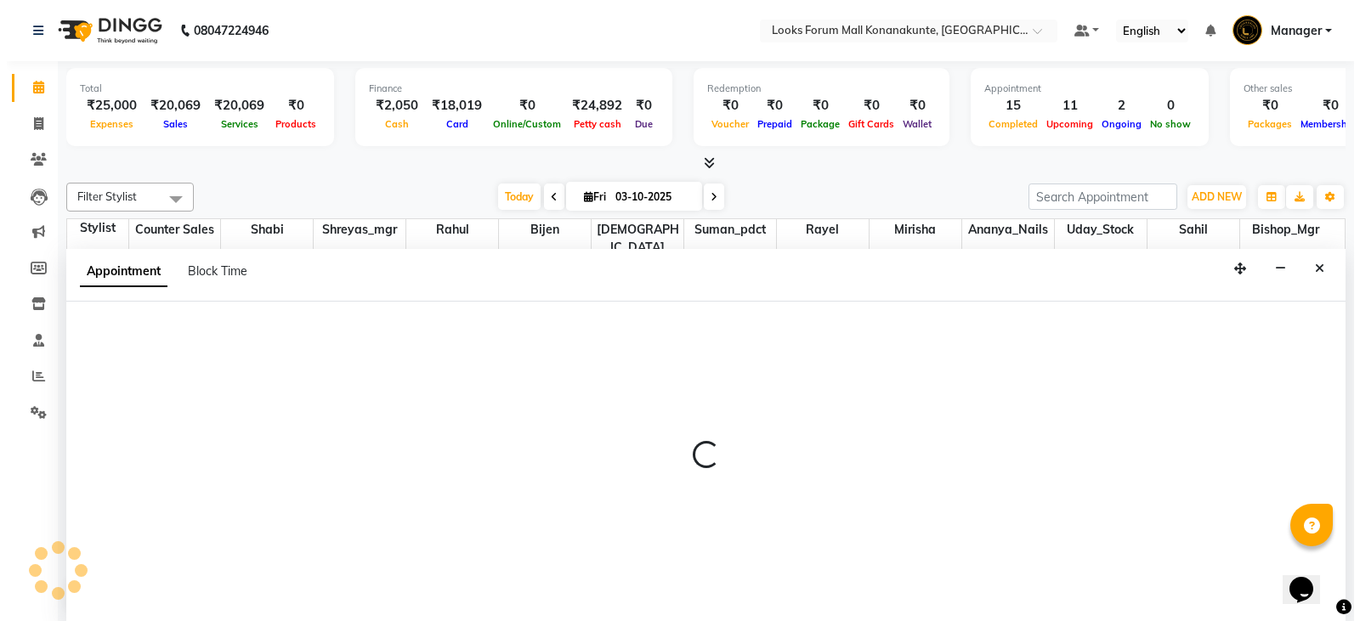
scroll to position [1, 0]
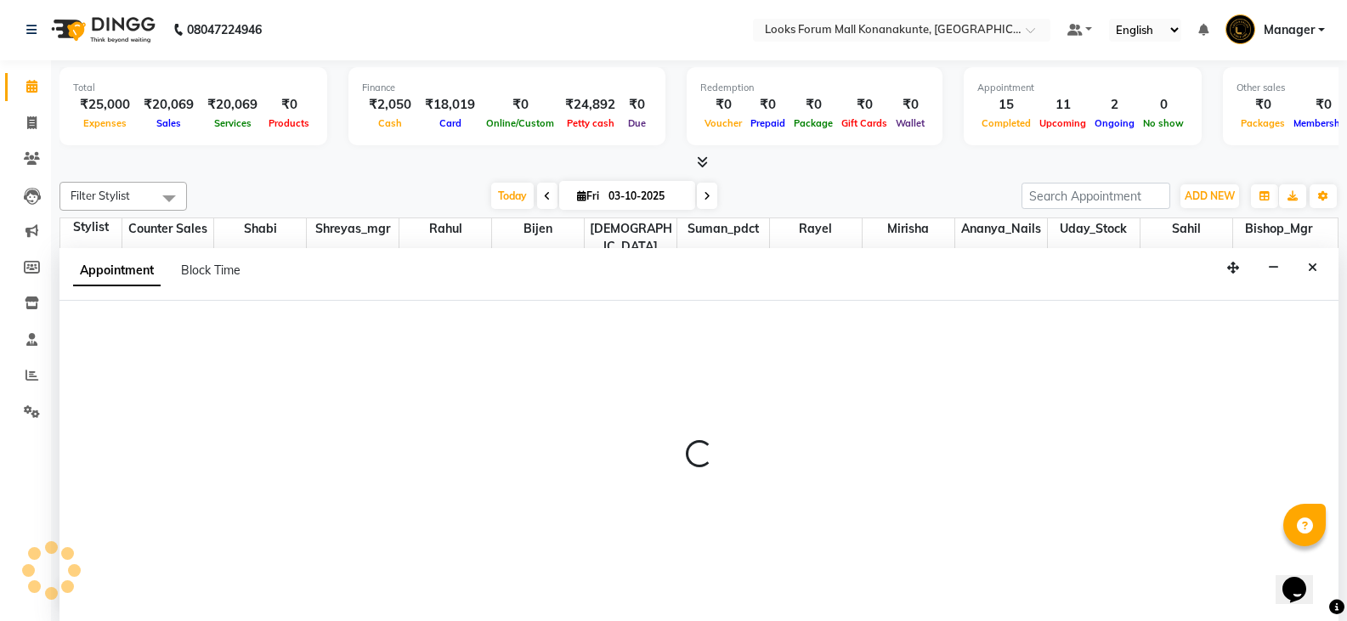
select select "90396"
select select "1140"
select select "tentative"
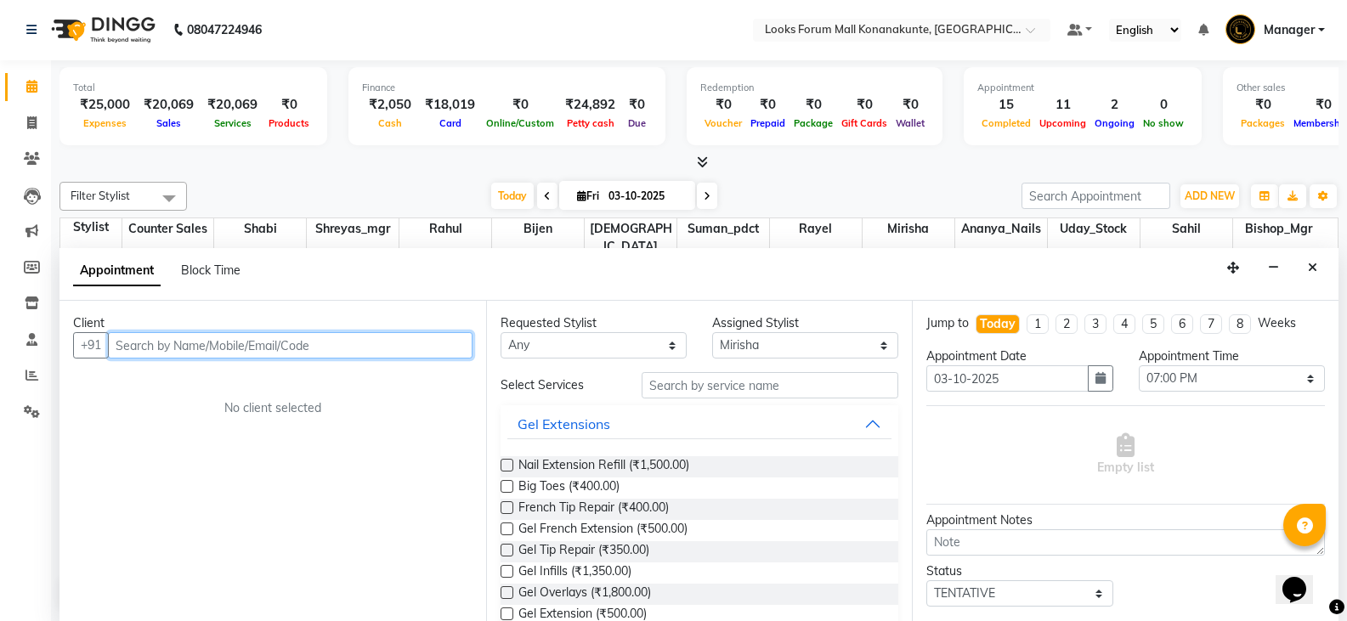
click at [263, 340] on input "text" at bounding box center [290, 345] width 365 height 26
type input "8017936340"
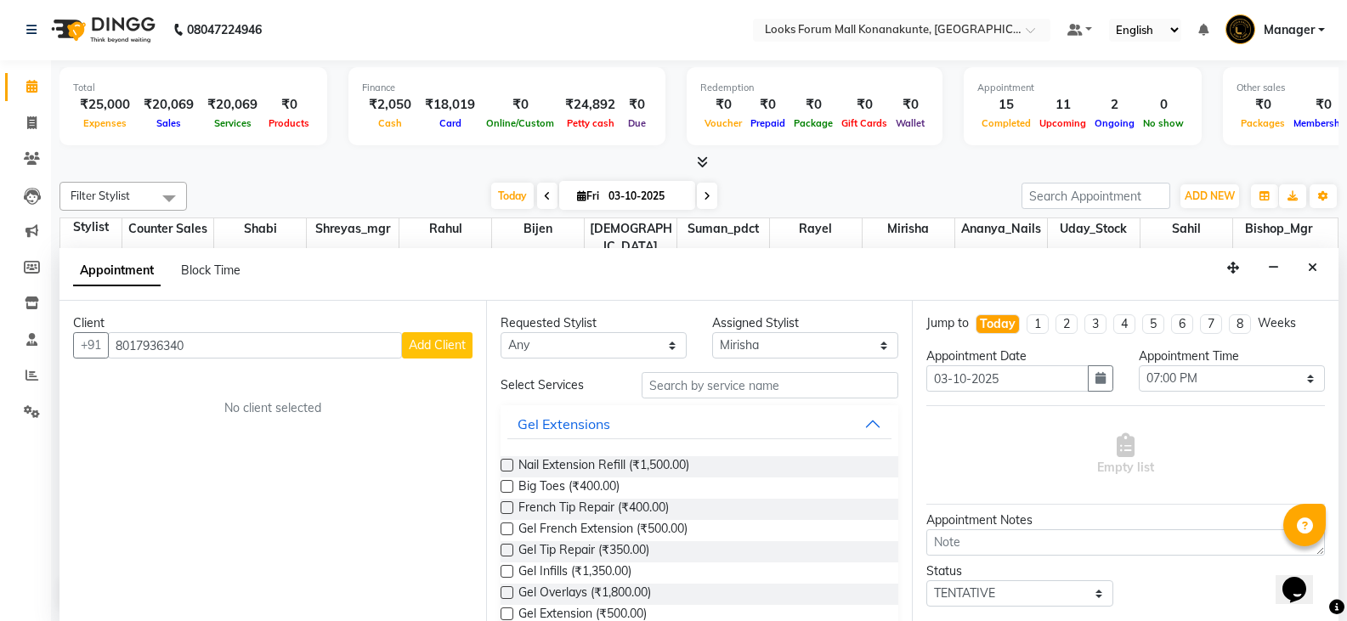
click at [421, 354] on button "Add Client" at bounding box center [437, 345] width 71 height 26
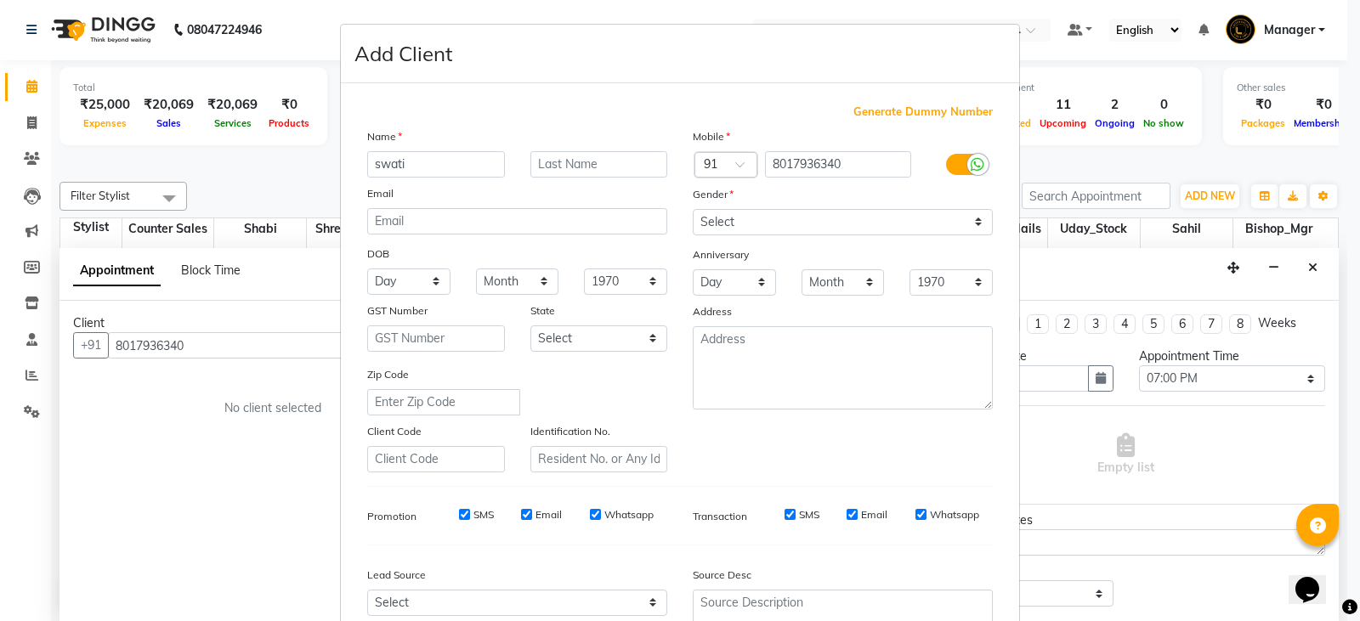
type input "swati"
type input "c"
click at [724, 212] on select "Select [DEMOGRAPHIC_DATA] [DEMOGRAPHIC_DATA] Other Prefer Not To Say" at bounding box center [843, 222] width 300 height 26
select select "[DEMOGRAPHIC_DATA]"
click at [693, 209] on select "Select [DEMOGRAPHIC_DATA] [DEMOGRAPHIC_DATA] Other Prefer Not To Say" at bounding box center [843, 222] width 300 height 26
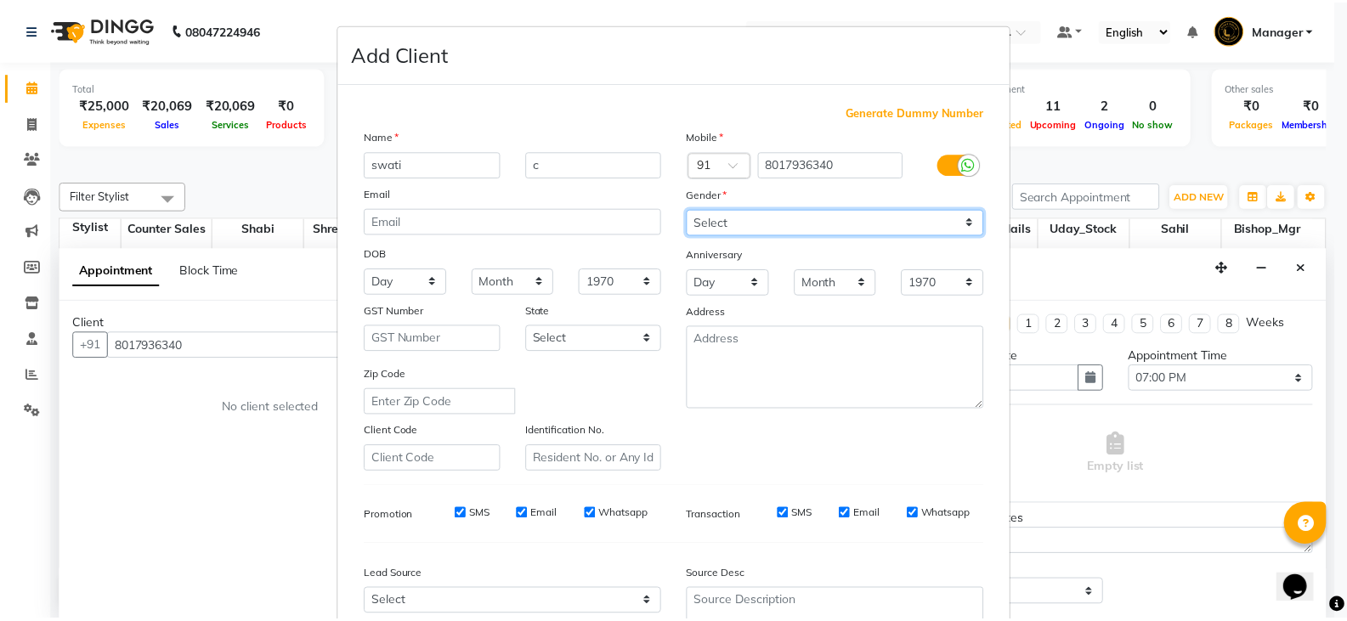
scroll to position [163, 0]
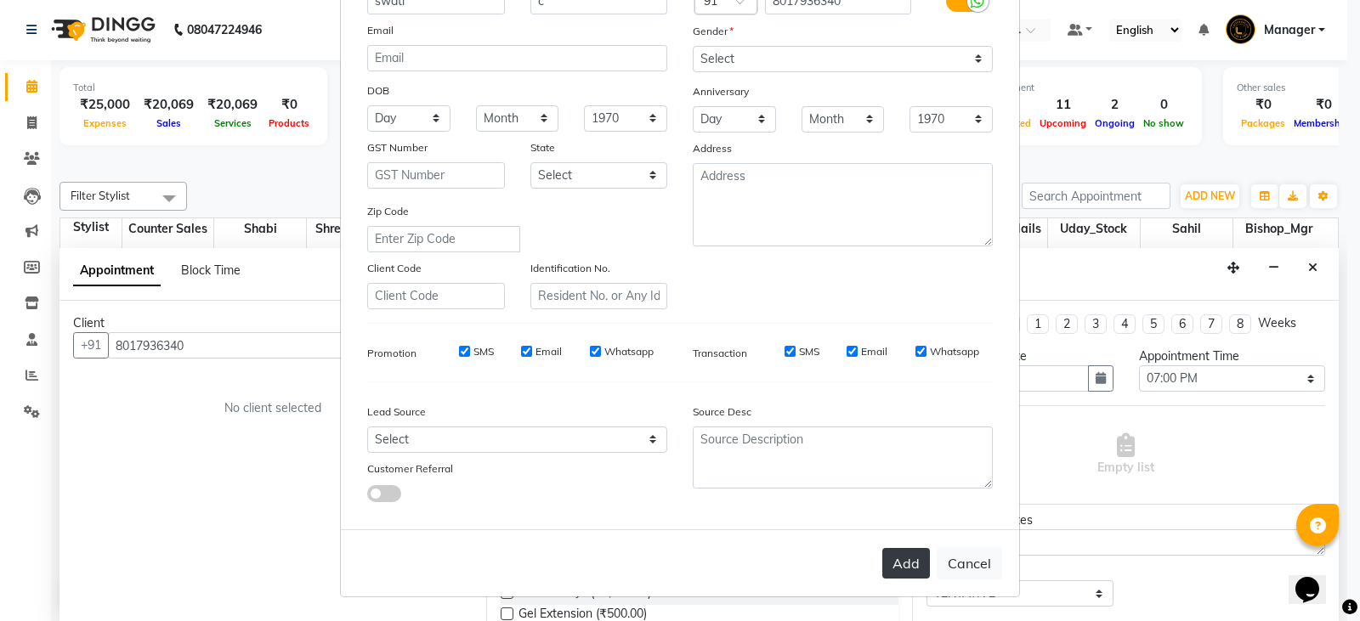
click at [894, 568] on button "Add" at bounding box center [906, 563] width 48 height 31
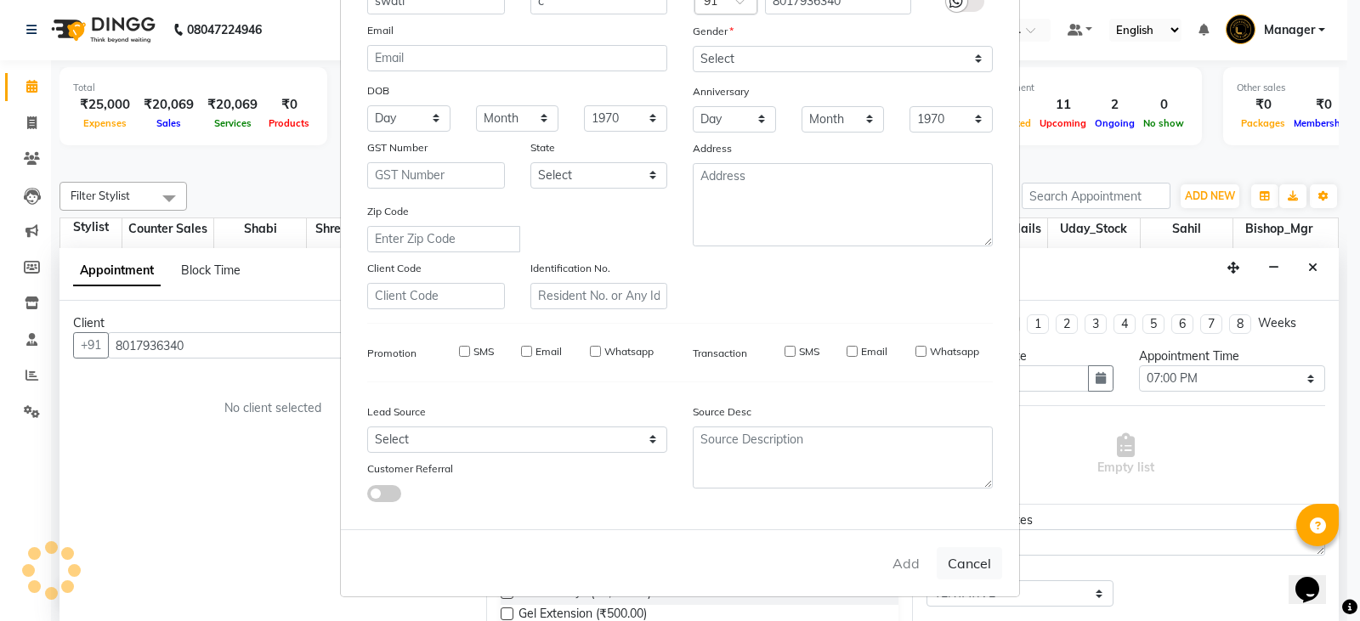
select select
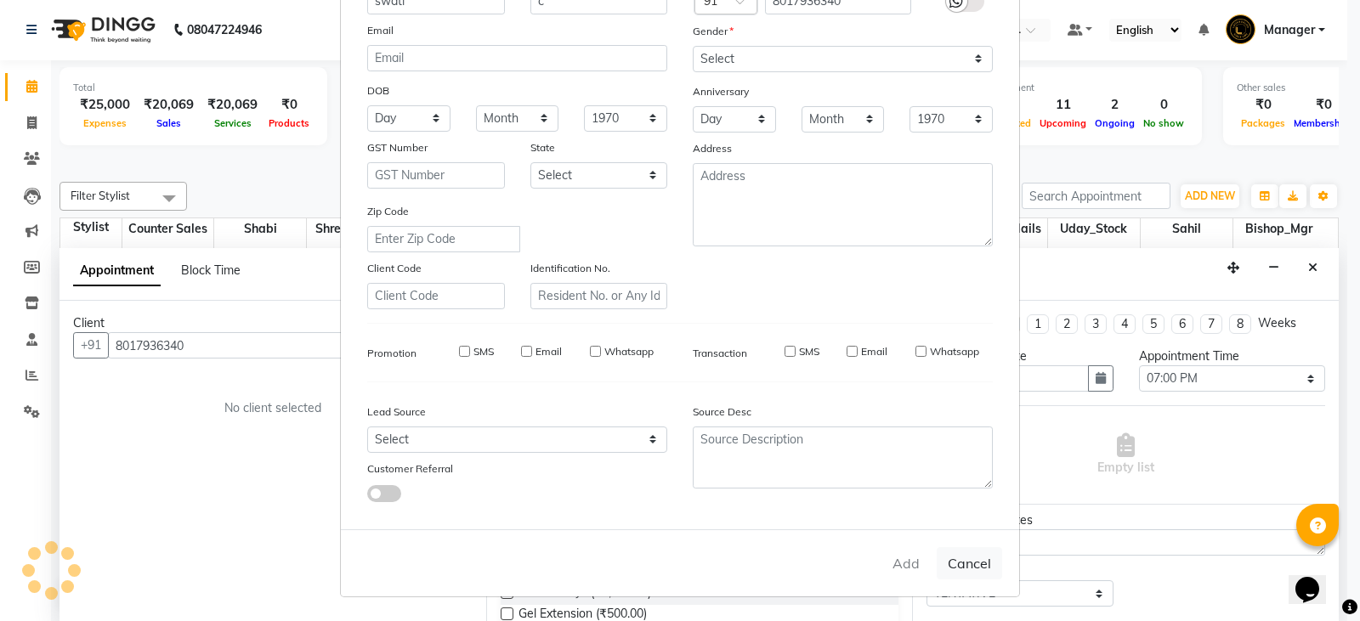
select select
checkbox input "false"
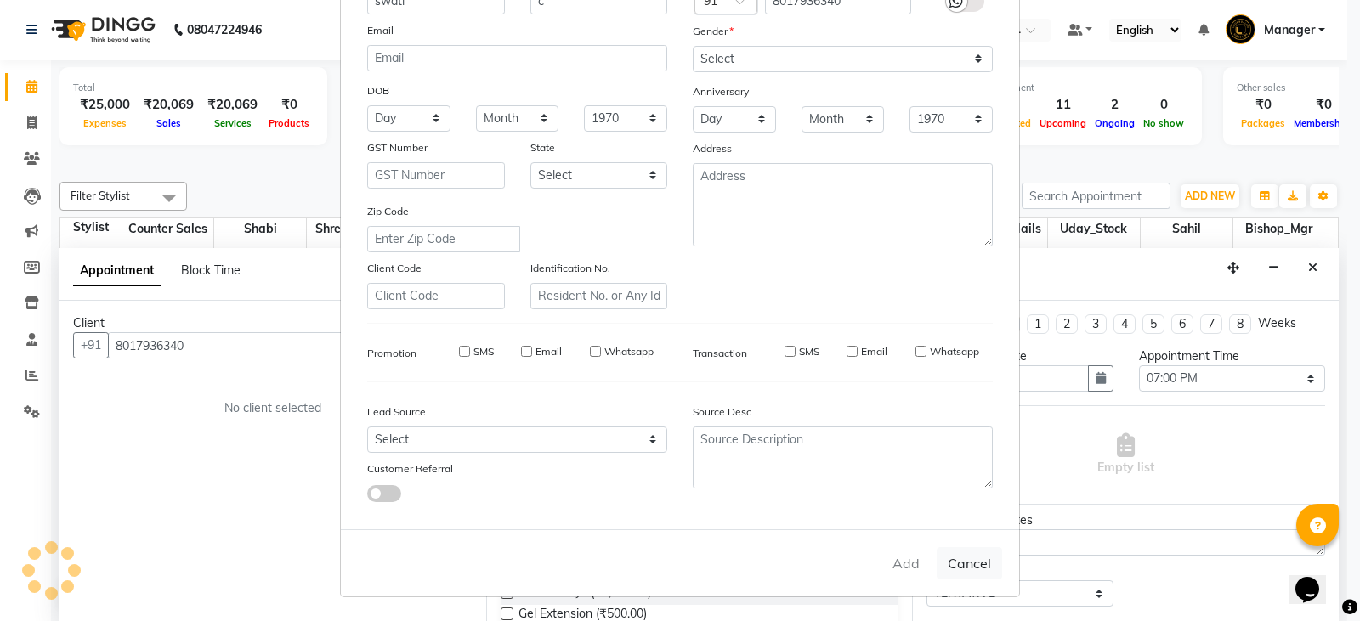
checkbox input "false"
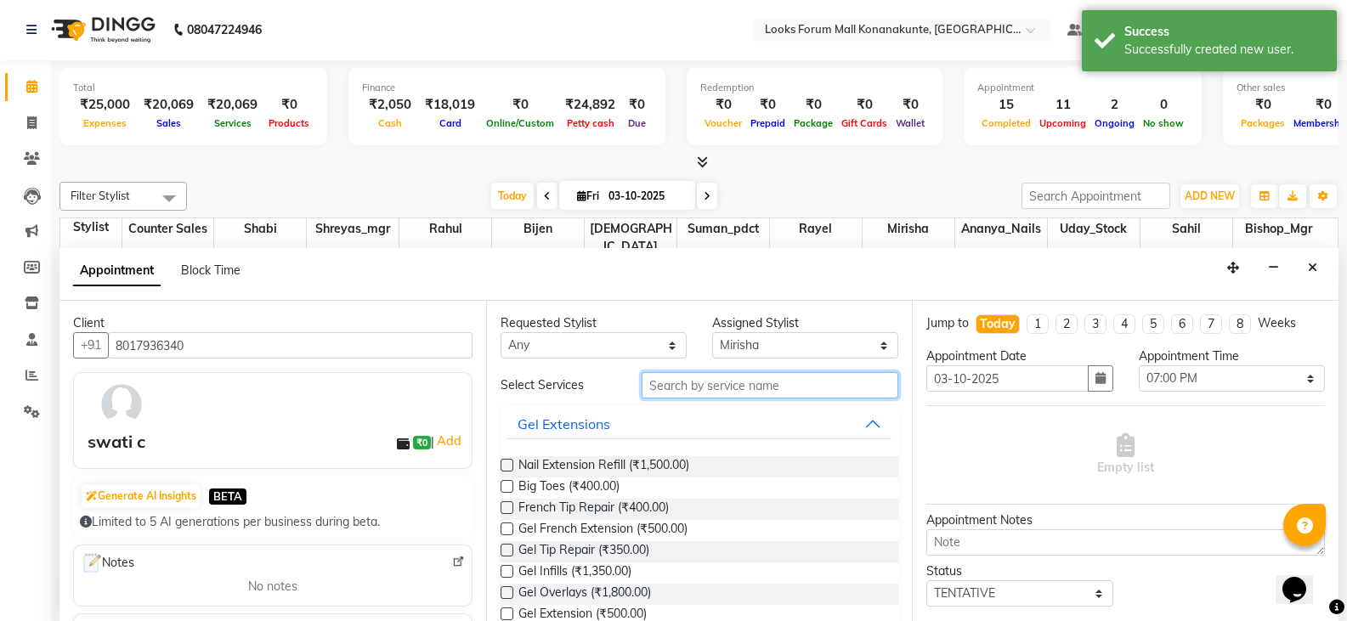
click at [728, 387] on input "text" at bounding box center [770, 385] width 257 height 26
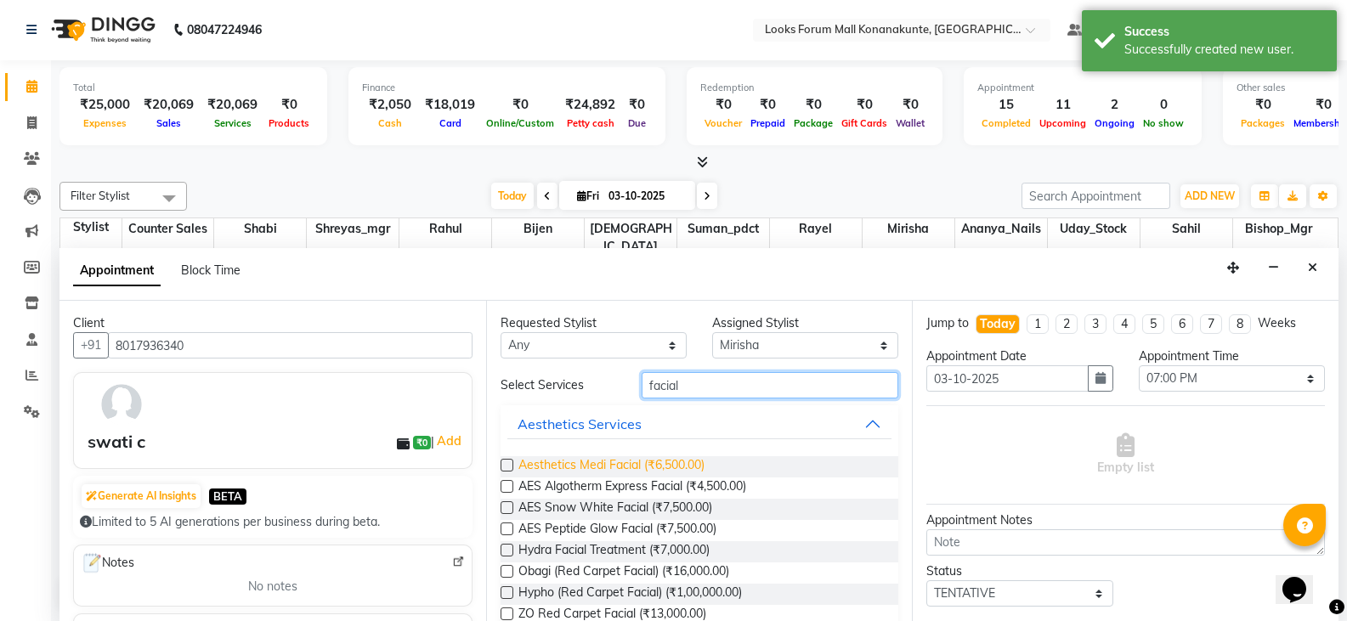
type input "facial"
click at [656, 472] on span "Aesthetics Medi Facial (₹6,500.00)" at bounding box center [611, 466] width 186 height 21
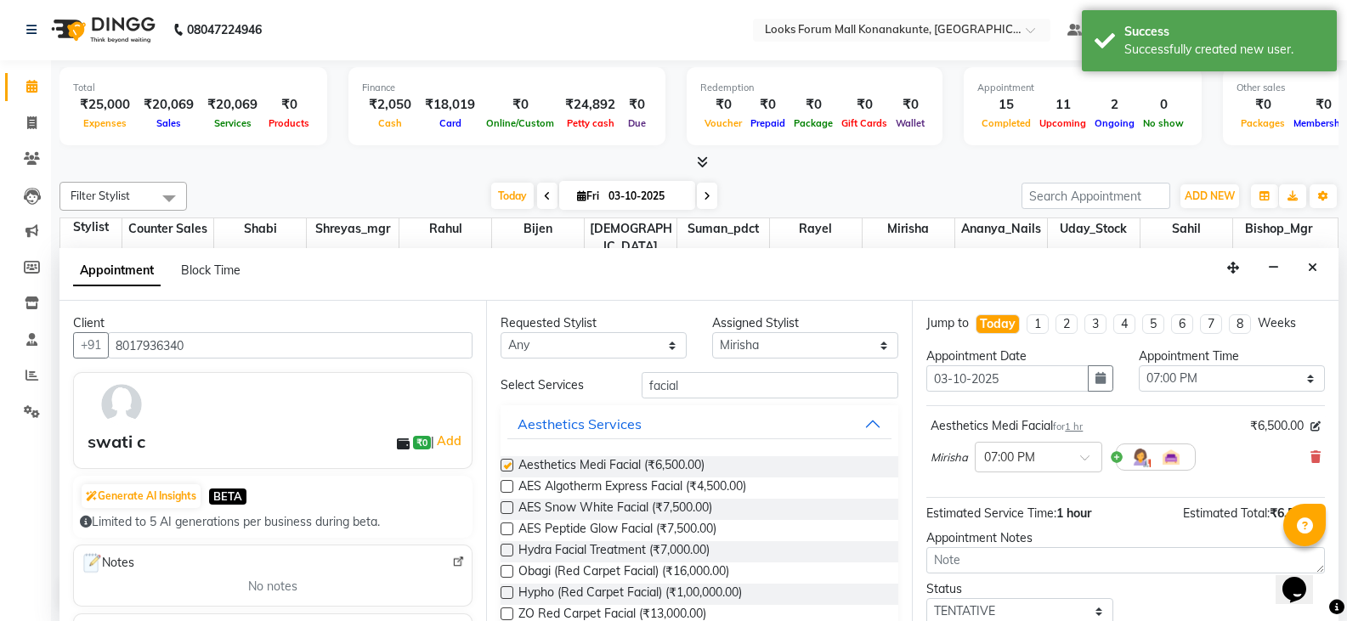
checkbox input "false"
drag, startPoint x: 682, startPoint y: 382, endPoint x: 589, endPoint y: 381, distance: 93.5
click at [589, 381] on div "Select Services facial" at bounding box center [700, 385] width 424 height 26
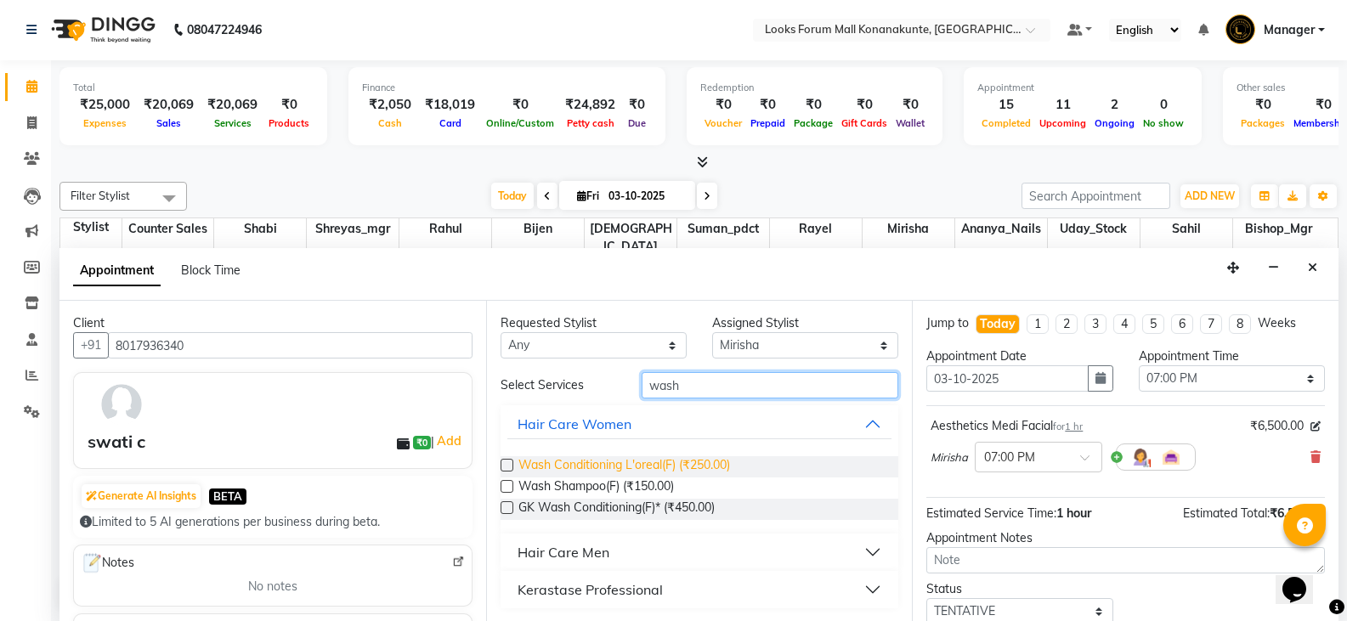
type input "wash"
click at [563, 457] on span "Wash Conditioning L'oreal(F) (₹250.00)" at bounding box center [624, 466] width 212 height 21
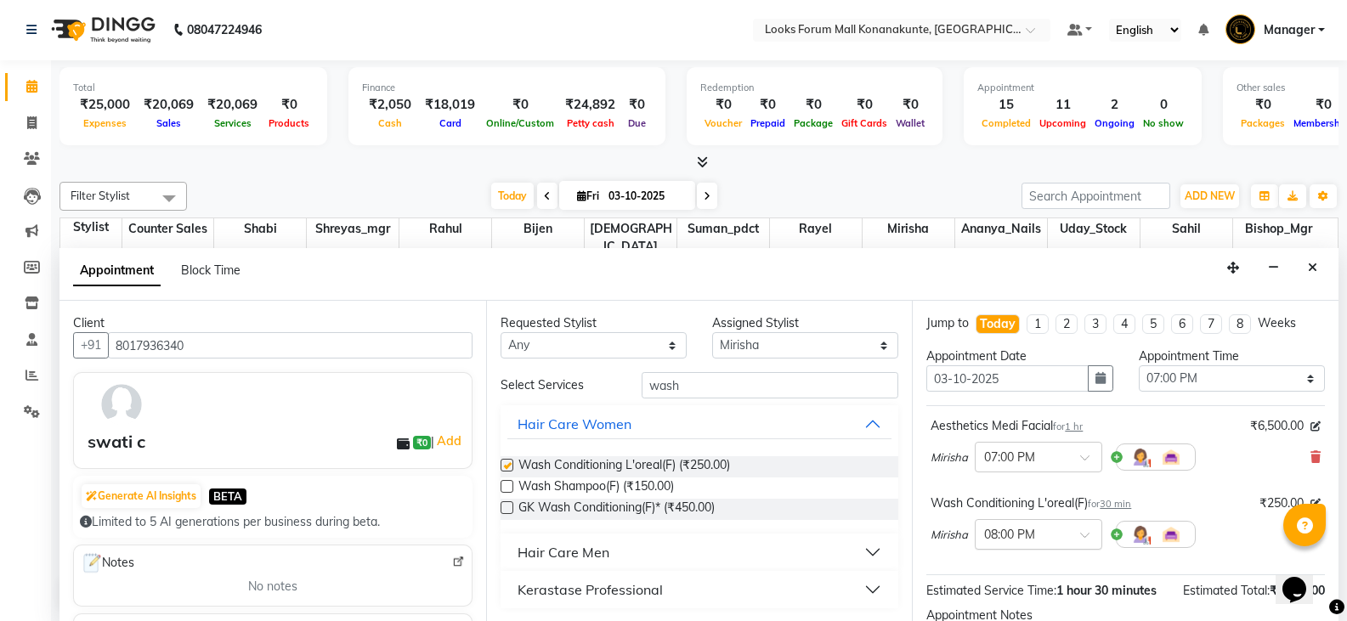
checkbox input "false"
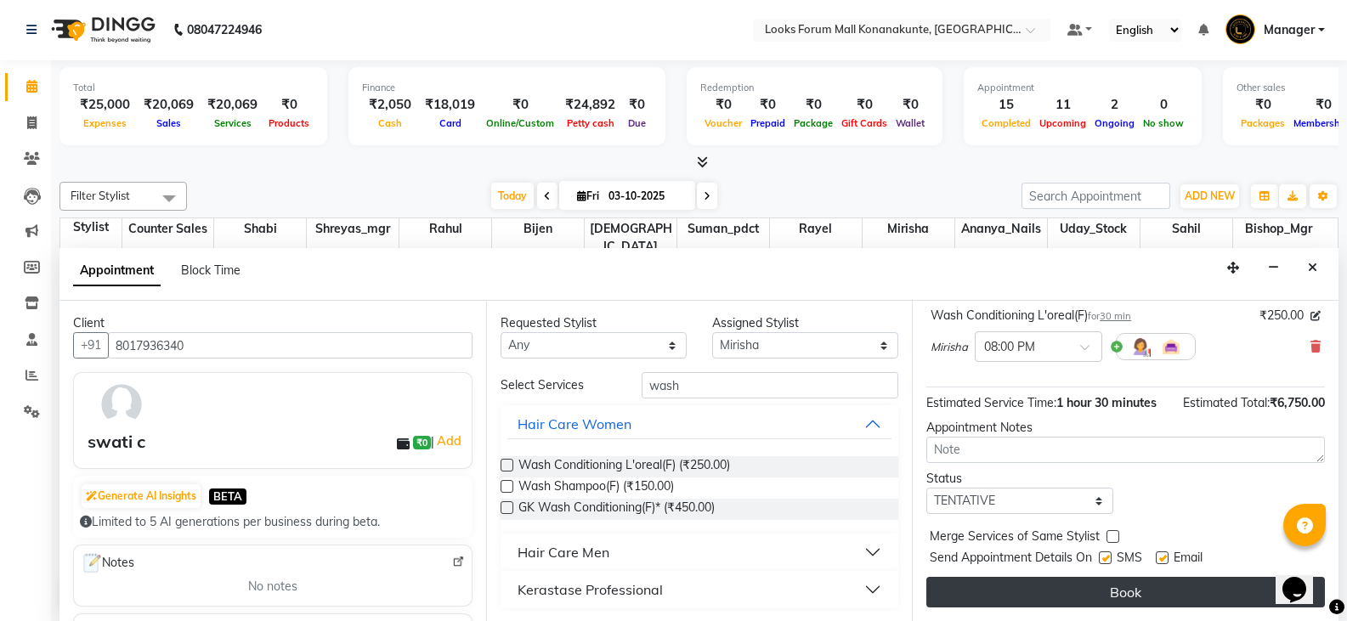
click at [1157, 587] on button "Book" at bounding box center [1125, 592] width 399 height 31
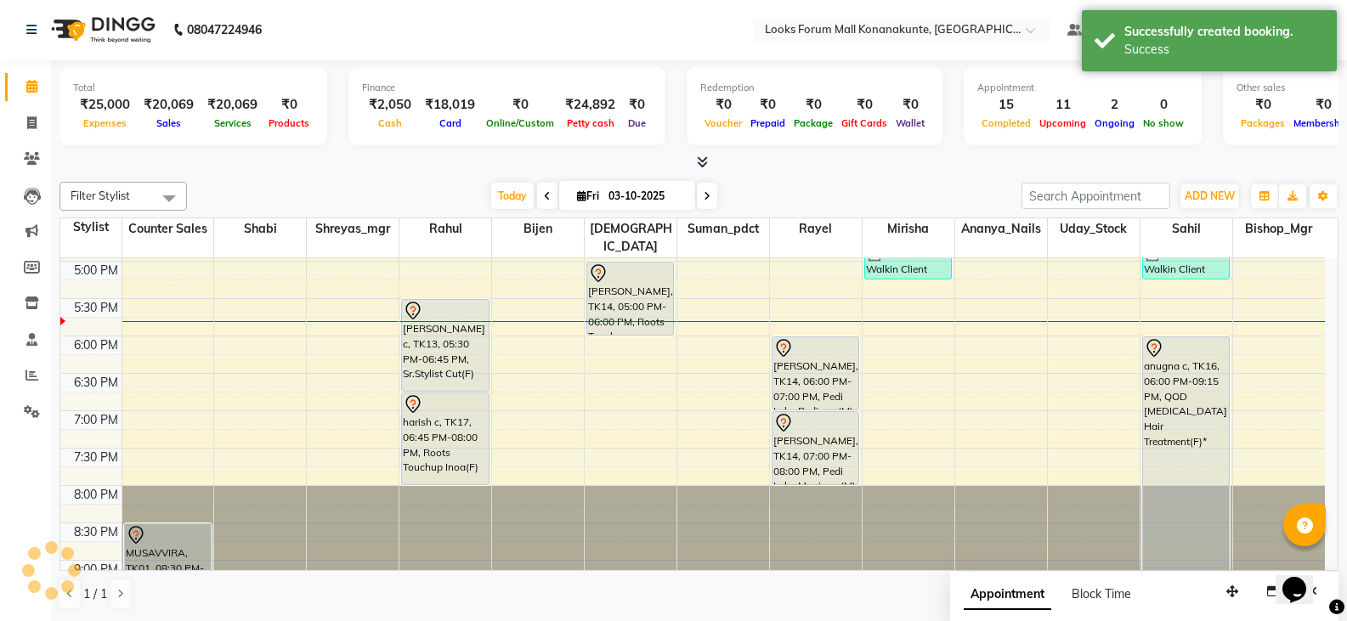
scroll to position [0, 0]
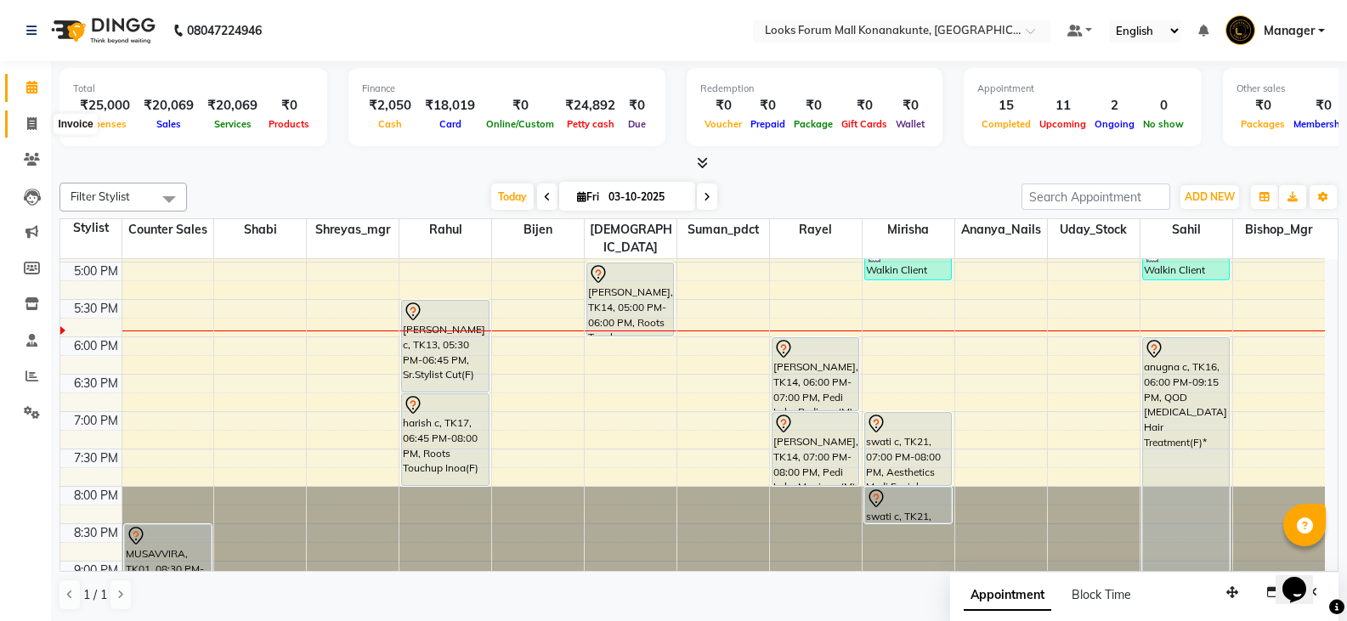
click at [38, 127] on span at bounding box center [32, 125] width 30 height 20
select select "service"
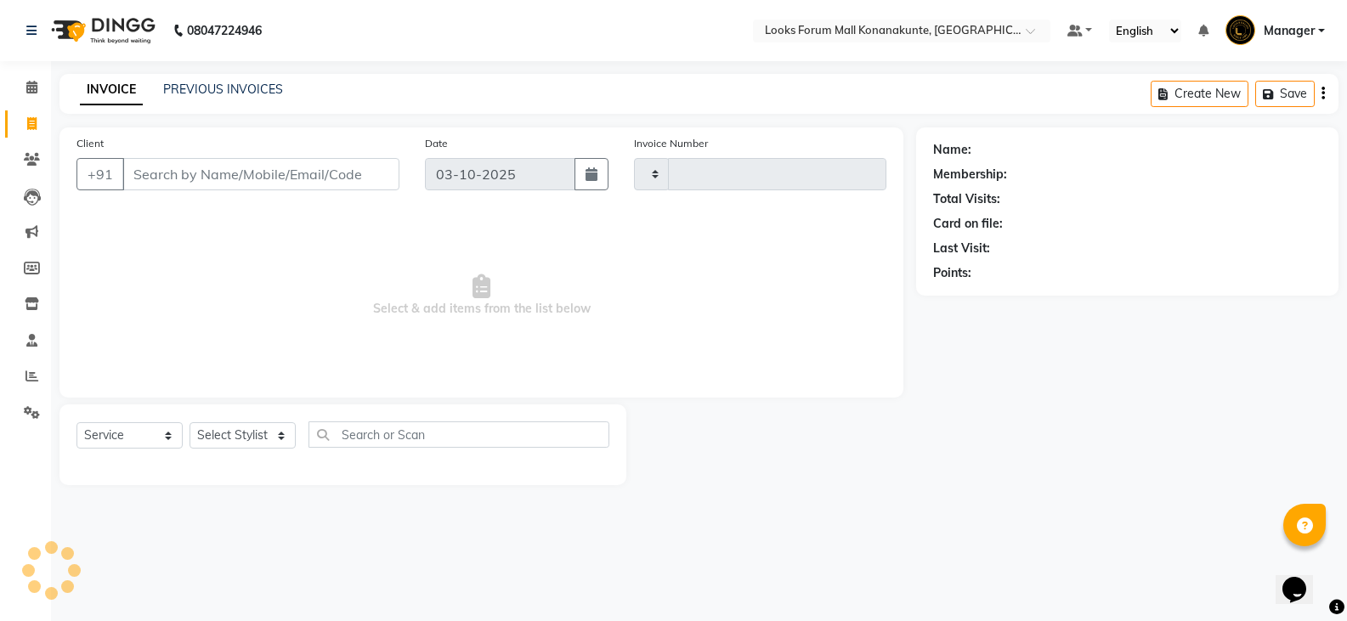
type input "3695"
select select "8945"
click at [279, 176] on input "Client" at bounding box center [262, 174] width 280 height 32
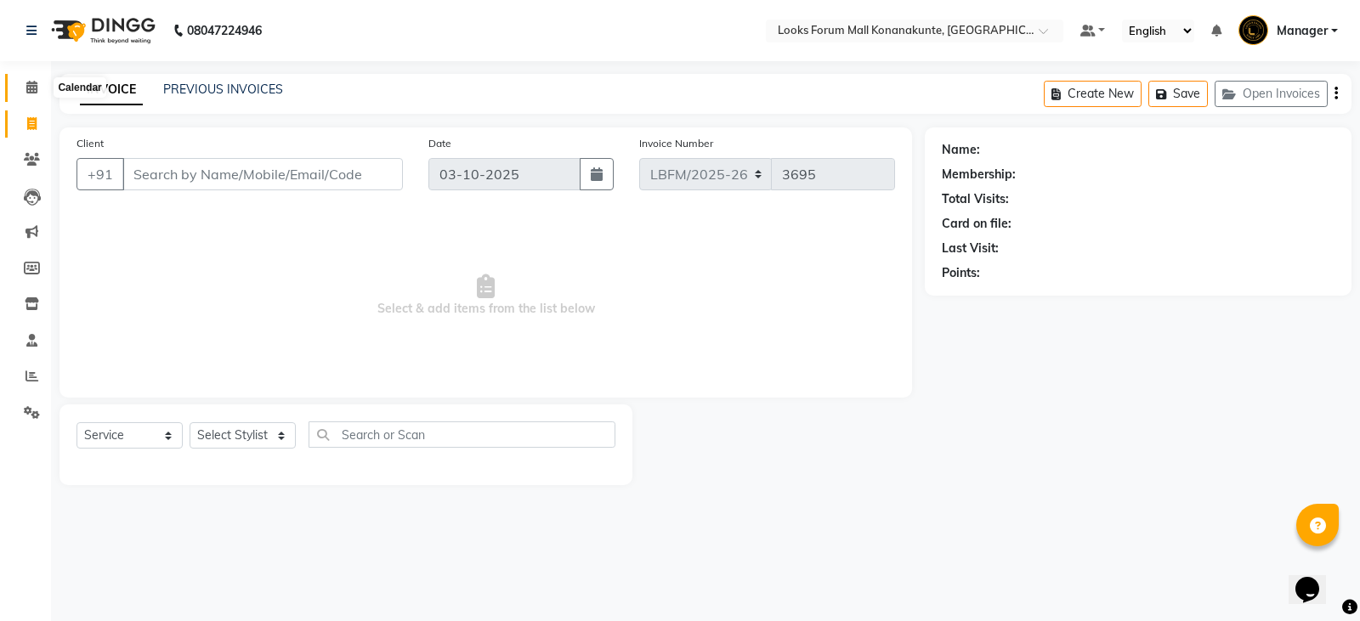
click at [28, 82] on icon at bounding box center [31, 87] width 11 height 13
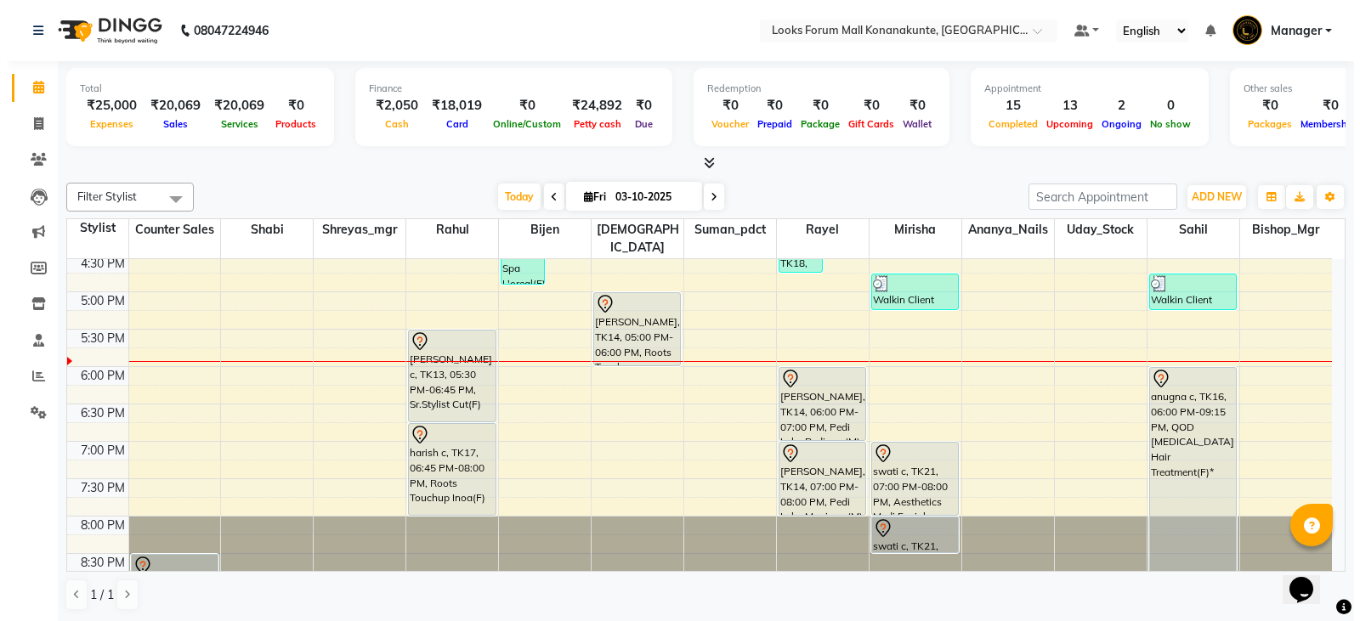
scroll to position [595, 0]
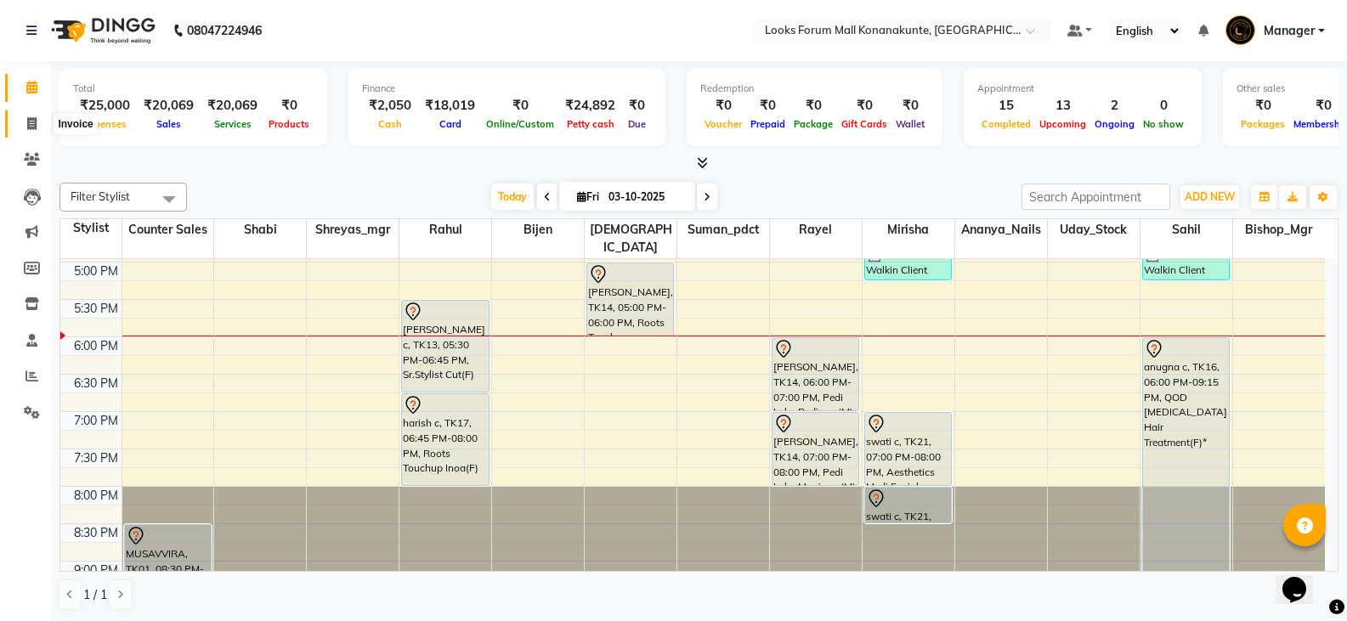
click at [40, 126] on span at bounding box center [32, 125] width 30 height 20
select select "service"
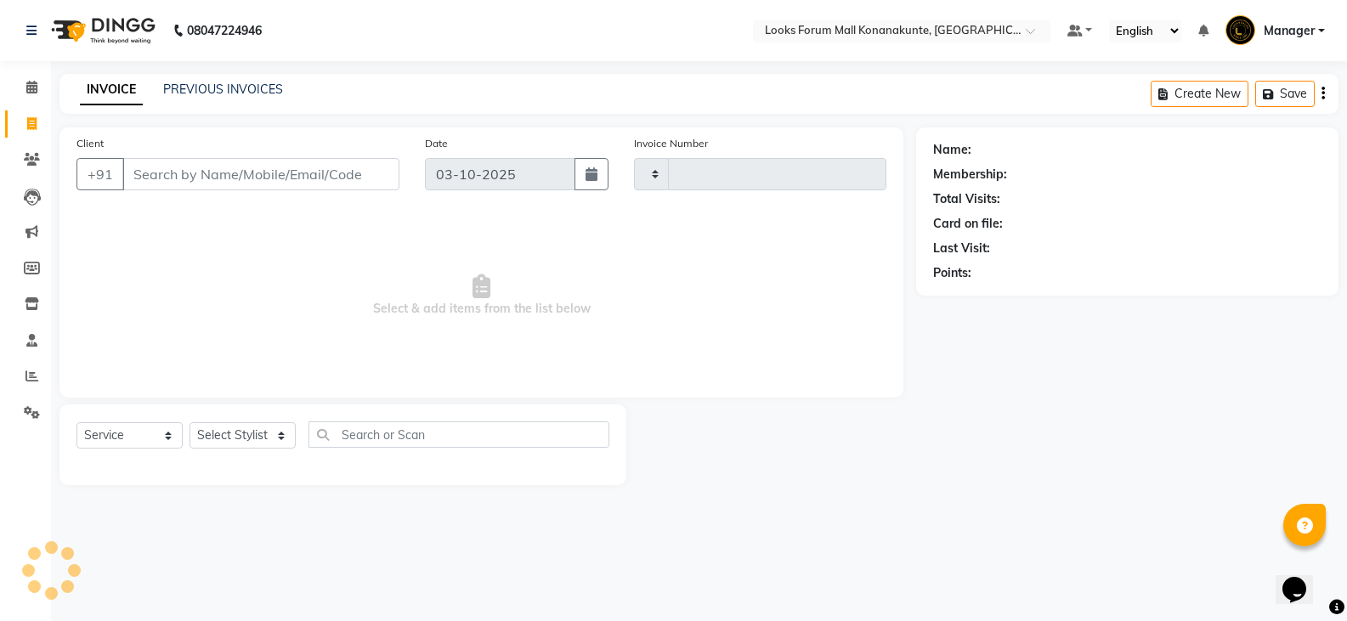
type input "3695"
select select "8945"
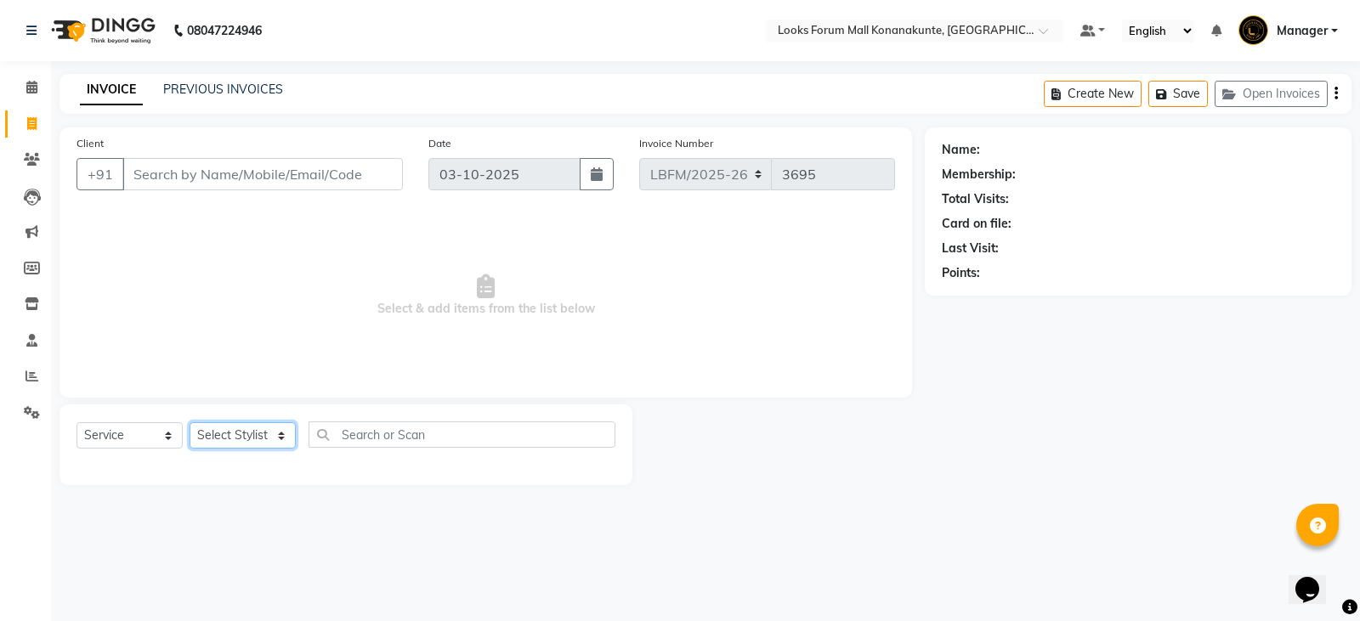
click at [233, 428] on select "Select Stylist Ananya_Nails [PERSON_NAME] Bijen Bishop_Mgr Counter Sales Manage…" at bounding box center [243, 435] width 106 height 26
select select "90392"
click at [190, 422] on select "Select Stylist Ananya_Nails [PERSON_NAME] Bijen Bishop_Mgr Counter Sales Manage…" at bounding box center [243, 435] width 106 height 26
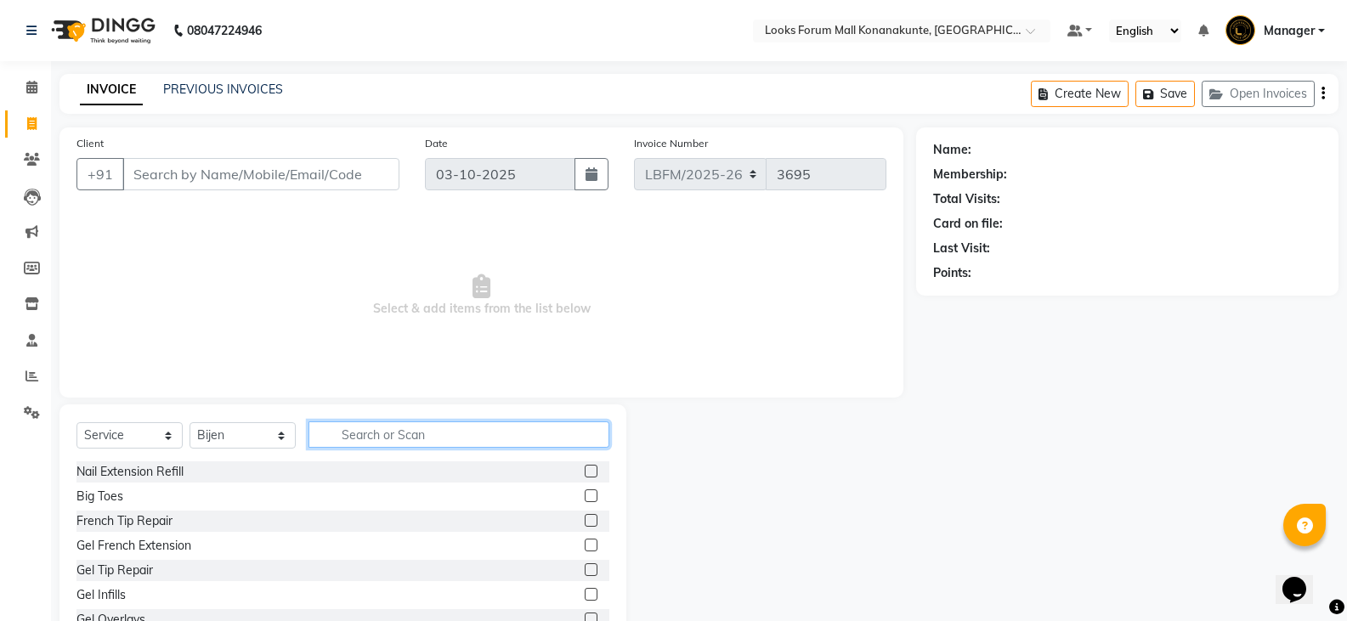
click at [436, 432] on input "text" at bounding box center [459, 435] width 301 height 26
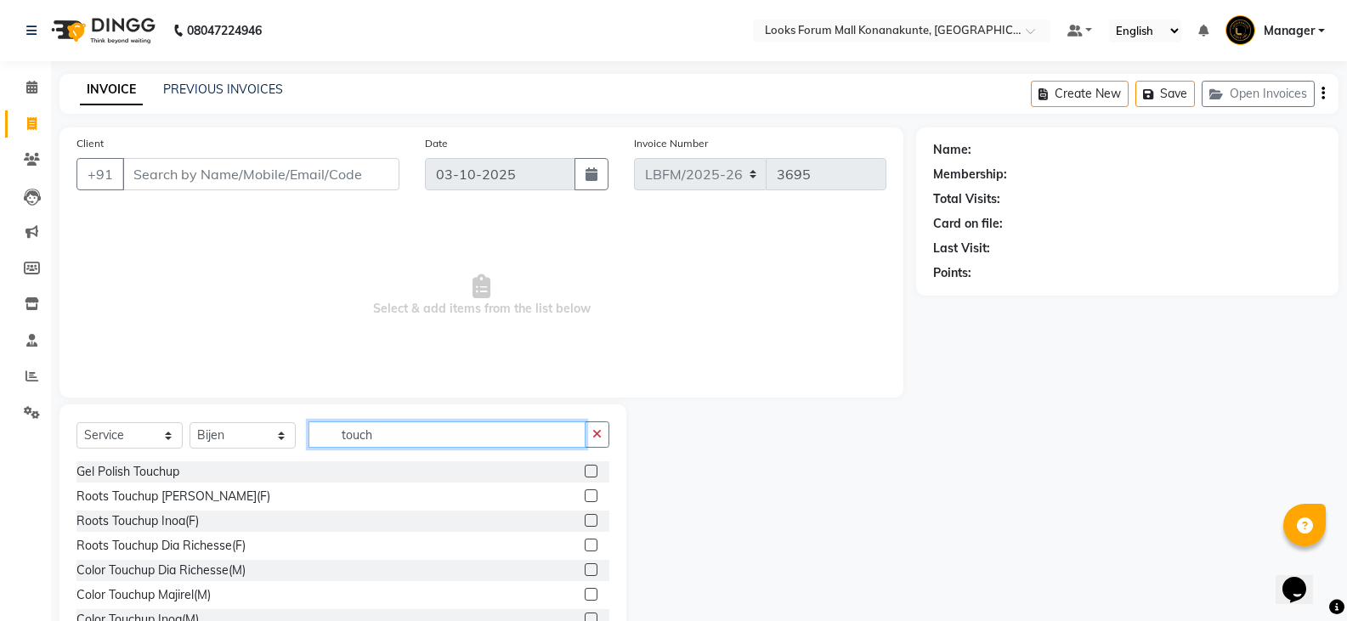
type input "touch"
click at [585, 521] on label at bounding box center [591, 520] width 13 height 13
click at [585, 521] on input "checkbox" at bounding box center [590, 521] width 11 height 11
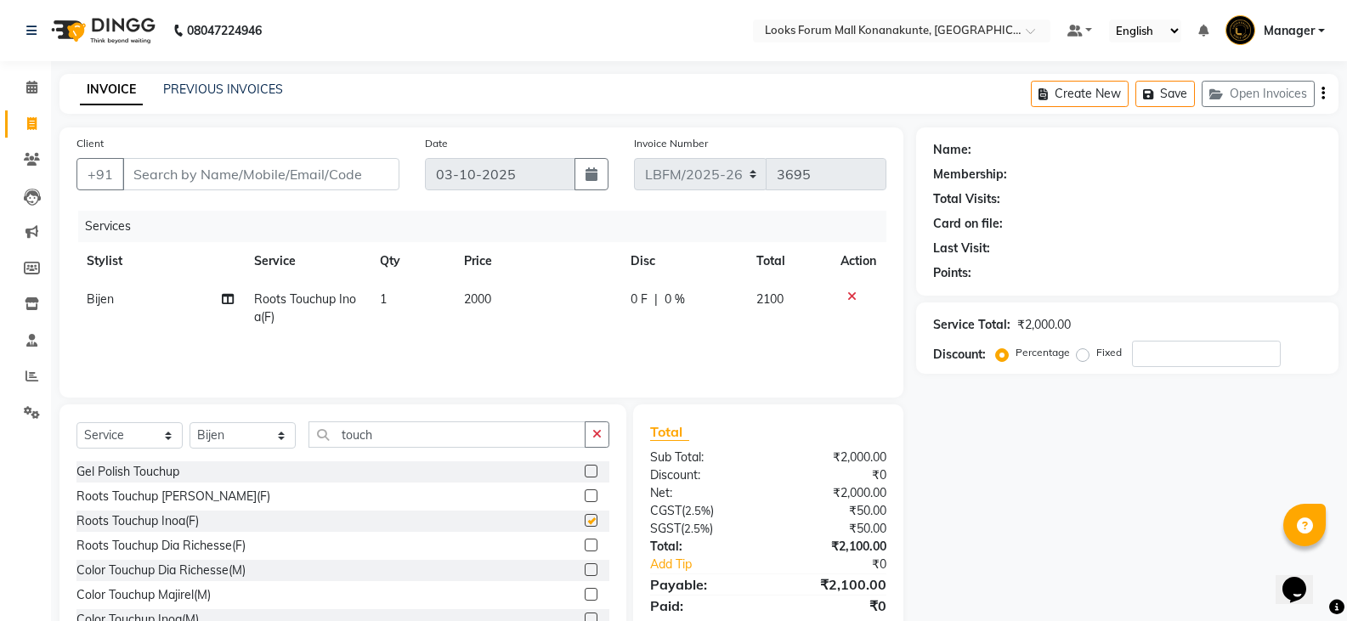
checkbox input "false"
click at [507, 283] on td "2000" at bounding box center [537, 308] width 167 height 56
select select "90392"
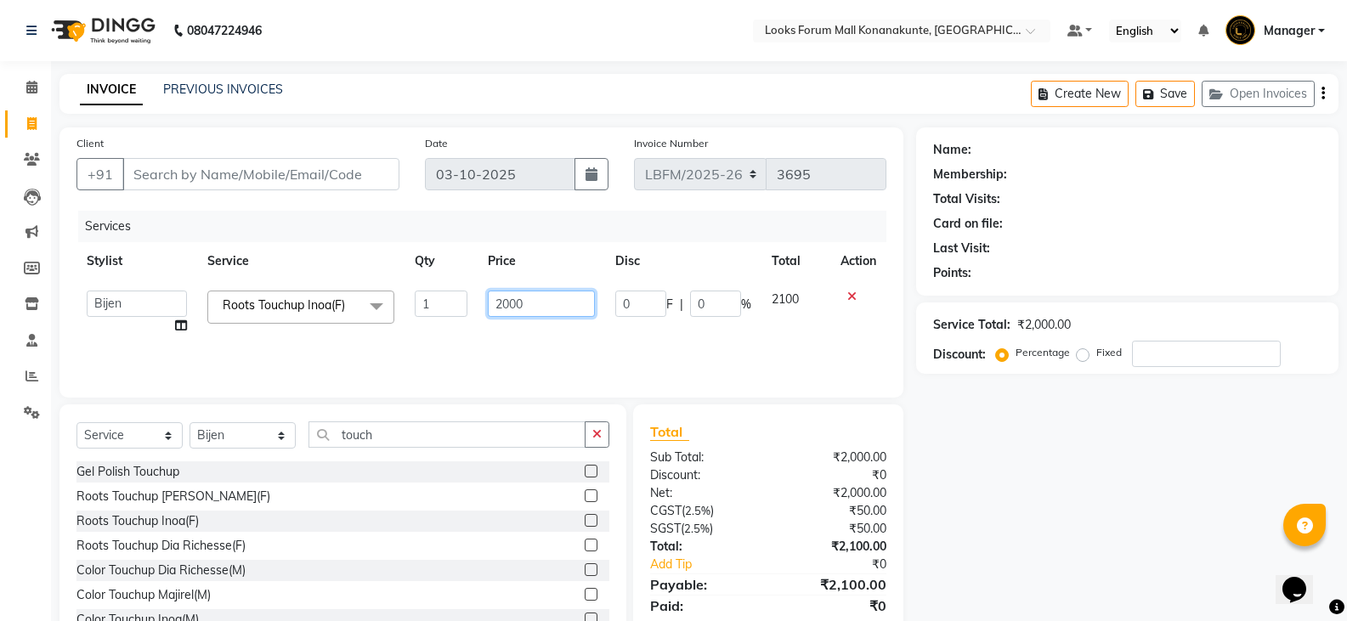
drag, startPoint x: 518, startPoint y: 322, endPoint x: 417, endPoint y: 326, distance: 100.4
click at [417, 326] on tr "Ananya_Nails [PERSON_NAME] Bijen Bishop_Mgr Counter Sales Manager Mirisha [PERS…" at bounding box center [481, 312] width 810 height 65
type input "1800"
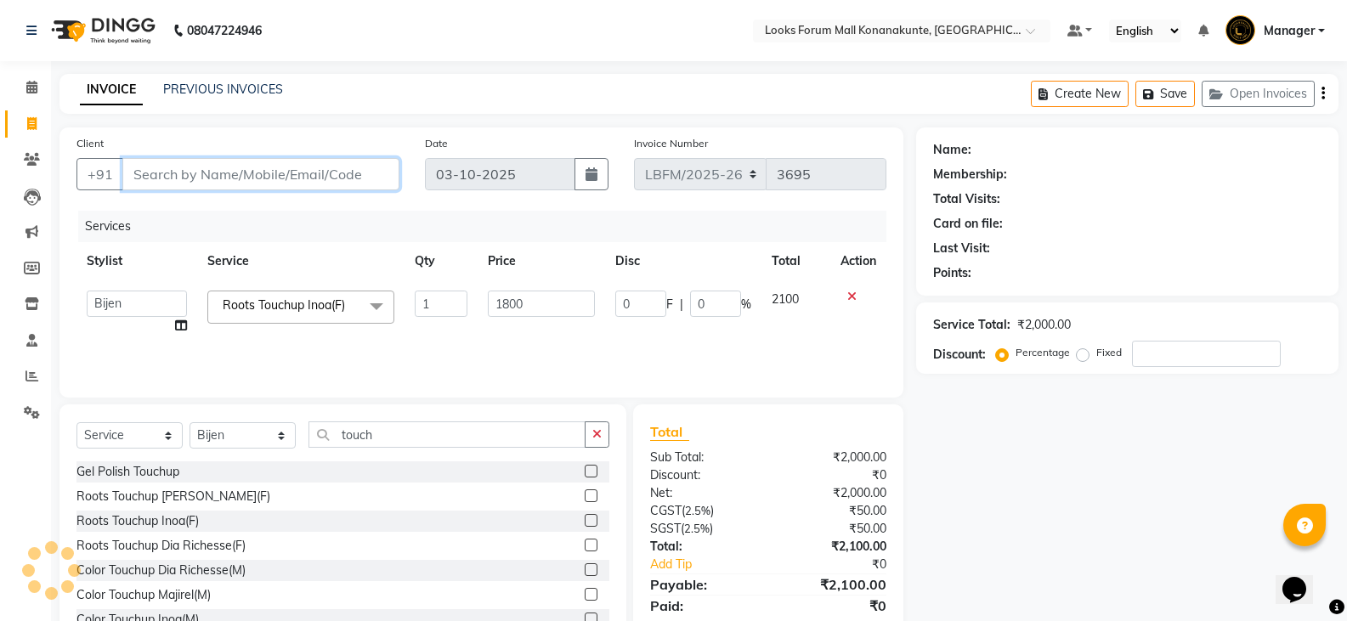
click at [259, 190] on input "Client" at bounding box center [260, 174] width 277 height 32
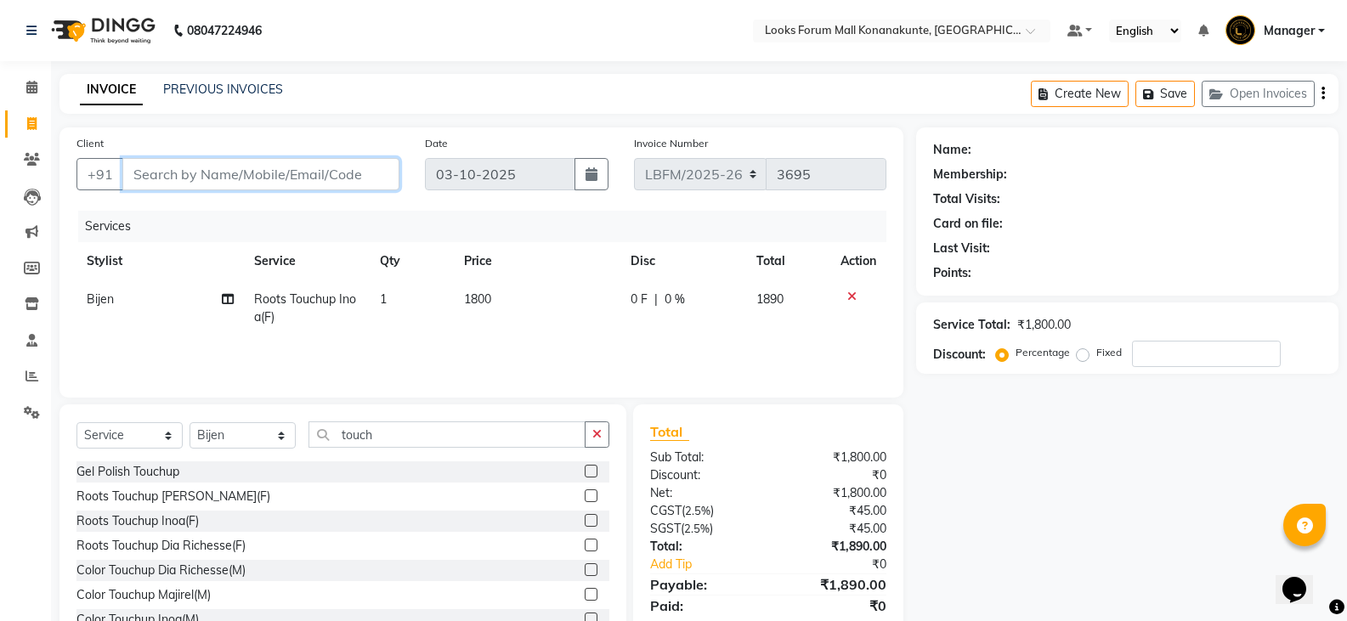
click at [260, 184] on input "Client" at bounding box center [260, 174] width 277 height 32
type input "9"
type input "0"
type input "9315781948"
click at [338, 181] on span "Add Client" at bounding box center [355, 174] width 67 height 17
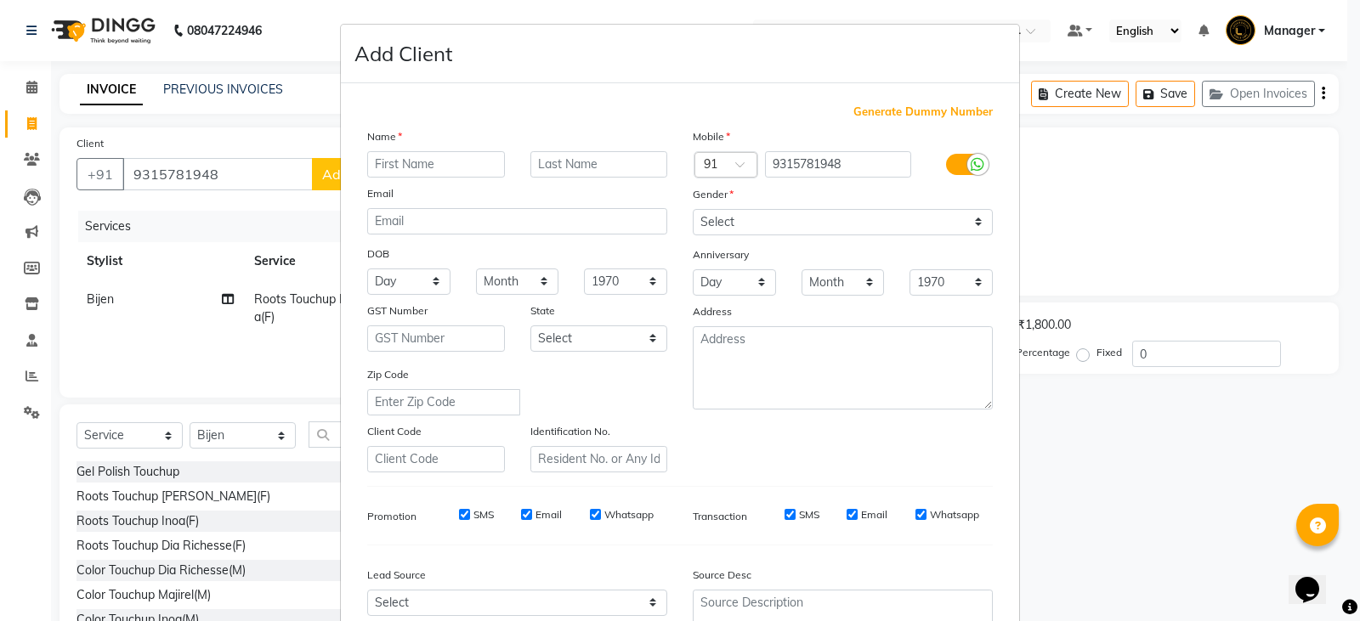
click at [453, 169] on input "text" at bounding box center [436, 164] width 138 height 26
type input "[PERSON_NAME]"
type input "c"
click at [773, 220] on select "Select [DEMOGRAPHIC_DATA] [DEMOGRAPHIC_DATA] Other Prefer Not To Say" at bounding box center [843, 222] width 300 height 26
select select "[DEMOGRAPHIC_DATA]"
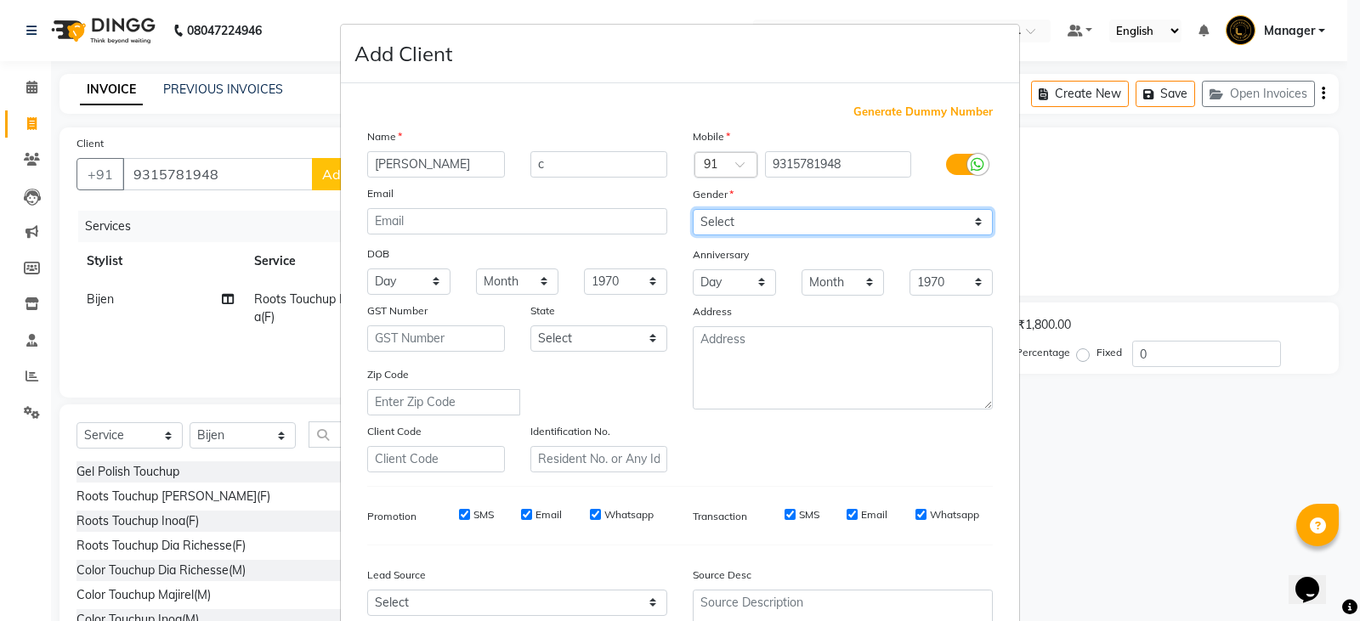
click at [693, 209] on select "Select [DEMOGRAPHIC_DATA] [DEMOGRAPHIC_DATA] Other Prefer Not To Say" at bounding box center [843, 222] width 300 height 26
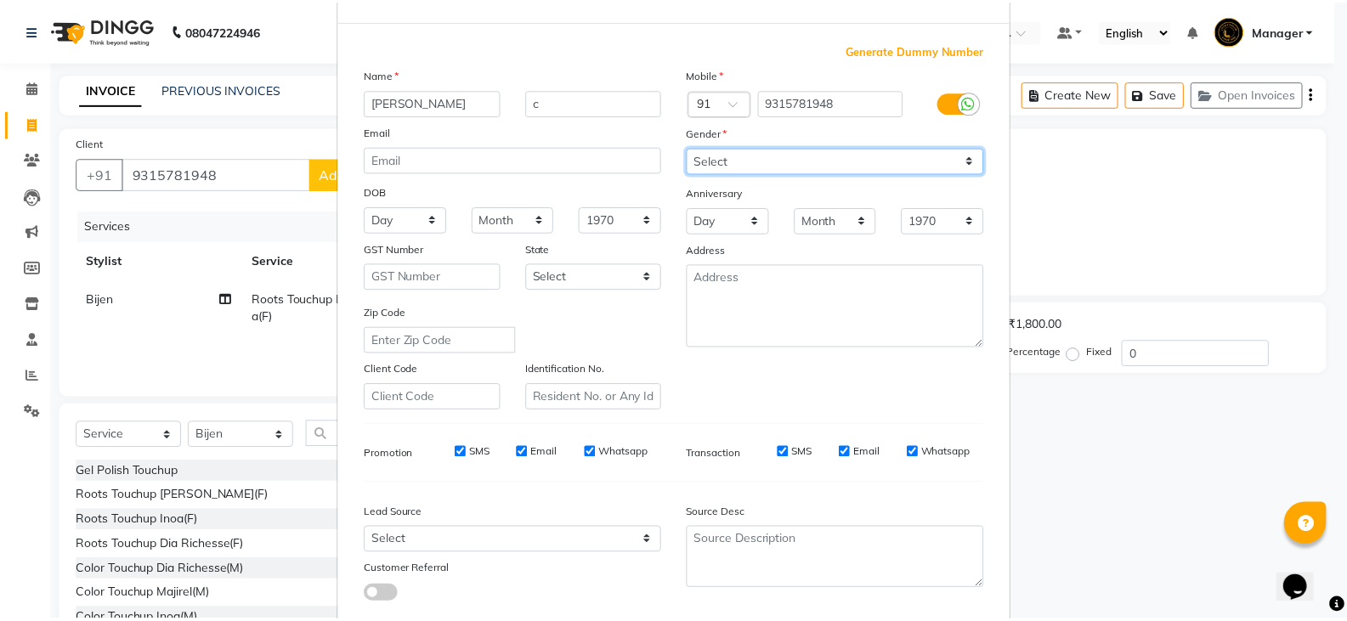
scroll to position [163, 0]
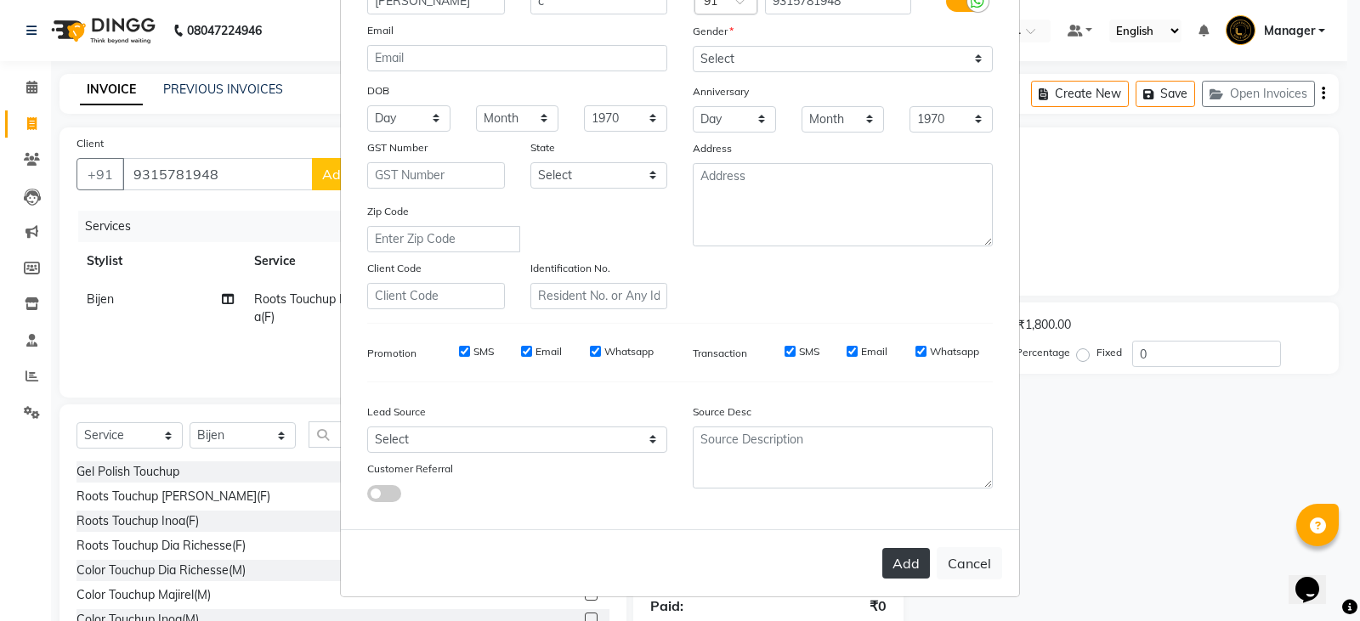
click at [895, 569] on button "Add" at bounding box center [906, 563] width 48 height 31
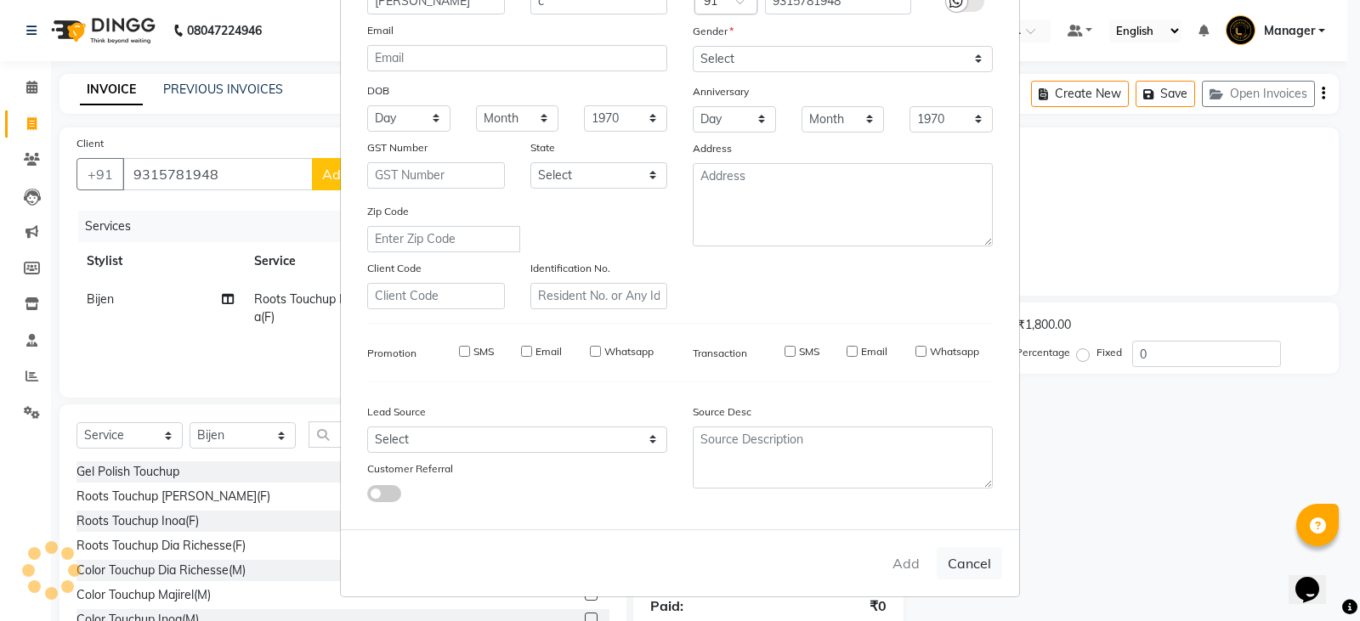
select select
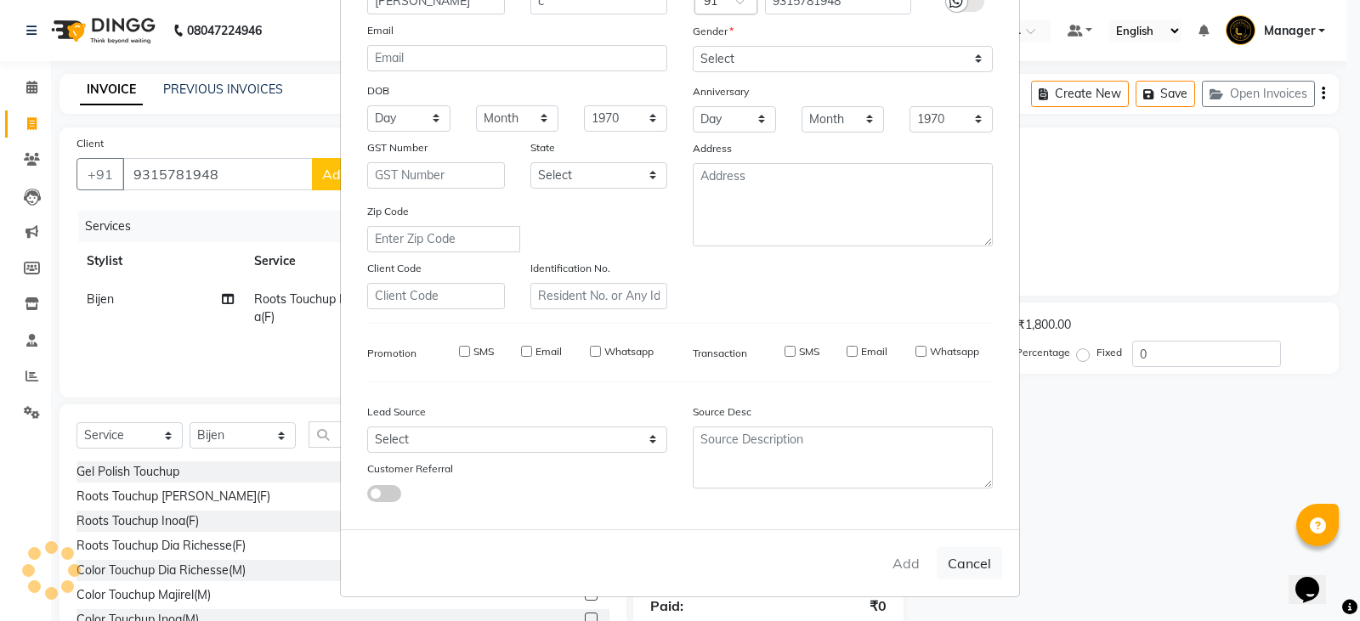
select select
checkbox input "false"
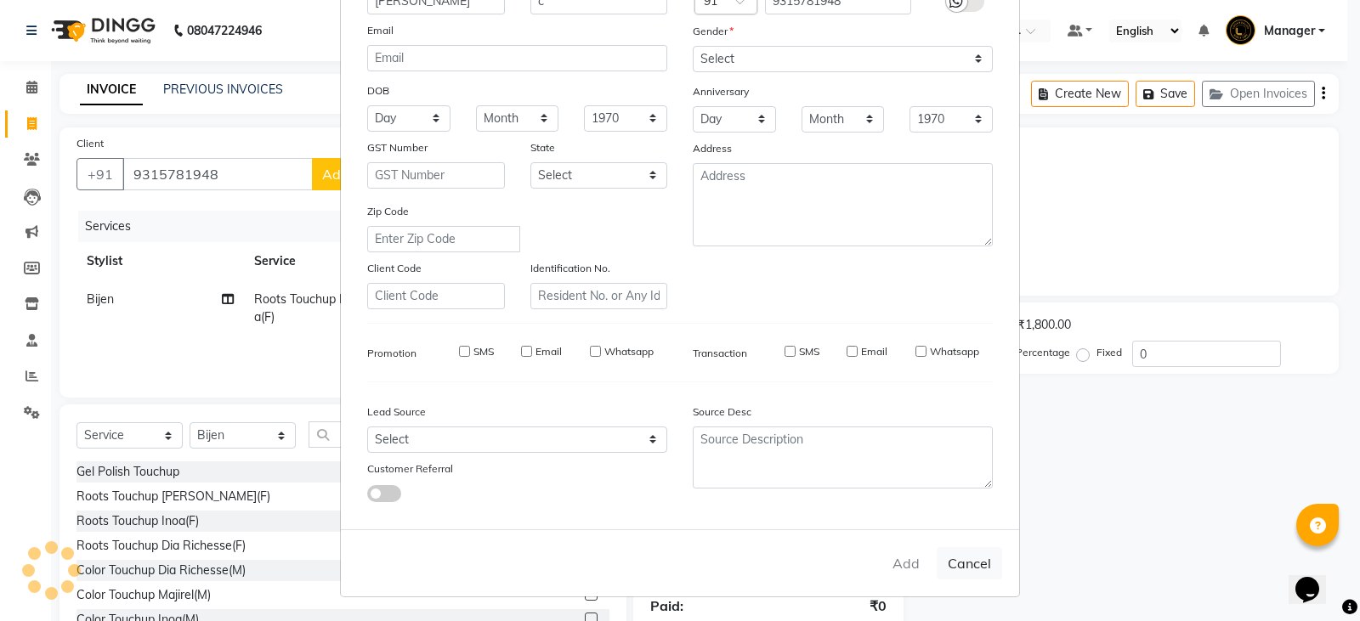
checkbox input "false"
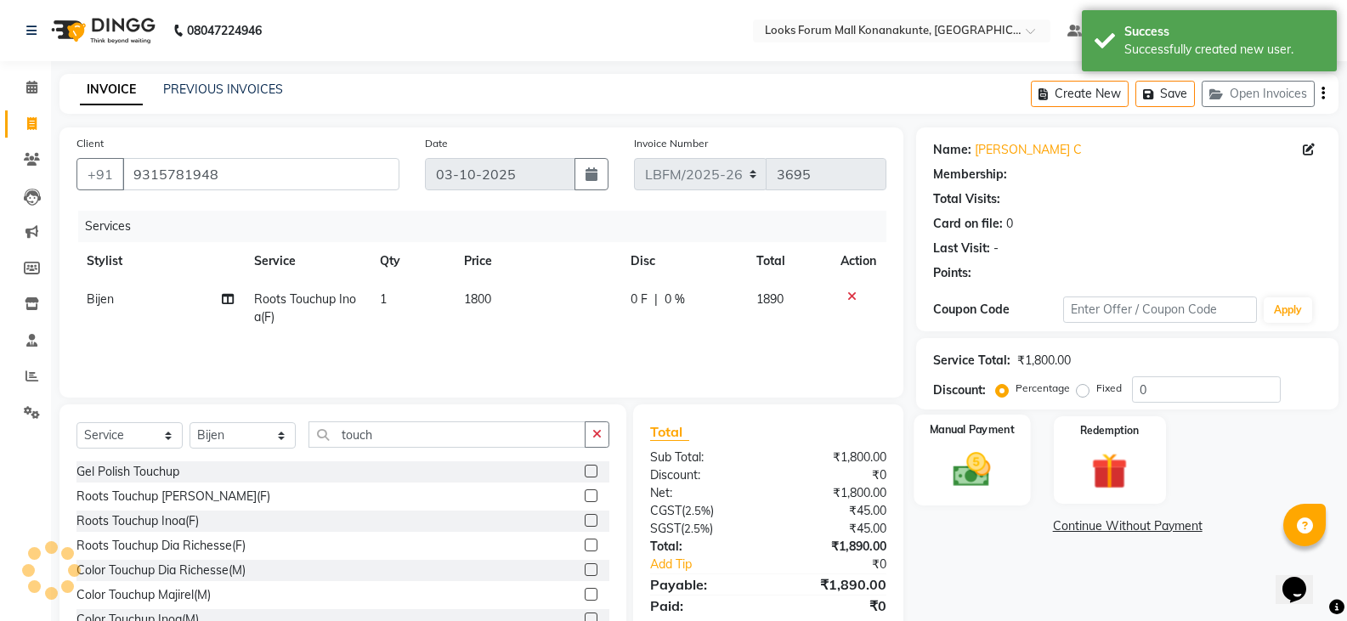
select select "1: Object"
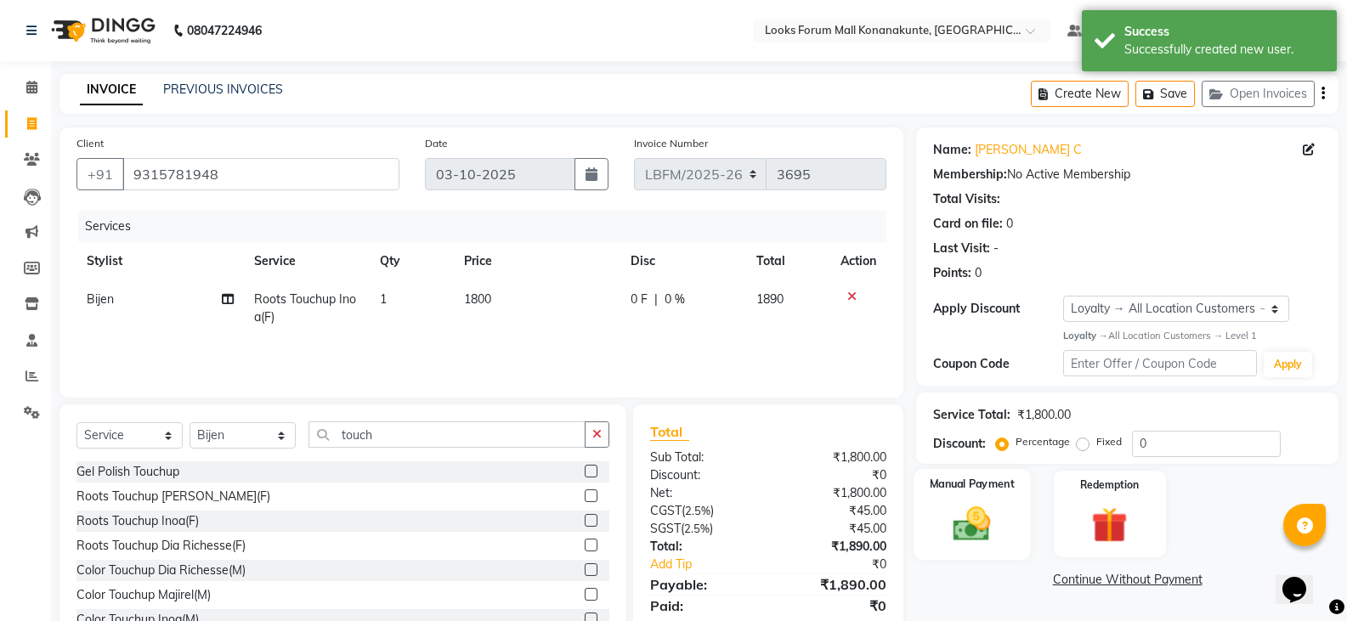
drag, startPoint x: 963, startPoint y: 518, endPoint x: 1009, endPoint y: 527, distance: 46.7
click at [965, 518] on img at bounding box center [972, 523] width 60 height 43
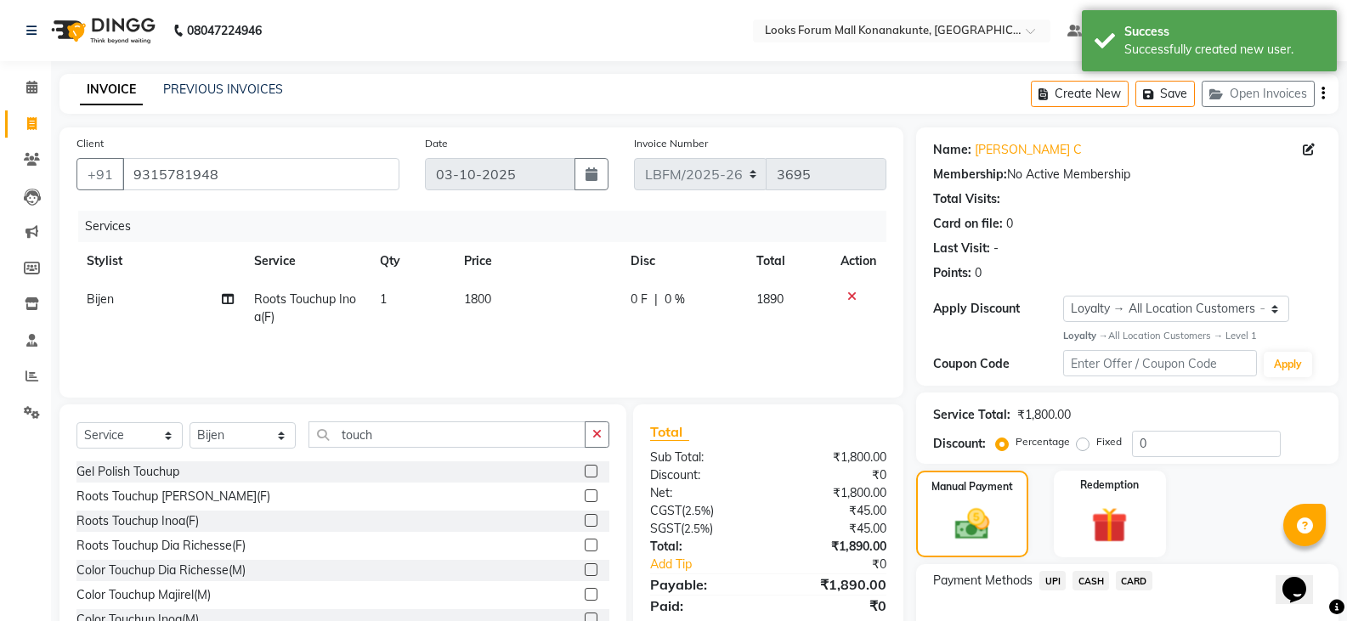
click at [1132, 571] on span "CARD" at bounding box center [1134, 581] width 37 height 20
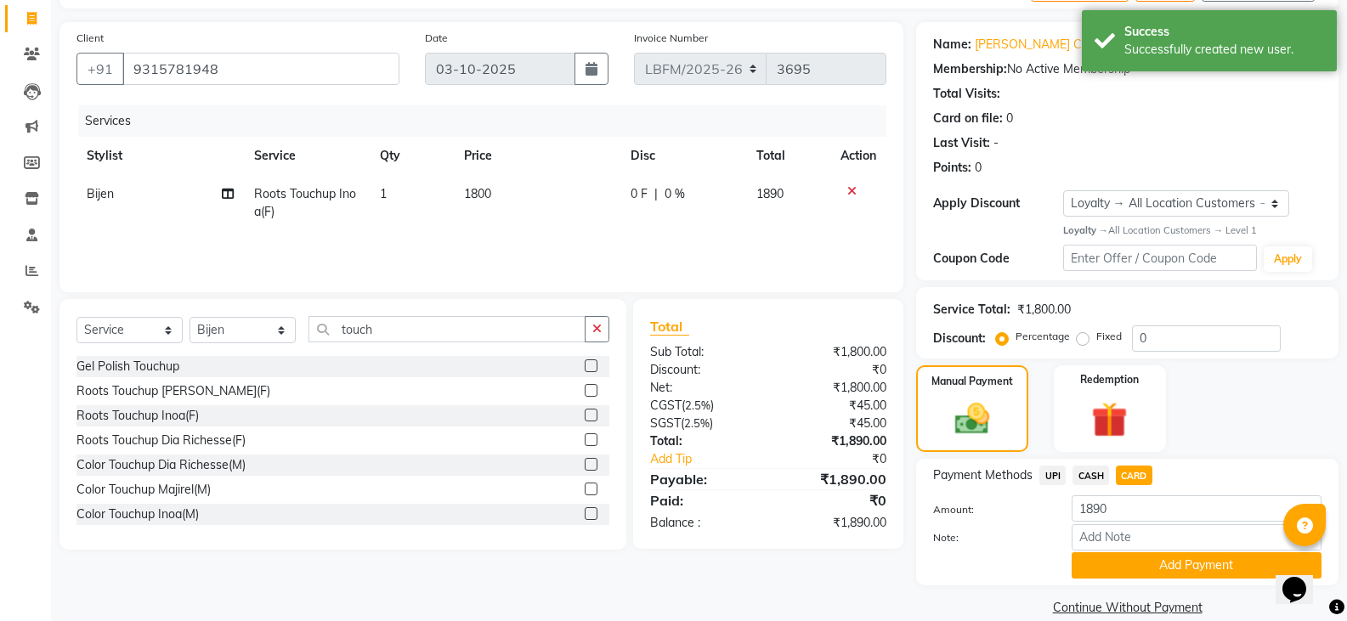
click at [682, 184] on td "0 F | 0 %" at bounding box center [683, 203] width 126 height 56
select select "90392"
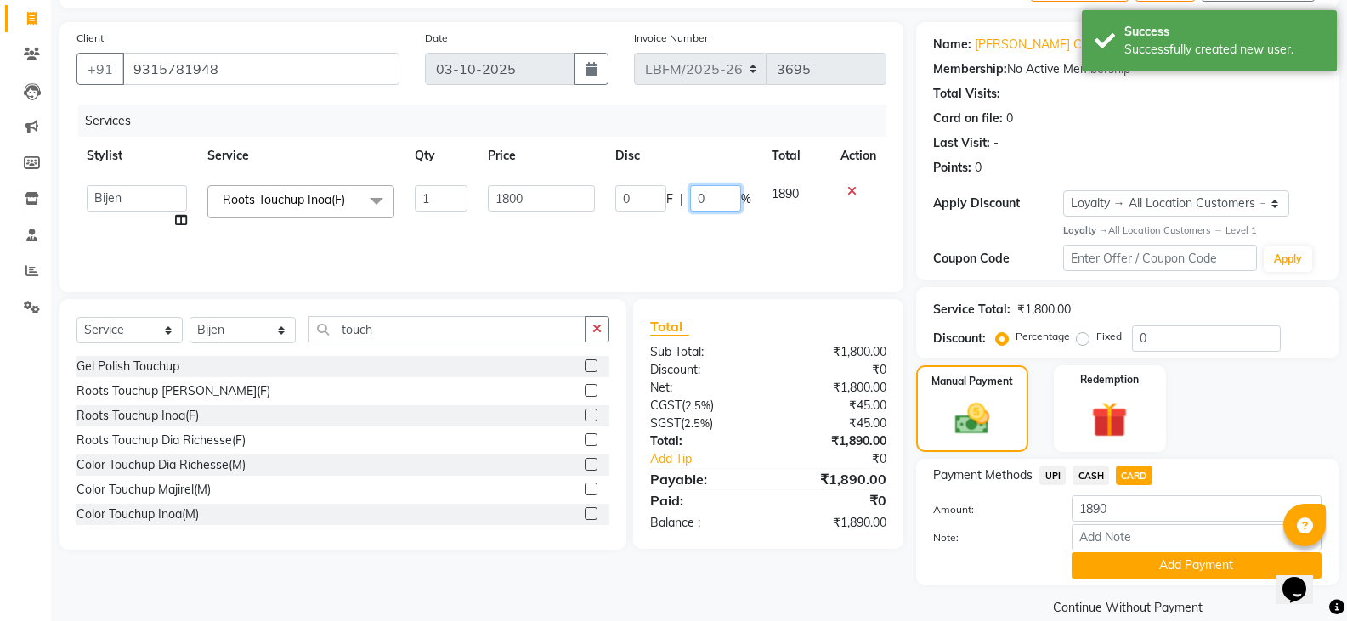
drag, startPoint x: 717, startPoint y: 200, endPoint x: 523, endPoint y: 190, distance: 194.9
click at [523, 190] on tr "Ananya_Nails [PERSON_NAME] Bijen Bishop_Mgr Counter Sales Manager Mirisha [PERS…" at bounding box center [481, 207] width 810 height 65
type input "20"
click at [1128, 471] on span "CARD" at bounding box center [1134, 476] width 37 height 20
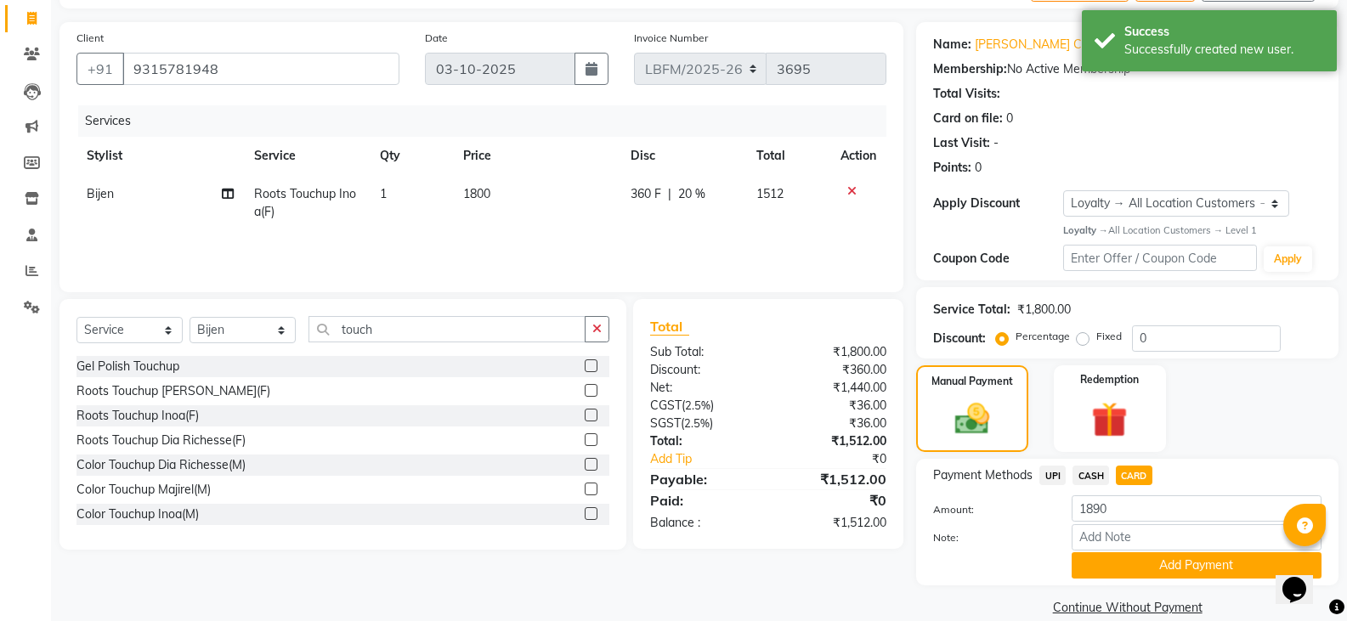
type input "1512"
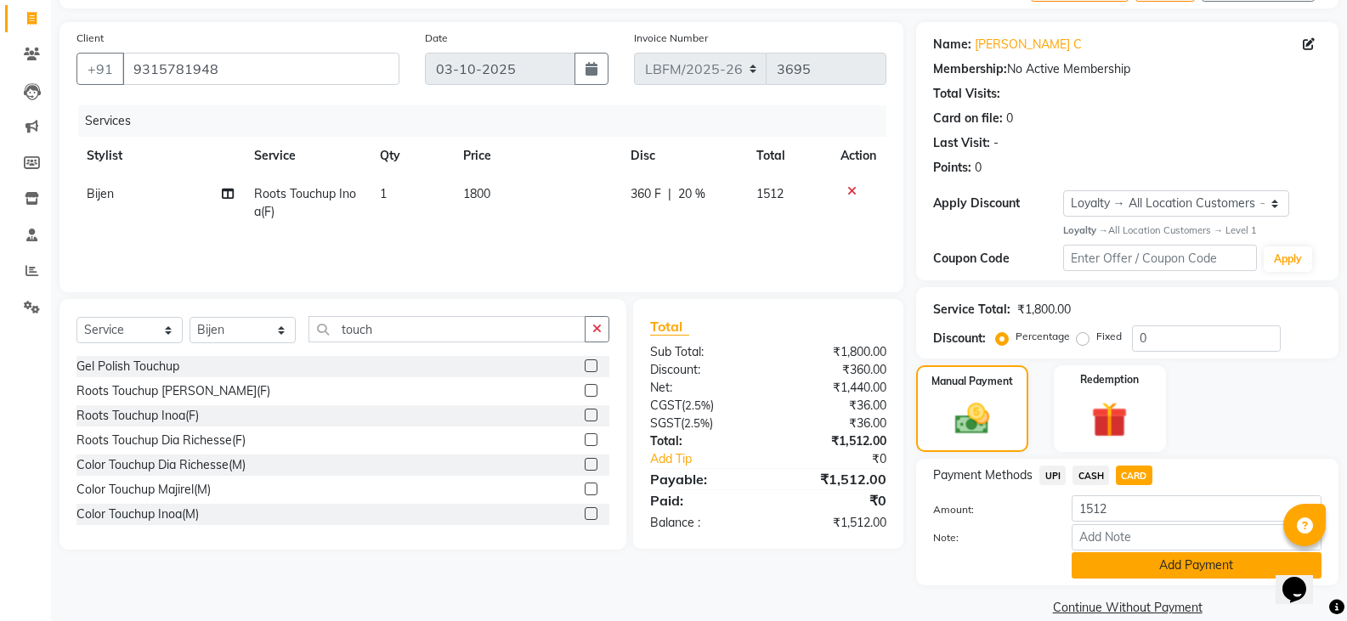
click at [1182, 567] on button "Add Payment" at bounding box center [1197, 565] width 250 height 26
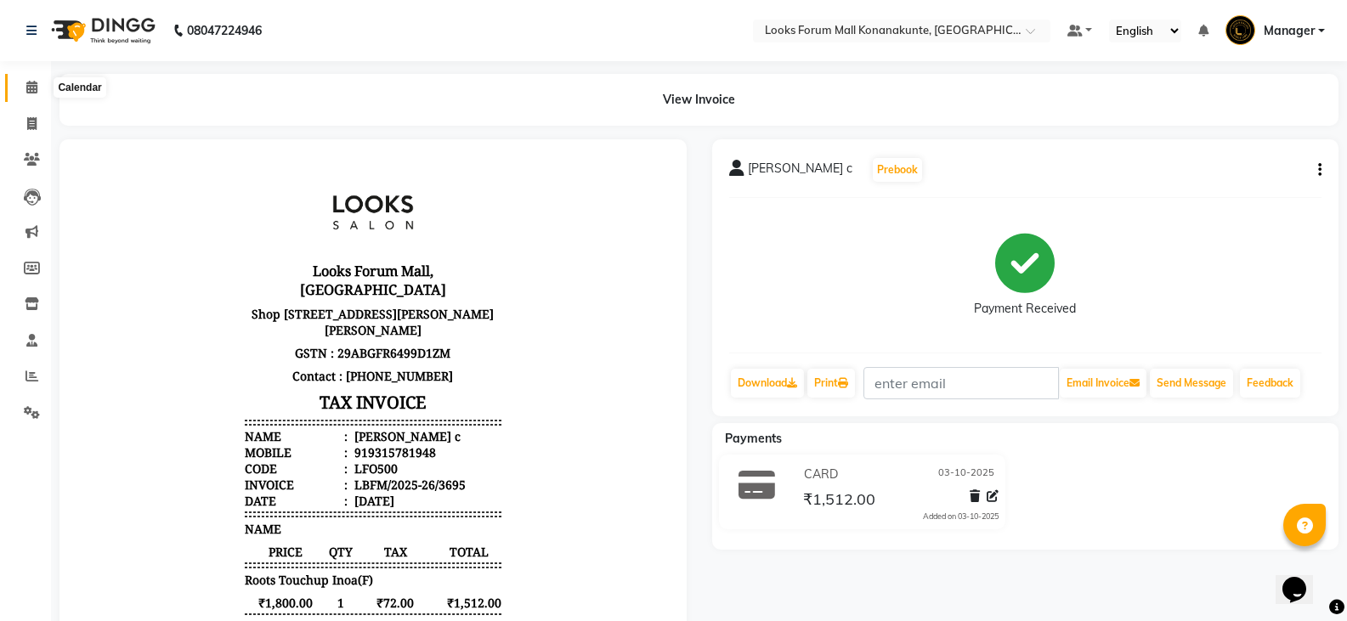
drag, startPoint x: 41, startPoint y: 84, endPoint x: 63, endPoint y: 83, distance: 22.1
click at [41, 84] on span at bounding box center [32, 88] width 30 height 20
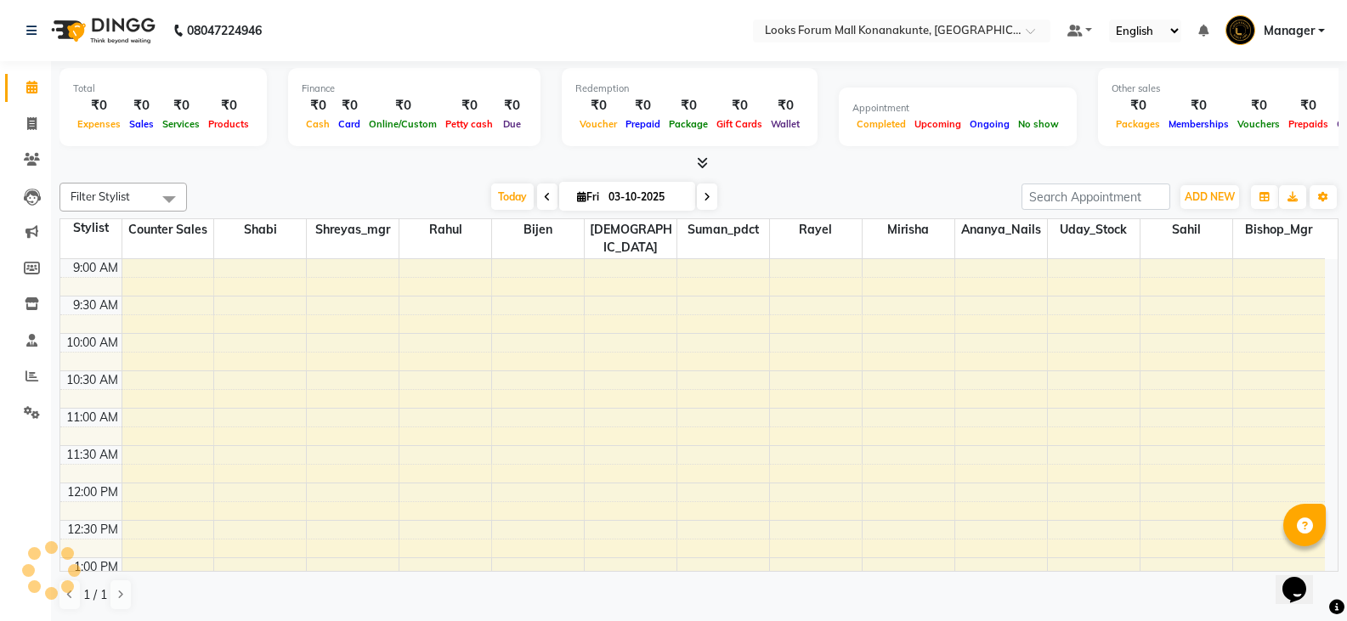
scroll to position [674, 0]
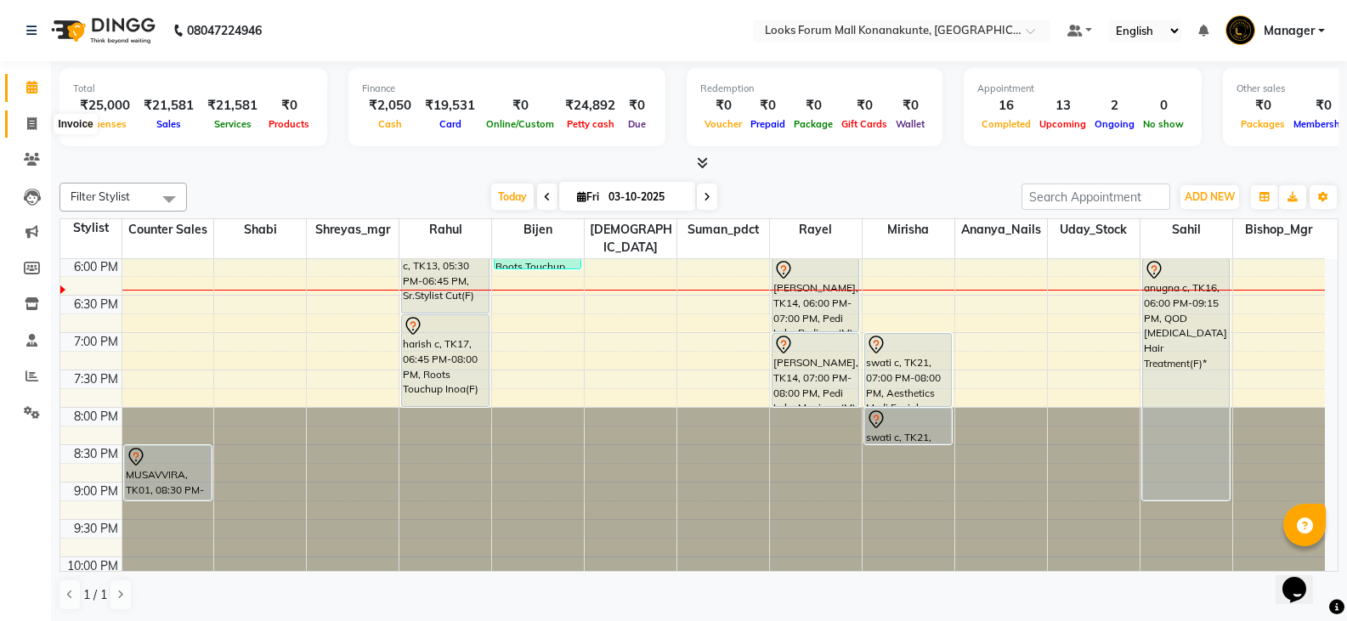
click at [28, 127] on icon at bounding box center [31, 123] width 9 height 13
select select "service"
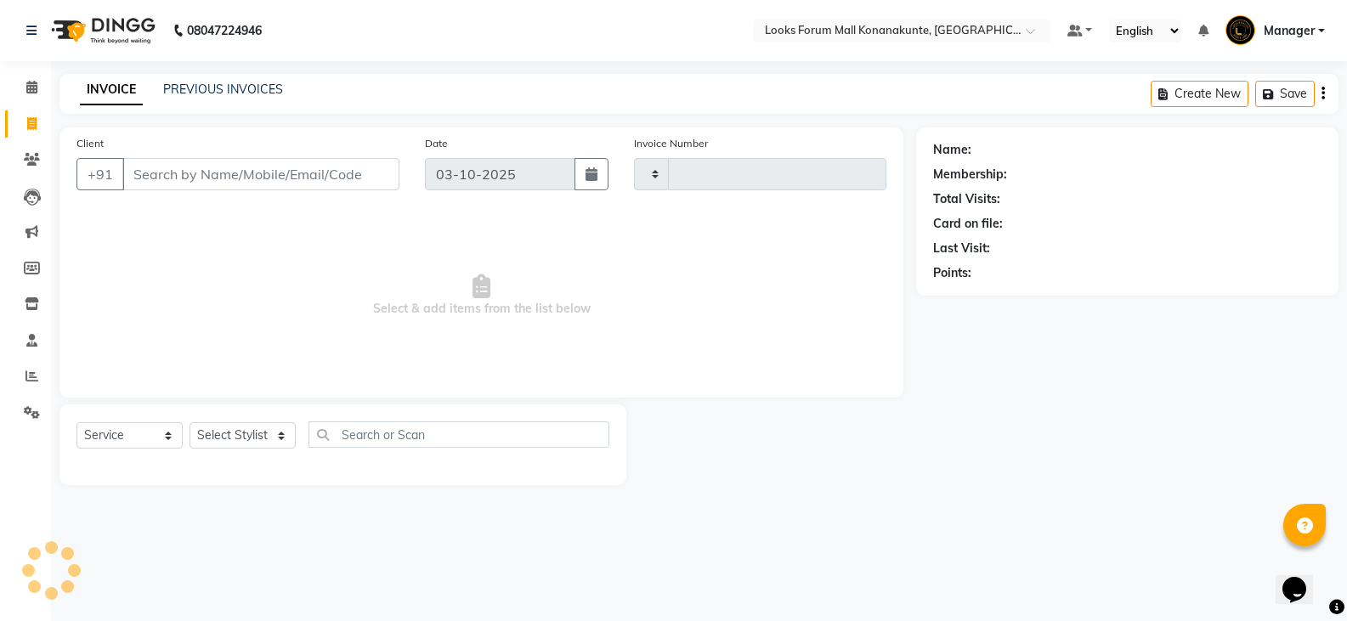
type input "3696"
select select "8945"
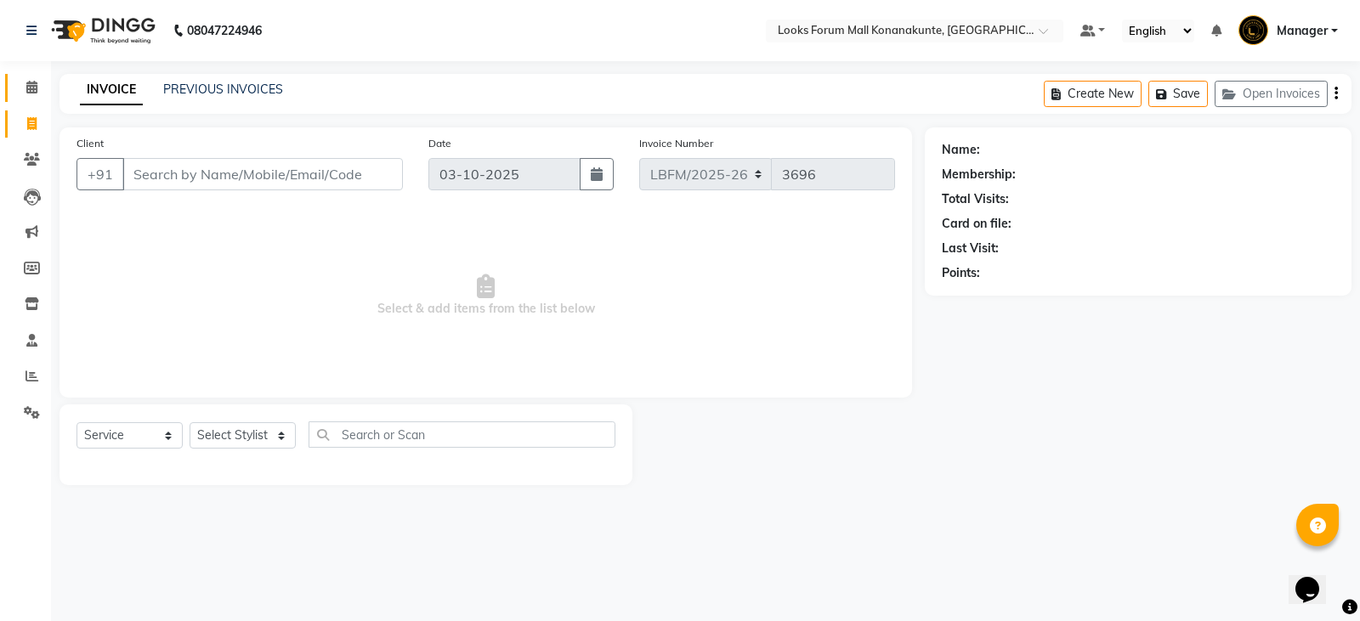
click at [25, 96] on span at bounding box center [32, 88] width 30 height 20
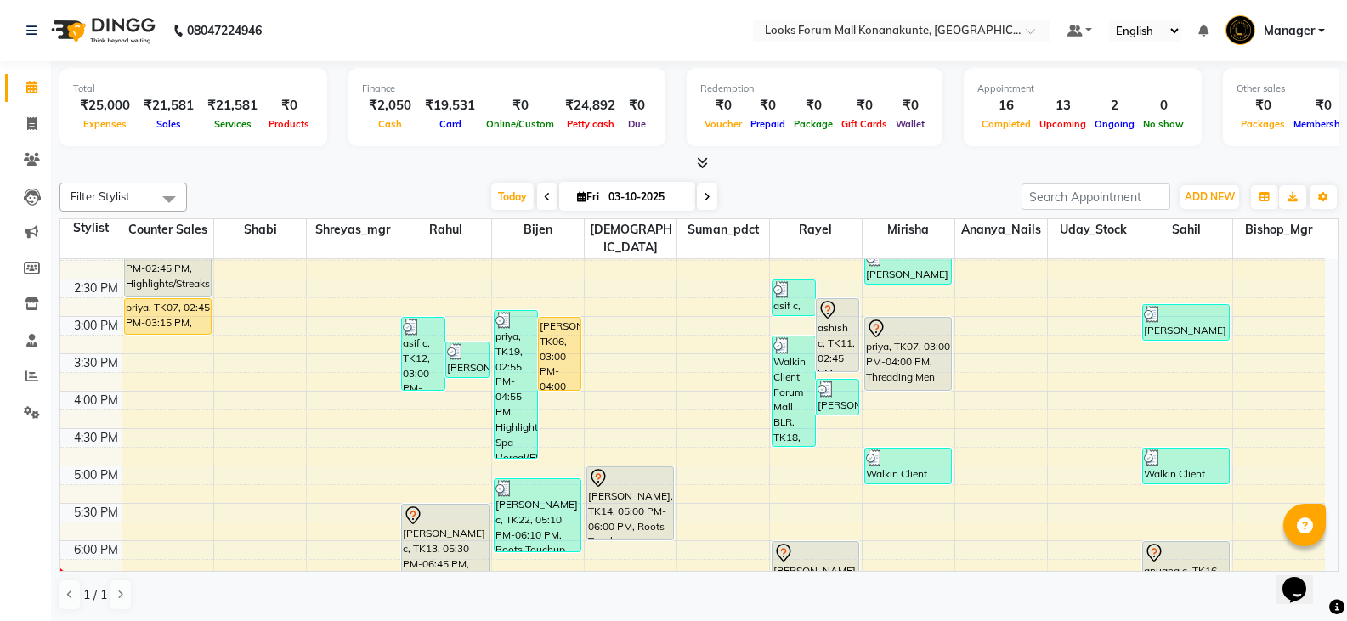
scroll to position [595, 0]
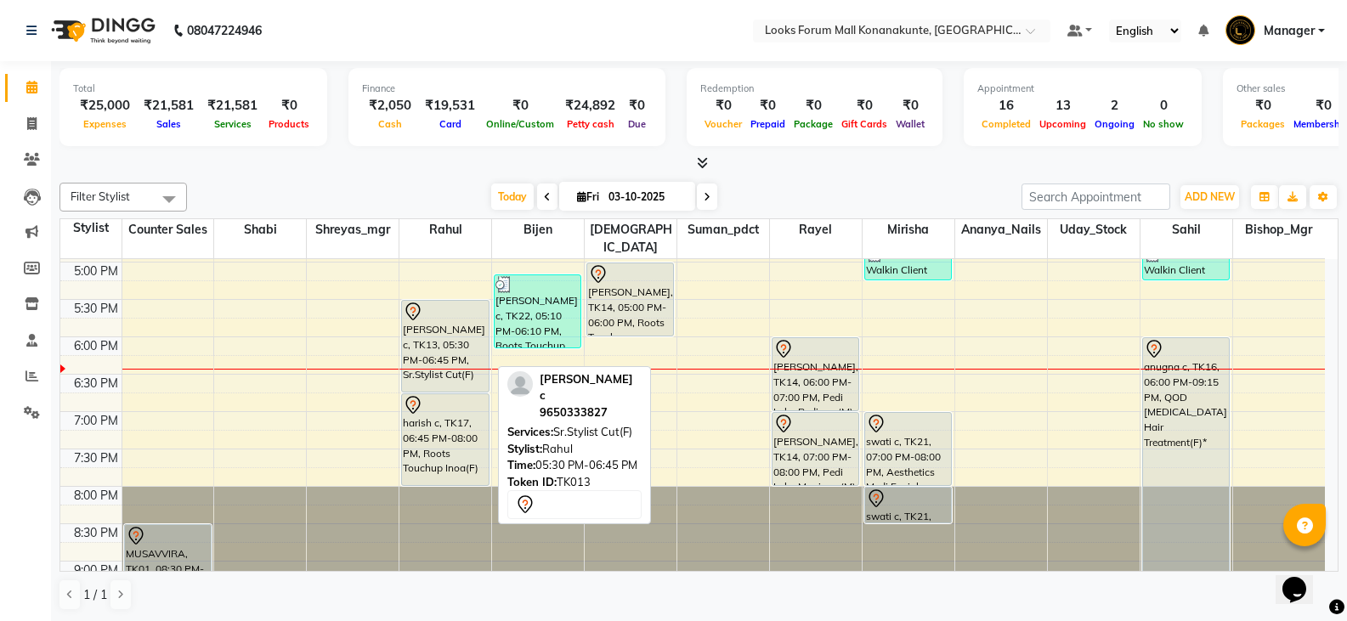
click at [437, 326] on div "[PERSON_NAME] c, TK13, 05:30 PM-06:45 PM, Sr.Stylist Cut(F)" at bounding box center [445, 346] width 86 height 91
select select "7"
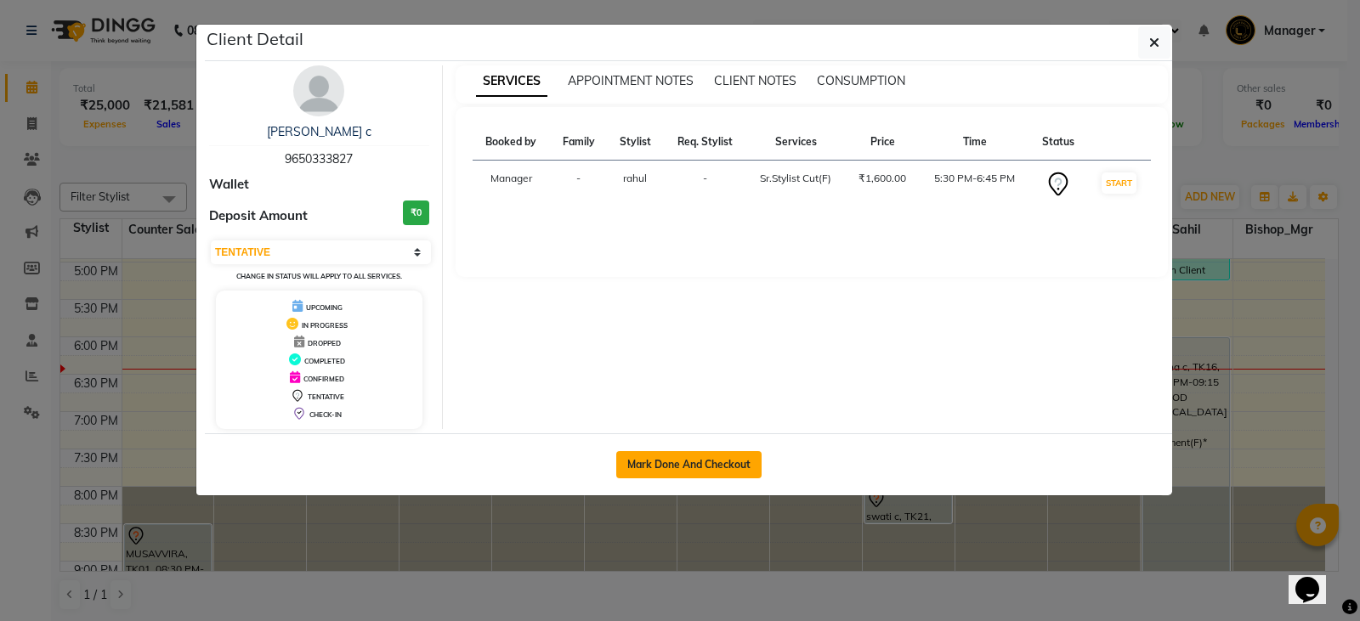
click at [661, 458] on button "Mark Done And Checkout" at bounding box center [688, 464] width 145 height 27
select select "service"
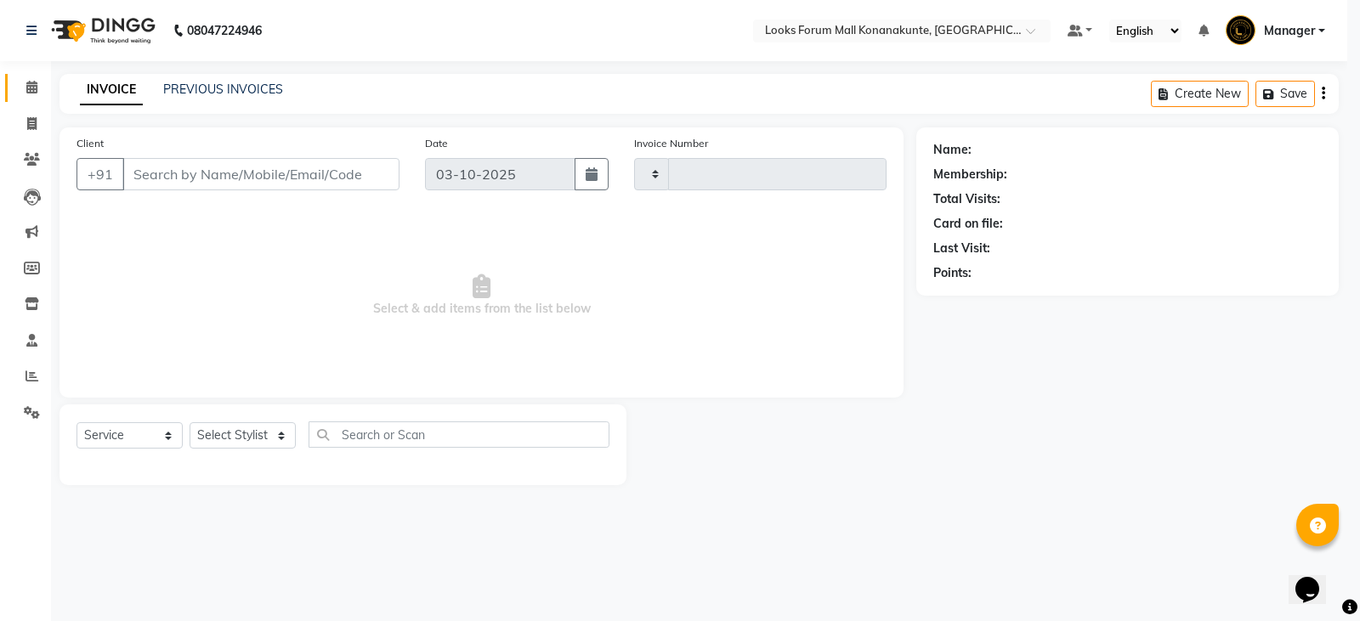
type input "3696"
select select "8945"
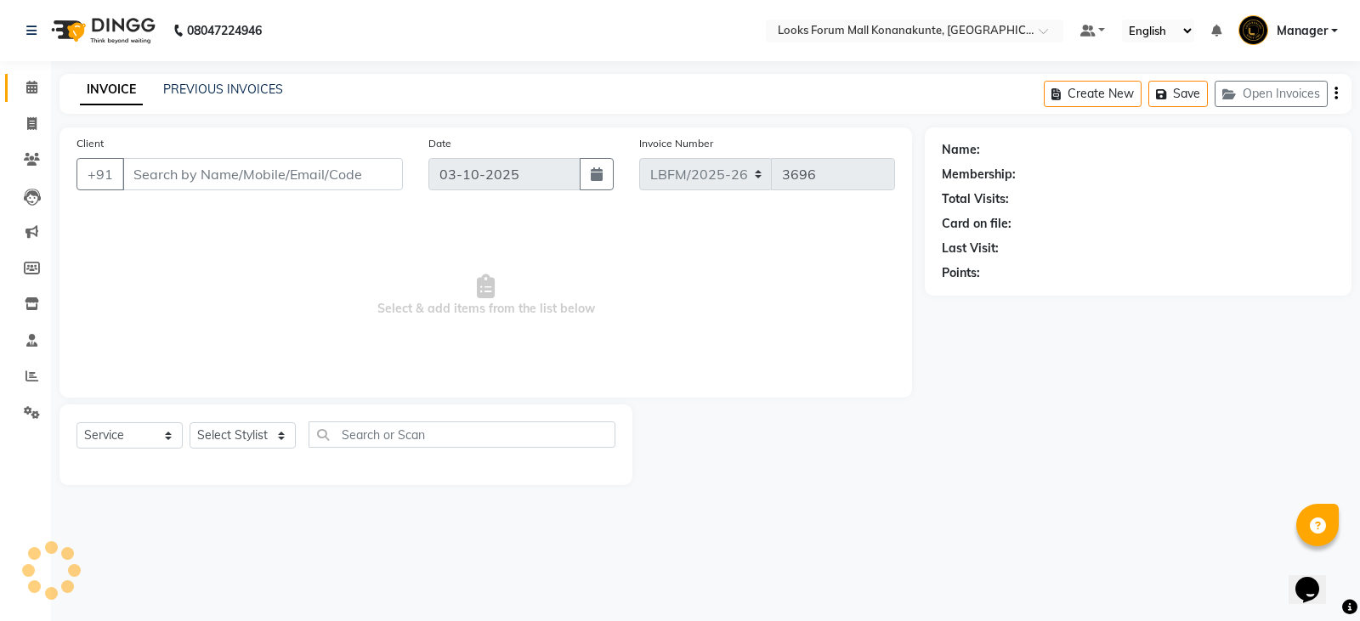
type input "9650333827"
select select "90391"
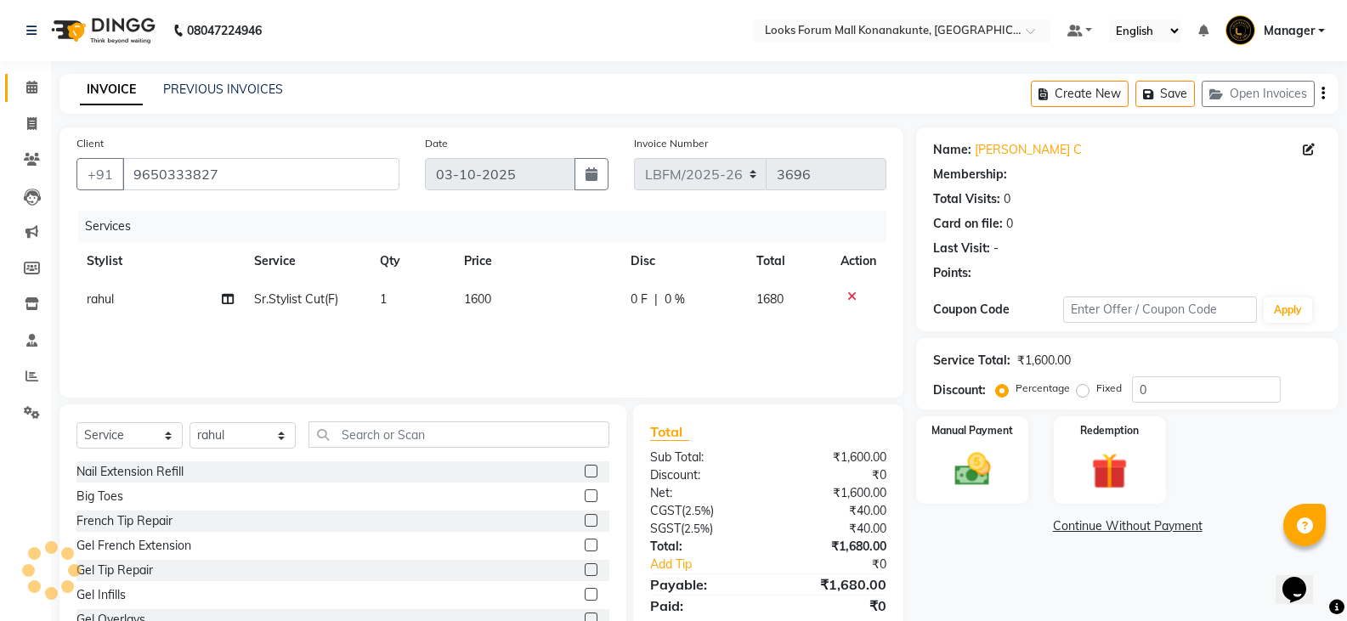
select select "1: Object"
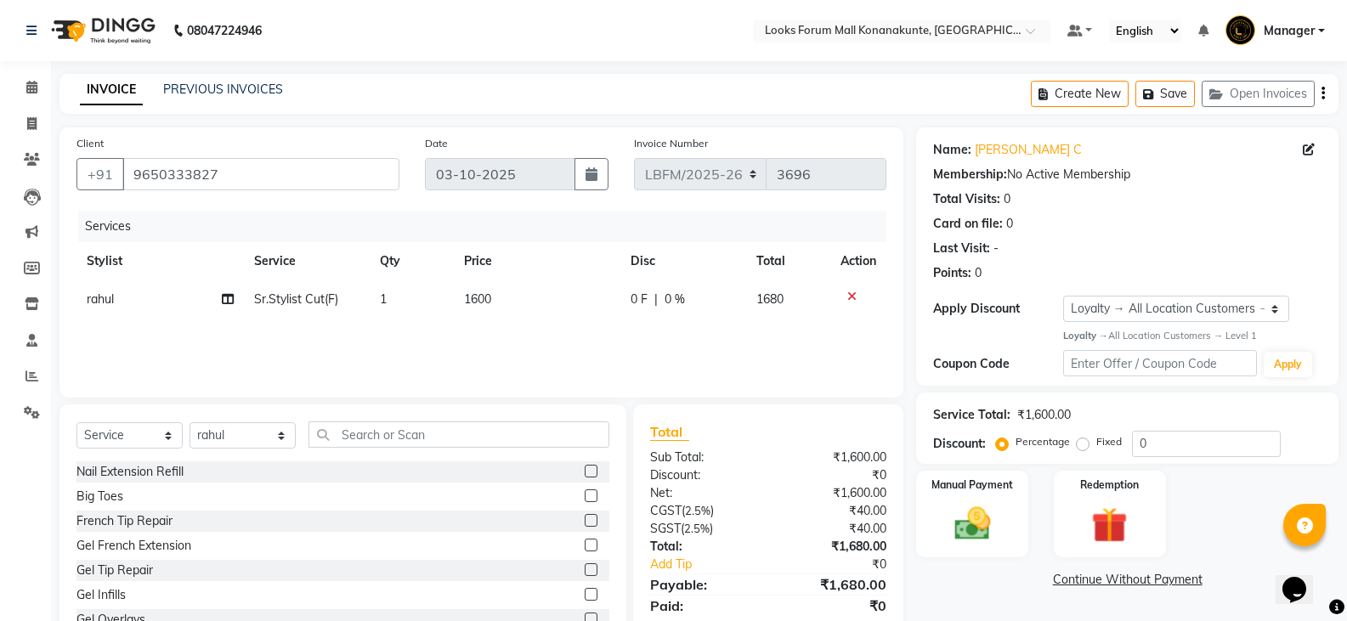
click at [116, 299] on td "rahul" at bounding box center [159, 299] width 167 height 38
select select "90391"
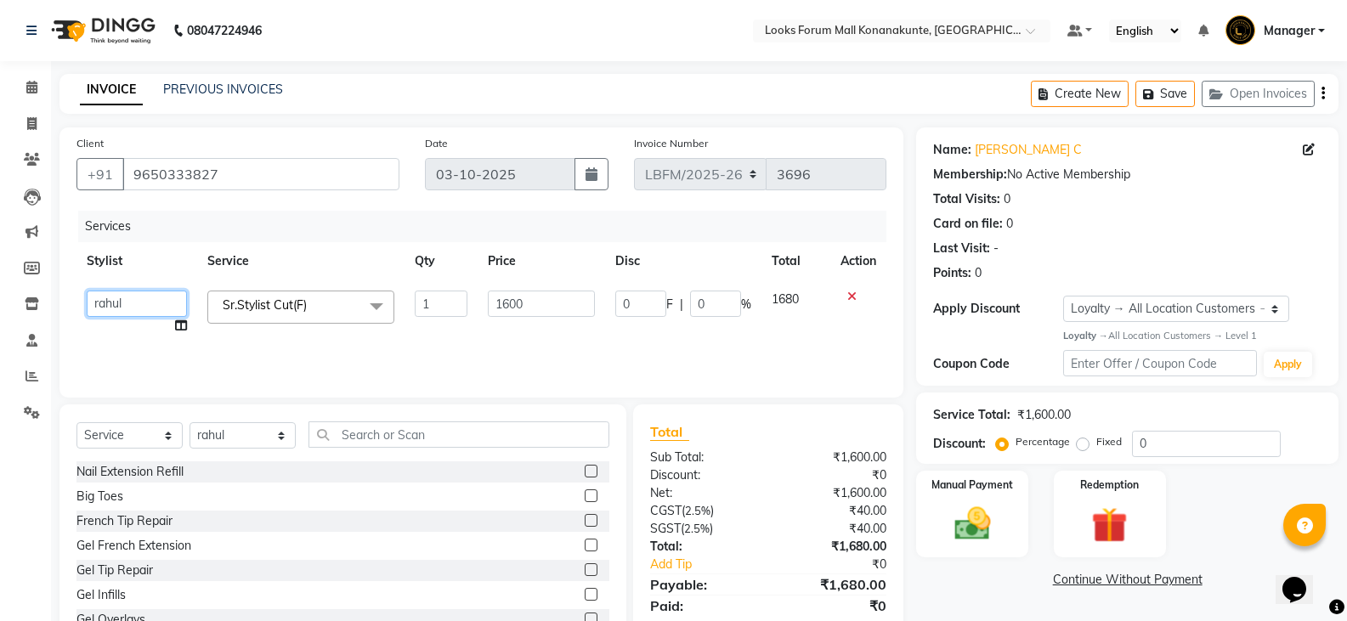
click at [127, 305] on select "Ananya_Nails [PERSON_NAME] Bishop_Mgr Counter Sales Manager Mirisha [PERSON_NAM…" at bounding box center [137, 304] width 100 height 26
select select "90400"
click at [528, 303] on input "1600" at bounding box center [541, 304] width 106 height 26
drag, startPoint x: 575, startPoint y: 304, endPoint x: 410, endPoint y: 303, distance: 164.9
click at [410, 303] on tr "Ananya_Nails [PERSON_NAME] Bijen Bishop_Mgr Counter Sales Manager Mirisha [PERS…" at bounding box center [481, 312] width 810 height 65
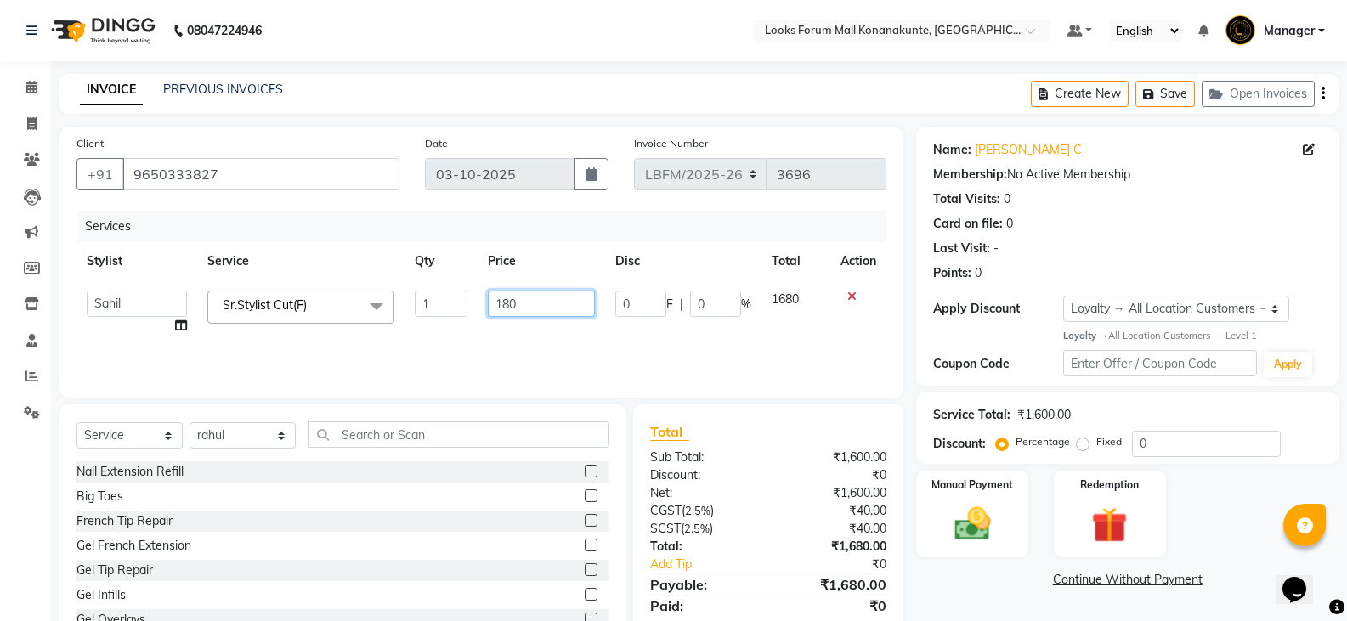
type input "1800"
click at [949, 520] on img at bounding box center [972, 523] width 60 height 43
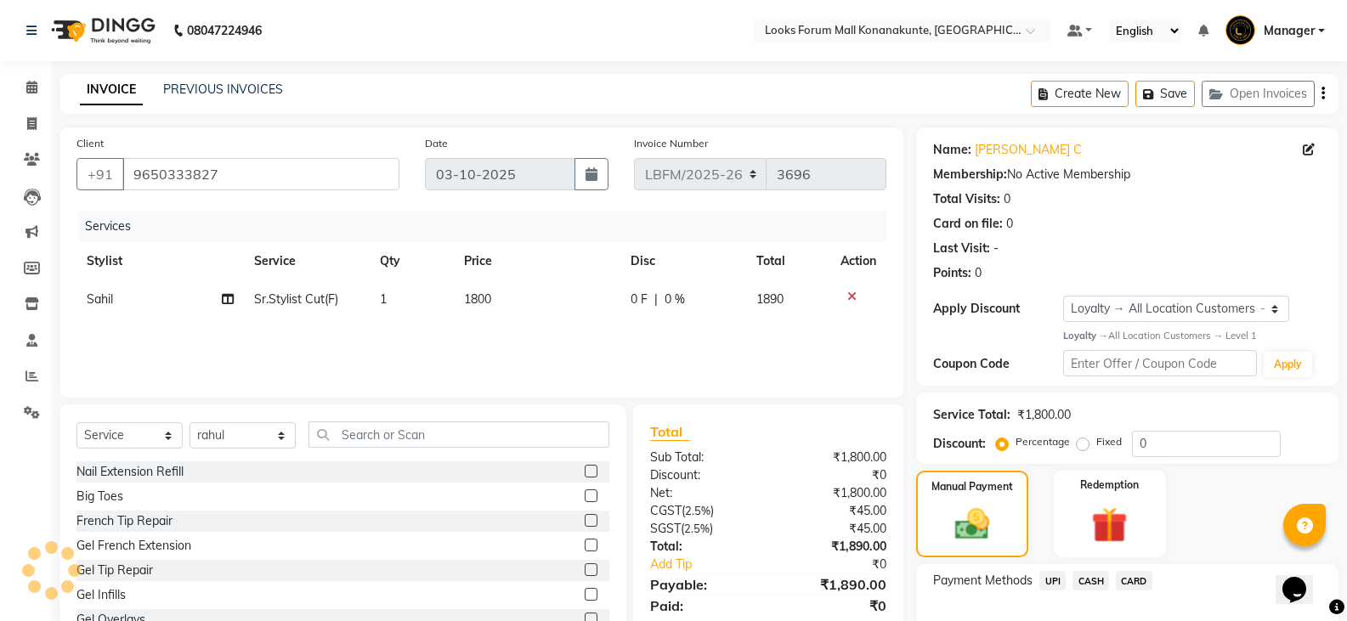
scroll to position [105, 0]
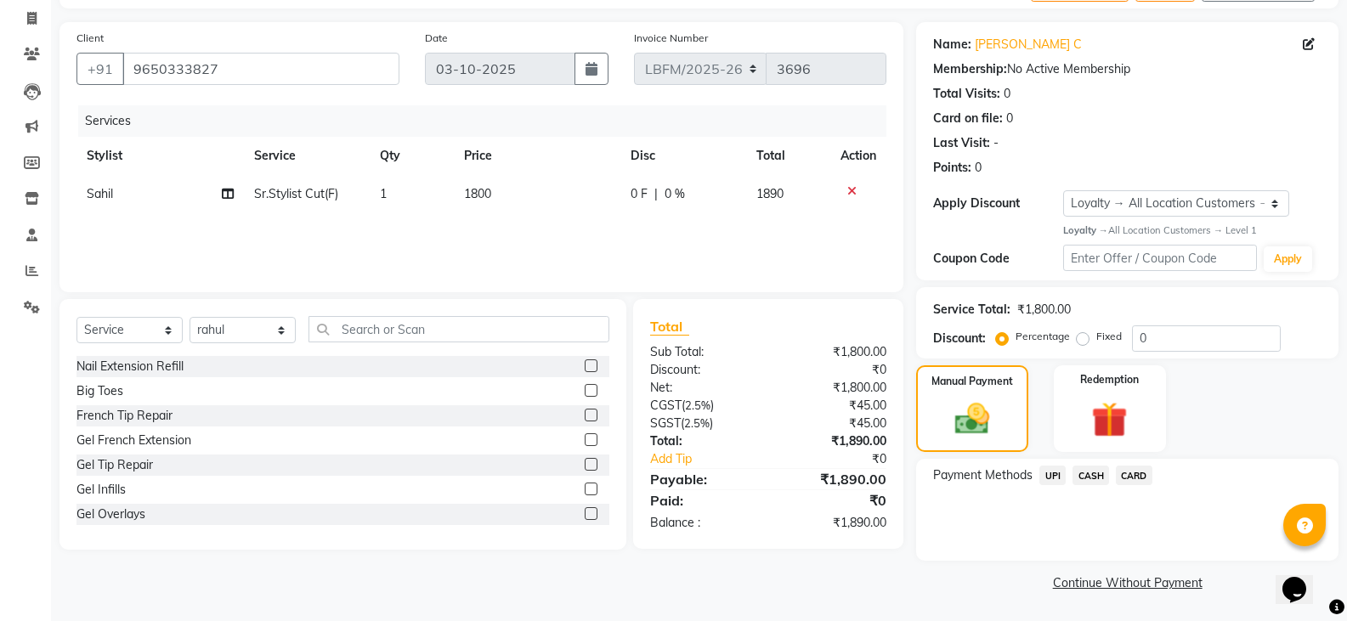
click at [713, 238] on div "Services Stylist Service Qty Price Disc Total Action [PERSON_NAME]Stylist Cut(F…" at bounding box center [481, 190] width 810 height 170
click at [1139, 483] on span "CARD" at bounding box center [1134, 476] width 37 height 20
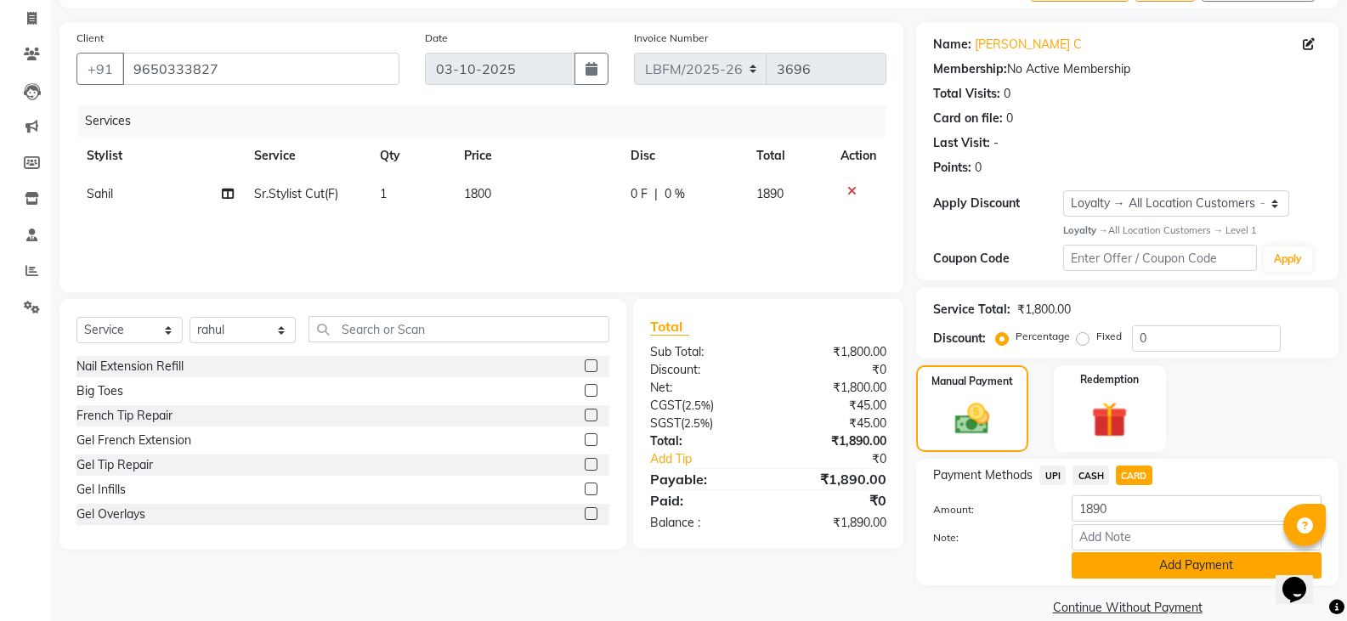
click at [1145, 552] on button "Add Payment" at bounding box center [1197, 565] width 250 height 26
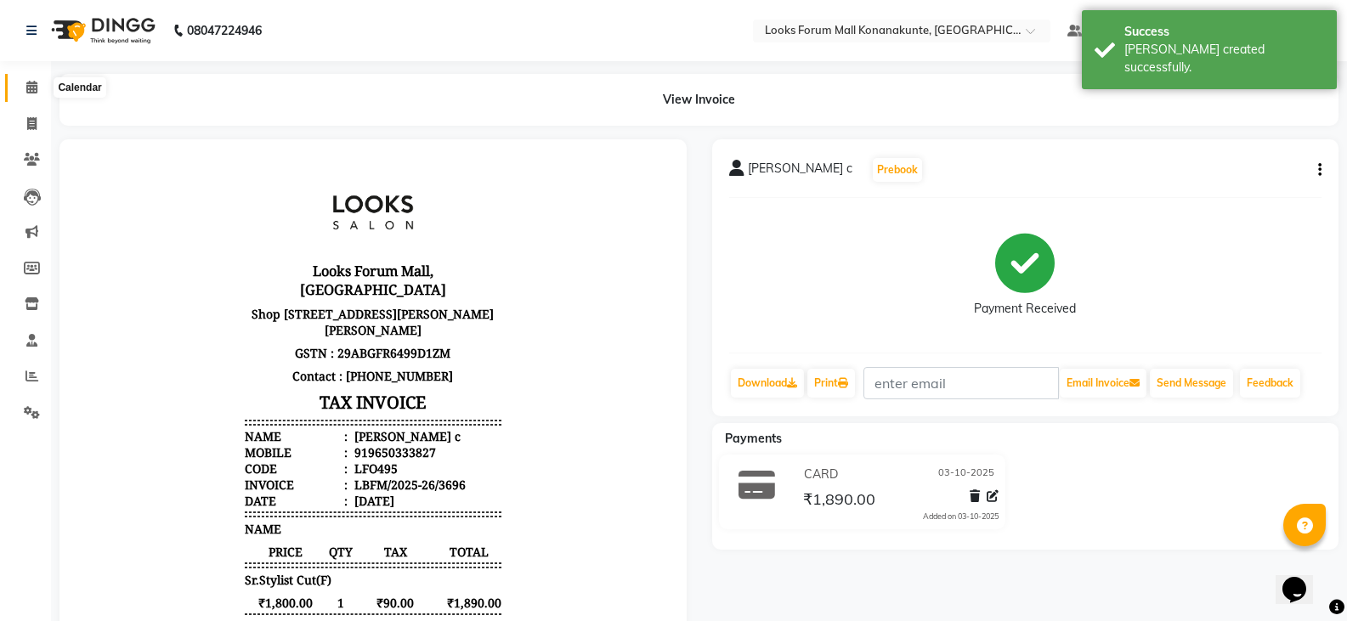
click at [29, 83] on icon at bounding box center [31, 87] width 11 height 13
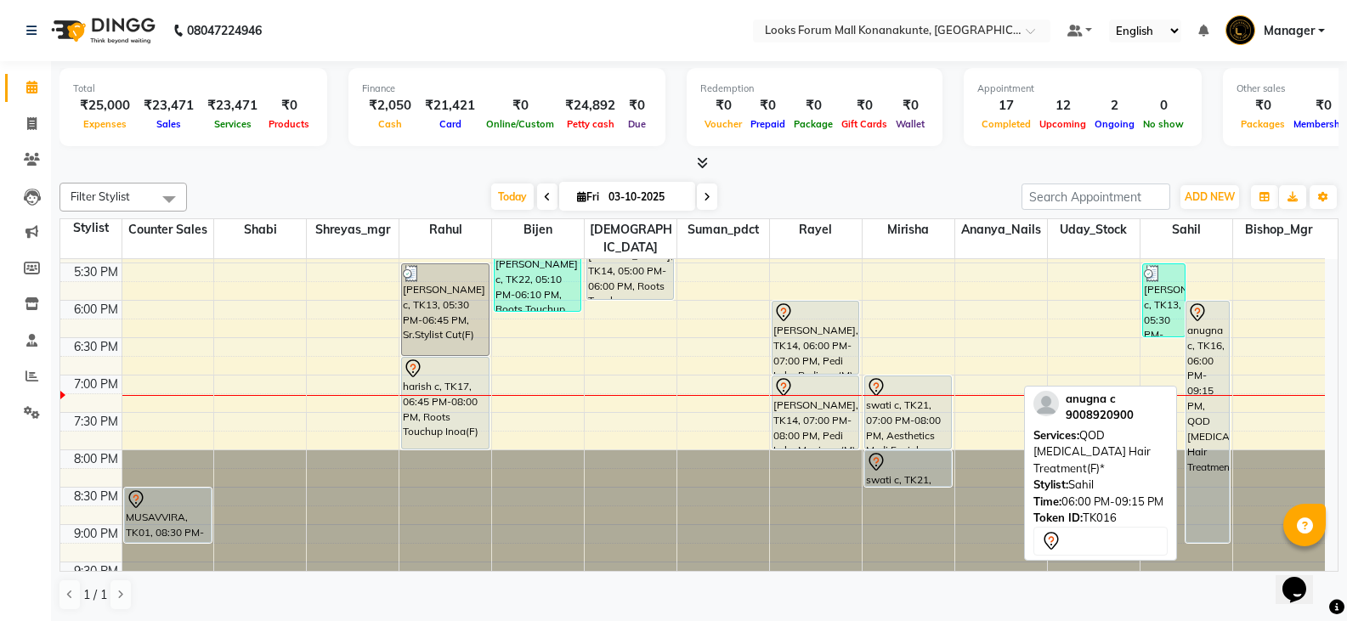
scroll to position [716, 0]
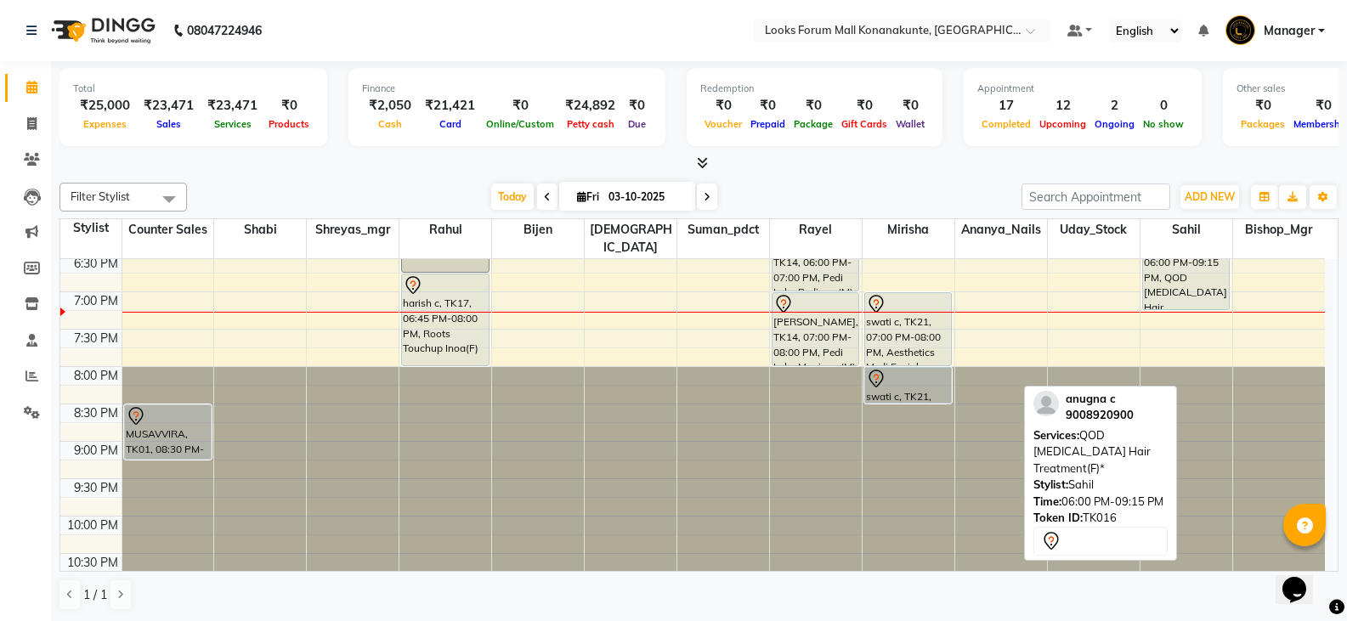
drag, startPoint x: 1213, startPoint y: 438, endPoint x: 1226, endPoint y: 278, distance: 160.3
click at [1226, 278] on div "[PERSON_NAME] c, TK13, 05:30 PM-06:30 PM, Sr.Stylist Cut(F) anugna c, TK16, 06:…" at bounding box center [1187, 67] width 92 height 1046
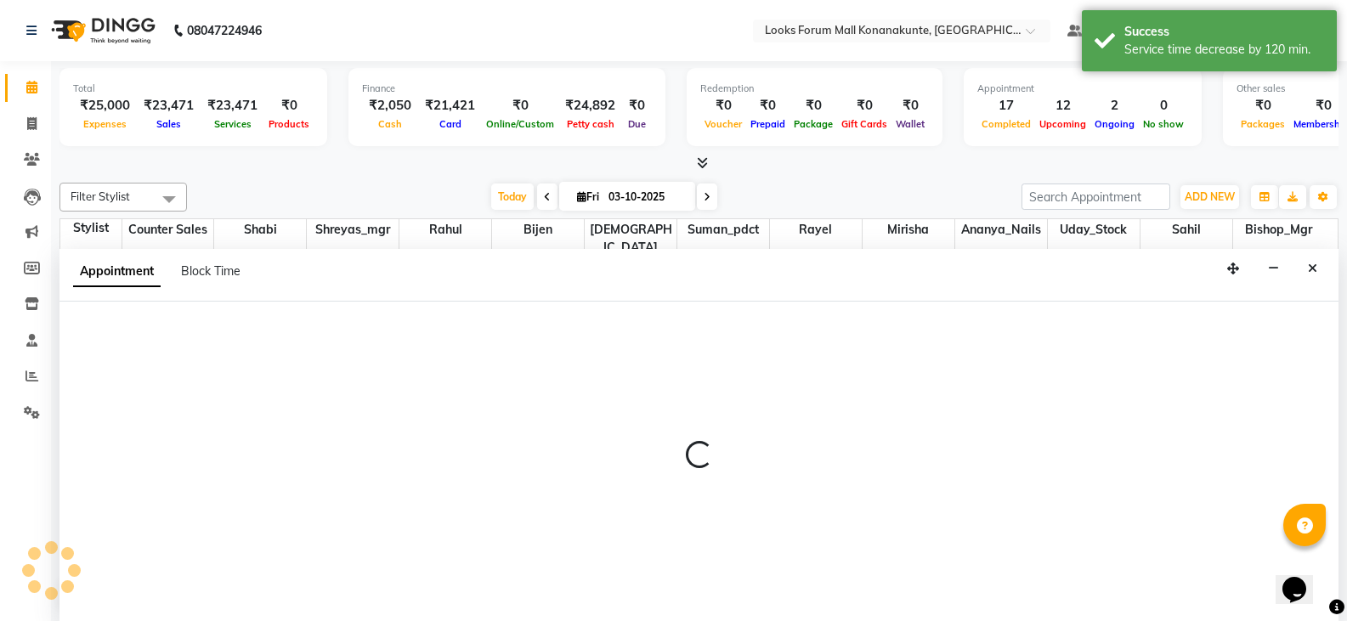
scroll to position [1, 0]
select select "90400"
select select "1200"
select select "tentative"
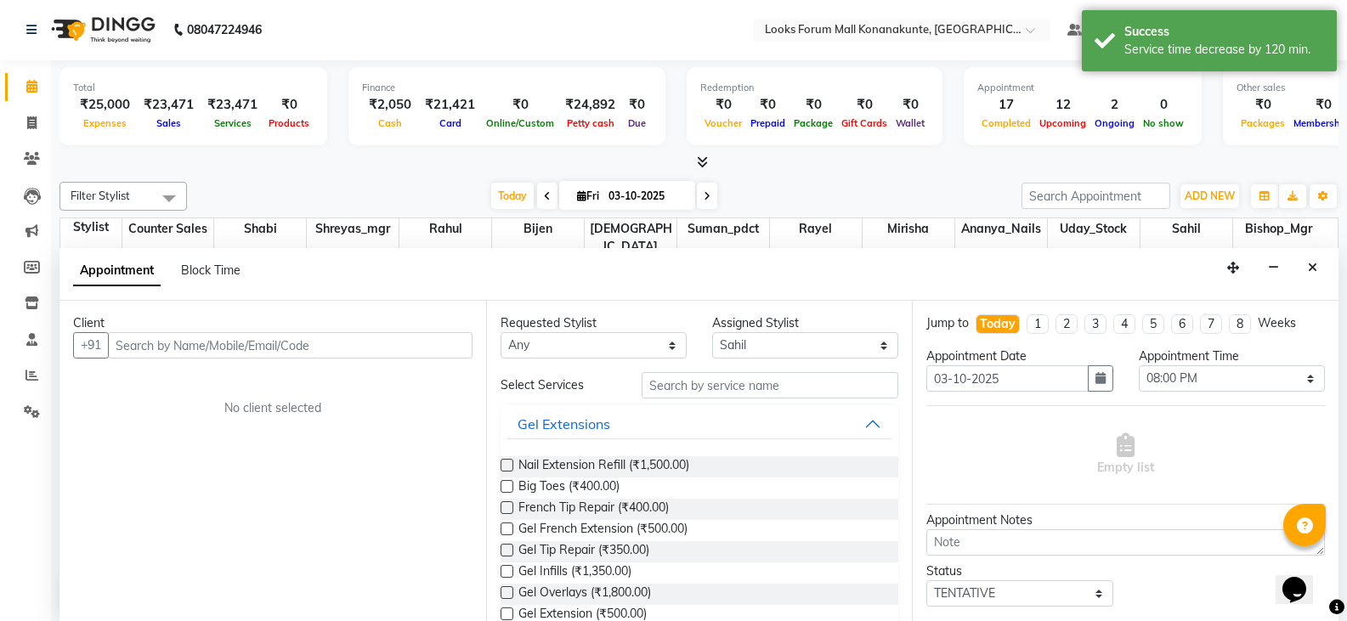
click at [218, 341] on input "text" at bounding box center [290, 345] width 365 height 26
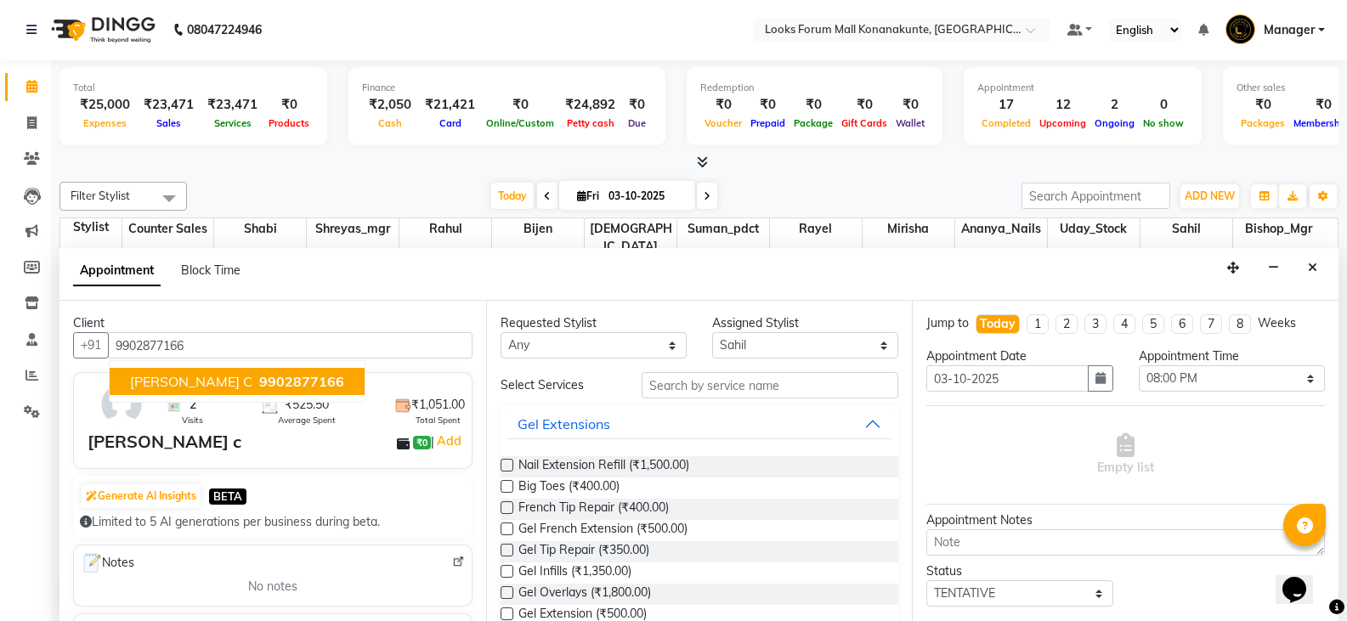
click at [259, 382] on span "9902877166" at bounding box center [301, 381] width 85 height 17
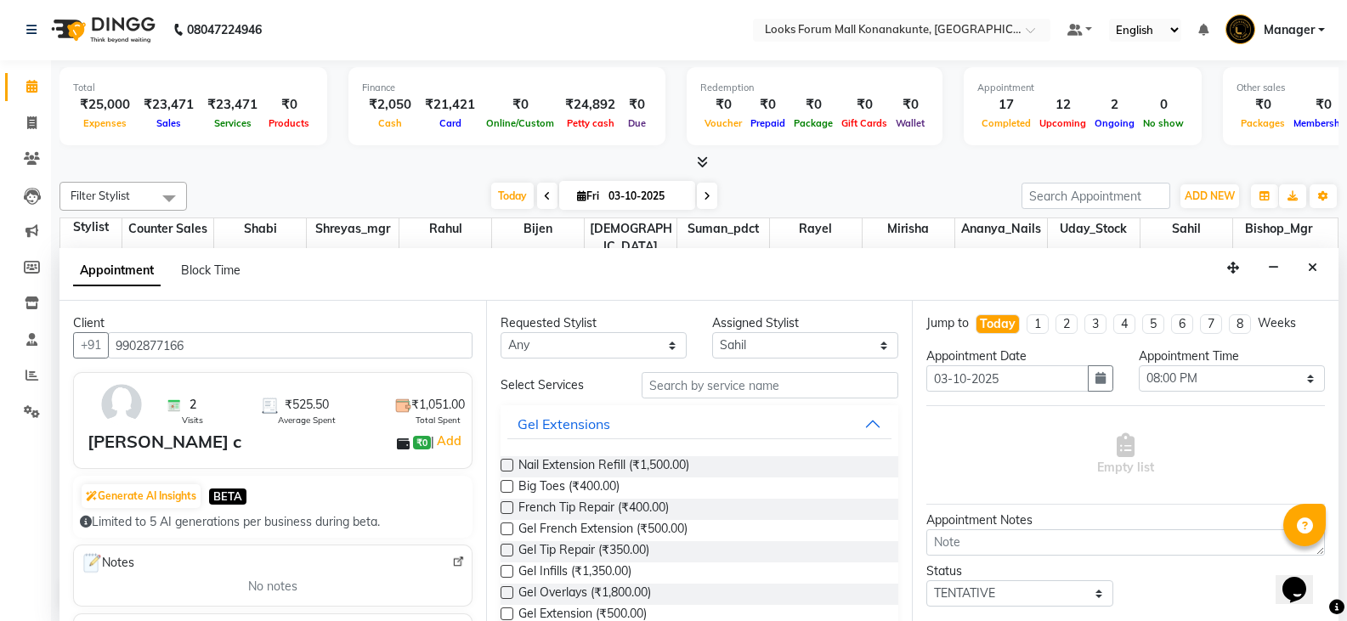
type input "9902877166"
click at [741, 394] on input "text" at bounding box center [770, 385] width 257 height 26
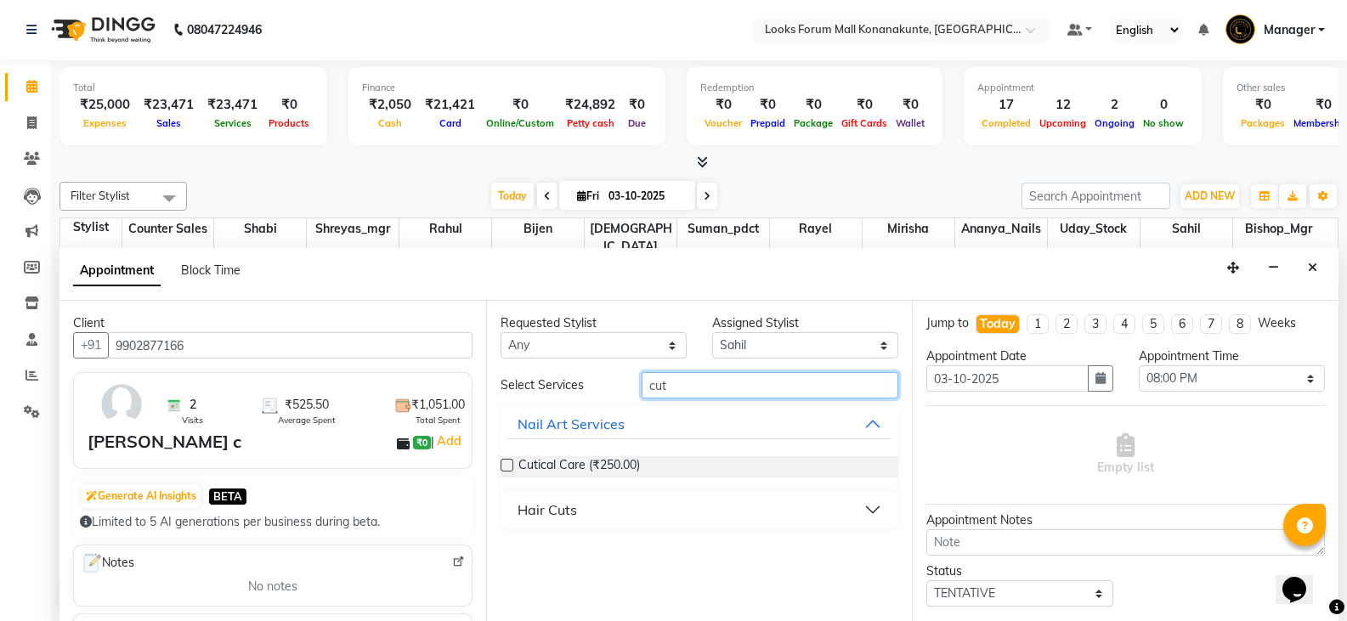
type input "cut"
click at [734, 513] on button "Hair Cuts" at bounding box center [699, 510] width 385 height 31
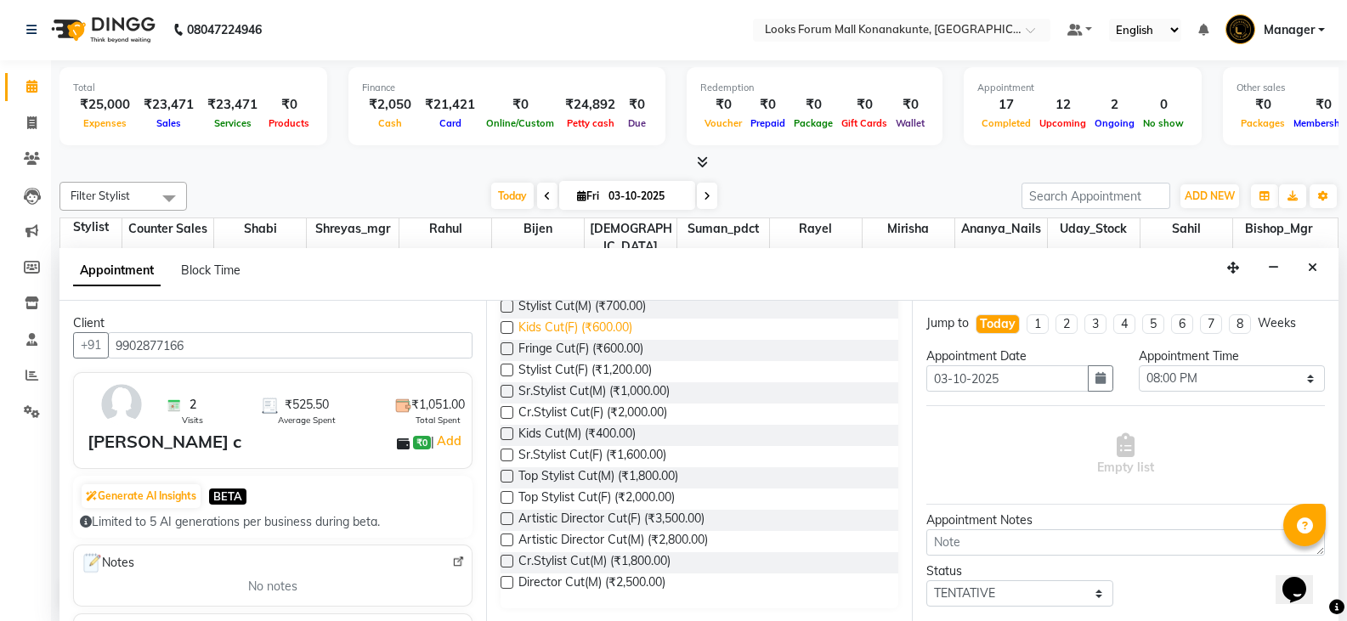
scroll to position [246, 0]
click at [600, 434] on span "Kids Cut(M) (₹400.00)" at bounding box center [576, 434] width 117 height 21
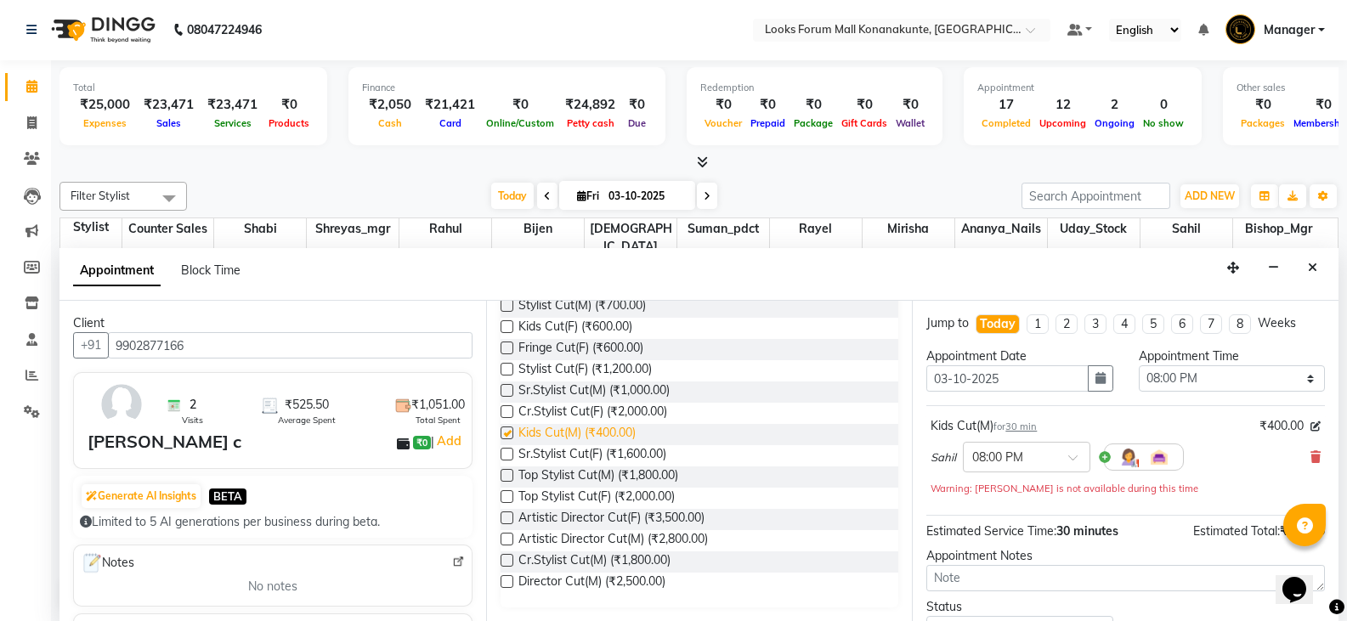
checkbox input "false"
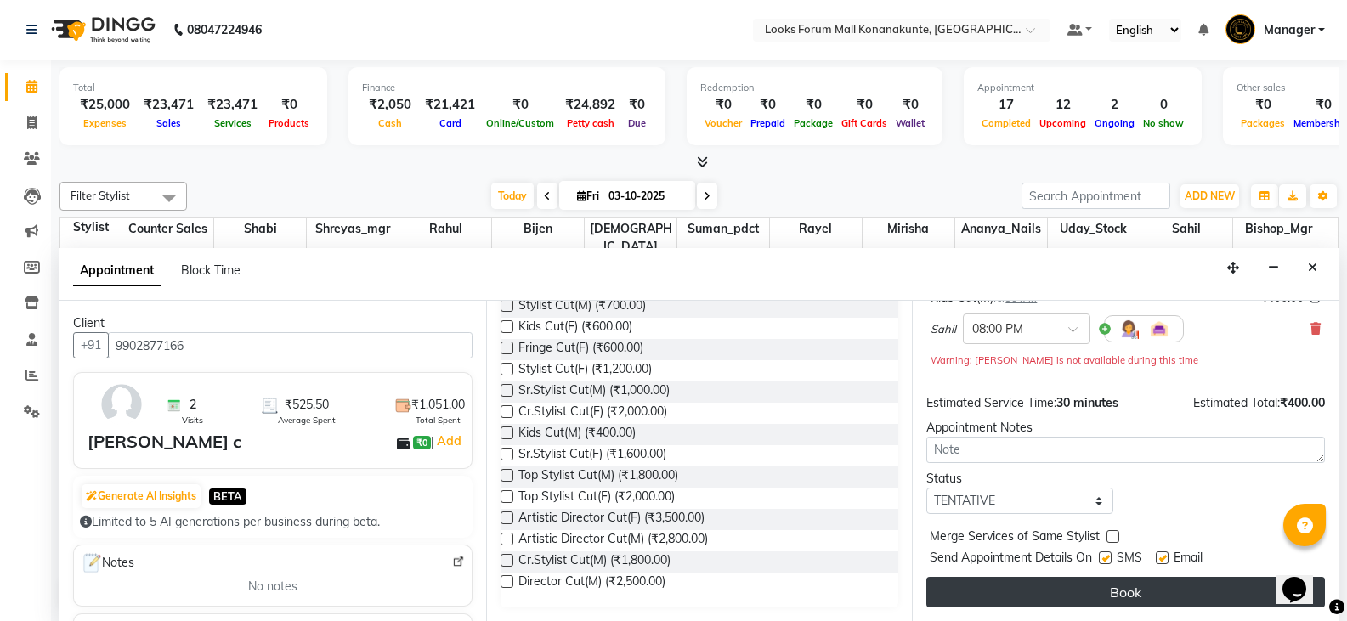
click at [1097, 598] on button "Book" at bounding box center [1125, 592] width 399 height 31
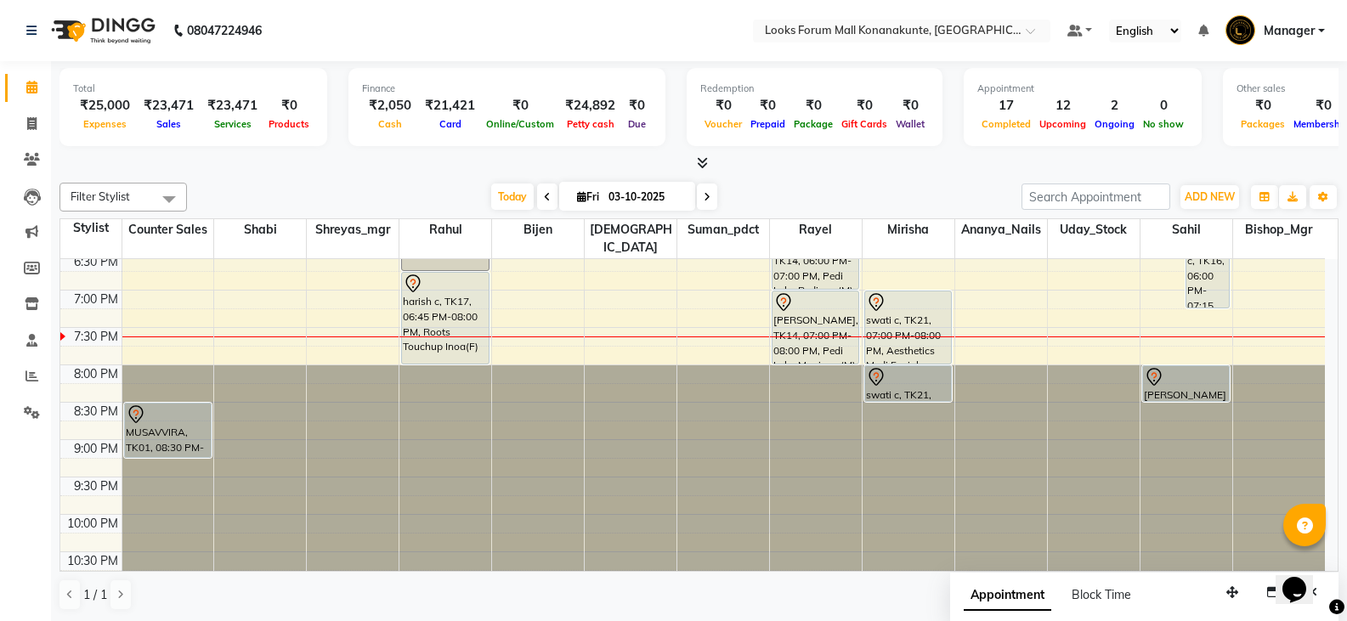
scroll to position [1, 0]
click at [287, 167] on div at bounding box center [698, 163] width 1279 height 18
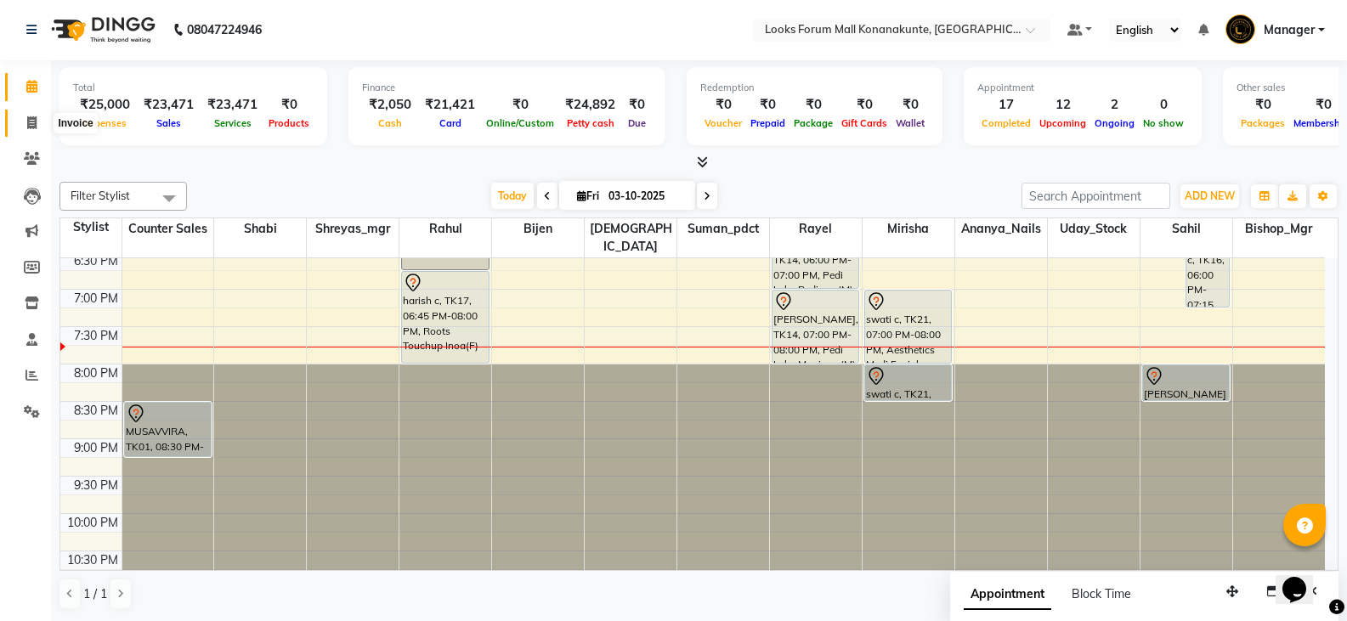
click at [30, 132] on span at bounding box center [32, 124] width 30 height 20
select select "service"
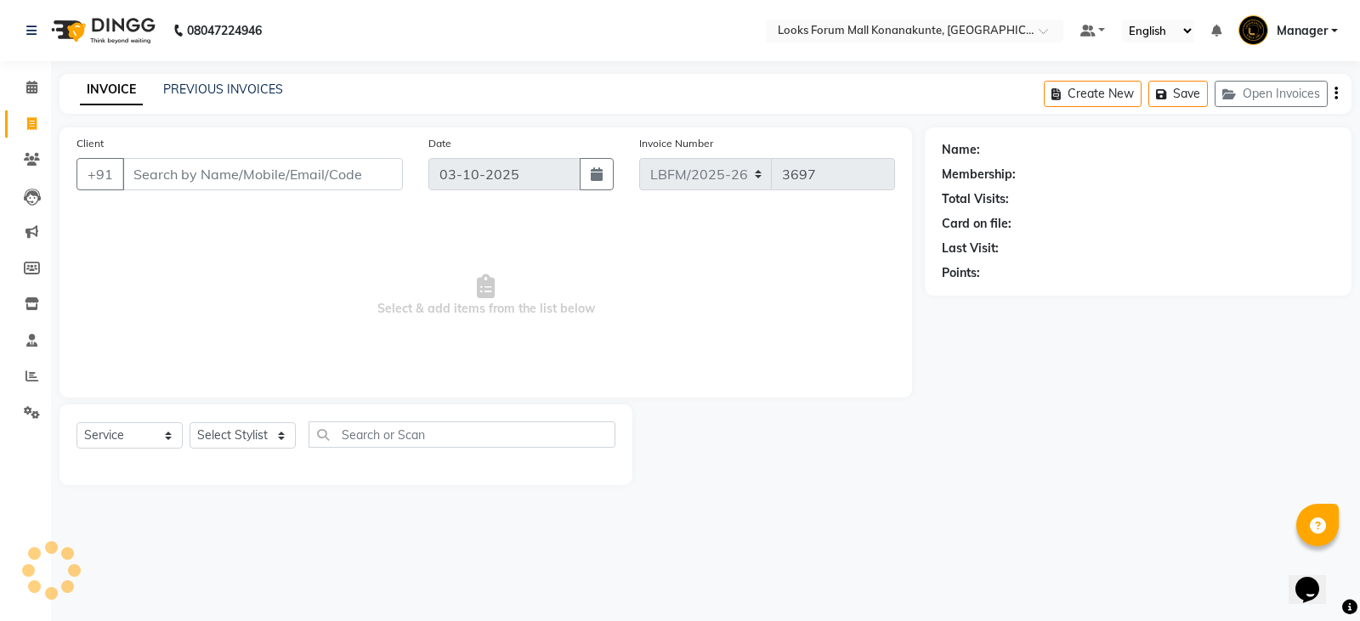
click at [183, 178] on input "Client" at bounding box center [262, 174] width 280 height 32
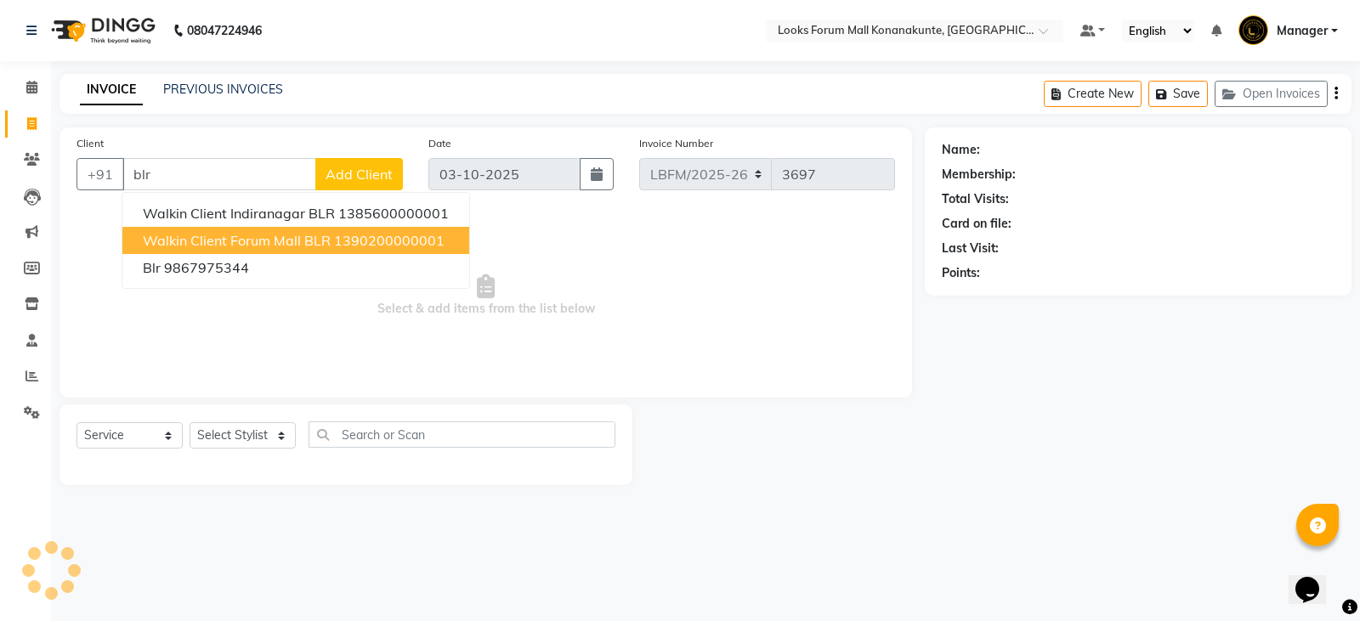
click at [247, 231] on button "Walkin Client Forum Mall BLR 1390200000001" at bounding box center [295, 240] width 347 height 27
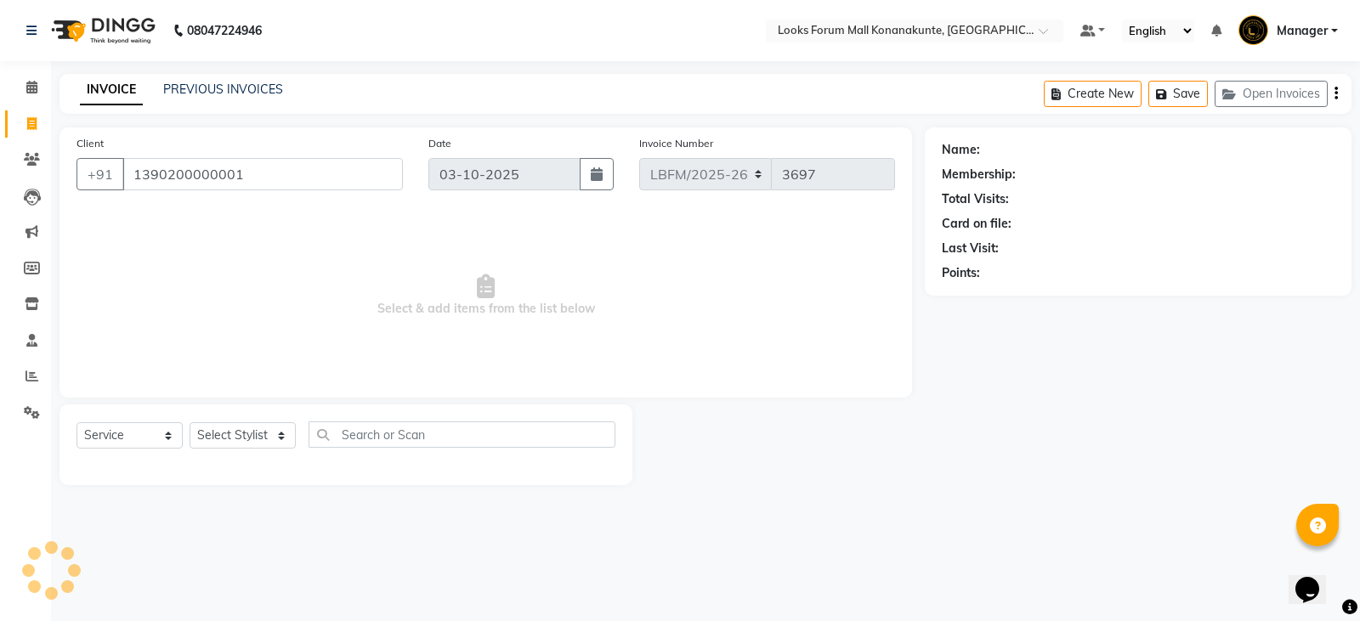
type input "1390200000001"
click at [261, 421] on div "Select Service Product Membership Package Voucher Prepaid Gift Card Select Styl…" at bounding box center [345, 445] width 573 height 81
click at [259, 436] on select "Select Stylist" at bounding box center [243, 435] width 106 height 26
click at [275, 434] on select "Select Stylist" at bounding box center [243, 435] width 106 height 26
click at [274, 434] on select "Select Stylist" at bounding box center [243, 435] width 106 height 26
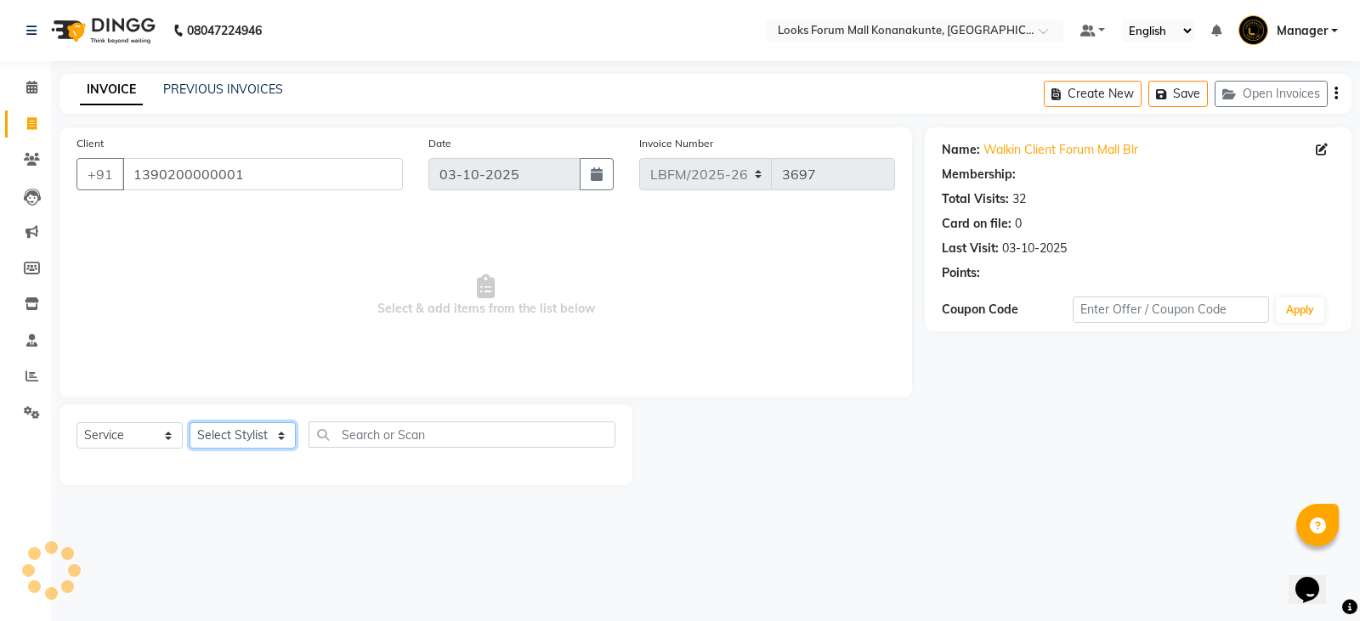
click at [277, 430] on select "Select Stylist" at bounding box center [243, 435] width 106 height 26
select select "1: Object"
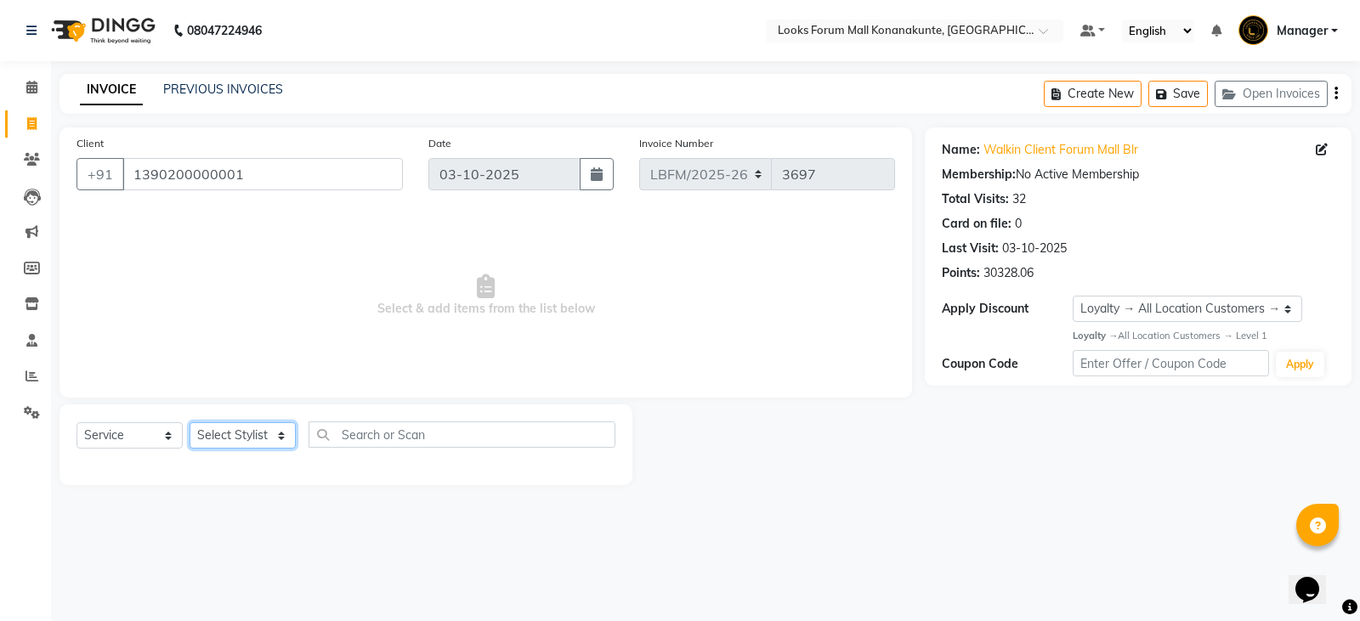
click at [236, 439] on select "Select Stylist Ananya_Nails [PERSON_NAME] Bijen Bishop_Mgr Counter Sales Manage…" at bounding box center [243, 435] width 106 height 26
select select "90397"
click at [190, 422] on select "Select Stylist Ananya_Nails [PERSON_NAME] Bijen Bishop_Mgr Counter Sales Manage…" at bounding box center [243, 435] width 106 height 26
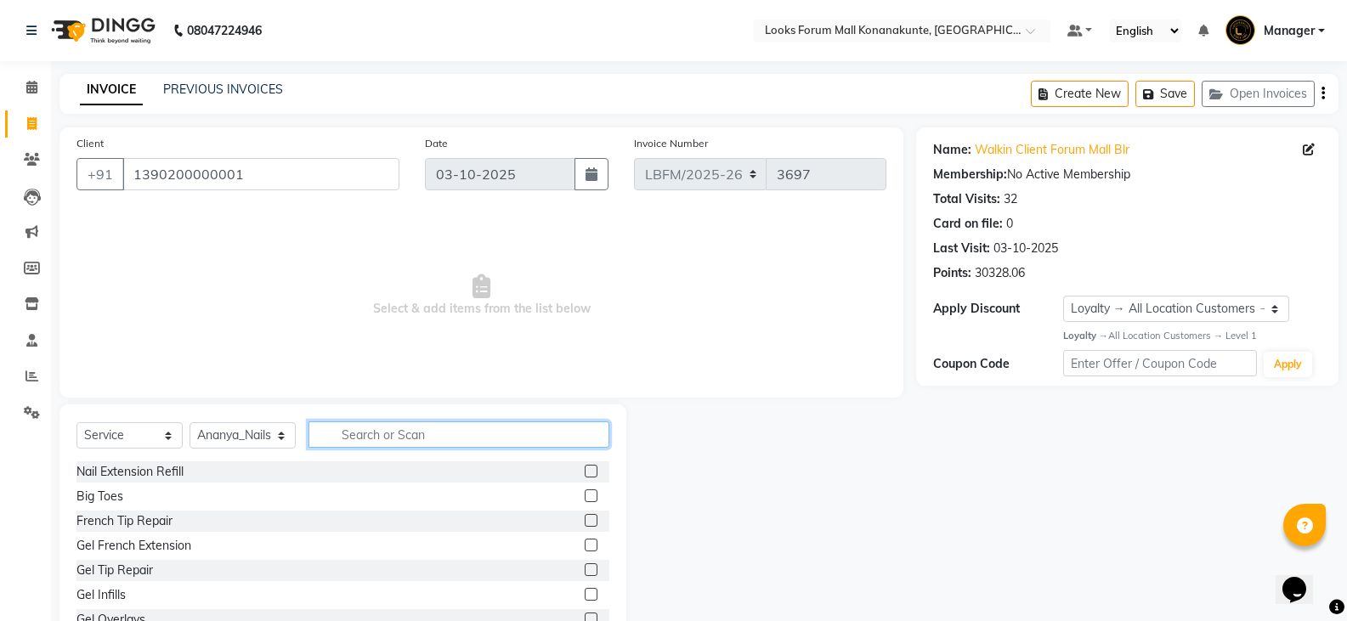
click at [390, 445] on input "text" at bounding box center [459, 435] width 301 height 26
type input "f"
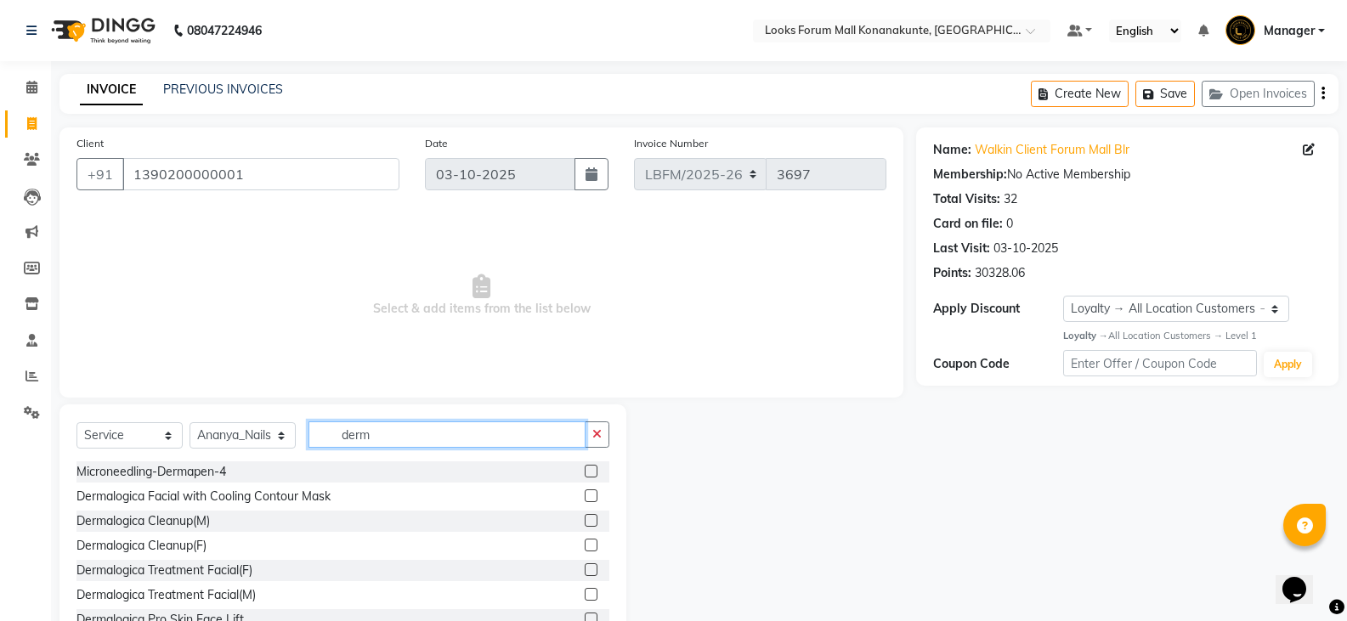
type input "derm"
click at [585, 494] on label at bounding box center [591, 496] width 13 height 13
click at [585, 494] on input "checkbox" at bounding box center [590, 496] width 11 height 11
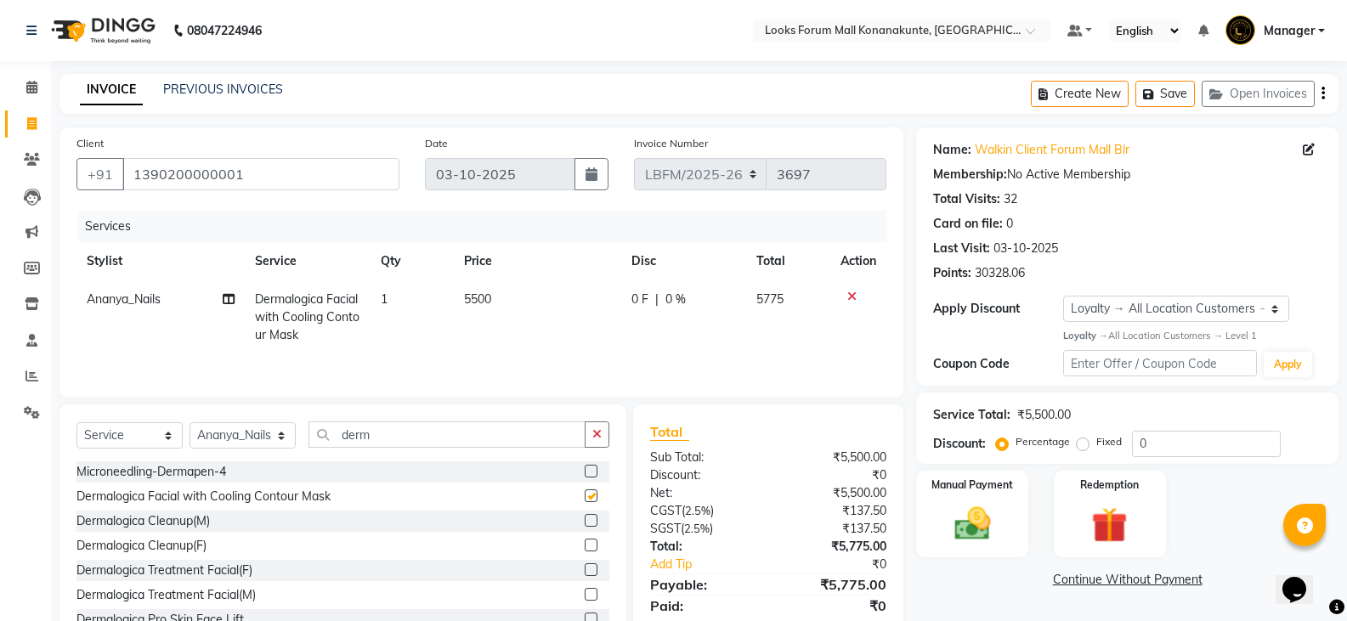
checkbox input "false"
click at [470, 299] on span "5500" at bounding box center [477, 299] width 27 height 15
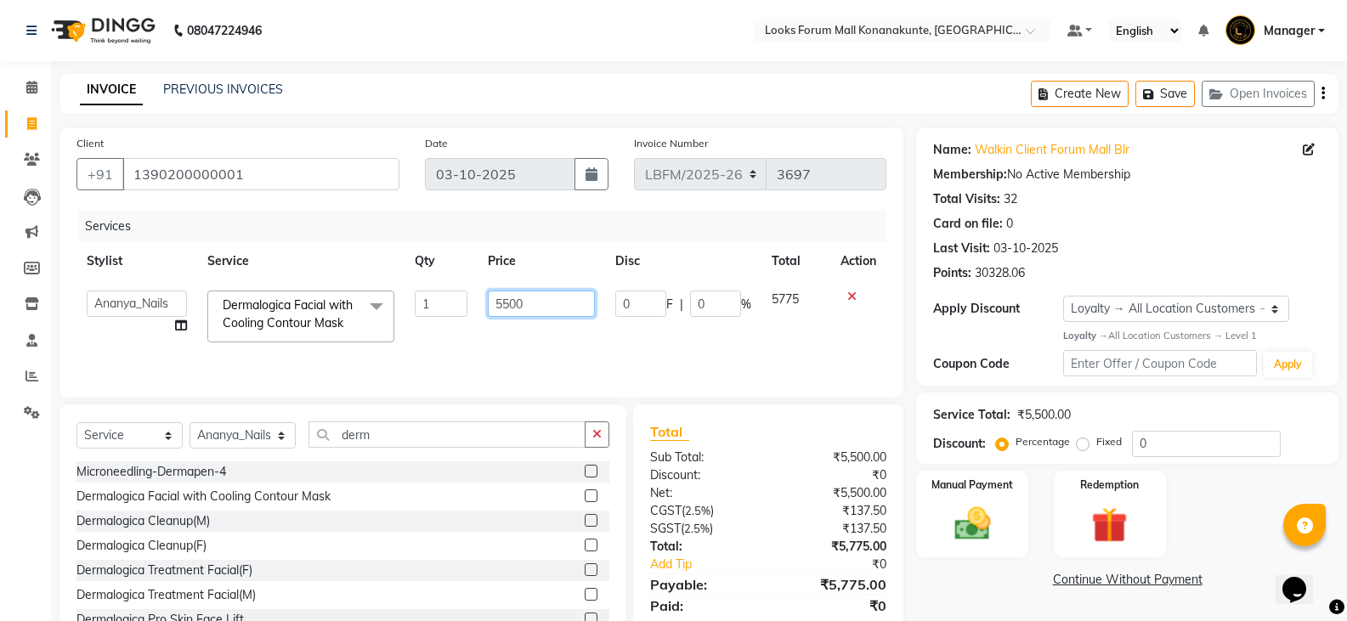
click at [507, 313] on input "5500" at bounding box center [541, 304] width 106 height 26
click at [498, 308] on input "5500" at bounding box center [541, 304] width 106 height 26
click at [502, 307] on input "5500" at bounding box center [541, 304] width 106 height 26
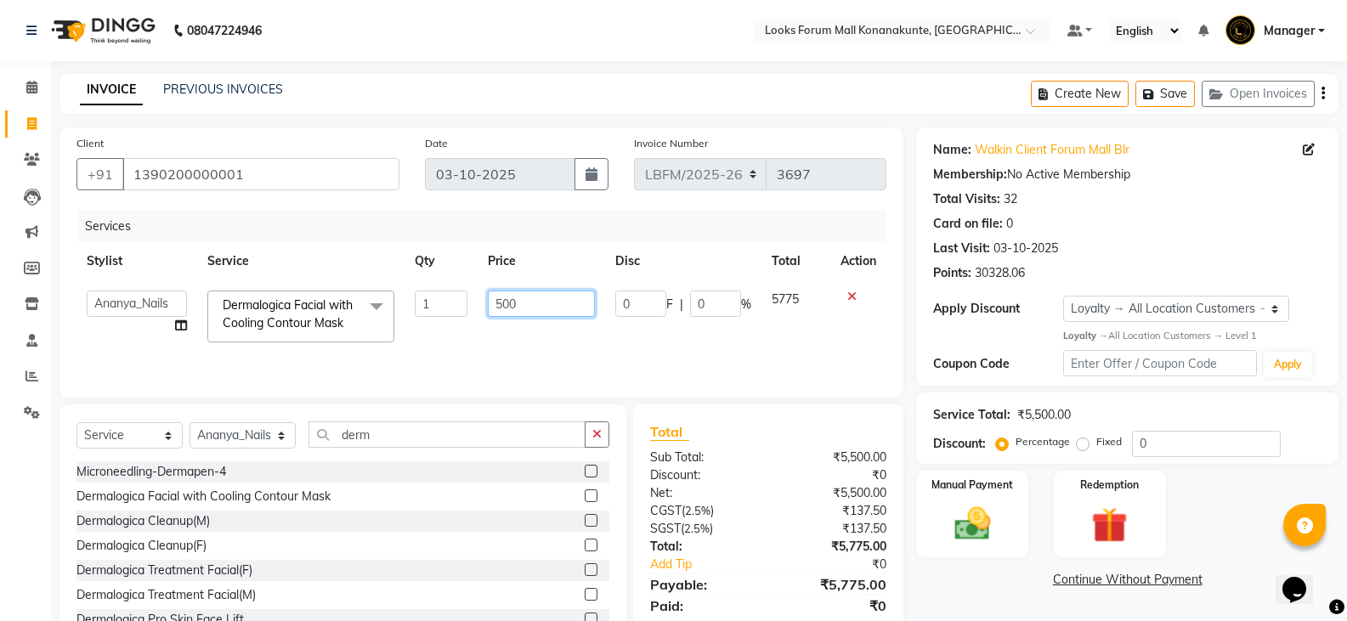
type input "6500"
click at [511, 329] on td "6500" at bounding box center [541, 316] width 127 height 72
click at [623, 305] on input "0" at bounding box center [640, 304] width 51 height 26
type input "500"
click at [707, 344] on td "500 F | 0 %" at bounding box center [683, 316] width 156 height 72
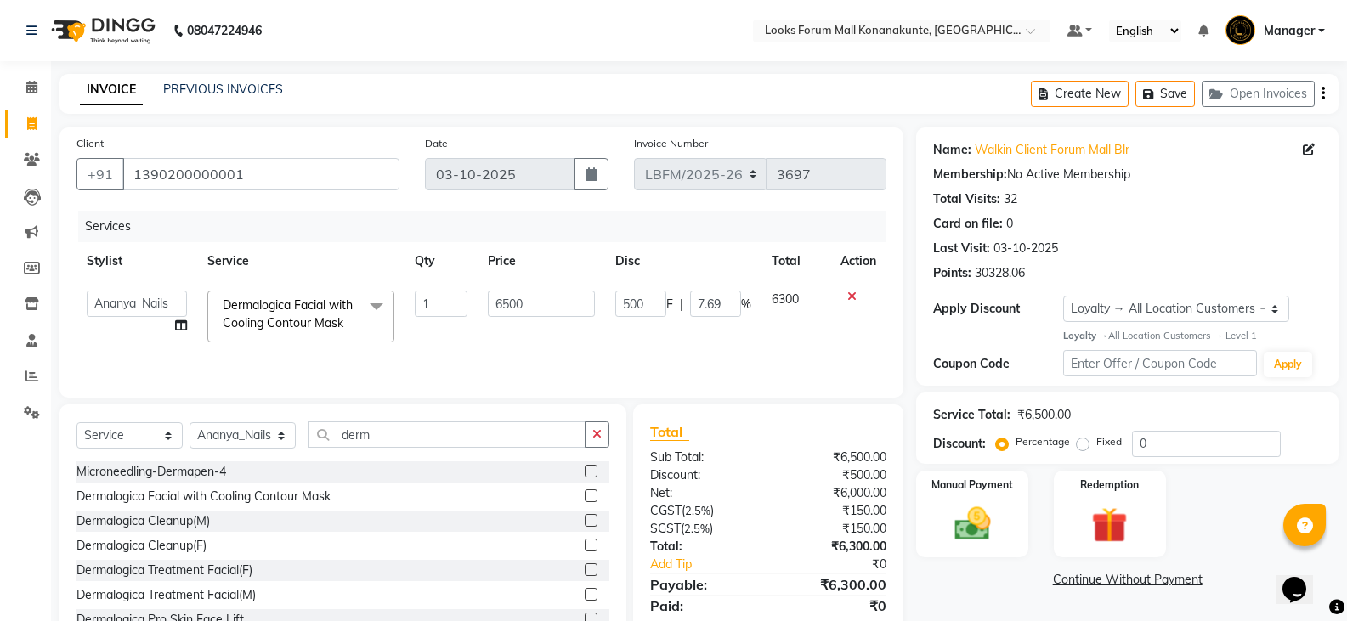
scroll to position [59, 0]
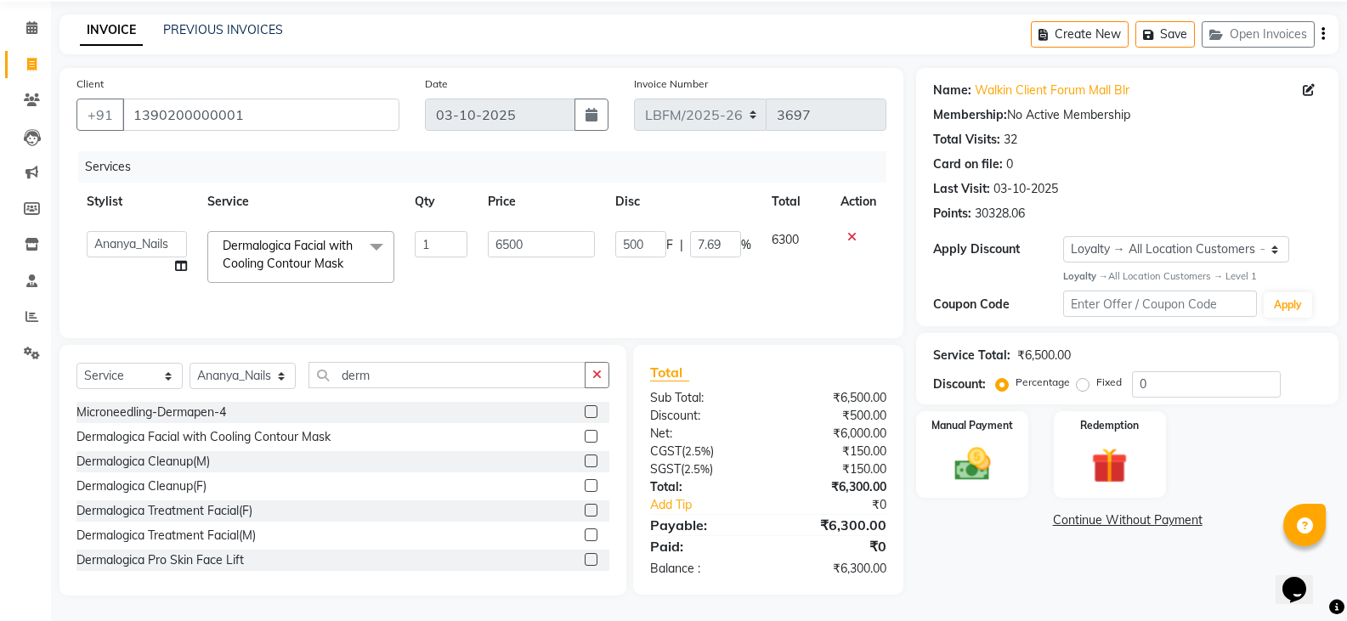
click at [705, 293] on td "500 F | 7.69 %" at bounding box center [683, 257] width 156 height 72
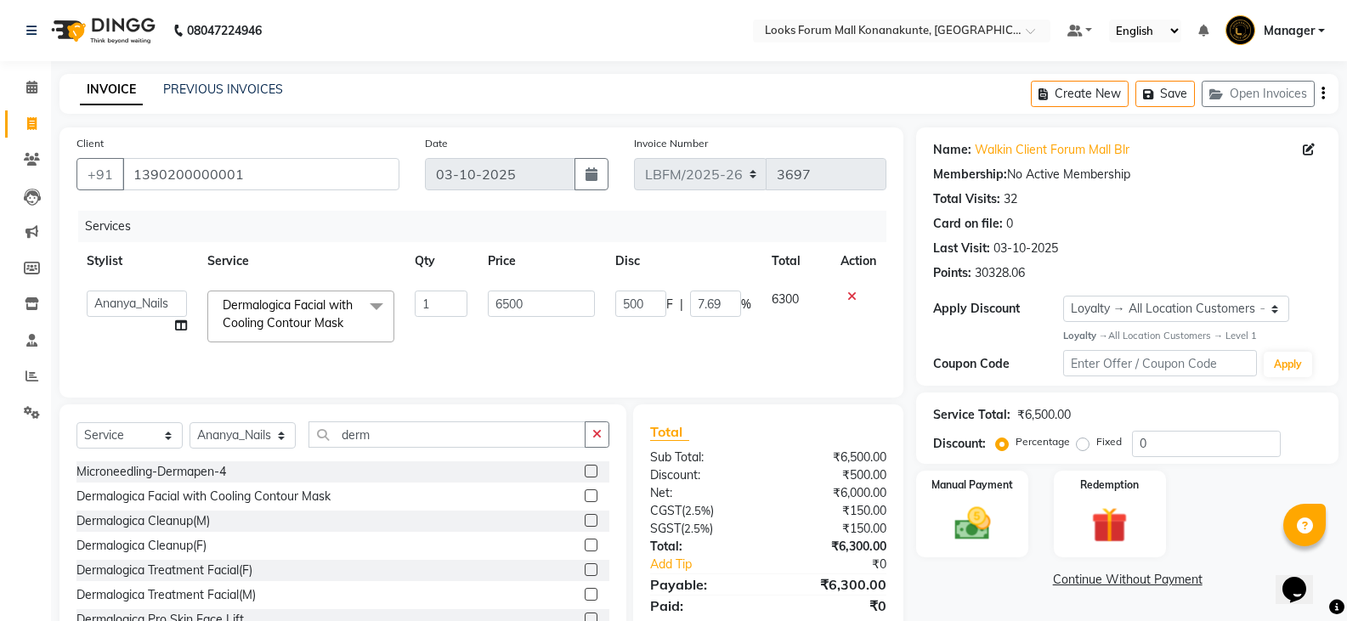
click at [650, 240] on div "Services" at bounding box center [488, 226] width 821 height 31
click at [898, 299] on div "Client [PHONE_NUMBER] Date [DATE] Invoice Number LBFM/[PHONE_NUMBER] Services S…" at bounding box center [481, 262] width 844 height 270
drag, startPoint x: 810, startPoint y: 328, endPoint x: 822, endPoint y: 324, distance: 12.6
click at [814, 327] on td "6300" at bounding box center [797, 316] width 70 height 72
click at [1123, 437] on div "Percentage Fixed" at bounding box center [1066, 443] width 133 height 22
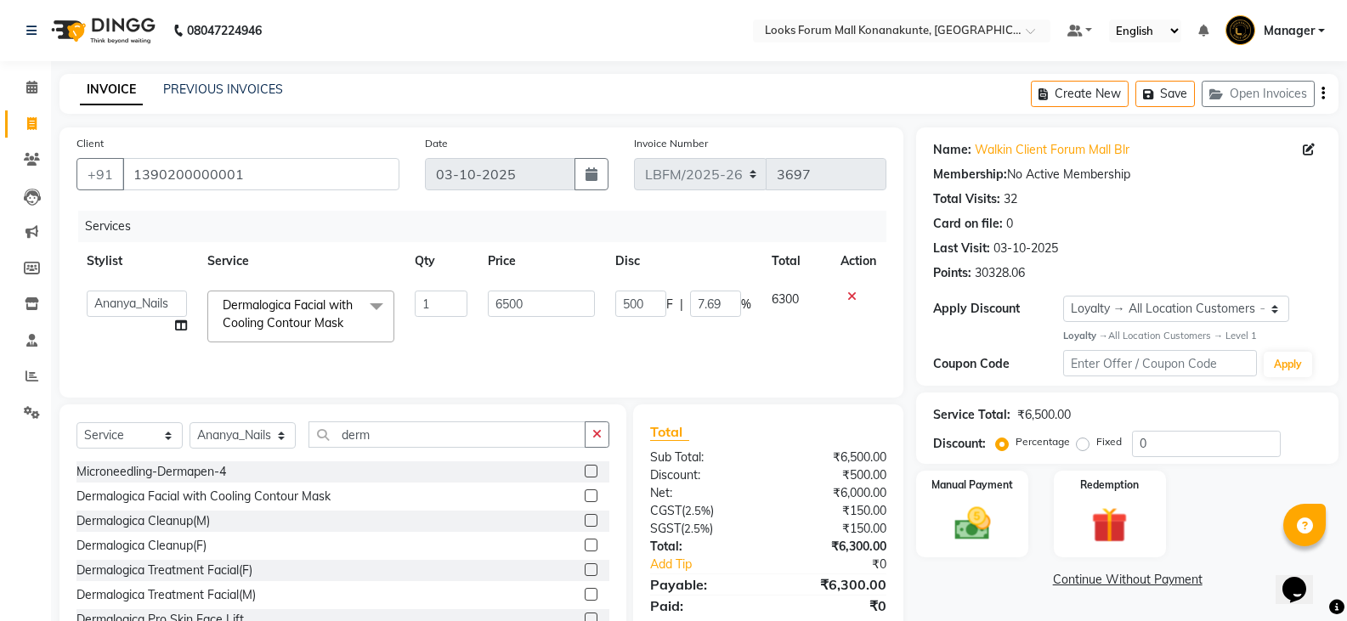
drag, startPoint x: 737, startPoint y: 410, endPoint x: 908, endPoint y: 386, distance: 172.5
click at [741, 410] on div "Total Sub Total: ₹6,500.00 Discount: ₹500.00 Net: ₹6,000.00 CGST ( 2.5% ) ₹150.…" at bounding box center [768, 530] width 270 height 250
click at [997, 320] on div "Apply Discount Select Loyalty → All Location Customers → Level 1" at bounding box center [1127, 309] width 388 height 26
click at [433, 33] on nav "08047224946 Select Location × Looks Forum Mall Konanakunte, Bengaluru Default P…" at bounding box center [673, 30] width 1347 height 61
click at [434, 37] on nav "08047224946 Select Location × Looks Forum Mall Konanakunte, Bengaluru Default P…" at bounding box center [673, 30] width 1347 height 61
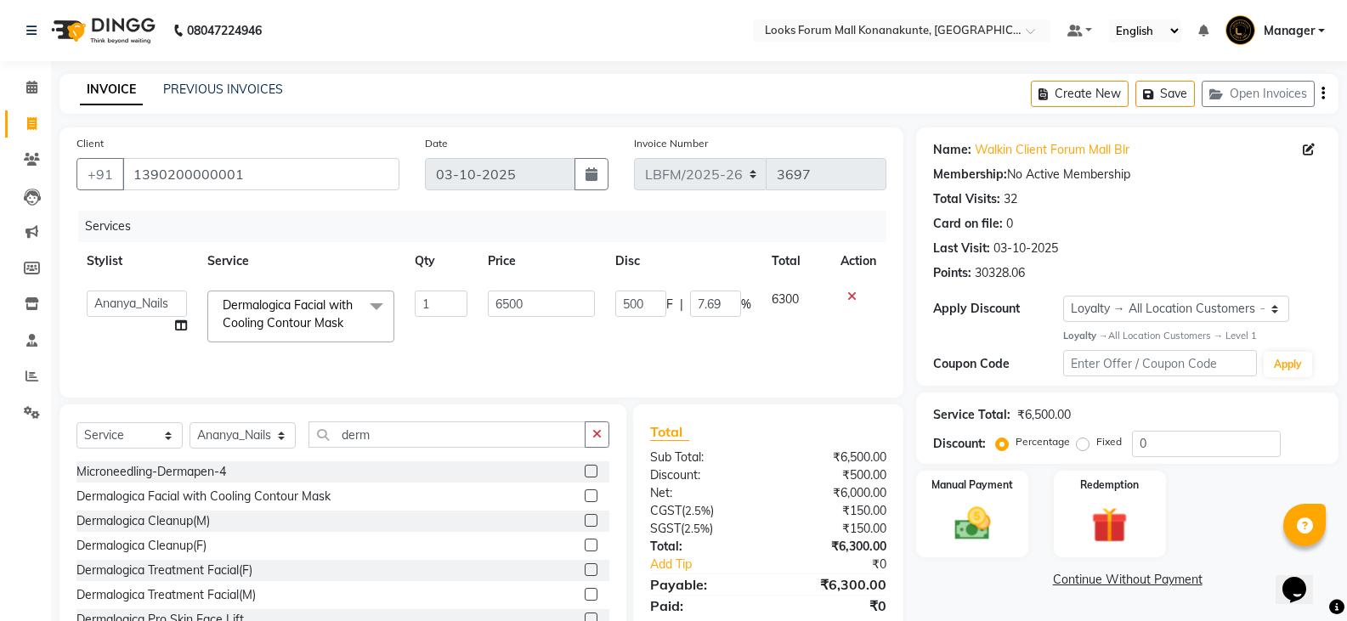
click at [593, 356] on div "Services Stylist Service Qty Price Disc Total Action Ananya_Nails [PERSON_NAME]…" at bounding box center [481, 296] width 810 height 170
click at [323, 158] on input "1390200000001" at bounding box center [260, 174] width 277 height 32
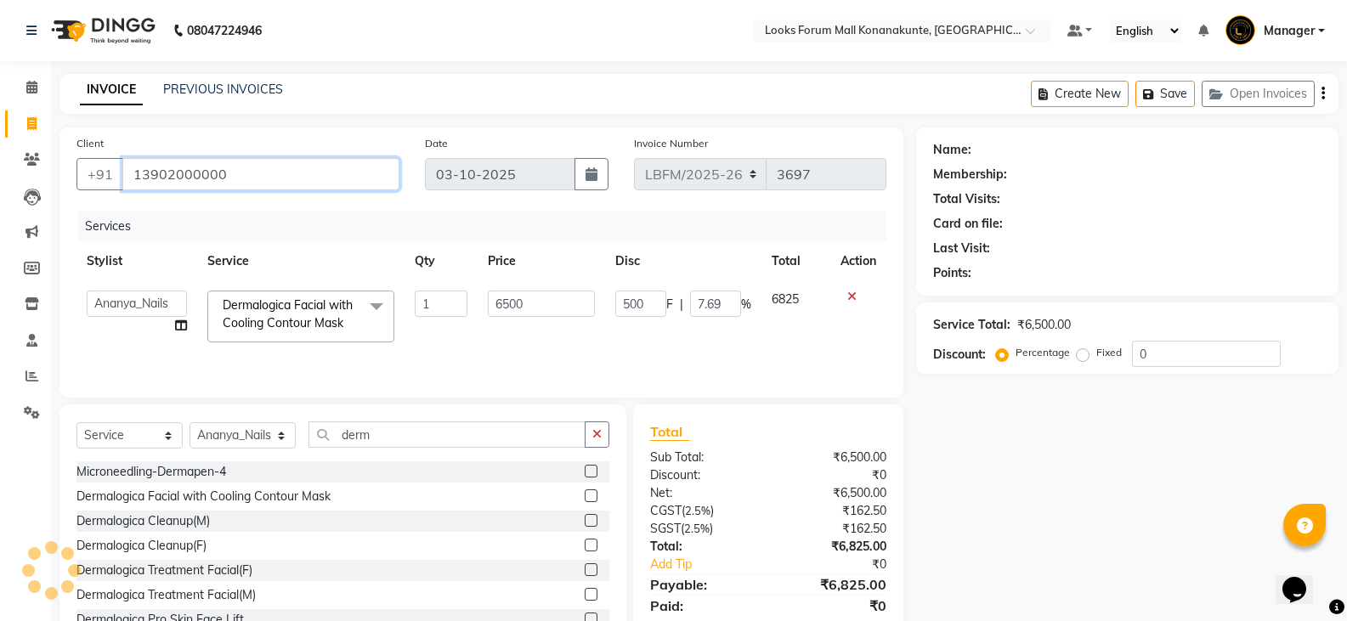
type input "1390200000"
type input "0"
type input "1"
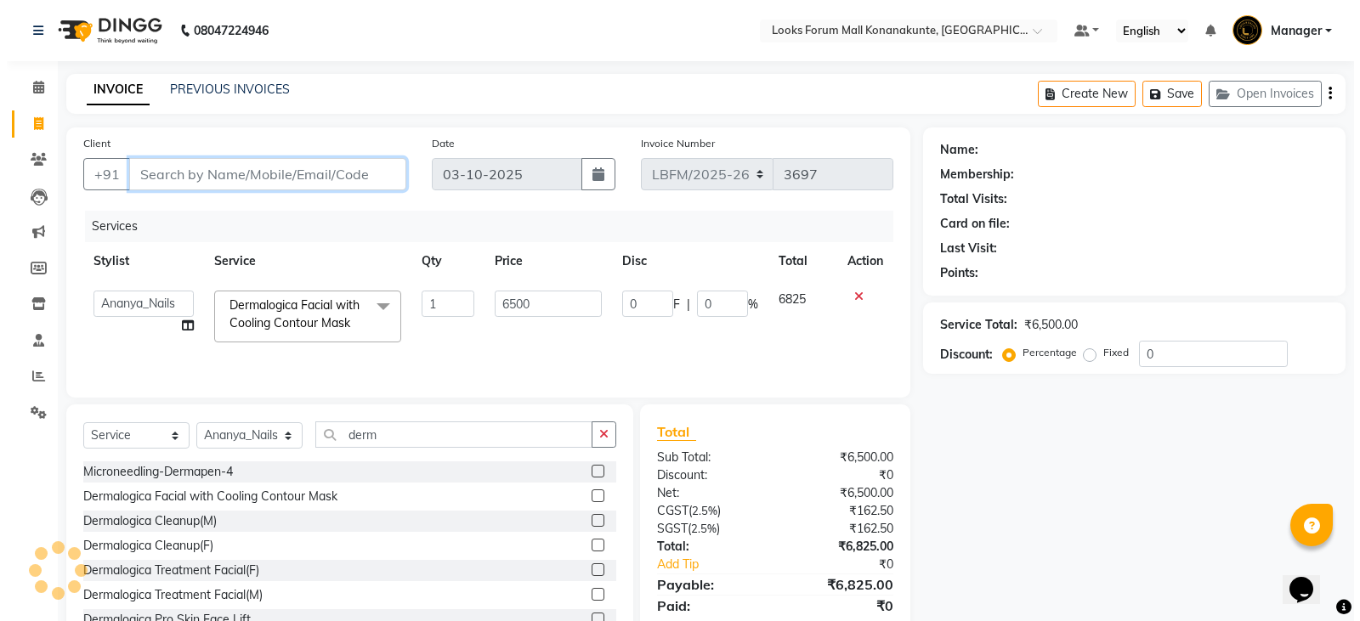
scroll to position [59, 0]
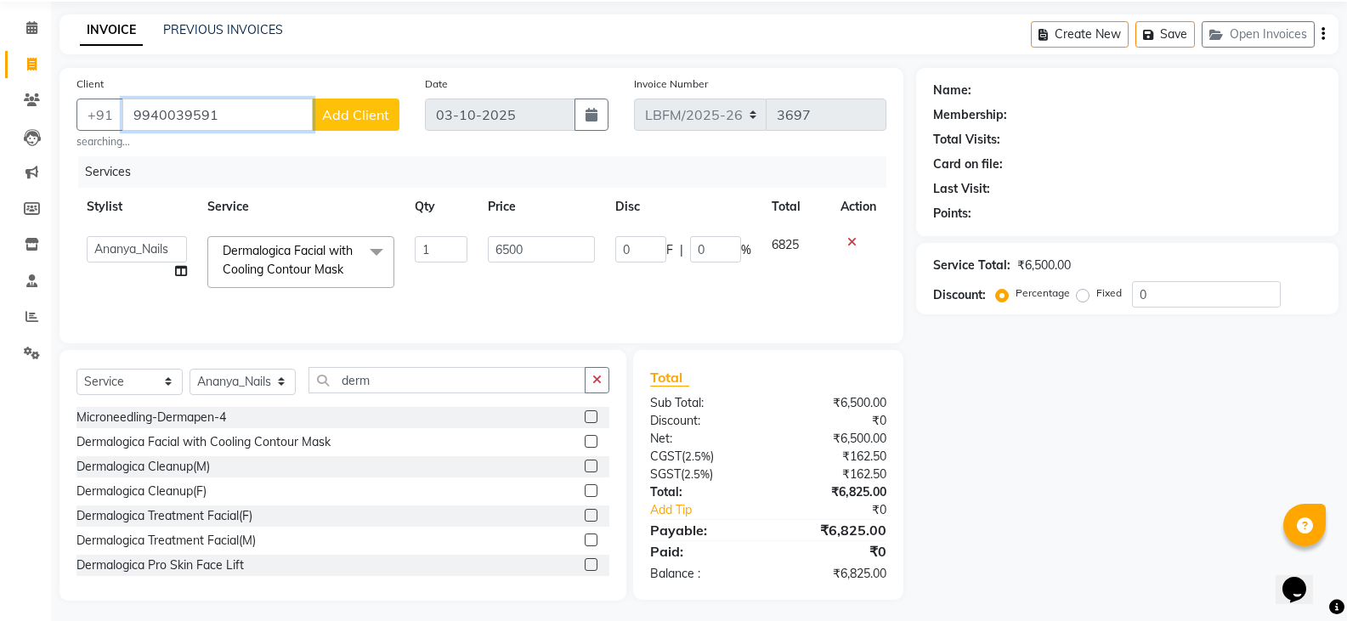
type input "9940039591"
click at [340, 110] on span "Add Client" at bounding box center [355, 114] width 67 height 17
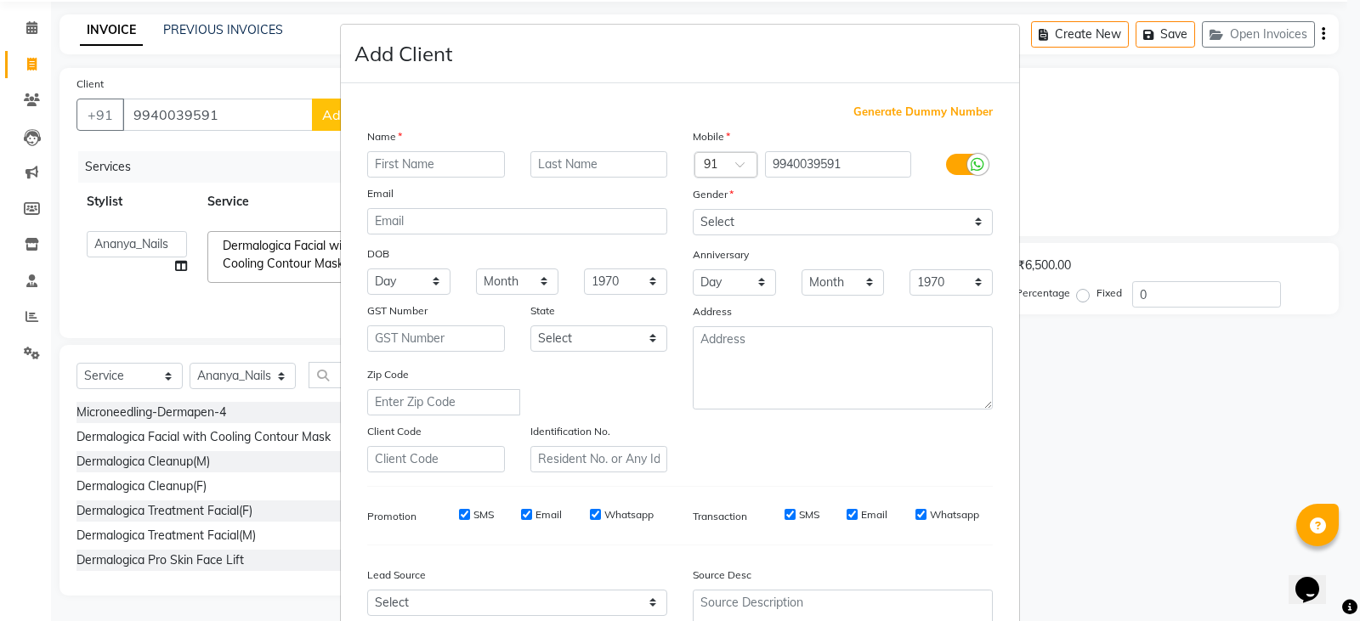
click at [454, 167] on input "text" at bounding box center [436, 164] width 138 height 26
type input "b"
type input "sri"
click at [612, 172] on input "text" at bounding box center [599, 164] width 138 height 26
type input "vidya"
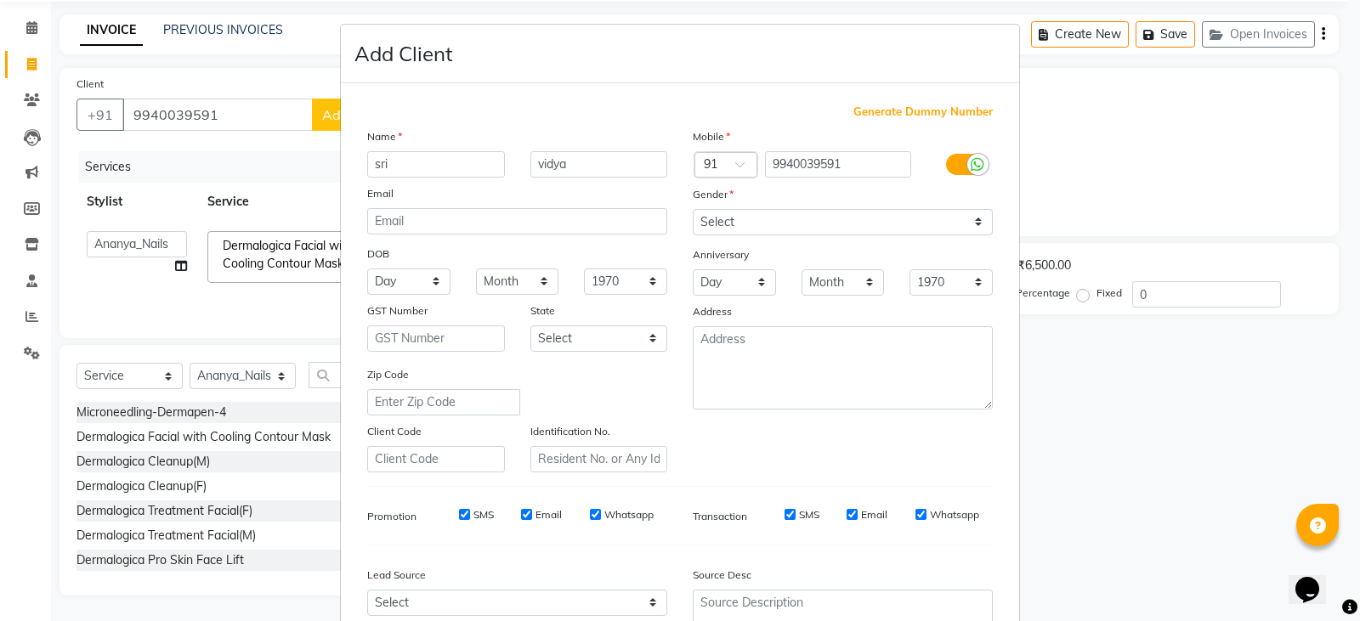
drag, startPoint x: 741, startPoint y: 205, endPoint x: 750, endPoint y: 203, distance: 8.7
click at [742, 205] on div "Gender" at bounding box center [843, 197] width 326 height 24
click at [752, 209] on select "Select [DEMOGRAPHIC_DATA] [DEMOGRAPHIC_DATA] Other Prefer Not To Say" at bounding box center [843, 222] width 300 height 26
select select "[DEMOGRAPHIC_DATA]"
click at [693, 209] on select "Select [DEMOGRAPHIC_DATA] [DEMOGRAPHIC_DATA] Other Prefer Not To Say" at bounding box center [843, 222] width 300 height 26
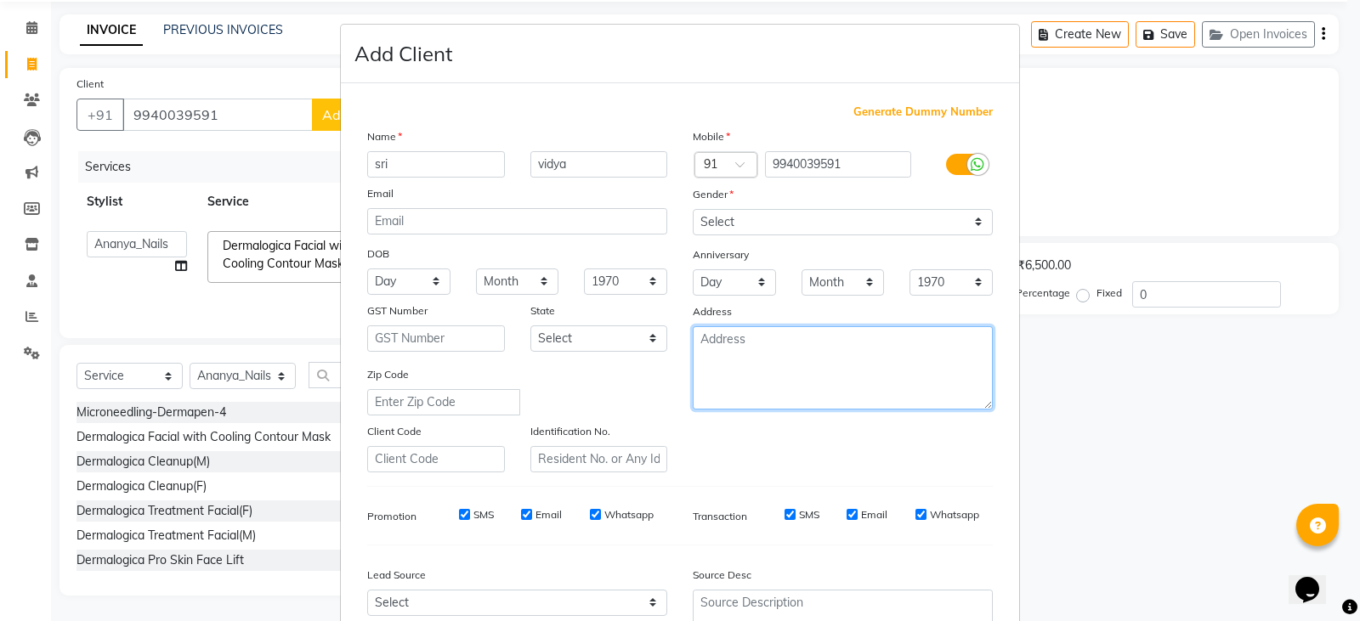
click at [759, 376] on textarea at bounding box center [843, 367] width 300 height 83
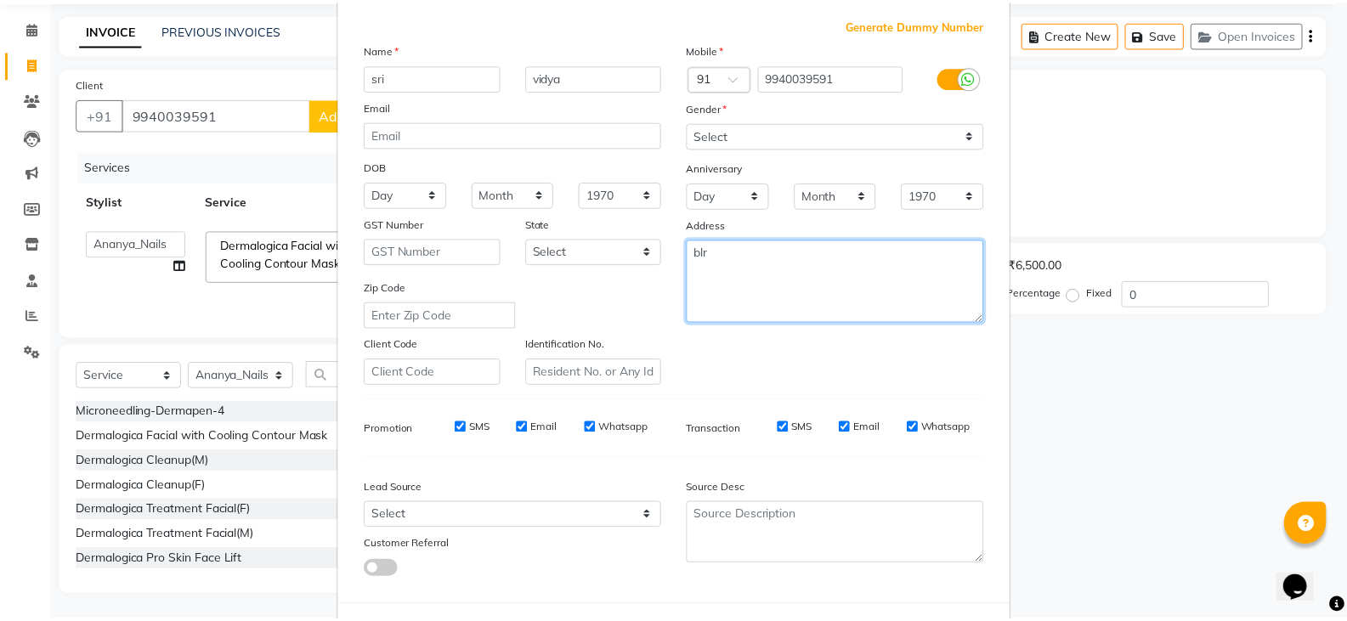
scroll to position [163, 0]
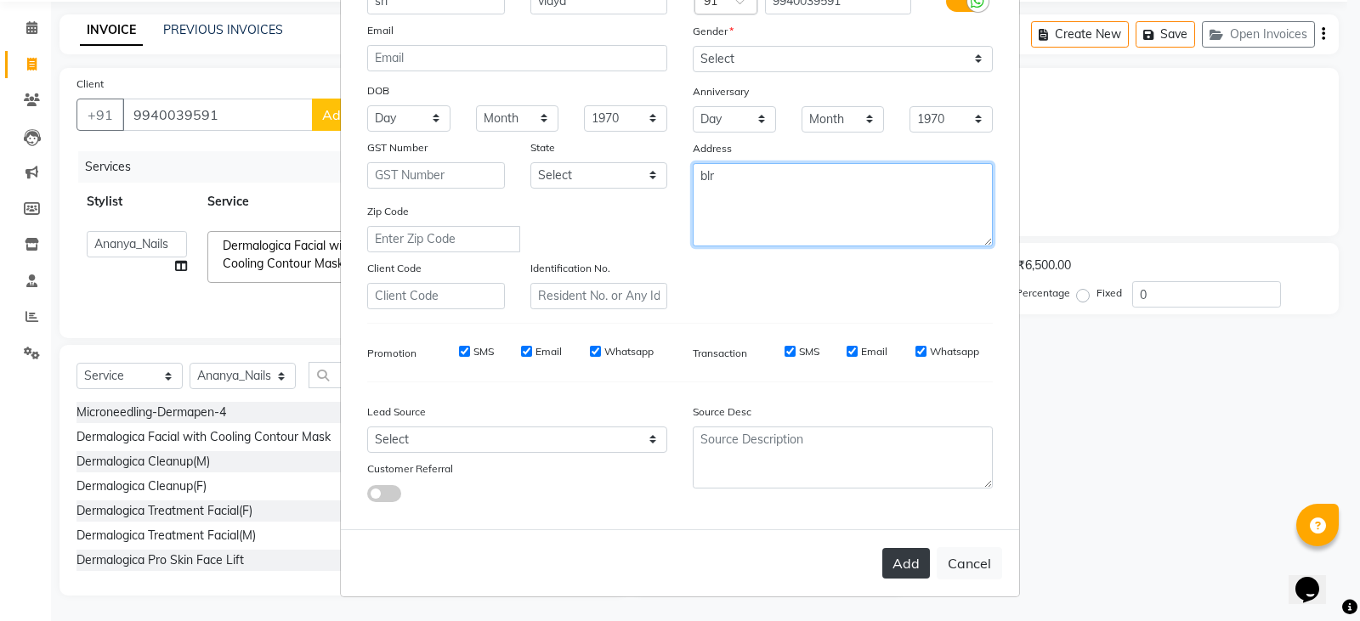
type textarea "blr"
click at [894, 552] on button "Add" at bounding box center [906, 563] width 48 height 31
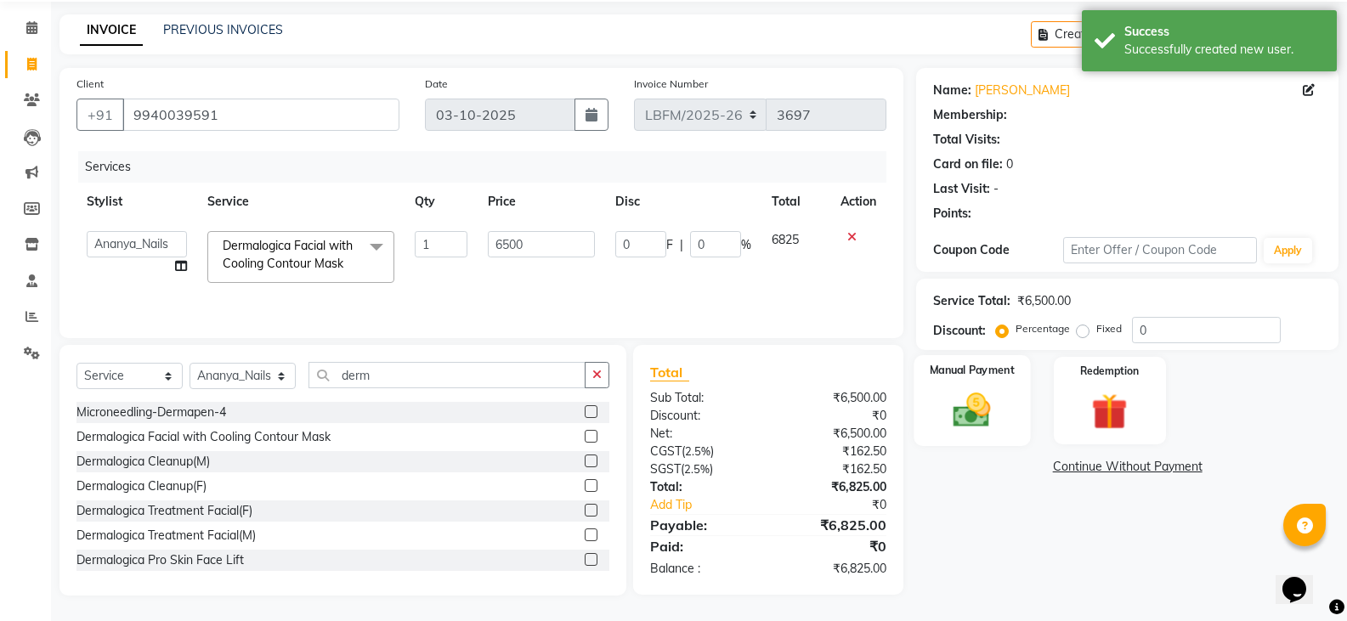
select select "1: Object"
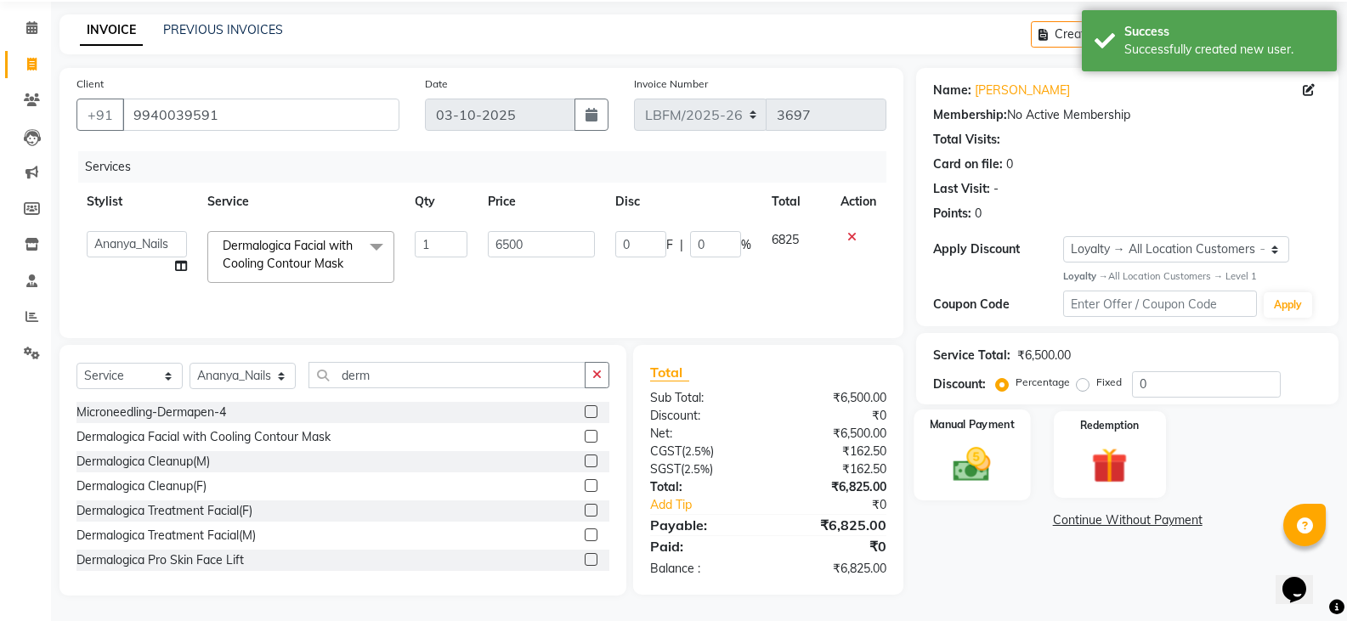
drag, startPoint x: 961, startPoint y: 468, endPoint x: 970, endPoint y: 469, distance: 8.5
click at [962, 468] on img at bounding box center [972, 464] width 60 height 43
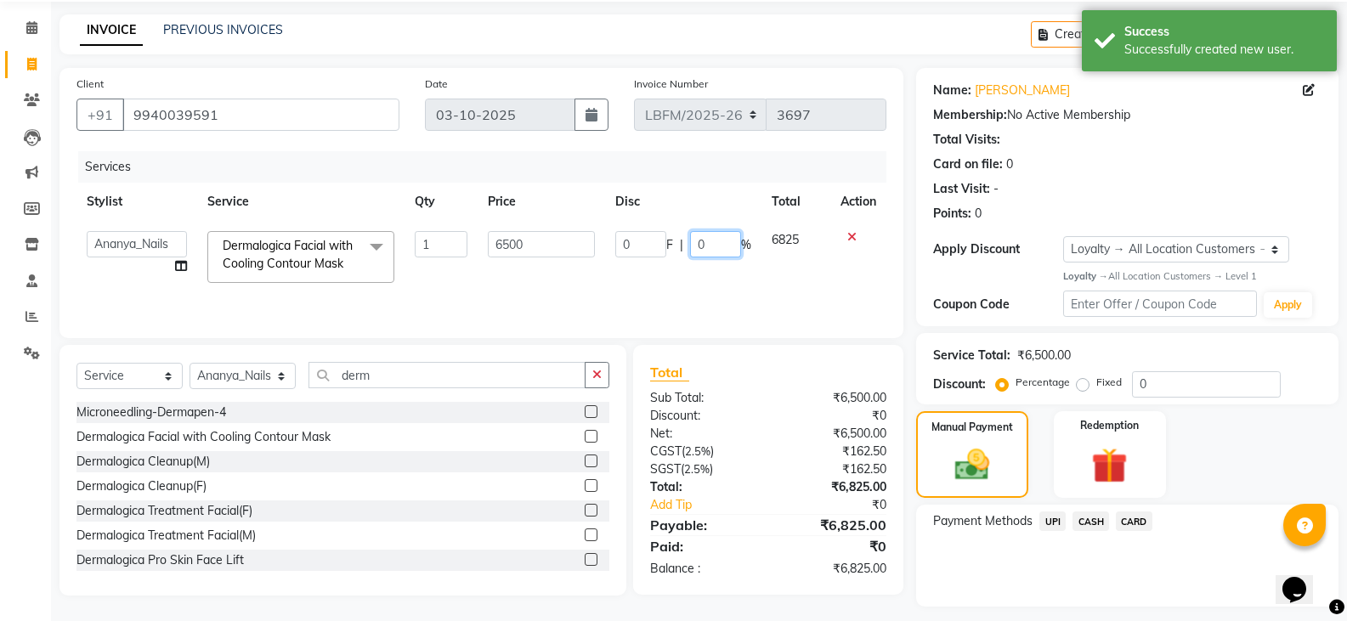
click at [701, 231] on input "0" at bounding box center [715, 244] width 51 height 26
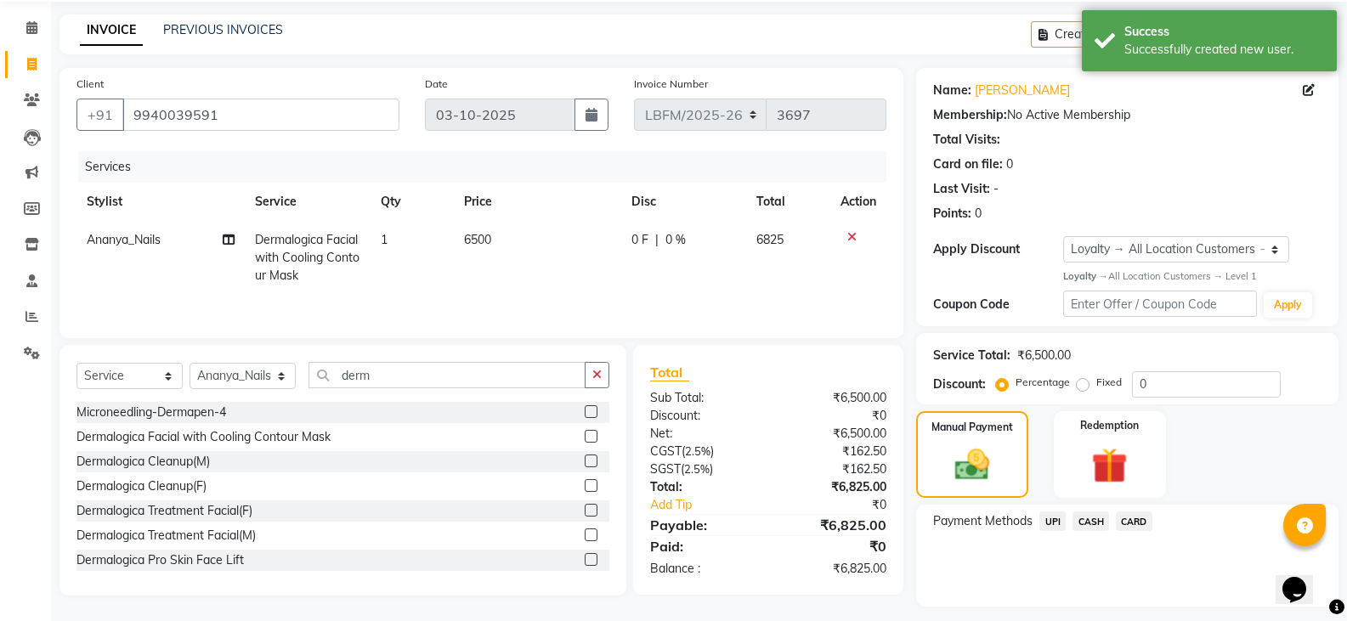
scroll to position [105, 0]
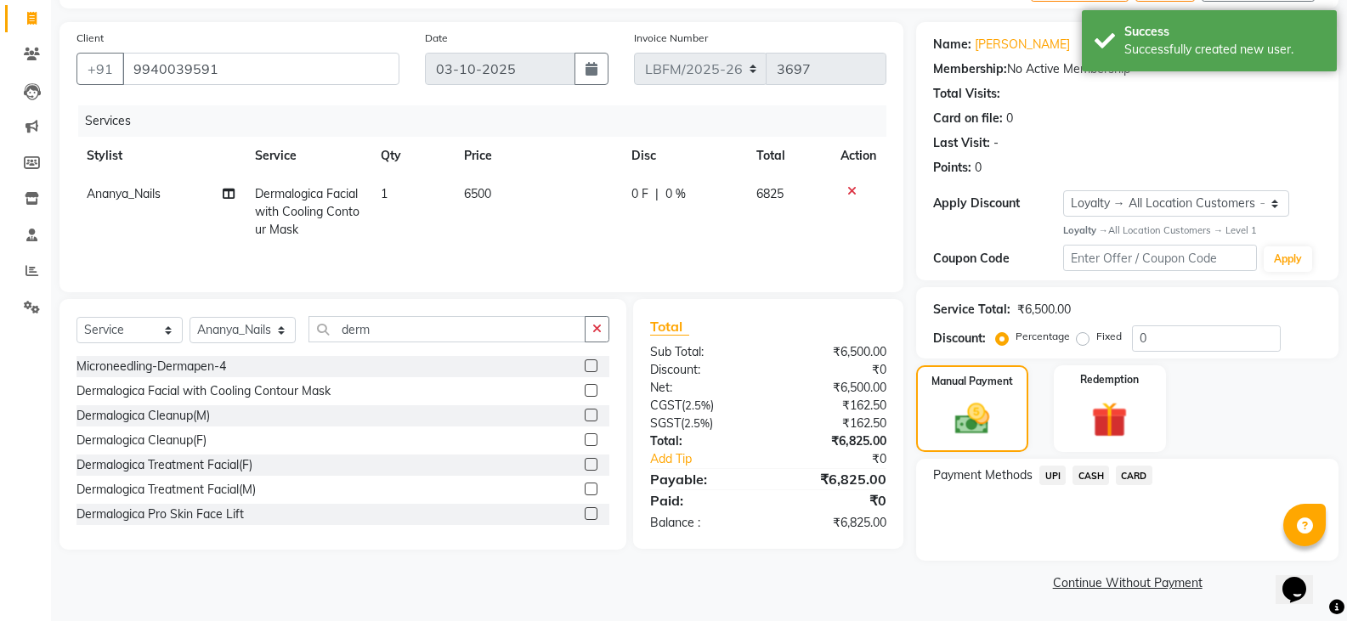
click at [631, 190] on span "0 F" at bounding box center [639, 194] width 17 height 18
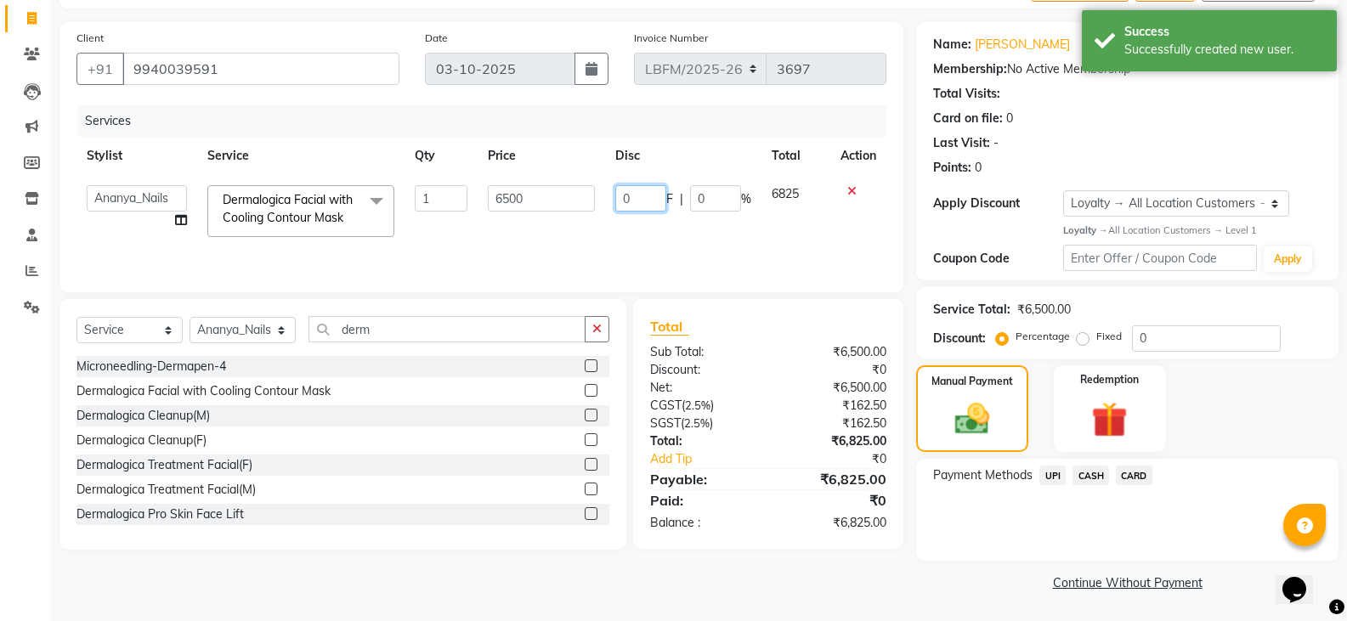
drag, startPoint x: 633, startPoint y: 199, endPoint x: 652, endPoint y: 186, distance: 22.6
click at [639, 199] on input "0" at bounding box center [640, 198] width 51 height 26
type input "500"
click at [675, 247] on div "Services Stylist Service Qty Price Disc Total Action Ananya_Nails [PERSON_NAME]…" at bounding box center [481, 190] width 810 height 170
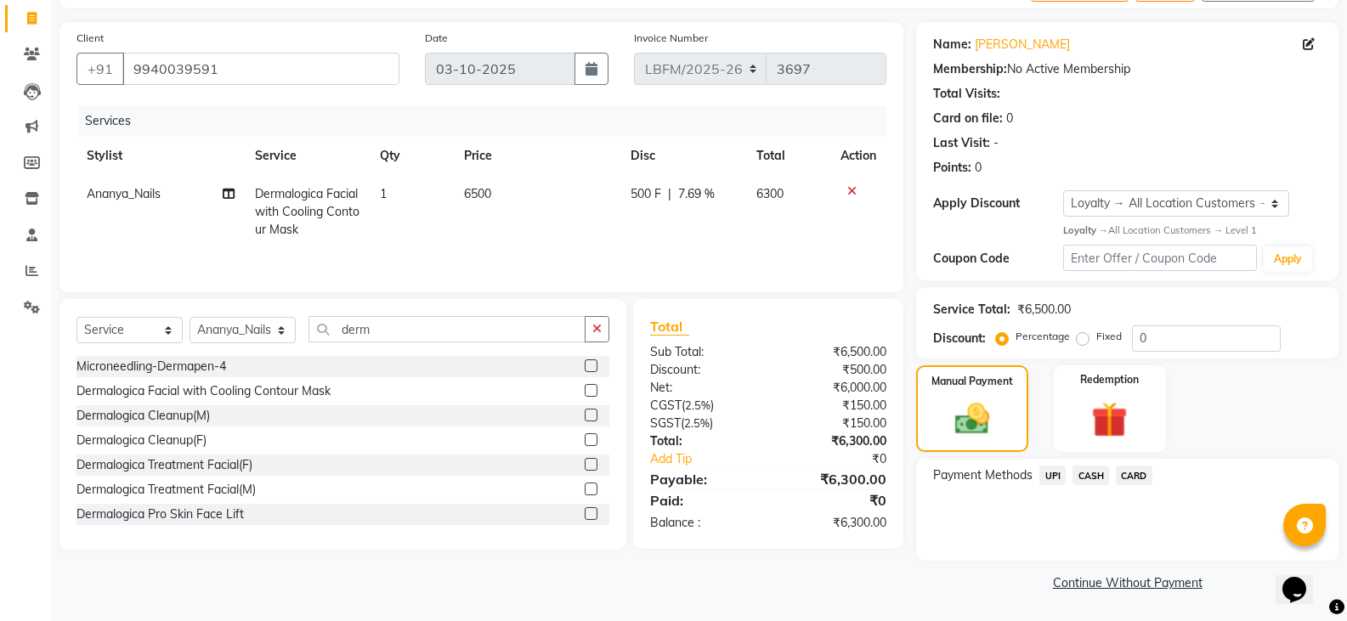
click at [1135, 474] on span "CARD" at bounding box center [1134, 476] width 37 height 20
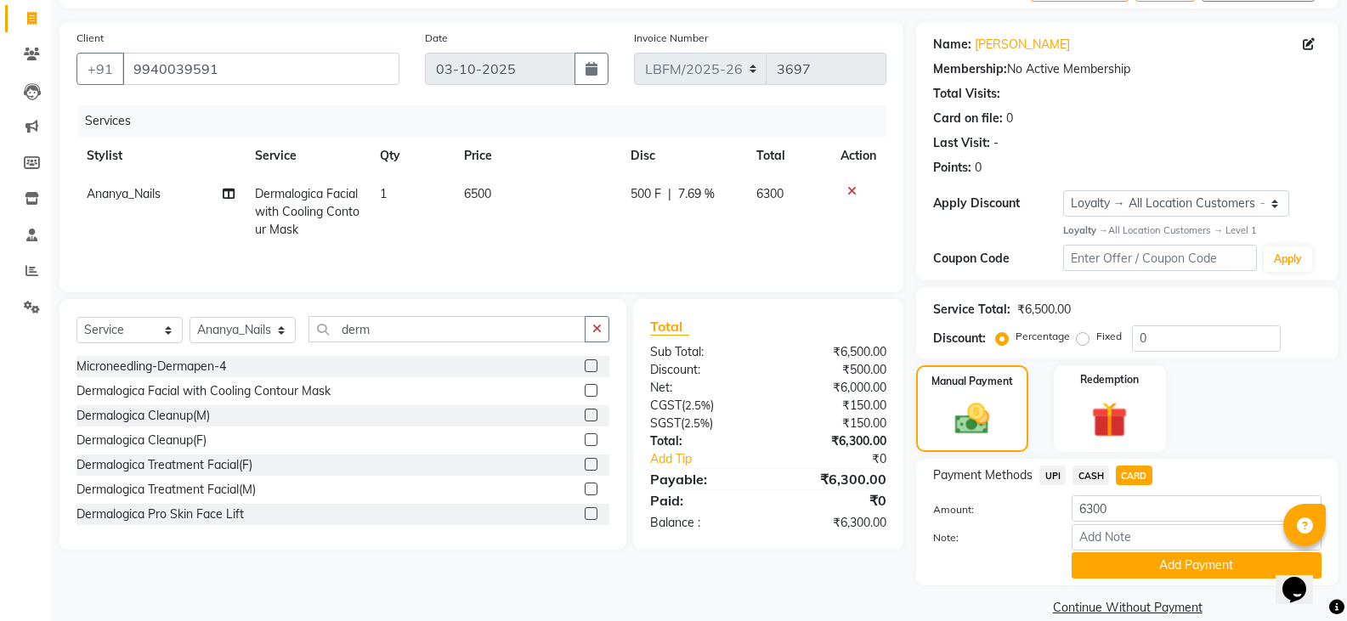
click at [1095, 479] on span "CASH" at bounding box center [1091, 476] width 37 height 20
click at [1101, 565] on button "Add Payment" at bounding box center [1197, 565] width 250 height 26
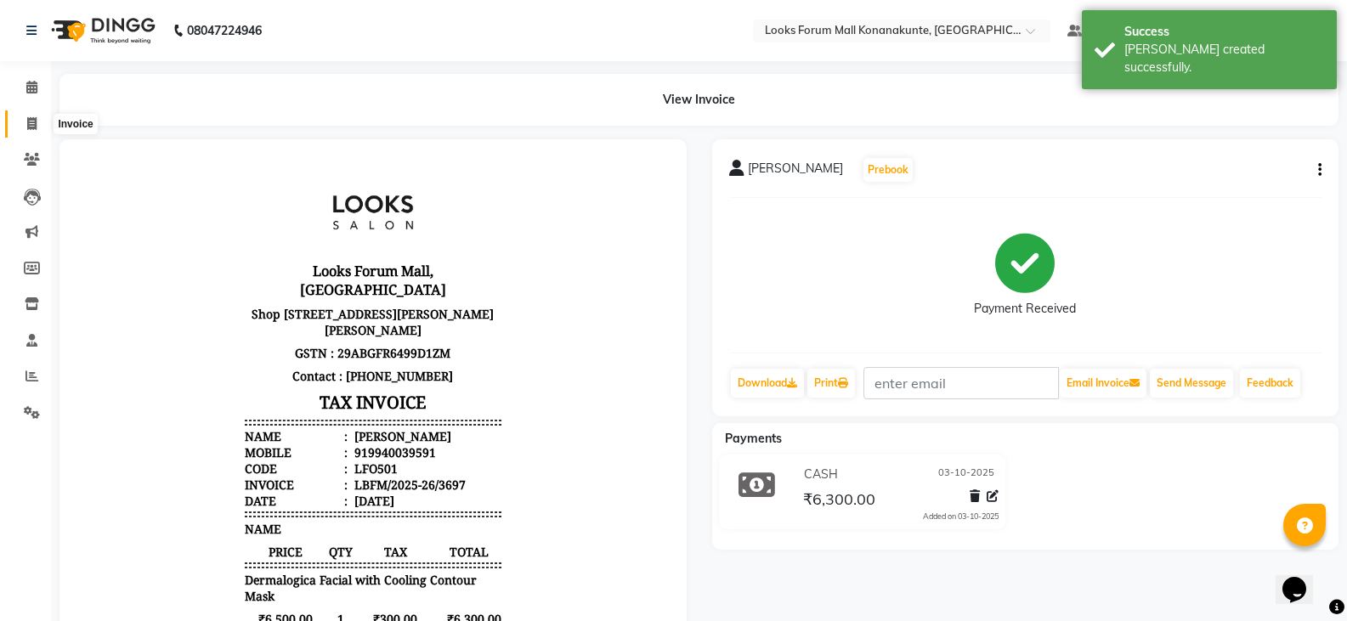
click at [25, 122] on span at bounding box center [32, 125] width 30 height 20
select select "service"
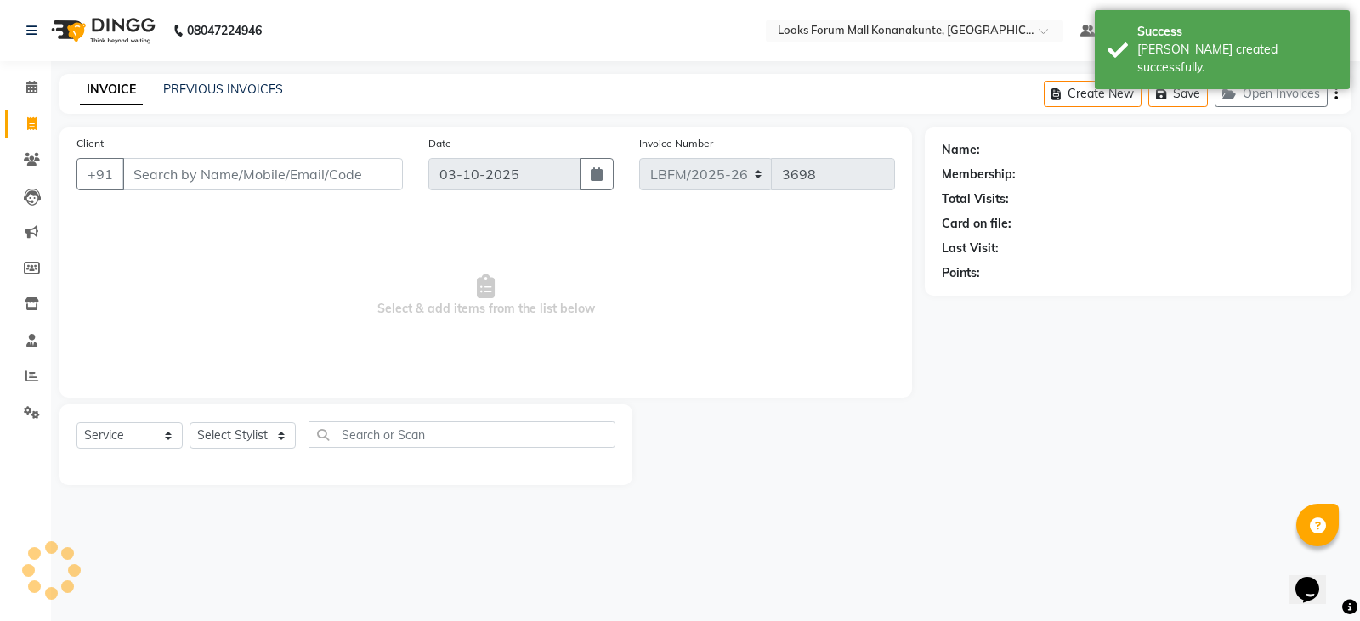
click at [297, 167] on input "Client" at bounding box center [262, 174] width 280 height 32
type input "b"
drag, startPoint x: 270, startPoint y: 149, endPoint x: 273, endPoint y: 164, distance: 15.5
click at [270, 155] on div "Client +91 b" at bounding box center [240, 169] width 352 height 70
click at [286, 174] on input "b" at bounding box center [262, 174] width 280 height 32
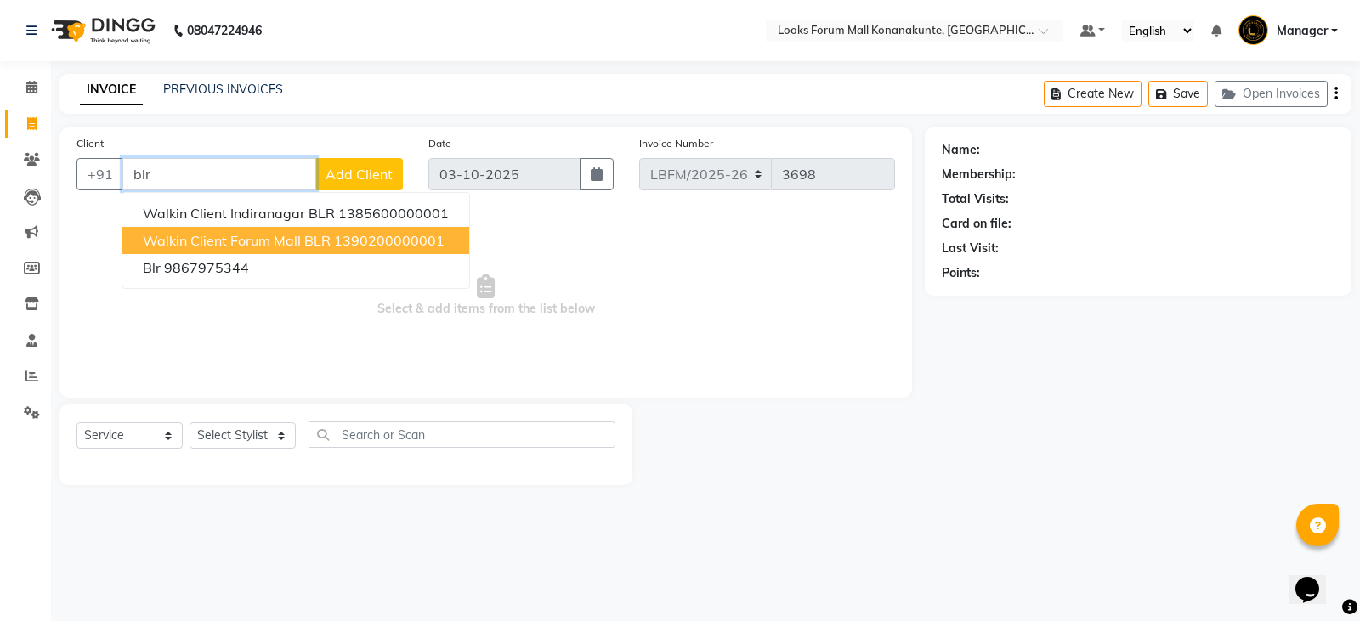
click at [275, 230] on button "Walkin Client Forum Mall BLR 1390200000001" at bounding box center [295, 240] width 347 height 27
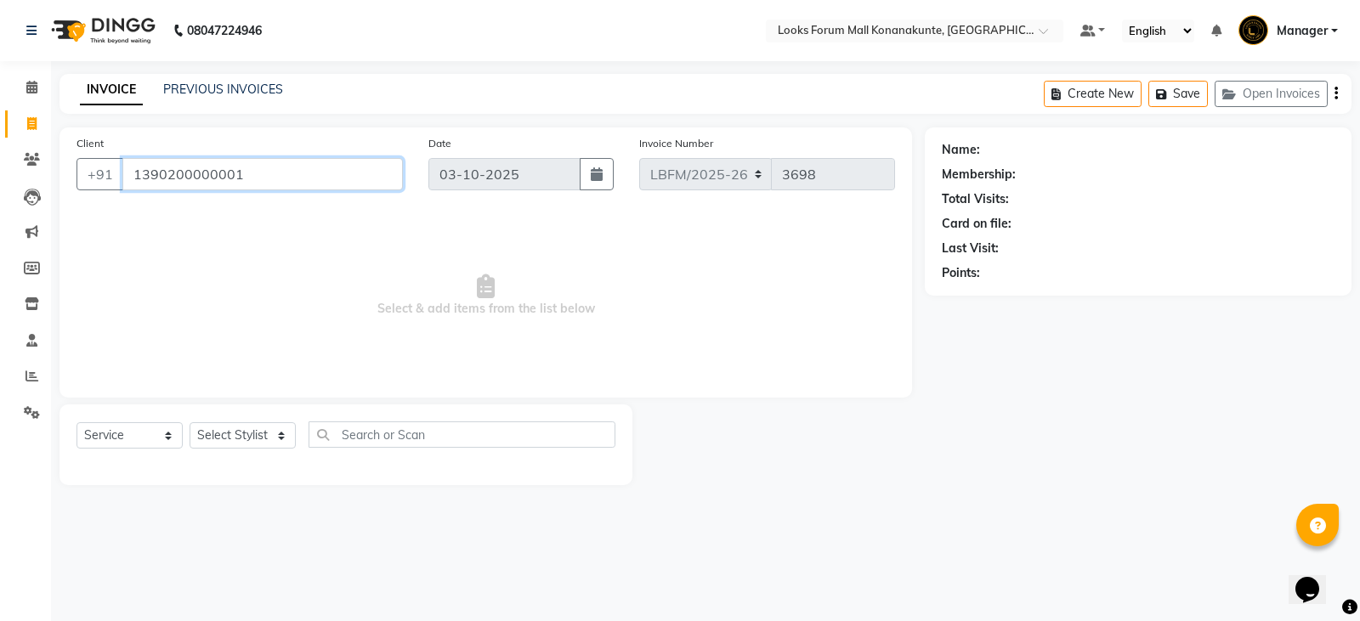
type input "1390200000001"
select select "1: Object"
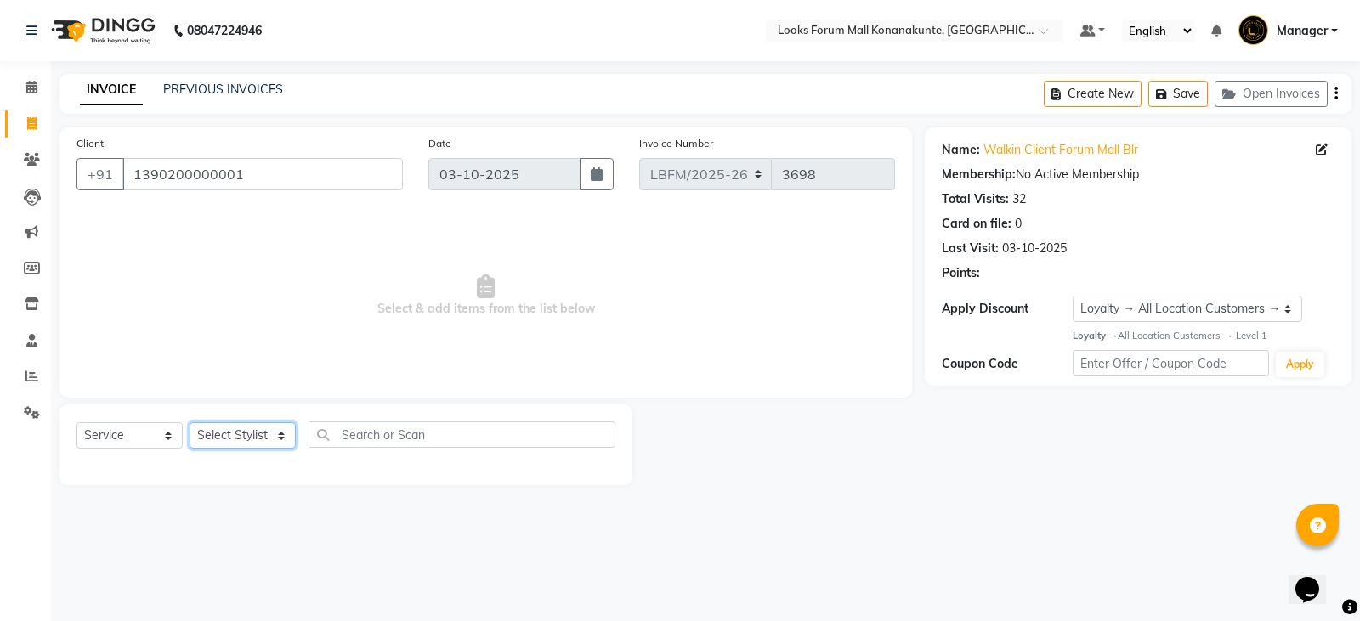
click at [252, 429] on select "Select Stylist Ananya_Nails [PERSON_NAME] Bijen Bishop_Mgr Counter Sales Manage…" at bounding box center [243, 435] width 106 height 26
select select "90397"
click at [190, 422] on select "Select Stylist Ananya_Nails [PERSON_NAME] Bijen Bishop_Mgr Counter Sales Manage…" at bounding box center [243, 435] width 106 height 26
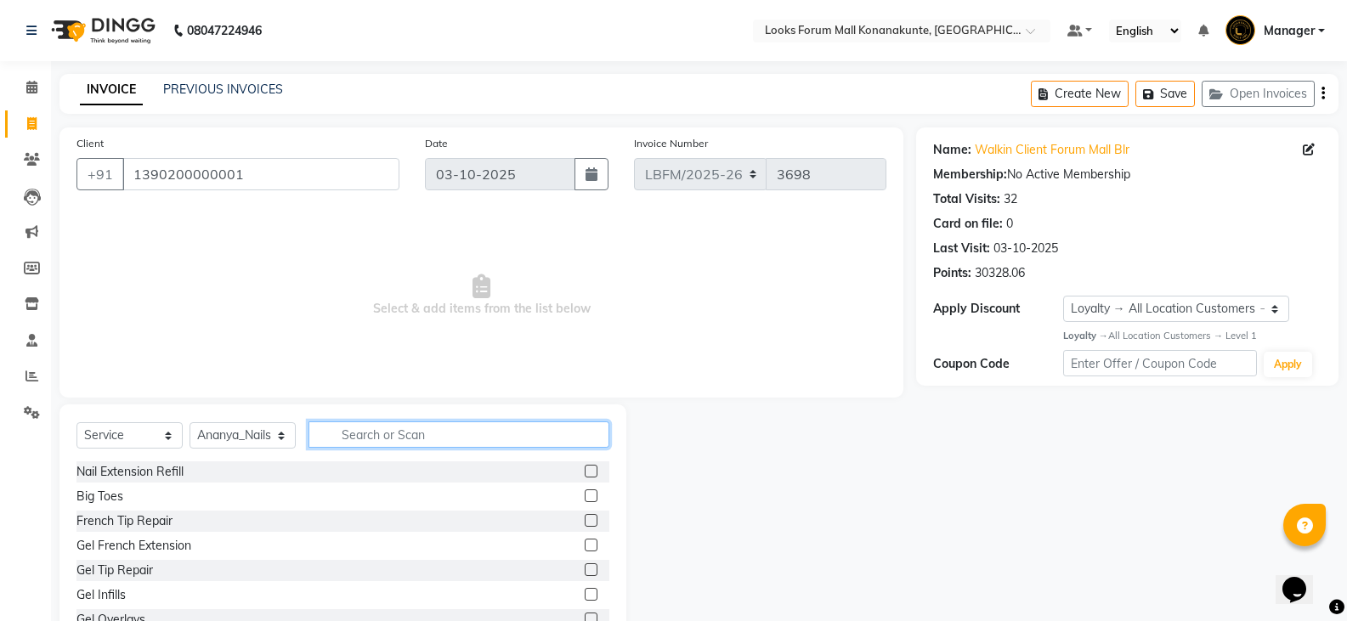
click at [399, 438] on input "text" at bounding box center [459, 435] width 301 height 26
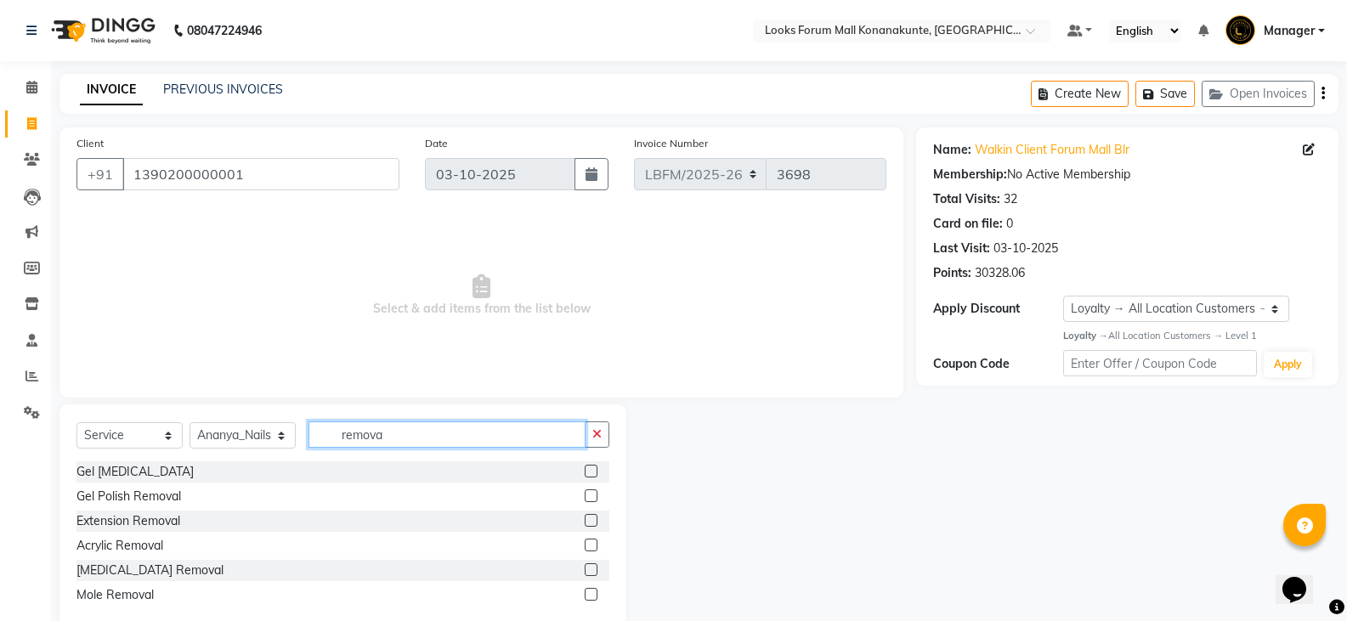
type input "remova"
click at [590, 518] on label at bounding box center [591, 520] width 13 height 13
click at [590, 518] on input "checkbox" at bounding box center [590, 521] width 11 height 11
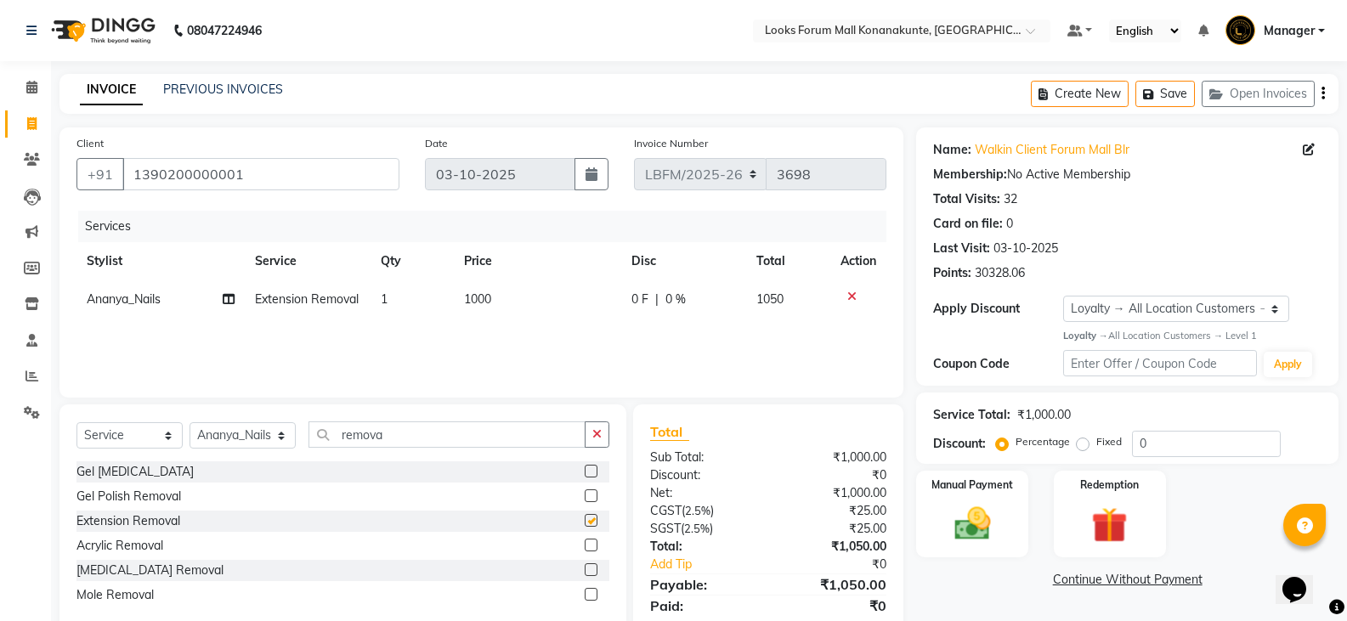
checkbox input "false"
click at [477, 298] on span "1000" at bounding box center [477, 299] width 27 height 15
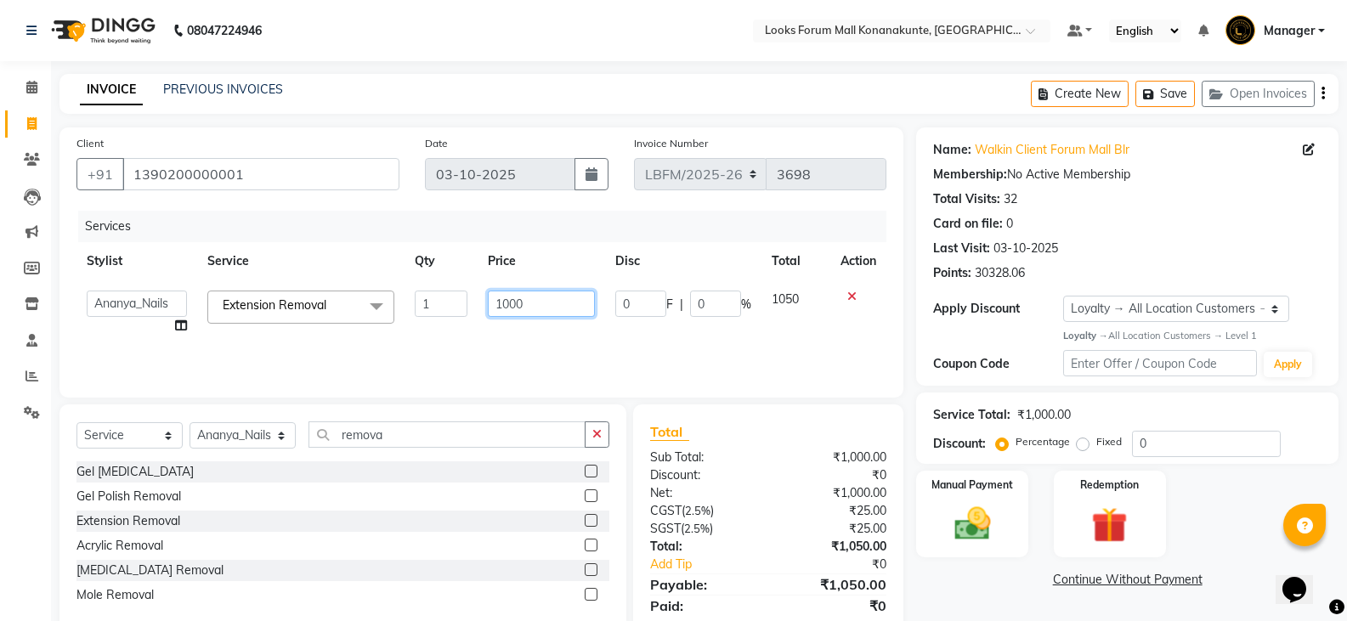
click at [520, 303] on input "1000" at bounding box center [541, 304] width 106 height 26
click at [571, 304] on input "1000" at bounding box center [541, 304] width 106 height 26
type input "1"
type input "500"
click at [612, 343] on div "Services Stylist Service Qty Price Disc Total Action Ananya_Nails [PERSON_NAME]…" at bounding box center [481, 296] width 810 height 170
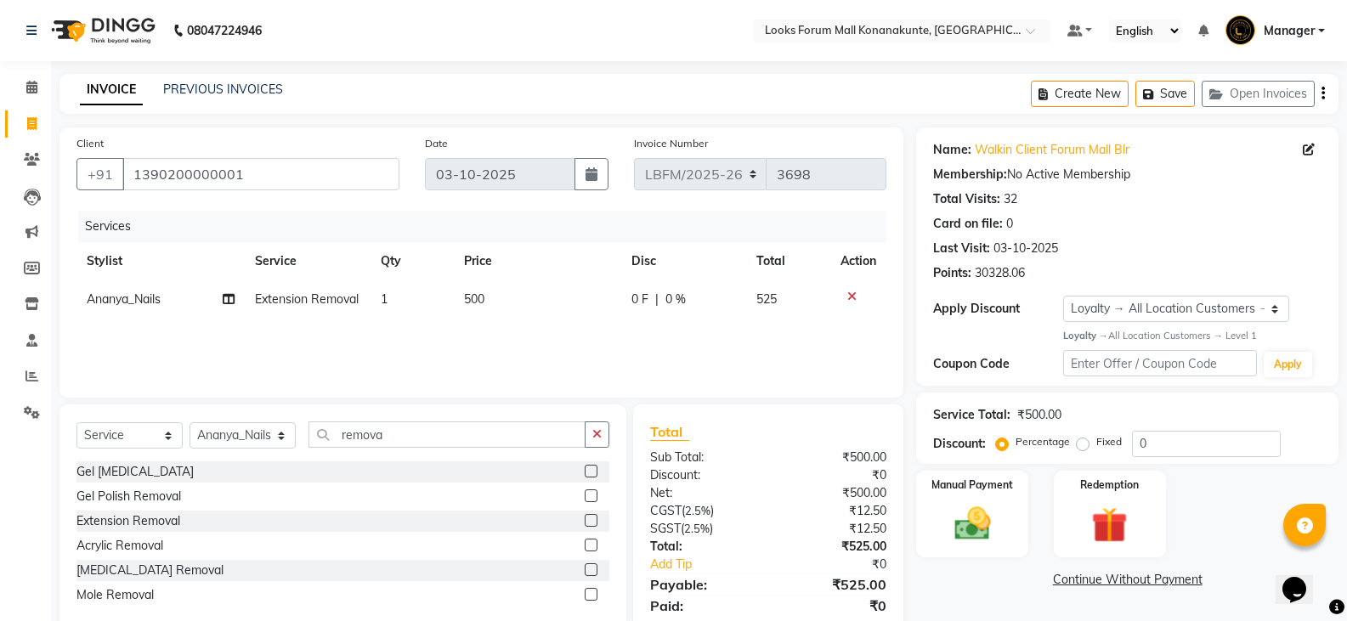
scroll to position [59, 0]
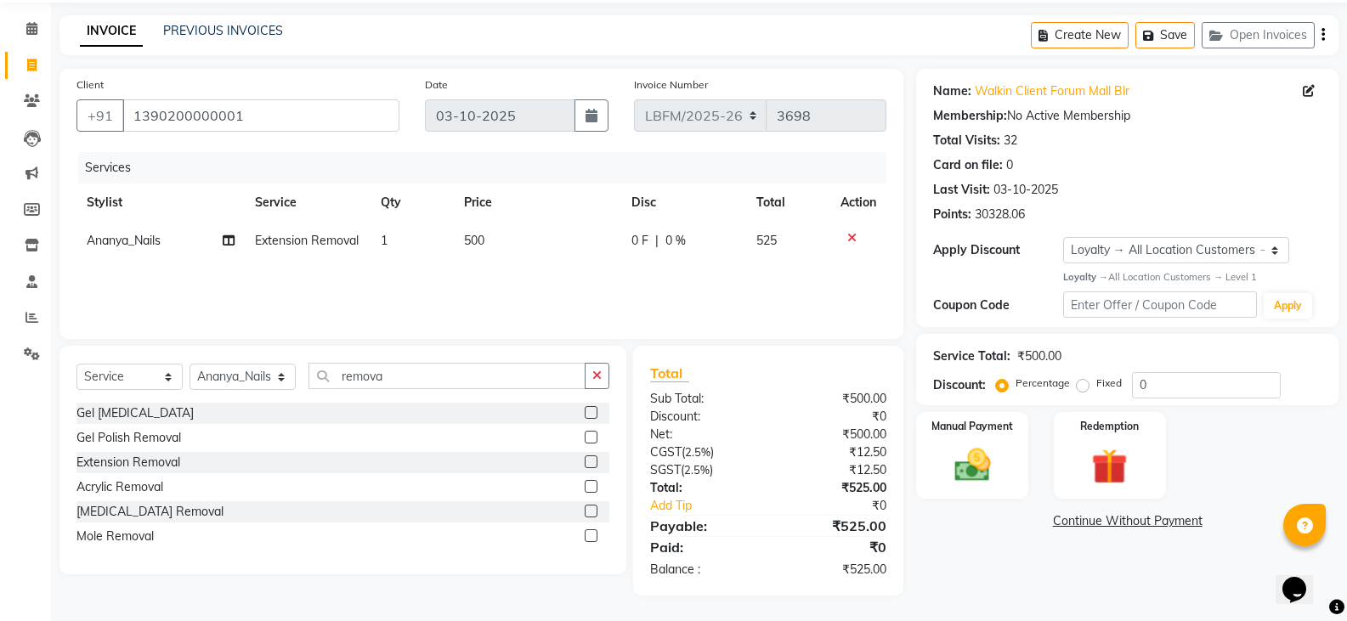
click at [650, 239] on div "0 F | 0 %" at bounding box center [683, 241] width 105 height 18
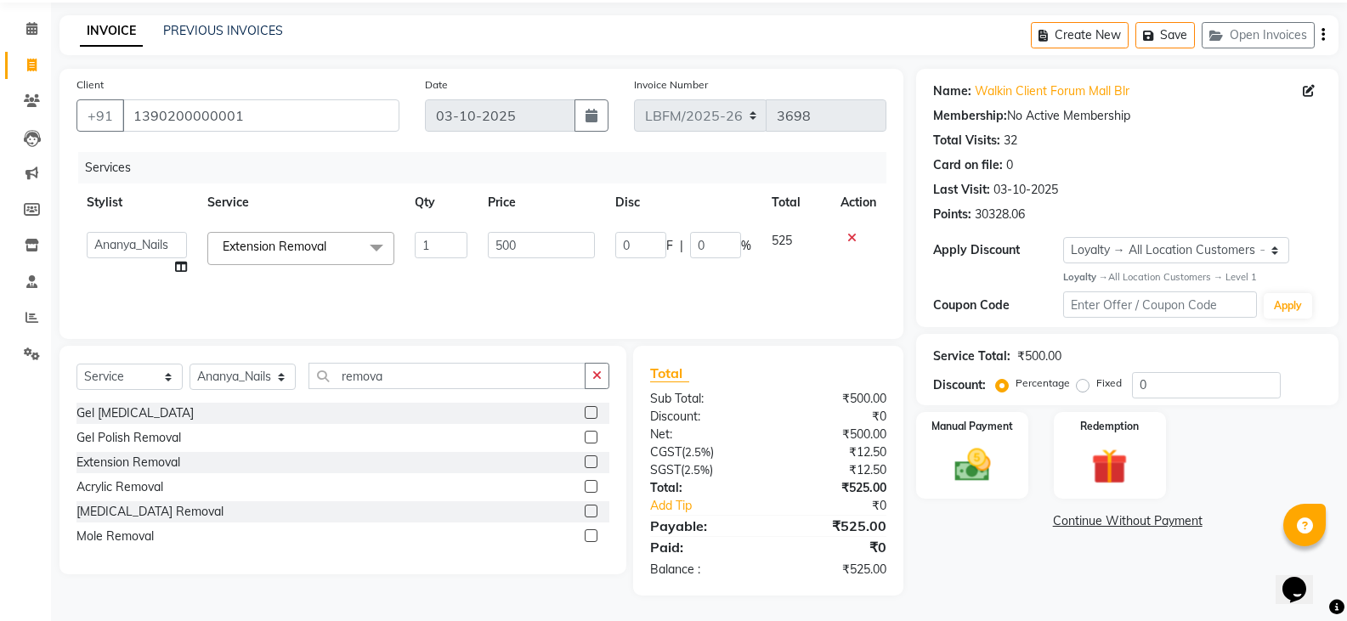
click at [675, 246] on div "0 F | 0 %" at bounding box center [683, 245] width 136 height 26
click at [694, 246] on input "0" at bounding box center [715, 245] width 51 height 26
click at [716, 239] on input "150" at bounding box center [715, 245] width 51 height 26
type input "15"
click at [682, 322] on div "Client [PHONE_NUMBER] Date [DATE] Invoice Number LBFM/[PHONE_NUMBER] Services S…" at bounding box center [481, 204] width 844 height 270
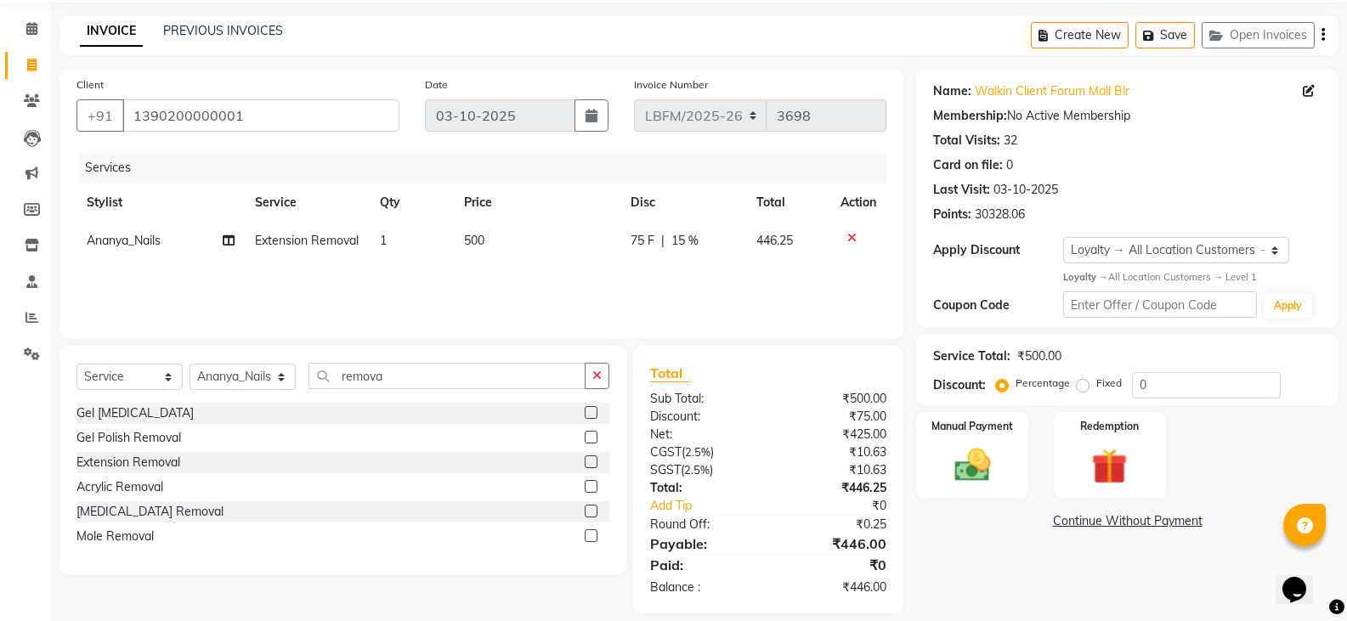
click at [690, 299] on div "Services Stylist Service Qty Price Disc Total Action Ananya_Nails Extension Rem…" at bounding box center [481, 237] width 810 height 170
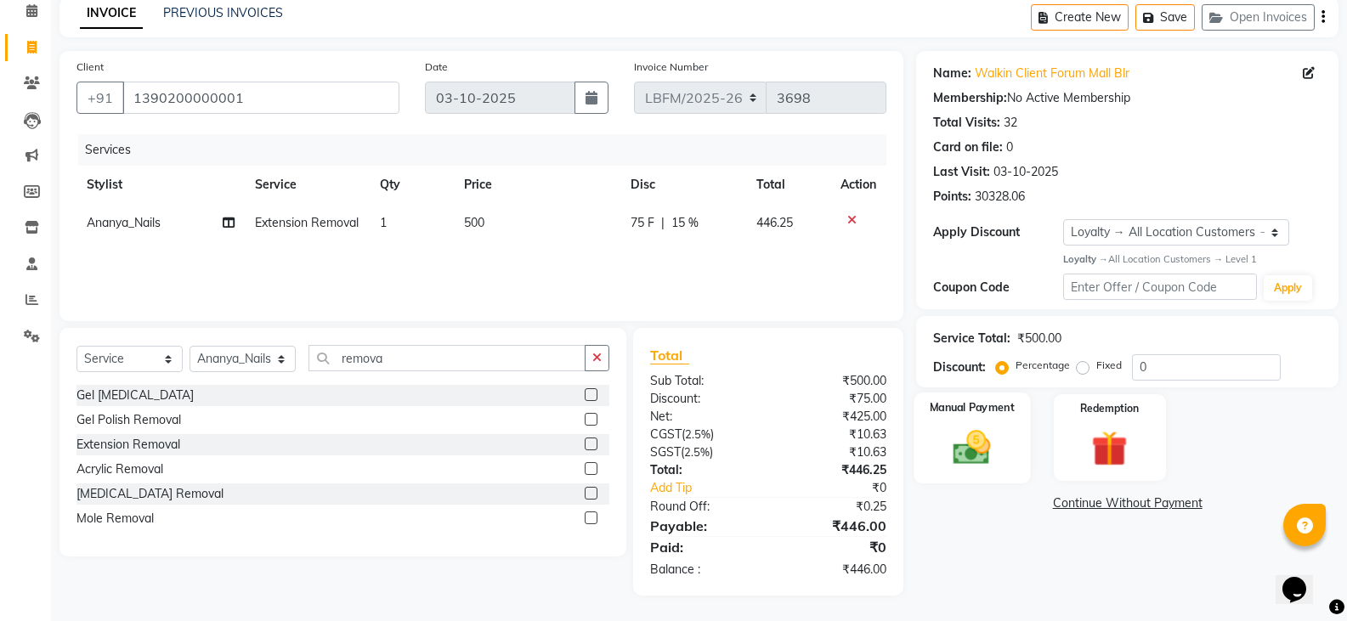
click at [966, 456] on img at bounding box center [972, 447] width 60 height 43
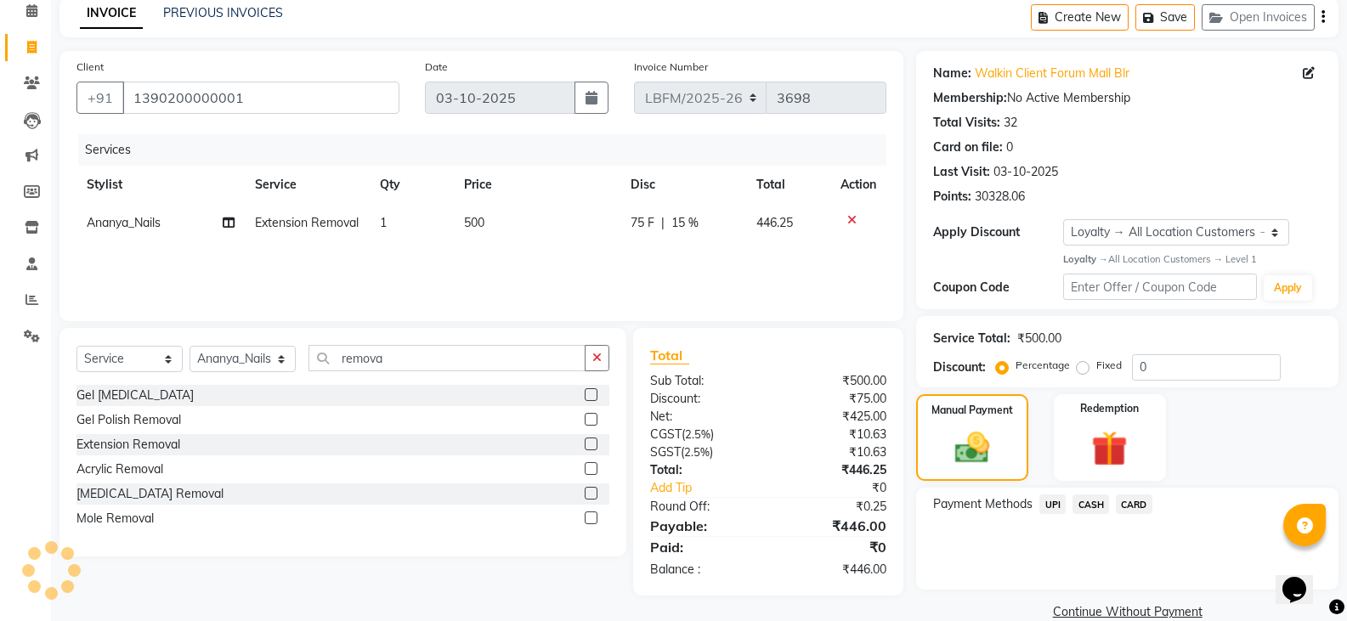
click at [1118, 503] on span "CARD" at bounding box center [1134, 505] width 37 height 20
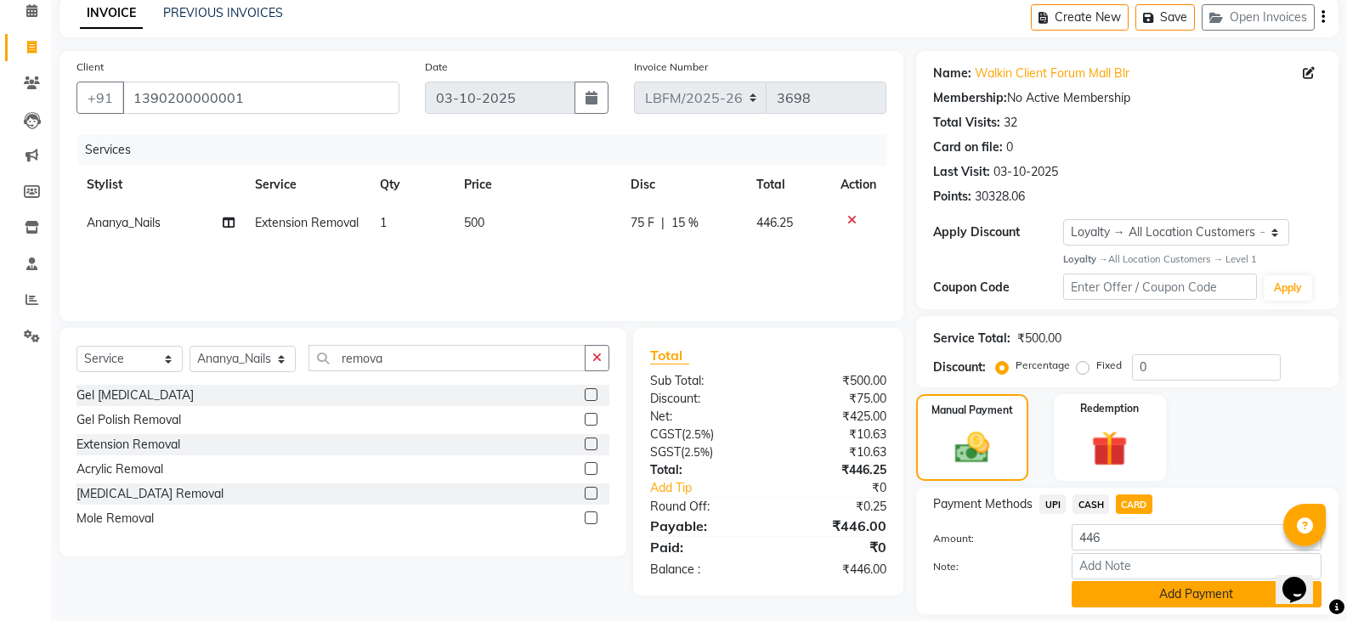
click at [1129, 592] on button "Add Payment" at bounding box center [1197, 594] width 250 height 26
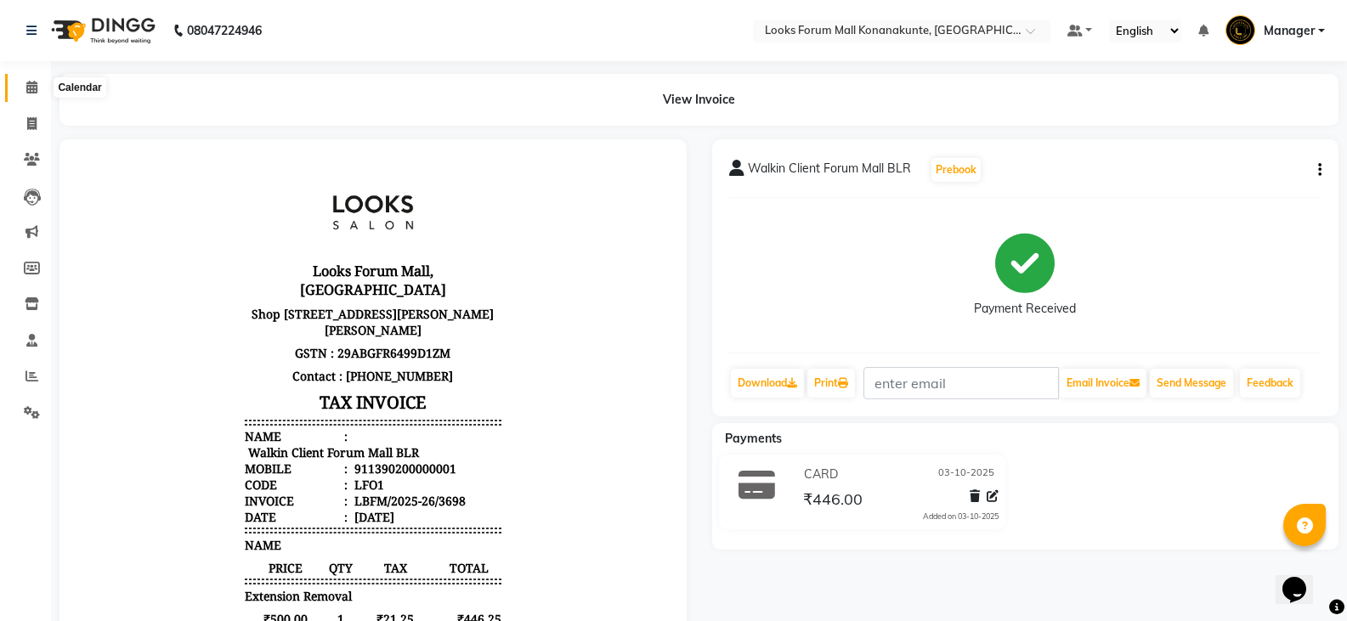
click at [27, 82] on icon at bounding box center [31, 87] width 11 height 13
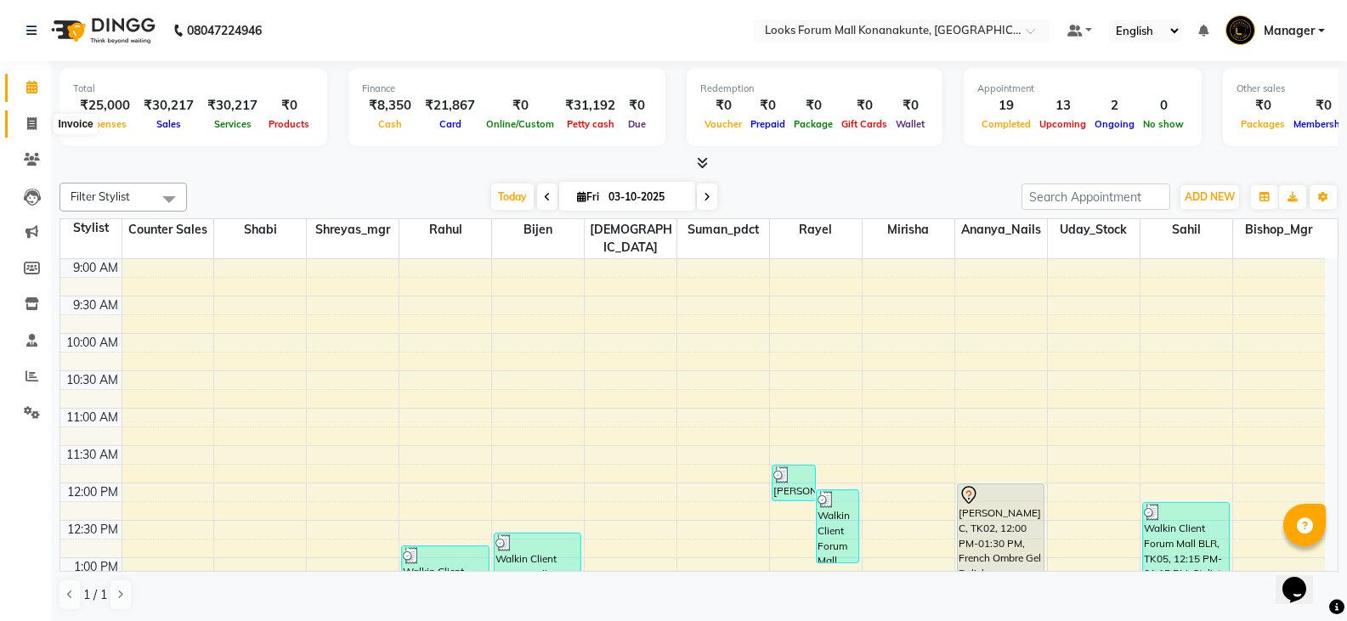
click at [35, 118] on icon at bounding box center [31, 123] width 9 height 13
select select "service"
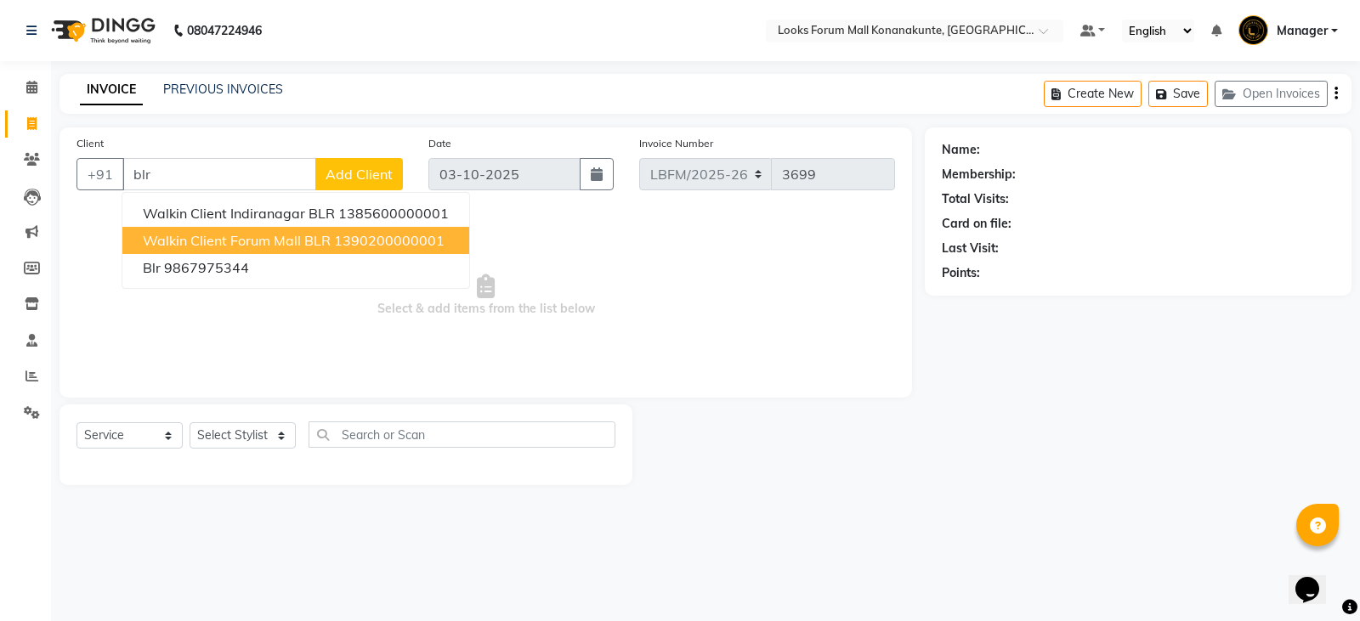
click at [207, 239] on span "Walkin Client Forum Mall BLR" at bounding box center [237, 240] width 188 height 17
type input "1390200000001"
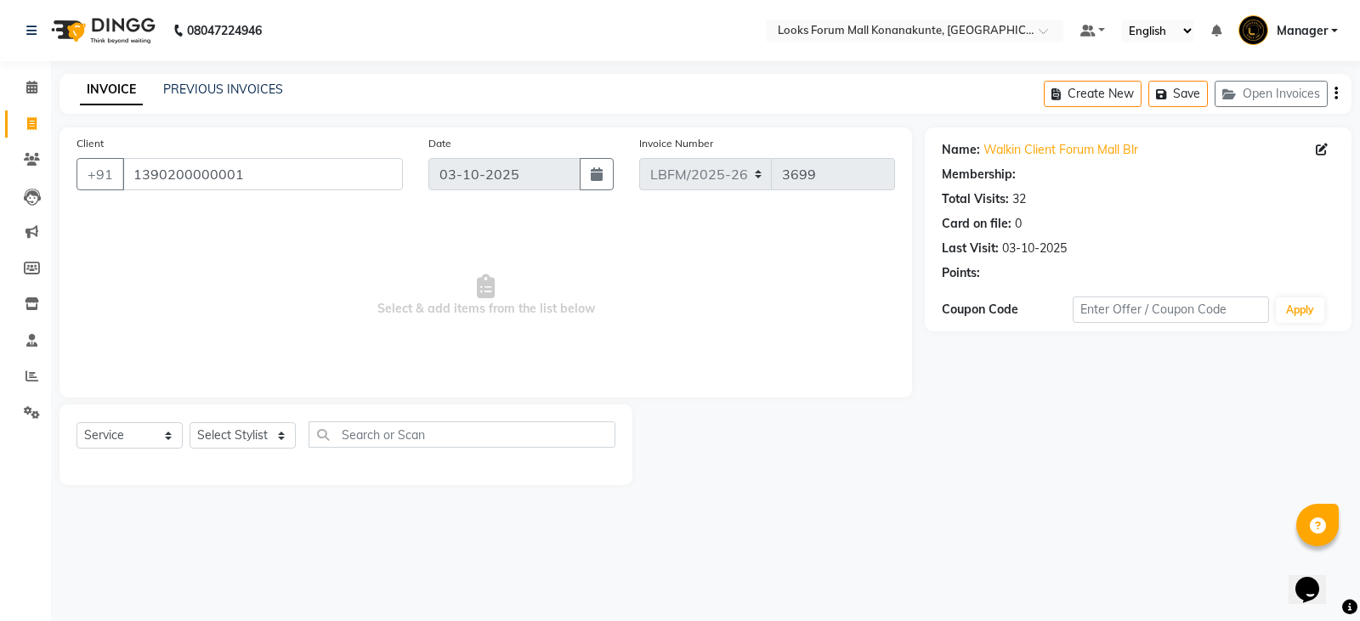
select select "1: Object"
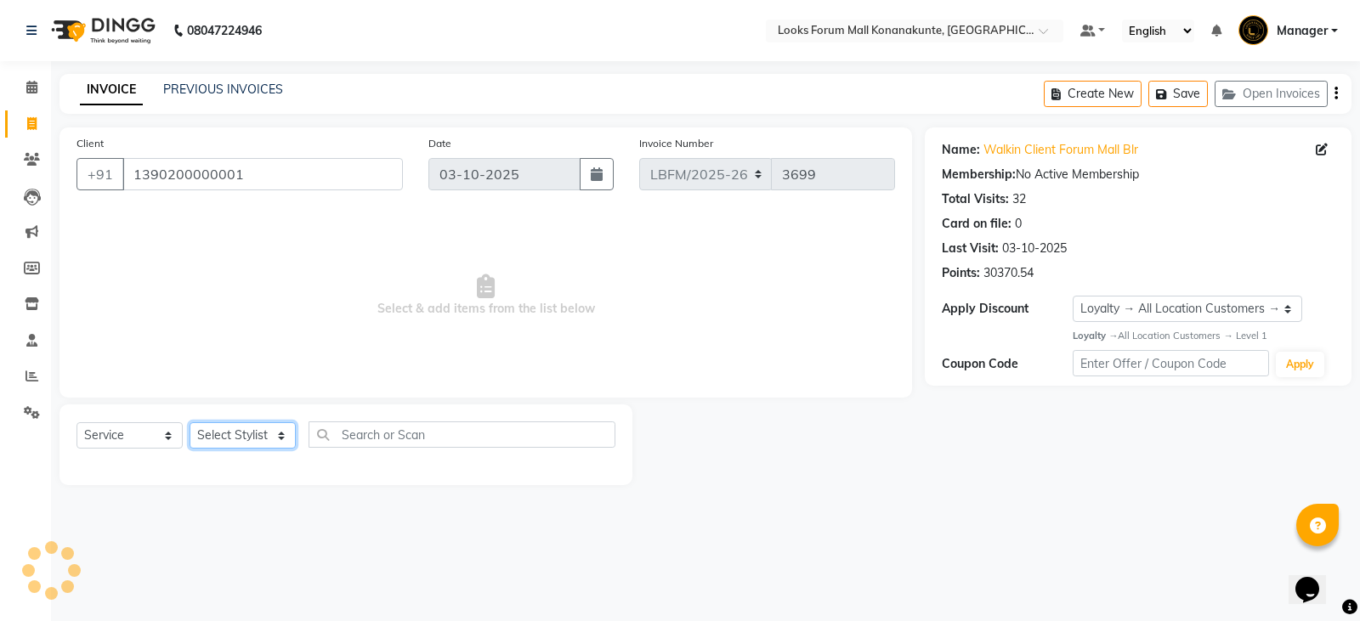
drag, startPoint x: 217, startPoint y: 439, endPoint x: 224, endPoint y: 431, distance: 10.2
click at [217, 439] on select "Select Stylist Ananya_Nails [PERSON_NAME] Bijen Bishop_Mgr Counter Sales Manage…" at bounding box center [243, 435] width 106 height 26
select select "90395"
click at [190, 422] on select "Select Stylist Ananya_Nails [PERSON_NAME] Bijen Bishop_Mgr Counter Sales Manage…" at bounding box center [243, 435] width 106 height 26
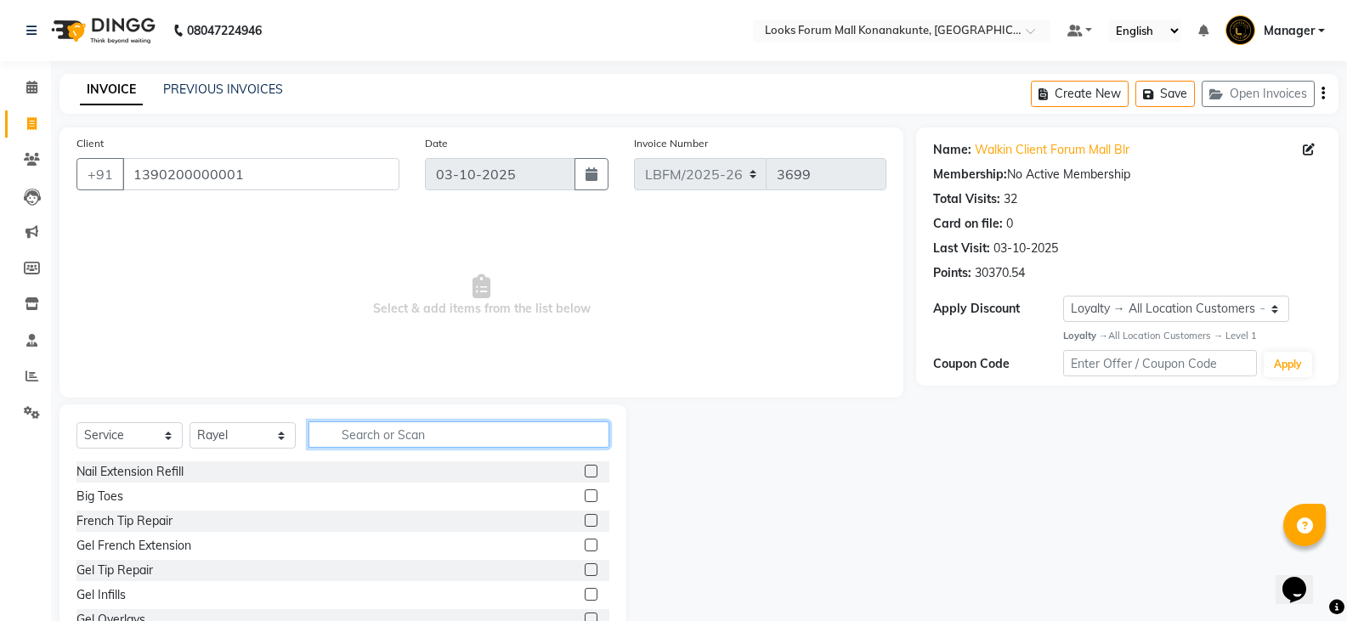
click at [324, 432] on input "text" at bounding box center [459, 435] width 301 height 26
type input "pedi"
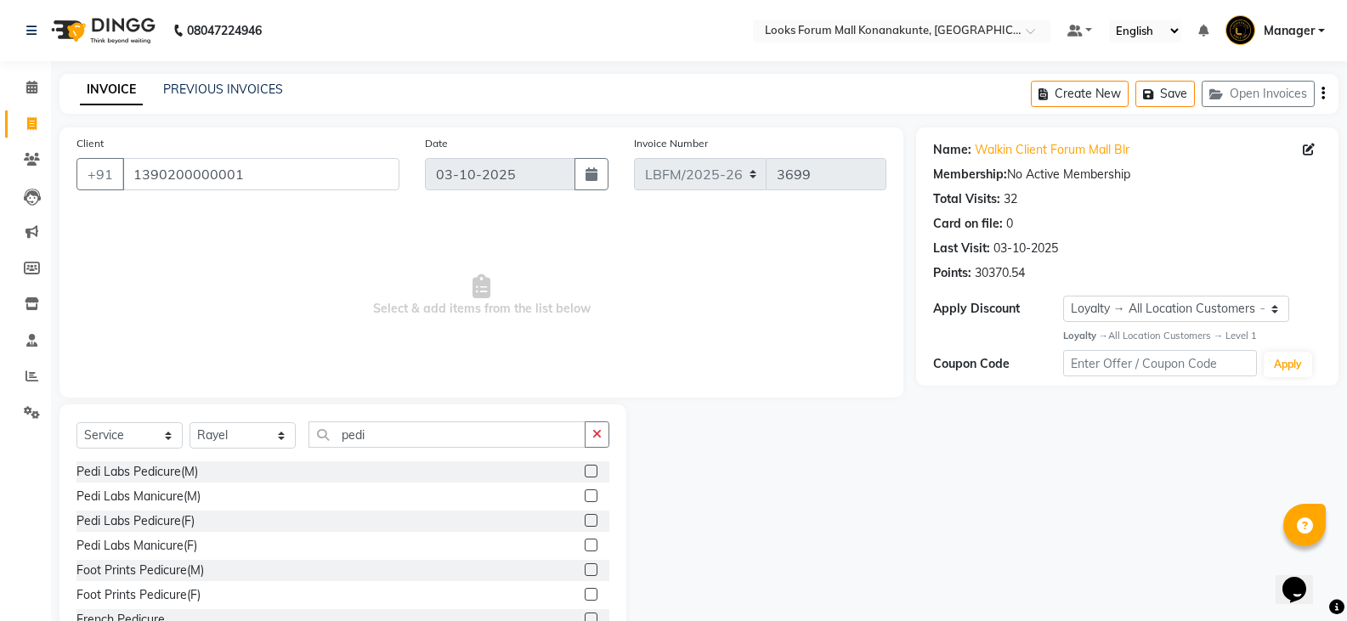
click at [585, 464] on div at bounding box center [597, 472] width 25 height 21
click at [585, 476] on label at bounding box center [591, 471] width 13 height 13
click at [585, 476] on input "checkbox" at bounding box center [590, 472] width 11 height 11
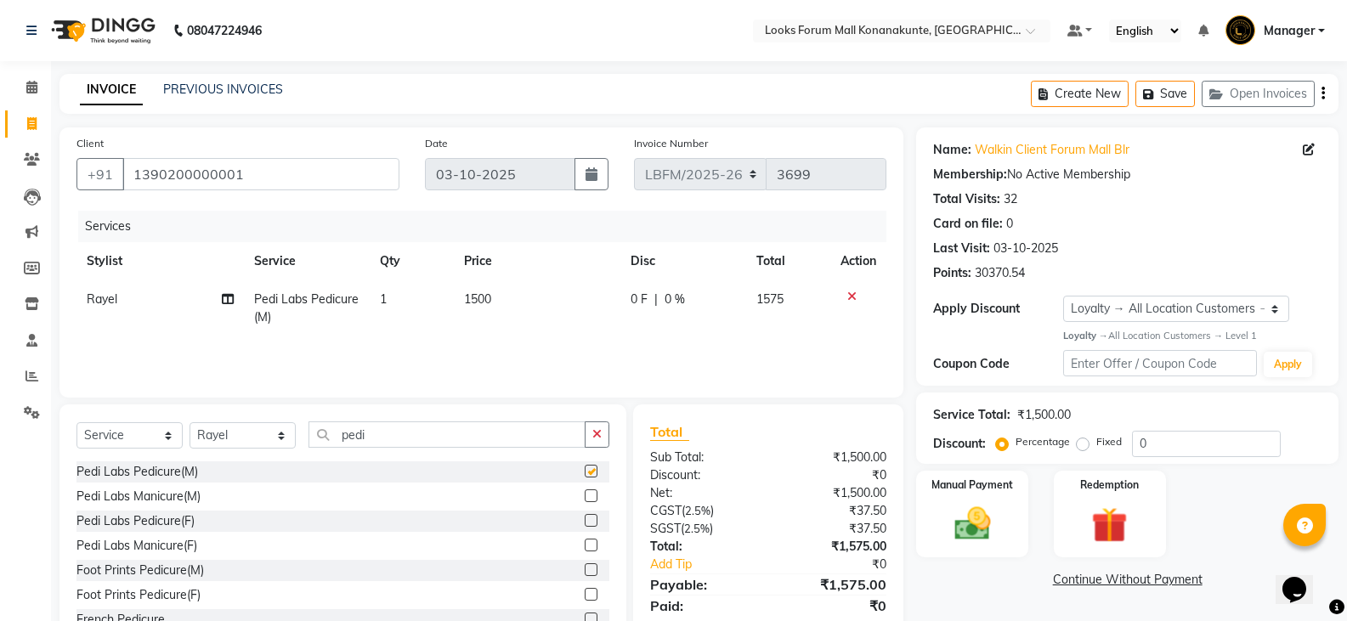
checkbox input "false"
click at [585, 490] on label at bounding box center [591, 496] width 13 height 13
click at [585, 491] on input "checkbox" at bounding box center [590, 496] width 11 height 11
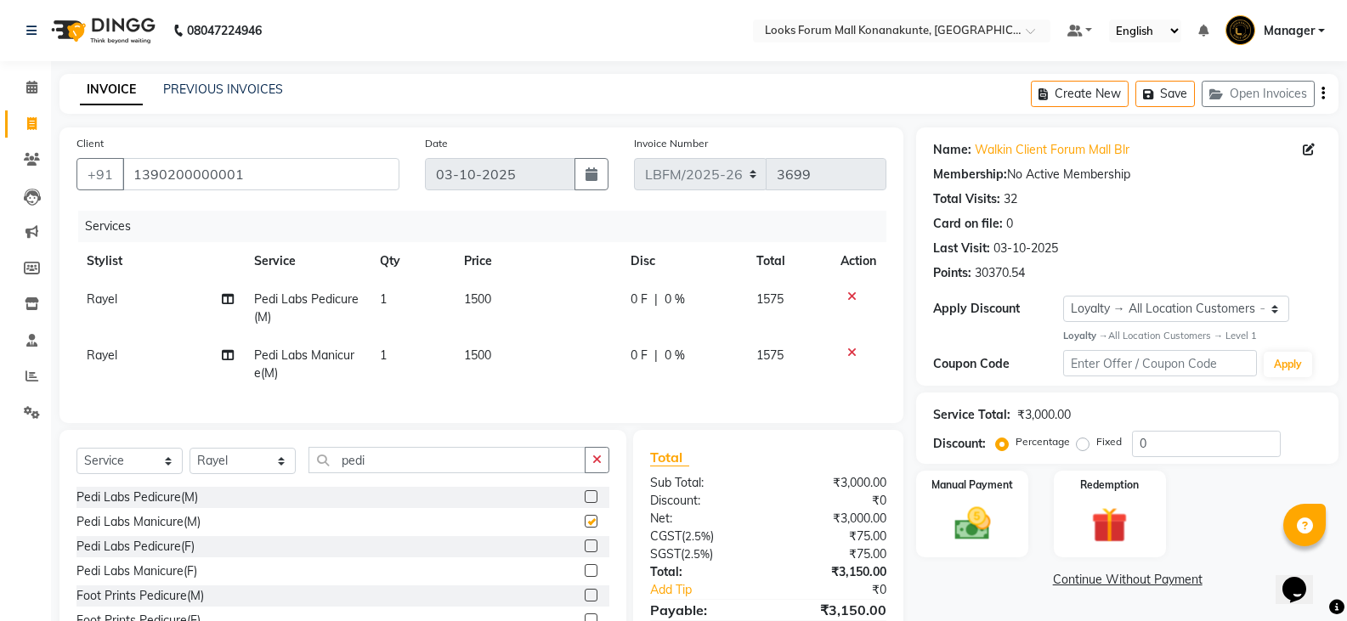
checkbox input "false"
click at [475, 297] on span "1500" at bounding box center [477, 299] width 27 height 15
select select "90395"
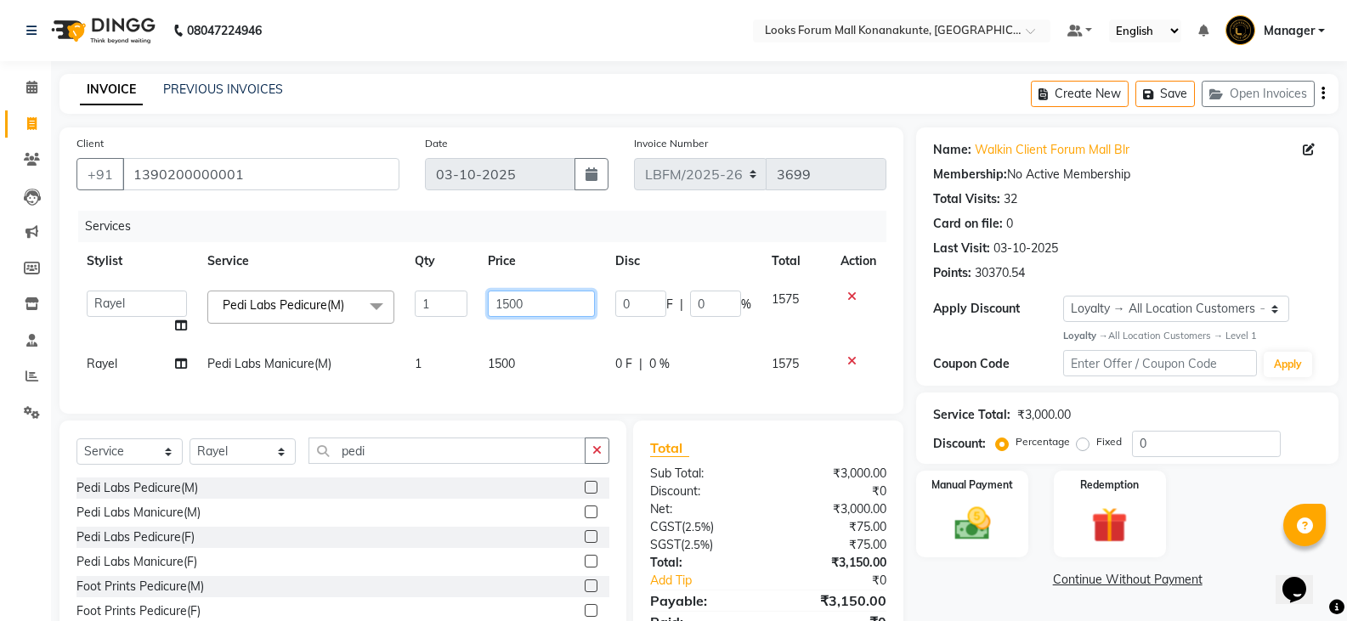
click at [530, 306] on input "1500" at bounding box center [541, 304] width 106 height 26
click at [534, 305] on input "1500" at bounding box center [541, 304] width 106 height 26
drag, startPoint x: 536, startPoint y: 299, endPoint x: 549, endPoint y: 355, distance: 57.5
click at [549, 355] on tbody "Ananya_Nails [PERSON_NAME] Bijen Bishop_Mgr Counter Sales Manager Mirisha [PERS…" at bounding box center [481, 331] width 810 height 103
type input "1"
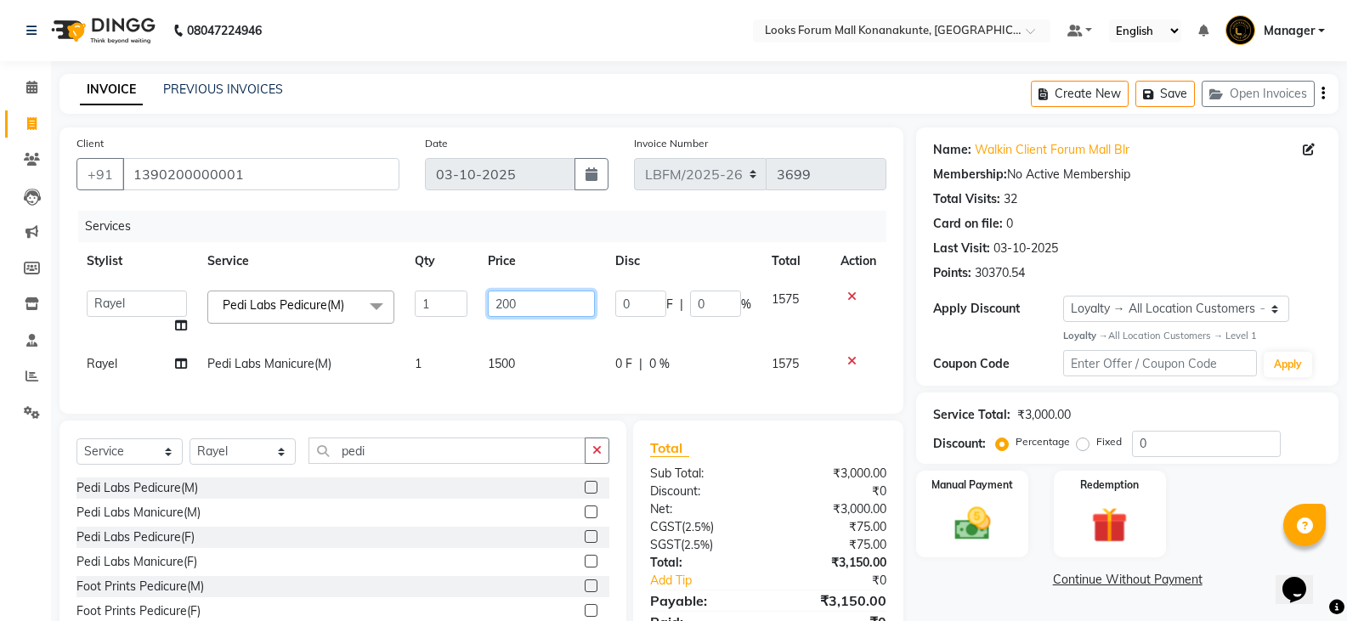
type input "2000"
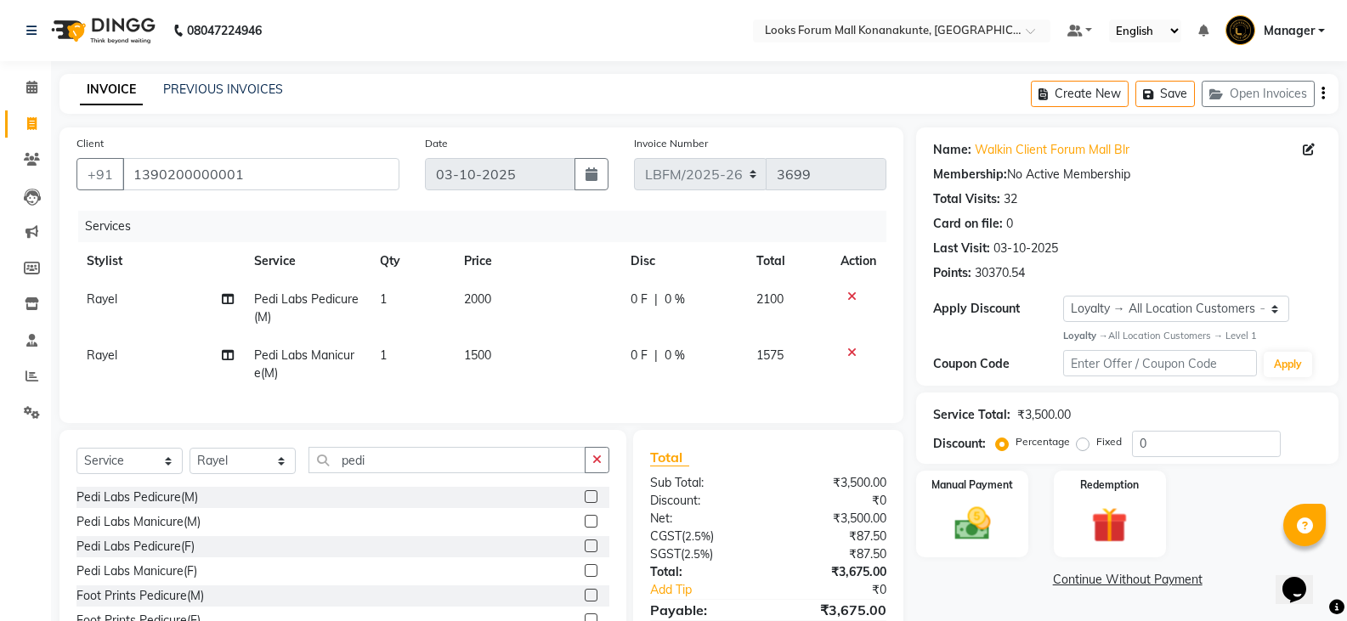
click at [552, 356] on td "1500" at bounding box center [537, 365] width 167 height 56
select select "90395"
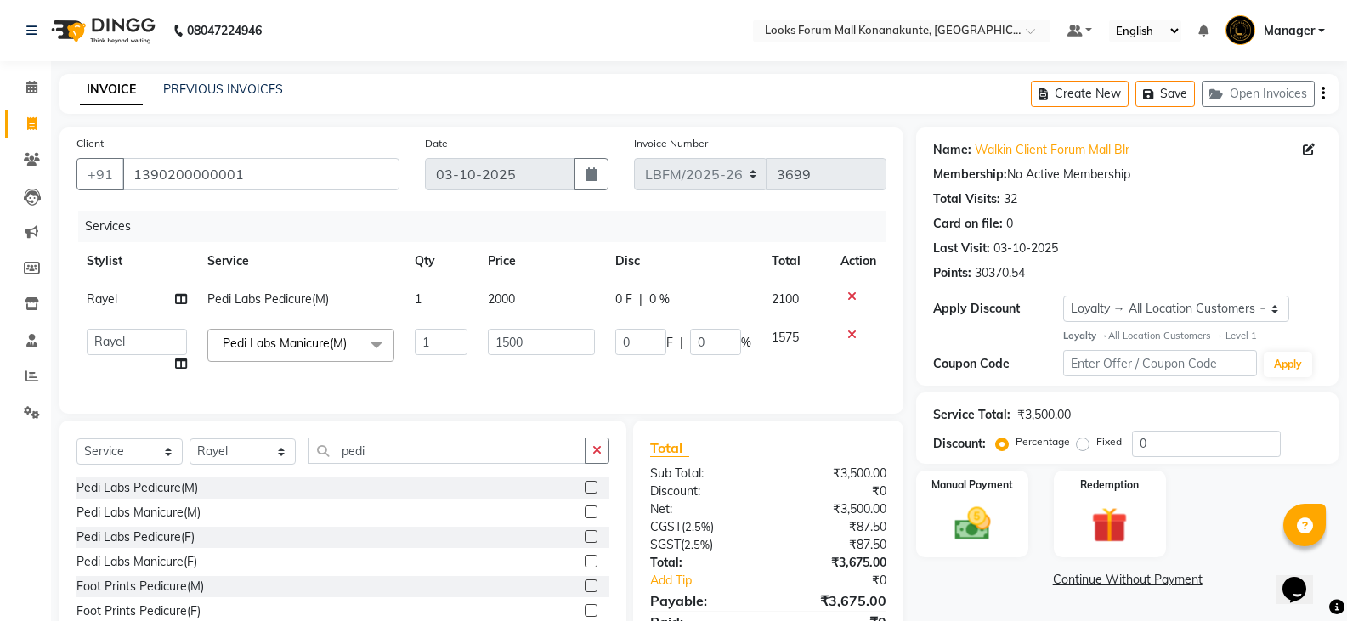
click at [548, 358] on td "1500" at bounding box center [541, 351] width 127 height 65
click at [562, 339] on input "1500" at bounding box center [541, 342] width 106 height 26
type input "1"
type input "2000"
click at [579, 364] on td "2000" at bounding box center [541, 351] width 127 height 65
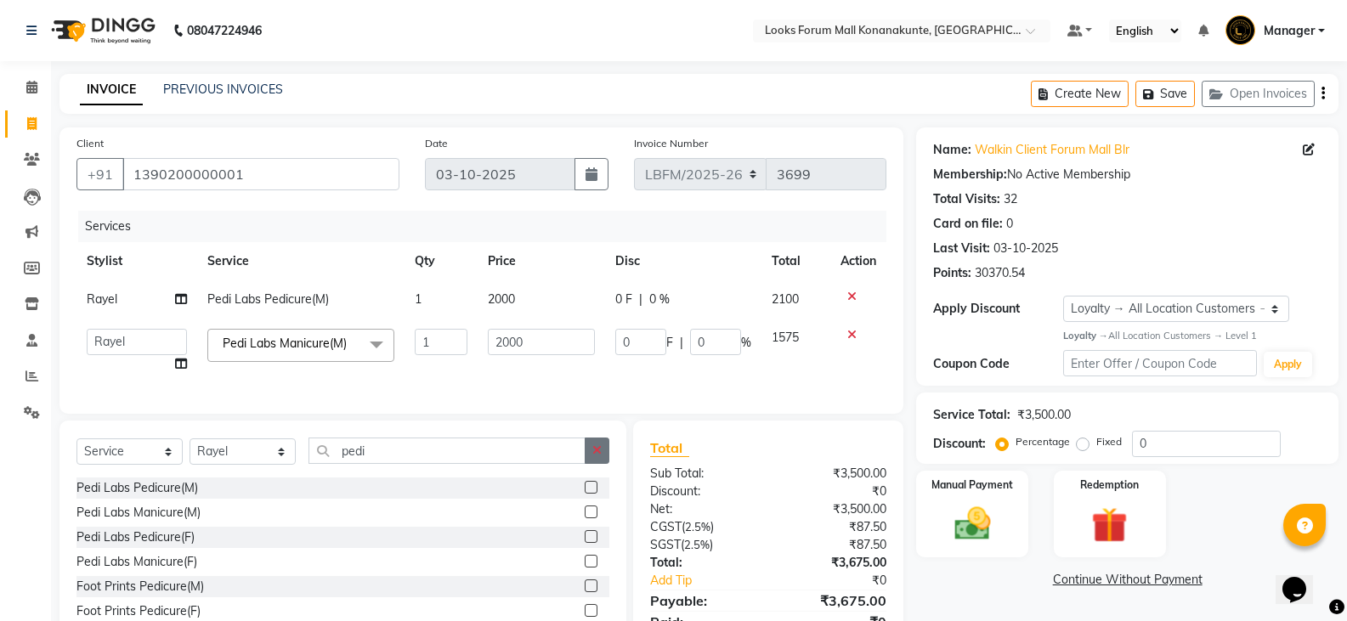
select select "90395"
click at [595, 456] on icon "button" at bounding box center [596, 451] width 9 height 12
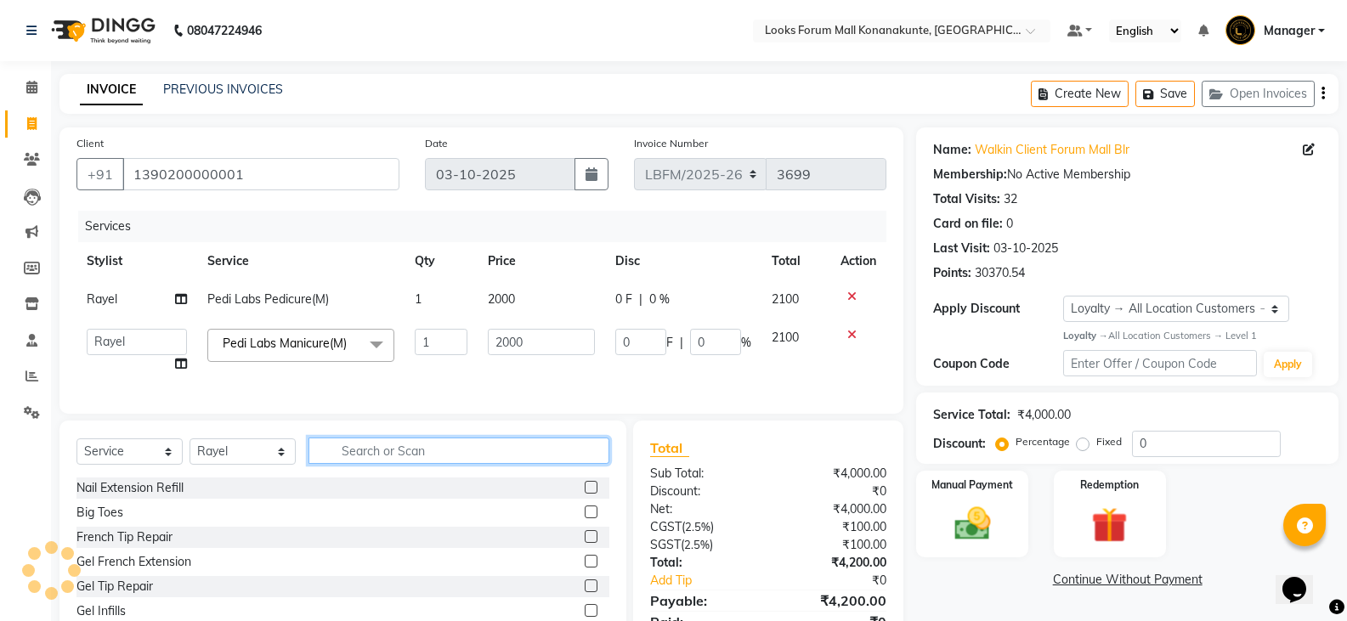
click at [548, 457] on input "text" at bounding box center [459, 451] width 301 height 26
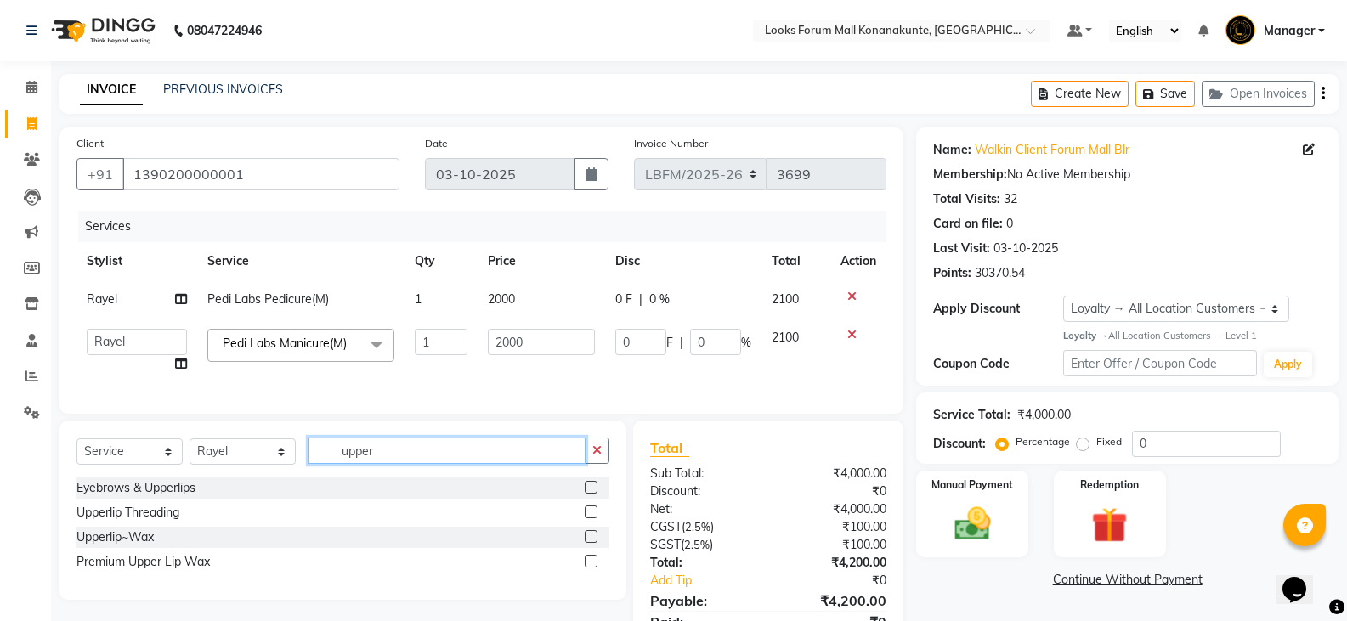
type input "upper"
drag, startPoint x: 590, startPoint y: 524, endPoint x: 492, endPoint y: 484, distance: 105.3
click at [591, 518] on label at bounding box center [591, 512] width 13 height 13
click at [591, 518] on input "checkbox" at bounding box center [590, 512] width 11 height 11
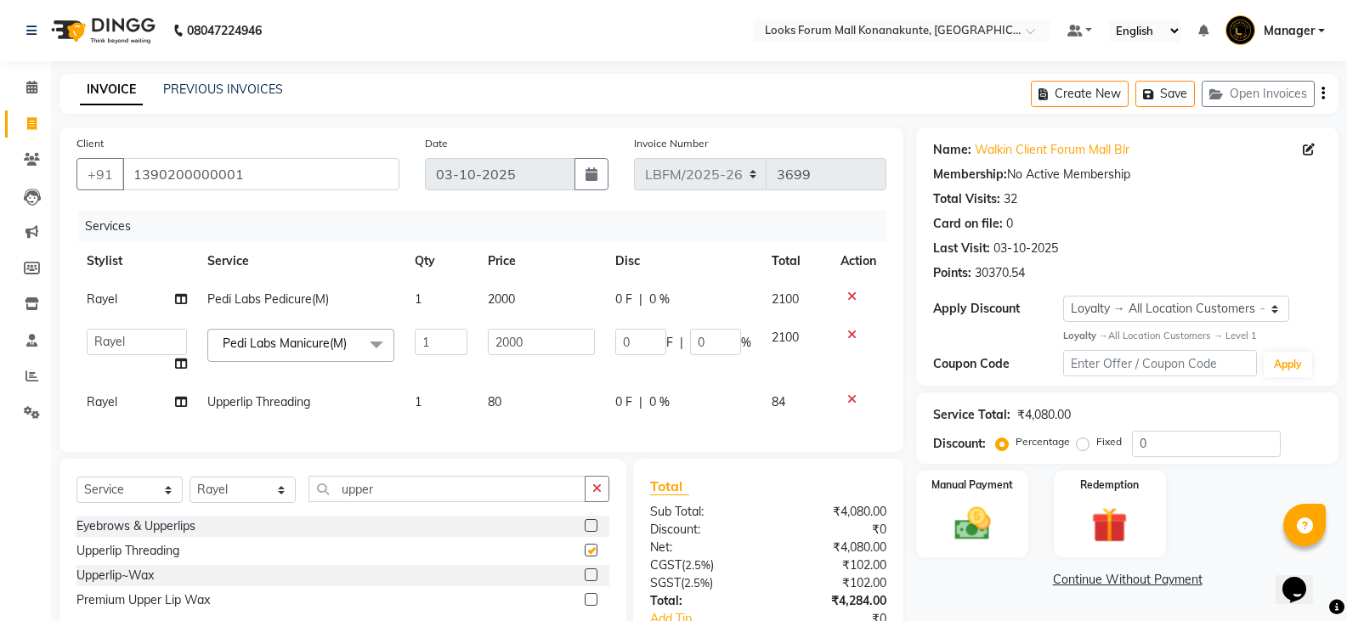
checkbox input "false"
click at [450, 396] on td "1" at bounding box center [441, 402] width 73 height 38
select select "90395"
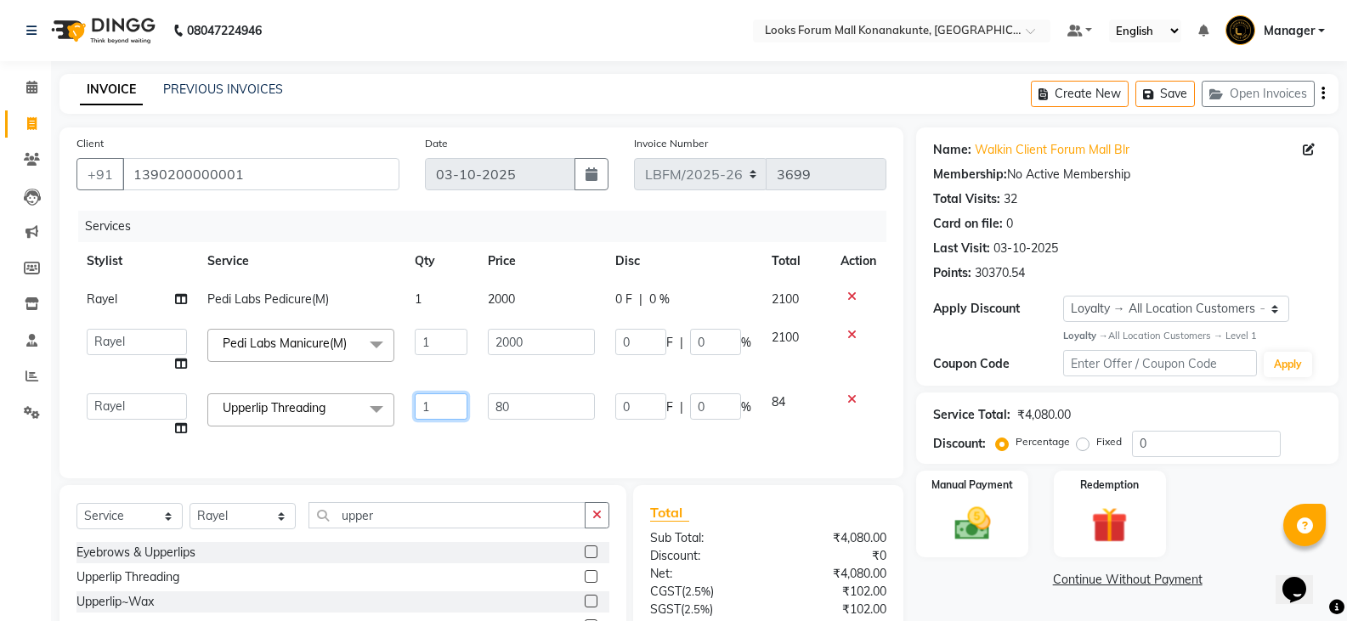
click at [453, 400] on input "1" at bounding box center [441, 407] width 53 height 26
type input "3"
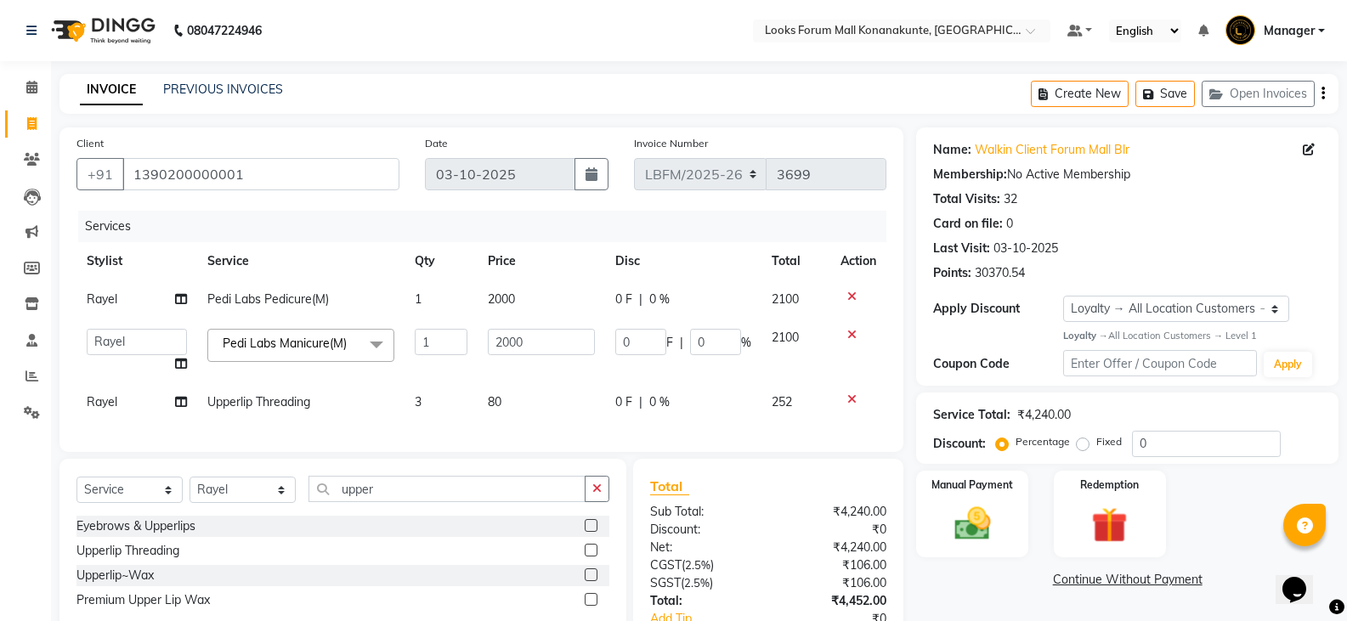
click at [494, 398] on span "80" at bounding box center [495, 401] width 14 height 15
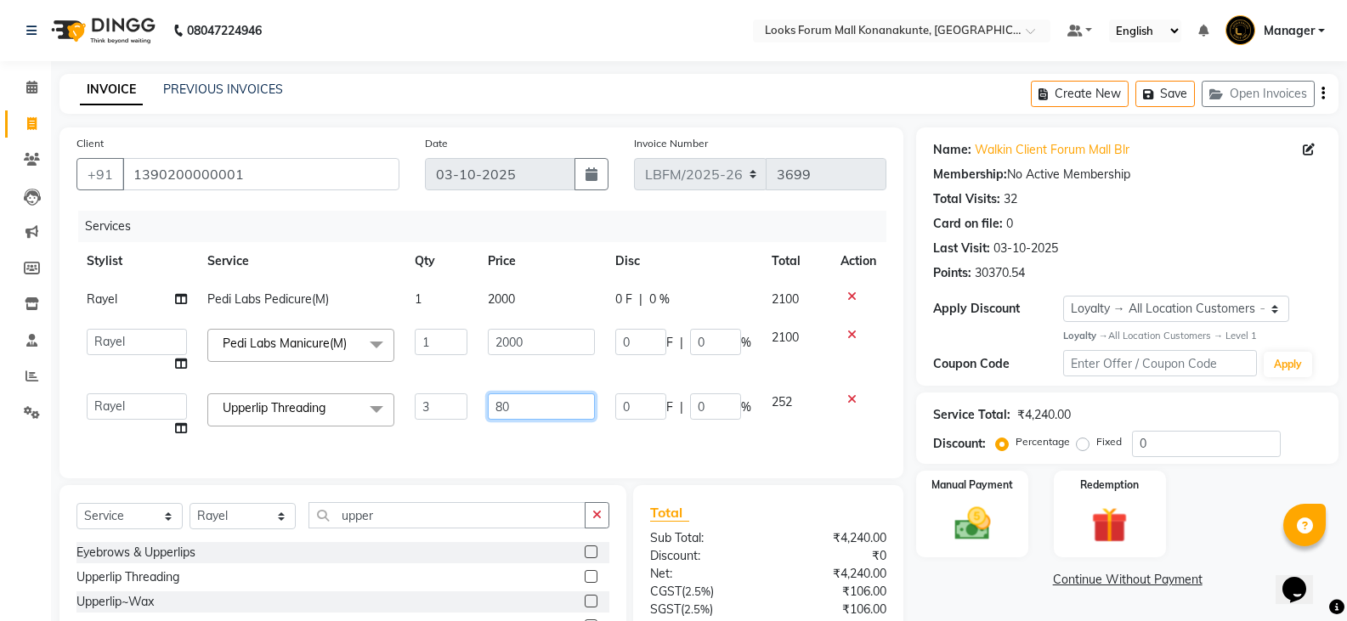
click at [505, 408] on input "80" at bounding box center [541, 407] width 106 height 26
click at [534, 445] on div "Services Stylist Service Qty Price Disc Total Action Rayel Pedi Labs Pedicure(M…" at bounding box center [481, 336] width 810 height 251
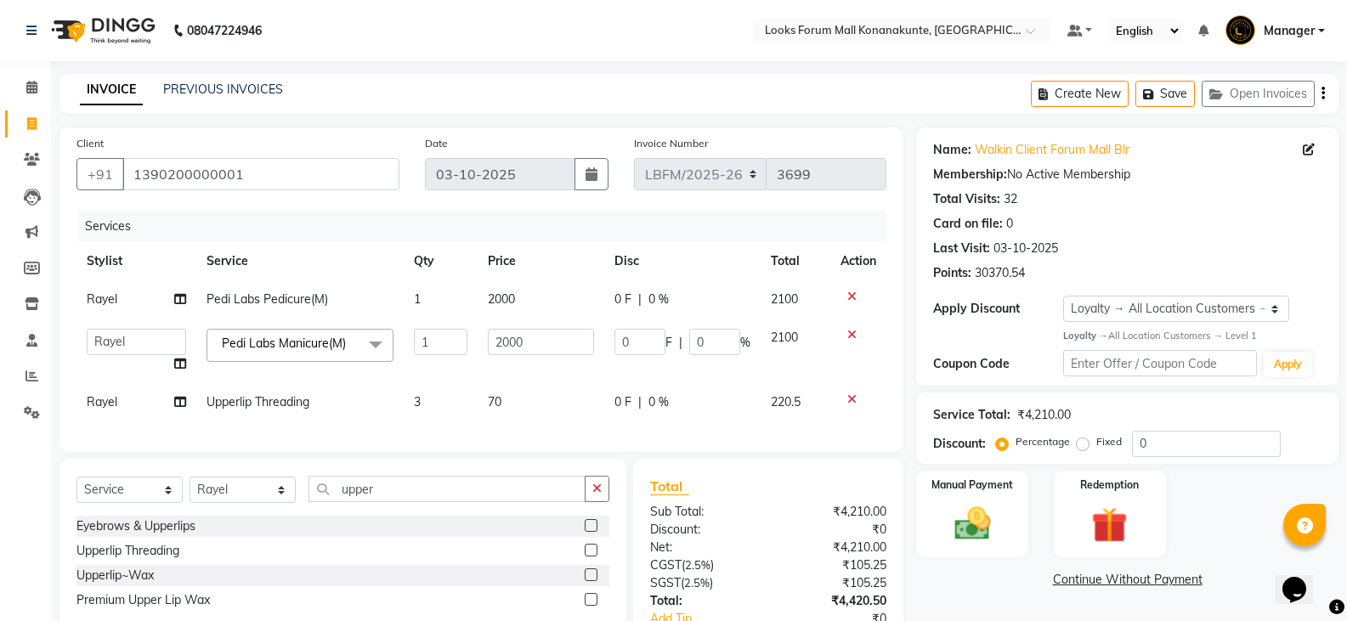
click at [592, 516] on div "Select Service Product Membership Package Voucher Prepaid Gift Card Select Styl…" at bounding box center [342, 496] width 533 height 40
click at [594, 515] on div "Select Service Product Membership Package Voucher Prepaid Gift Card Select Styl…" at bounding box center [342, 496] width 533 height 40
click at [587, 502] on button "button" at bounding box center [597, 489] width 25 height 26
click at [256, 495] on select "Select Stylist Ananya_Nails [PERSON_NAME] Bijen Bishop_Mgr Counter Sales Manage…" at bounding box center [243, 490] width 106 height 26
click at [182, 352] on select "Ananya_Nails [PERSON_NAME] Bishop_Mgr Counter Sales Manager Mirisha [PERSON_NAM…" at bounding box center [136, 342] width 99 height 26
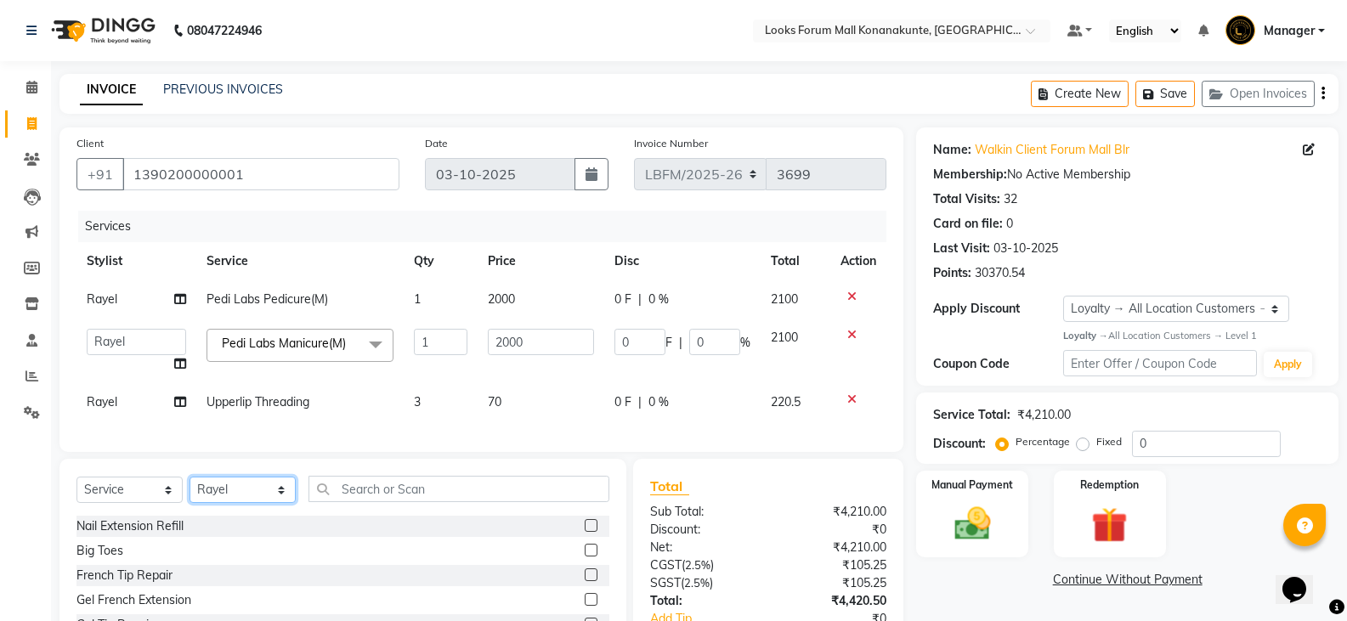
click at [244, 501] on div "Select Service Product Membership Package Voucher Prepaid Gift Card Select Styl…" at bounding box center [342, 584] width 567 height 251
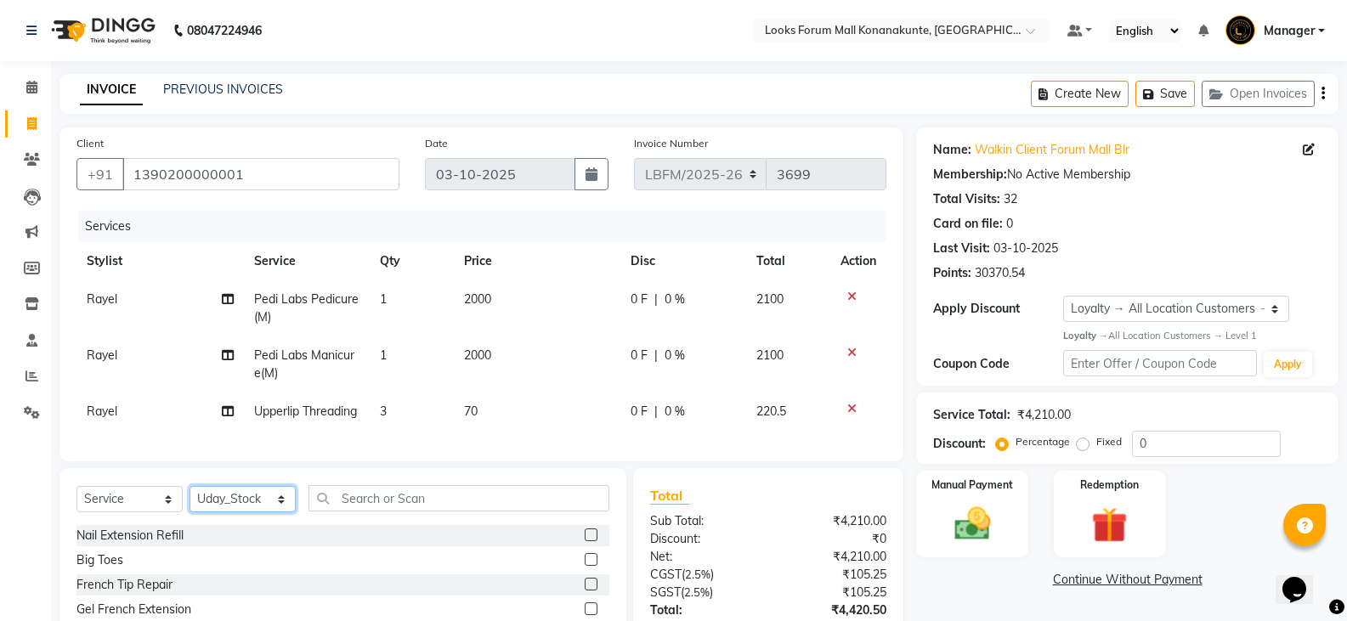
click at [190, 513] on select "Select Stylist Ananya_Nails [PERSON_NAME] Bijen Bishop_Mgr Counter Sales Manage…" at bounding box center [243, 499] width 106 height 26
click at [238, 513] on select "Select Stylist Ananya_Nails [PERSON_NAME] Bijen Bishop_Mgr Counter Sales Manage…" at bounding box center [243, 499] width 106 height 26
click at [190, 513] on select "Select Stylist Ananya_Nails [PERSON_NAME] Bijen Bishop_Mgr Counter Sales Manage…" at bounding box center [243, 499] width 106 height 26
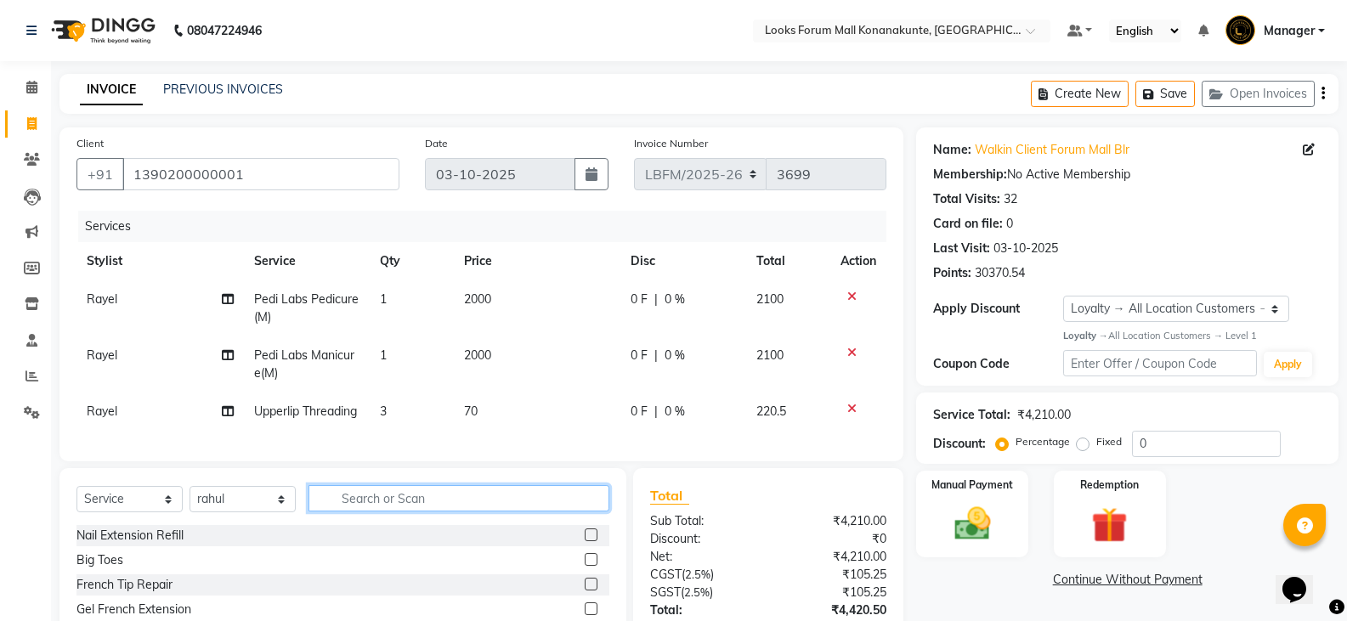
click at [480, 512] on input "text" at bounding box center [459, 498] width 301 height 26
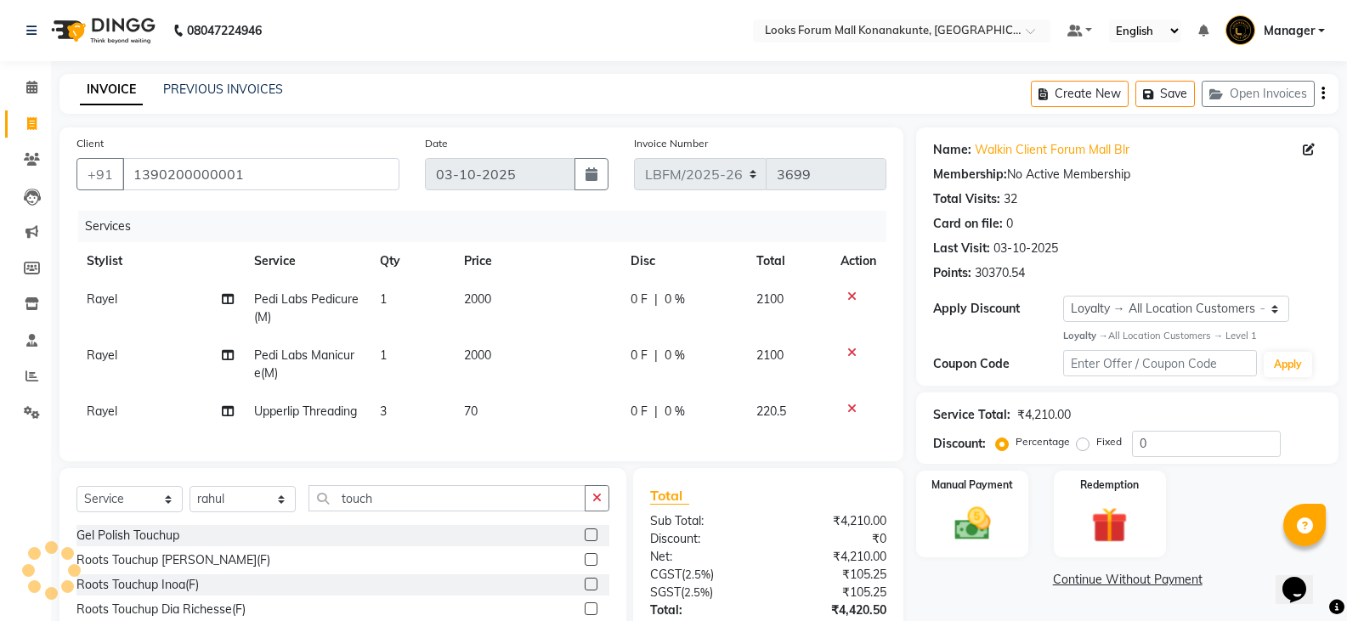
click at [585, 591] on label at bounding box center [591, 584] width 13 height 13
click at [585, 591] on input "checkbox" at bounding box center [590, 585] width 11 height 11
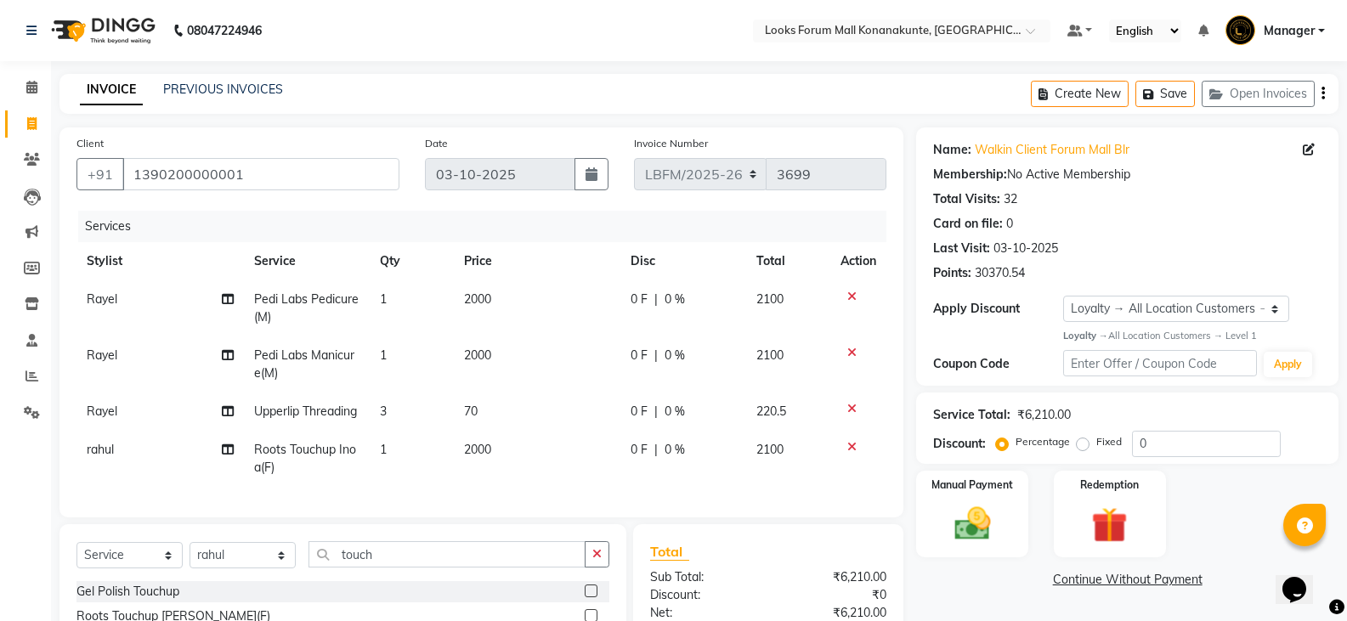
click at [472, 457] on span "2000" at bounding box center [477, 449] width 27 height 15
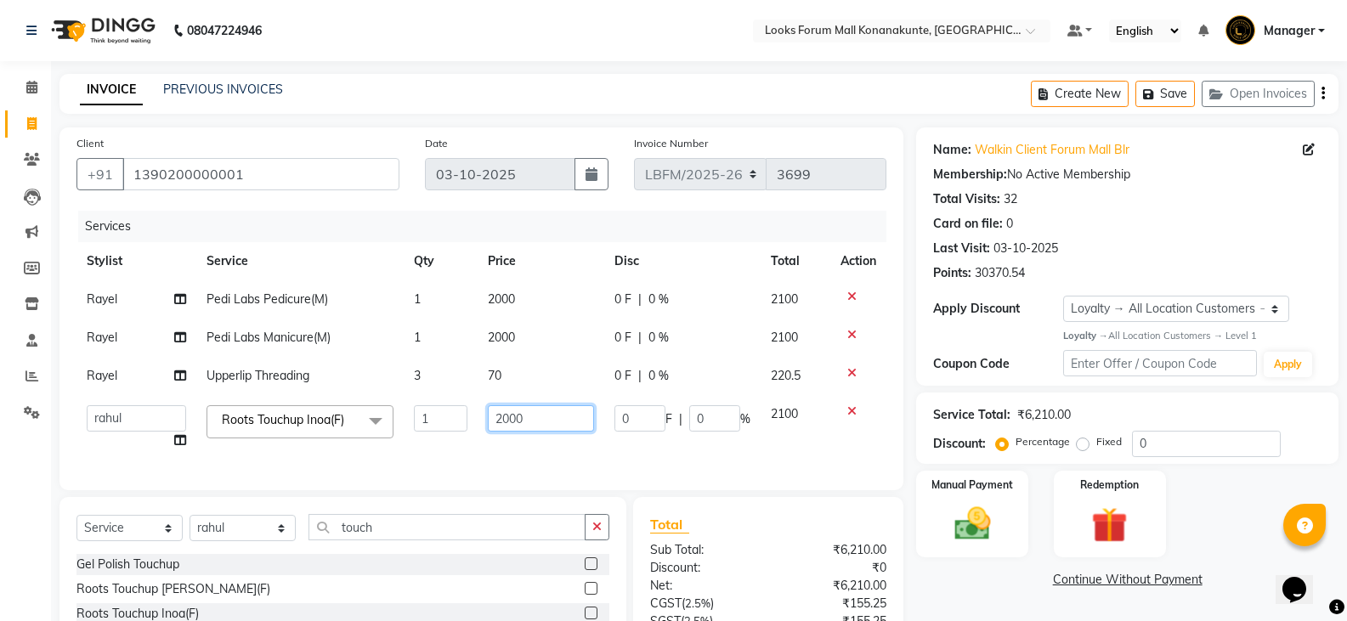
click at [510, 420] on input "2000" at bounding box center [541, 418] width 106 height 26
click at [554, 526] on div "Client [PHONE_NUMBER] Date [DATE] Invoice Number LBFM/[PHONE_NUMBER] Services S…" at bounding box center [481, 445] width 869 height 637
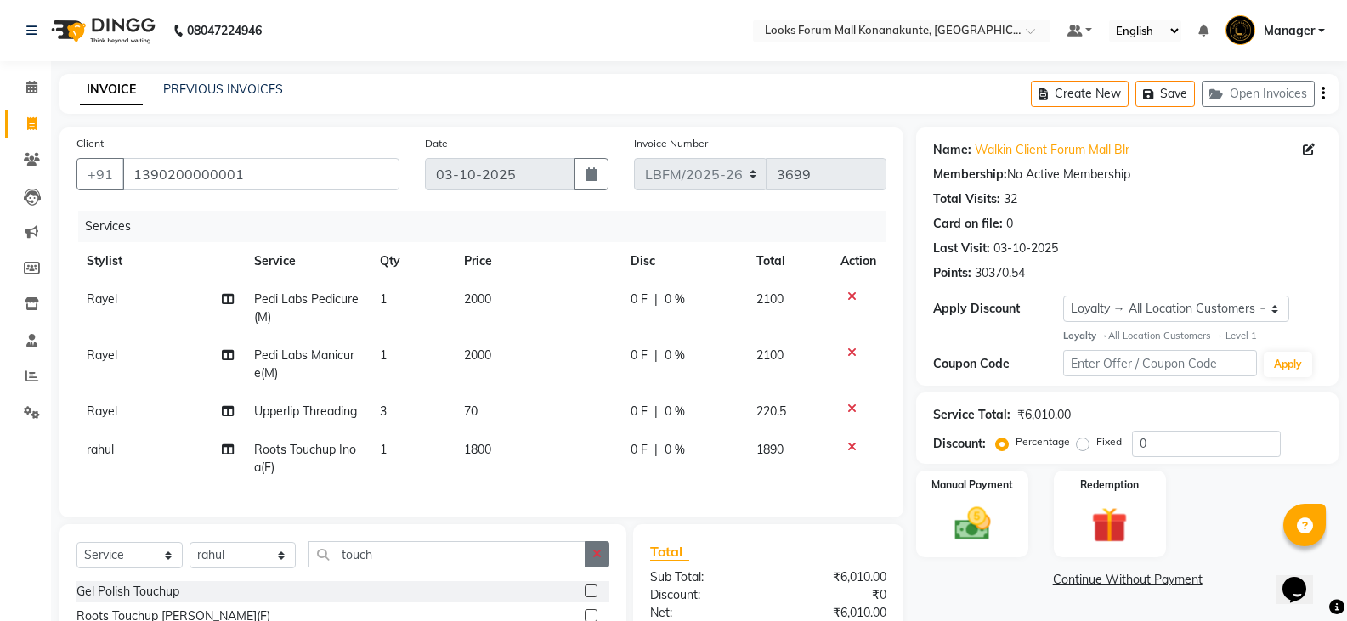
click at [597, 560] on icon "button" at bounding box center [596, 554] width 9 height 12
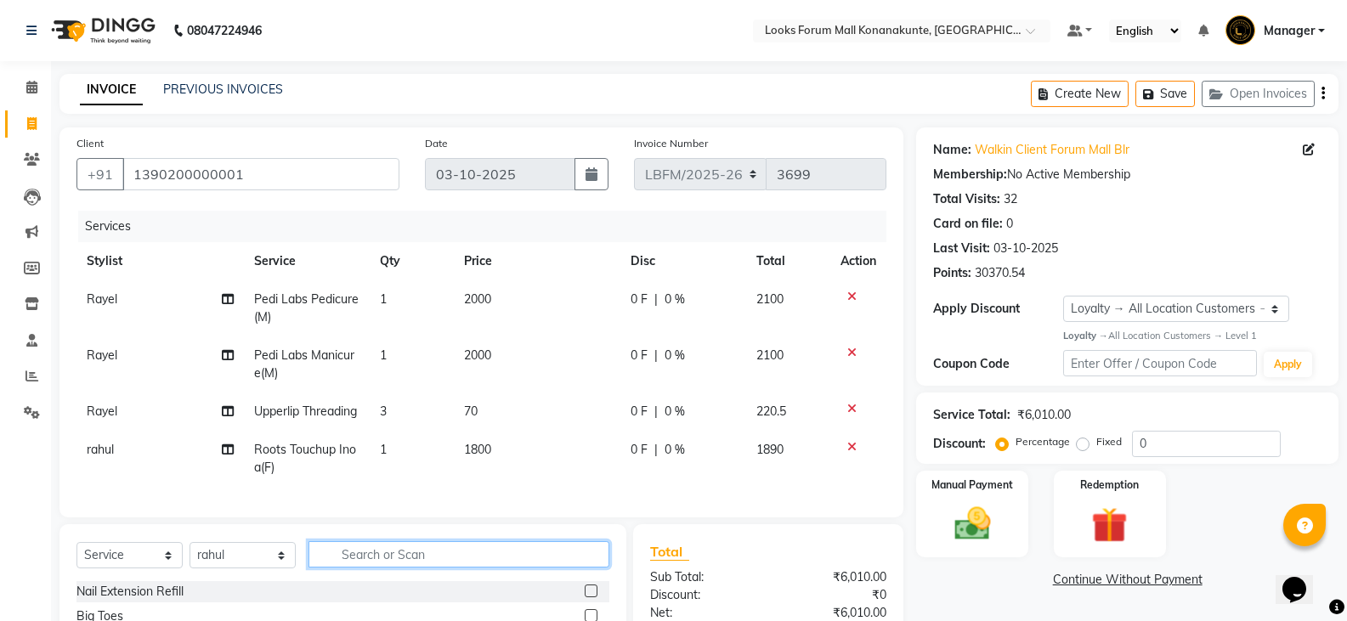
click at [517, 568] on input "text" at bounding box center [459, 554] width 301 height 26
click at [510, 568] on input "text" at bounding box center [459, 554] width 301 height 26
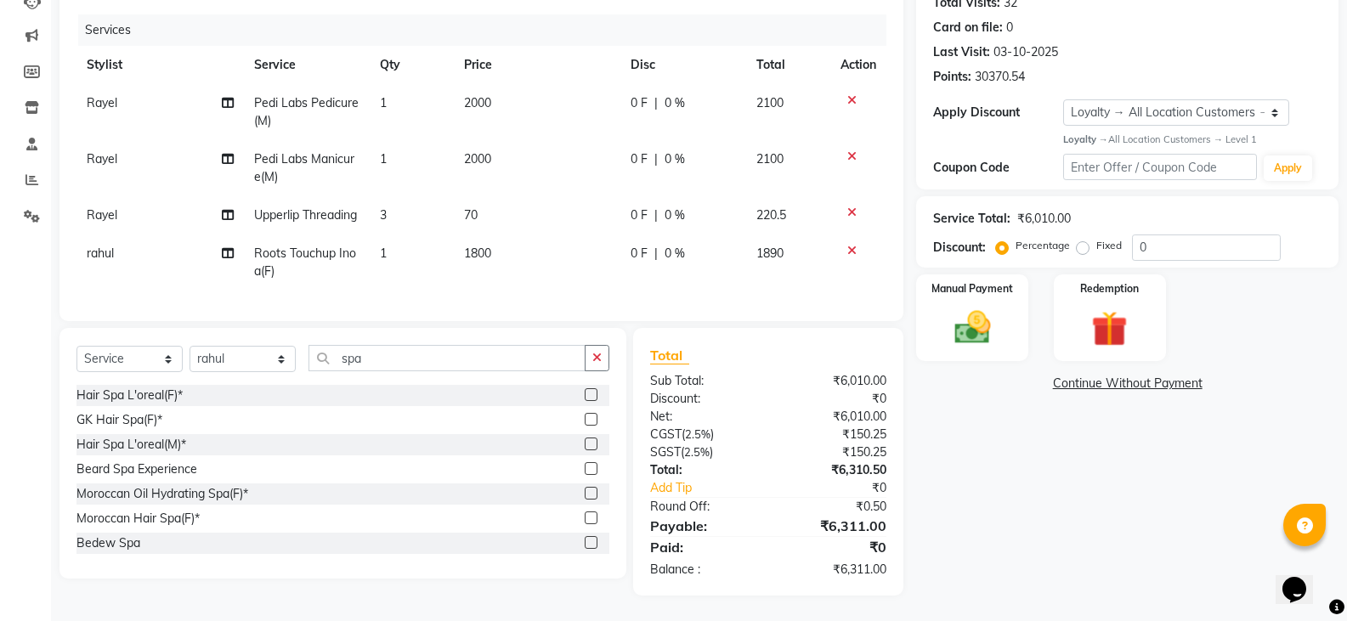
click at [585, 397] on label at bounding box center [591, 394] width 13 height 13
click at [585, 397] on input "checkbox" at bounding box center [590, 395] width 11 height 11
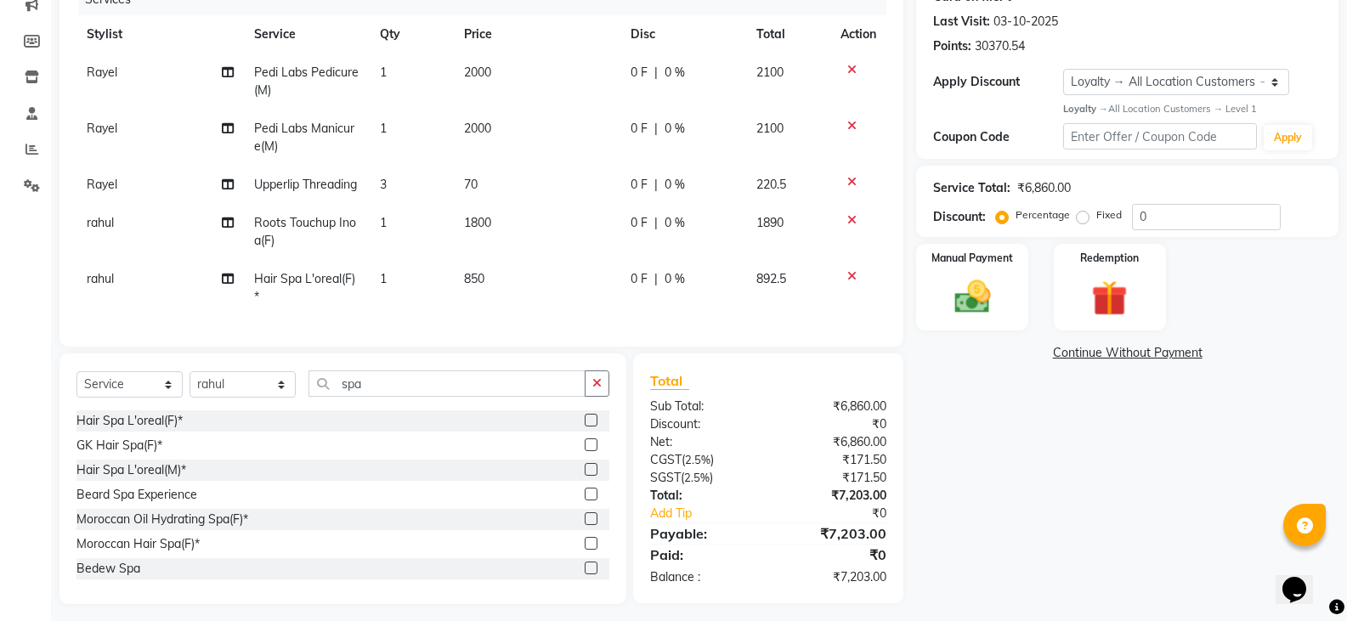
drag, startPoint x: 509, startPoint y: 301, endPoint x: 525, endPoint y: 294, distance: 17.5
click at [510, 301] on td "850" at bounding box center [537, 288] width 167 height 56
click at [525, 294] on td "850" at bounding box center [537, 288] width 167 height 56
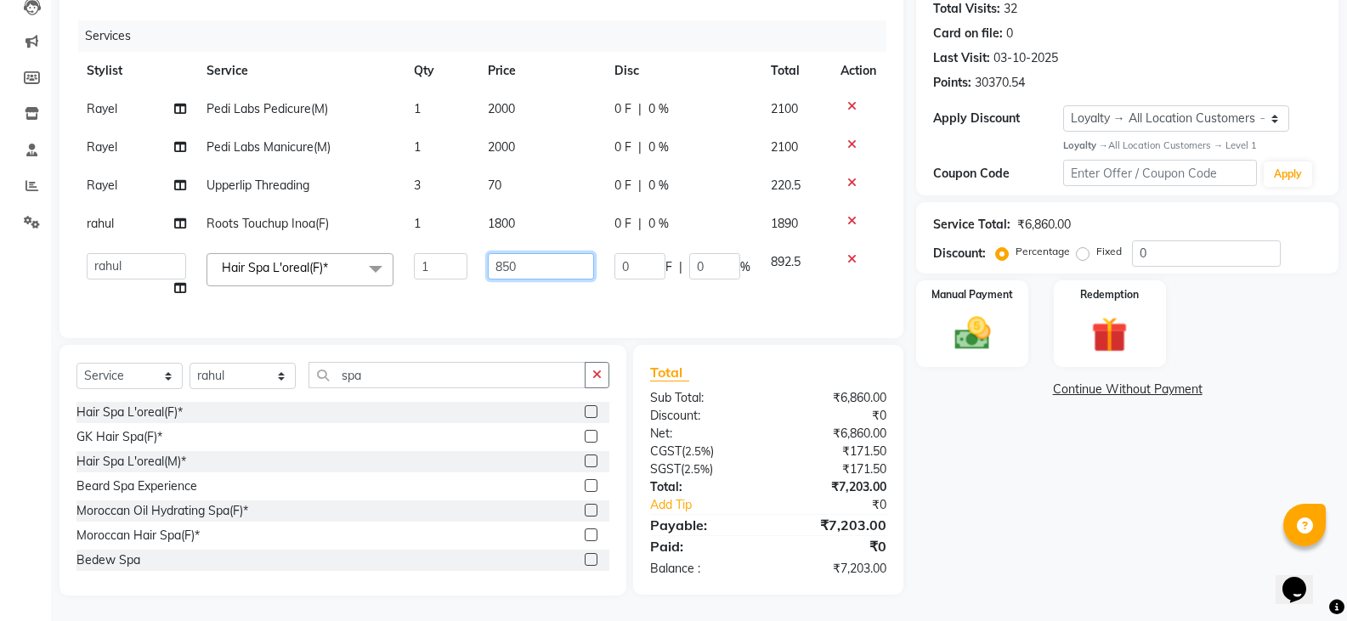
click at [562, 253] on input "850" at bounding box center [541, 266] width 106 height 26
click at [575, 306] on div "Services Stylist Service Qty Price Disc Total Action Rayel Pedi Labs Pedicure(M…" at bounding box center [481, 170] width 810 height 301
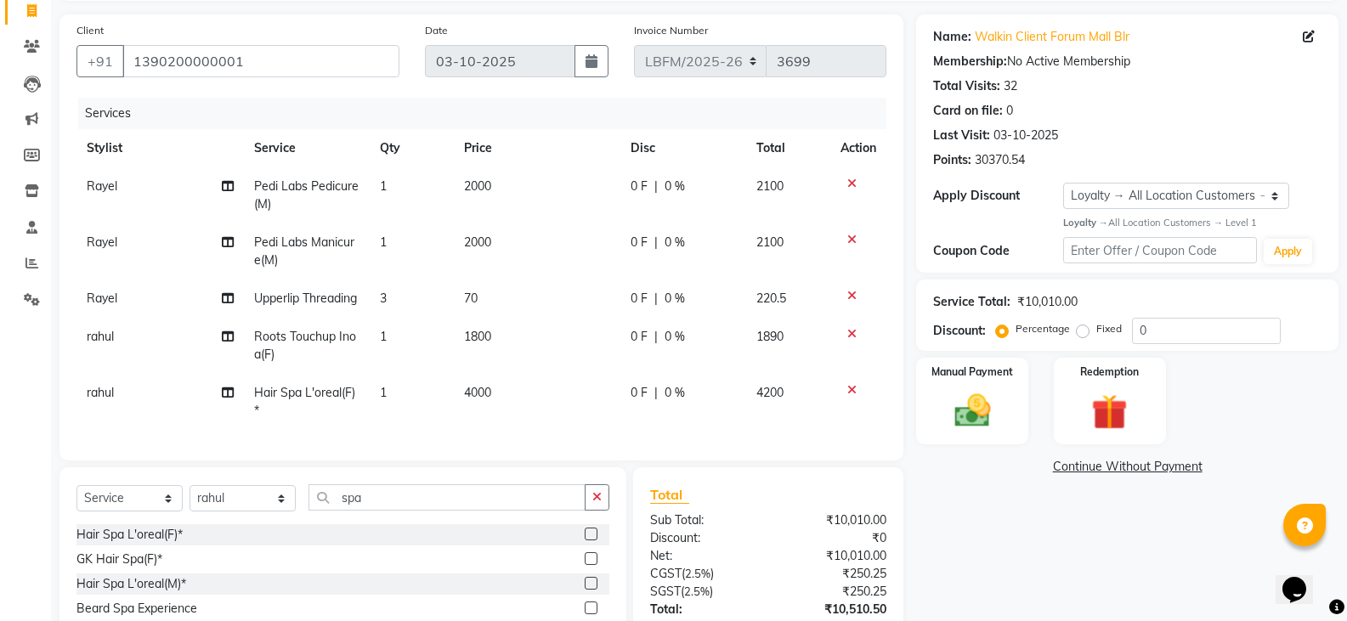
scroll to position [283, 0]
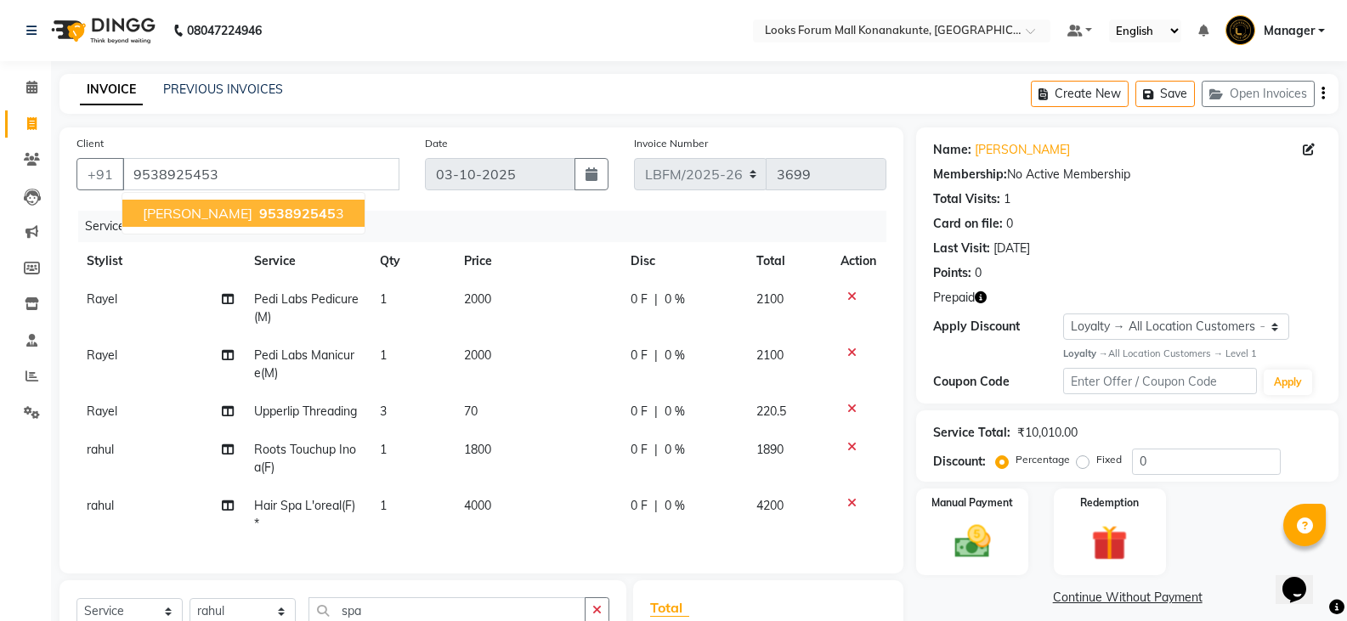
click at [259, 219] on span "953892545" at bounding box center [297, 213] width 76 height 17
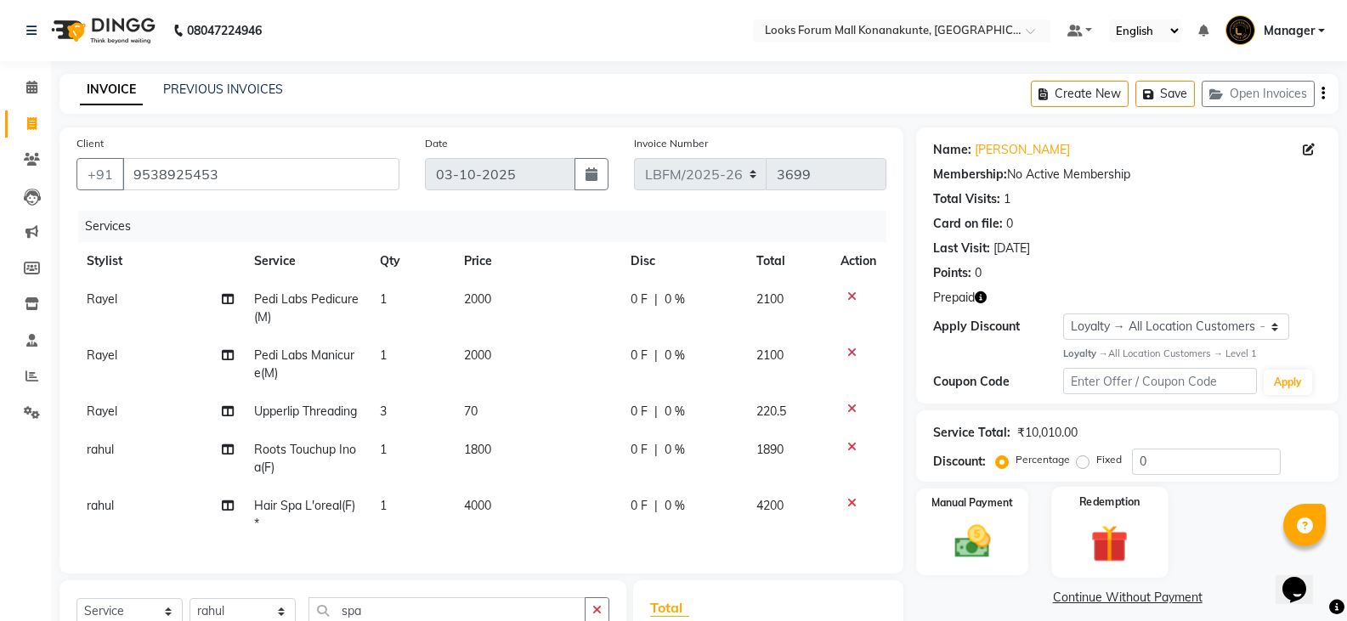
click at [1090, 520] on img at bounding box center [1109, 543] width 60 height 47
click at [1078, 591] on span "Prepaid 1" at bounding box center [1066, 601] width 55 height 20
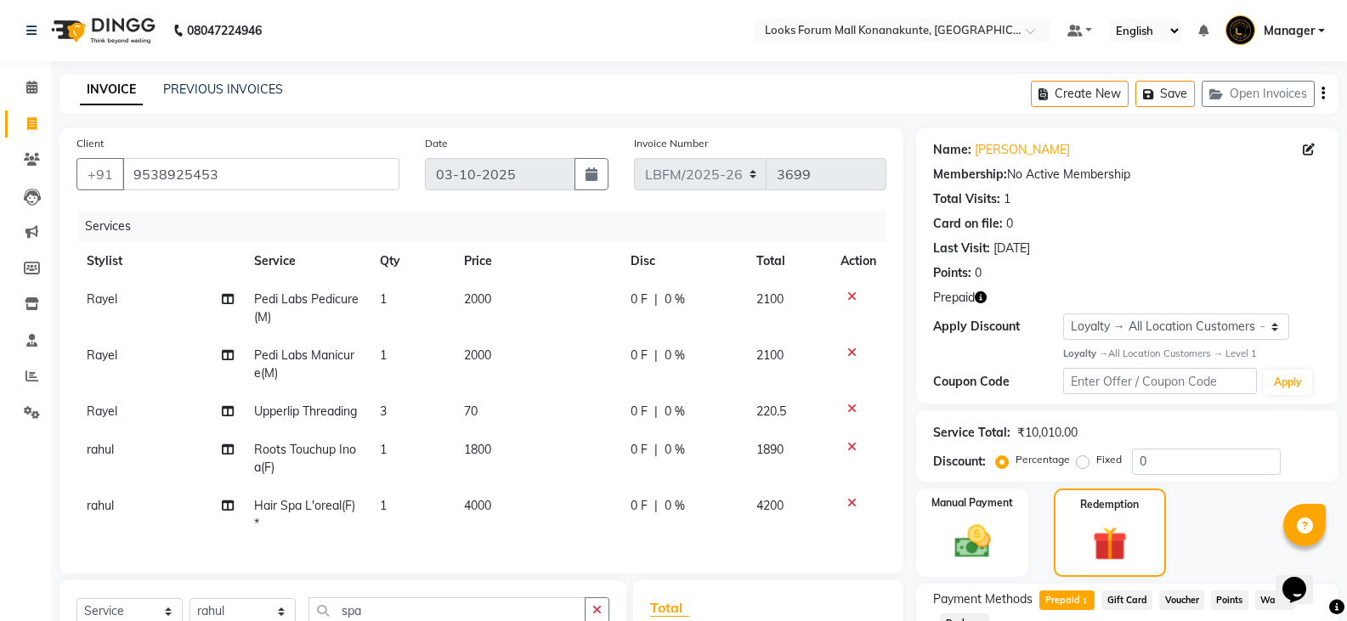
scroll to position [283, 0]
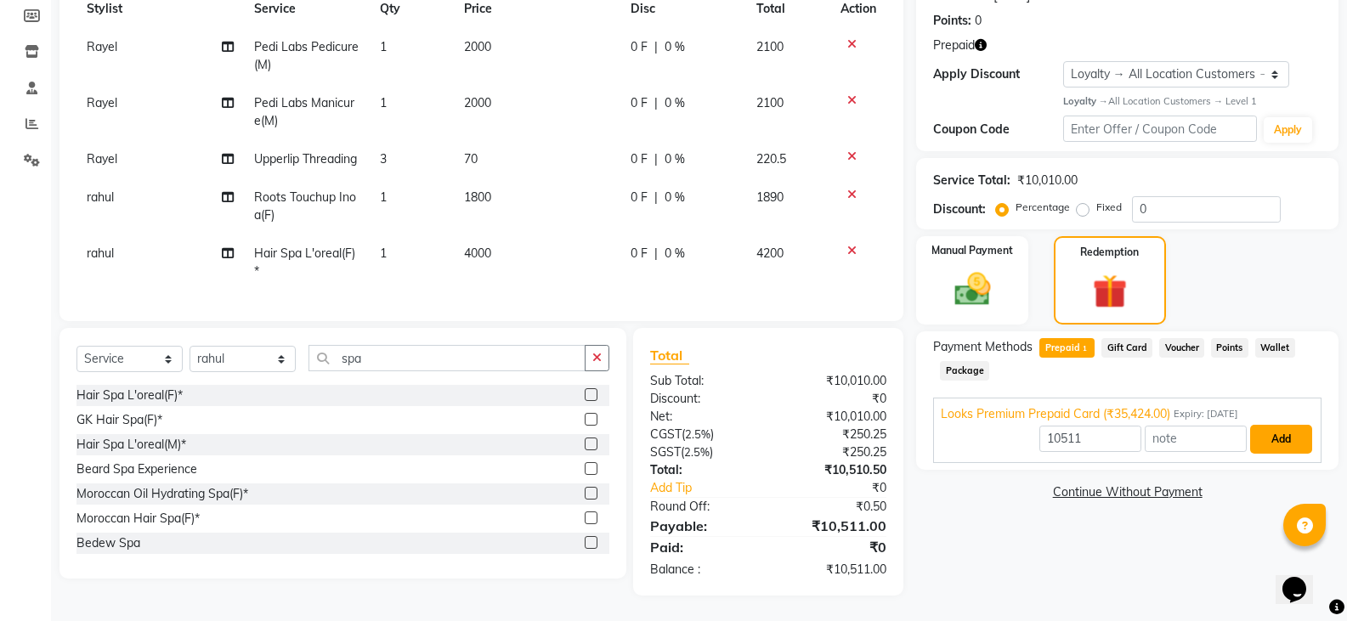
click at [1282, 425] on button "Add" at bounding box center [1281, 439] width 62 height 29
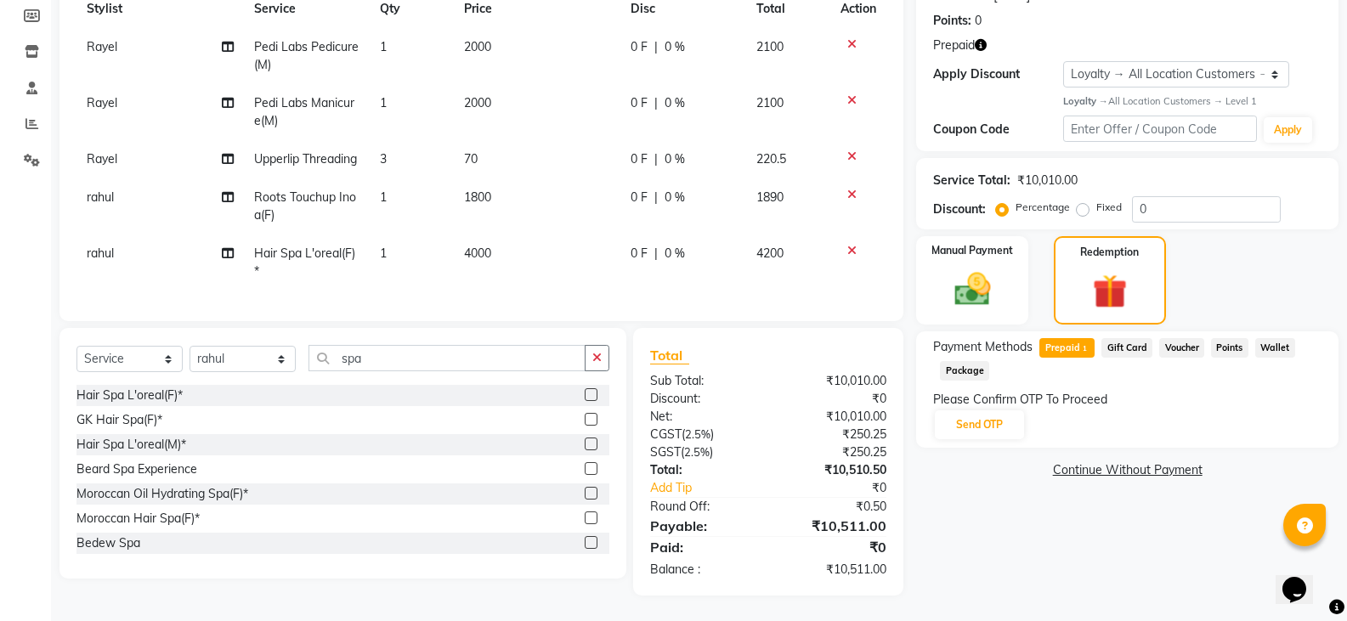
click at [1122, 358] on span "Gift Card" at bounding box center [1126, 348] width 51 height 20
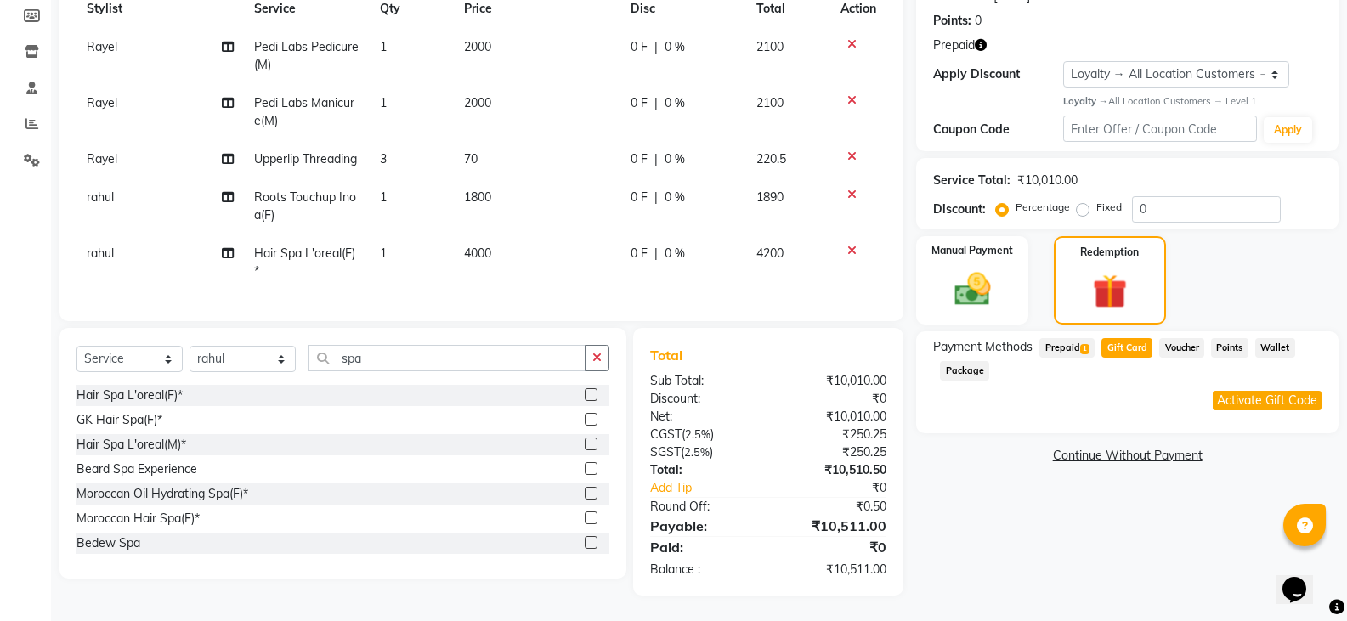
scroll to position [198, 0]
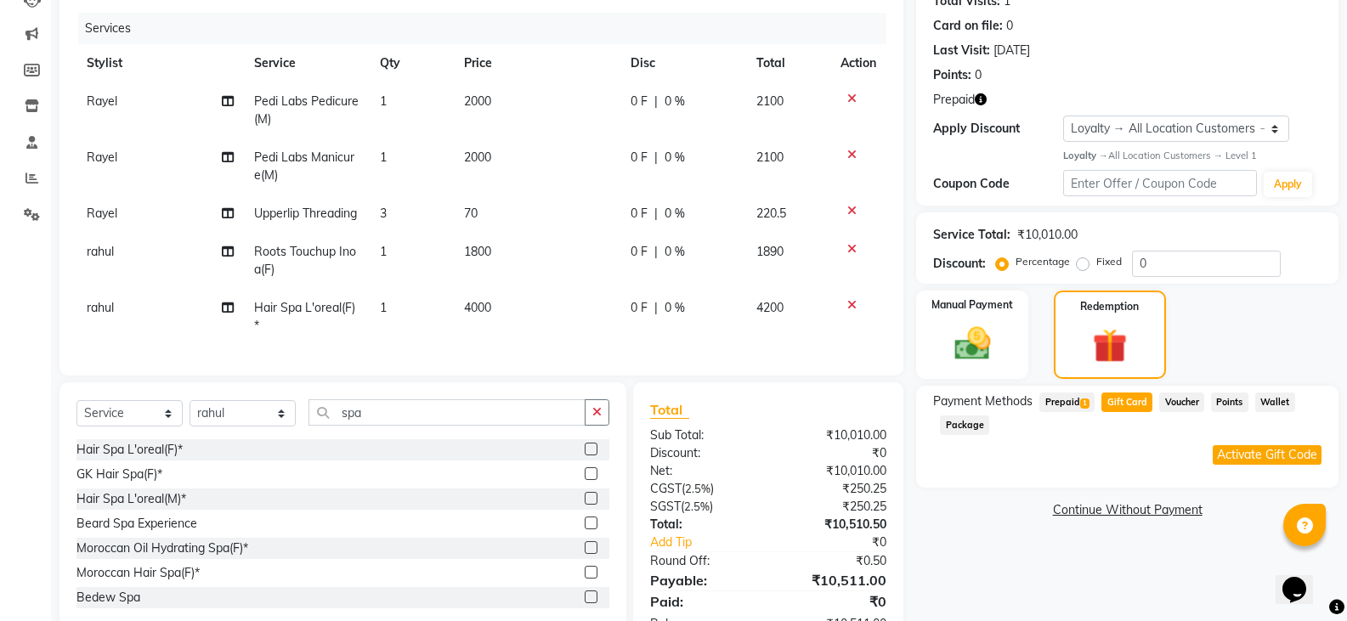
click at [1080, 405] on span "1" at bounding box center [1084, 404] width 9 height 10
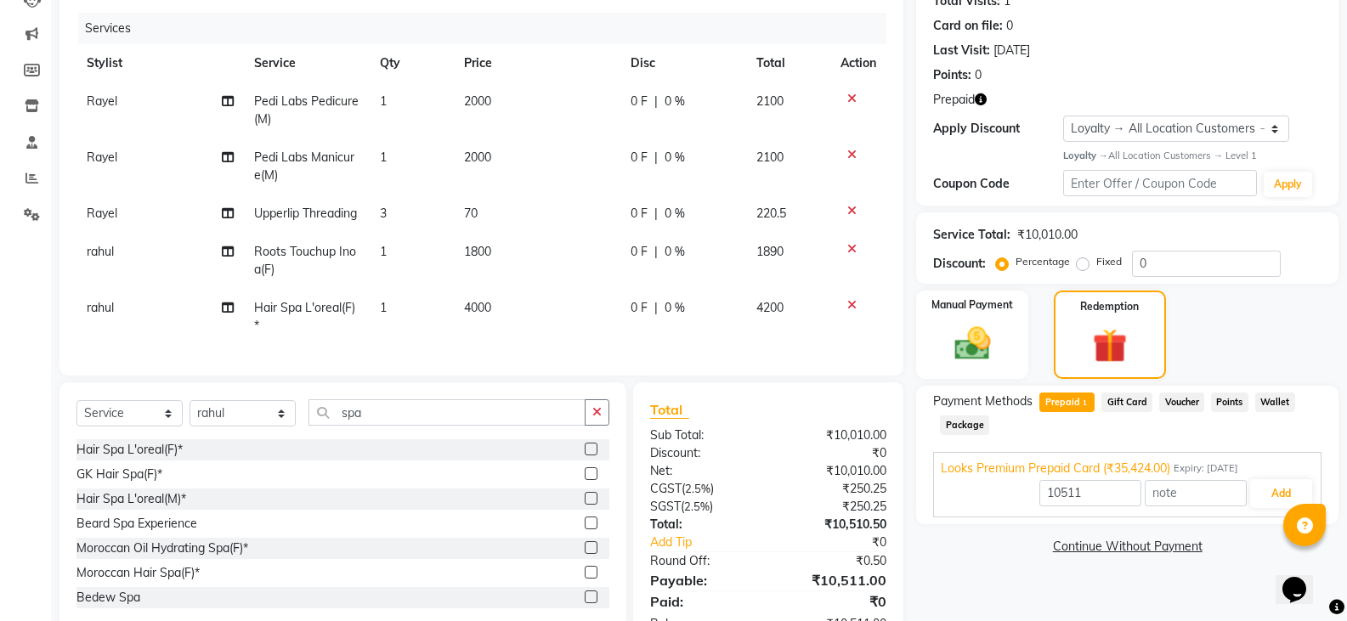
scroll to position [283, 0]
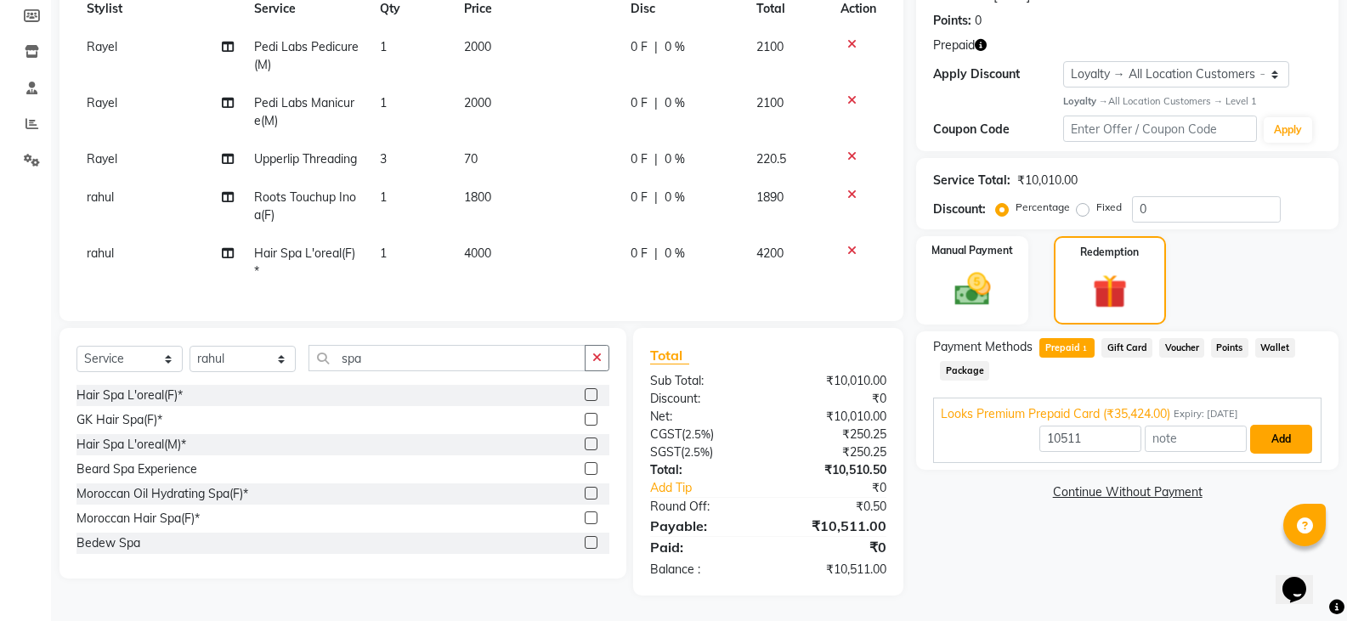
click at [1288, 425] on button "Add" at bounding box center [1281, 439] width 62 height 29
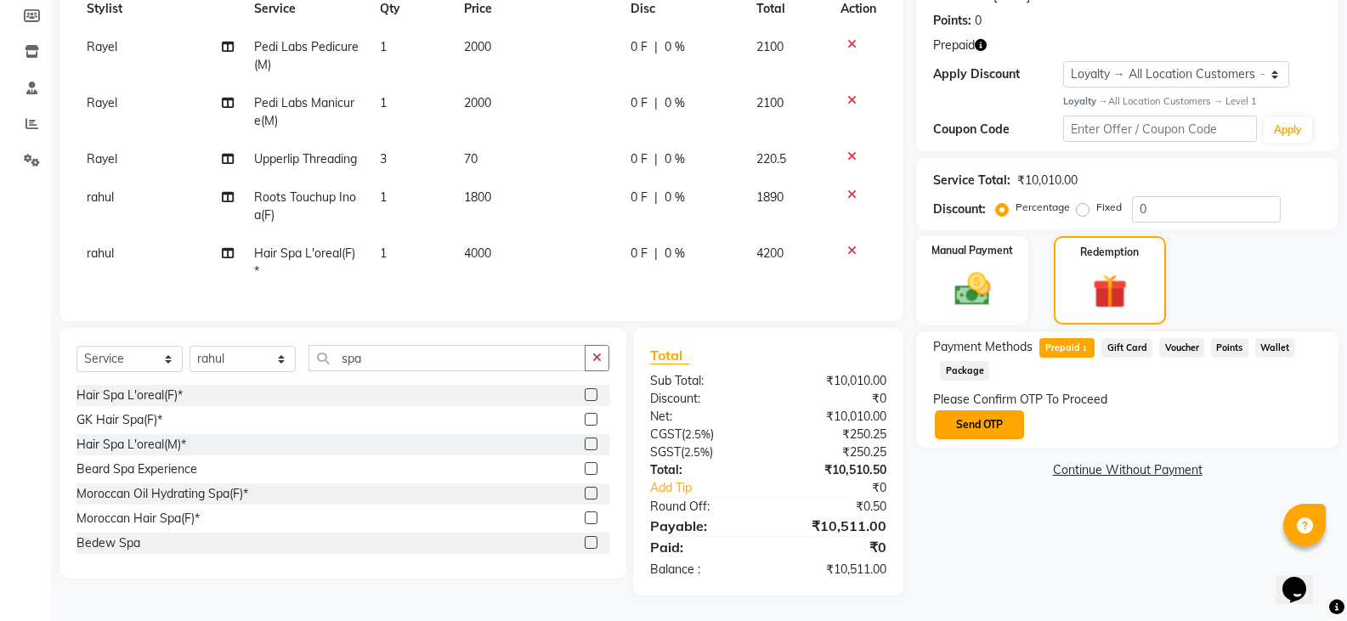
click at [1011, 411] on button "Send OTP" at bounding box center [979, 425] width 89 height 29
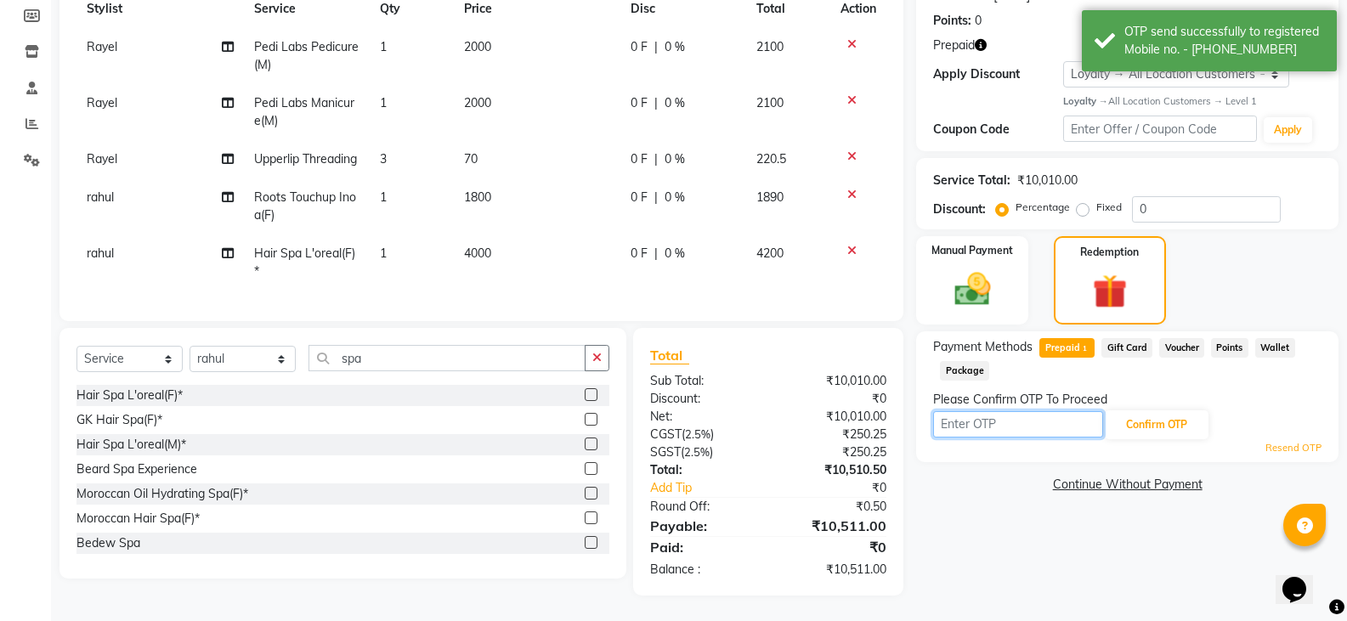
click at [1066, 411] on input "text" at bounding box center [1018, 424] width 170 height 26
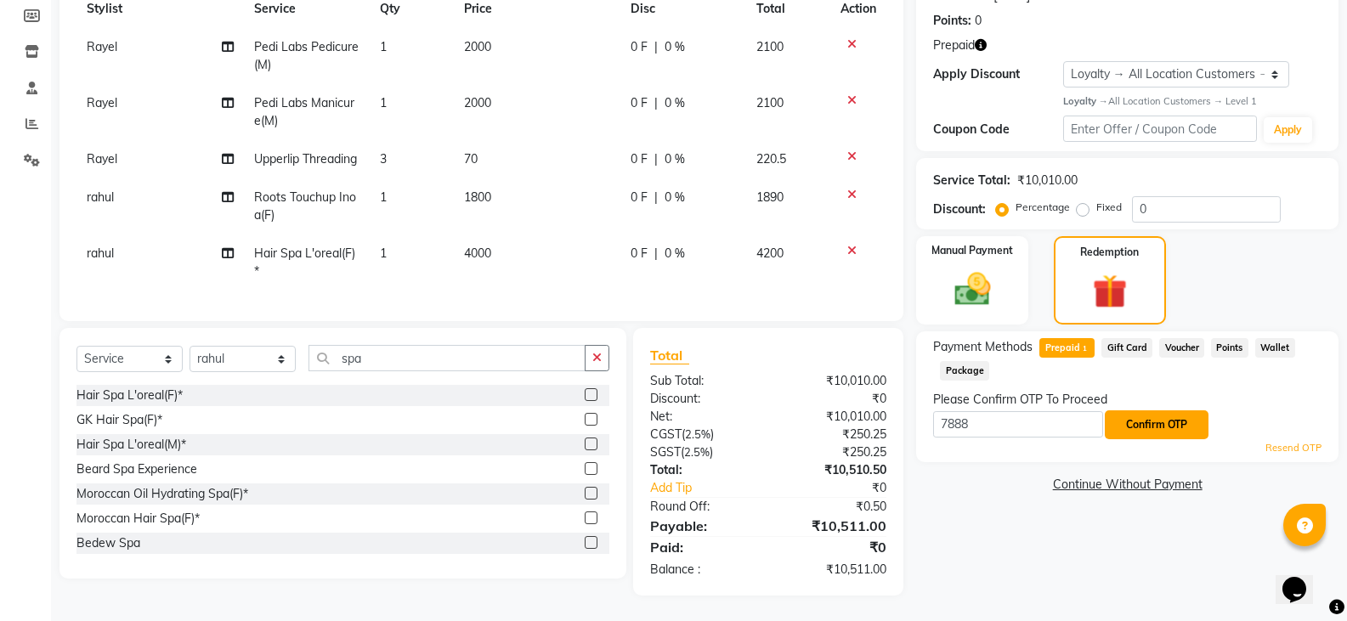
click at [1154, 411] on button "Confirm OTP" at bounding box center [1157, 425] width 104 height 29
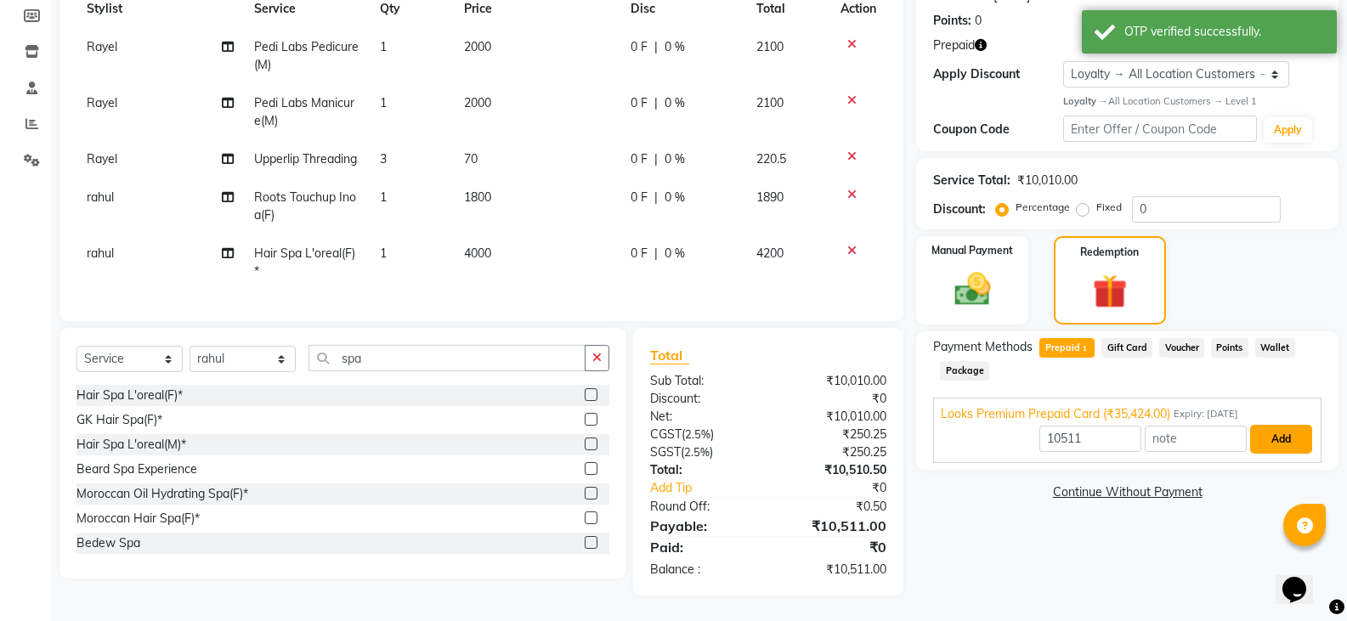
click at [1267, 425] on button "Add" at bounding box center [1281, 439] width 62 height 29
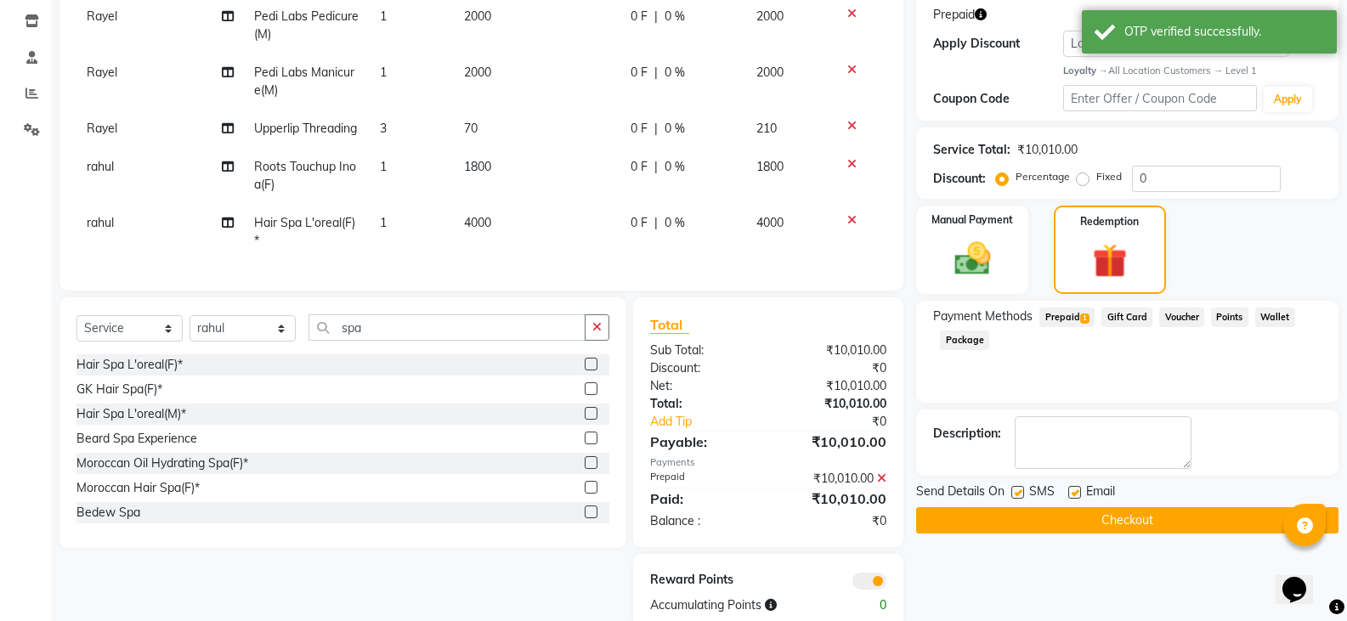
scroll to position [349, 0]
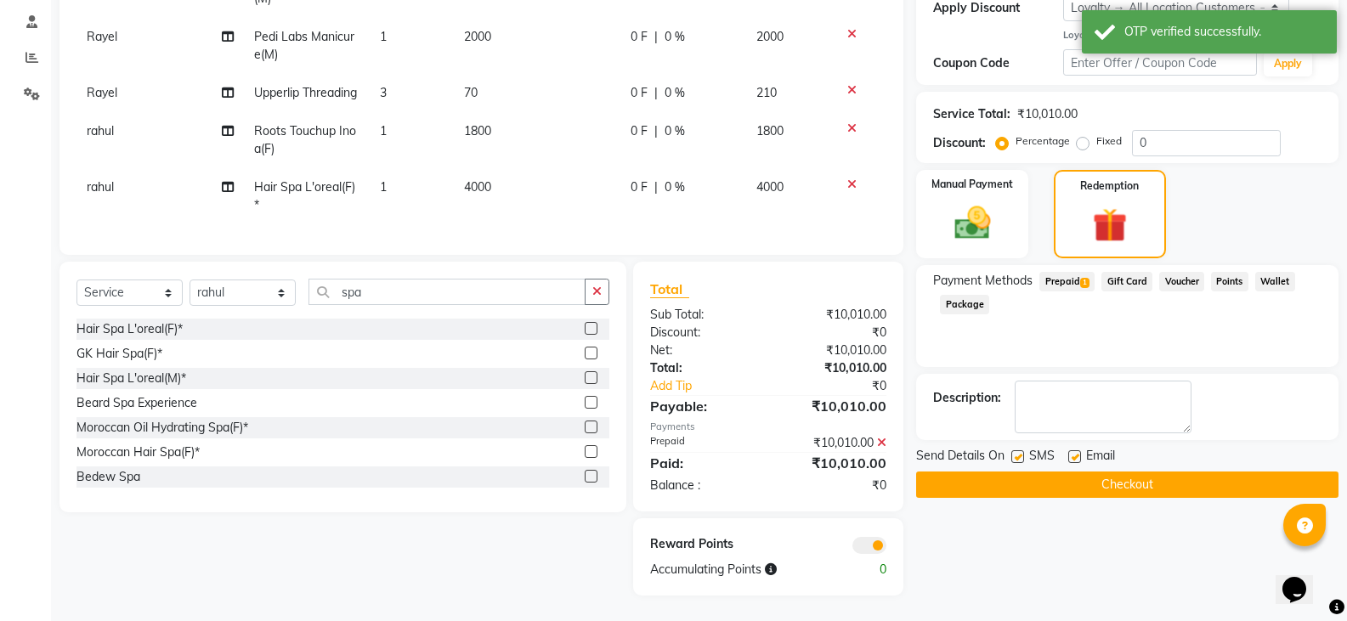
click at [1164, 472] on button "Checkout" at bounding box center [1127, 485] width 422 height 26
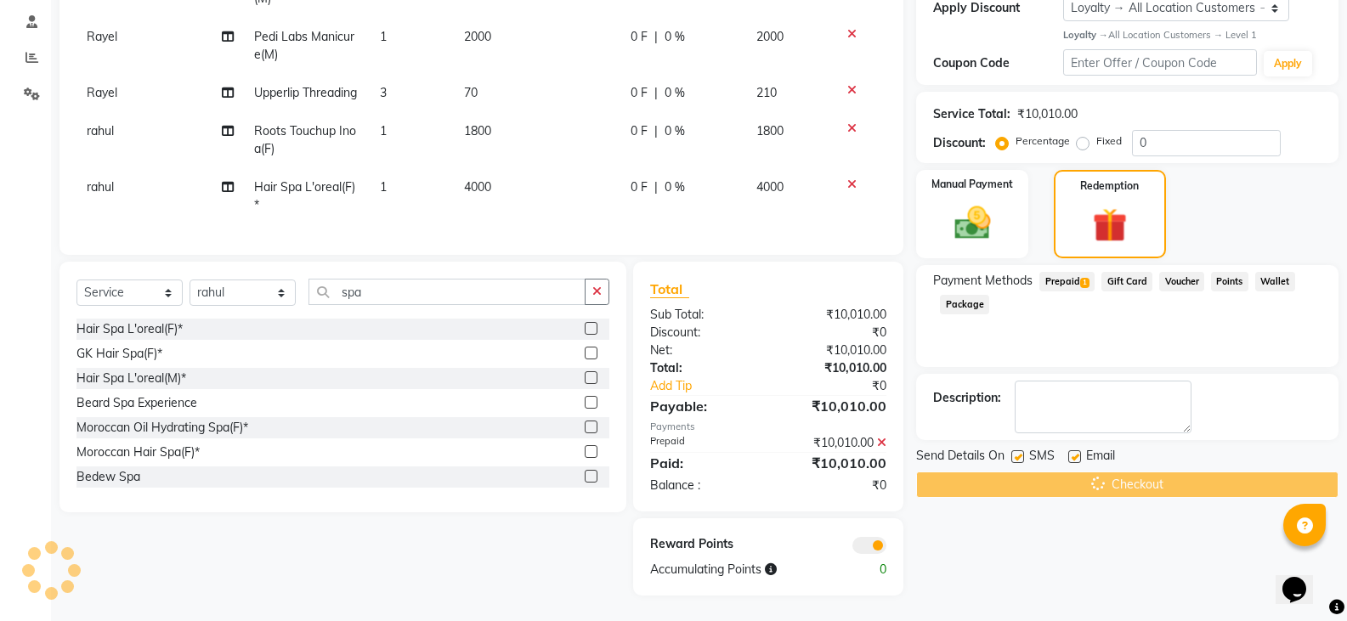
scroll to position [264, 0]
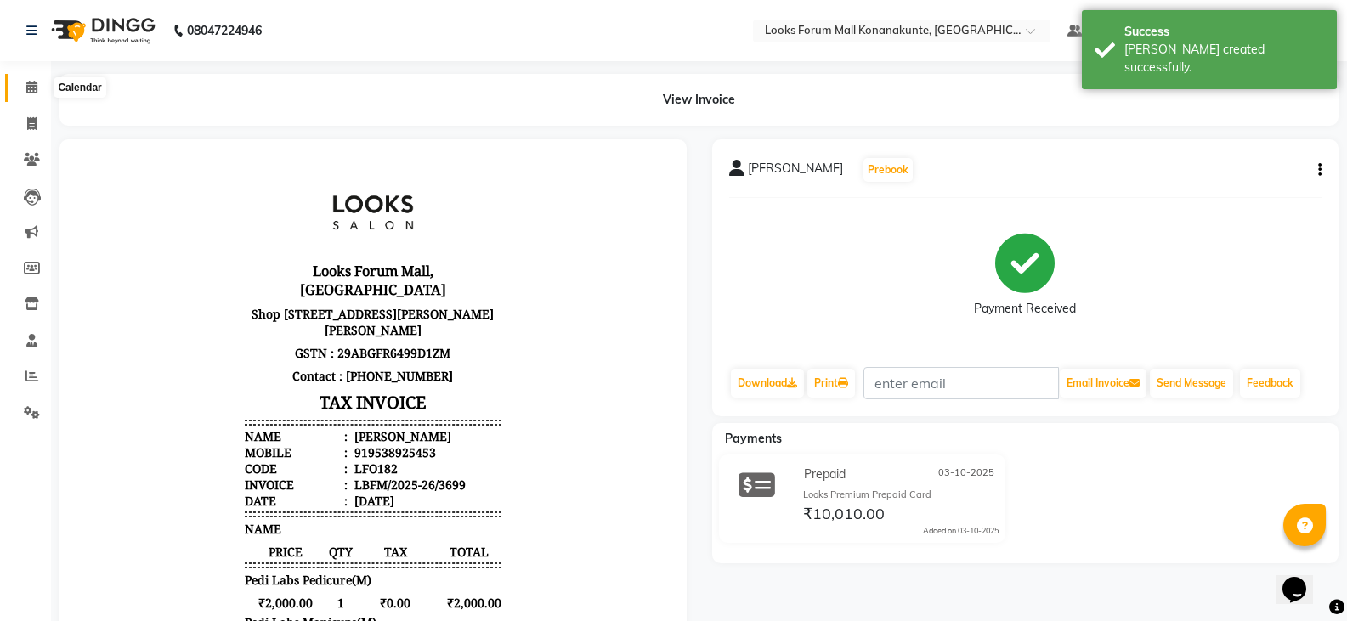
click at [45, 90] on span at bounding box center [32, 88] width 30 height 20
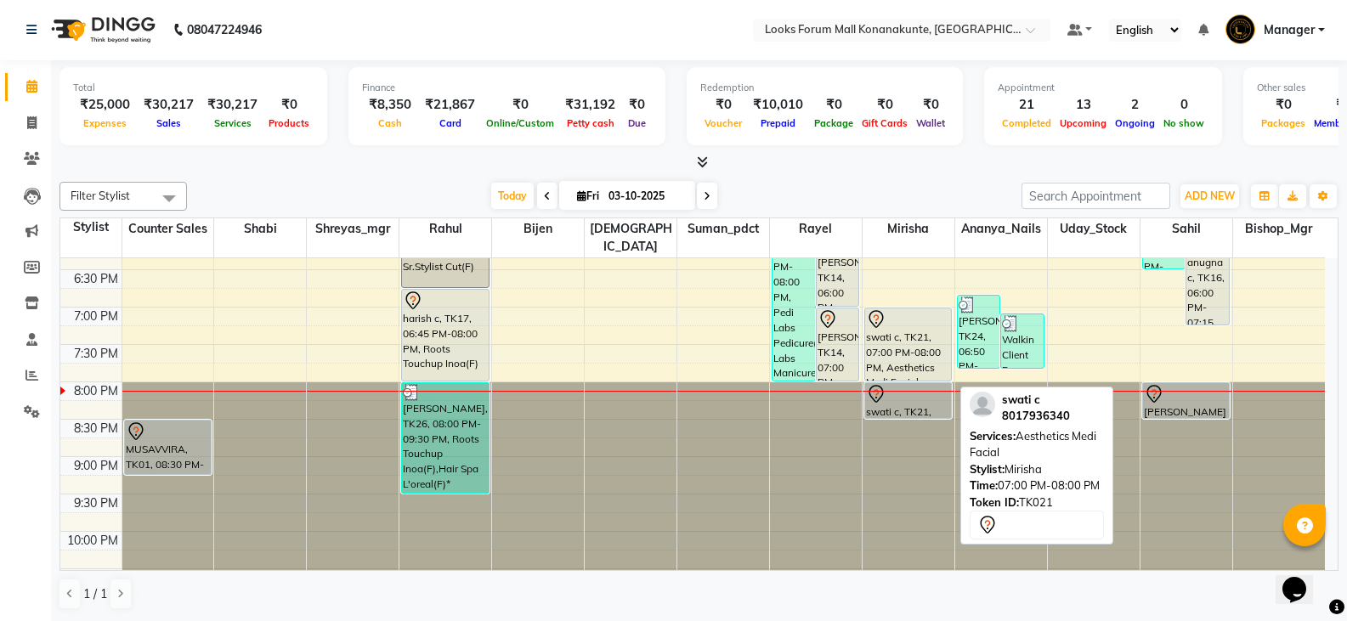
scroll to position [716, 0]
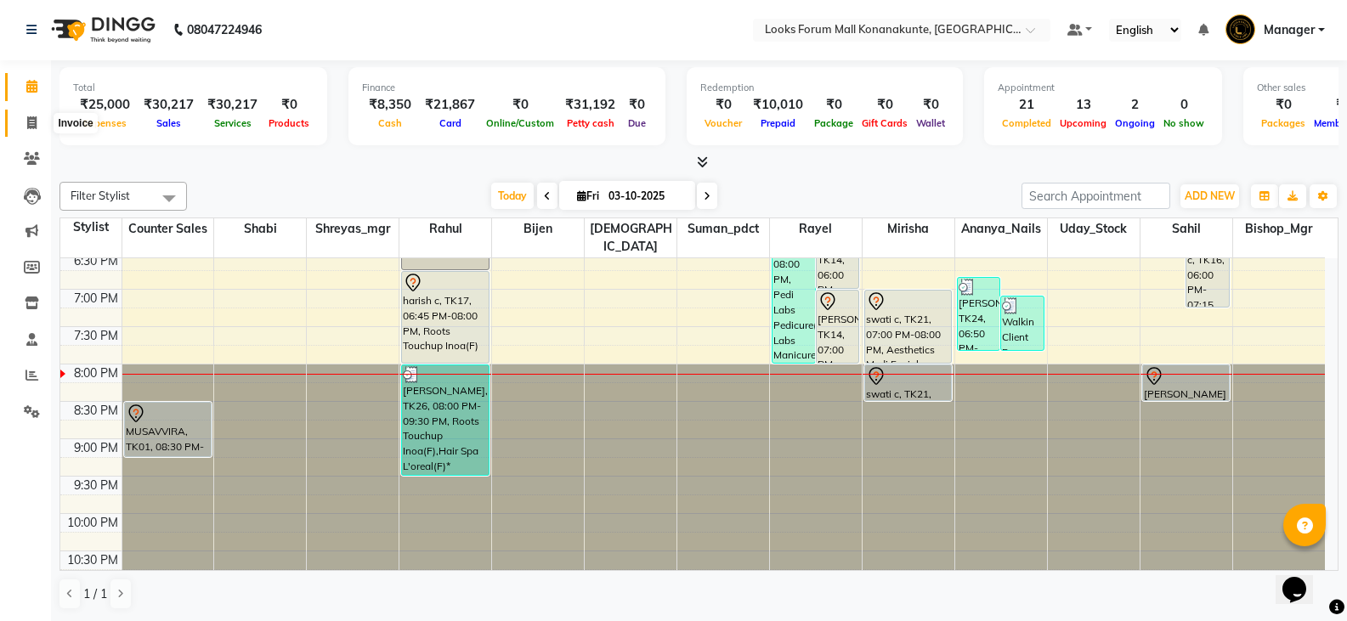
click at [31, 122] on icon at bounding box center [31, 122] width 9 height 13
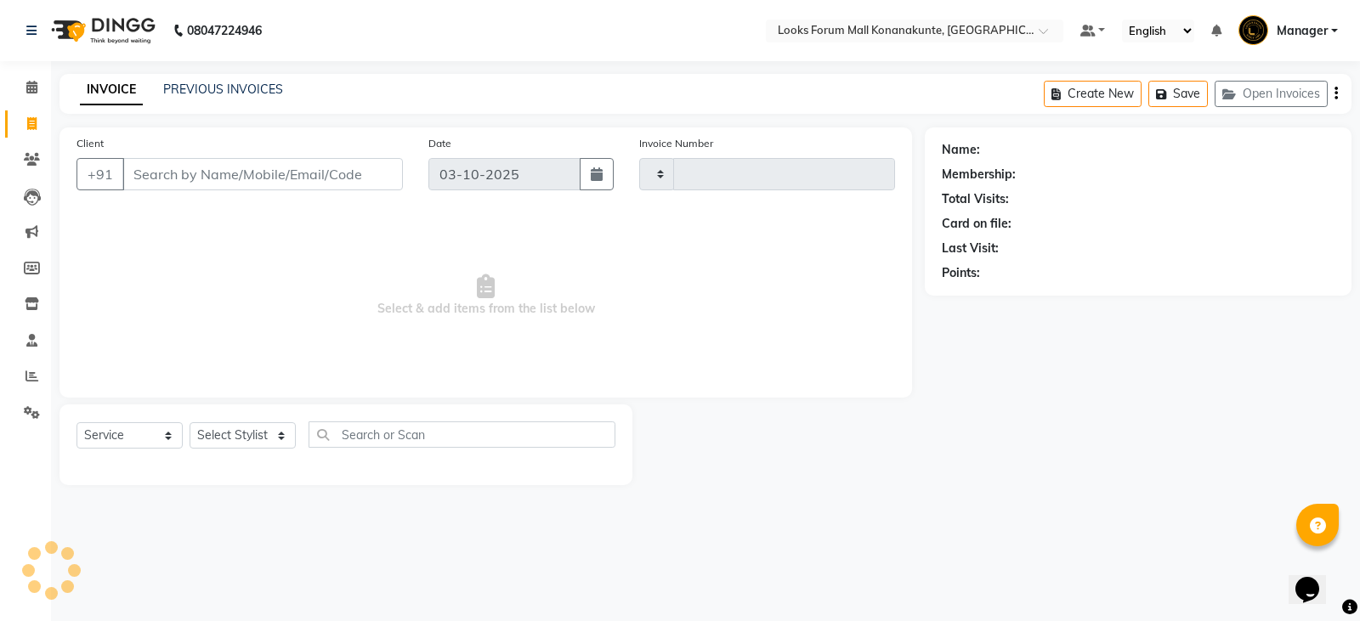
click at [282, 175] on input "Client" at bounding box center [262, 174] width 280 height 32
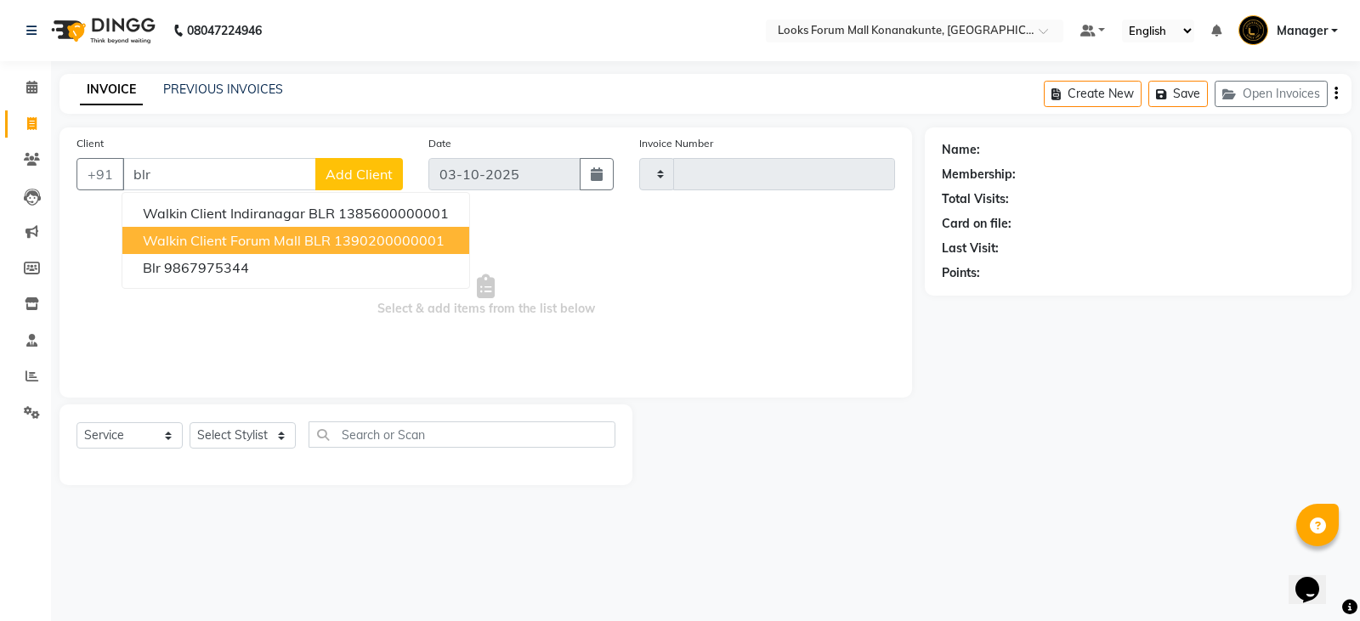
drag, startPoint x: 311, startPoint y: 241, endPoint x: 307, endPoint y: 254, distance: 14.2
click at [311, 241] on span "Walkin Client Forum Mall BLR" at bounding box center [237, 240] width 188 height 17
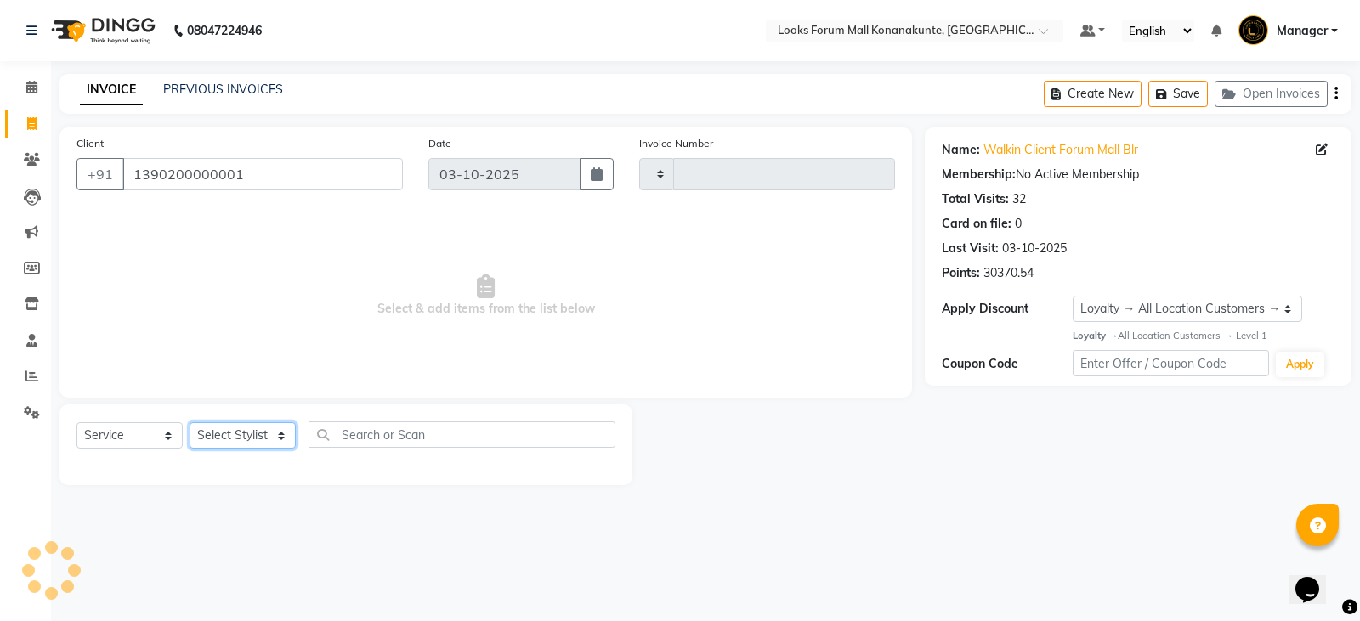
click at [226, 438] on select "Select Stylist Ananya_Nails [PERSON_NAME] Bijen Bishop_Mgr Counter Sales Manage…" at bounding box center [243, 435] width 106 height 26
click at [190, 422] on select "Select Stylist Ananya_Nails [PERSON_NAME] Bijen Bishop_Mgr Counter Sales Manage…" at bounding box center [243, 435] width 106 height 26
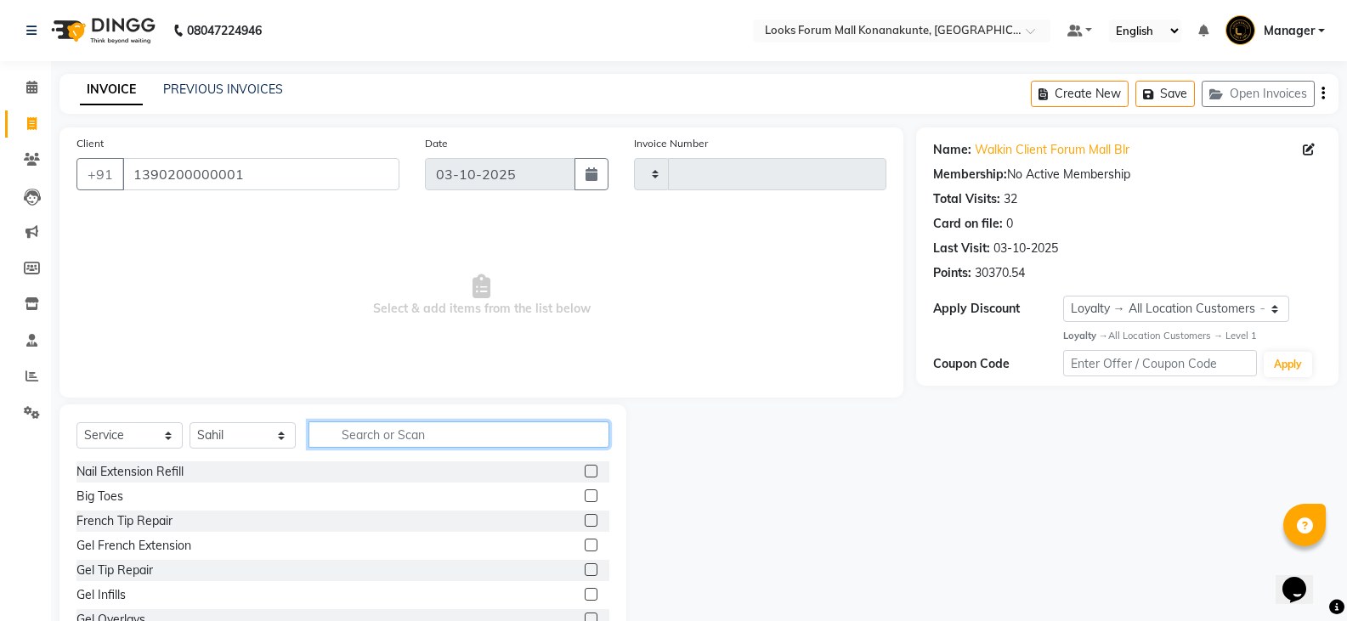
click at [372, 437] on input "text" at bounding box center [459, 435] width 301 height 26
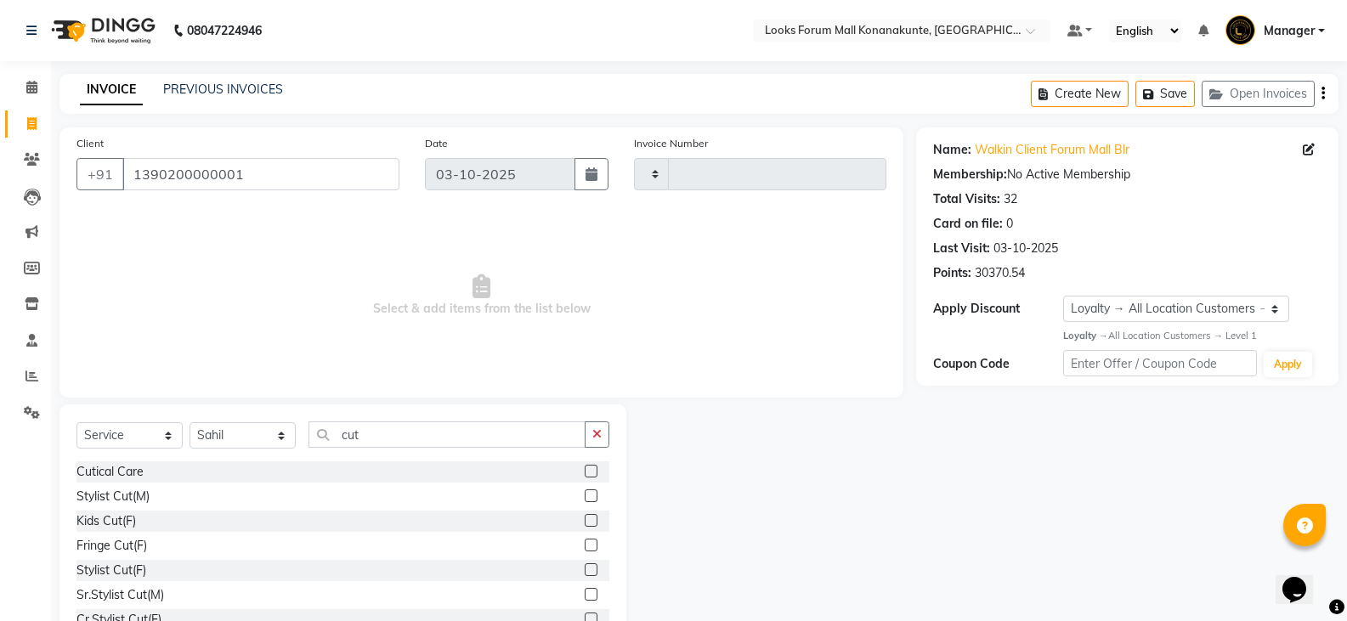
click at [585, 496] on label at bounding box center [591, 496] width 13 height 13
click at [585, 496] on input "checkbox" at bounding box center [590, 496] width 11 height 11
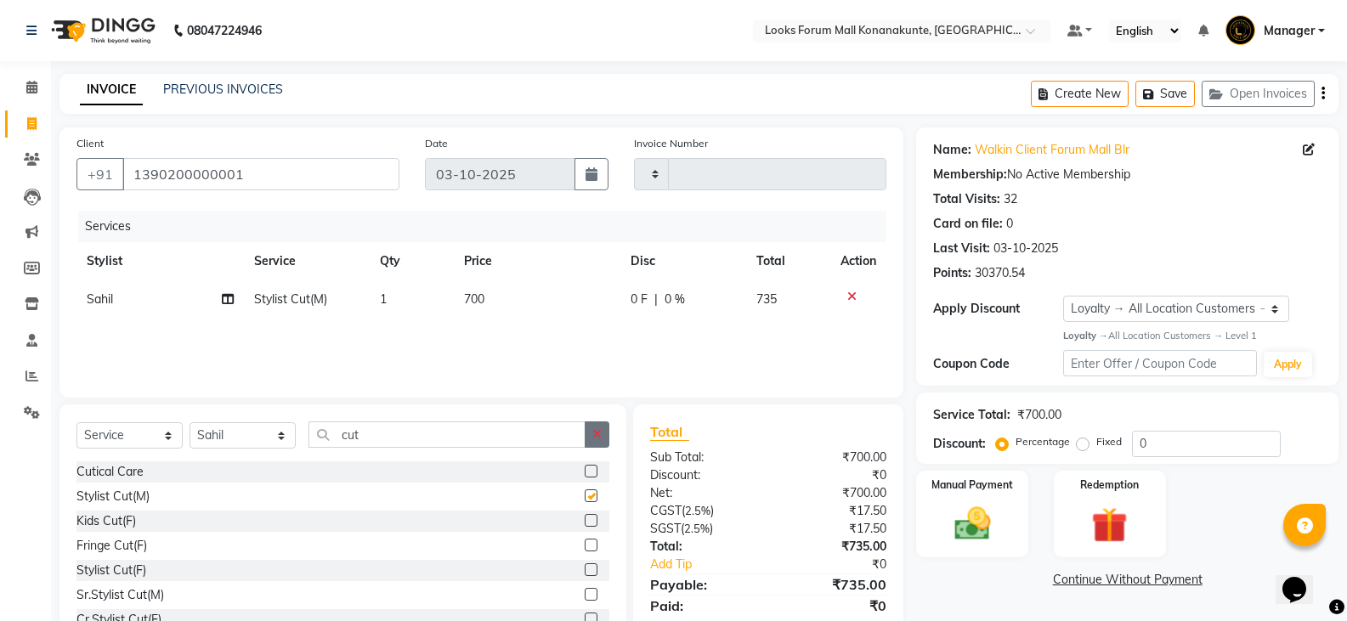
click at [591, 442] on button "button" at bounding box center [597, 435] width 25 height 26
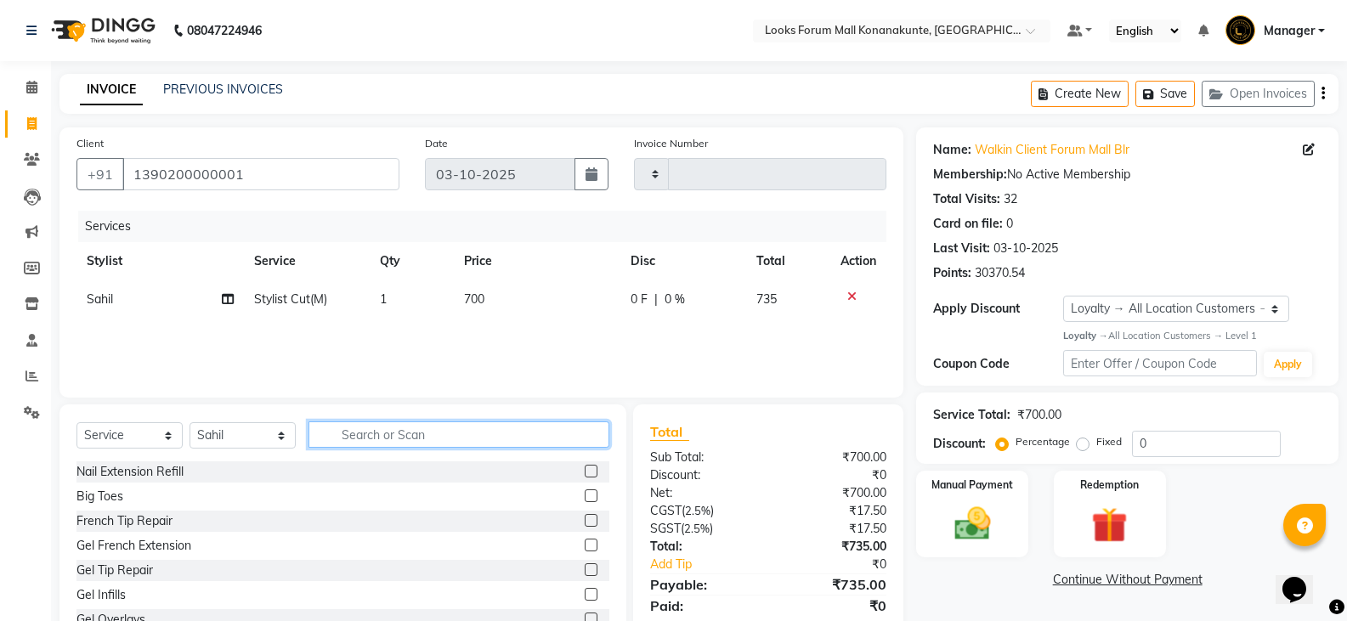
click at [567, 447] on input "text" at bounding box center [459, 435] width 301 height 26
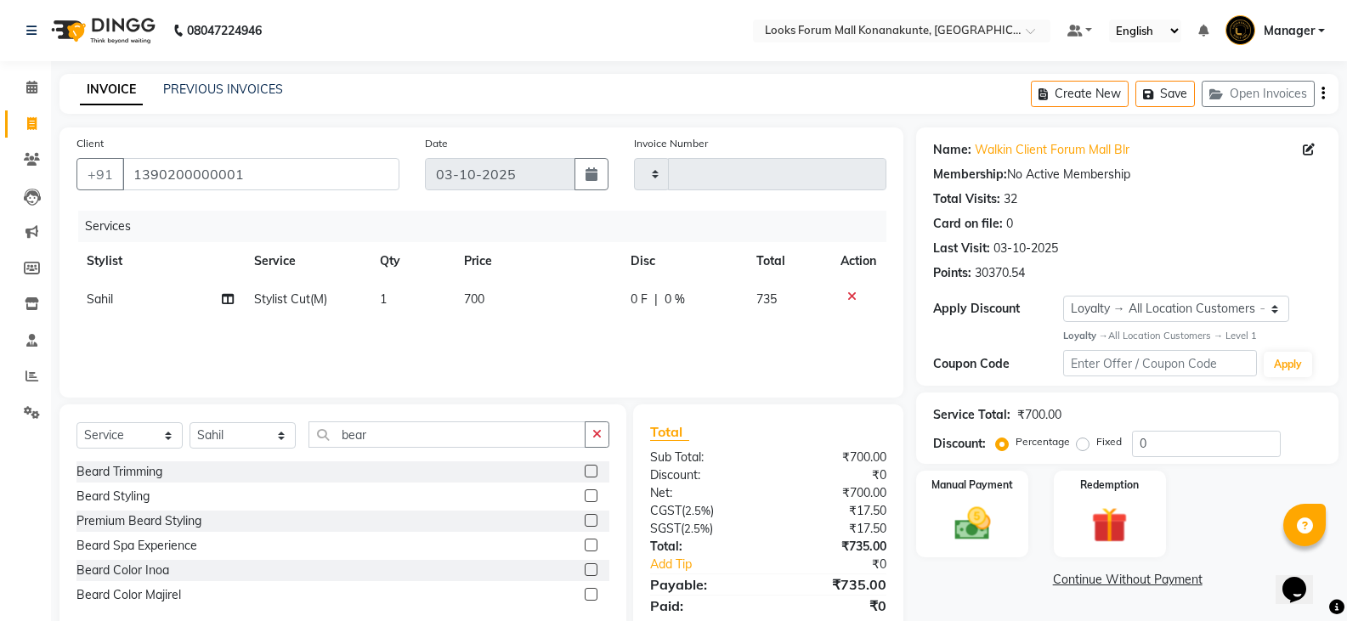
click at [592, 467] on label at bounding box center [591, 471] width 13 height 13
click at [592, 467] on input "checkbox" at bounding box center [590, 472] width 11 height 11
click at [473, 300] on span "700" at bounding box center [474, 299] width 20 height 15
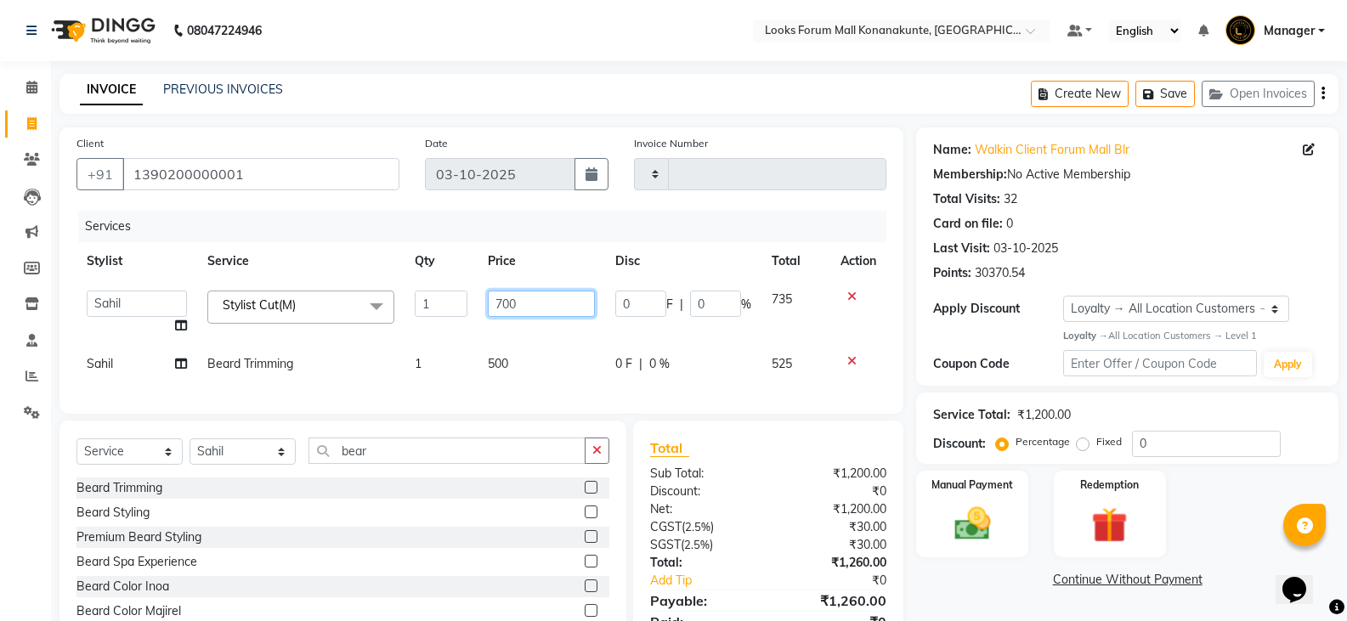
click at [497, 300] on input "700" at bounding box center [541, 304] width 106 height 26
click at [501, 303] on input "700" at bounding box center [541, 304] width 106 height 26
click at [508, 384] on div "Client [PHONE_NUMBER] Date [DATE] Invoice Number Services Stylist Service Qty P…" at bounding box center [481, 270] width 844 height 286
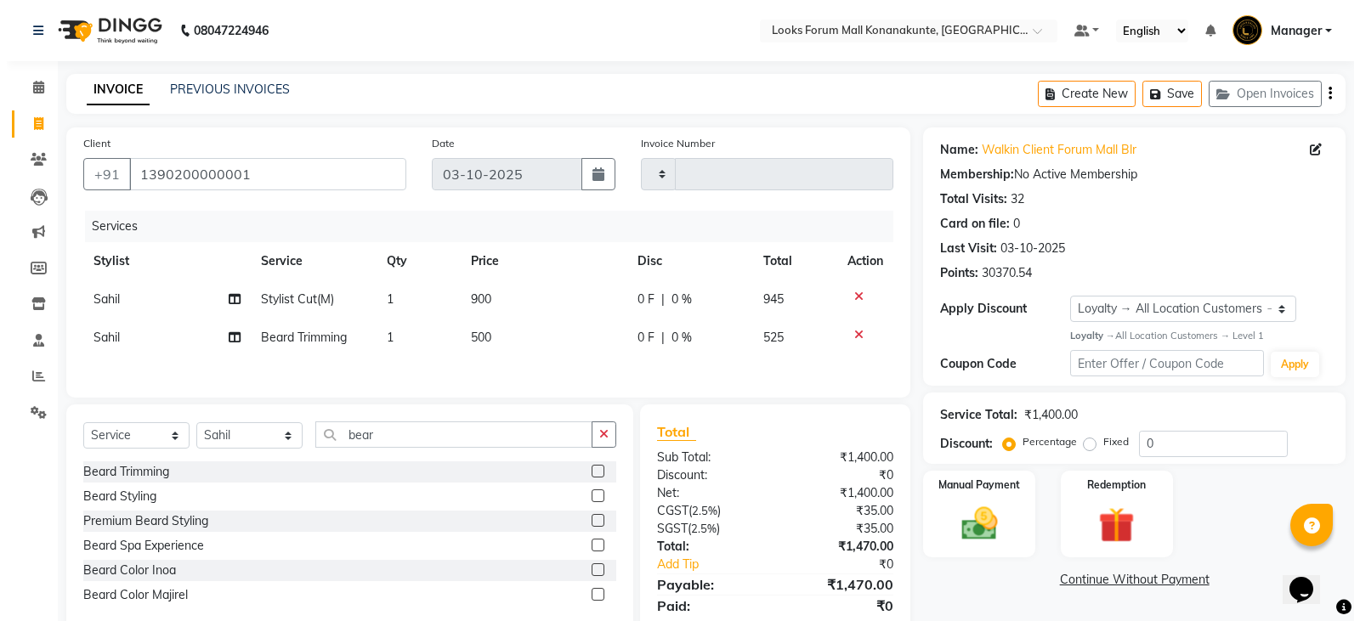
scroll to position [61, 0]
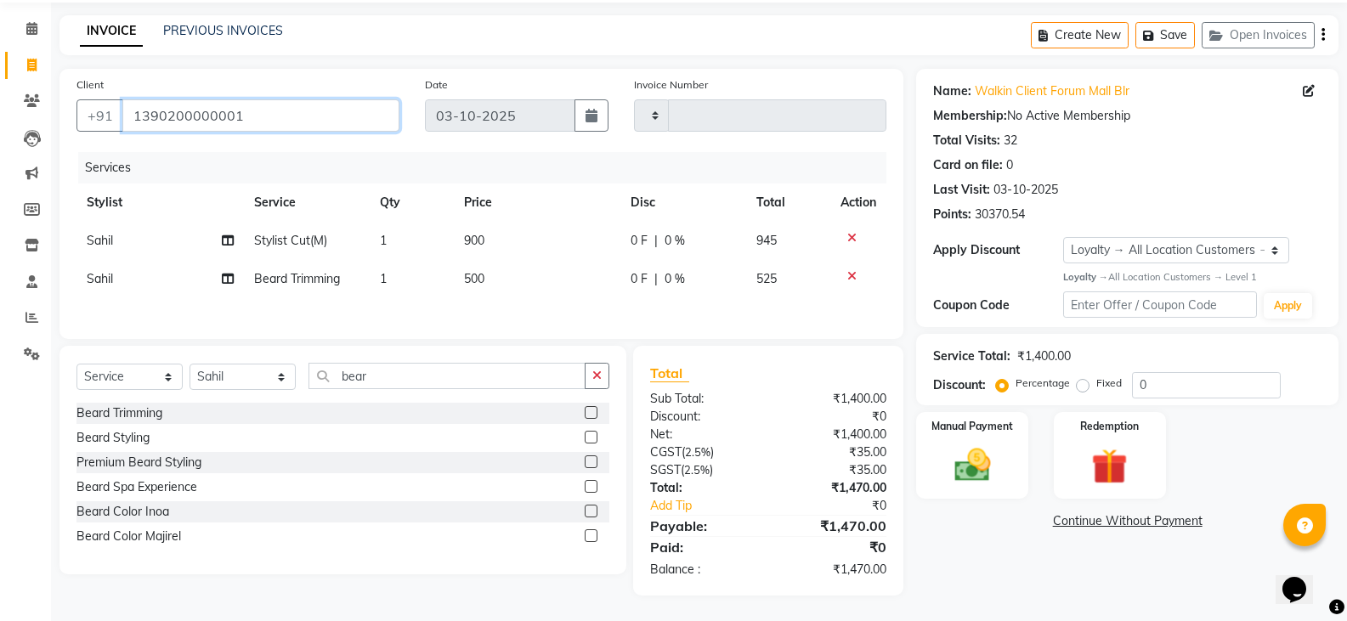
click at [356, 114] on input "1390200000001" at bounding box center [260, 115] width 277 height 32
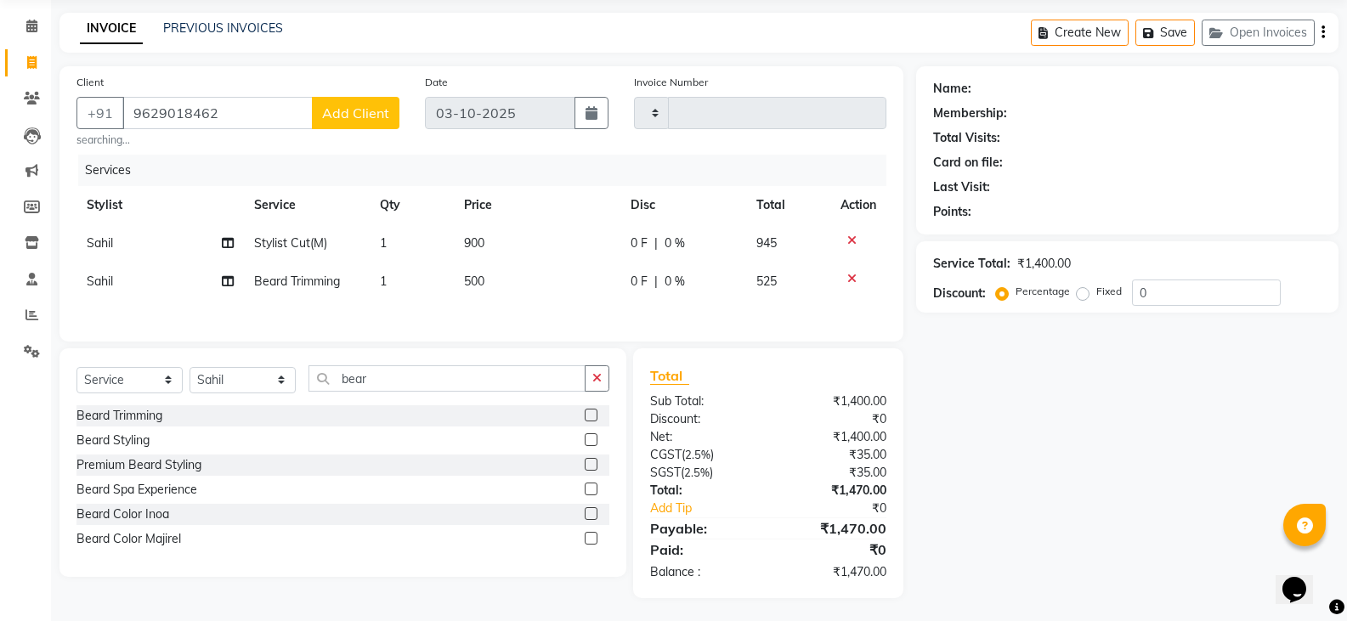
drag, startPoint x: 356, startPoint y: 114, endPoint x: 332, endPoint y: 125, distance: 26.2
click at [332, 125] on button "Add Client" at bounding box center [356, 113] width 88 height 32
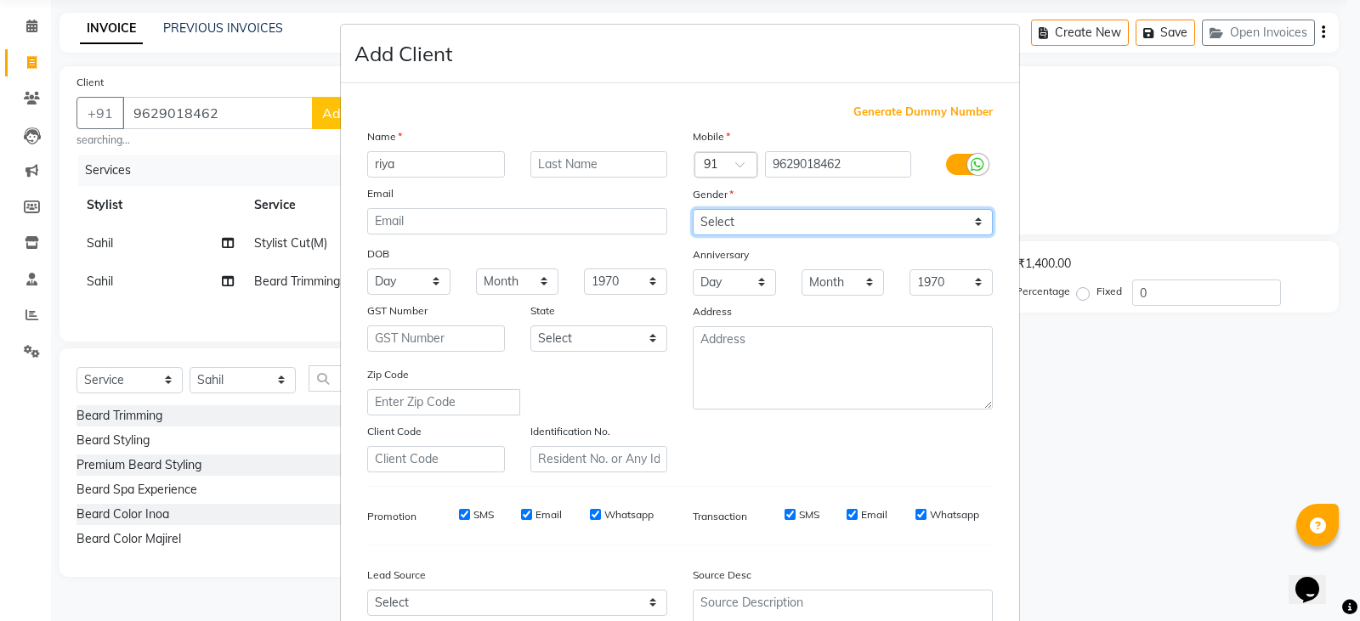
click at [863, 230] on select "Select [DEMOGRAPHIC_DATA] [DEMOGRAPHIC_DATA] Other Prefer Not To Say" at bounding box center [843, 222] width 300 height 26
click at [693, 209] on select "Select [DEMOGRAPHIC_DATA] [DEMOGRAPHIC_DATA] Other Prefer Not To Say" at bounding box center [843, 222] width 300 height 26
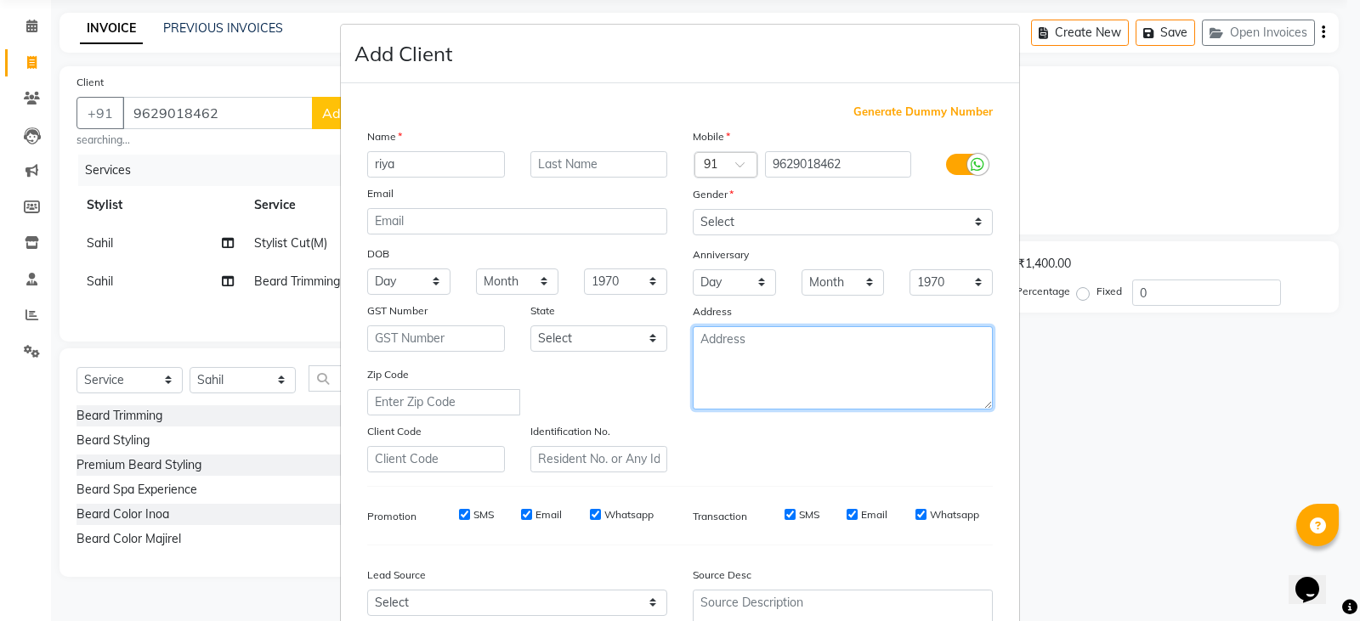
click at [847, 353] on textarea at bounding box center [843, 367] width 300 height 83
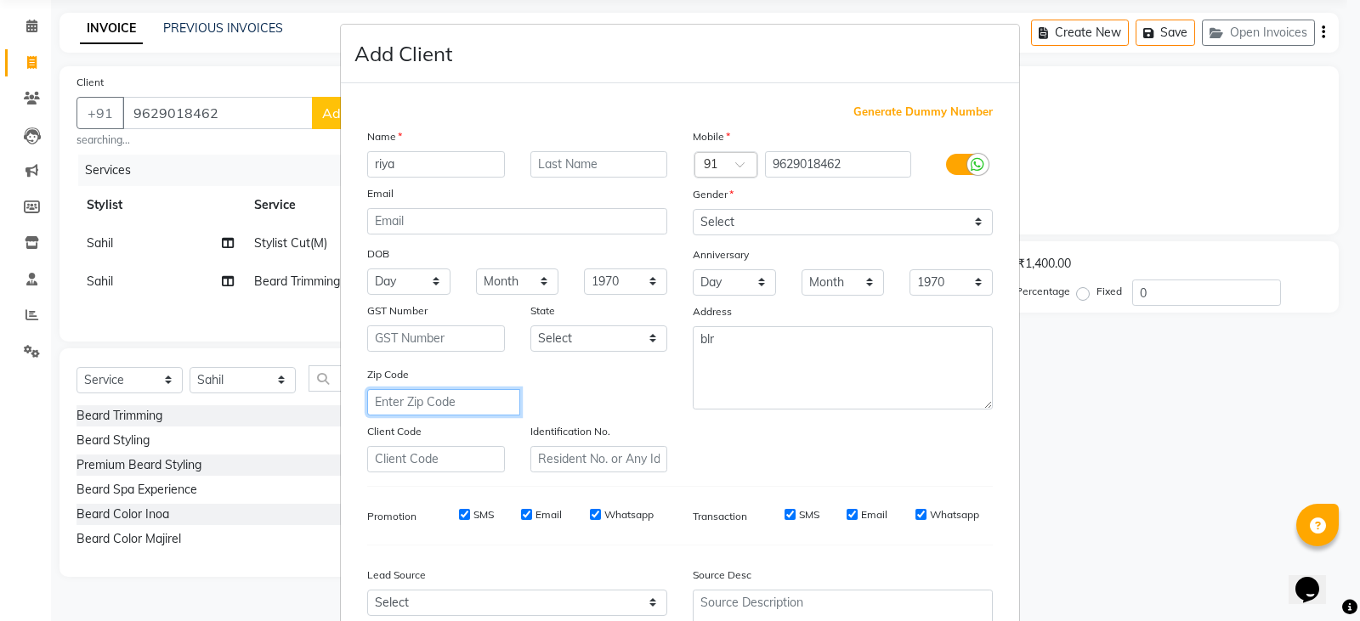
click at [496, 406] on input "text" at bounding box center [443, 402] width 153 height 26
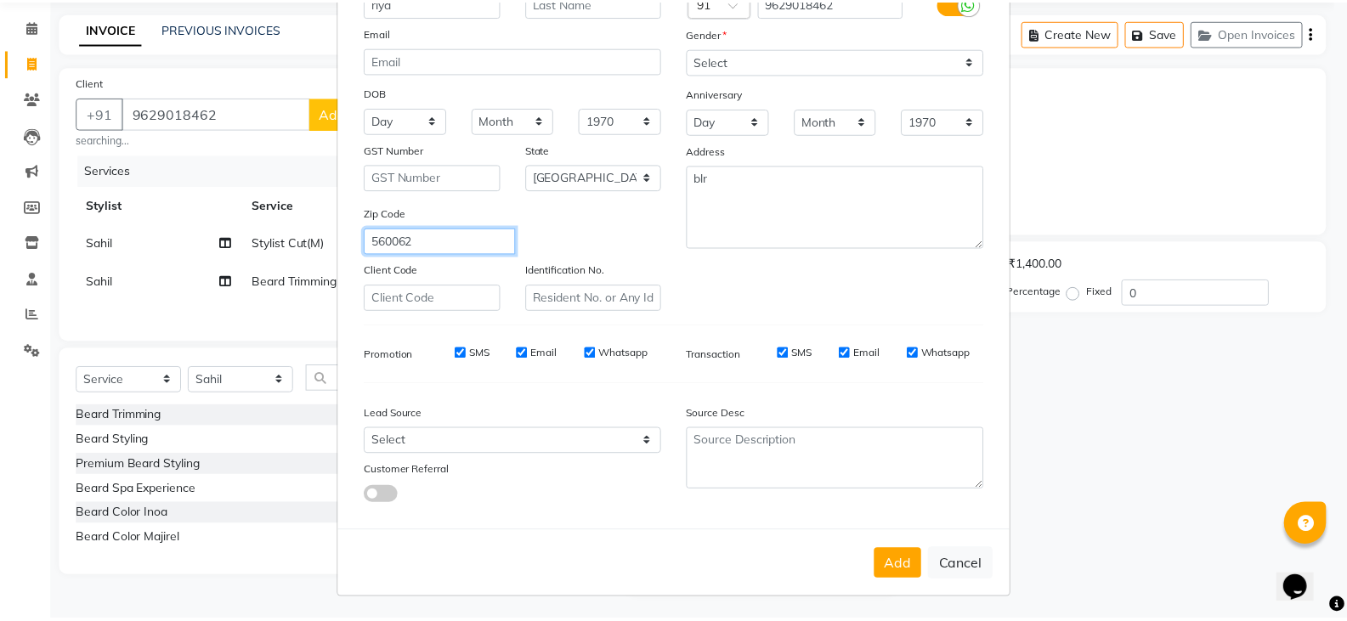
scroll to position [163, 0]
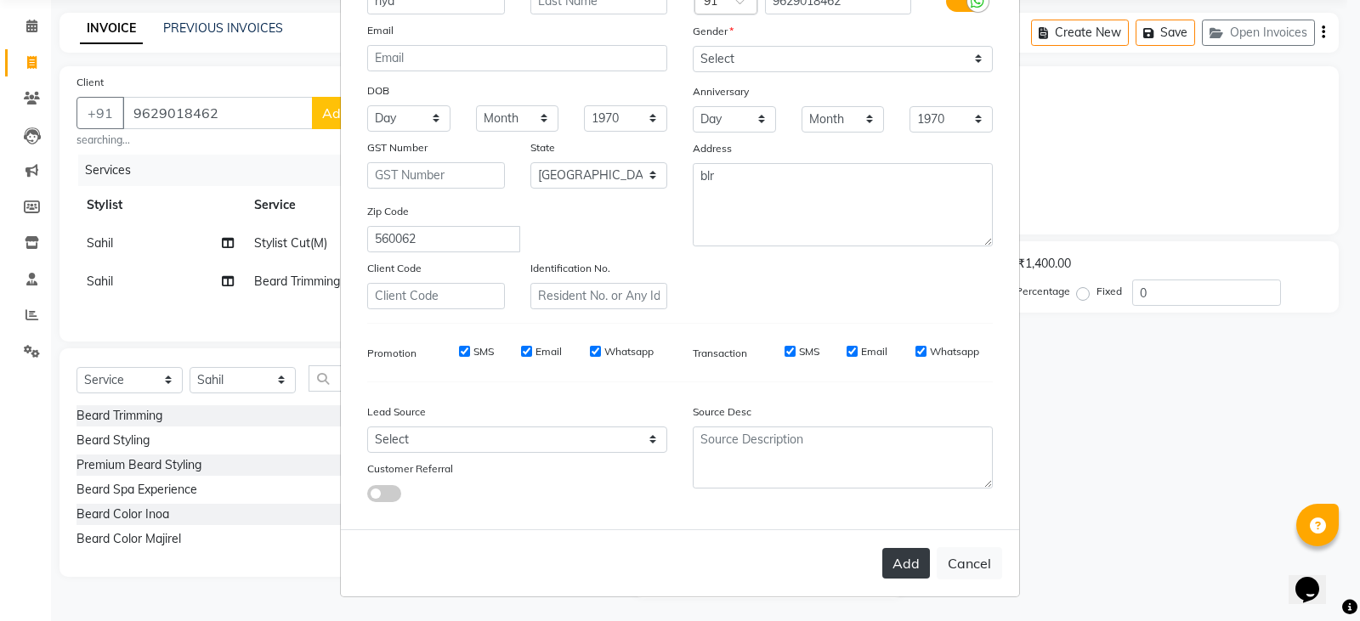
click at [886, 563] on button "Add" at bounding box center [906, 563] width 48 height 31
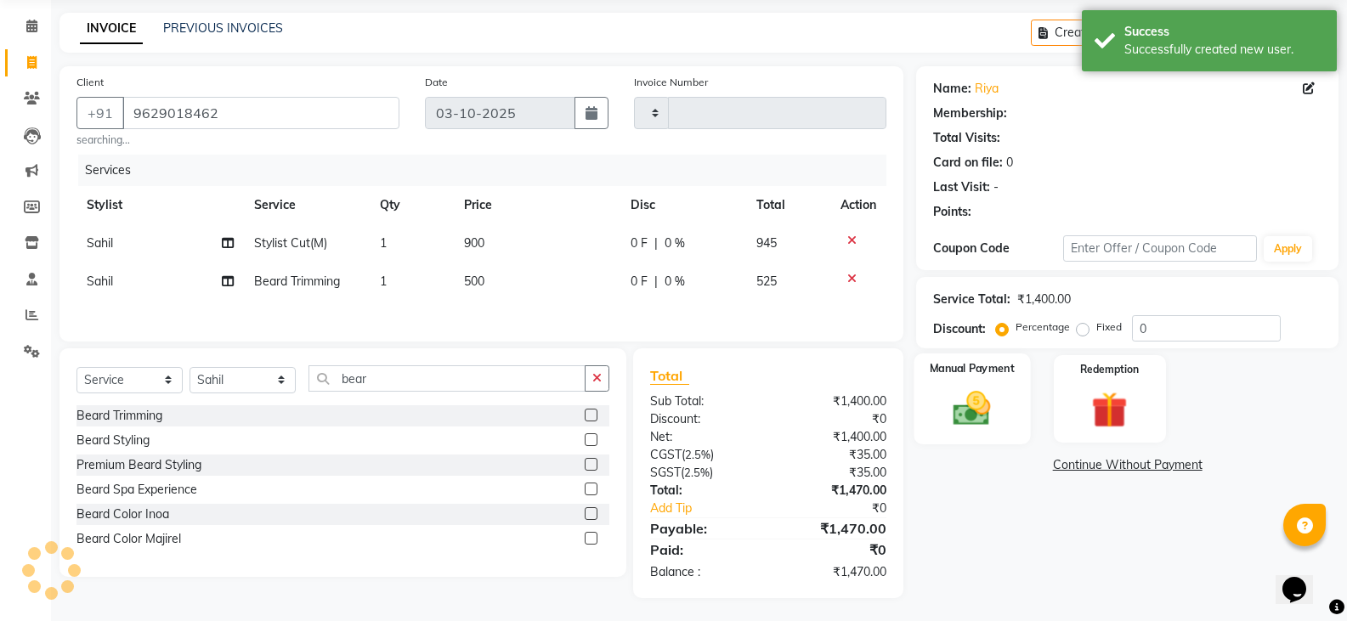
scroll to position [66, 0]
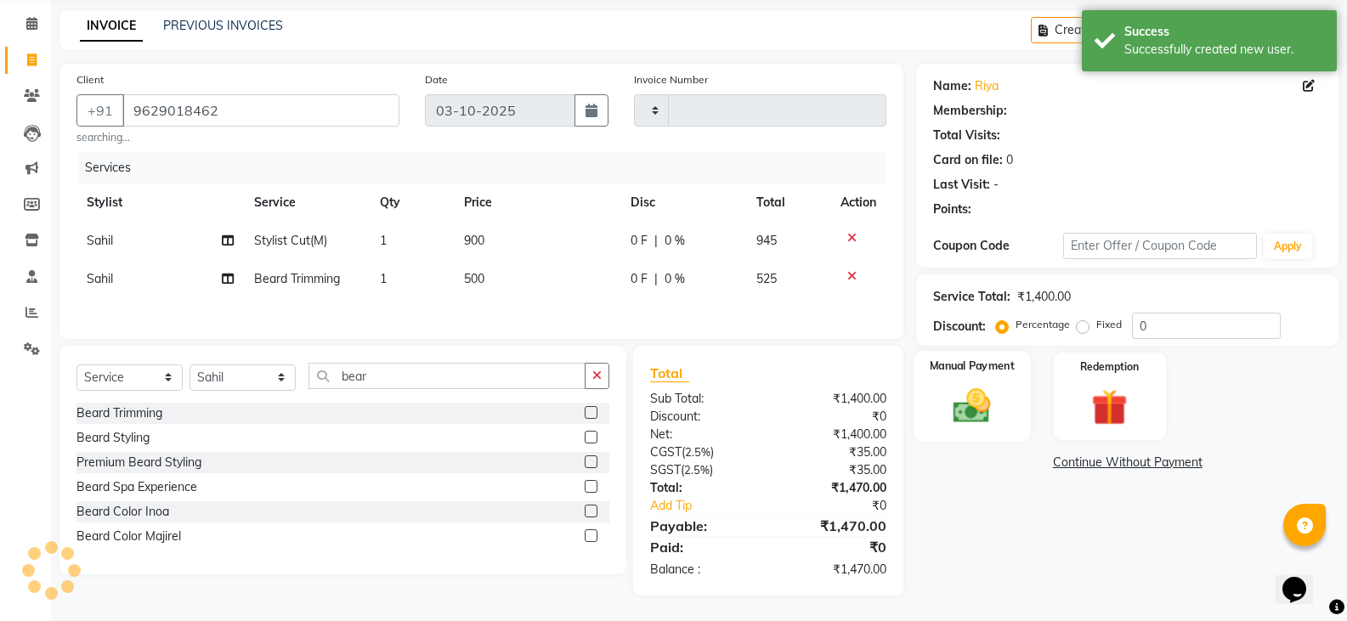
click at [969, 421] on img at bounding box center [972, 405] width 60 height 43
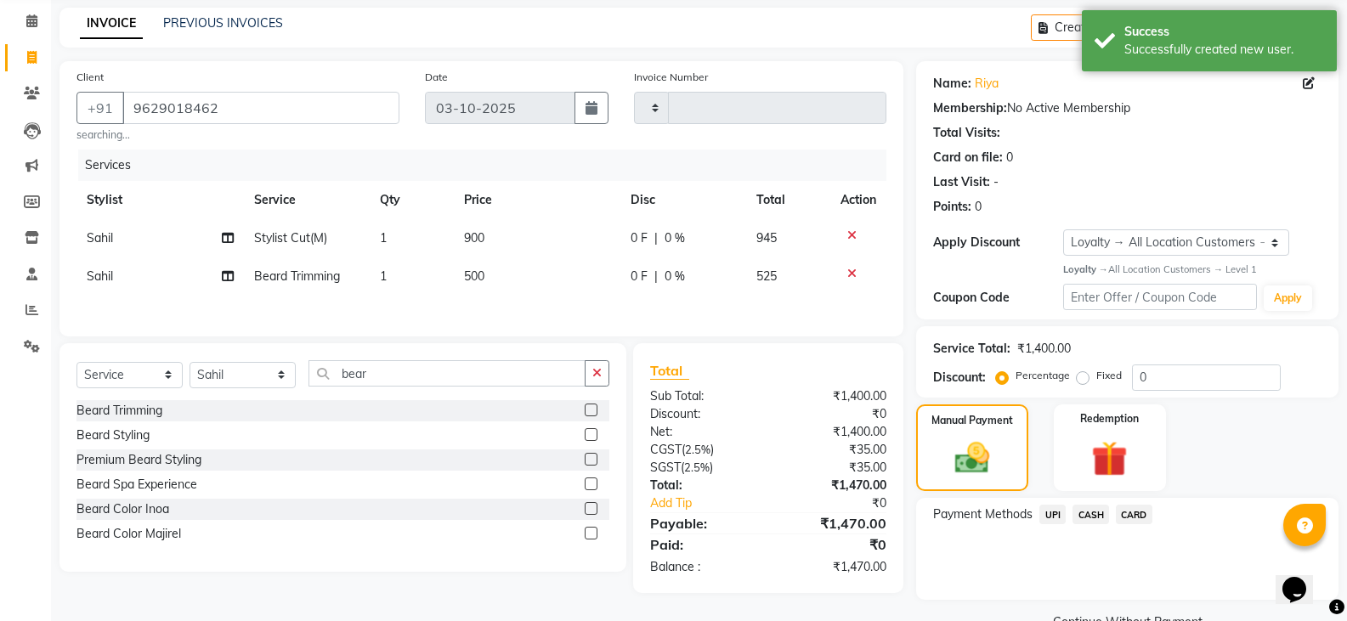
click at [1130, 518] on span "CARD" at bounding box center [1134, 515] width 37 height 20
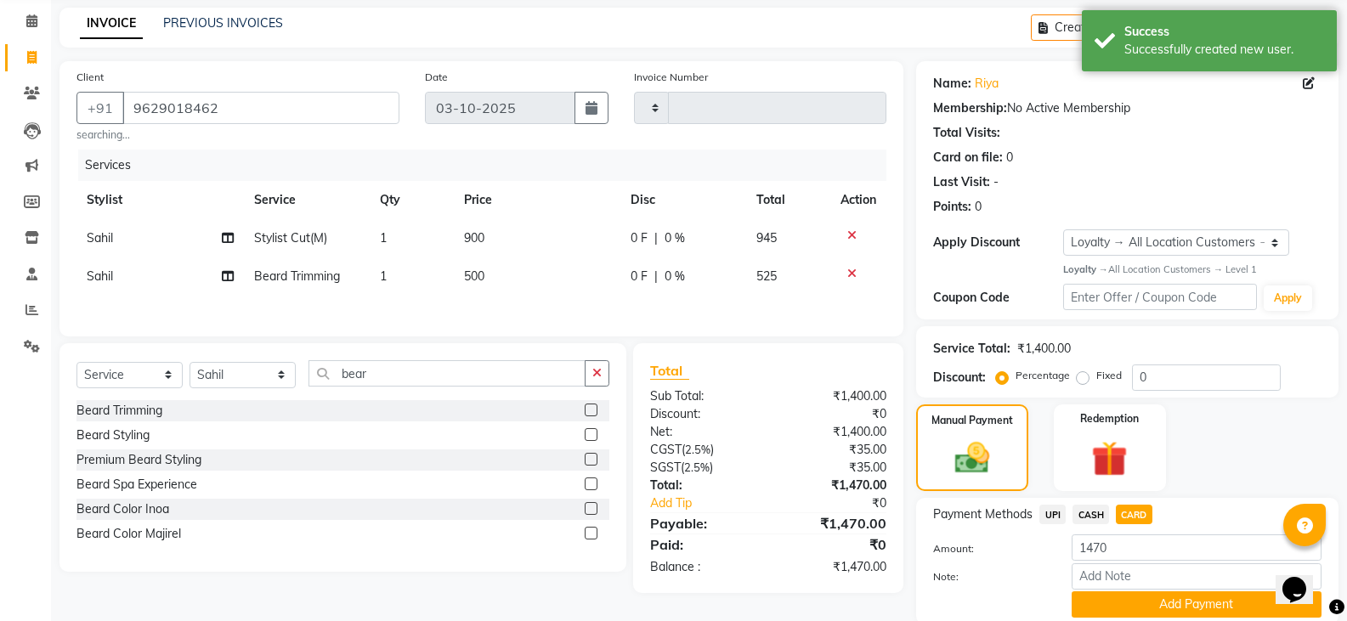
scroll to position [130, 0]
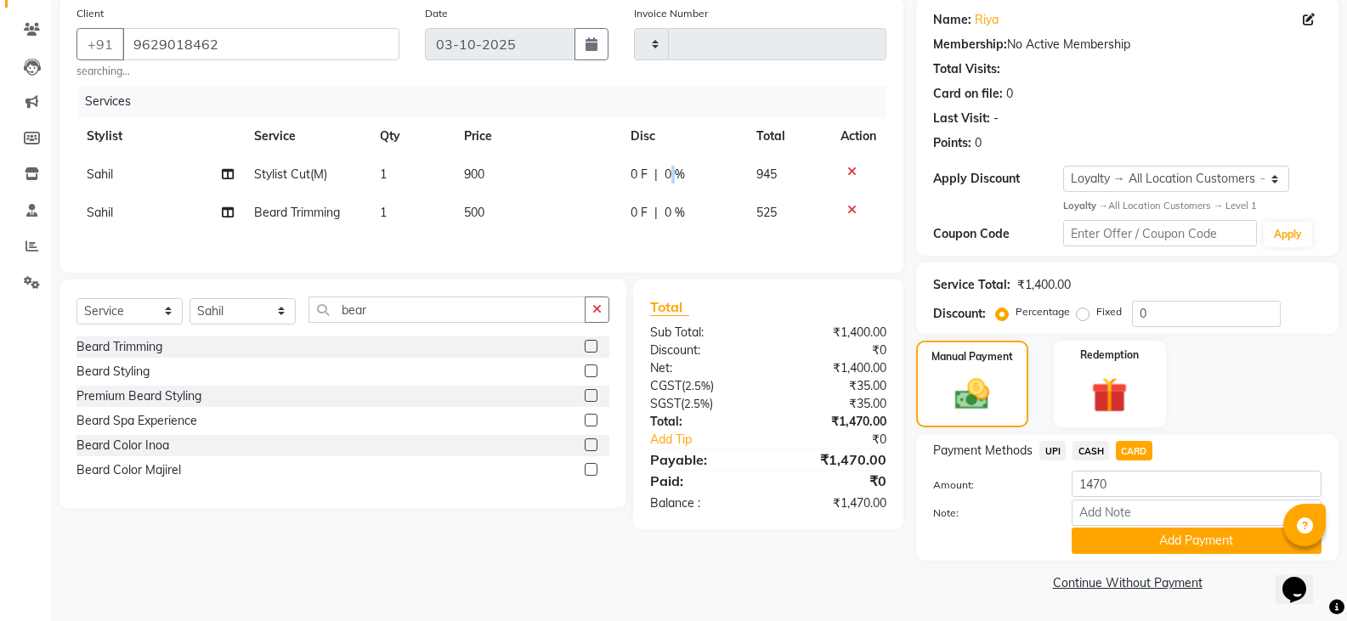
click at [672, 178] on span "0 %" at bounding box center [675, 175] width 20 height 18
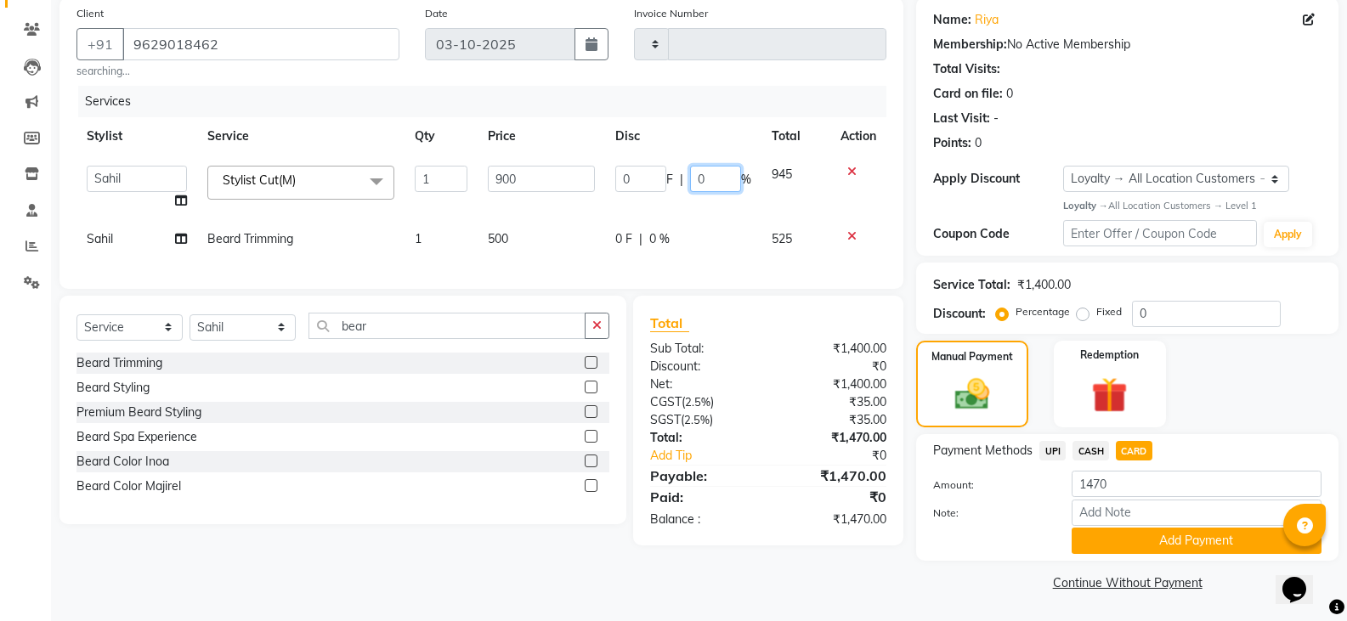
click at [715, 178] on input "0" at bounding box center [715, 179] width 51 height 26
click at [651, 241] on td "0 F | 0 %" at bounding box center [683, 239] width 156 height 38
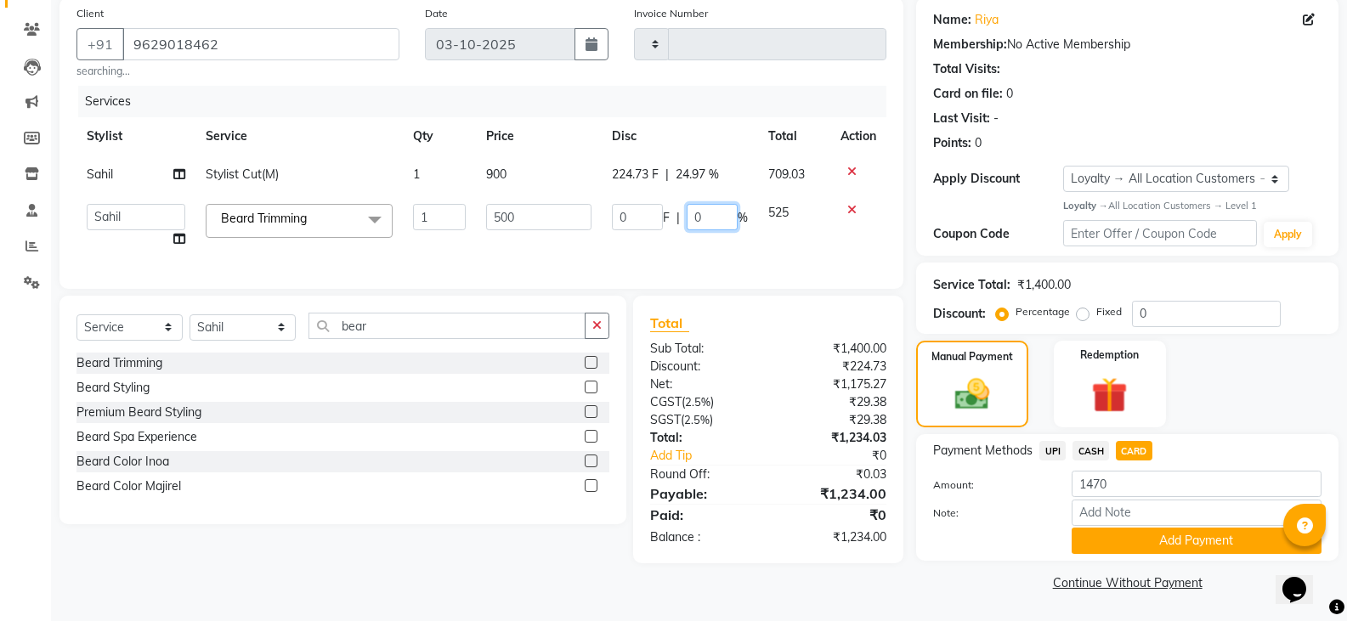
click at [699, 214] on input "0" at bounding box center [712, 217] width 51 height 26
click at [715, 260] on div "Services Stylist Service Qty Price Disc Total Action [PERSON_NAME] Stylist Cut(…" at bounding box center [481, 179] width 810 height 186
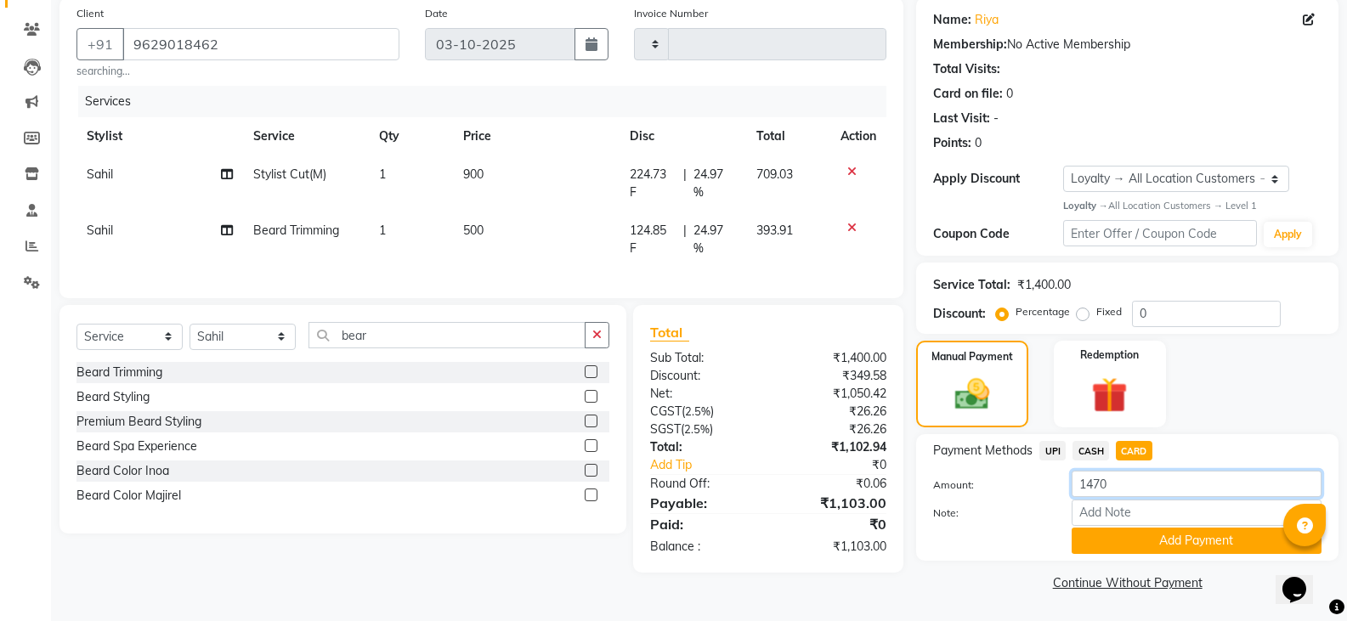
click at [1135, 487] on input "1470" at bounding box center [1197, 484] width 250 height 26
click at [1140, 546] on button "Add Payment" at bounding box center [1197, 541] width 250 height 26
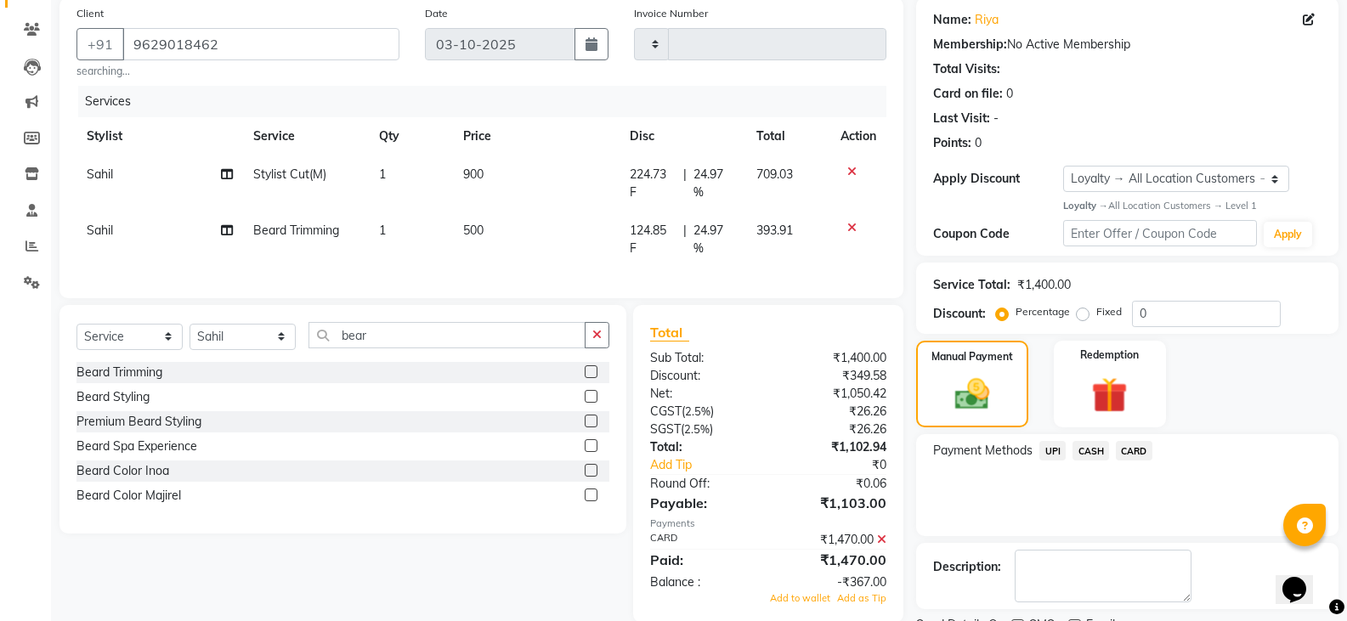
scroll to position [254, 0]
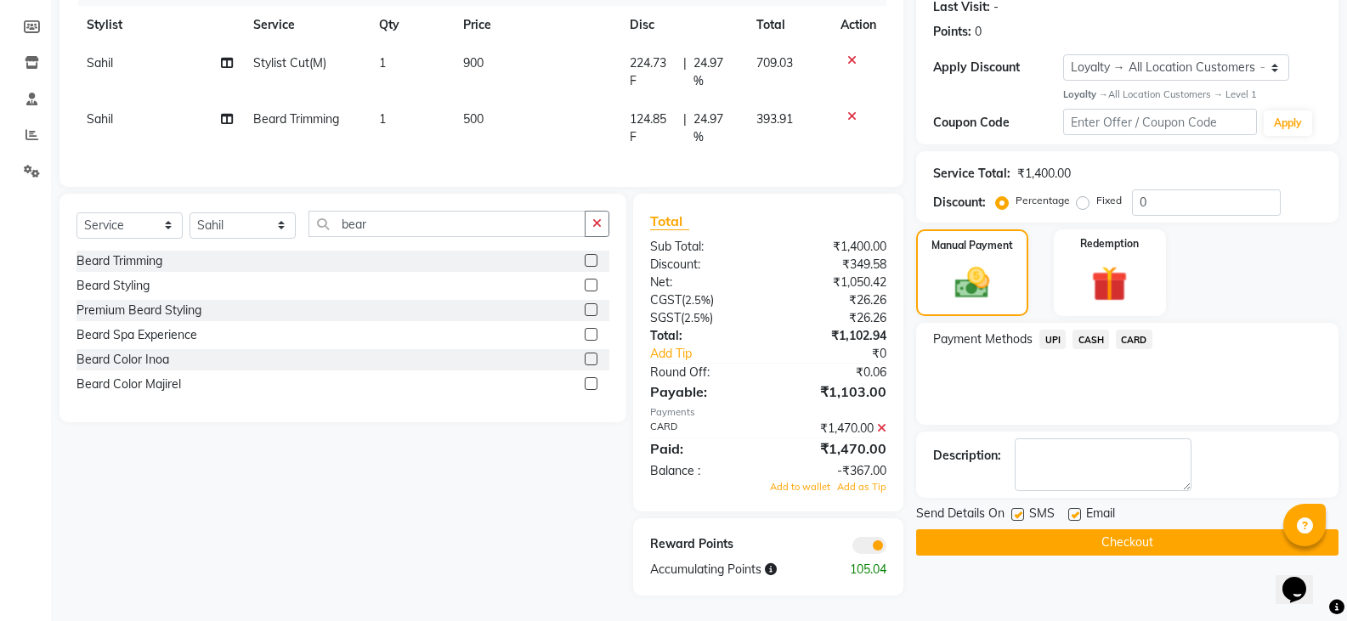
click at [880, 430] on icon at bounding box center [881, 428] width 9 height 12
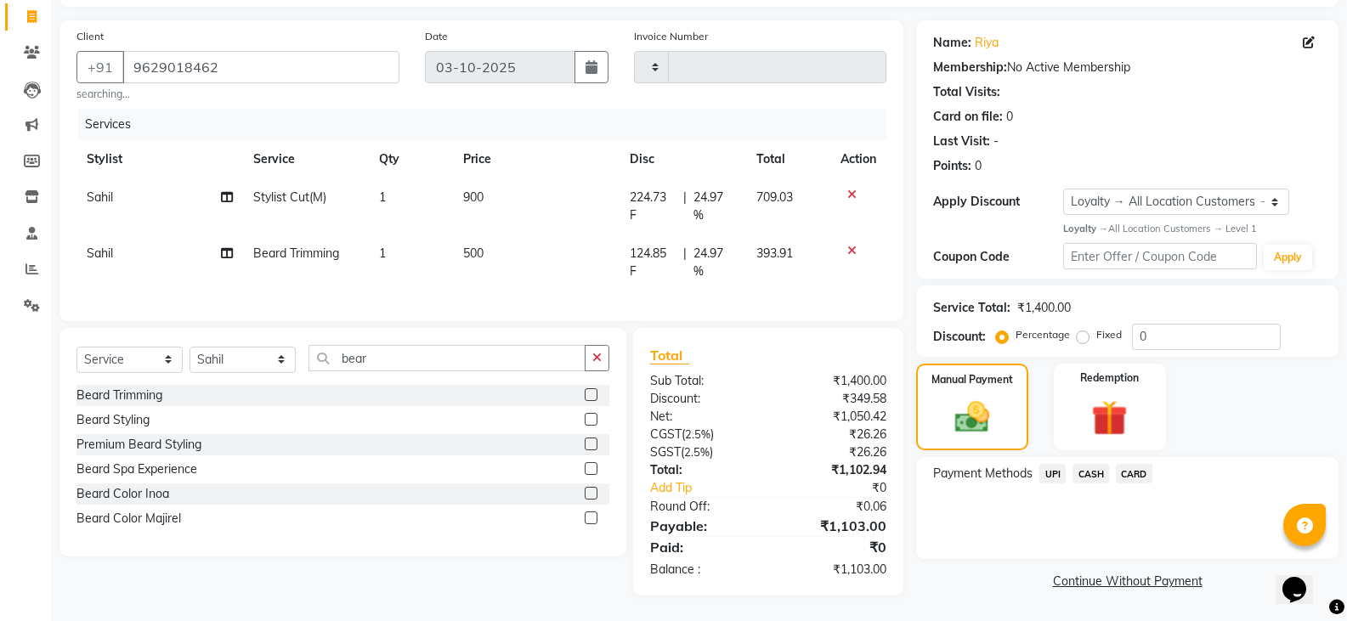
scroll to position [120, 0]
click at [1127, 464] on span "CARD" at bounding box center [1134, 474] width 37 height 20
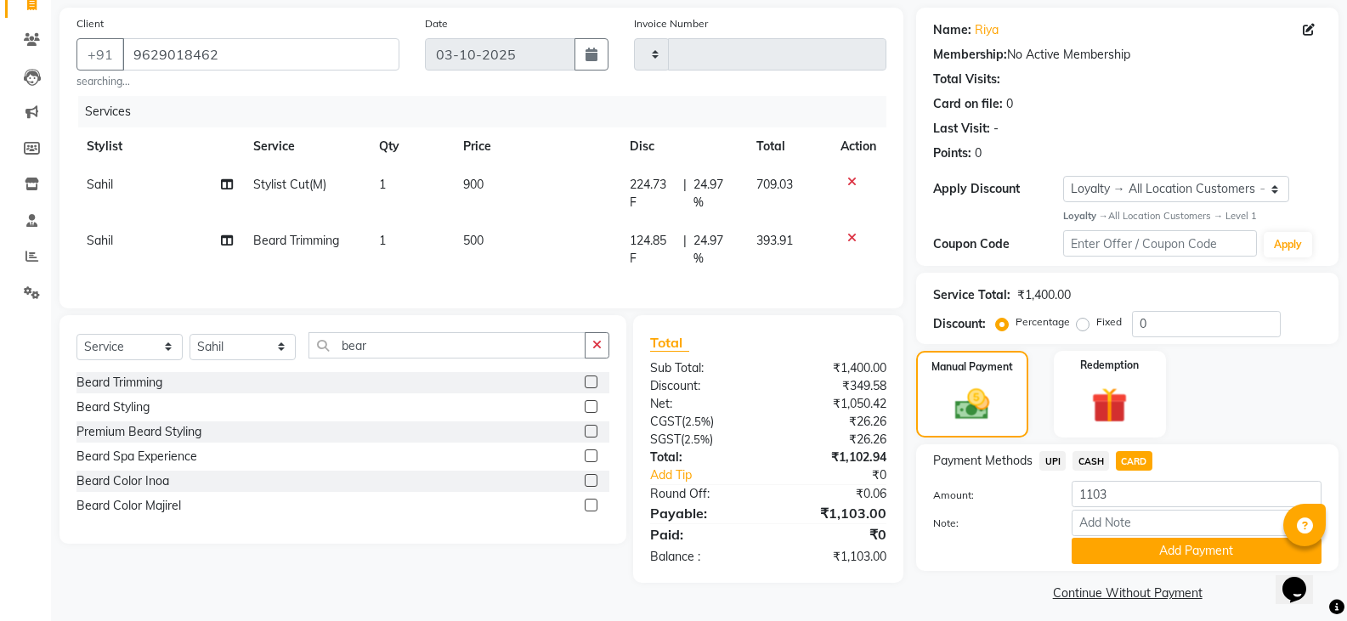
scroll to position [130, 0]
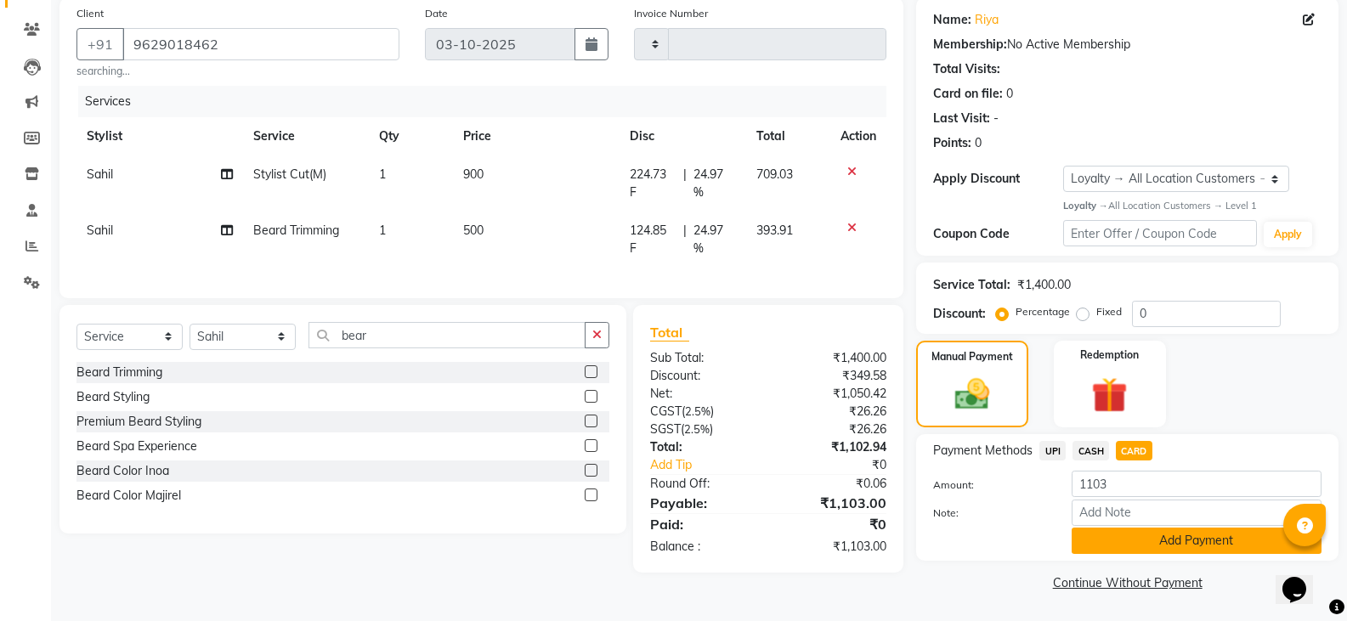
click at [1102, 540] on button "Add Payment" at bounding box center [1197, 541] width 250 height 26
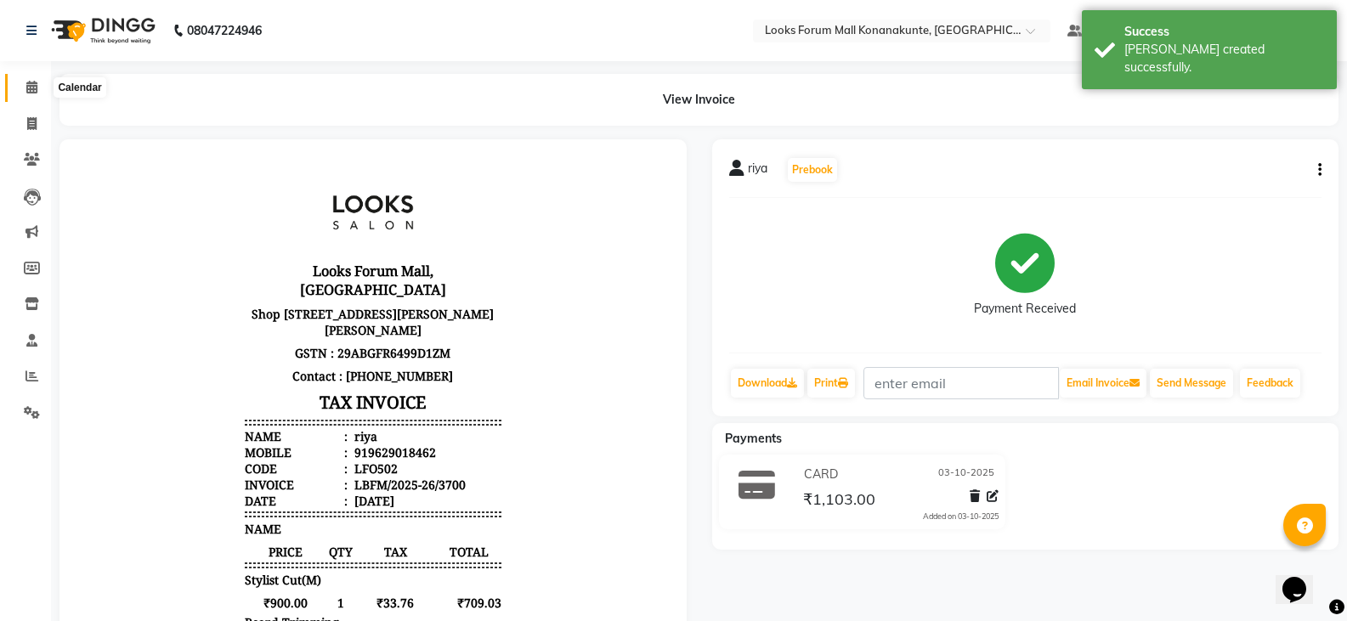
click at [26, 93] on icon at bounding box center [31, 87] width 11 height 13
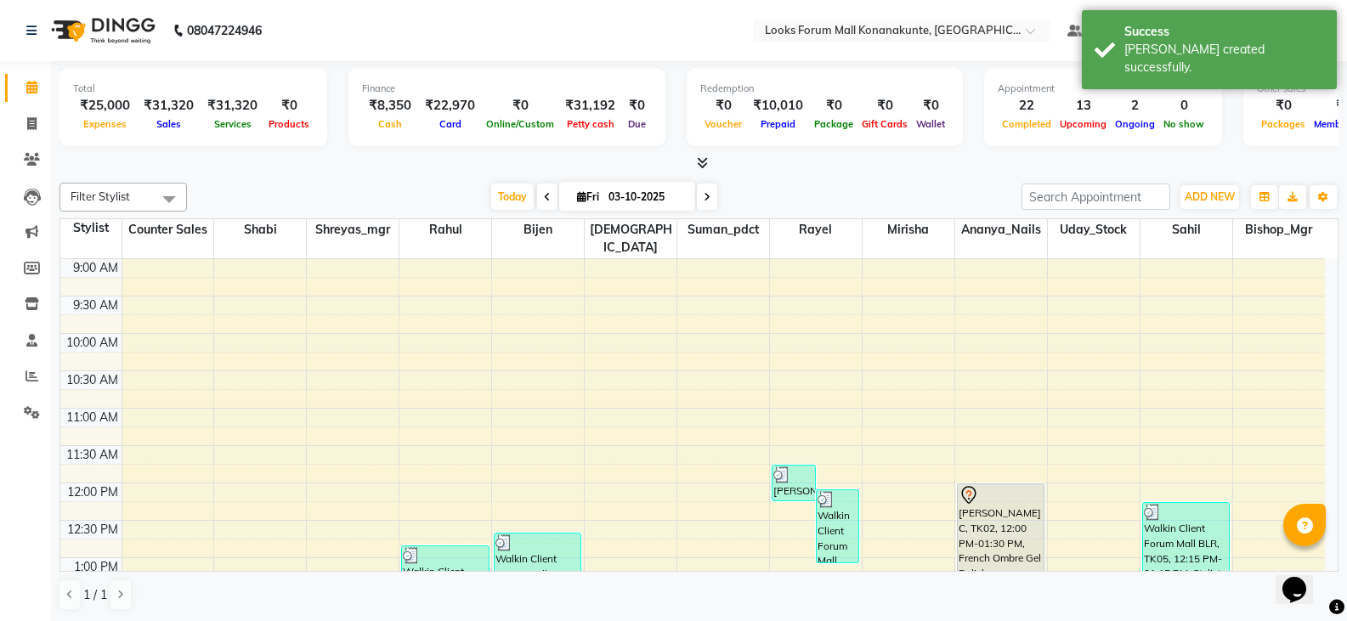
click at [212, 177] on div "Filter Stylist Select All Ananya_Nails [PERSON_NAME] Bijen Bishop_Mgr Counter S…" at bounding box center [698, 397] width 1279 height 442
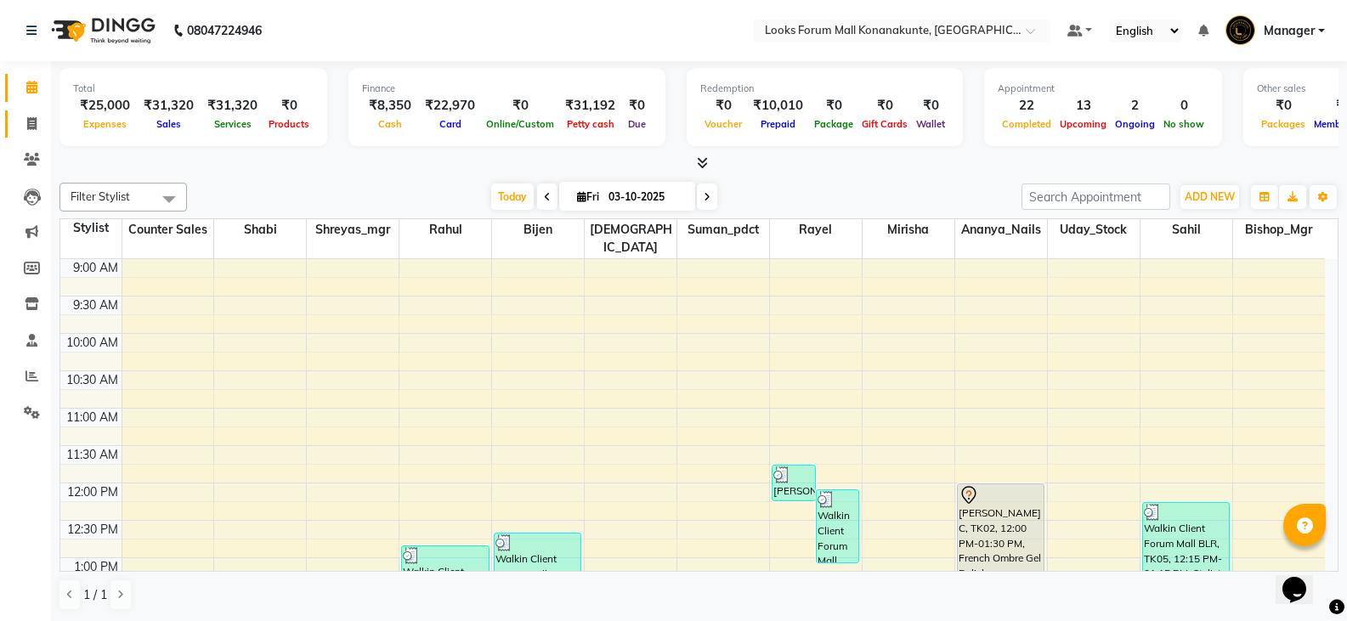
click at [39, 121] on span at bounding box center [32, 125] width 30 height 20
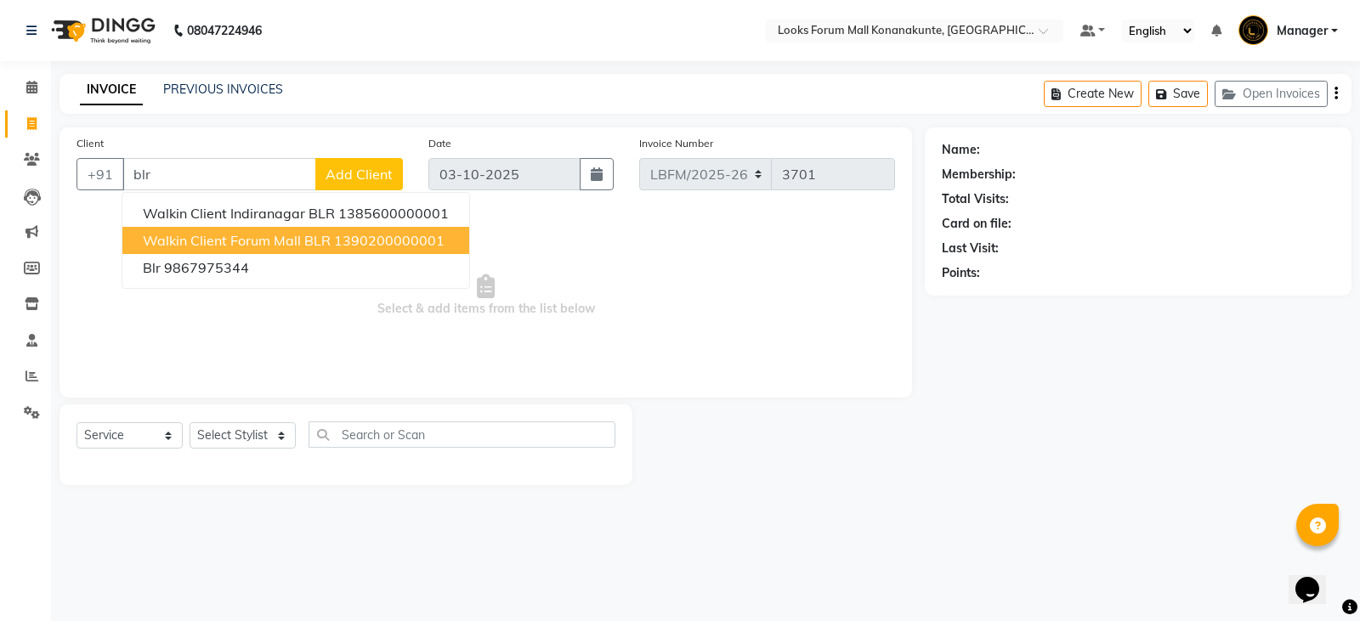
drag, startPoint x: 250, startPoint y: 246, endPoint x: 210, endPoint y: 378, distance: 137.7
click at [250, 250] on button "Walkin Client Forum Mall BLR 1390200000001" at bounding box center [295, 240] width 347 height 27
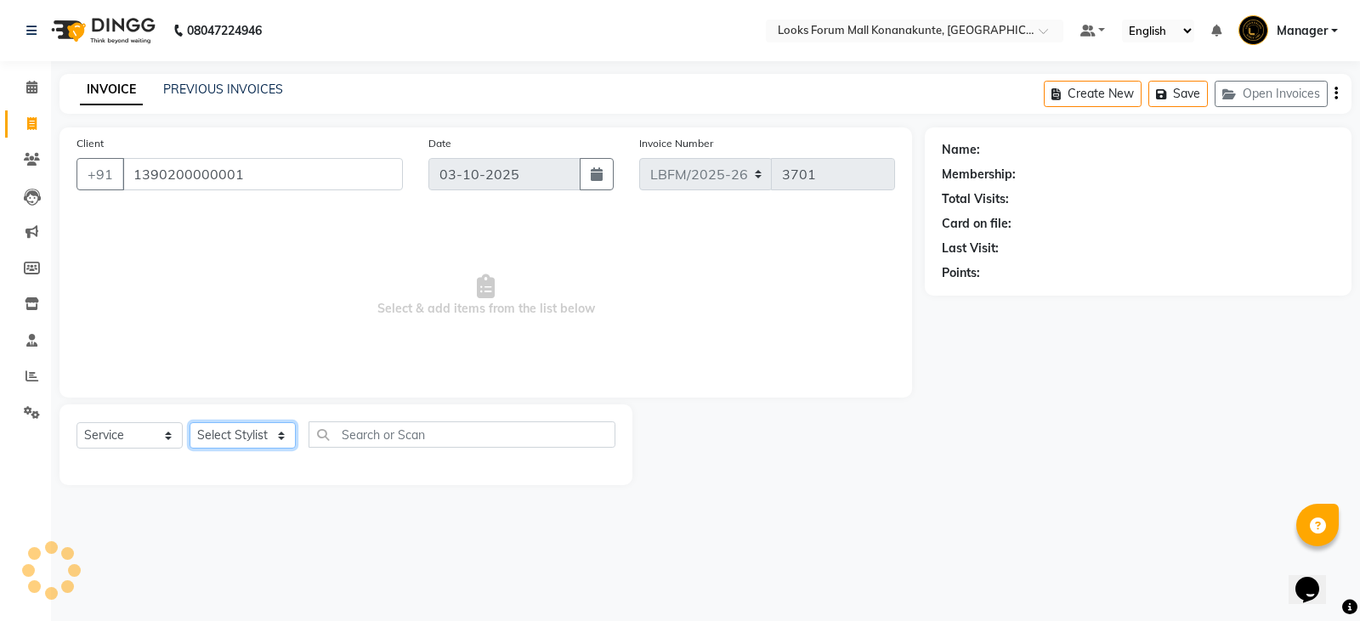
click at [235, 427] on select "Select Stylist Ananya_Nails [PERSON_NAME] Bijen Bishop_Mgr Counter Sales Manage…" at bounding box center [243, 435] width 106 height 26
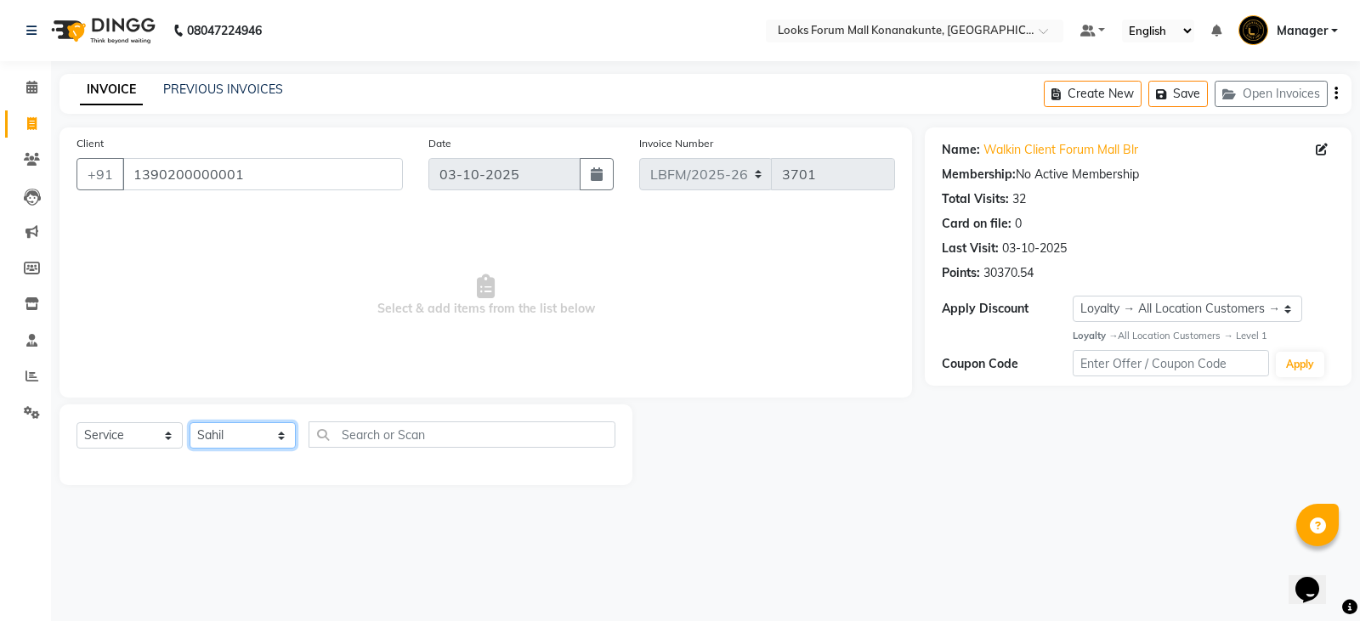
click at [190, 422] on select "Select Stylist Ananya_Nails [PERSON_NAME] Bijen Bishop_Mgr Counter Sales Manage…" at bounding box center [243, 435] width 106 height 26
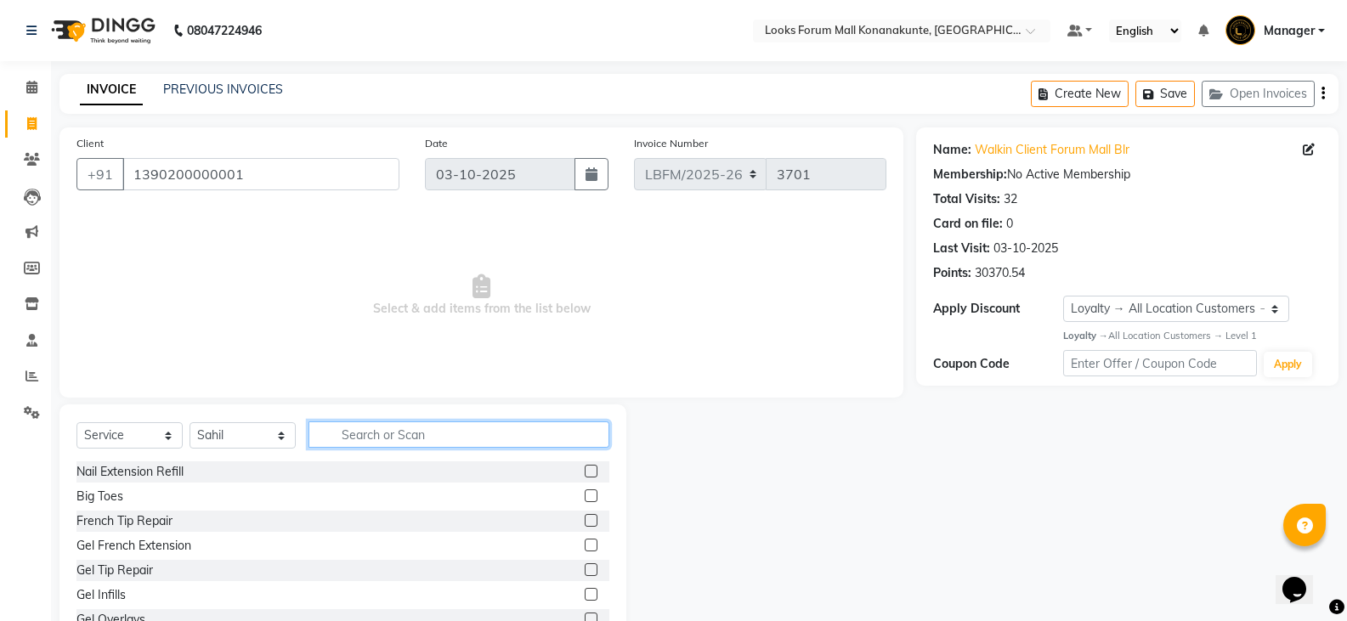
click at [378, 430] on input "text" at bounding box center [459, 435] width 301 height 26
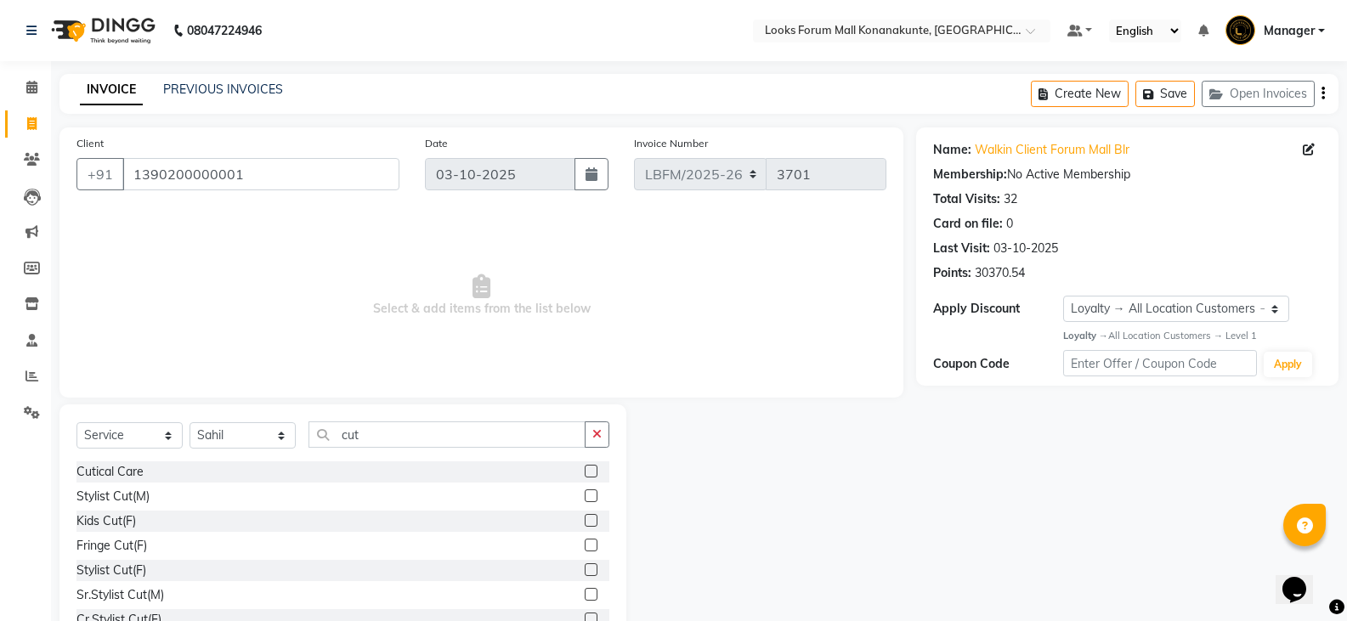
click at [585, 577] on div at bounding box center [590, 572] width 11 height 18
click at [585, 563] on label at bounding box center [591, 569] width 13 height 13
click at [585, 565] on input "checkbox" at bounding box center [590, 570] width 11 height 11
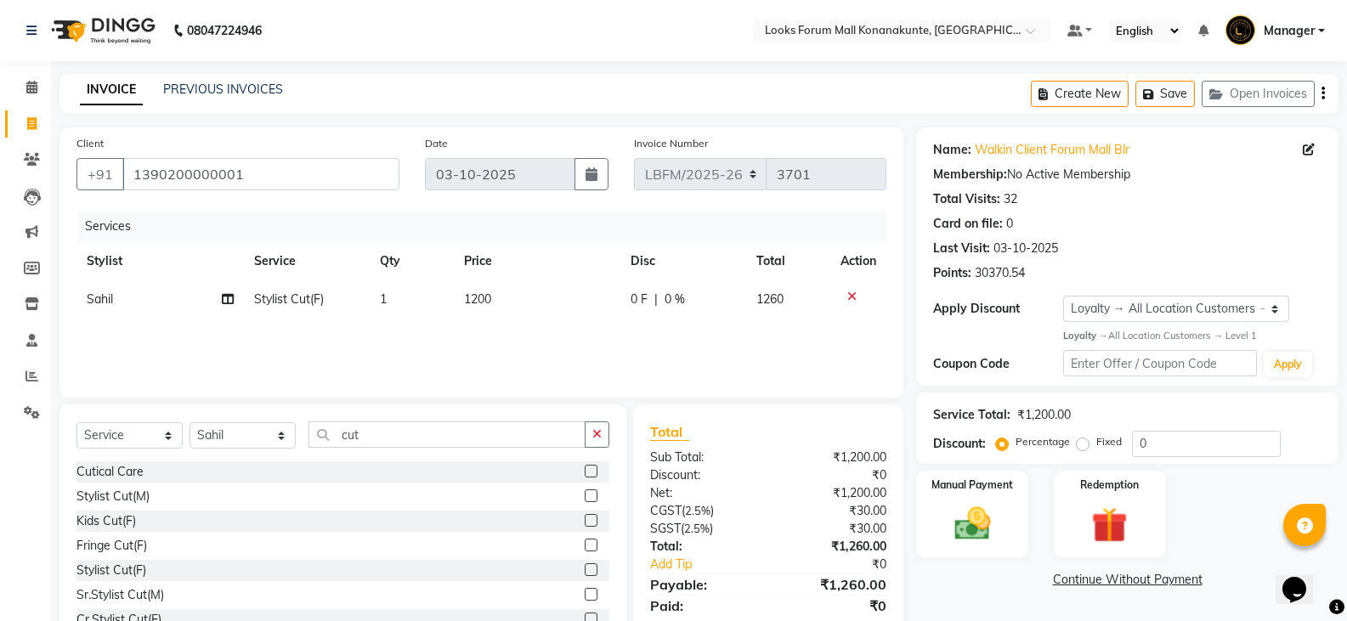
click at [849, 299] on icon at bounding box center [851, 297] width 9 height 12
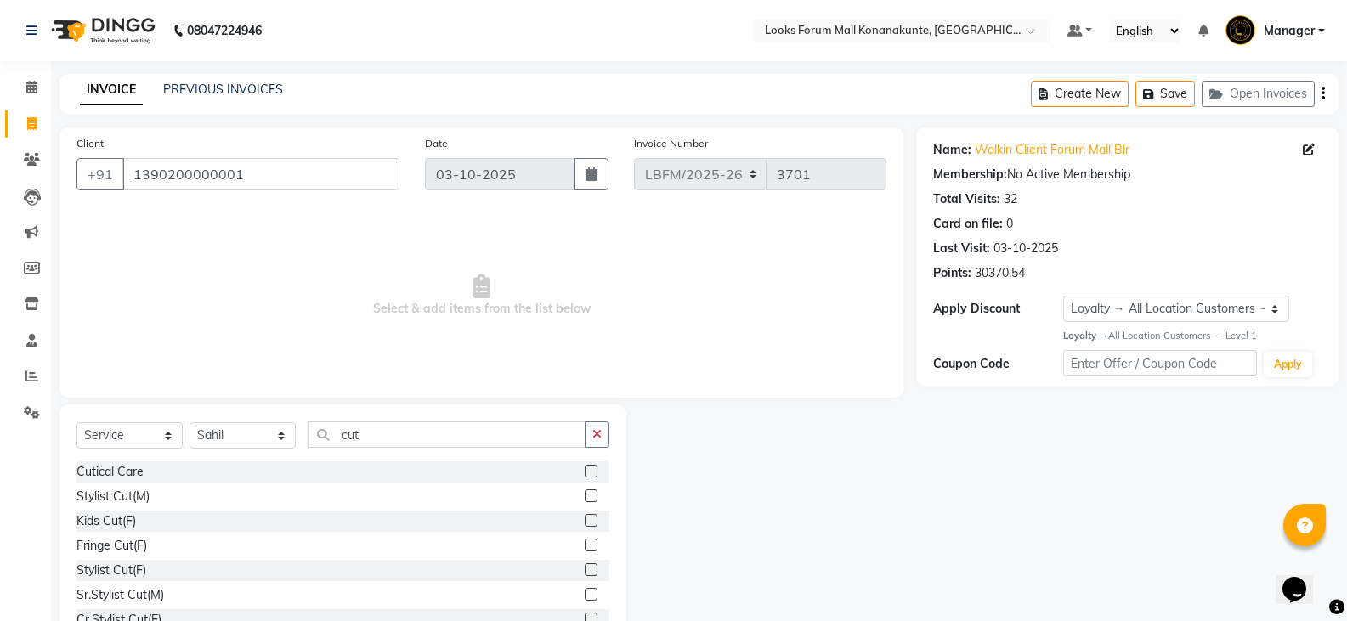
click at [585, 518] on label at bounding box center [591, 520] width 13 height 13
click at [585, 518] on input "checkbox" at bounding box center [590, 521] width 11 height 11
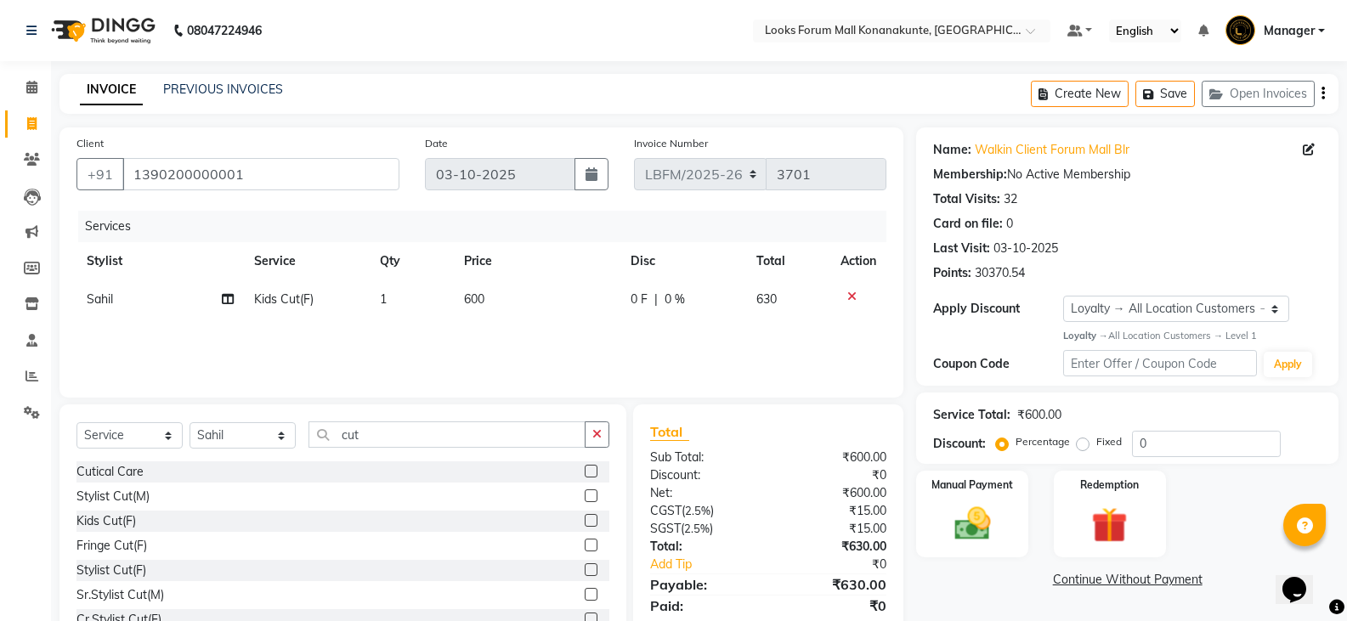
scroll to position [59, 0]
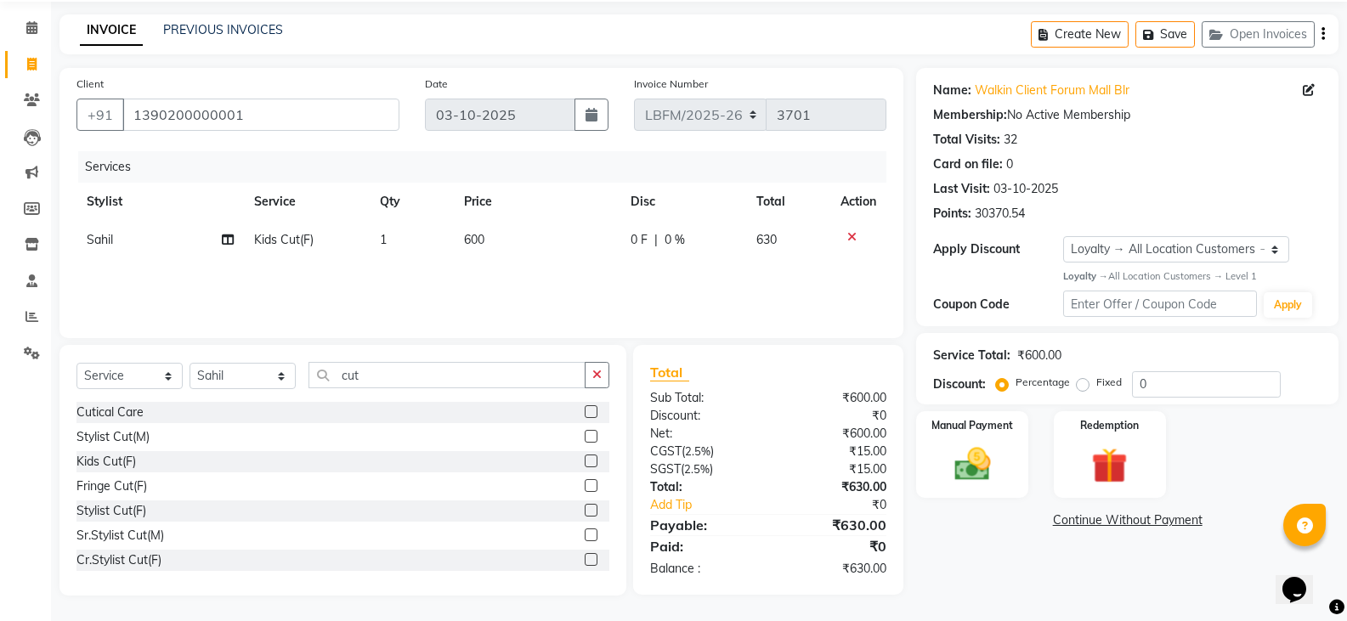
click at [663, 241] on div "0 F | 0 %" at bounding box center [683, 240] width 105 height 18
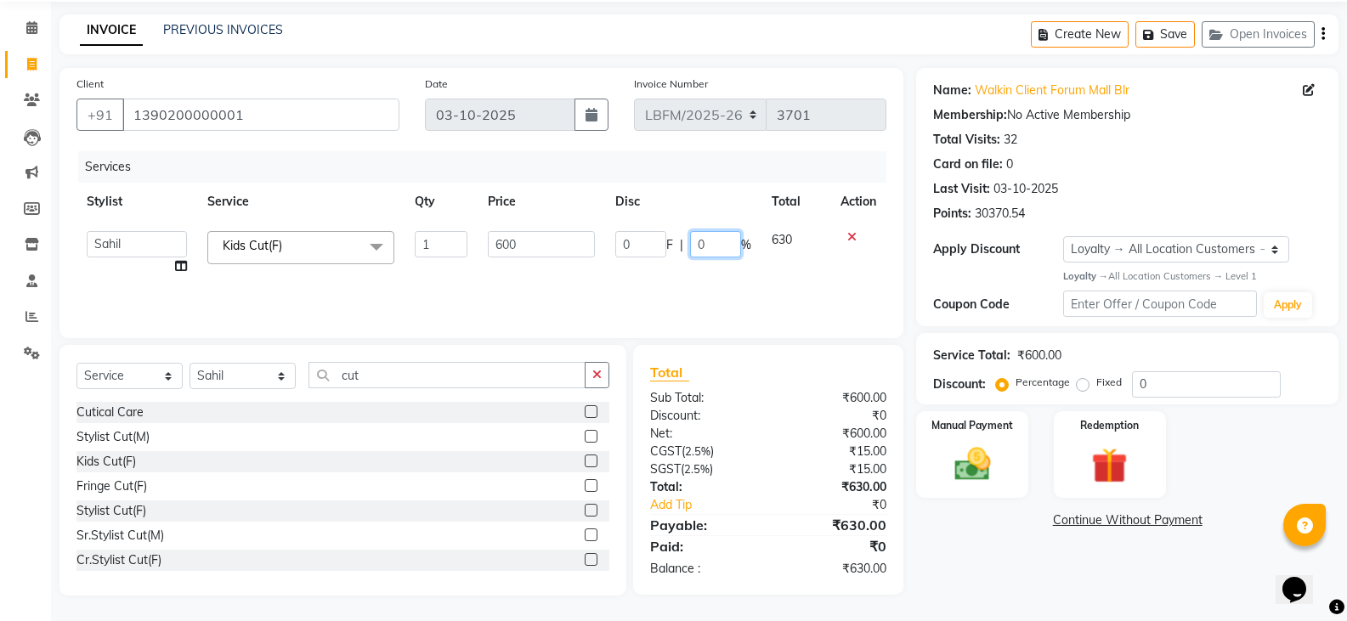
click at [699, 249] on input "0" at bounding box center [715, 244] width 51 height 26
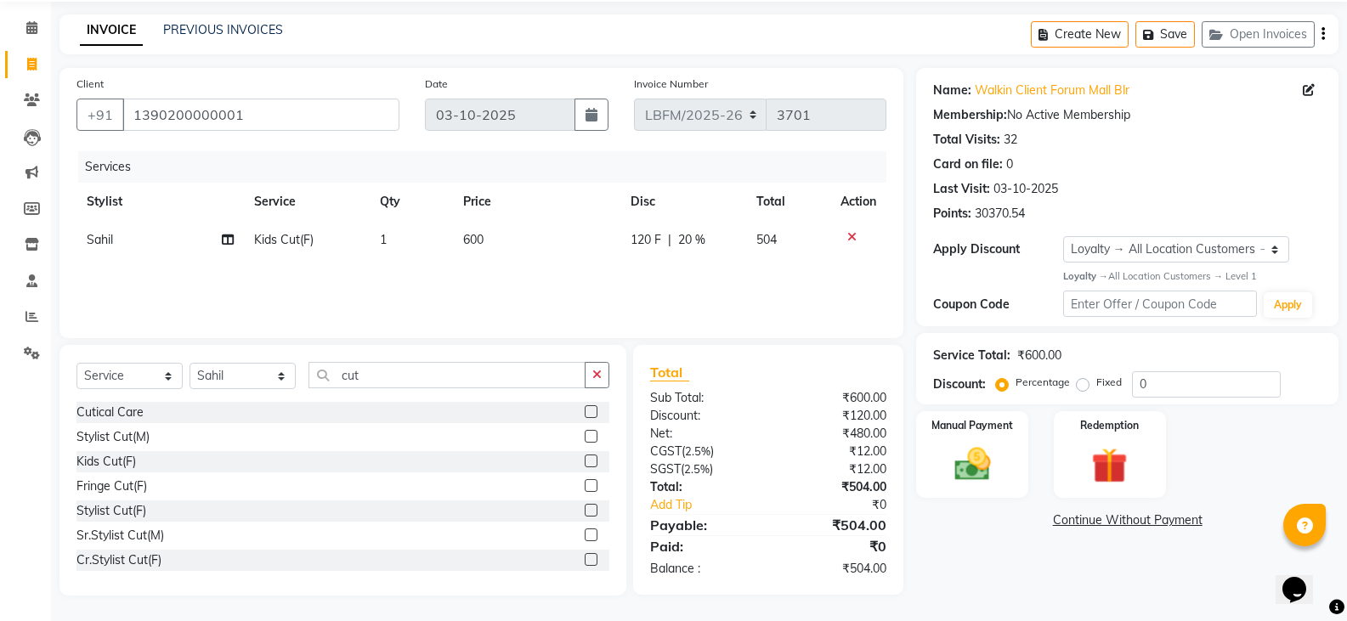
click at [697, 294] on div "Services Stylist Service Qty Price Disc Total Action [PERSON_NAME] Kids Cut(F) …" at bounding box center [481, 236] width 810 height 170
drag, startPoint x: 982, startPoint y: 469, endPoint x: 1017, endPoint y: 497, distance: 44.7
click at [981, 469] on img at bounding box center [972, 464] width 60 height 43
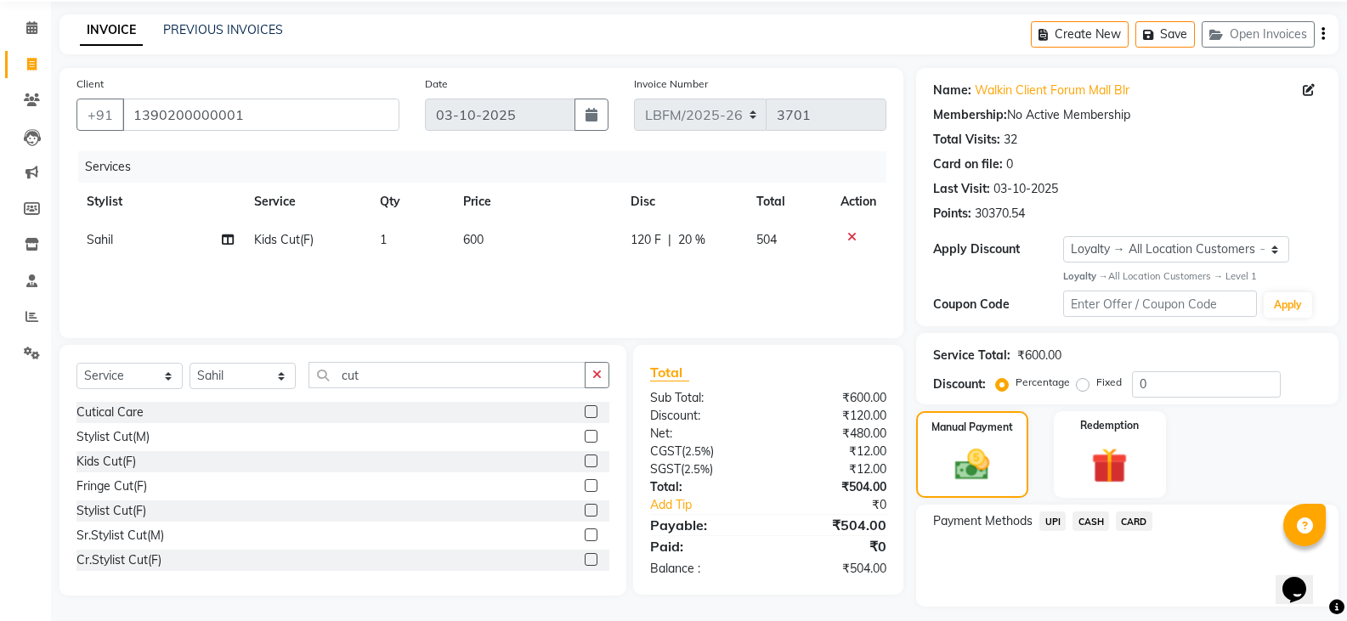
click at [1138, 520] on span "CARD" at bounding box center [1134, 522] width 37 height 20
click at [1241, 610] on button "Add Payment" at bounding box center [1197, 611] width 250 height 26
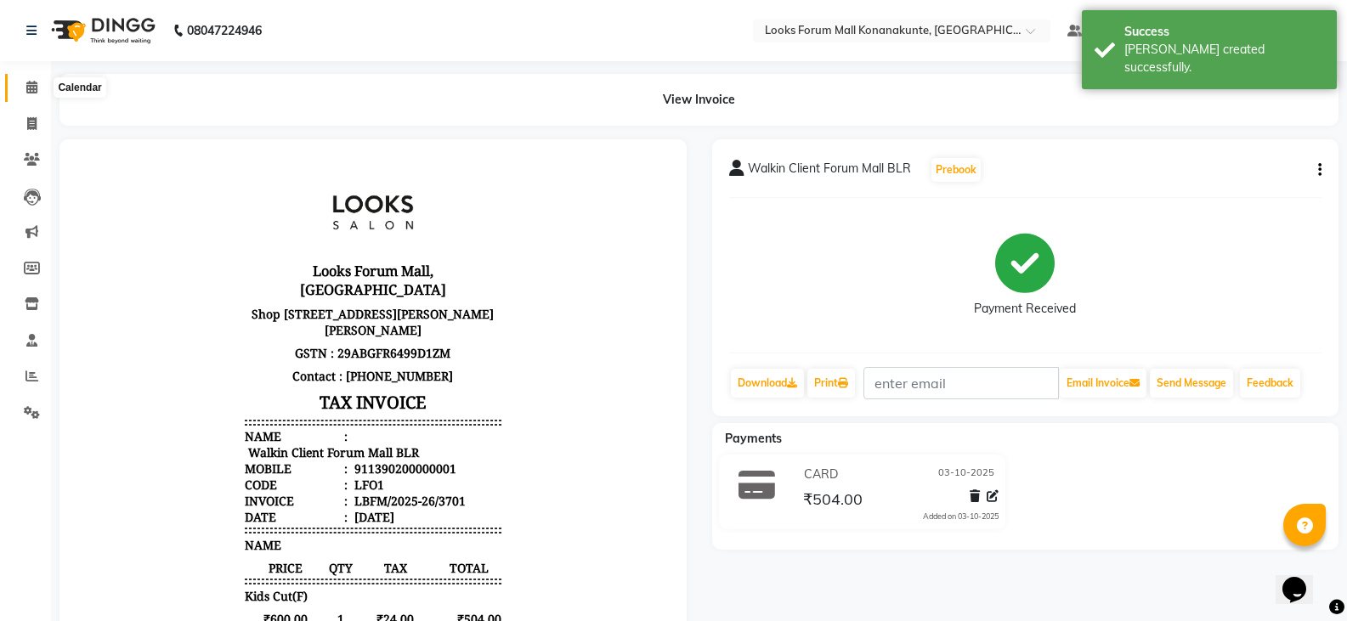
click at [25, 83] on span at bounding box center [32, 88] width 30 height 20
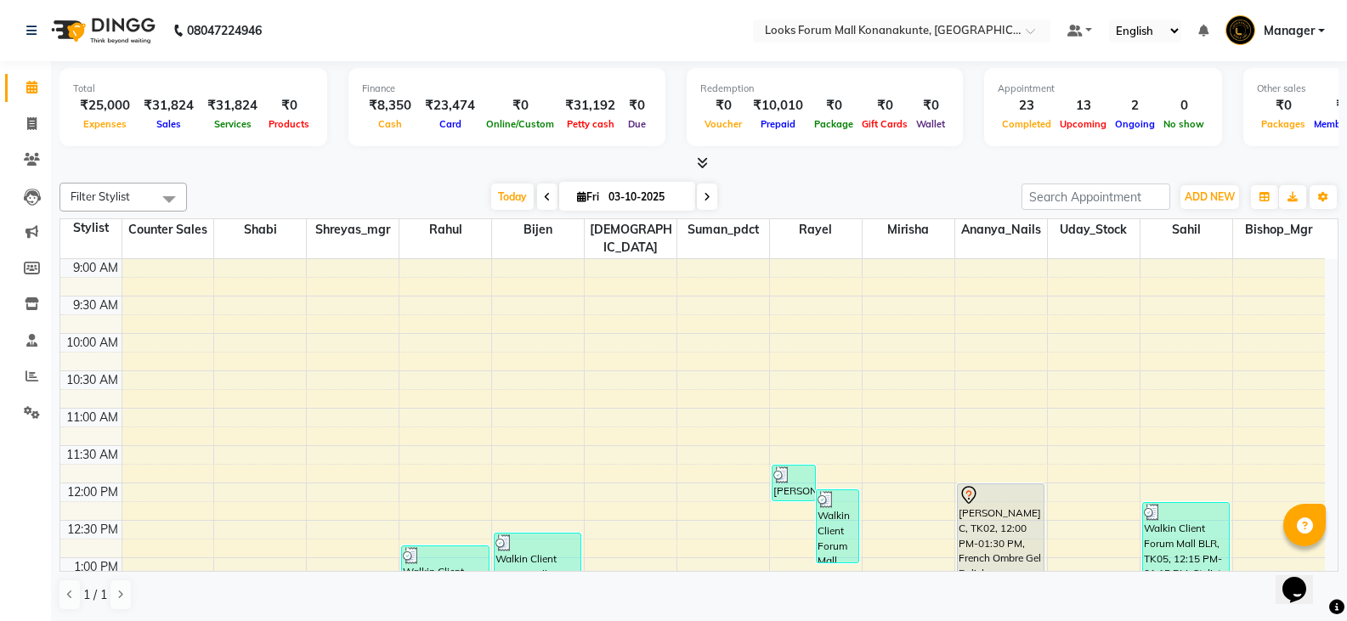
click at [704, 200] on icon at bounding box center [707, 197] width 7 height 10
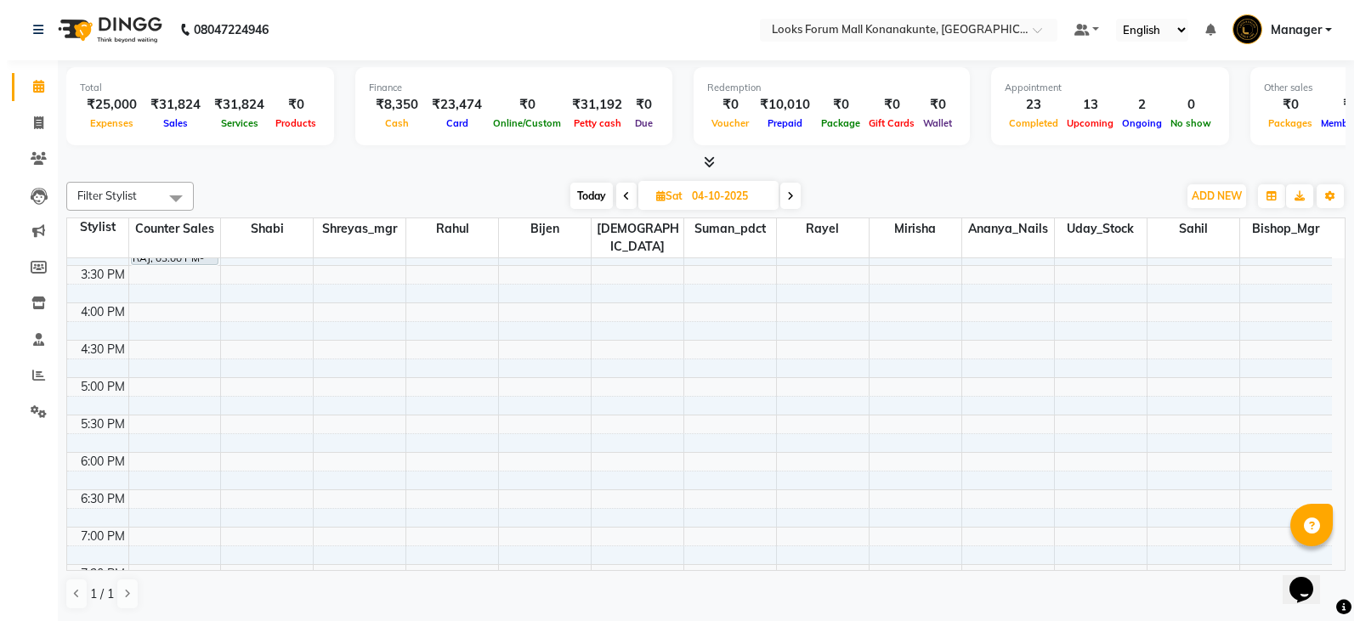
scroll to position [462, 0]
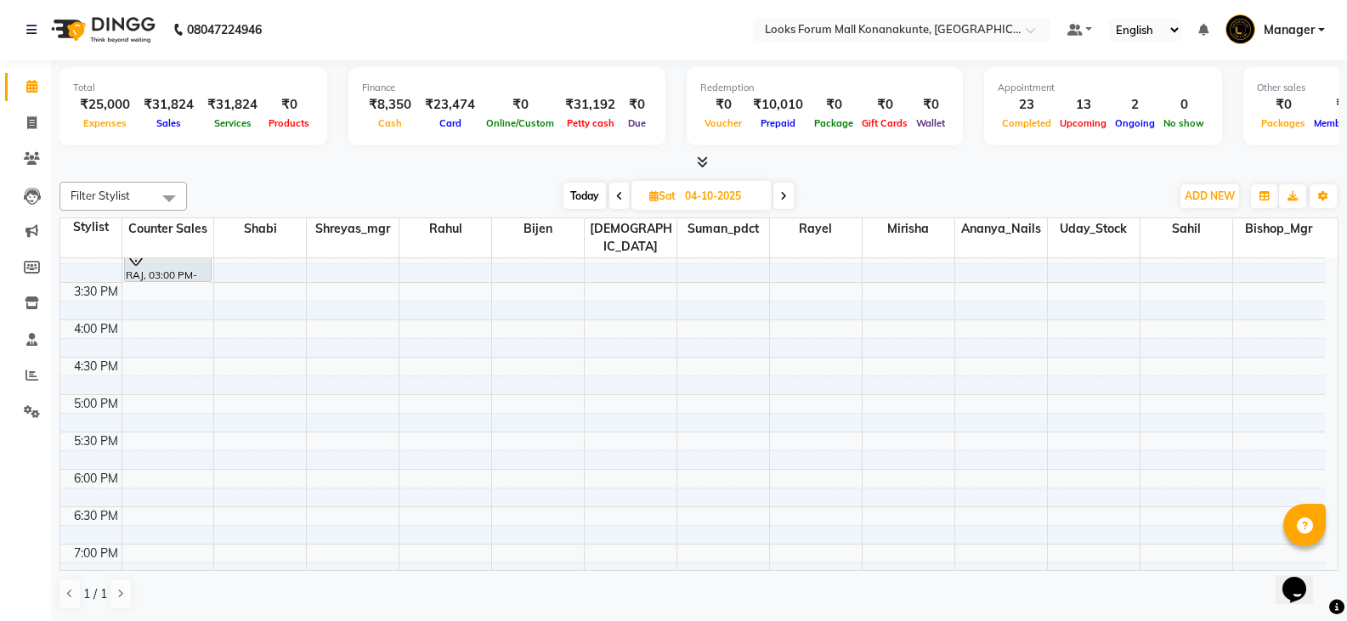
click at [541, 311] on div "9:00 AM 9:30 AM 10:00 AM 10:30 AM 11:00 AM 11:30 AM 12:00 PM 12:30 PM 1:00 PM 1…" at bounding box center [692, 320] width 1265 height 1046
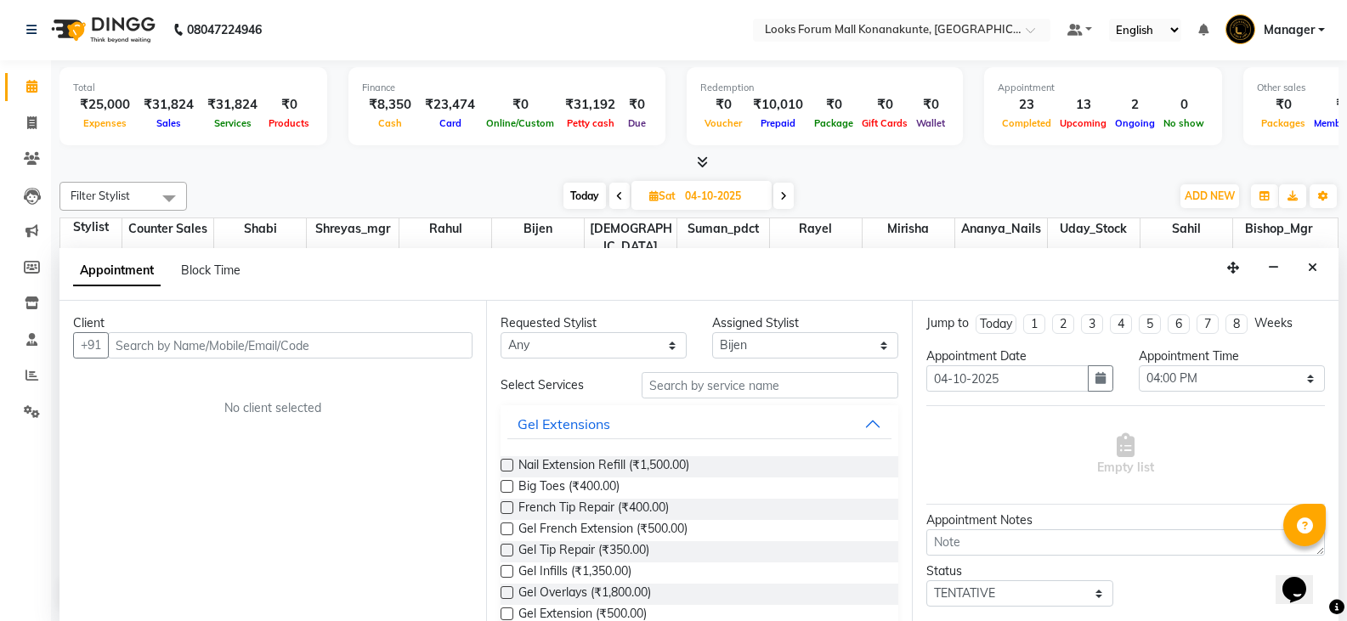
click at [246, 349] on input "text" at bounding box center [290, 345] width 365 height 26
click at [449, 345] on span "Add Client" at bounding box center [437, 344] width 57 height 15
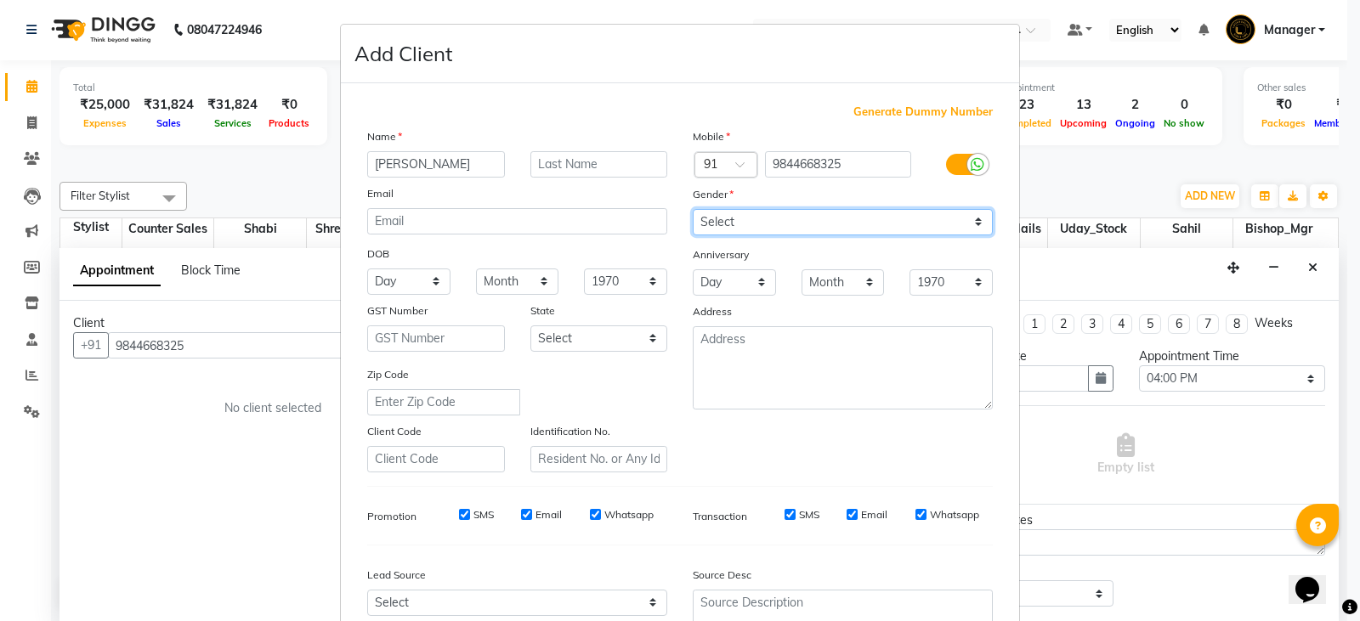
click at [754, 224] on select "Select [DEMOGRAPHIC_DATA] [DEMOGRAPHIC_DATA] Other Prefer Not To Say" at bounding box center [843, 222] width 300 height 26
click at [693, 209] on select "Select [DEMOGRAPHIC_DATA] [DEMOGRAPHIC_DATA] Other Prefer Not To Say" at bounding box center [843, 222] width 300 height 26
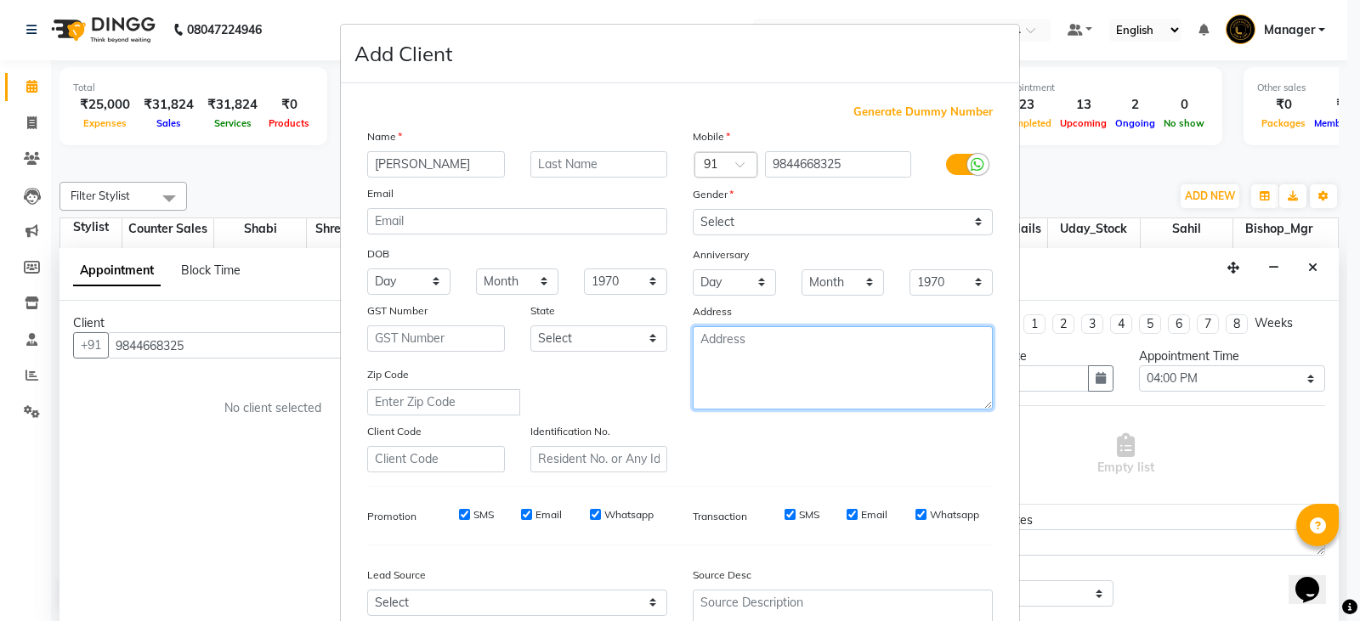
click at [785, 371] on textarea at bounding box center [843, 367] width 300 height 83
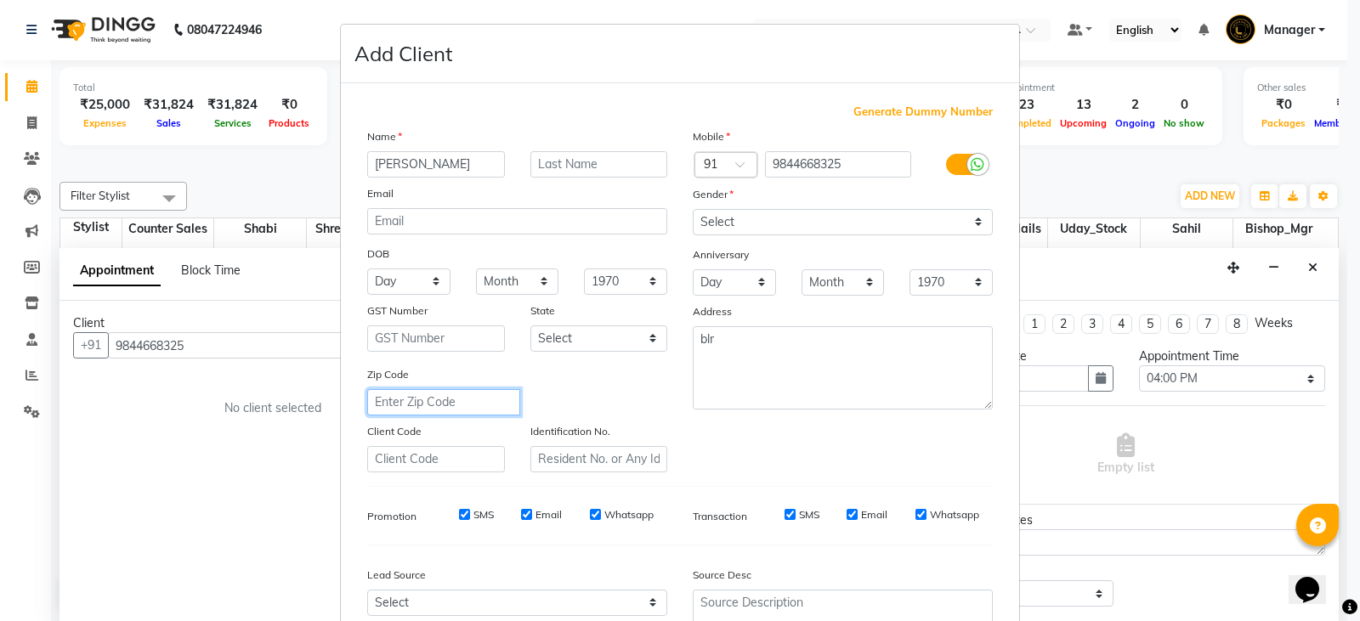
click at [439, 398] on input "text" at bounding box center [443, 402] width 153 height 26
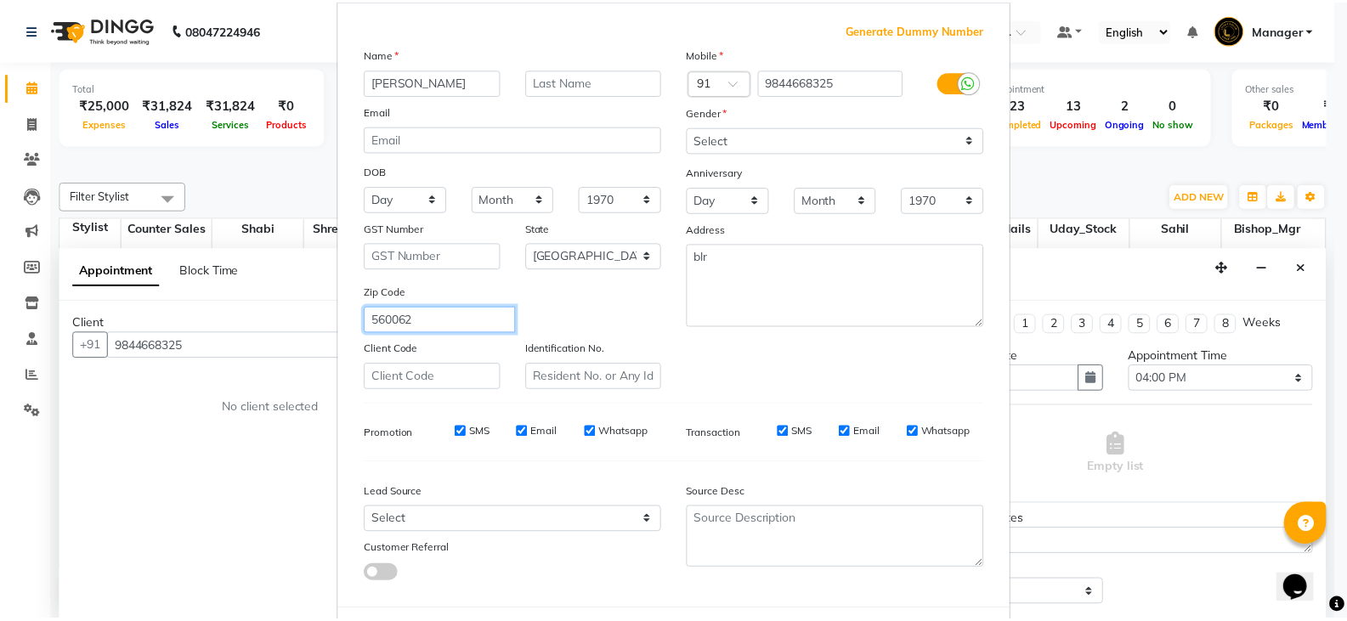
scroll to position [163, 0]
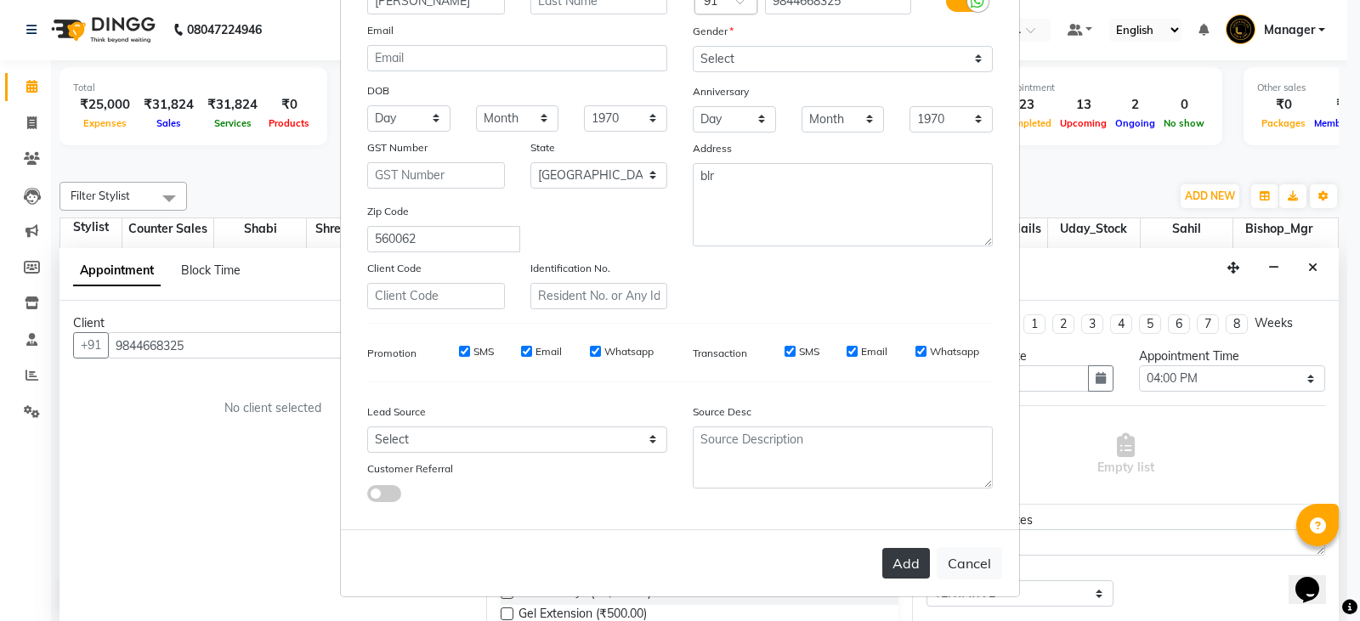
click at [910, 569] on button "Add" at bounding box center [906, 563] width 48 height 31
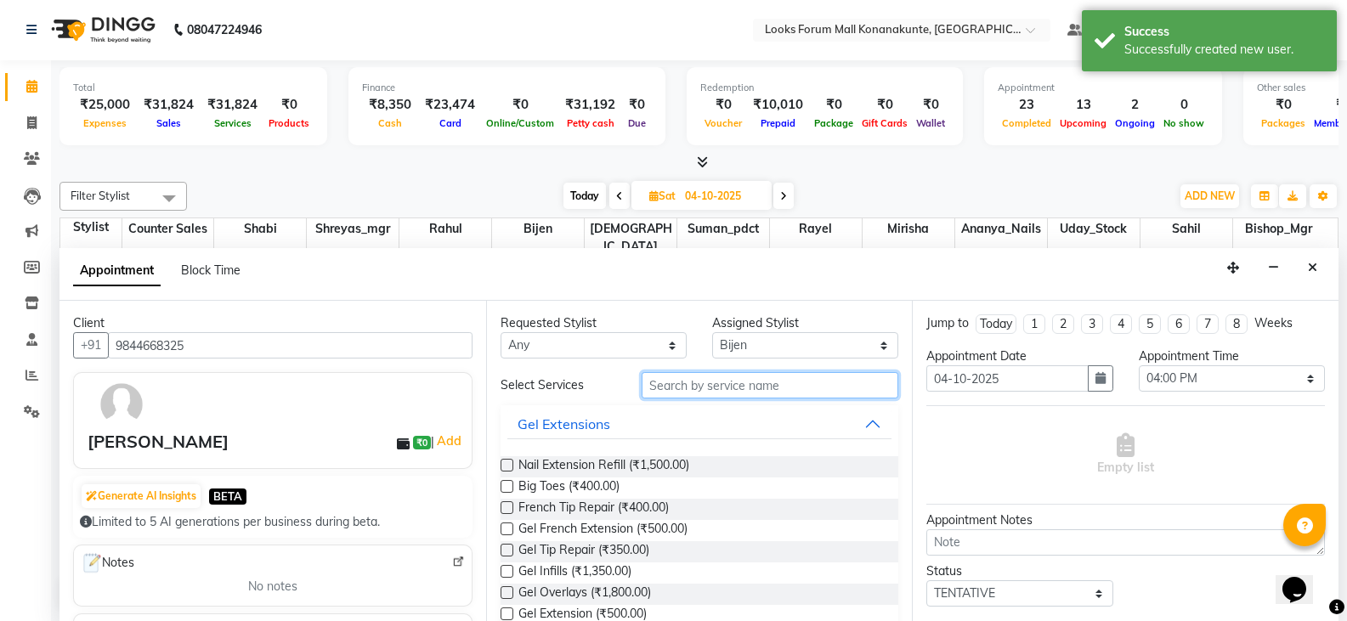
click at [780, 391] on input "text" at bounding box center [770, 385] width 257 height 26
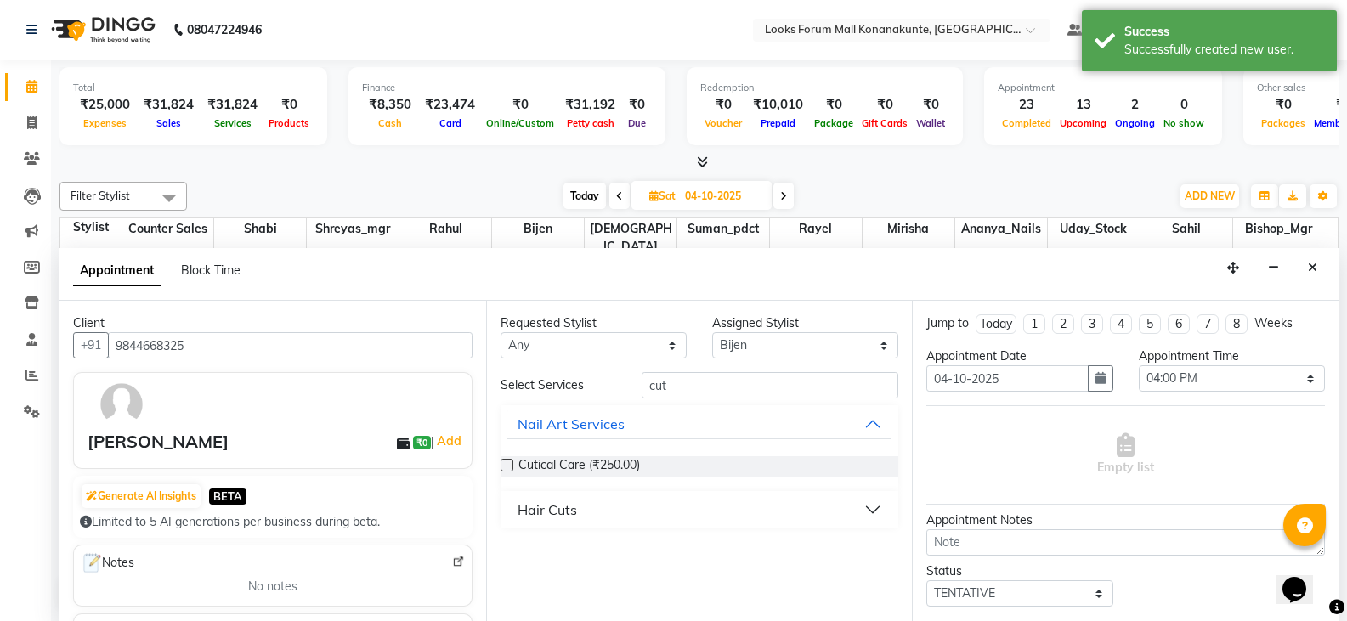
click at [586, 507] on button "Hair Cuts" at bounding box center [699, 510] width 385 height 31
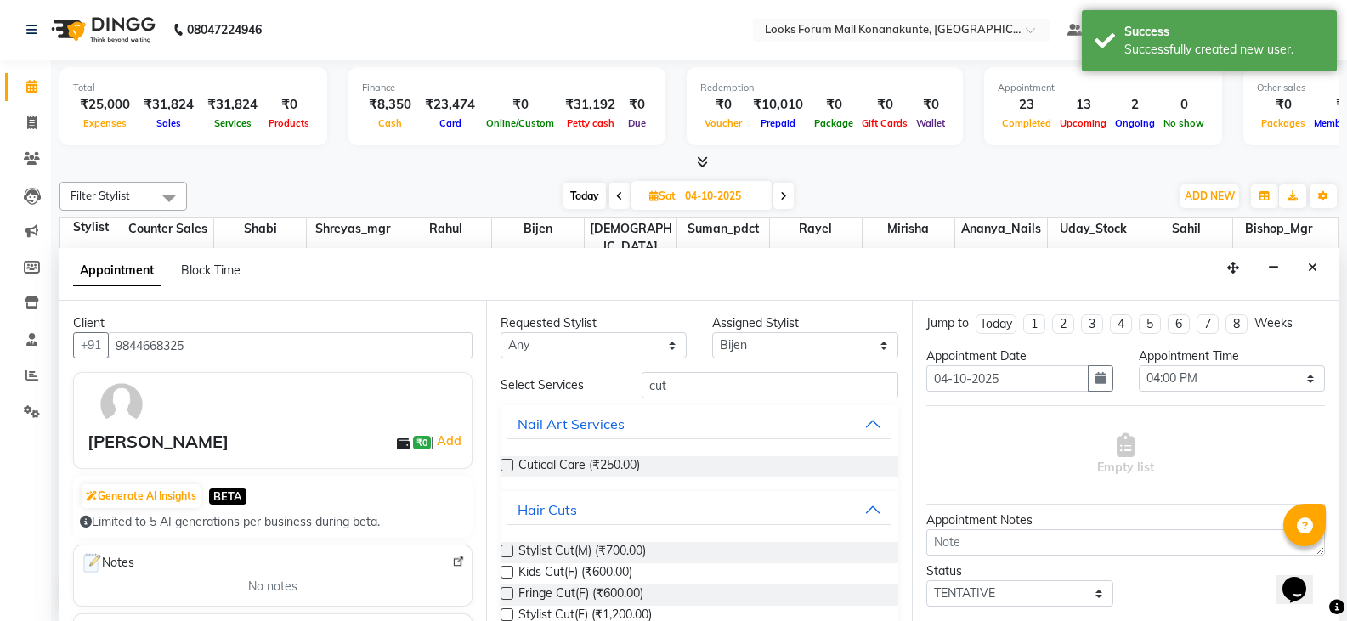
click at [507, 548] on label at bounding box center [507, 551] width 13 height 13
click at [507, 548] on input "checkbox" at bounding box center [506, 552] width 11 height 11
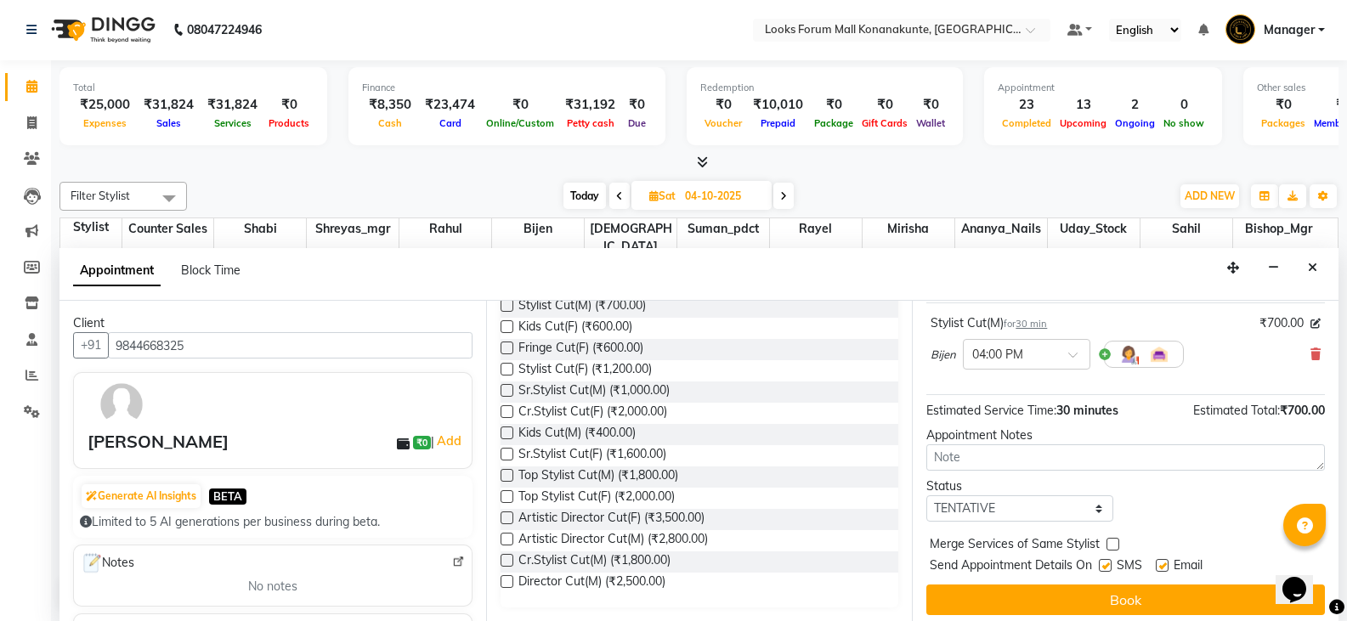
scroll to position [110, 0]
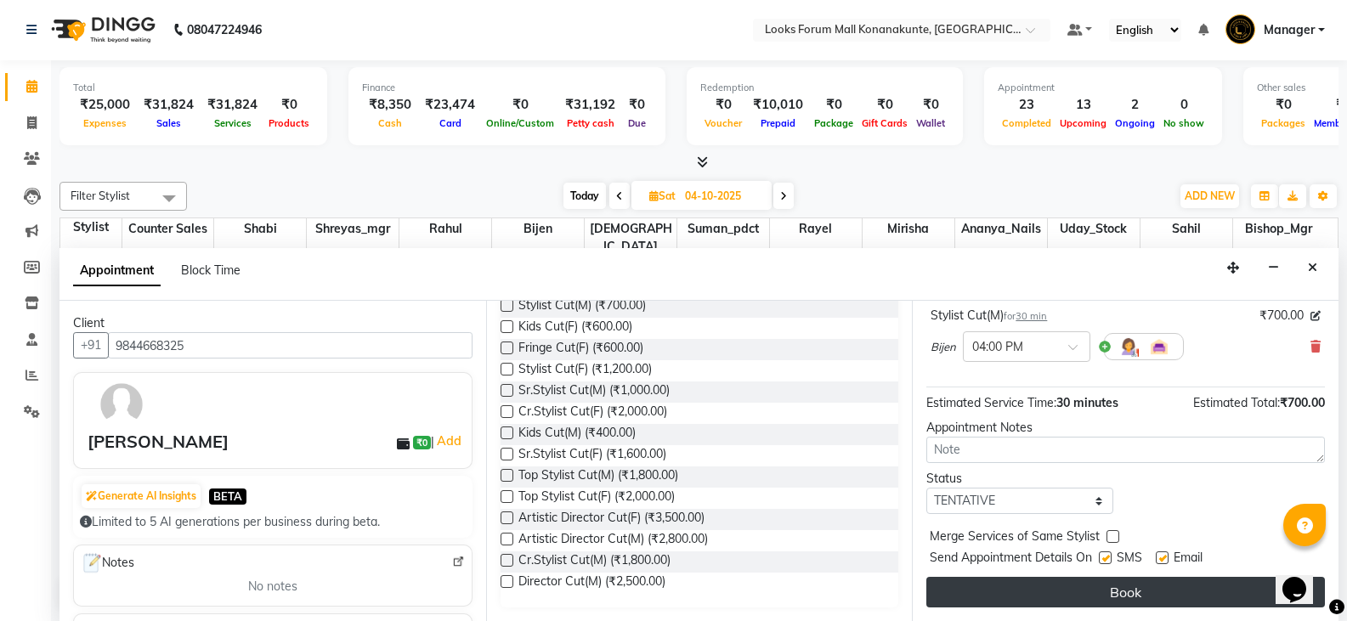
click at [1139, 583] on button "Book" at bounding box center [1125, 592] width 399 height 31
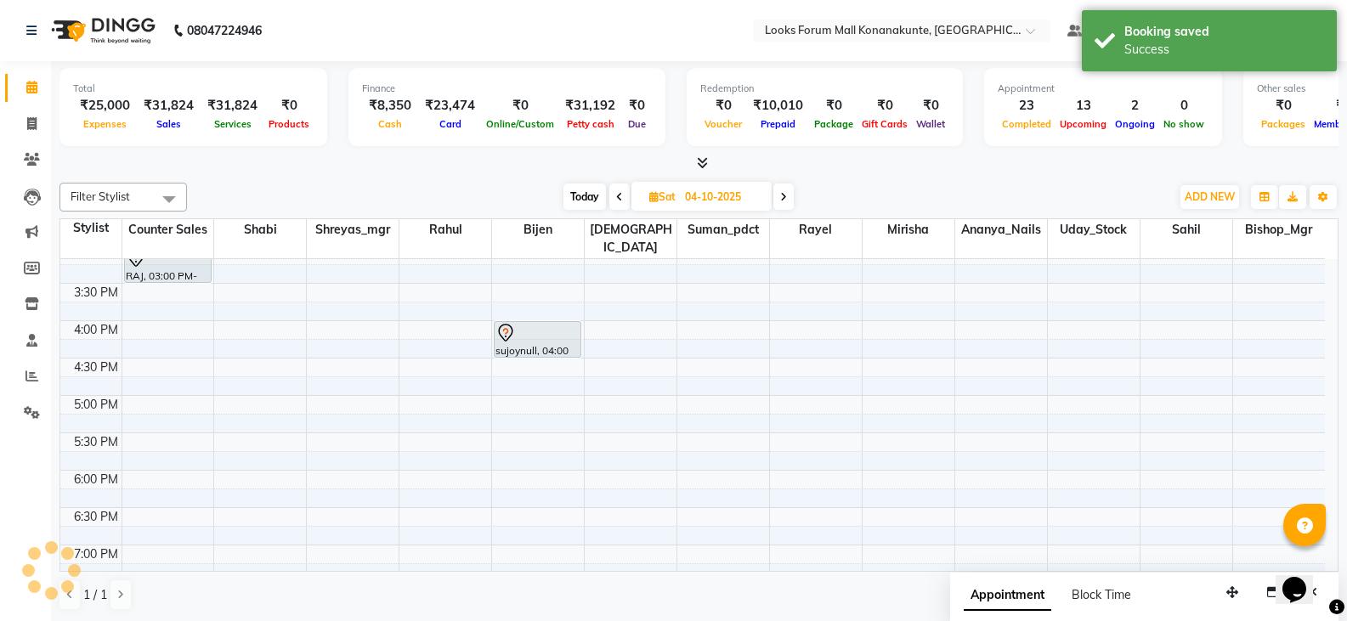
scroll to position [1, 0]
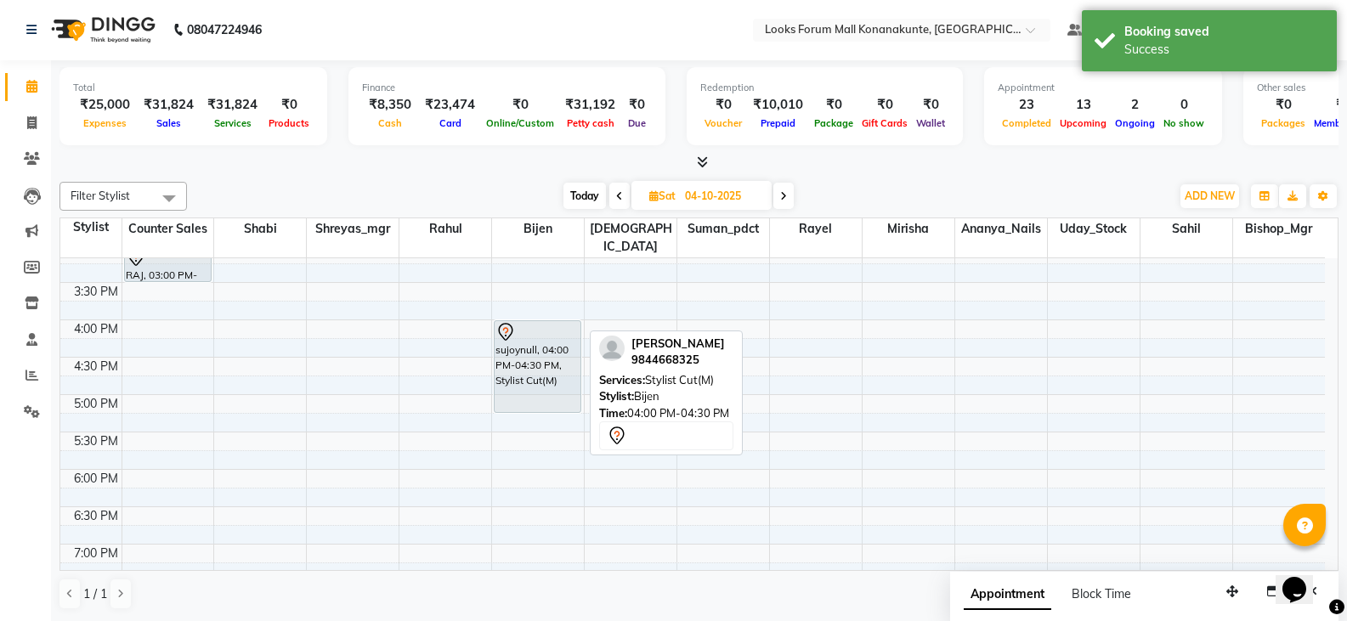
drag, startPoint x: 522, startPoint y: 336, endPoint x: 519, endPoint y: 379, distance: 43.4
click at [519, 379] on div "sujoynull, 04:00 PM-04:30 PM, Stylist Cut(M) sujoynull, 04:00 PM-04:30 PM, Styl…" at bounding box center [538, 320] width 92 height 1046
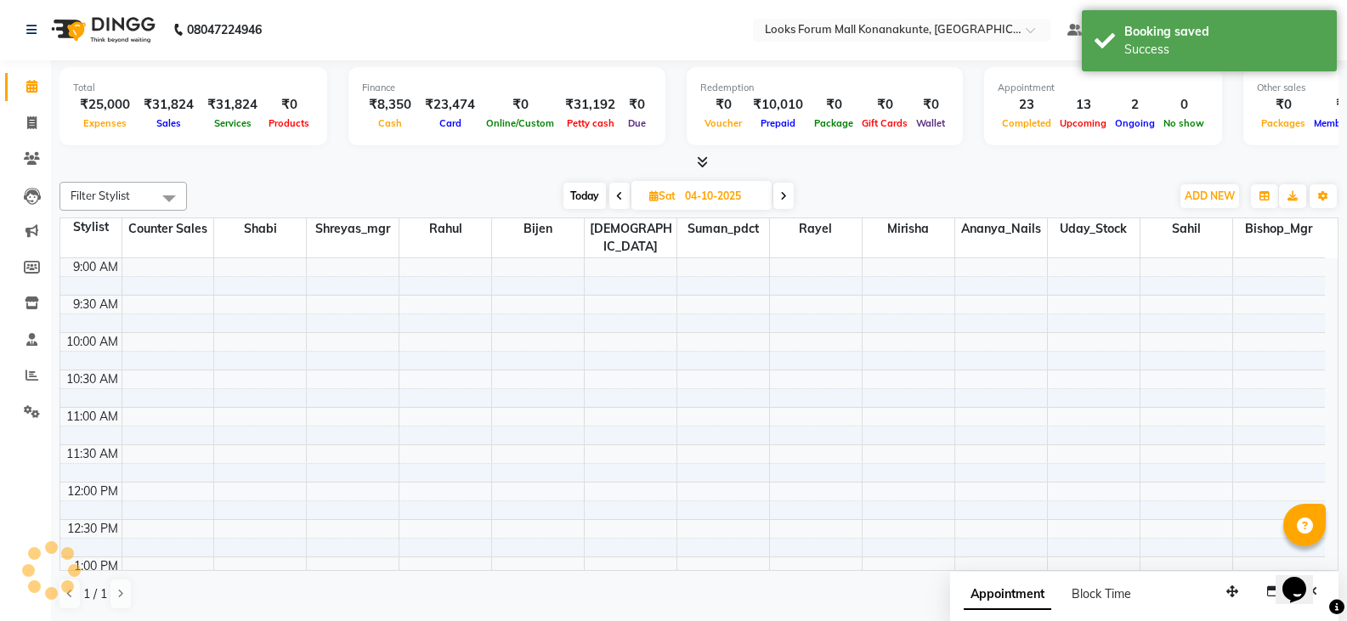
scroll to position [462, 0]
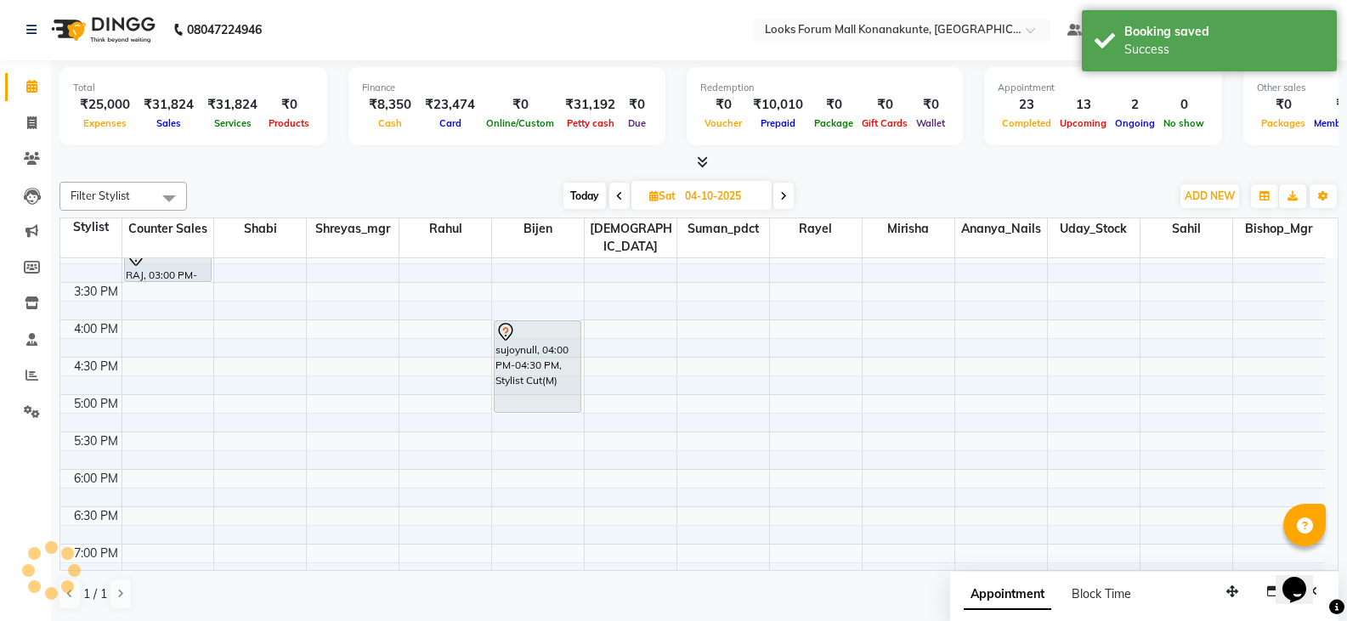
click at [614, 201] on span at bounding box center [619, 196] width 20 height 26
type input "03-10-2025"
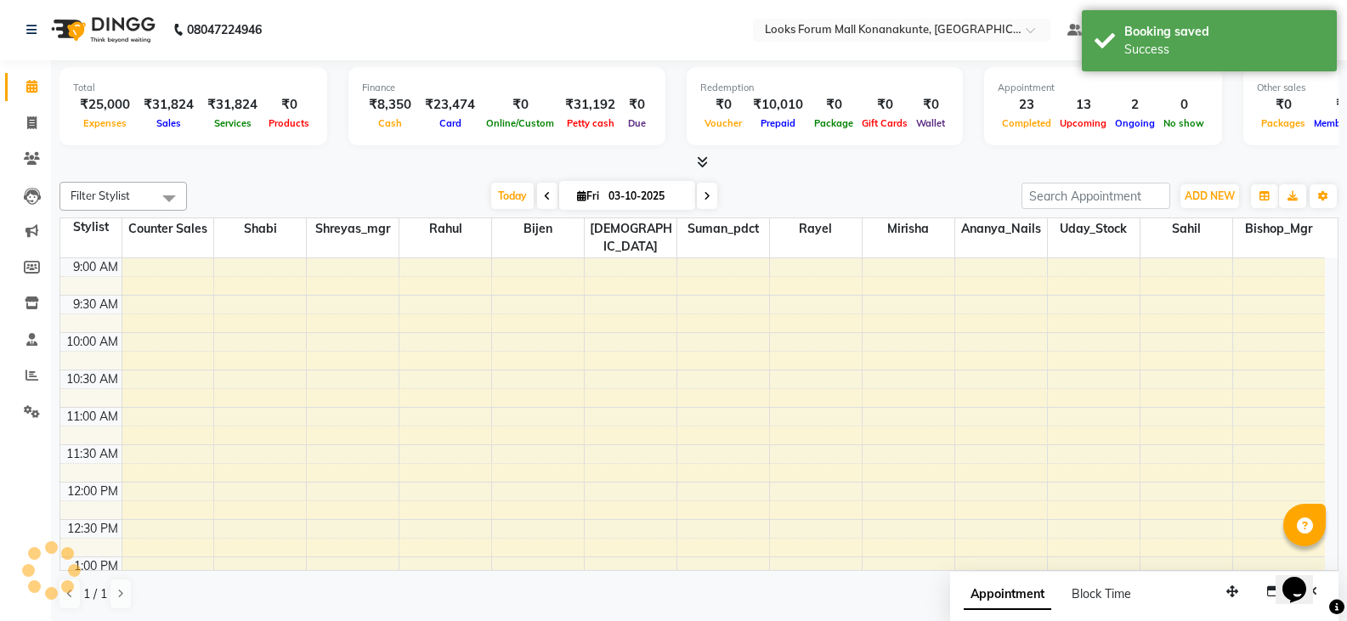
scroll to position [716, 0]
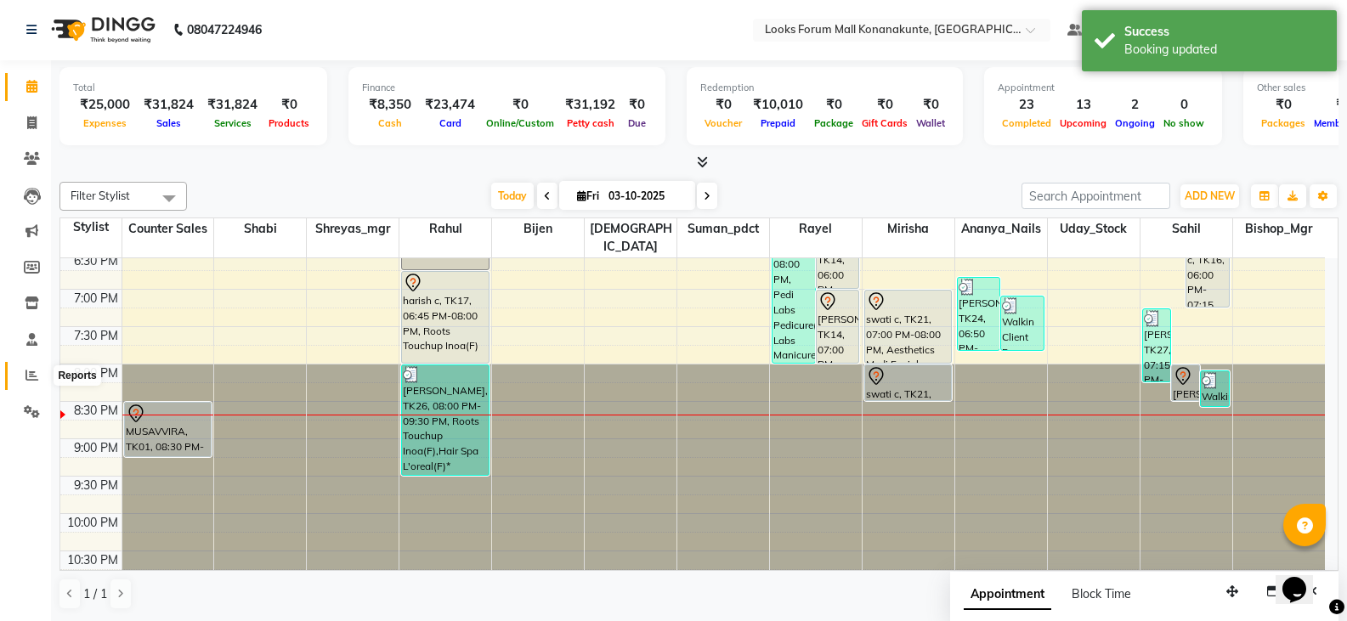
click at [41, 380] on span at bounding box center [32, 376] width 30 height 20
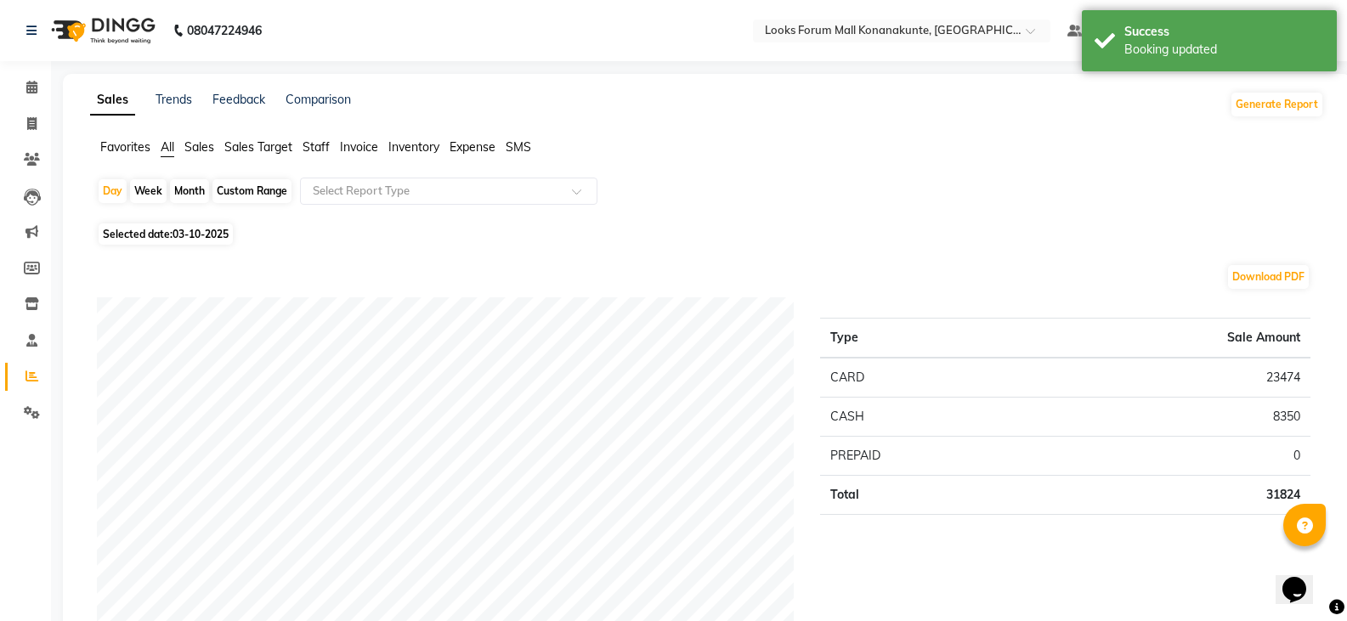
click at [320, 139] on span "Staff" at bounding box center [316, 146] width 27 height 15
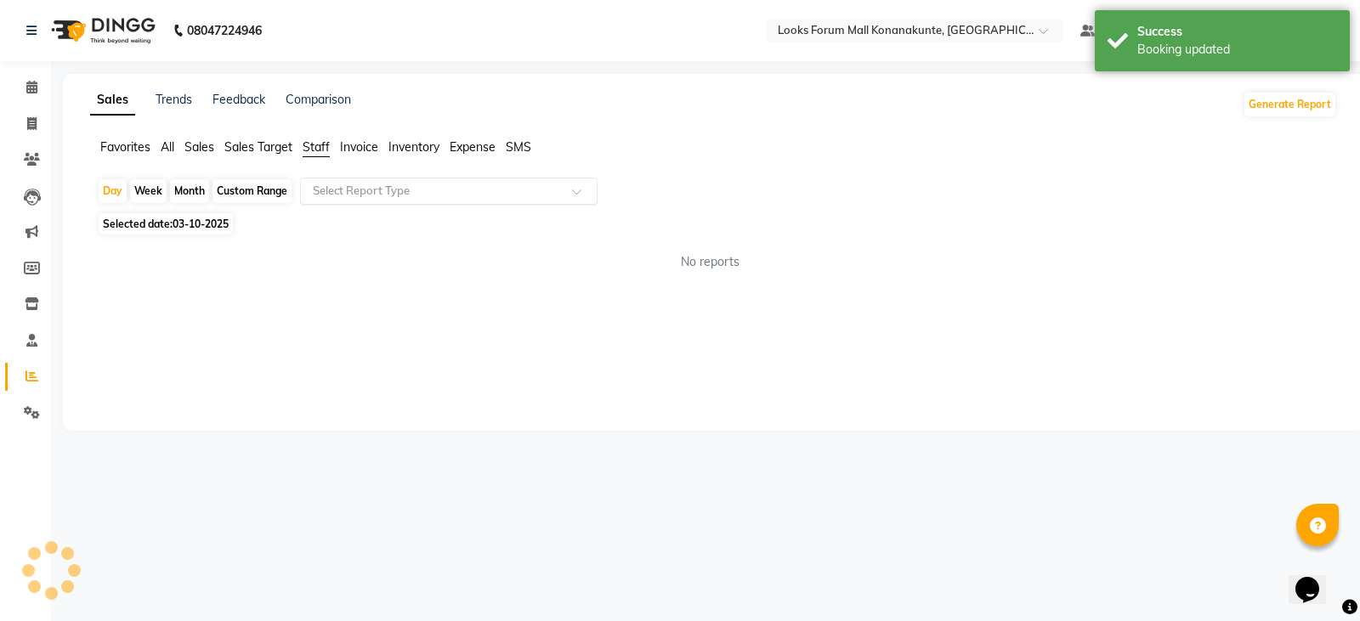
click at [422, 195] on input "text" at bounding box center [431, 191] width 245 height 17
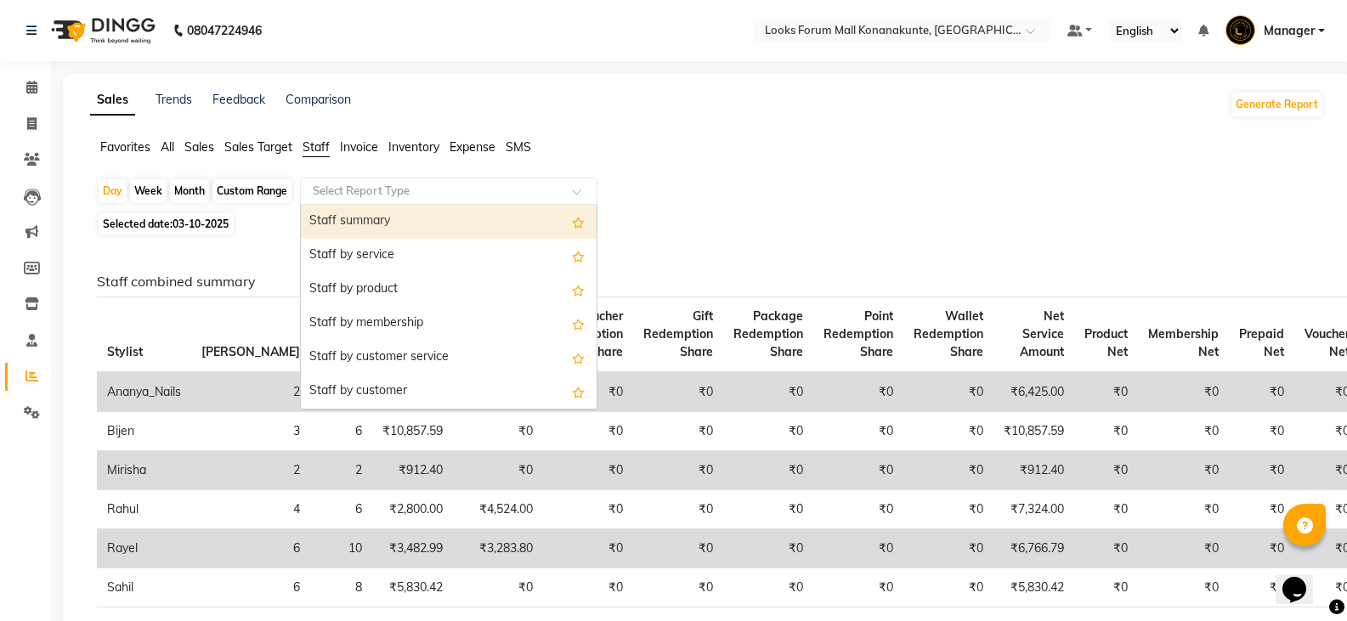
click at [740, 199] on div "Day Week Month Custom Range Select Report Type Staff summary Staff by service S…" at bounding box center [707, 193] width 1220 height 31
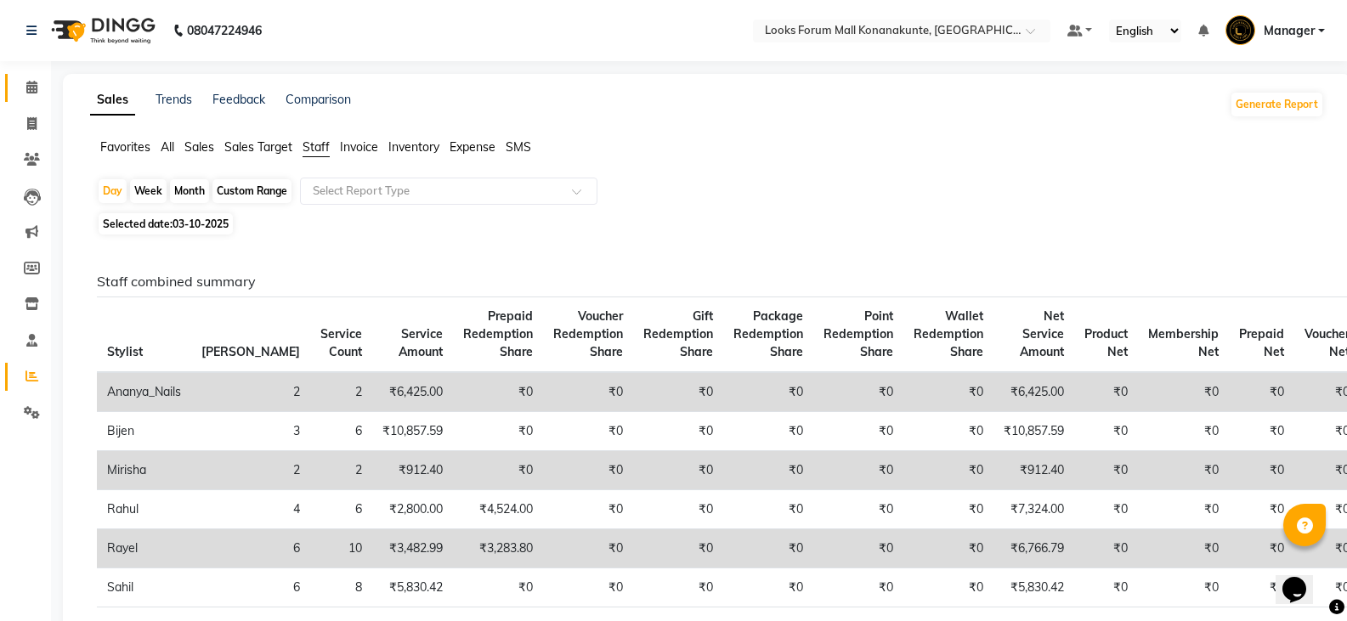
click at [34, 76] on link "Calendar" at bounding box center [25, 88] width 41 height 28
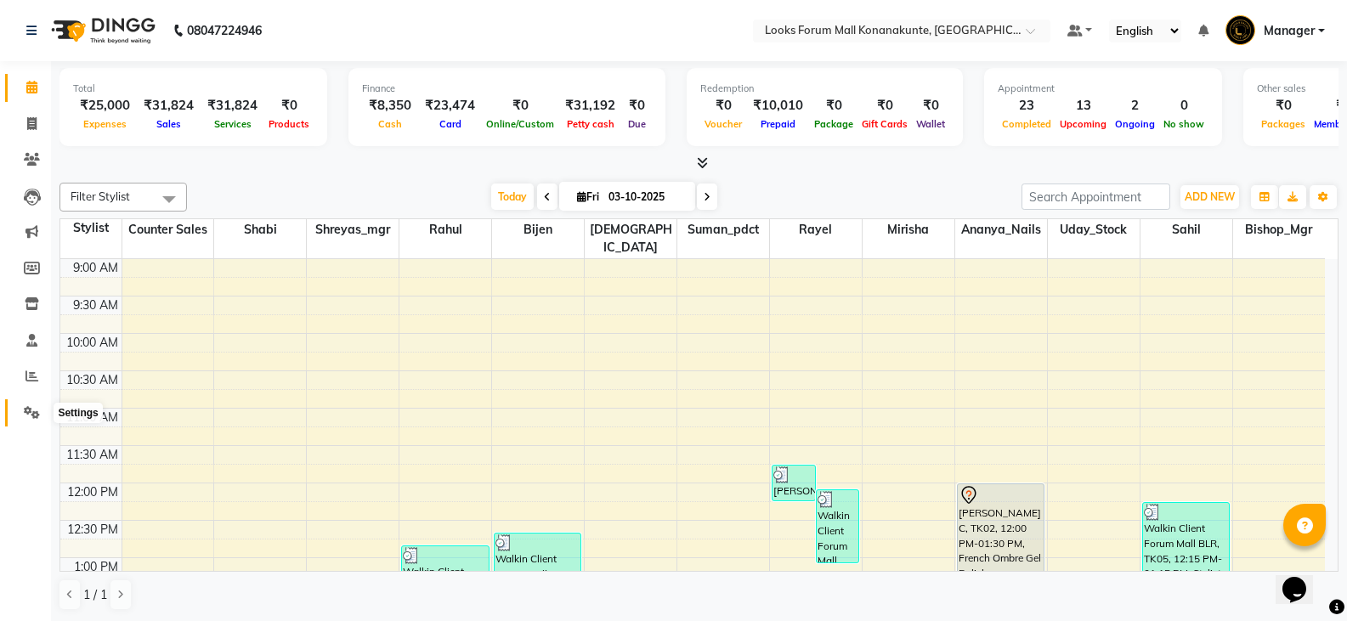
click at [26, 412] on icon at bounding box center [32, 412] width 16 height 13
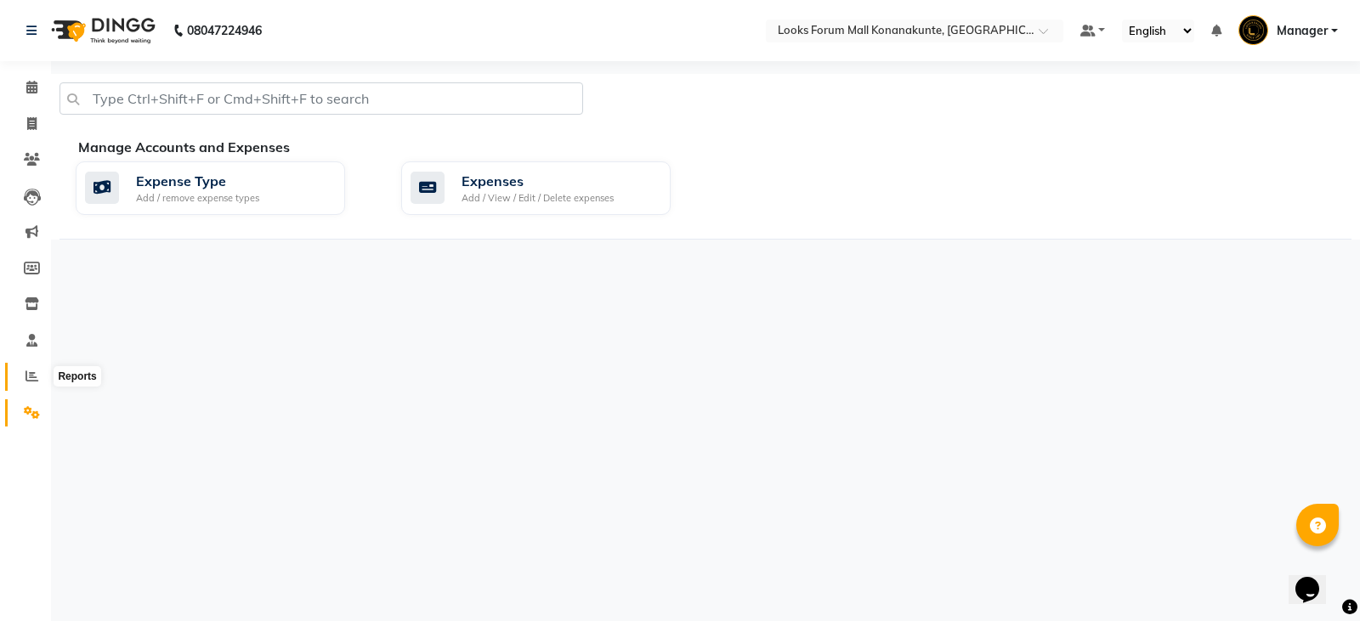
click at [29, 380] on icon at bounding box center [31, 376] width 13 height 13
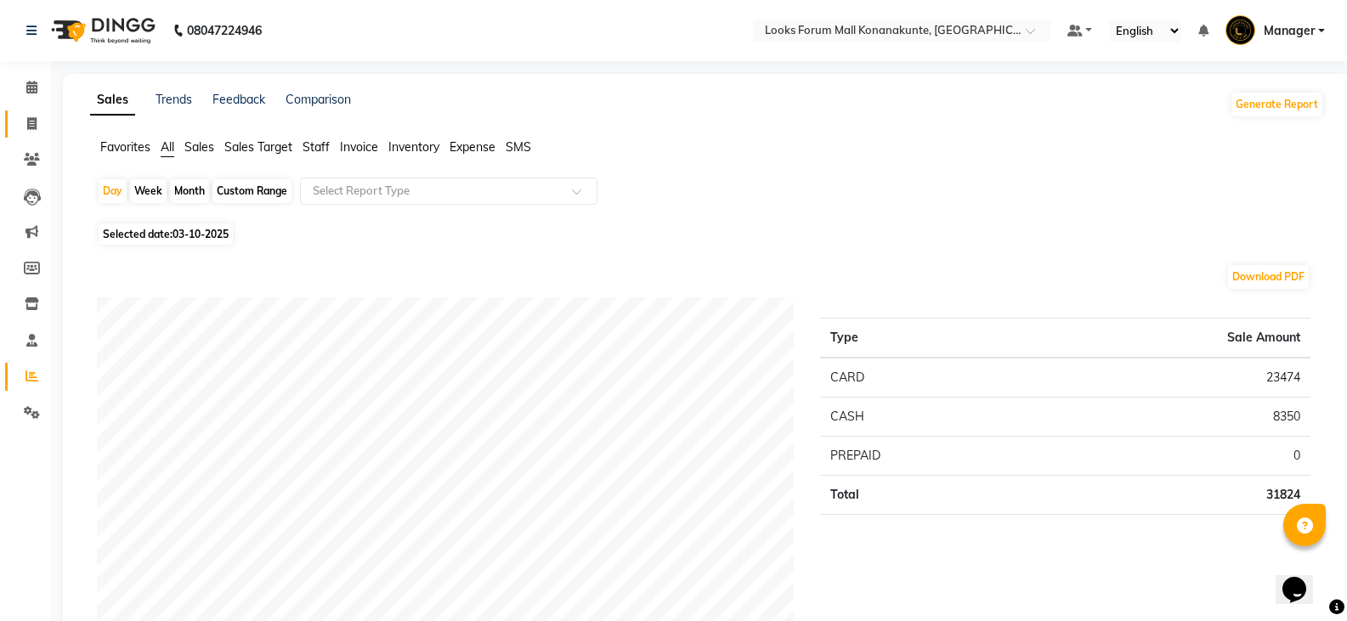
click at [36, 133] on link "Invoice" at bounding box center [25, 124] width 41 height 28
select select "service"
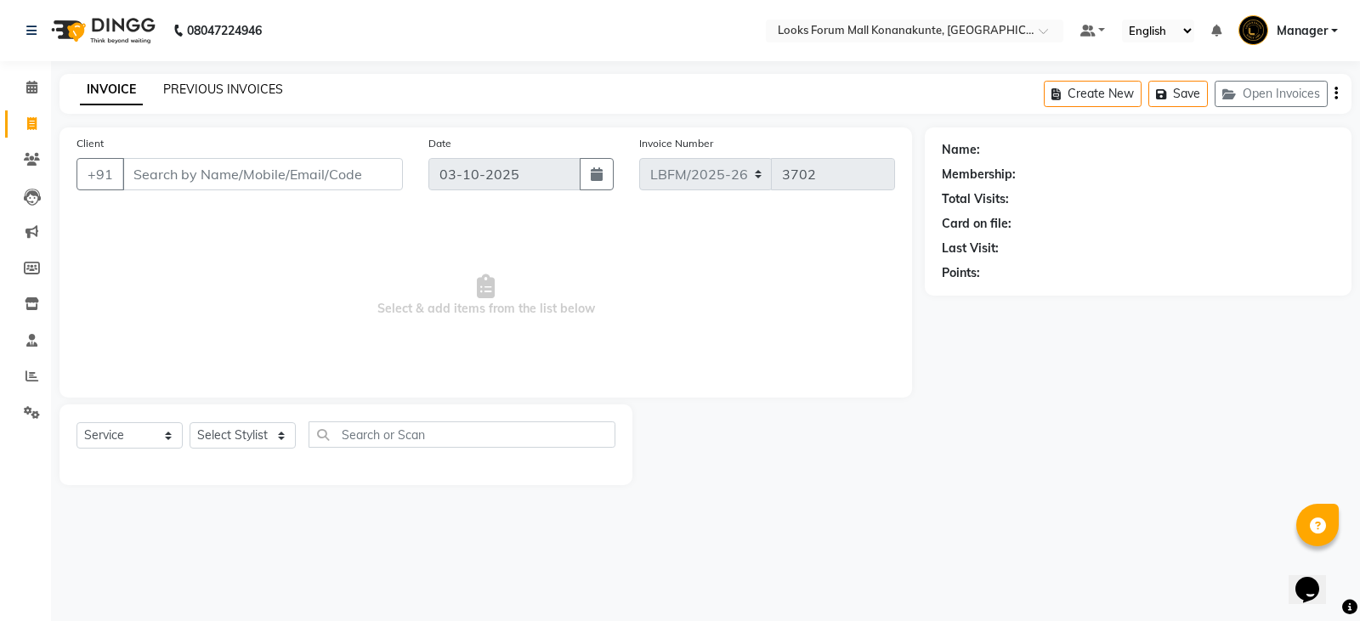
click at [245, 96] on link "PREVIOUS INVOICES" at bounding box center [223, 89] width 120 height 15
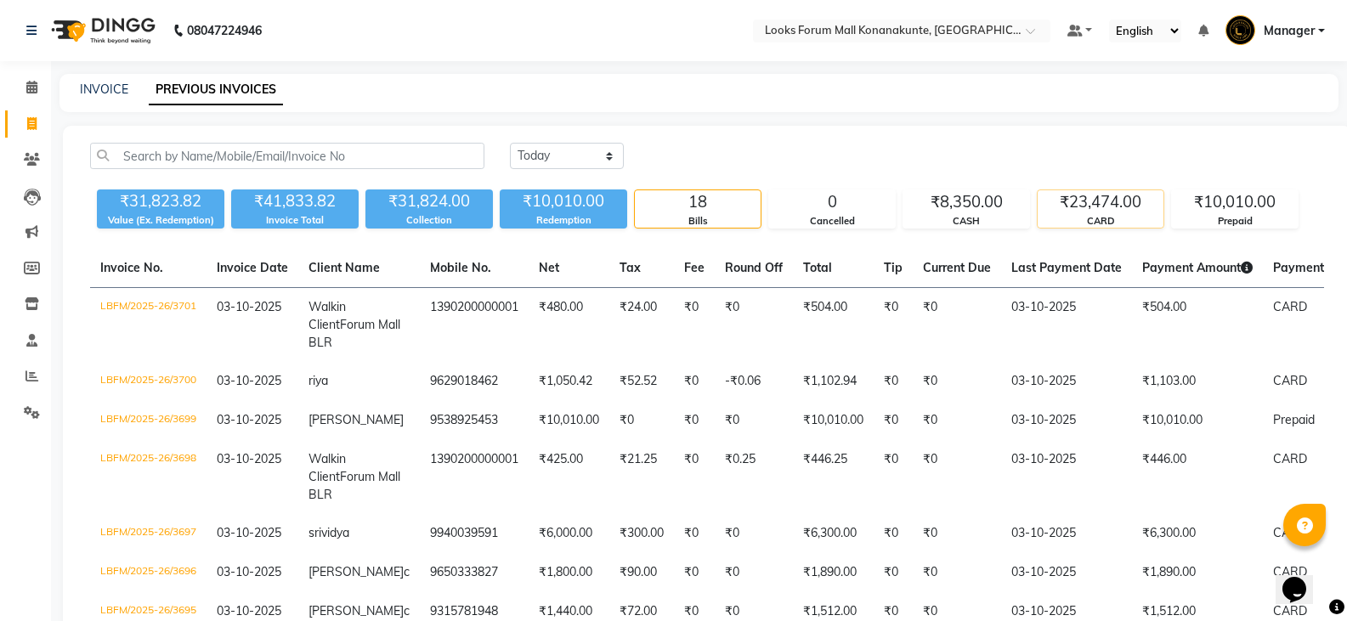
click at [1116, 206] on div "₹23,474.00" at bounding box center [1101, 202] width 126 height 24
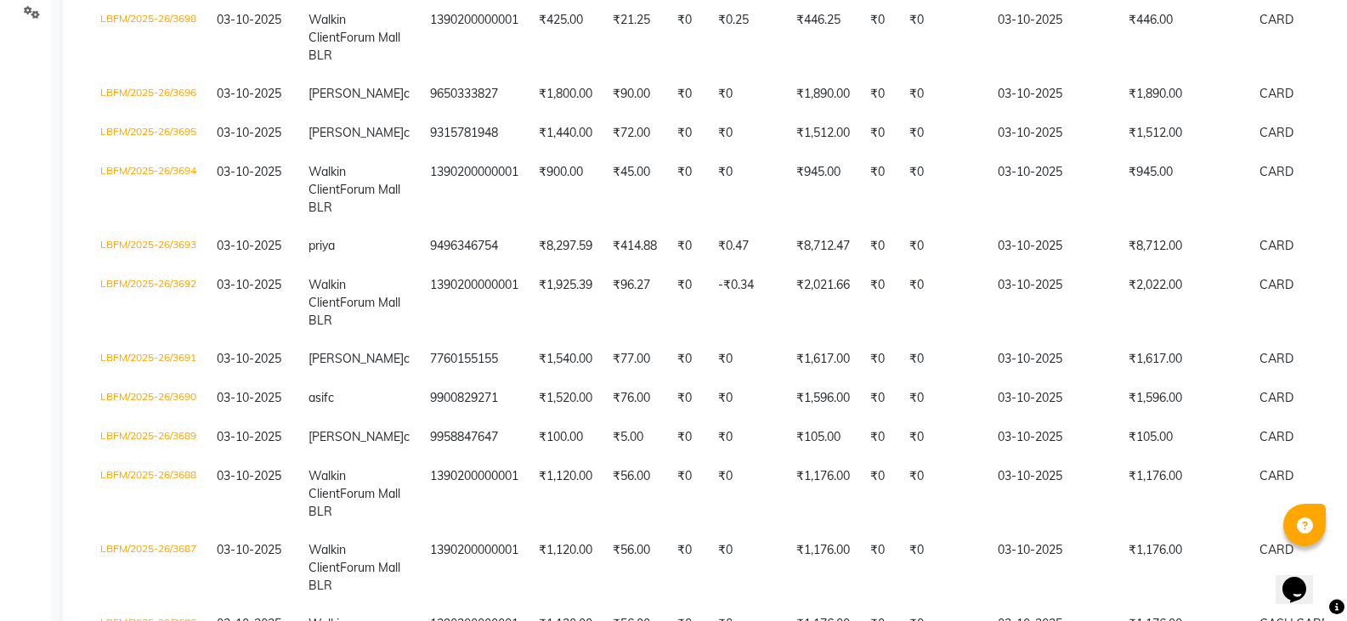
scroll to position [396, 0]
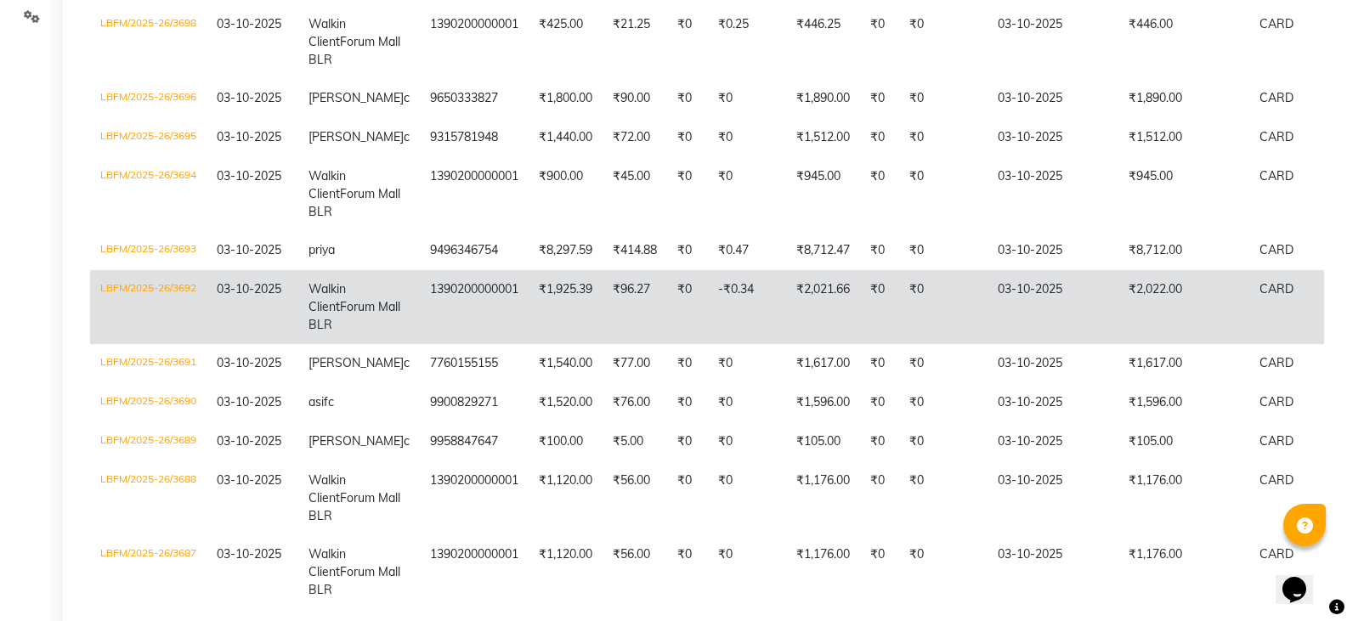
click at [682, 344] on td "₹0" at bounding box center [687, 307] width 41 height 74
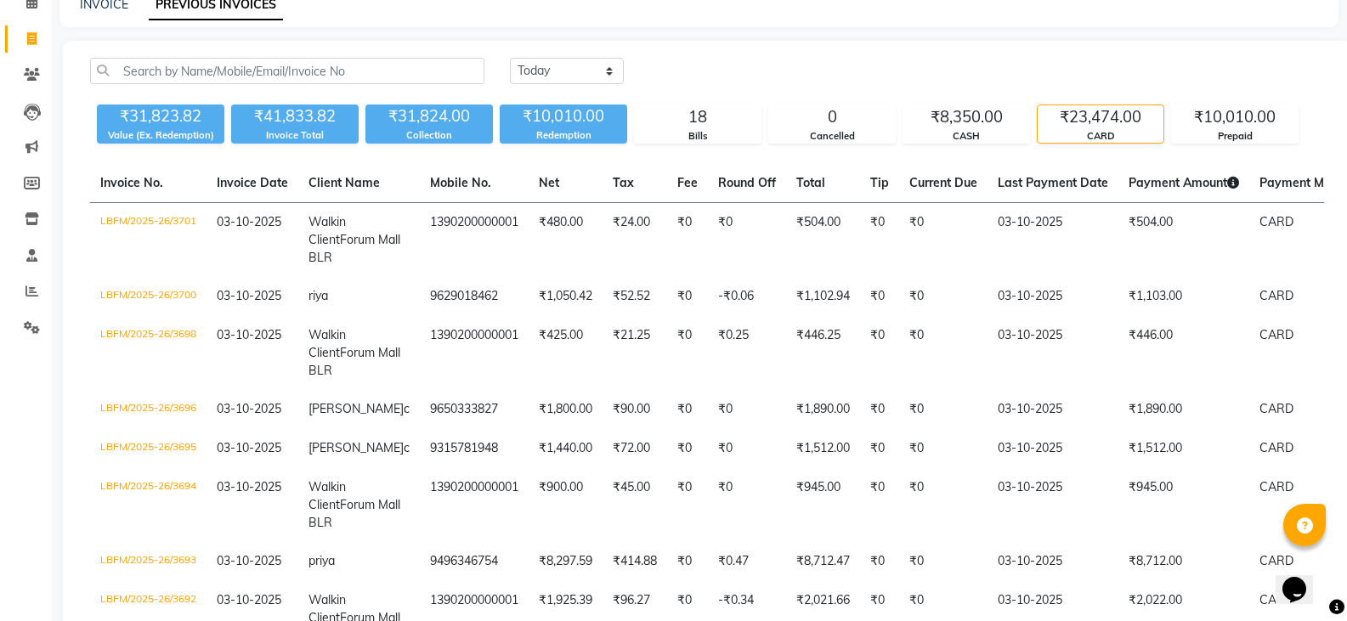
scroll to position [0, 0]
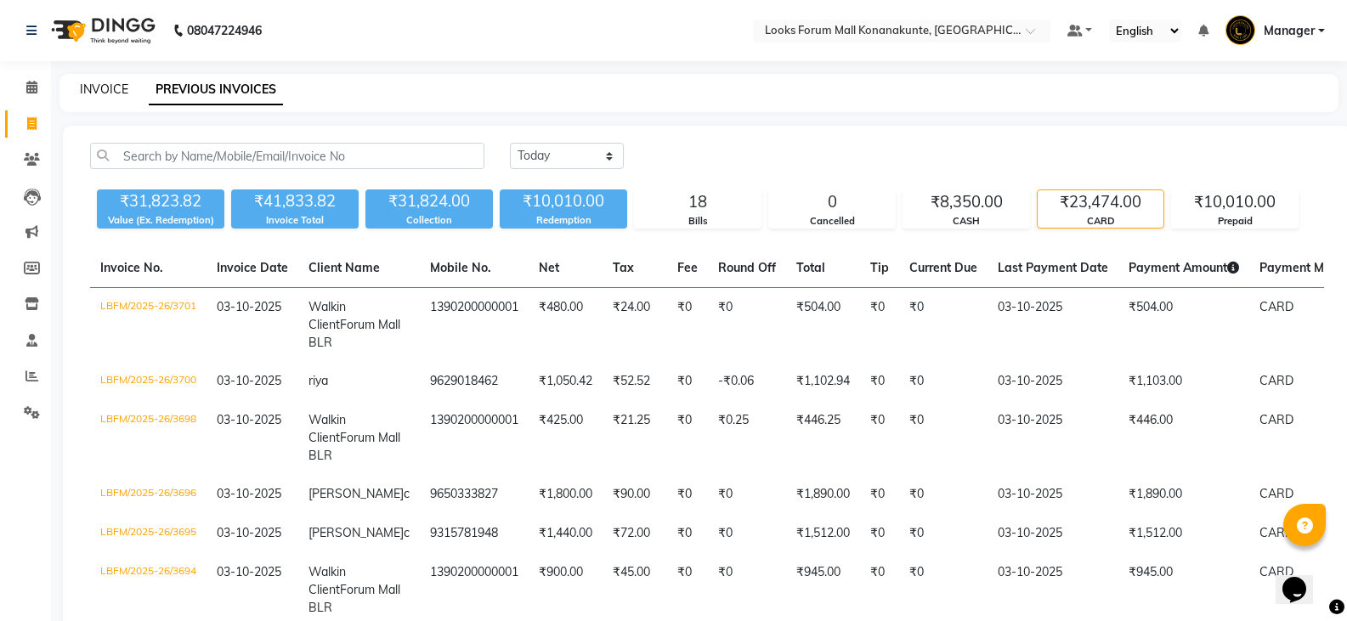
click at [125, 94] on link "INVOICE" at bounding box center [104, 89] width 48 height 15
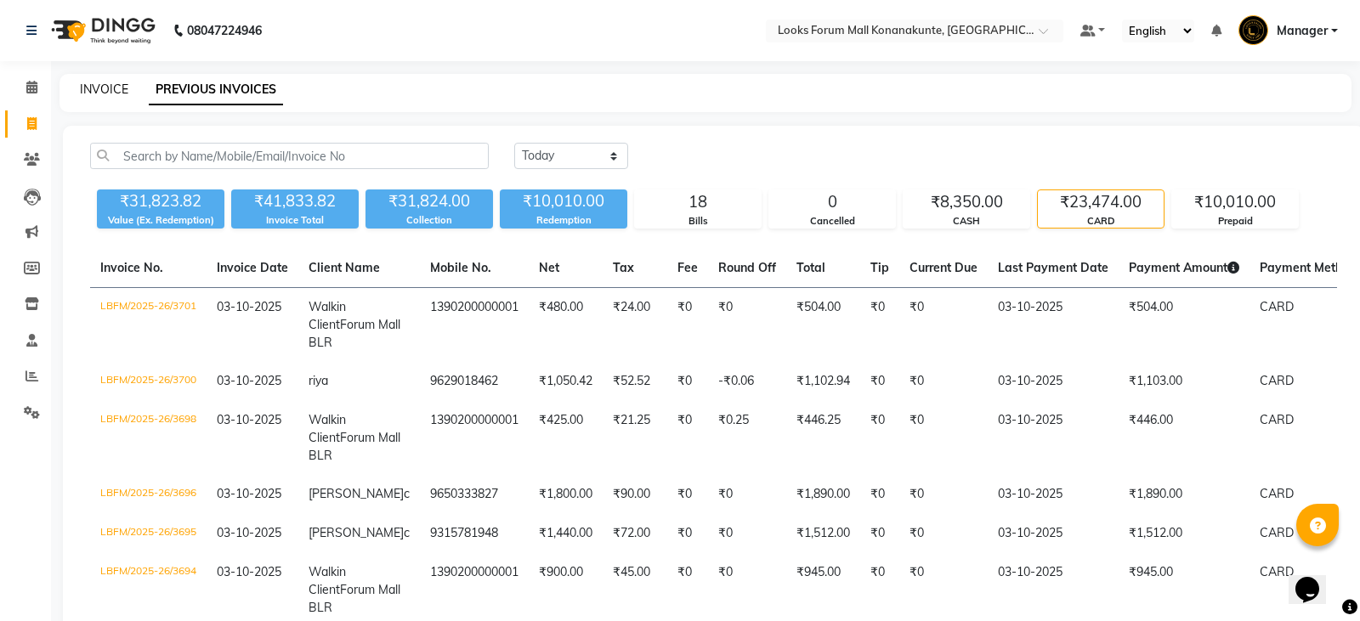
select select "service"
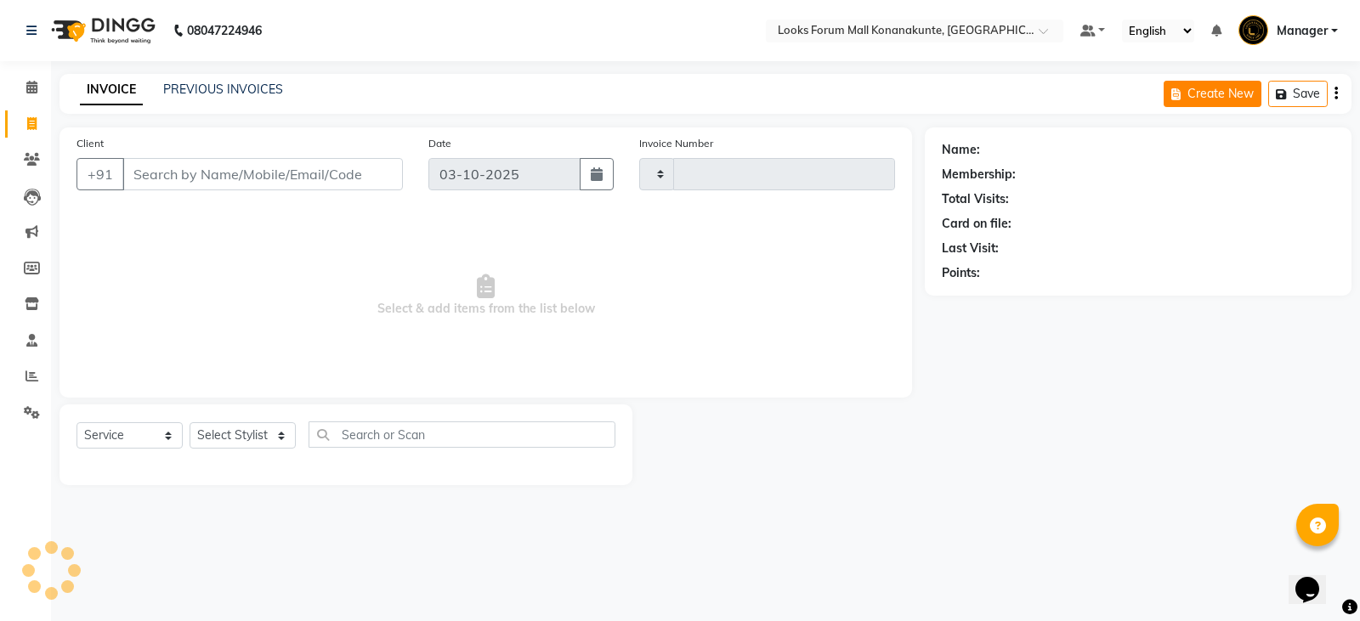
type input "3702"
select select "8945"
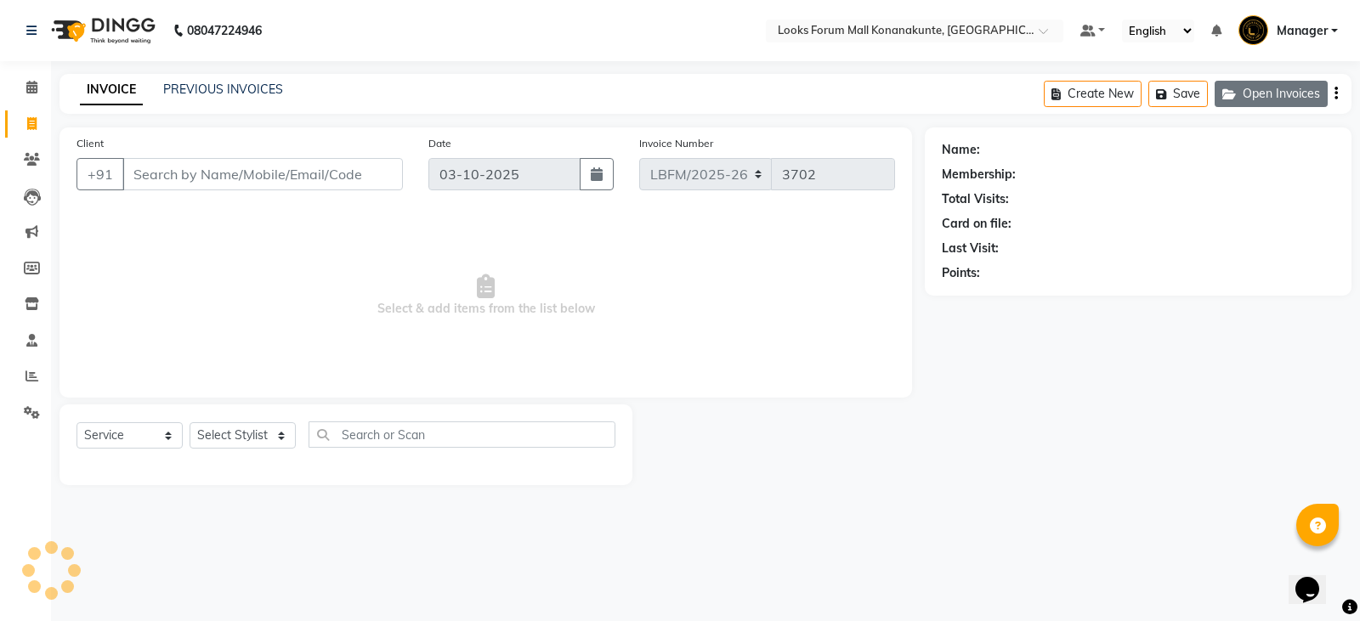
click at [1311, 95] on button "Open Invoices" at bounding box center [1271, 94] width 113 height 26
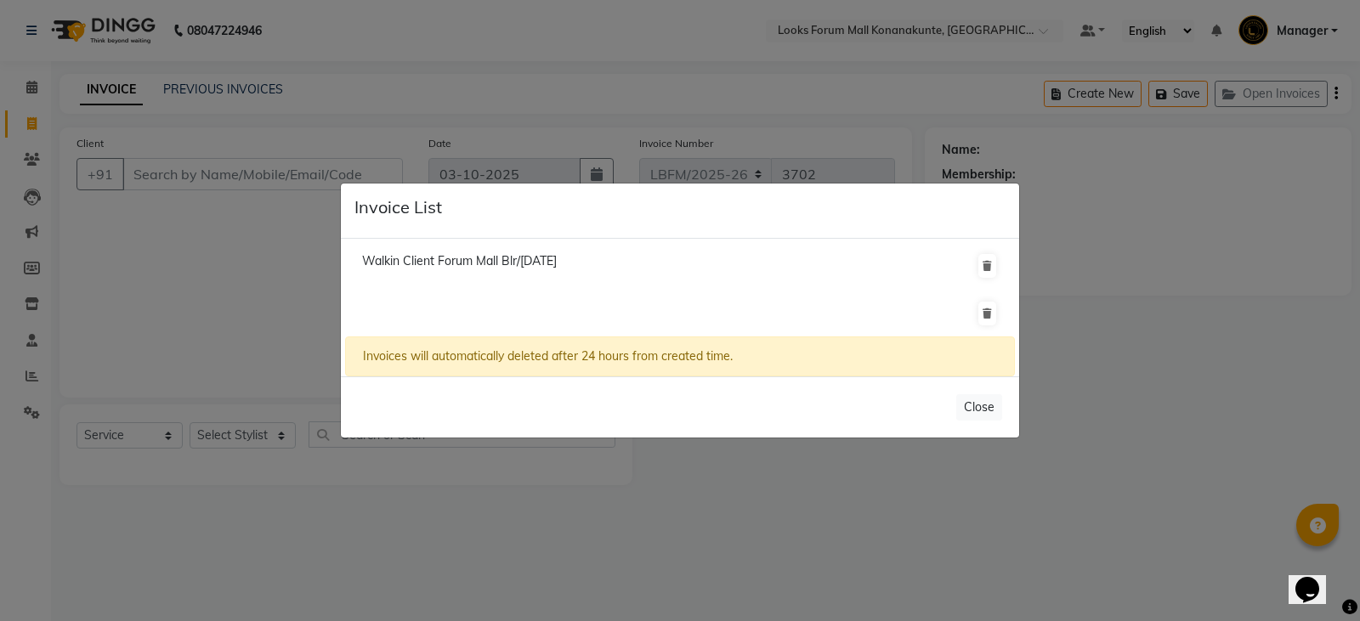
click at [632, 257] on li "Walkin Client Forum Mall Blr/[DATE]" at bounding box center [680, 266] width 670 height 48
drag, startPoint x: 555, startPoint y: 253, endPoint x: 545, endPoint y: 262, distance: 13.3
click at [546, 261] on span "Walkin Client Forum Mall Blr/[DATE]" at bounding box center [459, 260] width 195 height 15
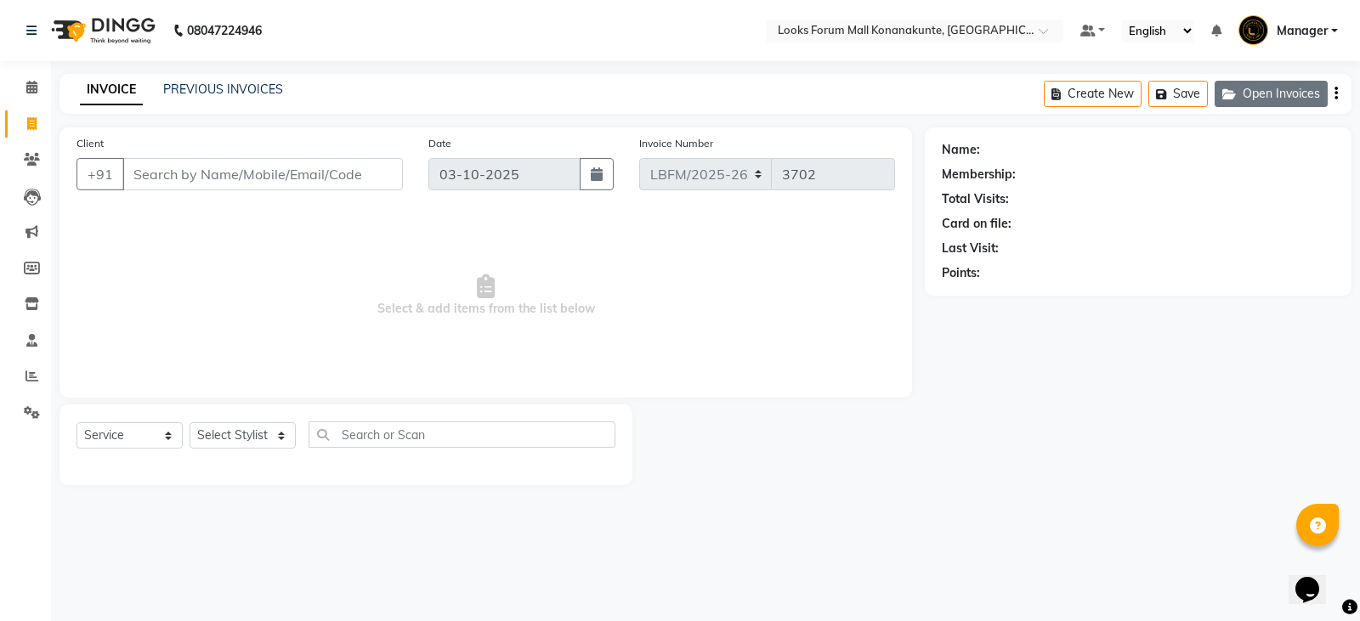
click at [1236, 104] on button "Open Invoices" at bounding box center [1271, 94] width 113 height 26
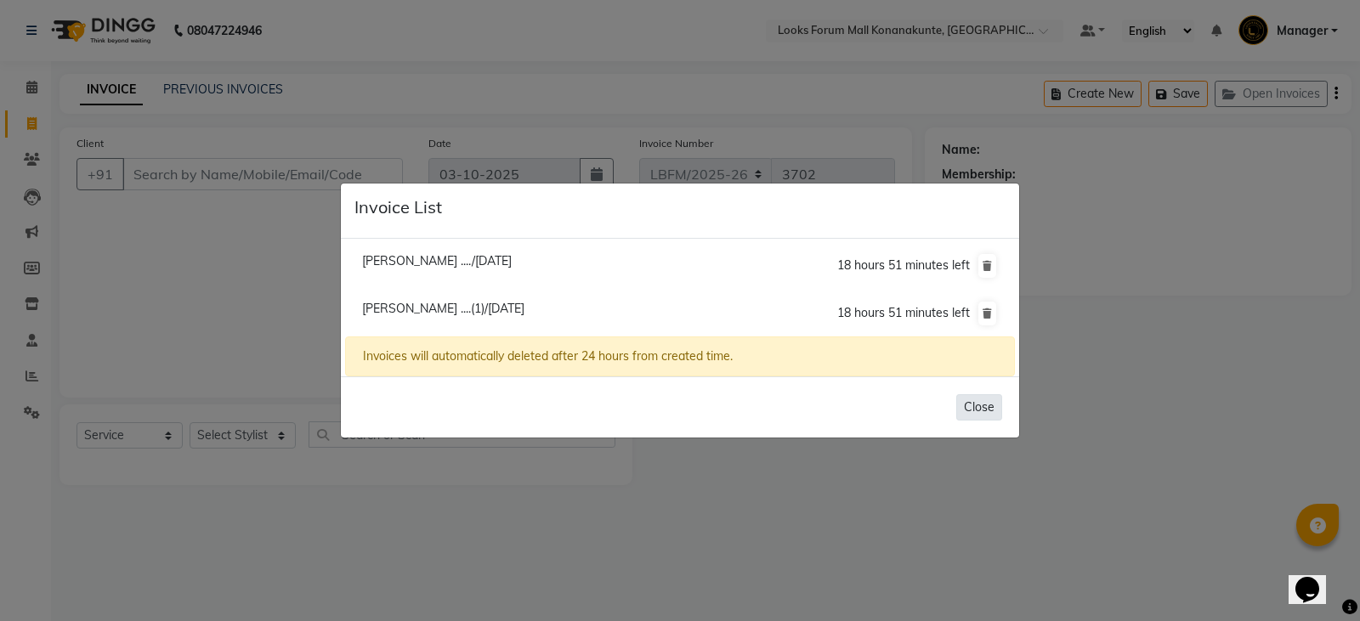
click at [995, 408] on button "Close" at bounding box center [979, 407] width 46 height 26
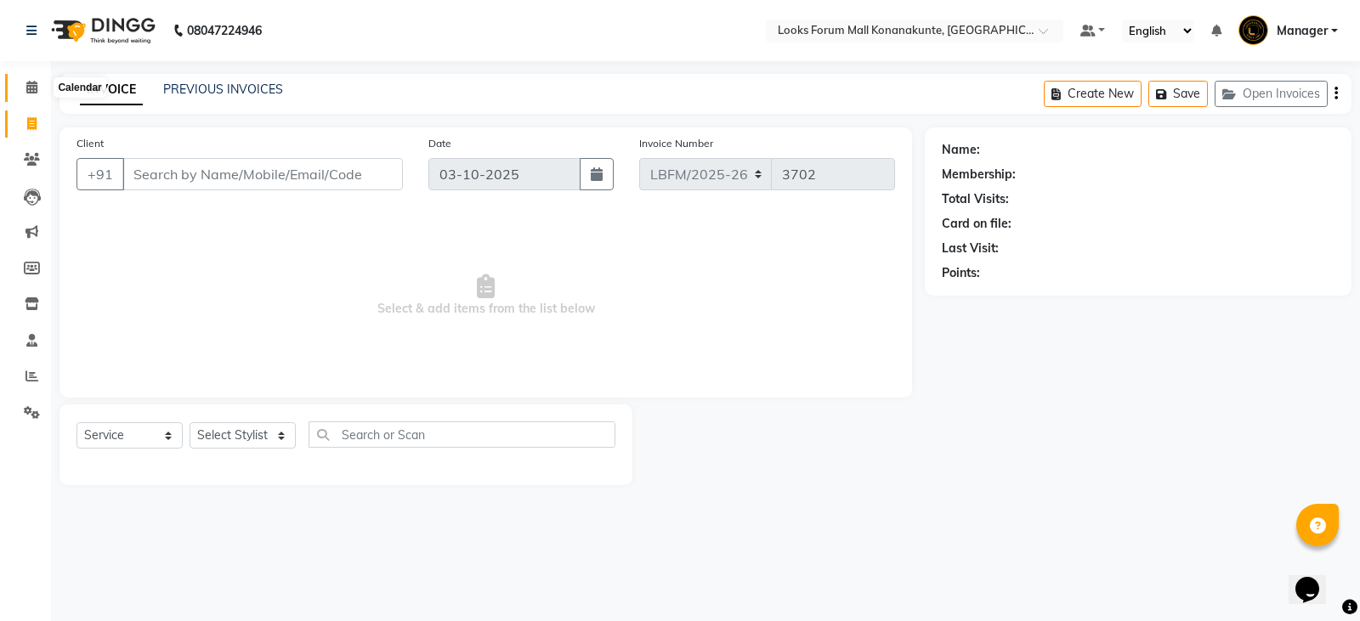
click at [29, 86] on icon at bounding box center [31, 87] width 11 height 13
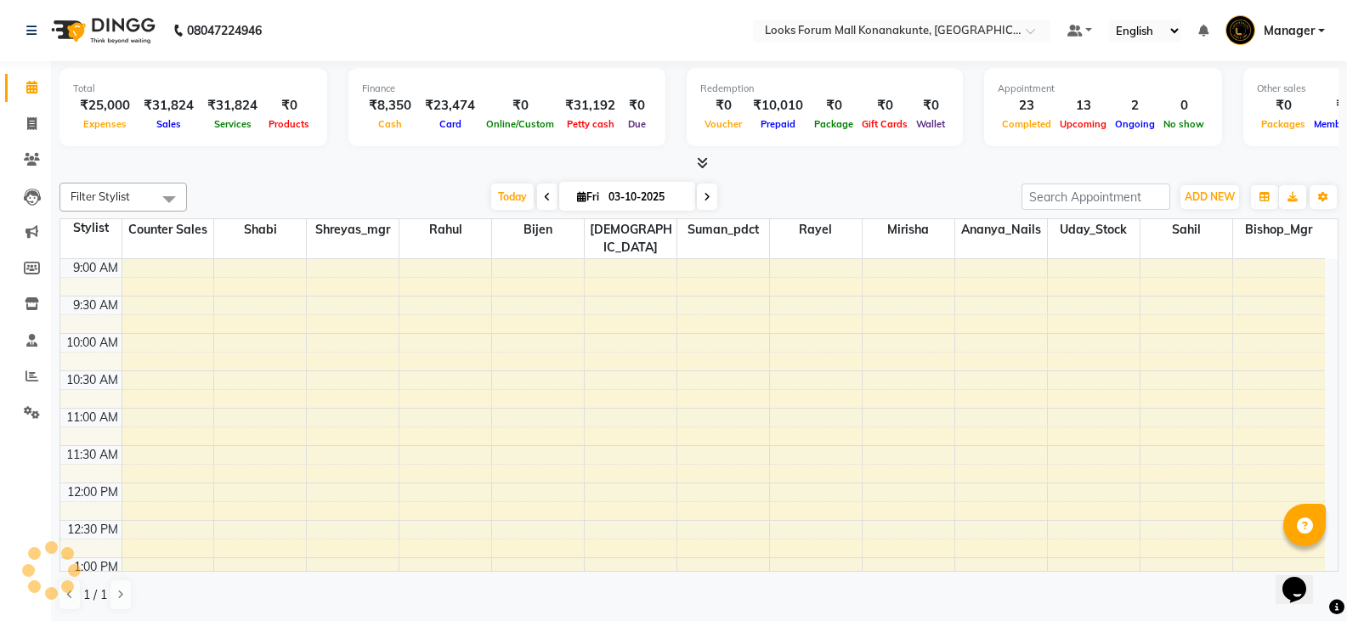
scroll to position [684, 0]
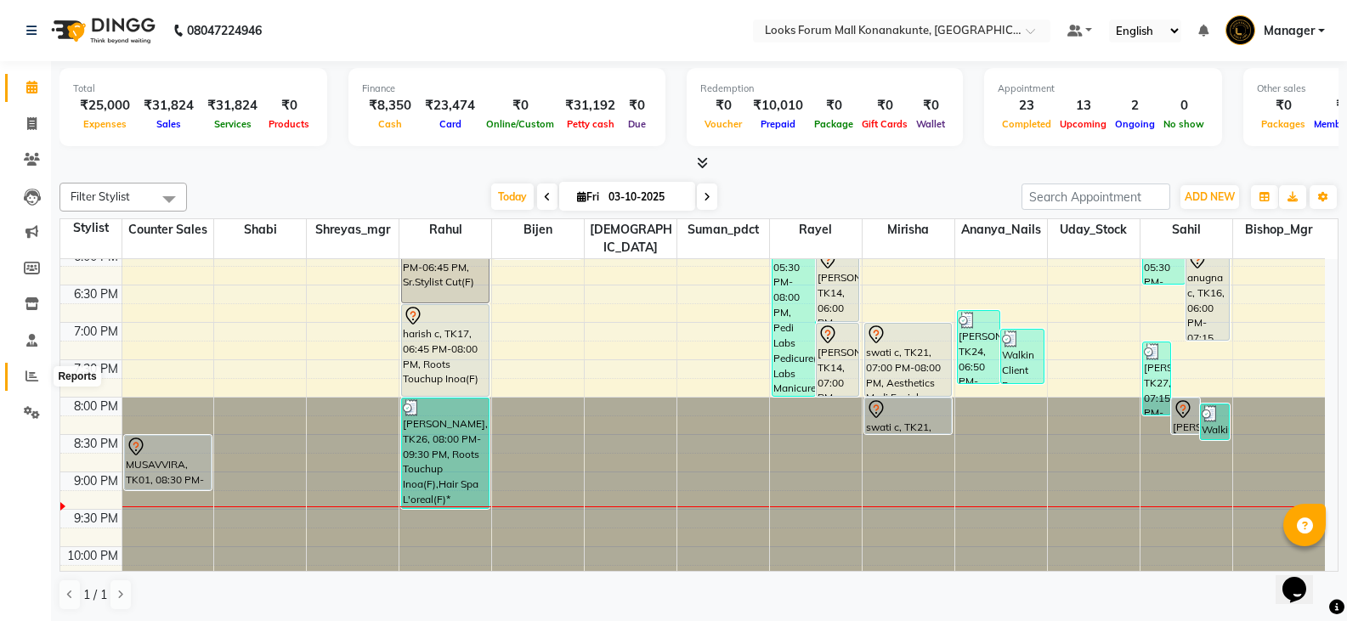
click at [29, 381] on icon at bounding box center [31, 376] width 13 height 13
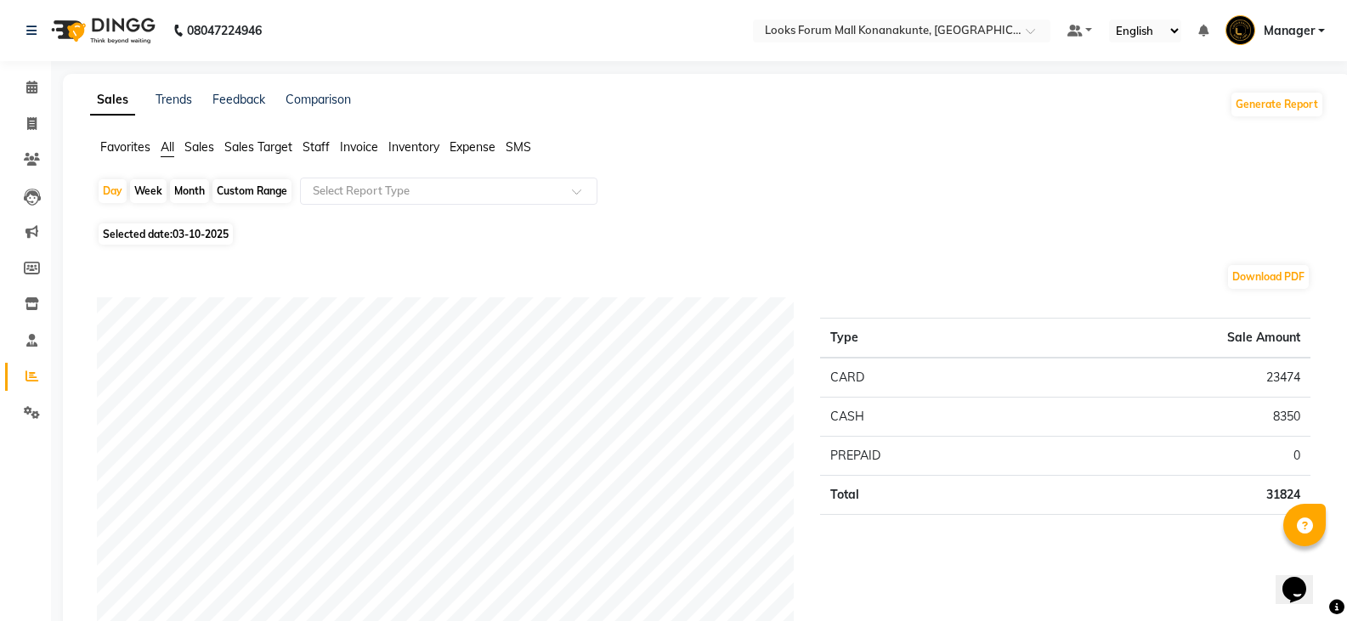
click at [314, 139] on li "Staff" at bounding box center [316, 148] width 27 height 18
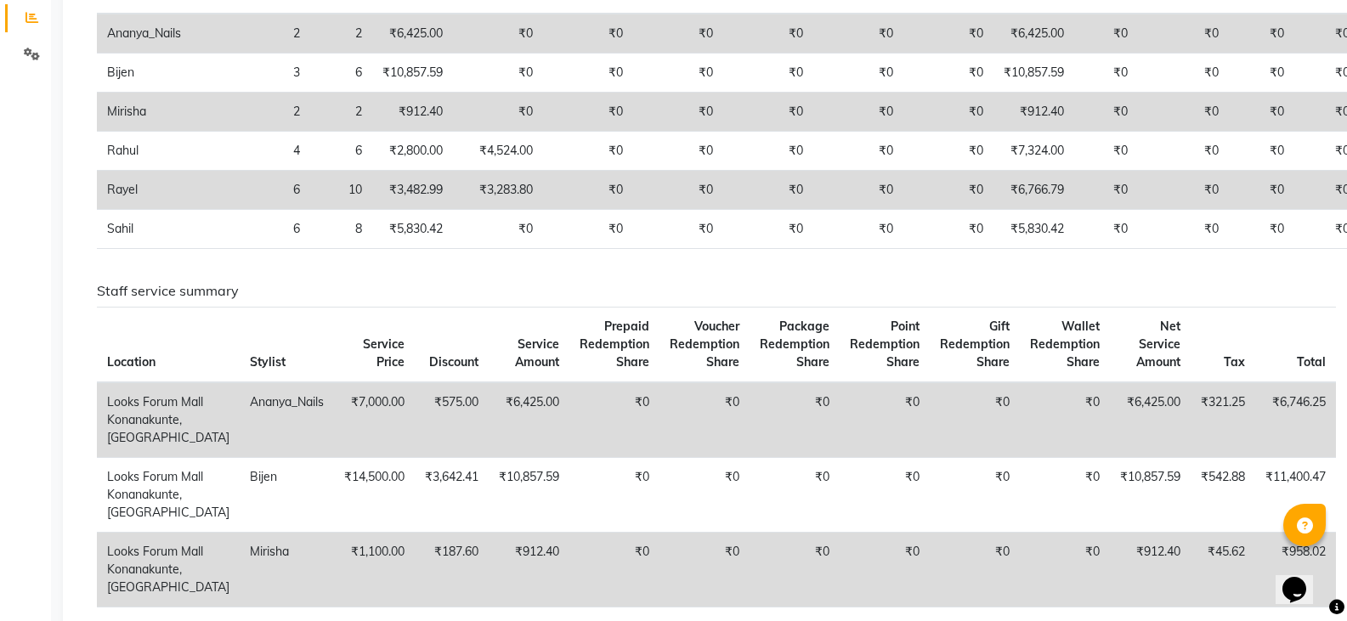
scroll to position [19, 0]
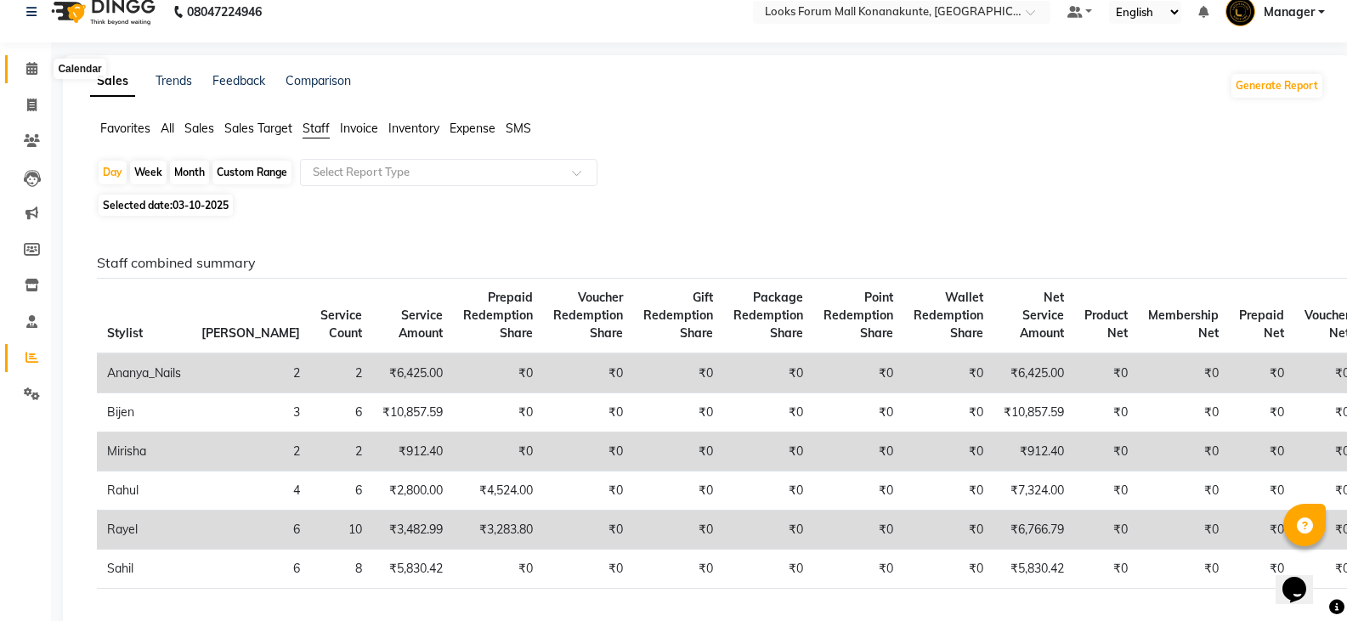
drag, startPoint x: 22, startPoint y: 70, endPoint x: 36, endPoint y: 77, distance: 15.6
click at [21, 70] on span at bounding box center [32, 69] width 30 height 20
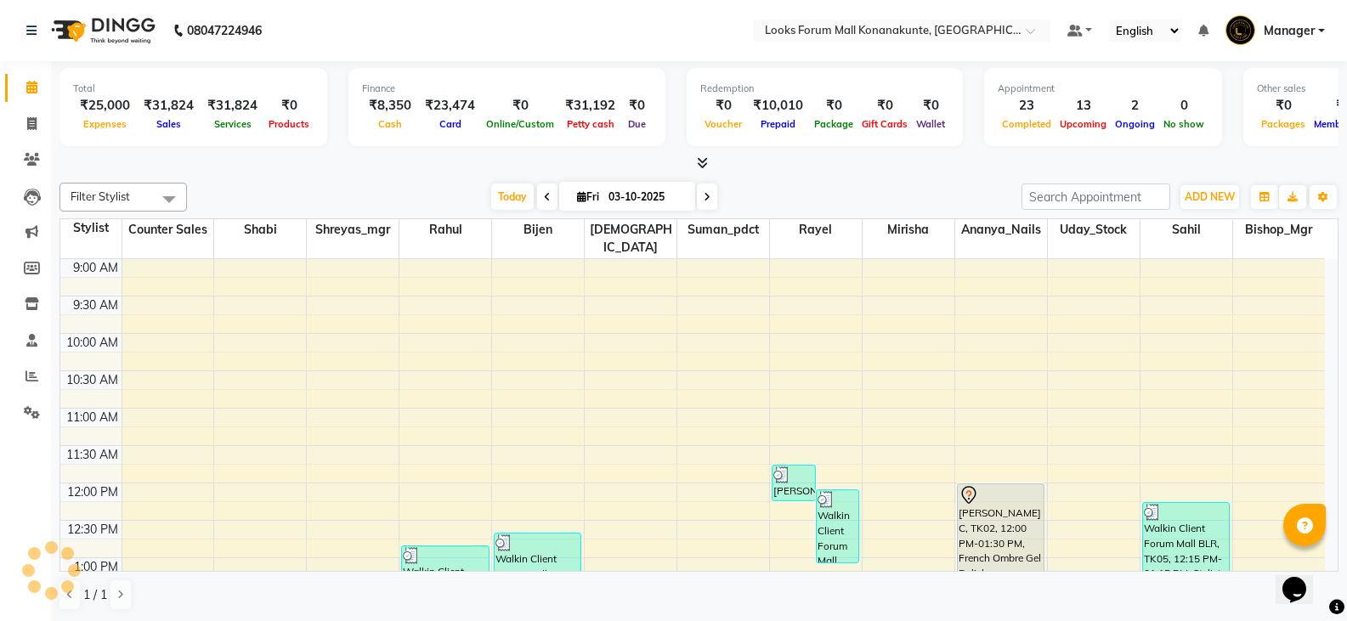
scroll to position [684, 0]
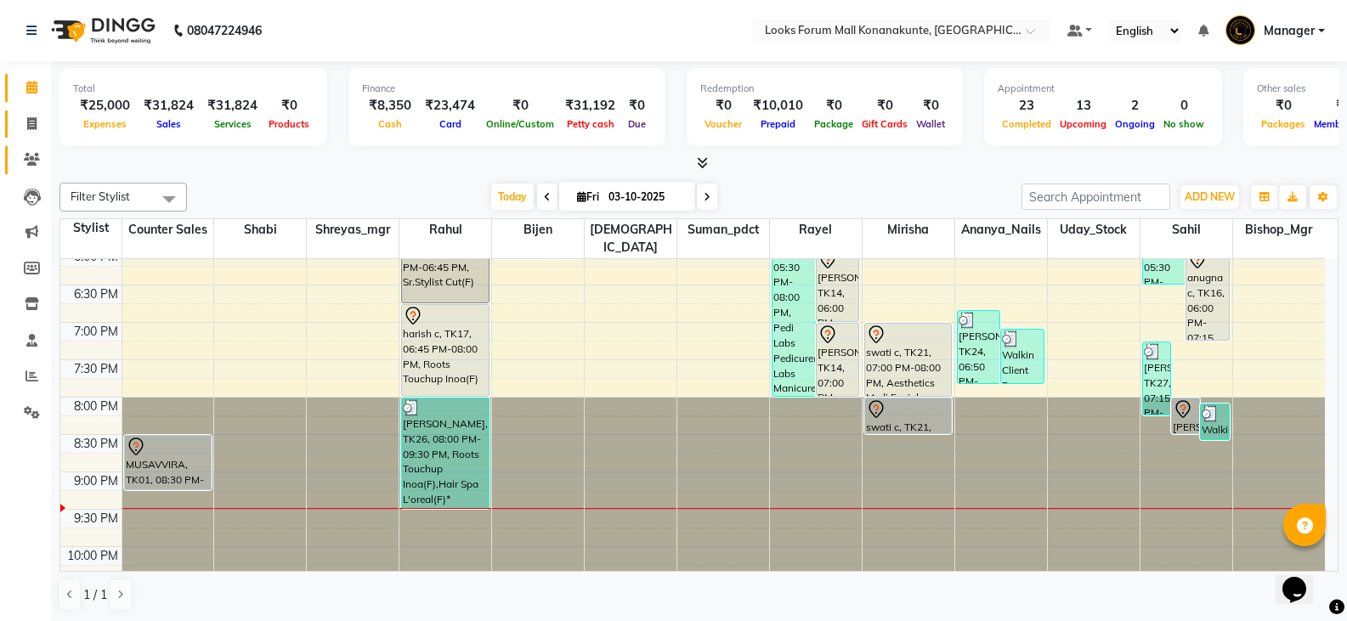
click at [30, 131] on span at bounding box center [32, 125] width 30 height 20
select select "service"
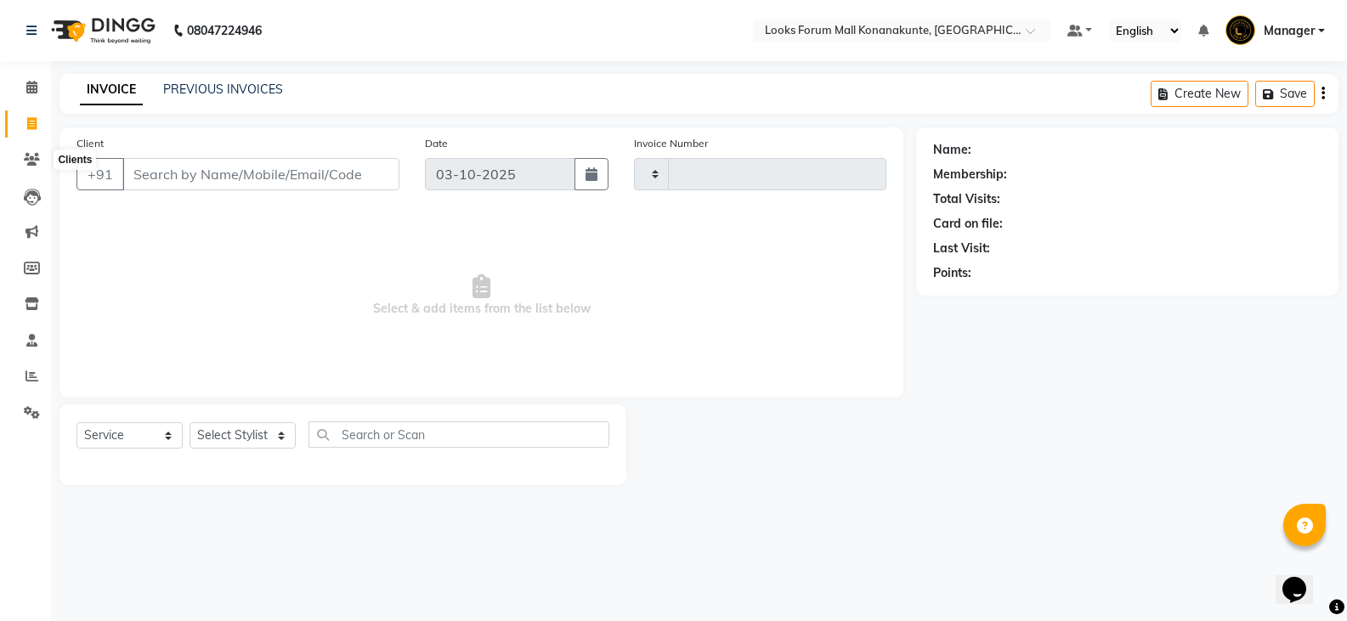
type input "3702"
select select "8945"
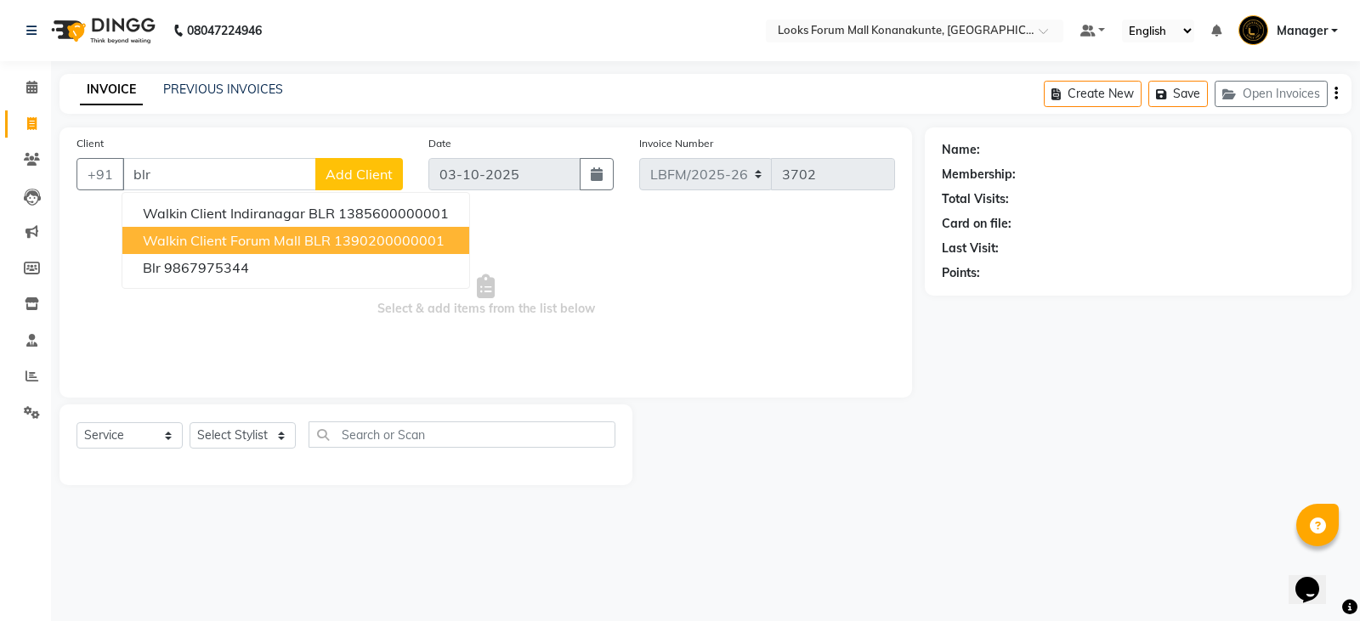
click at [261, 252] on button "Walkin Client Forum Mall BLR 1390200000001" at bounding box center [295, 240] width 347 height 27
type input "1390200000001"
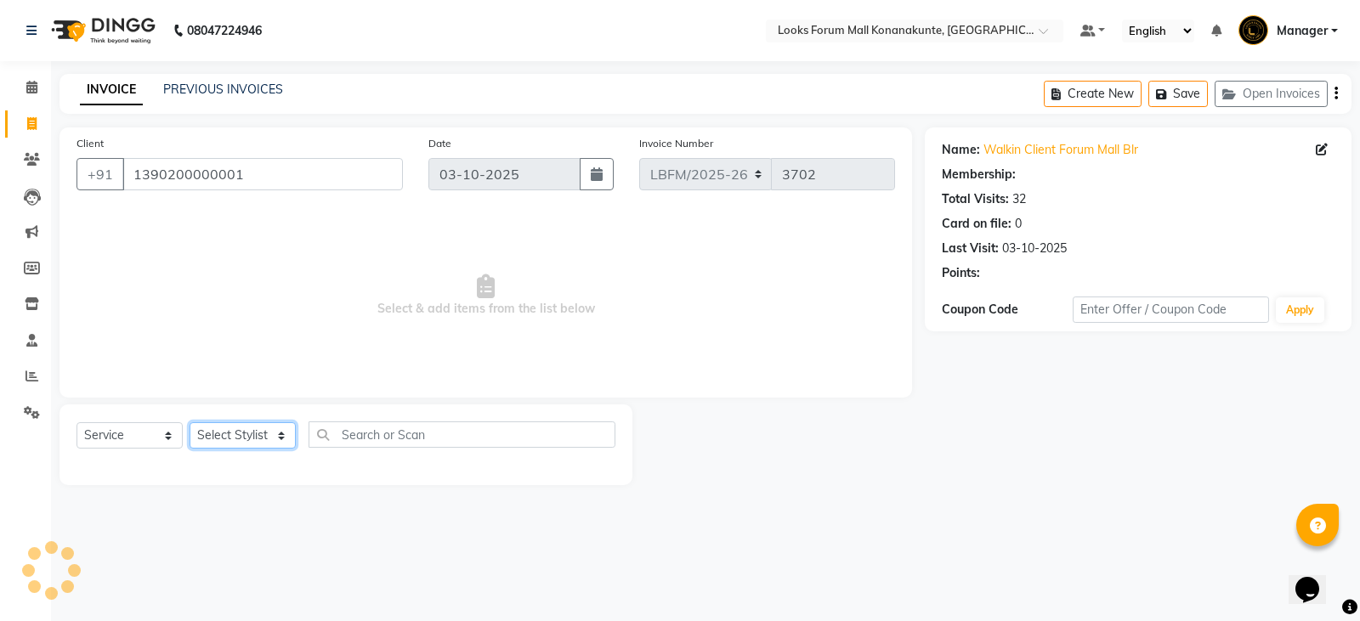
click at [199, 439] on select "Select Stylist Ananya_Nails [PERSON_NAME] Bijen Bishop_Mgr Counter Sales Manage…" at bounding box center [243, 435] width 106 height 26
select select "1: Object"
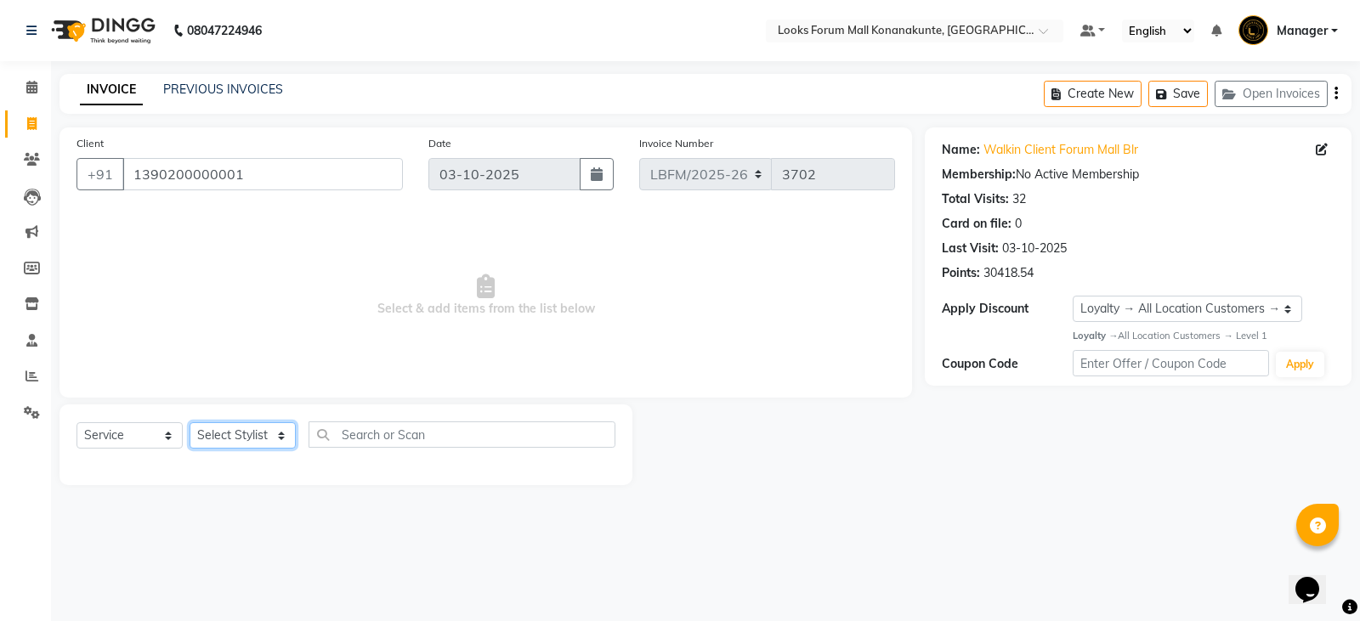
select select "90388"
click at [190, 422] on select "Select Stylist Ananya_Nails [PERSON_NAME] Bijen Bishop_Mgr Counter Sales Manage…" at bounding box center [243, 435] width 106 height 26
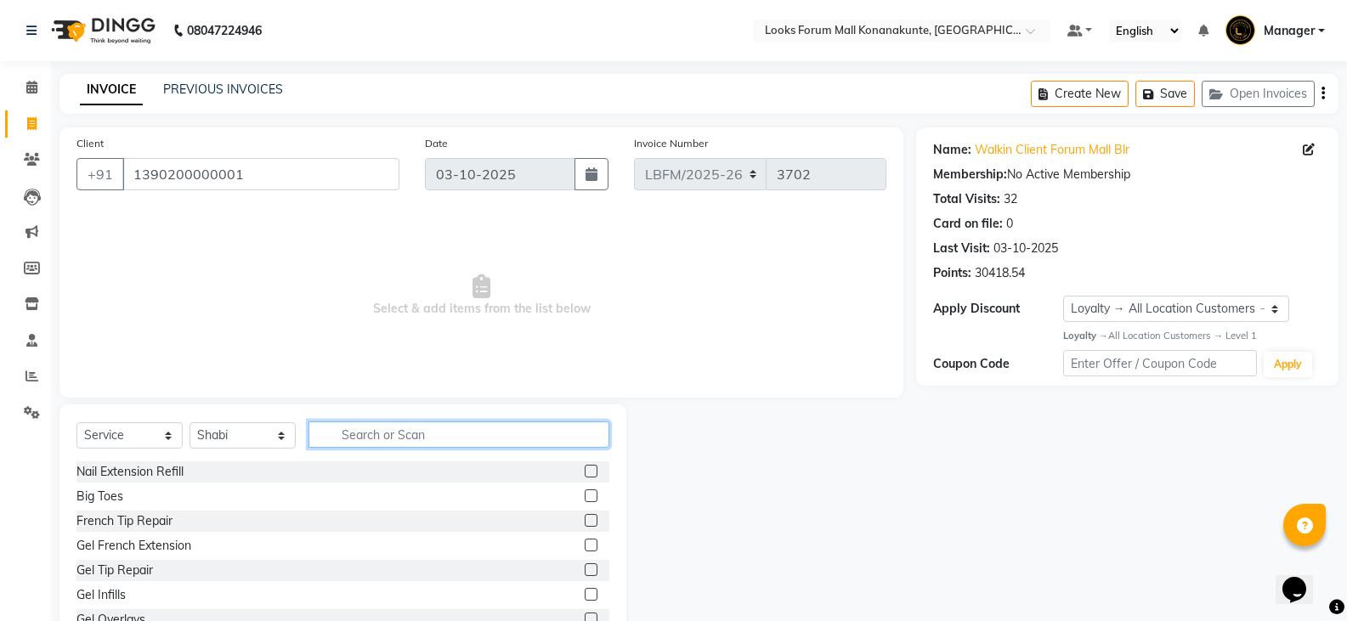
click at [348, 443] on input "text" at bounding box center [459, 435] width 301 height 26
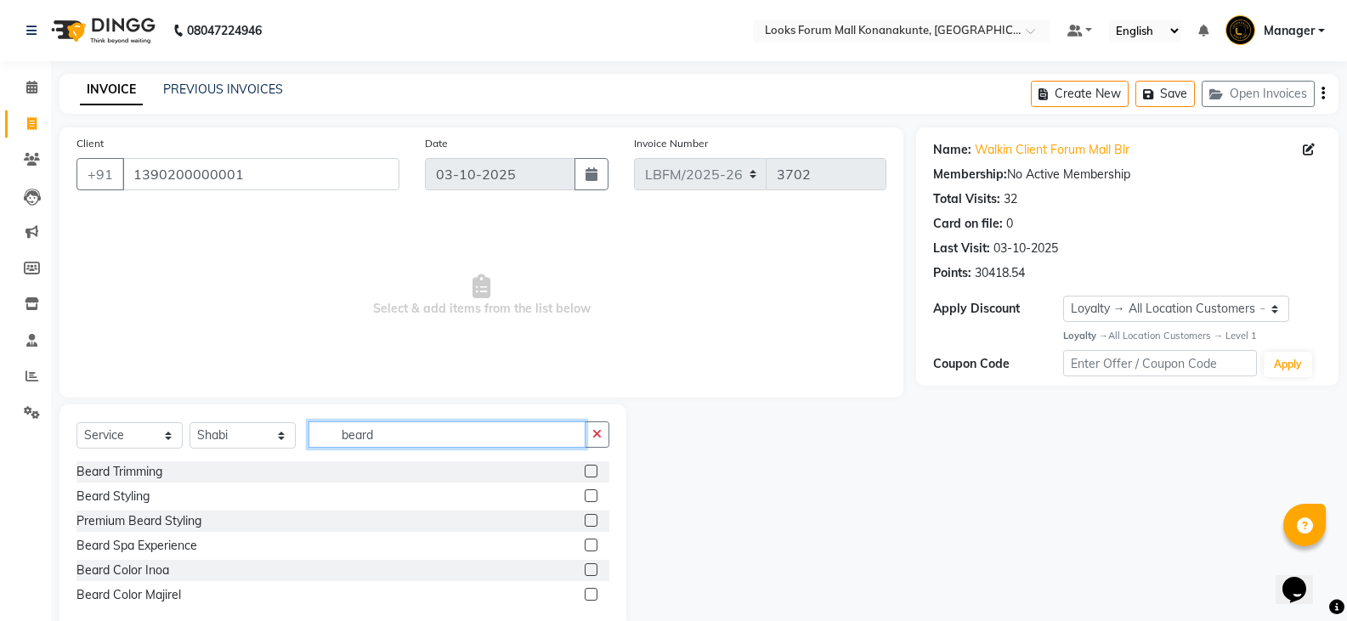
type input "beard"
click at [592, 473] on label at bounding box center [591, 471] width 13 height 13
click at [592, 473] on input "checkbox" at bounding box center [590, 472] width 11 height 11
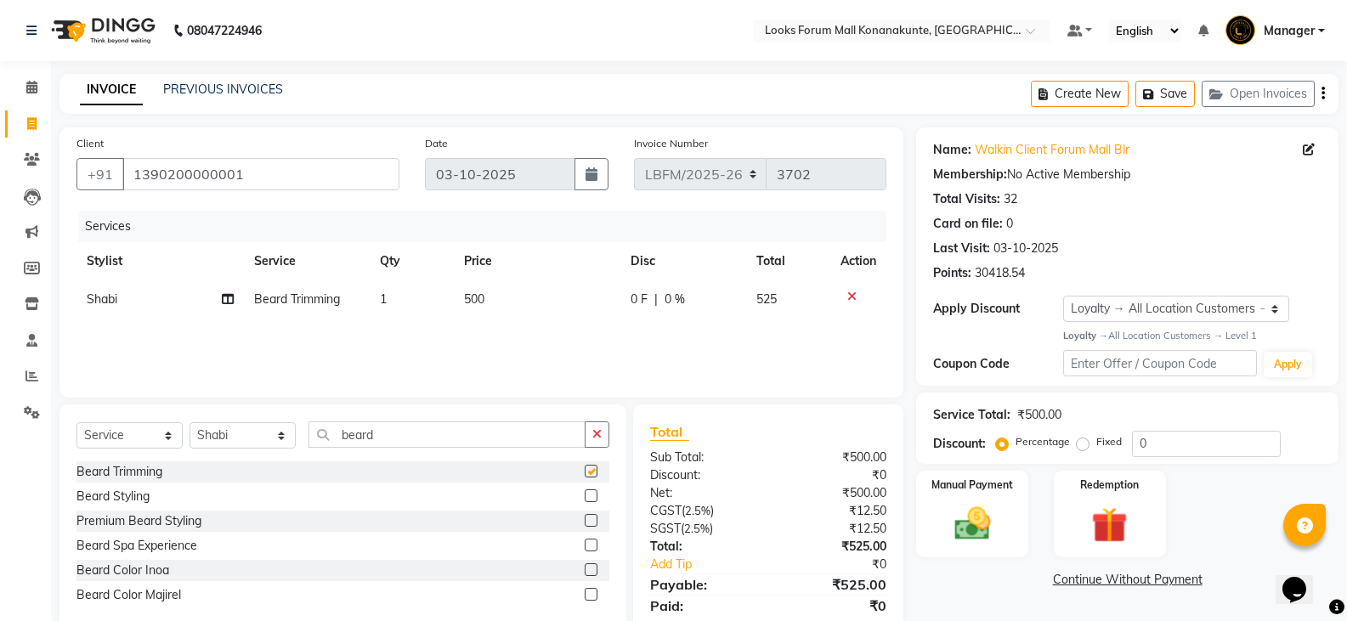
checkbox input "false"
click at [585, 495] on label at bounding box center [591, 496] width 13 height 13
click at [585, 495] on input "checkbox" at bounding box center [590, 496] width 11 height 11
checkbox input "false"
click at [592, 523] on label at bounding box center [591, 520] width 13 height 13
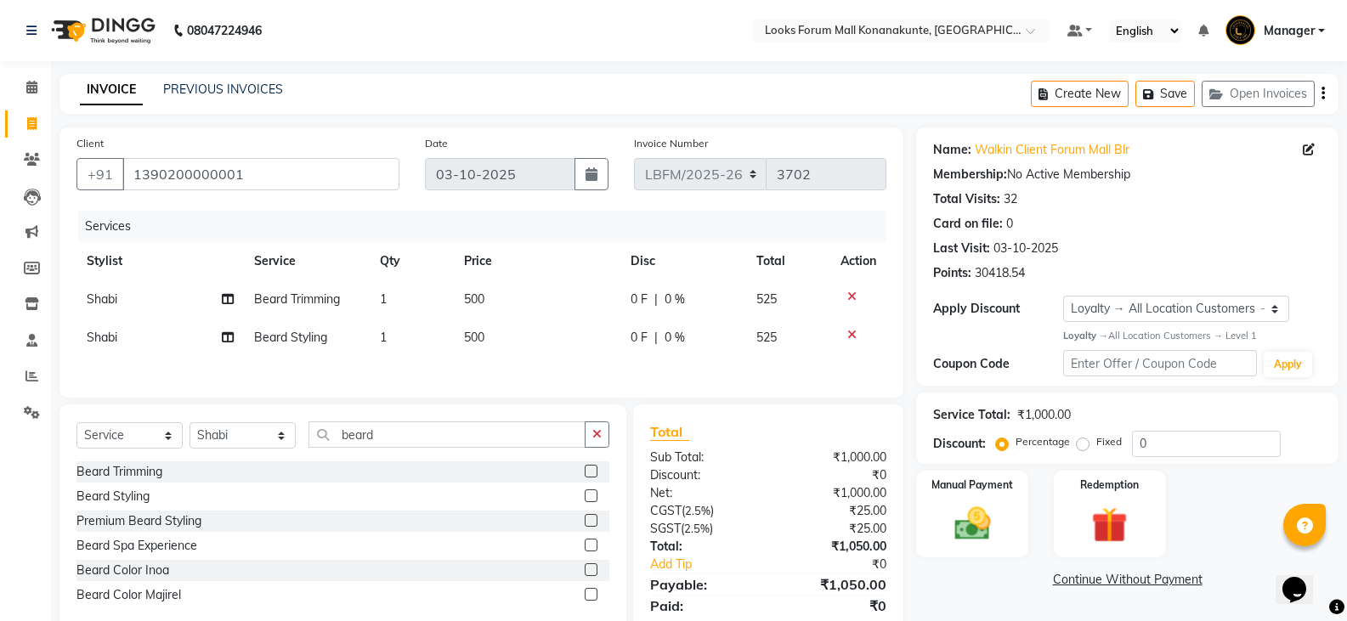
click at [592, 523] on input "checkbox" at bounding box center [590, 521] width 11 height 11
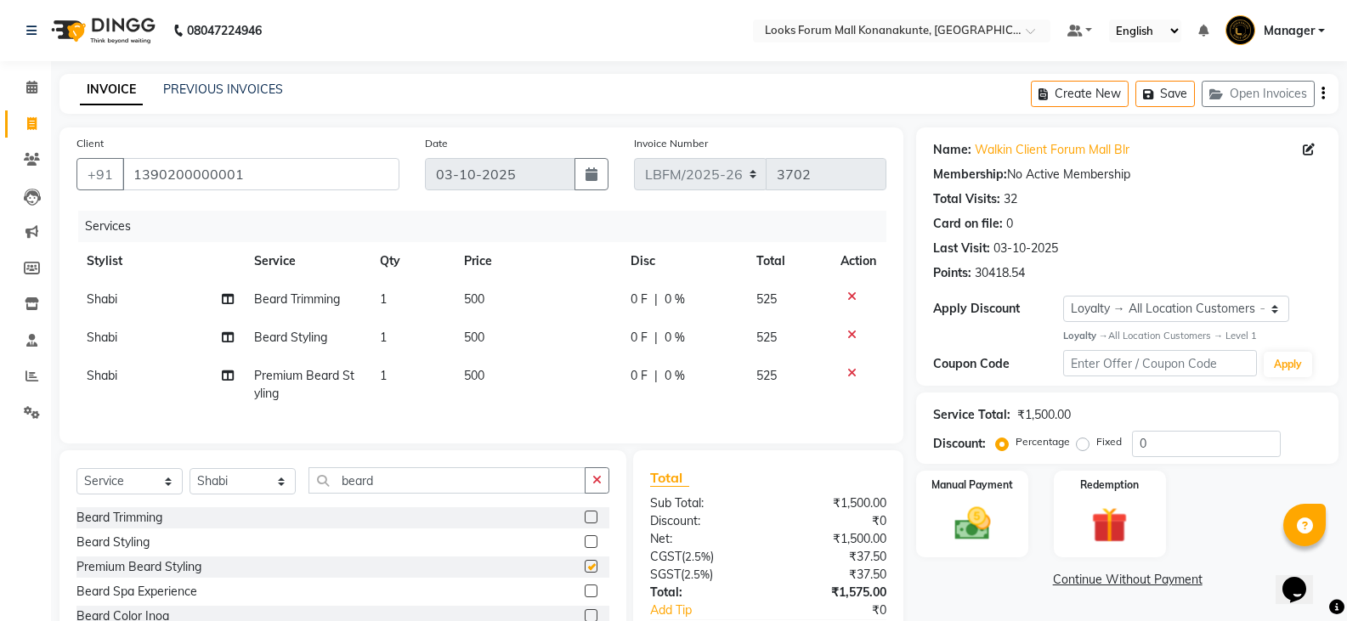
checkbox input "false"
click at [855, 372] on icon at bounding box center [851, 373] width 9 height 12
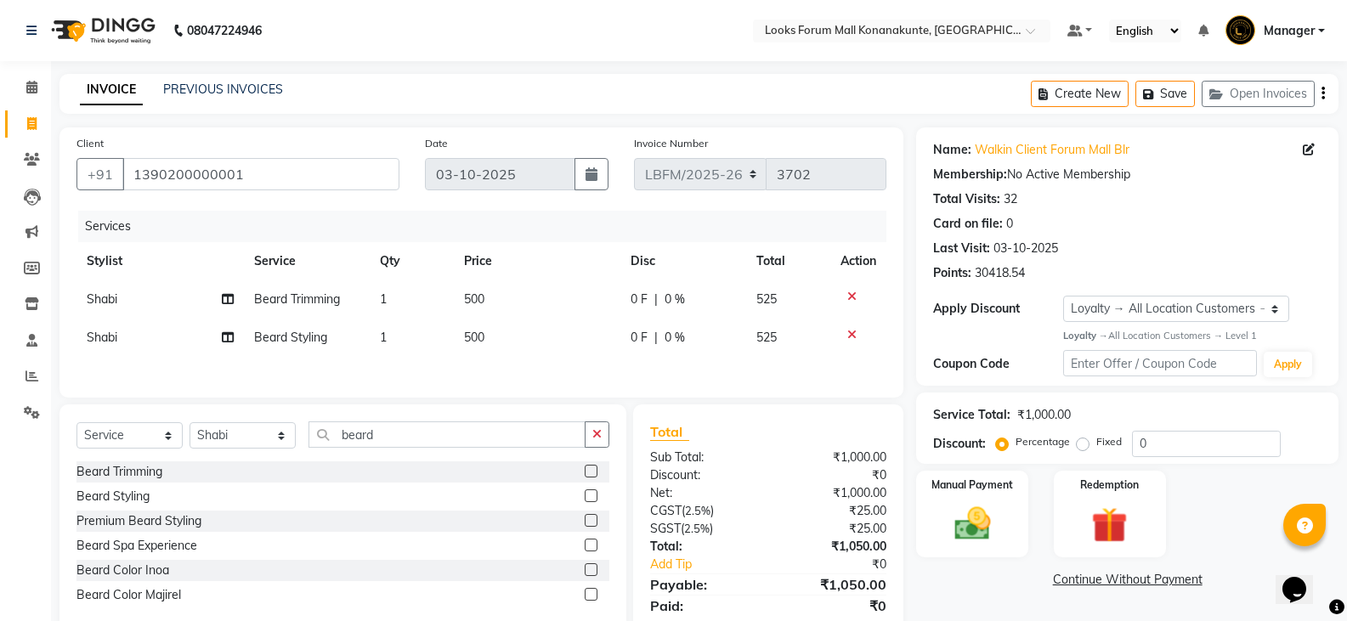
click at [858, 335] on div at bounding box center [859, 335] width 36 height 12
click at [854, 332] on icon at bounding box center [851, 335] width 9 height 12
click at [485, 297] on td "500" at bounding box center [537, 299] width 167 height 38
select select "90388"
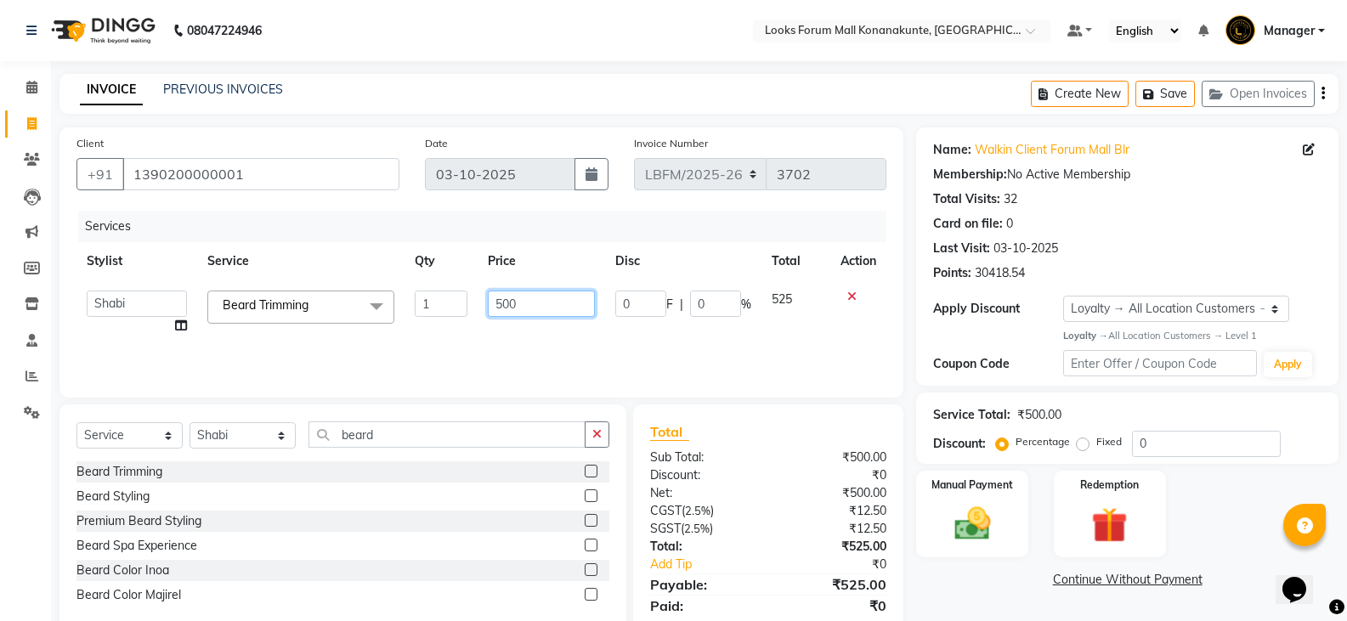
click at [495, 295] on input "500" at bounding box center [541, 304] width 106 height 26
click at [527, 299] on input "500" at bounding box center [541, 304] width 106 height 26
type input "5"
type input "350"
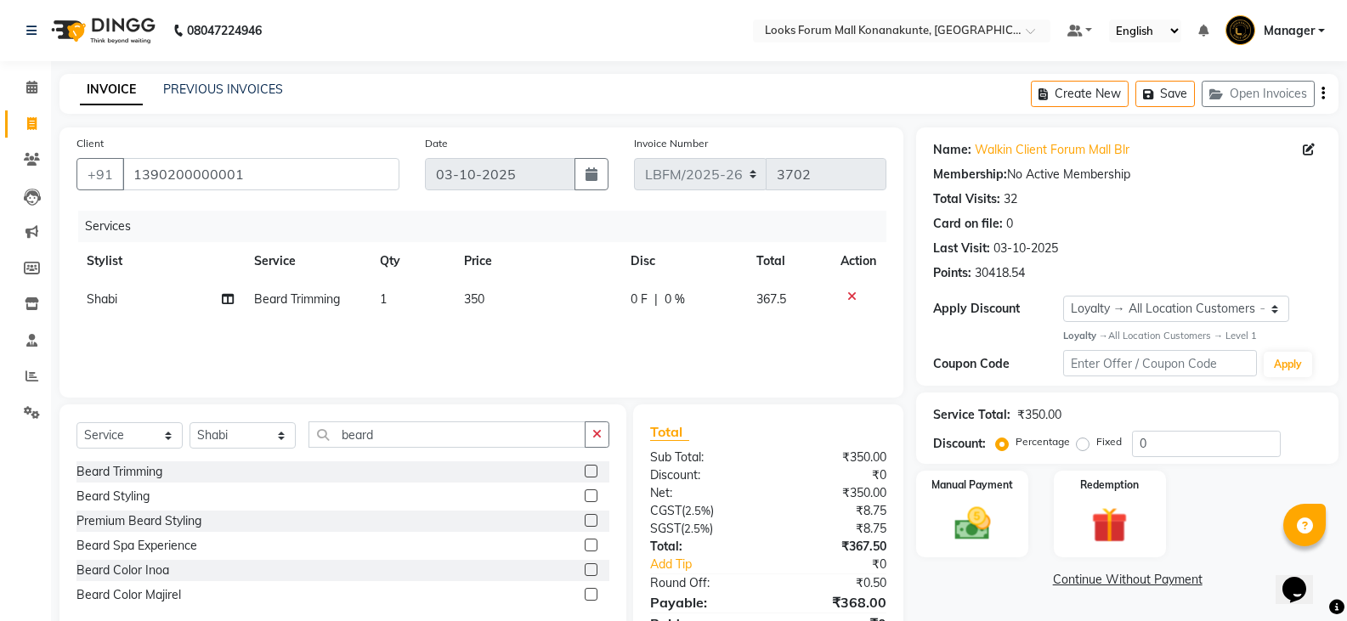
click at [580, 360] on div "Services Stylist Service Qty Price Disc Total Action Shabi Beard Trimming 1 350…" at bounding box center [481, 296] width 810 height 170
click at [542, 343] on div "Services Stylist Service Qty Price Disc Total Action Shabi Beard Trimming 1 350…" at bounding box center [481, 296] width 810 height 170
click at [983, 537] on img at bounding box center [972, 523] width 60 height 43
click at [1135, 582] on span "CARD" at bounding box center [1134, 581] width 37 height 20
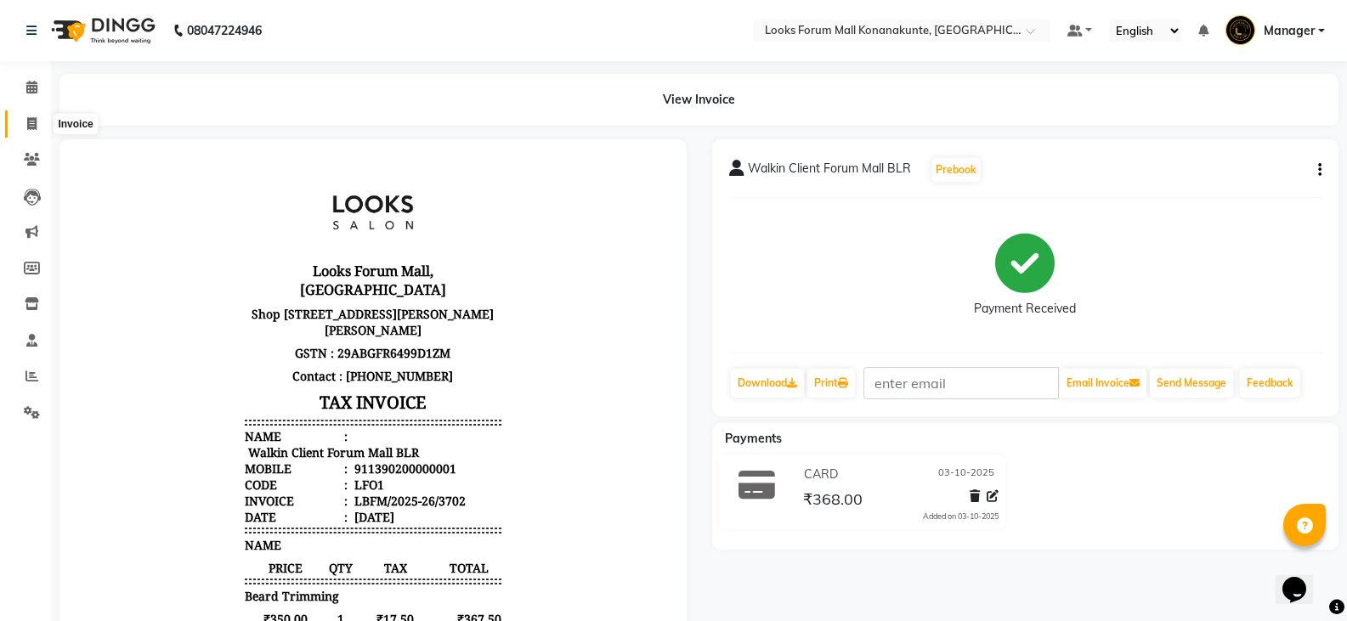
click at [35, 118] on icon at bounding box center [31, 123] width 9 height 13
select select "service"
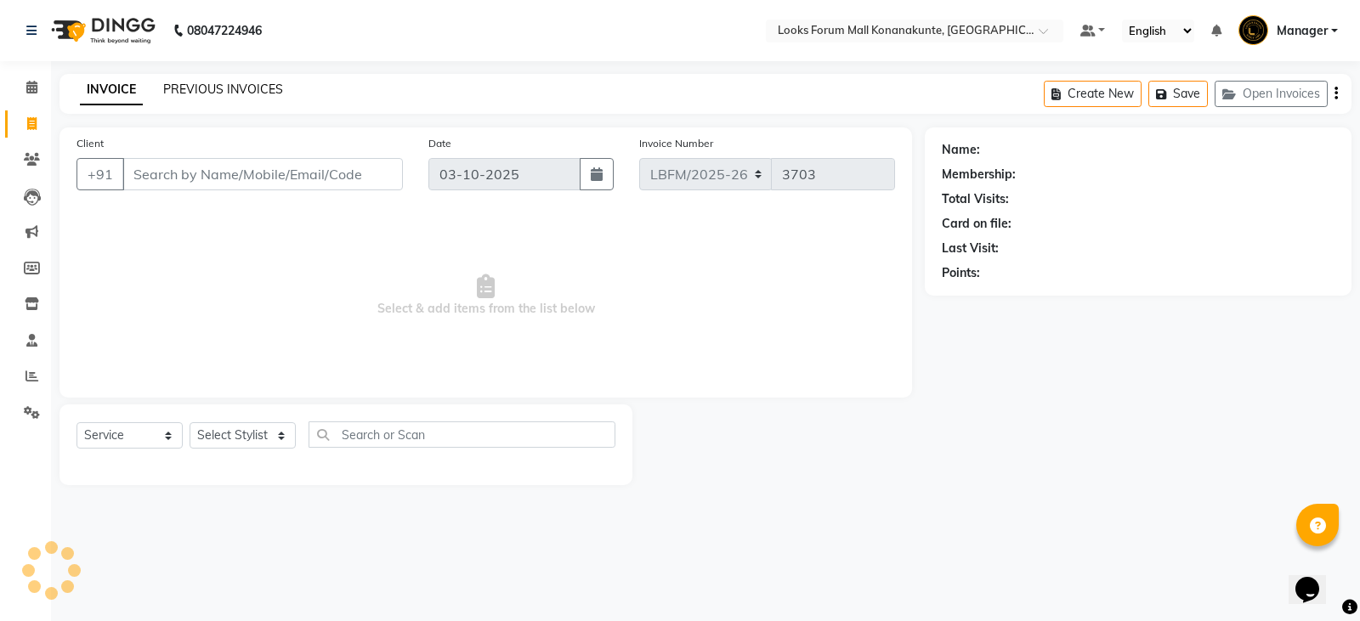
click at [241, 93] on link "PREVIOUS INVOICES" at bounding box center [223, 89] width 120 height 15
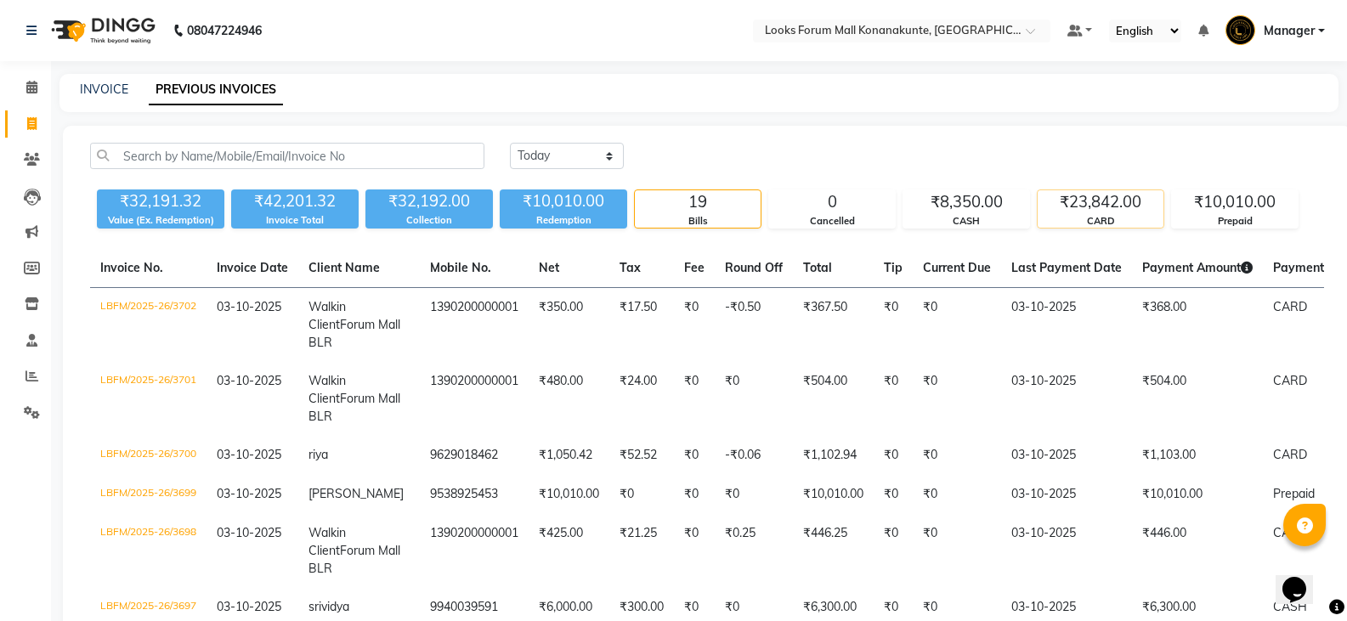
click at [1068, 207] on div "₹23,842.00" at bounding box center [1101, 202] width 126 height 24
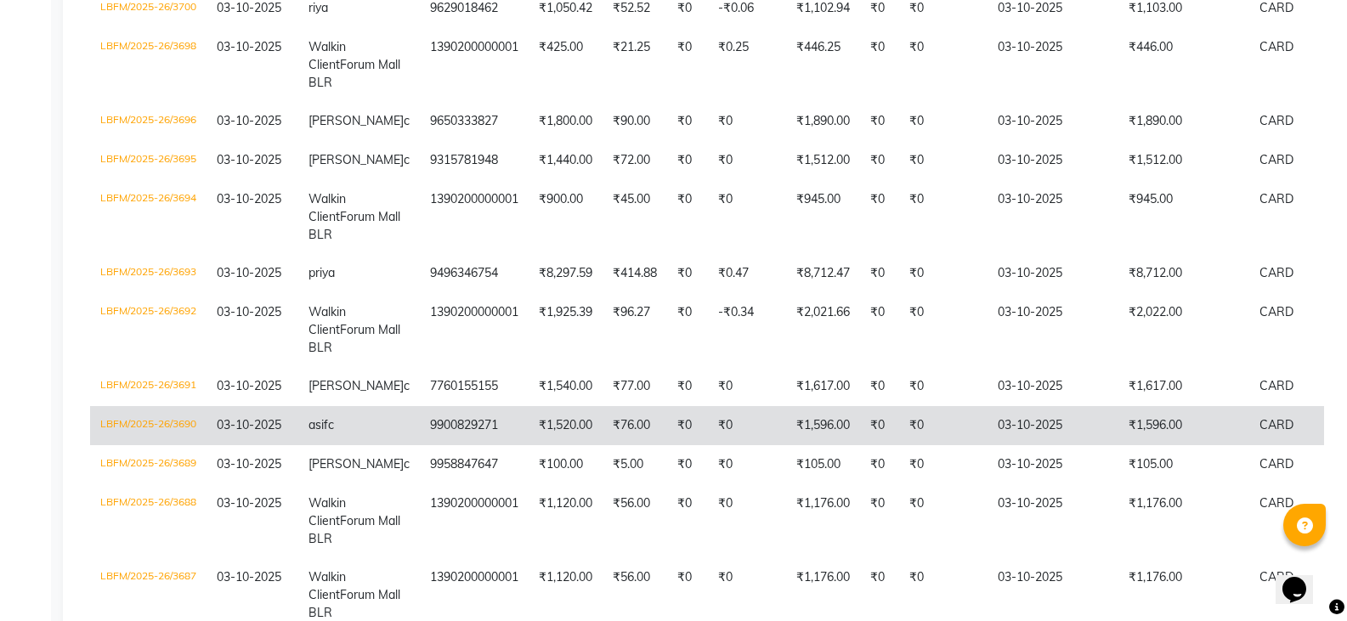
scroll to position [532, 0]
